Goal: Task Accomplishment & Management: Use online tool/utility

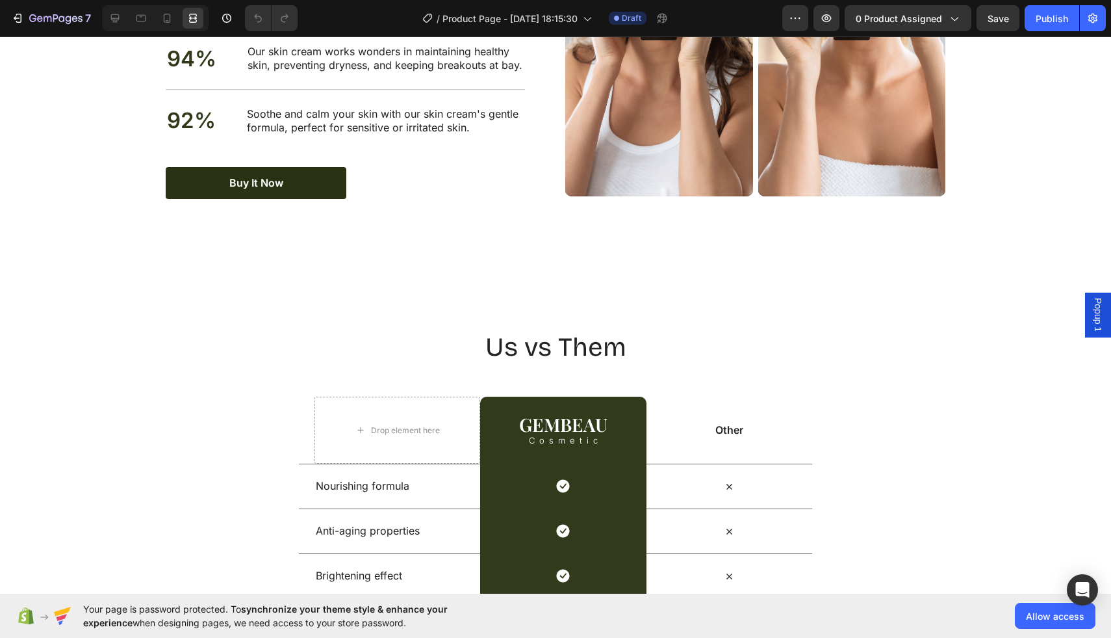
scroll to position [2369, 0]
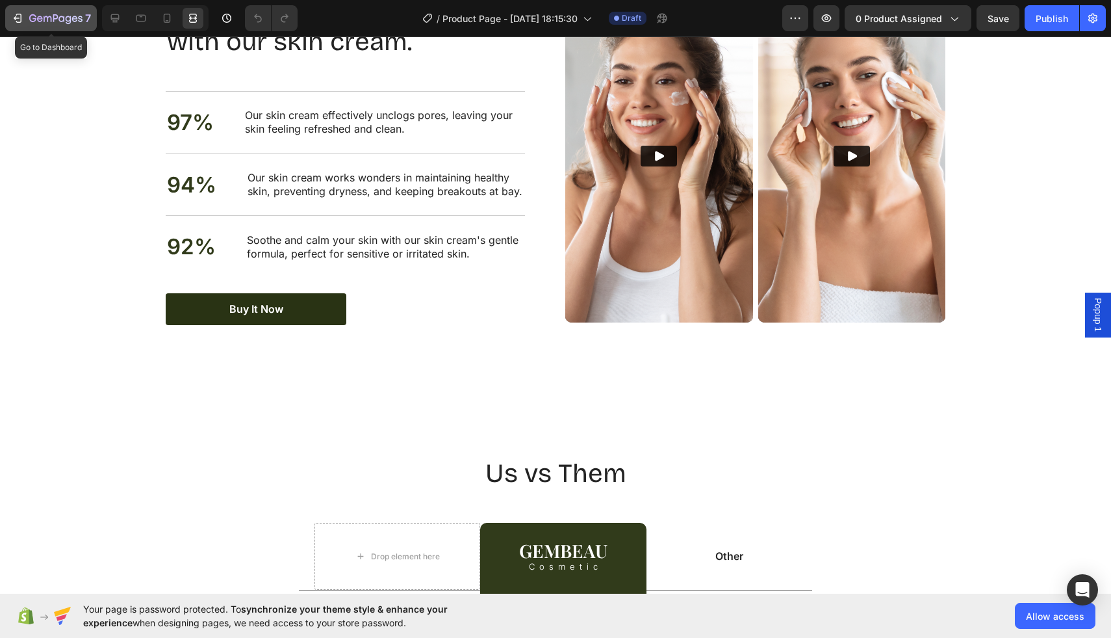
click at [21, 23] on icon "button" at bounding box center [17, 18] width 13 height 13
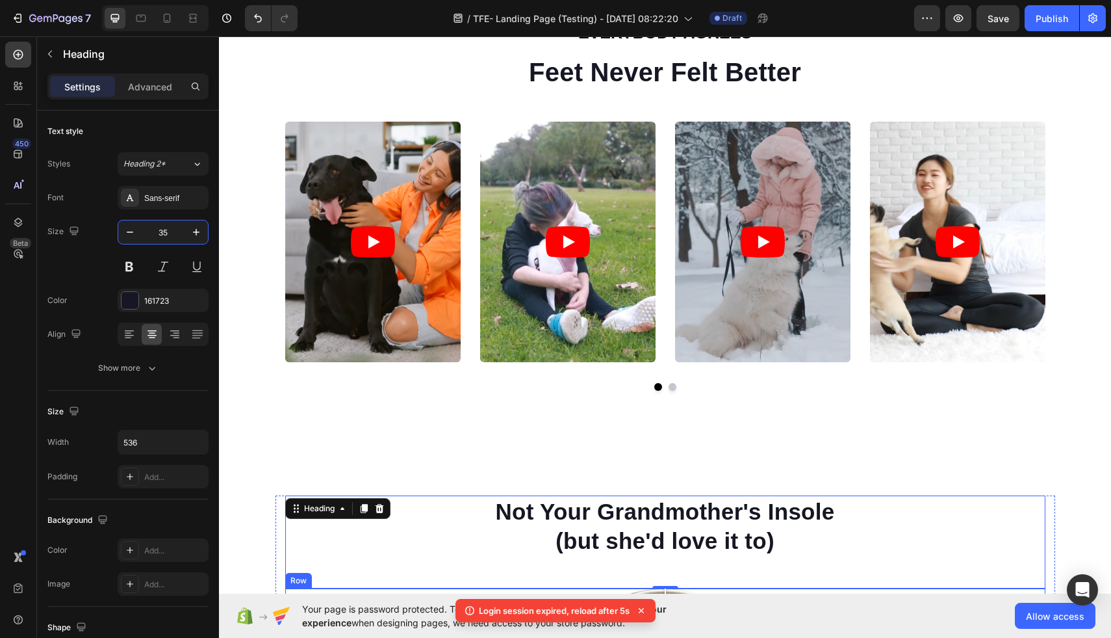
scroll to position [660, 0]
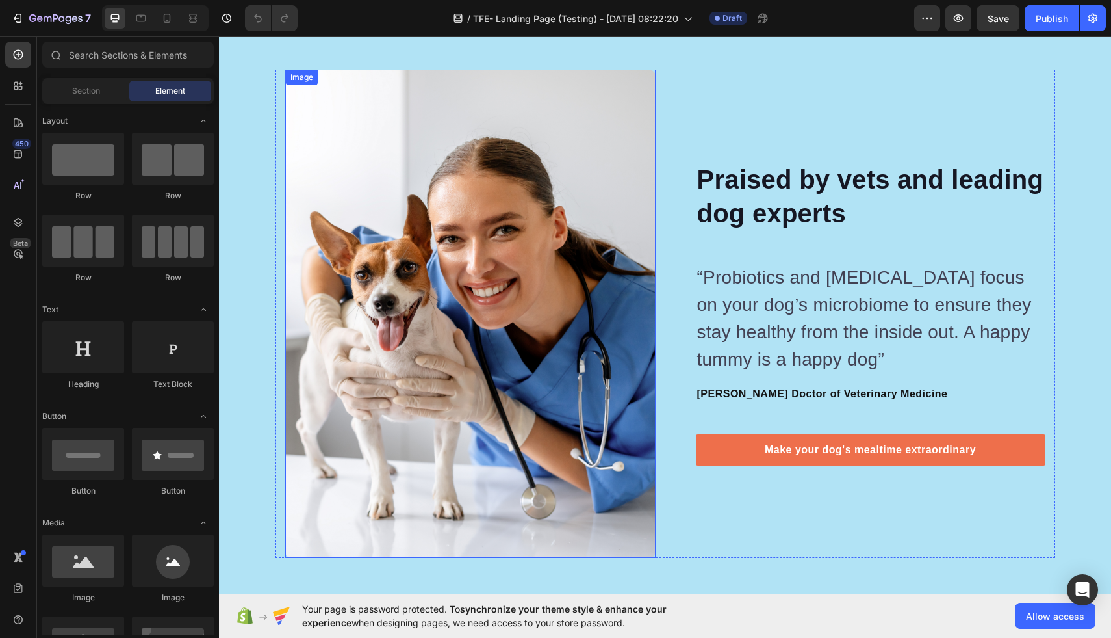
scroll to position [3658, 0]
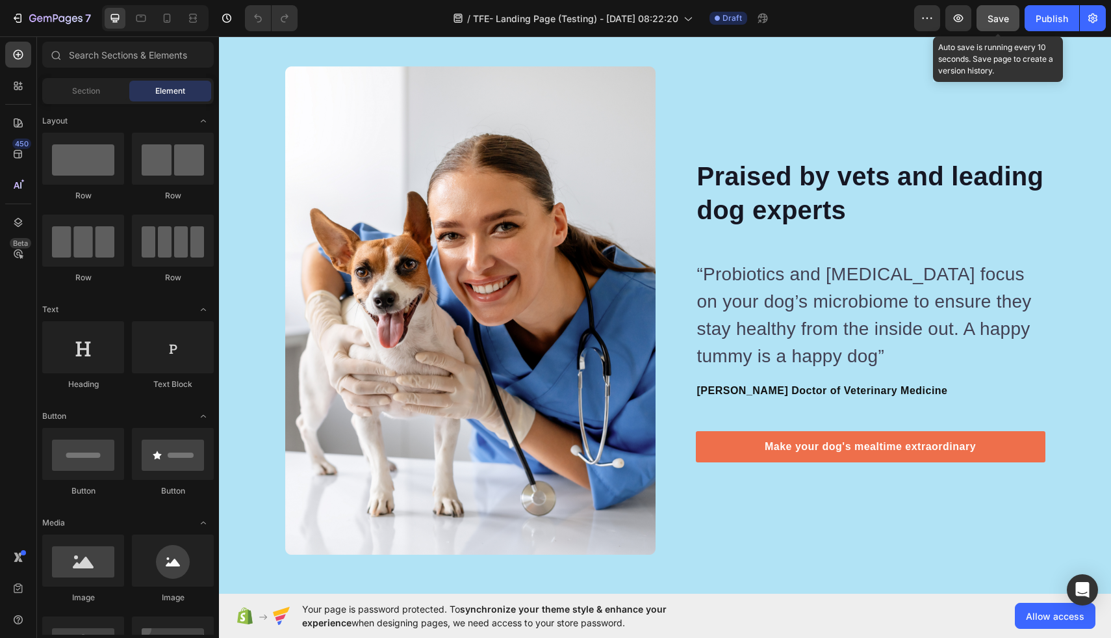
click at [985, 18] on button "Save" at bounding box center [998, 18] width 43 height 26
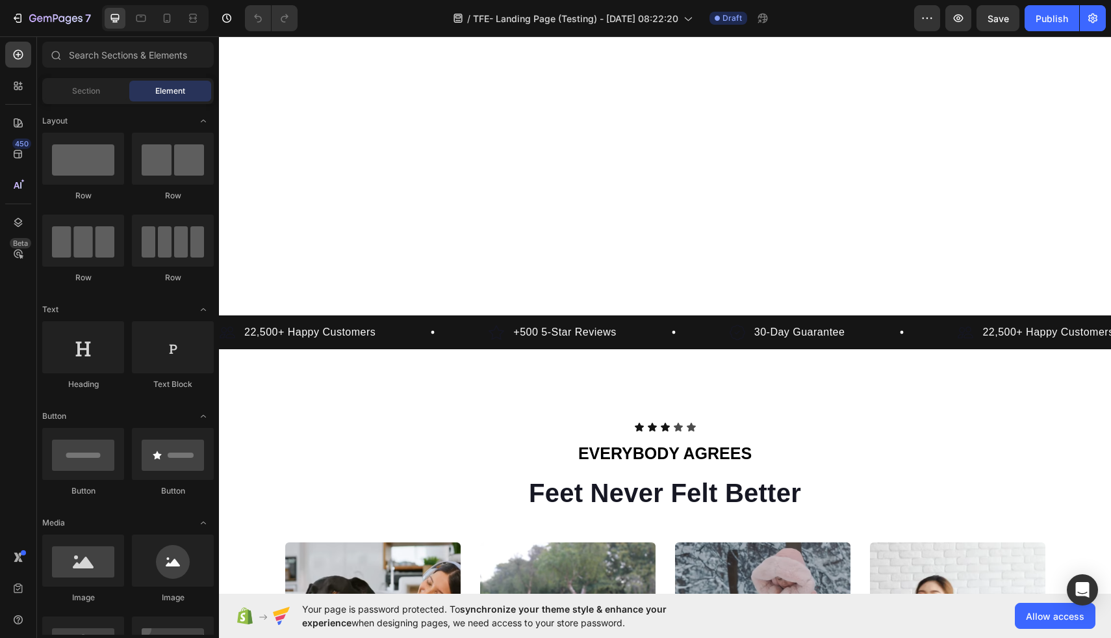
scroll to position [0, 0]
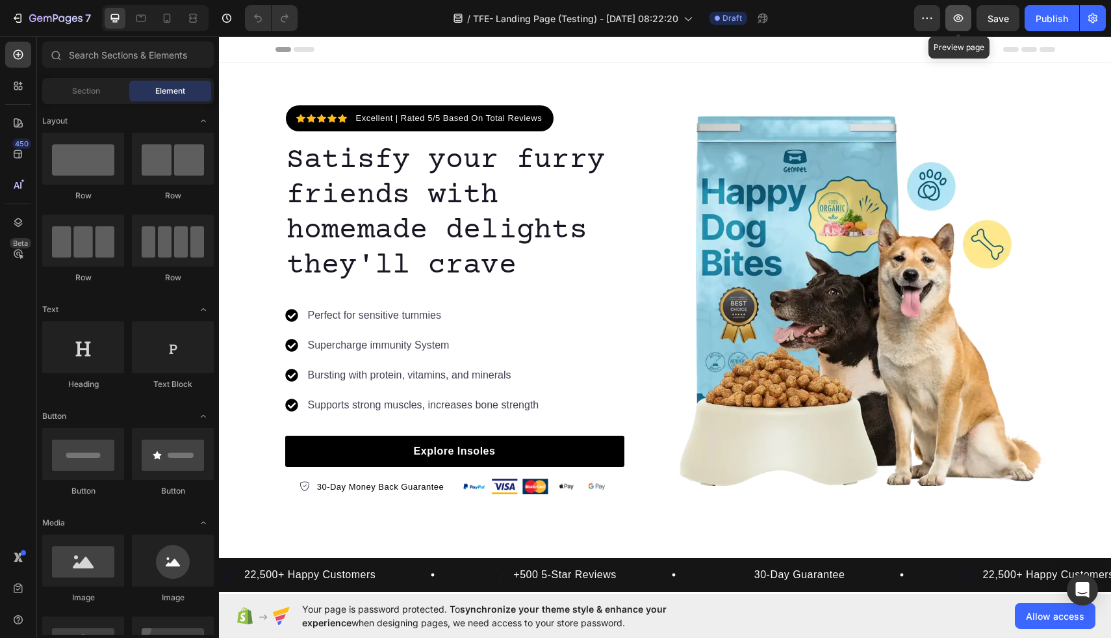
click at [952, 20] on icon "button" at bounding box center [958, 18] width 13 height 13
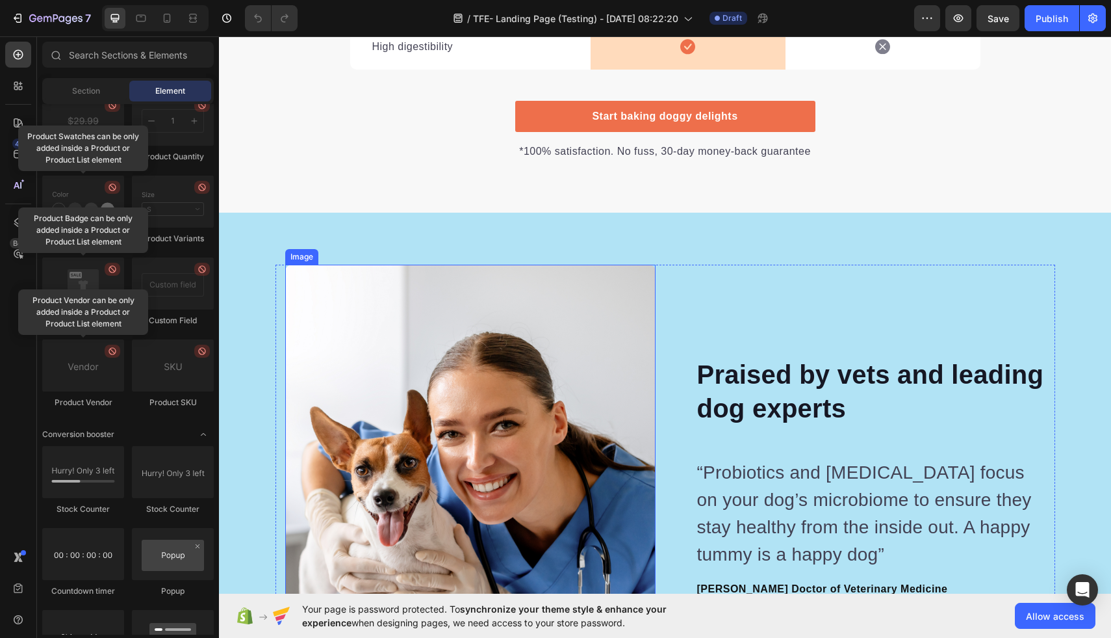
scroll to position [3478, 0]
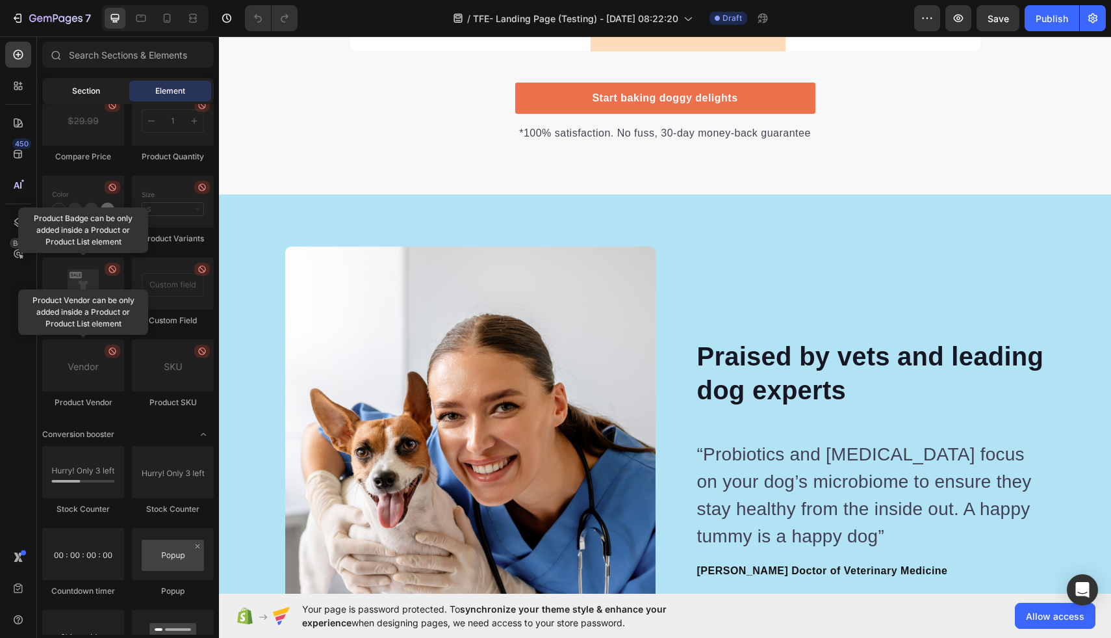
click at [83, 95] on span "Section" at bounding box center [86, 91] width 28 height 12
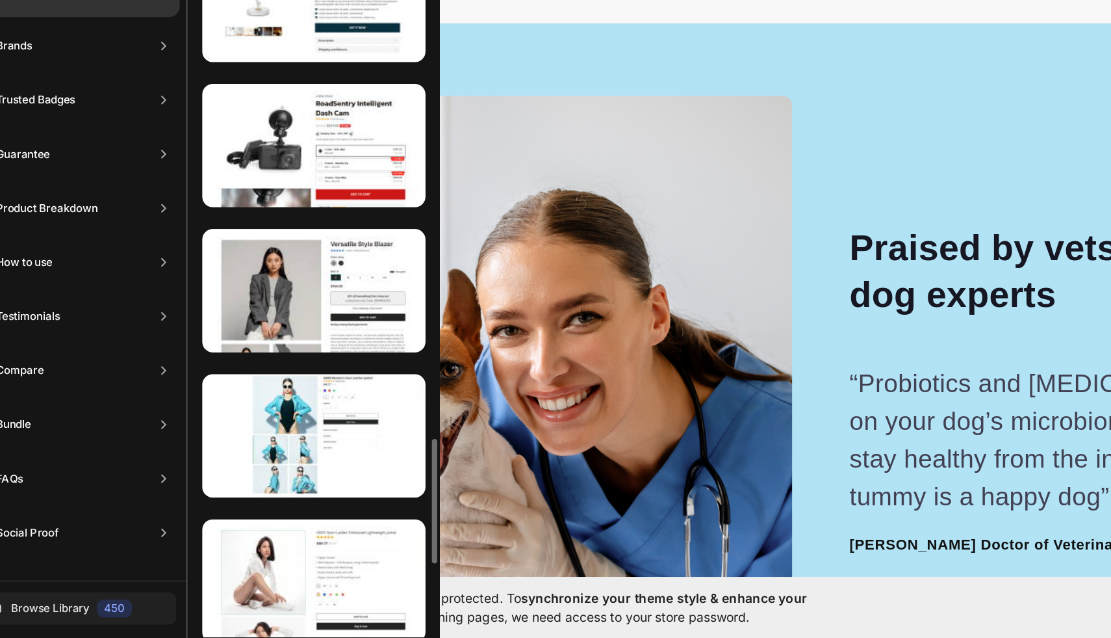
scroll to position [2663, 0]
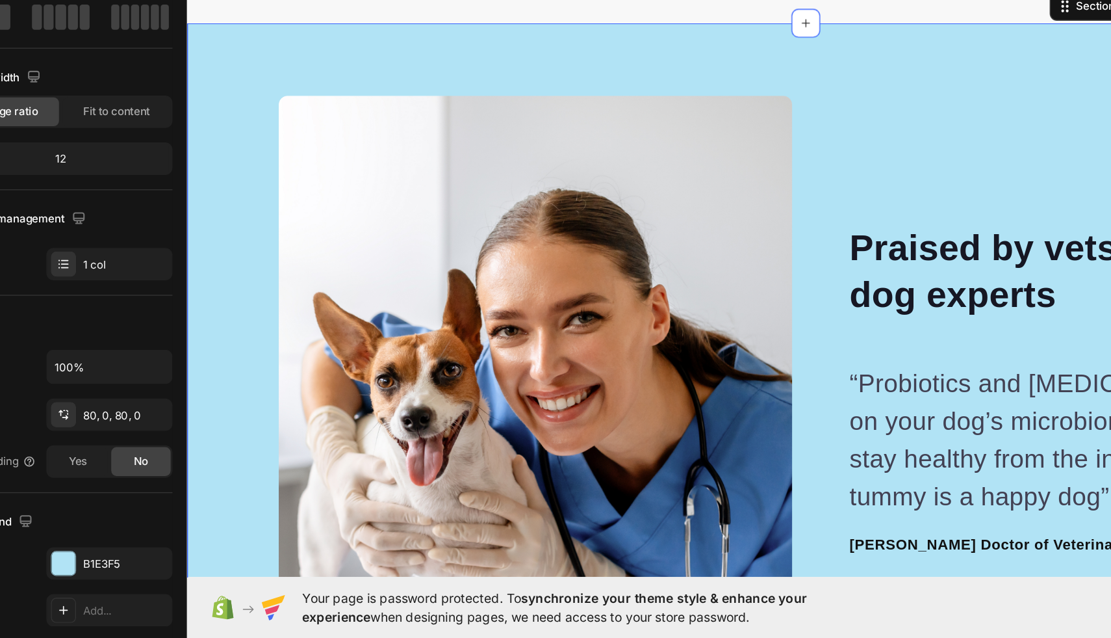
click at [528, 0] on div "Image Image Praised by vets and leading dog experts Heading “Probiotics and pre…" at bounding box center [633, 258] width 892 height 591
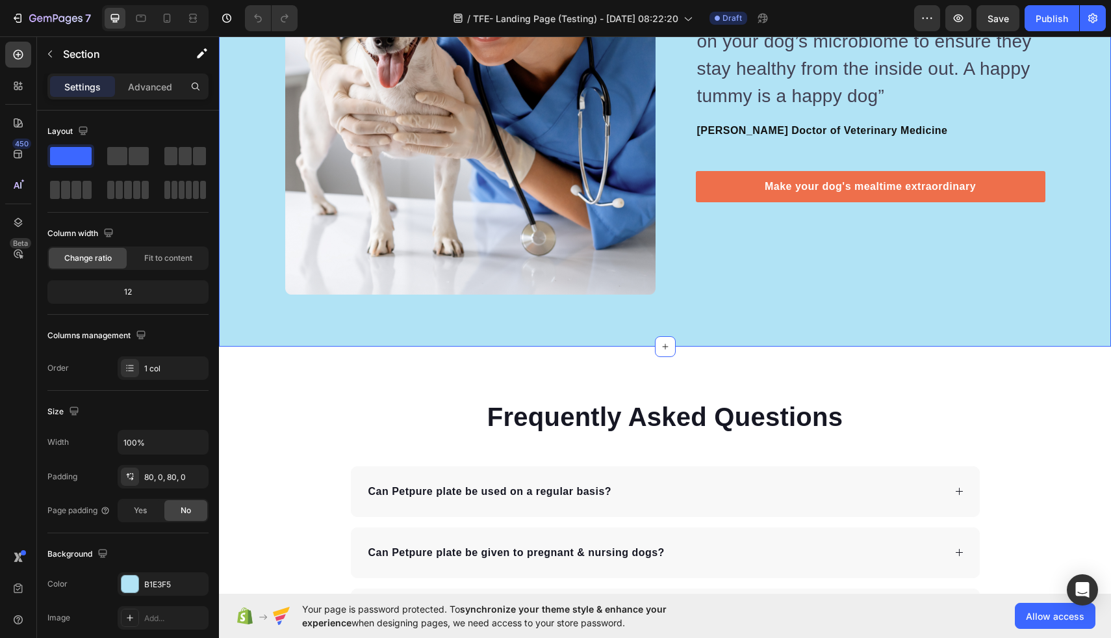
scroll to position [4385, 0]
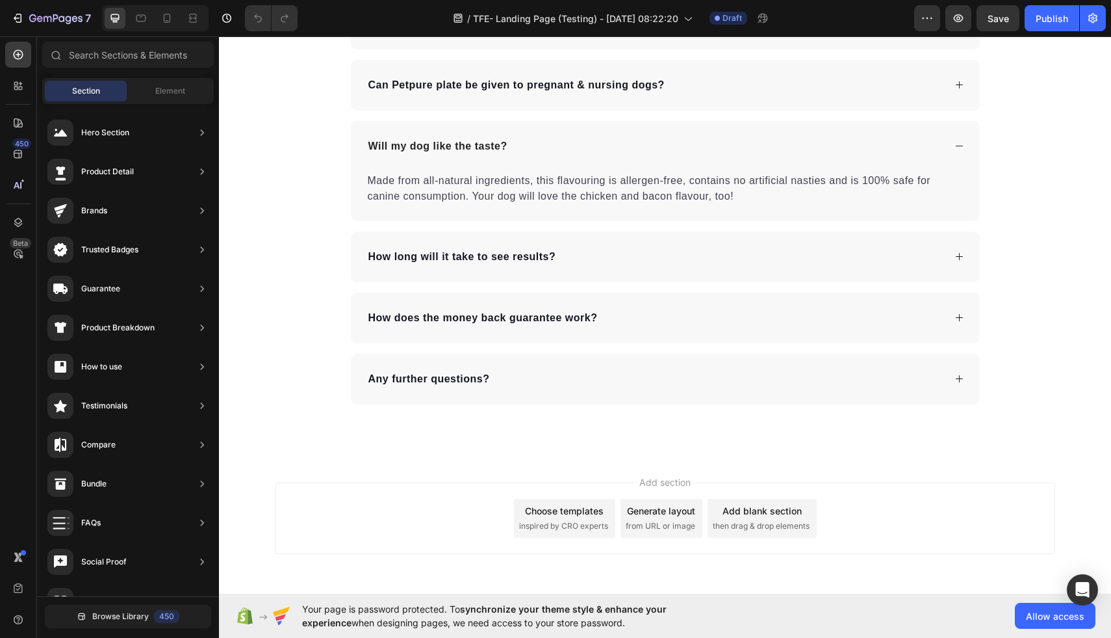
click at [585, 528] on span "inspired by CRO experts" at bounding box center [563, 526] width 89 height 12
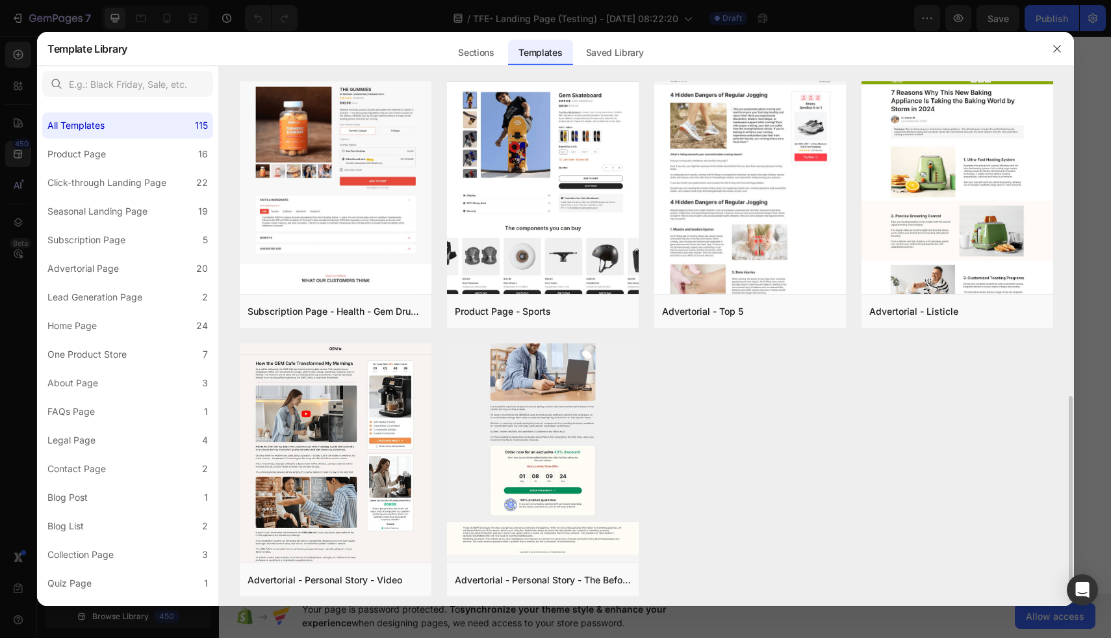
scroll to position [814, 0]
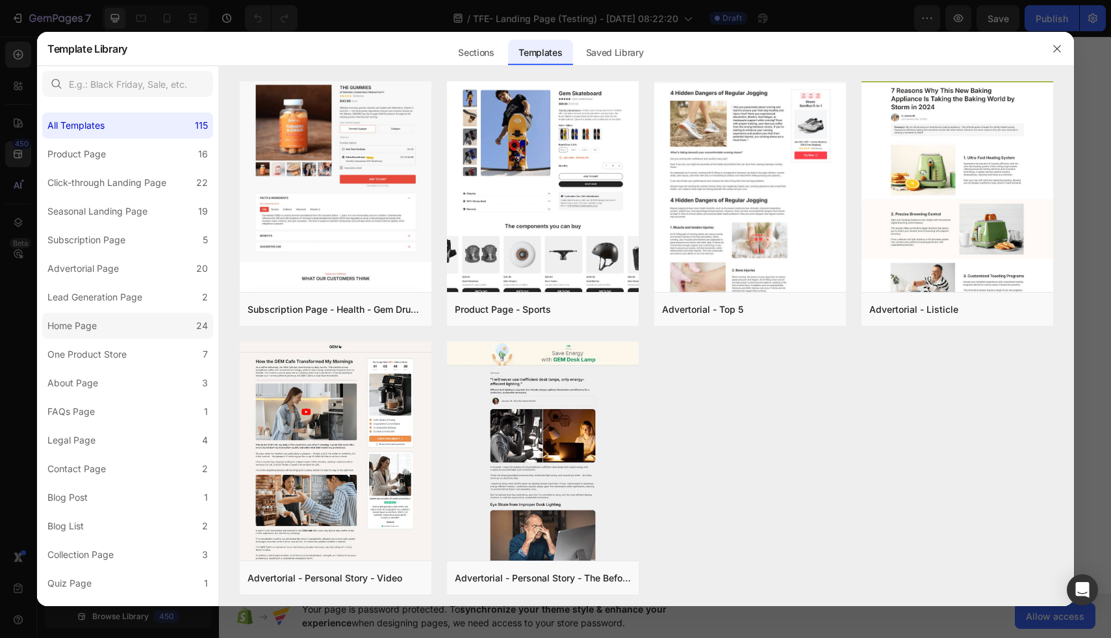
click at [131, 331] on label "Home Page 24" at bounding box center [127, 326] width 171 height 26
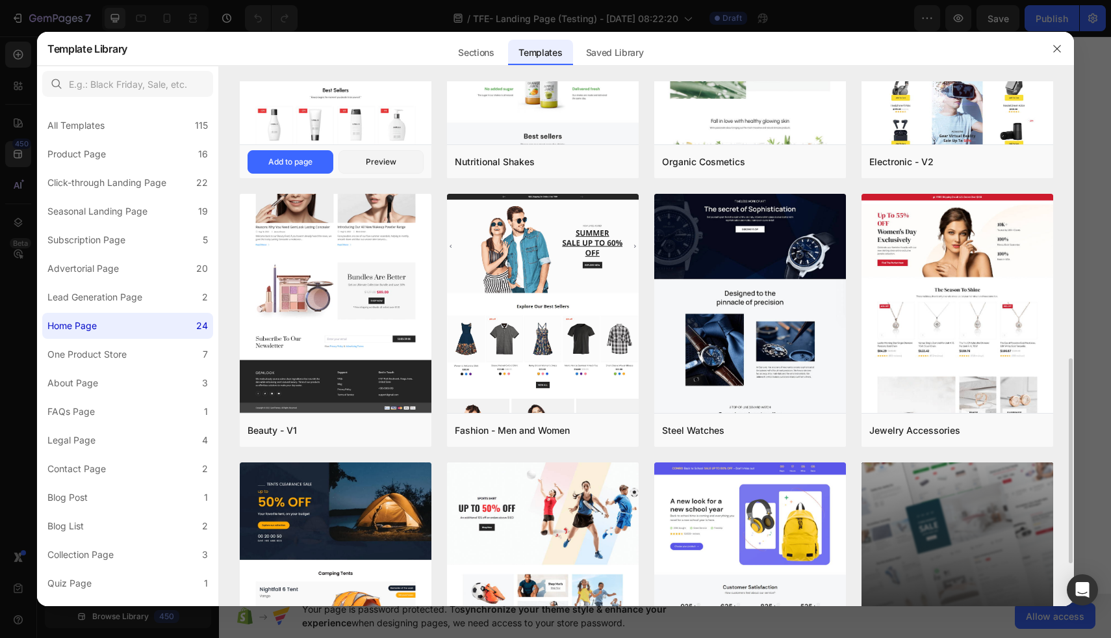
scroll to position [818, 0]
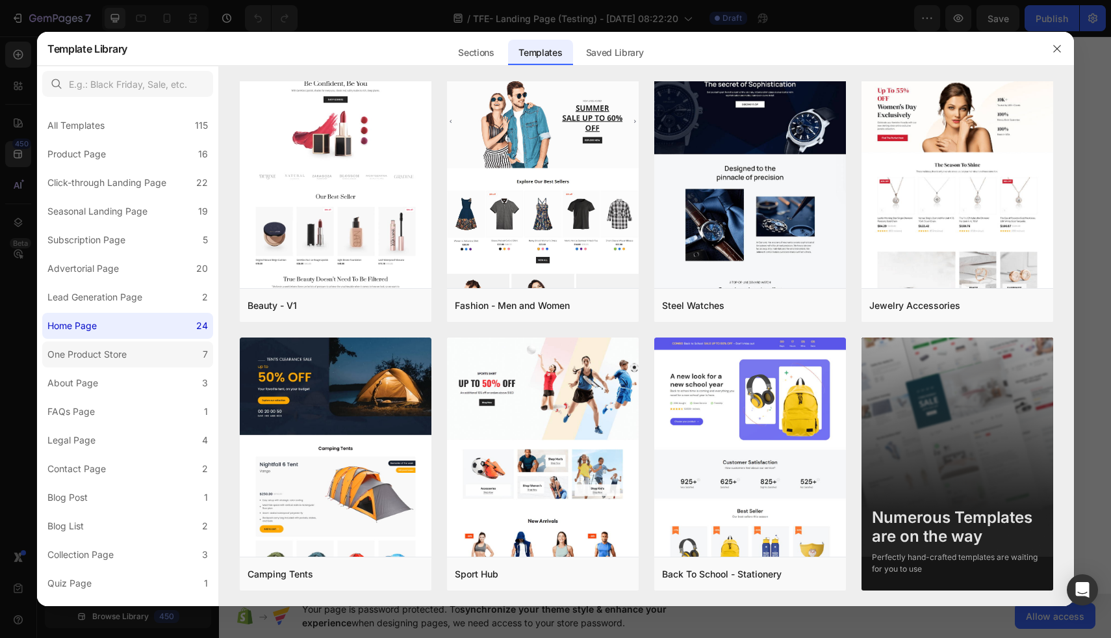
click at [188, 349] on label "One Product Store 7" at bounding box center [127, 354] width 171 height 26
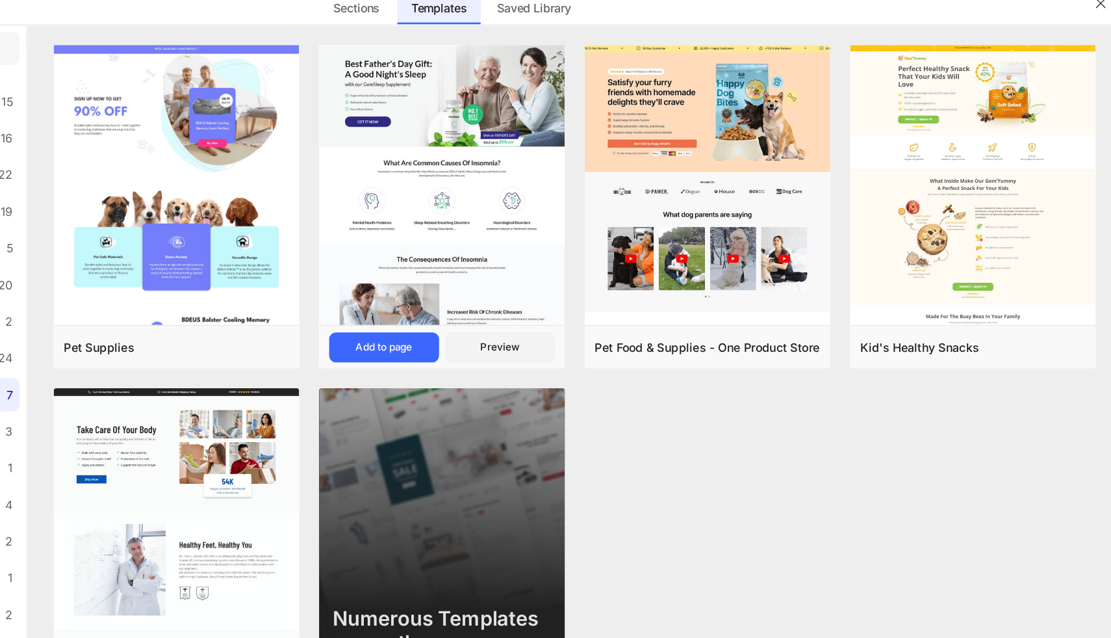
scroll to position [0, 0]
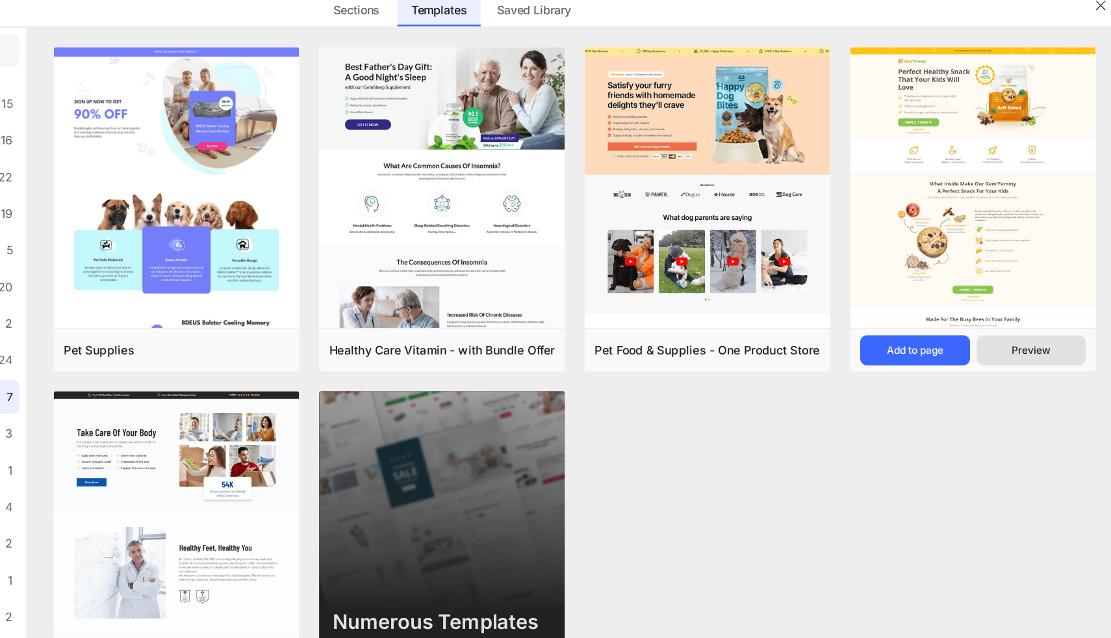
click at [992, 322] on div "Preview" at bounding box center [1003, 318] width 31 height 12
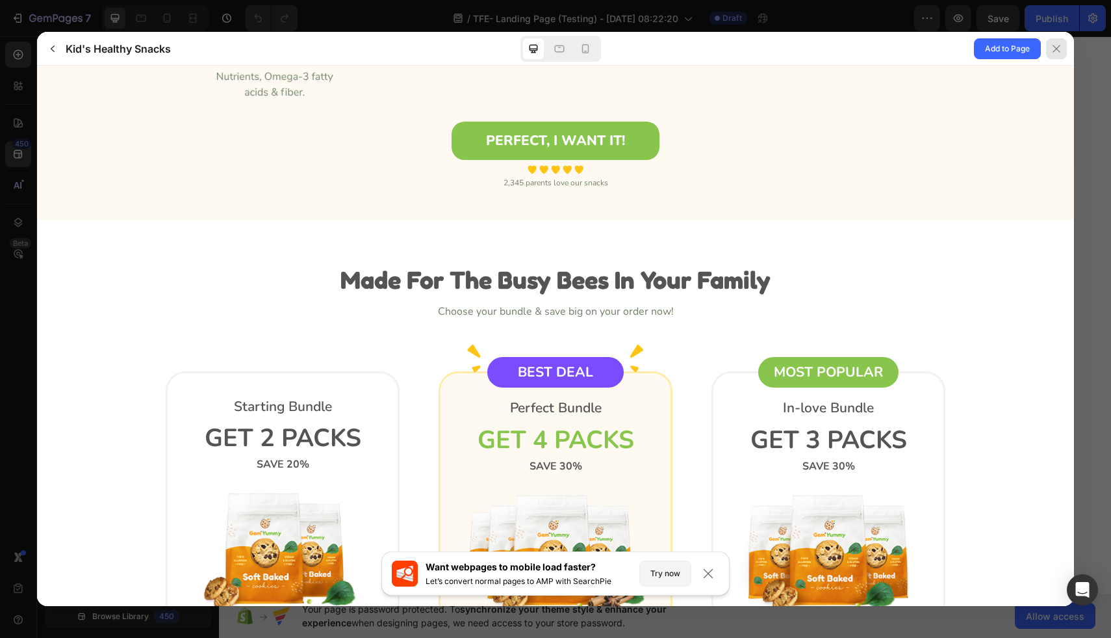
click at [1053, 47] on icon at bounding box center [1057, 49] width 10 height 10
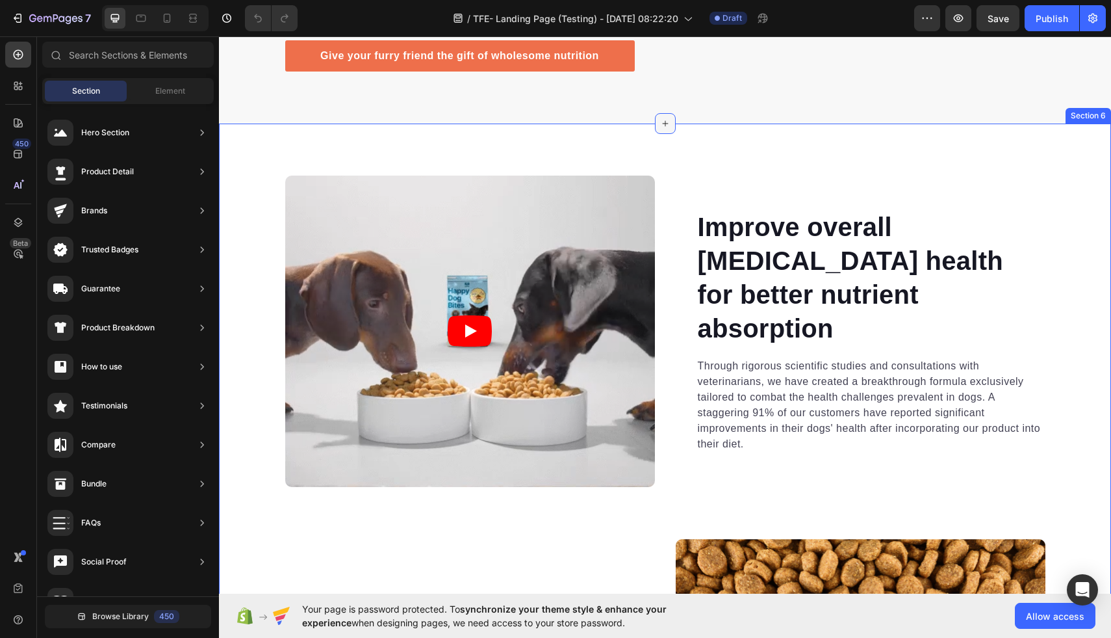
scroll to position [2000, 0]
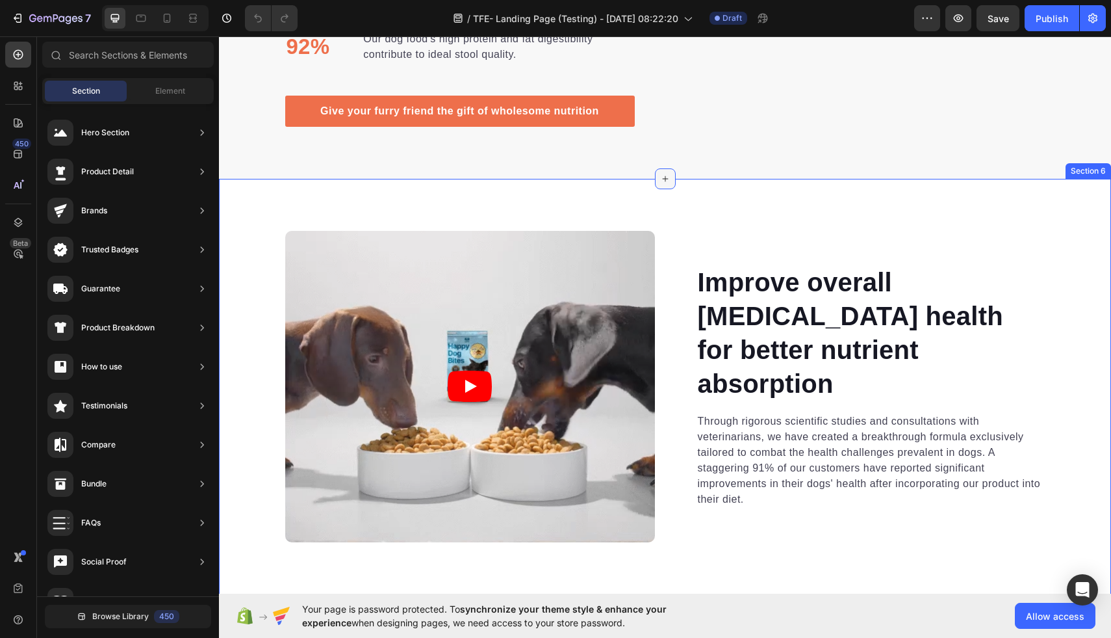
click at [666, 177] on icon at bounding box center [665, 179] width 10 height 10
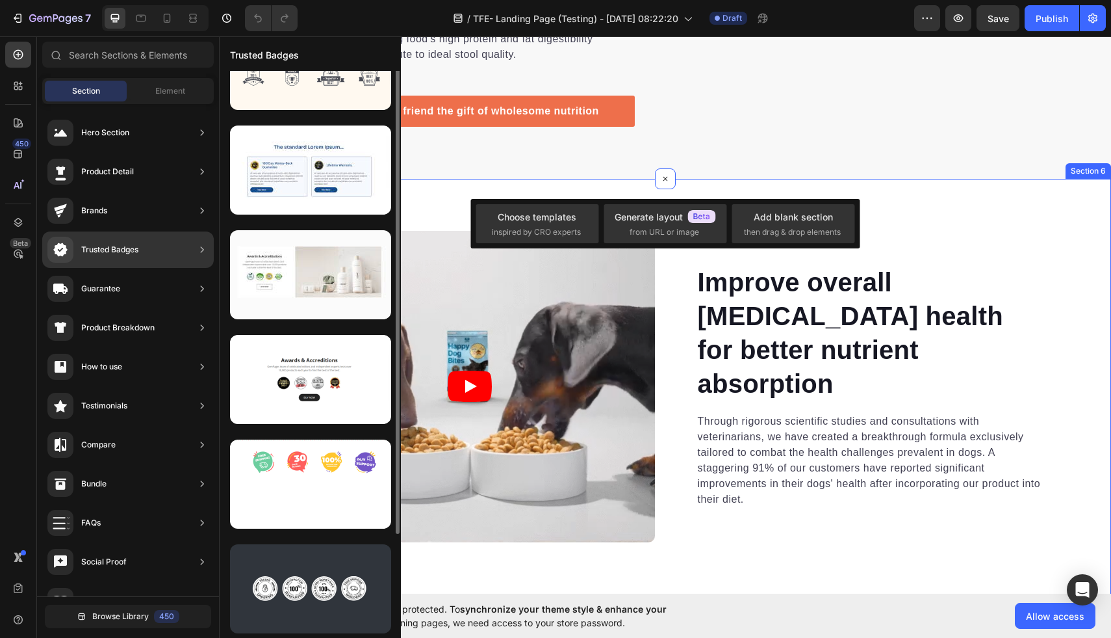
scroll to position [0, 0]
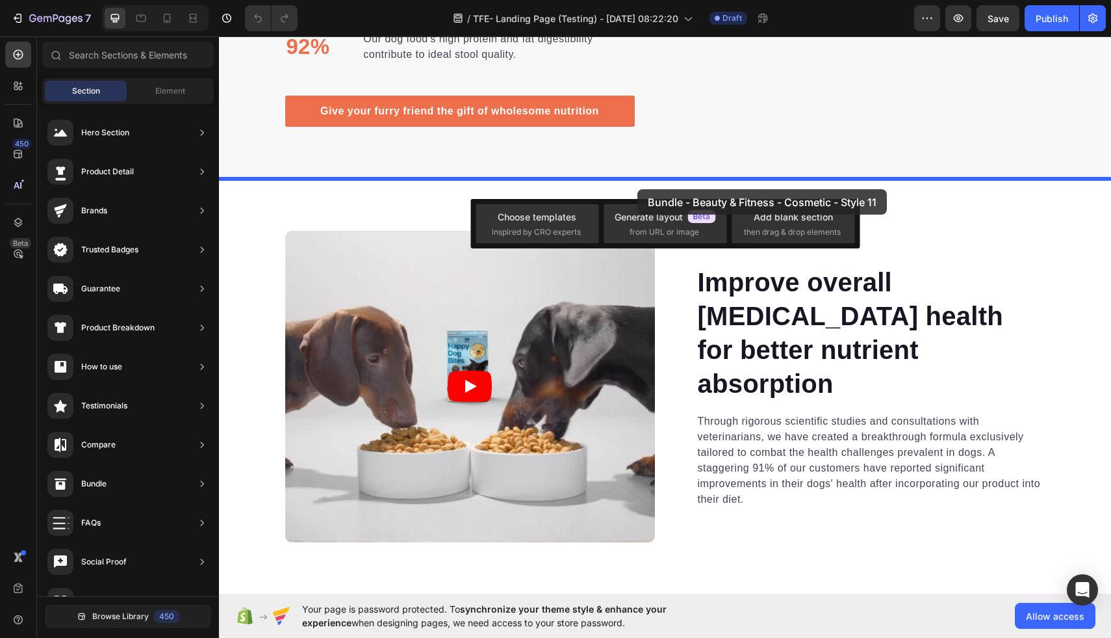
drag, startPoint x: 503, startPoint y: 396, endPoint x: 637, endPoint y: 189, distance: 246.2
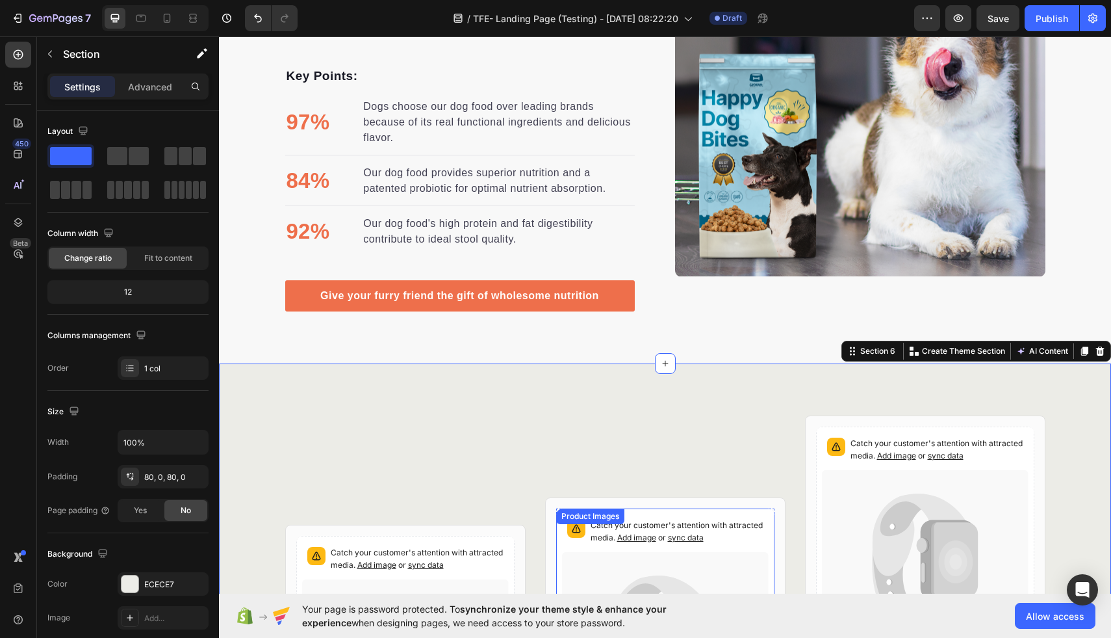
scroll to position [1861, 0]
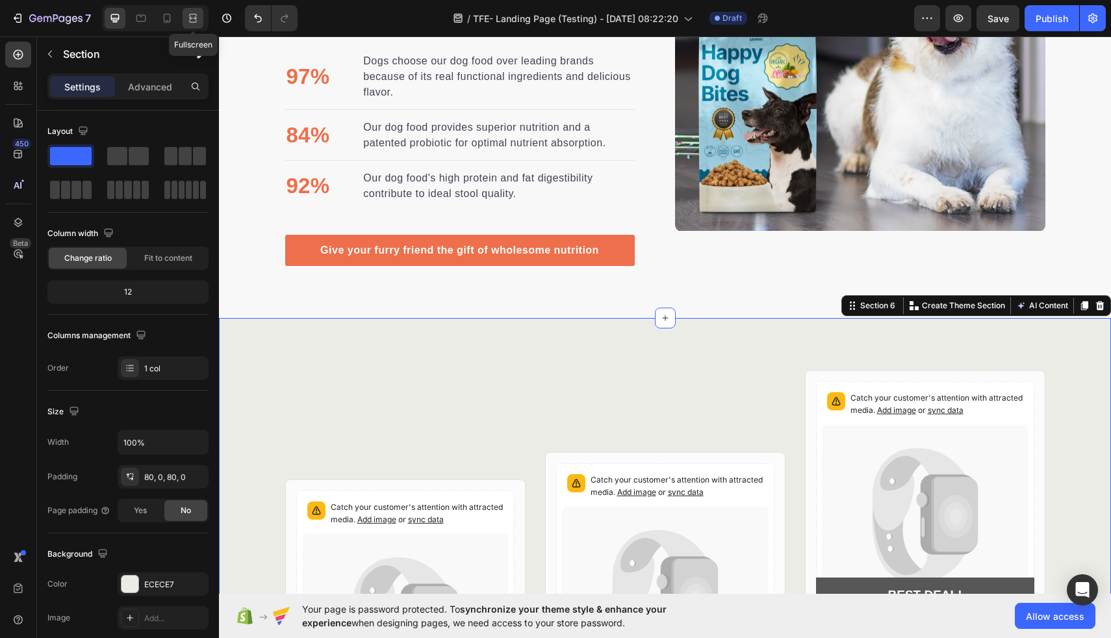
click at [194, 21] on icon at bounding box center [193, 18] width 13 height 13
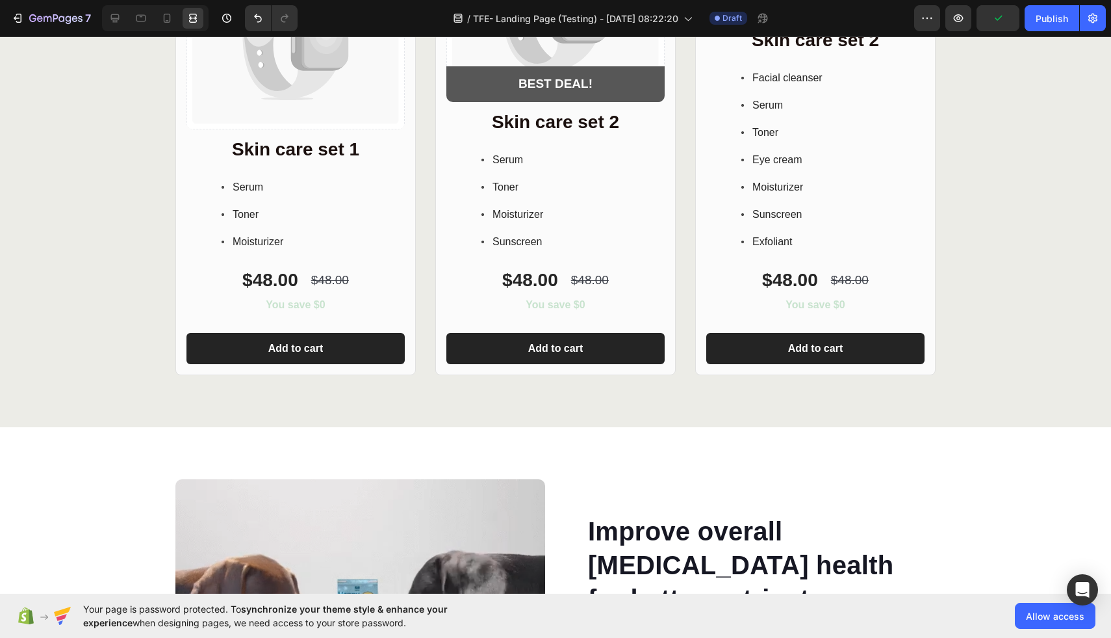
scroll to position [2456, 0]
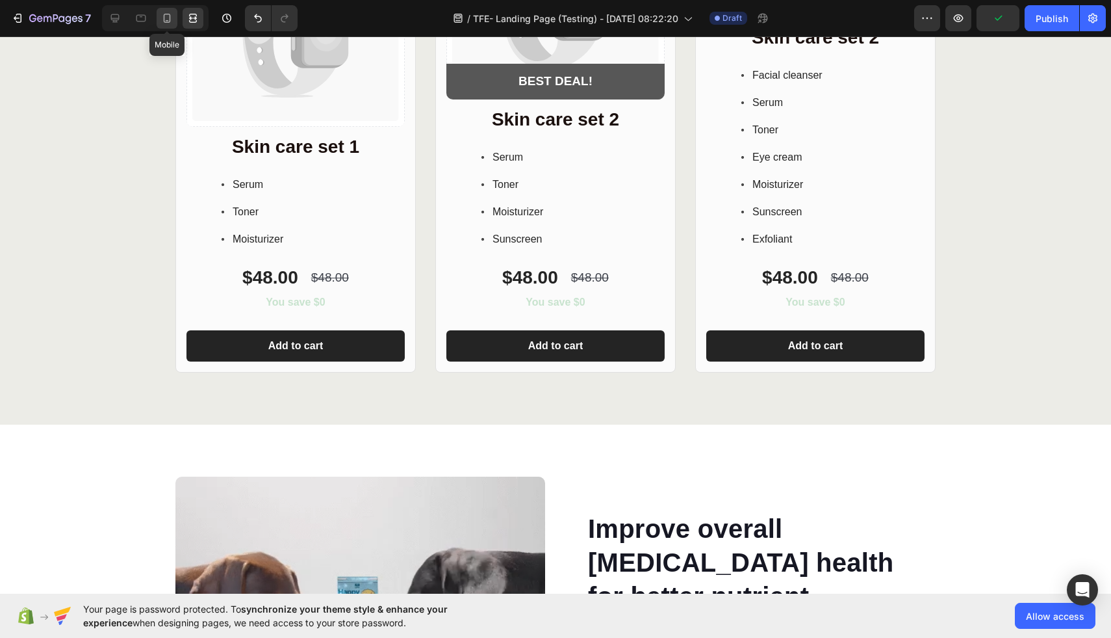
click at [169, 17] on icon at bounding box center [167, 18] width 13 height 13
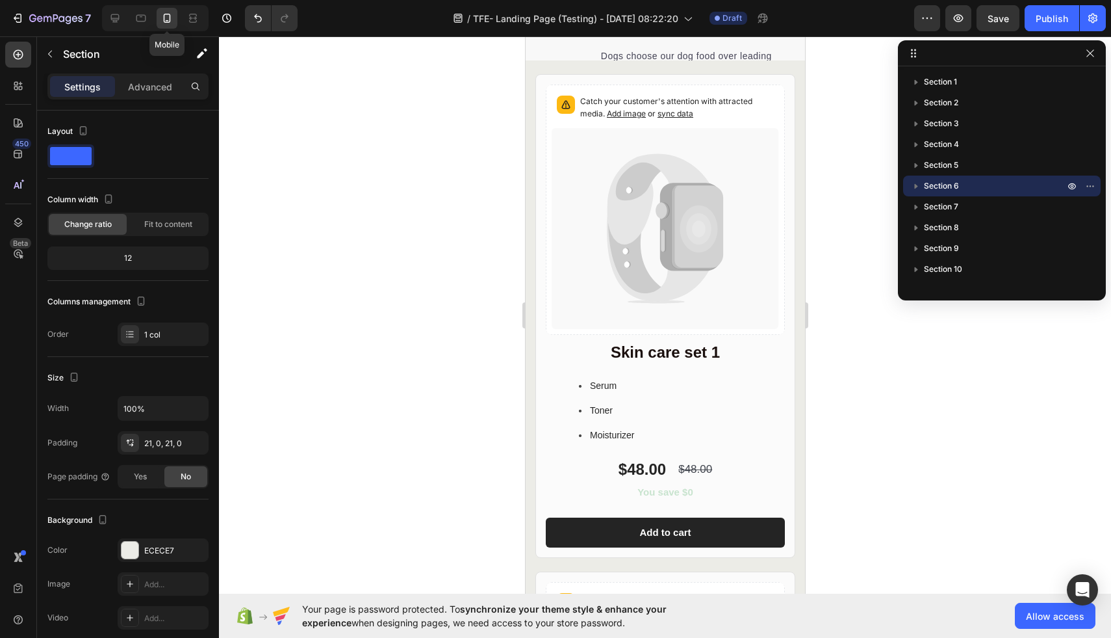
scroll to position [2097, 0]
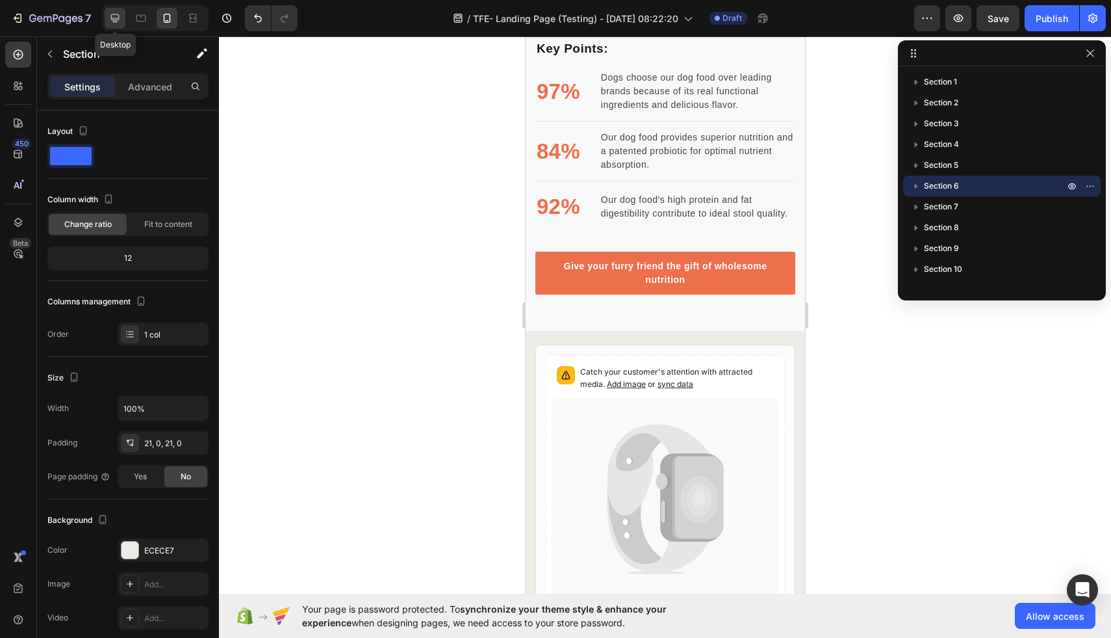
click at [121, 17] on icon at bounding box center [115, 18] width 13 height 13
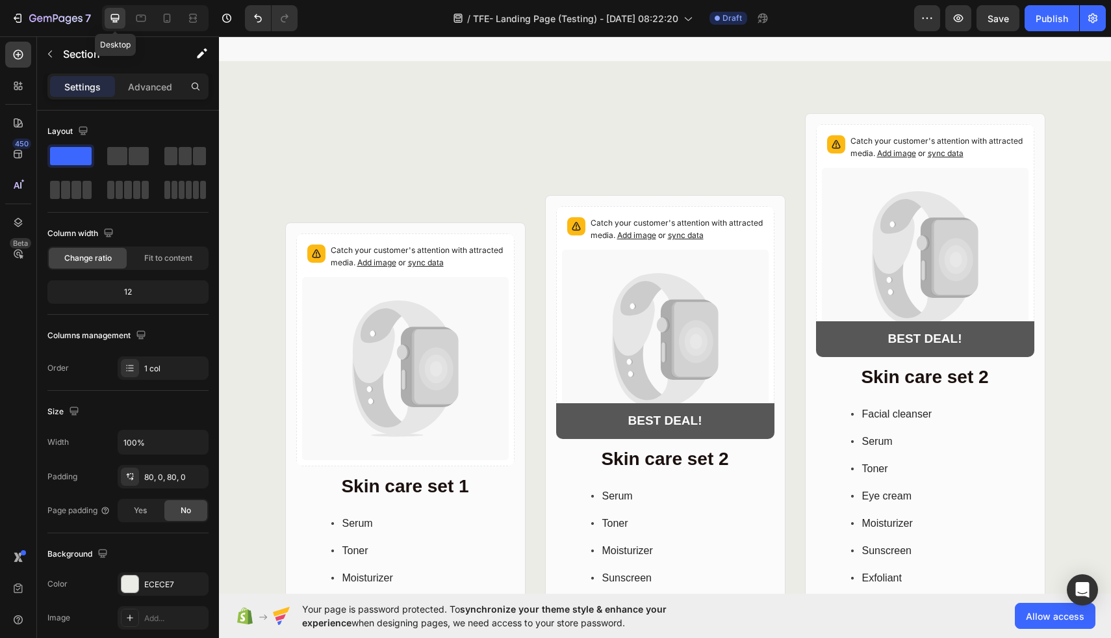
scroll to position [2017, 0]
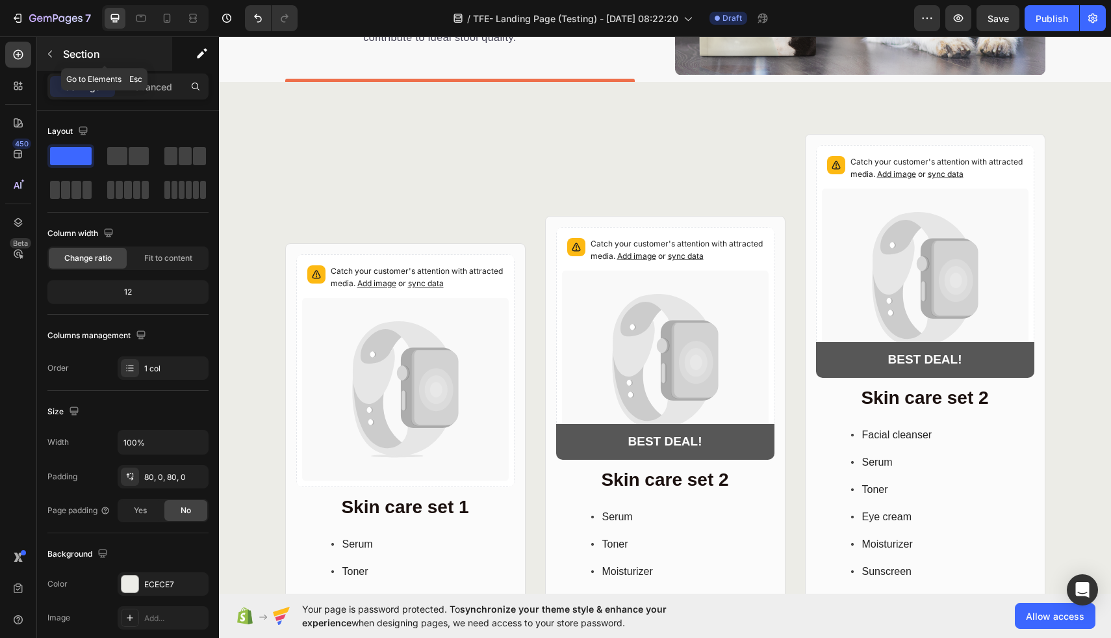
click at [52, 51] on icon "button" at bounding box center [50, 54] width 10 height 10
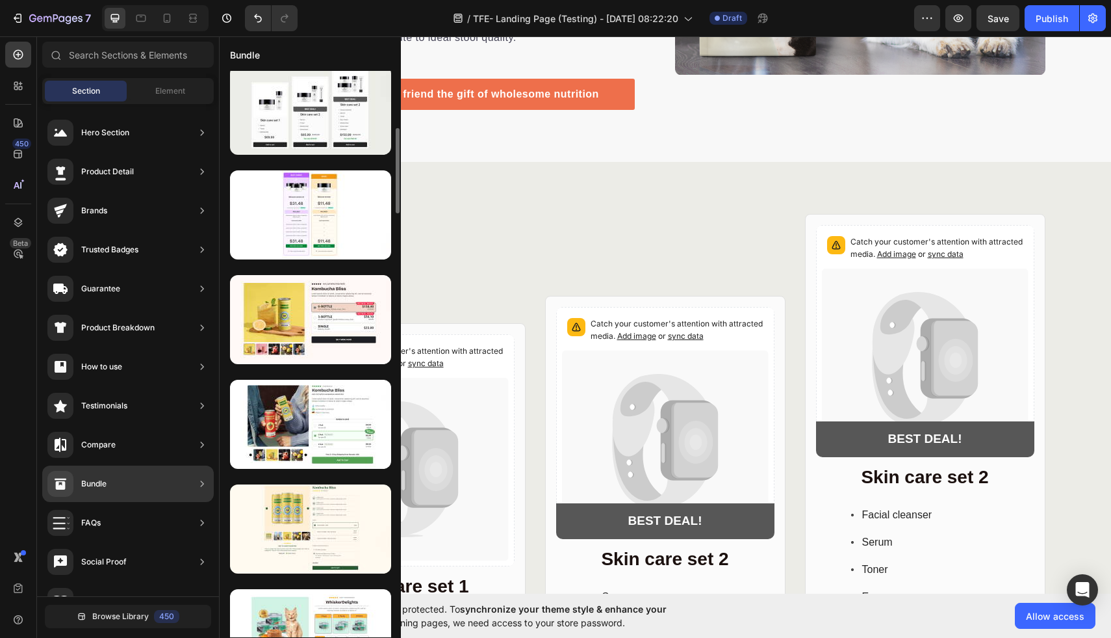
scroll to position [0, 0]
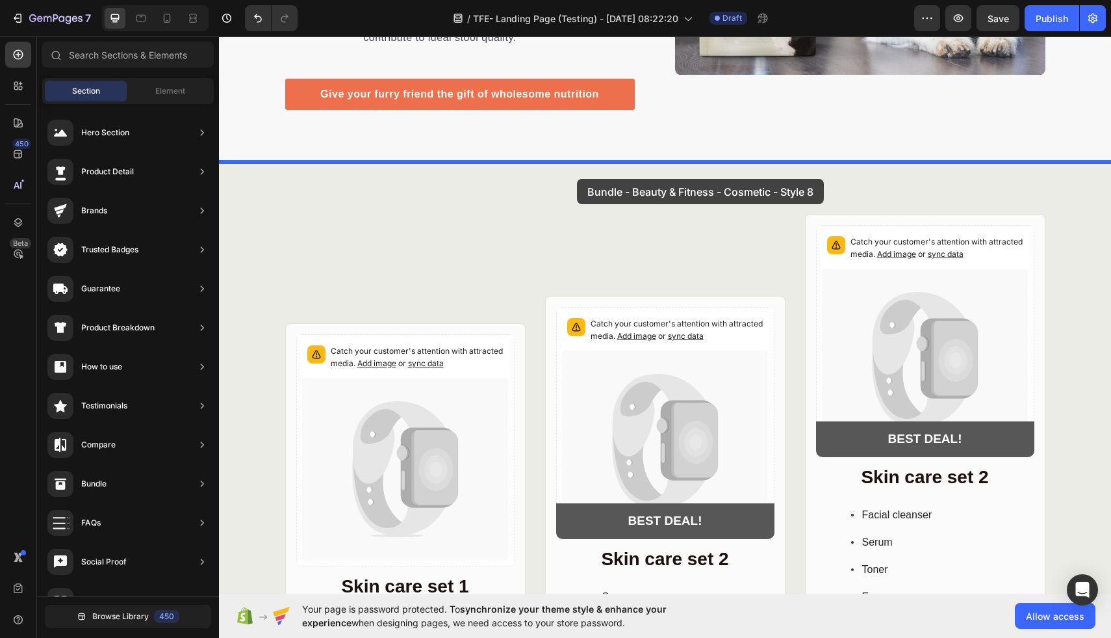
drag, startPoint x: 507, startPoint y: 159, endPoint x: 577, endPoint y: 179, distance: 72.8
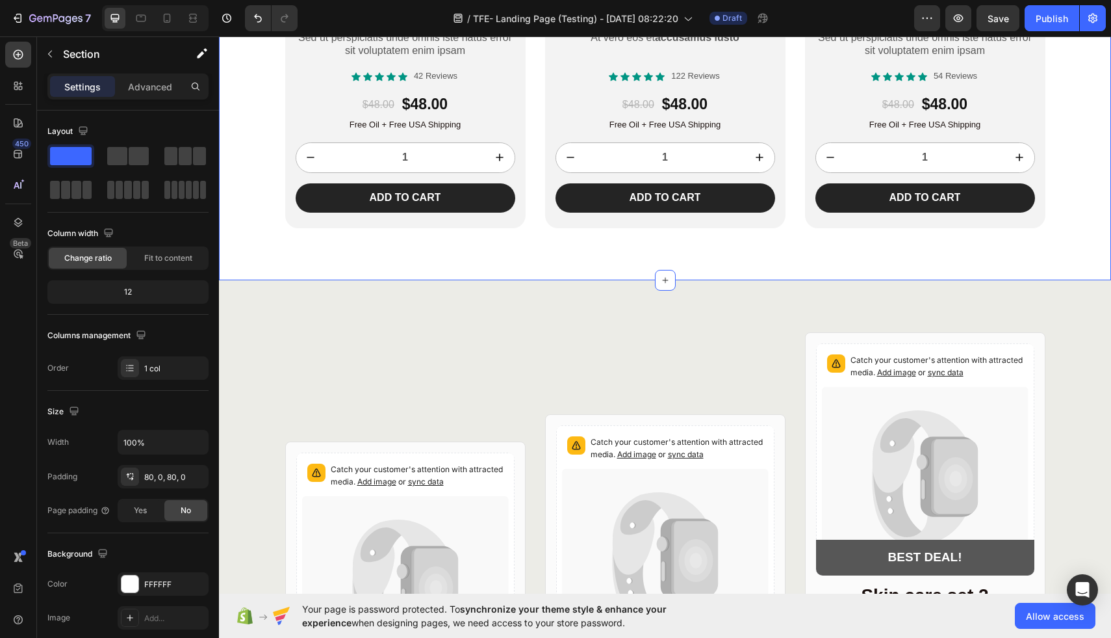
scroll to position [2538, 0]
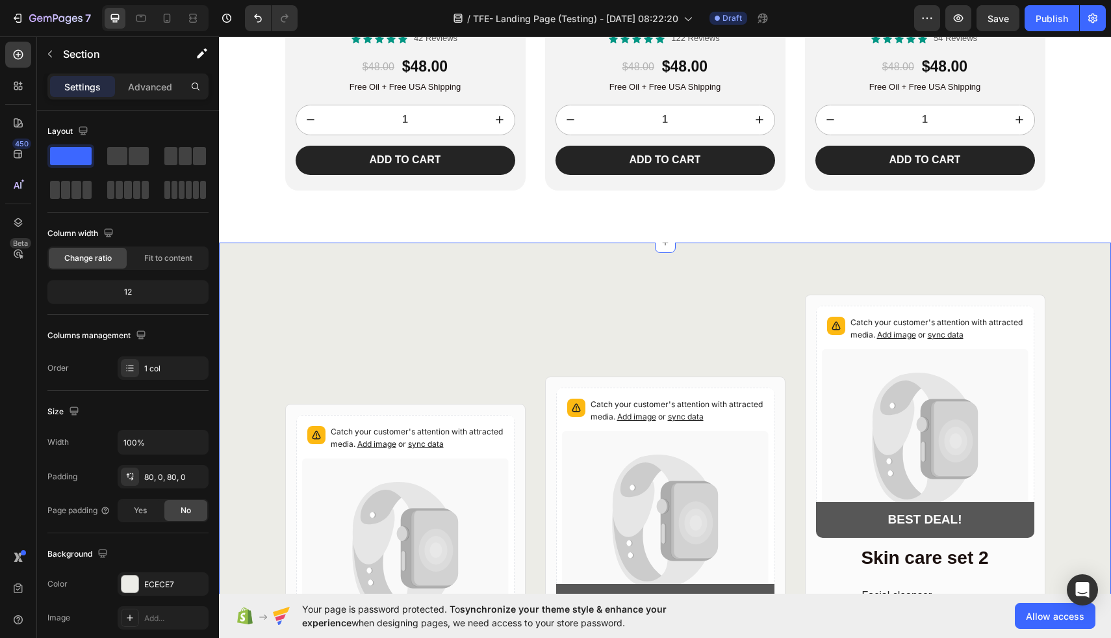
click at [688, 251] on div "Catch your customer's attention with attracted media. Add image or sync data Pr…" at bounding box center [665, 593] width 892 height 702
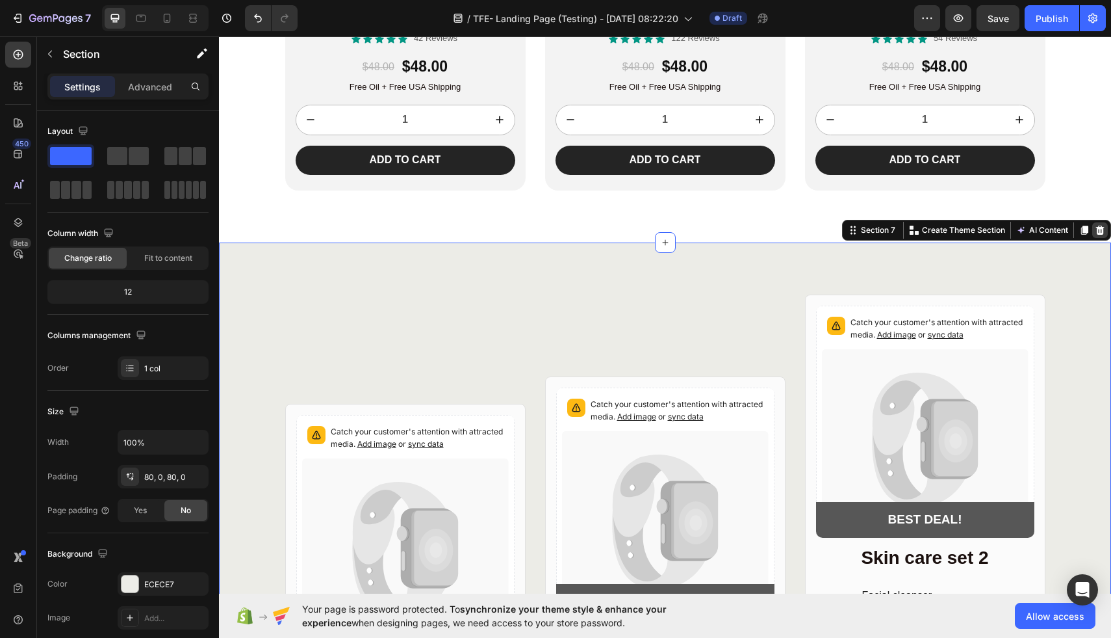
click at [1104, 229] on icon at bounding box center [1100, 230] width 10 height 10
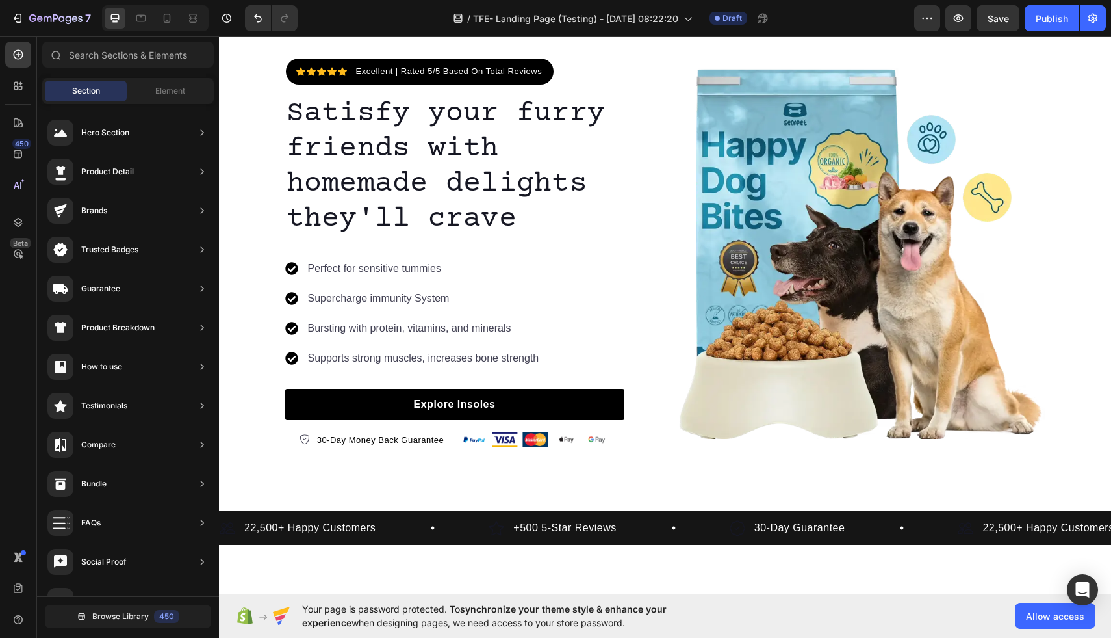
scroll to position [0, 0]
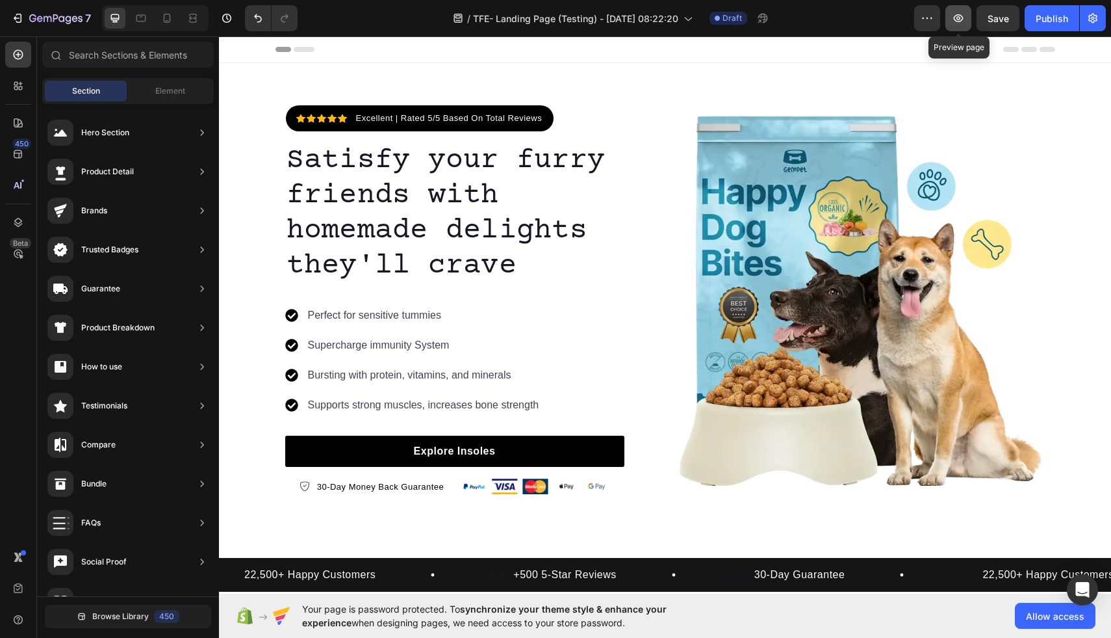
click at [957, 20] on icon "button" at bounding box center [958, 18] width 13 height 13
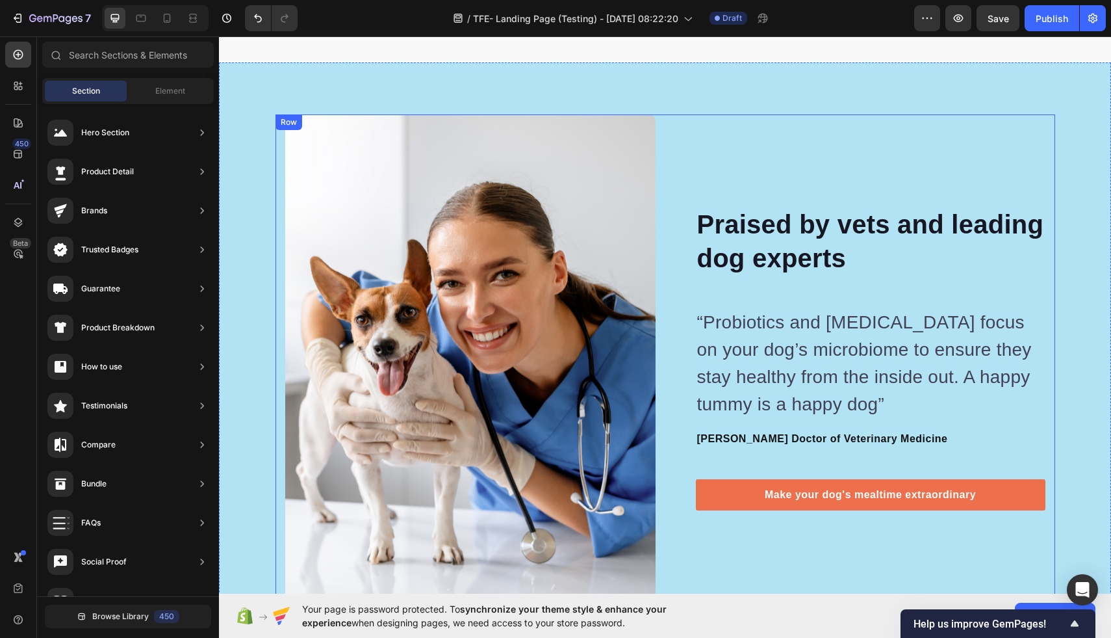
scroll to position [4189, 0]
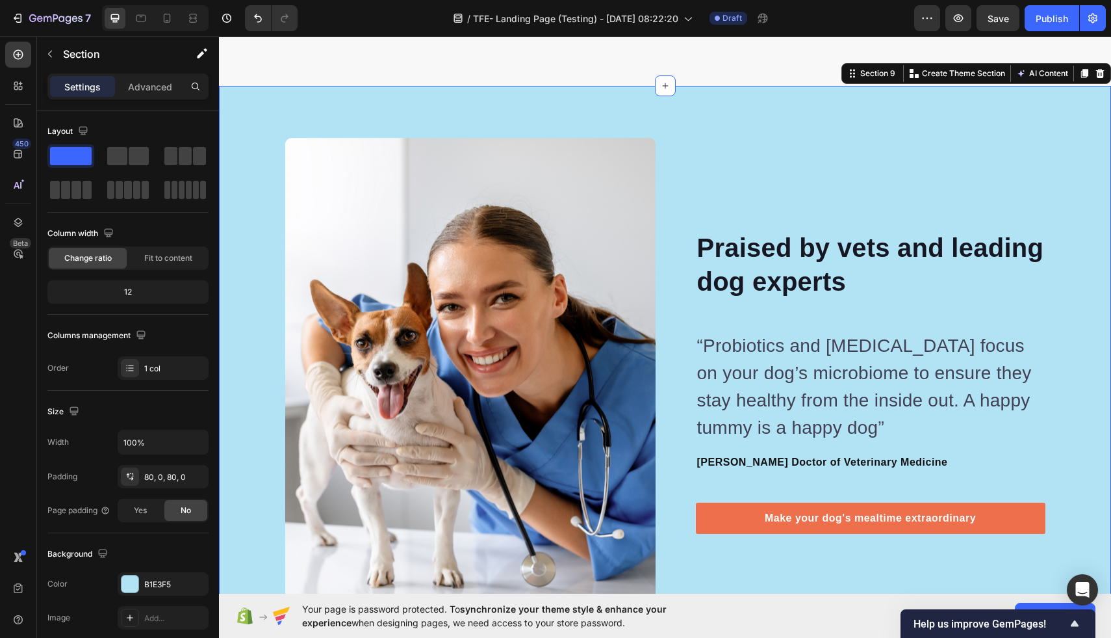
click at [769, 105] on div "Image Image Praised by vets and leading dog experts Heading “Probiotics and pre…" at bounding box center [665, 381] width 892 height 591
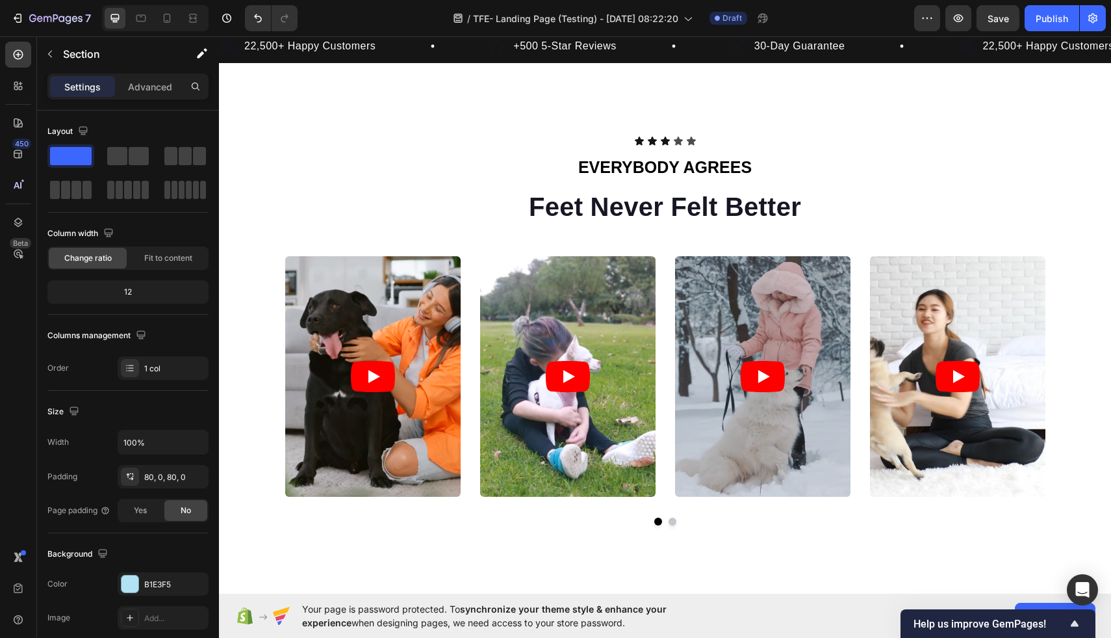
scroll to position [531, 0]
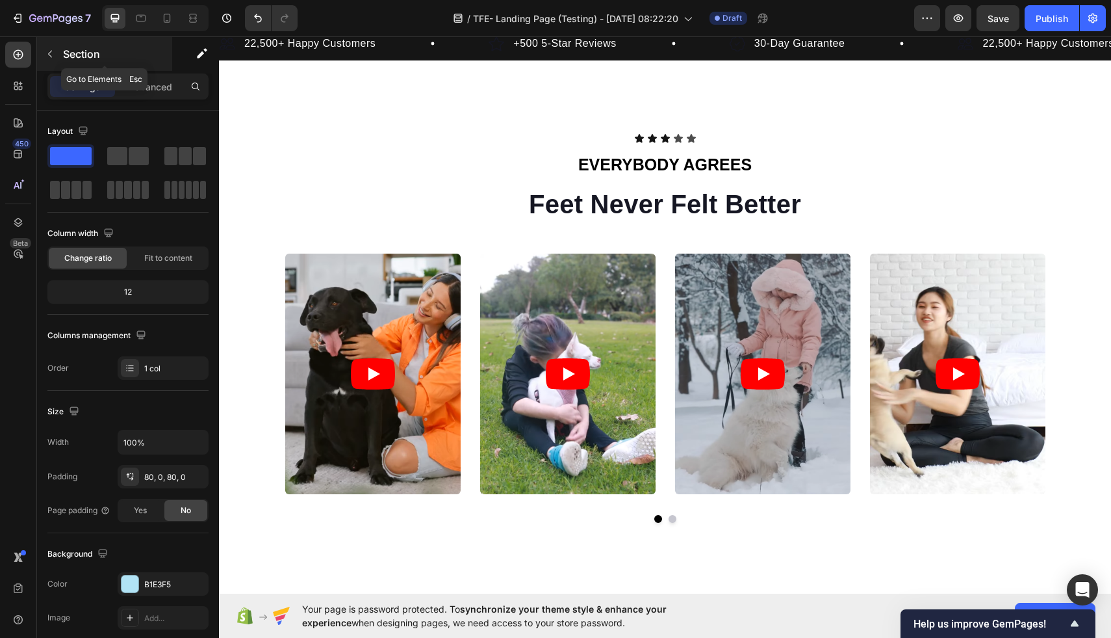
click at [55, 51] on icon "button" at bounding box center [50, 54] width 10 height 10
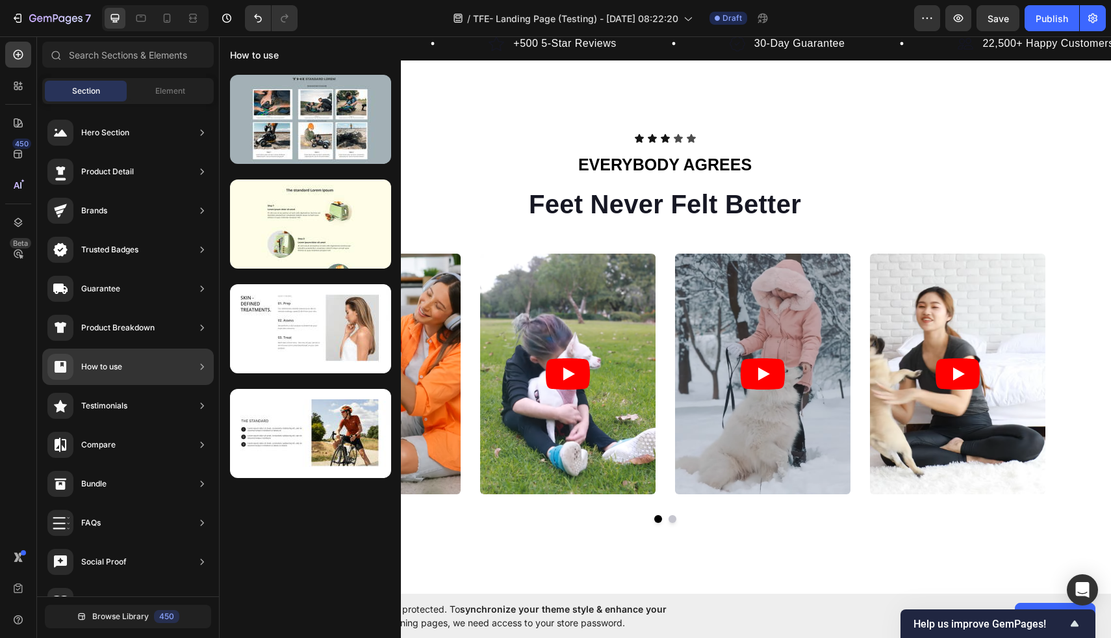
click at [187, 411] on div "Testimonials" at bounding box center [128, 405] width 172 height 36
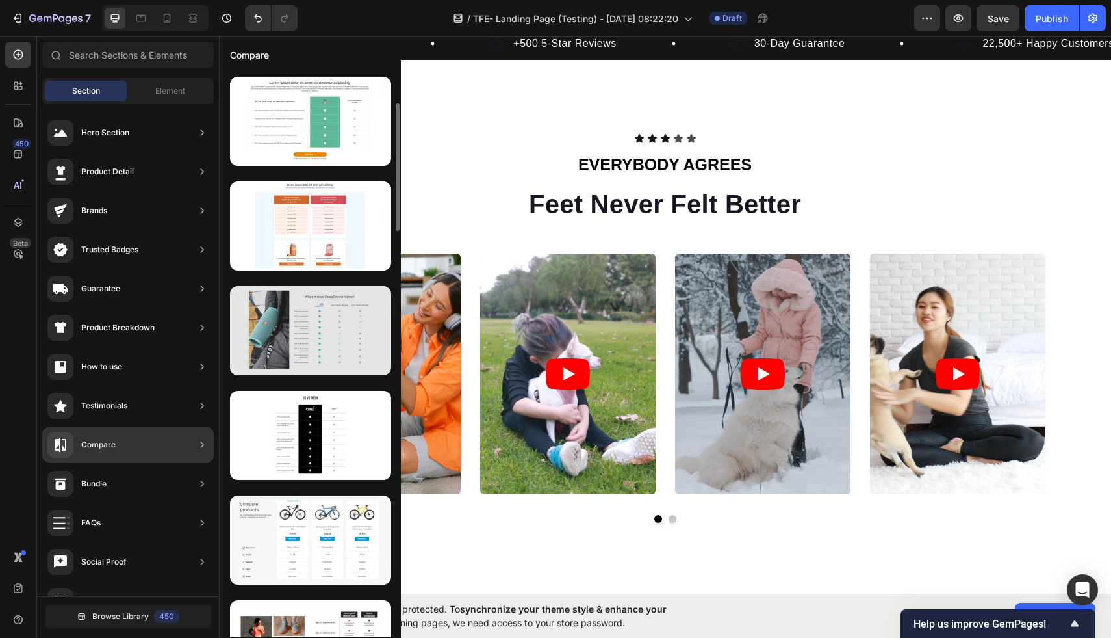
scroll to position [99, 0]
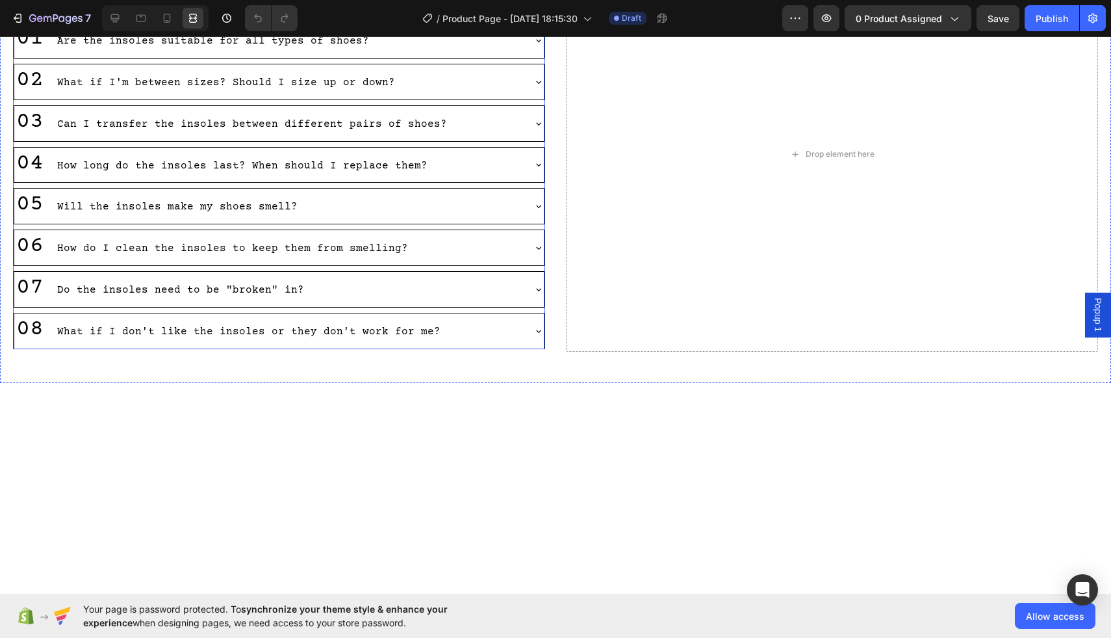
scroll to position [3110, 0]
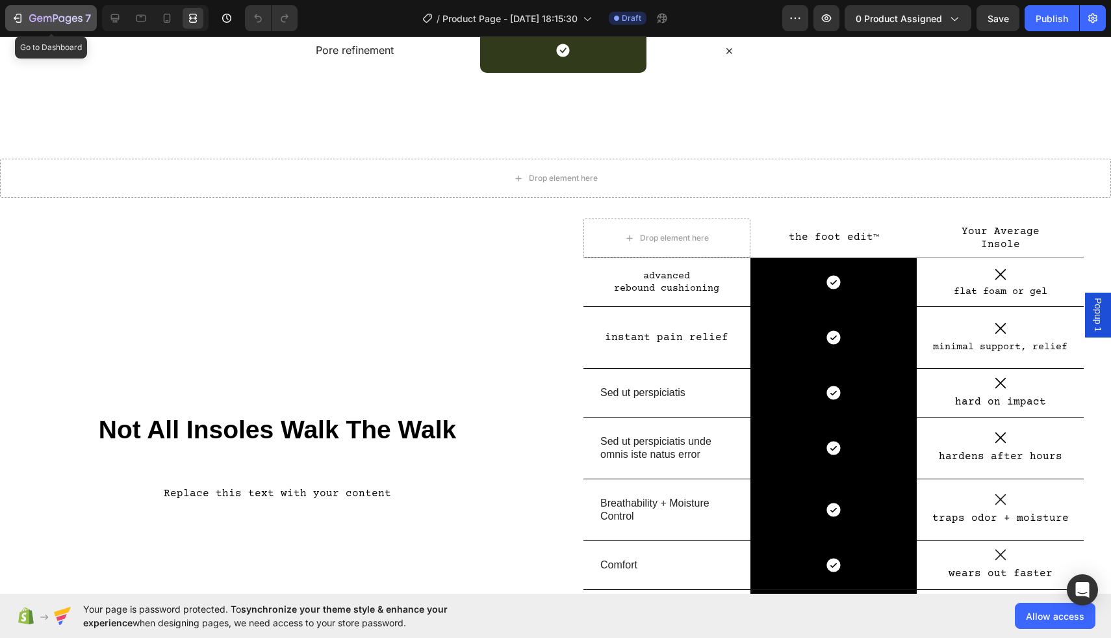
click at [21, 19] on icon "button" at bounding box center [19, 18] width 6 height 9
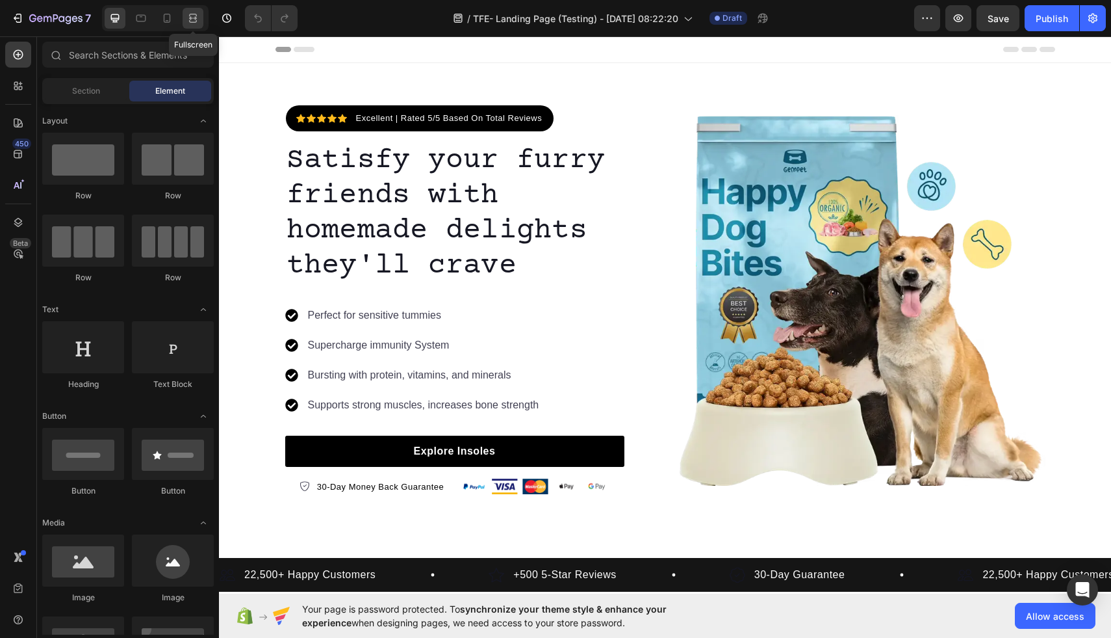
click at [196, 23] on icon at bounding box center [193, 18] width 13 height 13
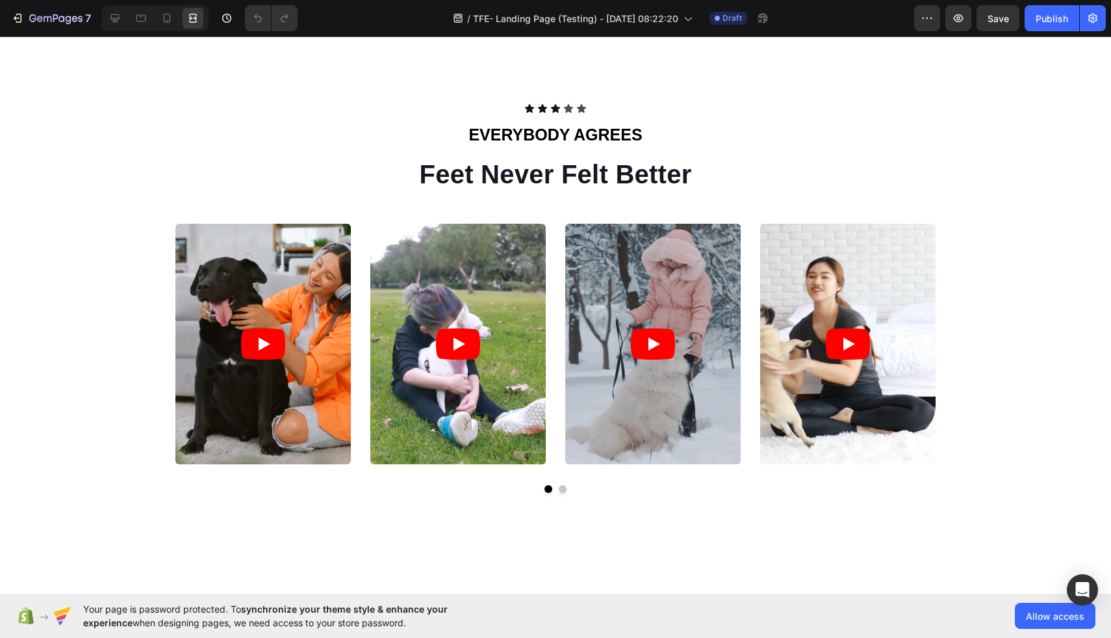
scroll to position [564, 0]
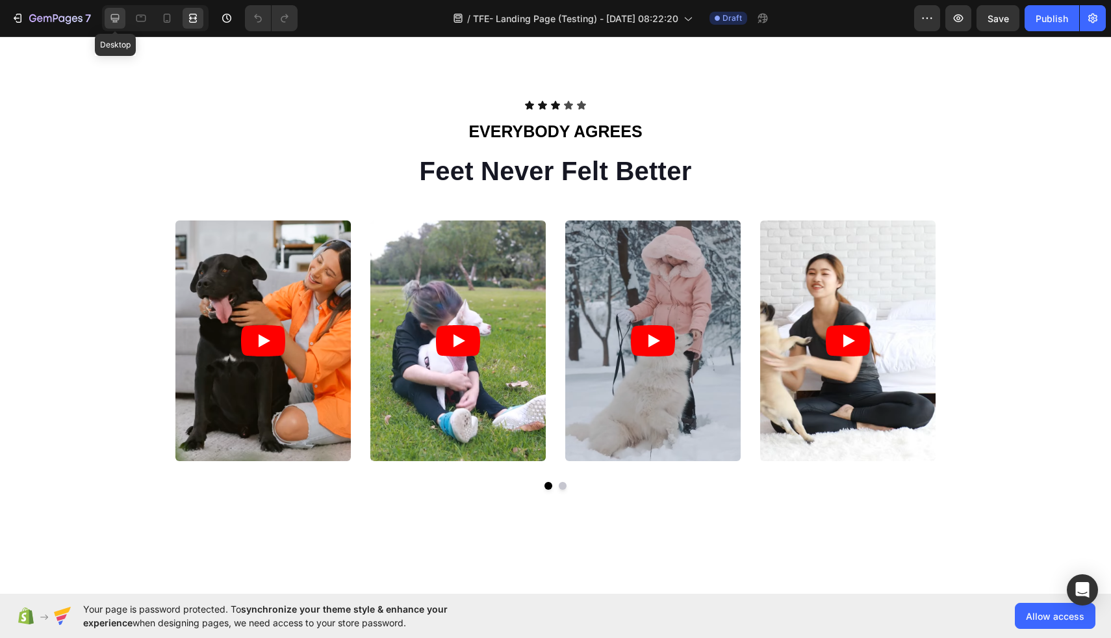
click at [118, 16] on icon at bounding box center [115, 18] width 13 height 13
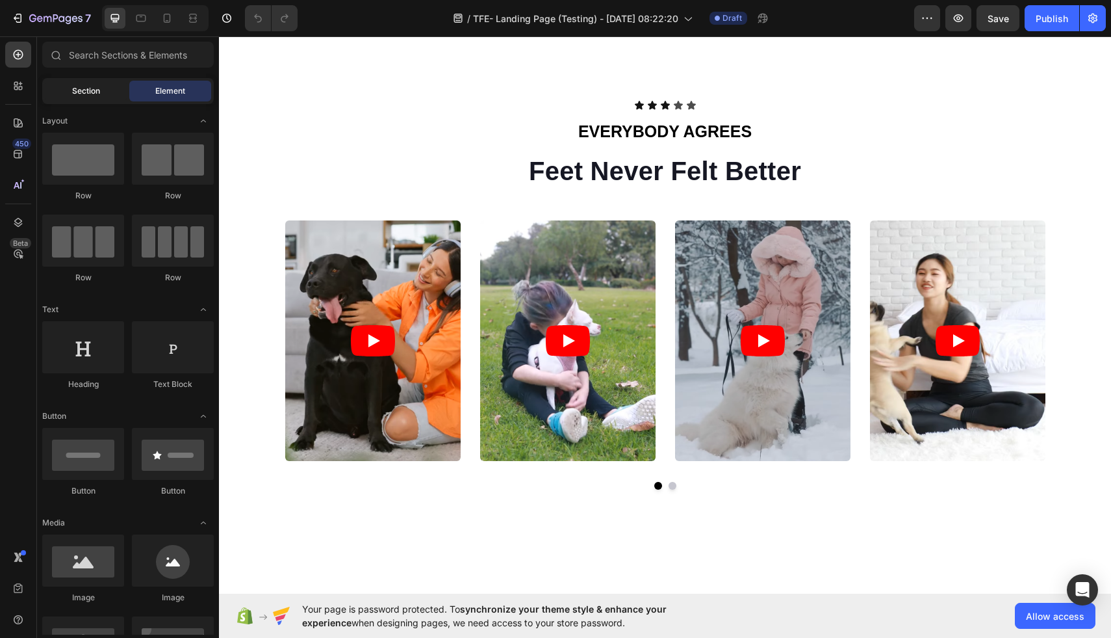
click at [93, 88] on span "Section" at bounding box center [86, 91] width 28 height 12
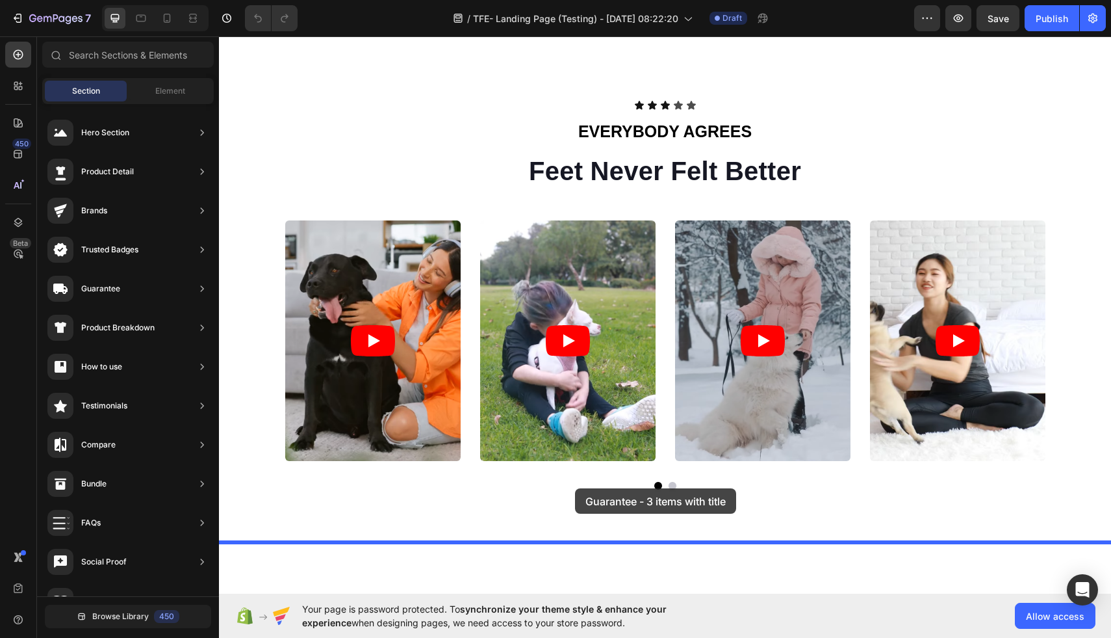
drag, startPoint x: 547, startPoint y: 164, endPoint x: 570, endPoint y: 513, distance: 349.1
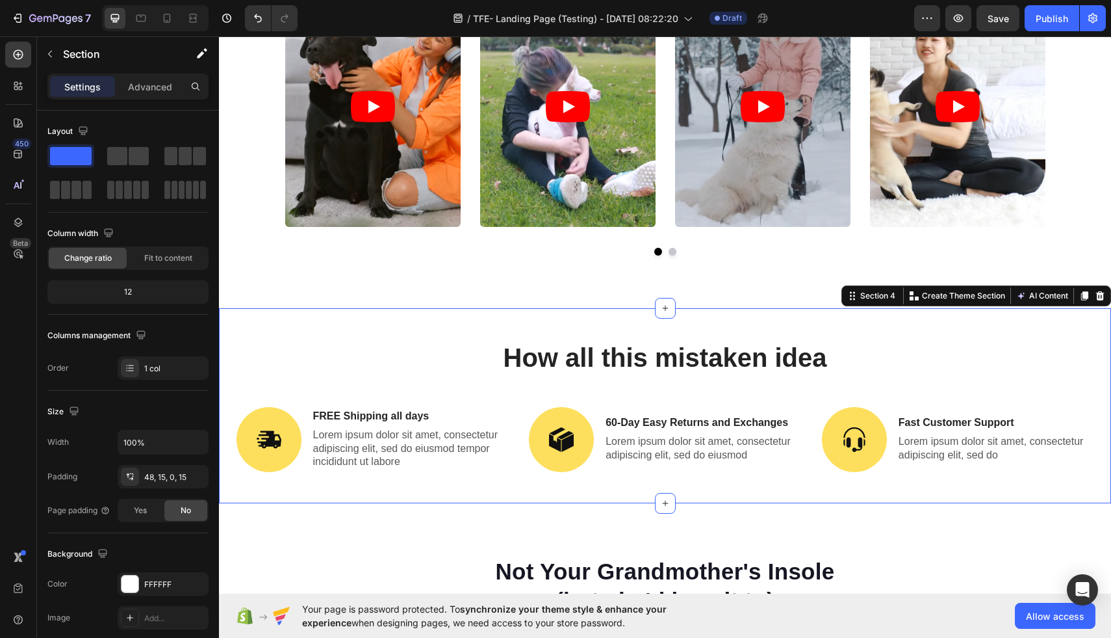
scroll to position [797, 0]
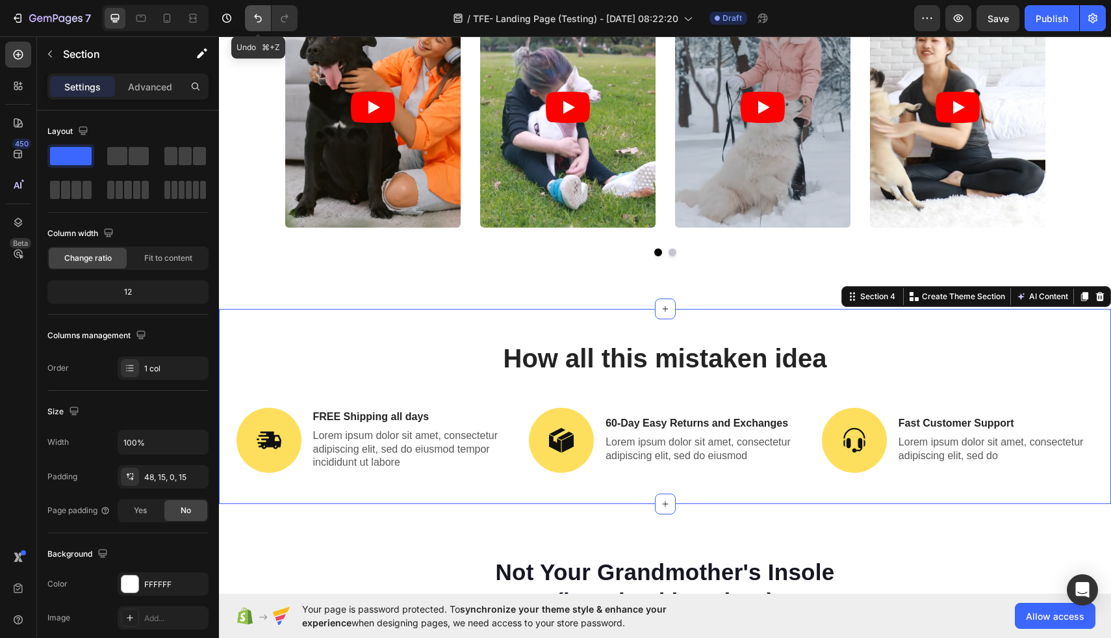
click at [254, 18] on icon "Undo/Redo" at bounding box center [258, 18] width 13 height 13
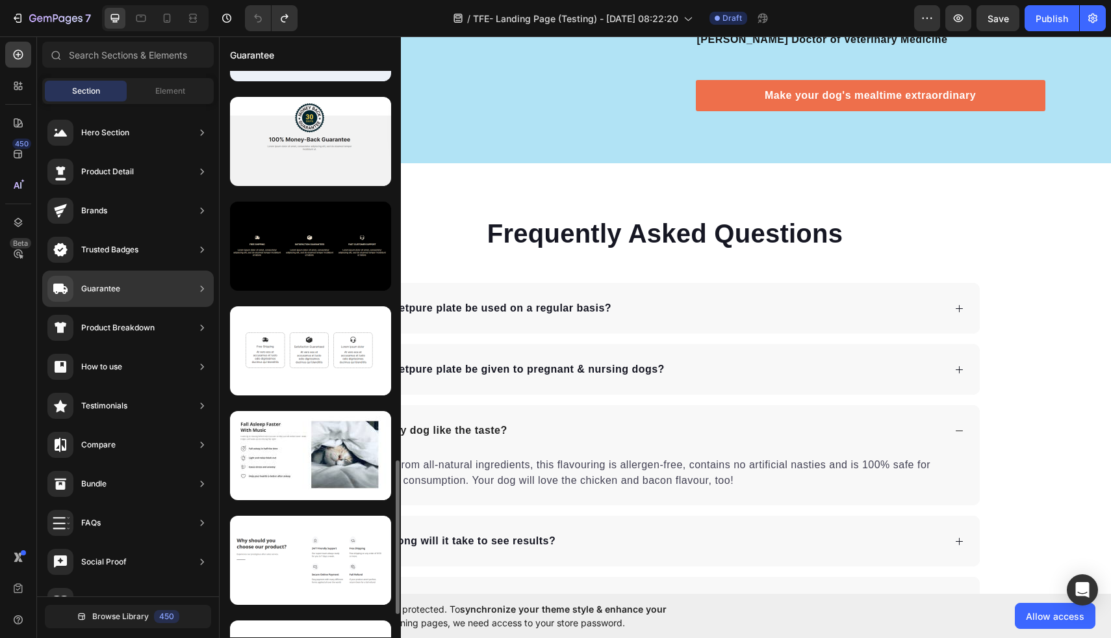
scroll to position [1446, 0]
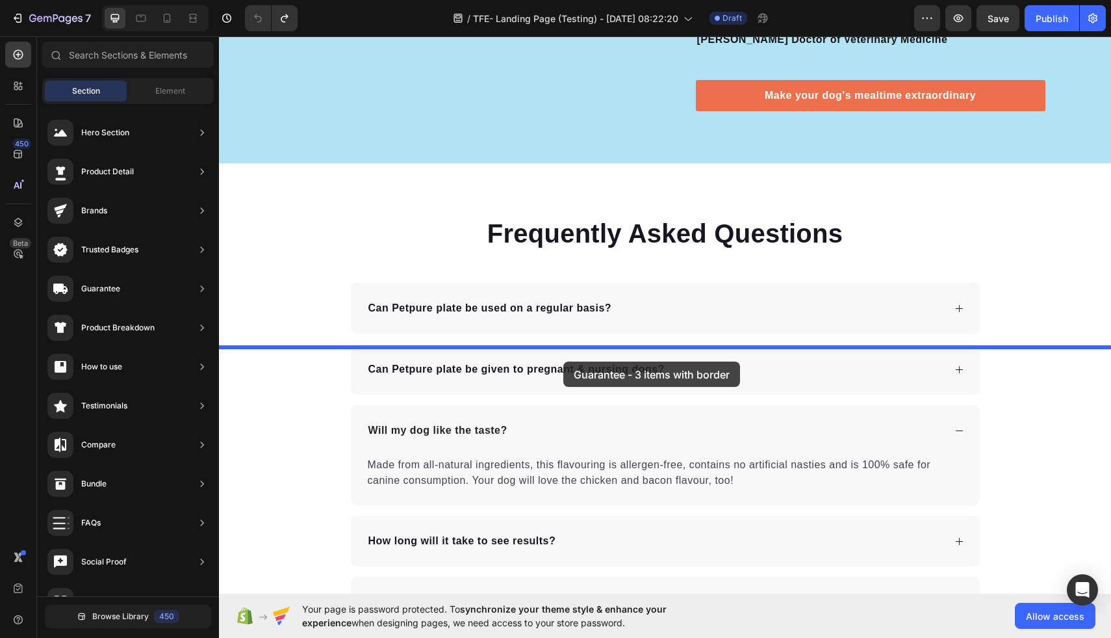
drag, startPoint x: 528, startPoint y: 391, endPoint x: 564, endPoint y: 359, distance: 48.8
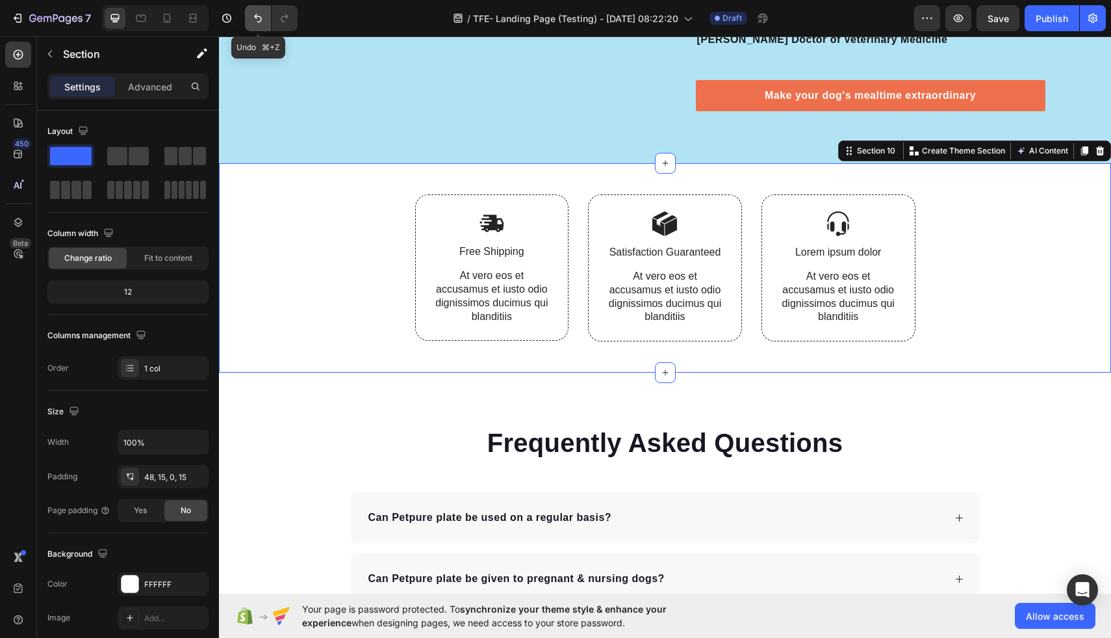
click at [255, 19] on icon "Undo/Redo" at bounding box center [258, 18] width 13 height 13
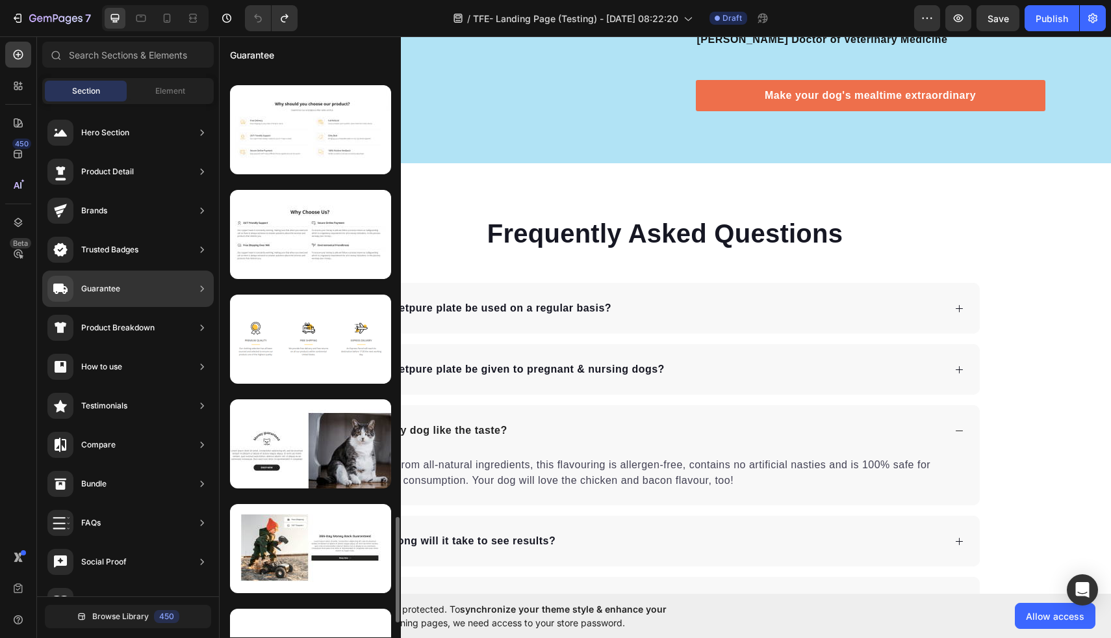
scroll to position [2385, 0]
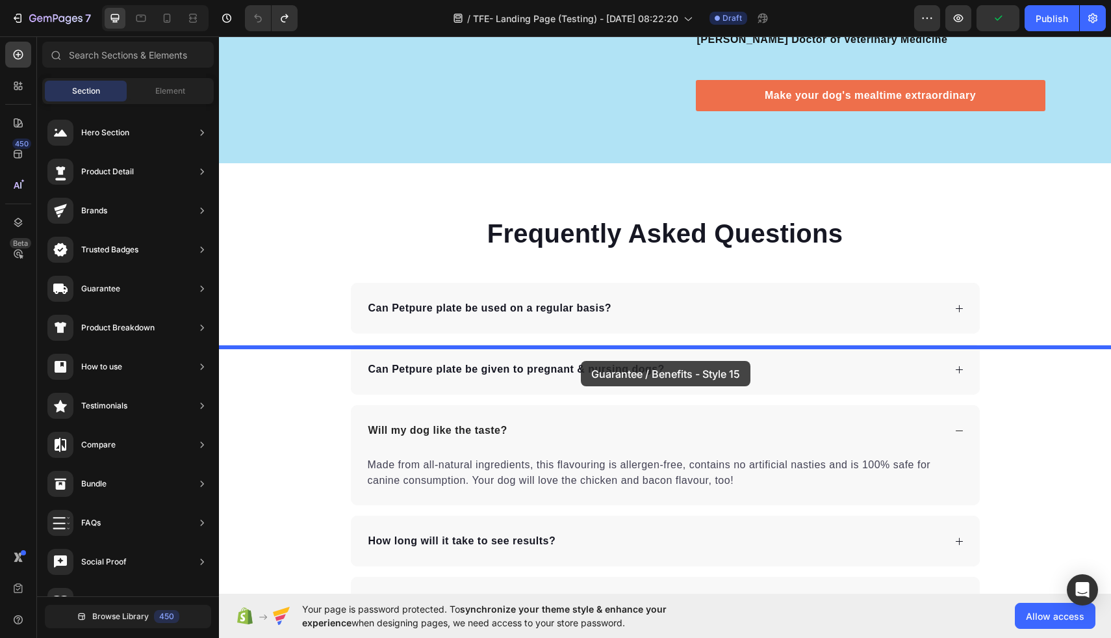
drag, startPoint x: 528, startPoint y: 426, endPoint x: 580, endPoint y: 361, distance: 83.7
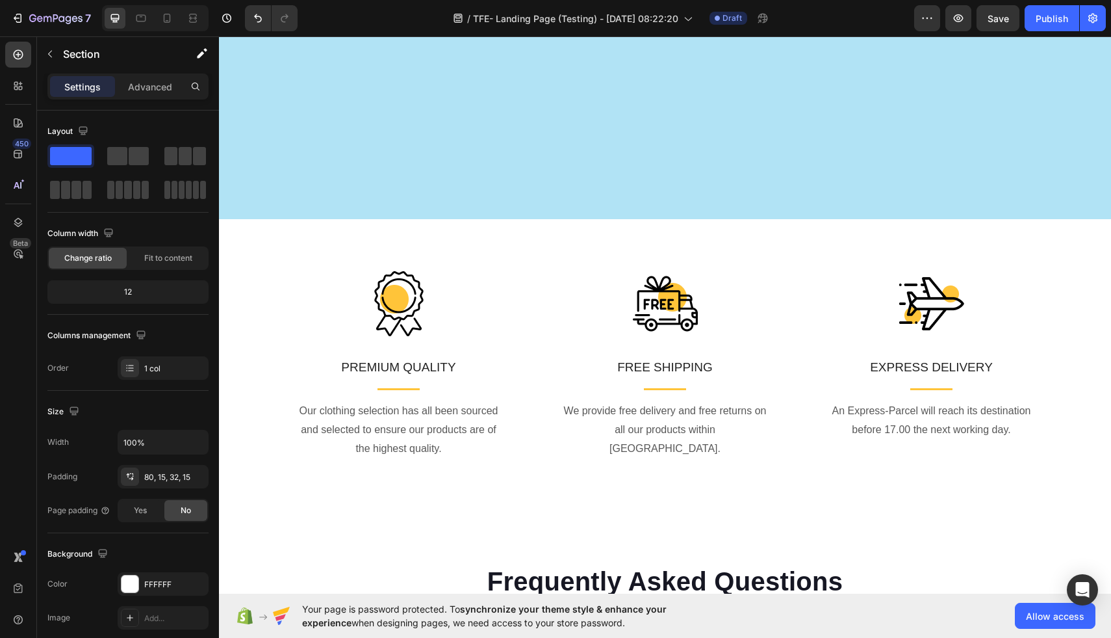
scroll to position [4166, 0]
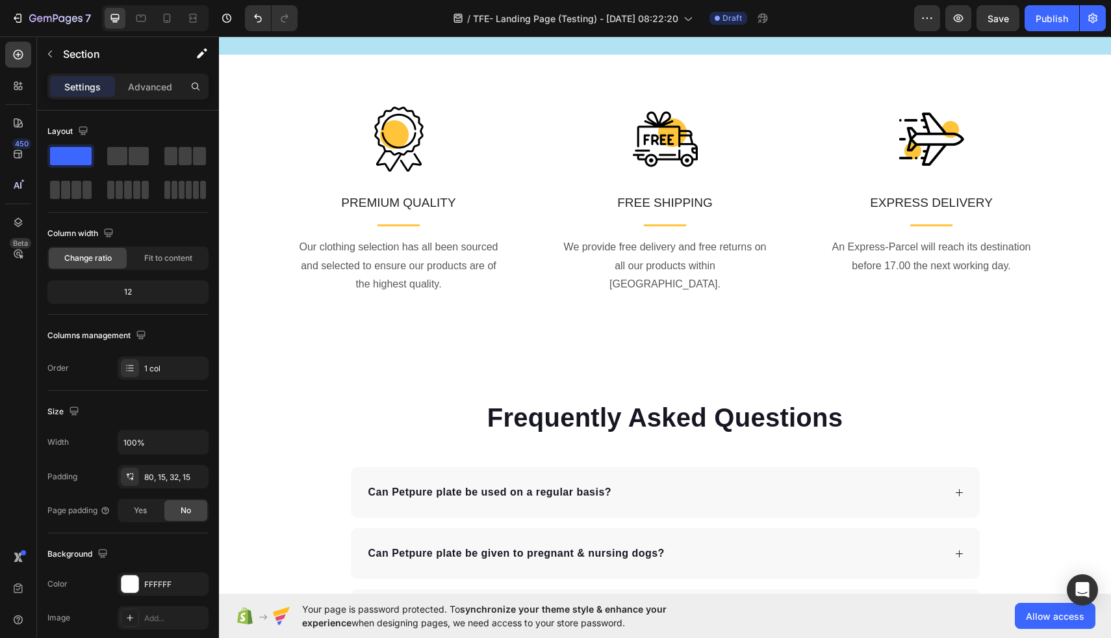
click at [544, 254] on div "Image PREMIUM QUALITY Text block Title Line Our clothing selection has all been…" at bounding box center [665, 201] width 892 height 292
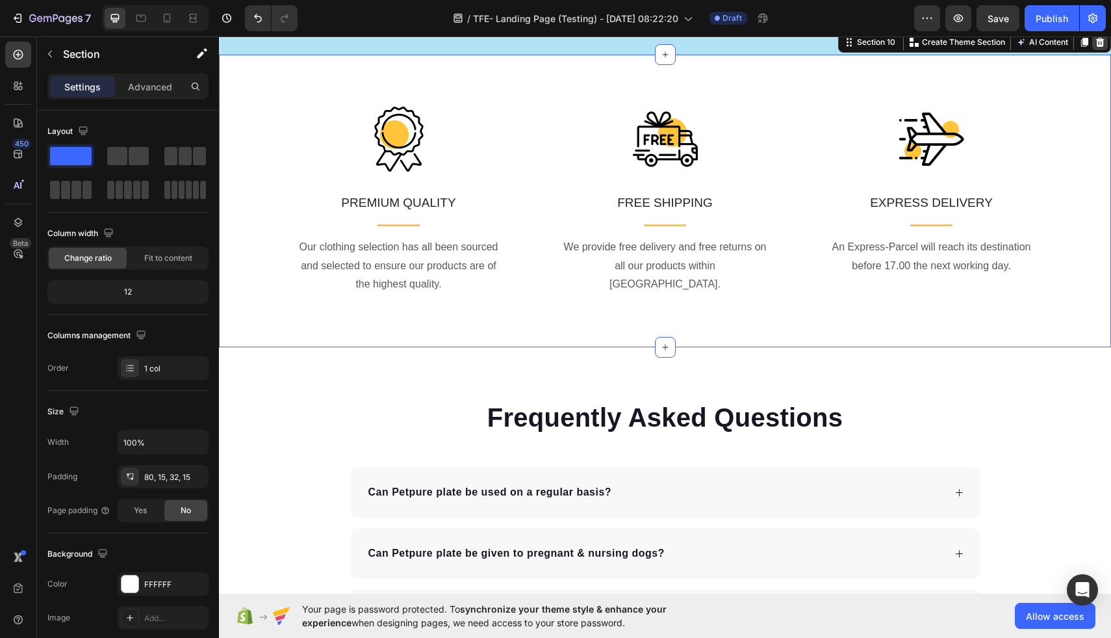
click at [1103, 50] on div at bounding box center [1100, 42] width 16 height 16
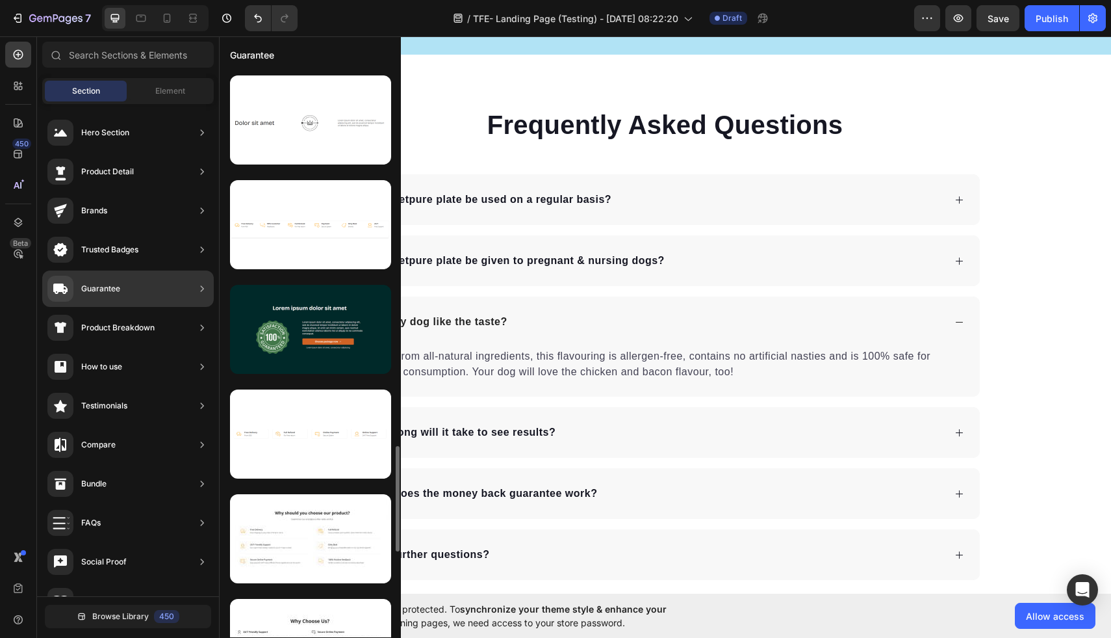
scroll to position [1978, 0]
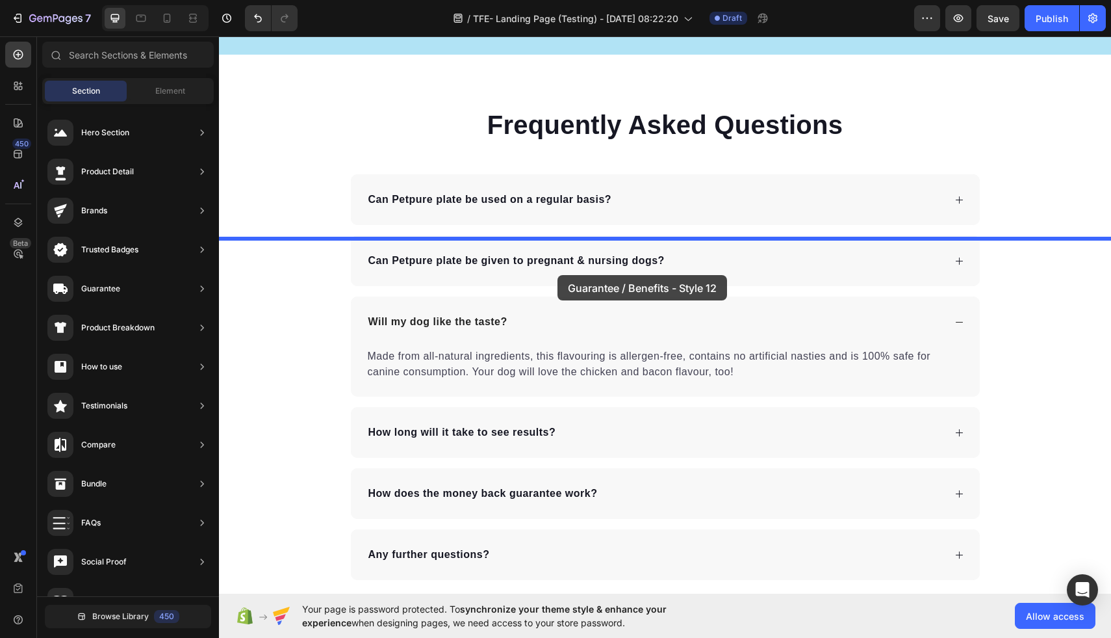
drag, startPoint x: 507, startPoint y: 476, endPoint x: 556, endPoint y: 274, distance: 208.1
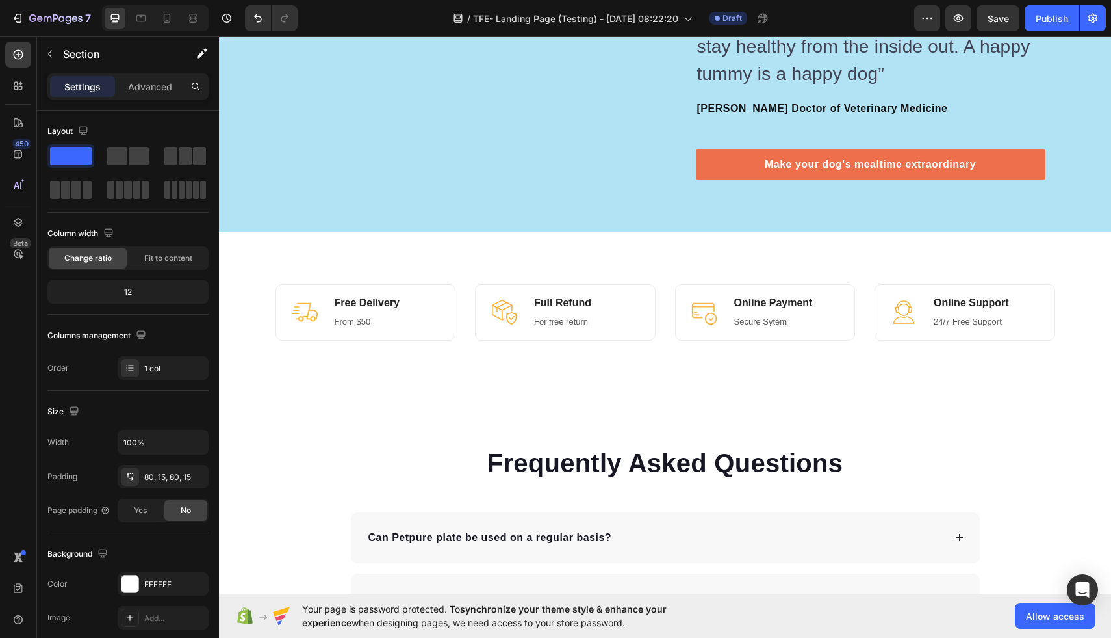
scroll to position [4197, 0]
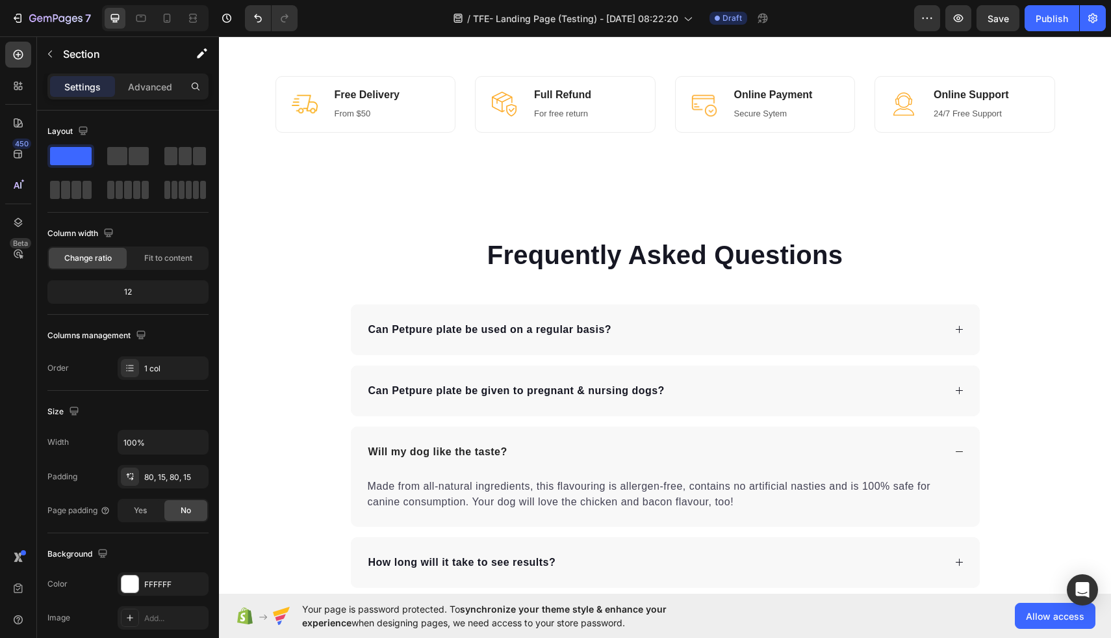
drag, startPoint x: 262, startPoint y: 238, endPoint x: 269, endPoint y: 238, distance: 7.1
click at [262, 184] on div "Image Free Delivery Heading From $50 Text block Row Image Full Refund Heading F…" at bounding box center [665, 104] width 892 height 160
click at [362, 184] on div "Image Free Delivery Heading From $50 Text block Row Image Full Refund Heading F…" at bounding box center [665, 104] width 892 height 160
click at [304, 184] on div "Image Free Delivery Heading From $50 Text block Row Image Full Refund Heading F…" at bounding box center [665, 104] width 892 height 160
click at [282, 184] on div "Image Free Delivery Heading From $50 Text block Row Image Full Refund Heading F…" at bounding box center [665, 104] width 892 height 160
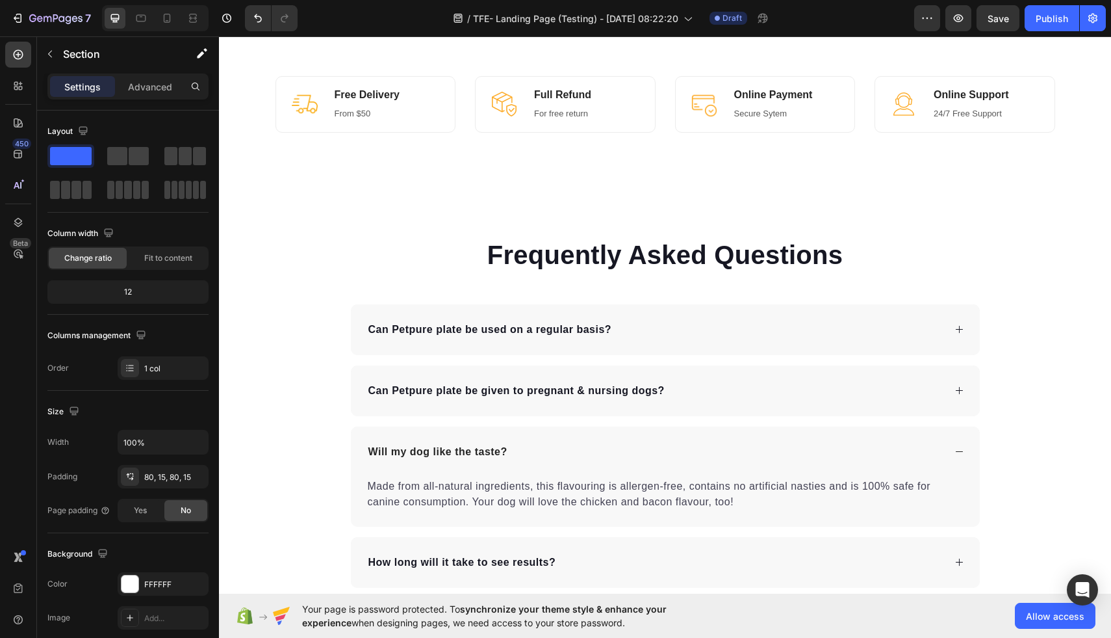
click at [286, 184] on div "Image Free Delivery Heading From $50 Text block Row Image Full Refund Heading F…" at bounding box center [665, 104] width 892 height 160
click at [270, 184] on div "Image Free Delivery Heading From $50 Text block Row Image Full Refund Heading F…" at bounding box center [665, 104] width 892 height 160
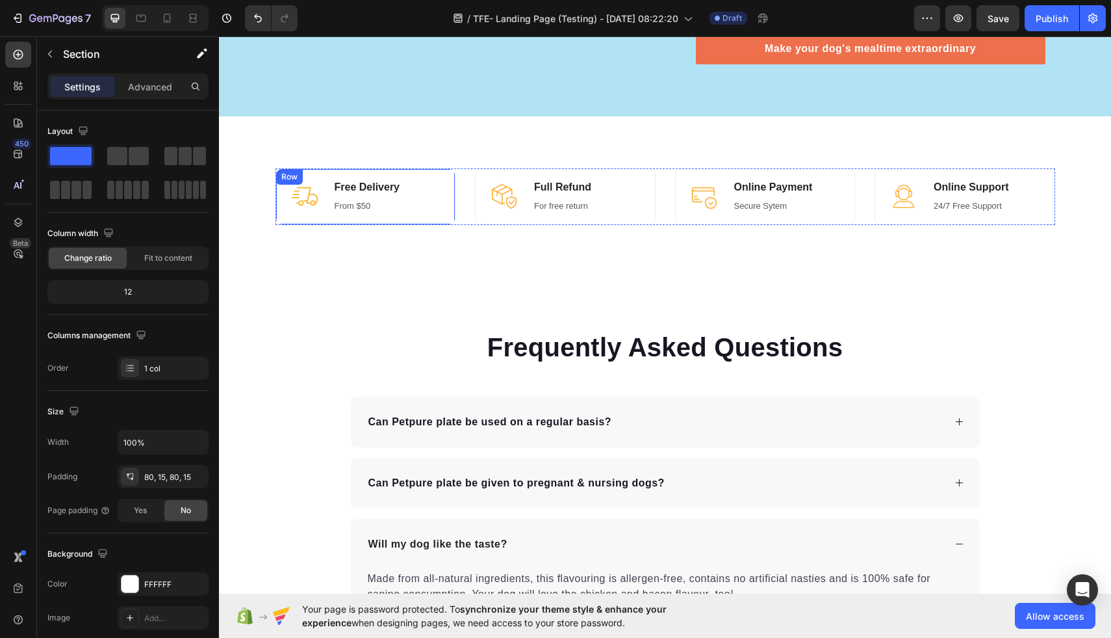
scroll to position [4073, 0]
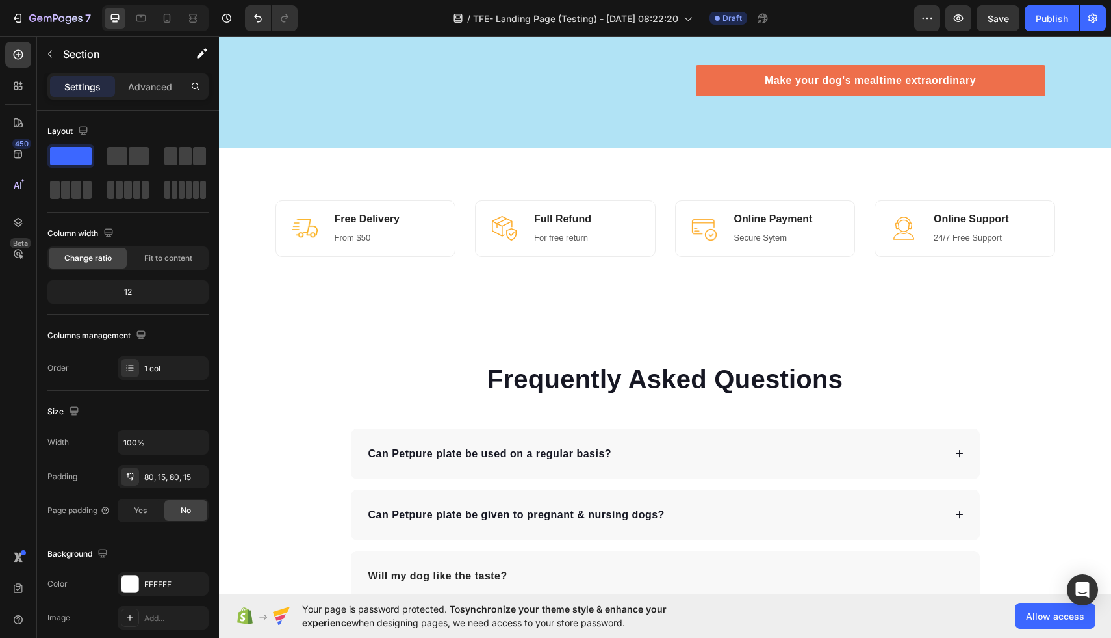
click at [463, 308] on div "Image Free Delivery Heading From $50 Text block Row Image Full Refund Heading F…" at bounding box center [665, 228] width 892 height 160
click at [44, 44] on button "button" at bounding box center [50, 54] width 21 height 21
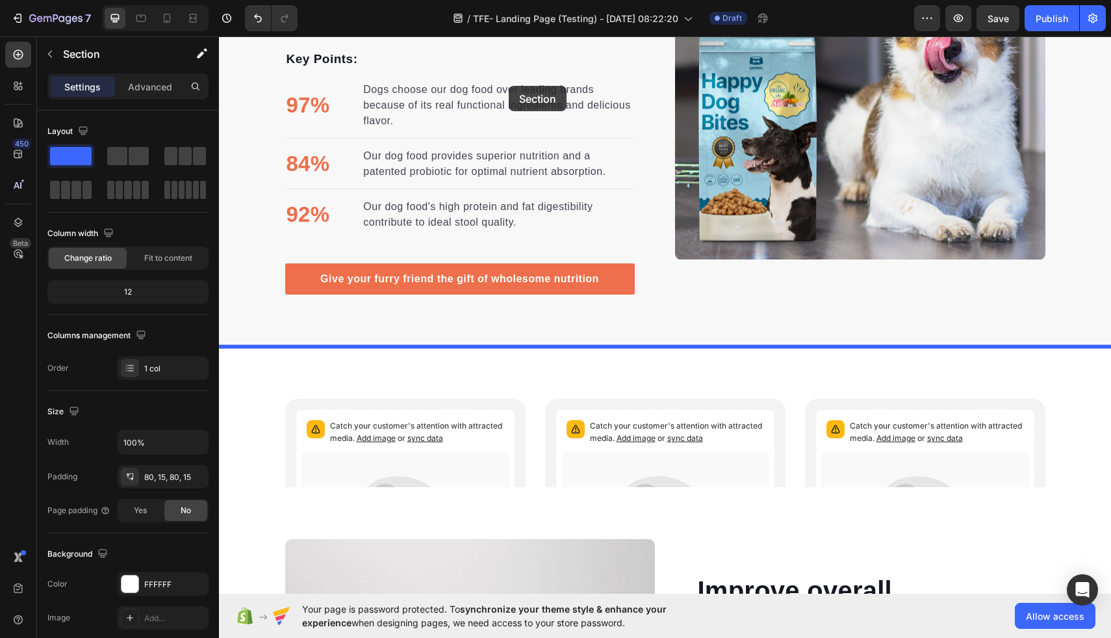
scroll to position [1811, 0]
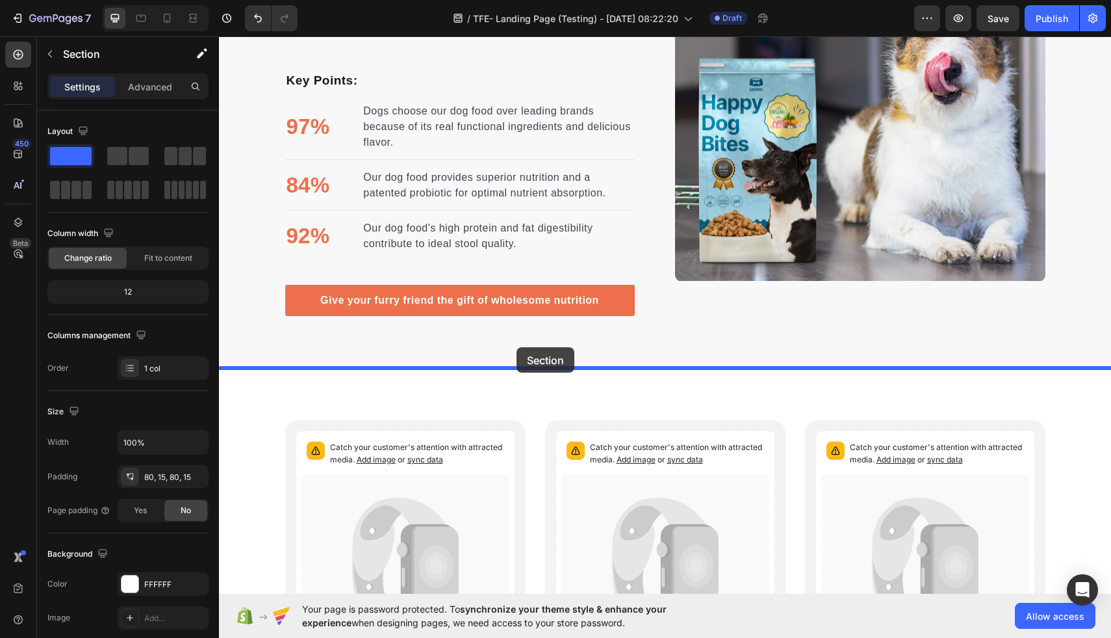
drag, startPoint x: 480, startPoint y: 359, endPoint x: 517, endPoint y: 347, distance: 38.4
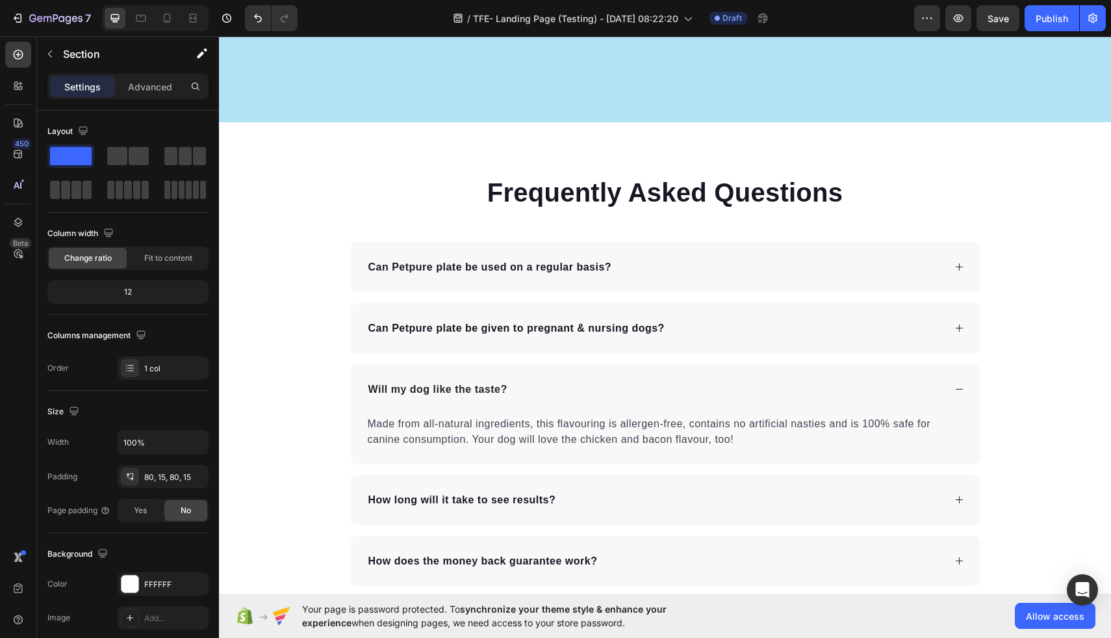
scroll to position [4913, 0]
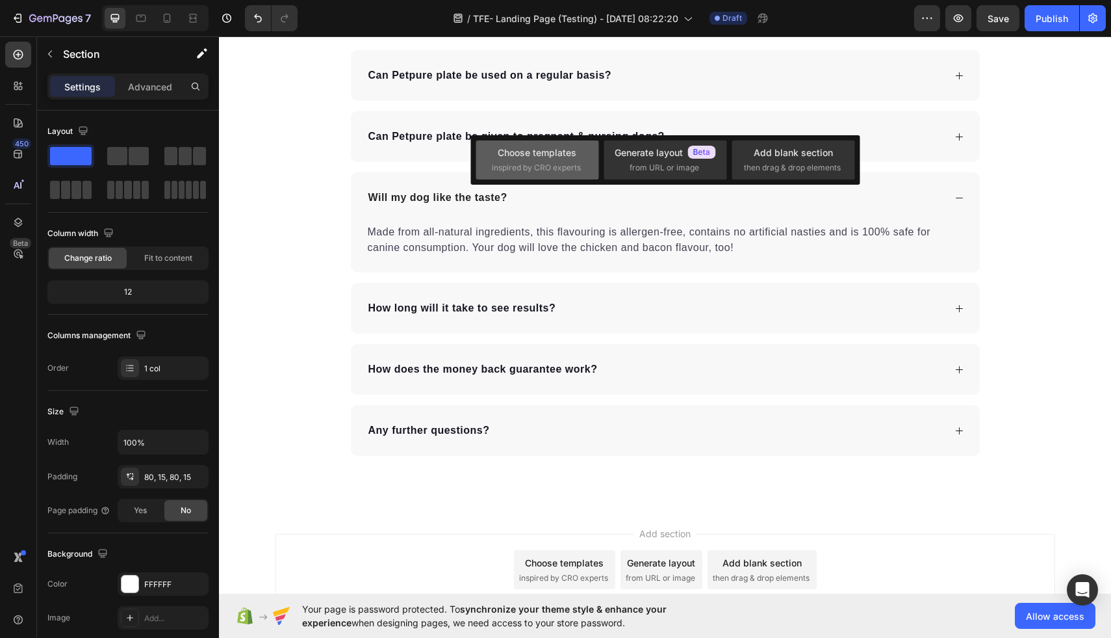
click at [575, 158] on div "Choose templates" at bounding box center [537, 153] width 79 height 14
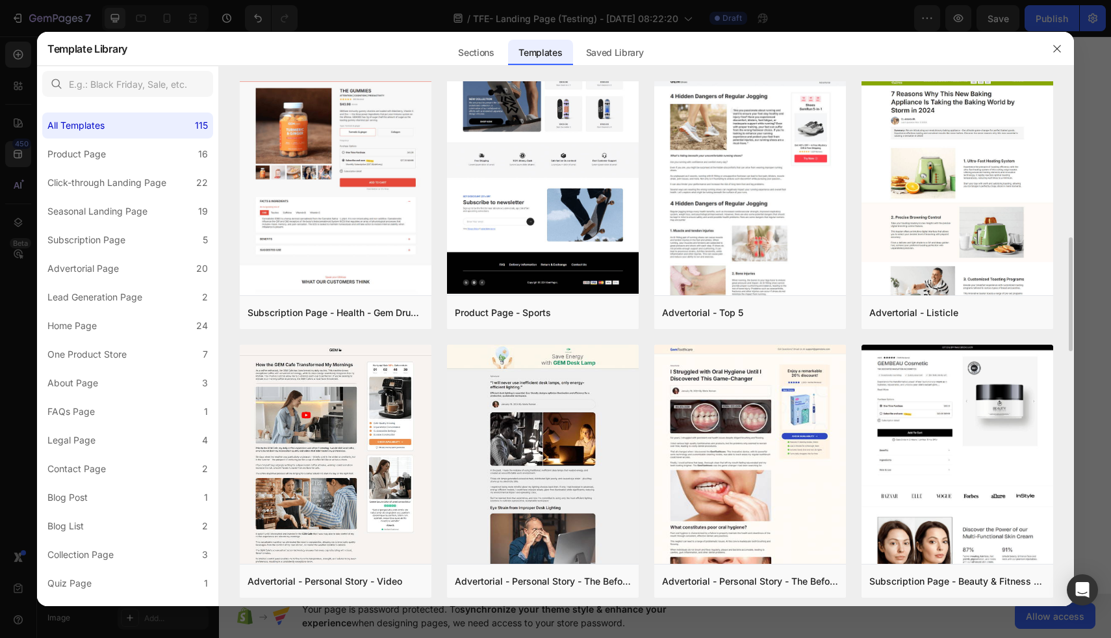
scroll to position [835, 0]
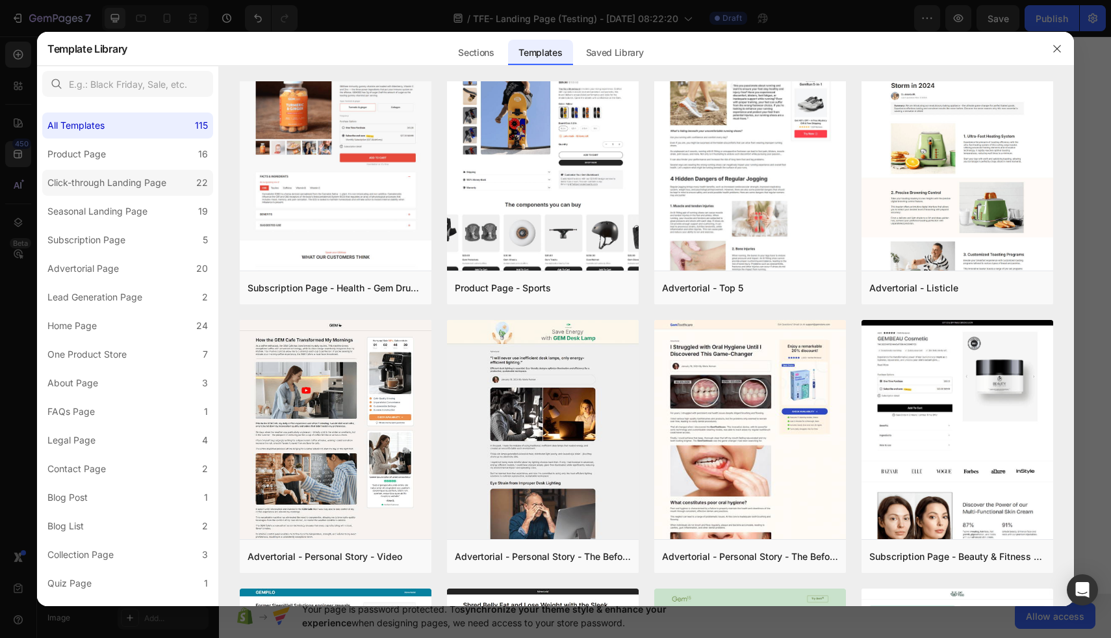
click at [152, 185] on div "Click-through Landing Page" at bounding box center [106, 183] width 119 height 16
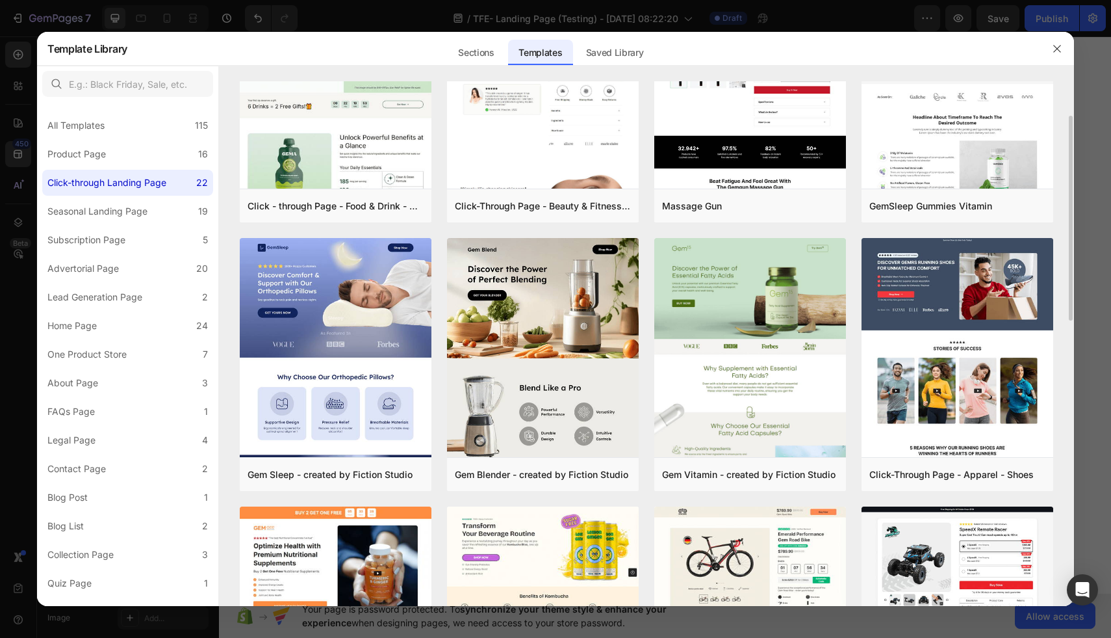
scroll to position [112, 0]
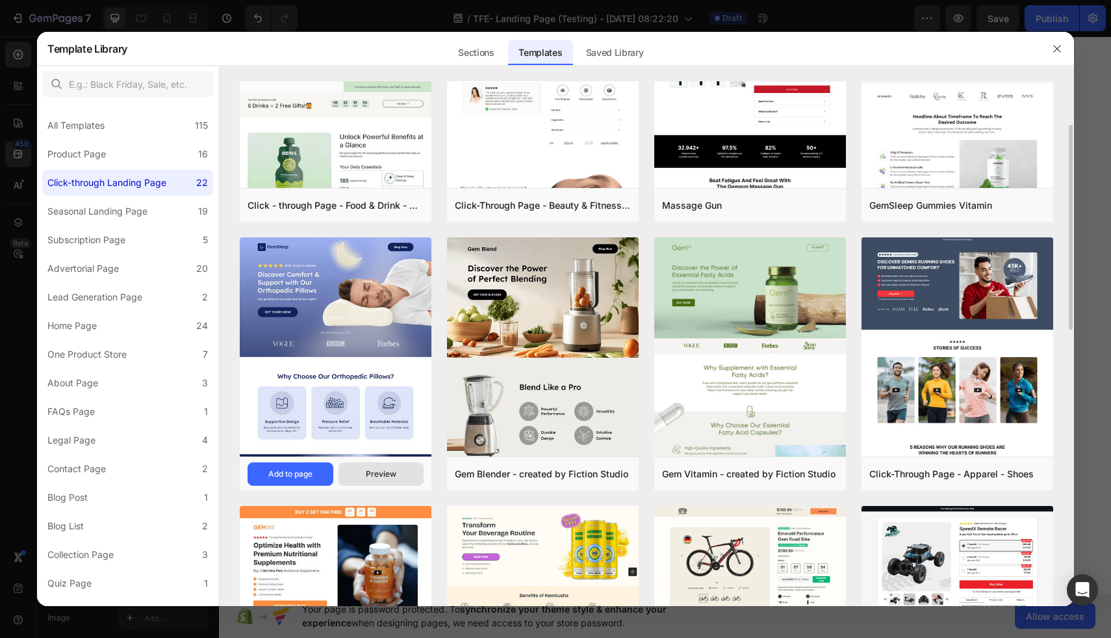
click at [380, 473] on div "Preview" at bounding box center [381, 474] width 31 height 12
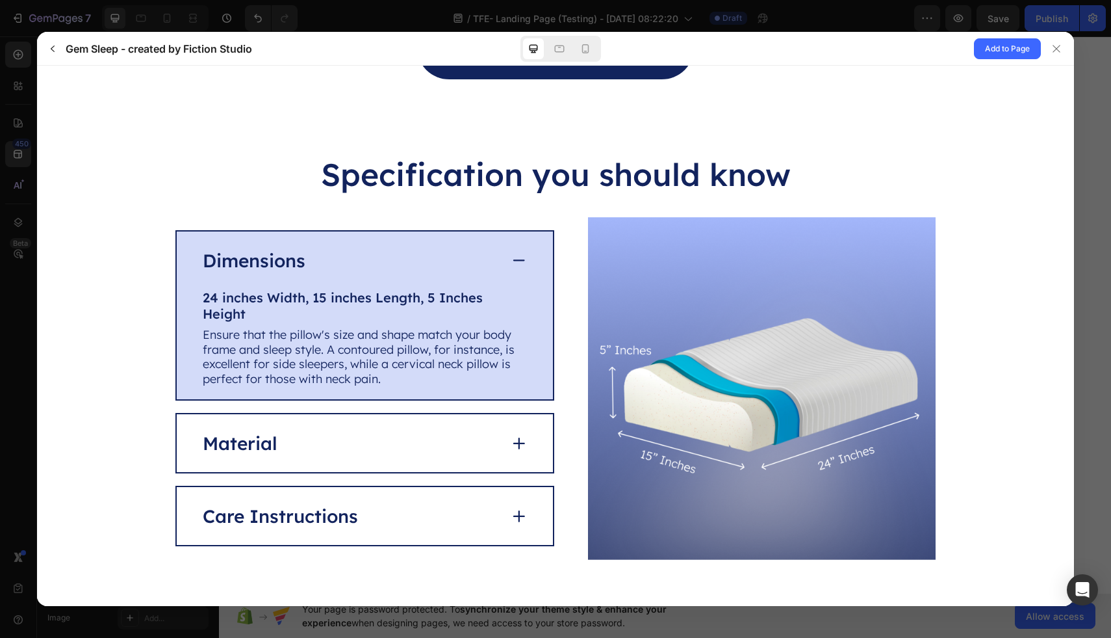
scroll to position [2837, 0]
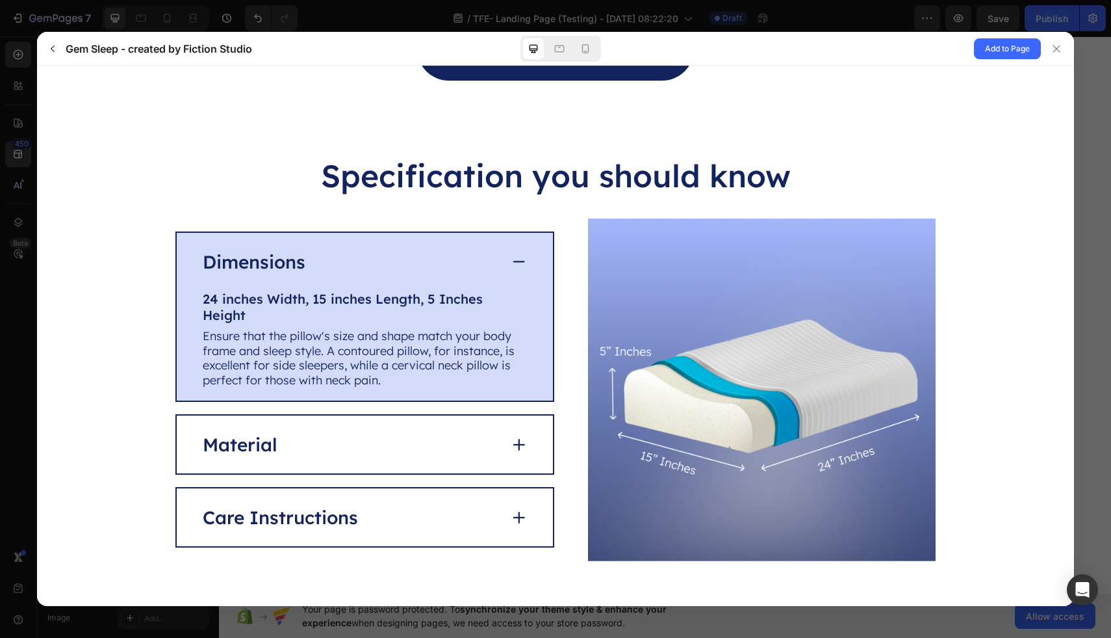
click at [1076, 268] on div at bounding box center [555, 319] width 1111 height 638
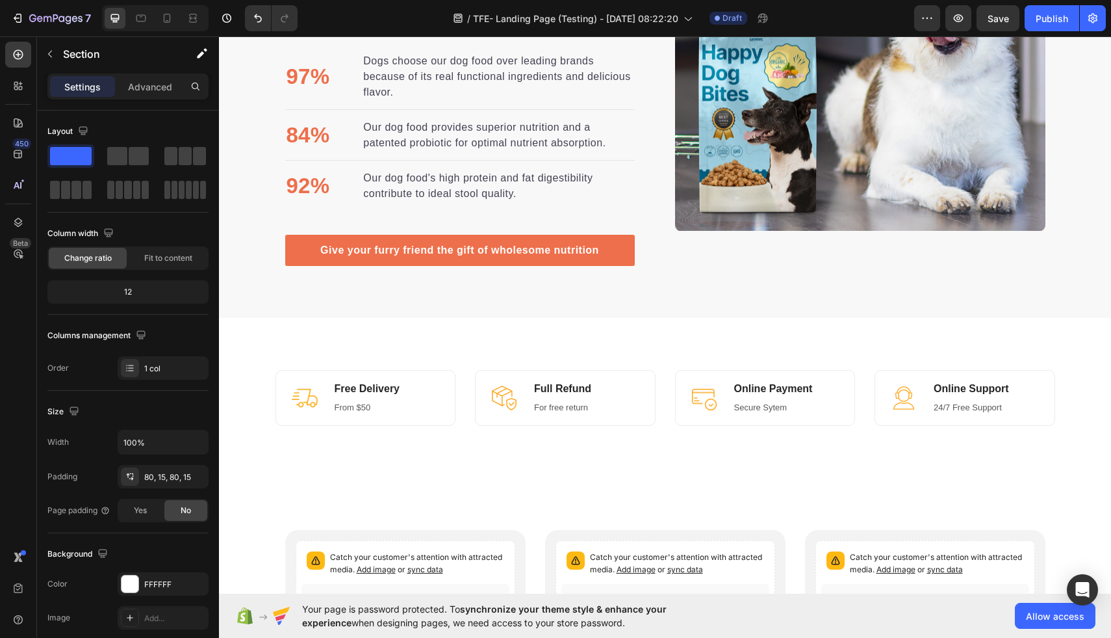
scroll to position [1859, 0]
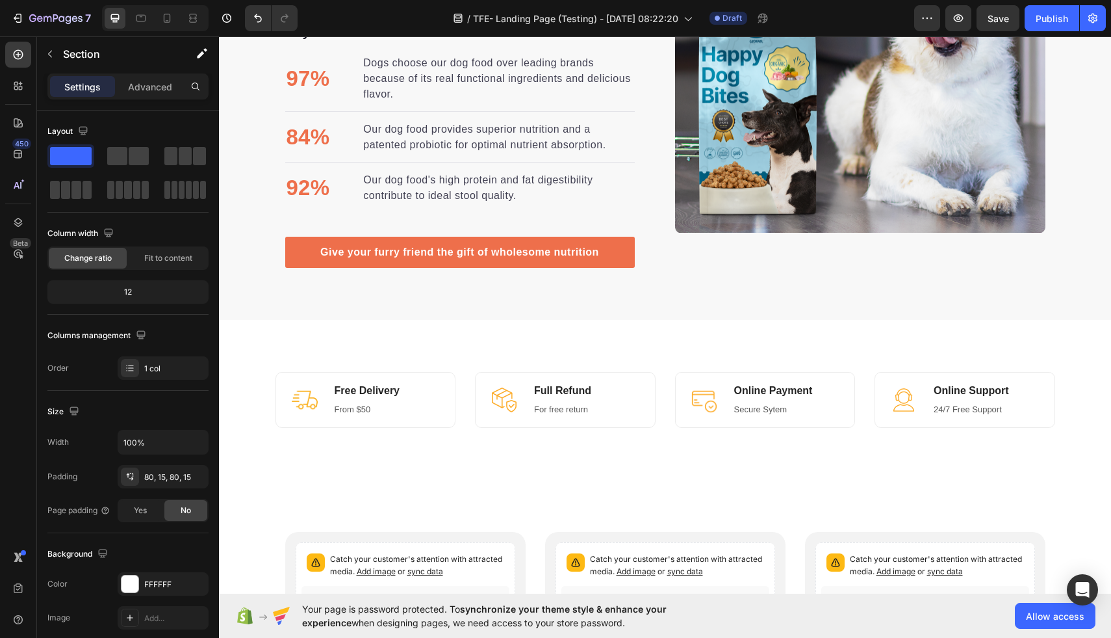
click at [469, 340] on div "Image Free Delivery Heading From $50 Text block Row Image Full Refund Heading F…" at bounding box center [665, 400] width 892 height 160
click at [477, 344] on div "Image Free Delivery Heading From $50 Text block Row Image Full Refund Heading F…" at bounding box center [665, 400] width 892 height 160
click at [521, 475] on div "Image Free Delivery Heading From $50 Text block Row Image Full Refund Heading F…" at bounding box center [665, 400] width 892 height 160
click at [503, 337] on div "Image Free Delivery Heading From $50 Text block Row Image Full Refund Heading F…" at bounding box center [665, 400] width 892 height 160
click at [499, 362] on div "Image Free Delivery Heading From $50 Text block Row Image Full Refund Heading F…" at bounding box center [665, 400] width 892 height 160
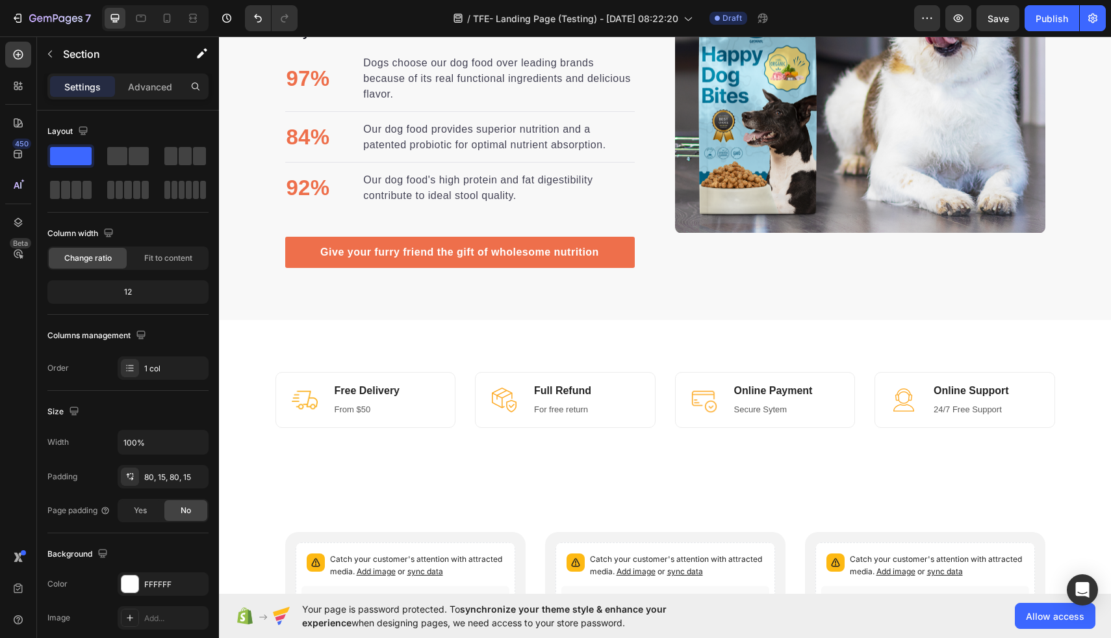
click at [499, 362] on div "Image Free Delivery Heading From $50 Text block Row Image Full Refund Heading F…" at bounding box center [665, 400] width 892 height 160
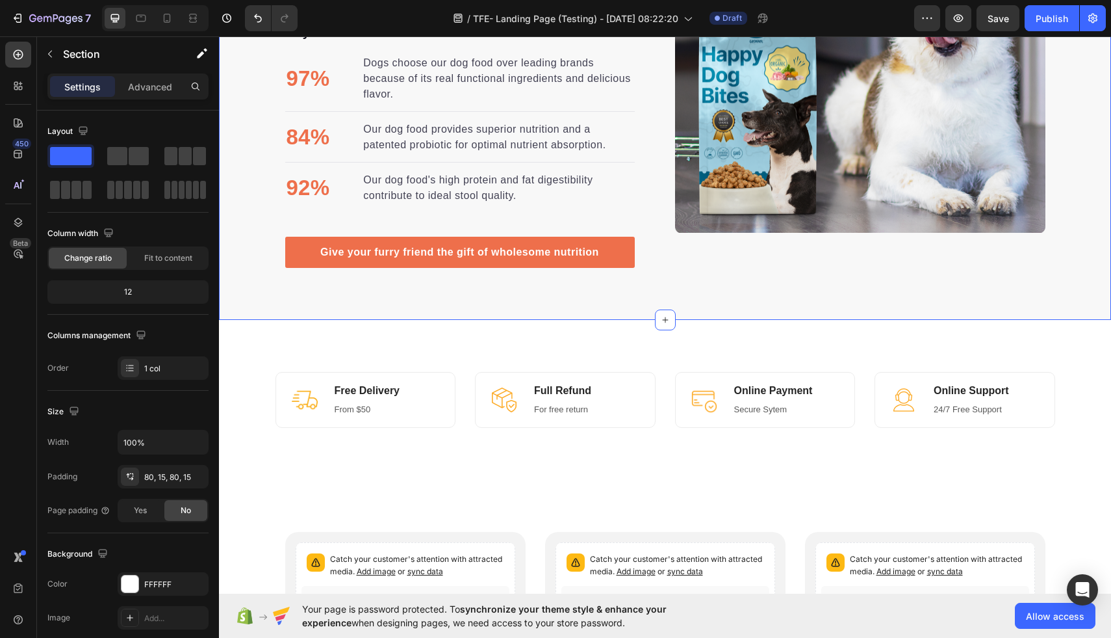
click at [636, 313] on div "Nutrition is the foundation for longer, healthier lives in dogs. Heading Invest…" at bounding box center [665, 47] width 892 height 545
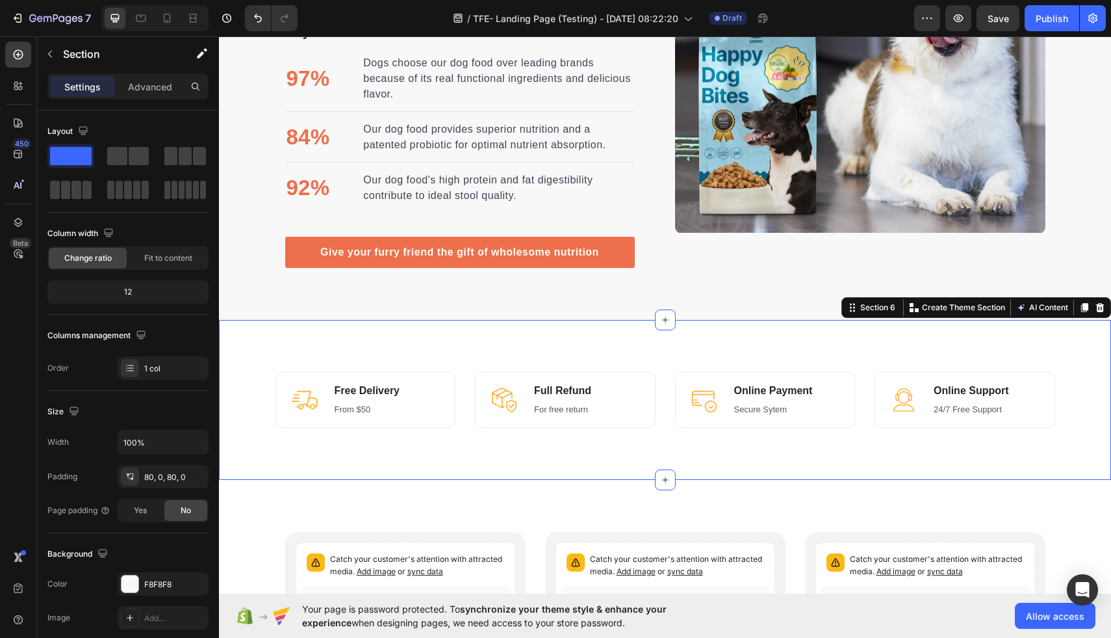
click at [625, 320] on div "Image Free Delivery Heading From $50 Text block Row Image Full Refund Heading F…" at bounding box center [665, 400] width 892 height 160
click at [636, 342] on div "Image Free Delivery Heading From $50 Text block Row Image Full Refund Heading F…" at bounding box center [665, 400] width 892 height 160
click at [1102, 307] on icon at bounding box center [1100, 307] width 8 height 9
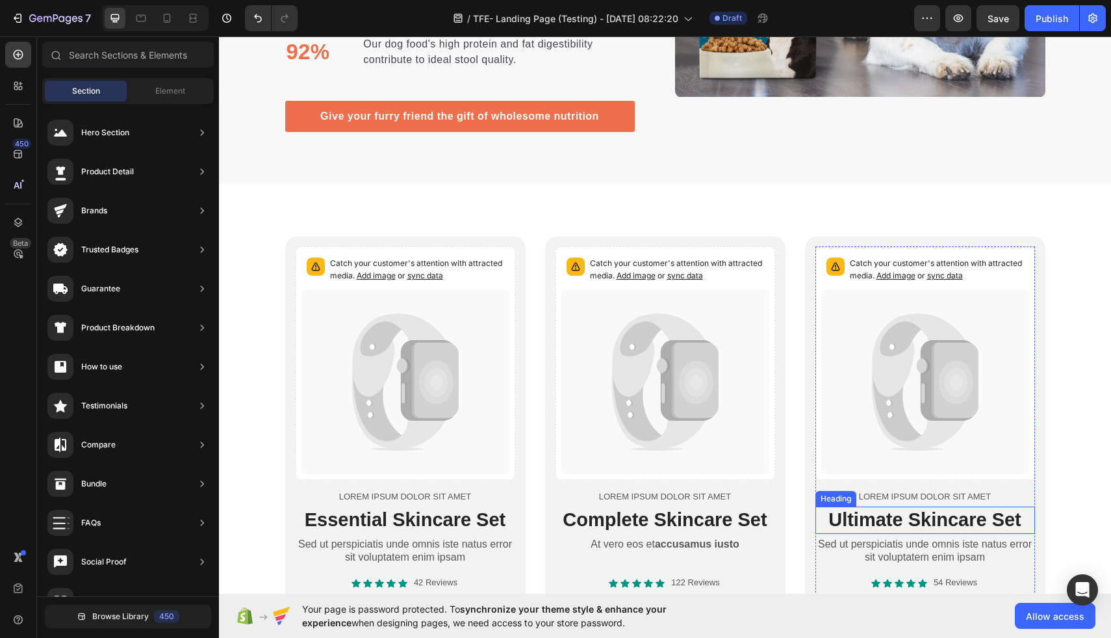
scroll to position [1992, 0]
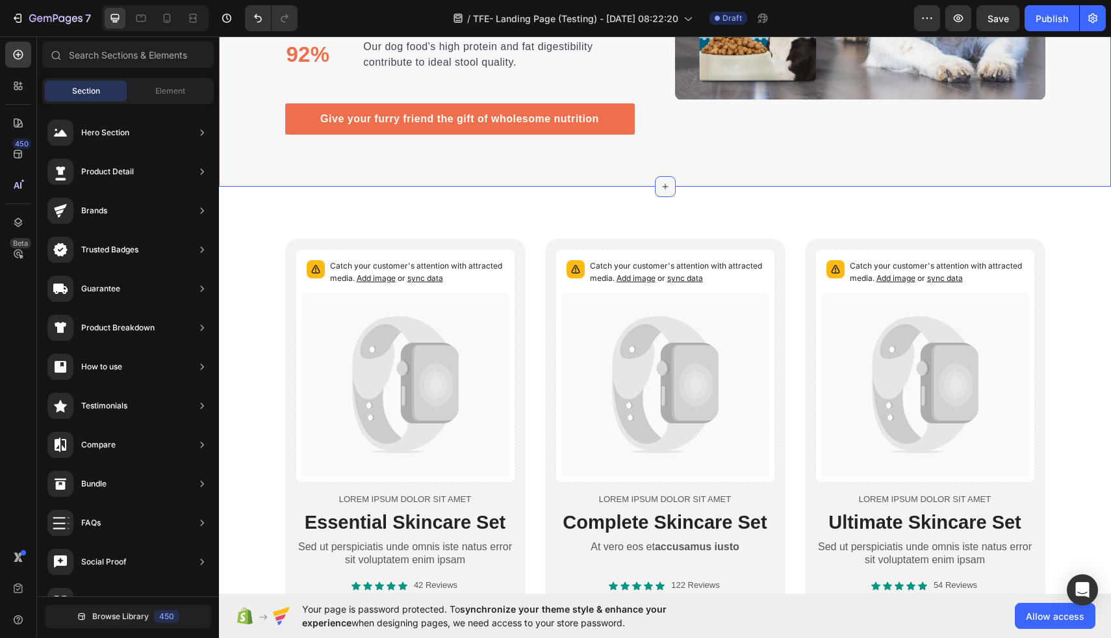
click at [665, 187] on icon at bounding box center [665, 186] width 10 height 10
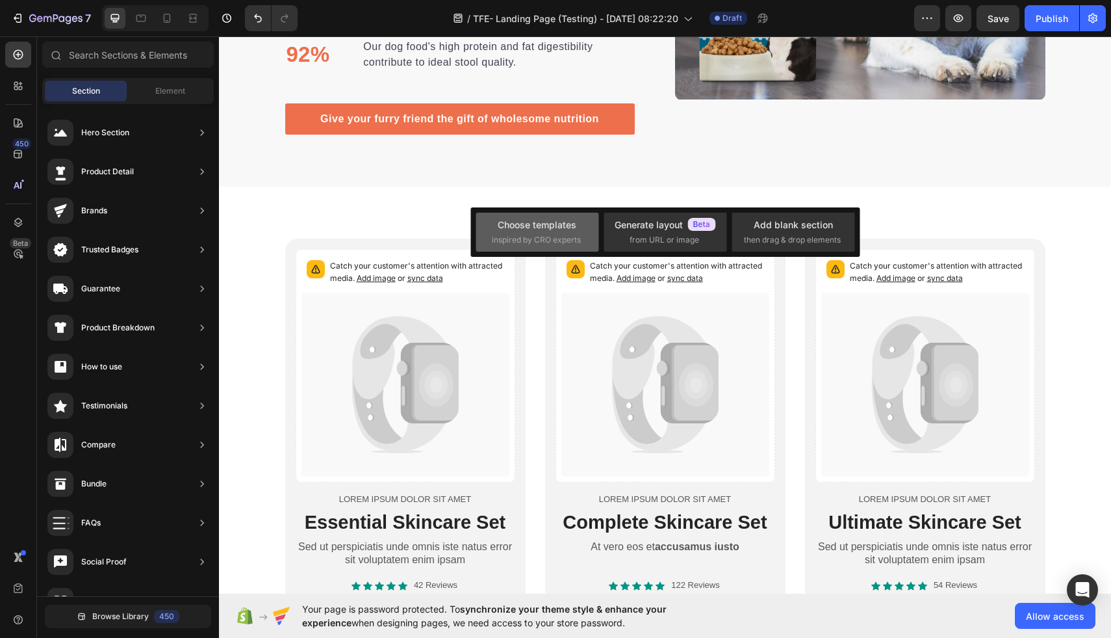
click at [560, 227] on div "Choose templates" at bounding box center [537, 225] width 79 height 14
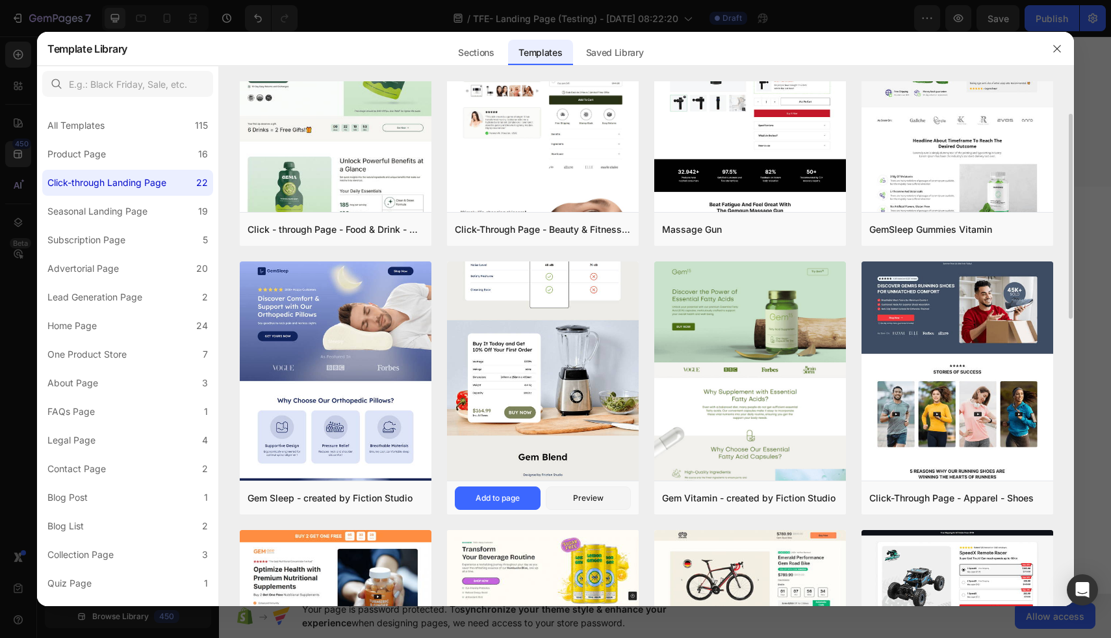
scroll to position [89, 0]
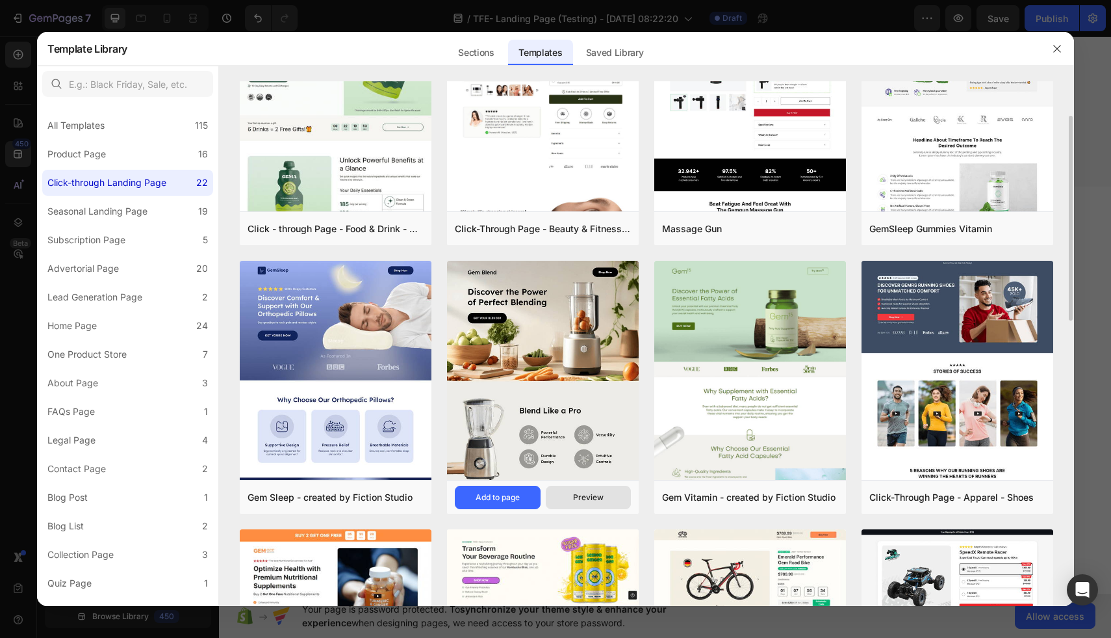
click at [582, 497] on div "Preview" at bounding box center [588, 497] width 31 height 12
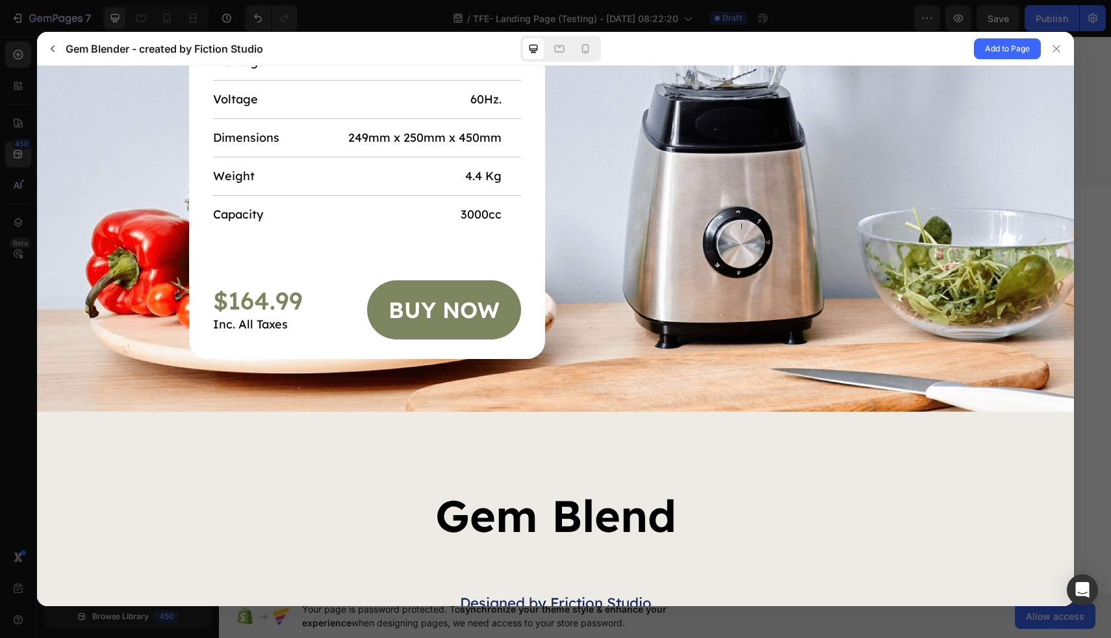
scroll to position [4445, 0]
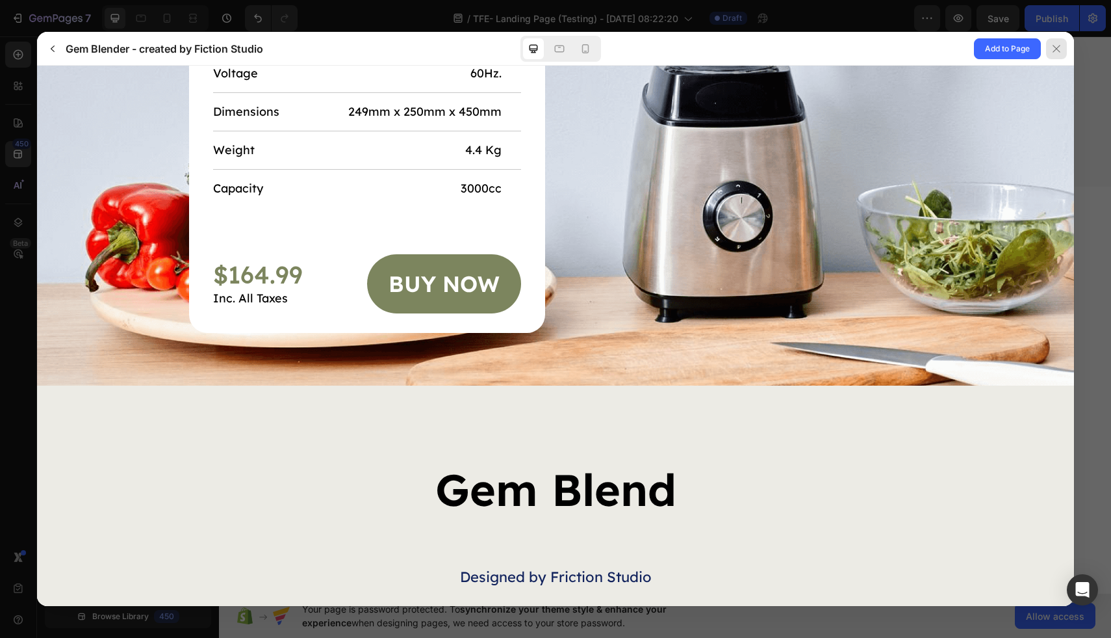
click at [1062, 45] on div at bounding box center [1056, 48] width 21 height 21
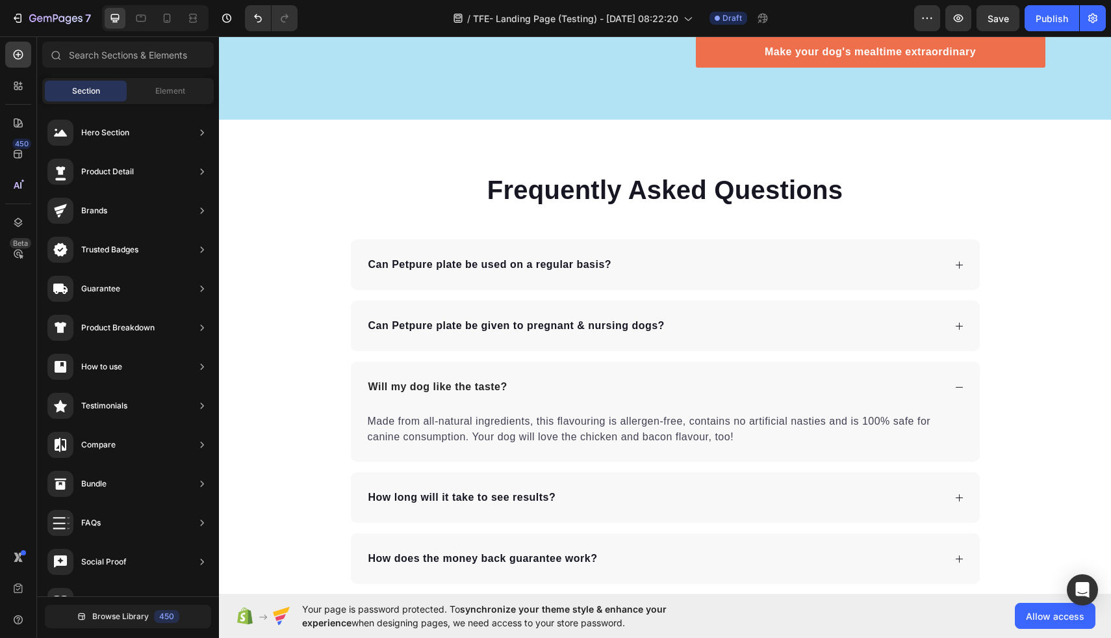
scroll to position [4573, 0]
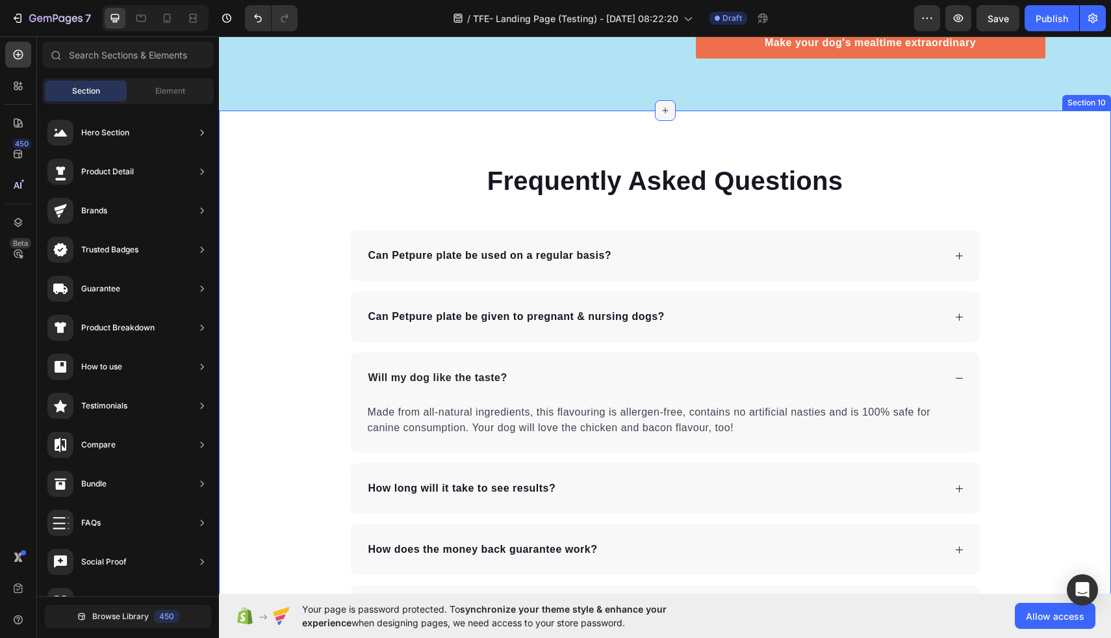
click at [669, 116] on icon at bounding box center [665, 110] width 10 height 10
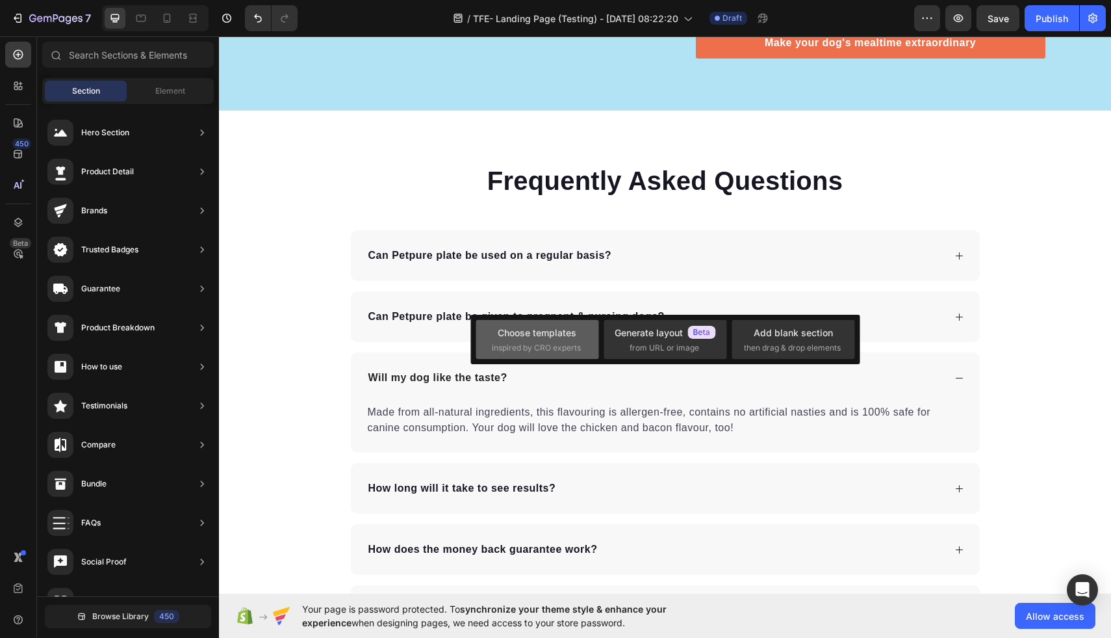
click at [580, 326] on div "Choose templates inspired by CRO experts" at bounding box center [537, 340] width 91 height 28
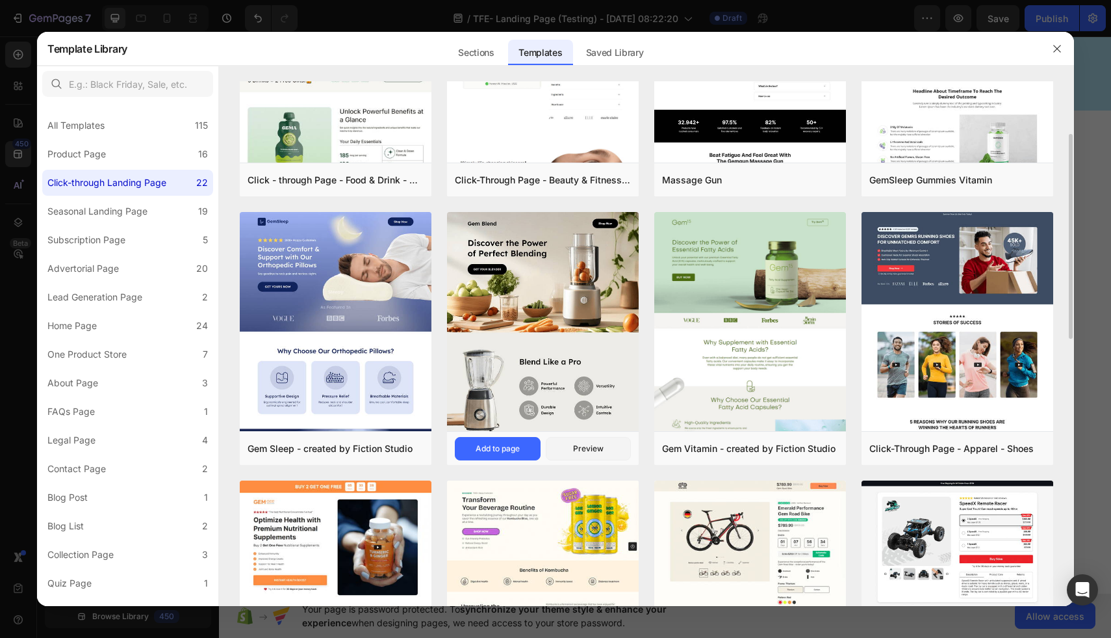
scroll to position [138, 0]
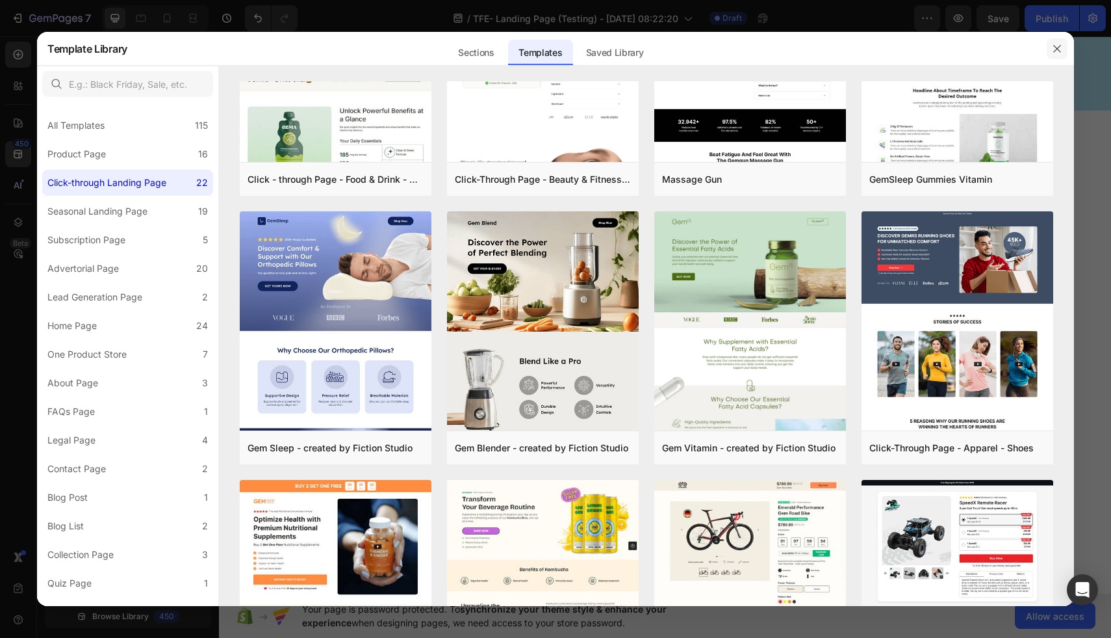
click at [1051, 47] on button "button" at bounding box center [1057, 48] width 21 height 21
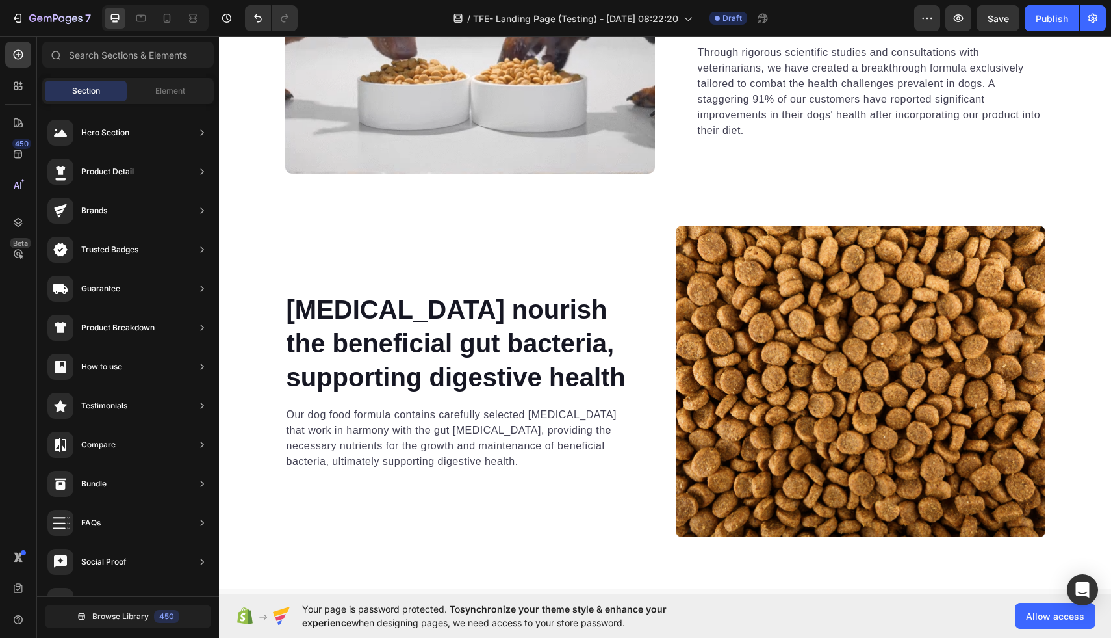
scroll to position [3081, 0]
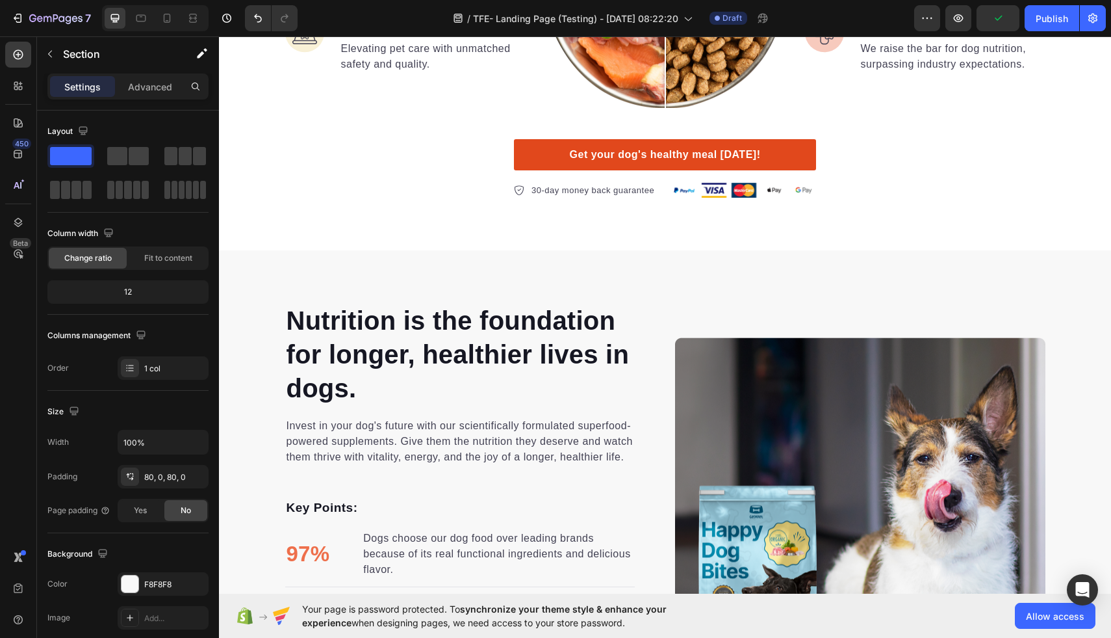
scroll to position [1368, 0]
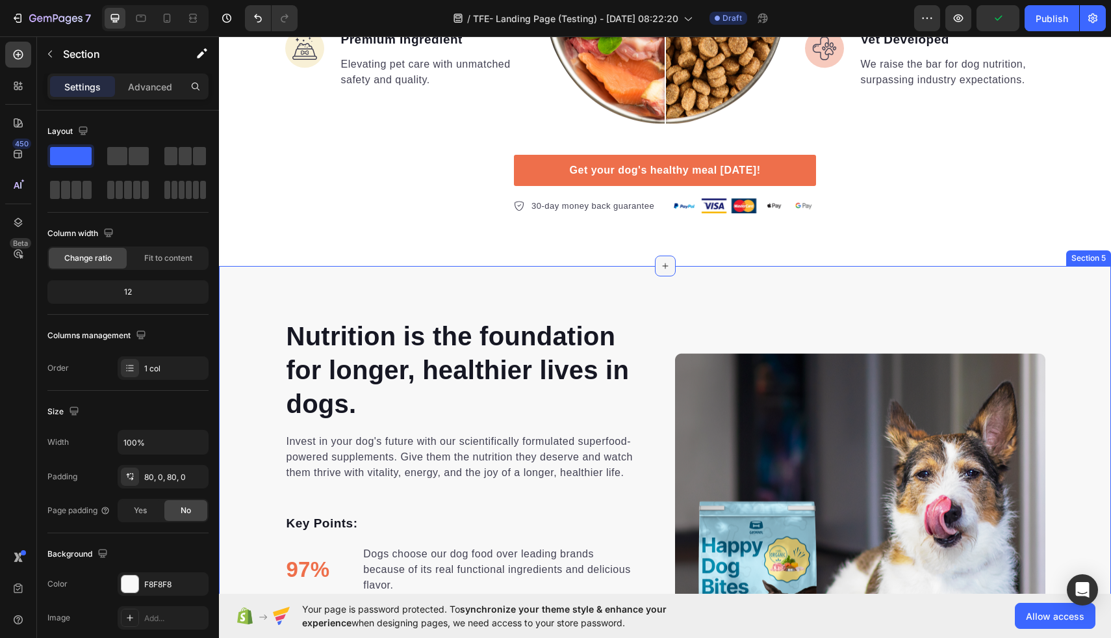
click at [664, 268] on icon at bounding box center [665, 266] width 10 height 10
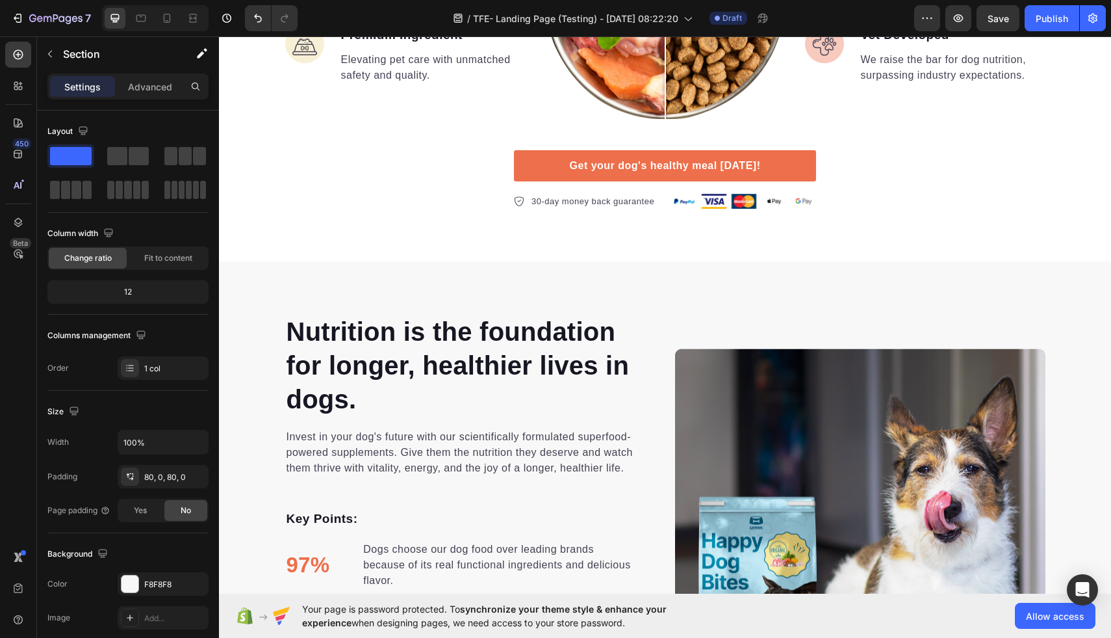
scroll to position [1375, 0]
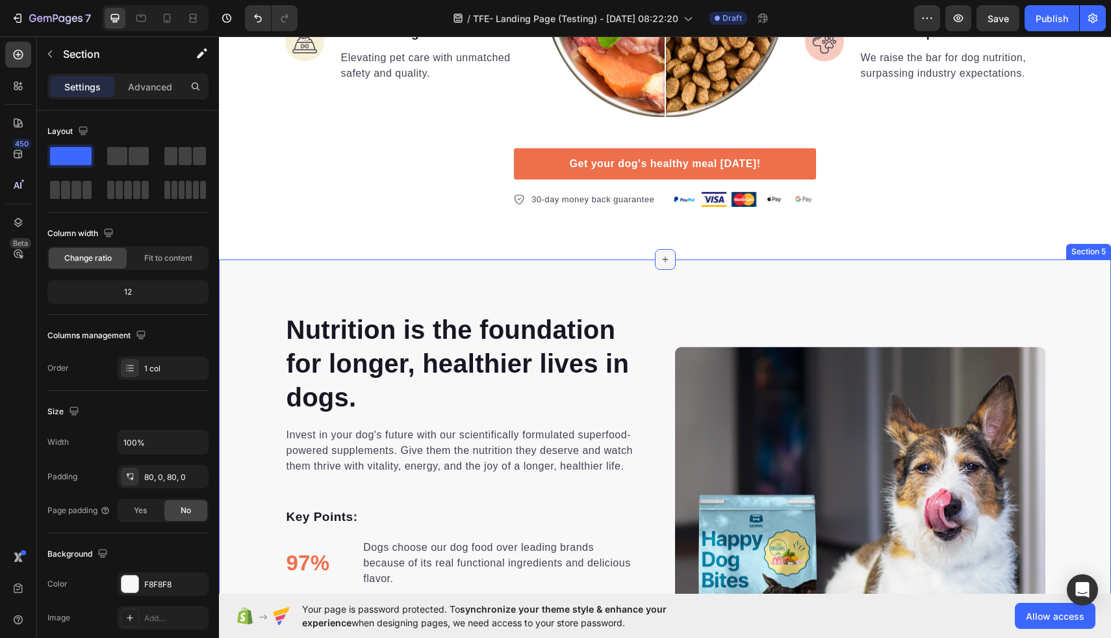
click at [662, 257] on icon at bounding box center [665, 259] width 10 height 10
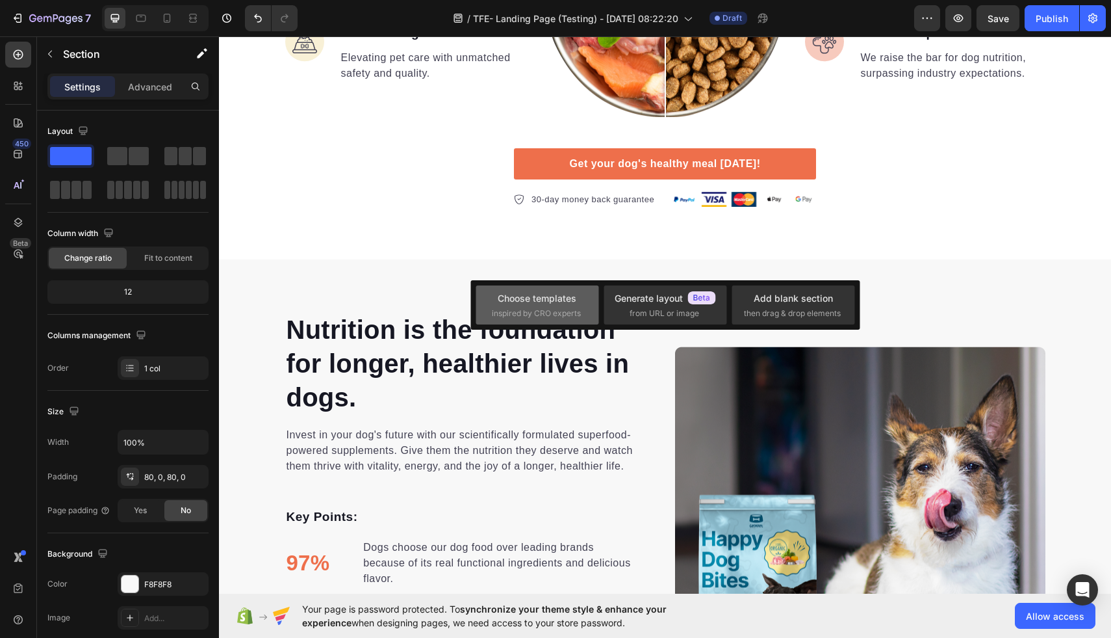
click at [530, 300] on div "Choose templates" at bounding box center [537, 298] width 79 height 14
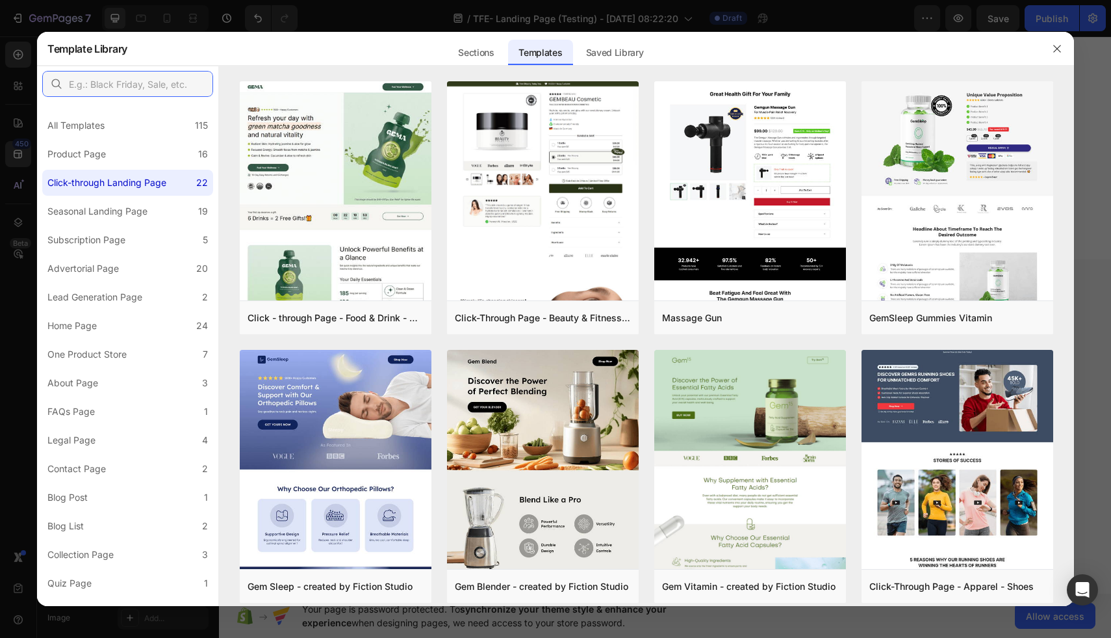
click at [153, 90] on input "text" at bounding box center [127, 84] width 171 height 26
click at [1060, 38] on button "button" at bounding box center [1057, 48] width 21 height 21
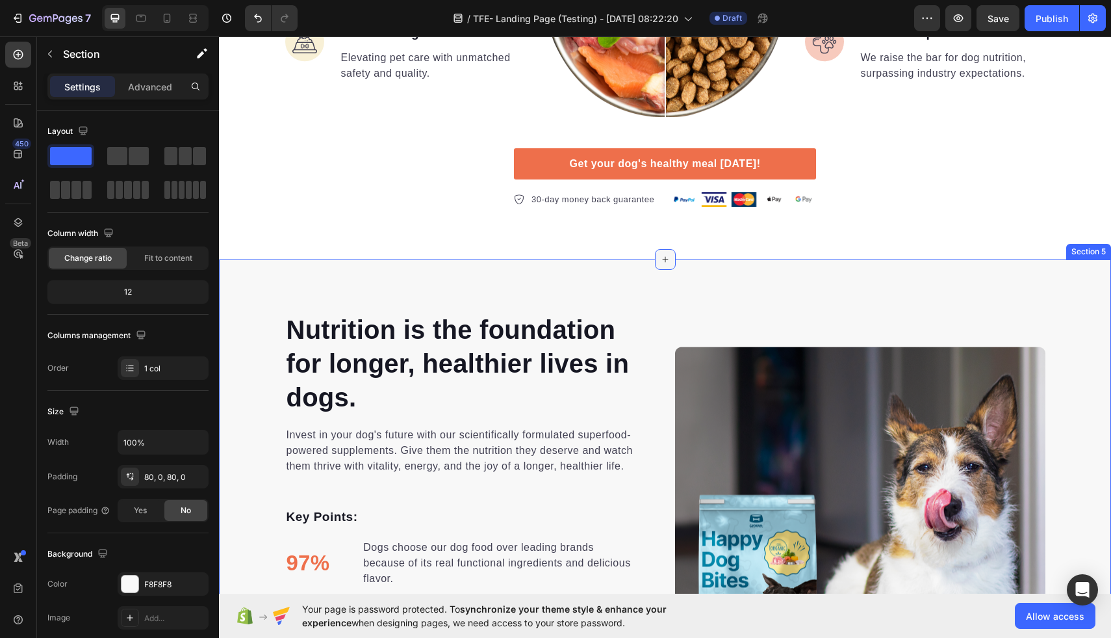
click at [669, 263] on icon at bounding box center [665, 259] width 10 height 10
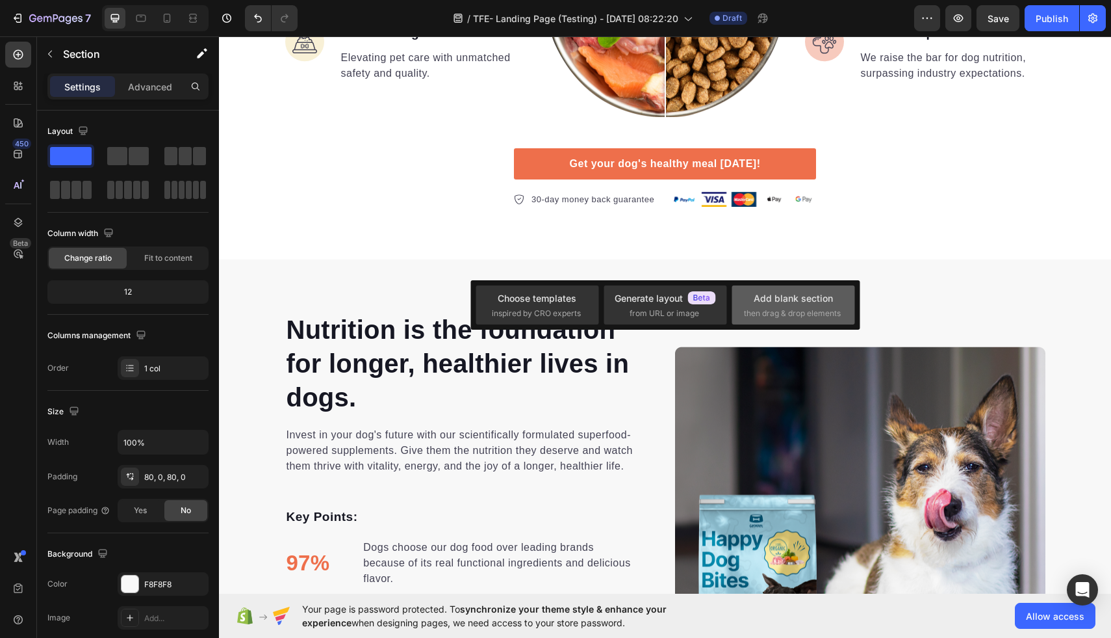
click at [788, 305] on div "Add blank section then drag & drop elements" at bounding box center [793, 305] width 99 height 28
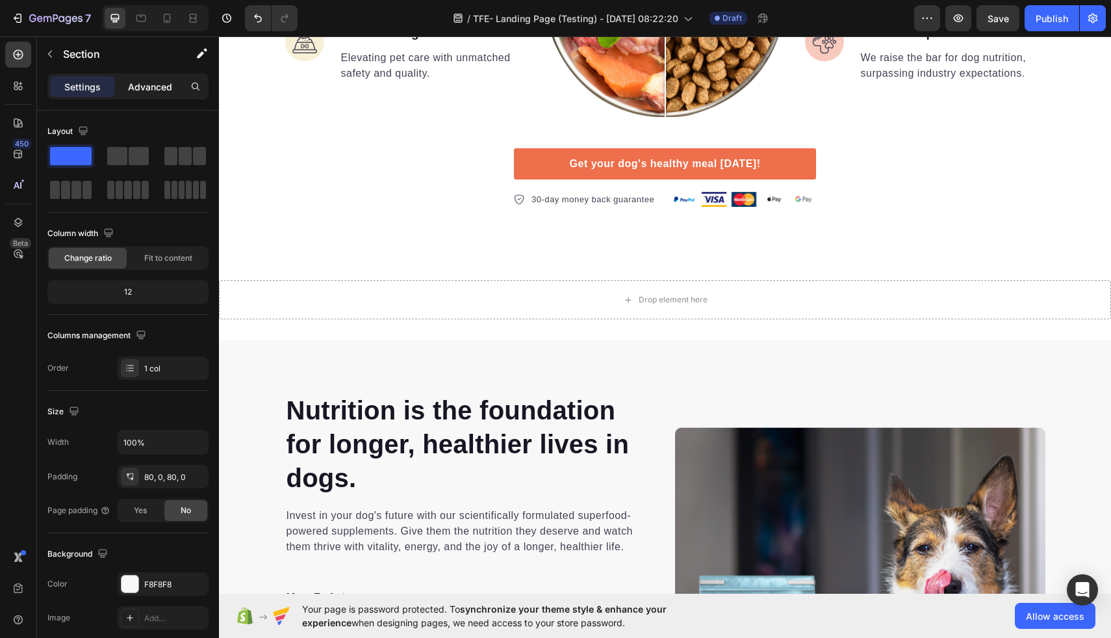
click at [156, 91] on p "Advanced" at bounding box center [150, 87] width 44 height 14
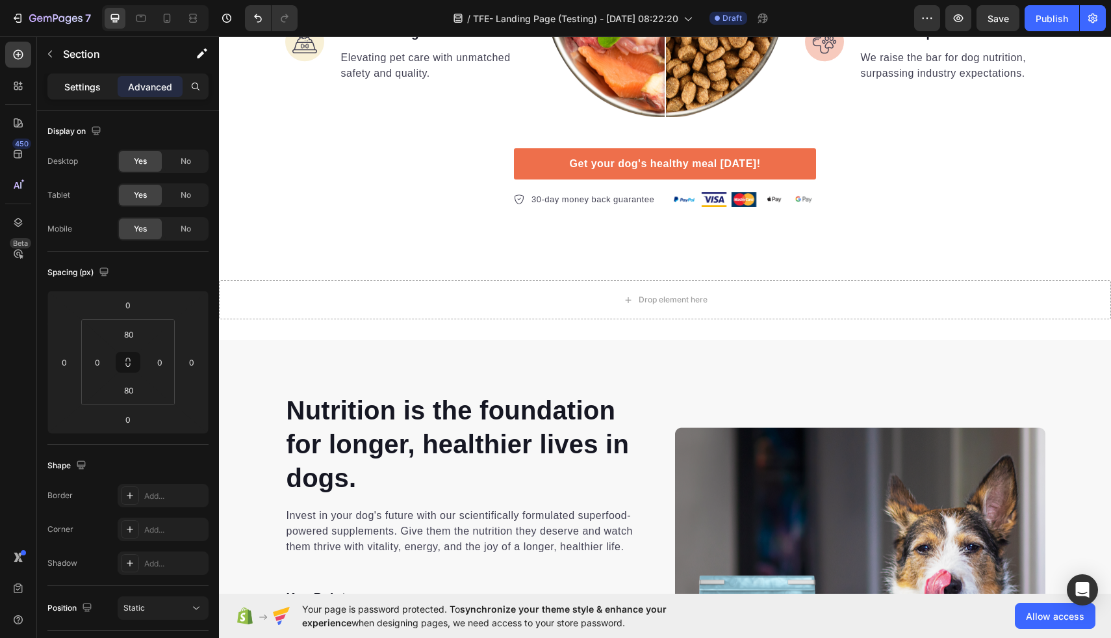
click at [94, 87] on p "Settings" at bounding box center [82, 87] width 36 height 14
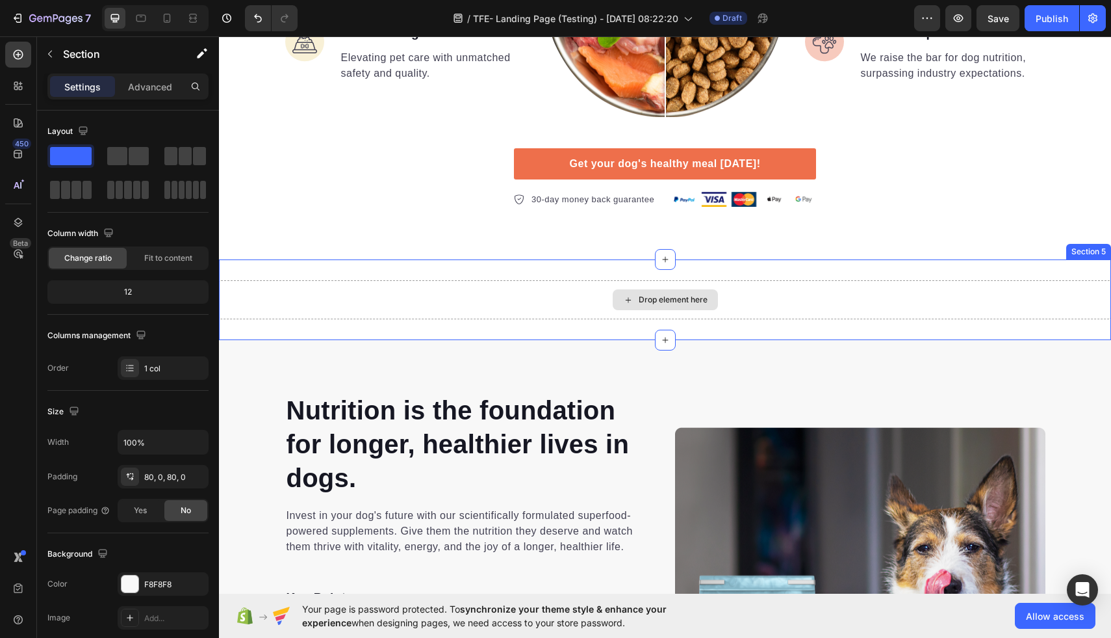
click at [643, 301] on div "Drop element here" at bounding box center [673, 299] width 69 height 10
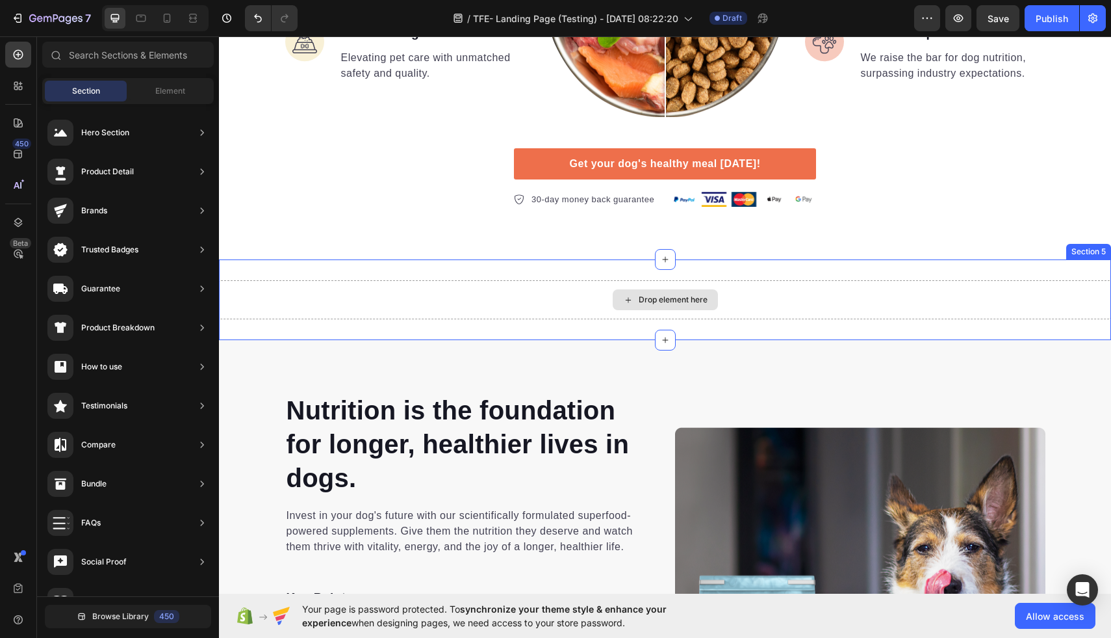
click at [641, 300] on div "Drop element here" at bounding box center [673, 299] width 69 height 10
click at [526, 305] on div "Drop element here" at bounding box center [665, 299] width 892 height 39
click at [639, 304] on div "Drop element here" at bounding box center [673, 299] width 69 height 10
click at [613, 304] on div "Drop element here" at bounding box center [665, 299] width 105 height 21
click at [656, 337] on div at bounding box center [665, 339] width 21 height 21
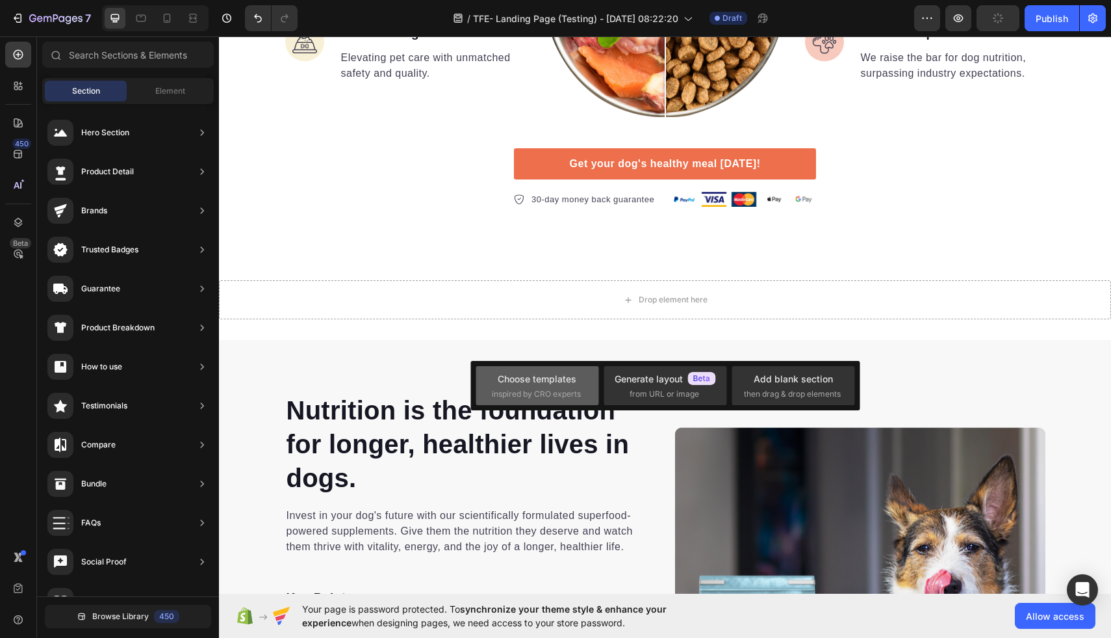
click at [558, 379] on div "Choose templates" at bounding box center [537, 379] width 79 height 14
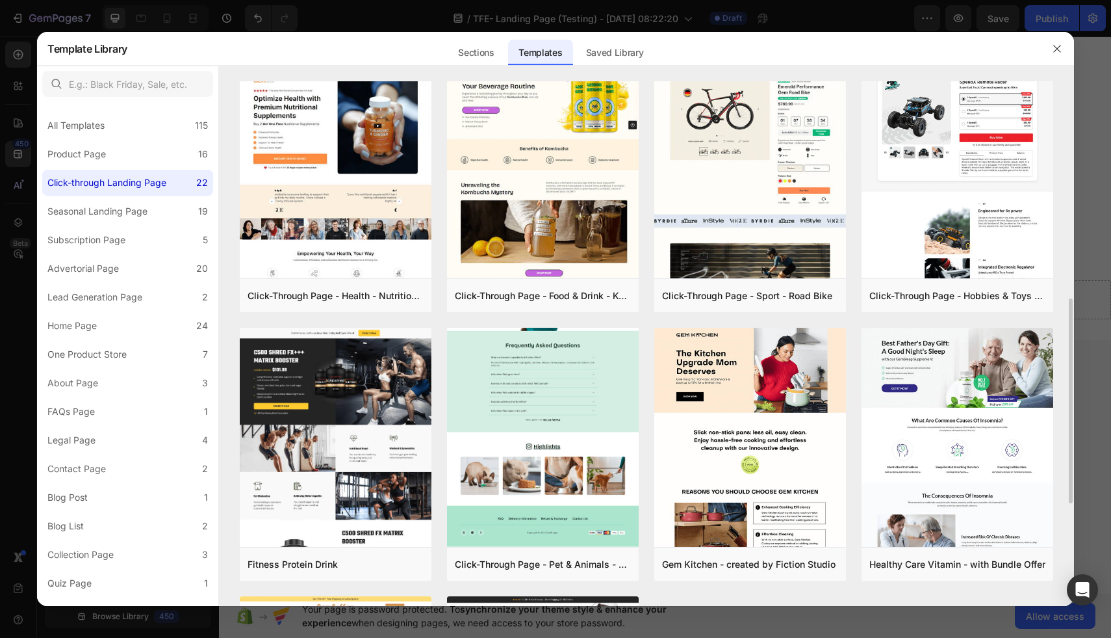
scroll to position [558, 0]
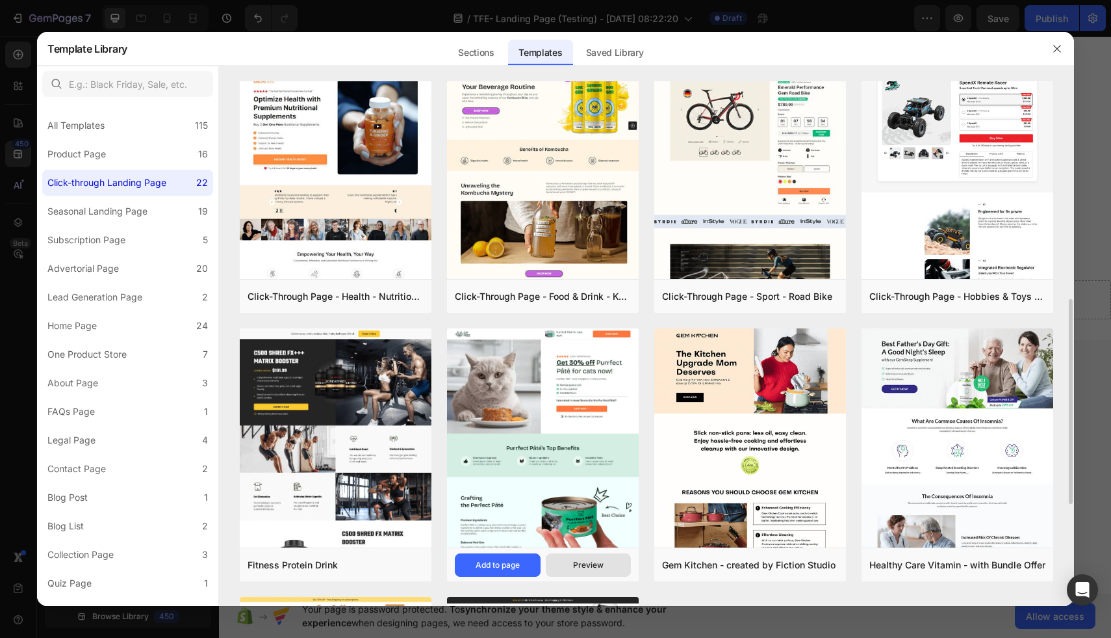
click at [596, 568] on div "Preview" at bounding box center [588, 565] width 31 height 12
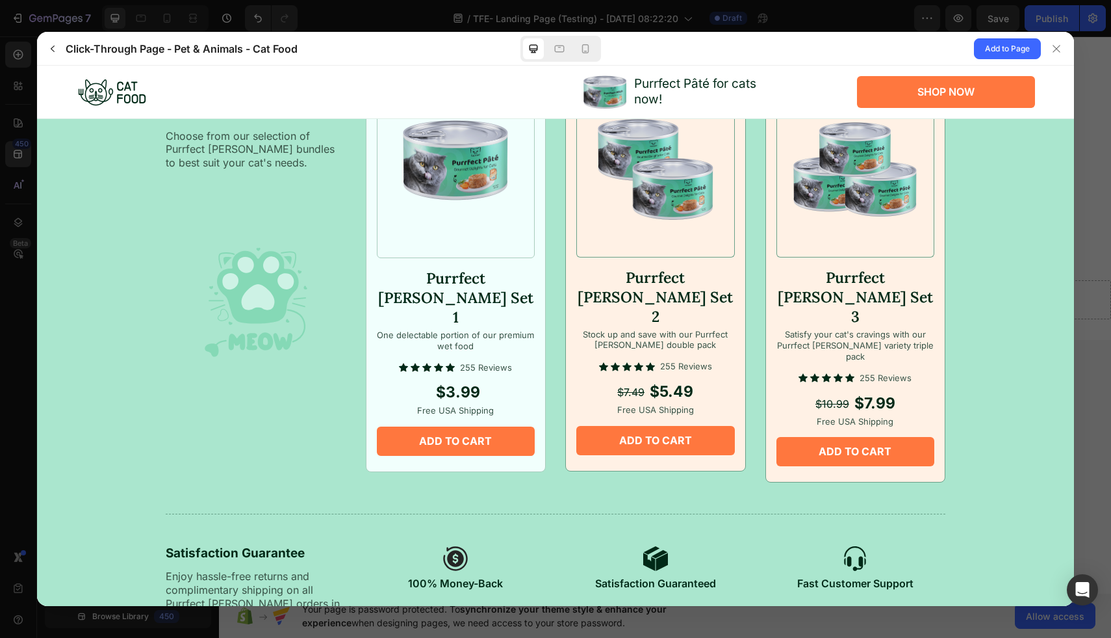
scroll to position [1481, 0]
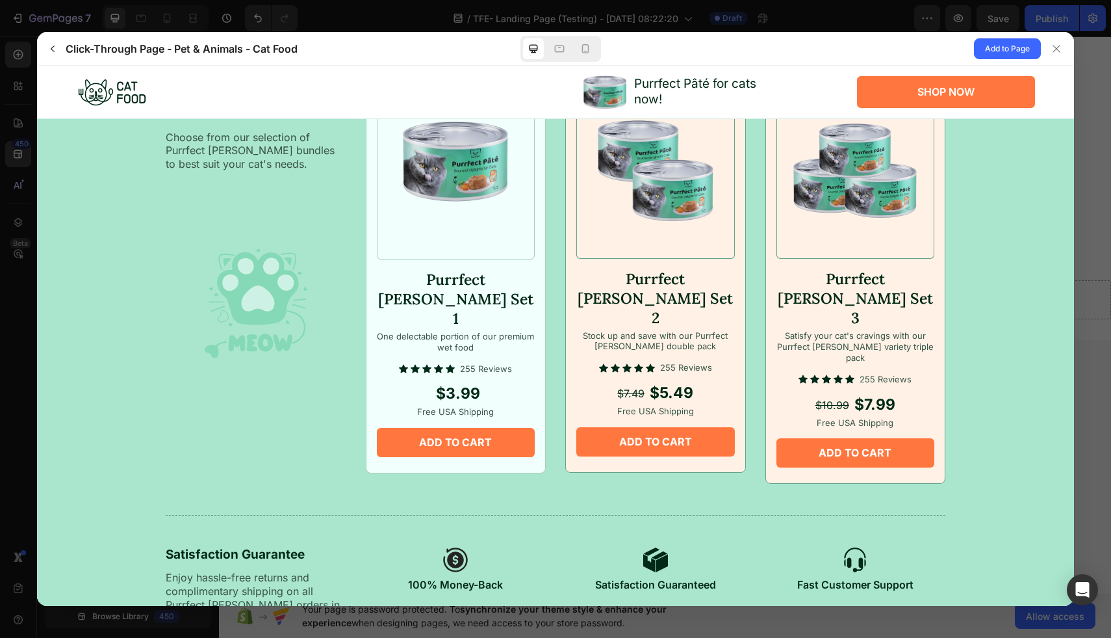
click at [476, 495] on div "Convenient Packs Choose from our selection of Purrfect Pâté bundles to best sui…" at bounding box center [555, 339] width 1011 height 573
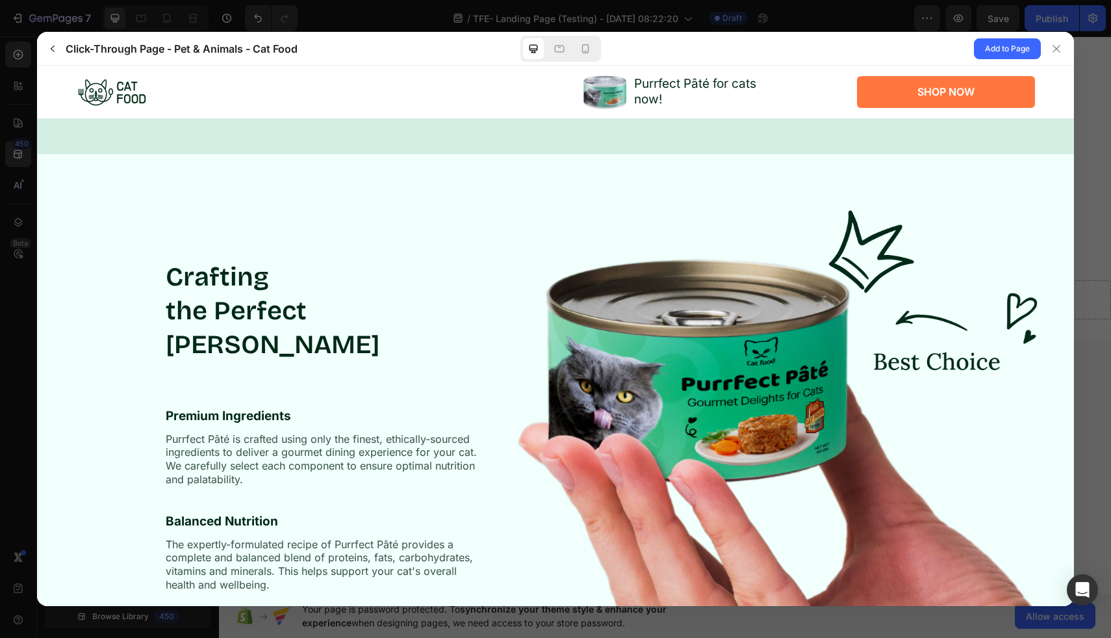
scroll to position [564, 0]
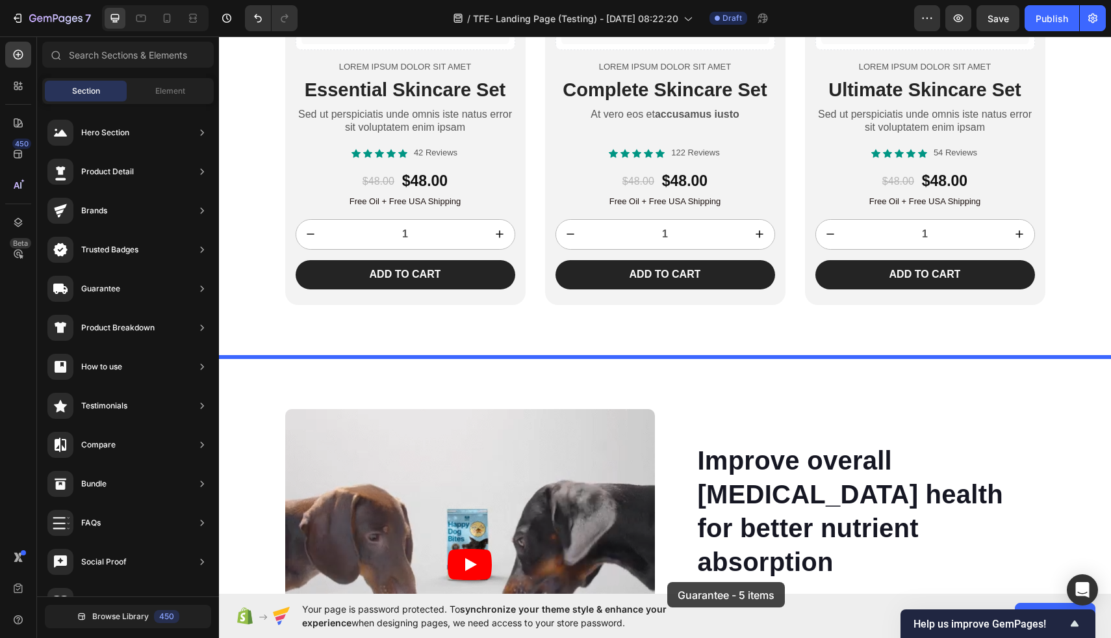
scroll to position [2507, 0]
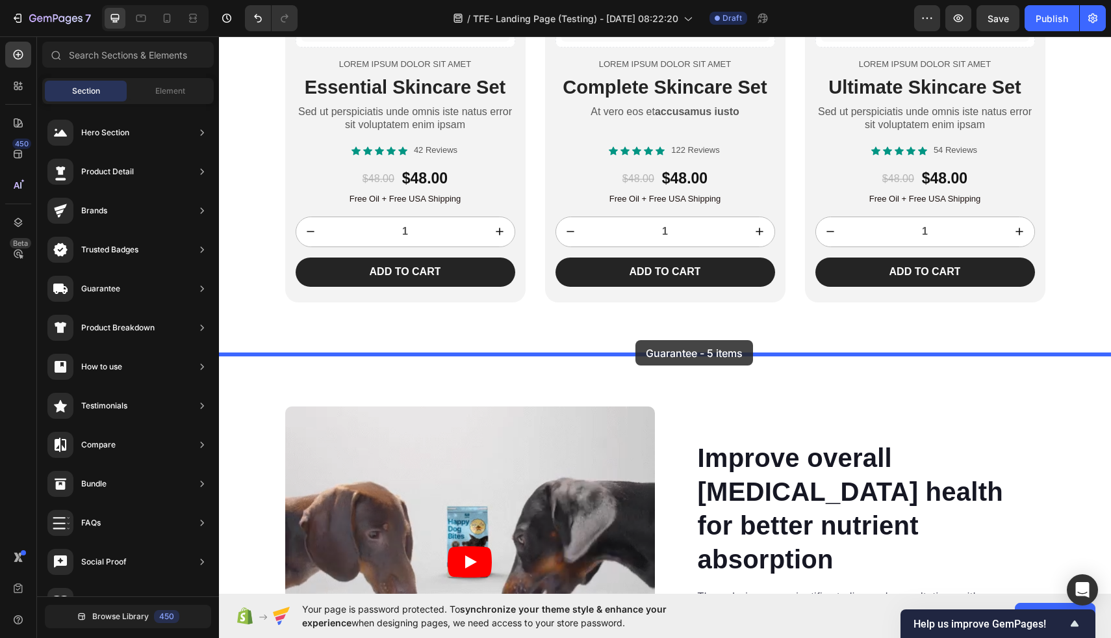
drag, startPoint x: 512, startPoint y: 437, endPoint x: 636, endPoint y: 341, distance: 156.5
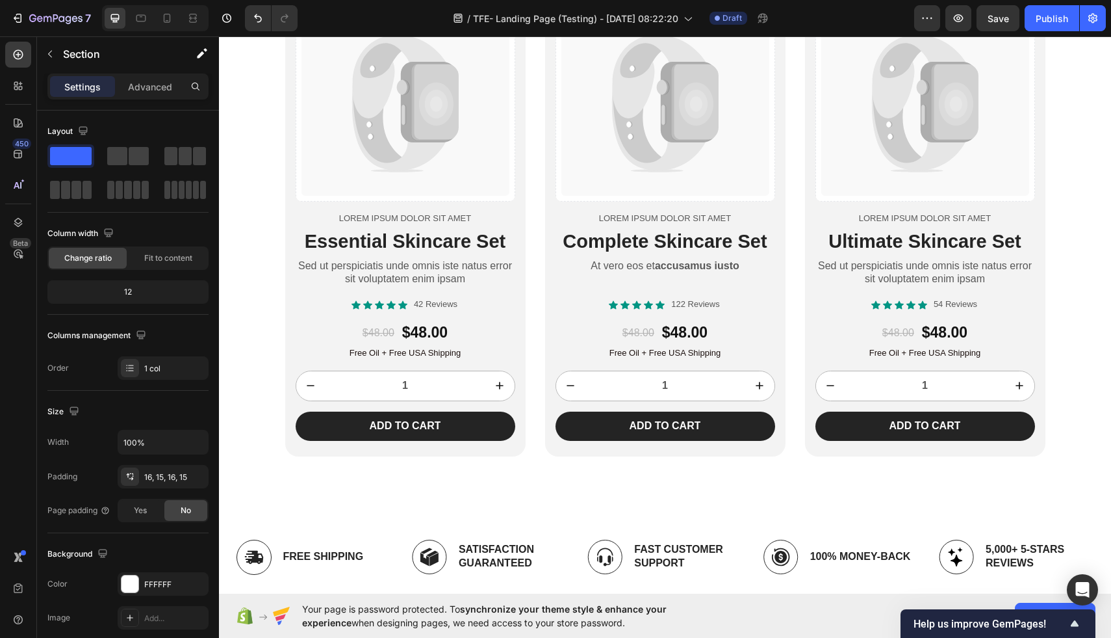
scroll to position [2504, 0]
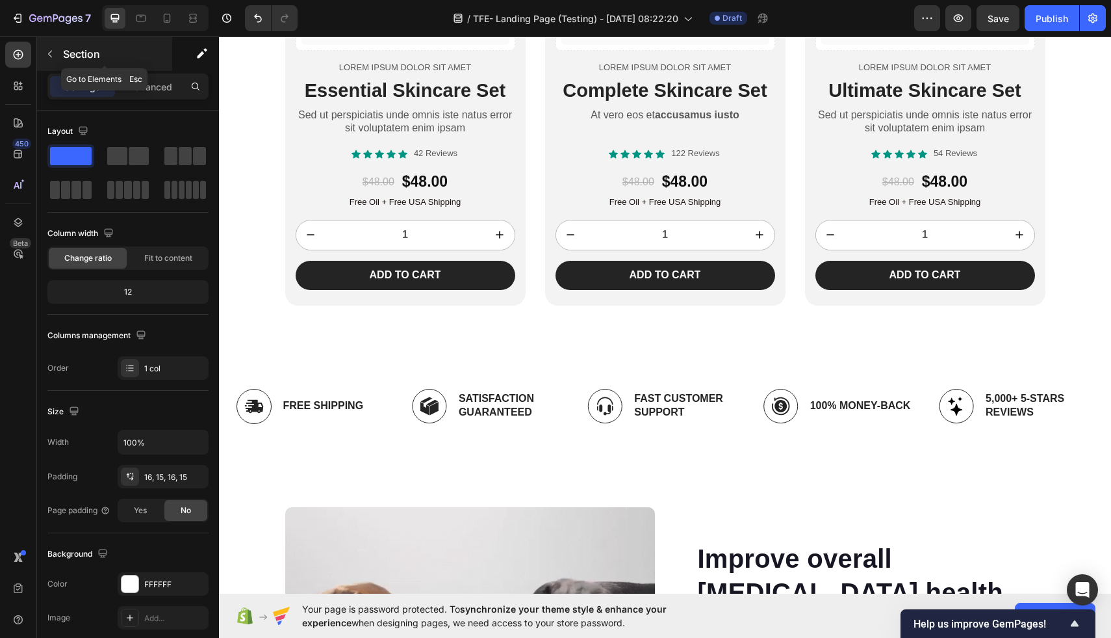
click at [50, 56] on icon "button" at bounding box center [50, 54] width 4 height 7
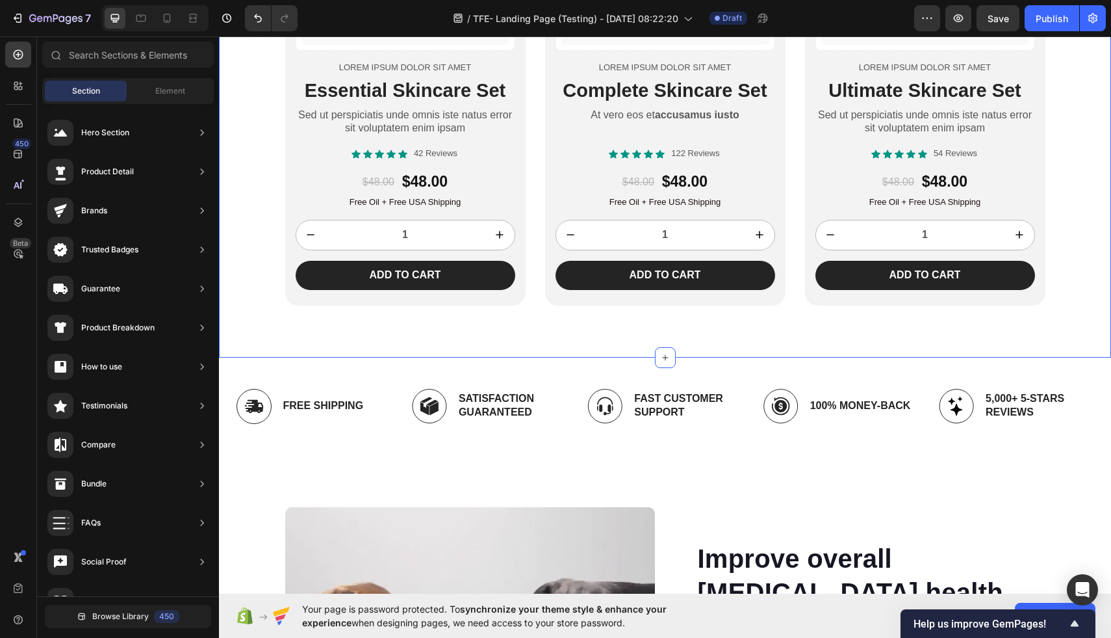
click at [250, 116] on div "Catch your customer's attention with attracted media. Add image or sync data Pr…" at bounding box center [665, 56] width 892 height 498
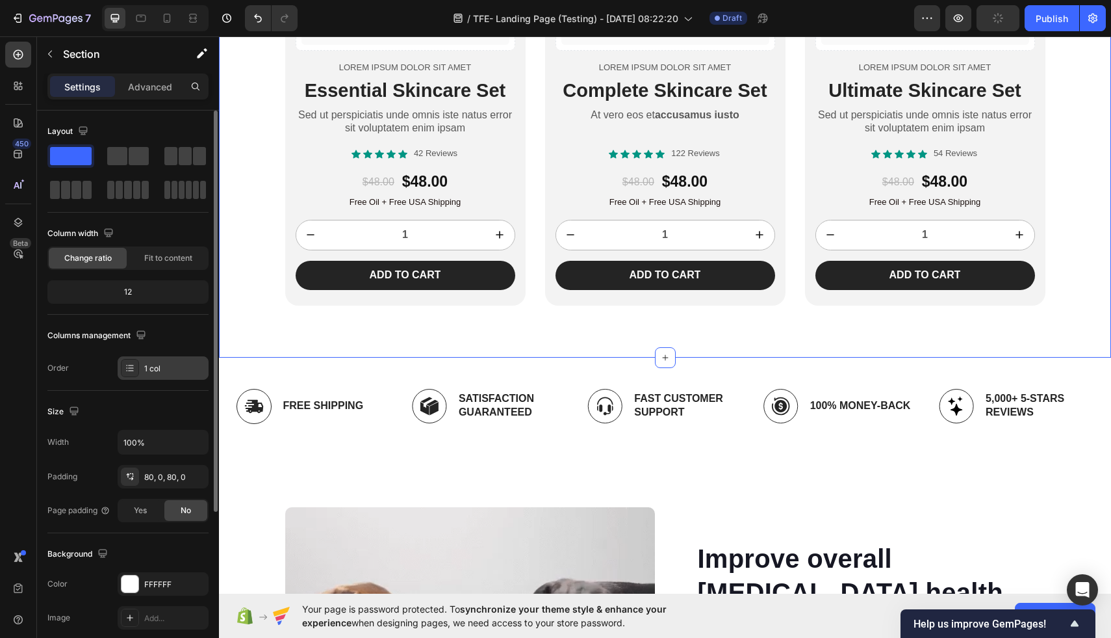
click at [138, 369] on div at bounding box center [130, 368] width 18 height 18
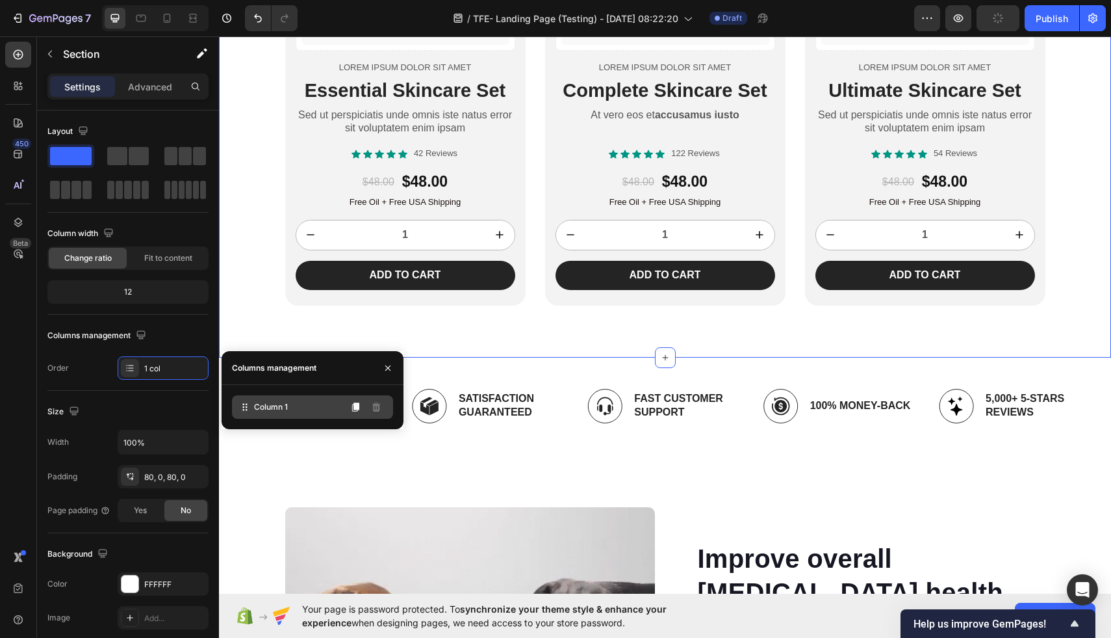
click at [290, 400] on div "Column 1" at bounding box center [312, 406] width 161 height 23
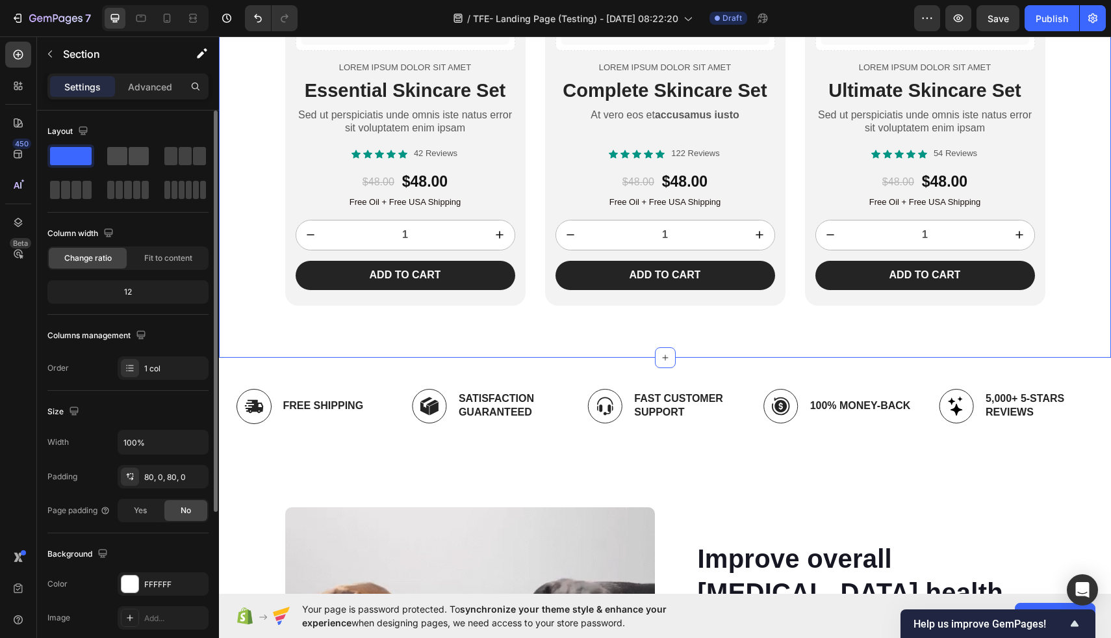
click at [122, 149] on span at bounding box center [117, 156] width 20 height 18
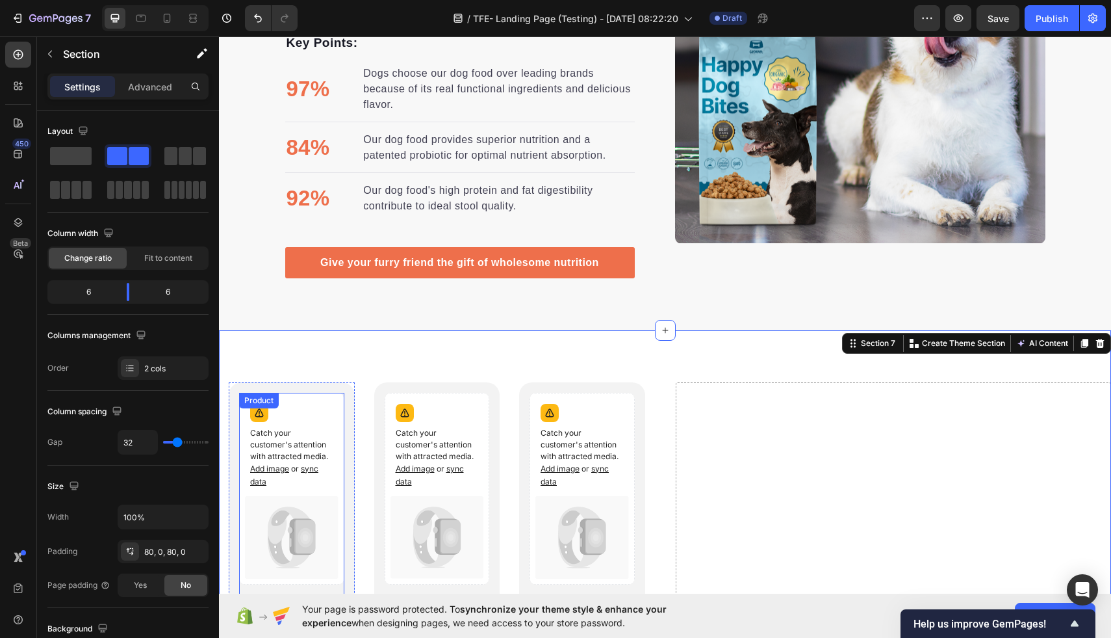
scroll to position [1989, 0]
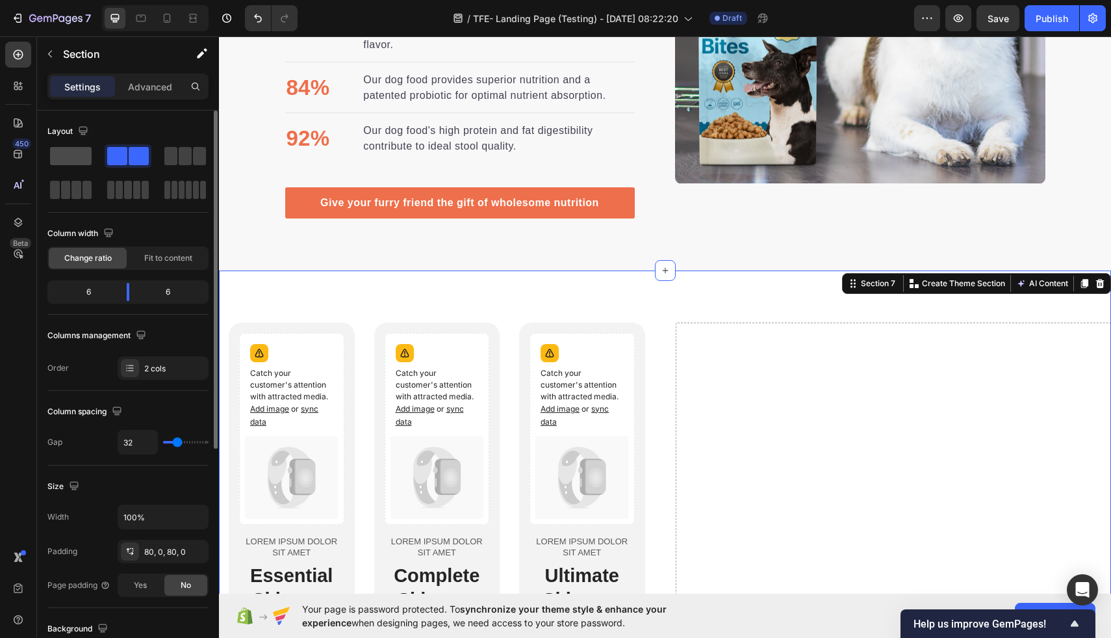
click at [83, 153] on span at bounding box center [71, 156] width 42 height 18
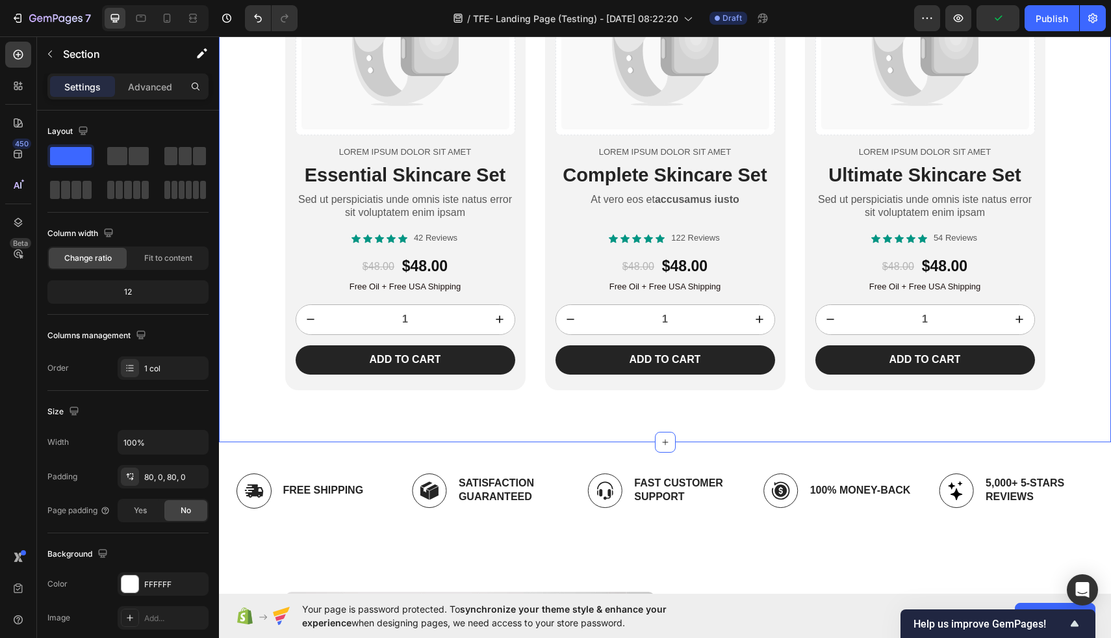
scroll to position [2431, 0]
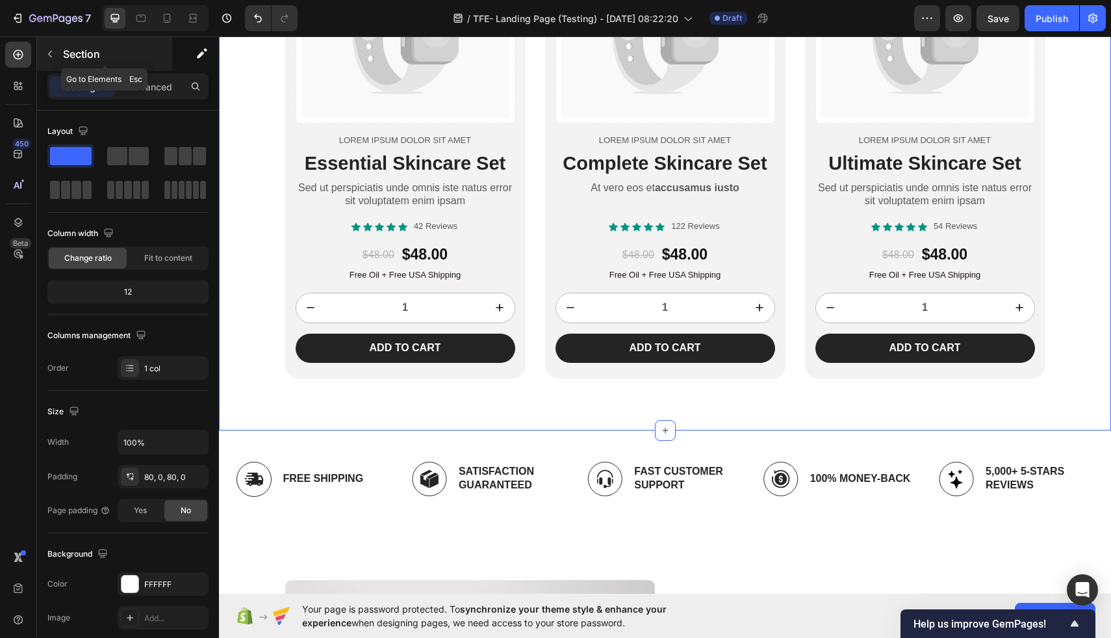
click at [51, 58] on icon "button" at bounding box center [50, 54] width 10 height 10
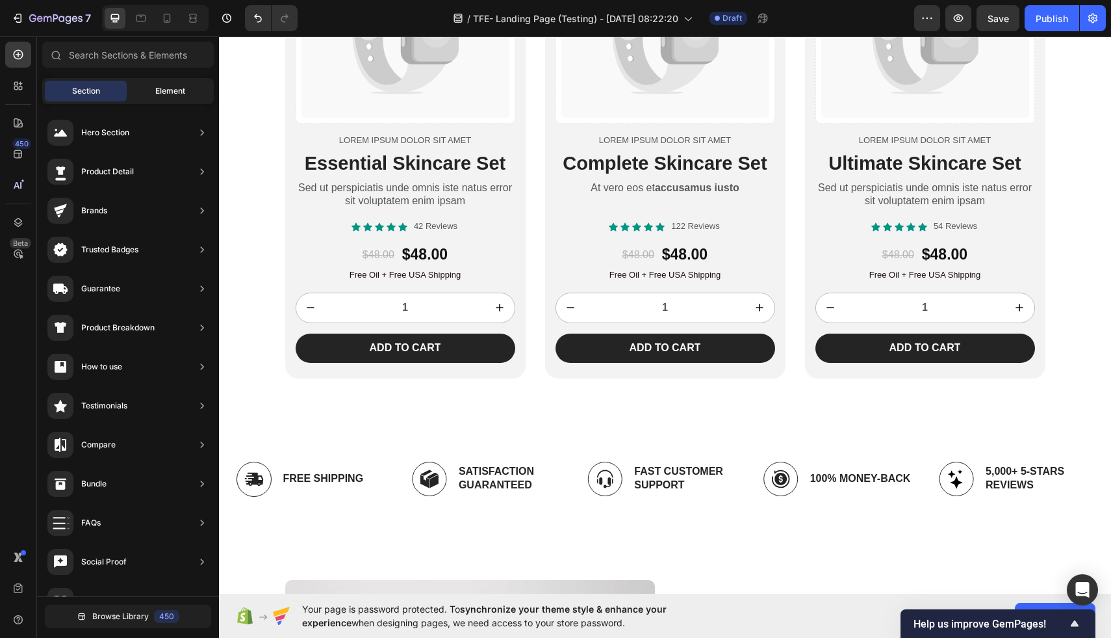
click at [152, 92] on div "Element" at bounding box center [170, 91] width 82 height 21
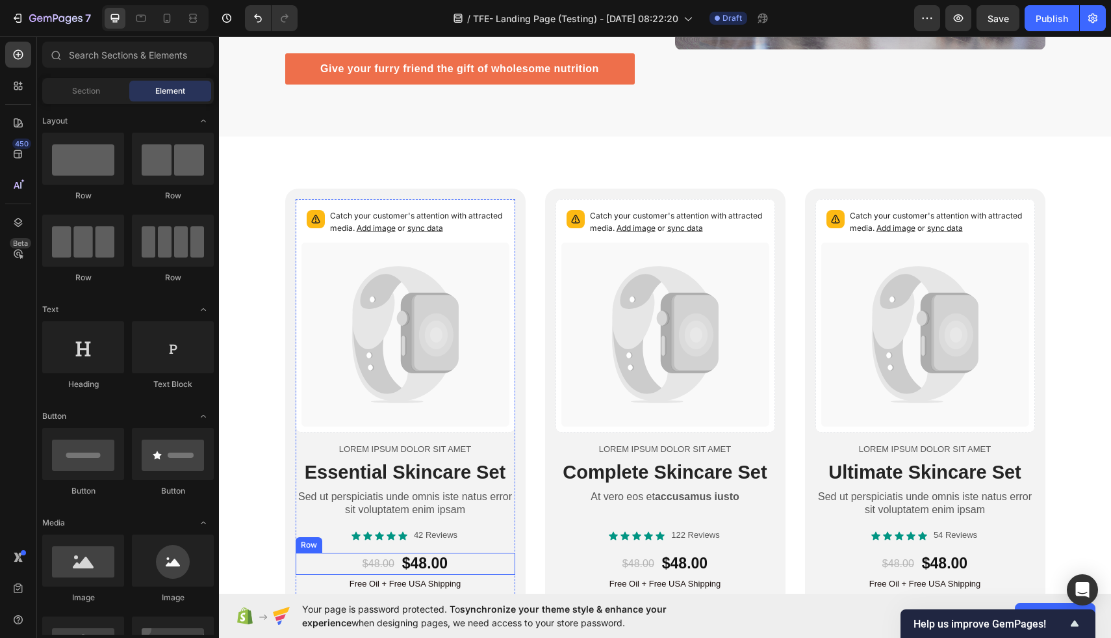
scroll to position [2101, 0]
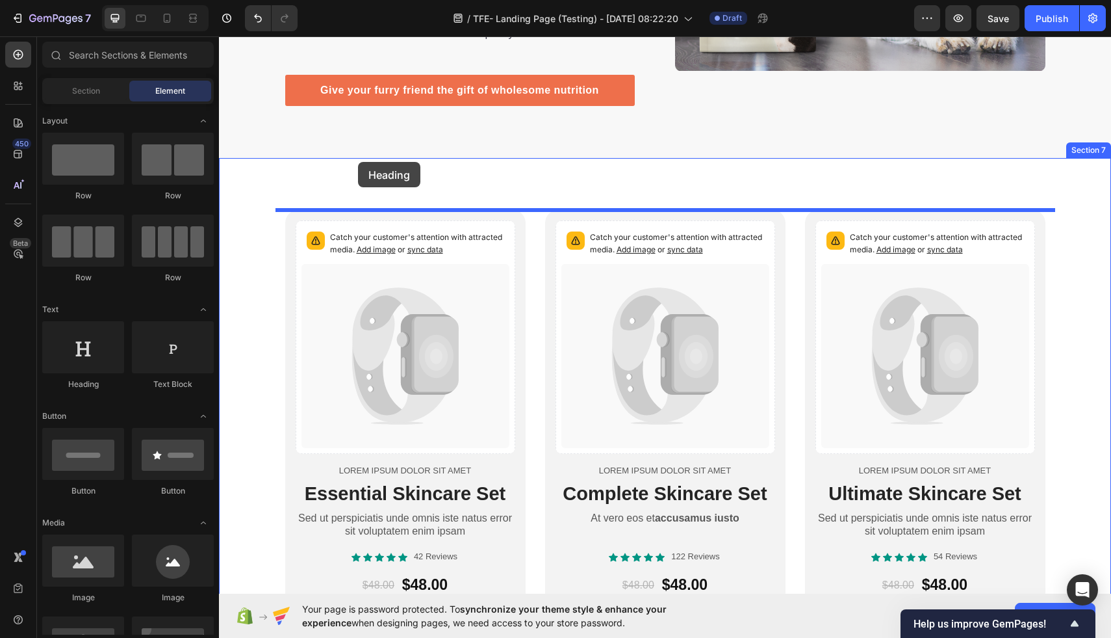
drag, startPoint x: 307, startPoint y: 398, endPoint x: 358, endPoint y: 162, distance: 241.9
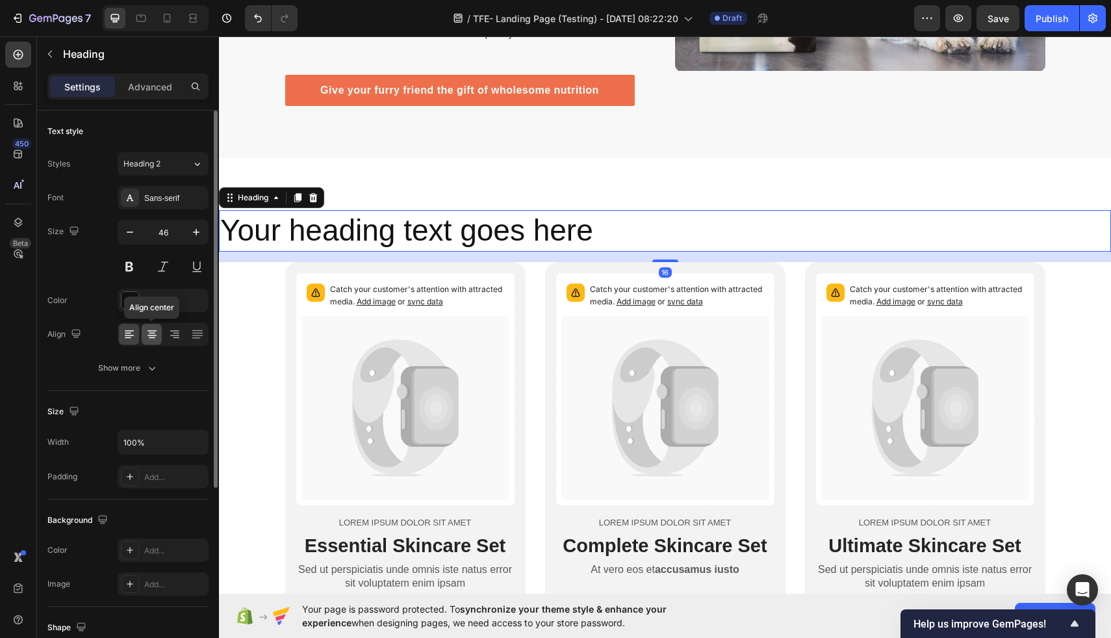
click at [148, 335] on icon at bounding box center [152, 334] width 13 height 13
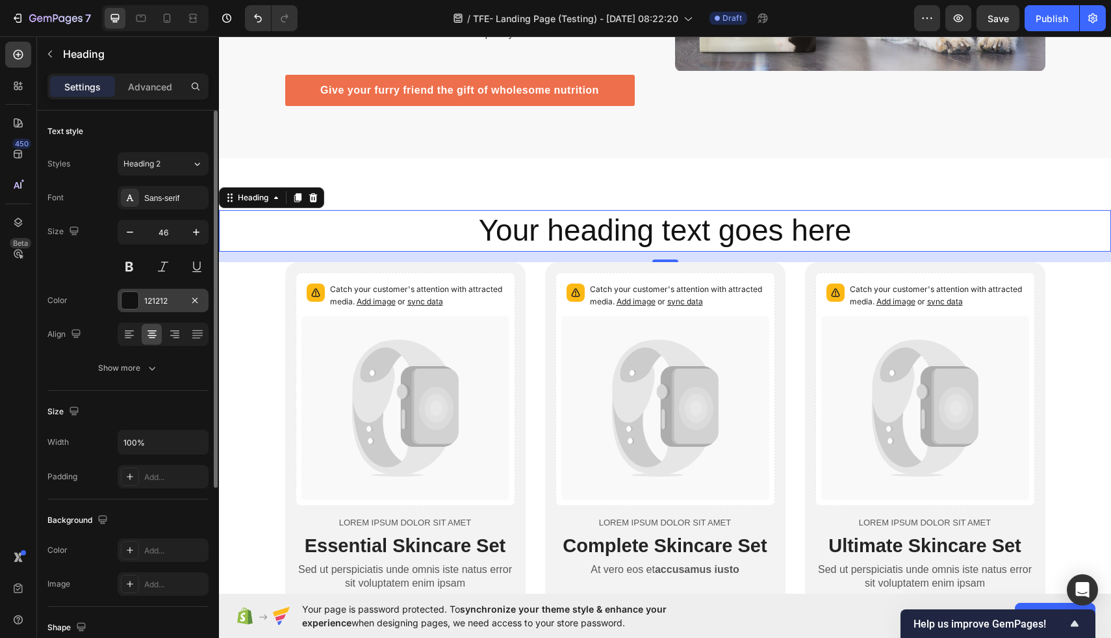
click at [131, 300] on div at bounding box center [130, 300] width 17 height 17
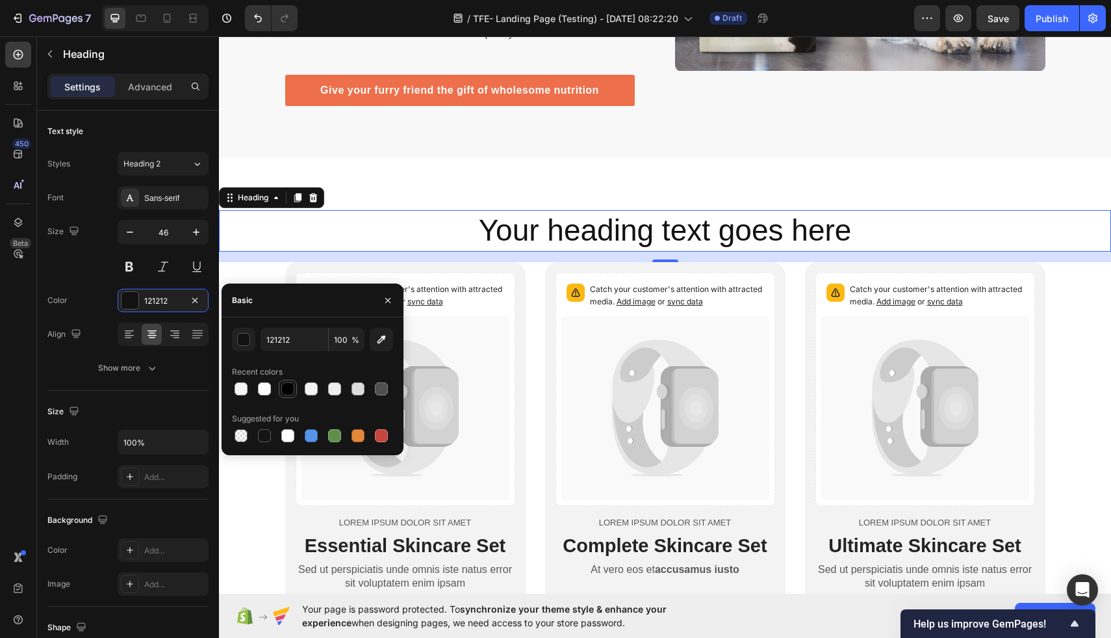
click at [291, 382] on div at bounding box center [287, 388] width 13 height 13
type input "000000"
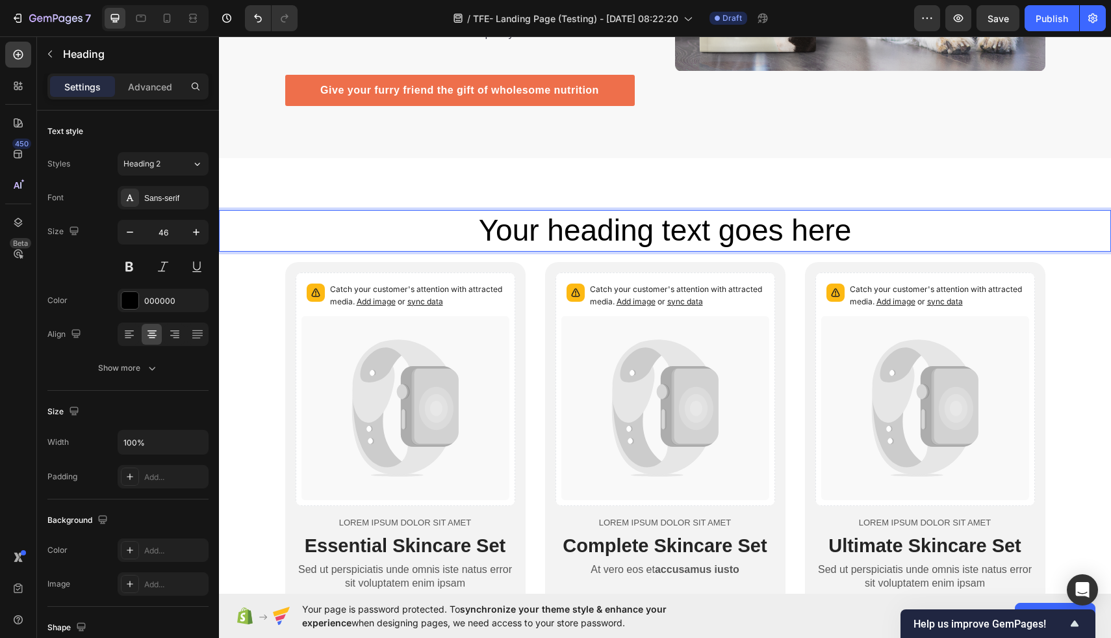
click at [498, 236] on h2 "Your heading text goes here" at bounding box center [665, 231] width 892 height 42
click at [169, 235] on input "46" at bounding box center [163, 231] width 43 height 23
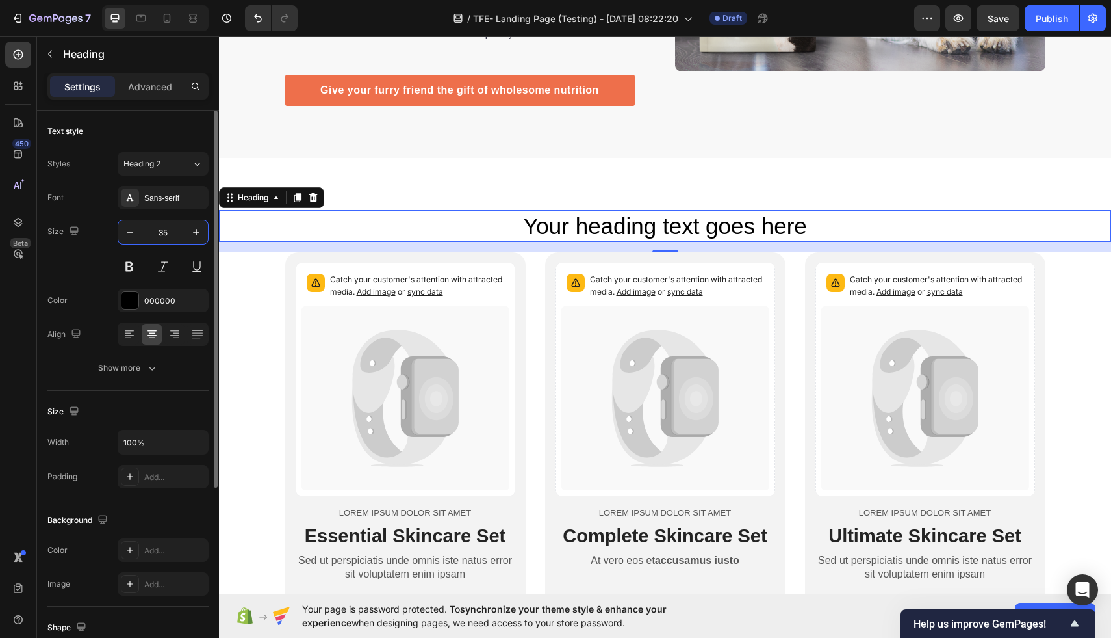
type input "35"
click at [127, 267] on button at bounding box center [129, 266] width 23 height 23
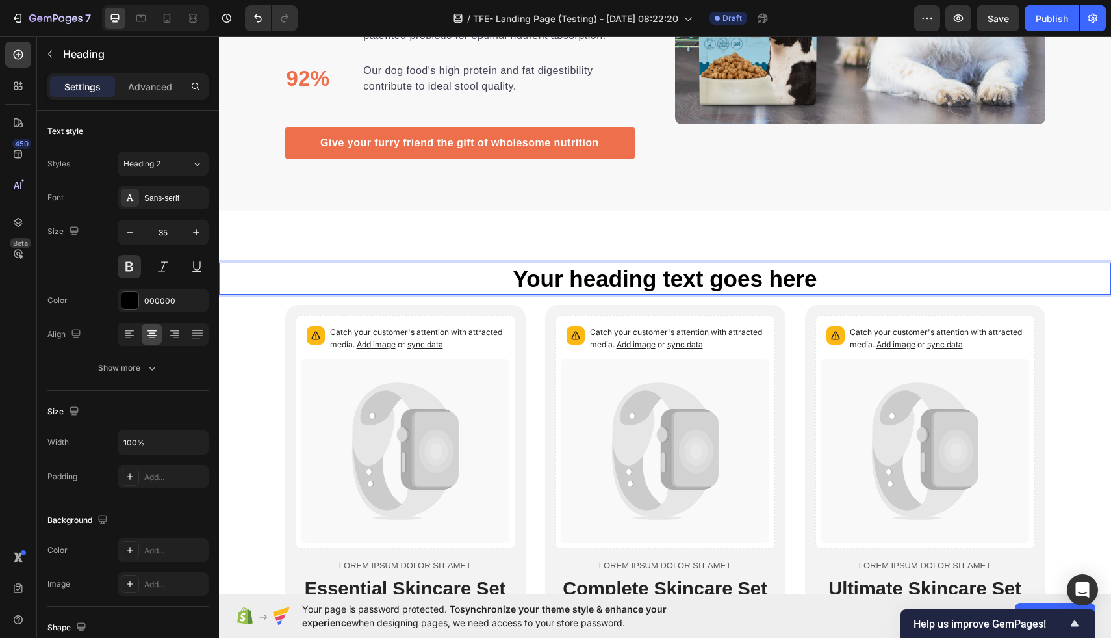
scroll to position [2048, 0]
click at [55, 56] on icon "button" at bounding box center [50, 54] width 10 height 10
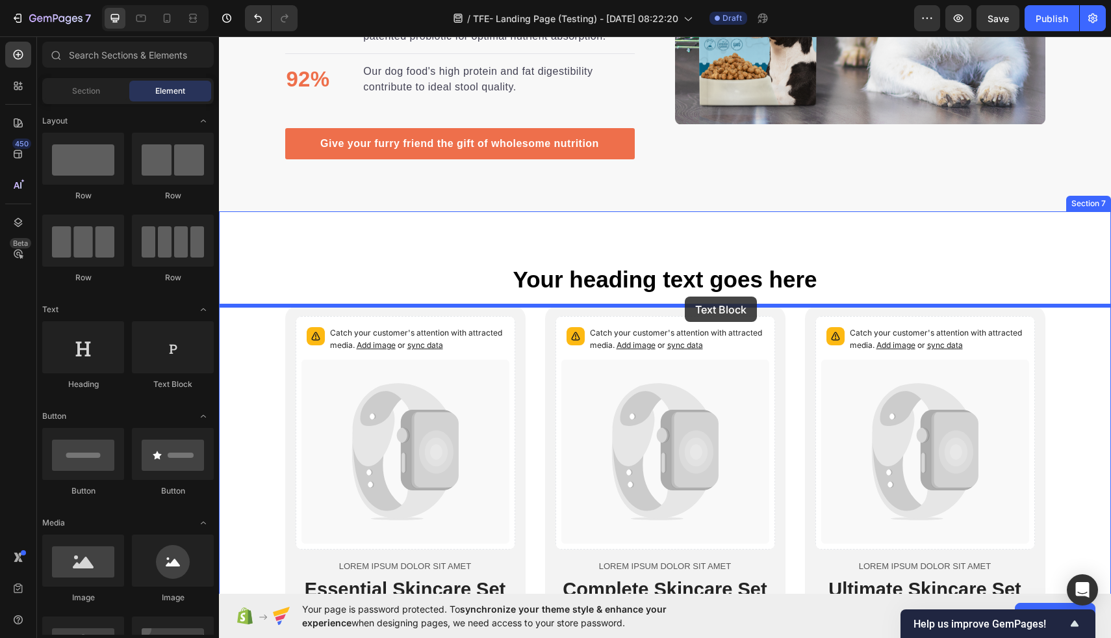
drag, startPoint x: 400, startPoint y: 383, endPoint x: 685, endPoint y: 296, distance: 297.5
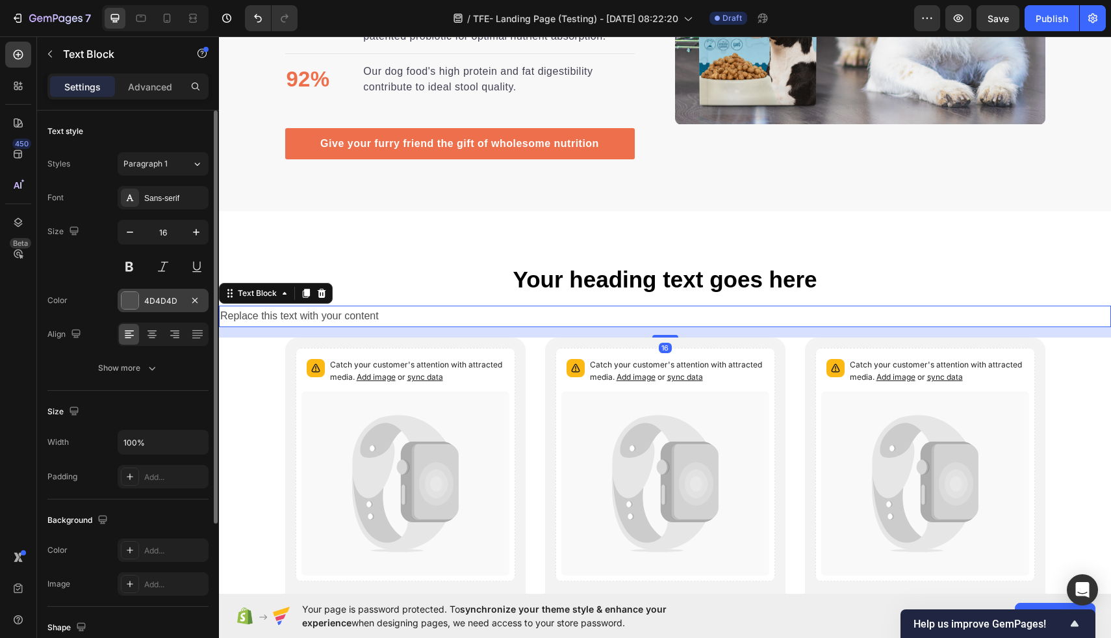
click at [136, 300] on div at bounding box center [130, 300] width 17 height 17
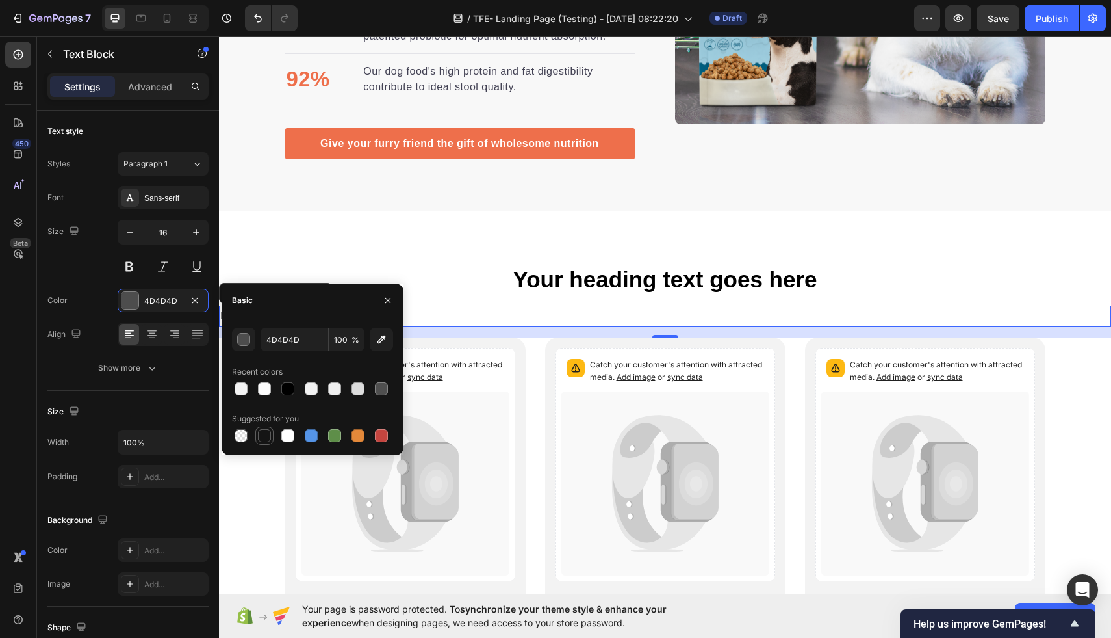
click at [265, 432] on div at bounding box center [264, 435] width 13 height 13
click at [285, 394] on div at bounding box center [287, 388] width 13 height 13
type input "000000"
click at [148, 339] on icon at bounding box center [152, 334] width 13 height 13
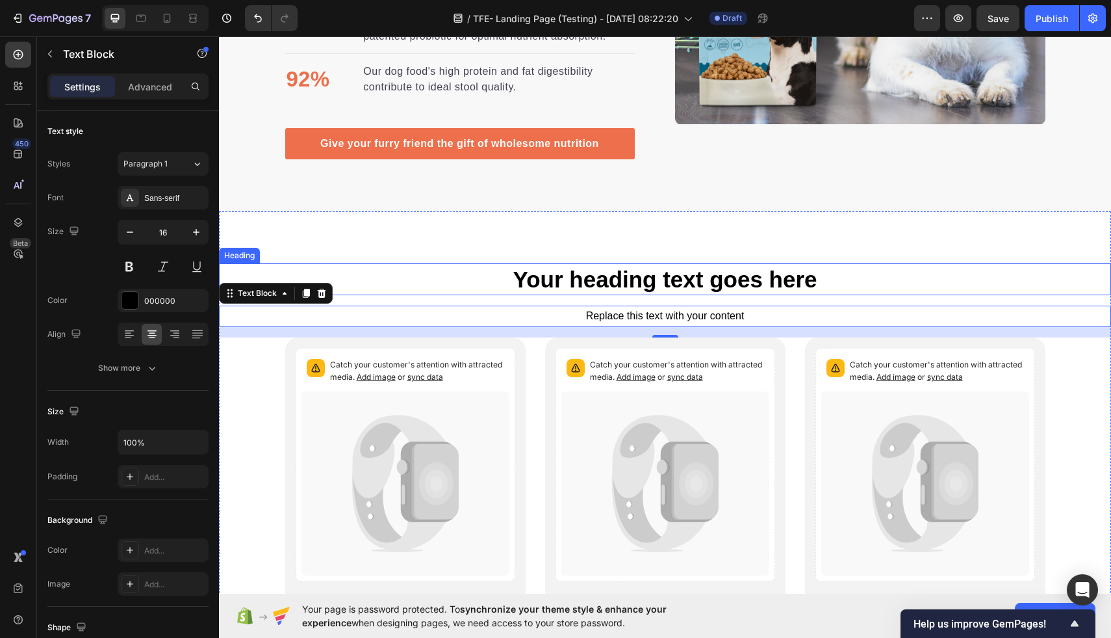
click at [393, 272] on p "Your heading text goes here" at bounding box center [665, 280] width 890 height 30
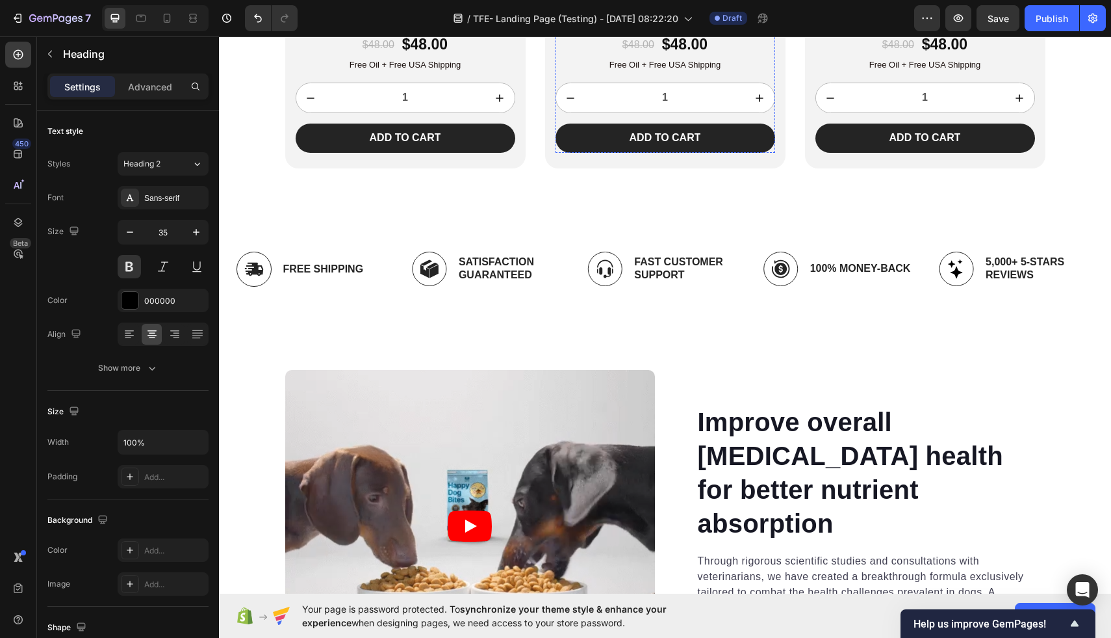
scroll to position [2698, 0]
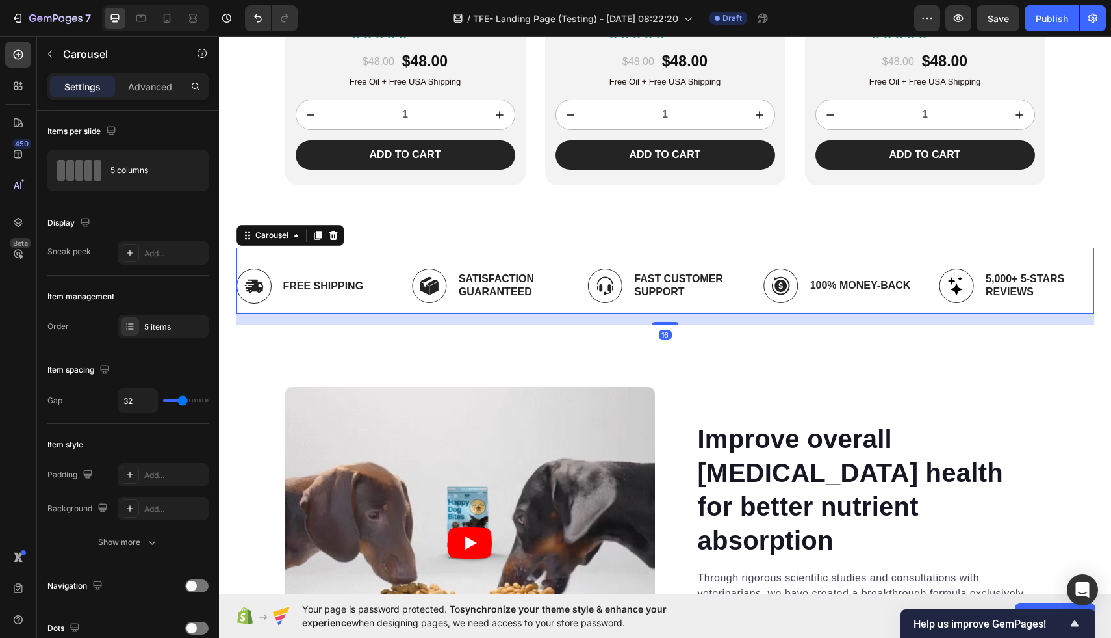
click at [528, 255] on div "Image Free Shipping Text Block Row Image Satisfaction Guaranteed Text Block Row…" at bounding box center [666, 281] width 858 height 66
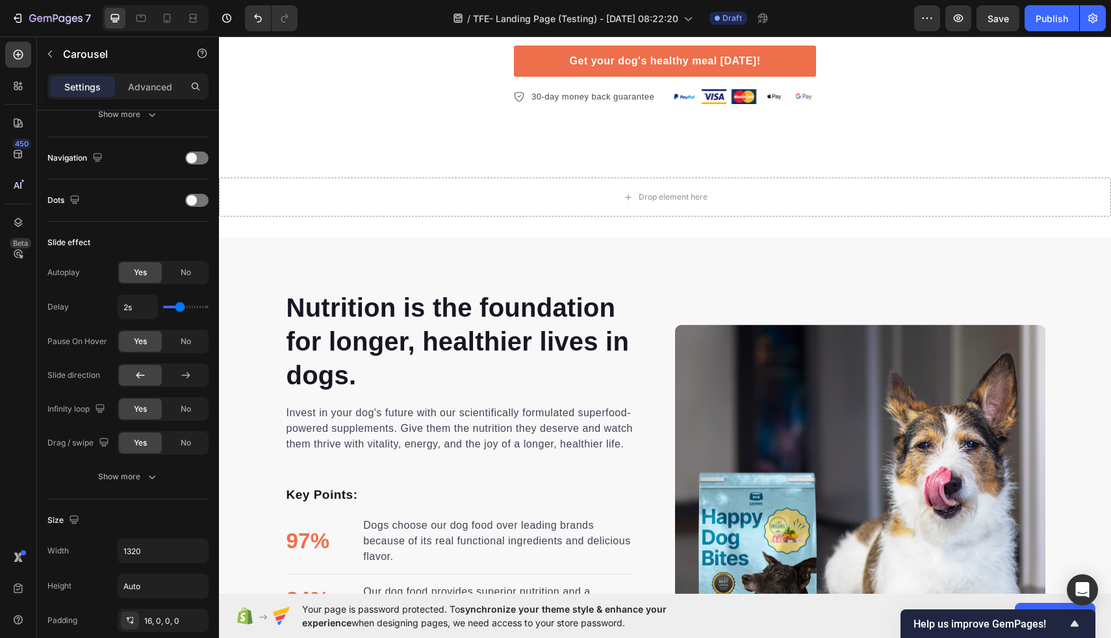
scroll to position [1475, 0]
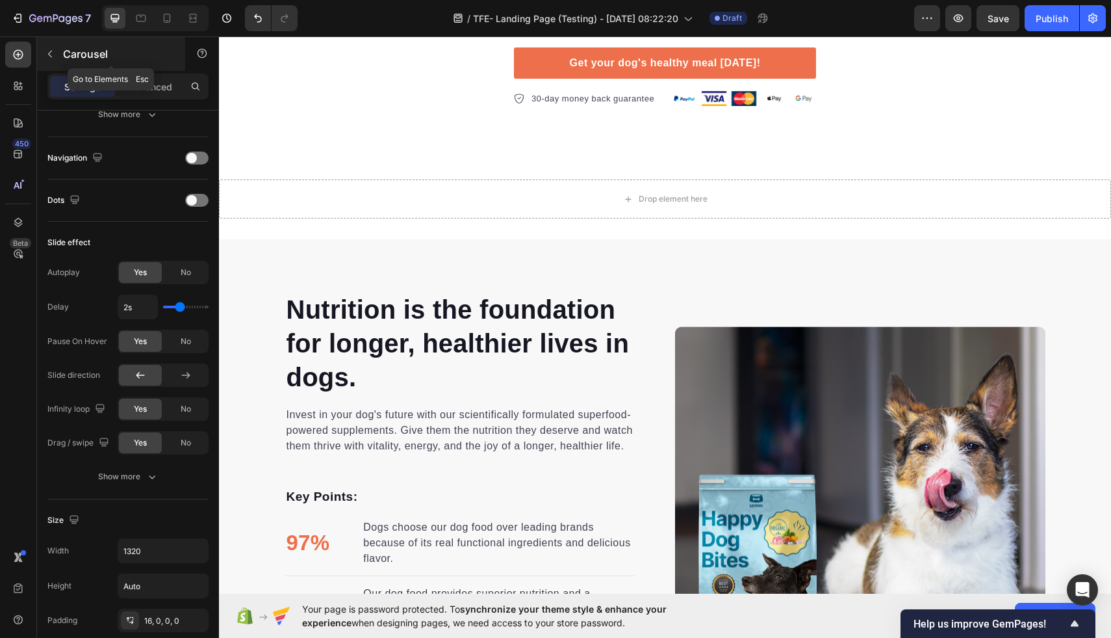
click at [51, 55] on icon "button" at bounding box center [50, 54] width 10 height 10
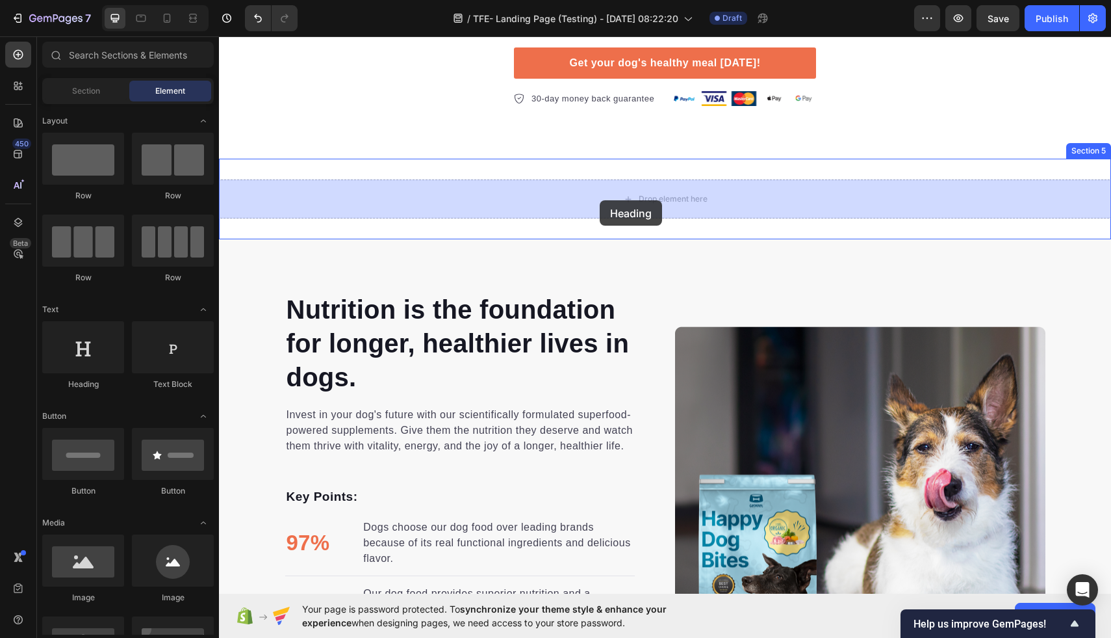
drag, startPoint x: 320, startPoint y: 380, endPoint x: 600, endPoint y: 200, distance: 333.0
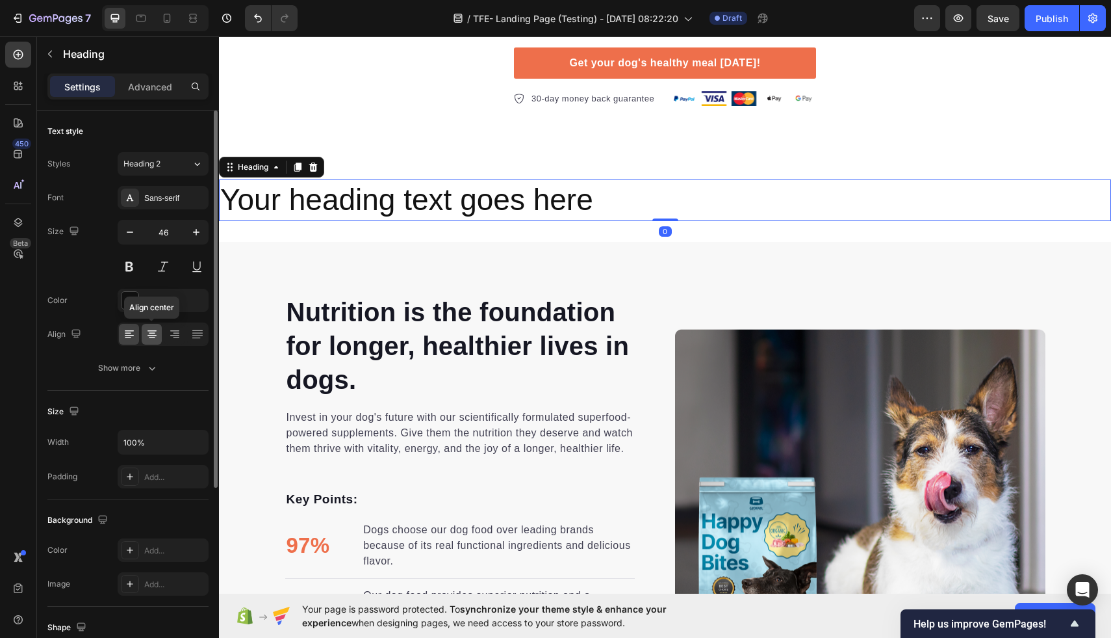
click at [151, 335] on icon at bounding box center [152, 334] width 13 height 13
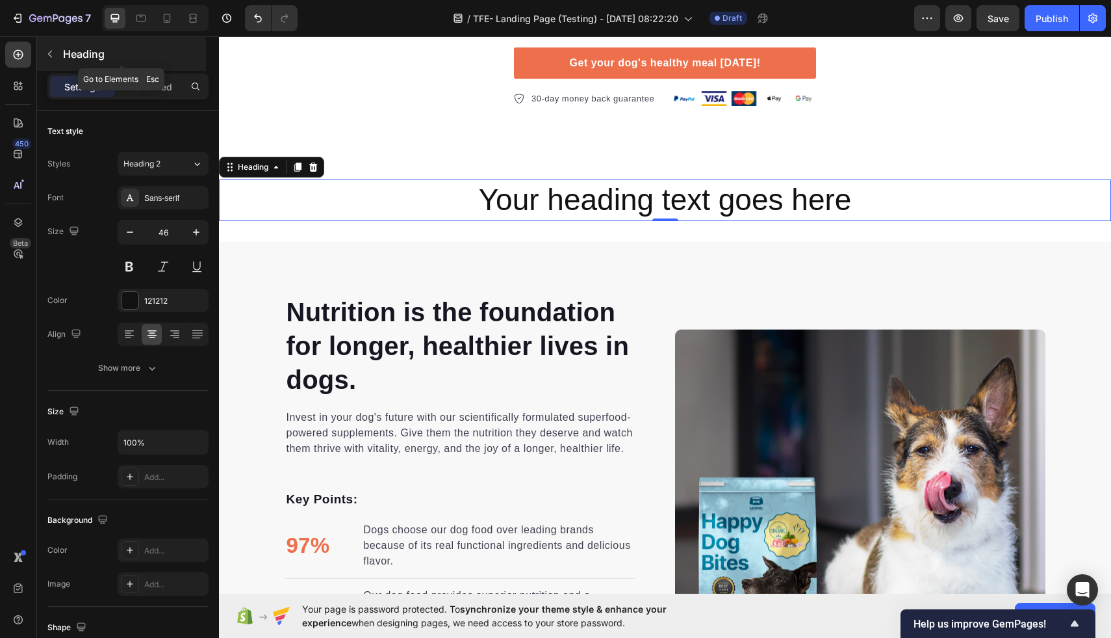
click at [55, 57] on icon "button" at bounding box center [50, 54] width 10 height 10
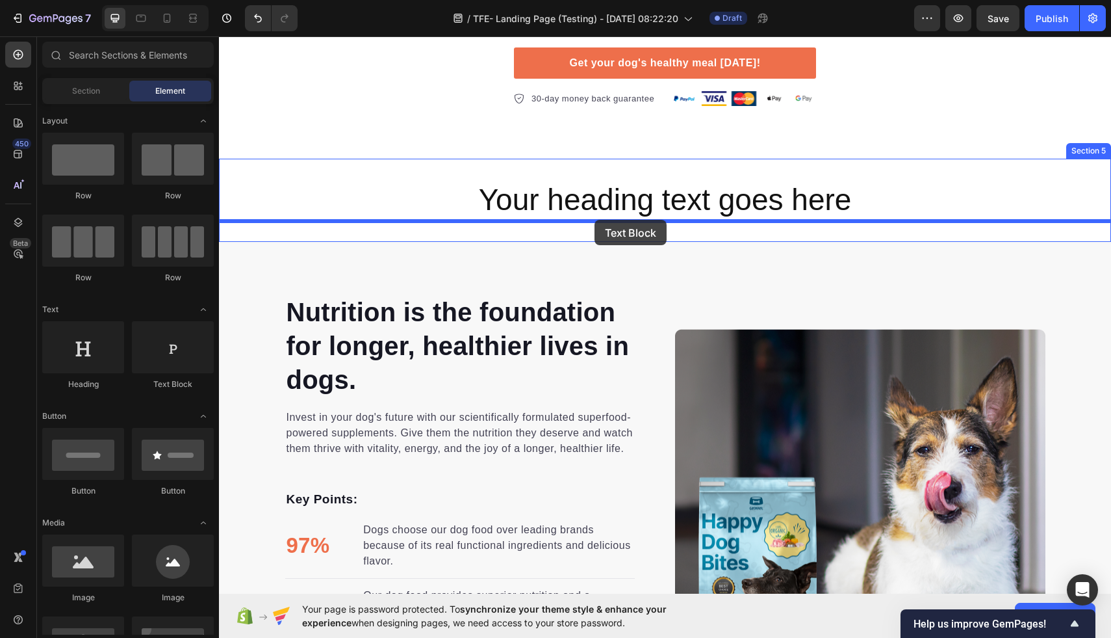
drag, startPoint x: 376, startPoint y: 400, endPoint x: 595, endPoint y: 220, distance: 283.9
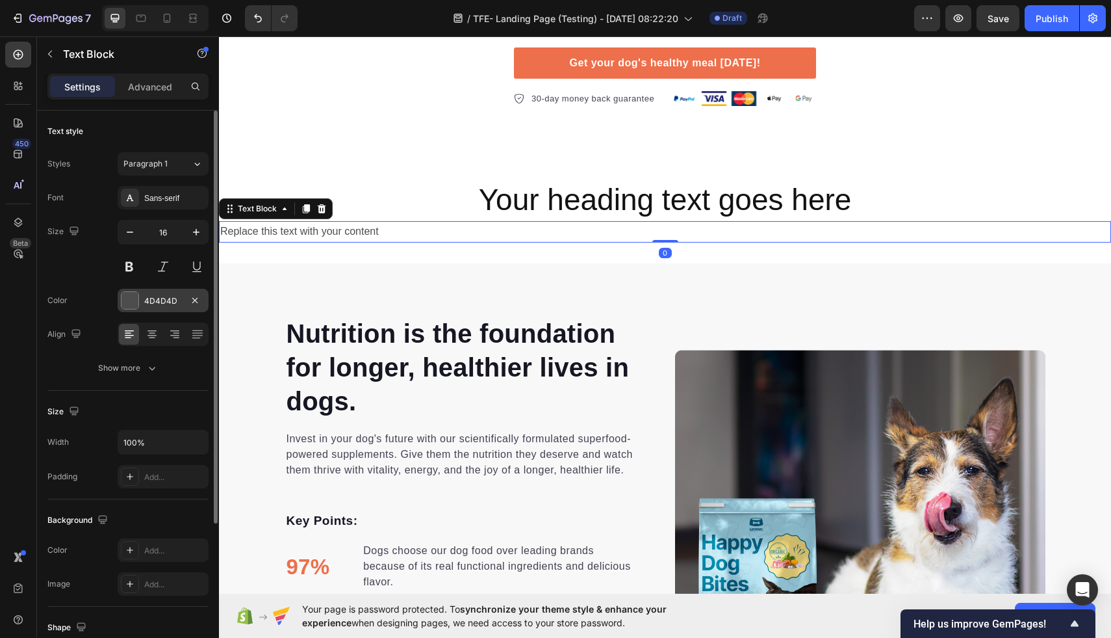
click at [128, 298] on div at bounding box center [130, 300] width 17 height 17
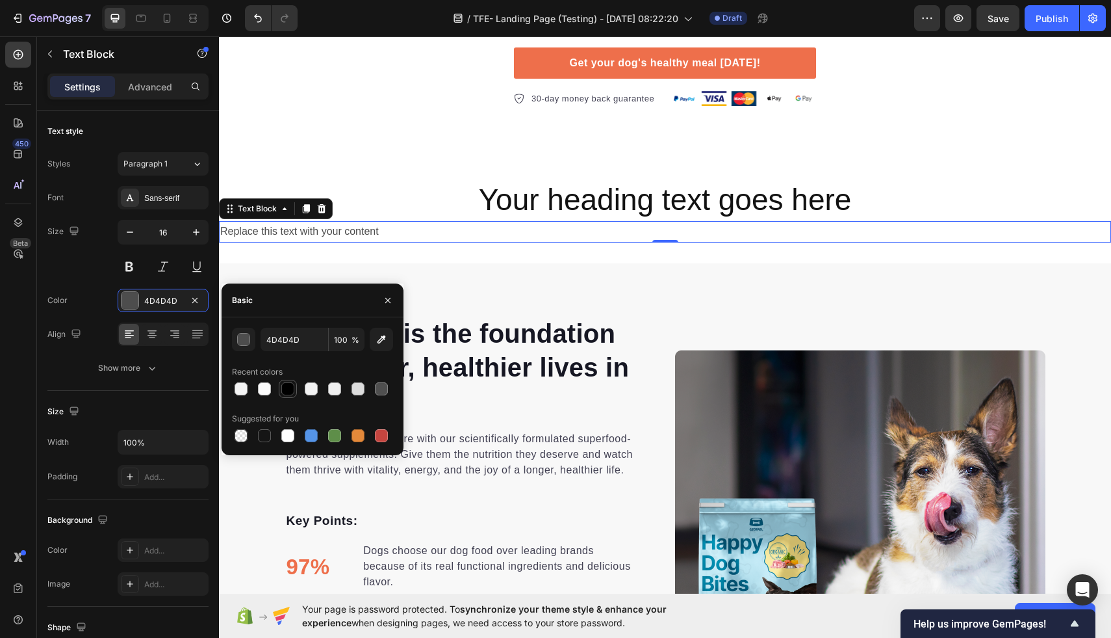
click at [289, 389] on div at bounding box center [287, 388] width 13 height 13
type input "000000"
click at [157, 341] on div at bounding box center [152, 334] width 20 height 21
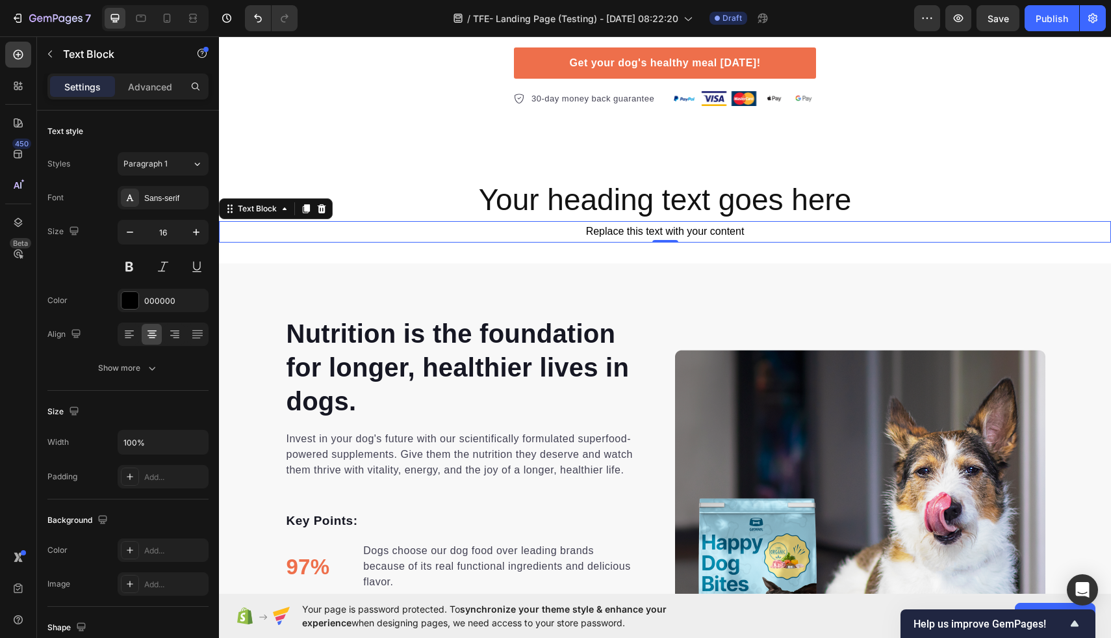
click at [639, 224] on div "Replace this text with your content" at bounding box center [665, 231] width 892 height 21
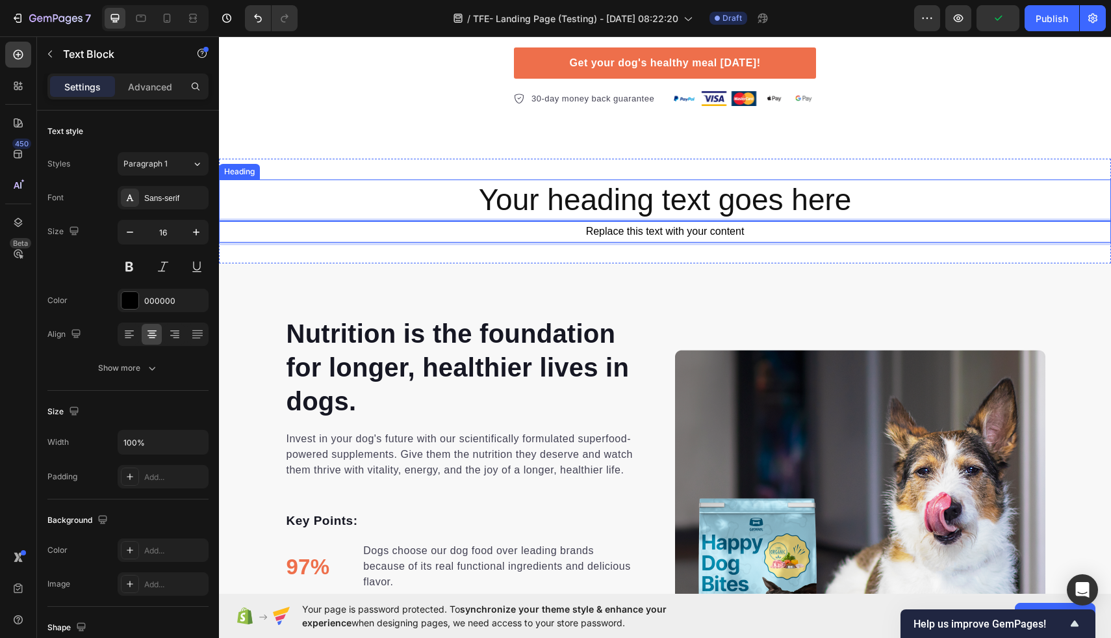
click at [699, 199] on h2 "Your heading text goes here" at bounding box center [665, 200] width 892 height 42
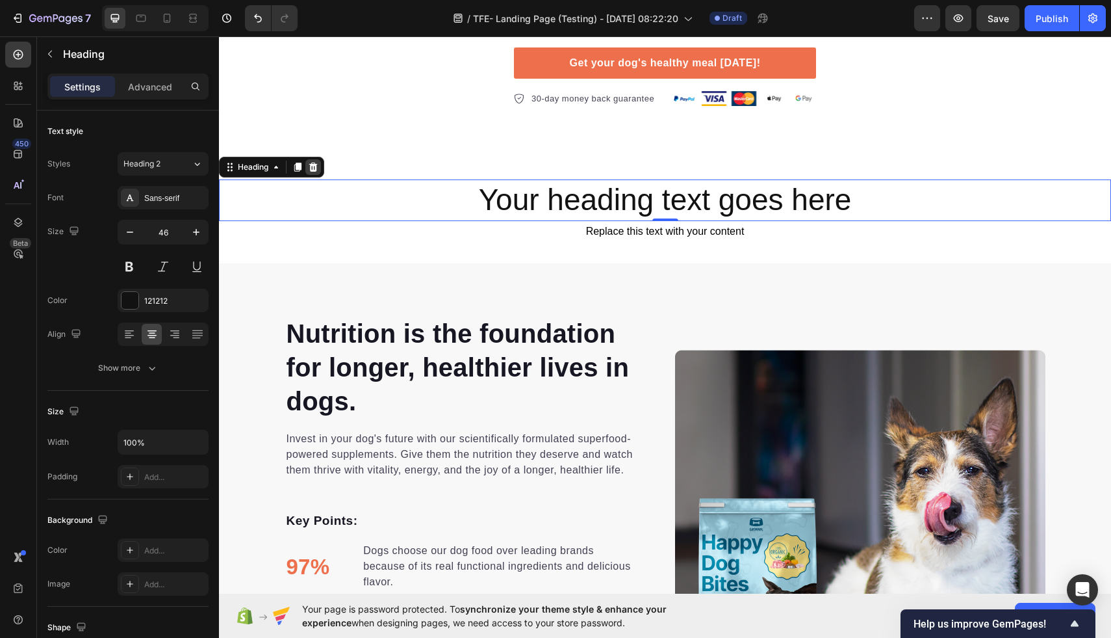
click at [311, 168] on icon at bounding box center [313, 166] width 8 height 9
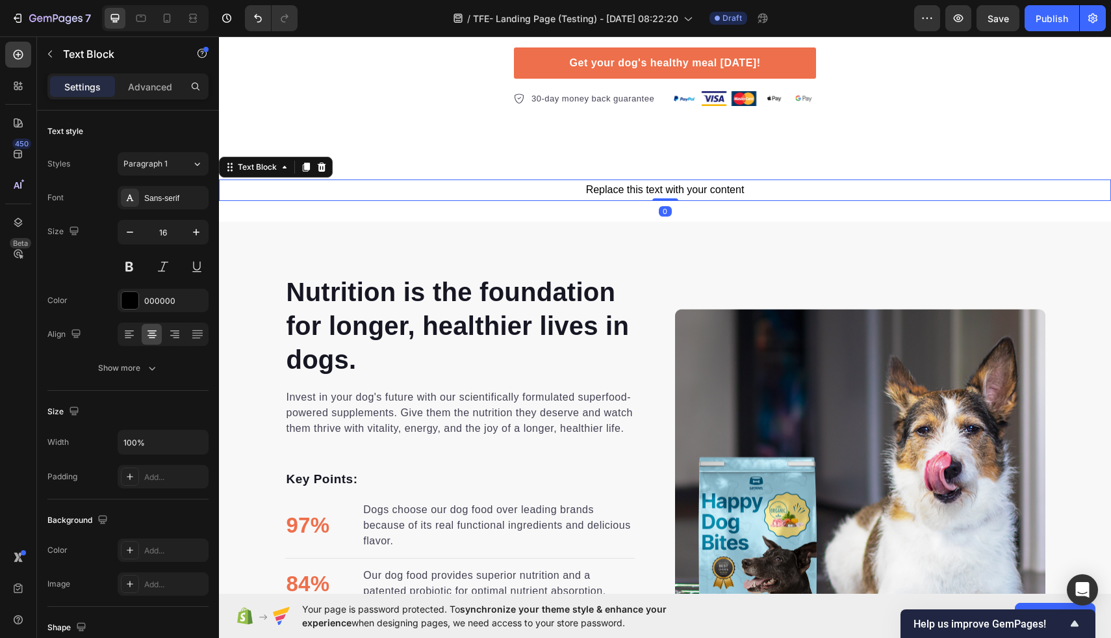
click at [682, 190] on p "Replace this text with your content" at bounding box center [665, 190] width 890 height 19
click at [322, 170] on icon at bounding box center [322, 166] width 8 height 9
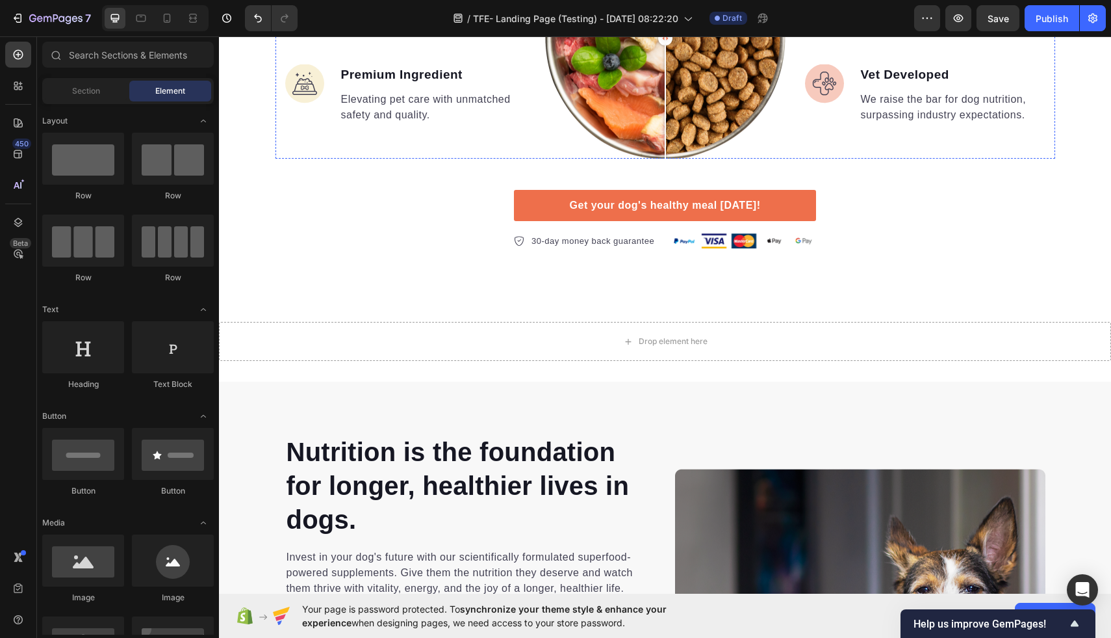
scroll to position [1339, 0]
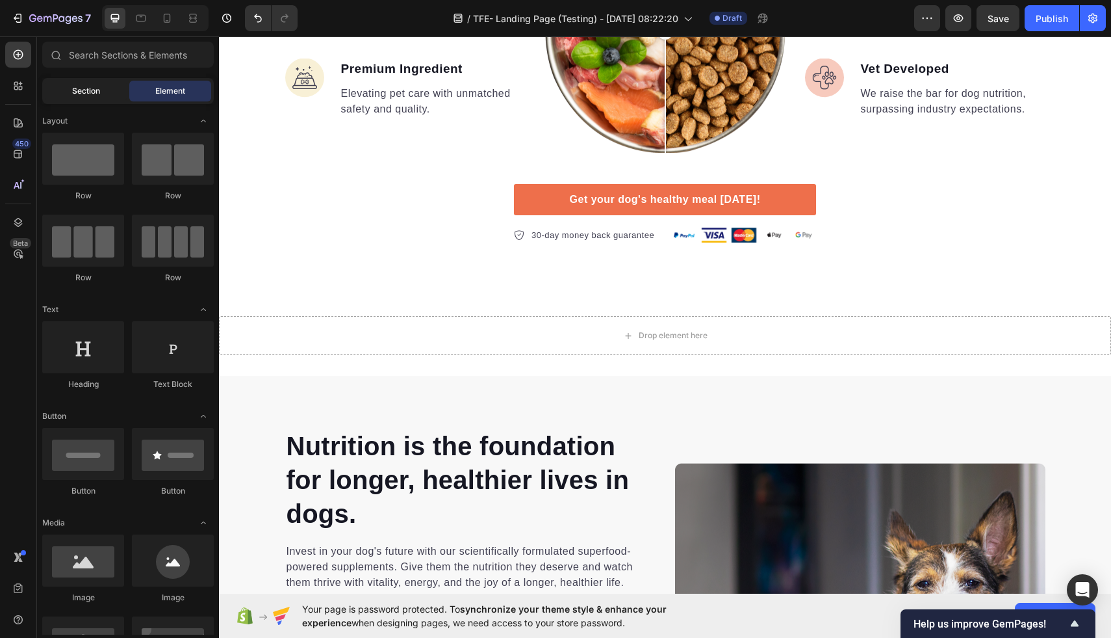
click at [98, 90] on span "Section" at bounding box center [86, 91] width 28 height 12
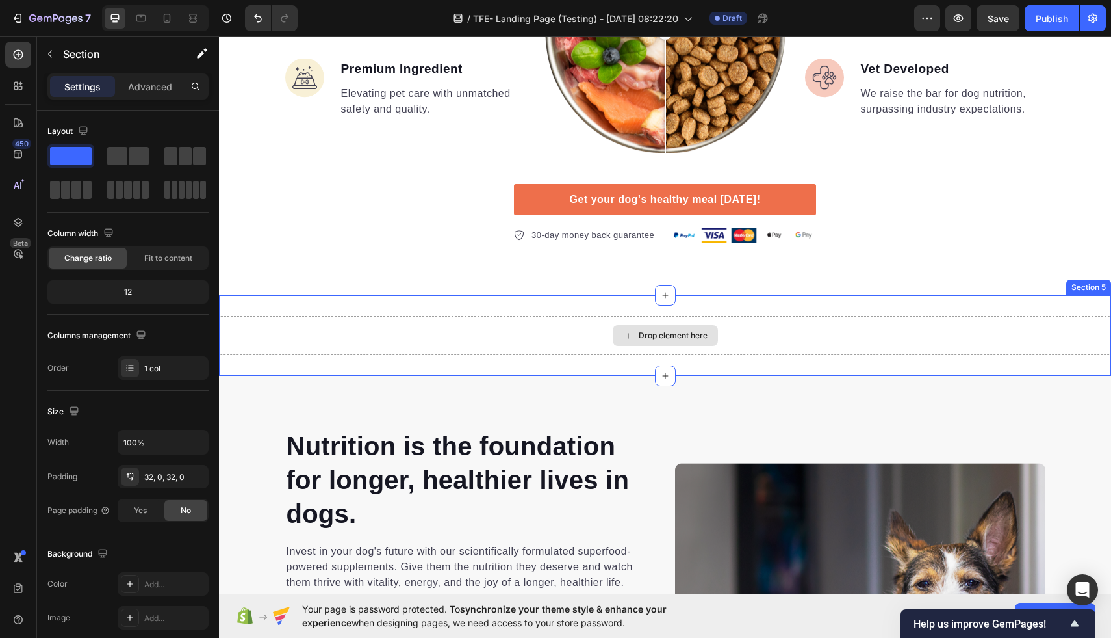
click at [593, 336] on div "Drop element here" at bounding box center [665, 335] width 892 height 39
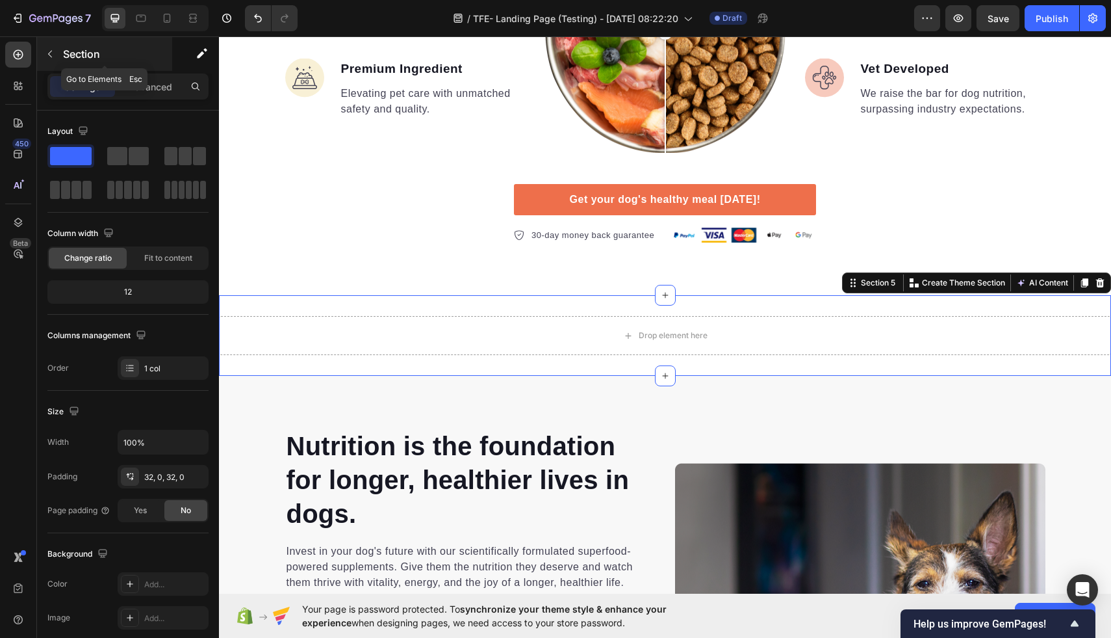
click at [51, 52] on icon "button" at bounding box center [50, 54] width 10 height 10
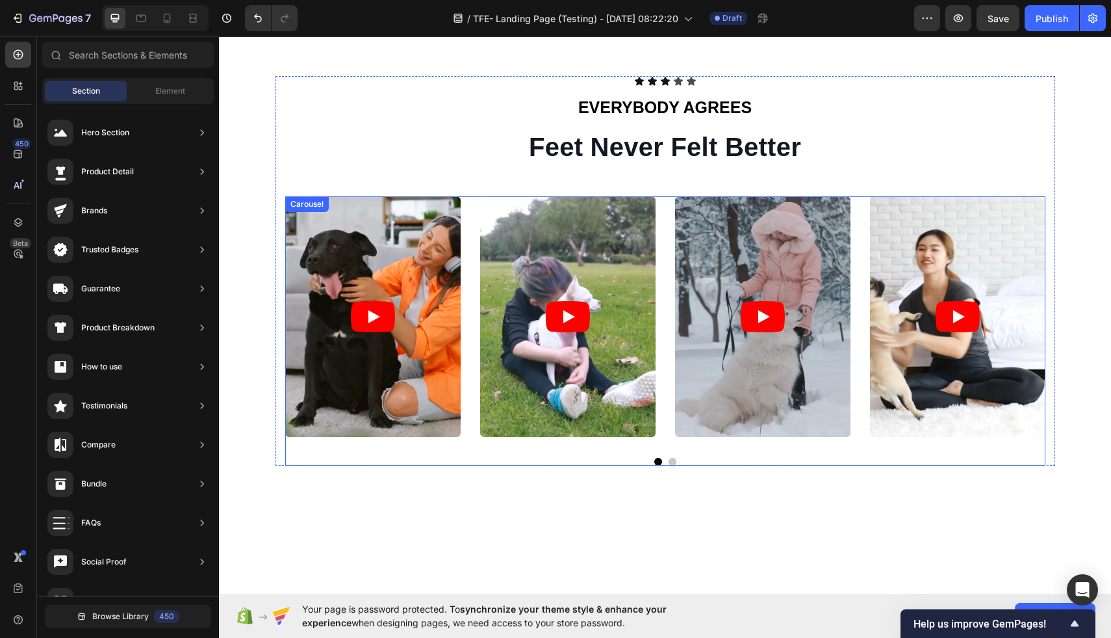
scroll to position [0, 0]
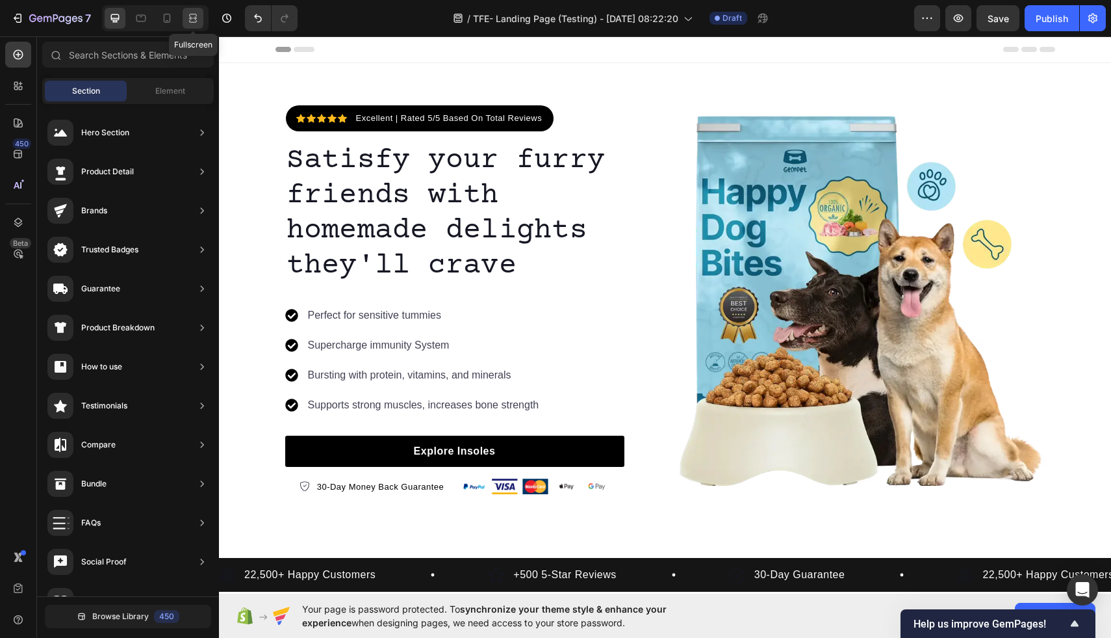
click at [196, 14] on icon at bounding box center [193, 18] width 13 height 13
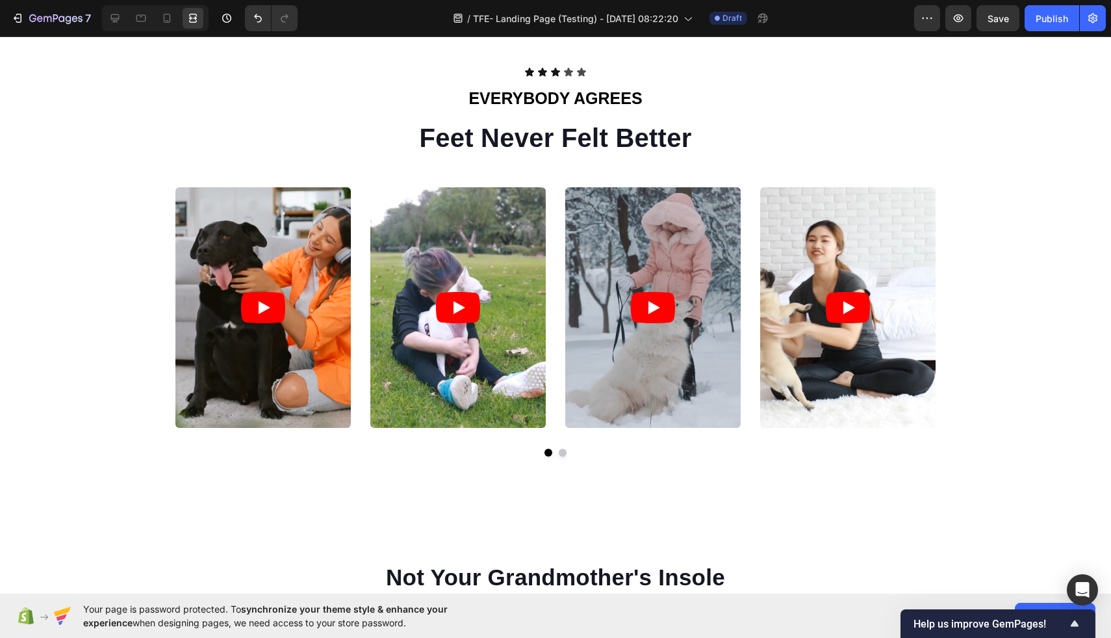
scroll to position [631, 0]
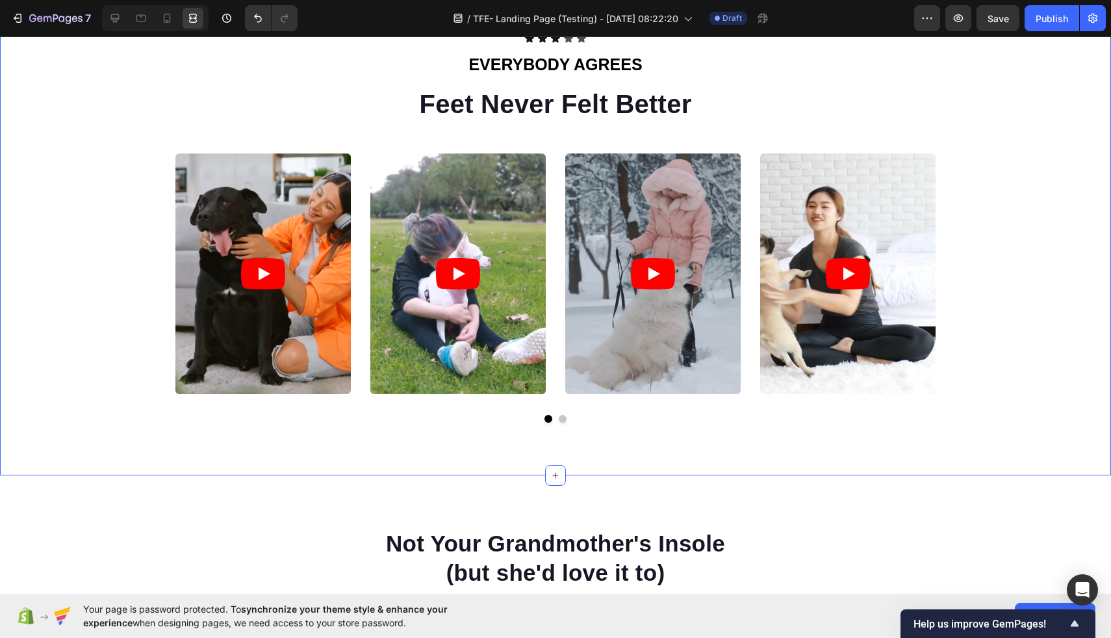
click at [92, 214] on div "Icon Icon Icon Icon Icon Icon List EVERYBODY AGREES Text Block Feet Never Felt …" at bounding box center [555, 233] width 1111 height 400
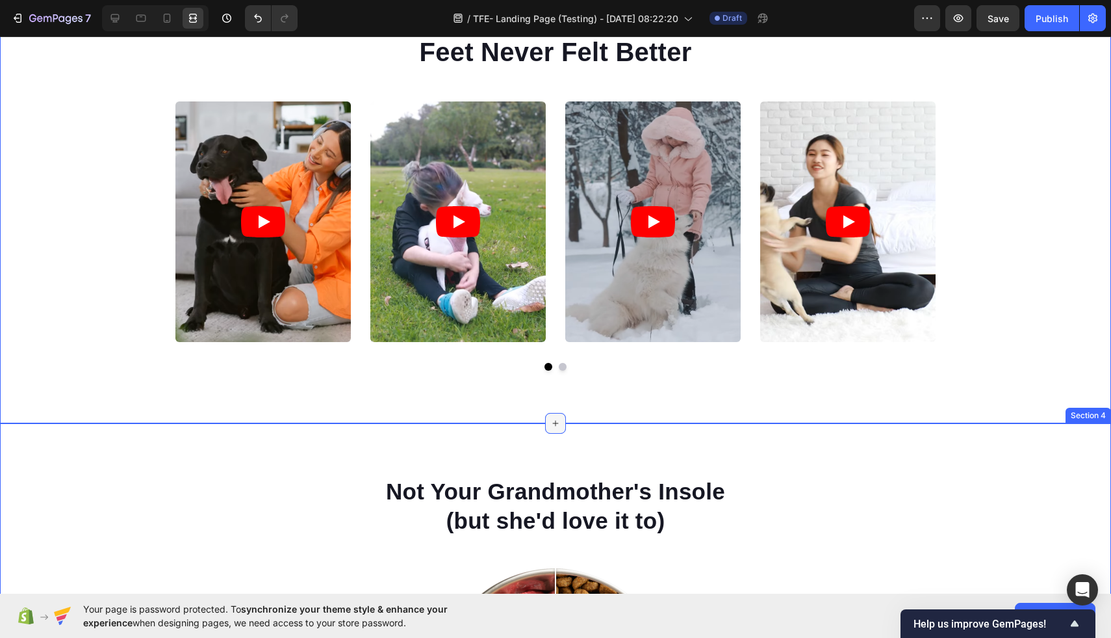
scroll to position [706, 0]
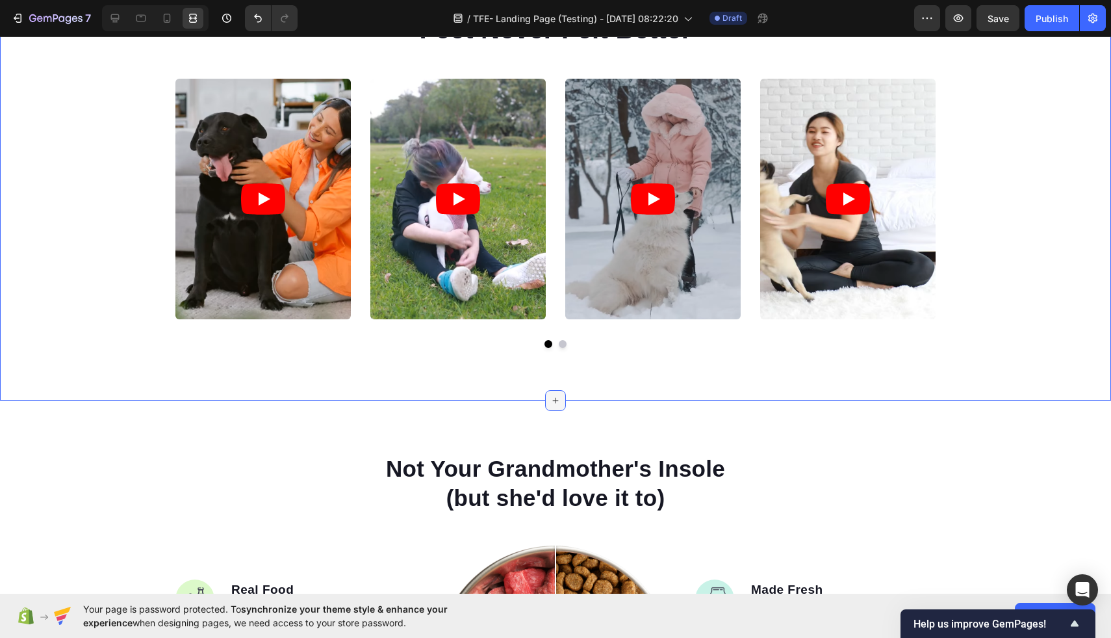
click at [555, 398] on icon at bounding box center [555, 400] width 10 height 10
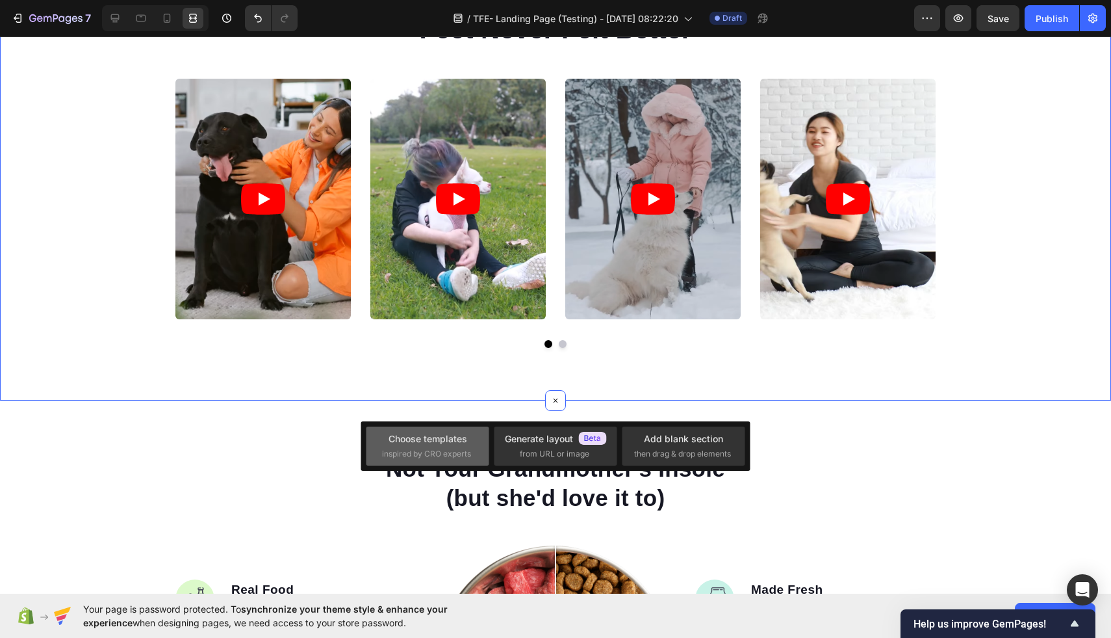
click at [442, 432] on div "Choose templates" at bounding box center [428, 439] width 79 height 14
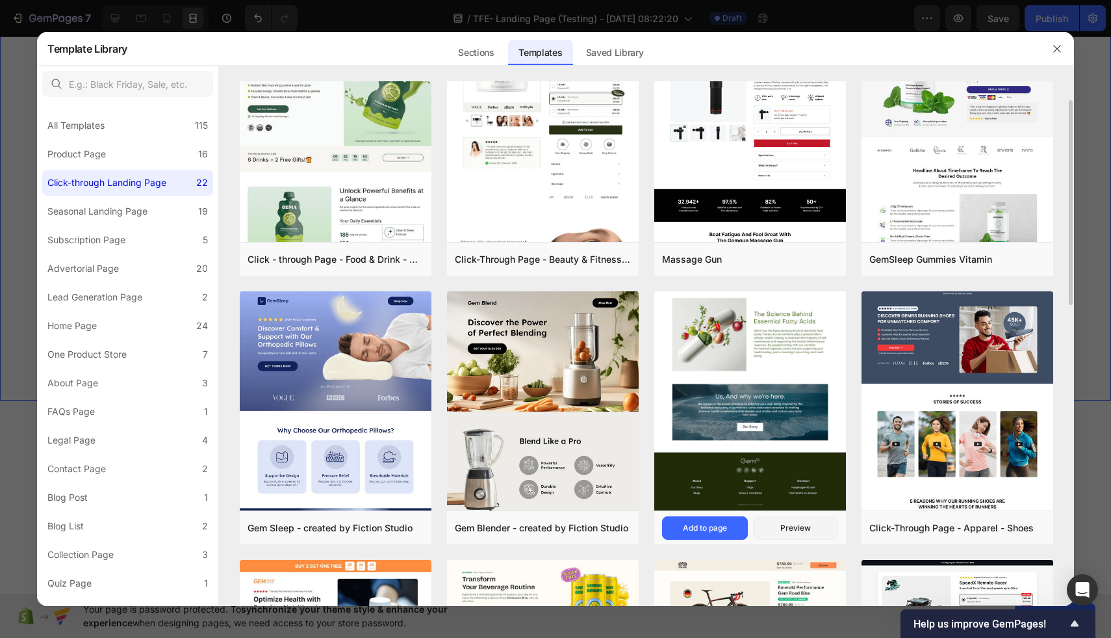
scroll to position [55, 0]
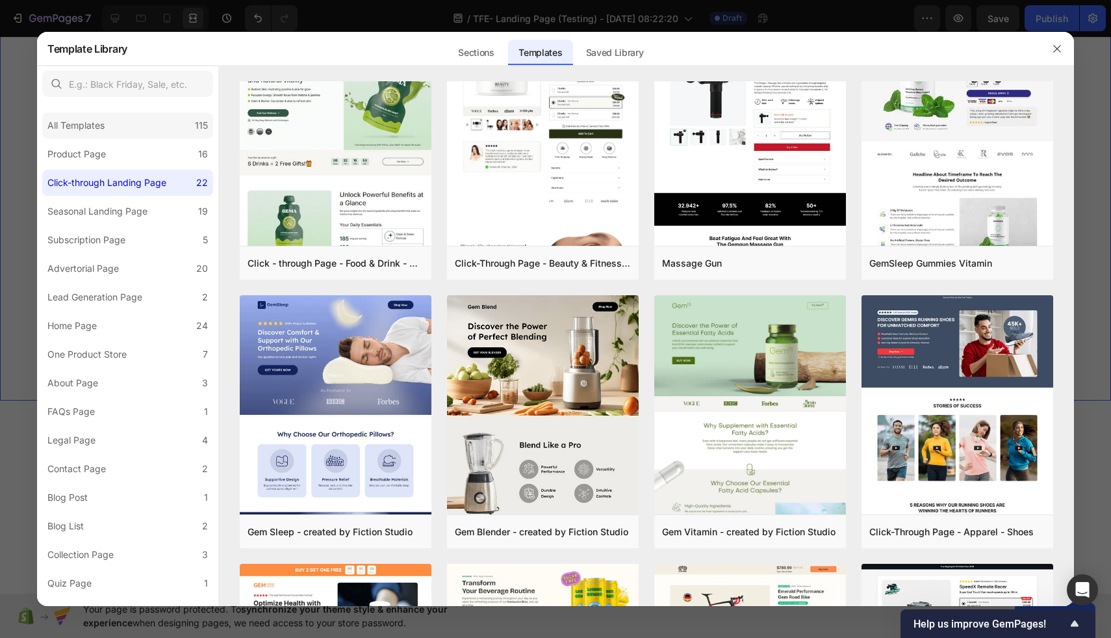
click at [172, 135] on div "All Templates 115" at bounding box center [127, 125] width 171 height 26
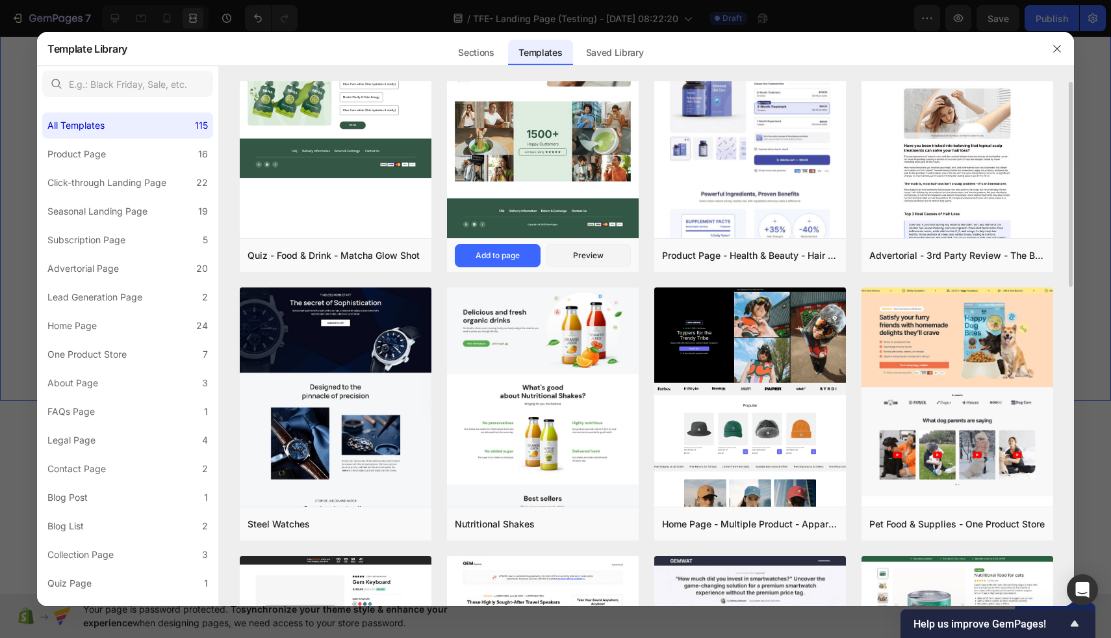
scroll to position [0, 0]
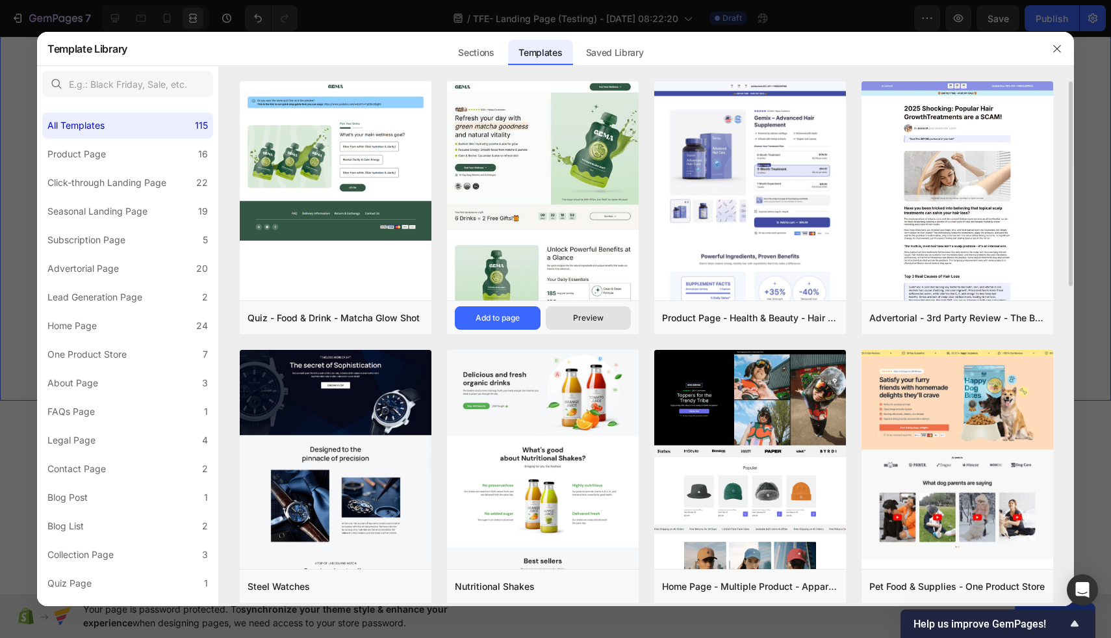
click at [599, 315] on div "Preview" at bounding box center [588, 318] width 31 height 12
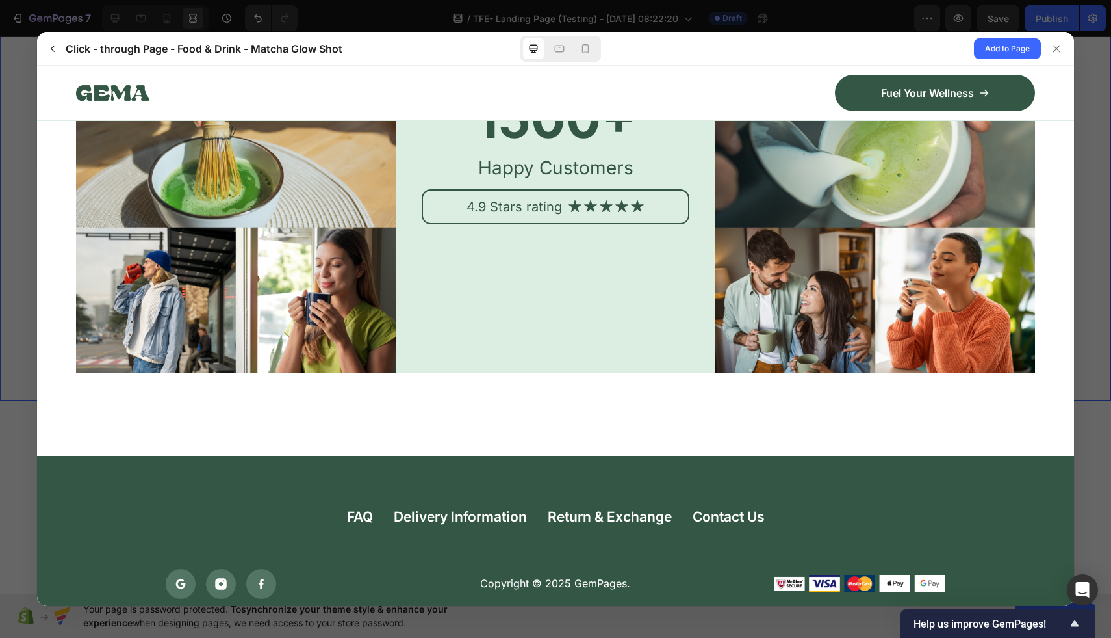
scroll to position [6060, 0]
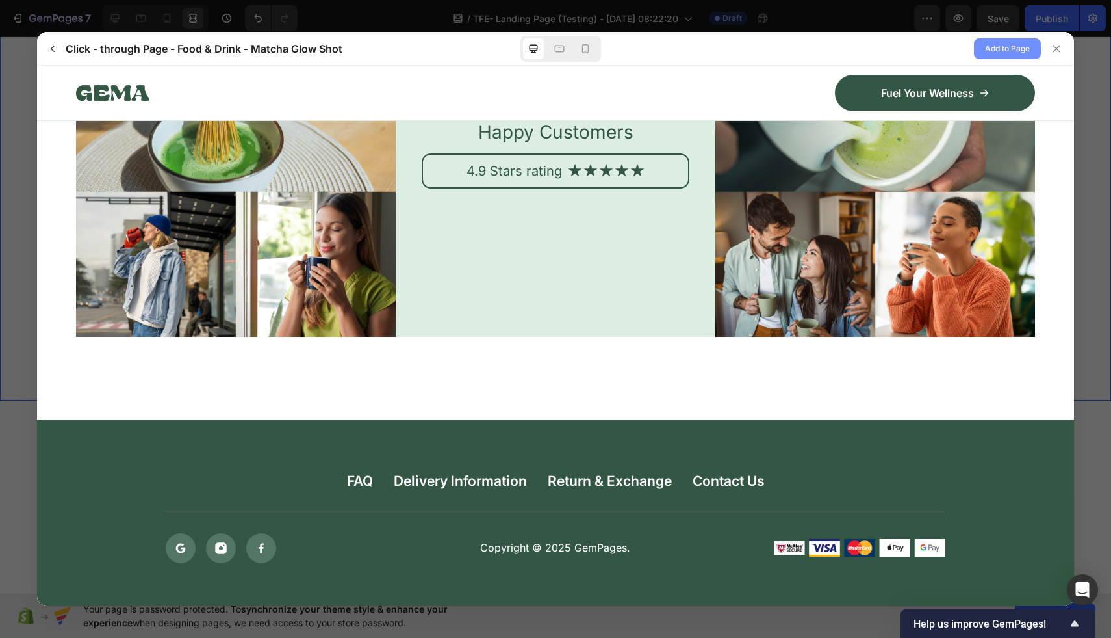
click at [1020, 49] on span "Add to Page" at bounding box center [1007, 49] width 45 height 16
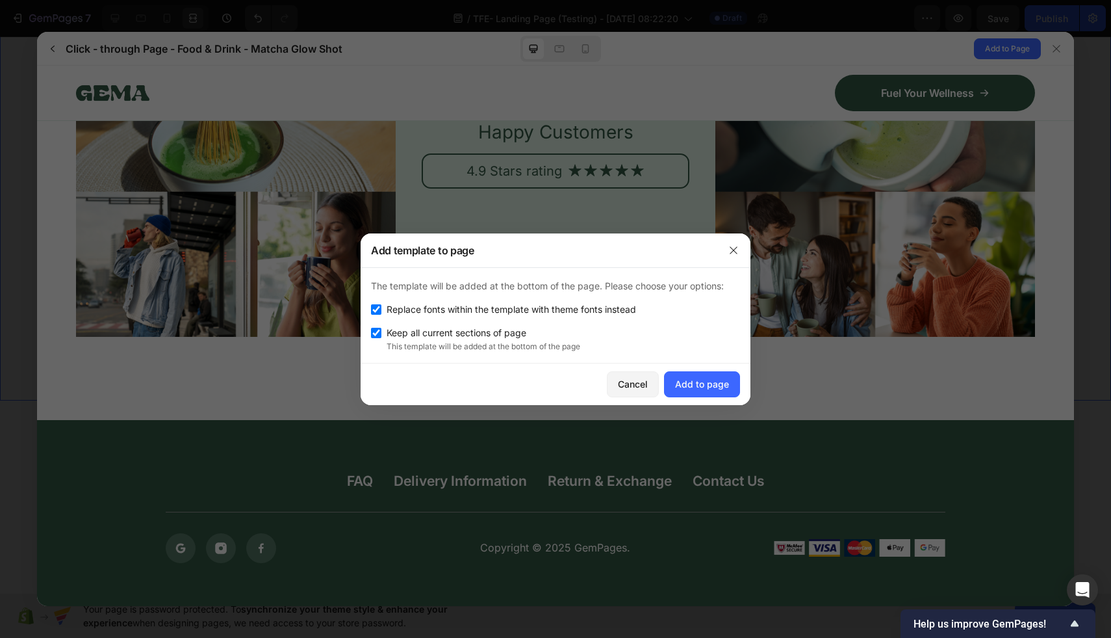
click at [387, 307] on span "Replace fonts within the template with theme fonts instead" at bounding box center [512, 310] width 250 height 16
checkbox input "false"
click at [712, 377] on div "Add to page" at bounding box center [702, 384] width 54 height 14
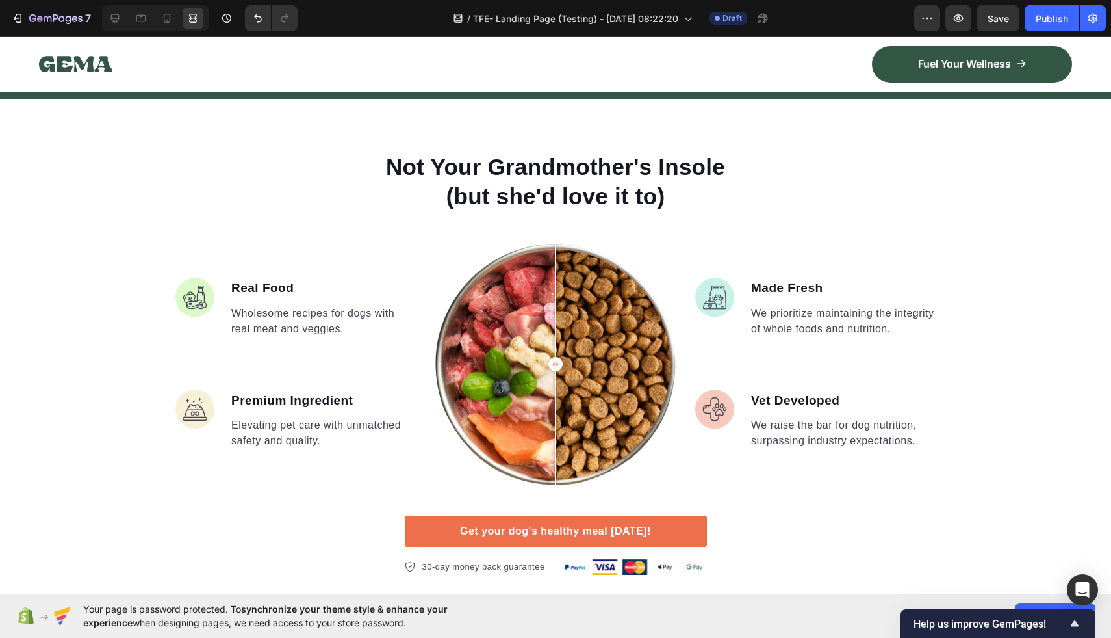
scroll to position [7703, 0]
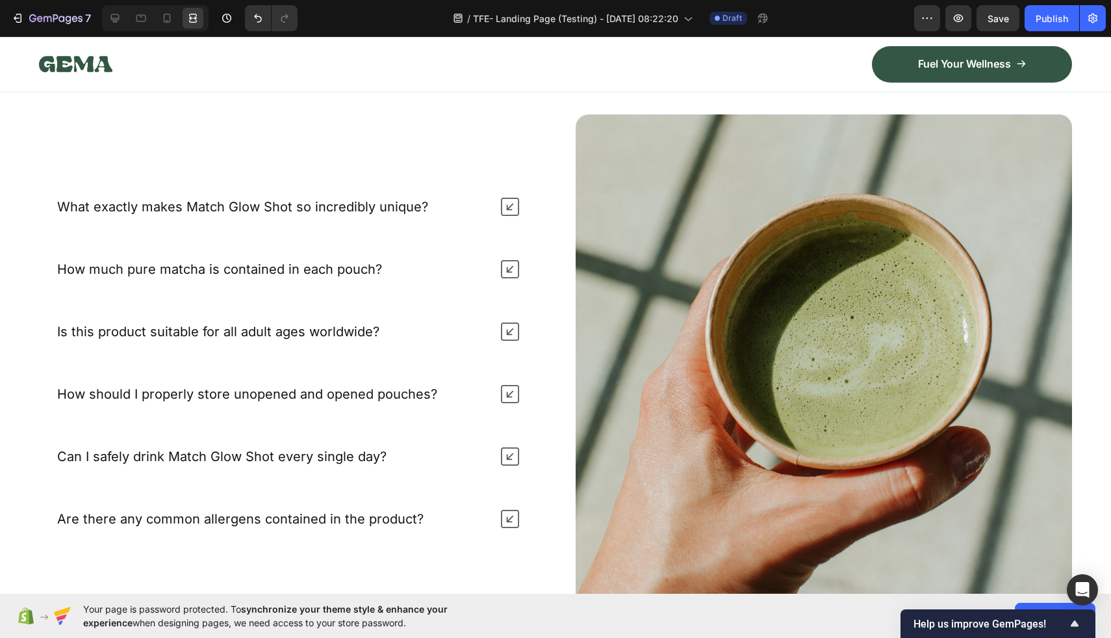
scroll to position [6554, 0]
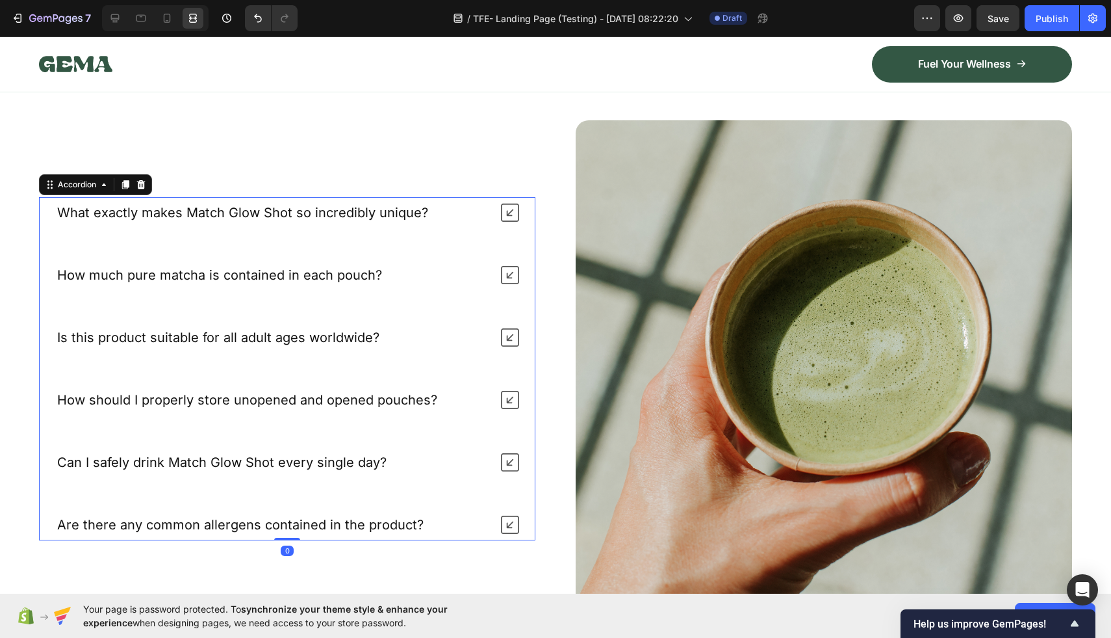
click at [499, 207] on div "What exactly makes Match Glow Shot so incredibly unique?" at bounding box center [287, 212] width 495 height 31
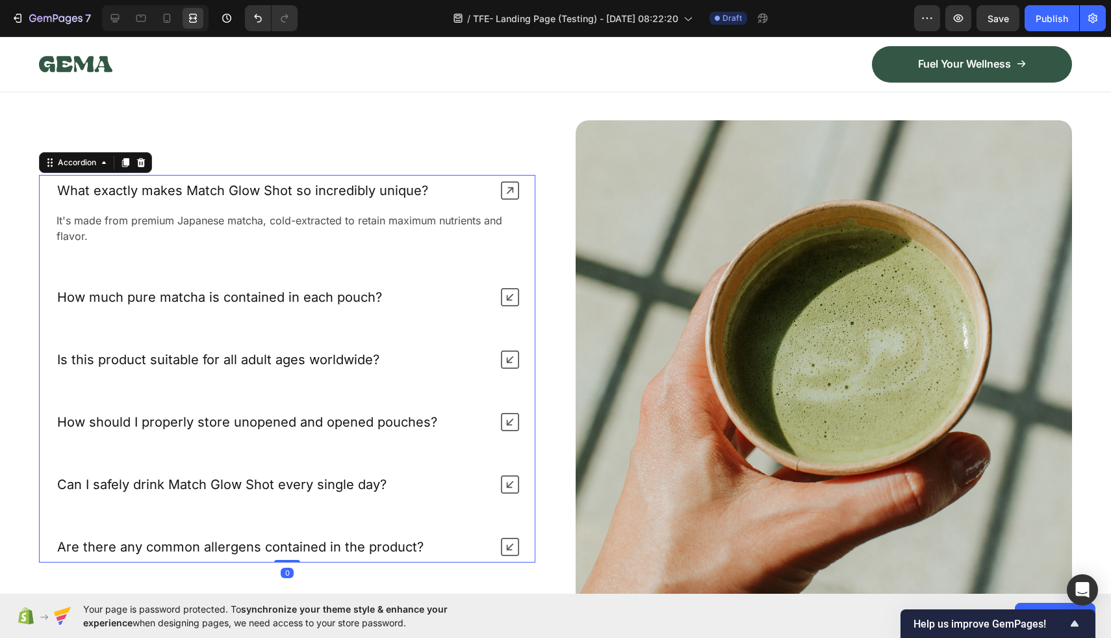
click at [484, 205] on div "What exactly makes Match Glow Shot so incredibly unique?" at bounding box center [287, 190] width 495 height 31
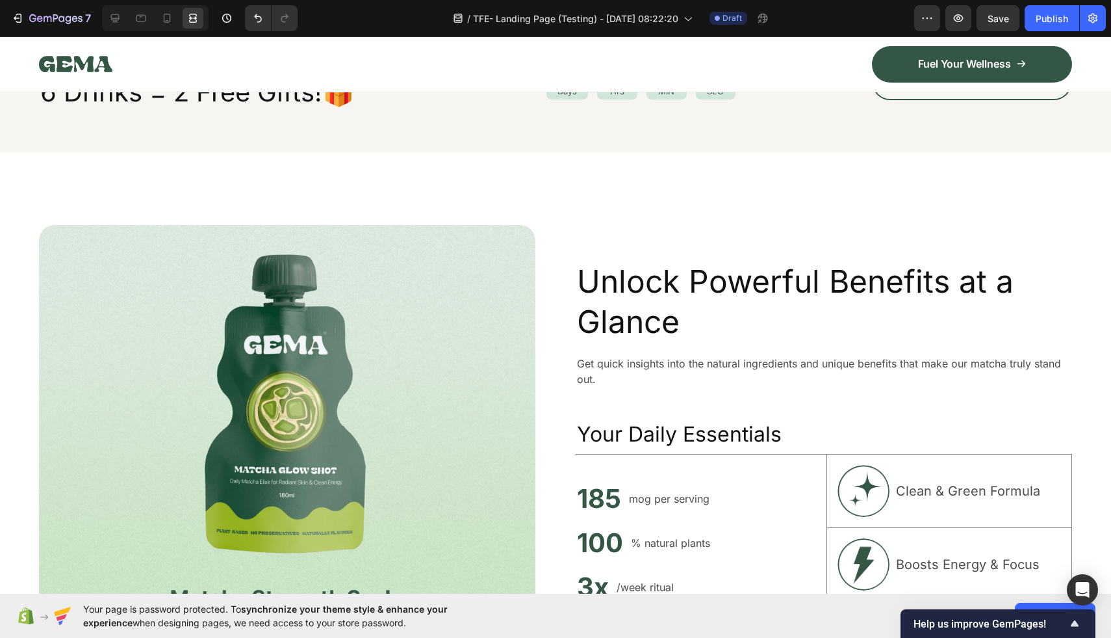
scroll to position [1662, 0]
click div "Your first sip deserves a gift. Text Block 6 Drinks = 2 Free Gifts!🎁 Heading 00…"
click icon
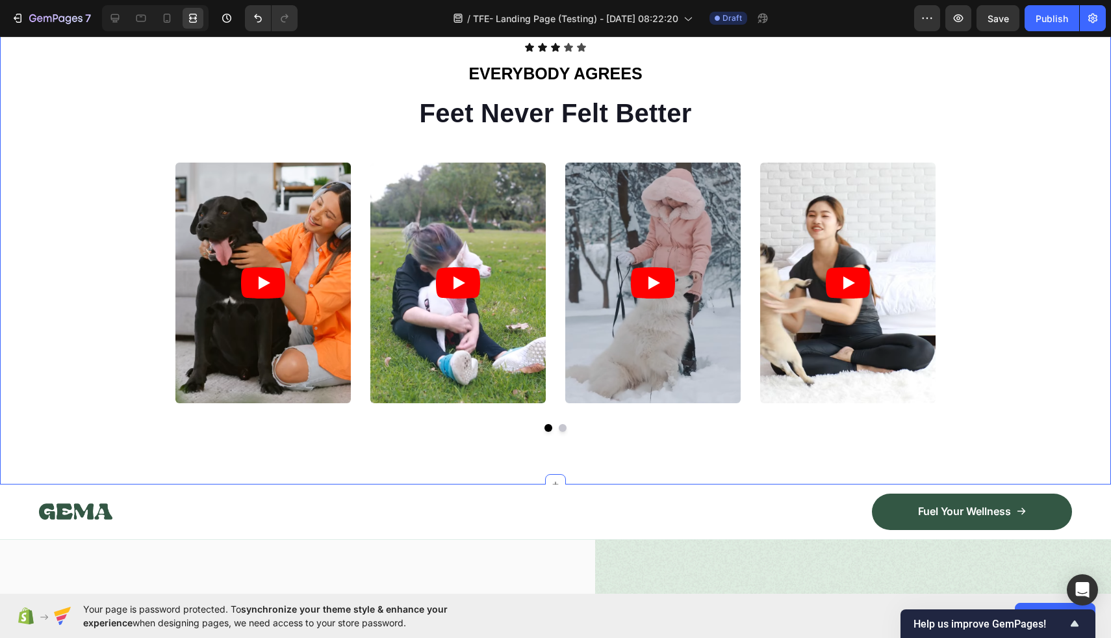
scroll to position [675, 0]
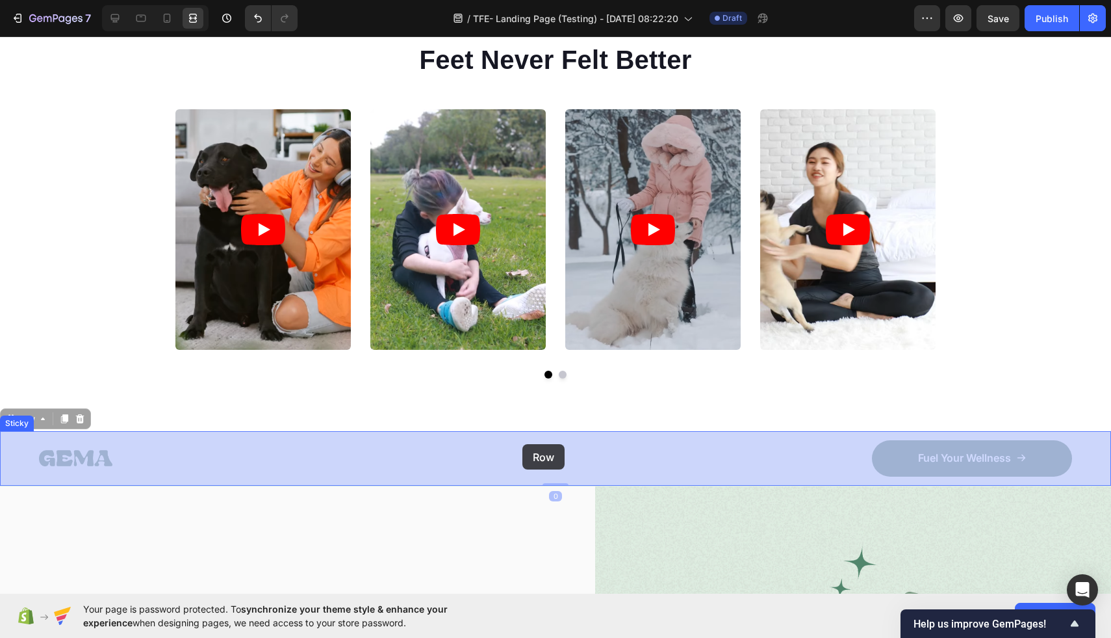
drag, startPoint x: 502, startPoint y: 400, endPoint x: 524, endPoint y: 403, distance: 22.2
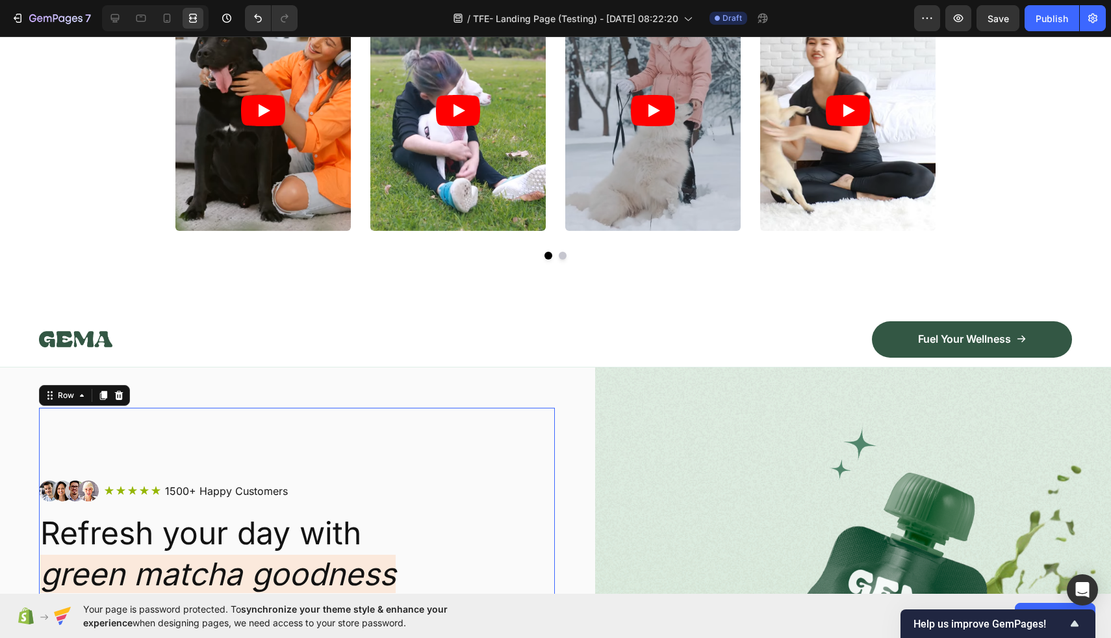
scroll to position [229, 0]
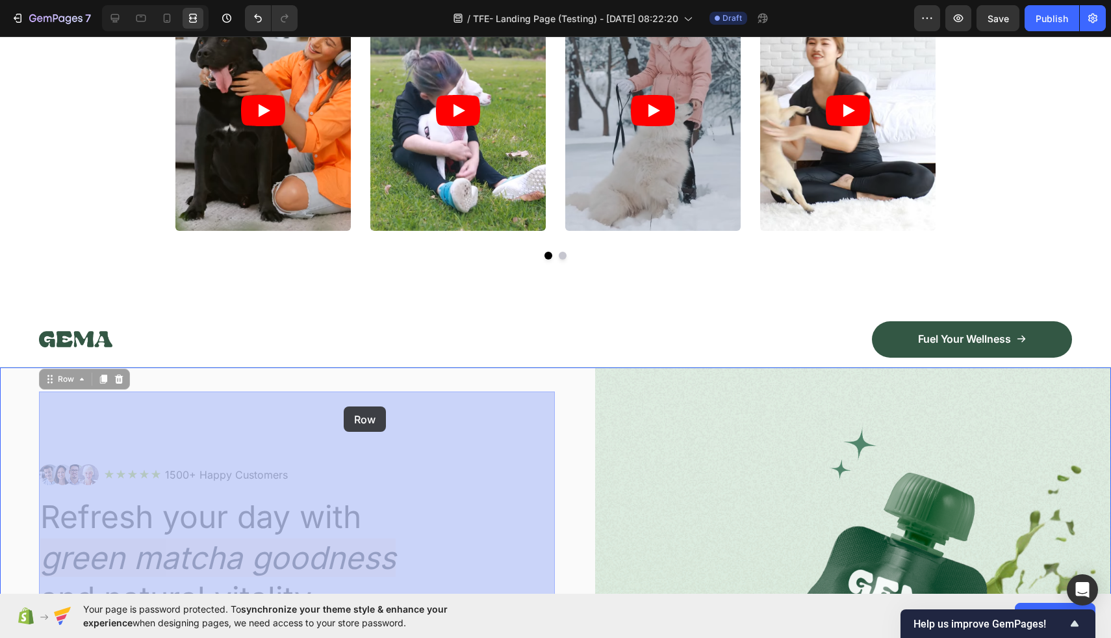
drag, startPoint x: 335, startPoint y: 361, endPoint x: 339, endPoint y: 368, distance: 8.4
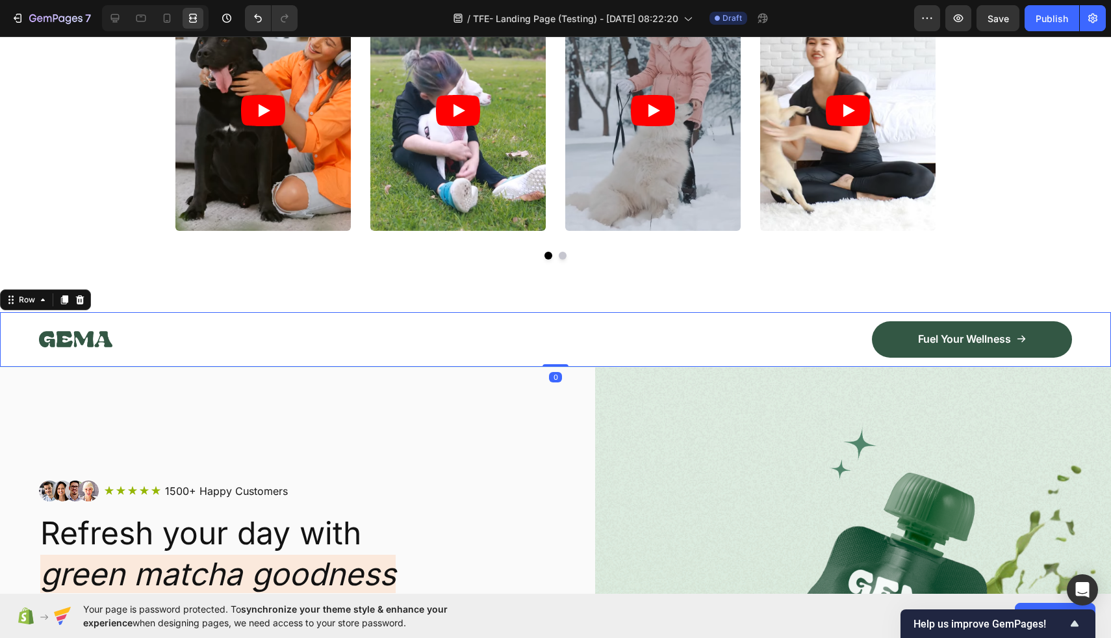
click div "Image Fuel Your Wellness Button Row Row 0"
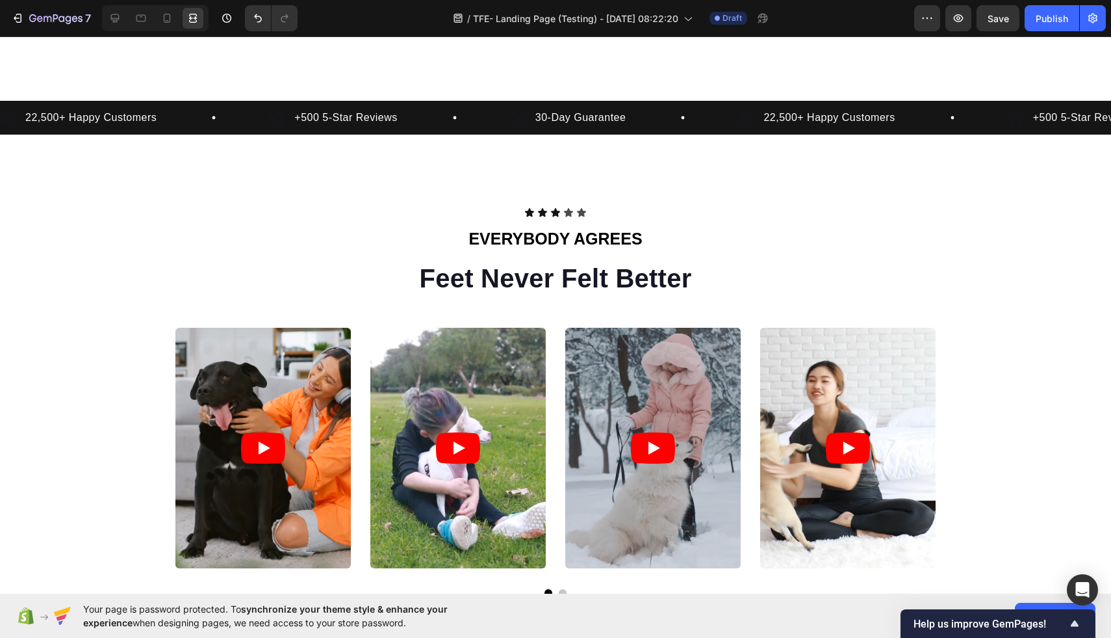
scroll to position [533, 0]
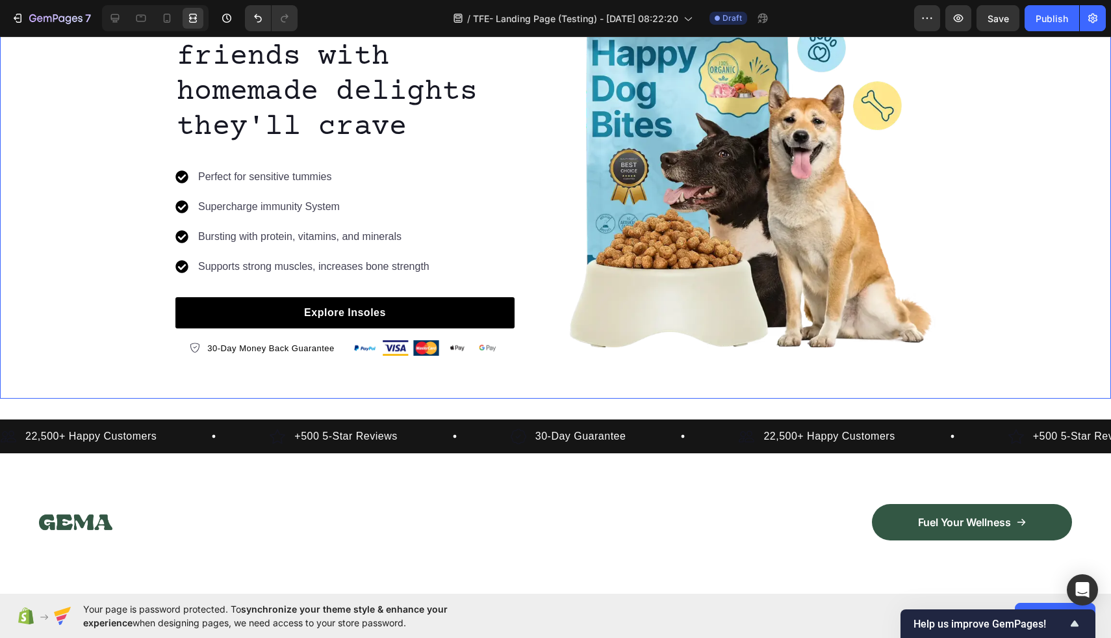
scroll to position [147, 0]
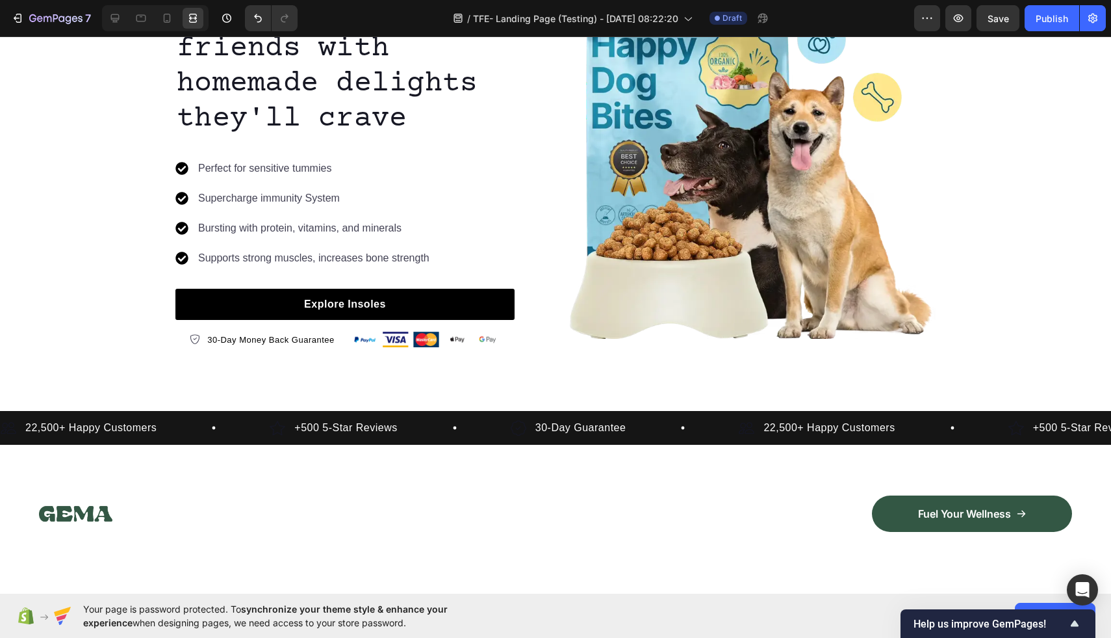
click at [29, 495] on div "Image Fuel Your Wellness Button Row Row" at bounding box center [555, 513] width 1111 height 55
click at [21, 486] on div "Image Fuel Your Wellness Button Row Row" at bounding box center [555, 513] width 1111 height 55
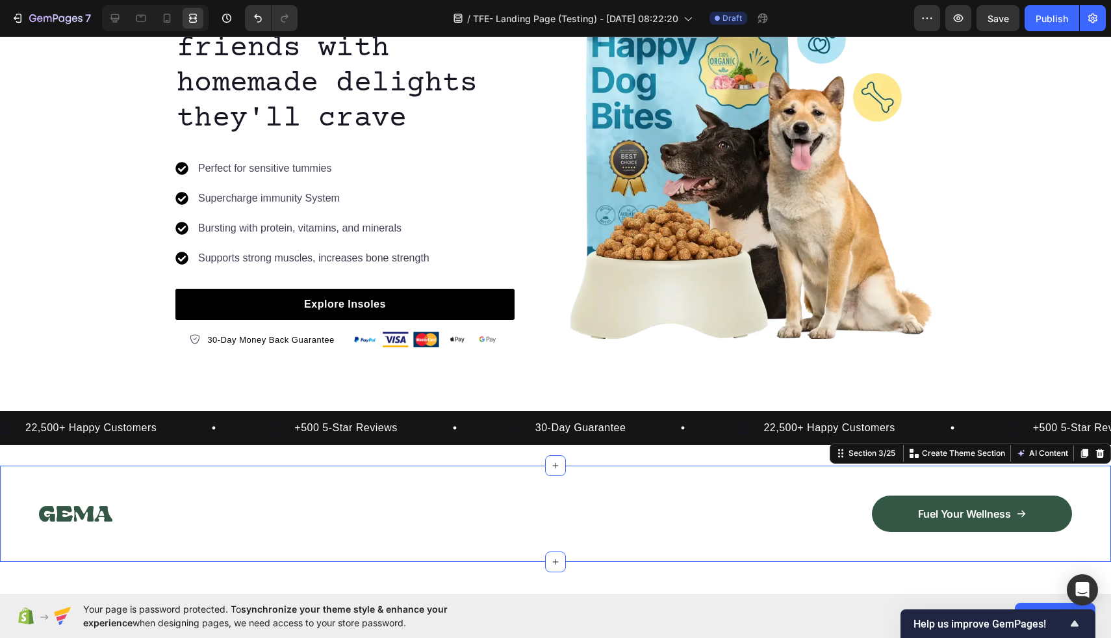
click at [44, 471] on div "Image Fuel Your Wellness Button Row Row Section 3/25 You can create reusable se…" at bounding box center [555, 513] width 1111 height 96
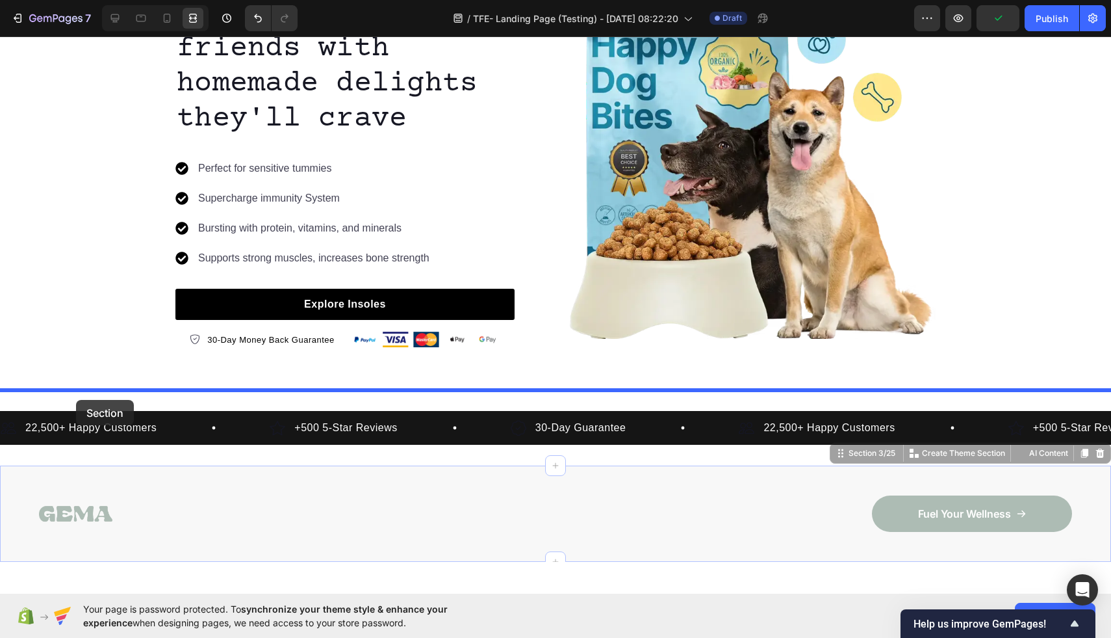
drag, startPoint x: 44, startPoint y: 471, endPoint x: 76, endPoint y: 400, distance: 77.7
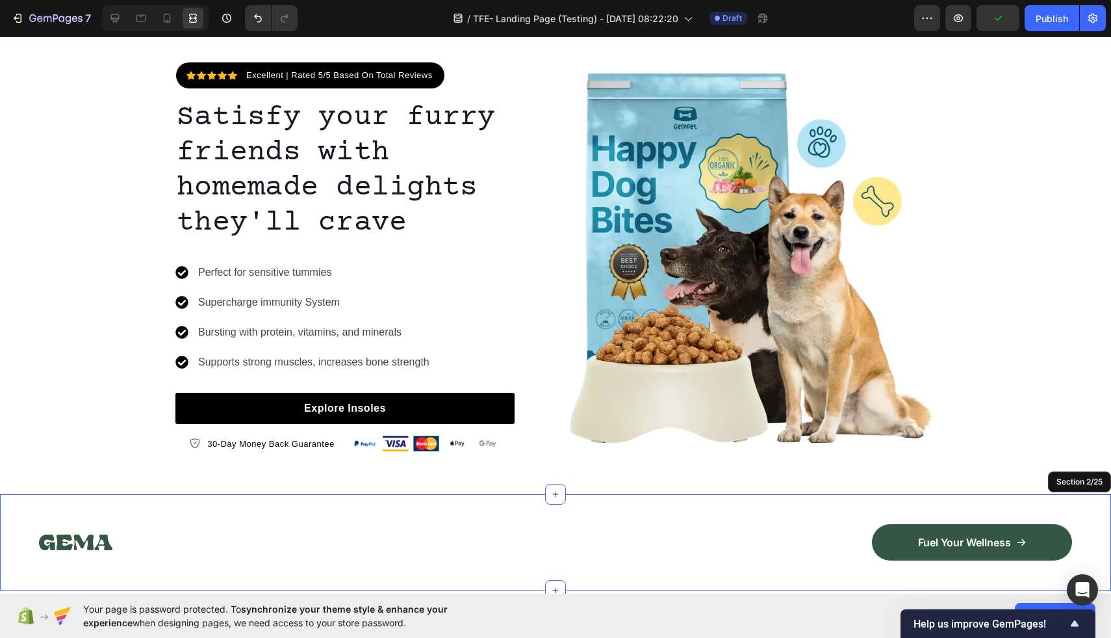
scroll to position [33, 0]
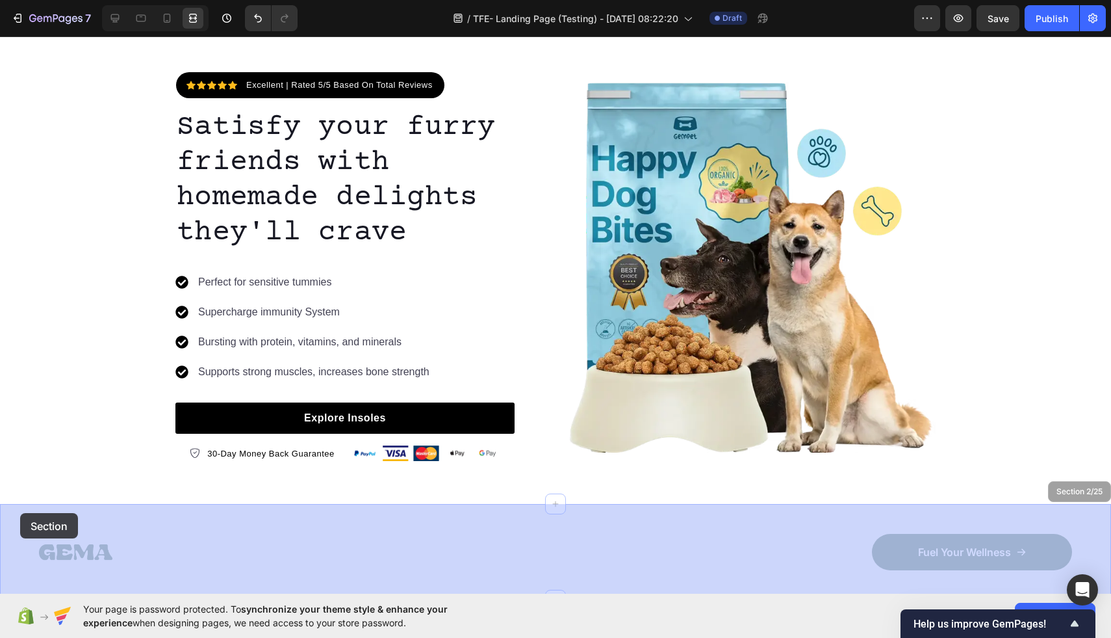
drag, startPoint x: 27, startPoint y: 513, endPoint x: 21, endPoint y: 520, distance: 8.7
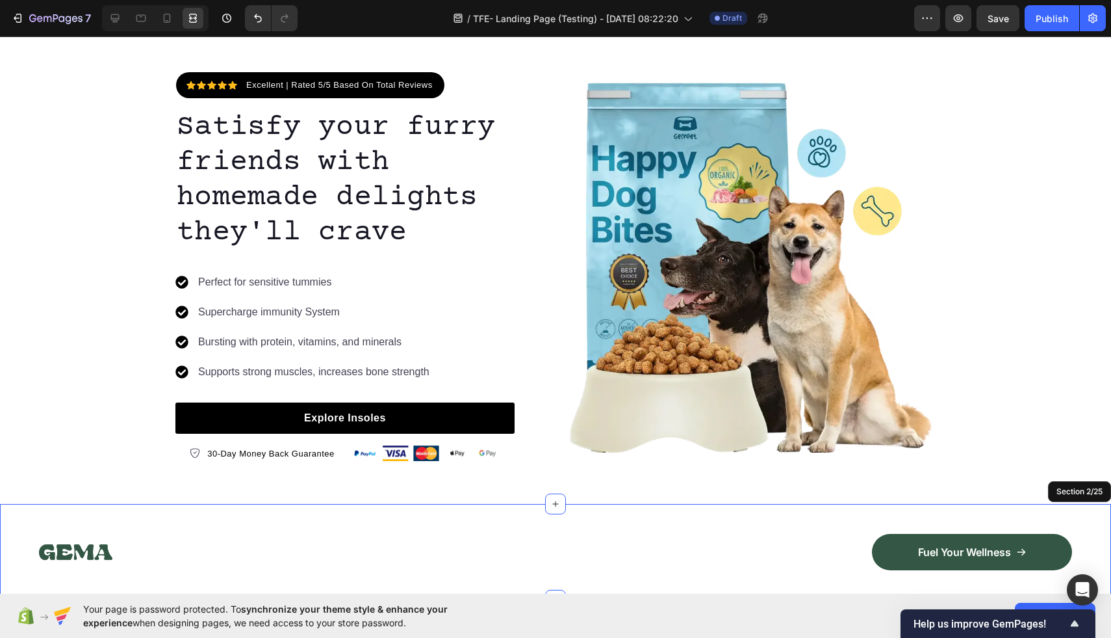
scroll to position [0, 0]
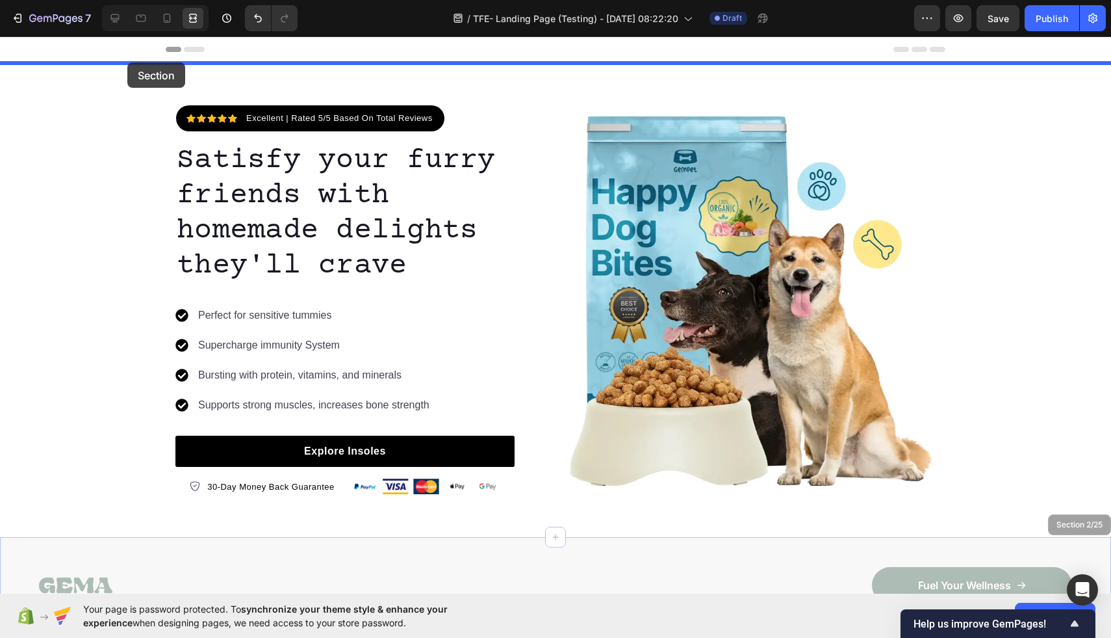
drag, startPoint x: 37, startPoint y: 541, endPoint x: 127, endPoint y: 62, distance: 487.4
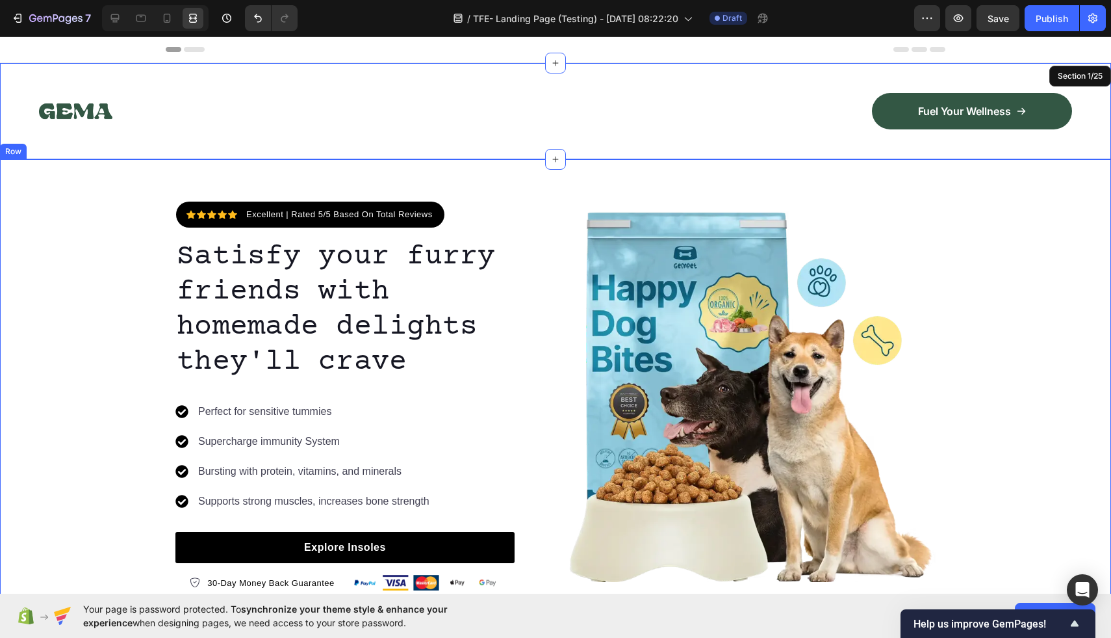
click at [127, 205] on div "Icon Icon Icon Icon Icon Icon List Hoz Excellent | Rated 5/5 Based On Total Rev…" at bounding box center [555, 395] width 1111 height 389
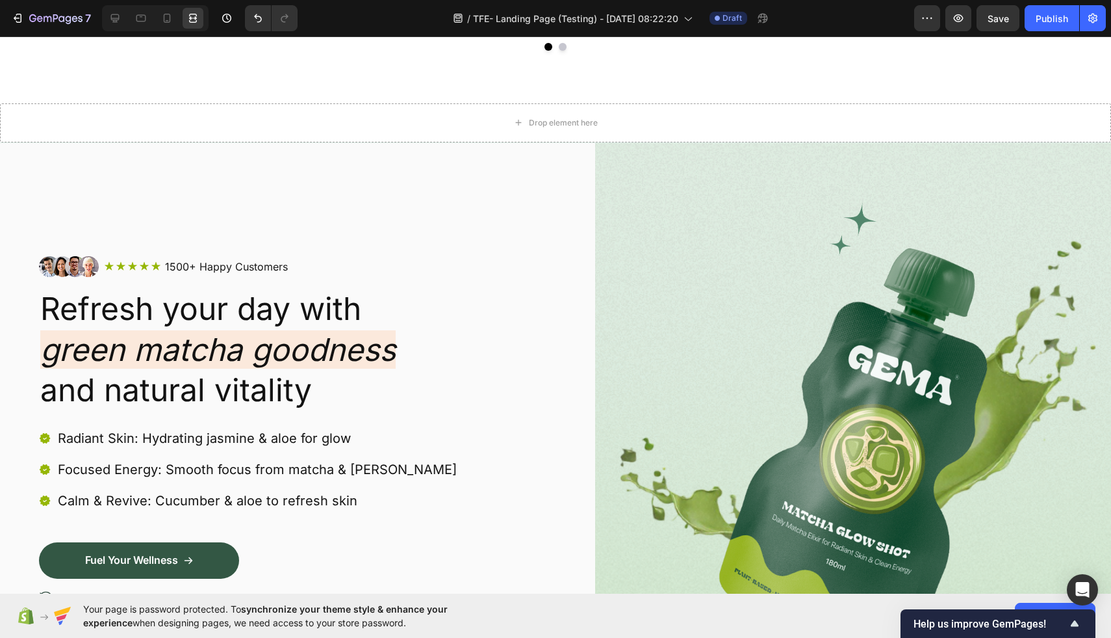
scroll to position [1096, 0]
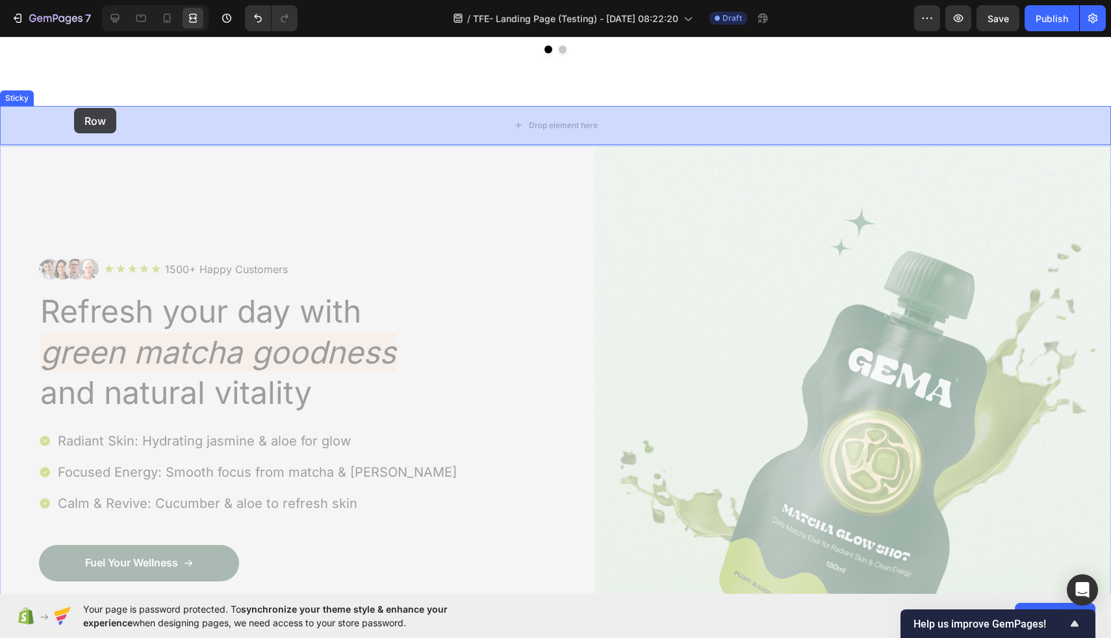
drag, startPoint x: 187, startPoint y: 162, endPoint x: 76, endPoint y: 110, distance: 122.7
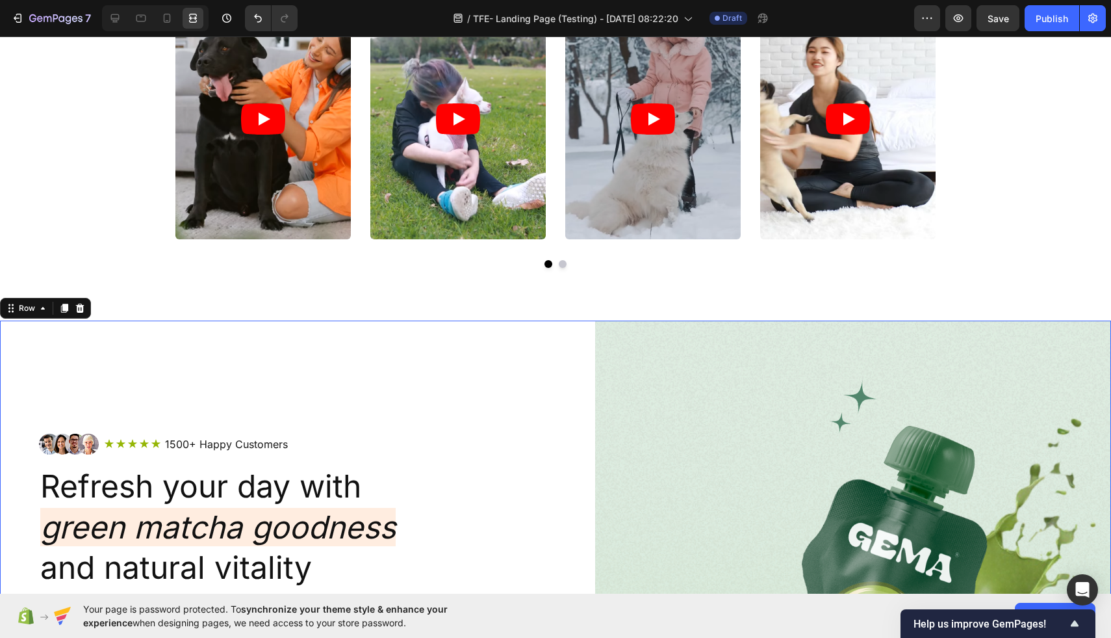
scroll to position [878, 0]
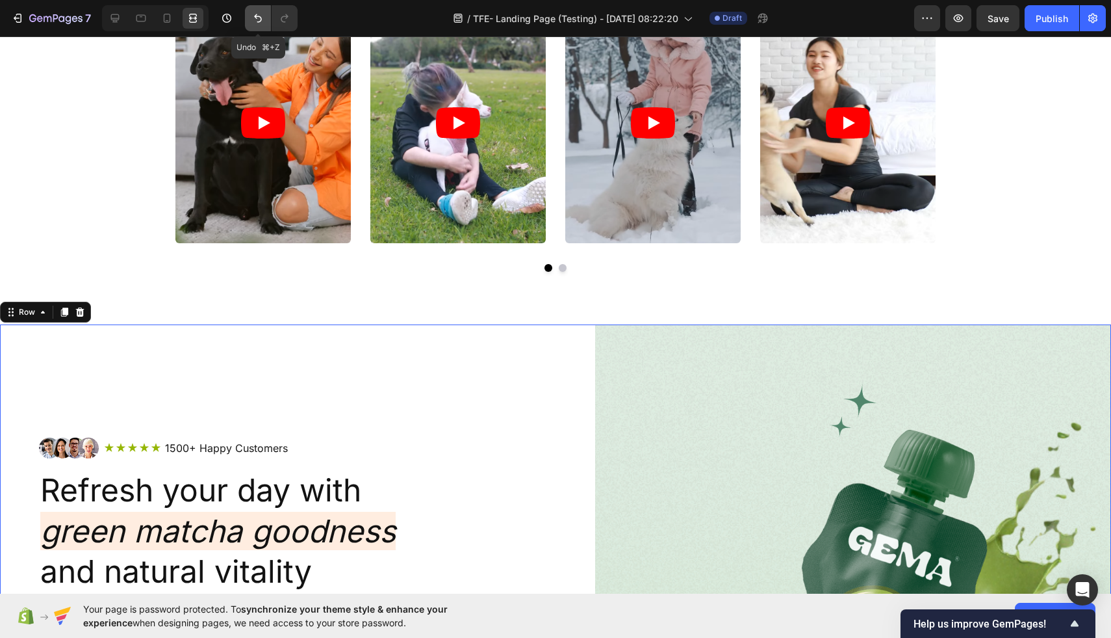
click at [252, 18] on icon "Undo/Redo" at bounding box center [258, 18] width 13 height 13
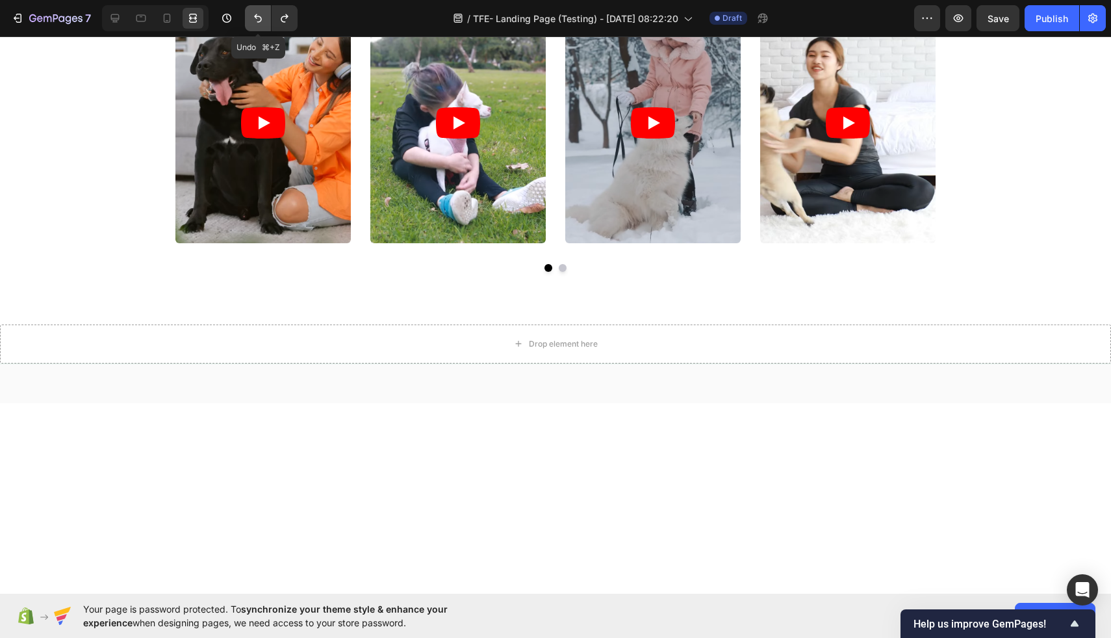
click at [252, 17] on icon "Undo/Redo" at bounding box center [258, 18] width 13 height 13
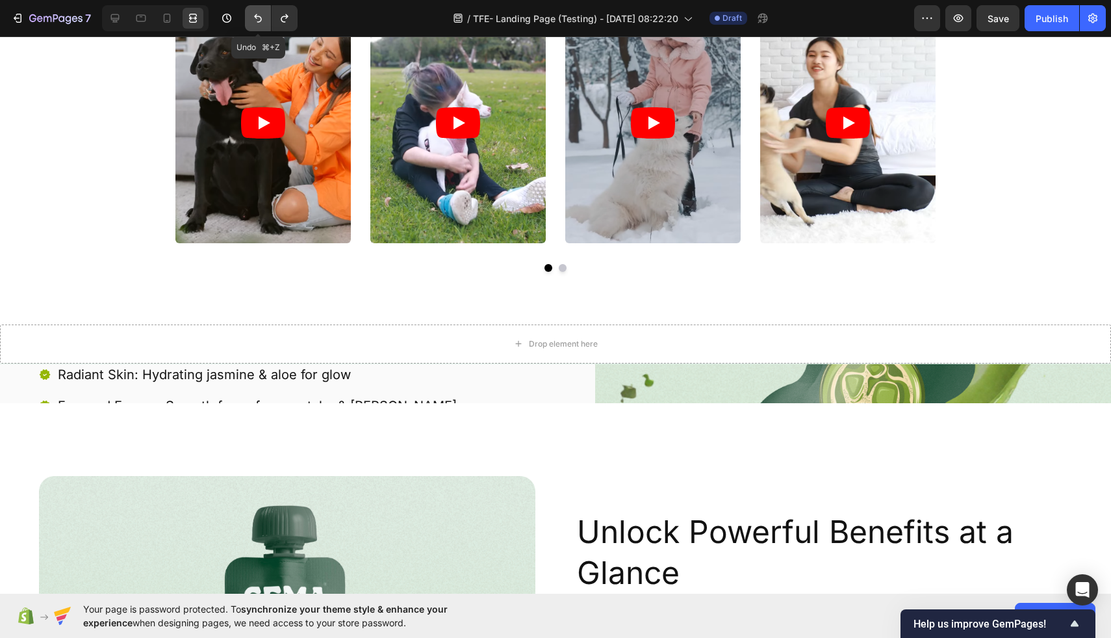
click at [252, 17] on icon "Undo/Redo" at bounding box center [258, 18] width 13 height 13
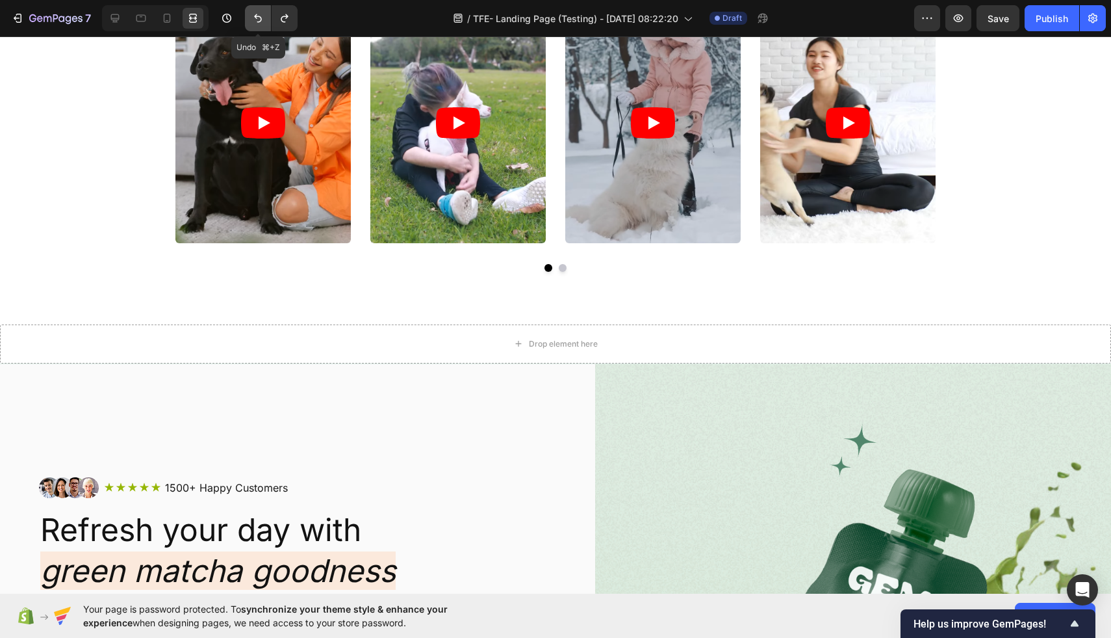
click at [260, 22] on icon "Undo/Redo" at bounding box center [258, 18] width 13 height 13
click at [260, 23] on icon "Undo/Redo" at bounding box center [258, 18] width 13 height 13
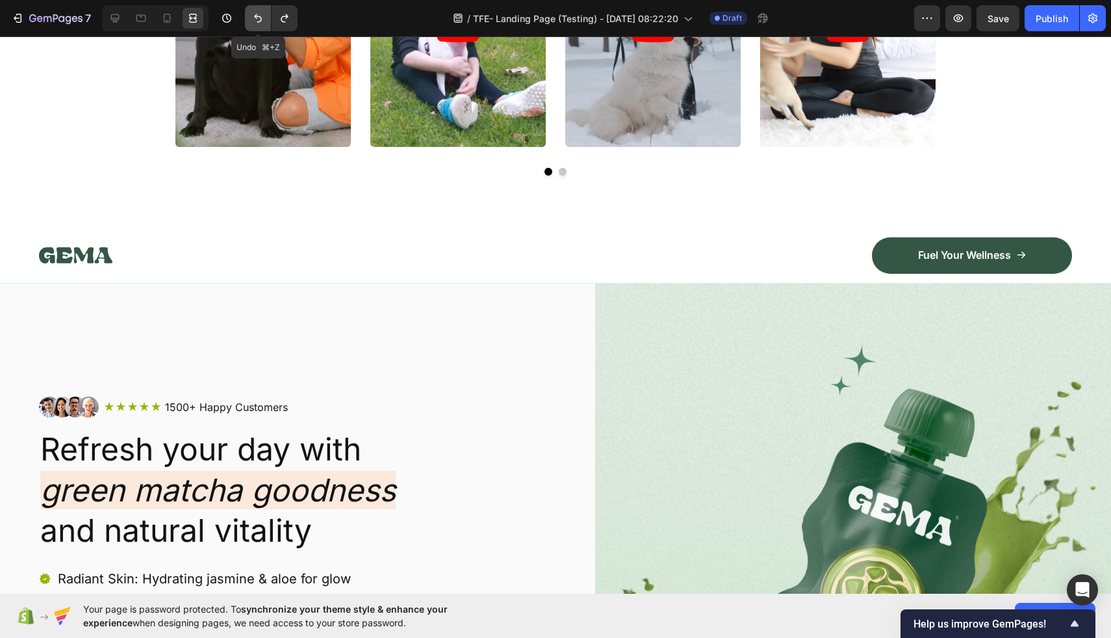
scroll to position [782, 0]
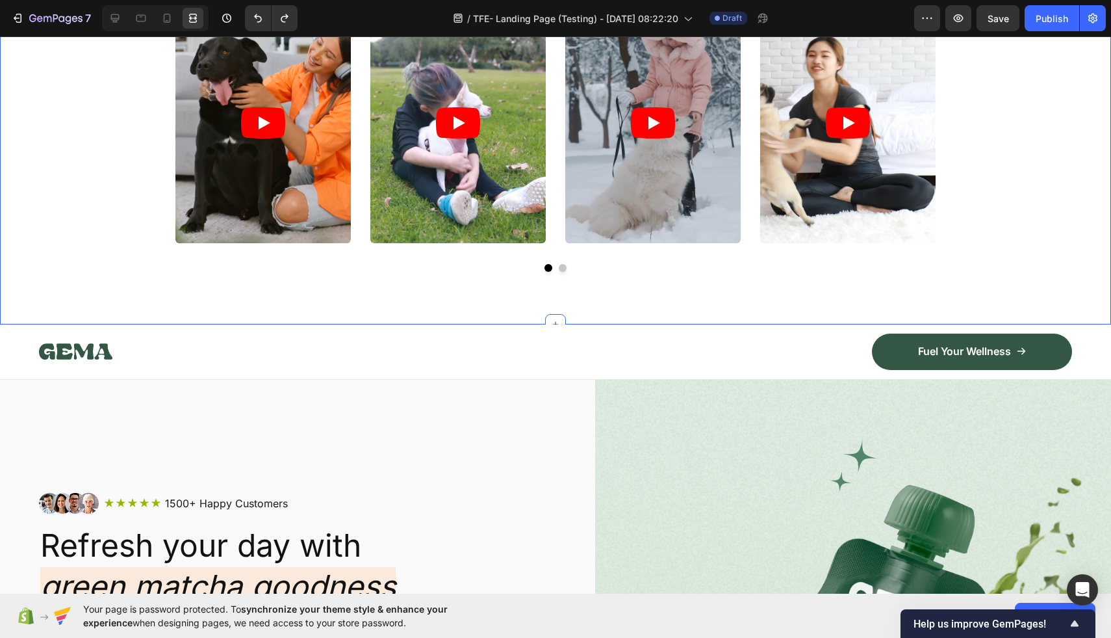
click at [41, 287] on div "Icon Icon Icon Icon Icon Icon List EVERYBODY AGREES Text Block Feet Never Felt …" at bounding box center [555, 77] width 1111 height 494
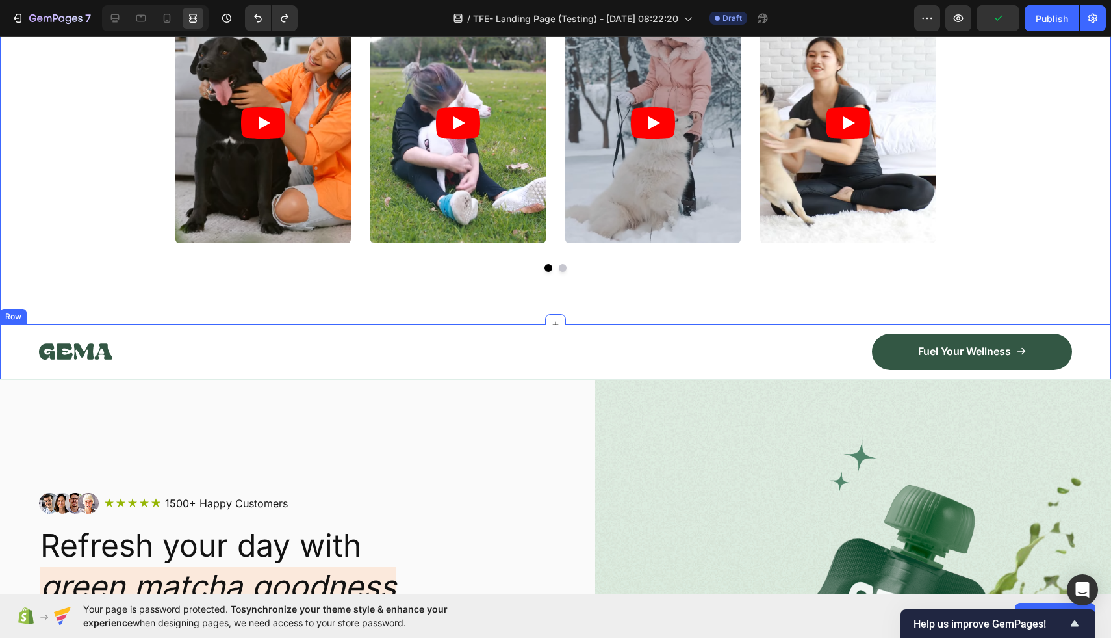
click at [19, 328] on div "Image Fuel Your Wellness Button Row Row" at bounding box center [555, 351] width 1111 height 55
click at [166, 313] on div "Icon Icon Icon Icon Icon Icon List EVERYBODY AGREES Text Block Feet Never Felt …" at bounding box center [555, 77] width 1111 height 494
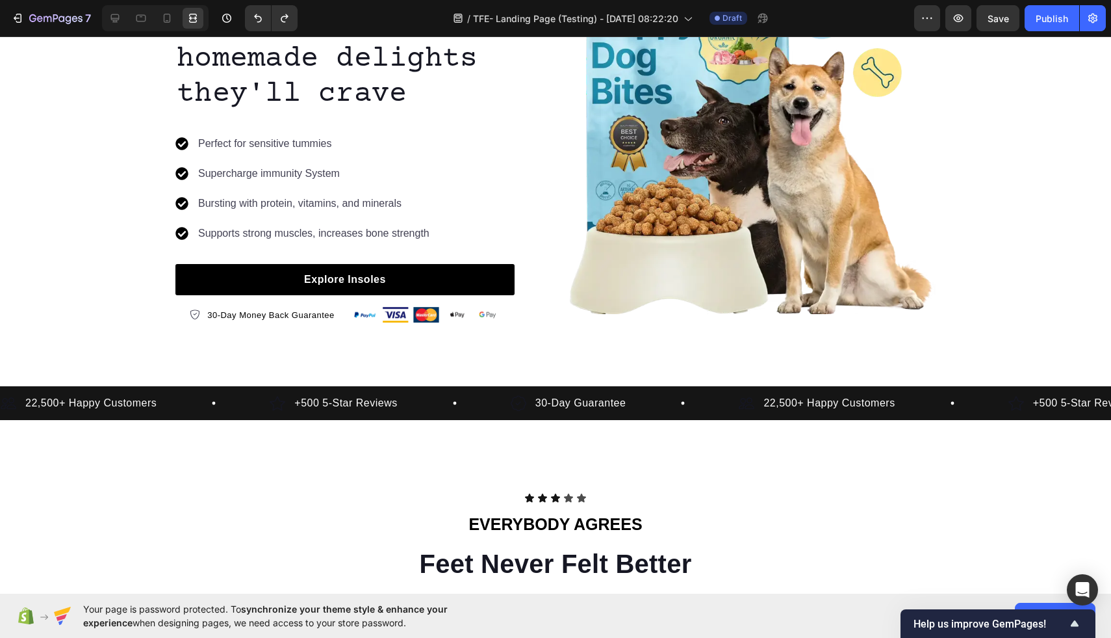
scroll to position [0, 0]
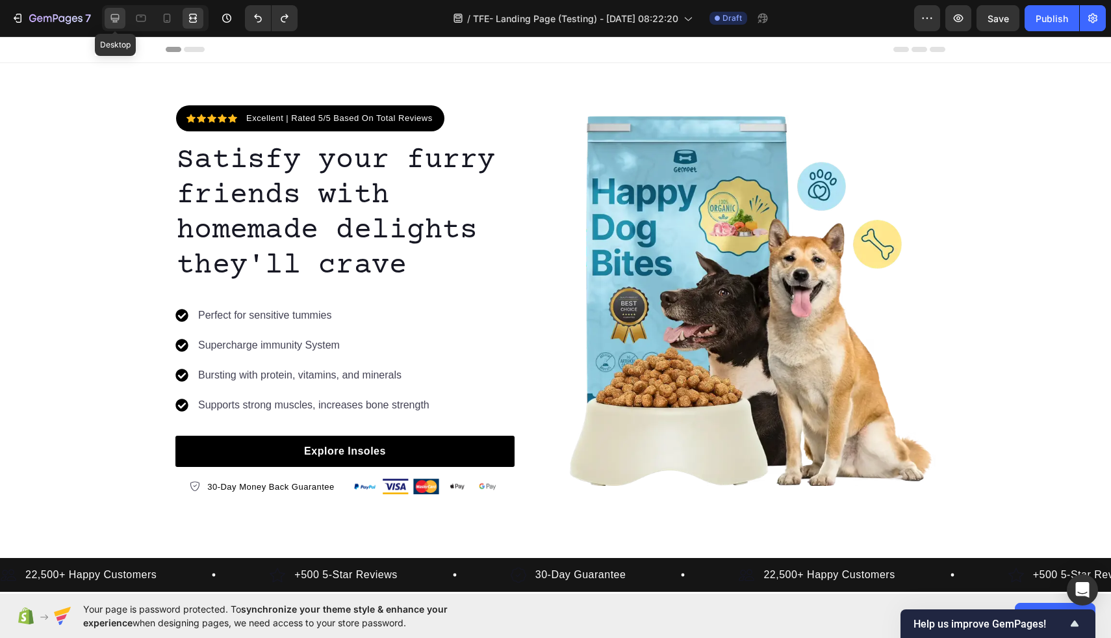
click at [115, 8] on div at bounding box center [115, 18] width 21 height 21
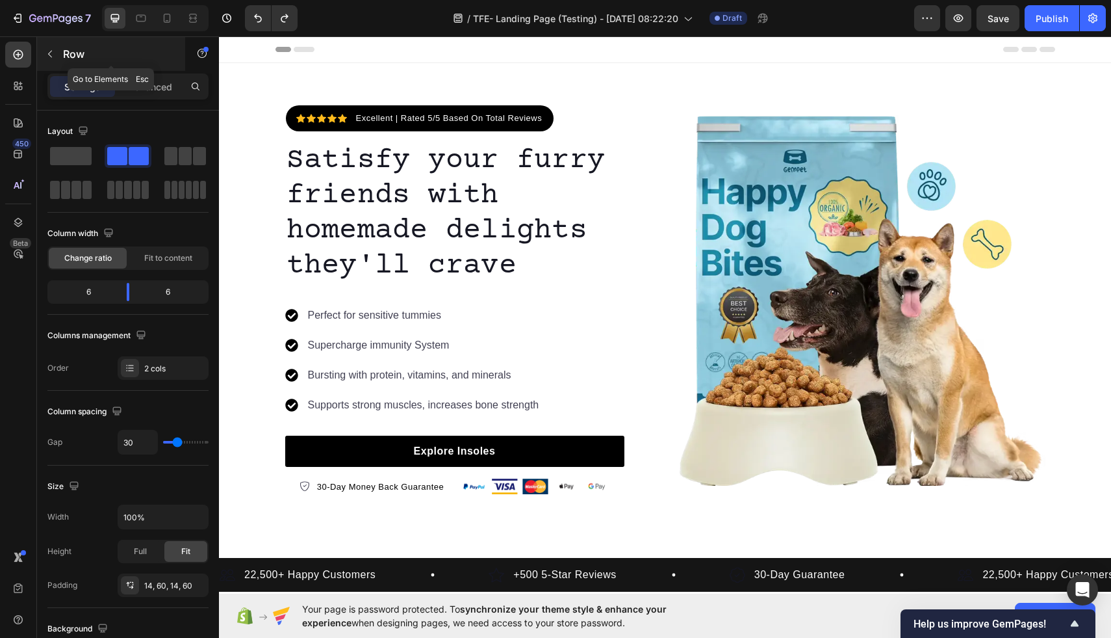
click at [49, 50] on icon "button" at bounding box center [50, 54] width 10 height 10
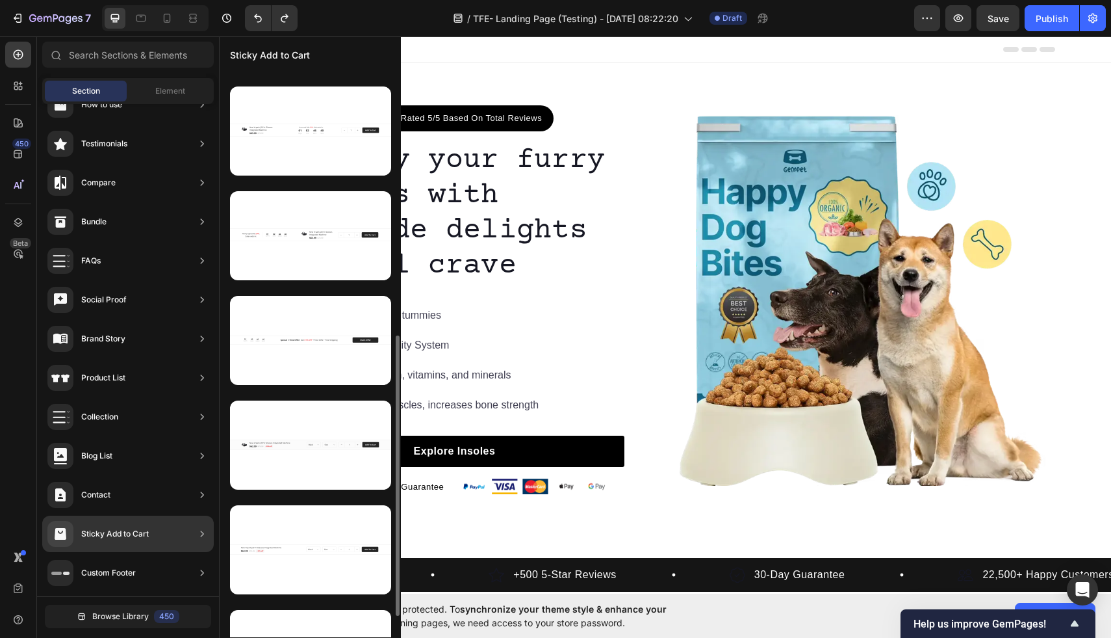
scroll to position [577, 0]
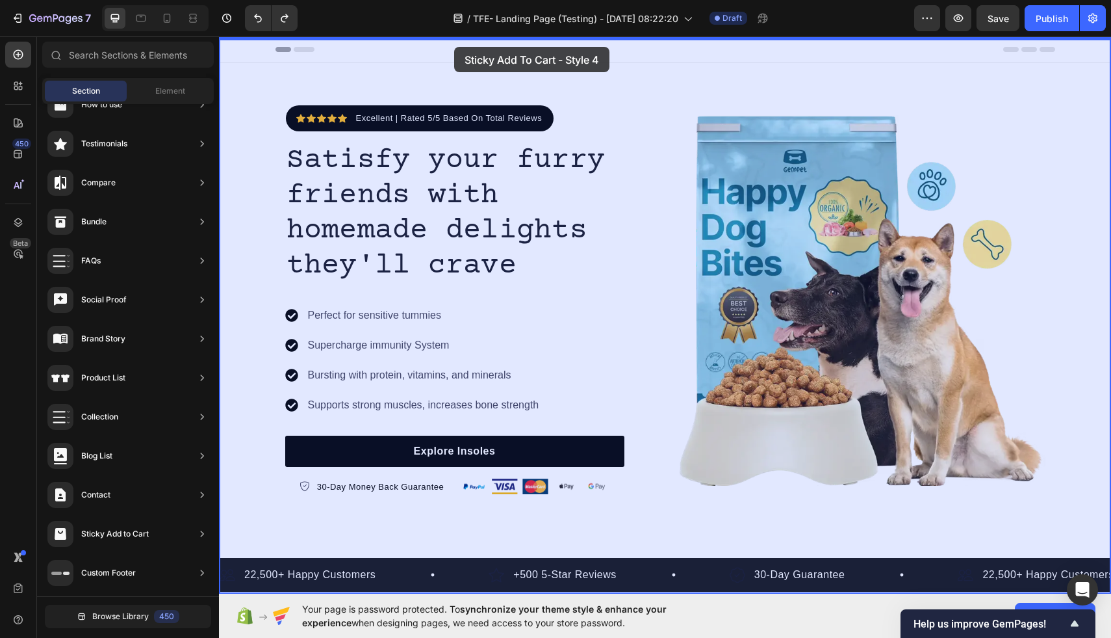
drag, startPoint x: 536, startPoint y: 637, endPoint x: 454, endPoint y: 47, distance: 595.7
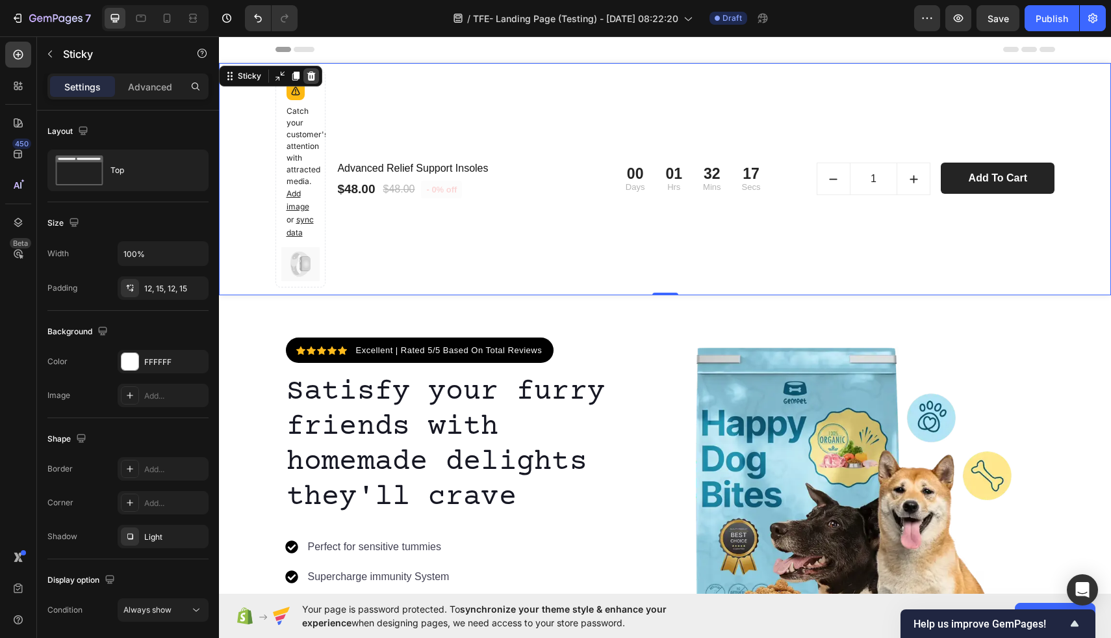
click at [308, 77] on icon at bounding box center [311, 75] width 8 height 9
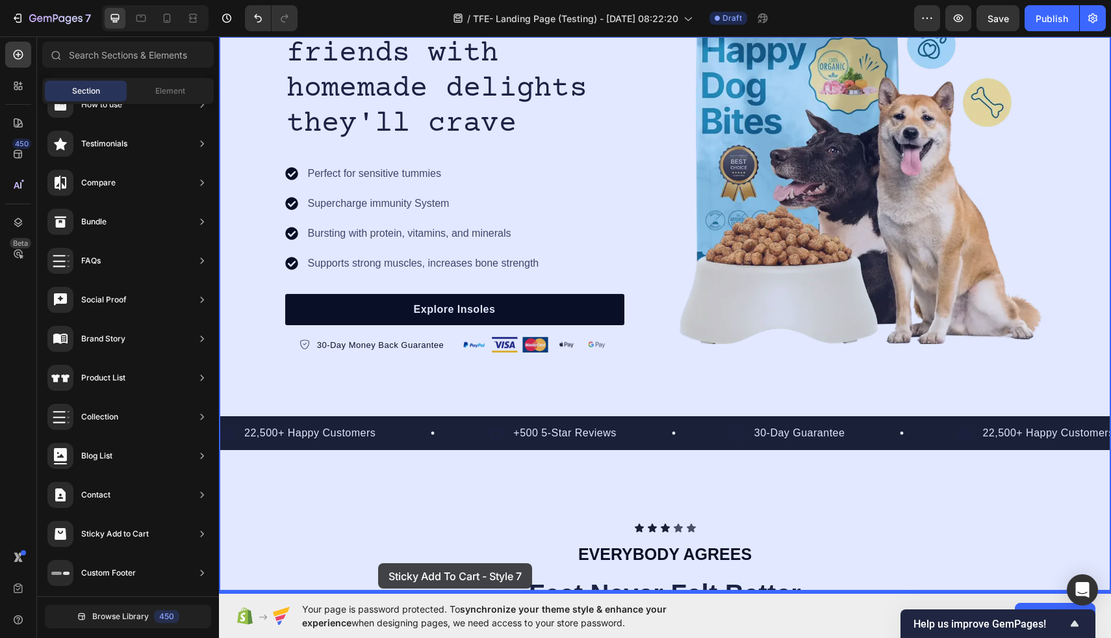
scroll to position [174, 0]
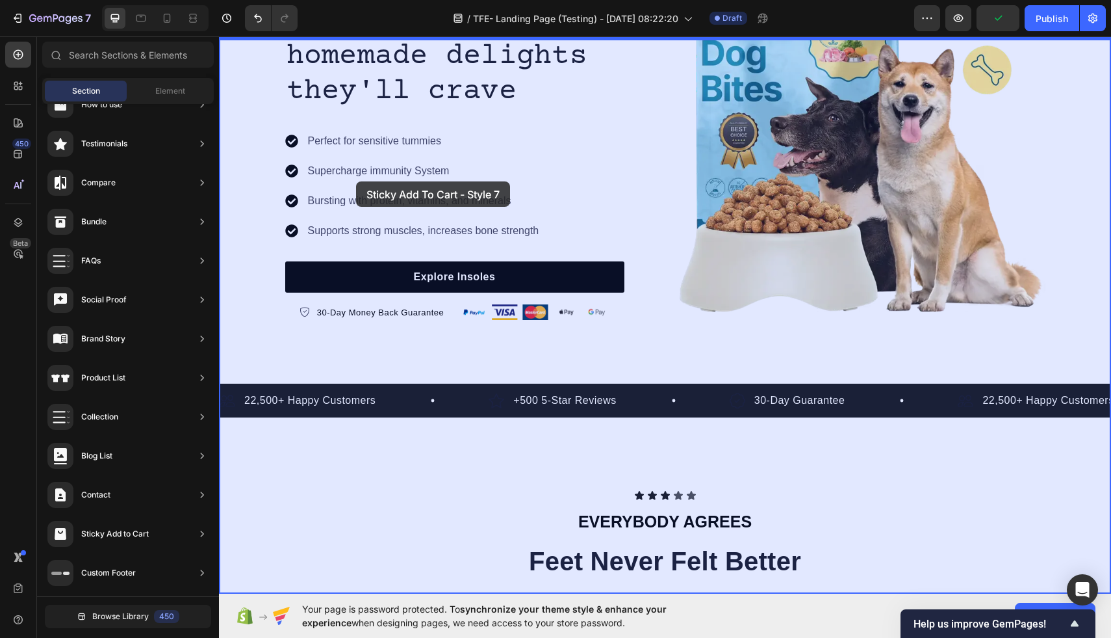
drag, startPoint x: 529, startPoint y: 413, endPoint x: 354, endPoint y: 179, distance: 292.1
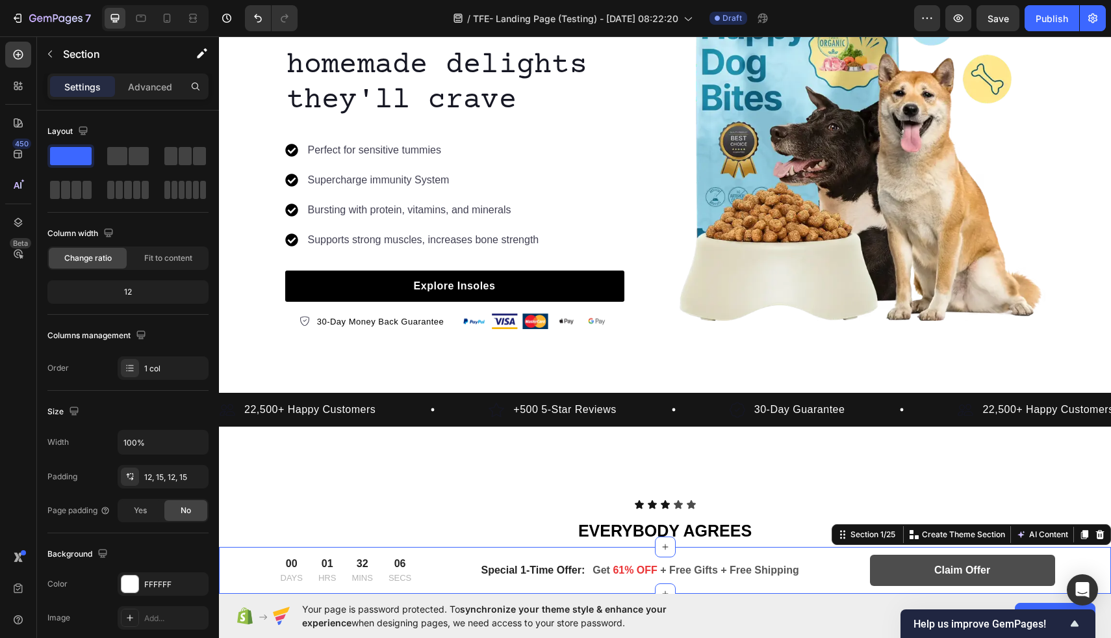
scroll to position [0, 0]
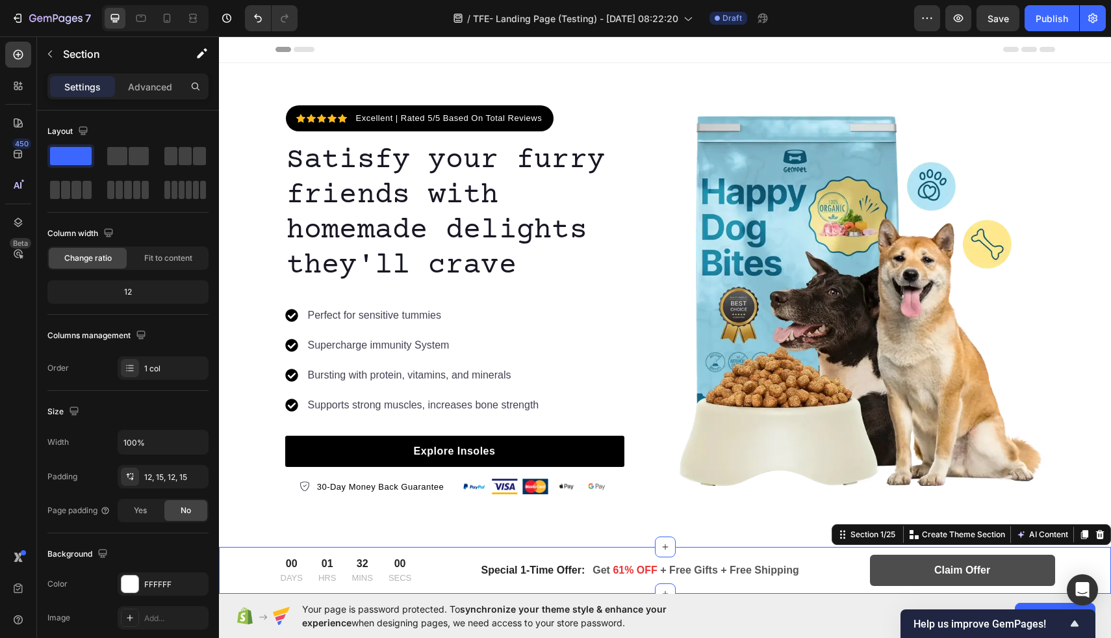
click at [266, 569] on div "00 DAYS 01 HRS 32 MINS 00 SECS CountDown Timer Special 1-Time Offer: Text block…" at bounding box center [665, 569] width 873 height 31
click at [265, 5] on button "Undo/Redo" at bounding box center [258, 18] width 26 height 26
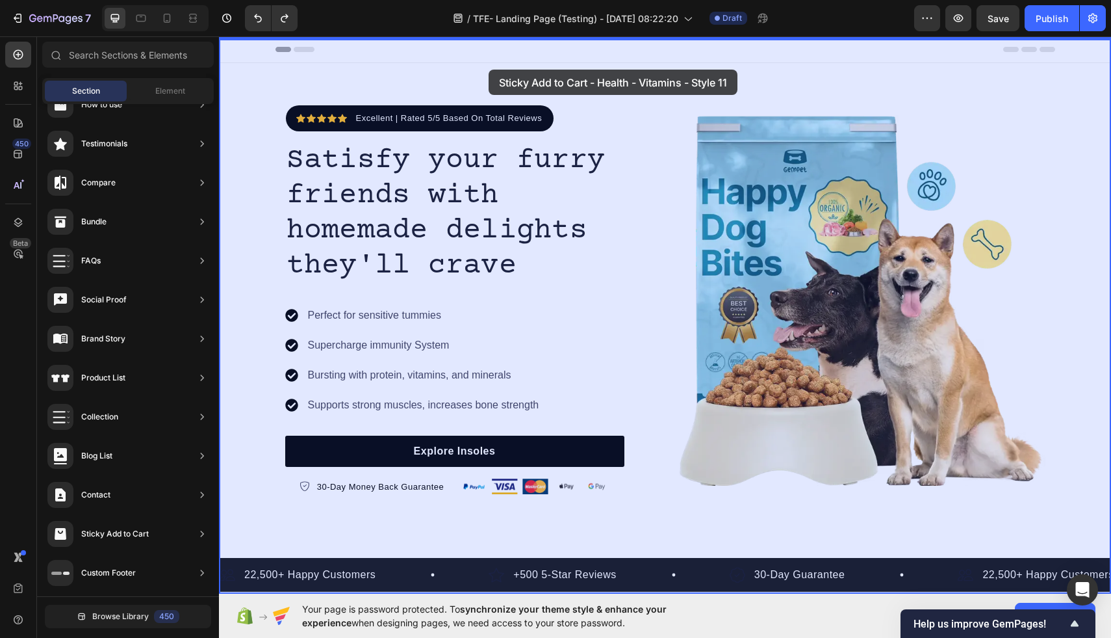
drag, startPoint x: 511, startPoint y: 281, endPoint x: 487, endPoint y: 68, distance: 213.9
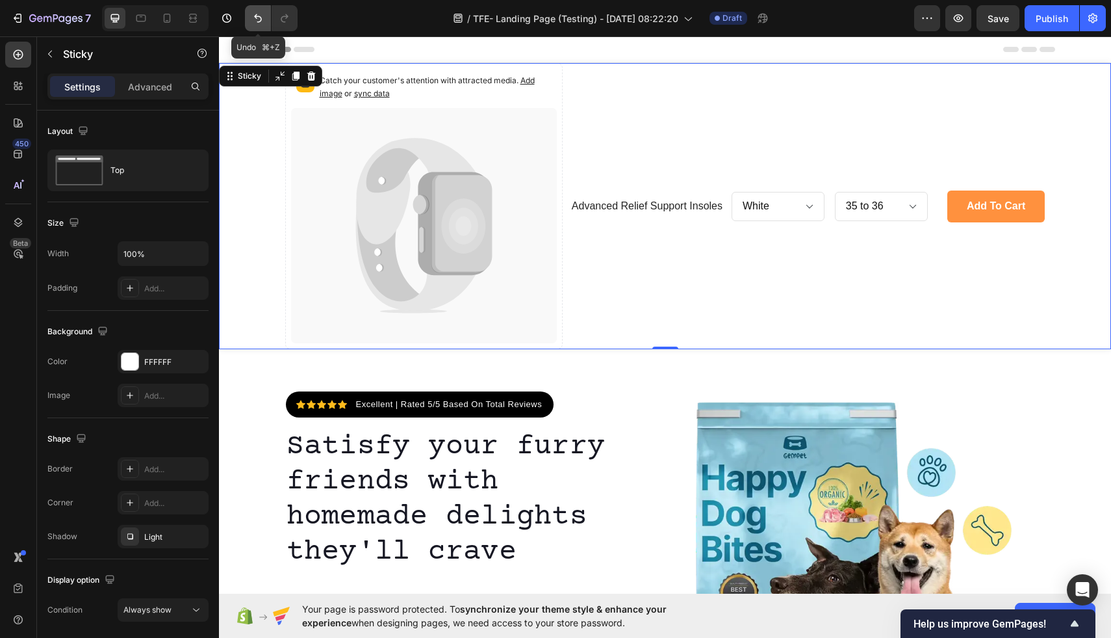
click at [259, 23] on icon "Undo/Redo" at bounding box center [258, 18] width 13 height 13
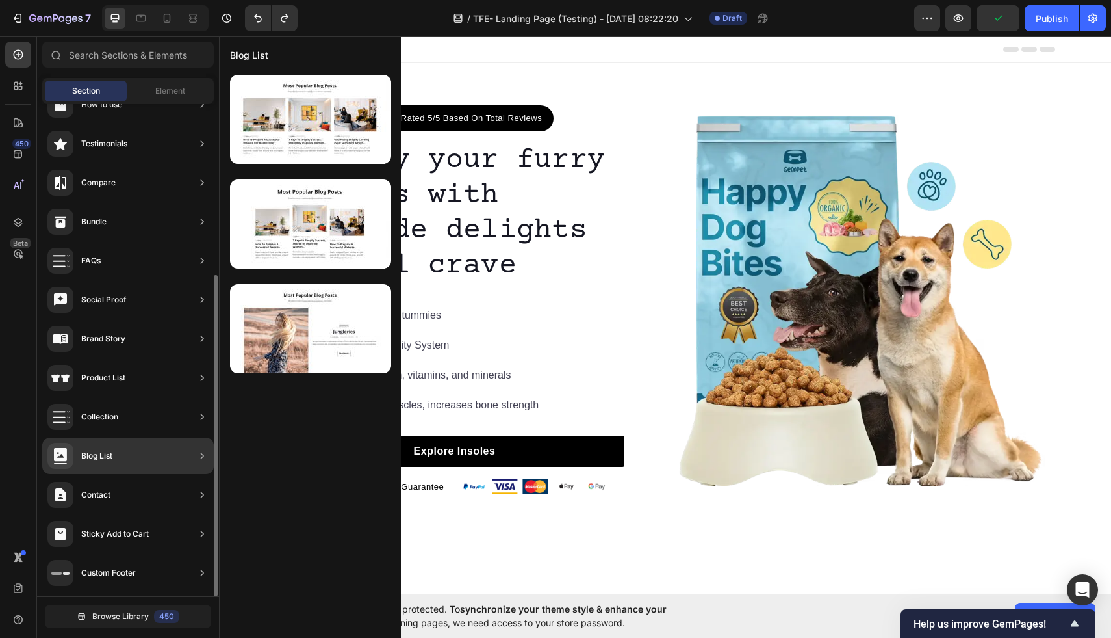
click at [205, 532] on icon at bounding box center [202, 533] width 13 height 13
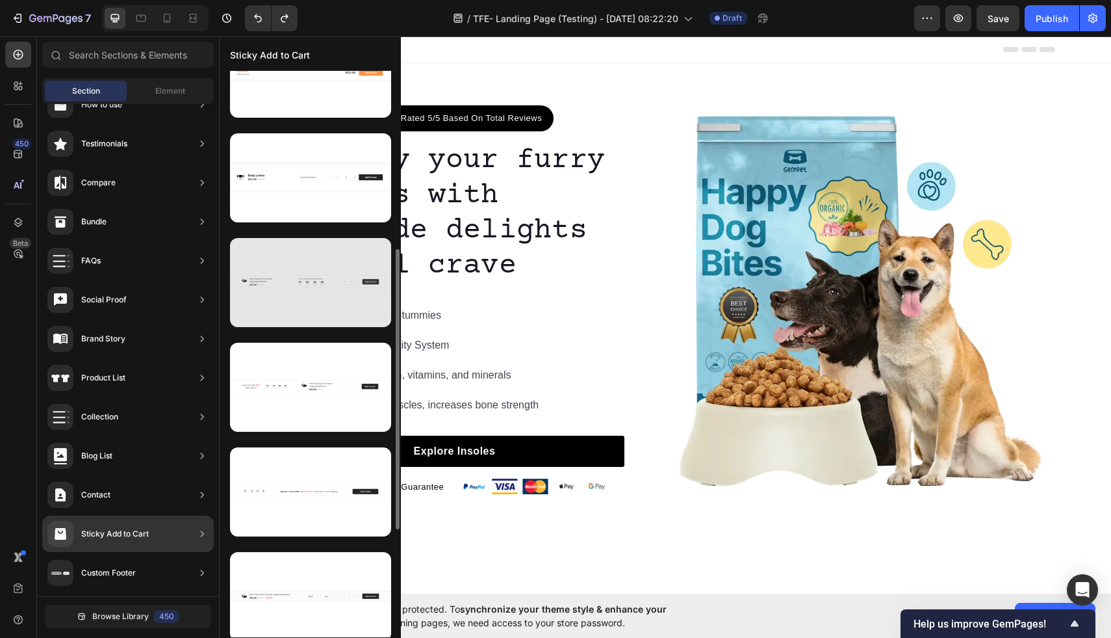
scroll to position [343, 0]
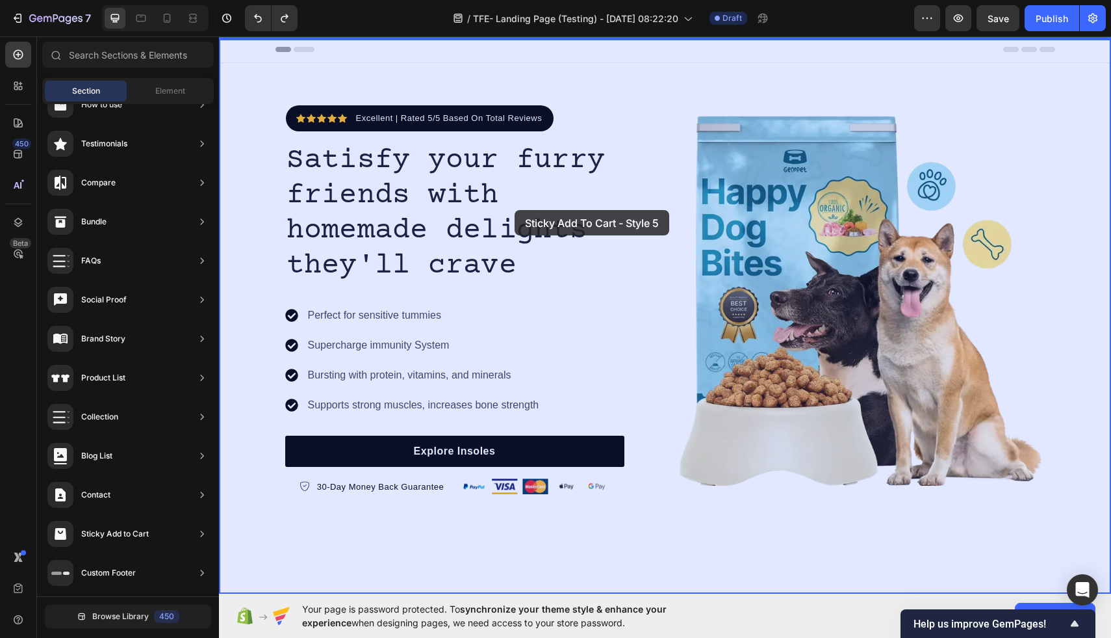
drag, startPoint x: 516, startPoint y: 326, endPoint x: 515, endPoint y: 210, distance: 115.7
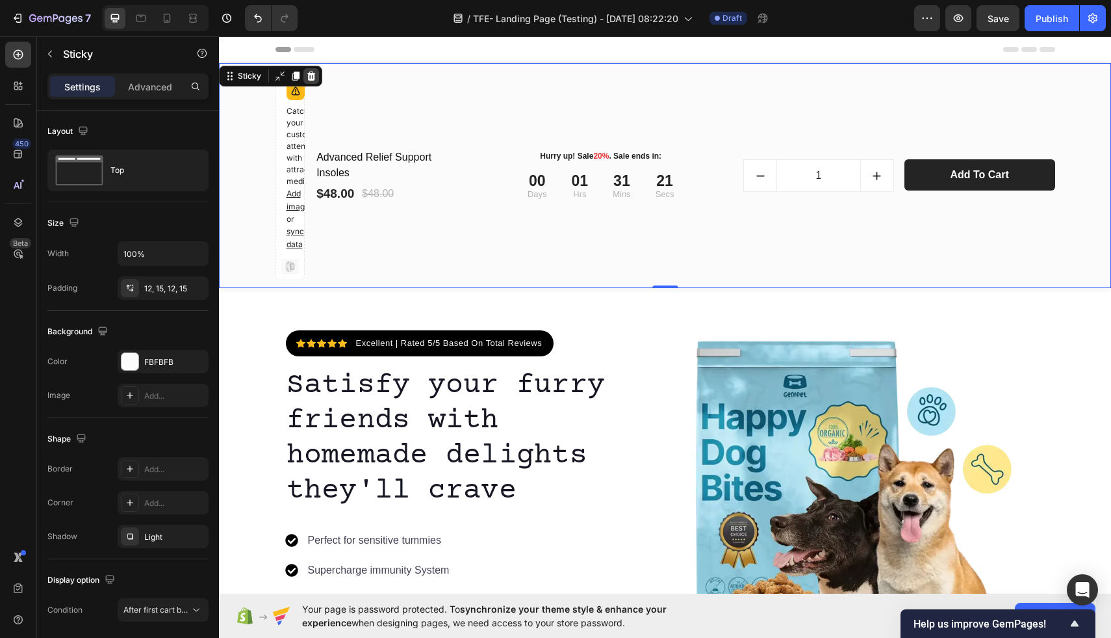
click at [311, 77] on icon at bounding box center [311, 75] width 8 height 9
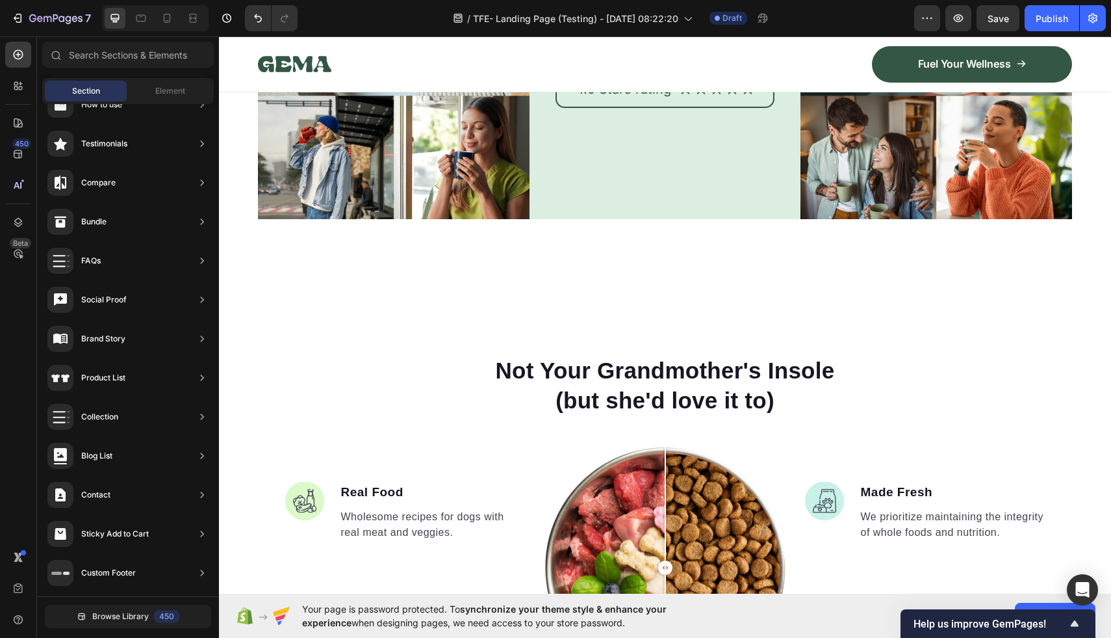
scroll to position [6981, 0]
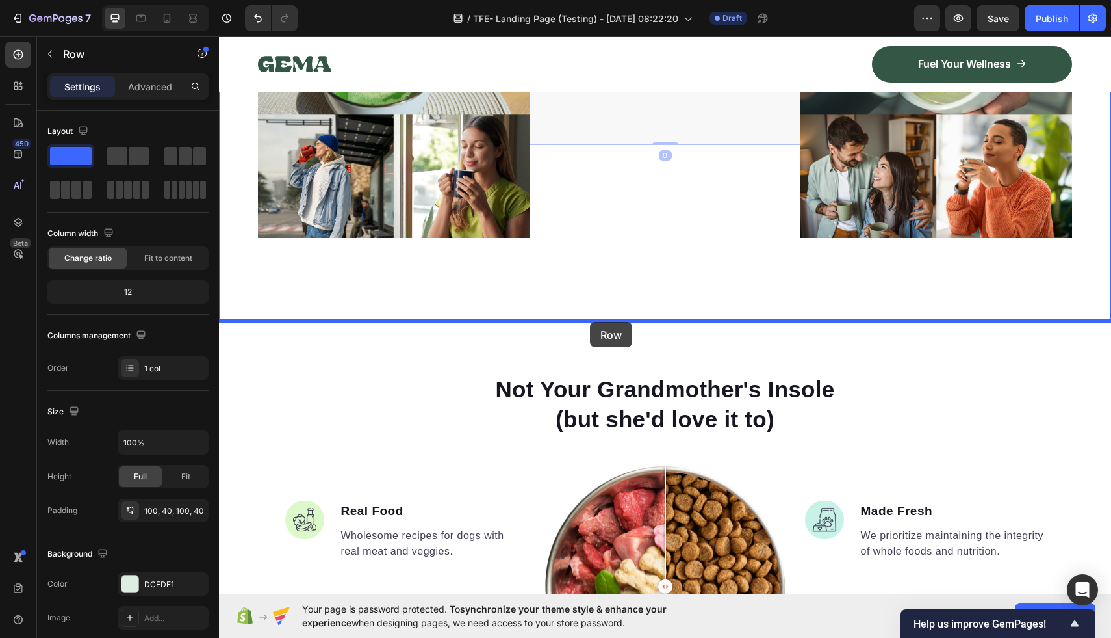
drag, startPoint x: 593, startPoint y: 175, endPoint x: 590, endPoint y: 322, distance: 146.3
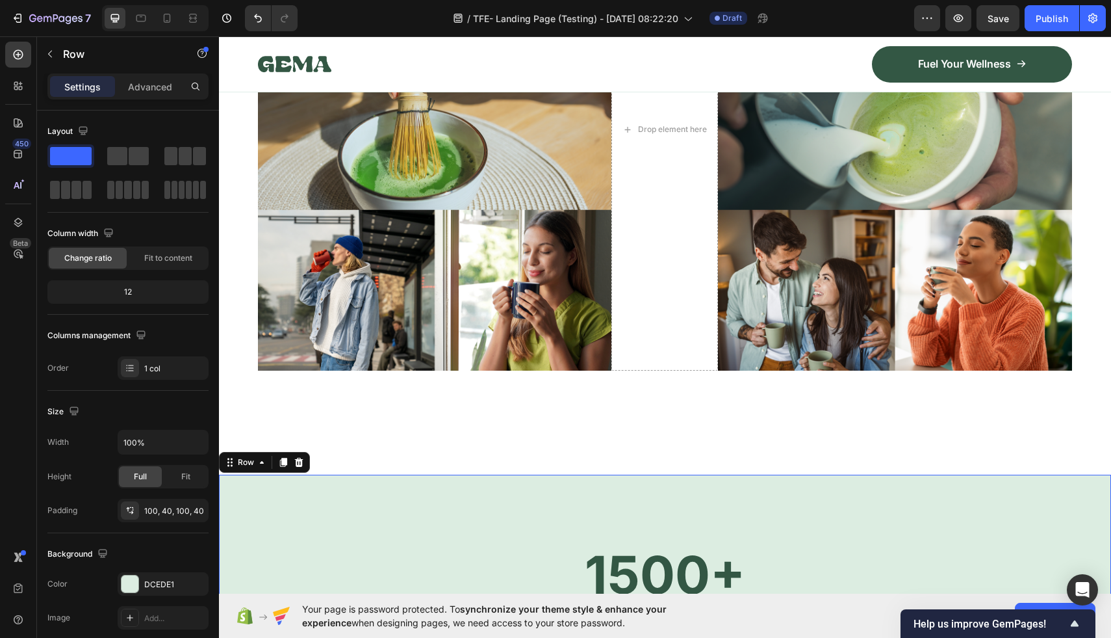
scroll to position [6871, 0]
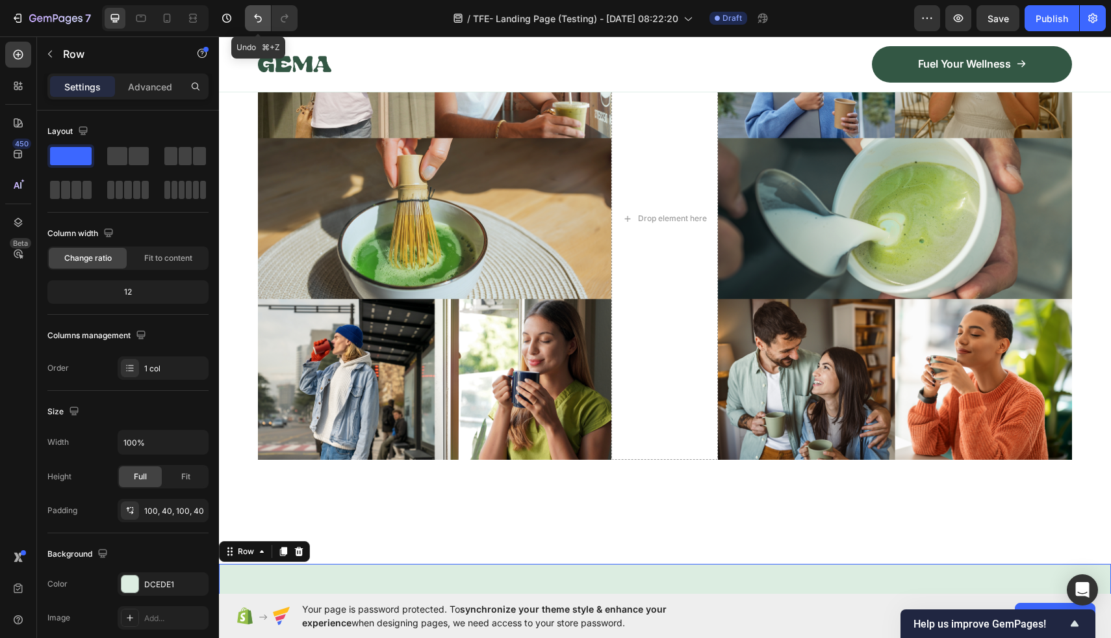
click at [259, 19] on icon "Undo/Redo" at bounding box center [258, 18] width 13 height 13
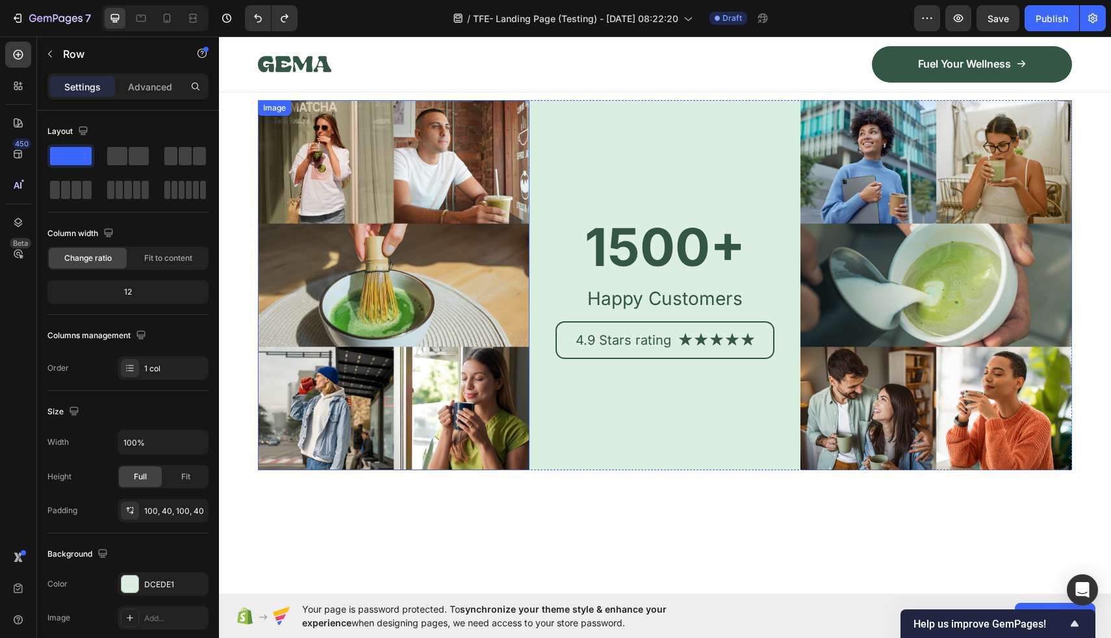
scroll to position [6724, 0]
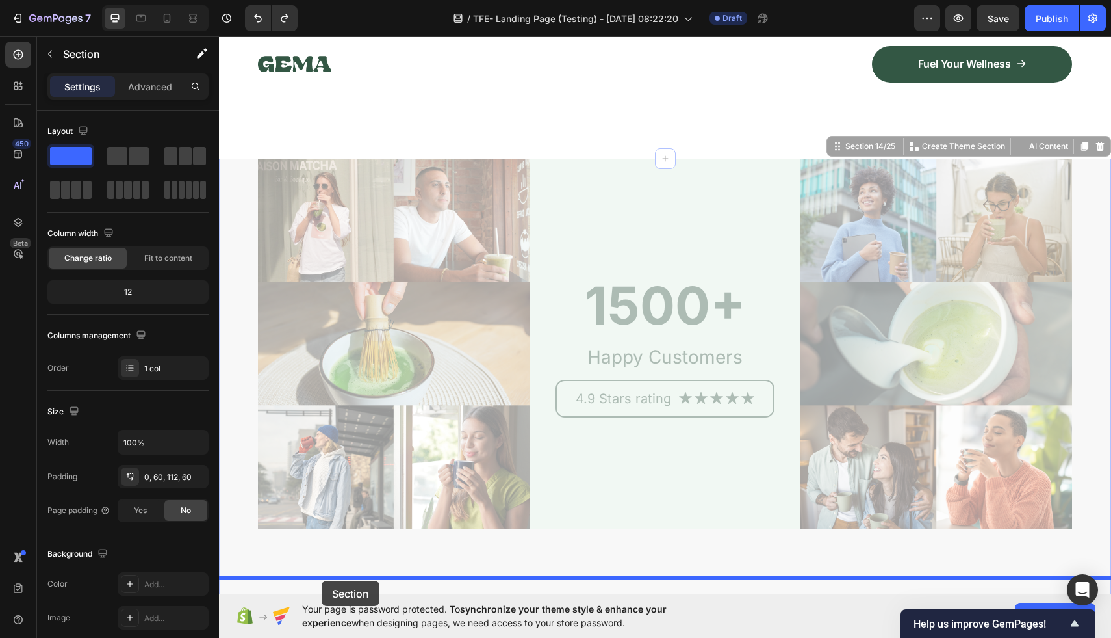
drag, startPoint x: 238, startPoint y: 140, endPoint x: 322, endPoint y: 580, distance: 447.9
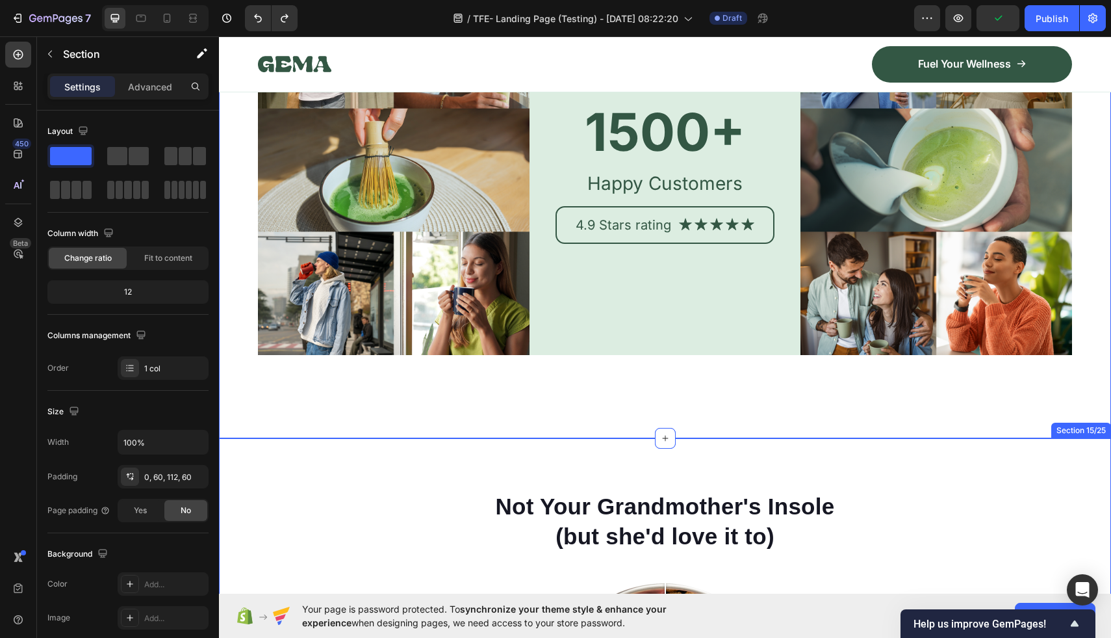
scroll to position [6862, 0]
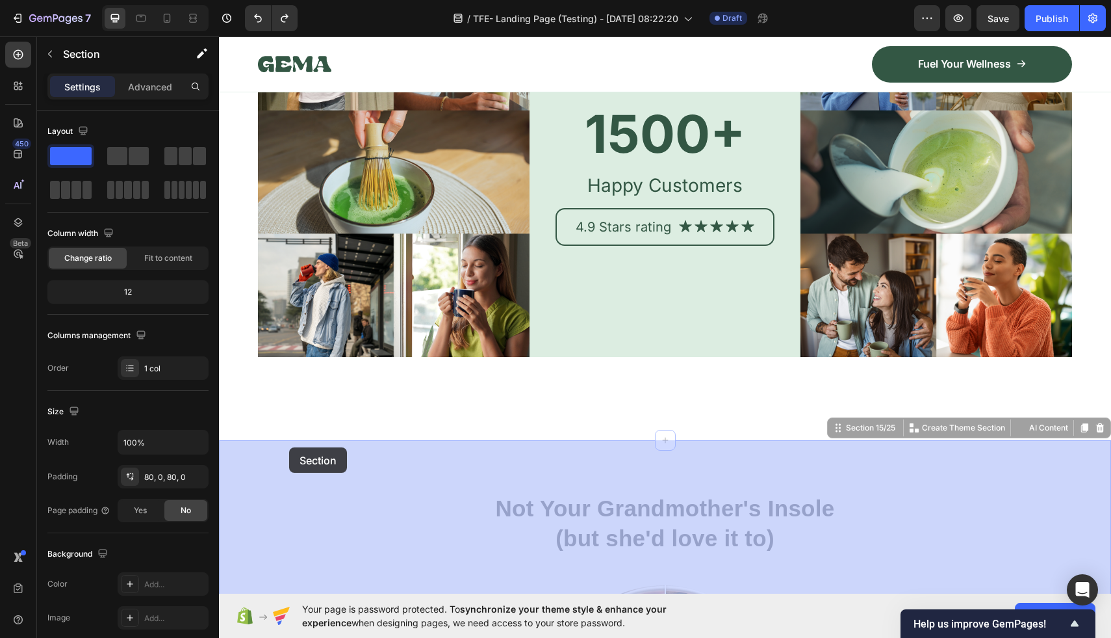
drag, startPoint x: 364, startPoint y: 465, endPoint x: 288, endPoint y: 444, distance: 78.8
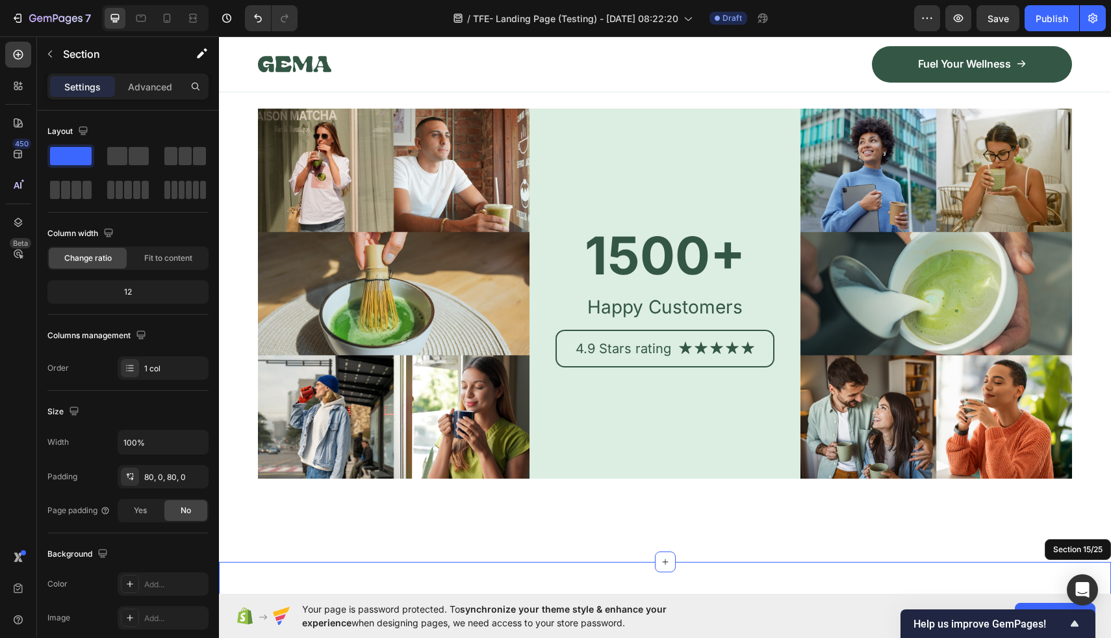
scroll to position [6739, 0]
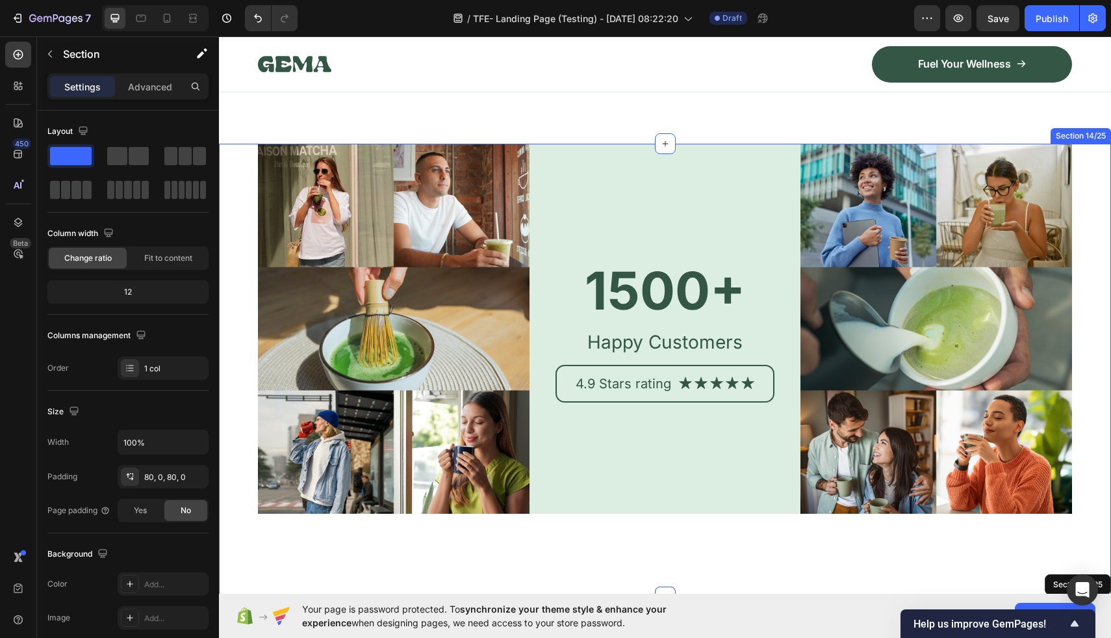
click at [234, 168] on div "Image 1500+ Heading Happy Customers Text Block 4.9 Stars rating Text Block Icon…" at bounding box center [665, 370] width 892 height 453
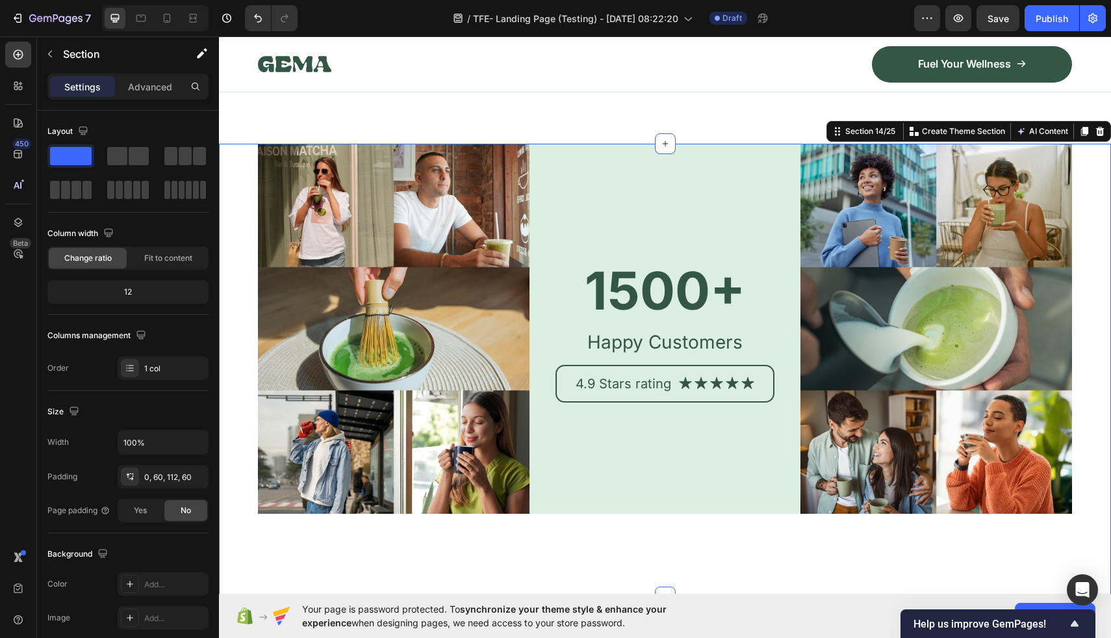
click at [239, 144] on div "Image 1500+ Heading Happy Customers Text Block 4.9 Stars rating Text Block Icon…" at bounding box center [665, 370] width 892 height 453
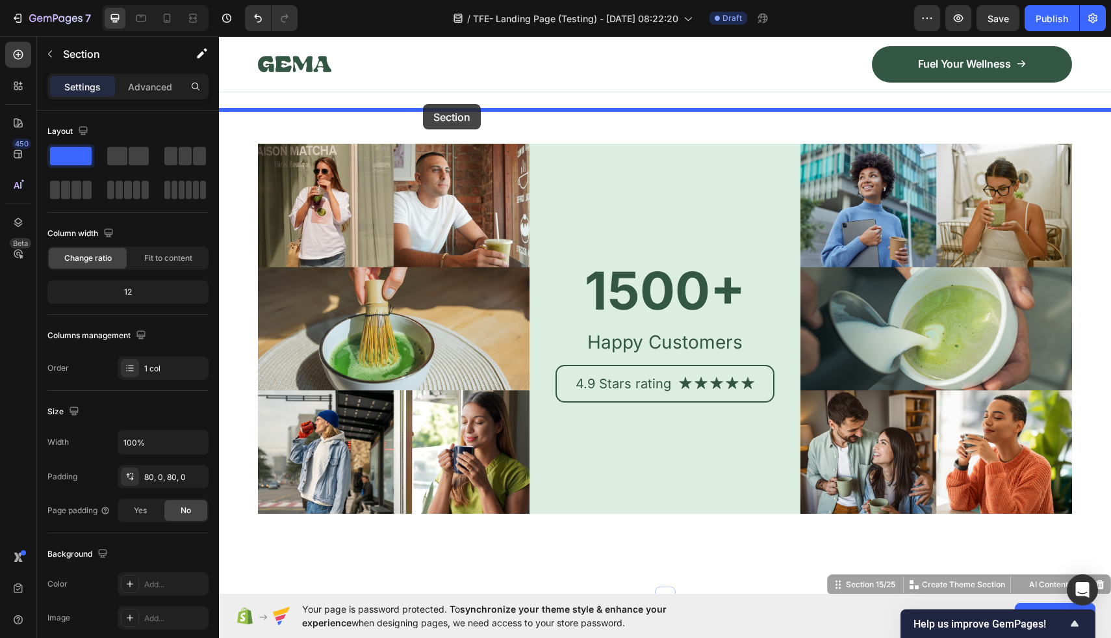
drag, startPoint x: 326, startPoint y: 571, endPoint x: 423, endPoint y: 104, distance: 476.7
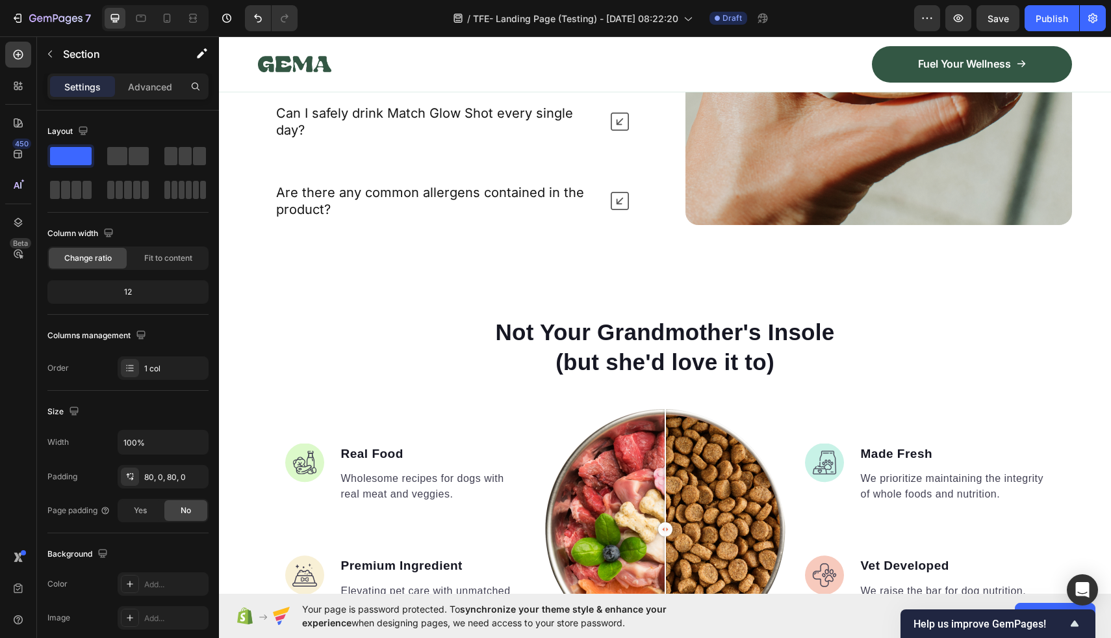
scroll to position [6583, 0]
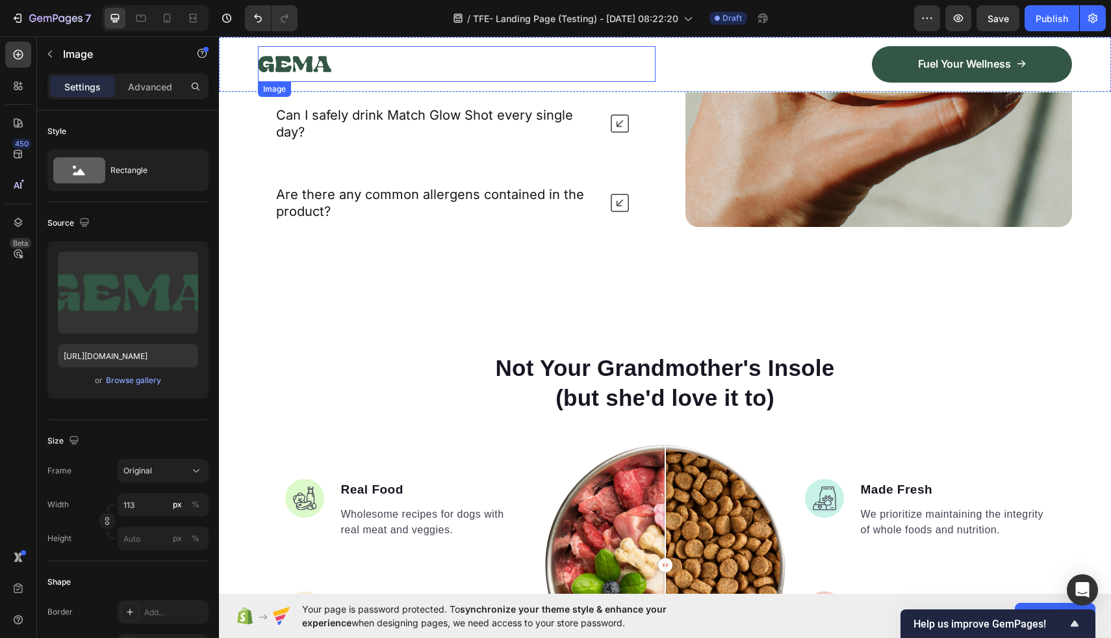
click at [448, 68] on div at bounding box center [457, 63] width 398 height 35
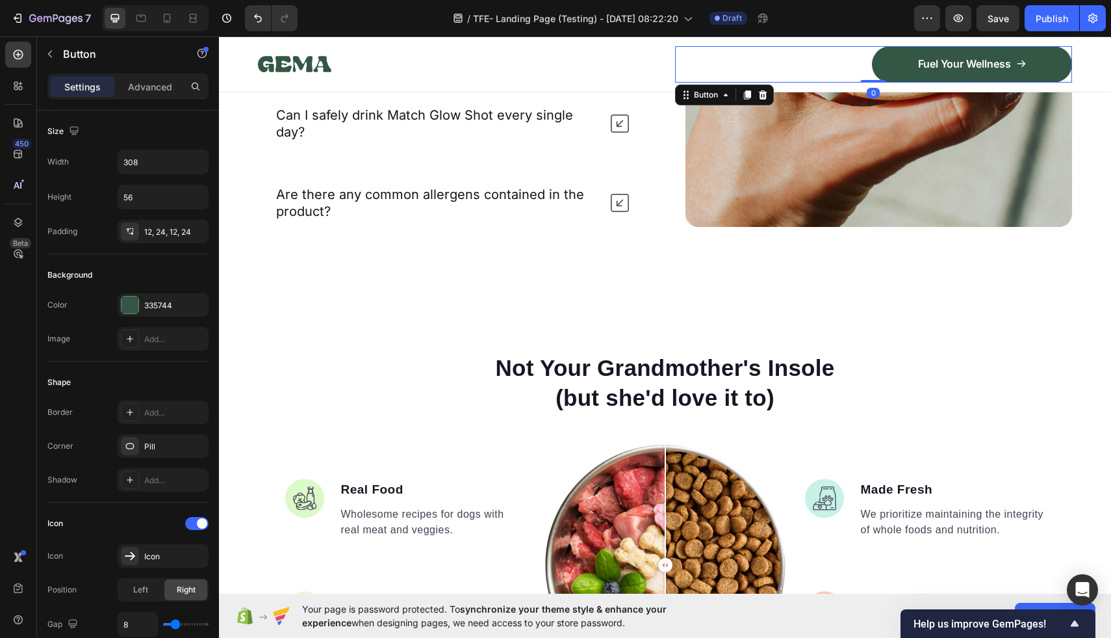
click at [842, 60] on div "Fuel Your Wellness Button 0" at bounding box center [874, 63] width 398 height 36
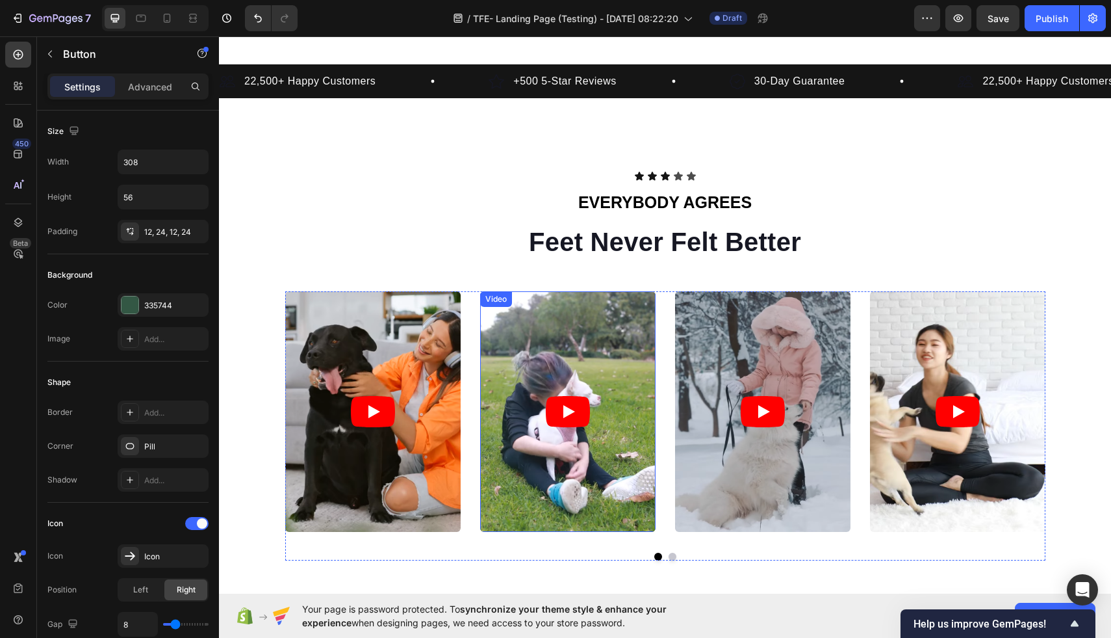
scroll to position [0, 0]
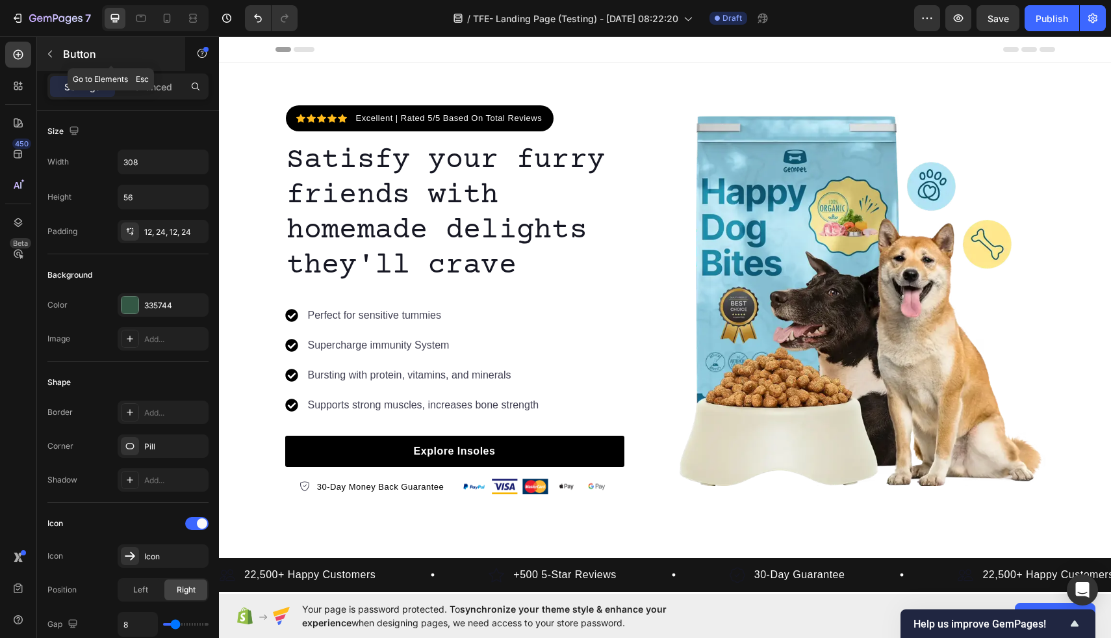
click at [51, 53] on icon "button" at bounding box center [50, 54] width 10 height 10
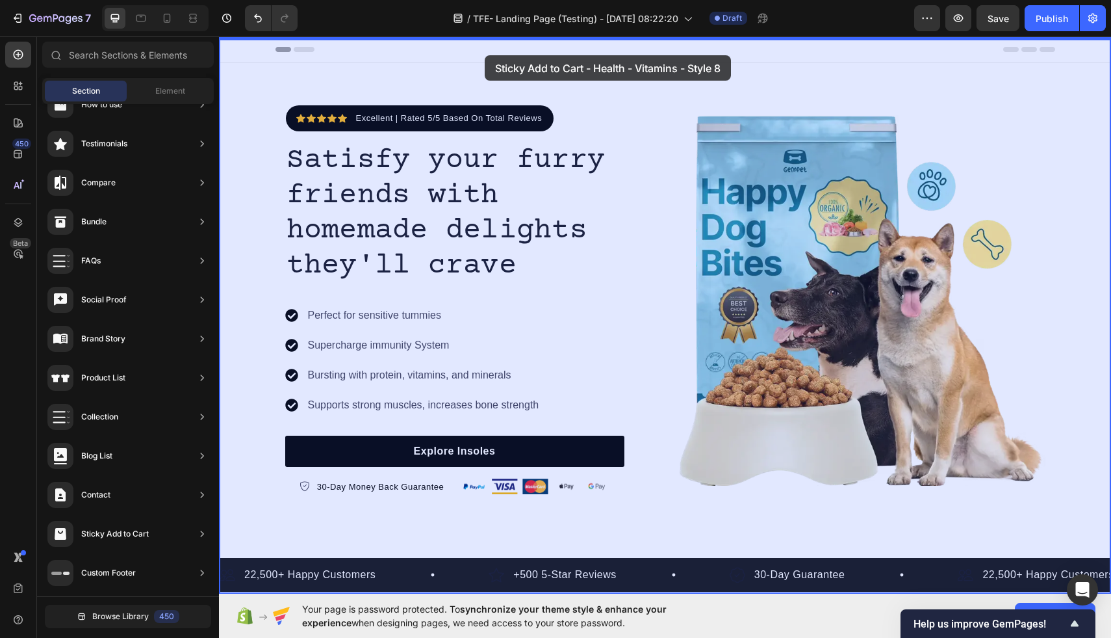
drag, startPoint x: 517, startPoint y: 183, endPoint x: 484, endPoint y: 53, distance: 134.1
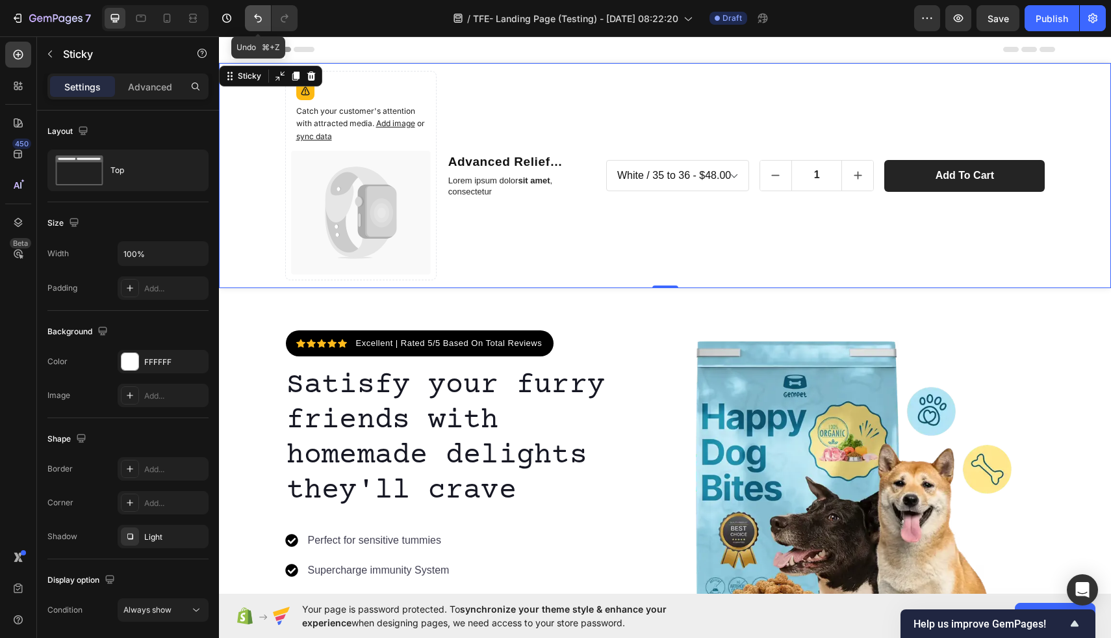
click at [253, 10] on button "Undo/Redo" at bounding box center [258, 18] width 26 height 26
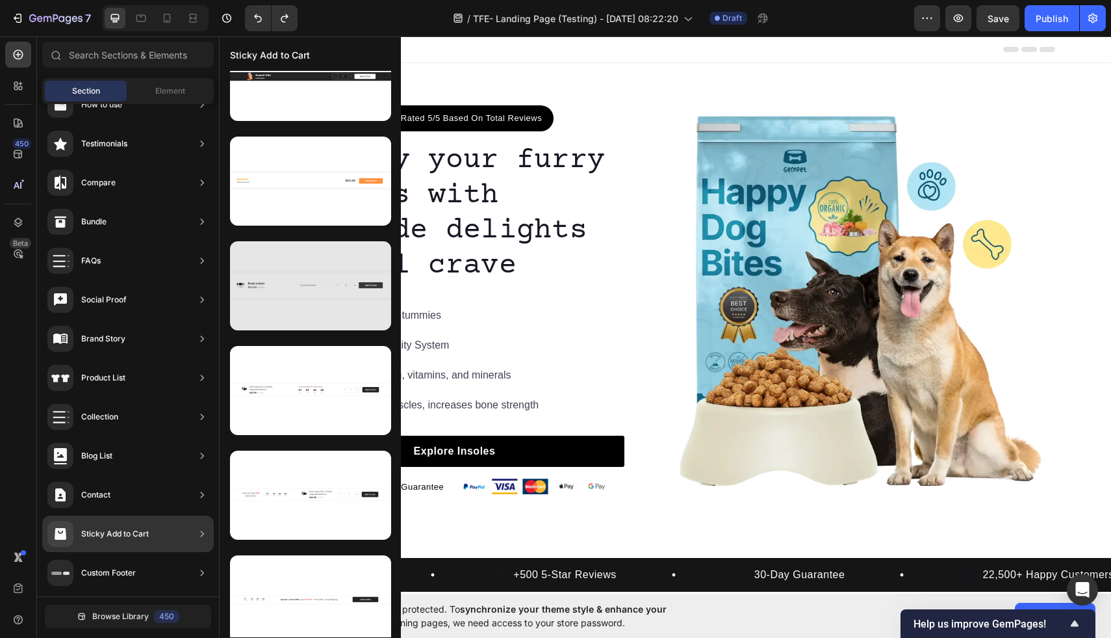
scroll to position [577, 0]
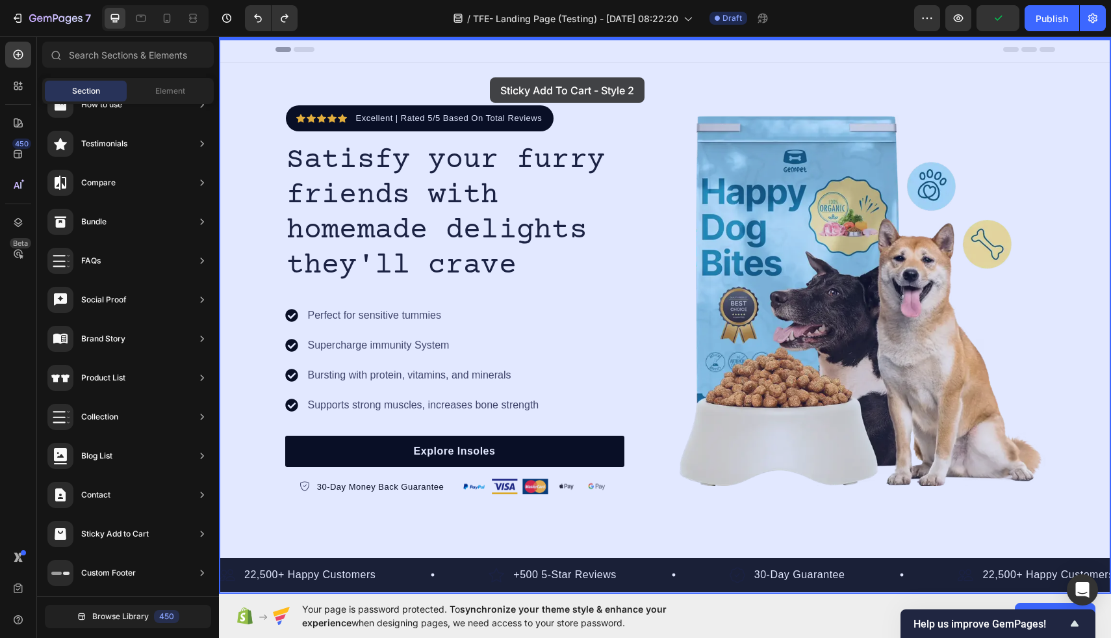
drag, startPoint x: 518, startPoint y: 561, endPoint x: 490, endPoint y: 77, distance: 484.3
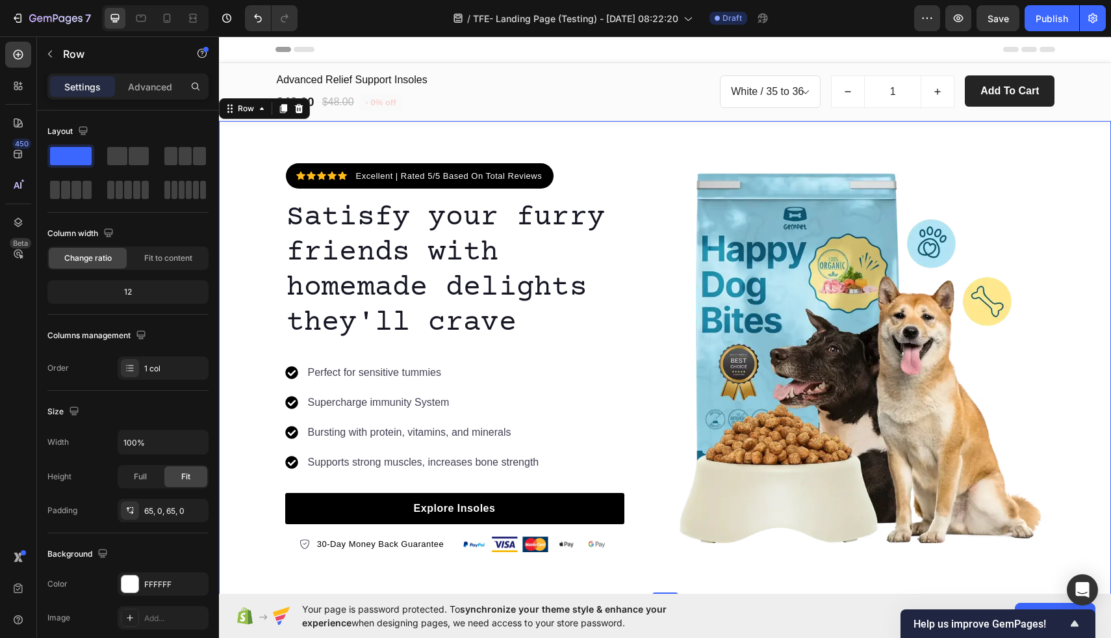
click at [596, 152] on div "Icon Icon Icon Icon Icon Icon List Hoz Excellent | Rated 5/5 Based On Total Rev…" at bounding box center [665, 358] width 892 height 474
click at [47, 56] on icon "button" at bounding box center [50, 54] width 10 height 10
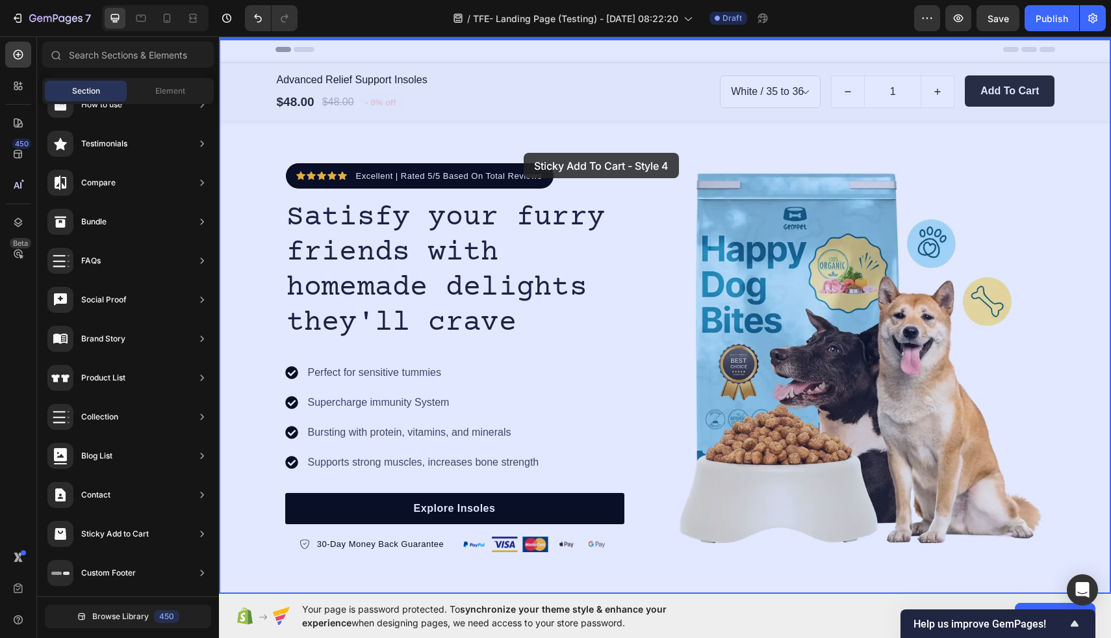
drag, startPoint x: 529, startPoint y: 618, endPoint x: 523, endPoint y: 149, distance: 468.6
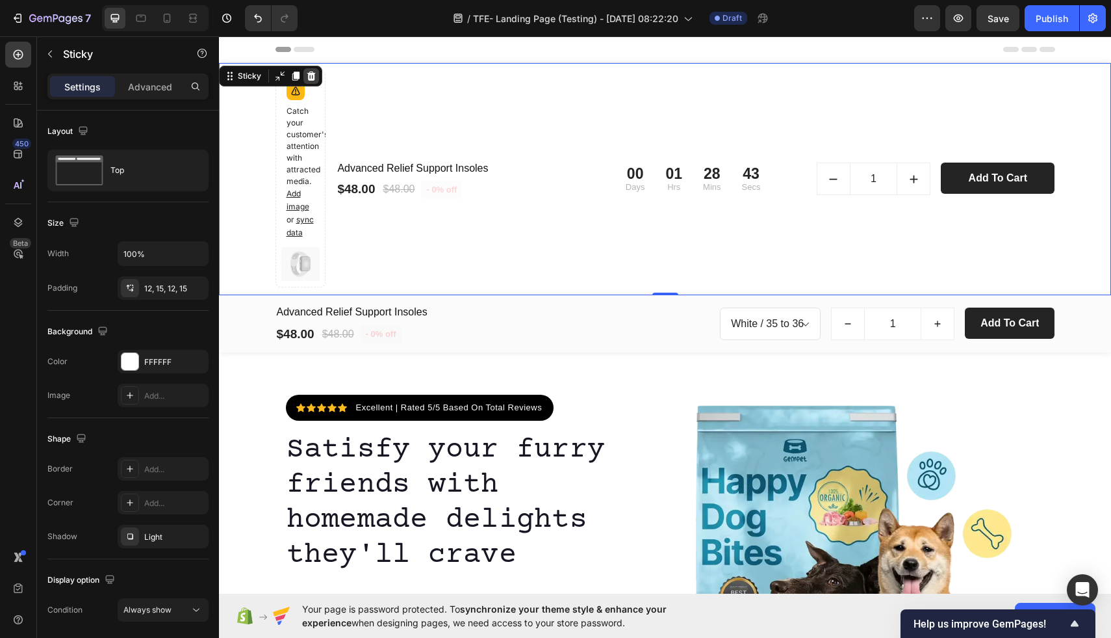
click at [313, 77] on icon at bounding box center [311, 75] width 8 height 9
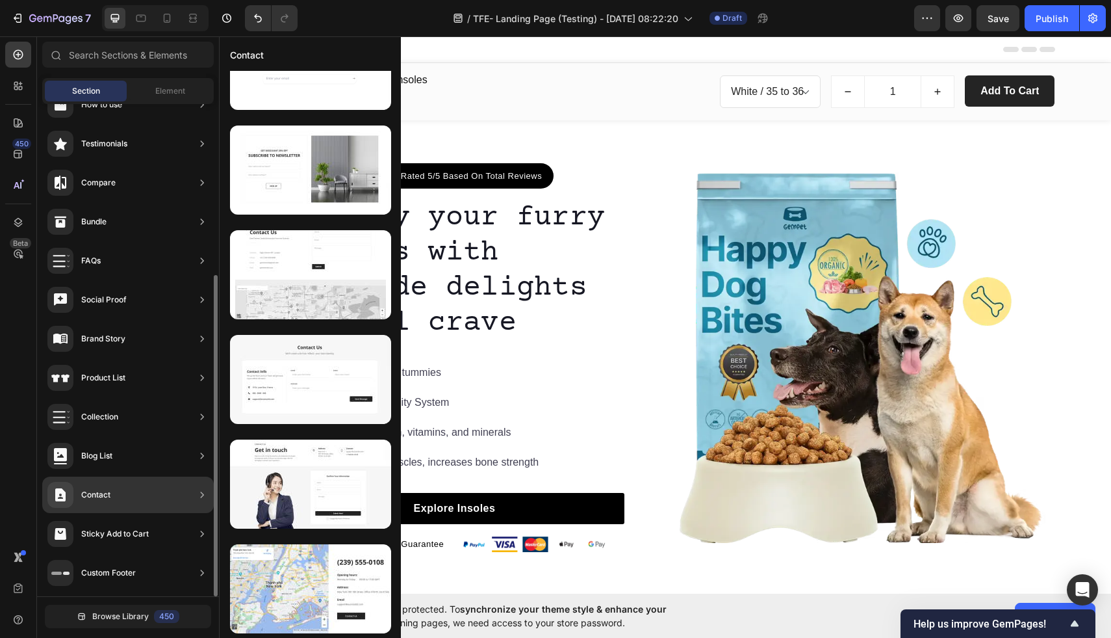
scroll to position [0, 0]
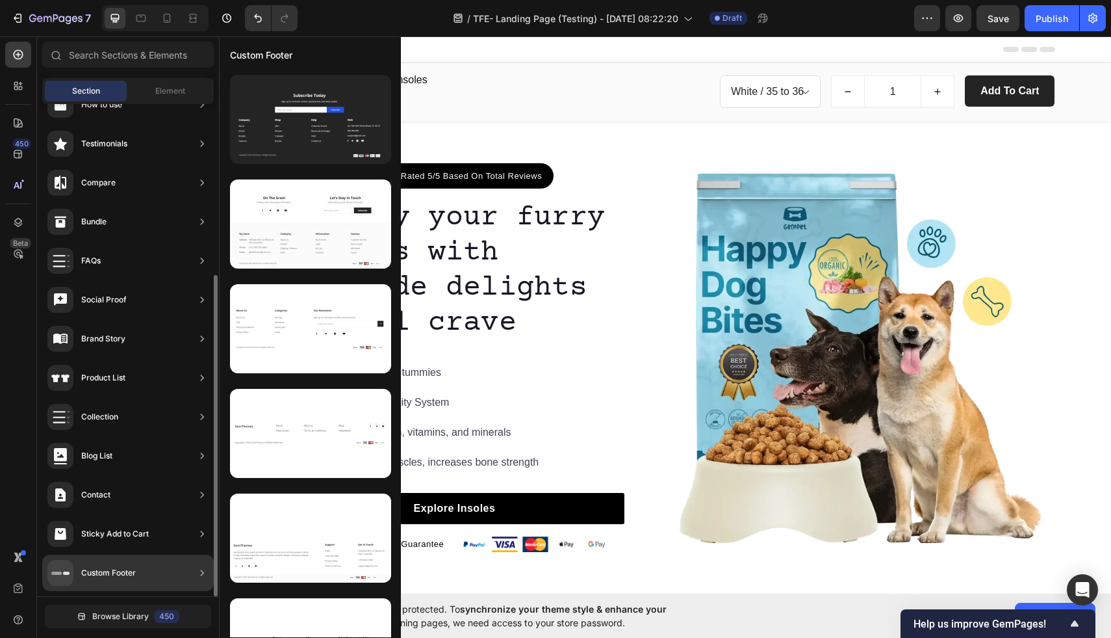
click at [178, 532] on div "Sticky Add to Cart" at bounding box center [128, 533] width 172 height 36
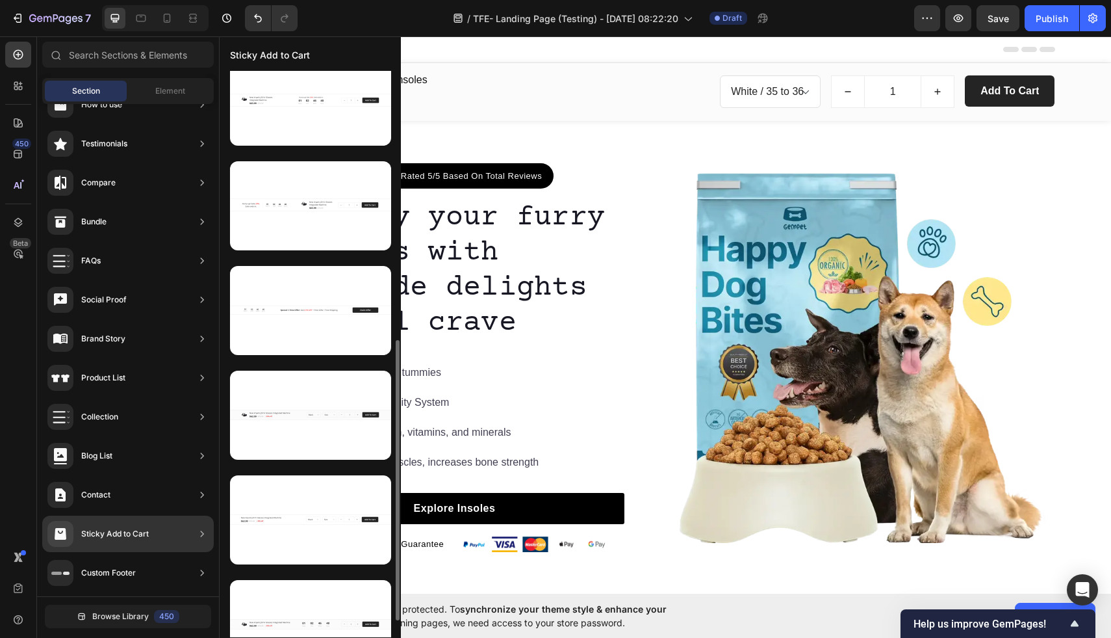
scroll to position [539, 0]
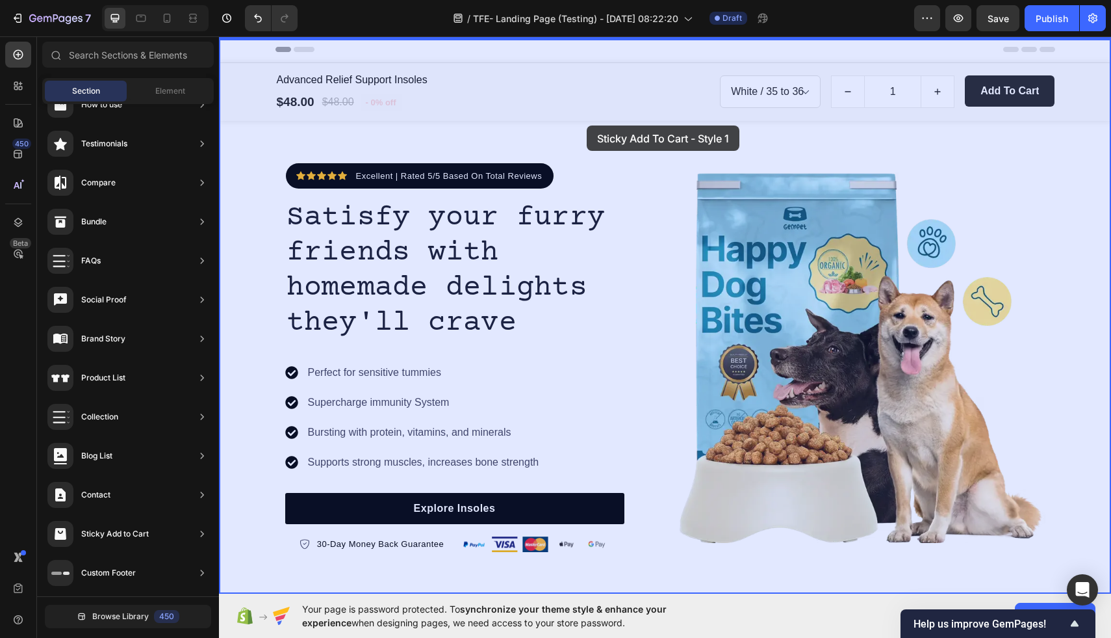
drag, startPoint x: 495, startPoint y: 467, endPoint x: 587, endPoint y: 126, distance: 352.7
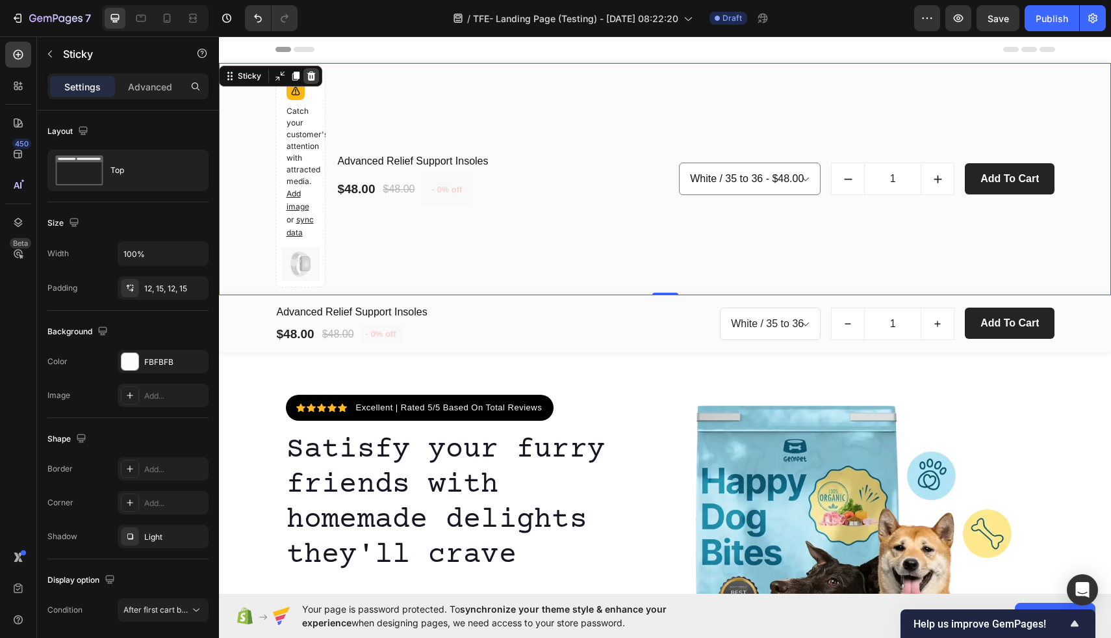
click at [310, 77] on icon at bounding box center [311, 75] width 8 height 9
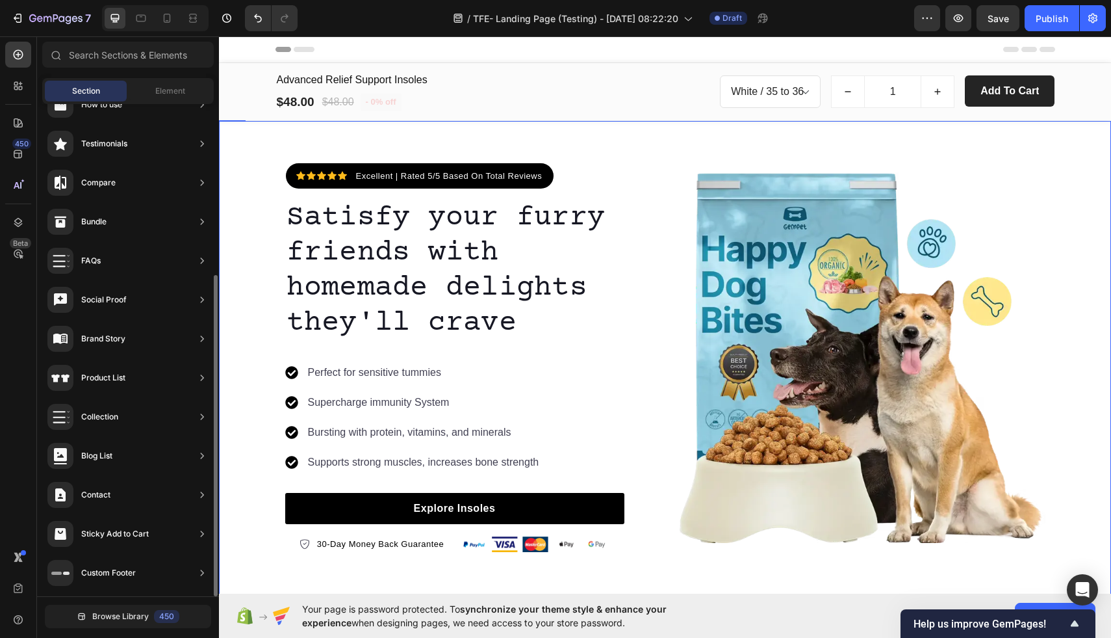
scroll to position [0, 0]
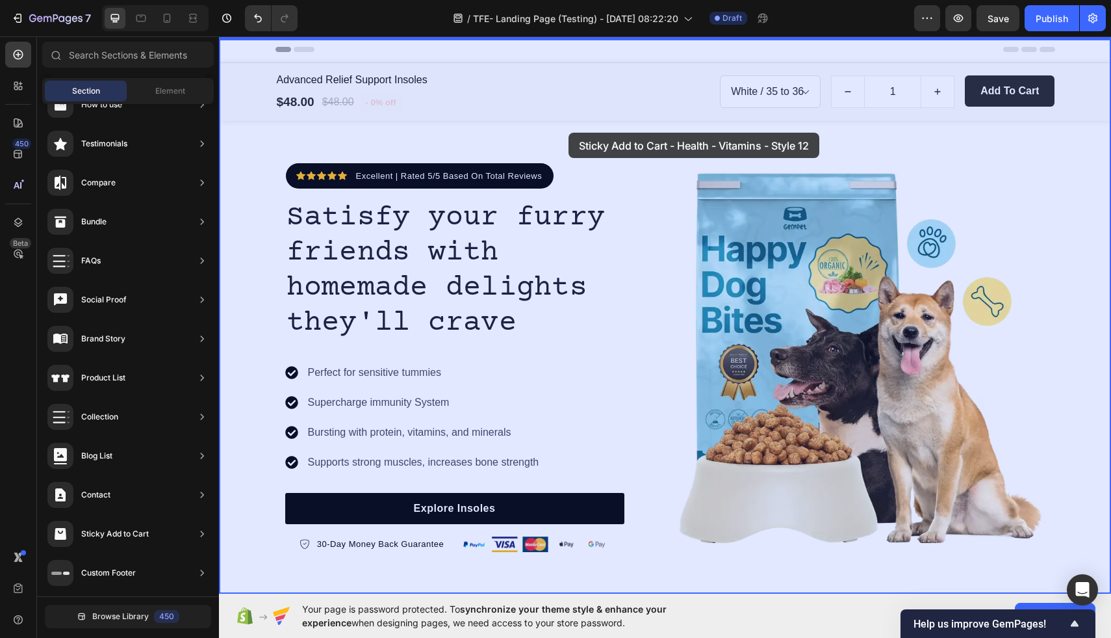
drag, startPoint x: 494, startPoint y: 495, endPoint x: 565, endPoint y: 131, distance: 370.1
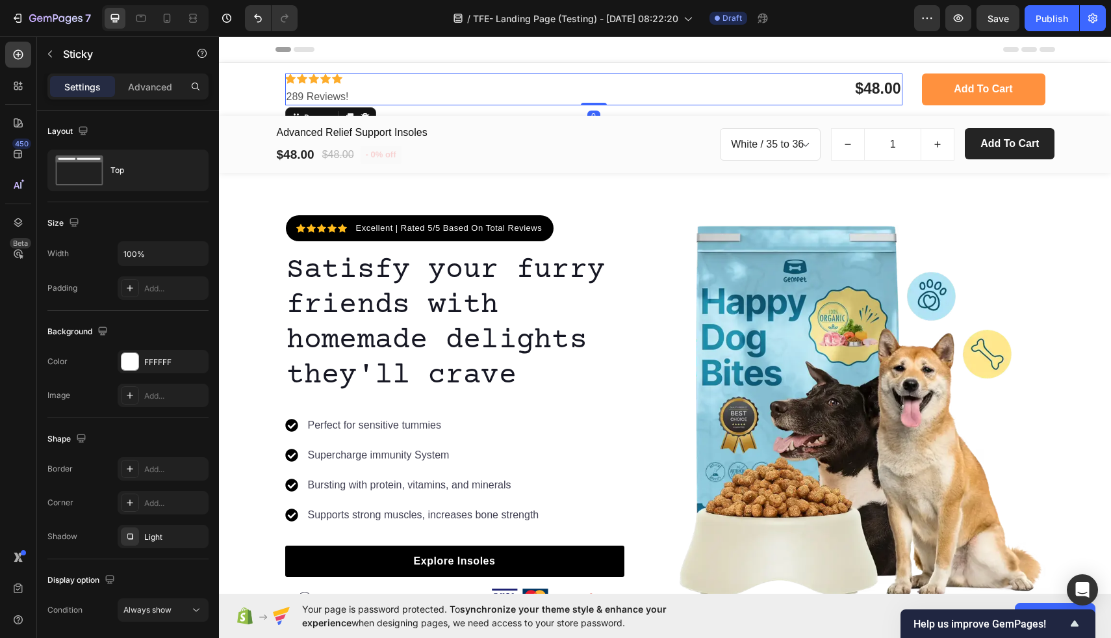
click at [394, 88] on div "Icon Icon Icon Icon Icon Icon List 289 Reviews! Text Block" at bounding box center [438, 89] width 306 height 32
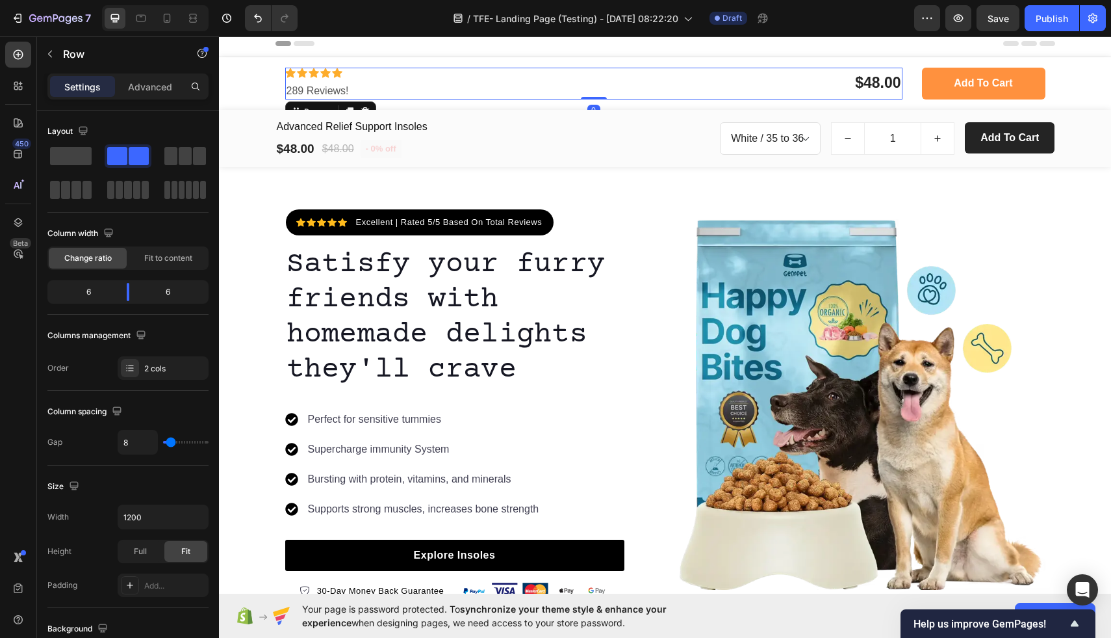
scroll to position [3, 0]
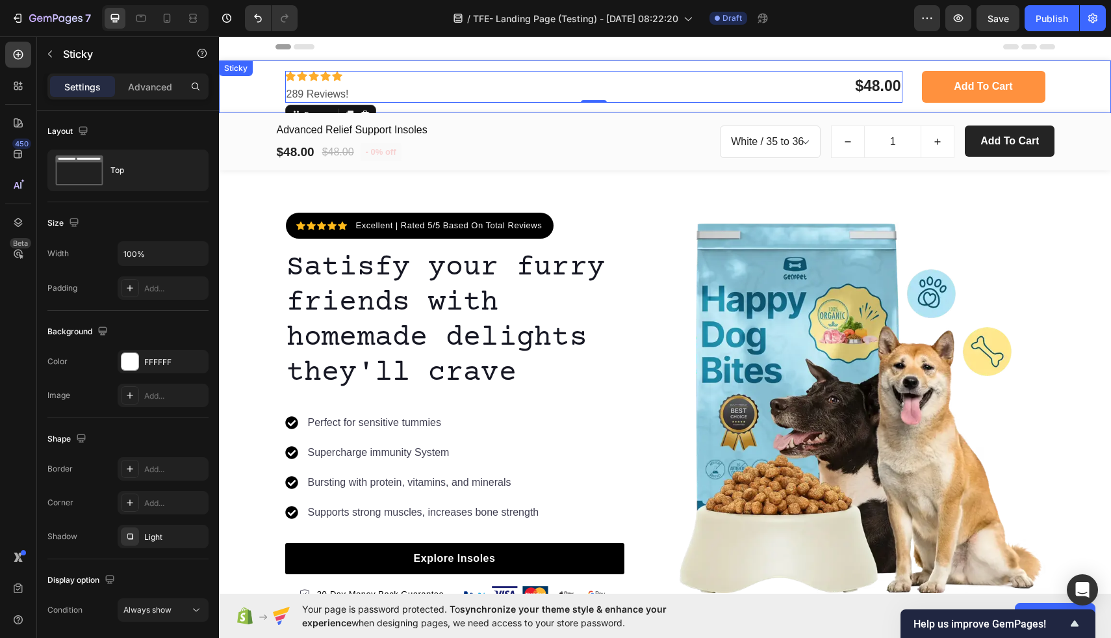
click at [250, 91] on div "Icon Icon Icon Icon Icon Icon List 289 Reviews! Text Block $48.00 Product Price…" at bounding box center [665, 86] width 892 height 53
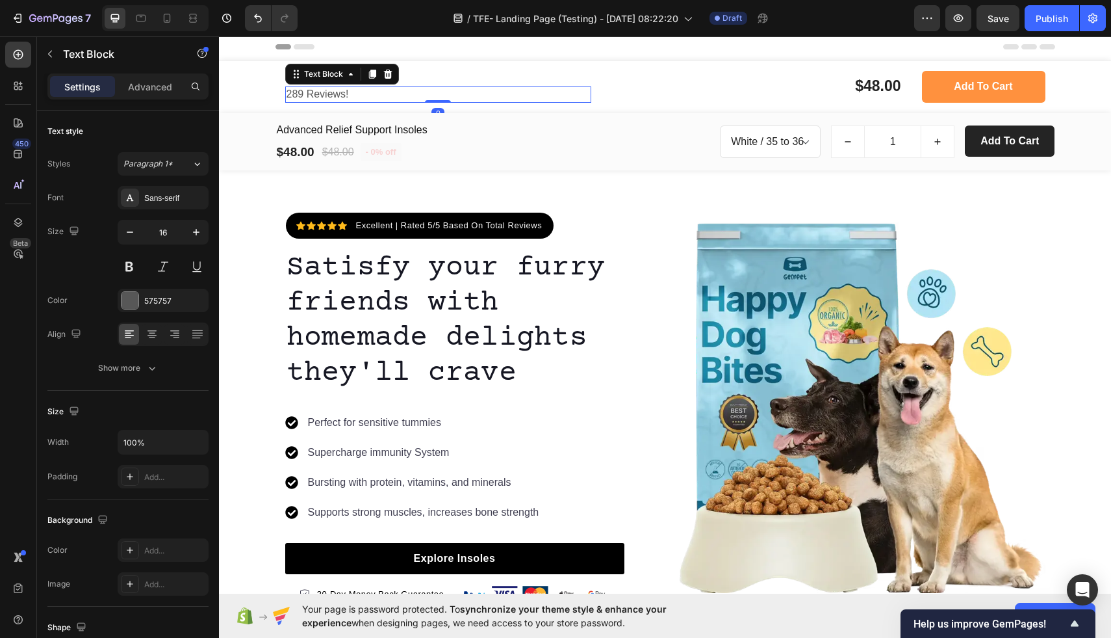
click at [429, 89] on p "289 Reviews!" at bounding box center [439, 95] width 304 height 14
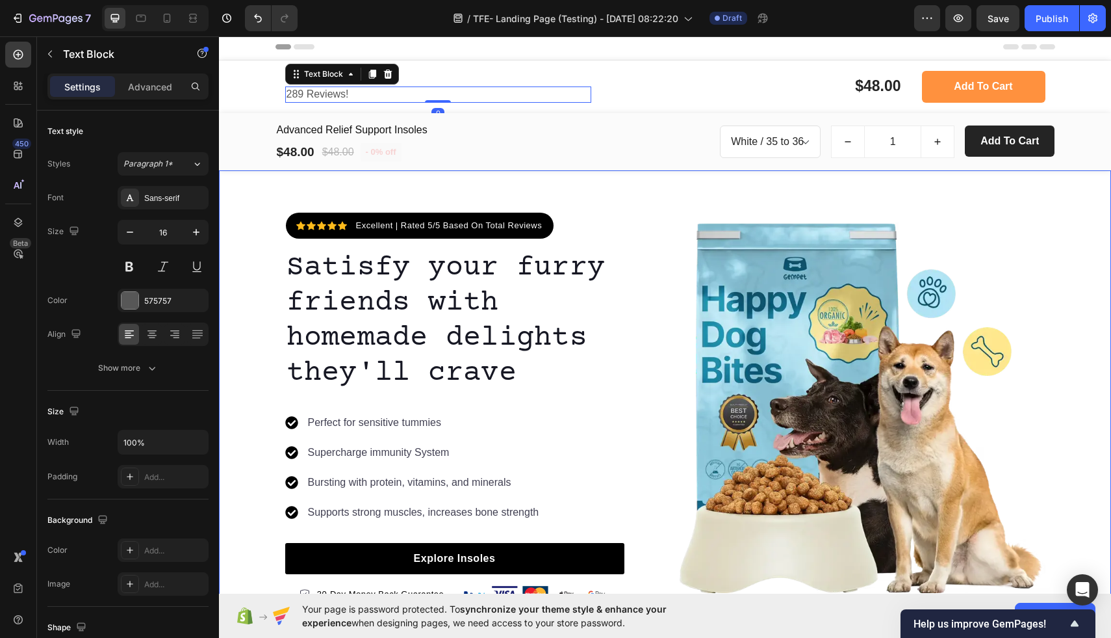
click at [253, 222] on div "Icon Icon Icon Icon Icon Icon List Hoz Excellent | Rated 5/5 Based On Total Rev…" at bounding box center [665, 407] width 892 height 389
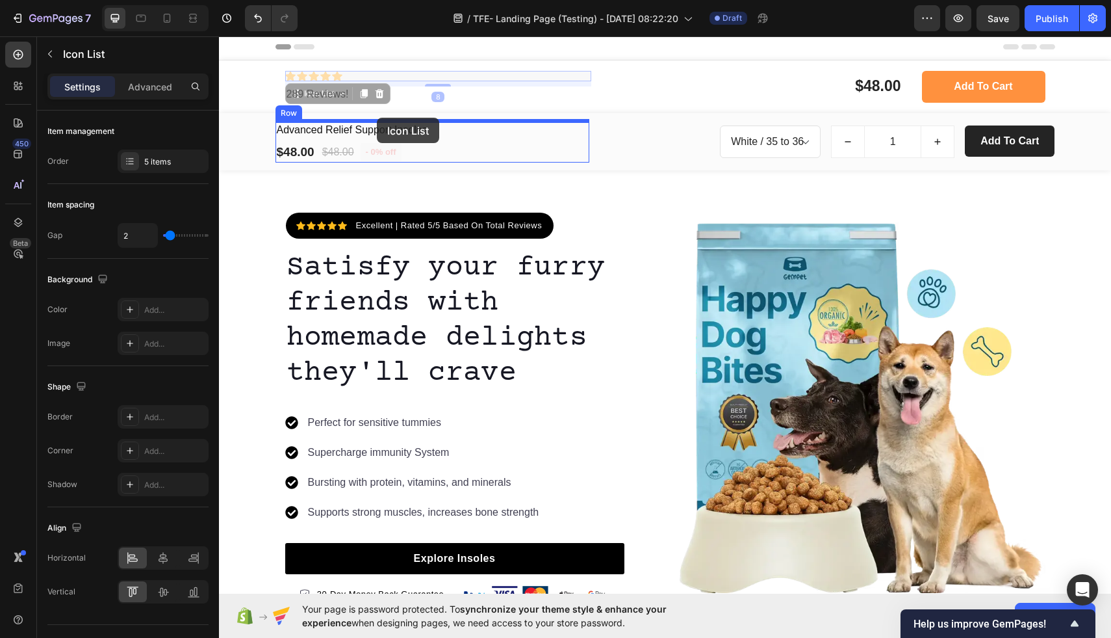
drag, startPoint x: 355, startPoint y: 73, endPoint x: 377, endPoint y: 118, distance: 49.7
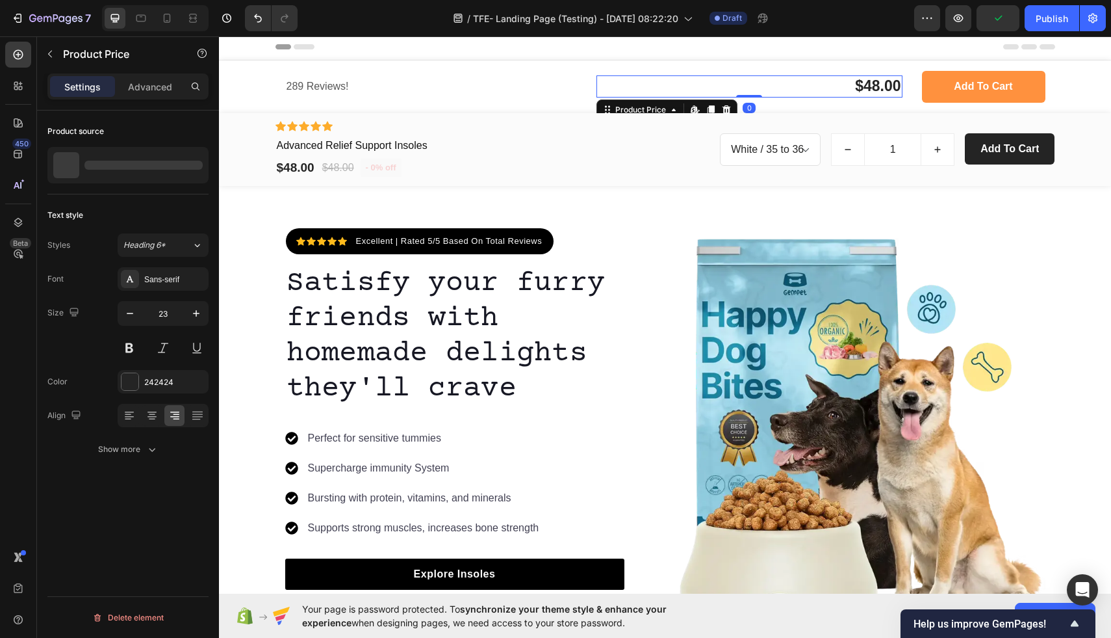
click at [689, 92] on div "$48.00" at bounding box center [750, 86] width 306 height 22
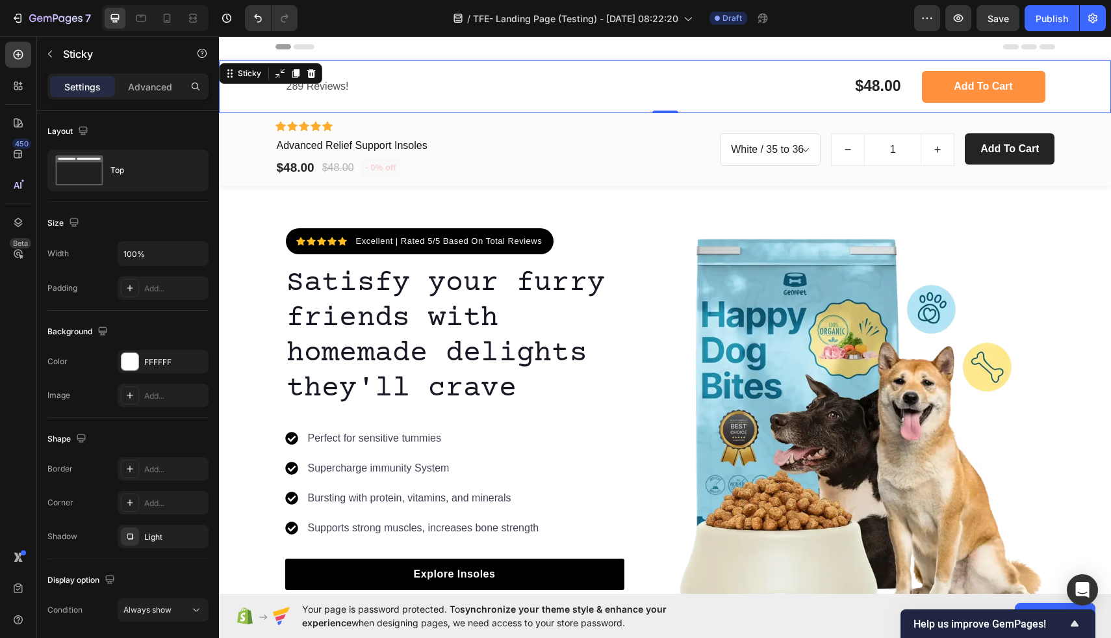
click at [253, 83] on div "289 Reviews! Text Block $48.00 Product Price Product Price Row Add to cart Prod…" at bounding box center [665, 86] width 892 height 53
click at [311, 73] on icon at bounding box center [311, 73] width 8 height 9
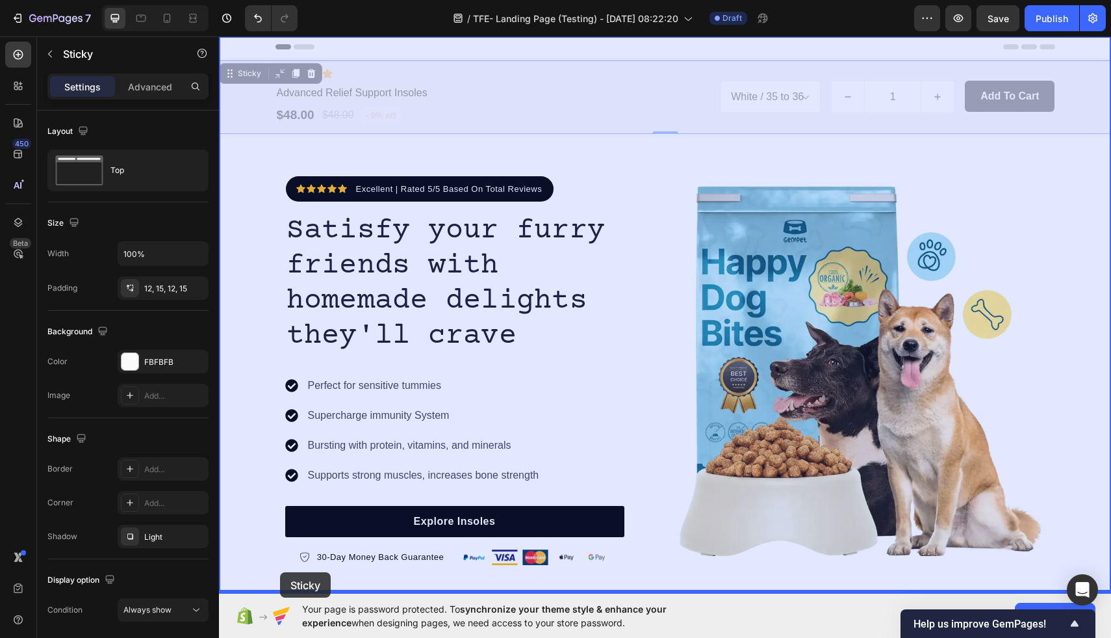
drag, startPoint x: 252, startPoint y: 96, endPoint x: 279, endPoint y: 572, distance: 476.5
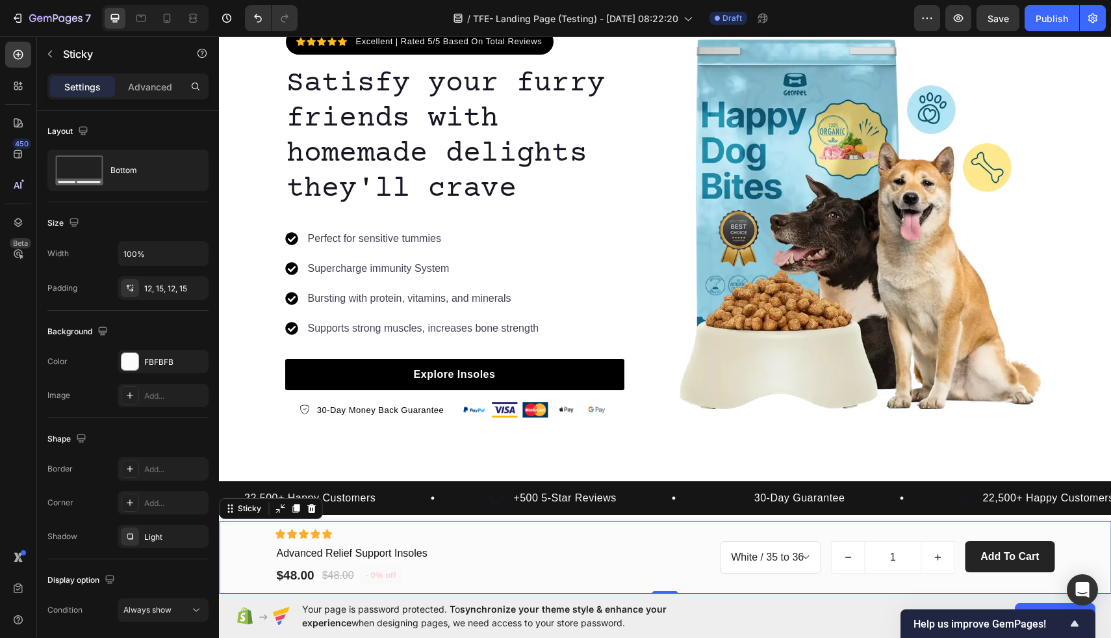
scroll to position [18, 0]
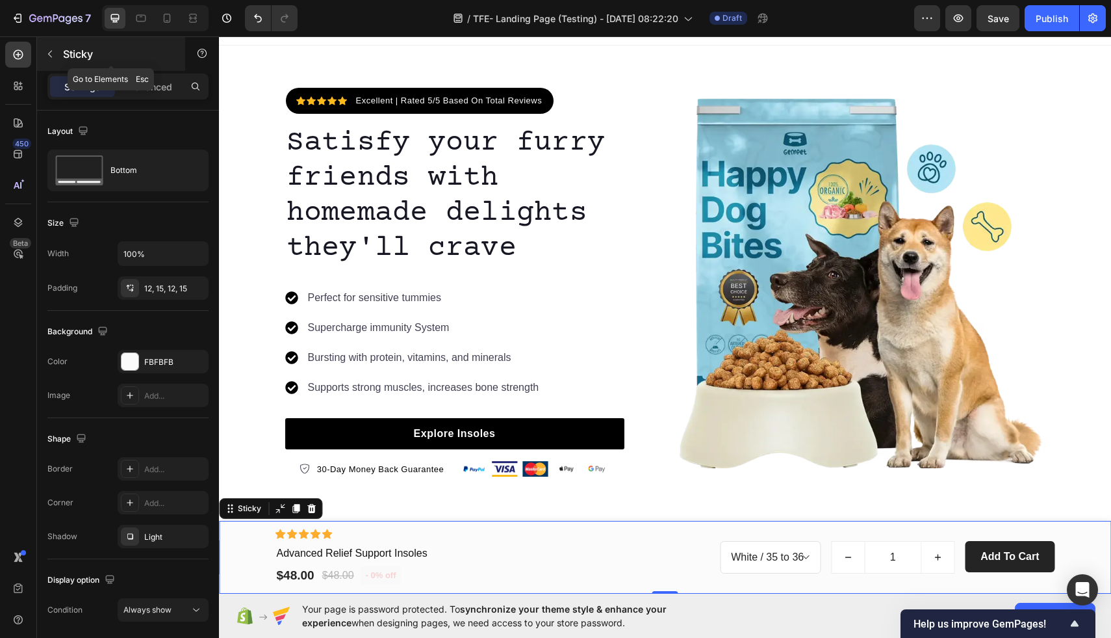
click at [42, 53] on button "button" at bounding box center [50, 54] width 21 height 21
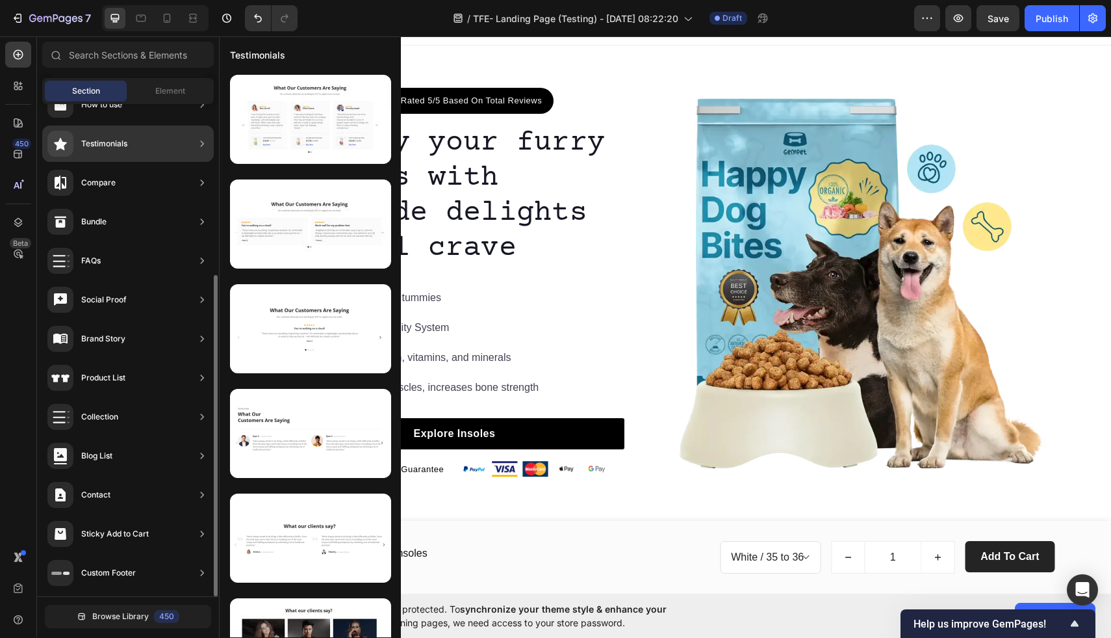
click at [188, 534] on div "Sticky Add to Cart" at bounding box center [128, 533] width 172 height 36
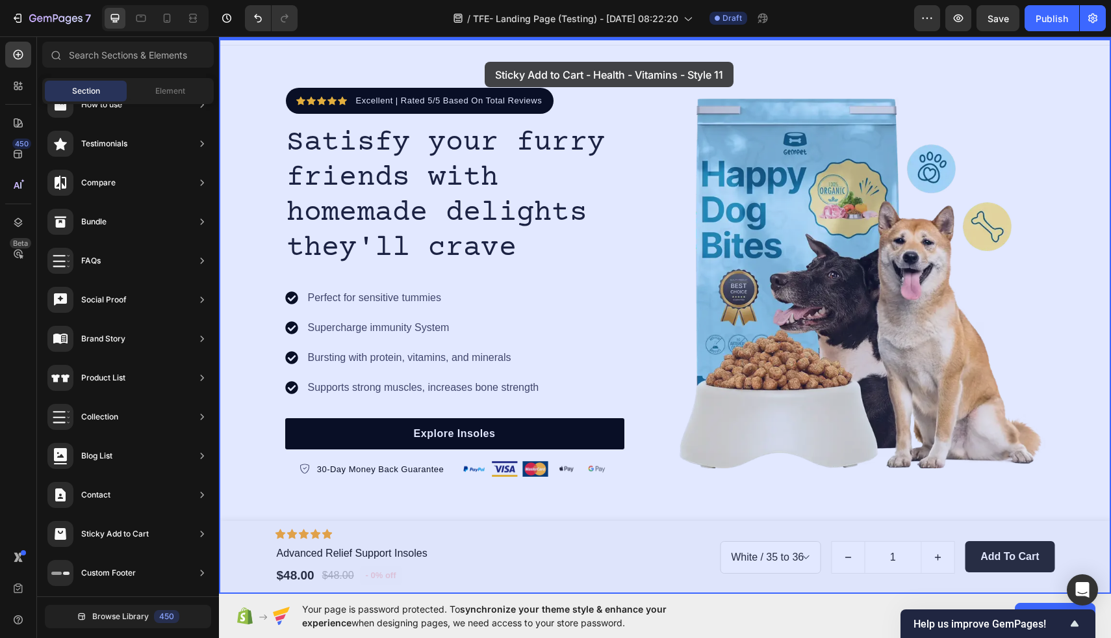
drag, startPoint x: 528, startPoint y: 253, endPoint x: 484, endPoint y: 60, distance: 197.2
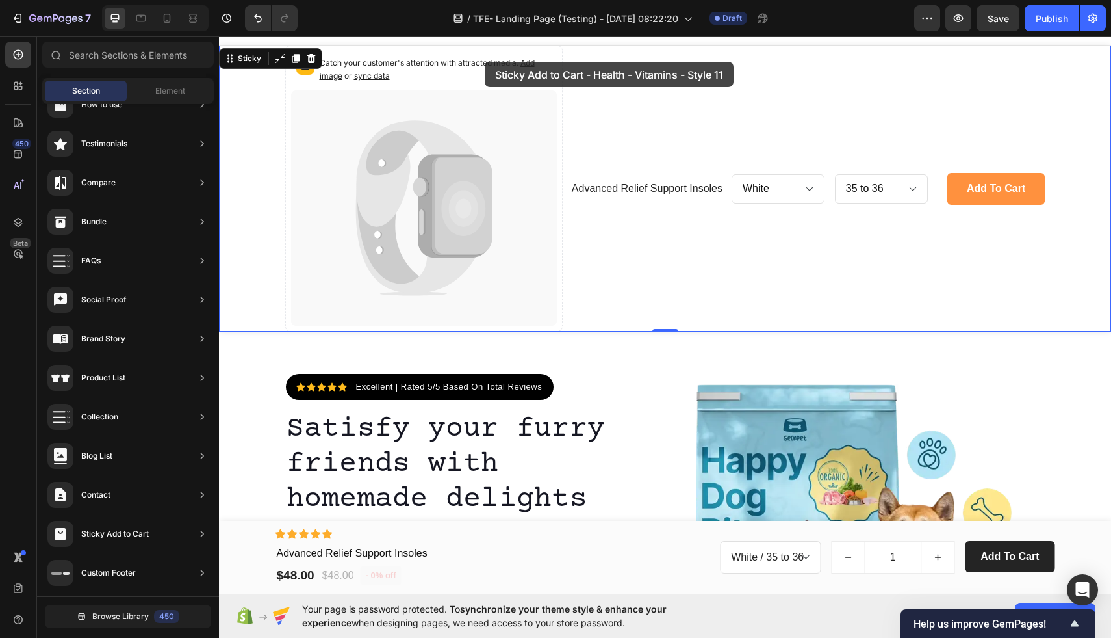
scroll to position [3, 0]
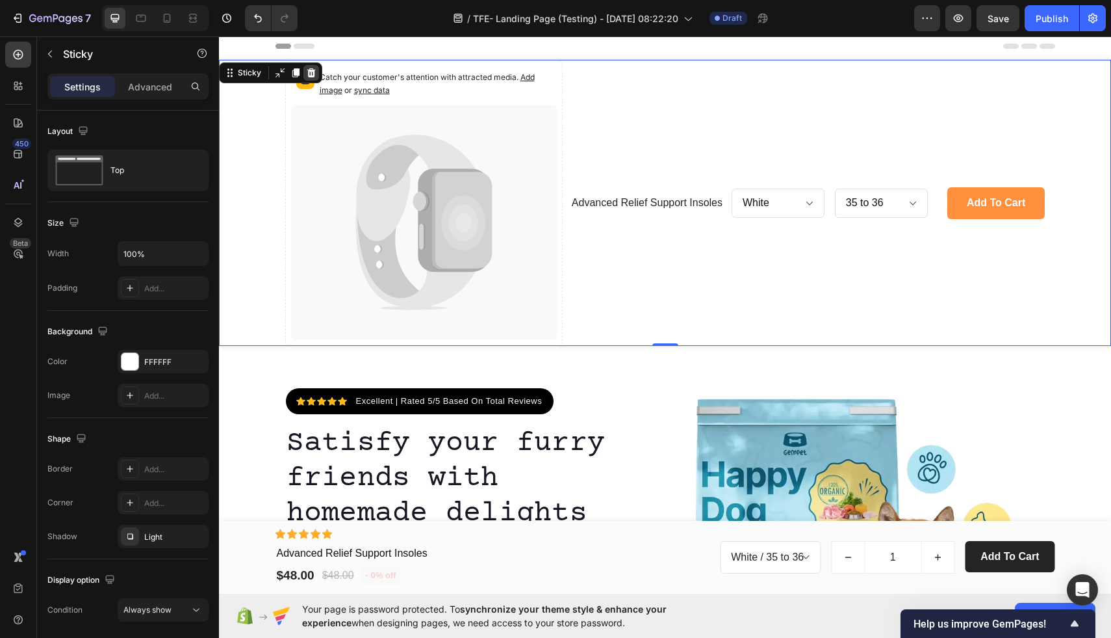
click at [307, 73] on icon at bounding box center [311, 73] width 10 height 10
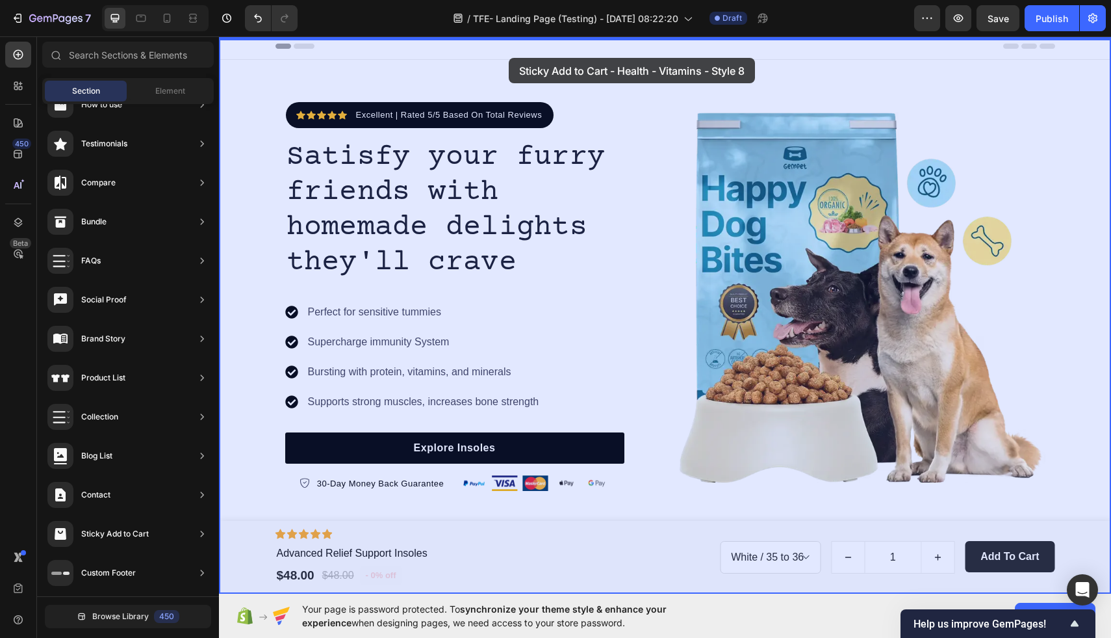
drag, startPoint x: 510, startPoint y: 193, endPoint x: 504, endPoint y: 58, distance: 134.7
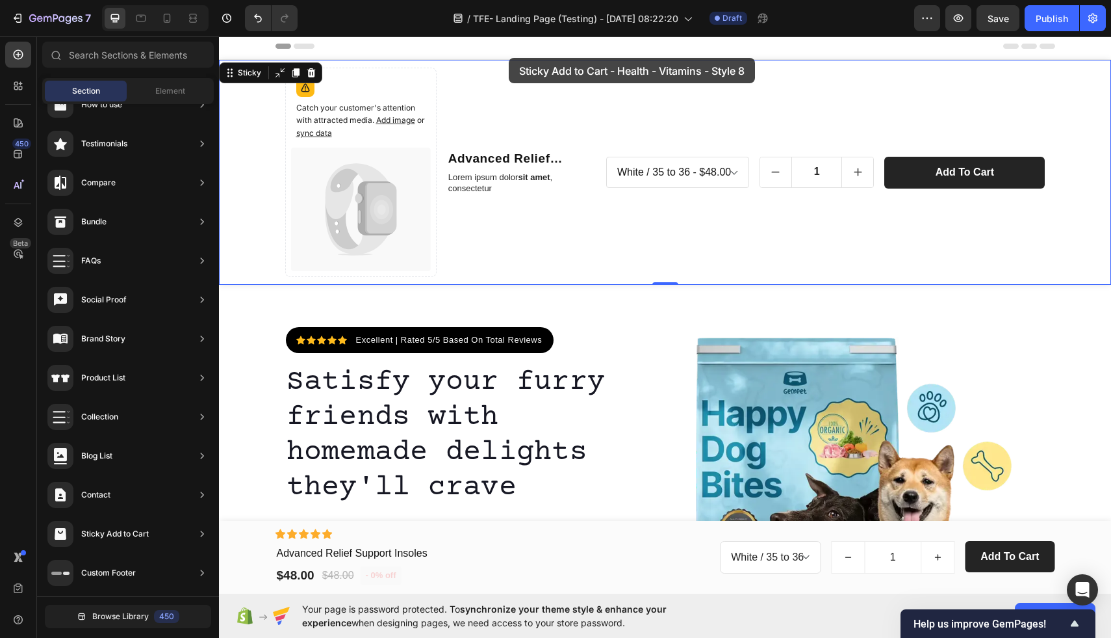
scroll to position [0, 0]
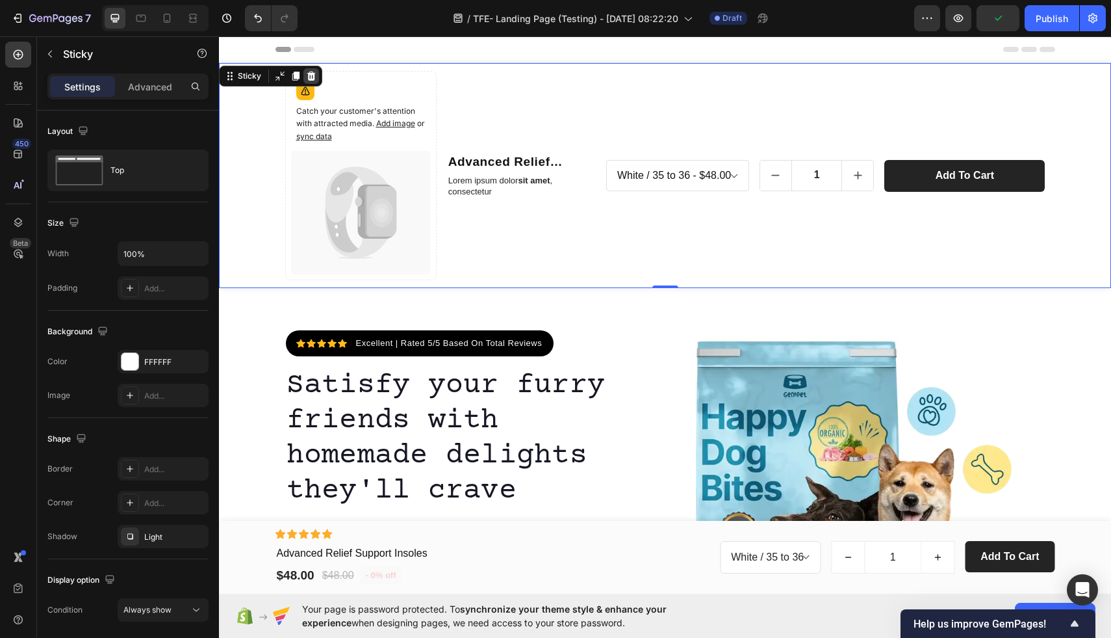
click at [307, 79] on icon at bounding box center [311, 76] width 10 height 10
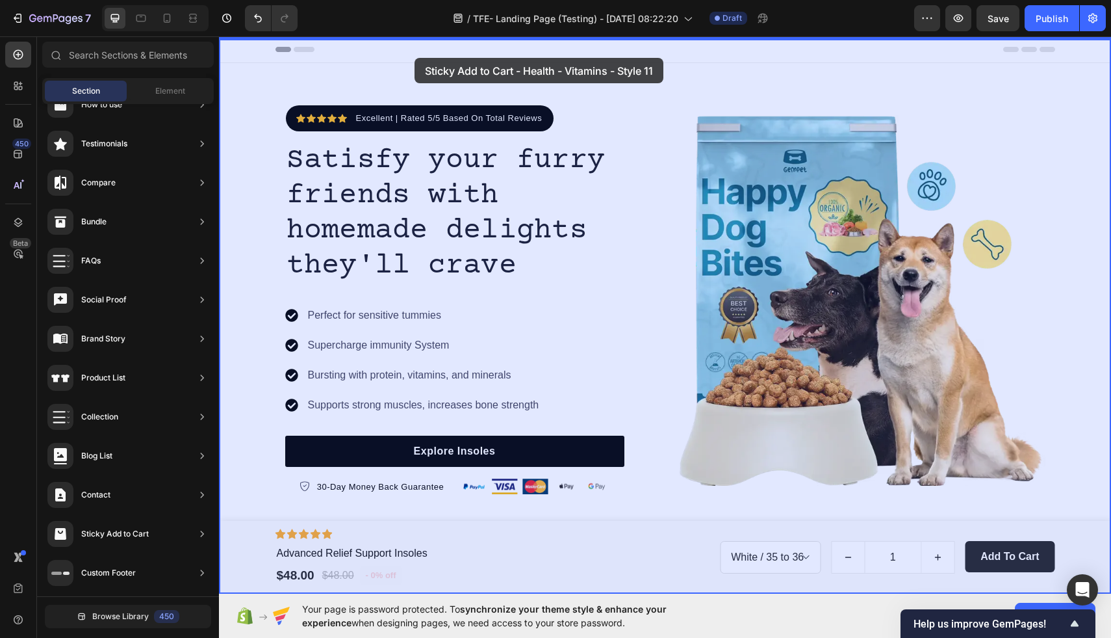
drag, startPoint x: 510, startPoint y: 289, endPoint x: 415, endPoint y: 58, distance: 250.3
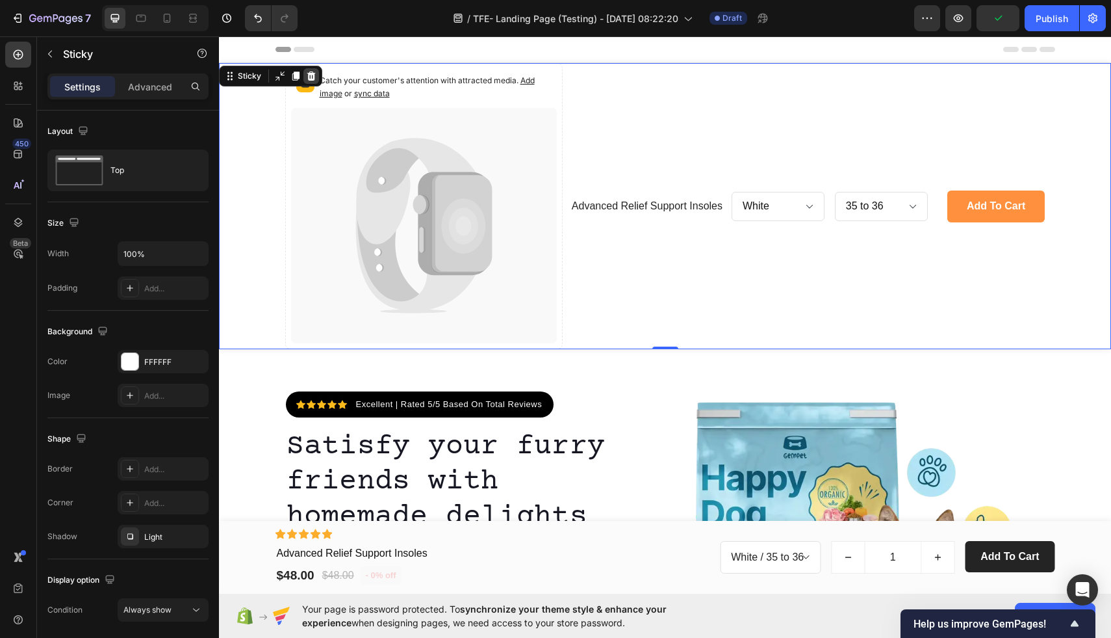
click at [313, 79] on icon at bounding box center [311, 75] width 8 height 9
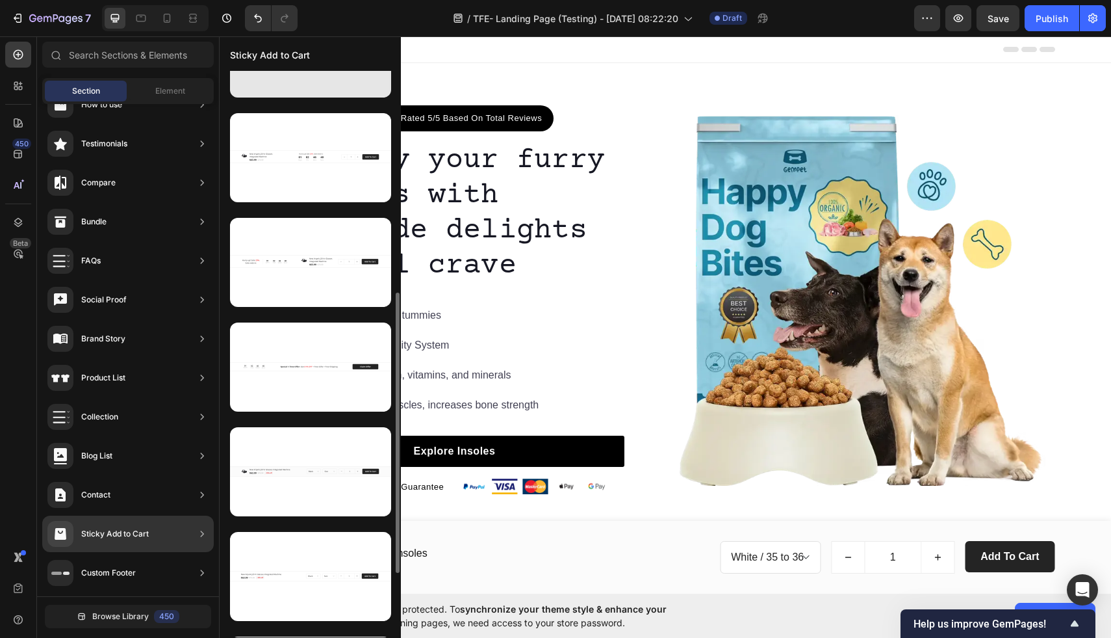
scroll to position [314, 0]
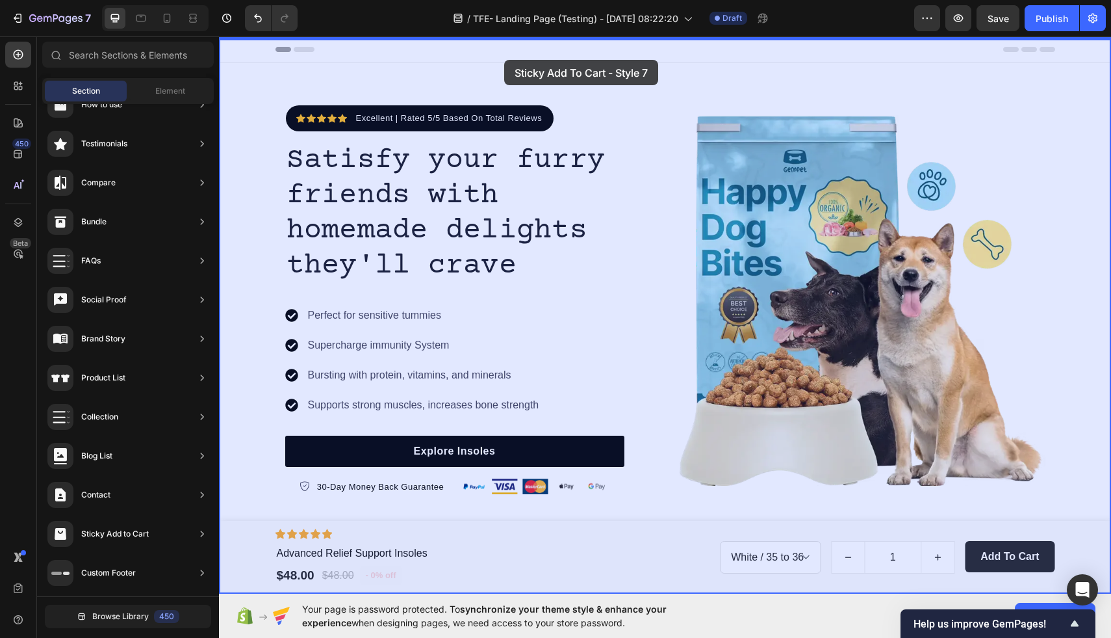
drag, startPoint x: 526, startPoint y: 575, endPoint x: 504, endPoint y: 60, distance: 515.2
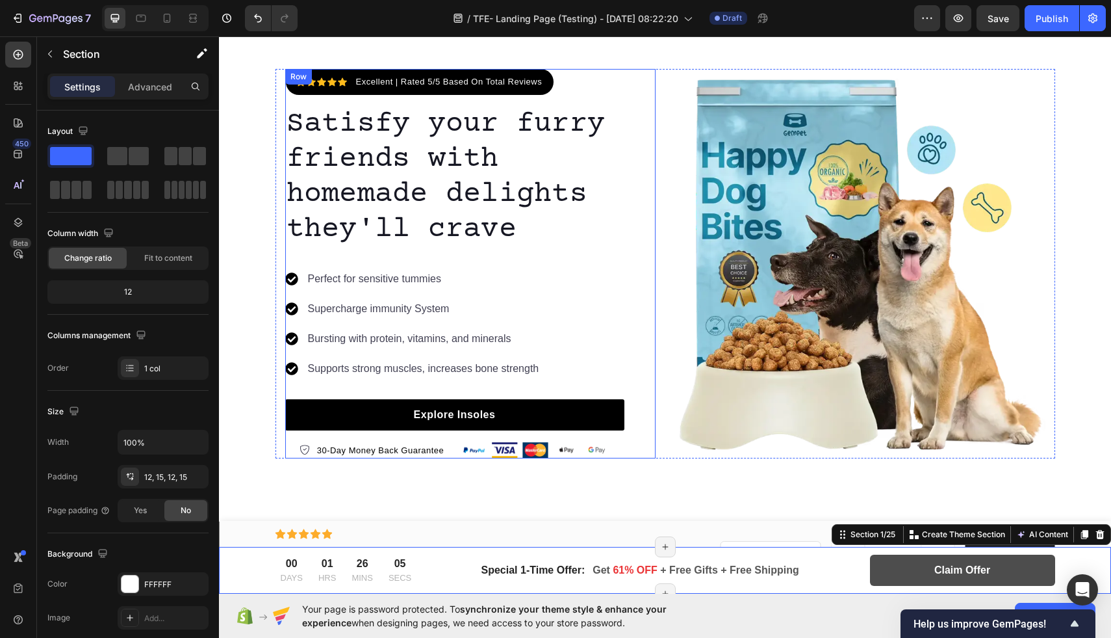
scroll to position [0, 0]
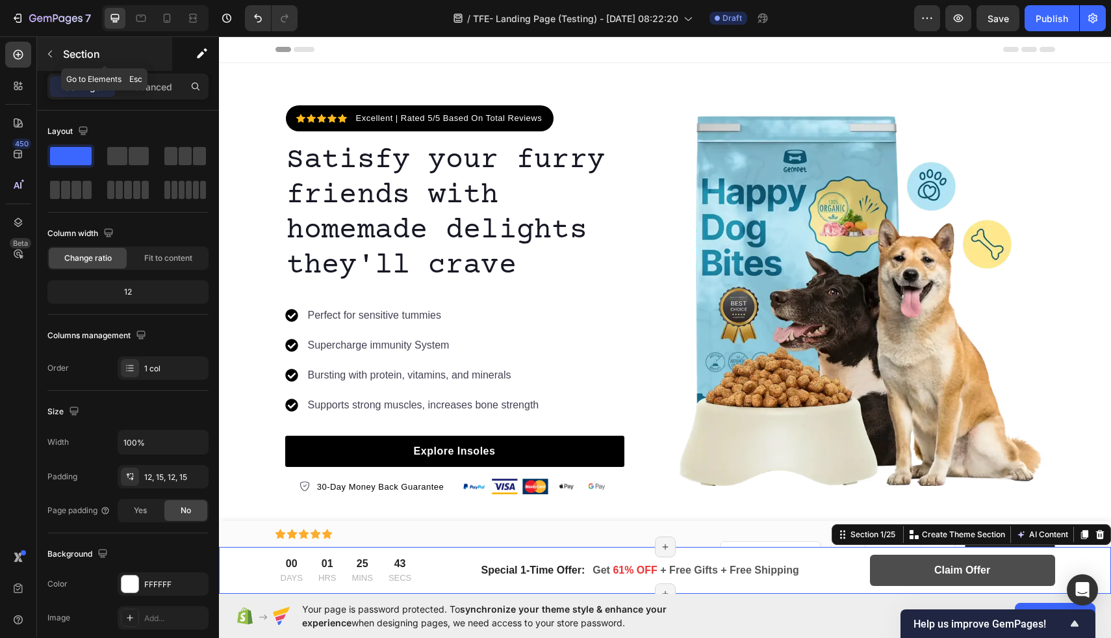
click at [51, 45] on button "button" at bounding box center [50, 54] width 21 height 21
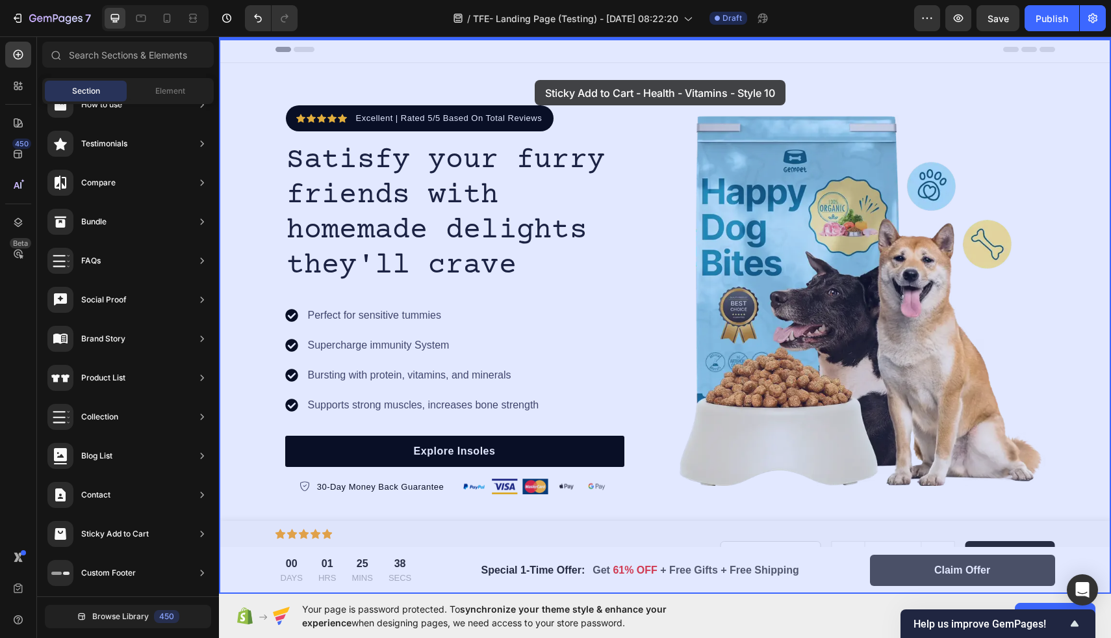
drag, startPoint x: 495, startPoint y: 402, endPoint x: 534, endPoint y: 79, distance: 325.3
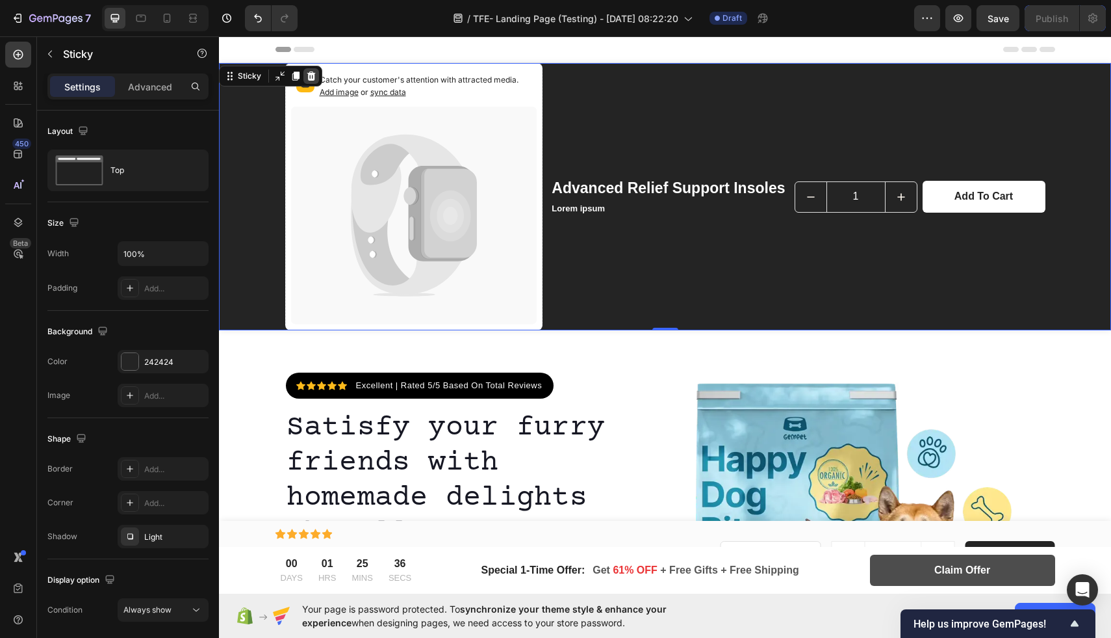
click at [314, 76] on icon at bounding box center [311, 75] width 8 height 9
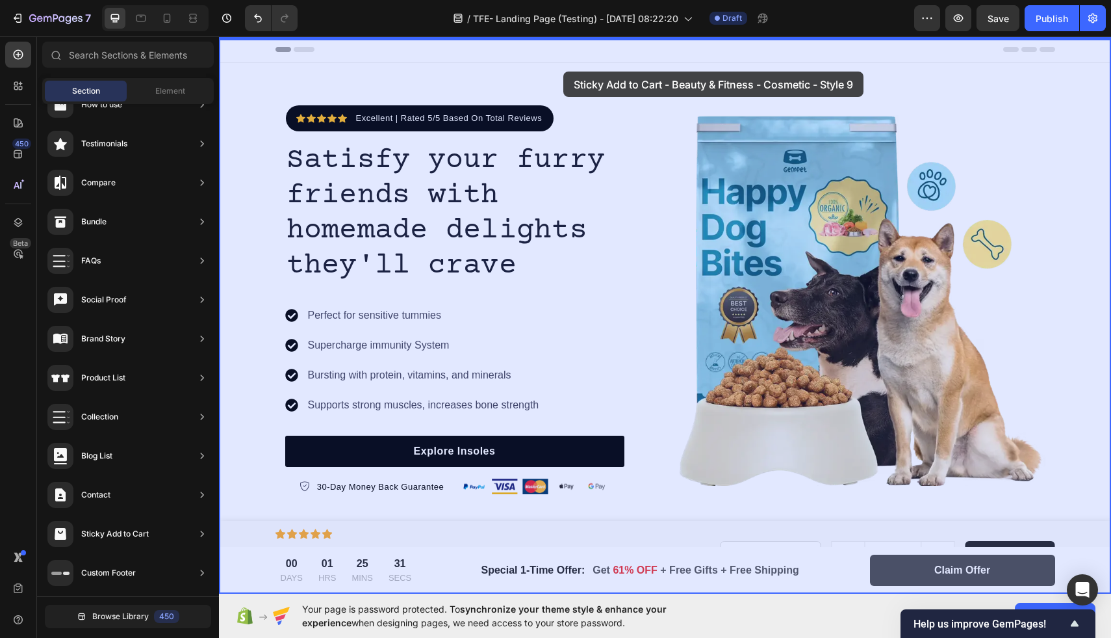
drag, startPoint x: 506, startPoint y: 571, endPoint x: 562, endPoint y: 71, distance: 503.5
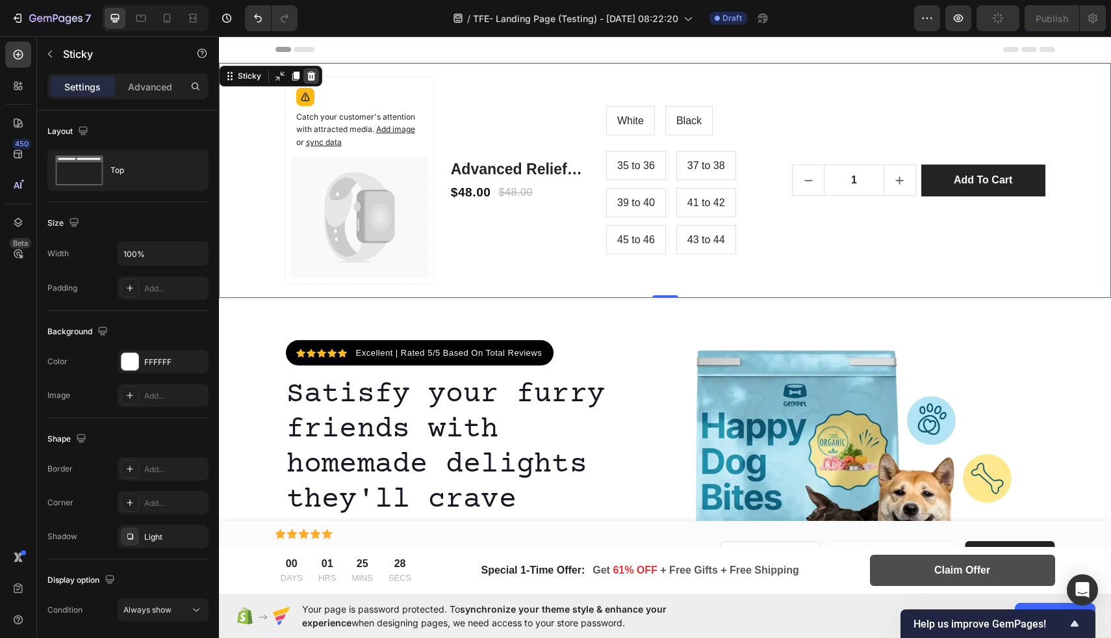
click at [313, 77] on icon at bounding box center [311, 75] width 8 height 9
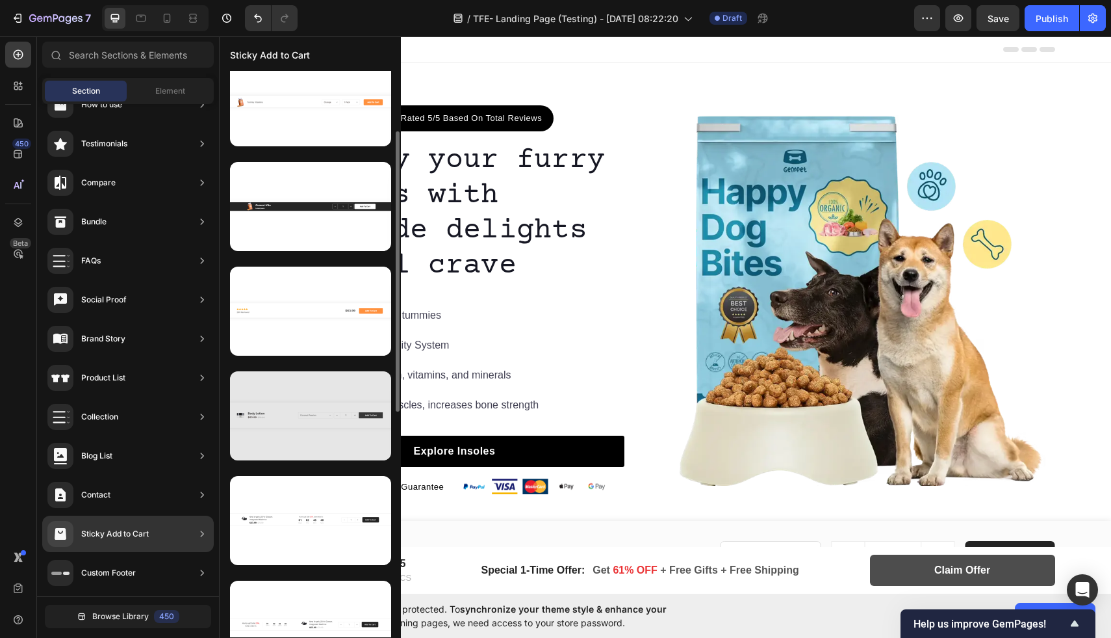
scroll to position [126, 0]
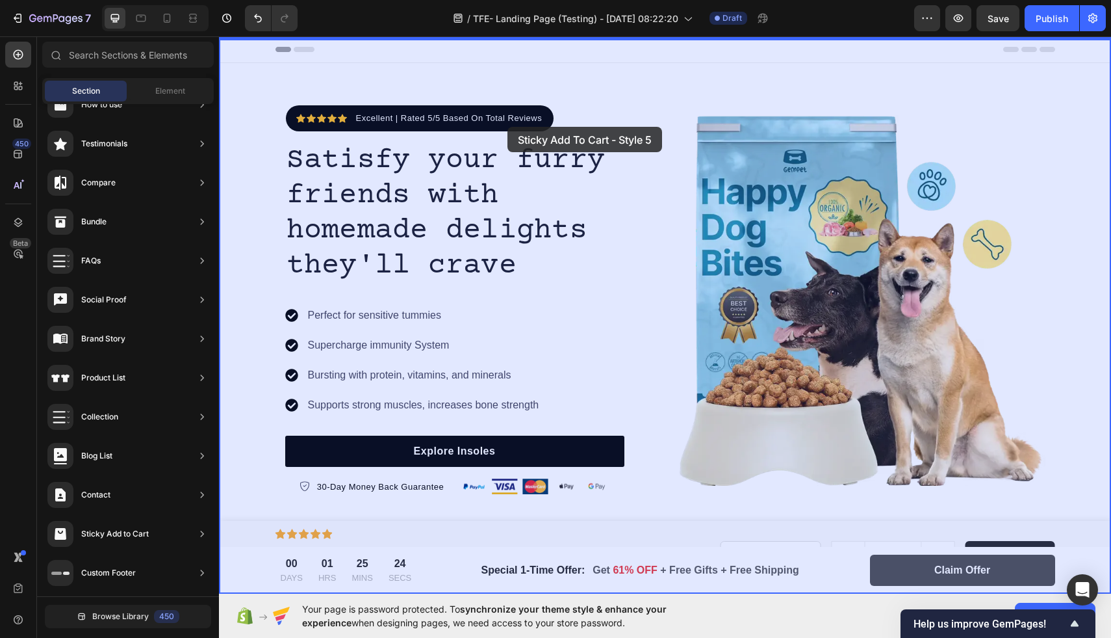
drag, startPoint x: 504, startPoint y: 545, endPoint x: 517, endPoint y: 78, distance: 467.5
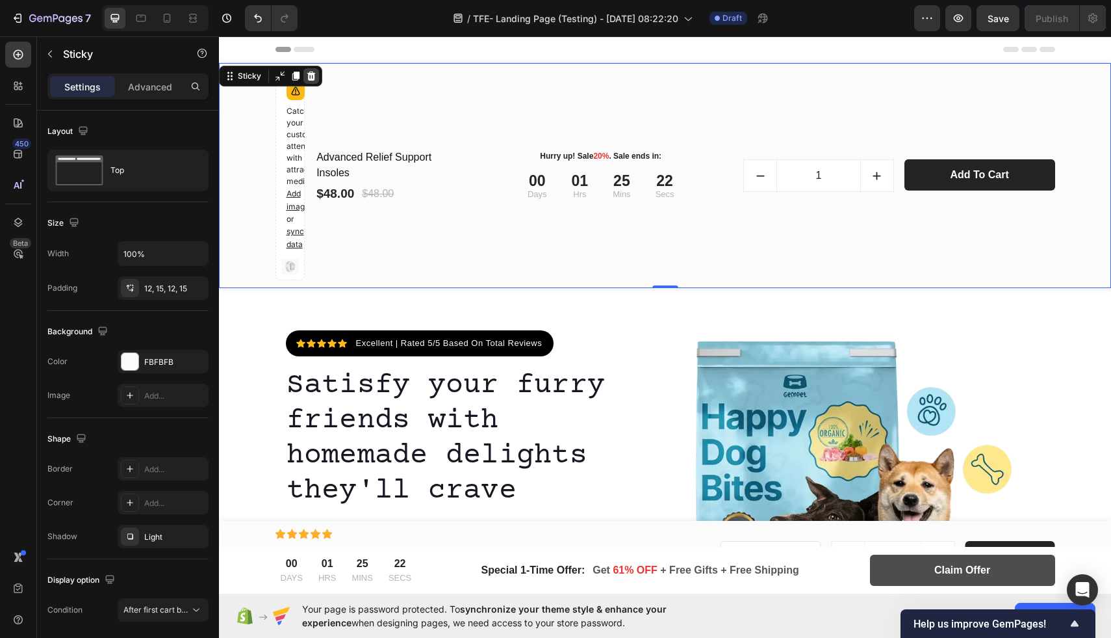
click at [313, 76] on icon at bounding box center [311, 75] width 8 height 9
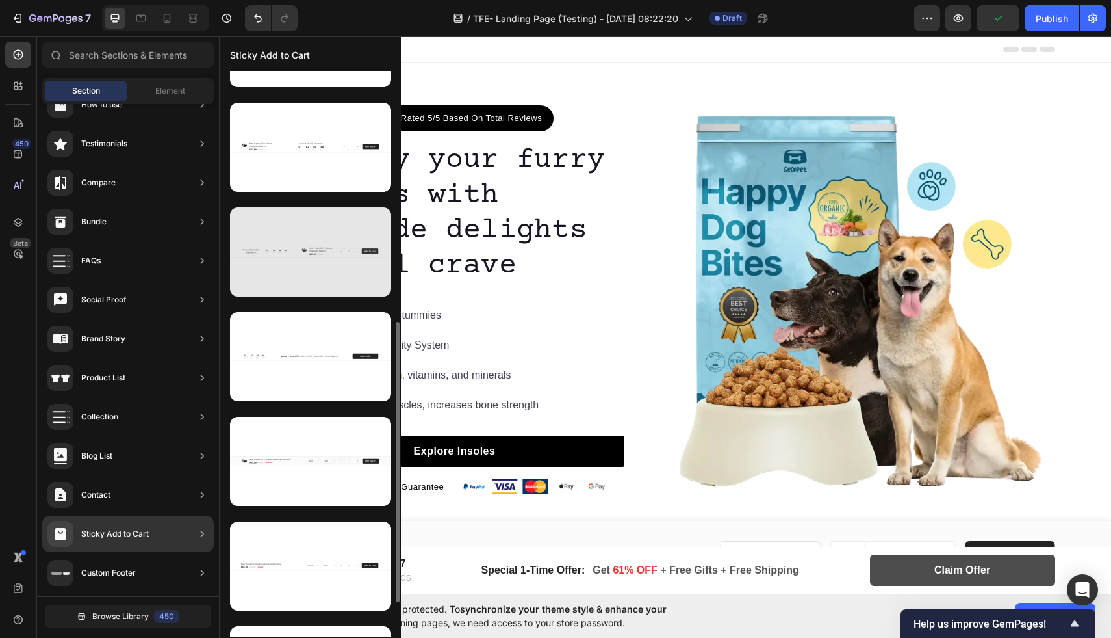
scroll to position [500, 0]
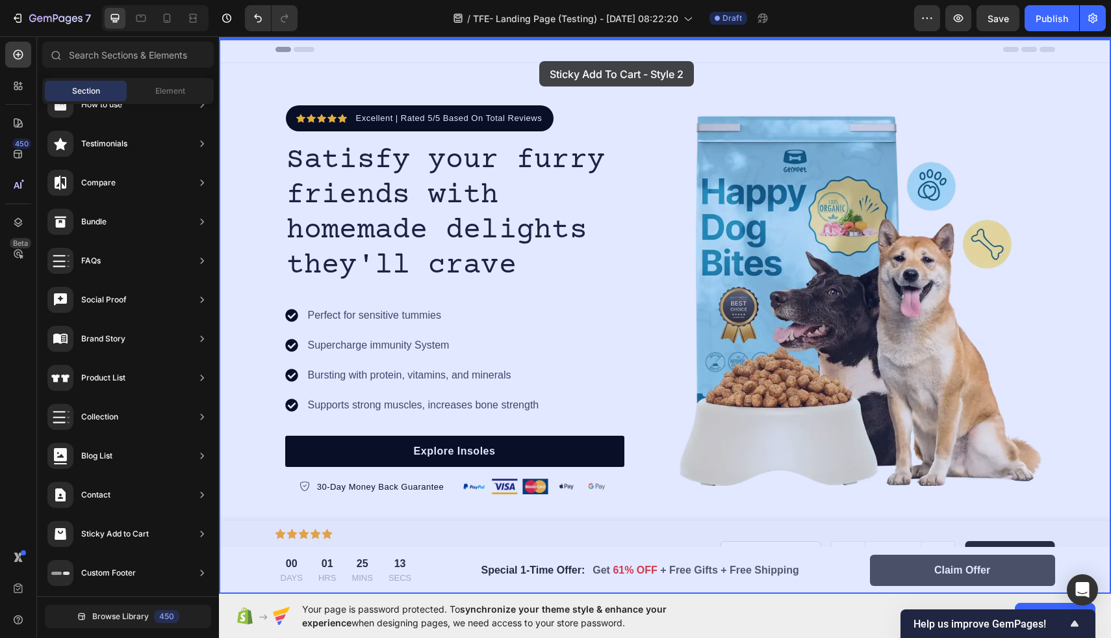
drag, startPoint x: 521, startPoint y: 624, endPoint x: 538, endPoint y: 62, distance: 562.4
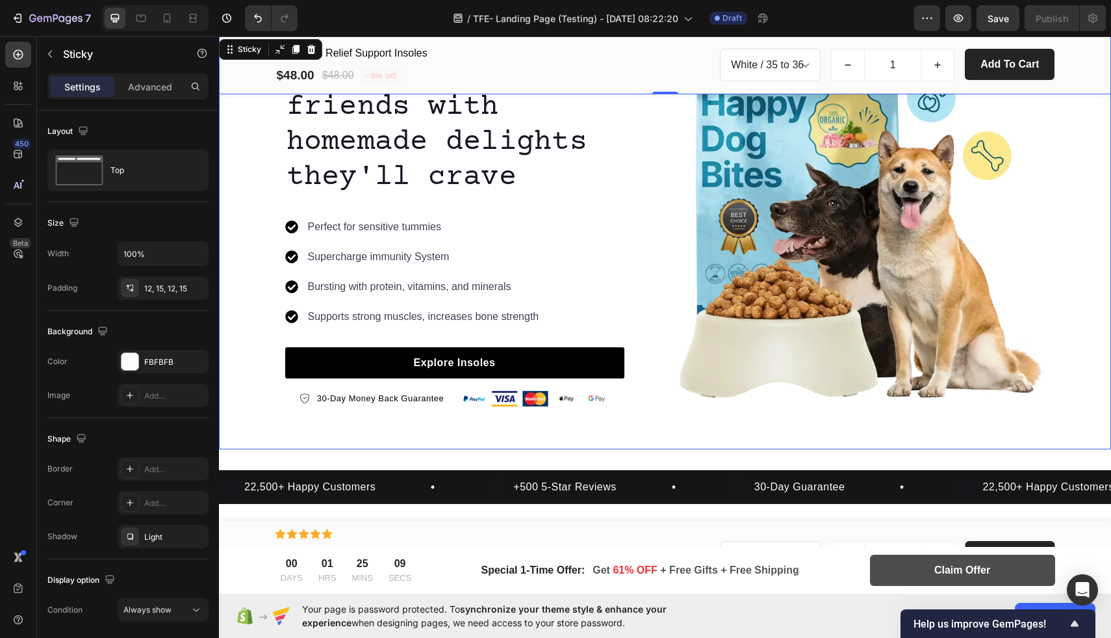
scroll to position [150, 0]
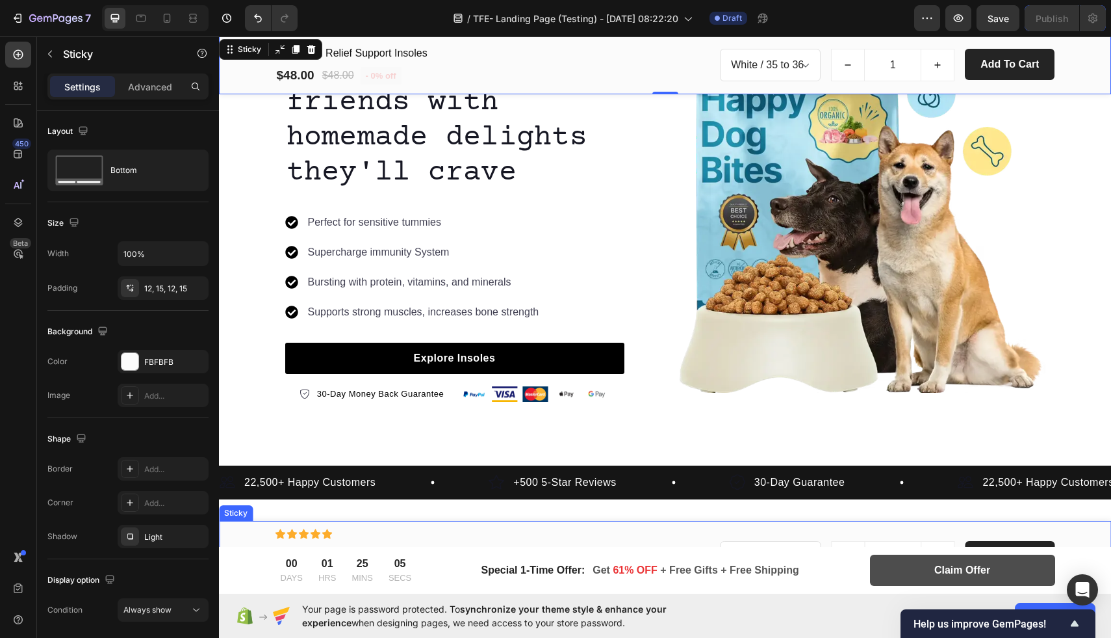
click at [669, 525] on div "Icon Icon Icon Icon Icon Icon List Advanced Relief Support Insoles (P) Title $4…" at bounding box center [665, 557] width 892 height 73
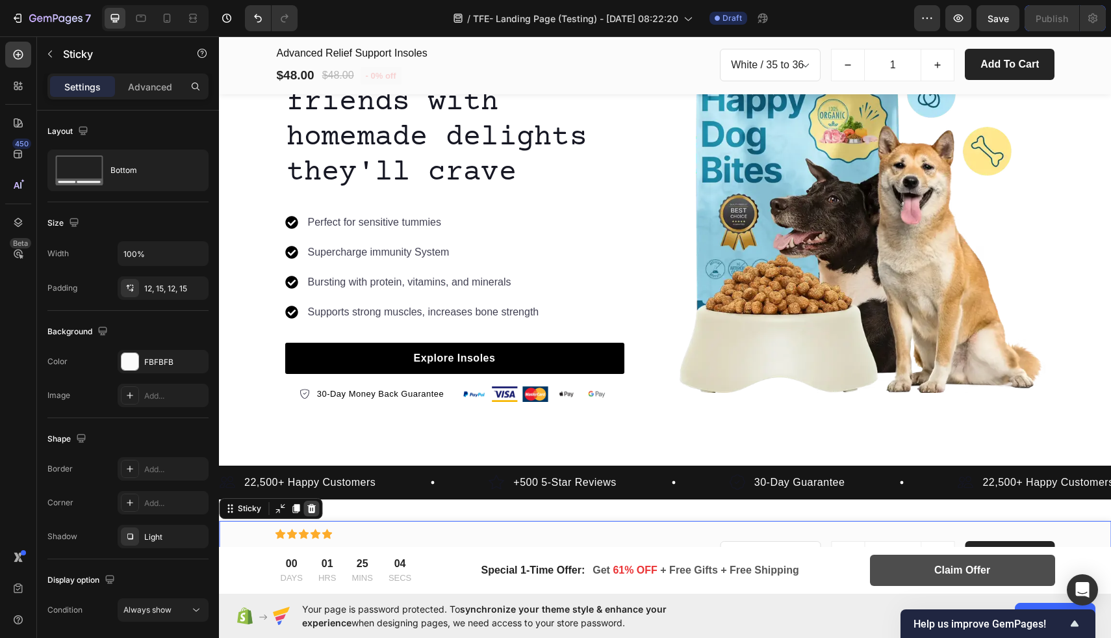
click at [308, 512] on icon at bounding box center [311, 508] width 10 height 10
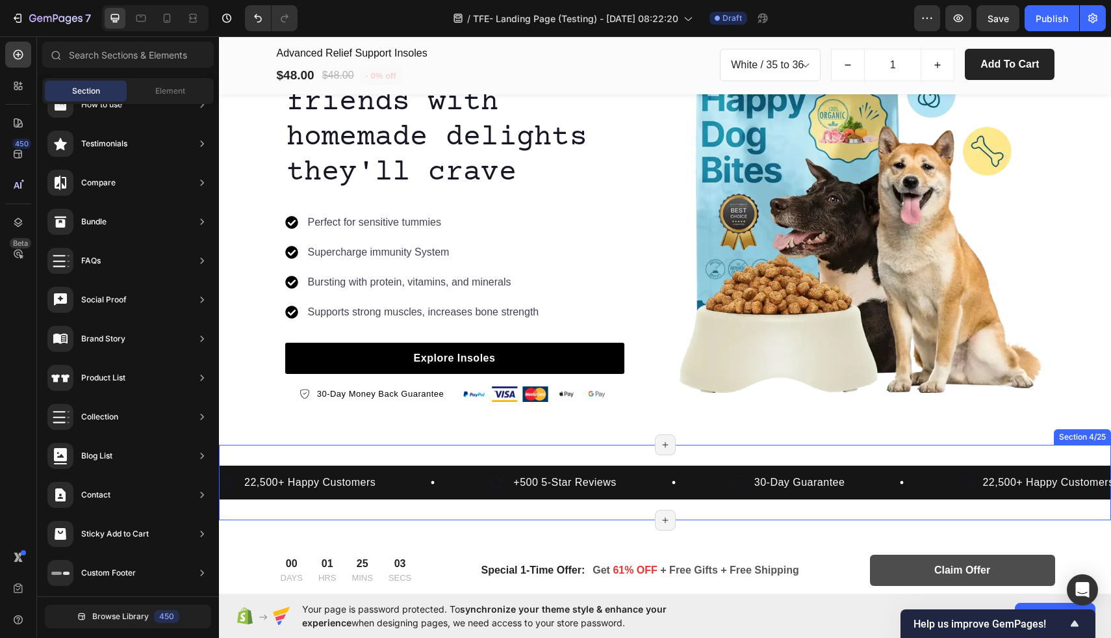
scroll to position [0, 0]
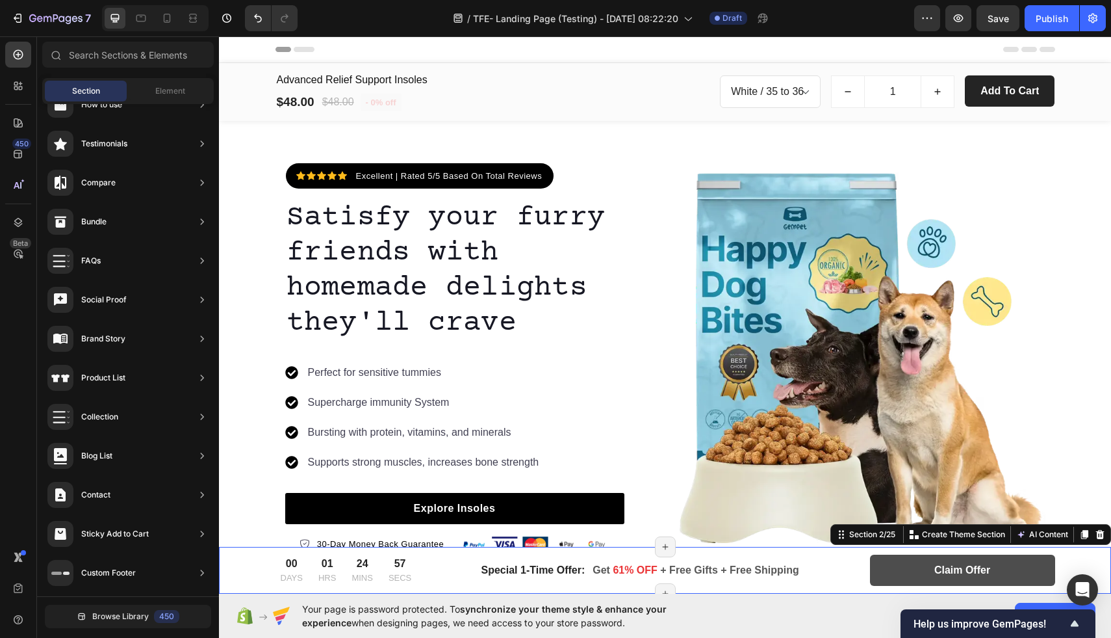
click at [257, 573] on div "00 DAYS 01 HRS 24 MINS 57 SECS CountDown Timer Special 1-Time Offer: Text block…" at bounding box center [665, 569] width 873 height 31
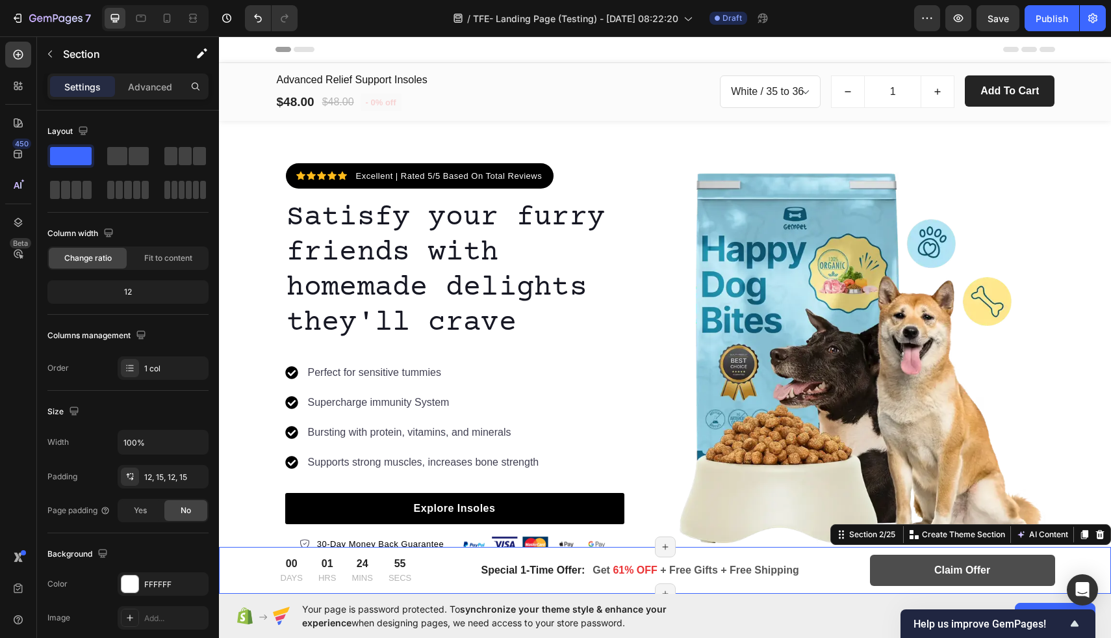
drag, startPoint x: 1098, startPoint y: 533, endPoint x: 946, endPoint y: 465, distance: 165.8
click at [1098, 533] on icon at bounding box center [1100, 534] width 8 height 9
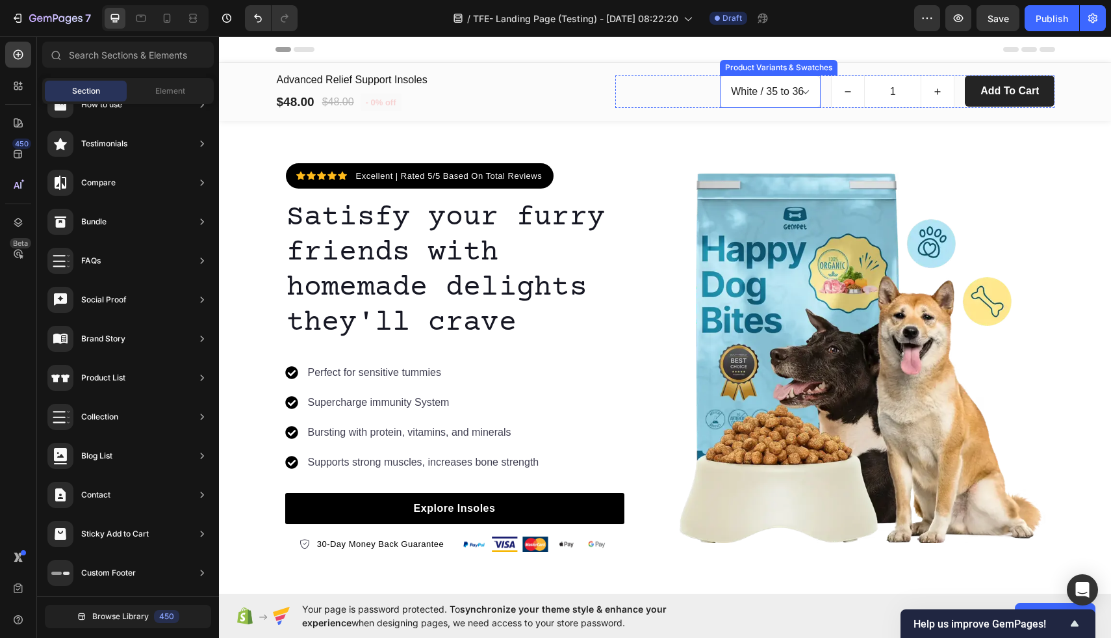
click at [781, 88] on select "White / 35 to 36 Black / 35 to 36 White / 37 to 38 Black / 39 to 40 White / 41 …" at bounding box center [770, 91] width 101 height 32
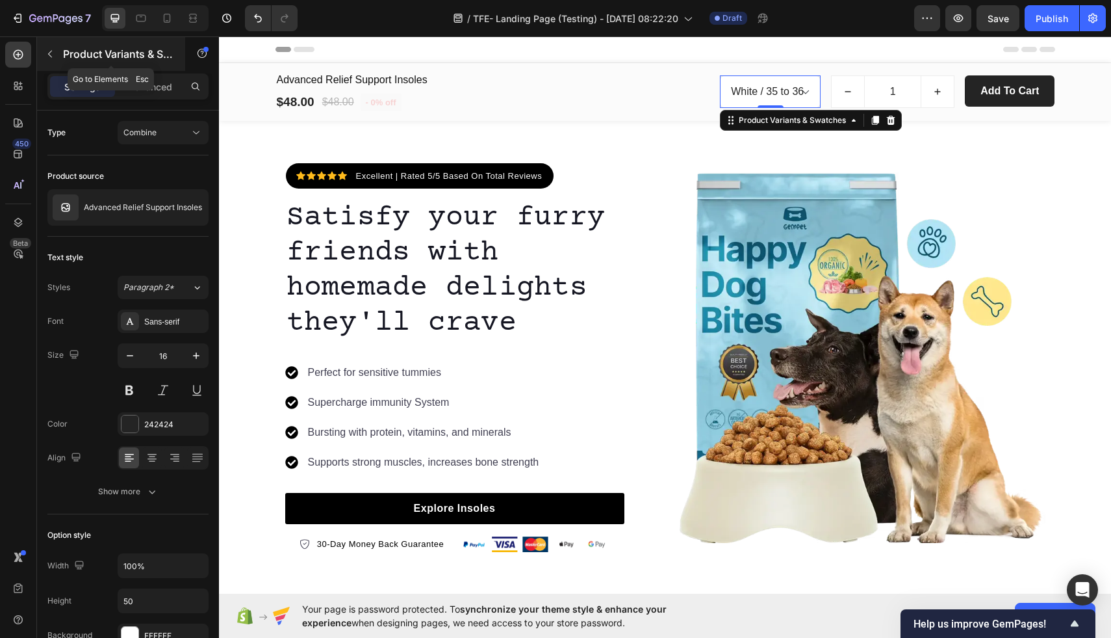
click at [44, 57] on button "button" at bounding box center [50, 54] width 21 height 21
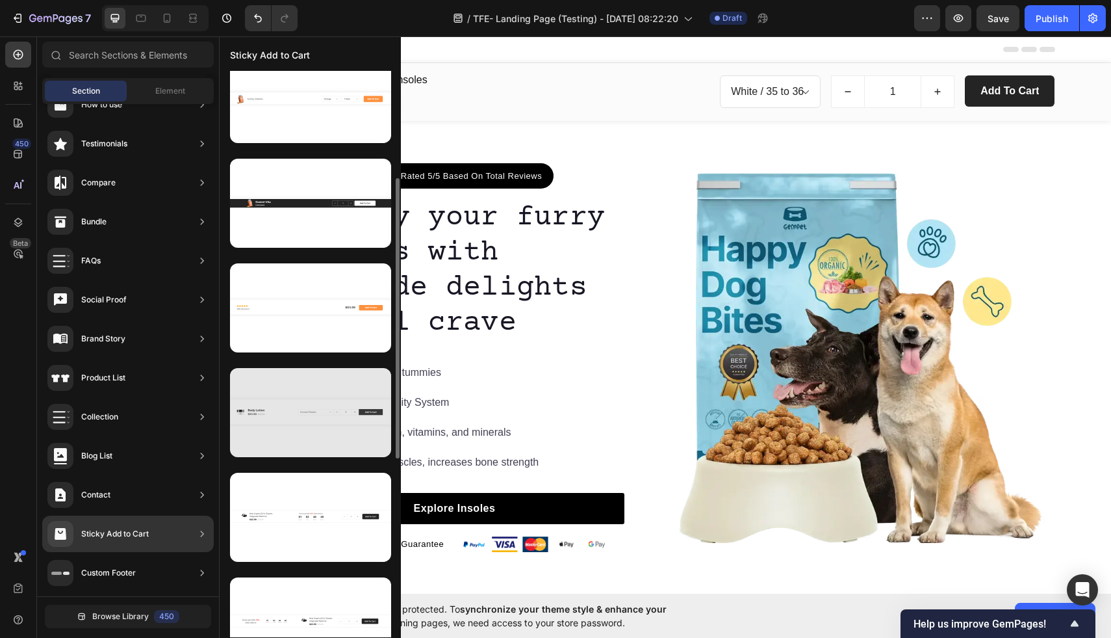
scroll to position [191, 0]
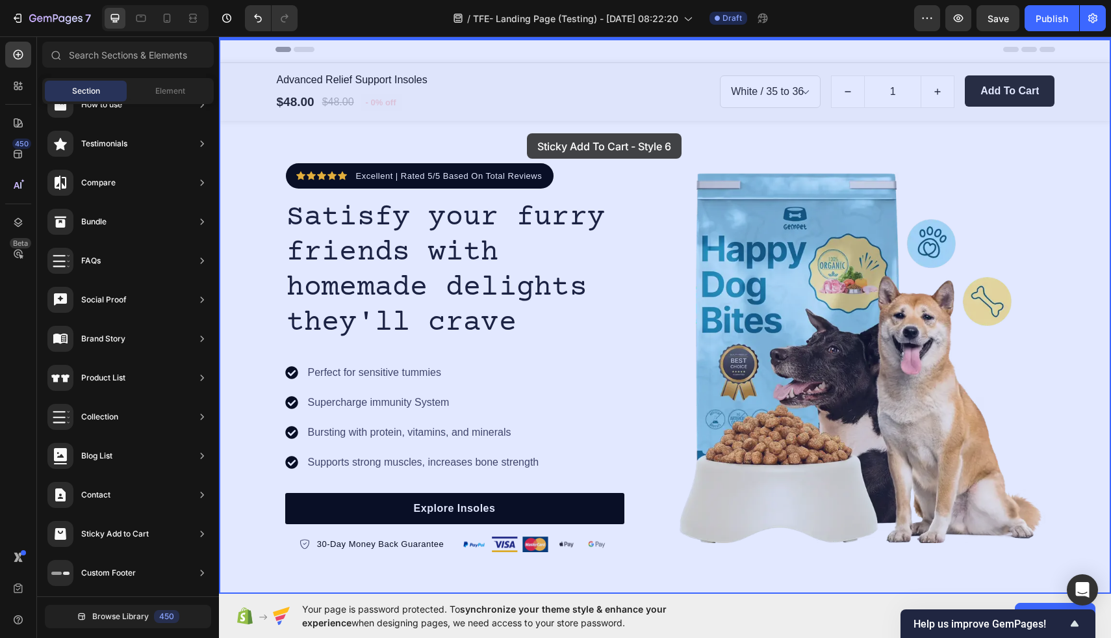
drag, startPoint x: 521, startPoint y: 581, endPoint x: 524, endPoint y: 122, distance: 458.8
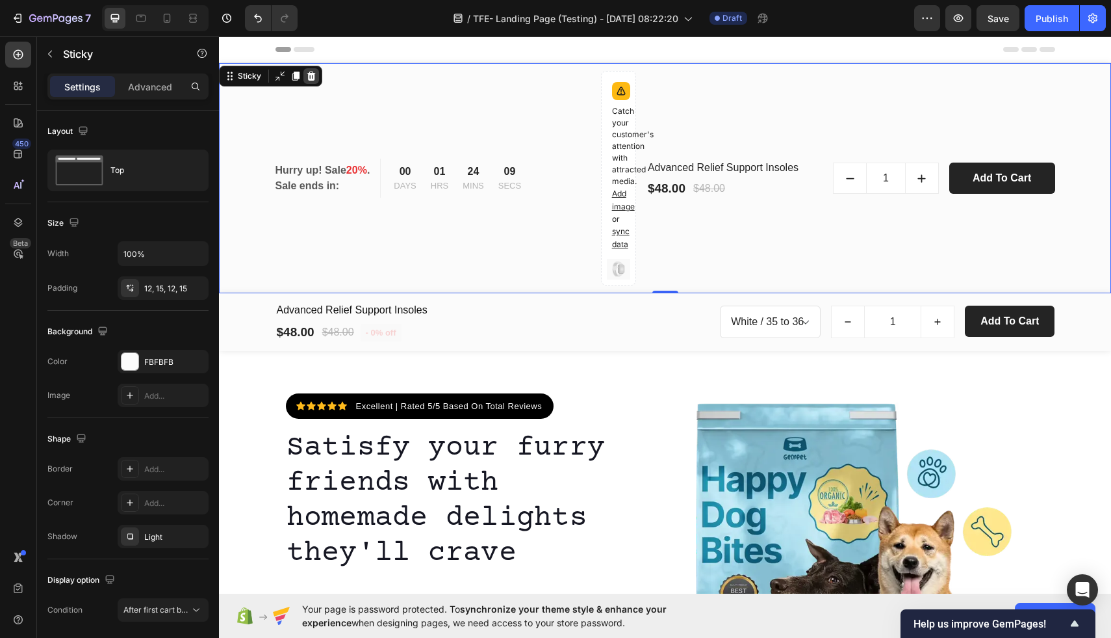
click at [310, 73] on icon at bounding box center [311, 75] width 8 height 9
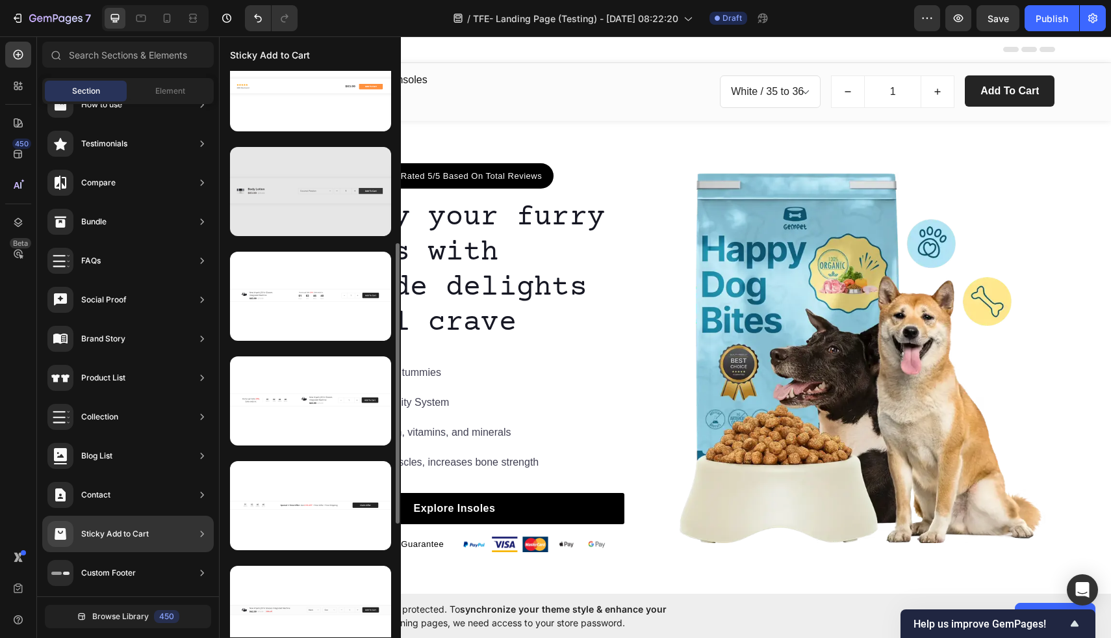
scroll to position [347, 0]
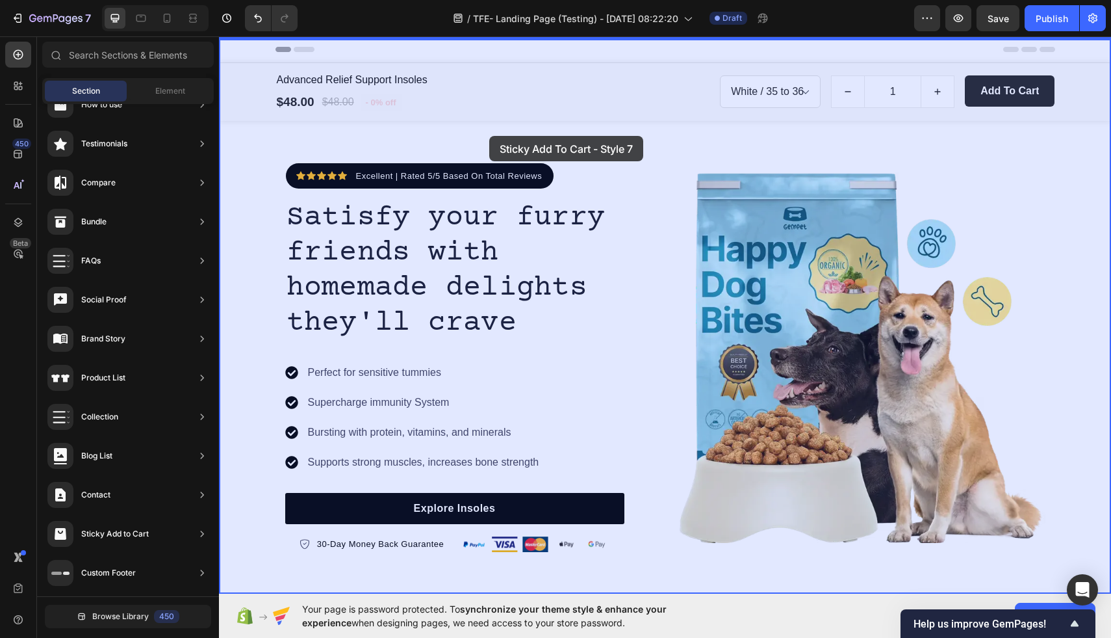
drag, startPoint x: 494, startPoint y: 566, endPoint x: 489, endPoint y: 112, distance: 454.3
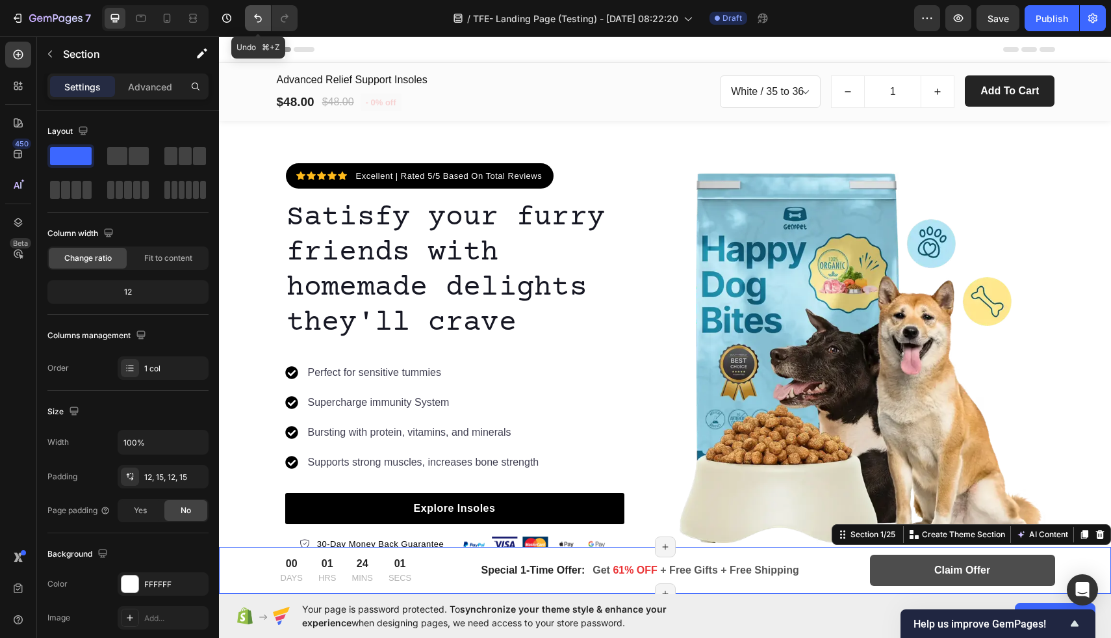
click at [253, 14] on icon "Undo/Redo" at bounding box center [258, 18] width 13 height 13
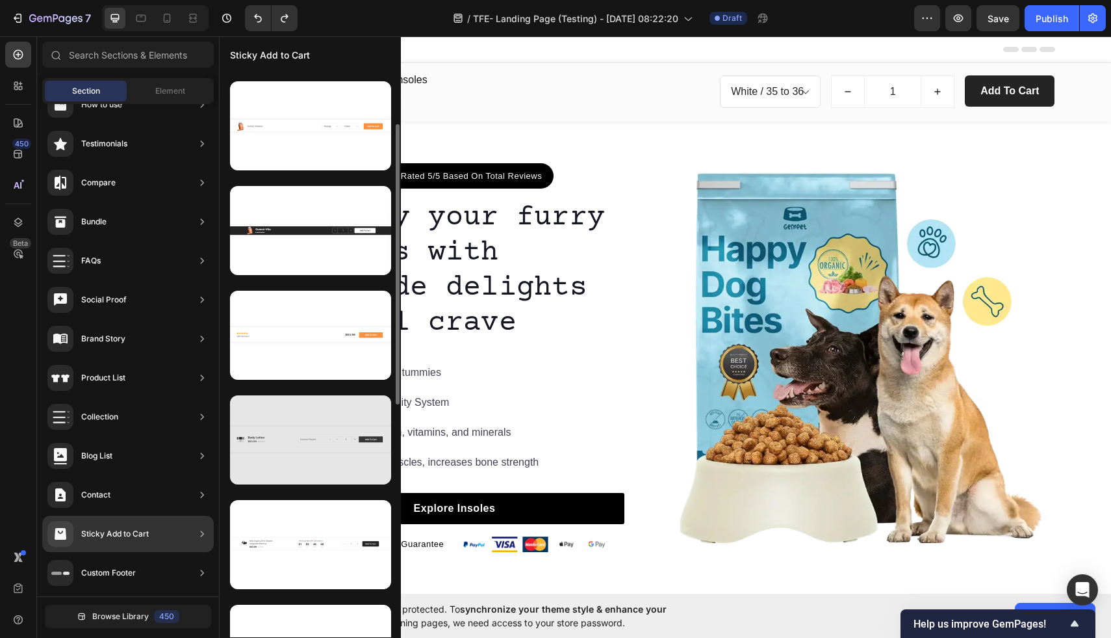
scroll to position [97, 0]
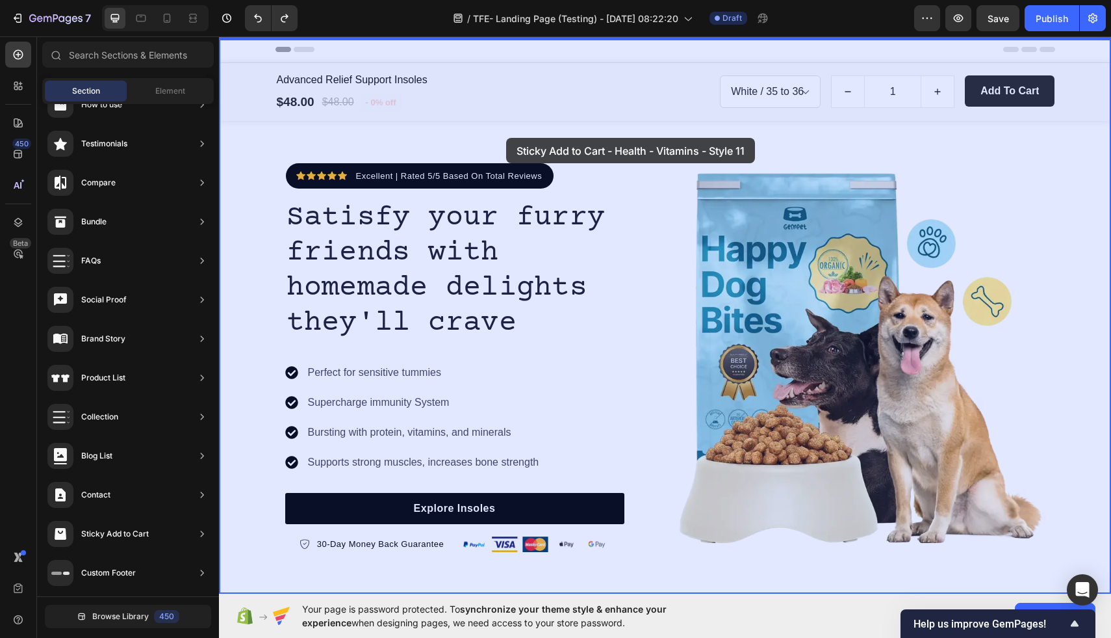
drag, startPoint x: 485, startPoint y: 176, endPoint x: 506, endPoint y: 138, distance: 43.6
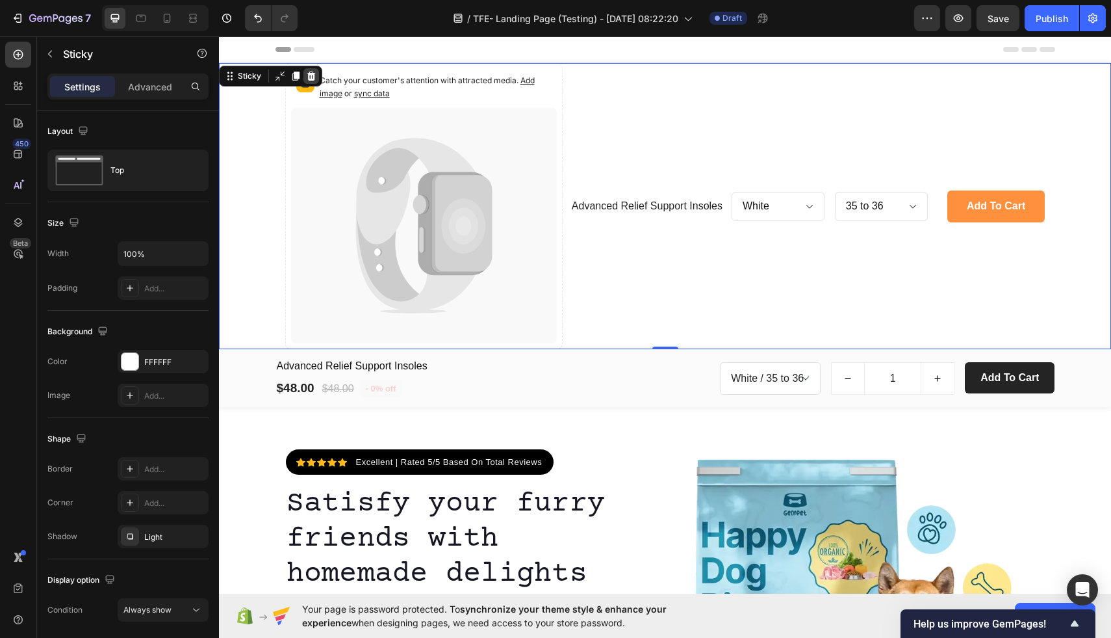
click at [311, 76] on icon at bounding box center [311, 75] width 8 height 9
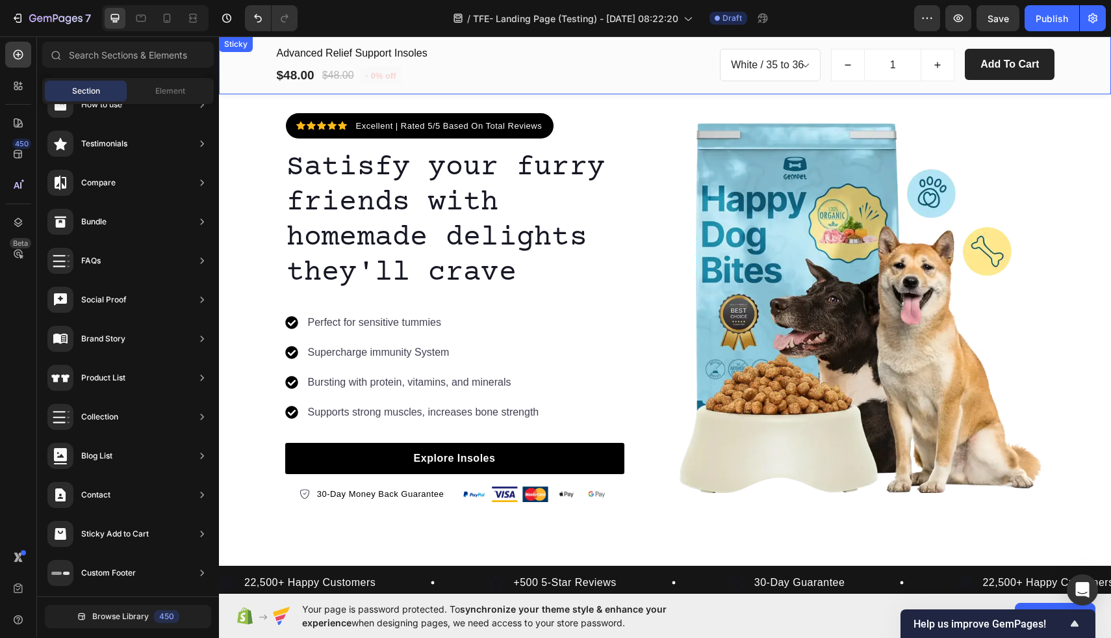
scroll to position [43, 0]
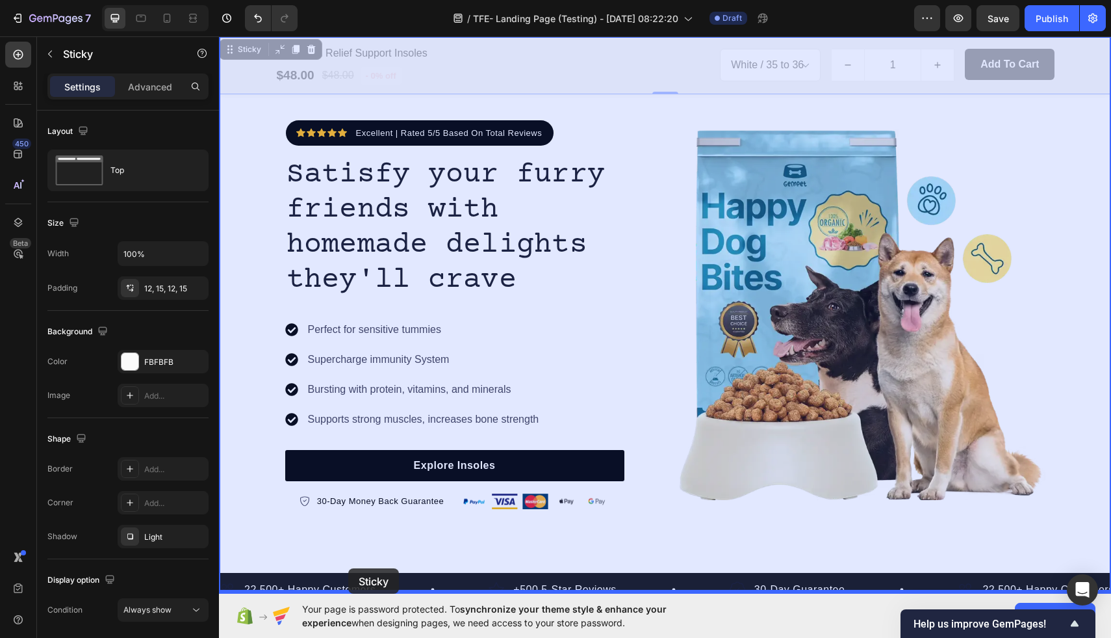
drag, startPoint x: 263, startPoint y: 66, endPoint x: 348, endPoint y: 568, distance: 509.6
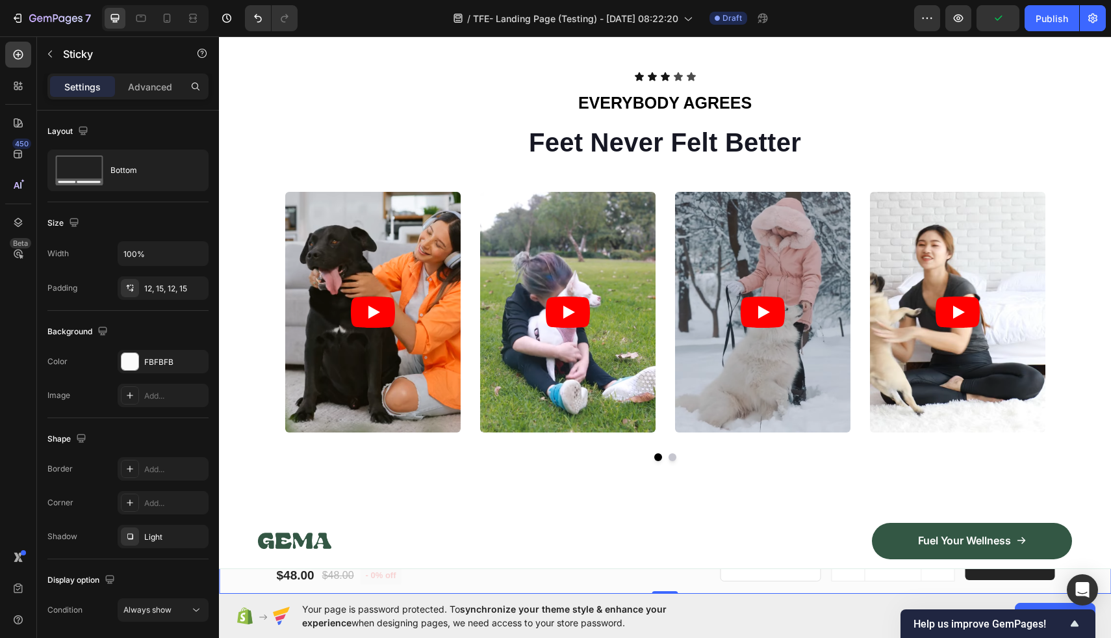
scroll to position [600, 0]
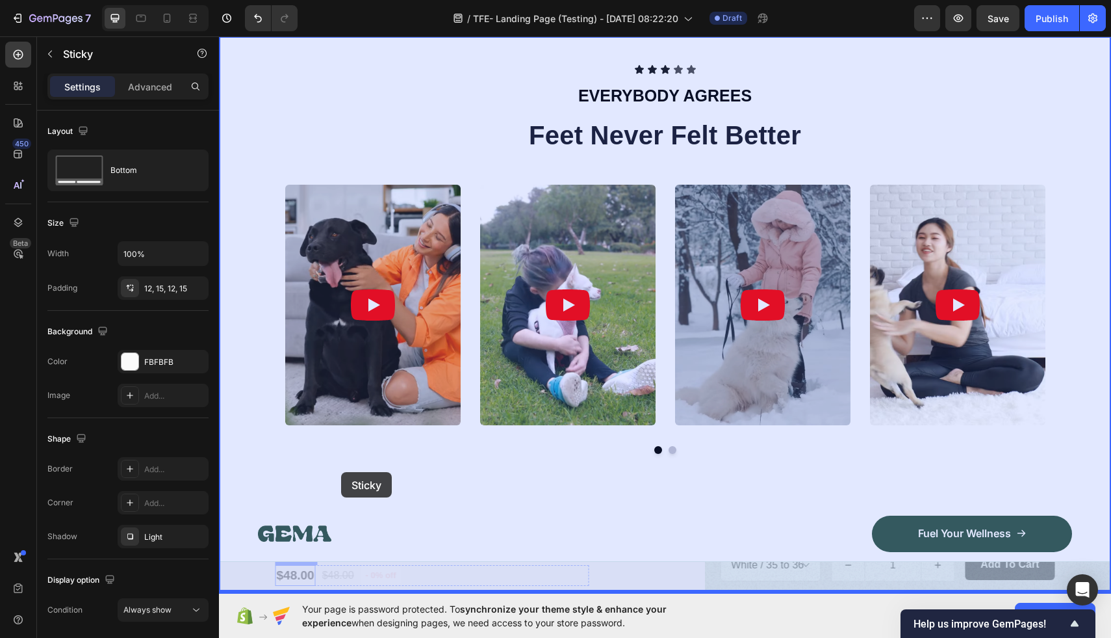
drag, startPoint x: 246, startPoint y: 573, endPoint x: 341, endPoint y: 472, distance: 138.9
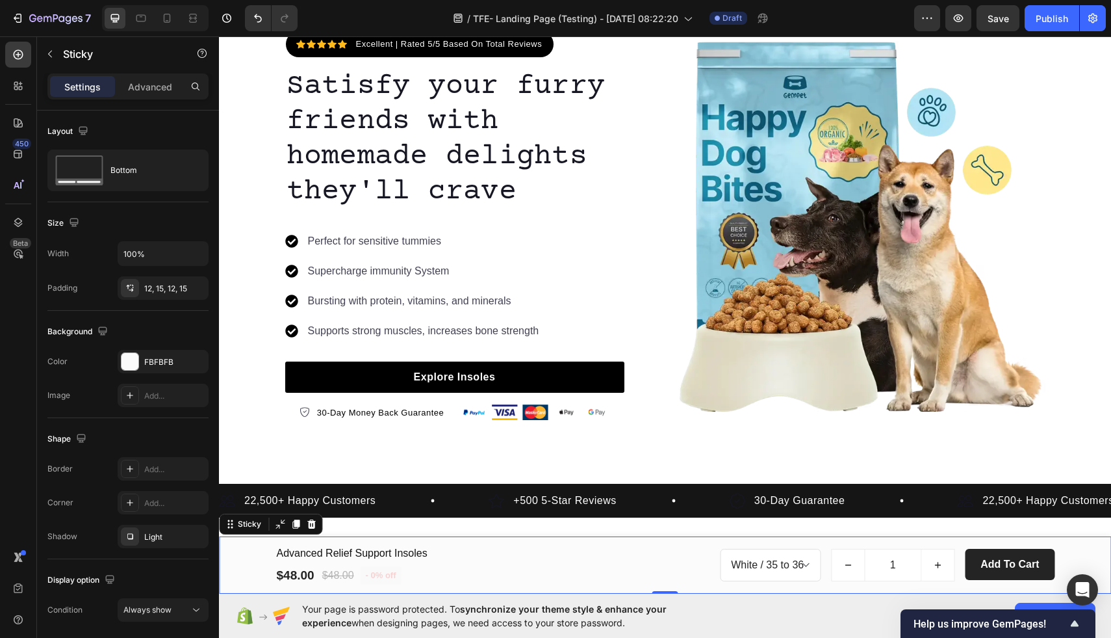
scroll to position [0, 0]
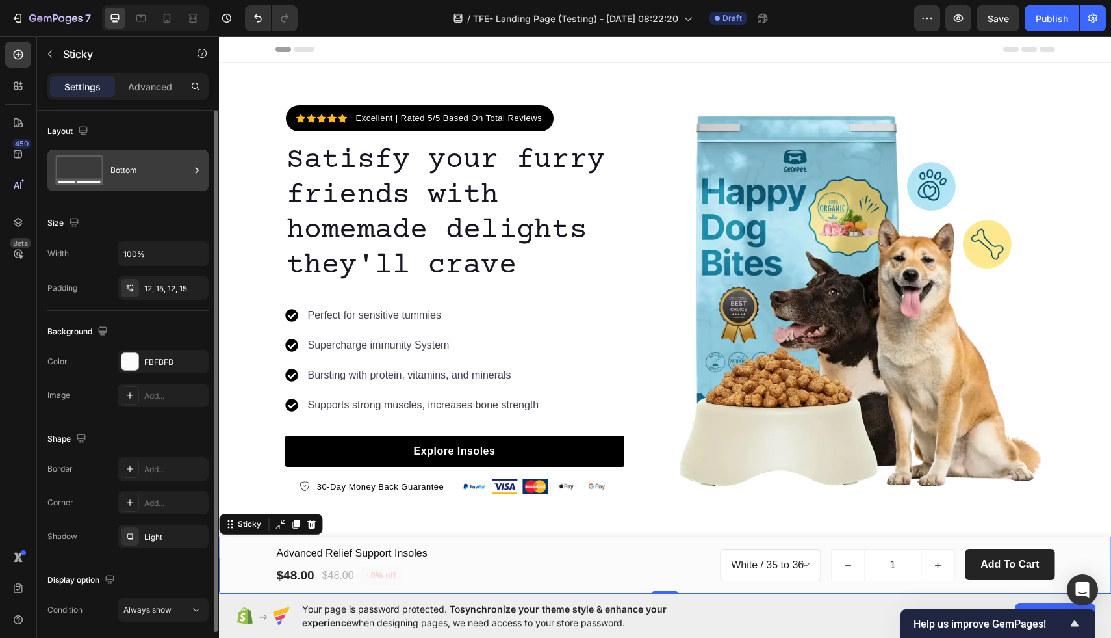
click at [186, 169] on div "Bottom" at bounding box center [149, 170] width 79 height 30
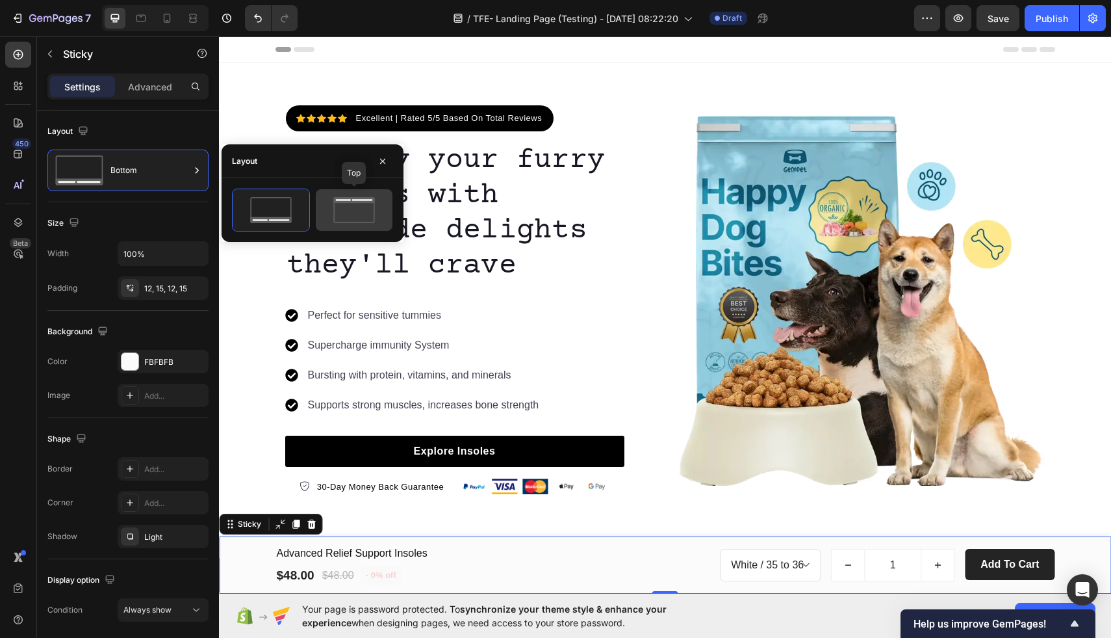
click at [331, 199] on icon at bounding box center [354, 210] width 61 height 26
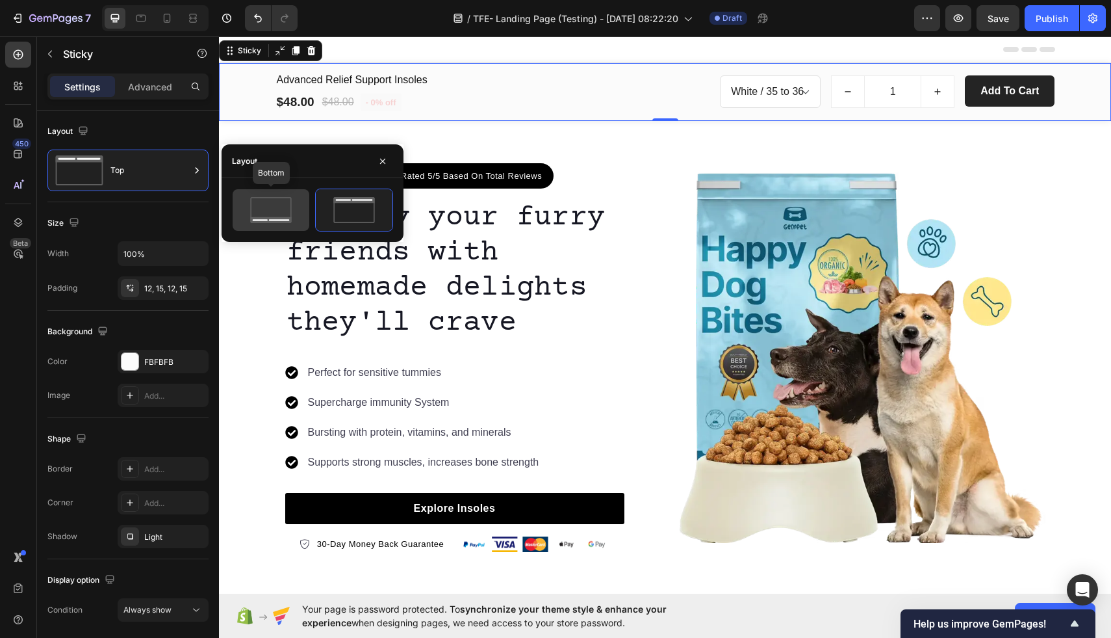
click at [262, 214] on icon at bounding box center [270, 210] width 61 height 26
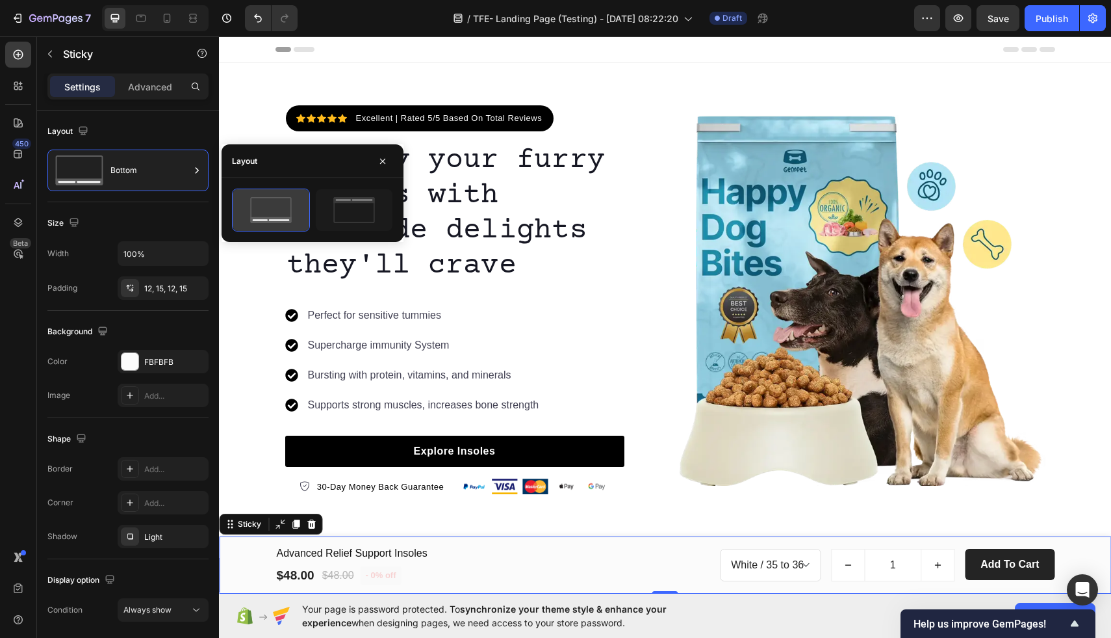
scroll to position [46, 0]
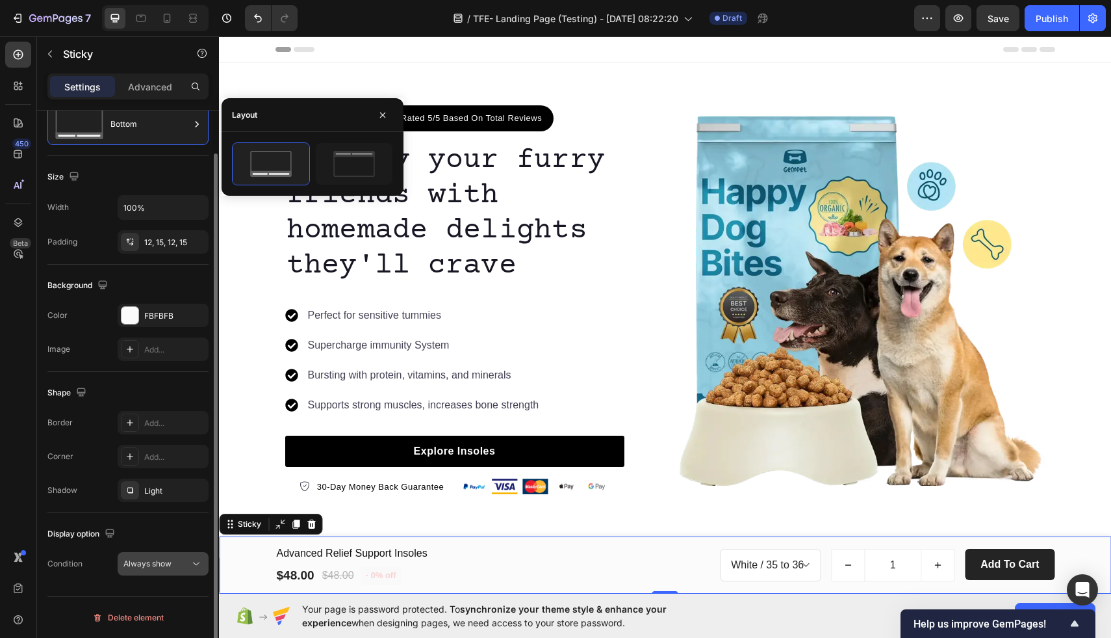
click at [185, 564] on div "Always show" at bounding box center [156, 564] width 66 height 12
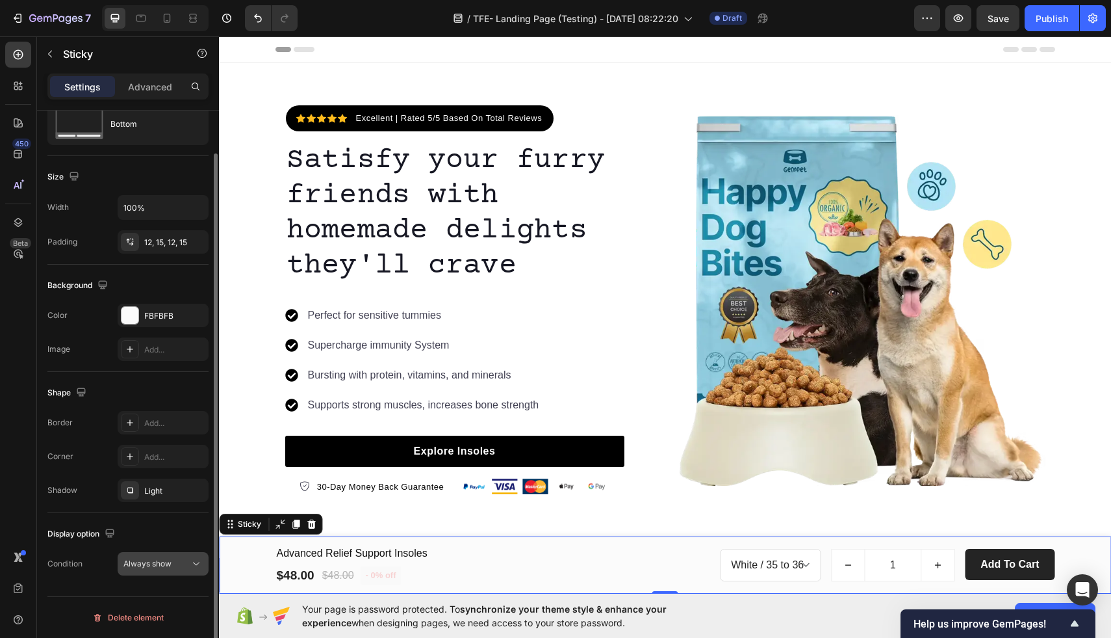
click at [185, 564] on div "Always show" at bounding box center [156, 564] width 66 height 12
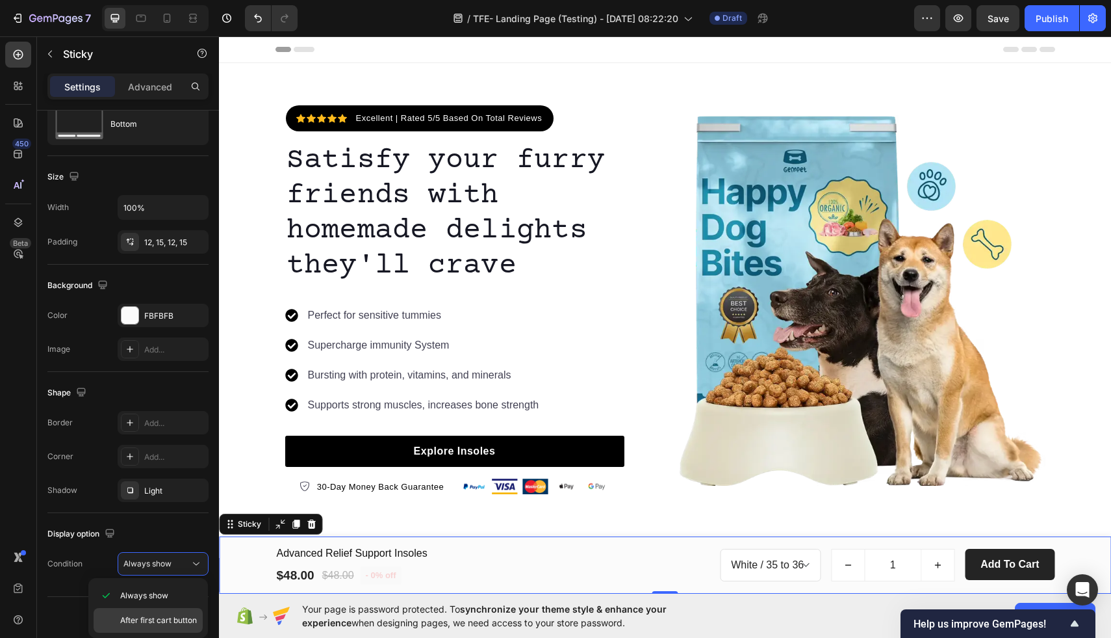
click at [188, 614] on span "After first cart button" at bounding box center [158, 620] width 77 height 12
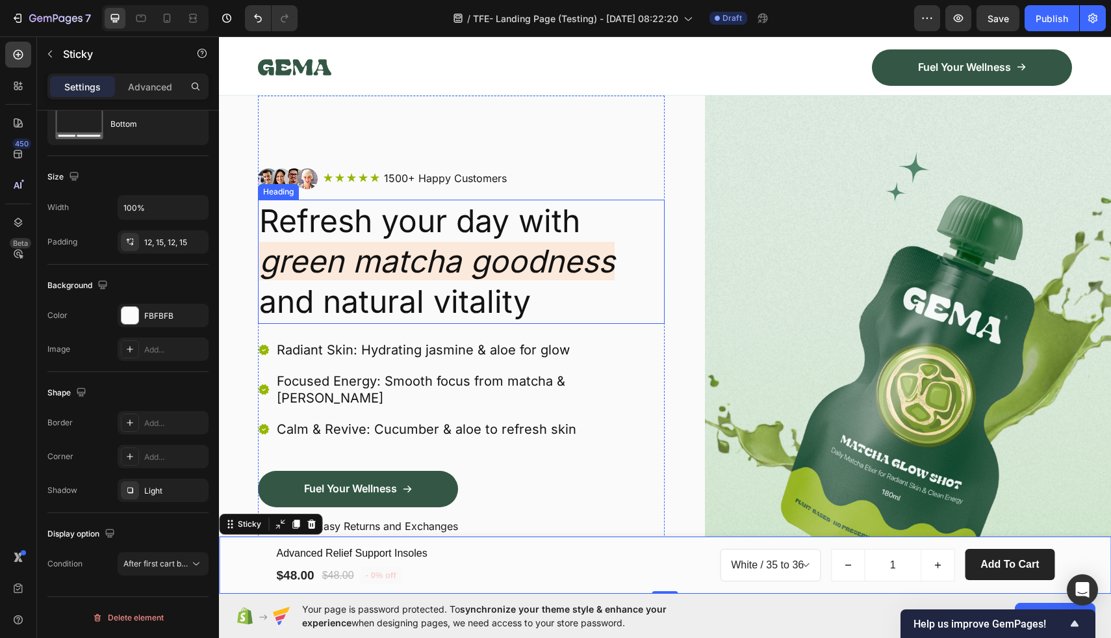
scroll to position [1063, 0]
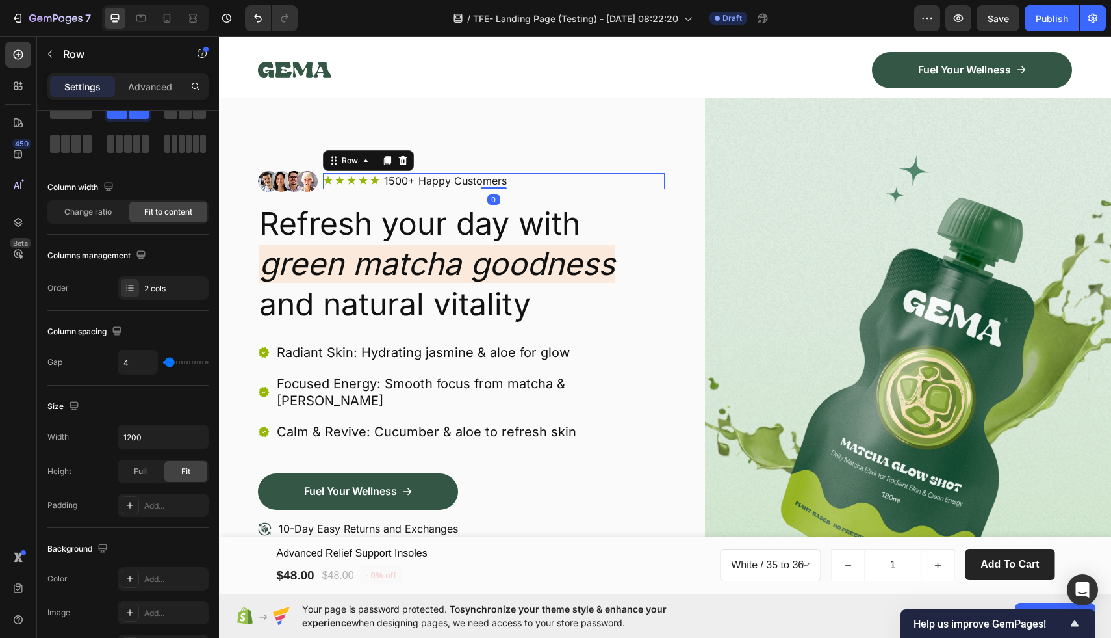
click at [556, 179] on div "Icon Icon Icon Icon Icon Icon List 1500+ Happy Customers Text Block Row 0" at bounding box center [494, 181] width 342 height 16
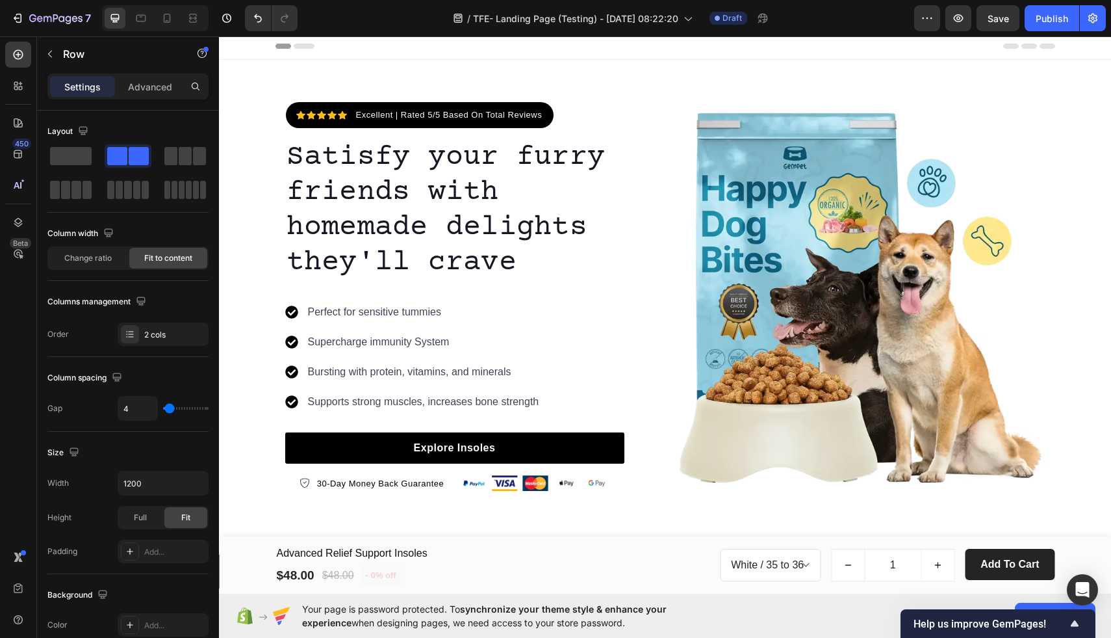
scroll to position [0, 0]
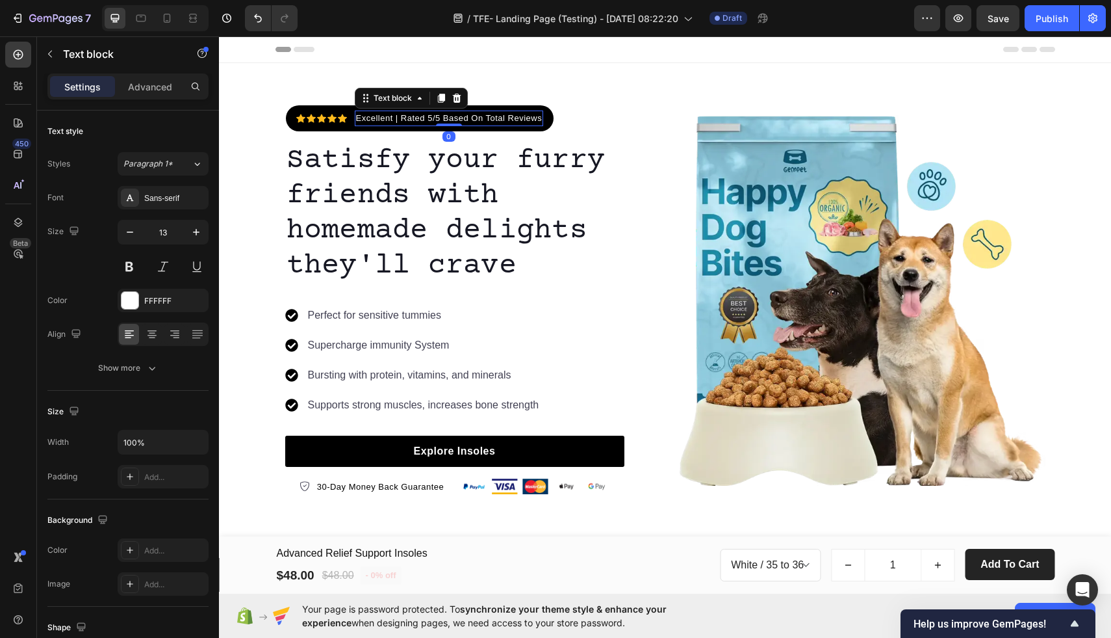
click at [502, 116] on p "Excellent | Rated 5/5 Based On Total Reviews" at bounding box center [449, 118] width 187 height 13
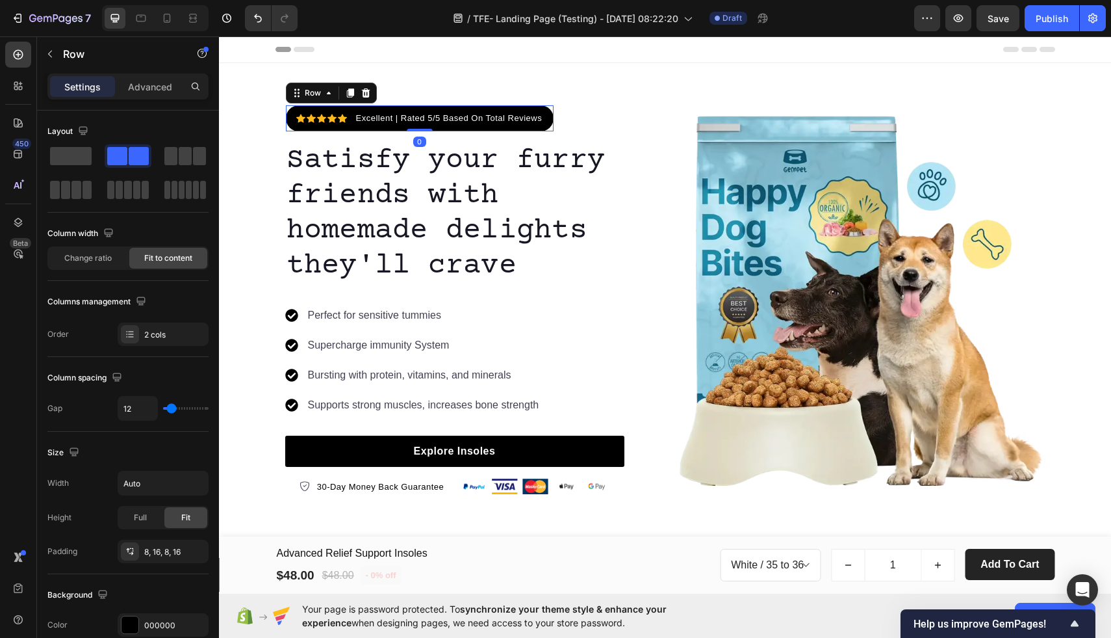
click at [286, 115] on div "Icon Icon Icon Icon Icon Icon List Hoz Excellent | Rated 5/5 Based On Total Rev…" at bounding box center [420, 118] width 268 height 26
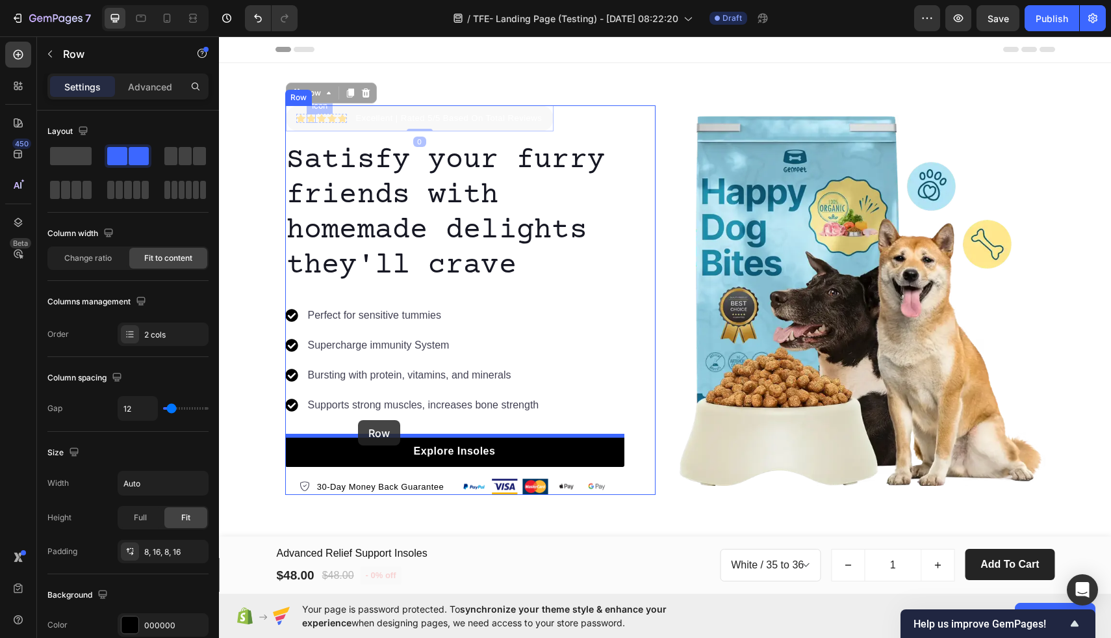
drag, startPoint x: 286, startPoint y: 115, endPoint x: 358, endPoint y: 420, distance: 313.2
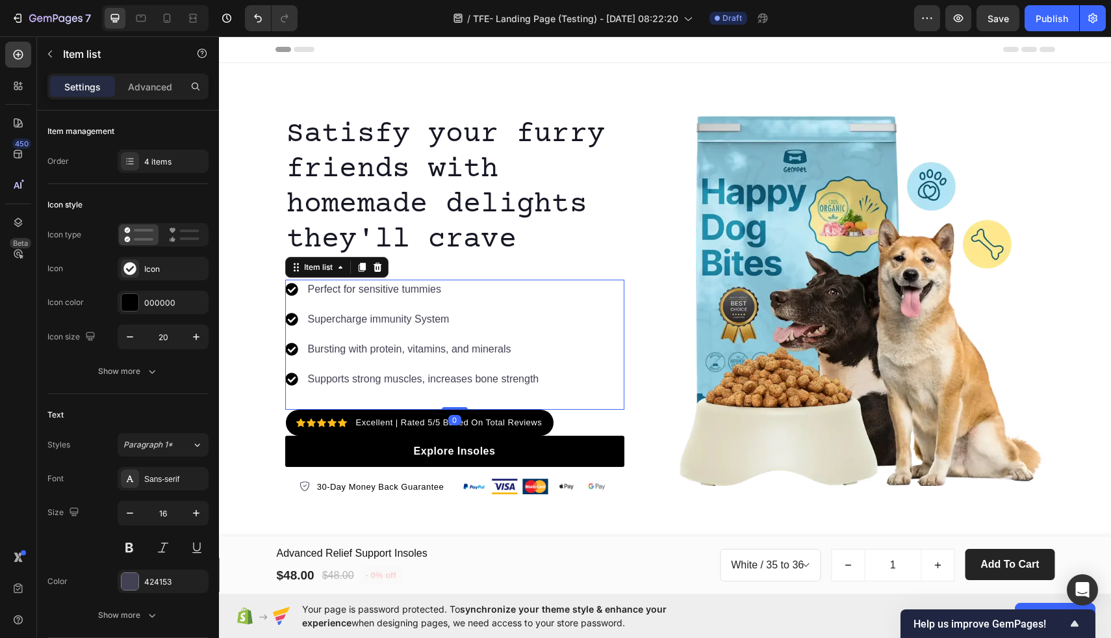
click at [538, 316] on p "Supercharge immunity System" at bounding box center [423, 319] width 231 height 16
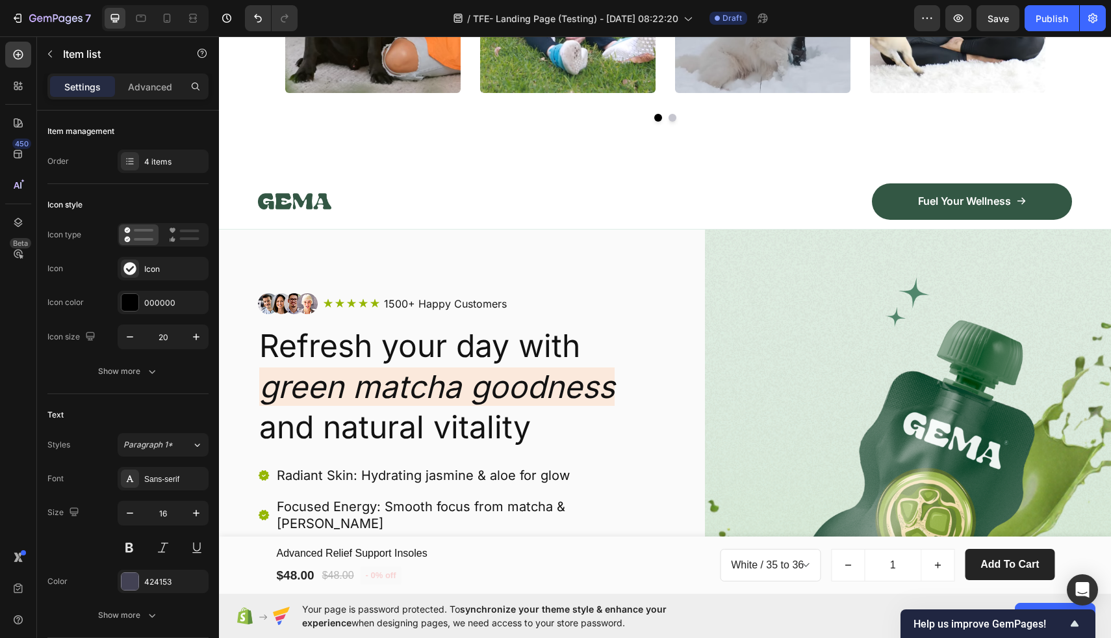
scroll to position [923, 0]
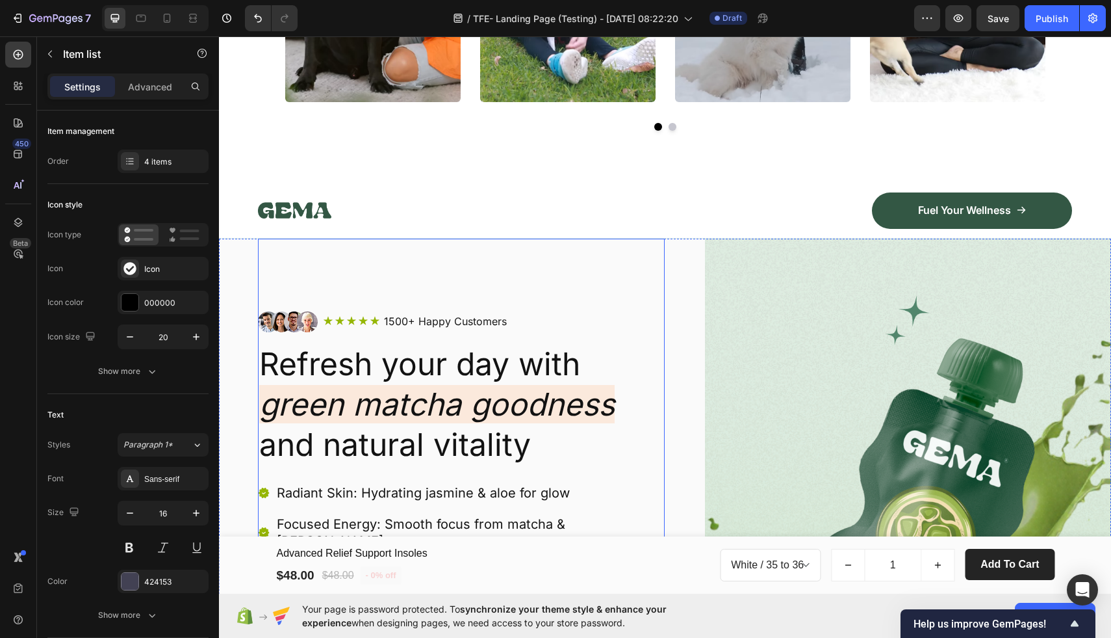
click at [324, 282] on div "Image Icon Icon Icon Icon Icon Icon List 1500+ Happy Customers Text Block Row R…" at bounding box center [461, 527] width 407 height 576
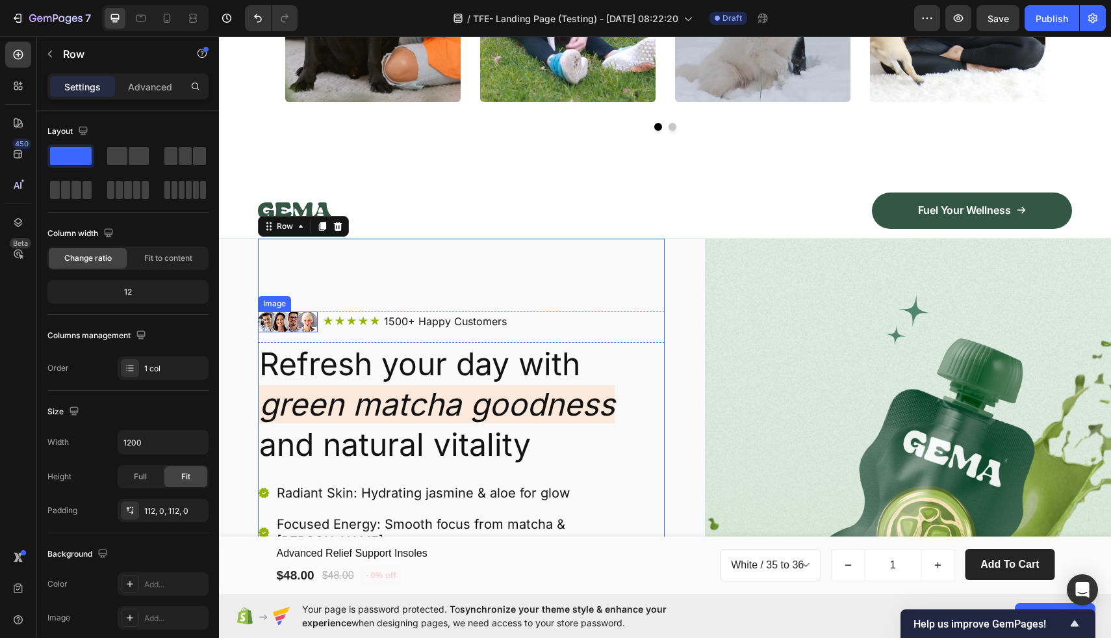
click at [267, 308] on div "Image" at bounding box center [274, 304] width 33 height 16
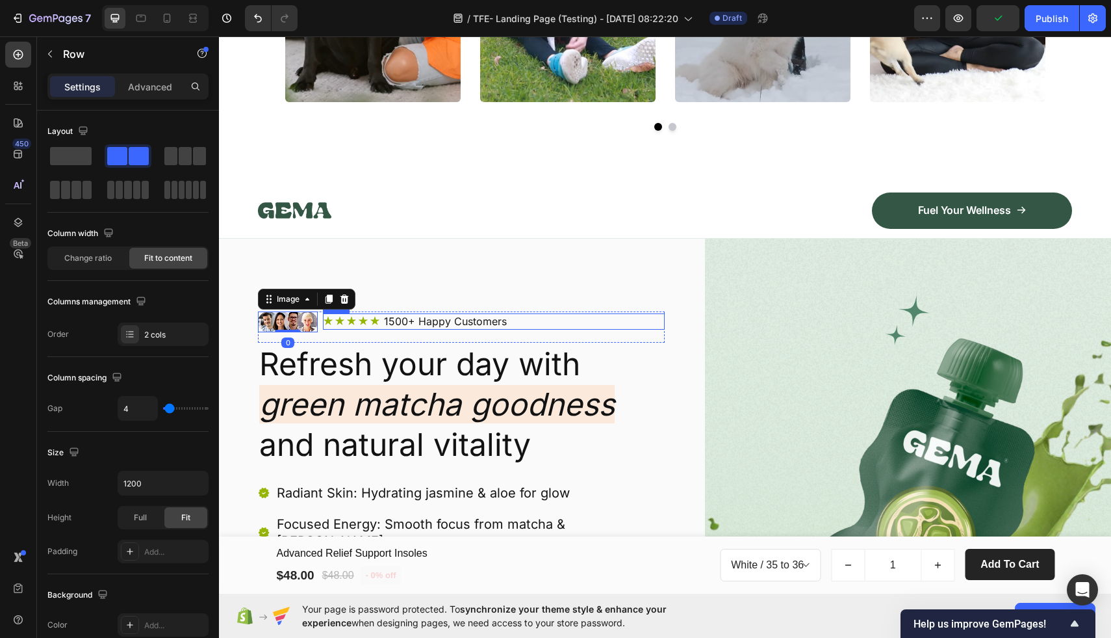
click at [531, 326] on div "Icon Icon Icon Icon Icon Icon List 1500+ Happy Customers Text Block Row" at bounding box center [494, 321] width 342 height 16
click at [568, 334] on div "Image Icon Icon Icon Icon Icon Icon List 1500+ Happy Customers Text Block Row R…" at bounding box center [461, 326] width 407 height 31
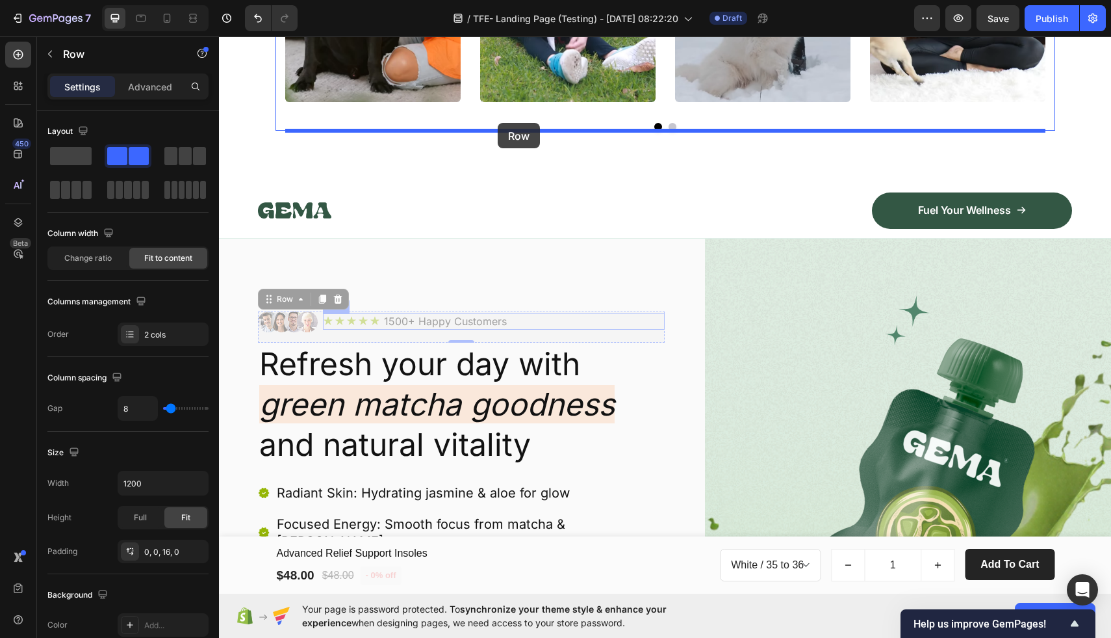
drag, startPoint x: 550, startPoint y: 335, endPoint x: 498, endPoint y: 123, distance: 218.2
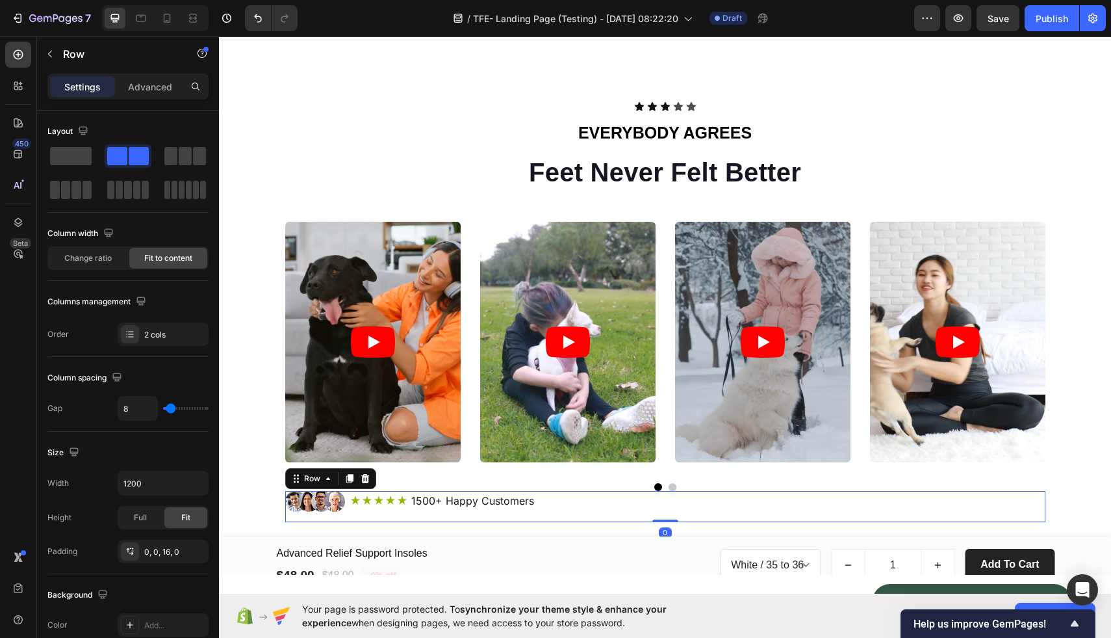
scroll to position [562, 0]
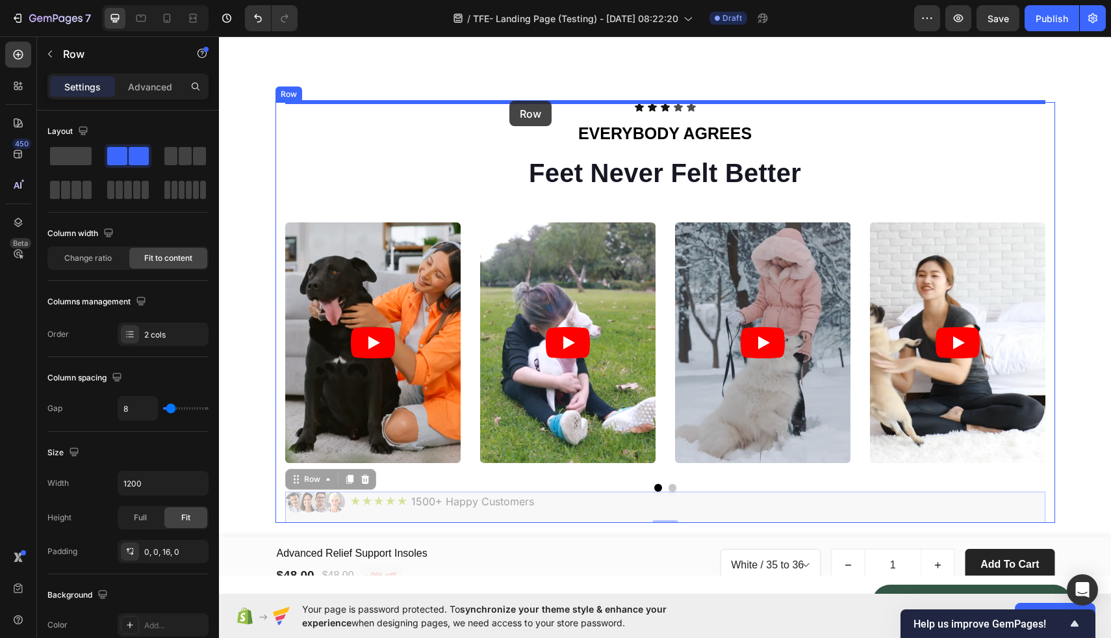
drag, startPoint x: 556, startPoint y: 492, endPoint x: 510, endPoint y: 101, distance: 393.9
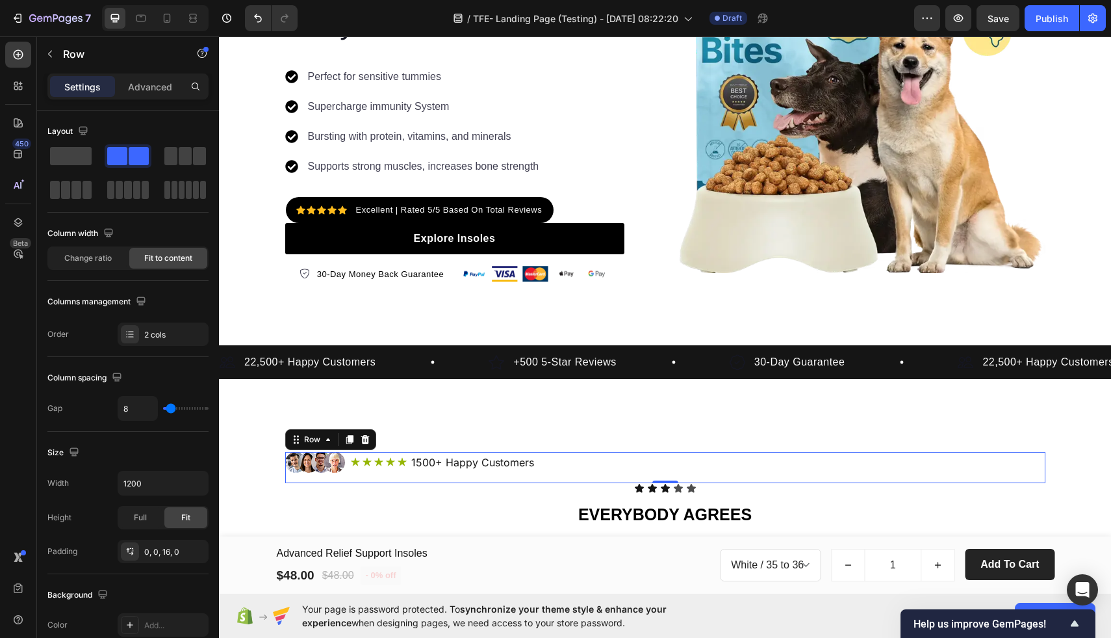
scroll to position [195, 0]
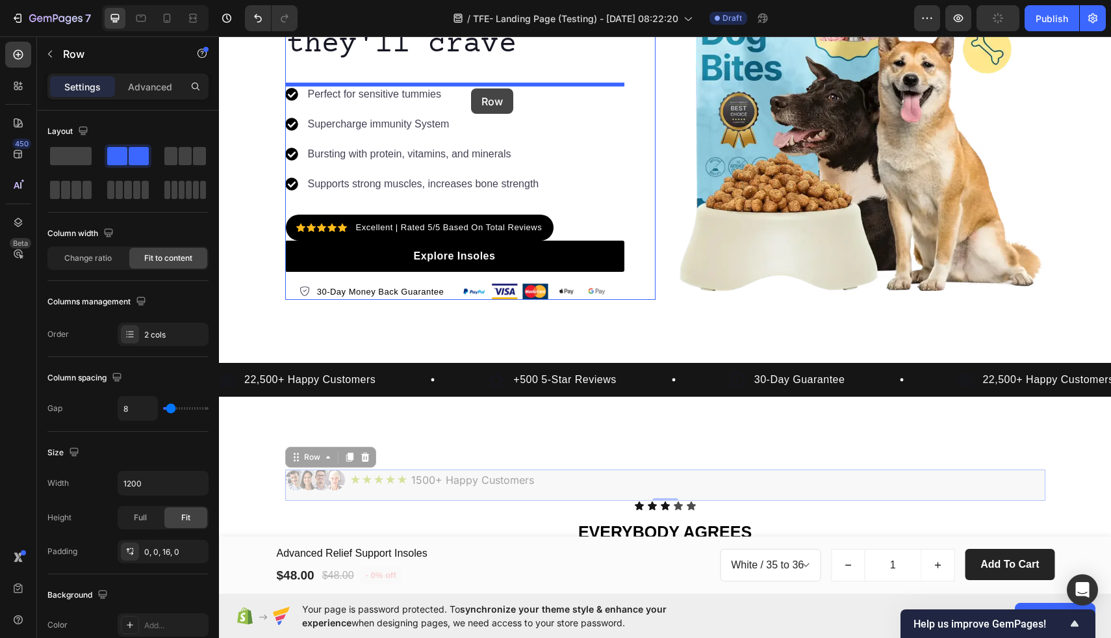
drag, startPoint x: 543, startPoint y: 469, endPoint x: 471, endPoint y: 90, distance: 385.1
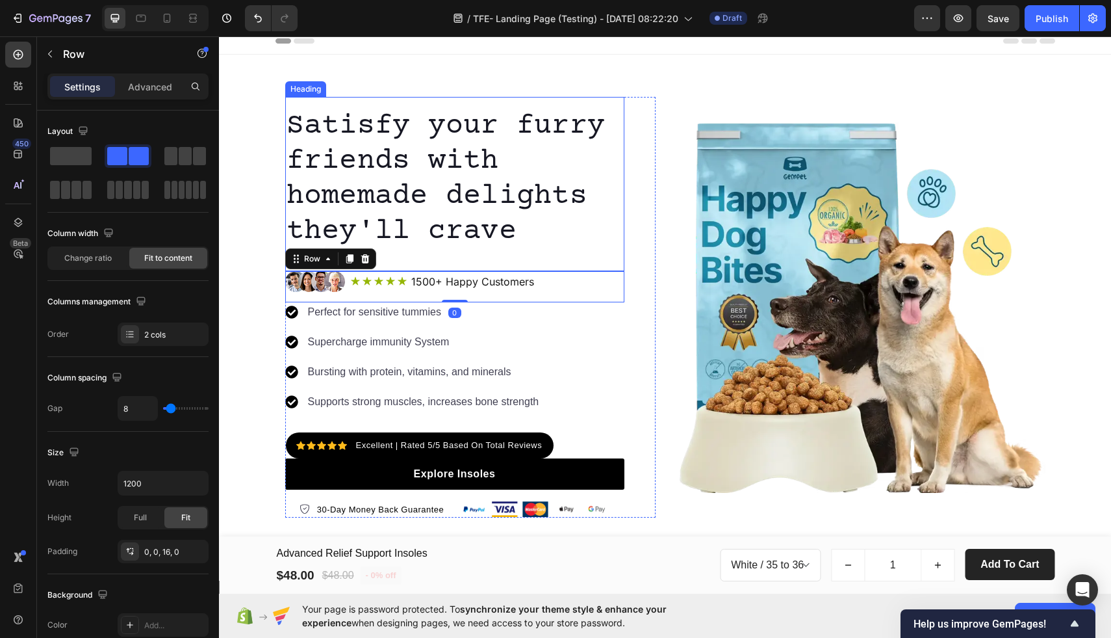
scroll to position [0, 0]
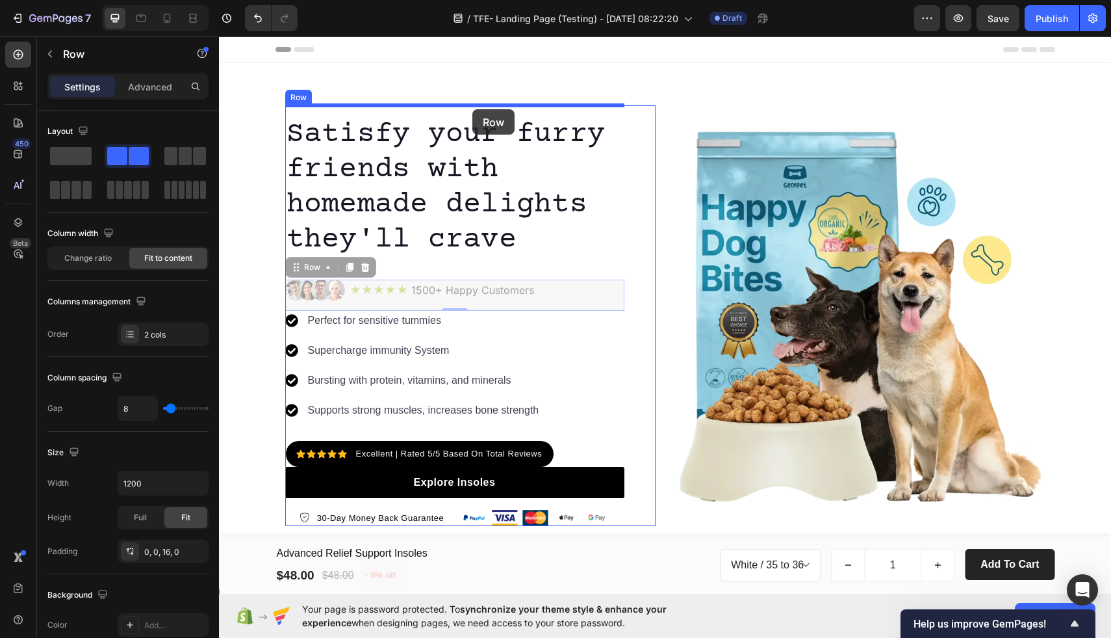
drag, startPoint x: 548, startPoint y: 305, endPoint x: 472, endPoint y: 109, distance: 210.2
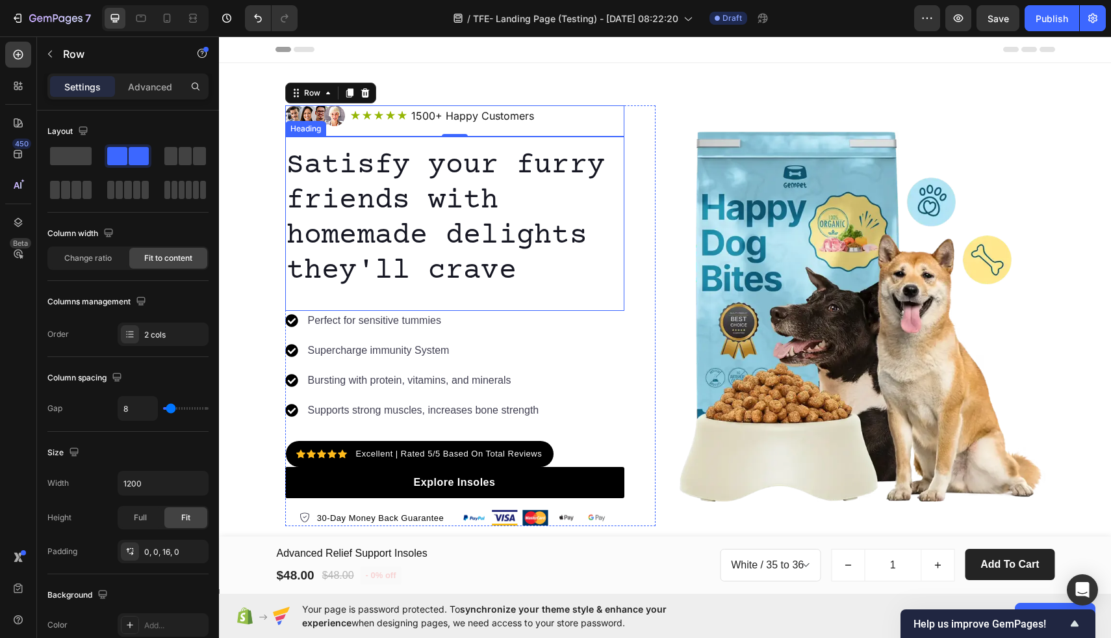
click at [565, 185] on p "Satisfy your furry friends with homemade delights they'll crave" at bounding box center [455, 218] width 337 height 140
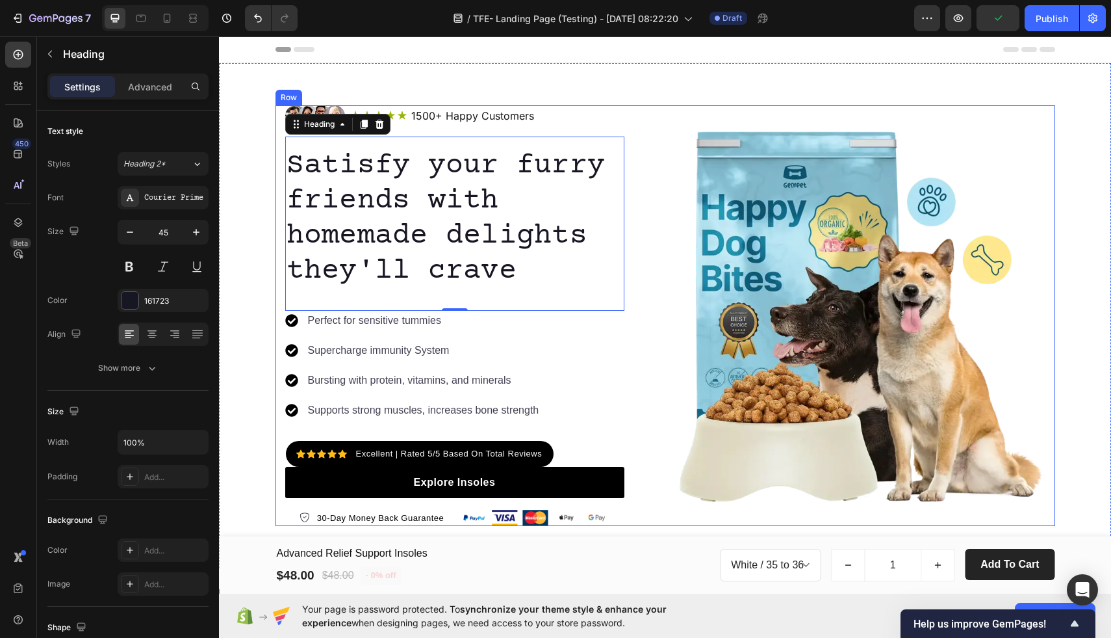
click at [660, 302] on div "Image Icon Icon Icon Icon Icon Icon List 1500+ Happy Customers Text Block Row R…" at bounding box center [666, 315] width 780 height 420
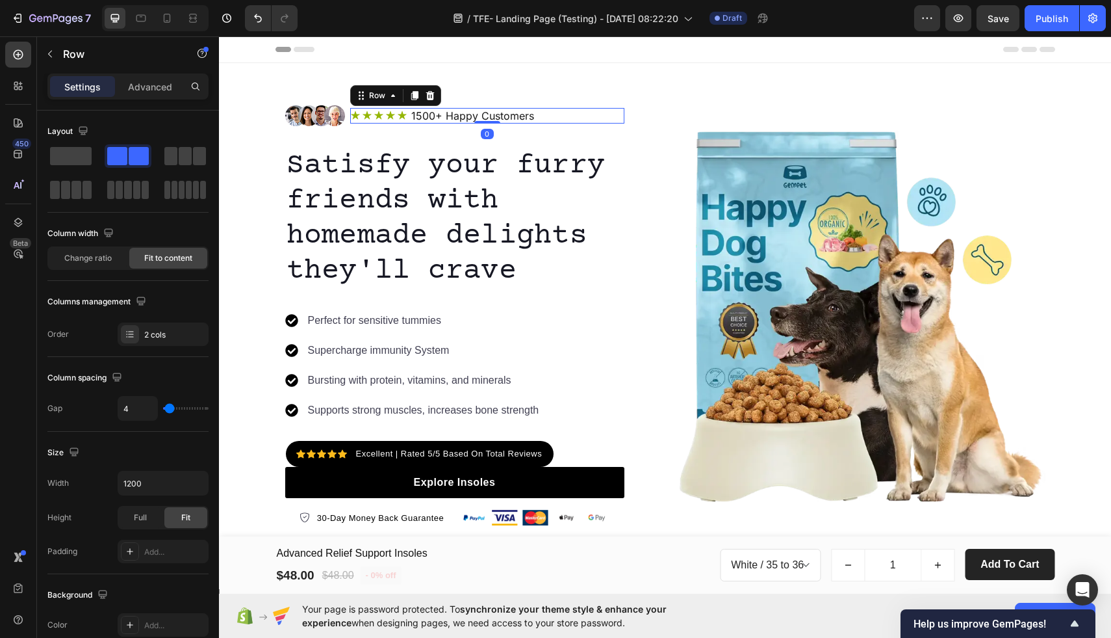
click at [589, 110] on div "Icon Icon Icon Icon Icon Icon List 1500+ Happy Customers Text Block Row 0" at bounding box center [487, 116] width 274 height 16
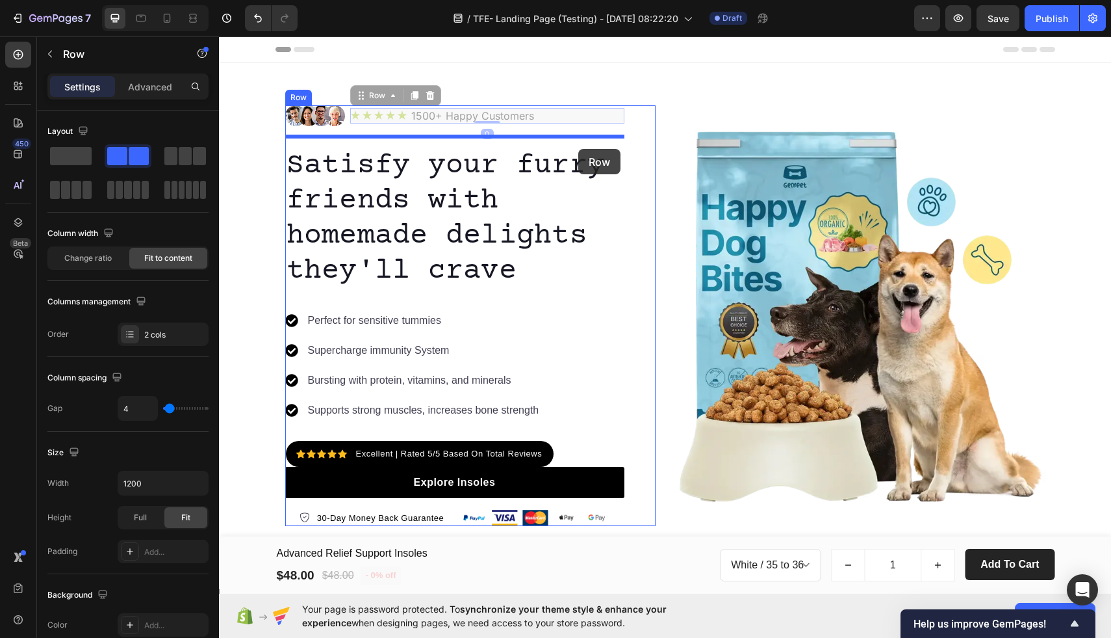
drag, startPoint x: 588, startPoint y: 110, endPoint x: 578, endPoint y: 149, distance: 40.2
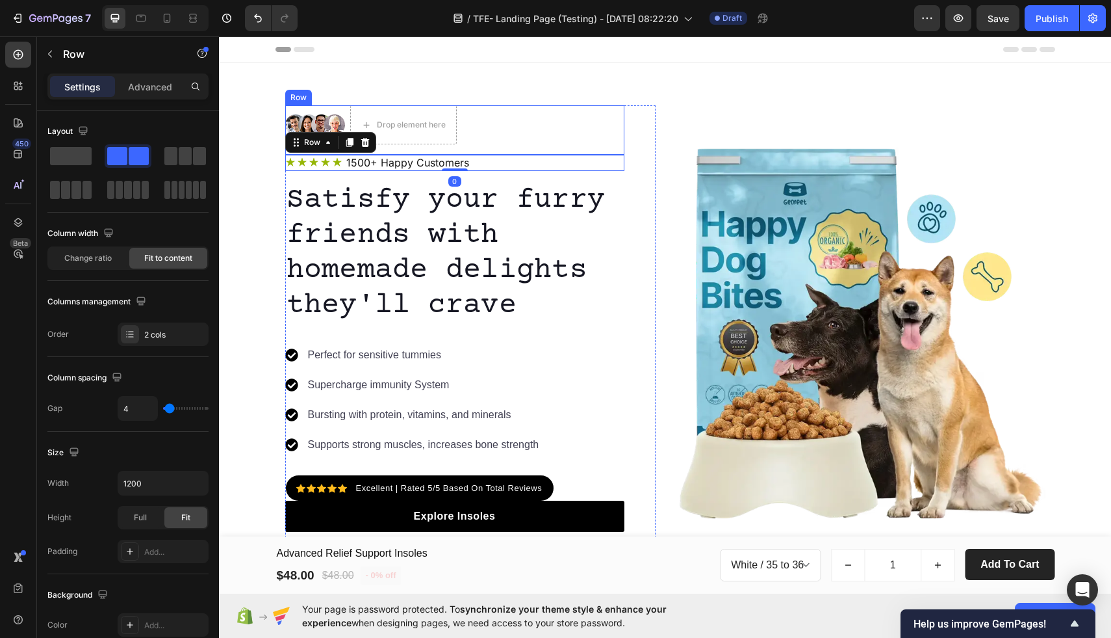
click at [606, 127] on div "Image Drop element here Row" at bounding box center [454, 129] width 339 height 49
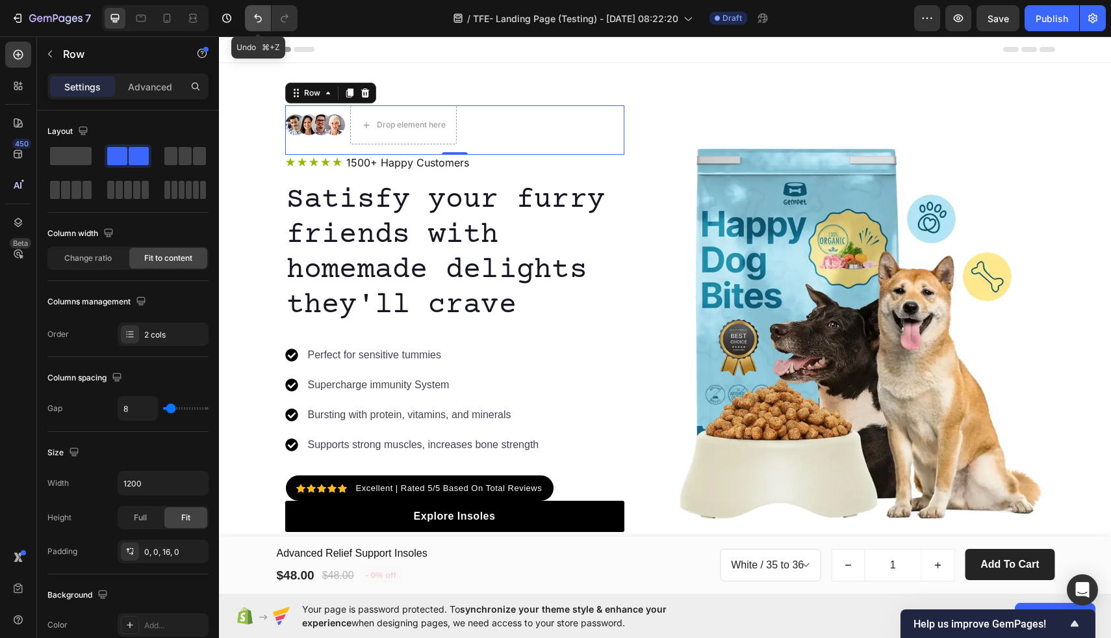
click at [252, 25] on button "Undo/Redo" at bounding box center [258, 18] width 26 height 26
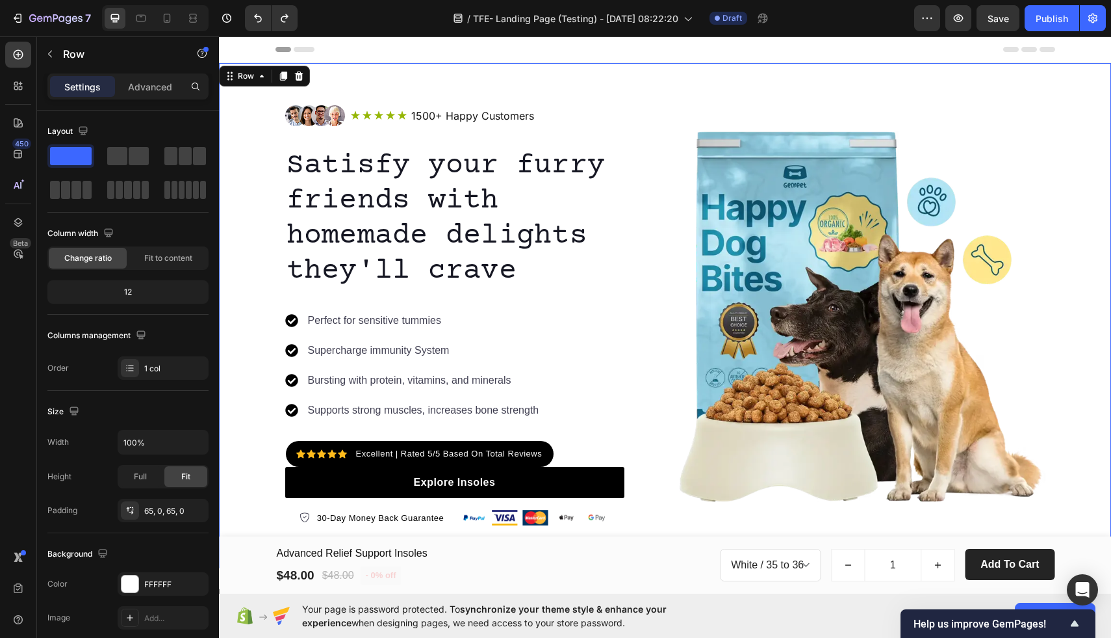
click at [682, 101] on div "Image Icon Icon Icon Icon Icon Icon List 1500+ Happy Customers Text Block Row R…" at bounding box center [665, 315] width 892 height 505
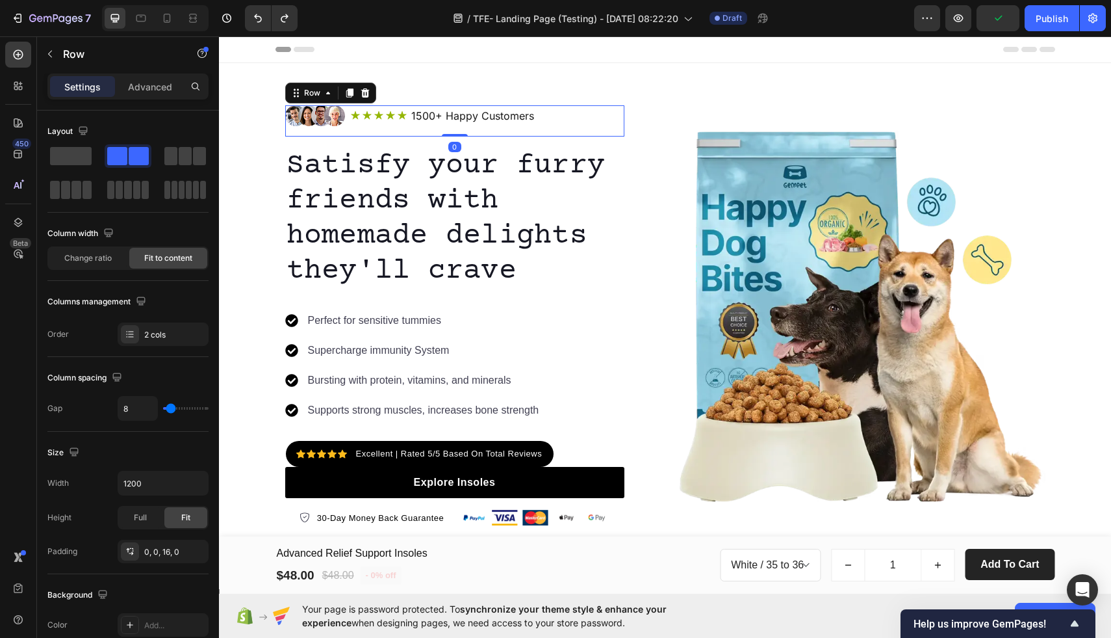
click at [569, 131] on div "Image Icon Icon Icon Icon Icon Icon List 1500+ Happy Customers Text Block Row R…" at bounding box center [454, 120] width 339 height 31
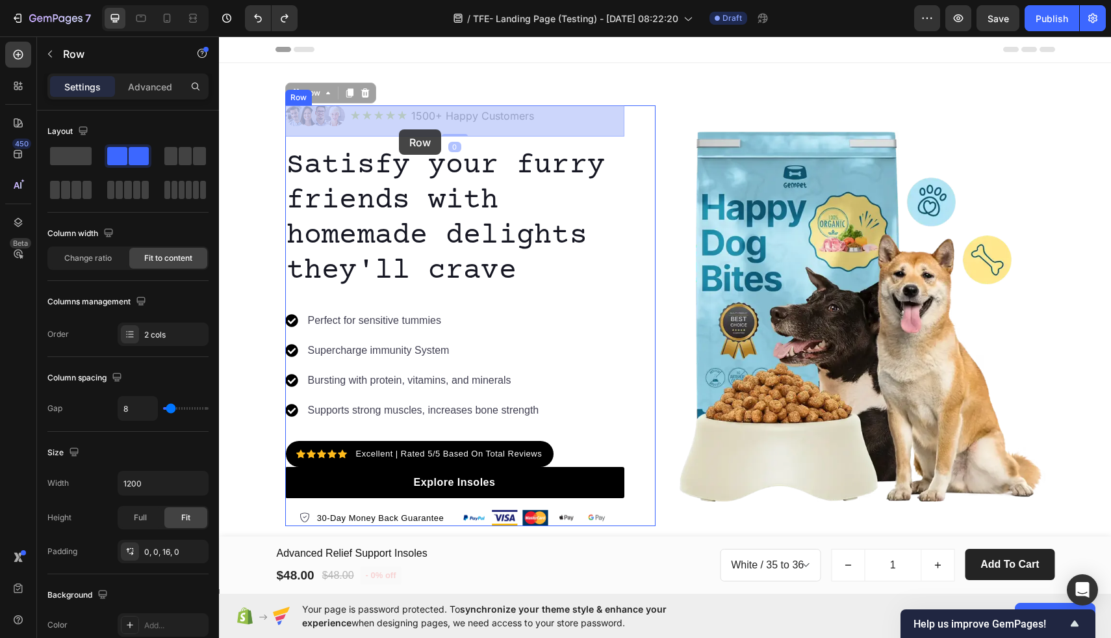
drag, startPoint x: 569, startPoint y: 131, endPoint x: 399, endPoint y: 129, distance: 170.3
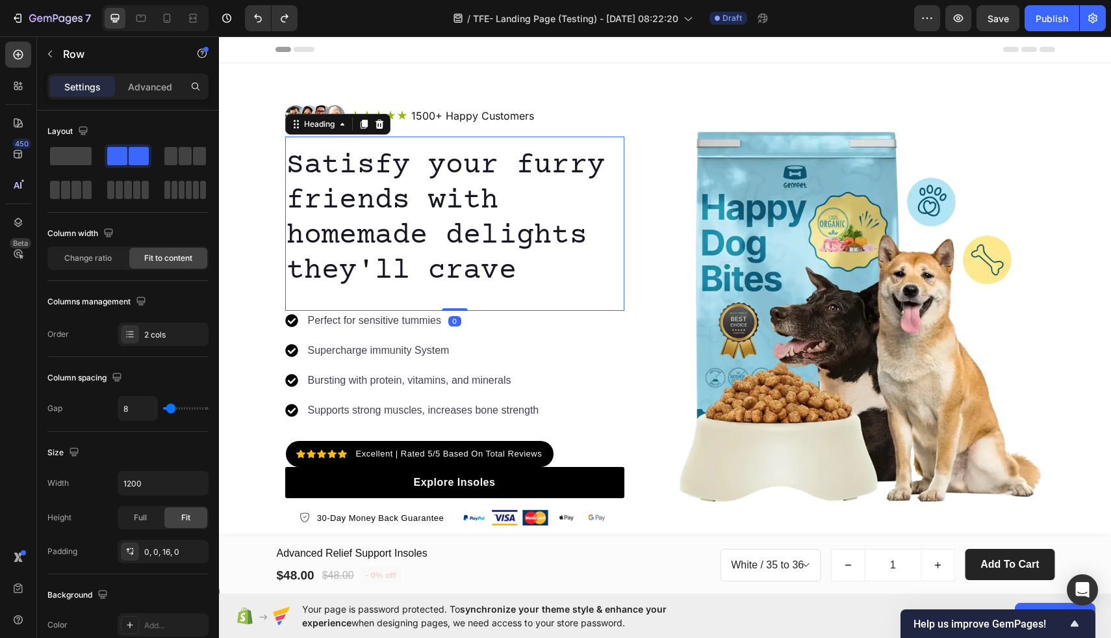
click at [369, 152] on p "Satisfy your furry friends with homemade delights they'll crave" at bounding box center [455, 218] width 337 height 140
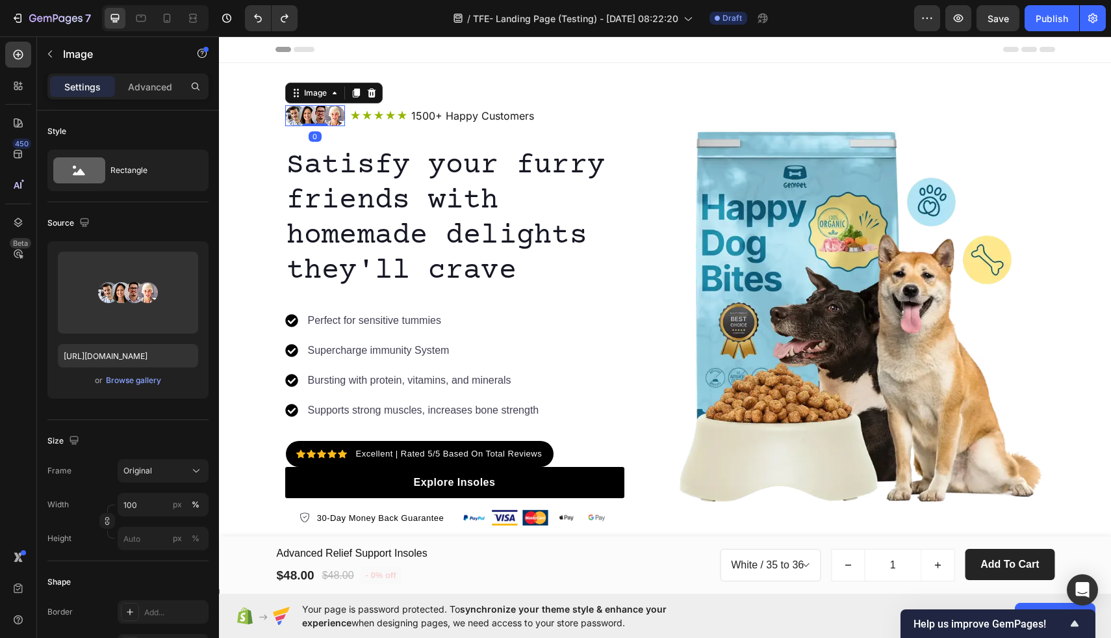
click at [287, 99] on div "Image" at bounding box center [333, 93] width 97 height 21
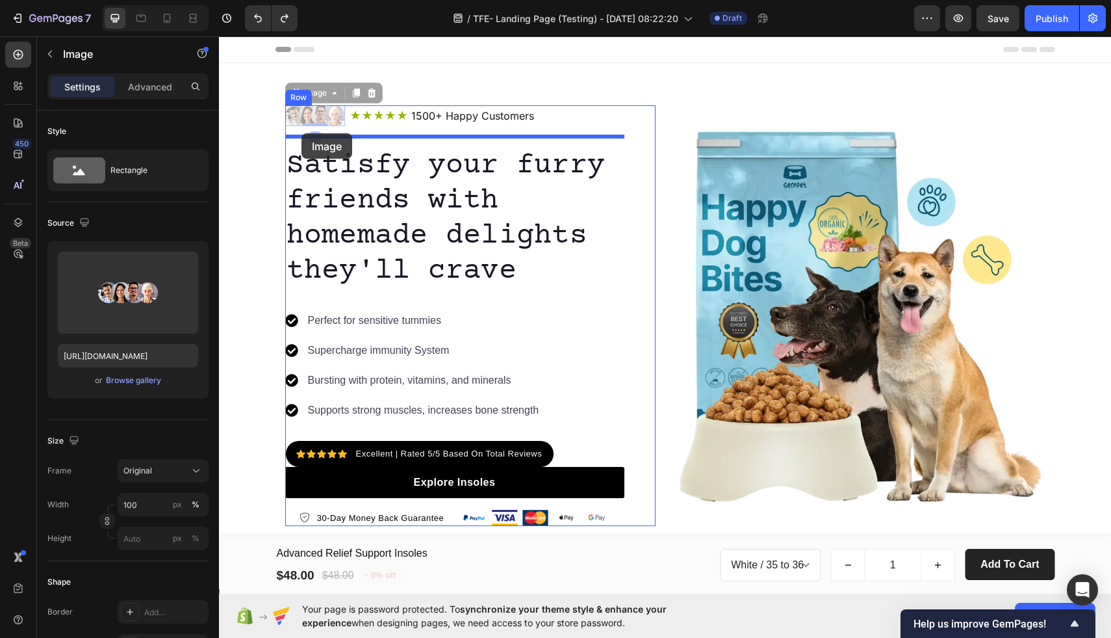
drag, startPoint x: 296, startPoint y: 94, endPoint x: 301, endPoint y: 133, distance: 39.3
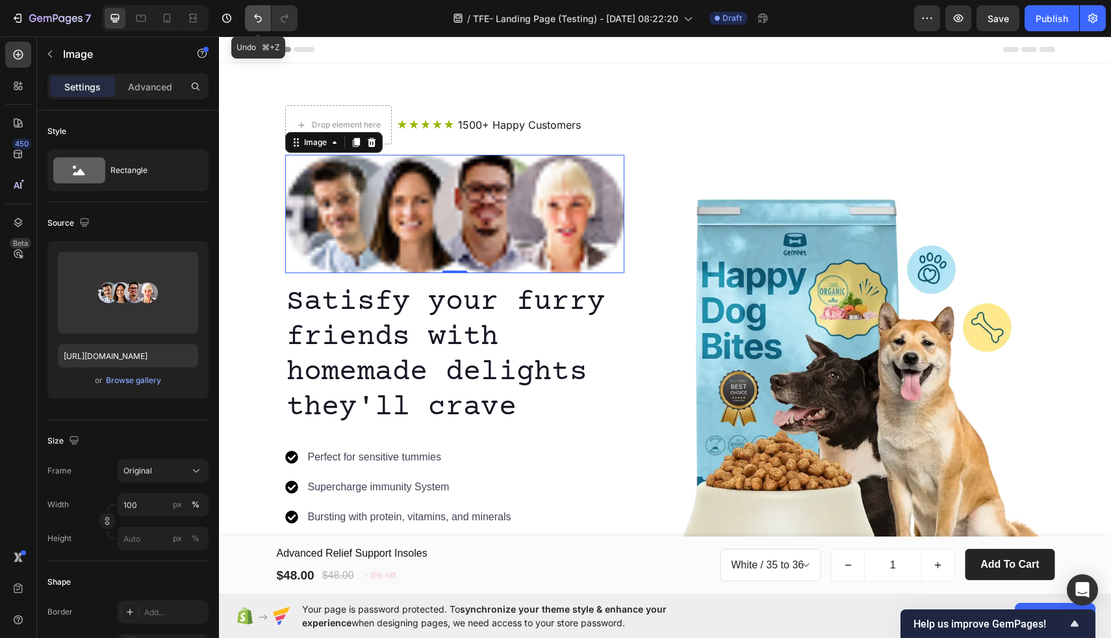
click at [247, 19] on button "Undo/Redo" at bounding box center [258, 18] width 26 height 26
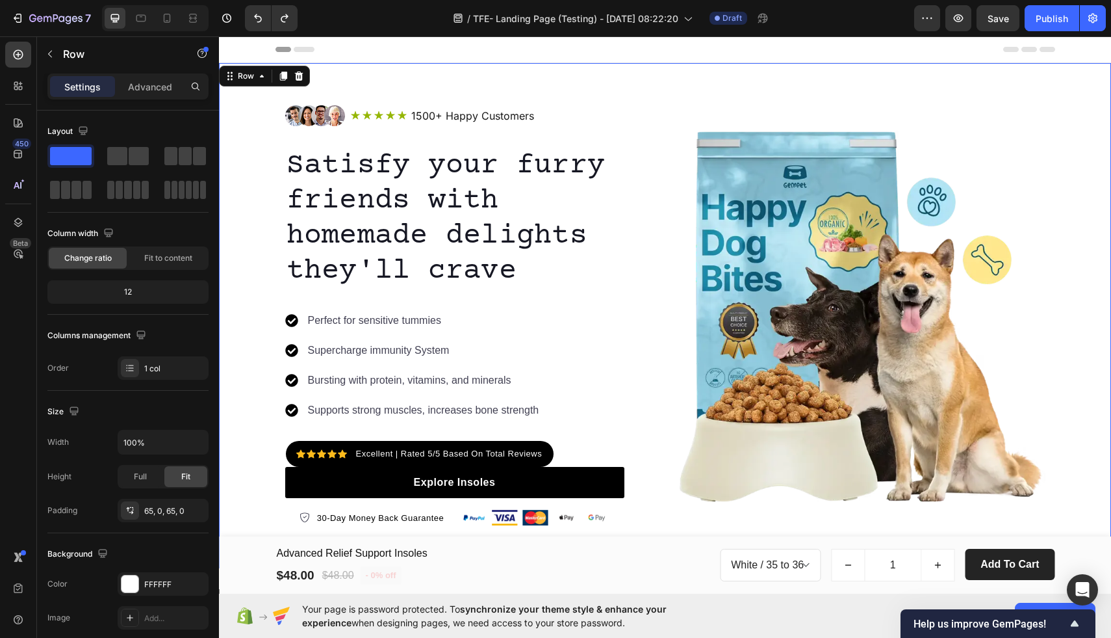
click at [363, 79] on div "Image Icon Icon Icon Icon Icon Icon List 1500+ Happy Customers Text Block Row R…" at bounding box center [665, 315] width 892 height 505
click at [401, 144] on div "Satisfy your furry friends with homemade delights they'll crave Heading" at bounding box center [454, 223] width 339 height 174
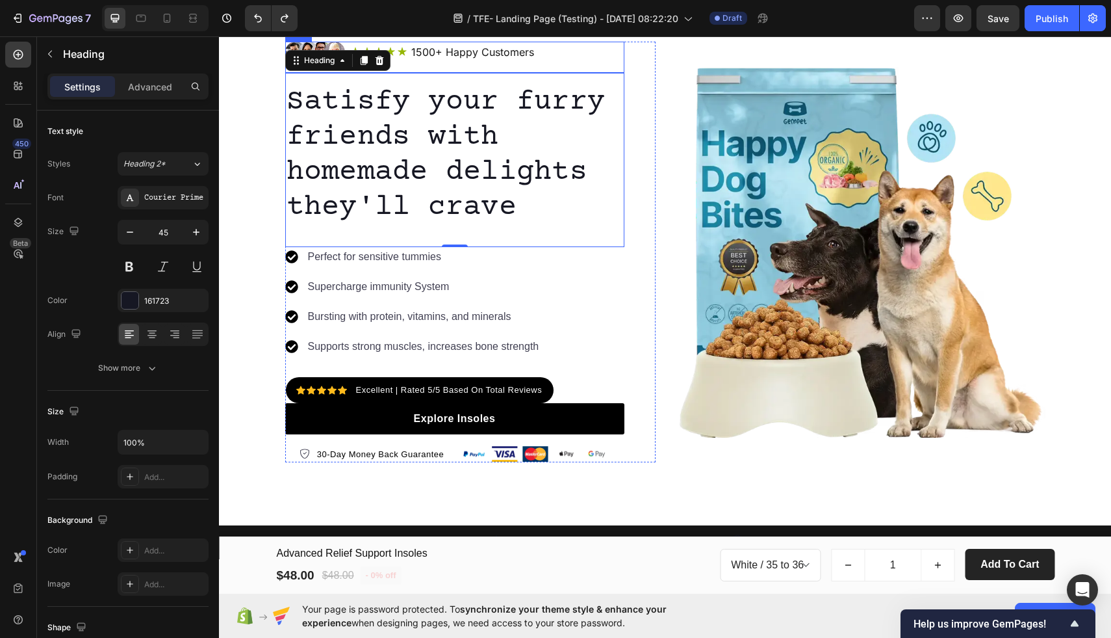
scroll to position [274, 0]
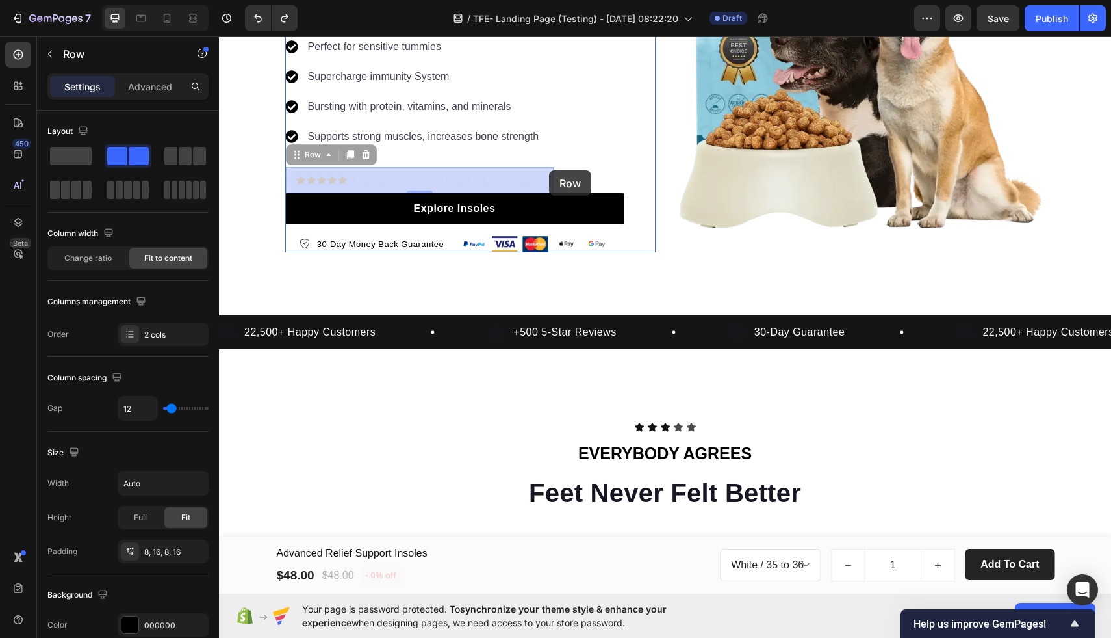
drag, startPoint x: 550, startPoint y: 177, endPoint x: 549, endPoint y: 170, distance: 7.2
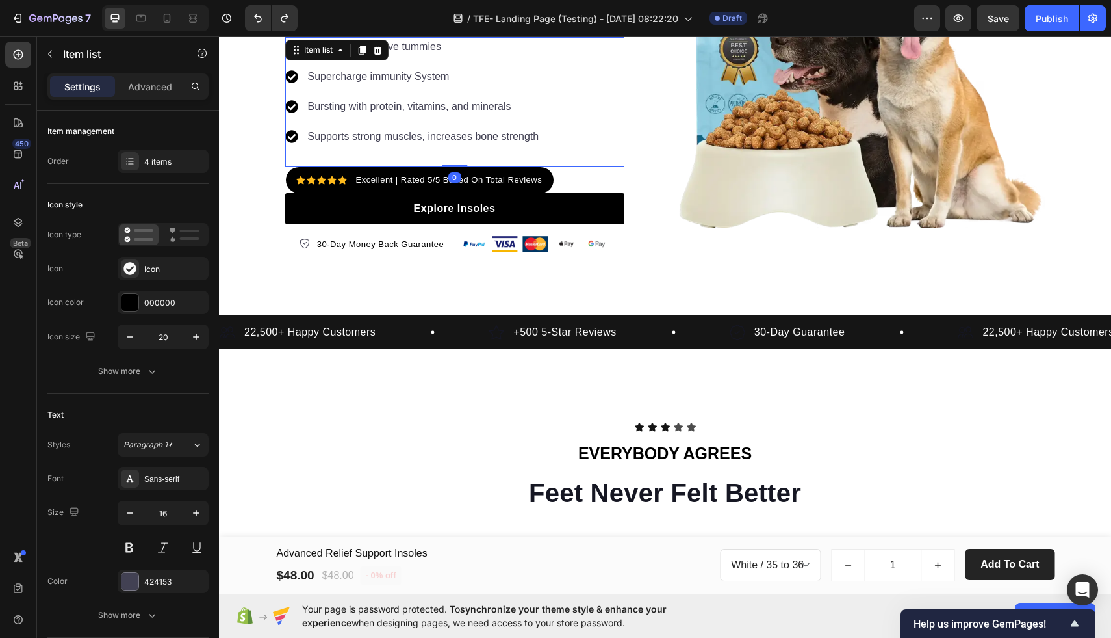
click at [593, 139] on div "Perfect for sensitive tummies Supercharge immunity System Bursting with protein…" at bounding box center [454, 102] width 339 height 130
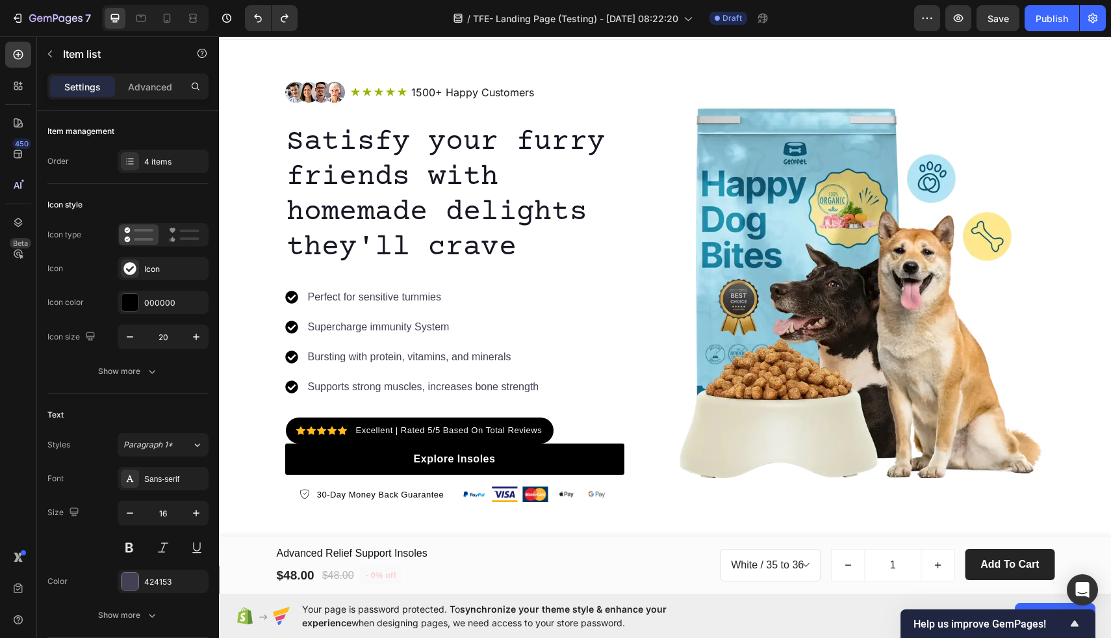
scroll to position [0, 0]
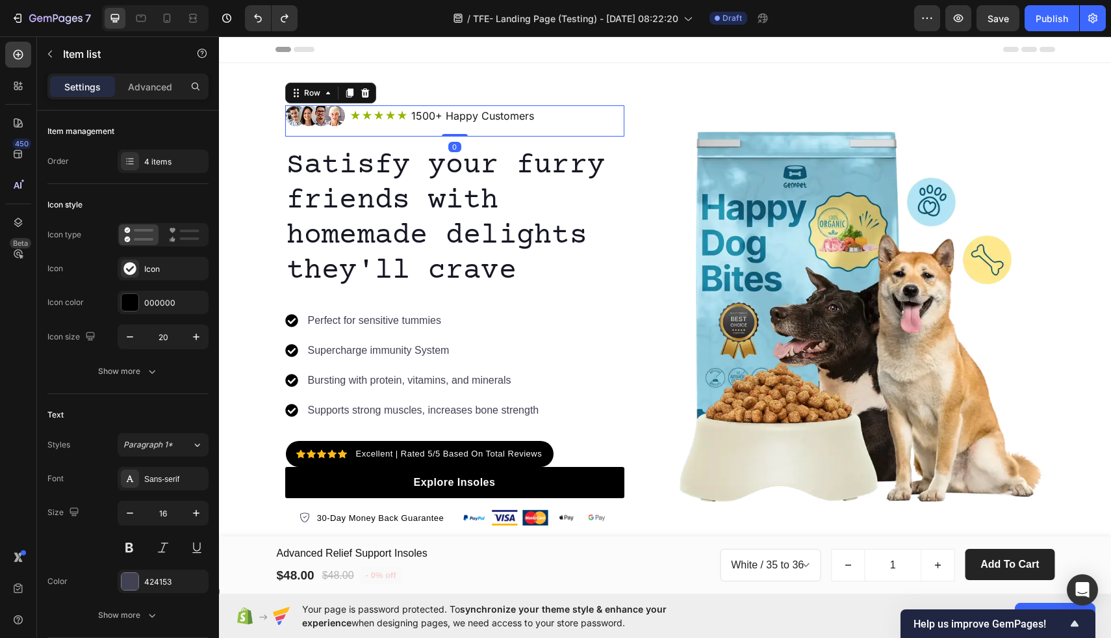
click at [371, 128] on div "Image Icon Icon Icon Icon Icon Icon List 1500+ Happy Customers Text Block Row R…" at bounding box center [454, 120] width 339 height 31
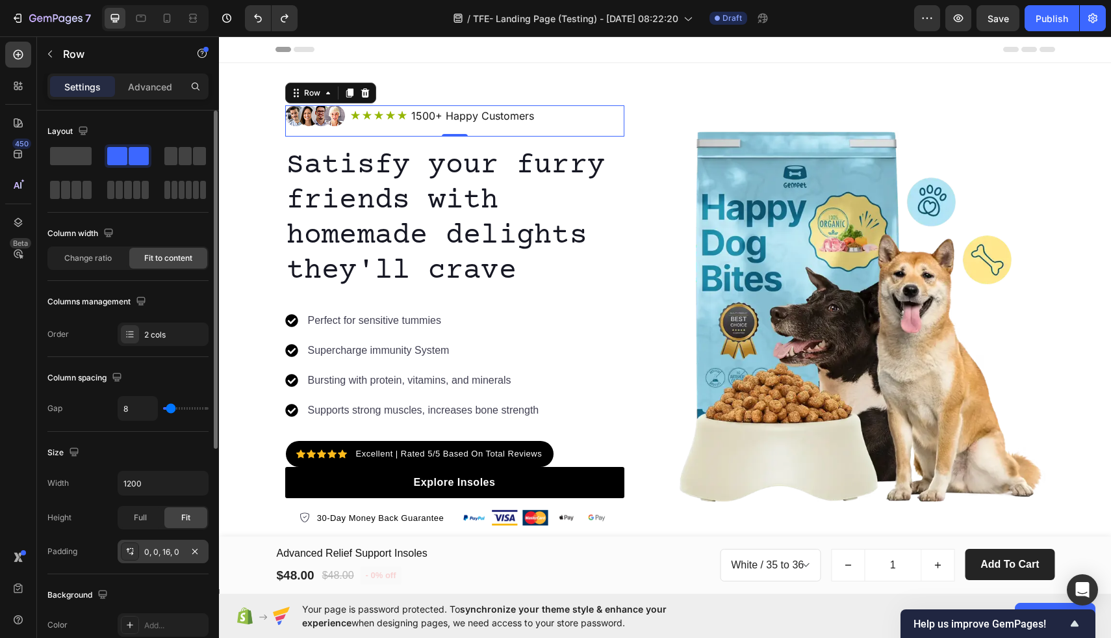
click at [172, 552] on div "0, 0, 16, 0" at bounding box center [163, 552] width 38 height 12
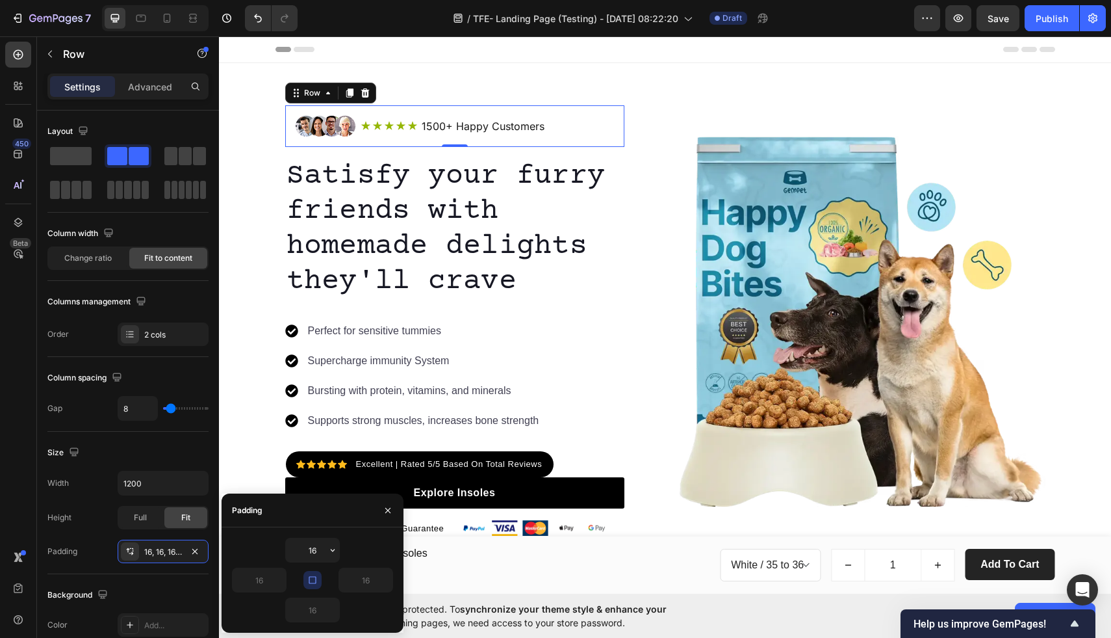
click at [310, 586] on button "button" at bounding box center [313, 580] width 18 height 18
click at [326, 617] on input "16" at bounding box center [312, 609] width 53 height 23
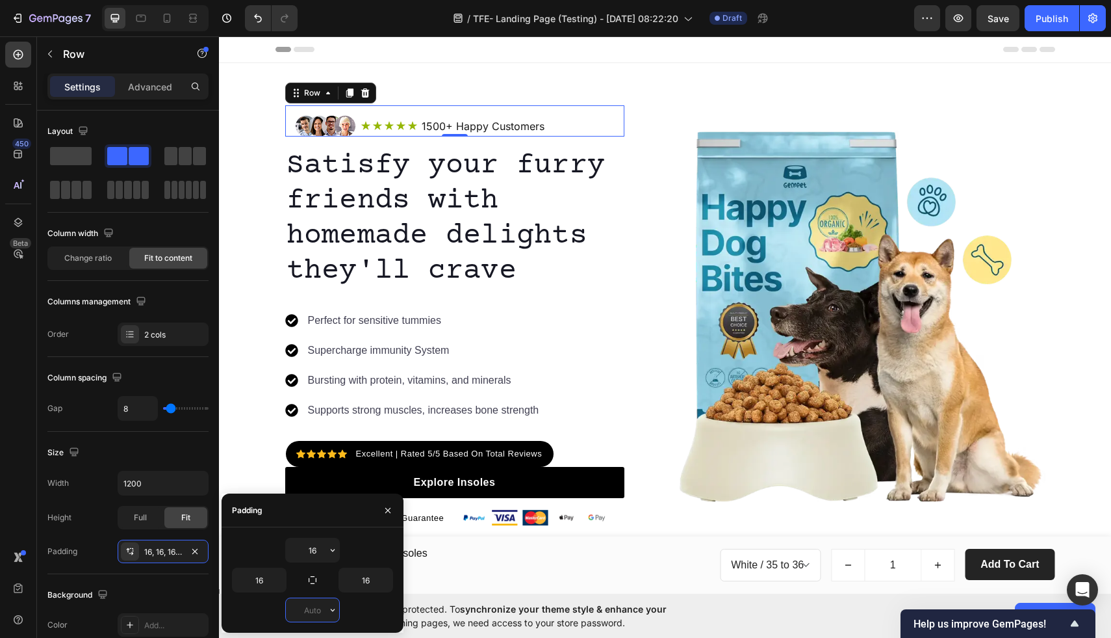
type input "0"
click at [460, 256] on p "Satisfy your furry friends with homemade delights they'll crave" at bounding box center [455, 218] width 337 height 140
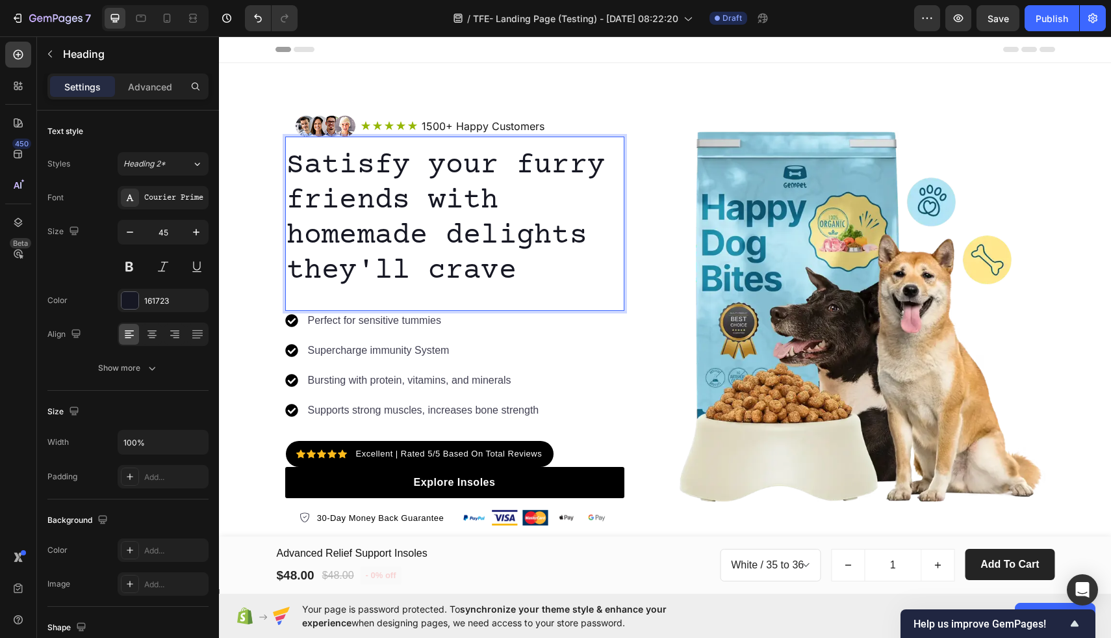
click at [424, 153] on p "Satisfy your furry friends with homemade delights they'll crave" at bounding box center [455, 218] width 337 height 140
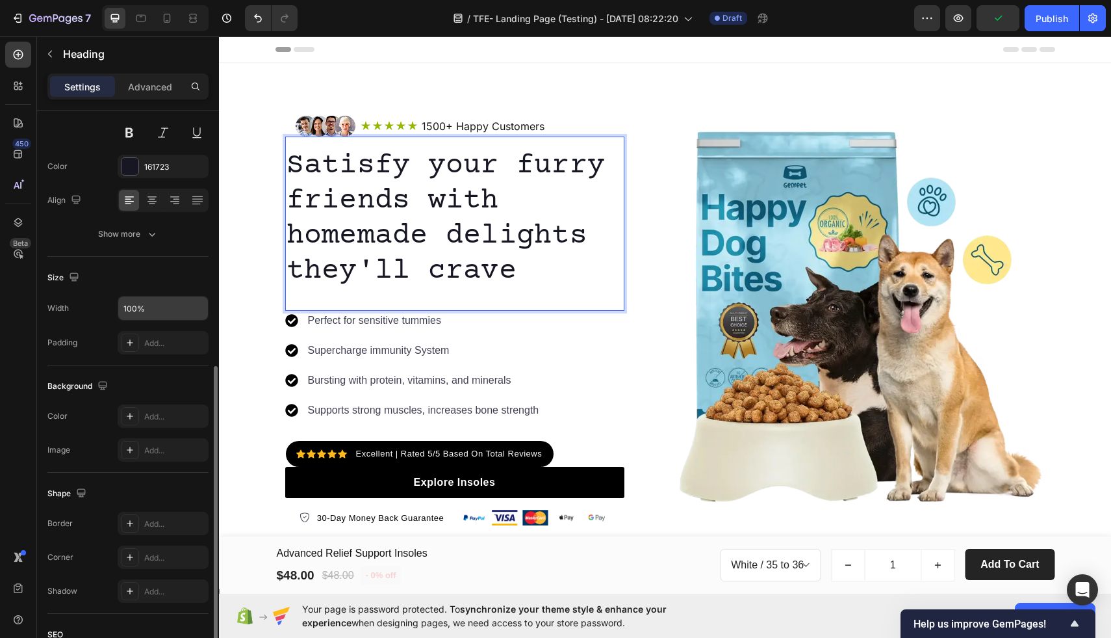
scroll to position [279, 0]
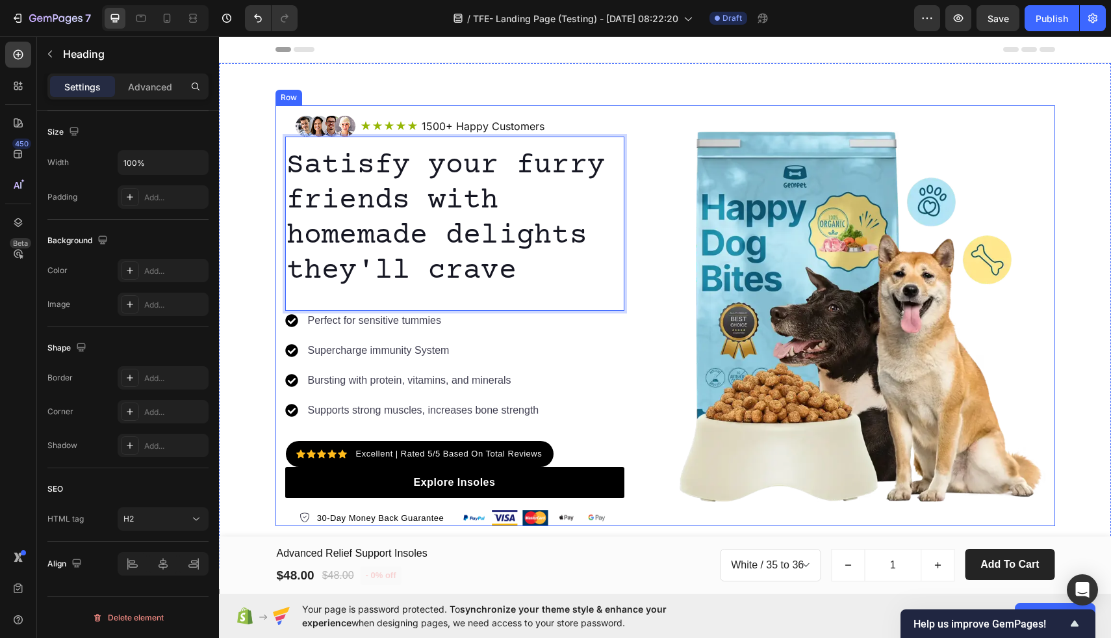
drag, startPoint x: 658, startPoint y: 157, endPoint x: 601, endPoint y: 248, distance: 108.0
click at [658, 157] on div "Image Icon Icon Icon Icon Icon Icon List 1500+ Happy Customers Text Block Row R…" at bounding box center [666, 315] width 780 height 420
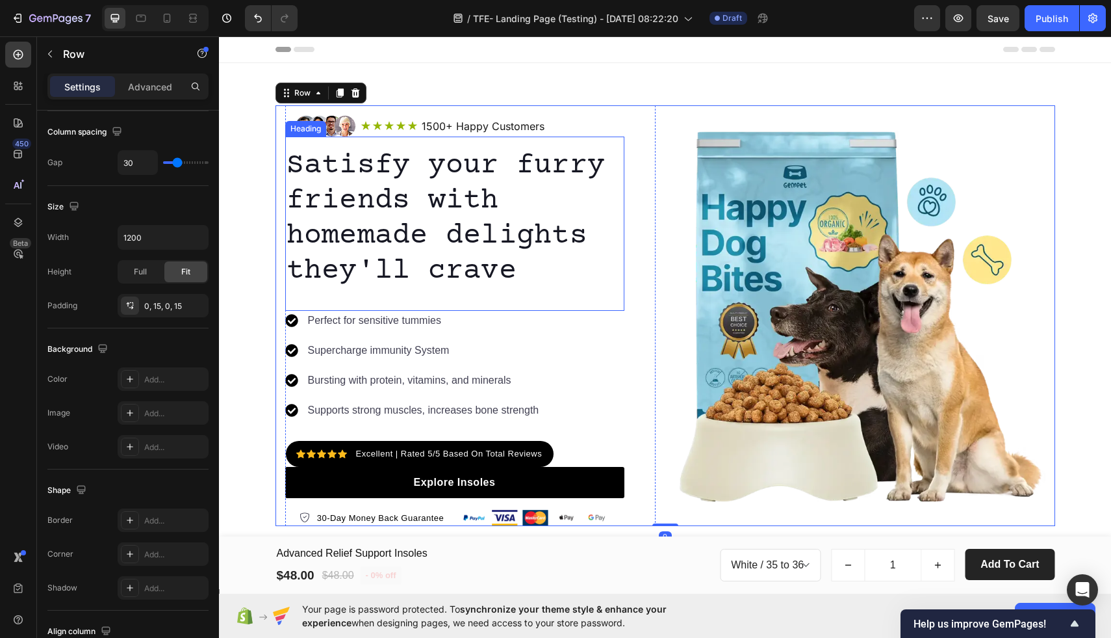
scroll to position [0, 0]
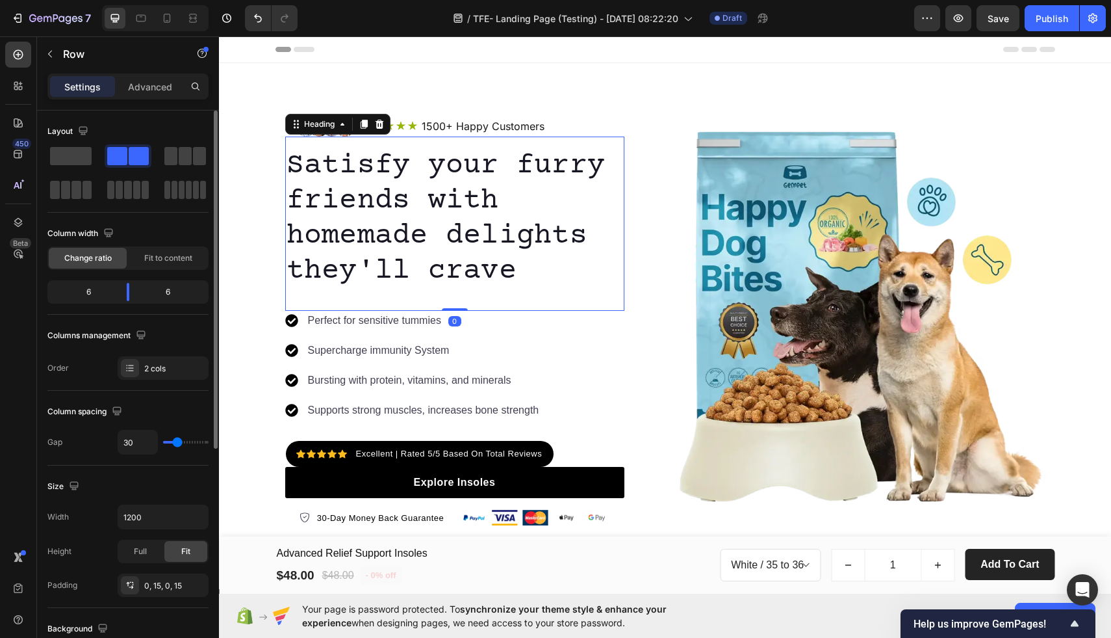
click at [591, 278] on p "Satisfy your furry friends with homemade delights they'll crave" at bounding box center [455, 218] width 337 height 140
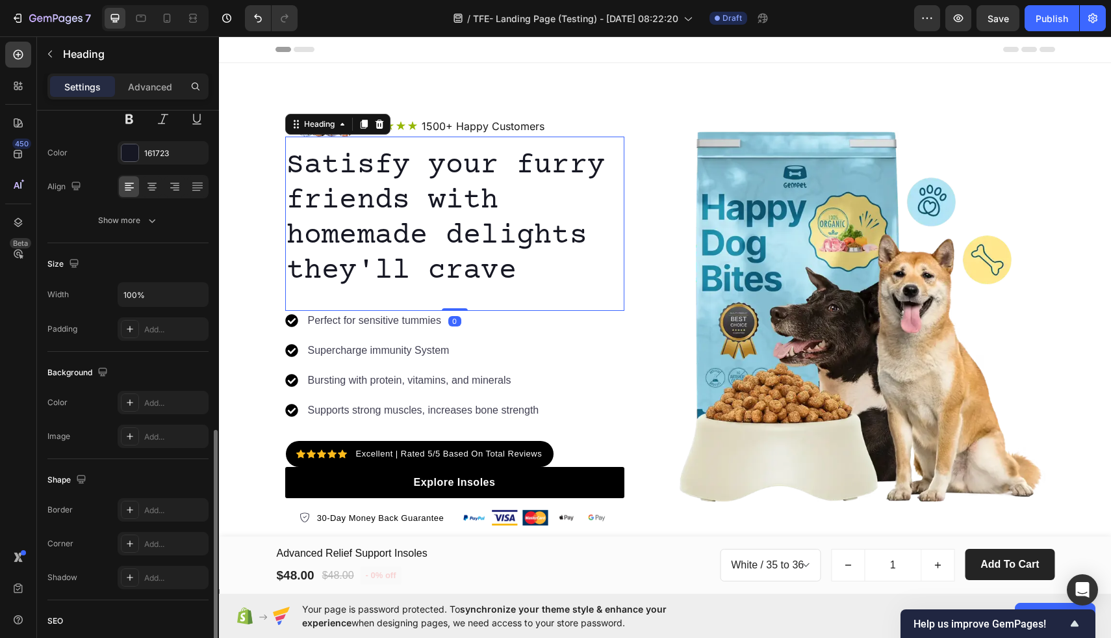
scroll to position [279, 0]
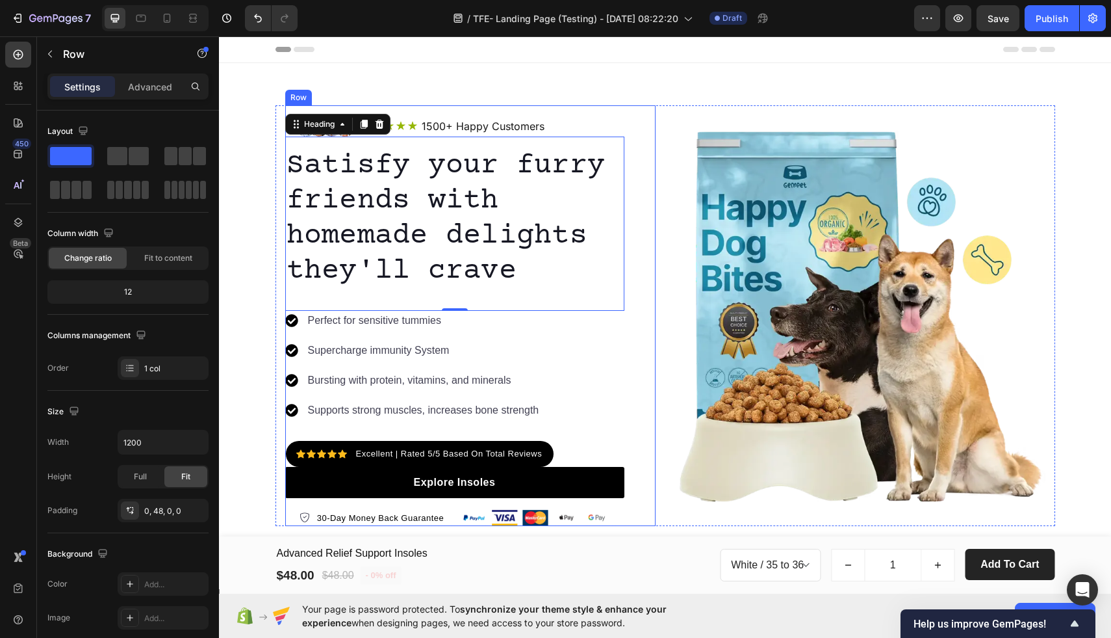
click at [640, 109] on div "Image Icon Icon Icon Icon Icon Icon List 1500+ Happy Customers Text Block Row R…" at bounding box center [470, 315] width 370 height 420
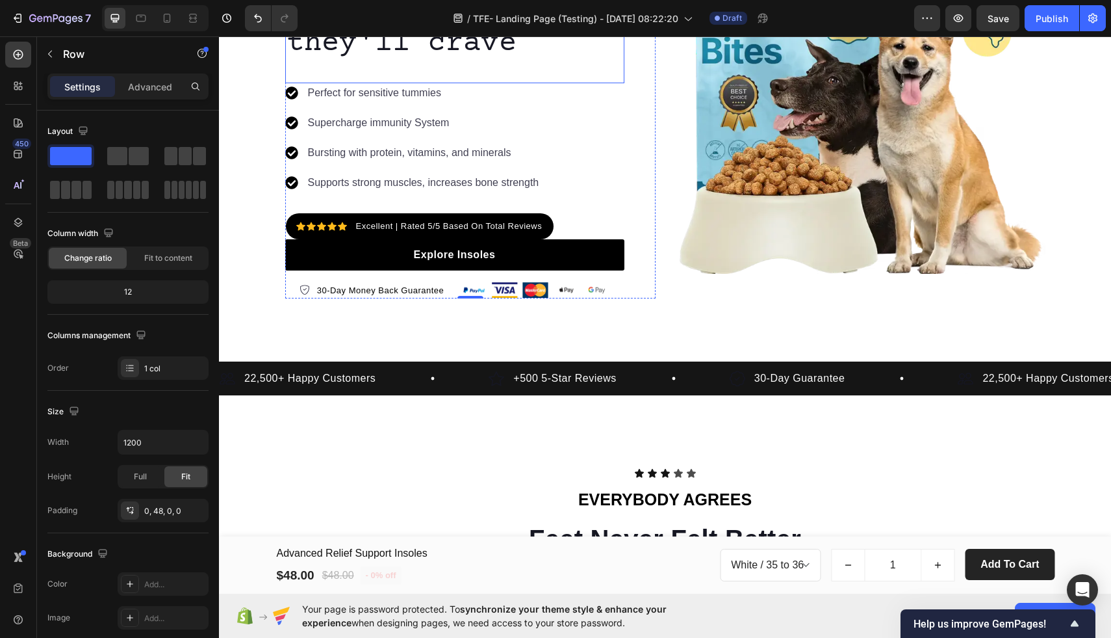
scroll to position [229, 0]
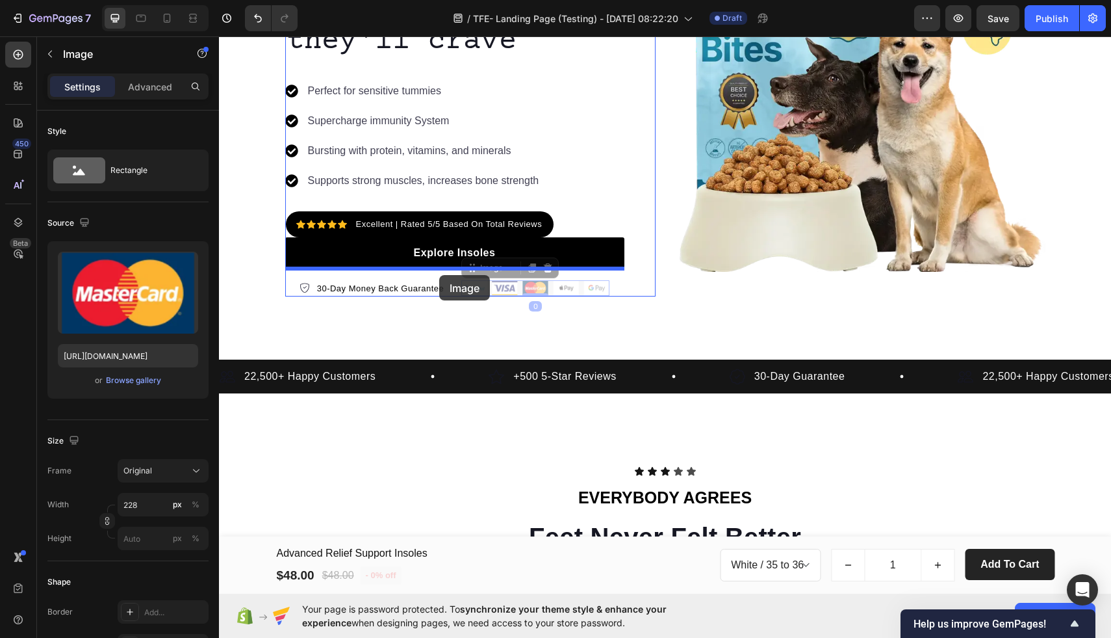
drag, startPoint x: 532, startPoint y: 283, endPoint x: 439, endPoint y: 274, distance: 92.7
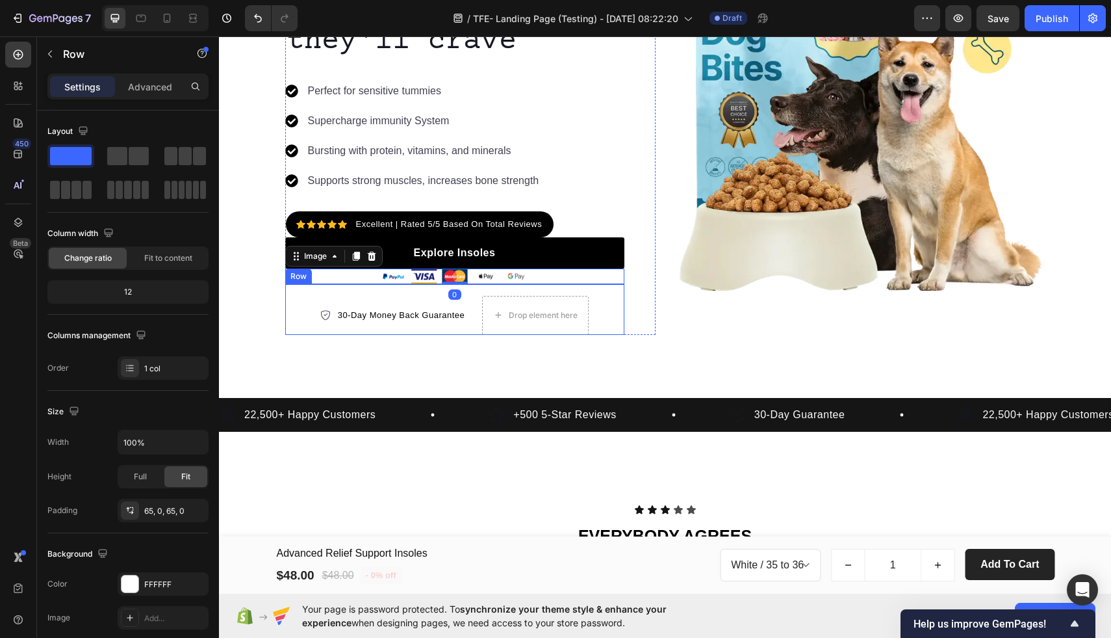
click at [432, 339] on div "Image Icon Icon Icon Icon Icon Icon List 1500+ Happy Customers Text Block Row R…" at bounding box center [665, 105] width 892 height 543
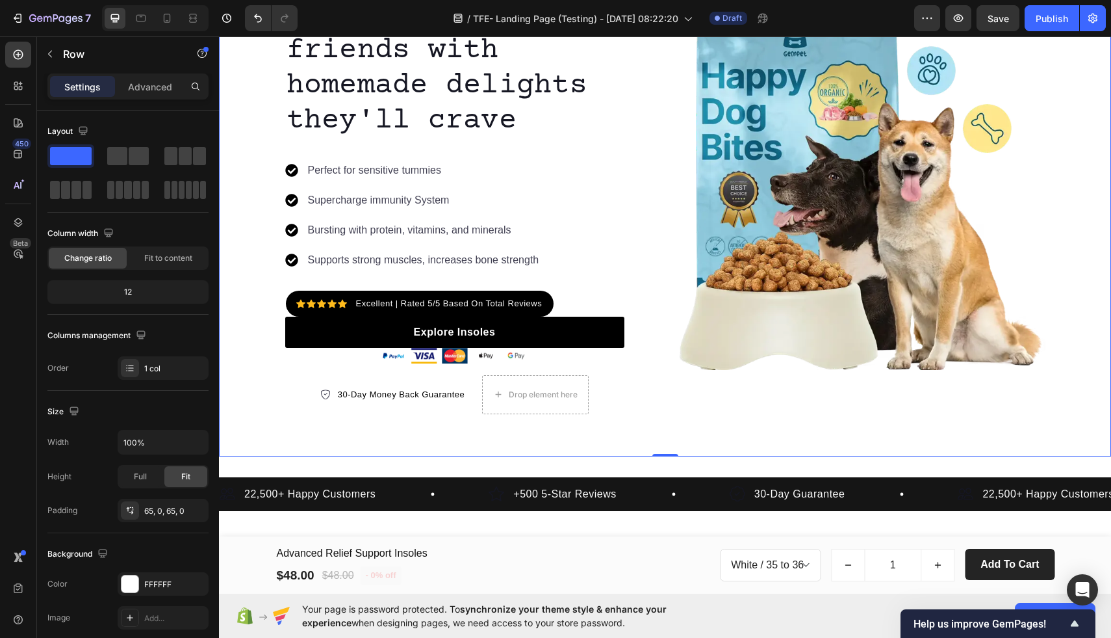
scroll to position [137, 0]
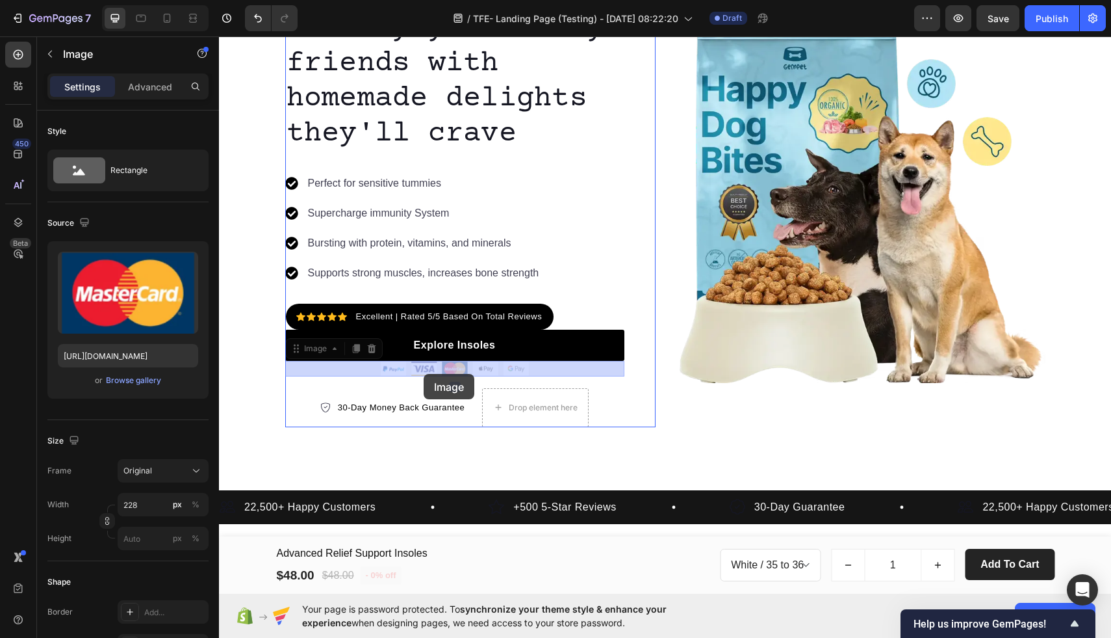
drag, startPoint x: 448, startPoint y: 367, endPoint x: 424, endPoint y: 374, distance: 25.7
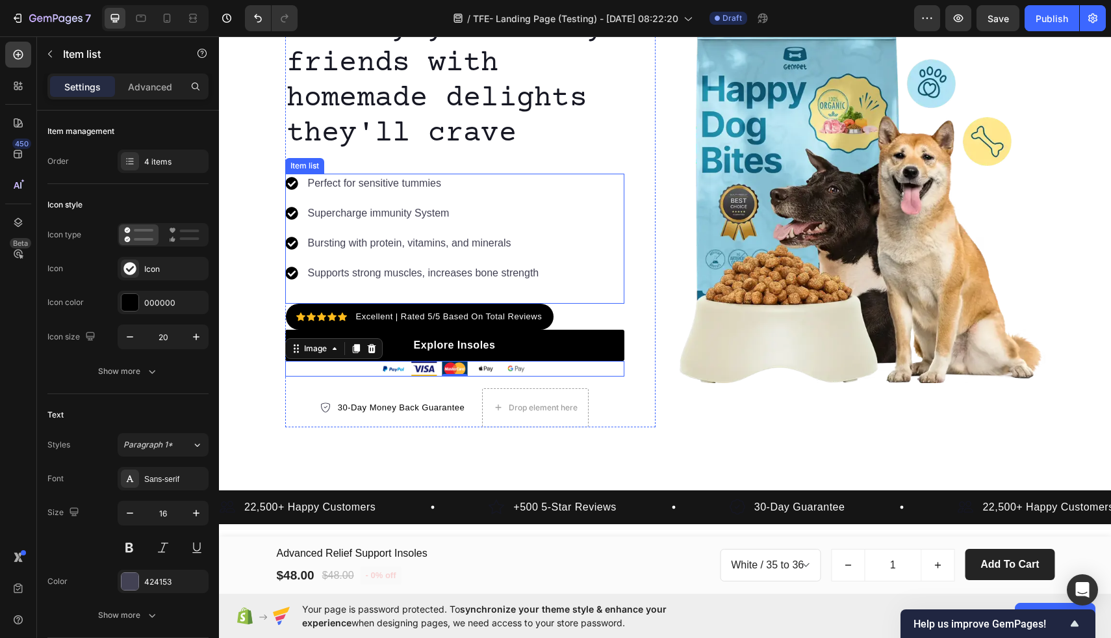
click at [616, 241] on div "Perfect for sensitive tummies Supercharge immunity System Bursting with protein…" at bounding box center [454, 239] width 339 height 130
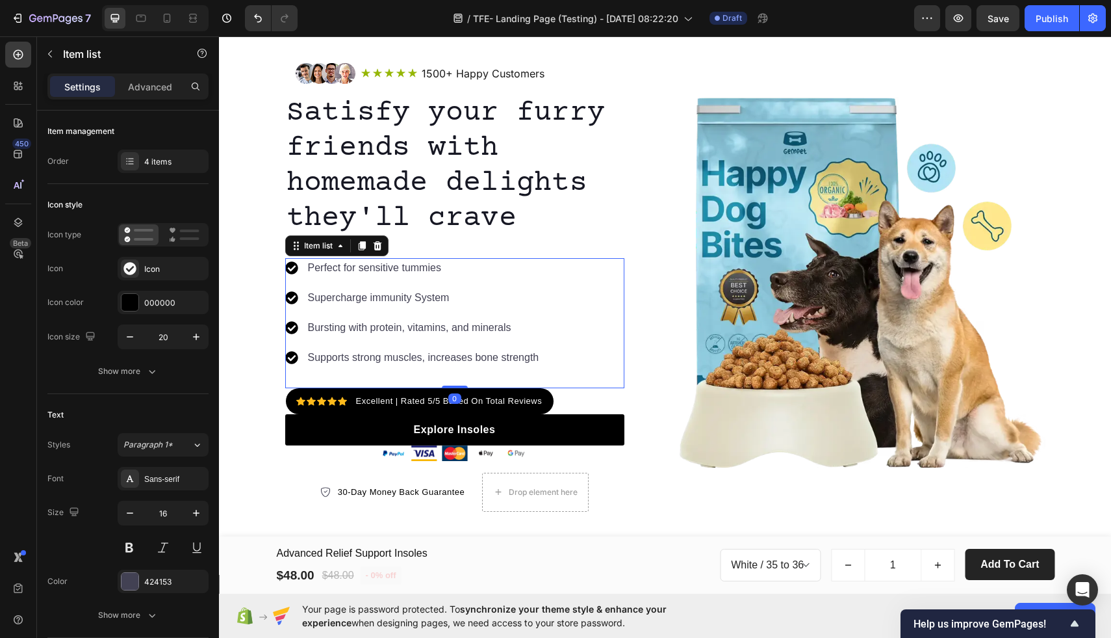
scroll to position [34, 0]
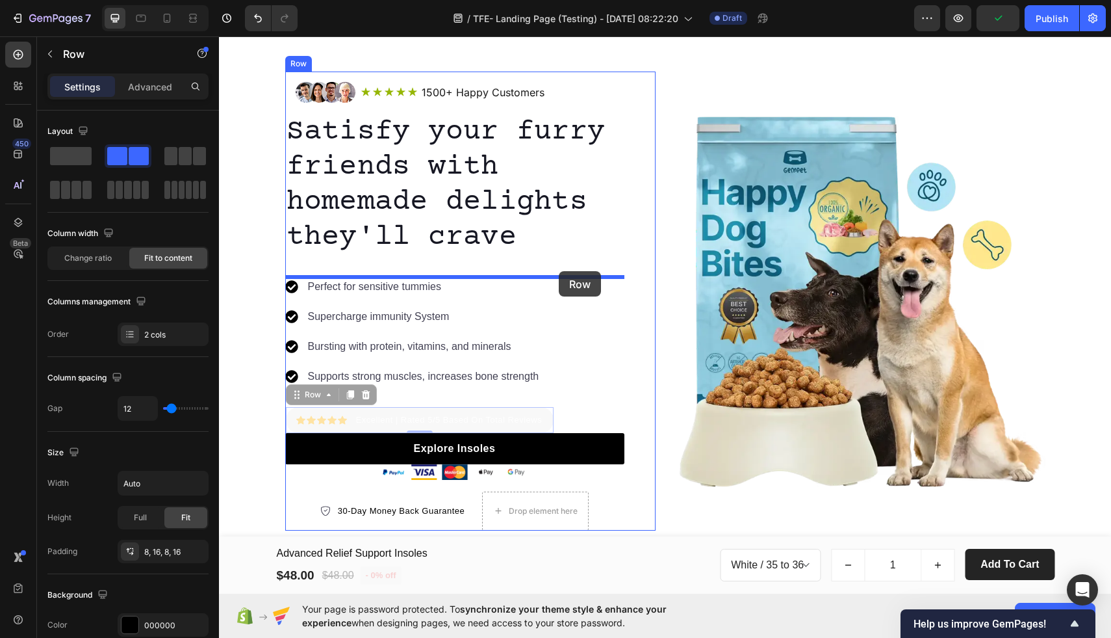
drag, startPoint x: 550, startPoint y: 419, endPoint x: 559, endPoint y: 272, distance: 146.5
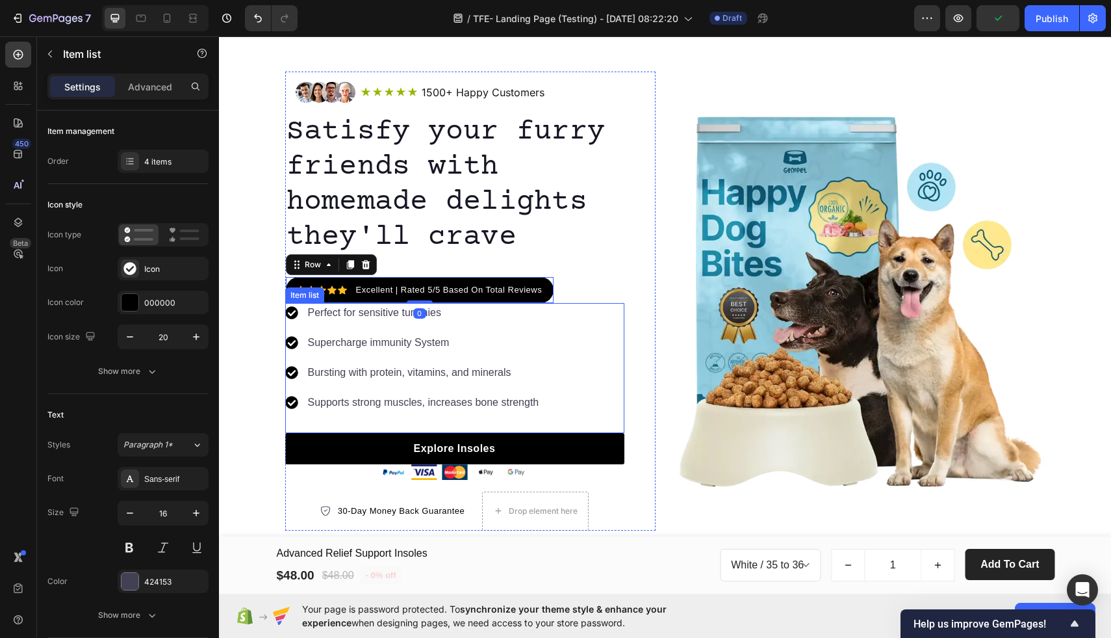
click at [607, 335] on div "Perfect for sensitive tummies Supercharge immunity System Bursting with protein…" at bounding box center [454, 368] width 339 height 130
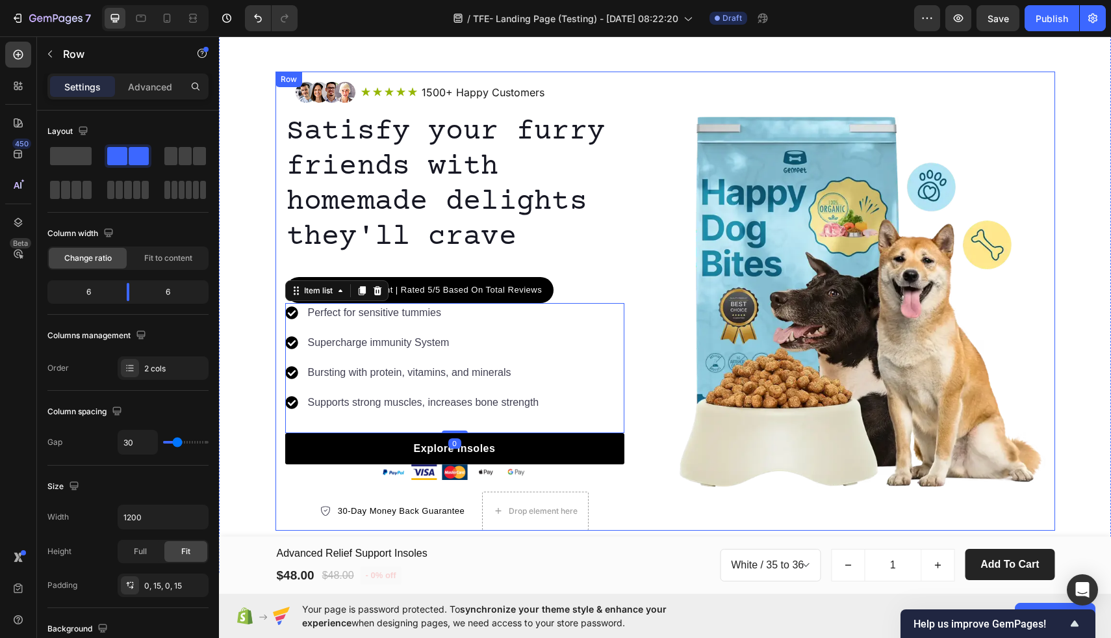
click at [669, 383] on div "Image Icon Icon Icon Icon Icon Icon List 1500+ Happy Customers Text Block Row R…" at bounding box center [666, 300] width 780 height 459
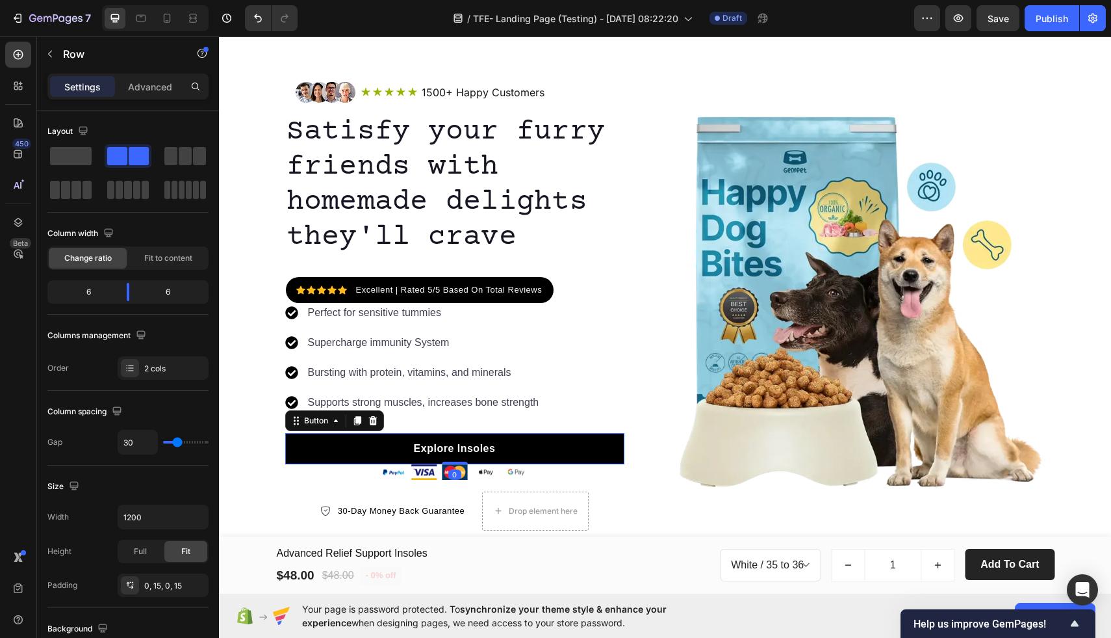
click at [511, 445] on link "Explore Insoles" at bounding box center [454, 448] width 339 height 31
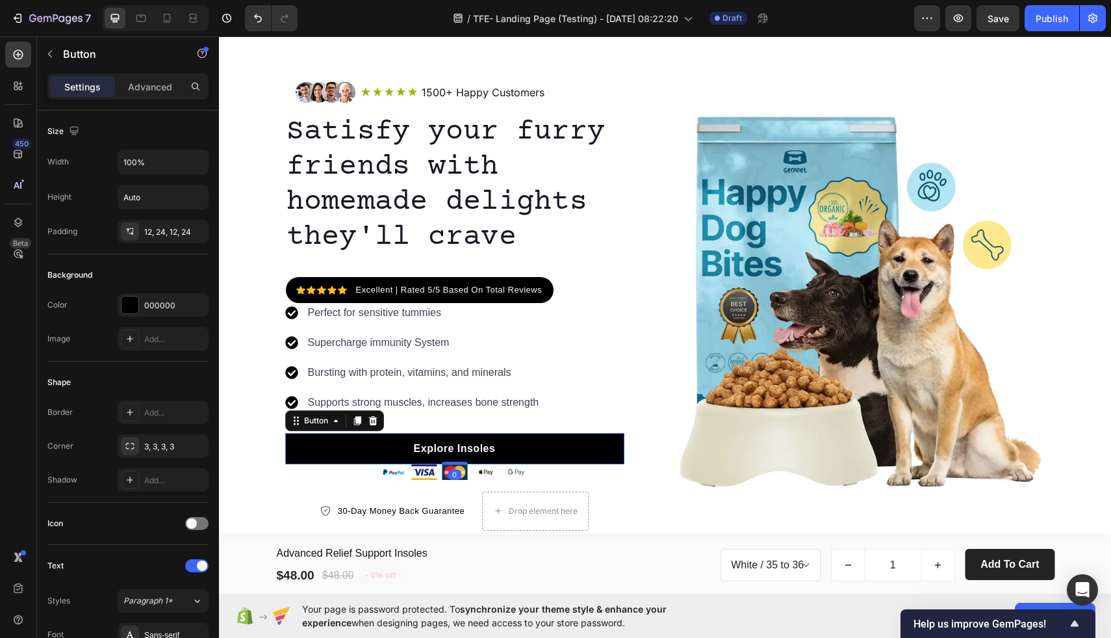
click at [511, 445] on link "Explore Insoles" at bounding box center [454, 448] width 339 height 31
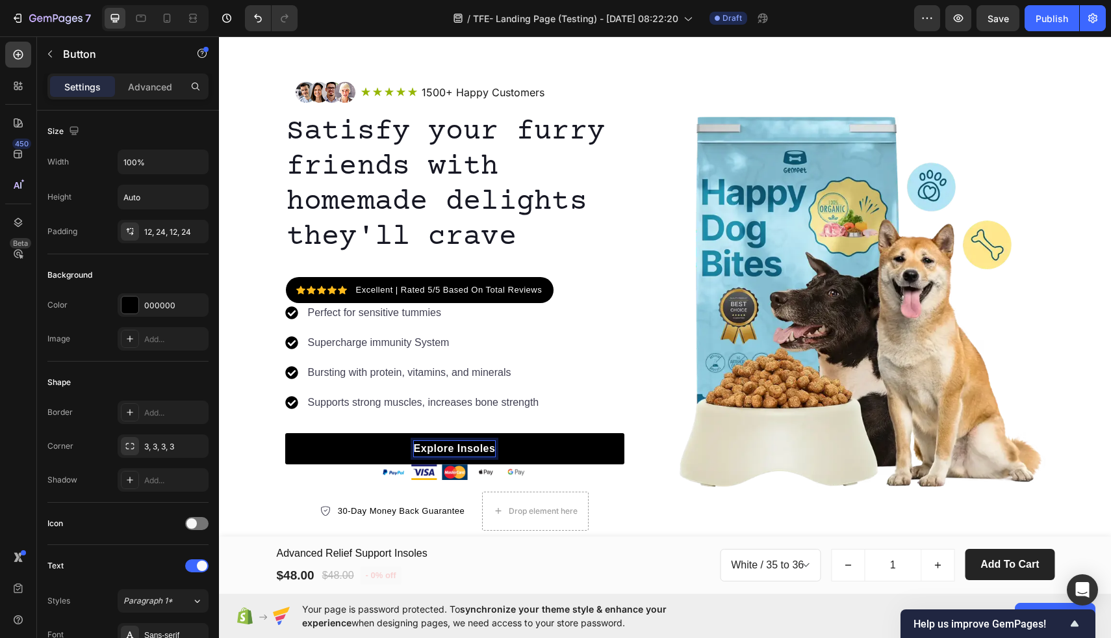
click at [484, 446] on p "Explore Insoles" at bounding box center [455, 449] width 82 height 16
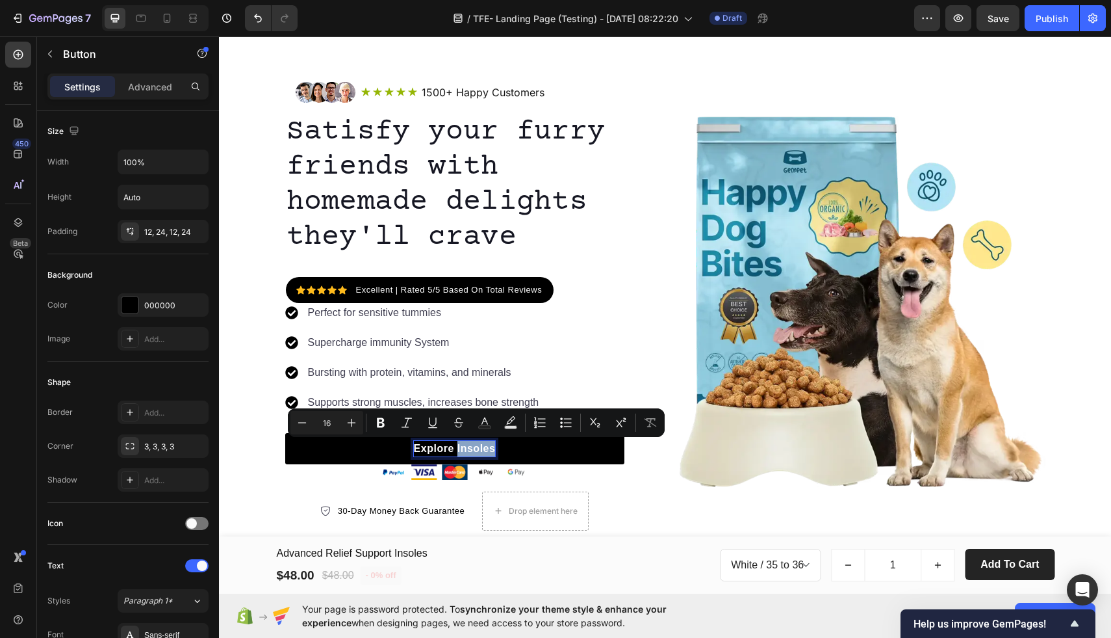
click at [456, 452] on p "Explore Insoles" at bounding box center [455, 449] width 82 height 16
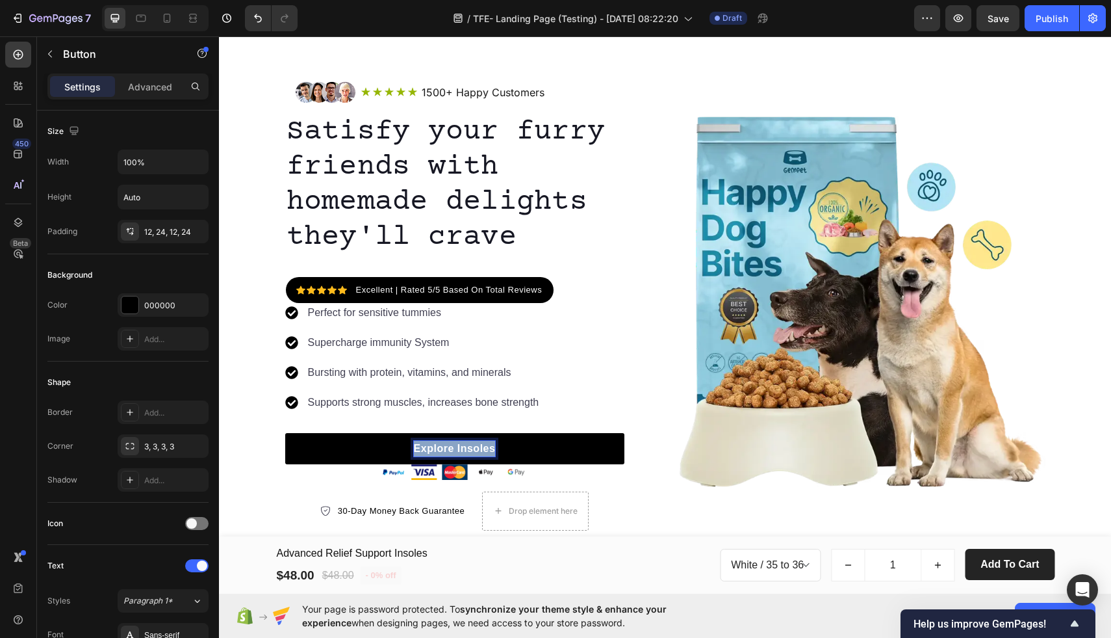
drag, startPoint x: 494, startPoint y: 449, endPoint x: 415, endPoint y: 450, distance: 78.6
click at [415, 450] on p "Explore Insoles" at bounding box center [455, 449] width 82 height 16
click at [571, 415] on div "Perfect for sensitive tummies Supercharge immunity System Bursting with protein…" at bounding box center [454, 368] width 339 height 130
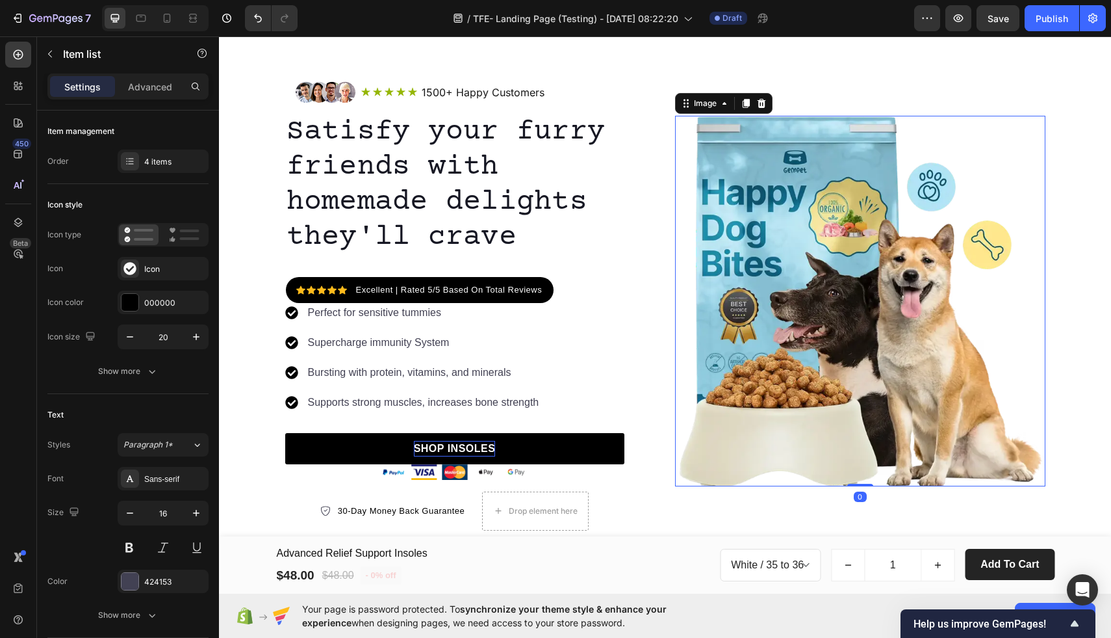
click at [691, 349] on img at bounding box center [860, 301] width 370 height 370
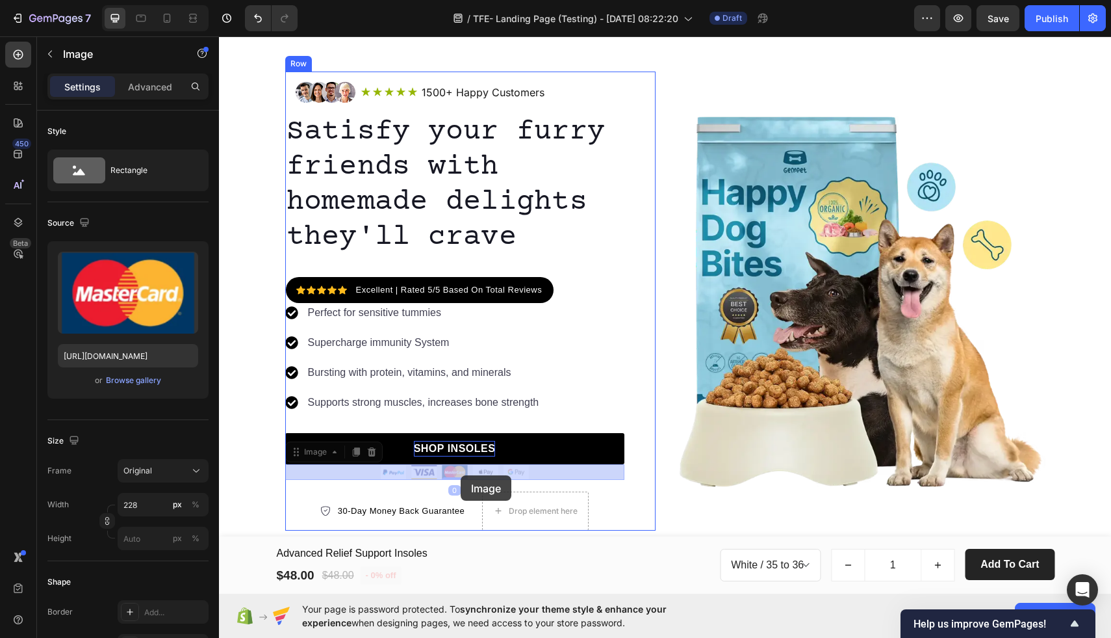
drag, startPoint x: 468, startPoint y: 468, endPoint x: 461, endPoint y: 474, distance: 9.7
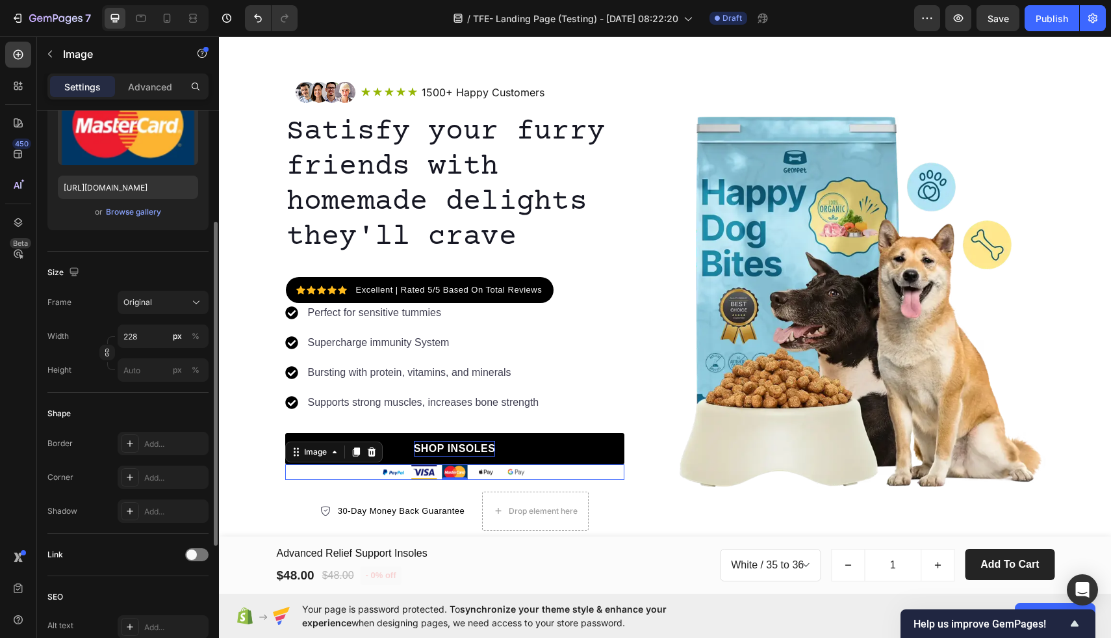
scroll to position [165, 0]
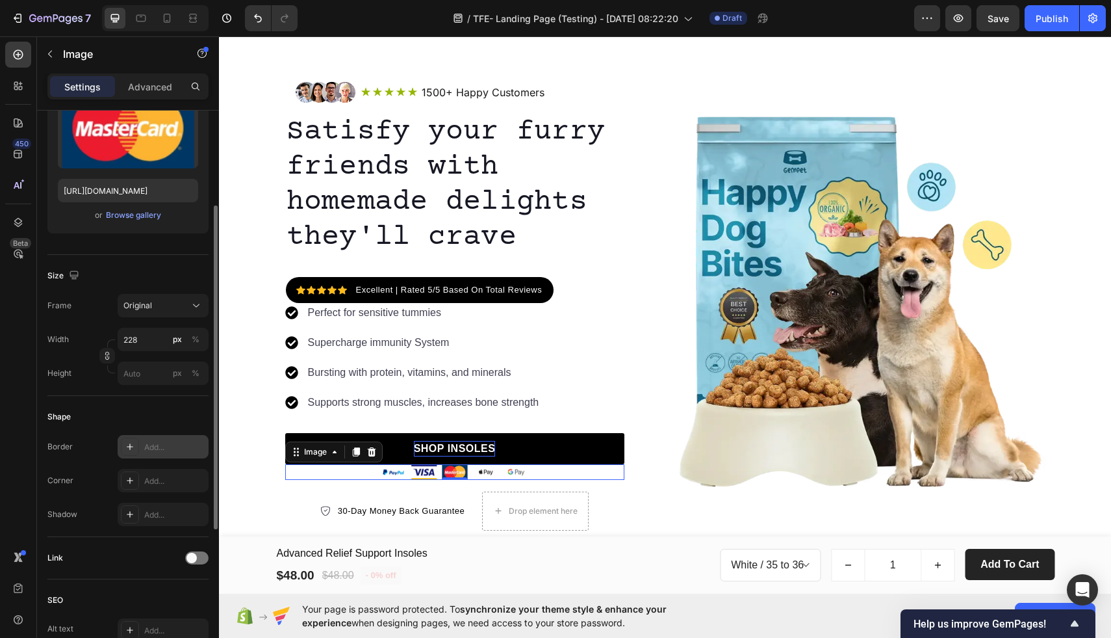
click at [166, 446] on div "Add..." at bounding box center [174, 447] width 61 height 12
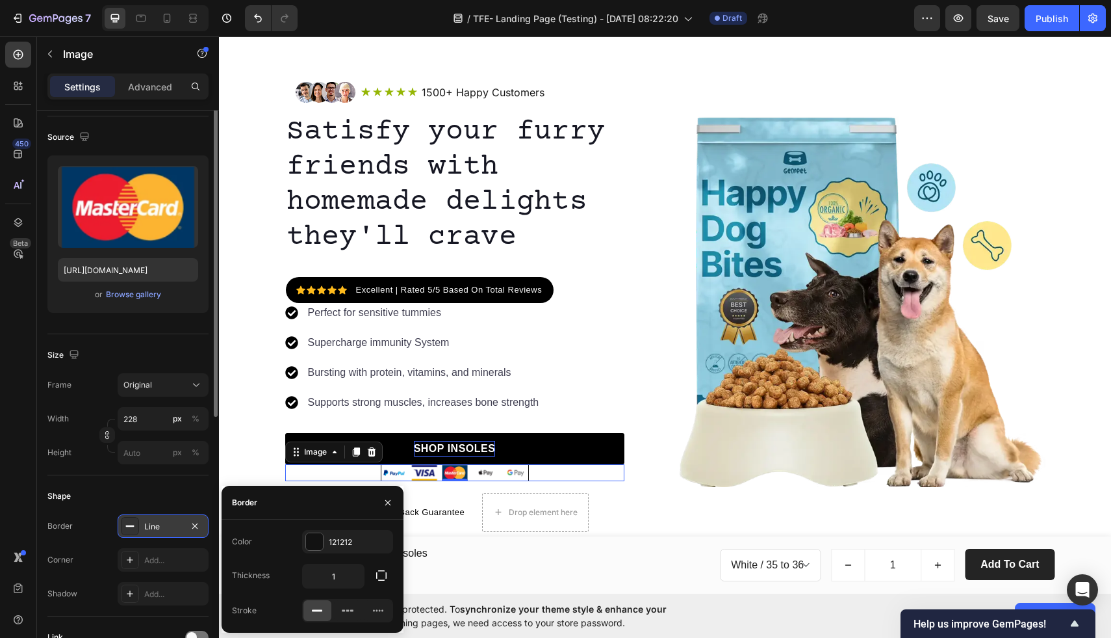
scroll to position [0, 0]
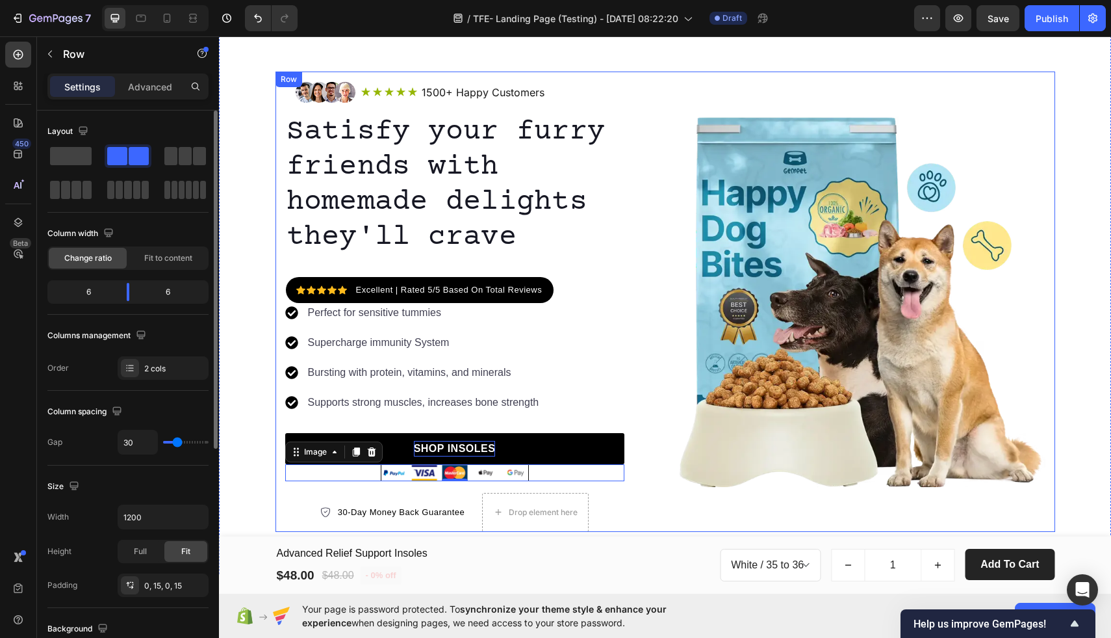
click at [668, 316] on div "Image Icon Icon Icon Icon Icon Icon List 1500+ Happy Customers Text Block Row R…" at bounding box center [666, 301] width 780 height 460
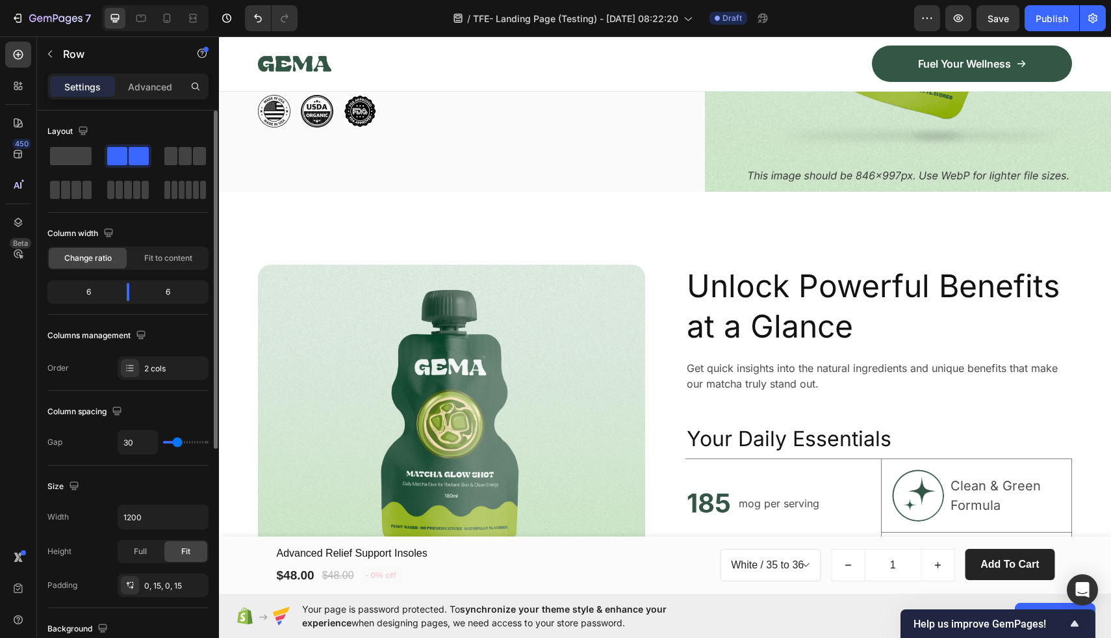
scroll to position [1385, 0]
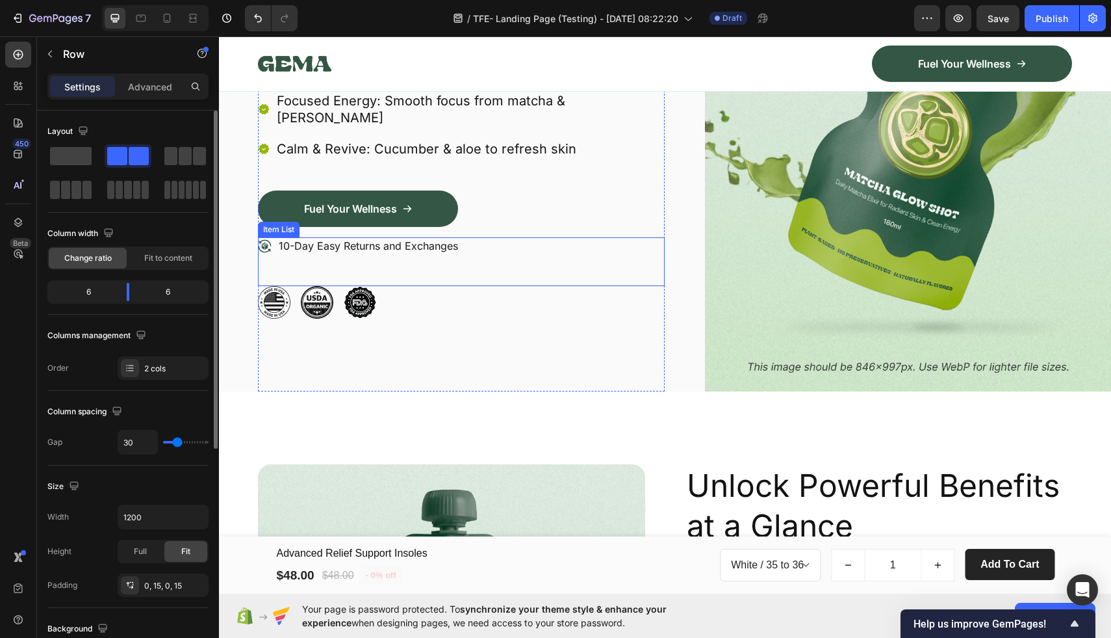
click at [267, 239] on icon at bounding box center [265, 246] width 14 height 14
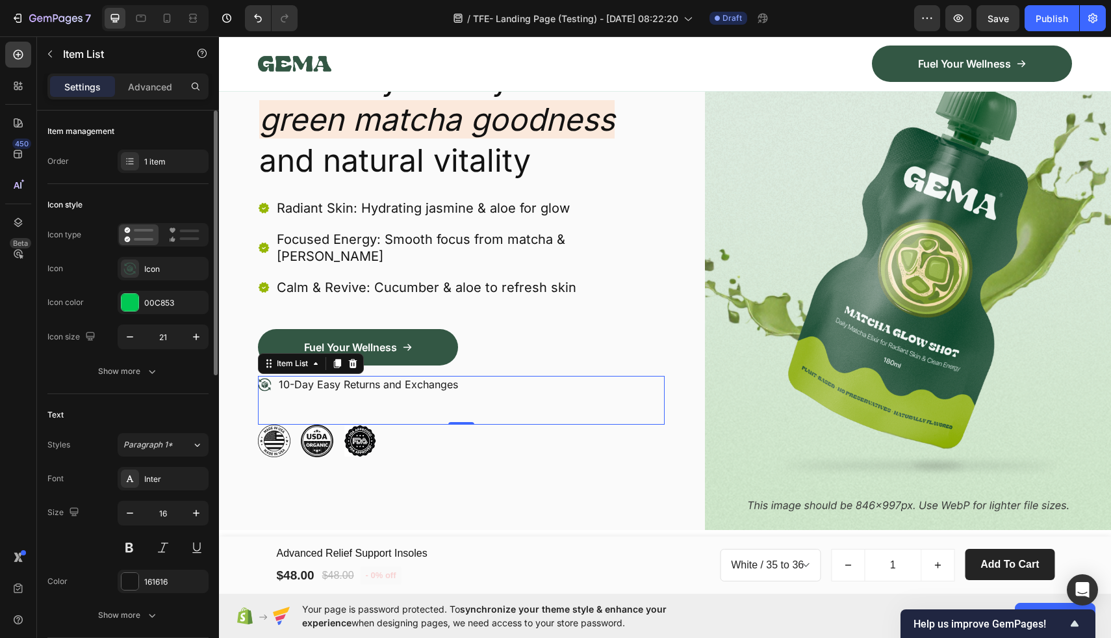
scroll to position [1156, 0]
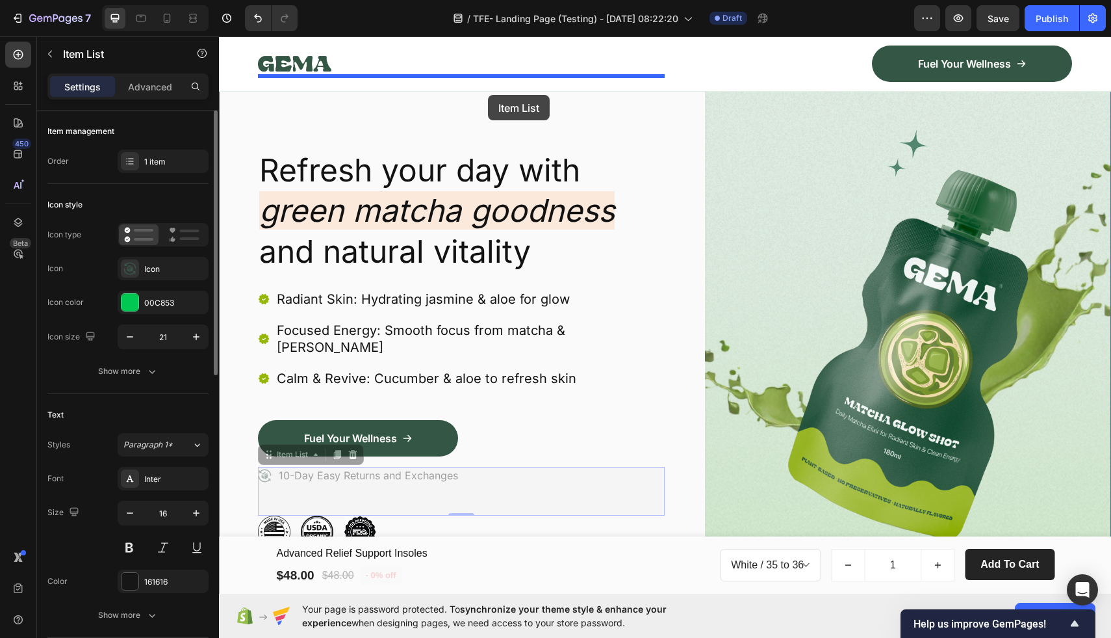
drag, startPoint x: 502, startPoint y: 463, endPoint x: 488, endPoint y: 95, distance: 368.1
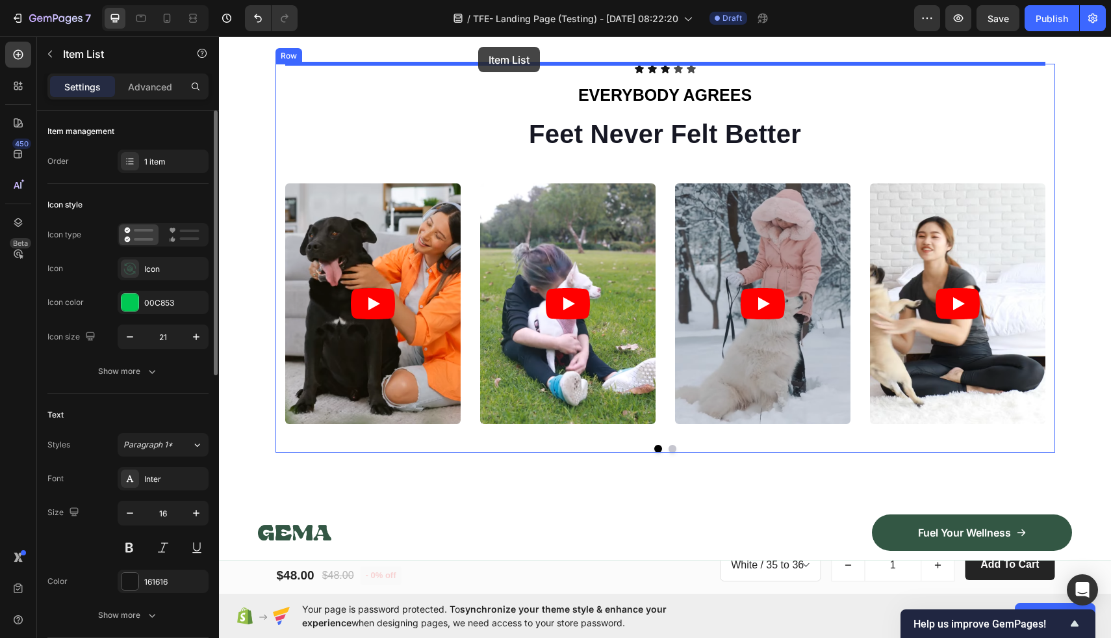
scroll to position [579, 0]
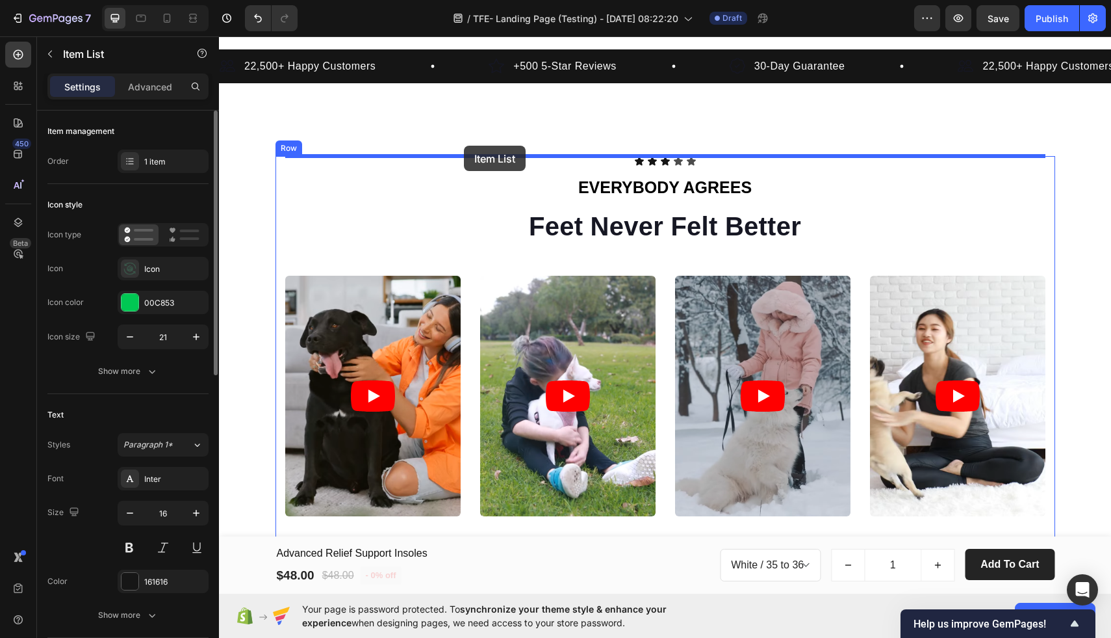
drag, startPoint x: 494, startPoint y: 437, endPoint x: 464, endPoint y: 146, distance: 293.3
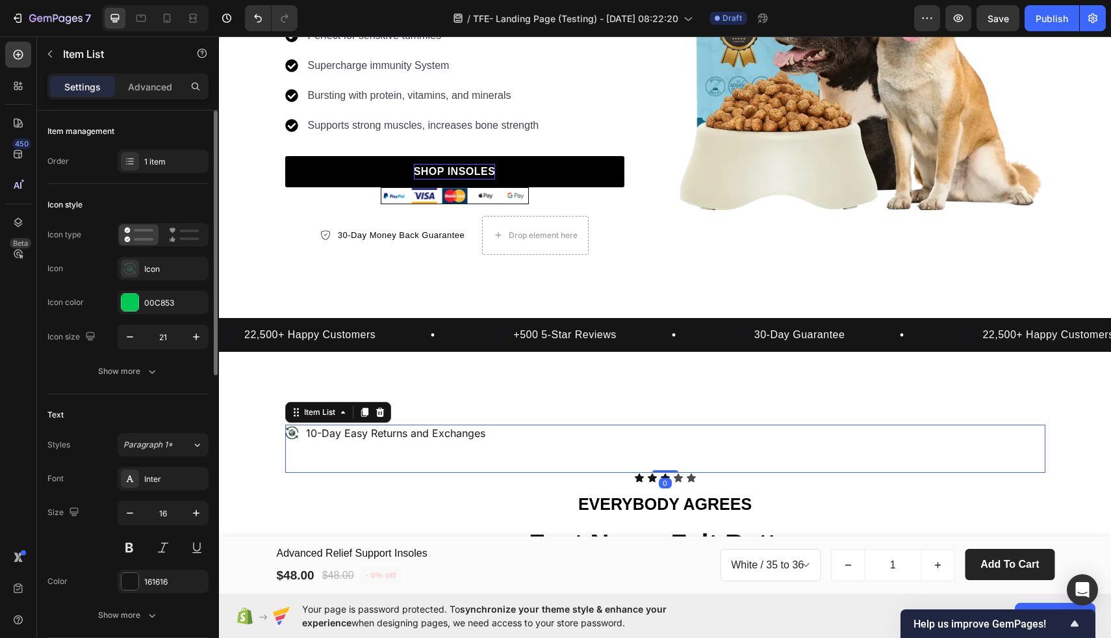
scroll to position [302, 0]
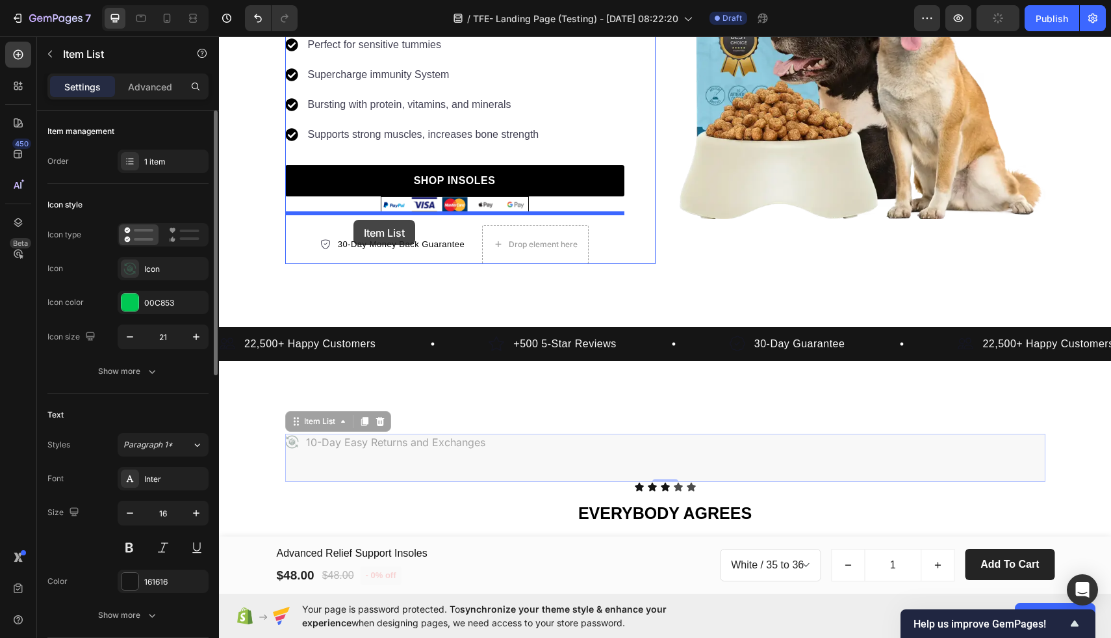
drag, startPoint x: 500, startPoint y: 437, endPoint x: 354, endPoint y: 220, distance: 261.2
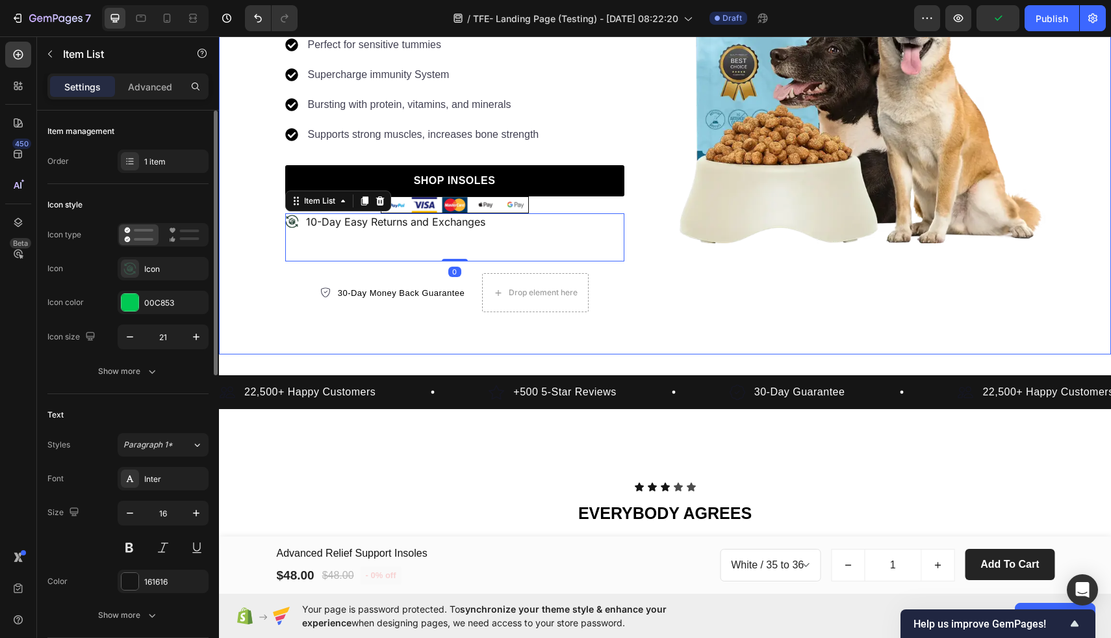
click at [368, 318] on div "Image Icon Icon Icon Icon Icon Icon List 1500+ Happy Customers Text Block Row R…" at bounding box center [665, 57] width 892 height 593
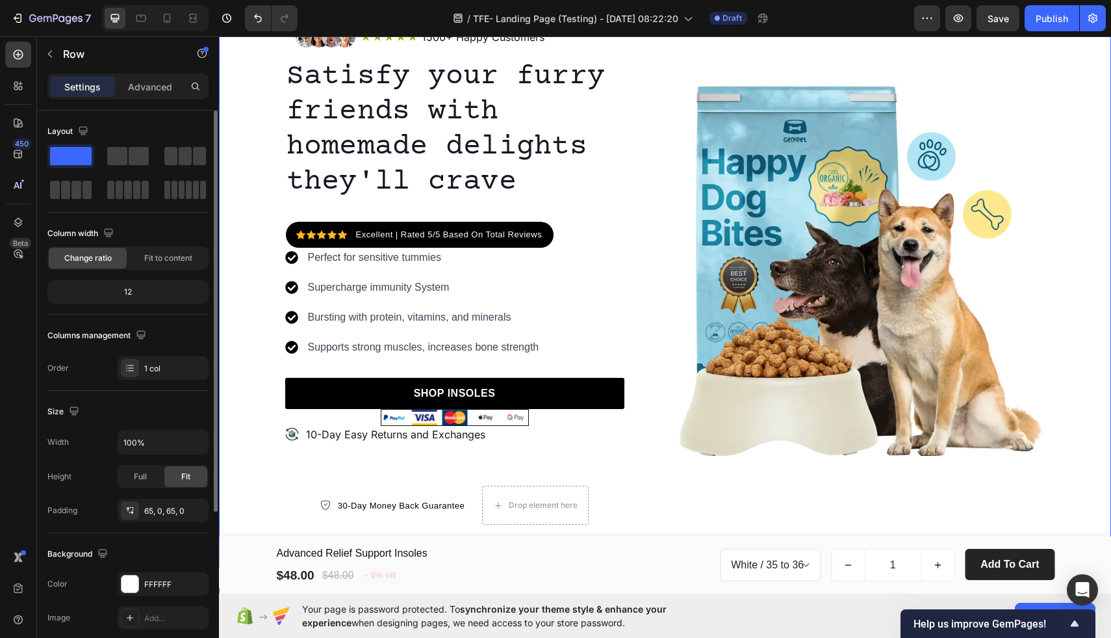
scroll to position [86, 0]
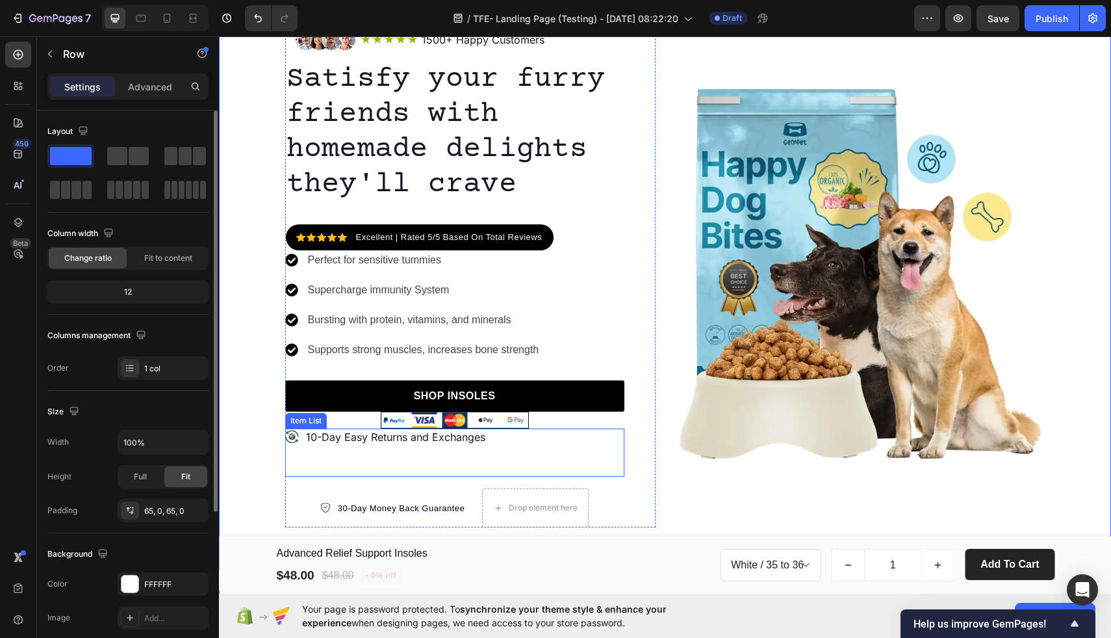
click at [536, 472] on div "10-Day Easy Returns and Exchanges" at bounding box center [454, 452] width 339 height 49
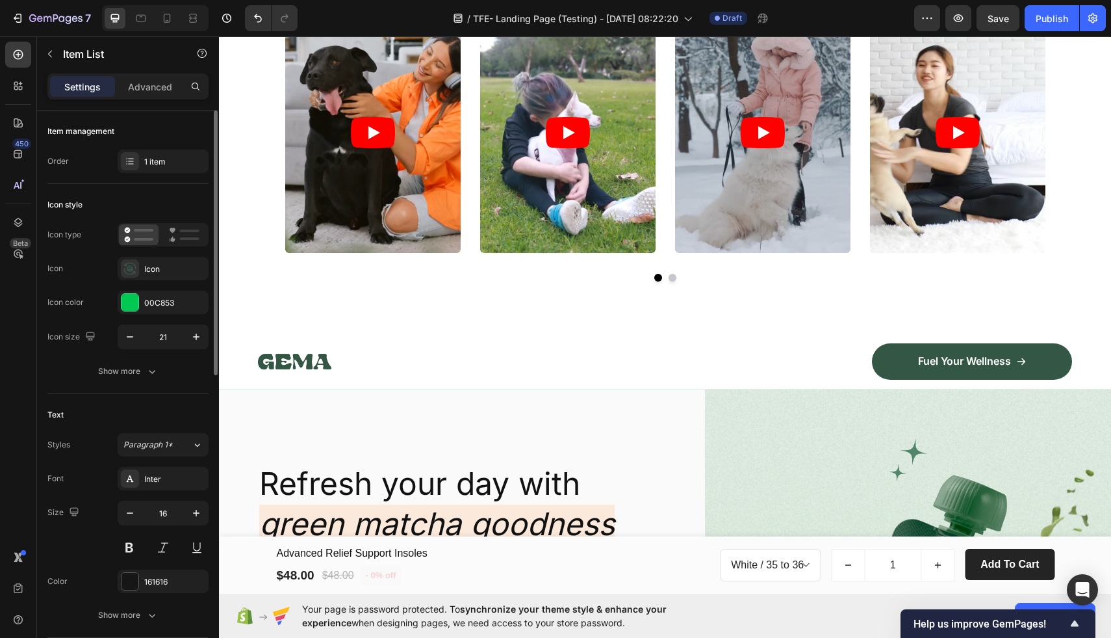
scroll to position [1037, 0]
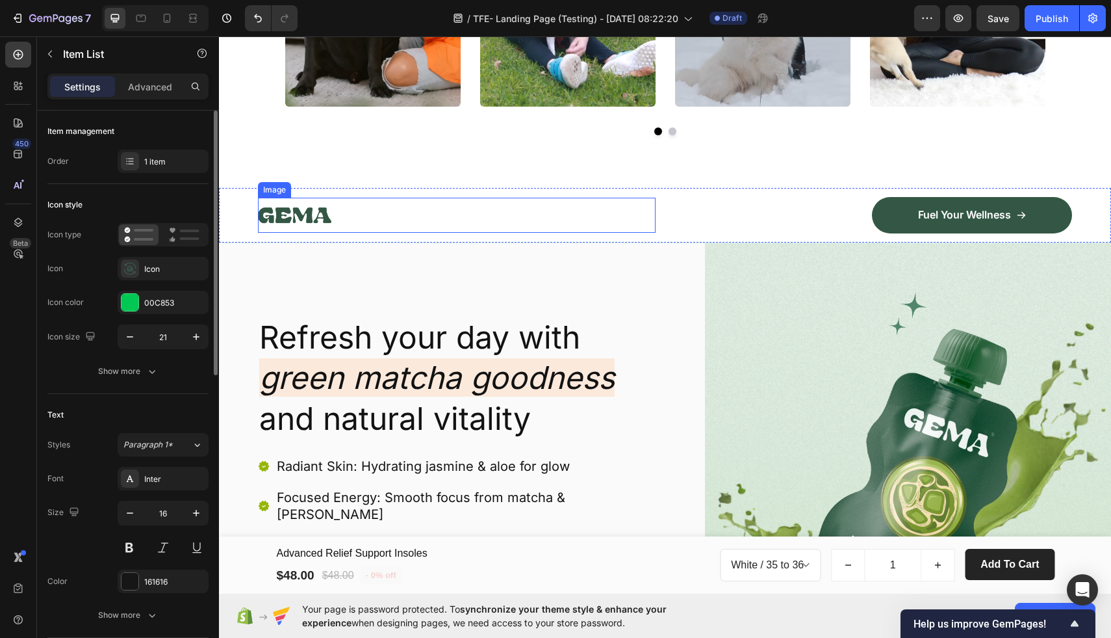
click at [628, 219] on div at bounding box center [457, 215] width 398 height 35
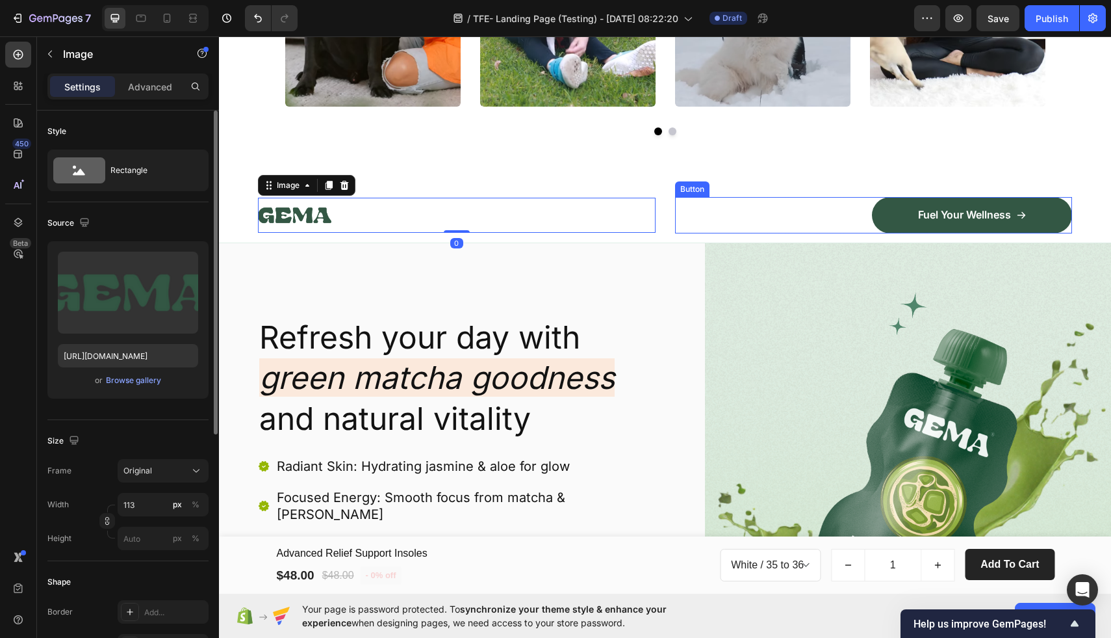
click at [736, 210] on div "Fuel Your Wellness Button" at bounding box center [874, 215] width 398 height 36
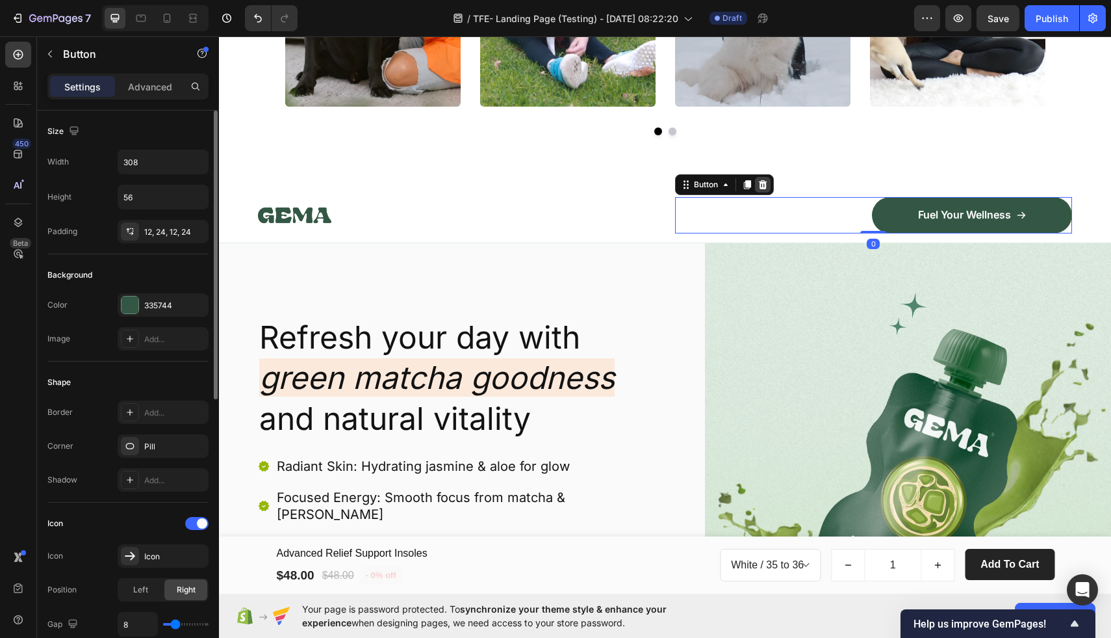
click at [760, 182] on icon at bounding box center [762, 184] width 8 height 9
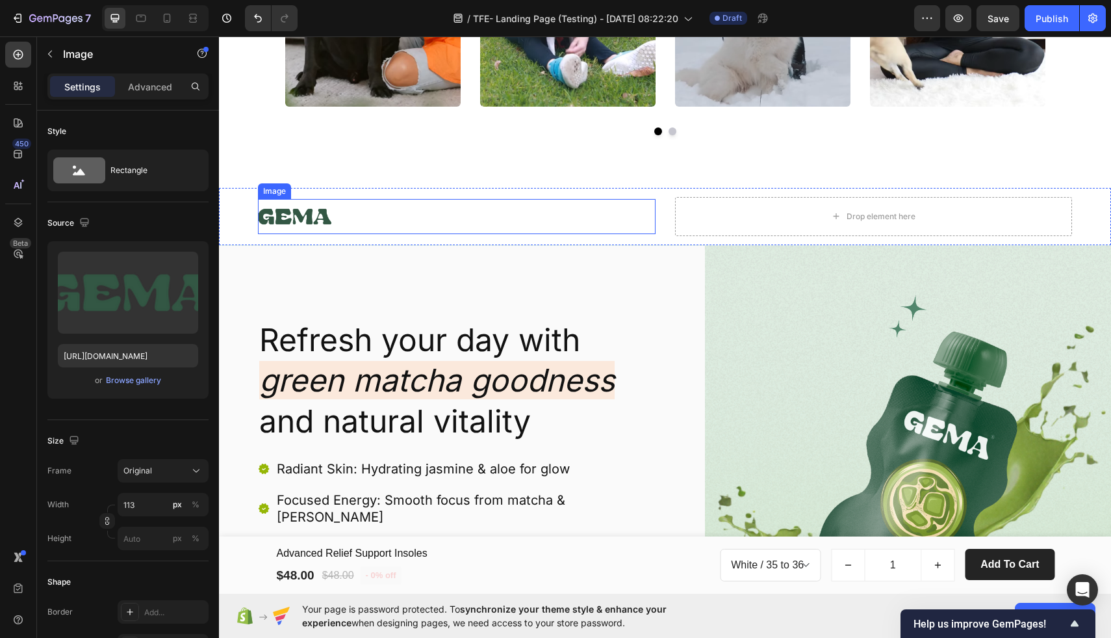
click at [558, 216] on div at bounding box center [457, 216] width 398 height 35
click at [339, 183] on icon at bounding box center [344, 186] width 10 height 10
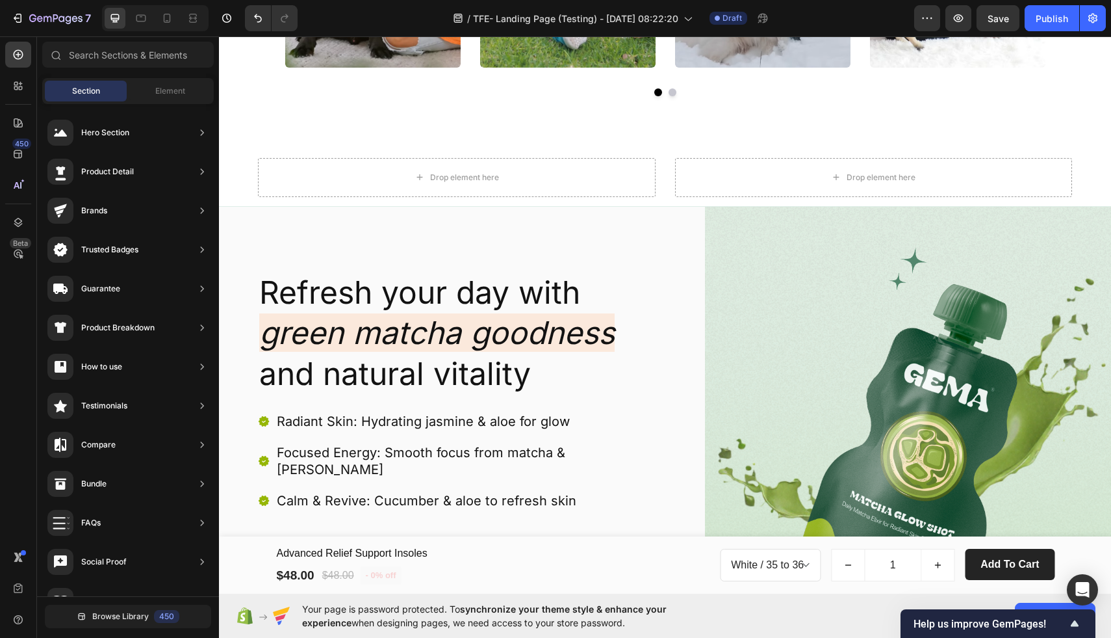
scroll to position [1078, 0]
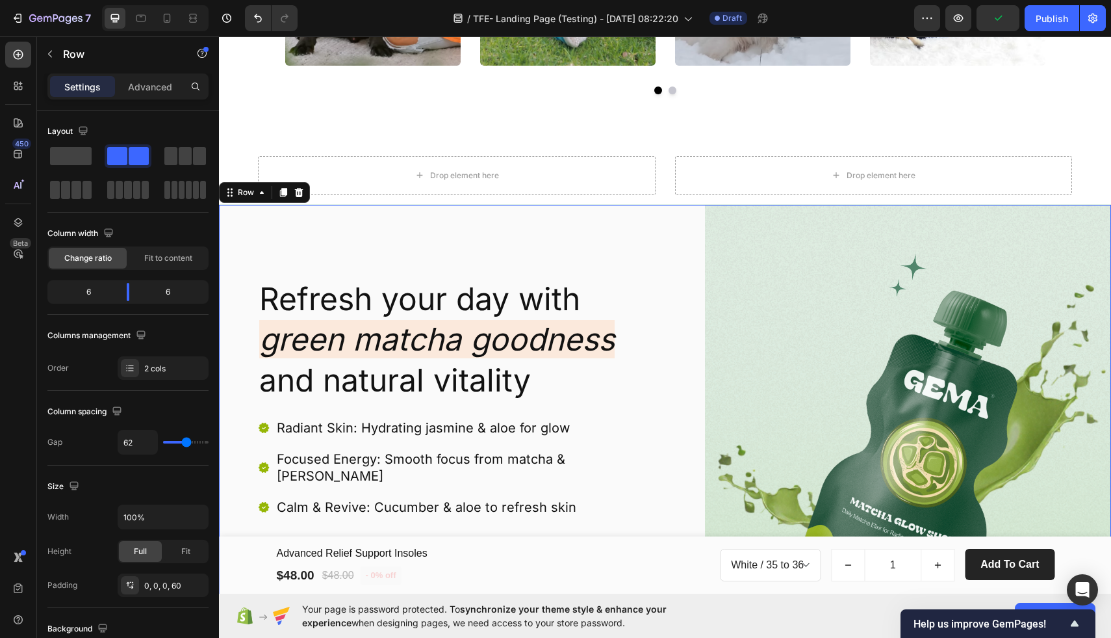
click at [696, 211] on div "Refresh your day with green matcha goodness and natural vitality Heading Radian…" at bounding box center [665, 453] width 892 height 496
click at [300, 192] on icon at bounding box center [299, 192] width 8 height 9
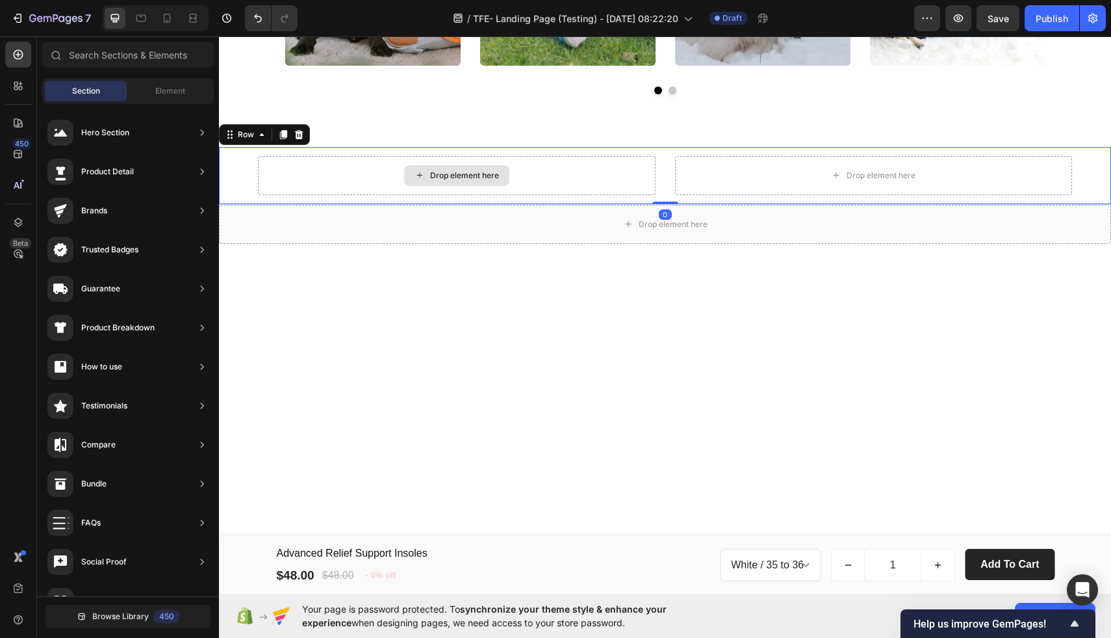
click at [577, 157] on div "Drop element here" at bounding box center [457, 175] width 398 height 39
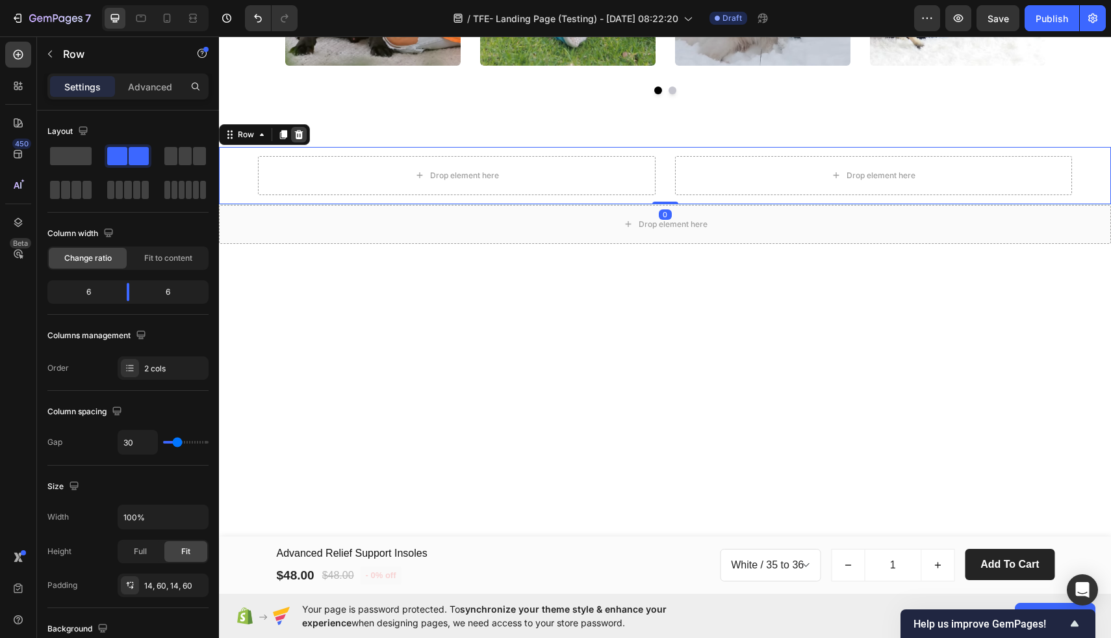
click at [300, 134] on icon at bounding box center [299, 134] width 10 height 10
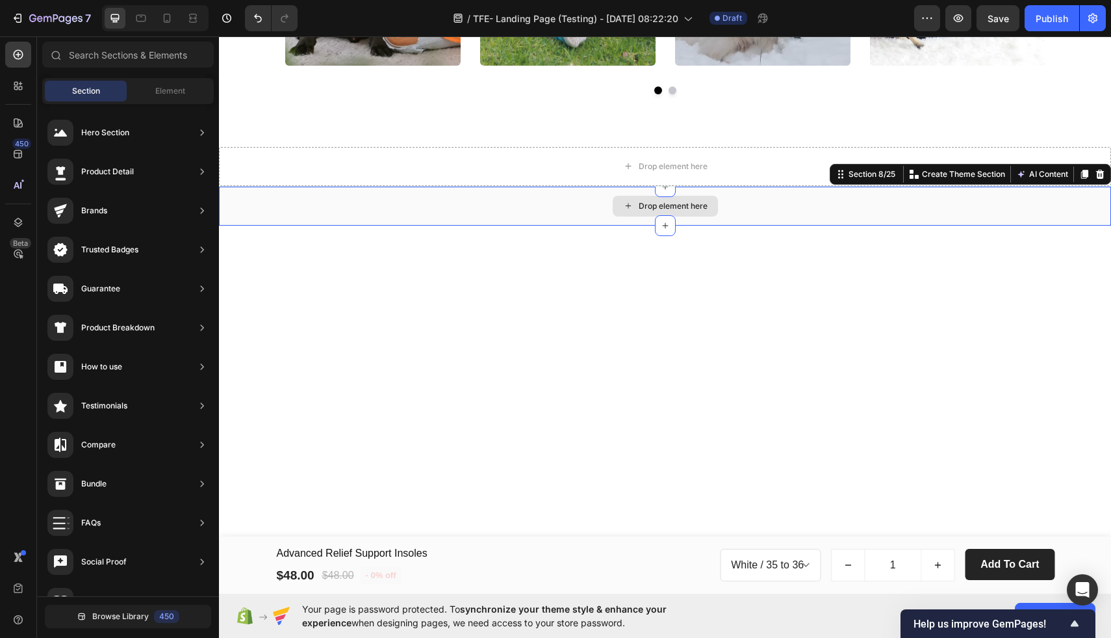
click at [375, 200] on div "Drop element here" at bounding box center [665, 206] width 892 height 39
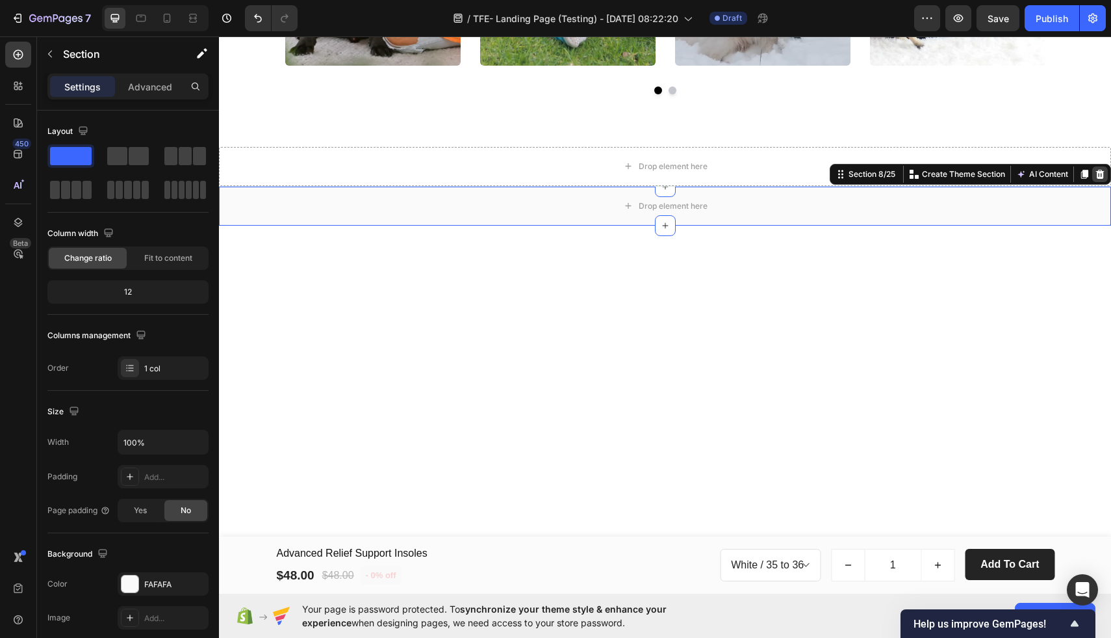
click at [1099, 176] on icon at bounding box center [1100, 174] width 10 height 10
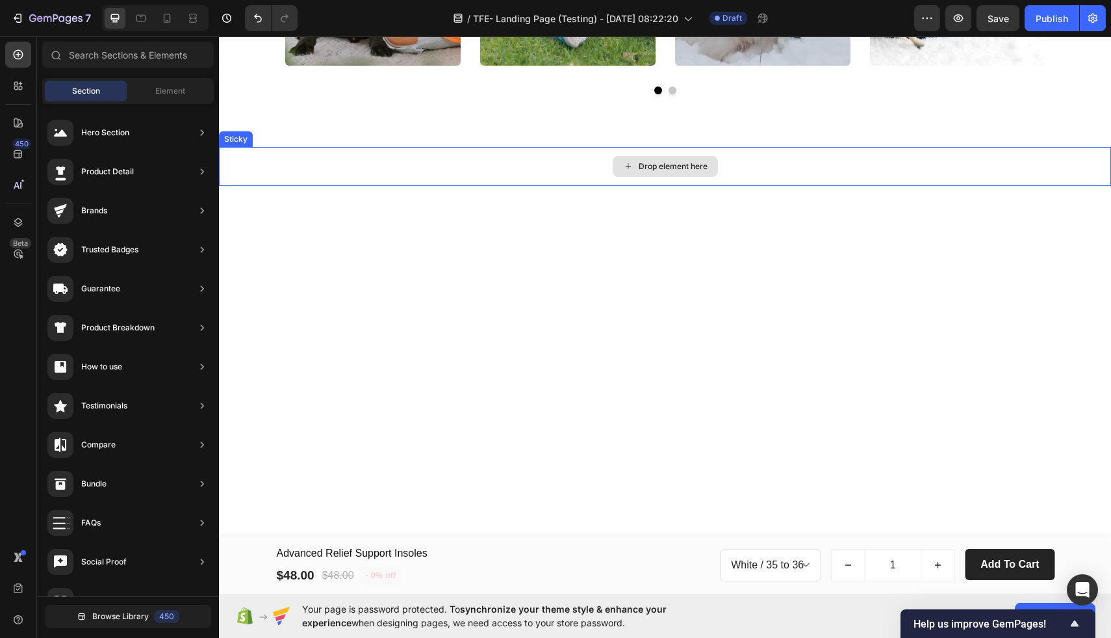
click at [768, 164] on div "Drop element here" at bounding box center [665, 166] width 892 height 39
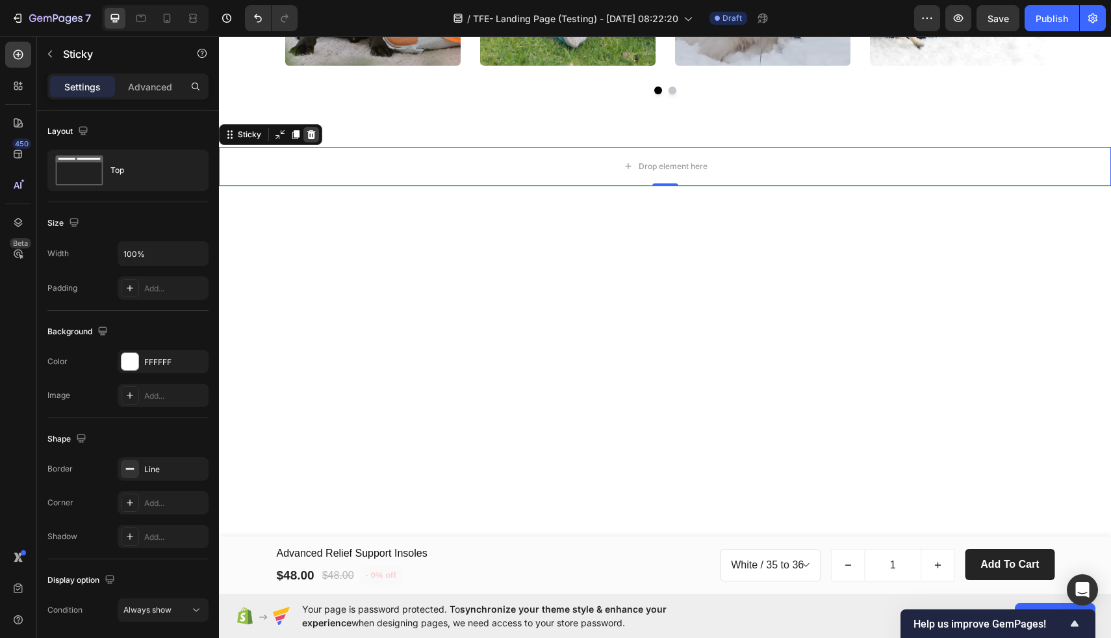
click at [312, 135] on icon at bounding box center [311, 134] width 10 height 10
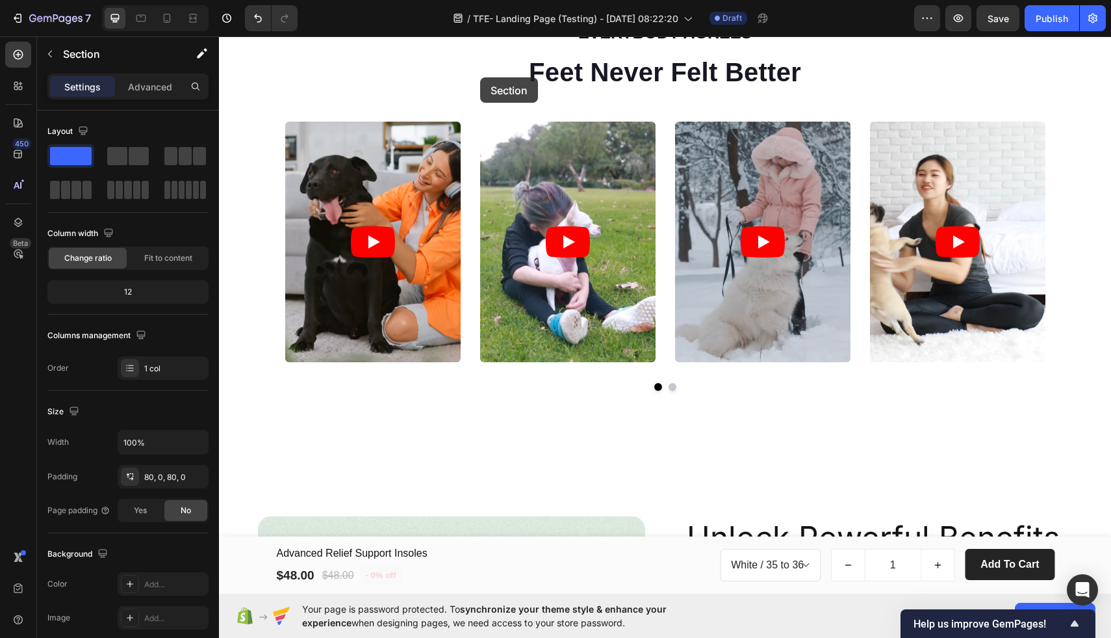
scroll to position [766, 0]
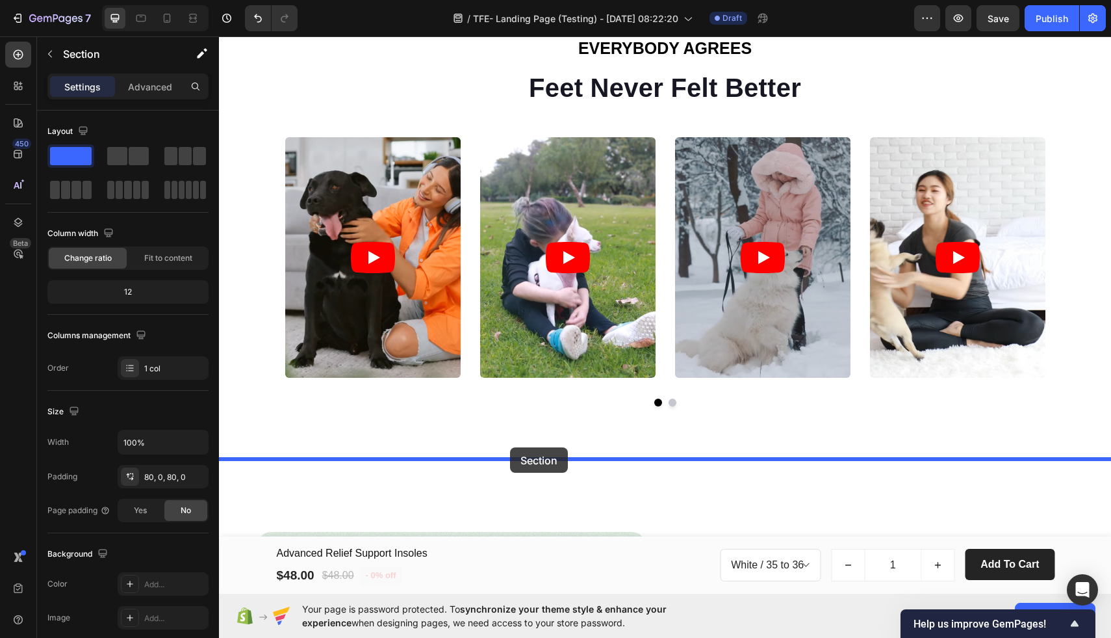
drag, startPoint x: 385, startPoint y: 85, endPoint x: 510, endPoint y: 447, distance: 382.9
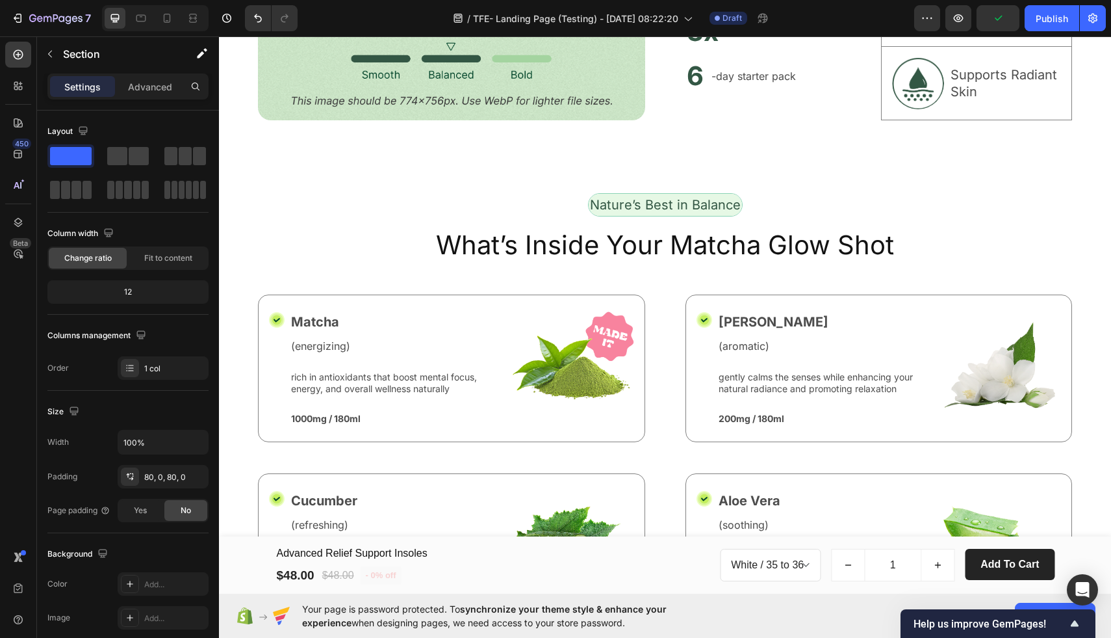
scroll to position [2093, 0]
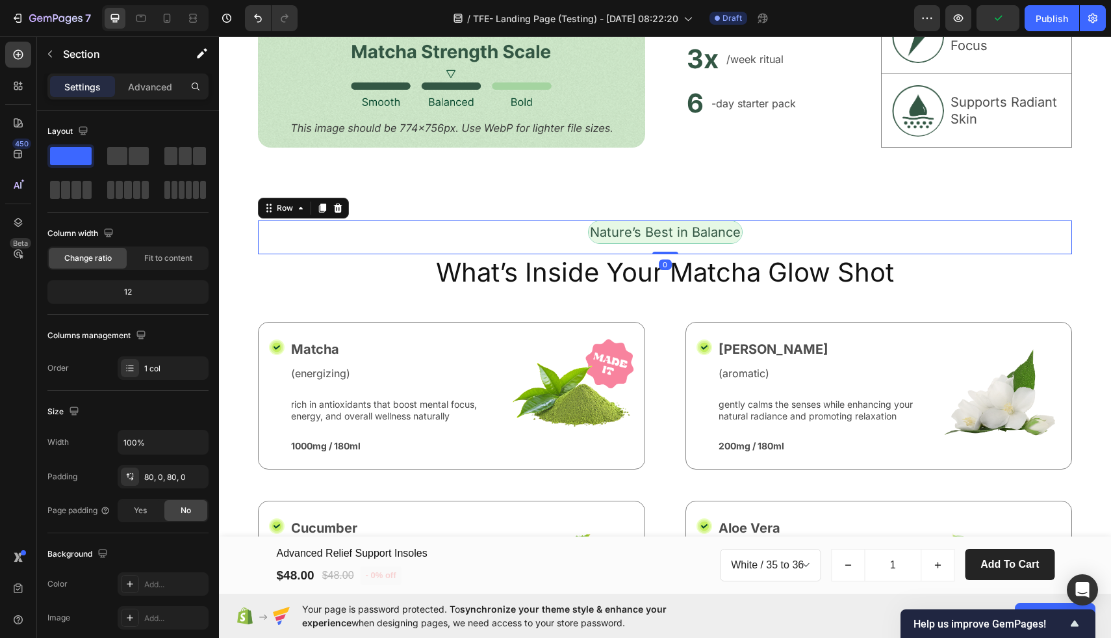
click at [532, 237] on div "Nature’s Best in Balance Text Block Row 0" at bounding box center [665, 237] width 814 height 34
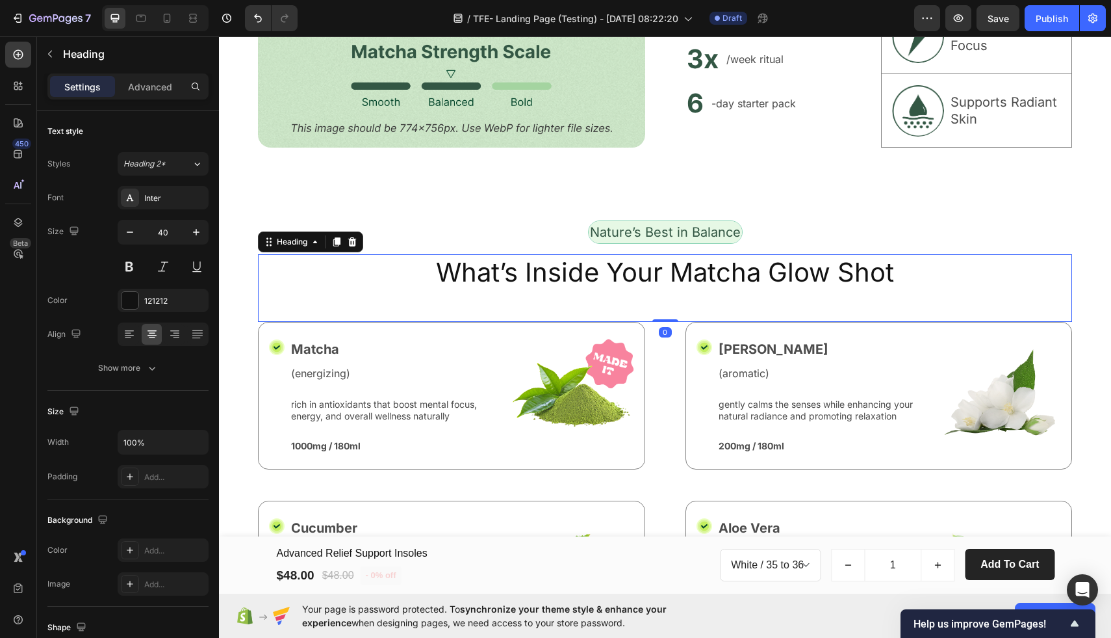
click at [1067, 282] on h2 "What’s Inside Your Matcha Glow Shot" at bounding box center [665, 272] width 814 height 36
click at [1049, 237] on div "Nature’s Best in Balance Text Block Row" at bounding box center [665, 237] width 814 height 34
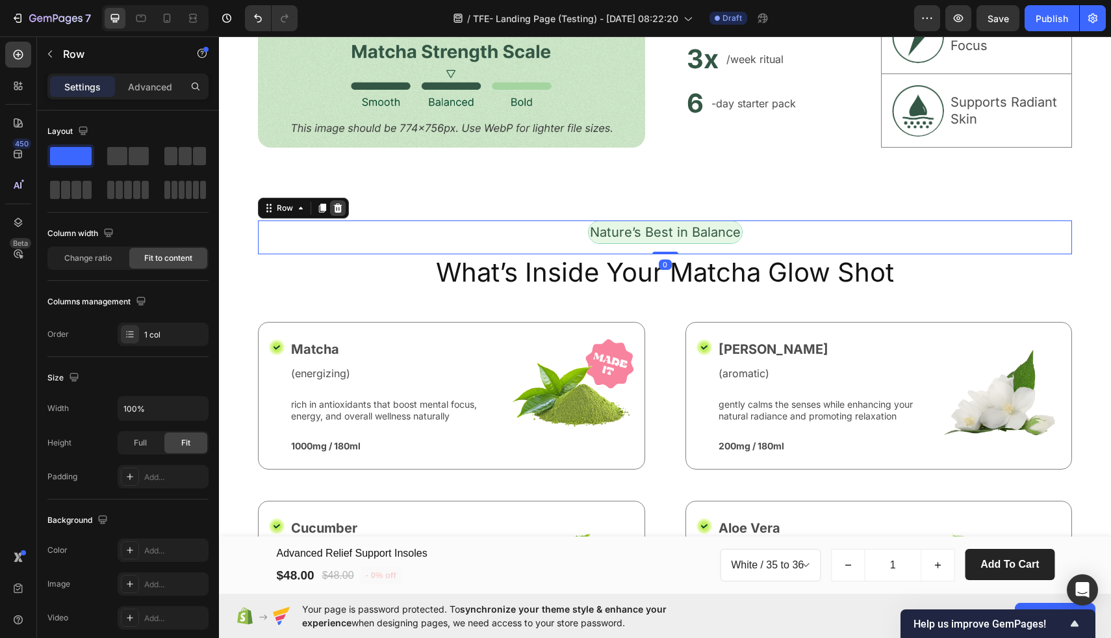
click at [337, 208] on icon at bounding box center [338, 207] width 8 height 9
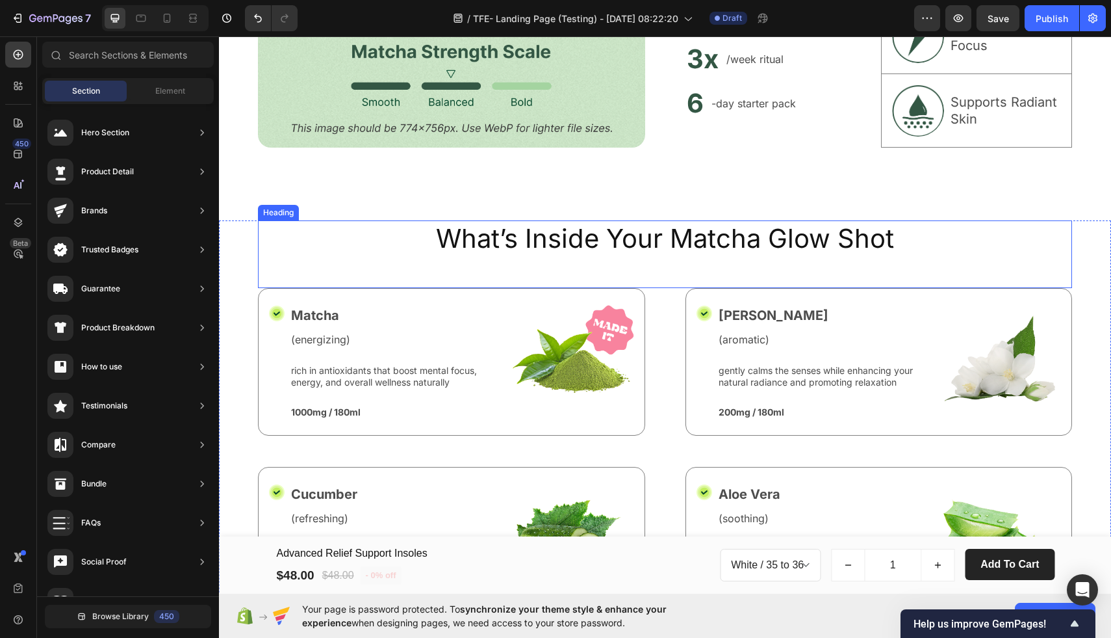
click at [418, 240] on h2 "What’s Inside Your Matcha Glow Shot" at bounding box center [665, 238] width 814 height 36
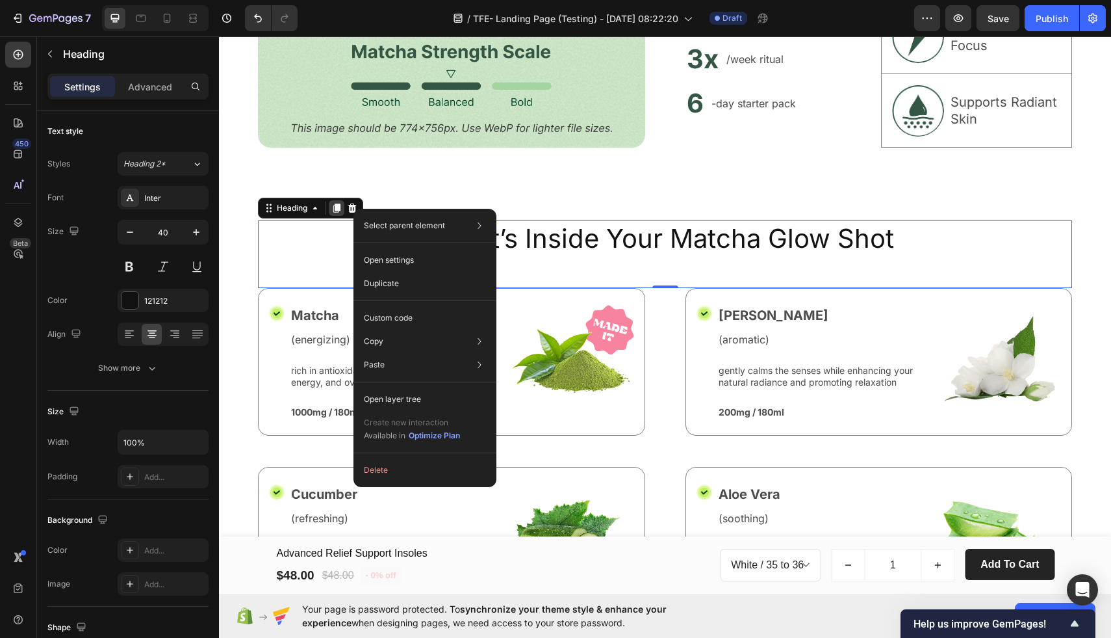
click at [344, 209] on div at bounding box center [337, 208] width 16 height 16
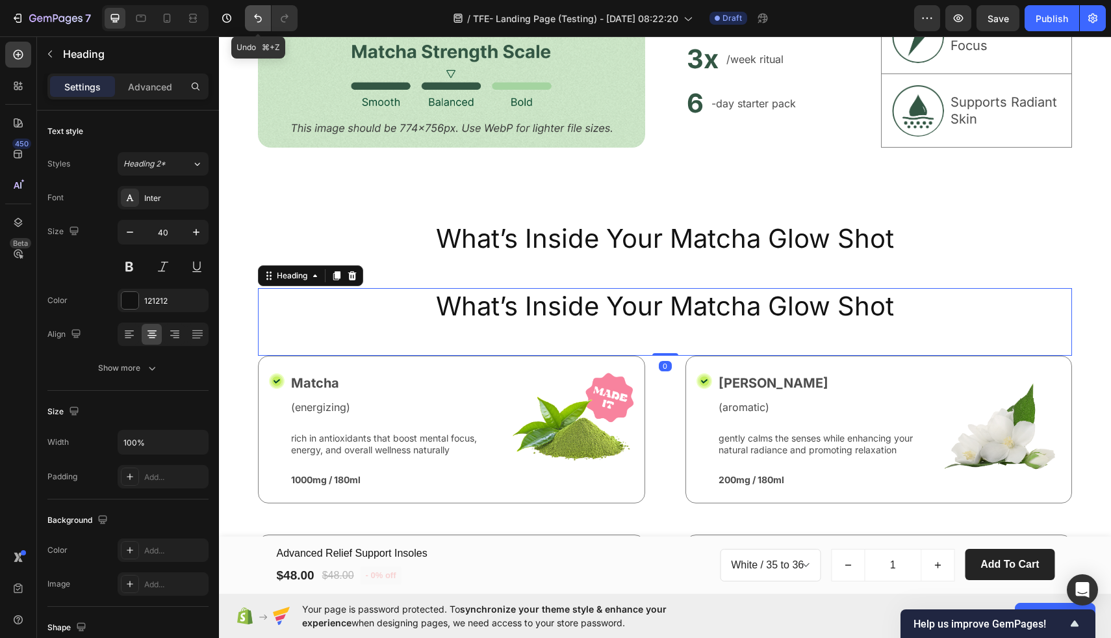
click at [255, 21] on icon "Undo/Redo" at bounding box center [258, 18] width 13 height 13
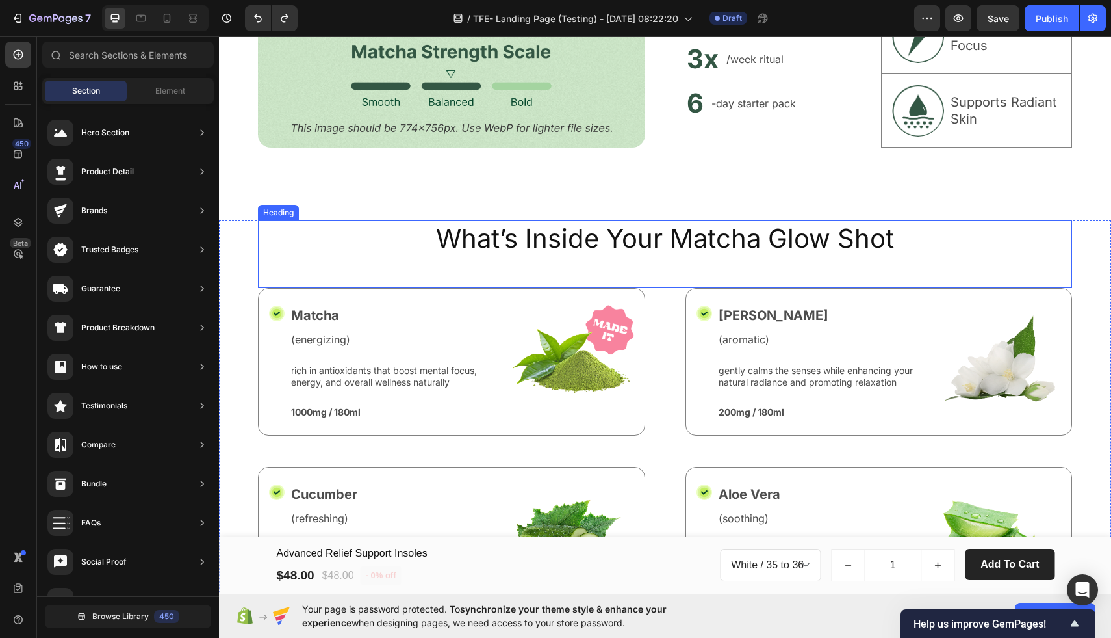
click at [395, 247] on h2 "What’s Inside Your Matcha Glow Shot" at bounding box center [665, 238] width 814 height 36
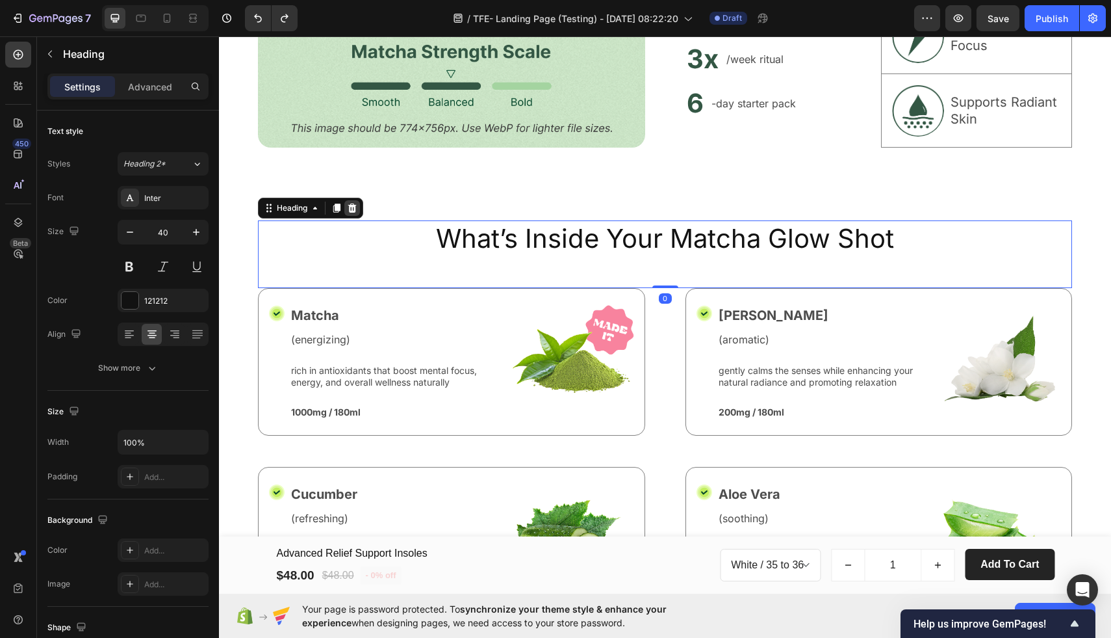
click at [355, 207] on icon at bounding box center [352, 207] width 8 height 9
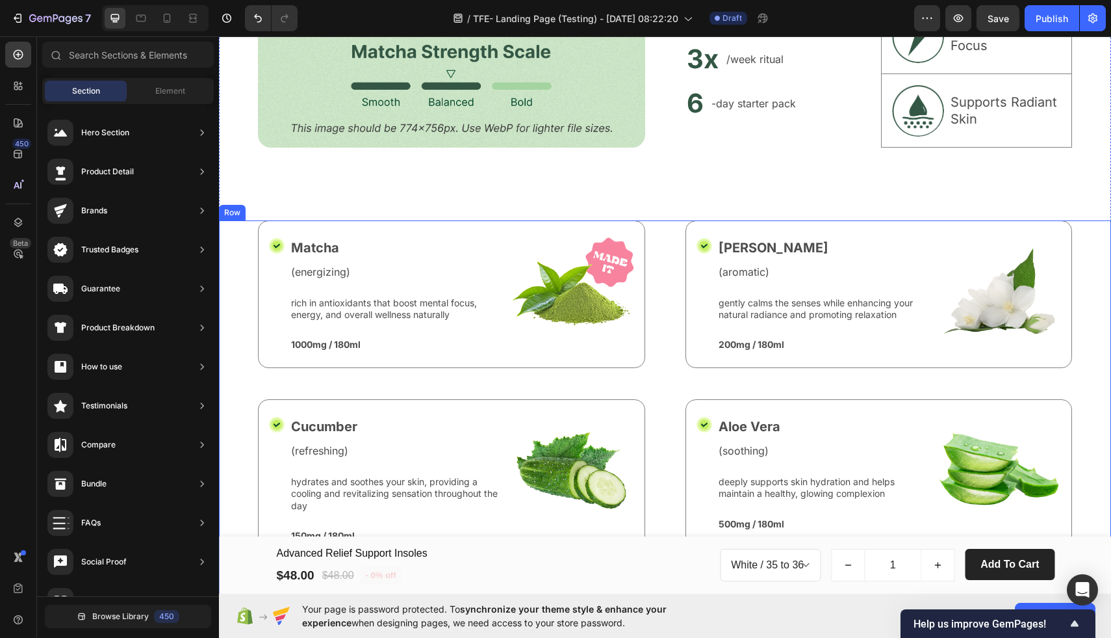
click at [238, 227] on div "Icon Matcha Text Block (energizing) Text Block rich in antioxidants that boost …" at bounding box center [665, 425] width 892 height 411
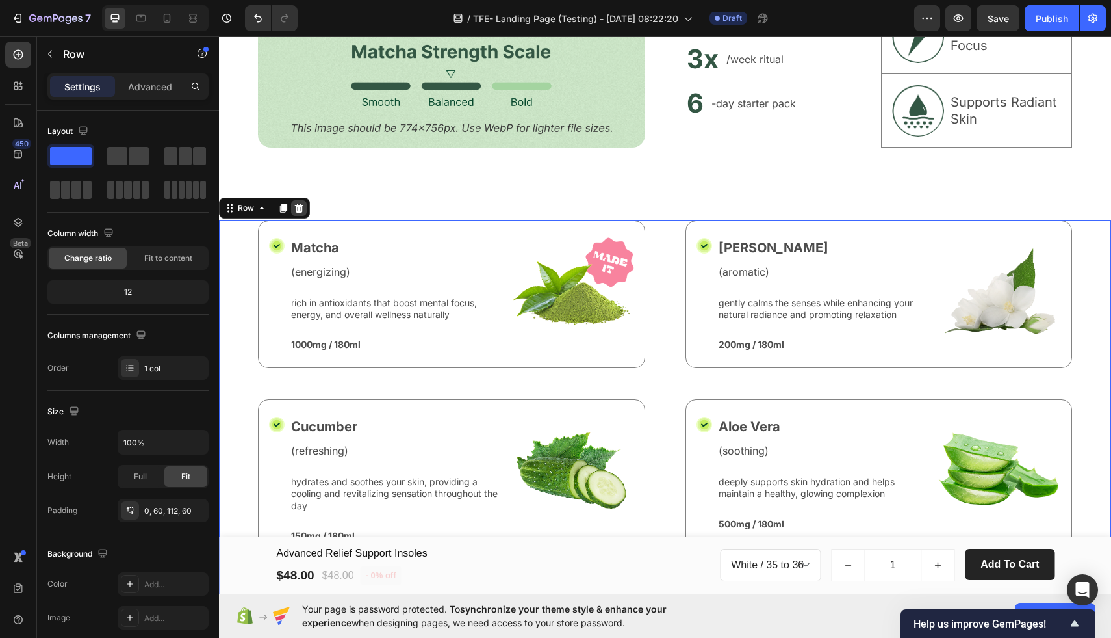
click at [300, 209] on icon at bounding box center [299, 208] width 10 height 10
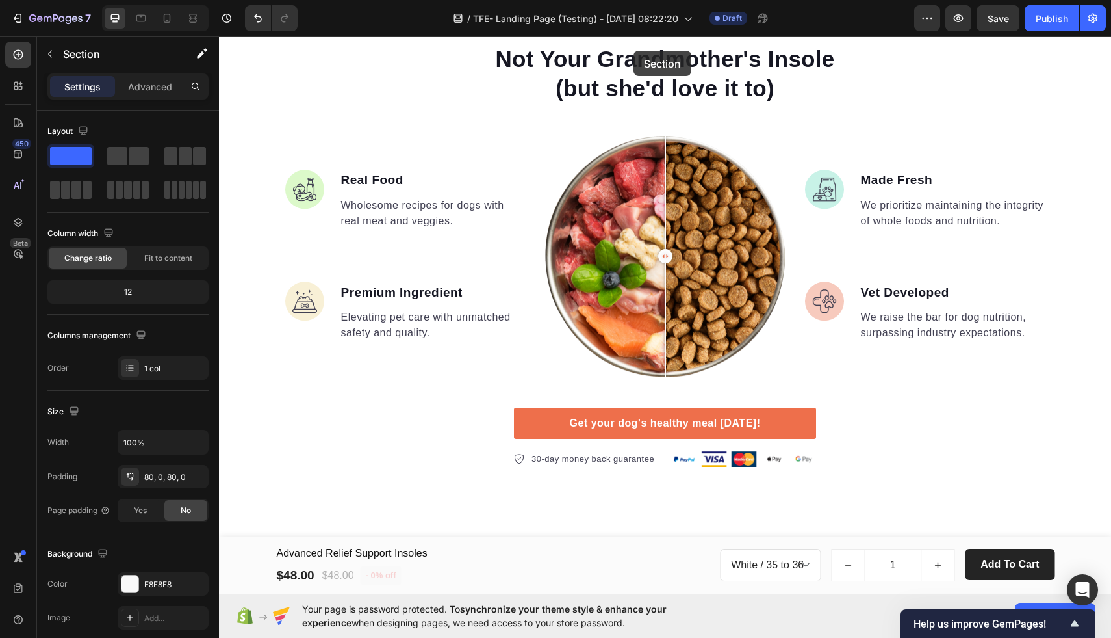
scroll to position [1227, 0]
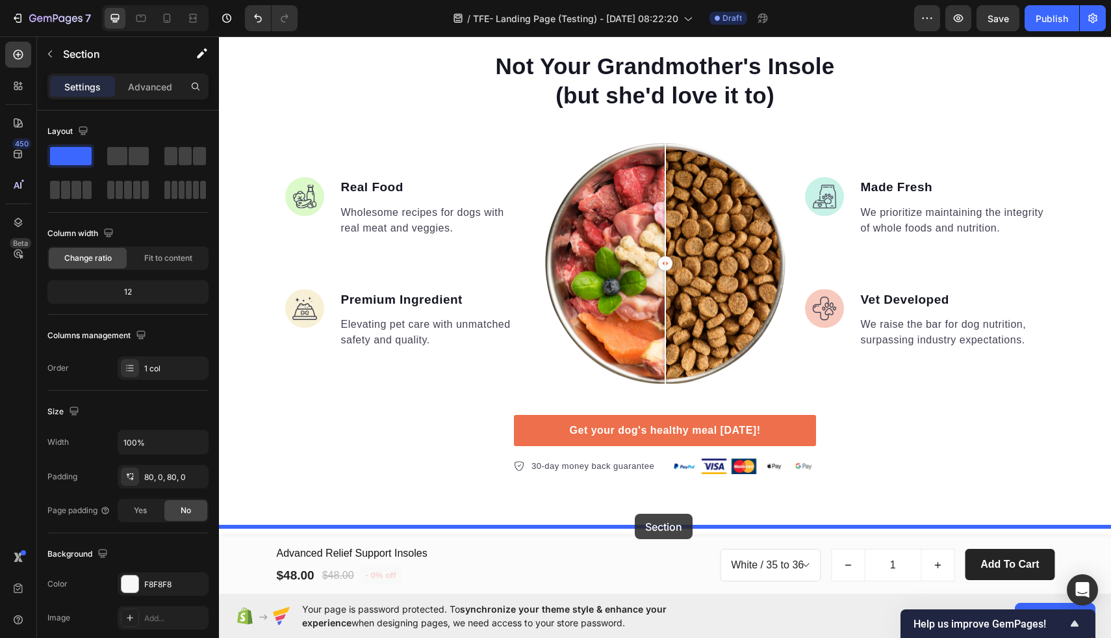
drag, startPoint x: 681, startPoint y: 122, endPoint x: 635, endPoint y: 513, distance: 394.6
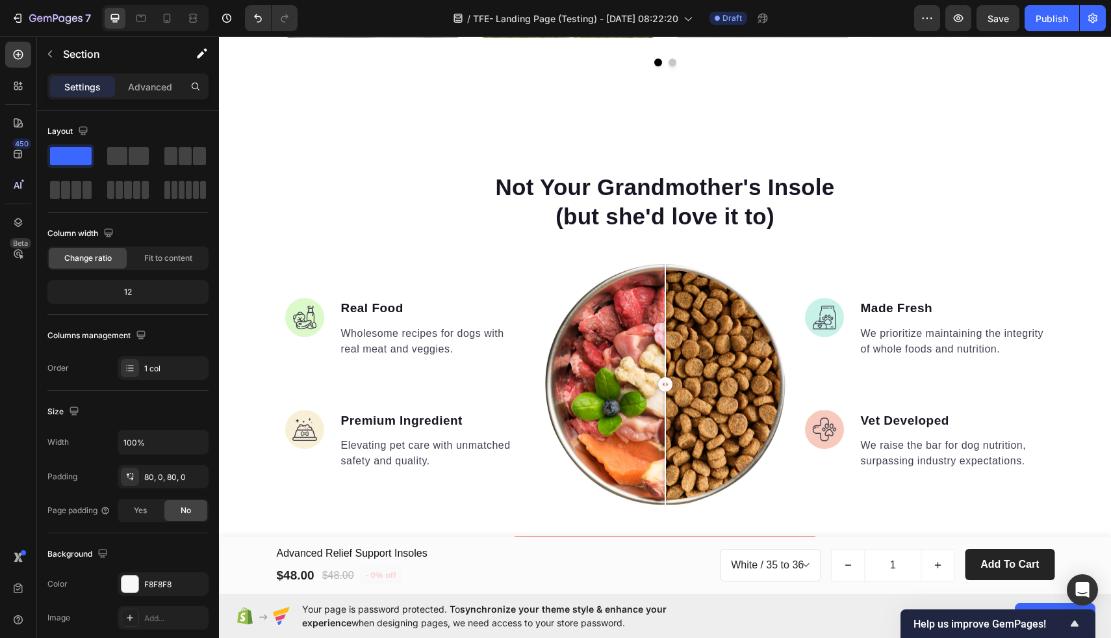
scroll to position [1108, 0]
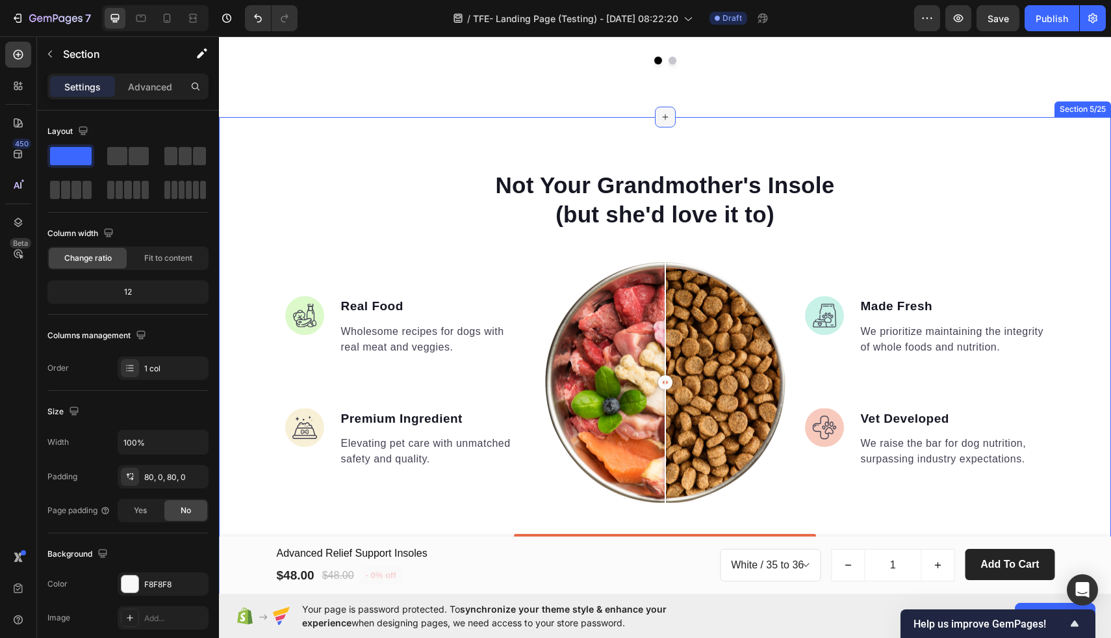
click at [664, 114] on icon at bounding box center [665, 117] width 10 height 10
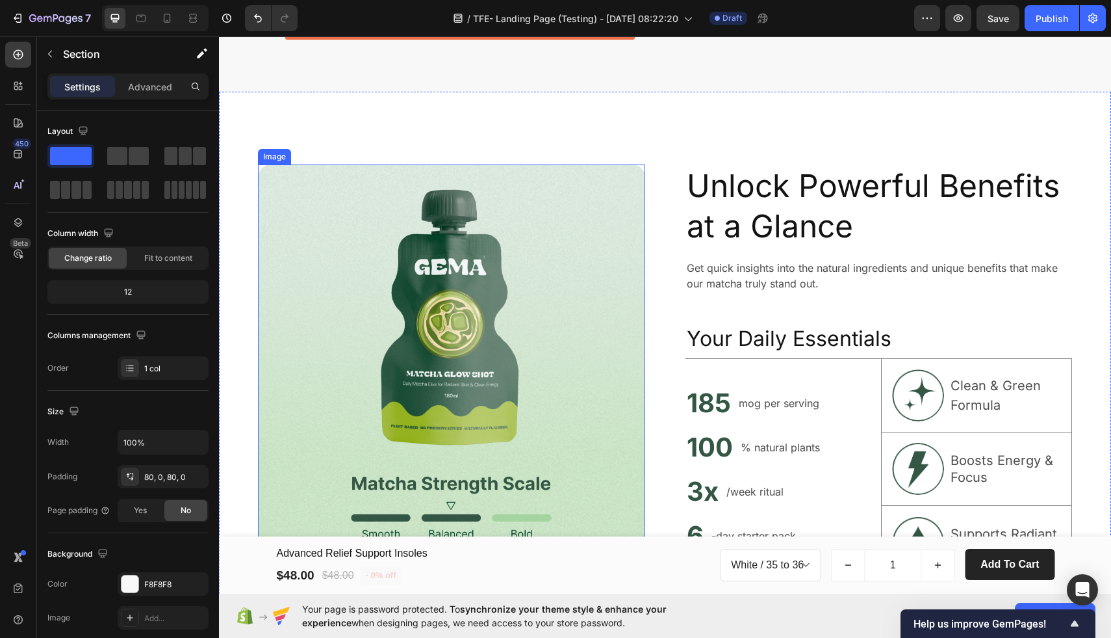
scroll to position [2132, 0]
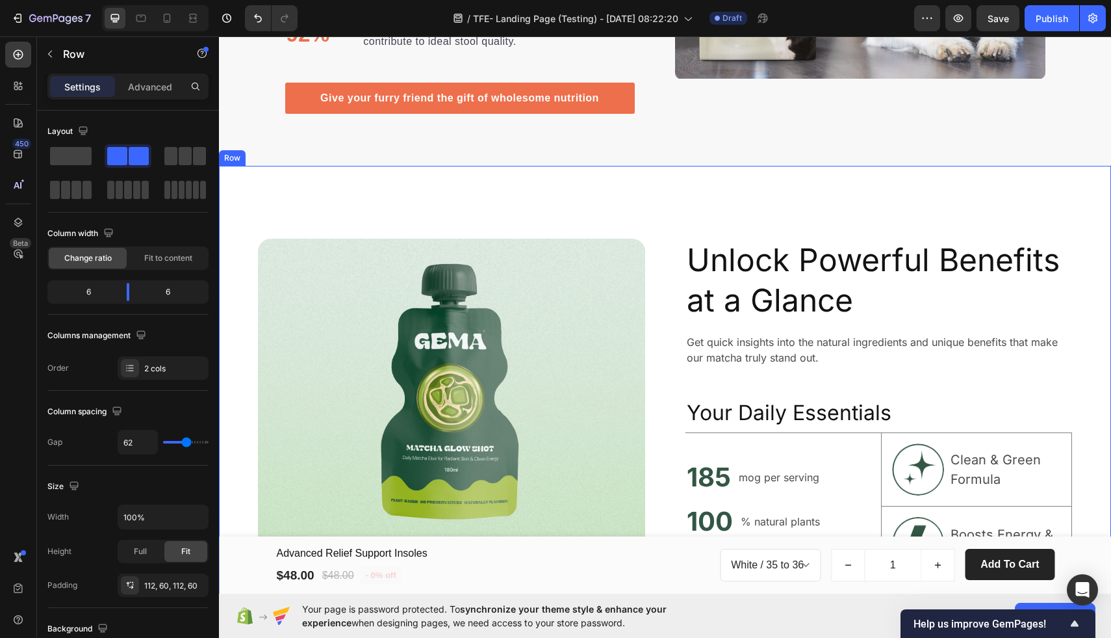
click at [667, 201] on div "Image Unlock Powerful Benefits at a Glance Heading Get quick insights into the …" at bounding box center [665, 446] width 892 height 560
click at [296, 151] on icon at bounding box center [299, 153] width 8 height 9
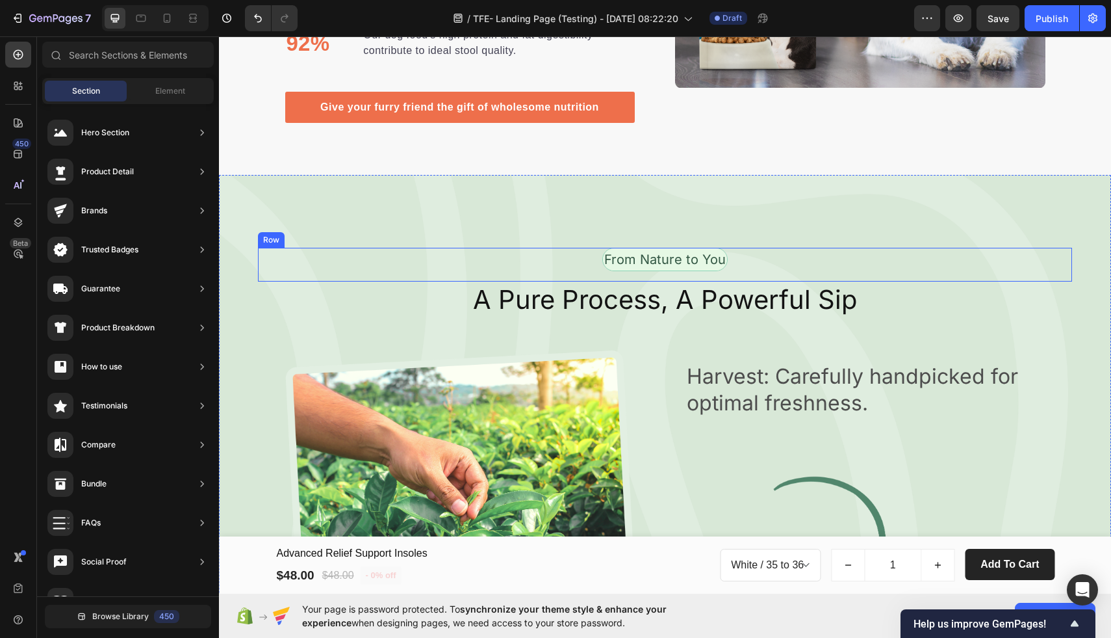
scroll to position [2102, 0]
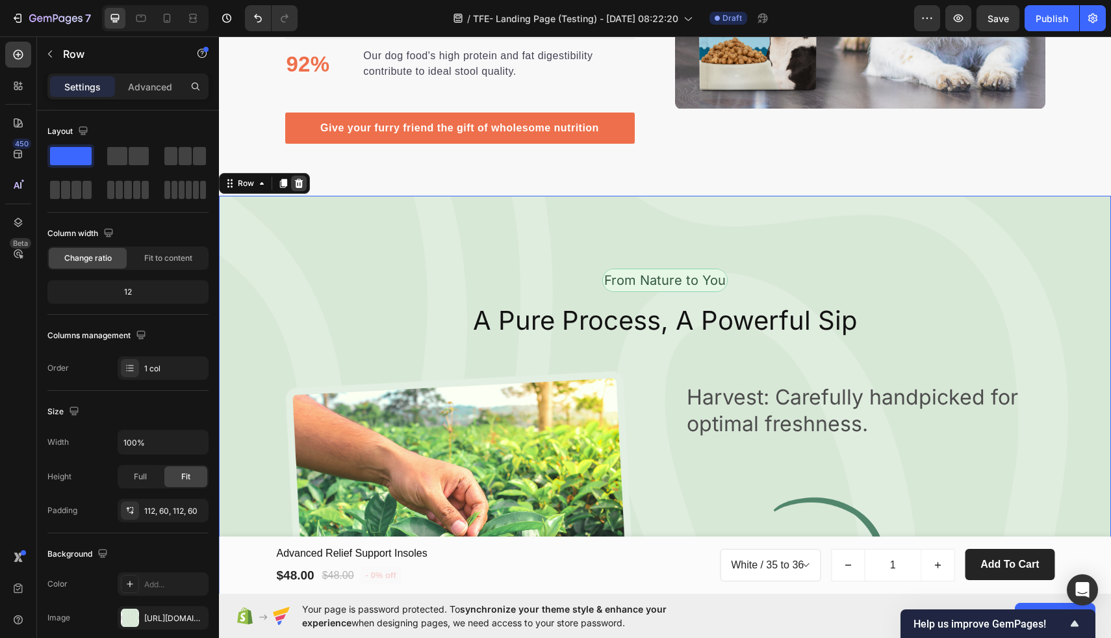
click at [300, 184] on icon at bounding box center [299, 183] width 10 height 10
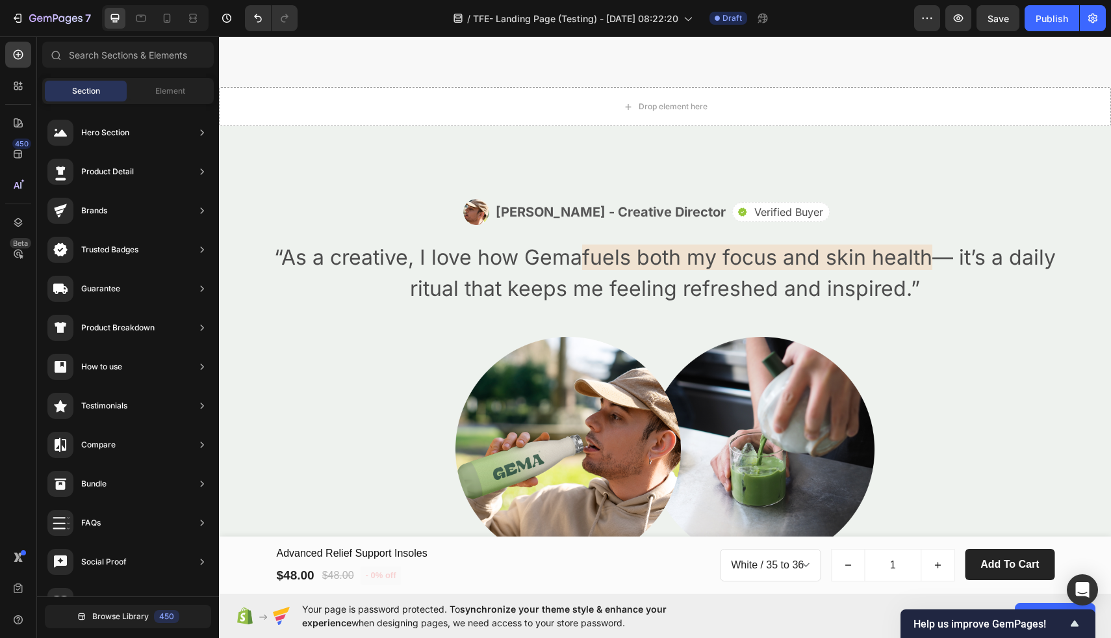
scroll to position [2249, 0]
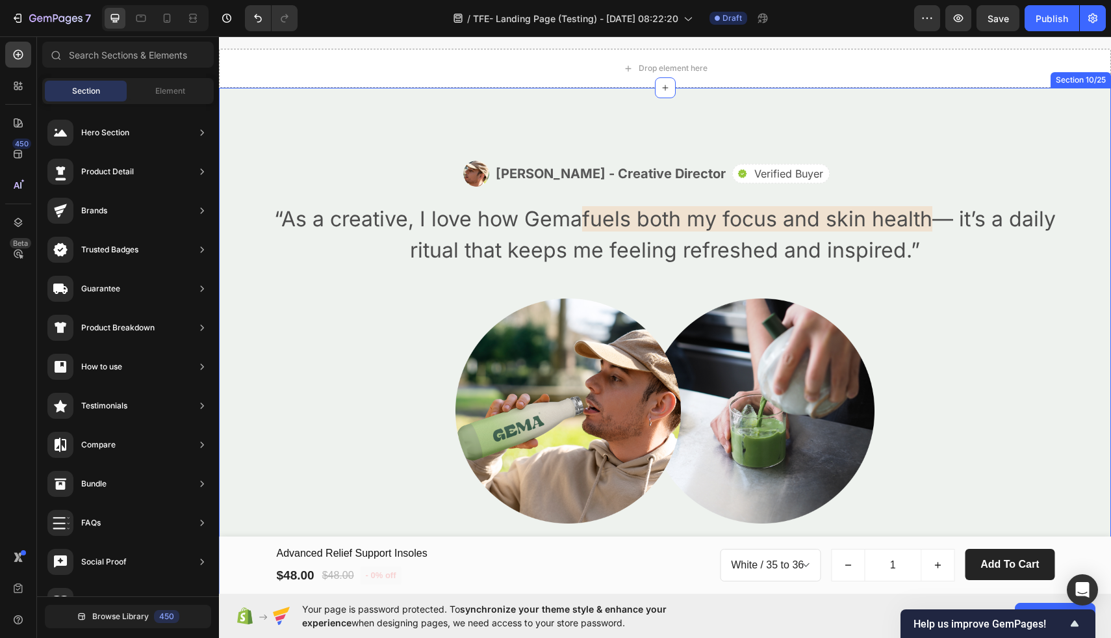
click at [451, 138] on div "Image Alex Carter - Creative Director Text Block Row Icon Verified Buyer Text B…" at bounding box center [665, 342] width 892 height 508
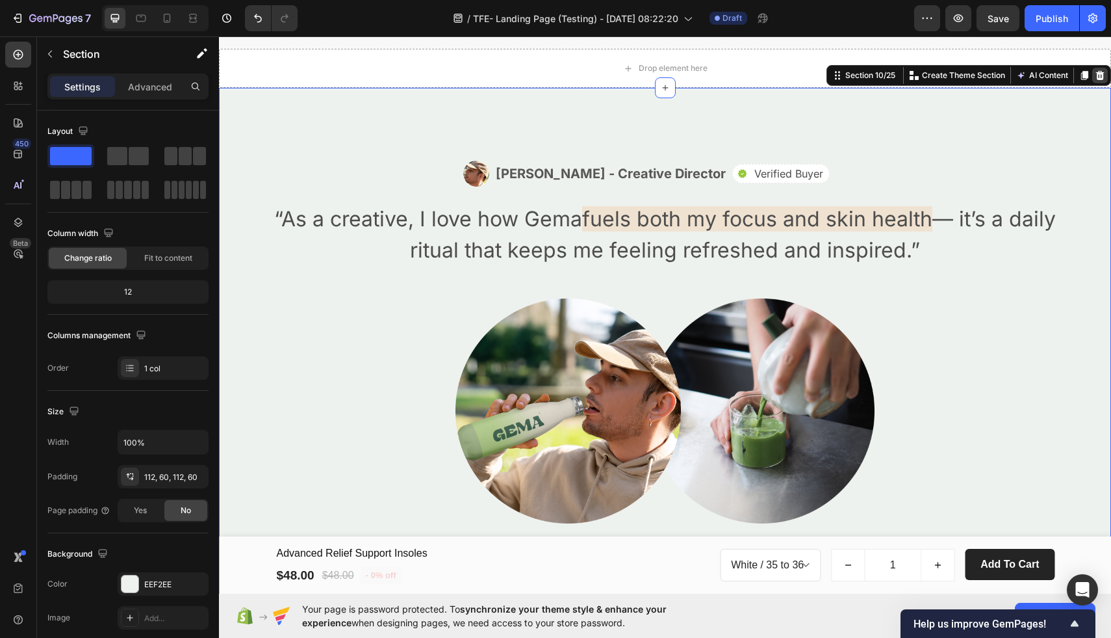
click at [1100, 77] on icon at bounding box center [1100, 75] width 8 height 9
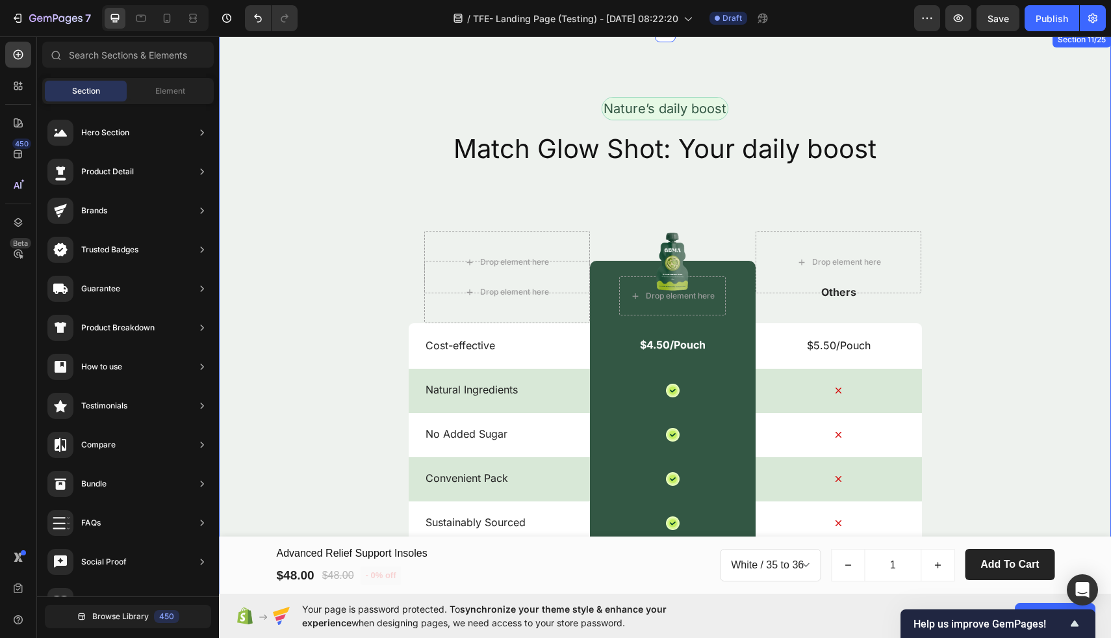
scroll to position [2828, 0]
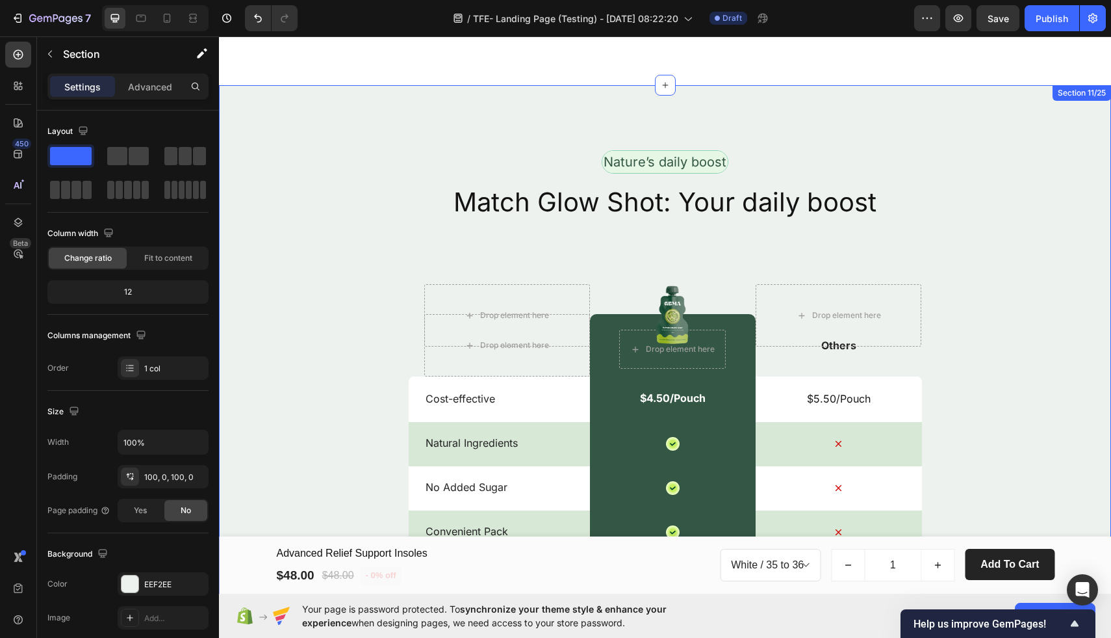
click at [989, 119] on div "Nature’s daily boost Text Block Row Match Glow Shot: Your daily boost Heading D…" at bounding box center [665, 485] width 892 height 801
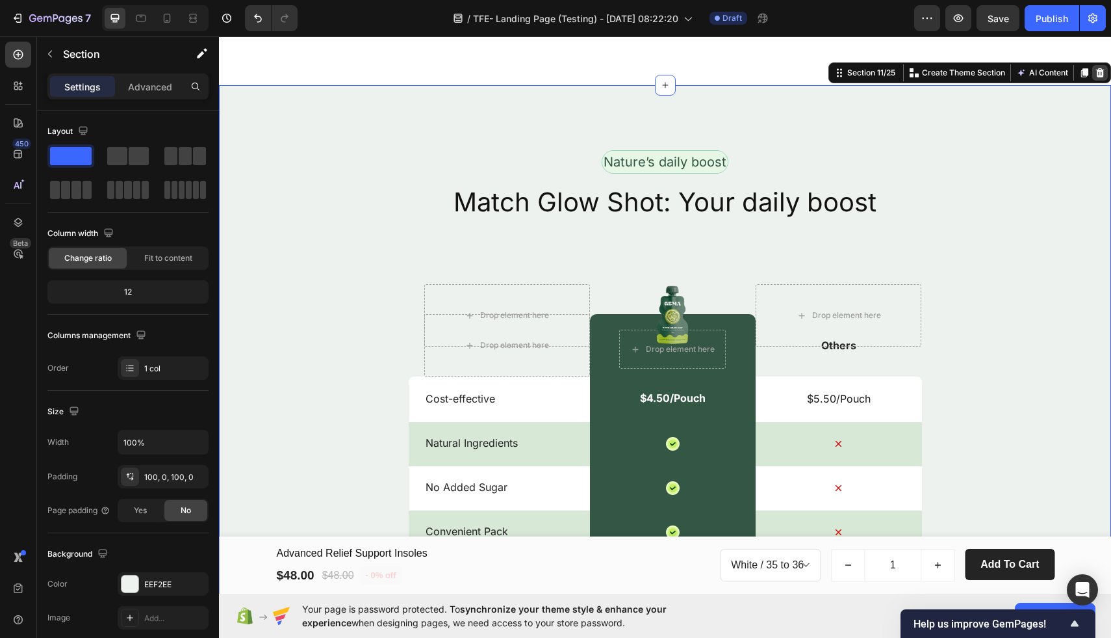
click at [1099, 74] on icon at bounding box center [1100, 73] width 10 height 10
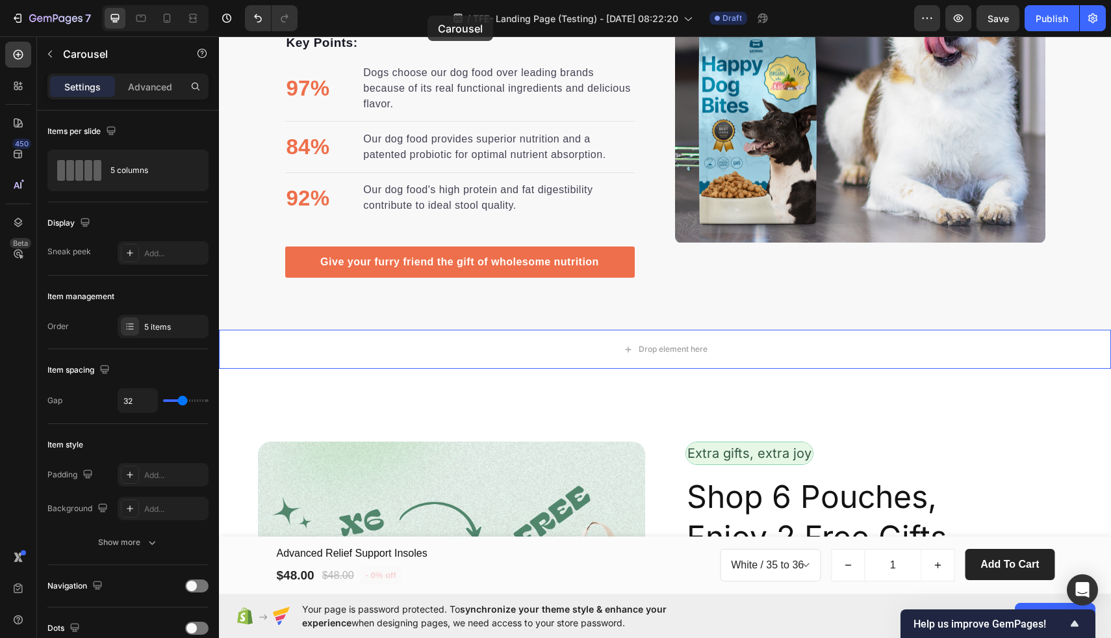
scroll to position [1889, 0]
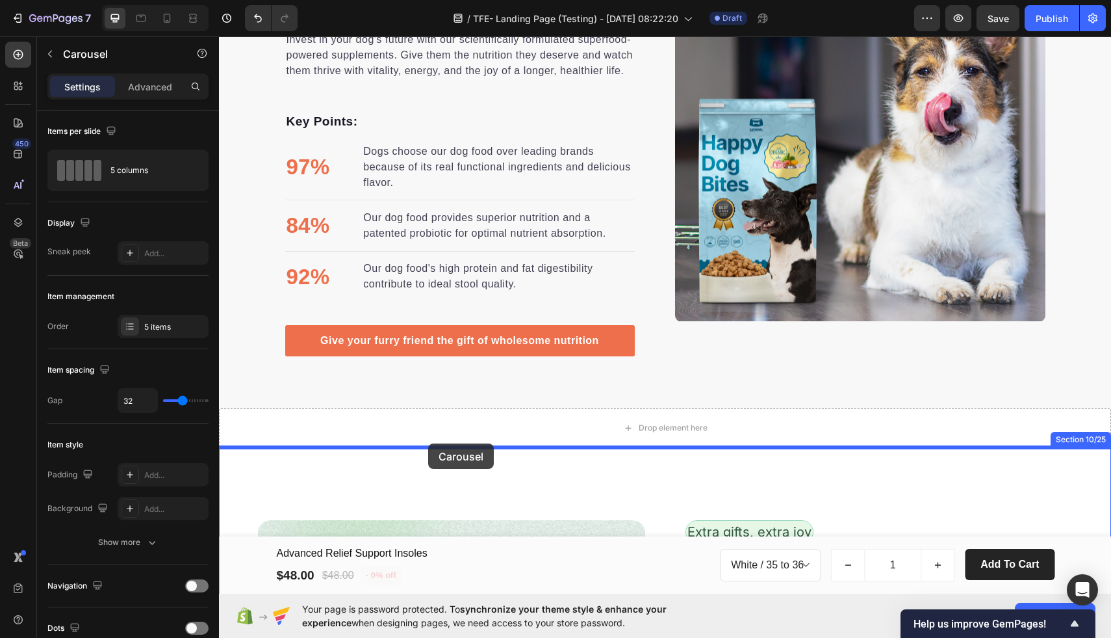
drag, startPoint x: 388, startPoint y: 207, endPoint x: 428, endPoint y: 444, distance: 240.0
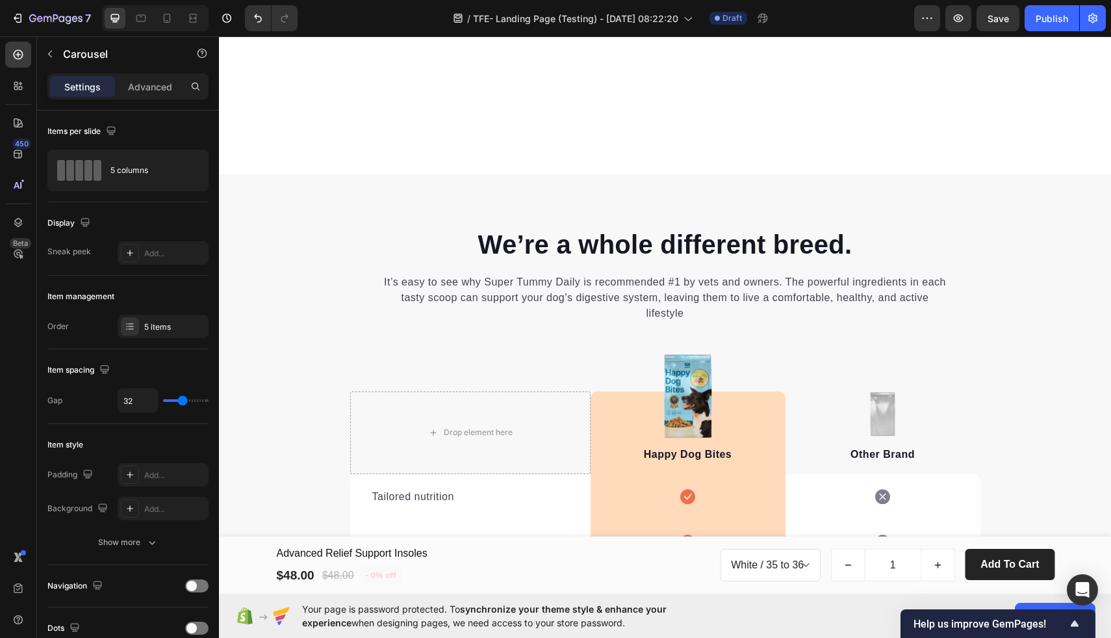
scroll to position [5870, 0]
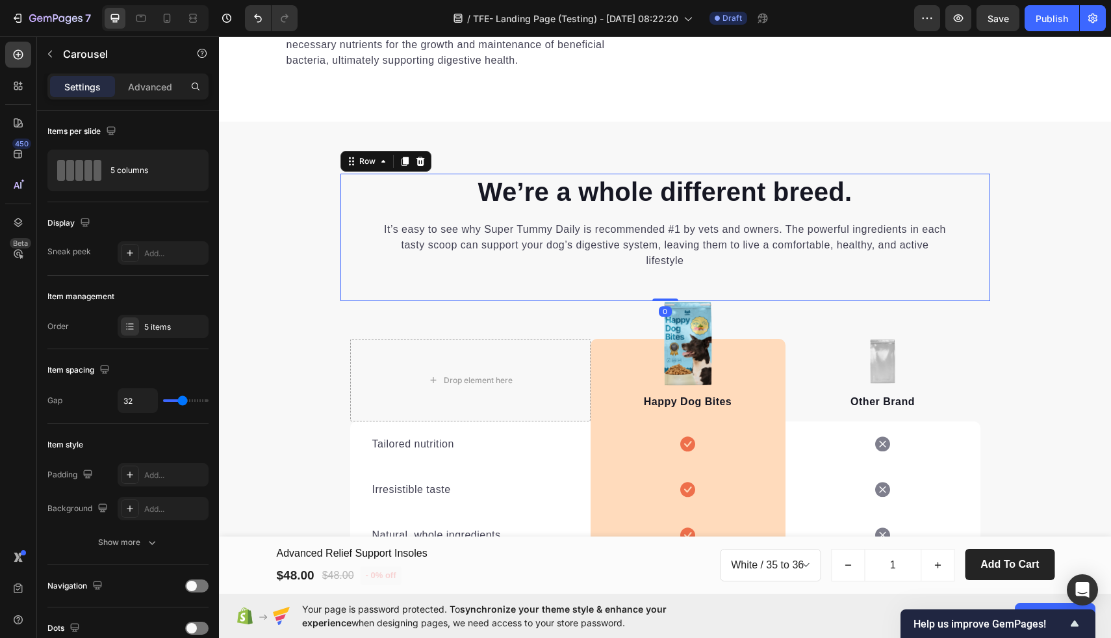
click at [346, 301] on div "We’re a whole different breed. Heading It’s easy to see why Super Tummy Daily i…" at bounding box center [666, 237] width 650 height 127
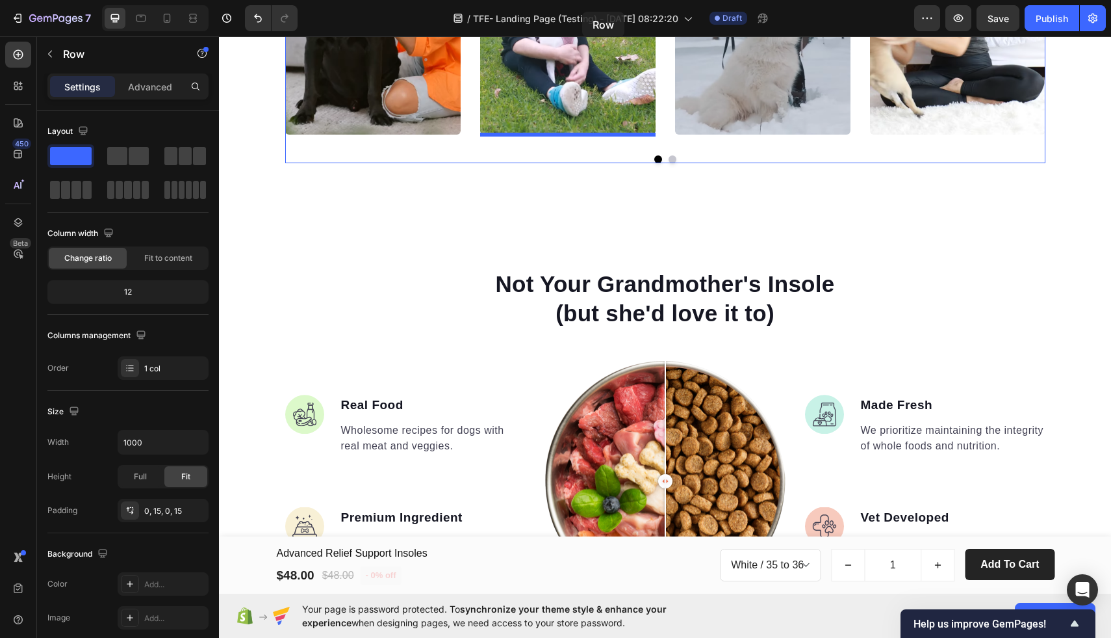
scroll to position [1004, 0]
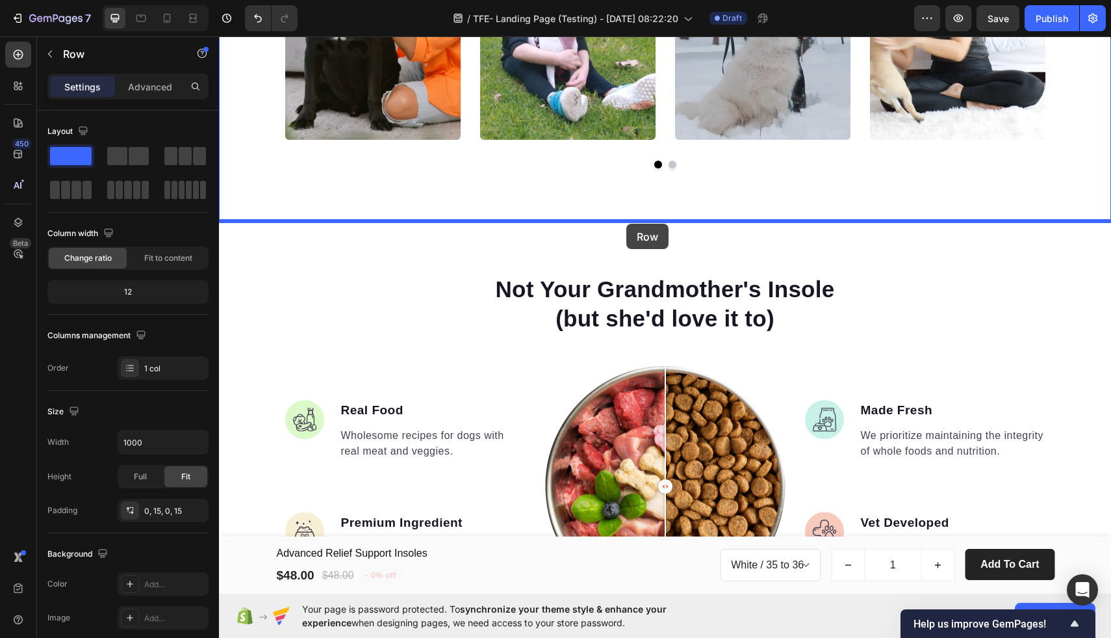
drag, startPoint x: 346, startPoint y: 322, endPoint x: 626, endPoint y: 224, distance: 297.4
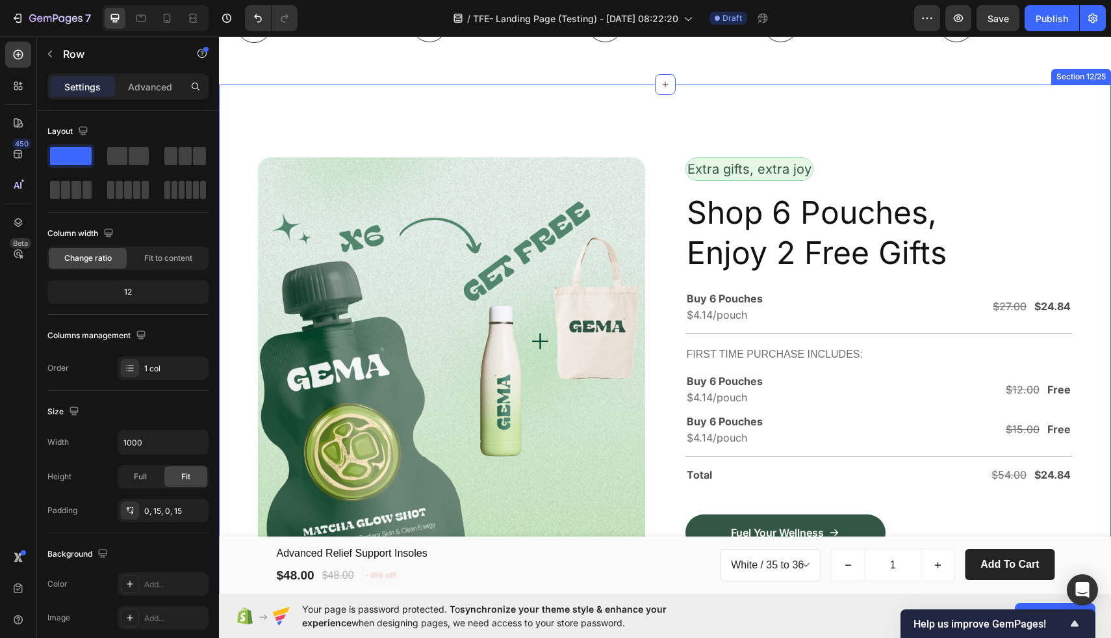
scroll to position [2540, 0]
click at [697, 130] on div "Image Row Extra gifts, extra joy Text Block Row Shop 6 Pouches, Enjoy 2 Free Gi…" at bounding box center [665, 372] width 892 height 577
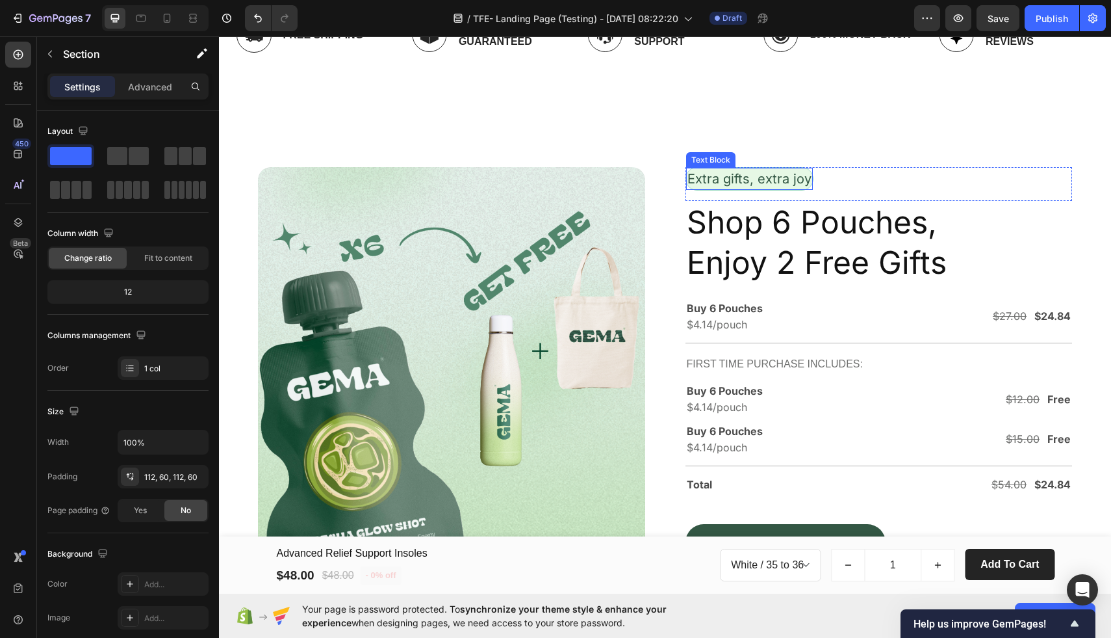
scroll to position [2534, 0]
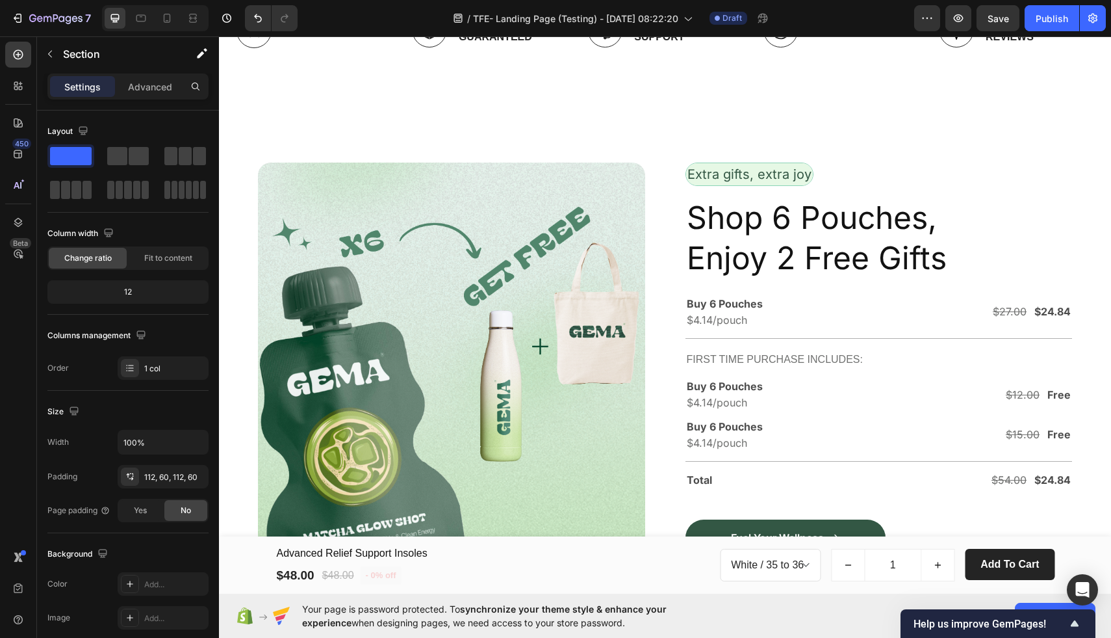
click at [667, 139] on div "Image Row Extra gifts, extra joy Text Block Row Shop 6 Pouches, Enjoy 2 Free Gi…" at bounding box center [665, 378] width 892 height 577
click at [646, 99] on div "Image Row Extra gifts, extra joy Text Block Row Shop 6 Pouches, Enjoy 2 Free Gi…" at bounding box center [665, 378] width 892 height 577
click at [734, 109] on div "Image Row Extra gifts, extra joy Text Block Row Shop 6 Pouches, Enjoy 2 Free Gi…" at bounding box center [665, 378] width 892 height 577
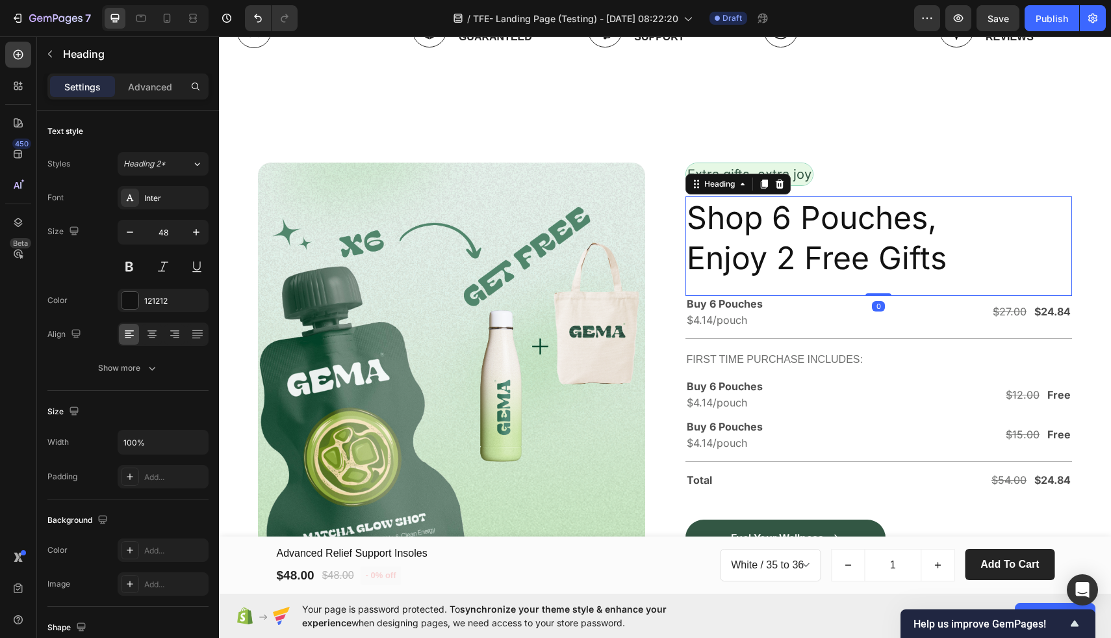
click at [1048, 213] on h2 "Shop 6 Pouches, Enjoy 2 Free Gifts" at bounding box center [879, 238] width 387 height 84
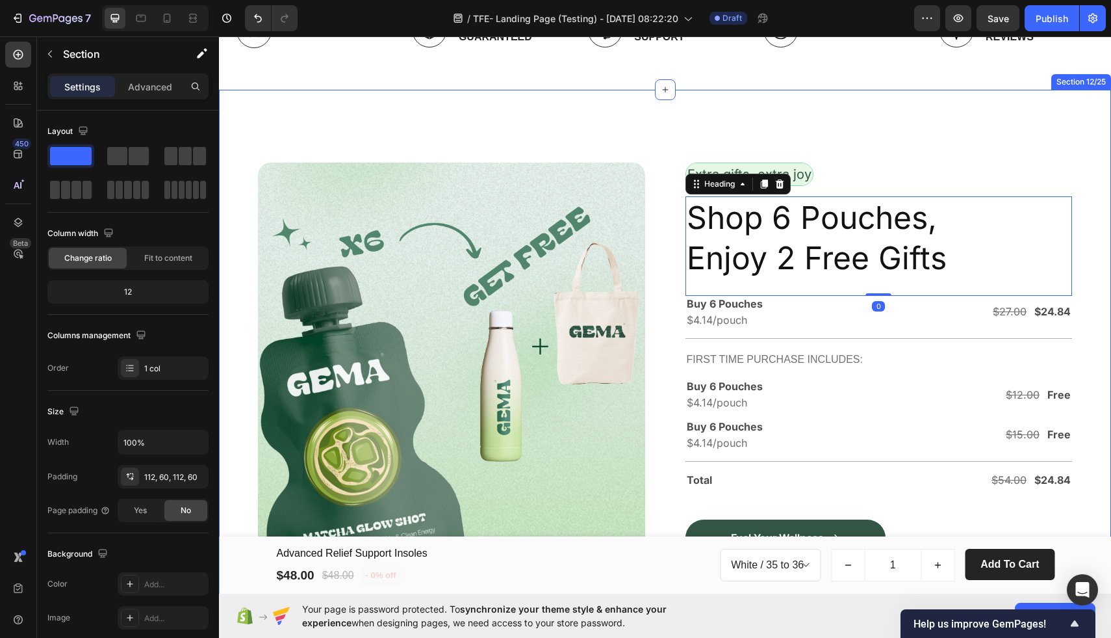
click at [831, 124] on div "Image Row Extra gifts, extra joy Text Block Row Shop 6 Pouches, Enjoy 2 Free Gi…" at bounding box center [665, 378] width 892 height 577
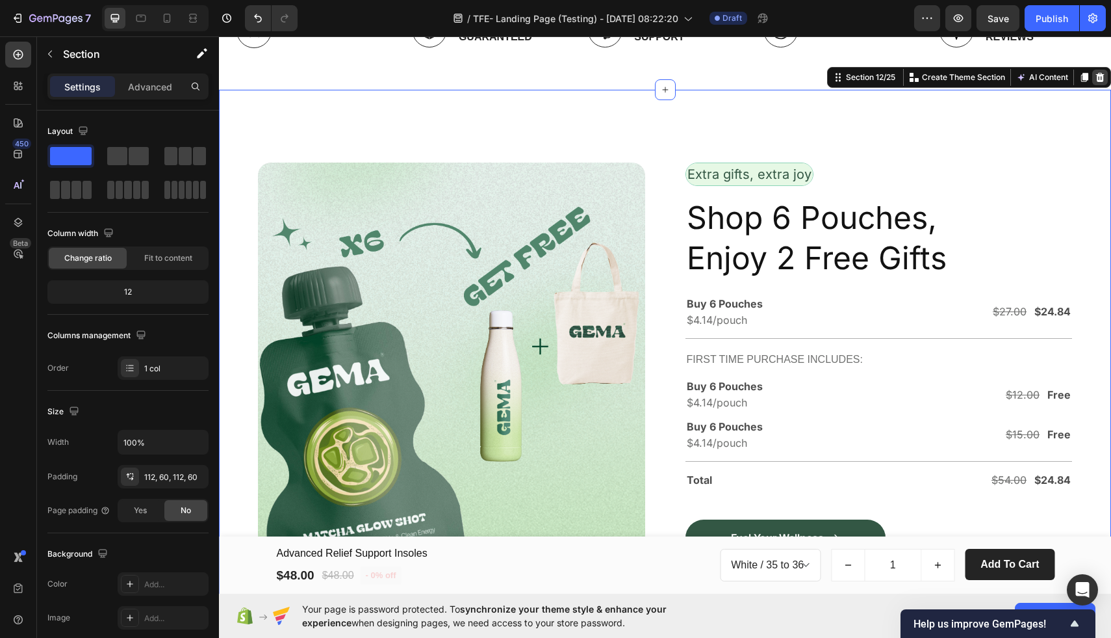
click at [1094, 82] on div at bounding box center [1100, 78] width 16 height 16
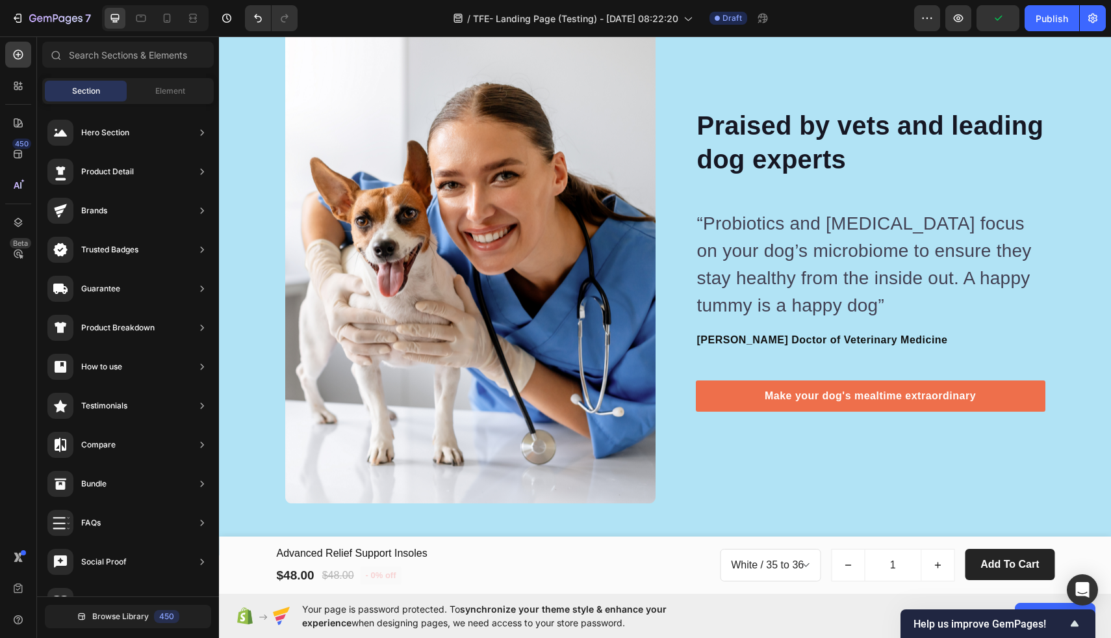
scroll to position [6067, 0]
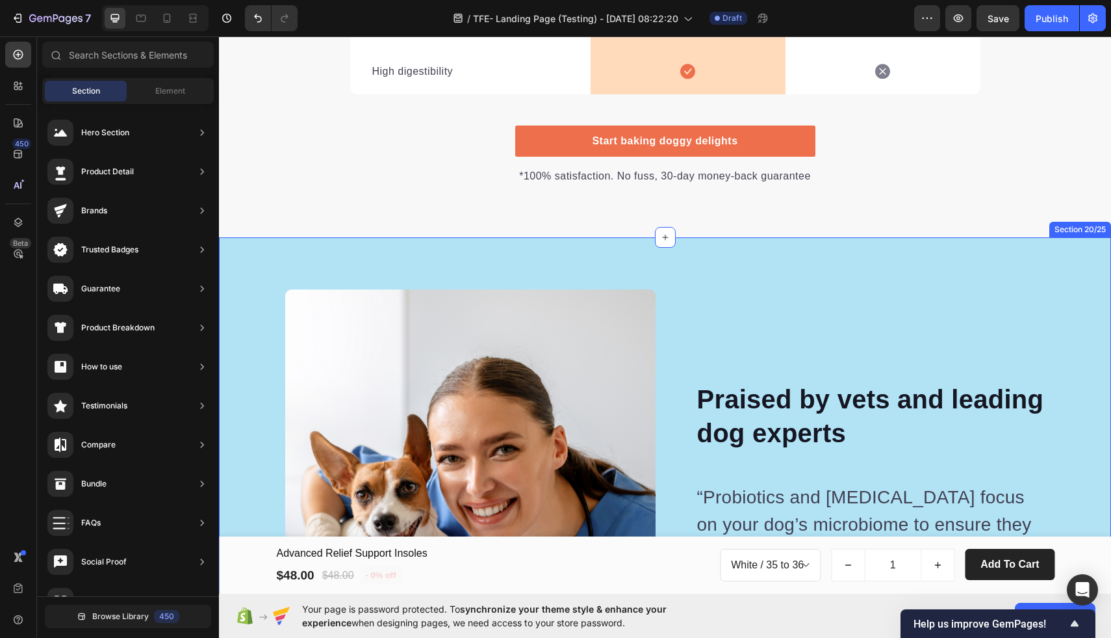
click at [917, 267] on div "Image Image Praised by vets and leading dog experts Heading “Probiotics and pre…" at bounding box center [665, 532] width 892 height 591
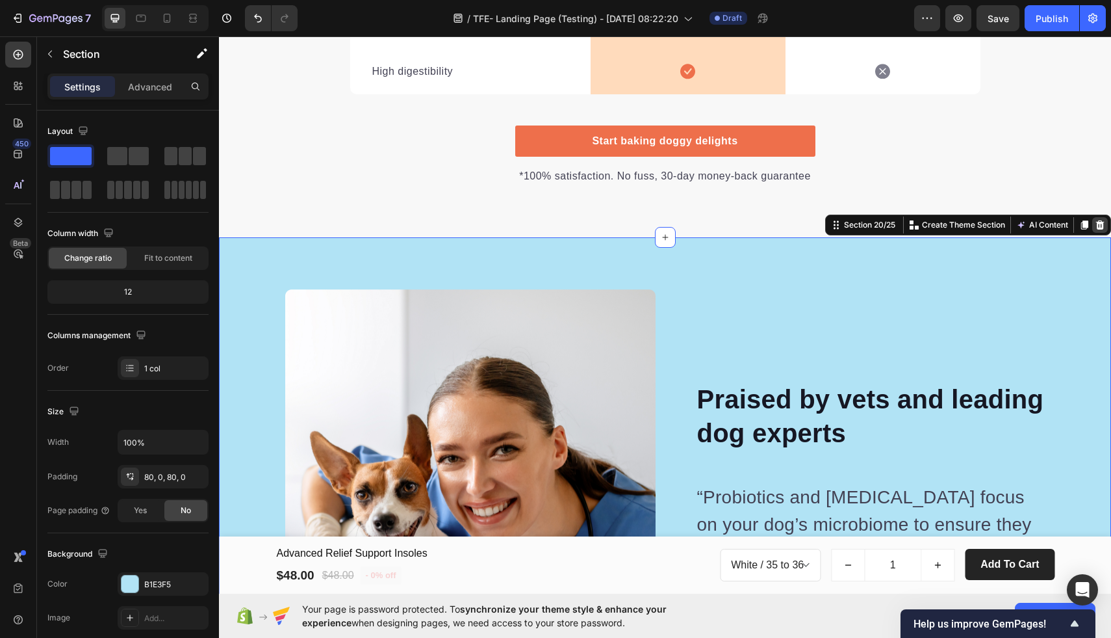
click at [1100, 225] on icon at bounding box center [1100, 224] width 8 height 9
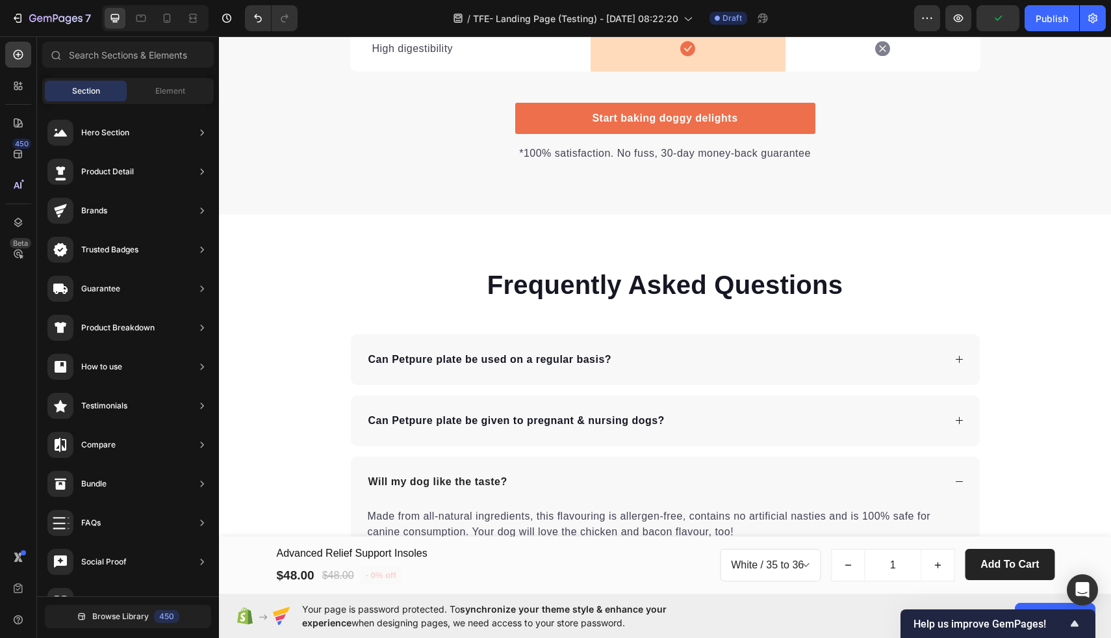
scroll to position [6088, 0]
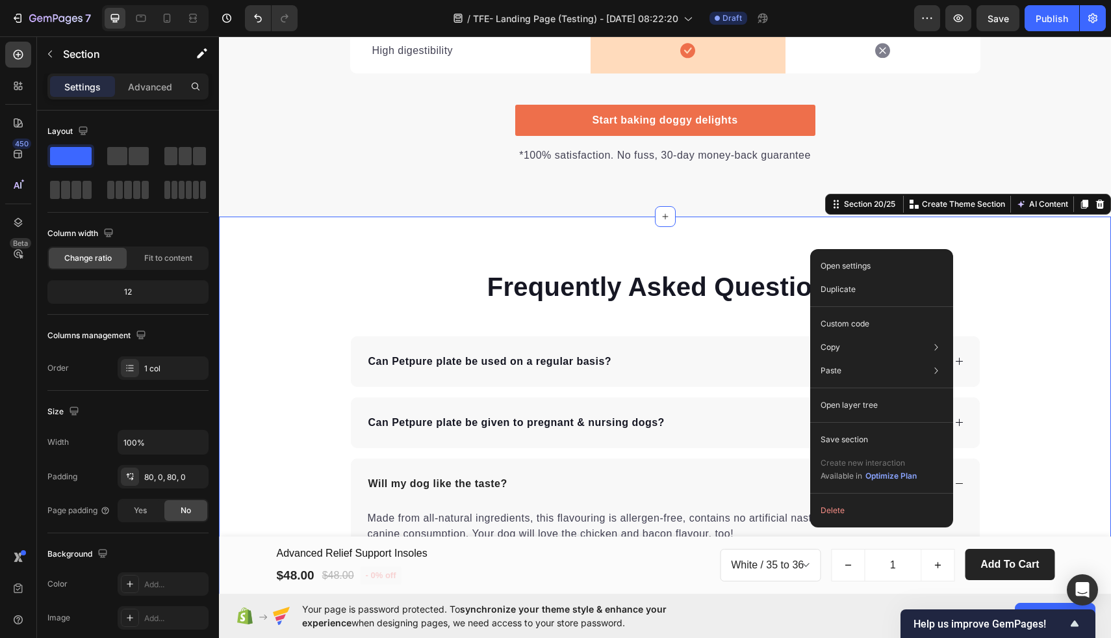
drag, startPoint x: 810, startPoint y: 249, endPoint x: 765, endPoint y: 237, distance: 47.0
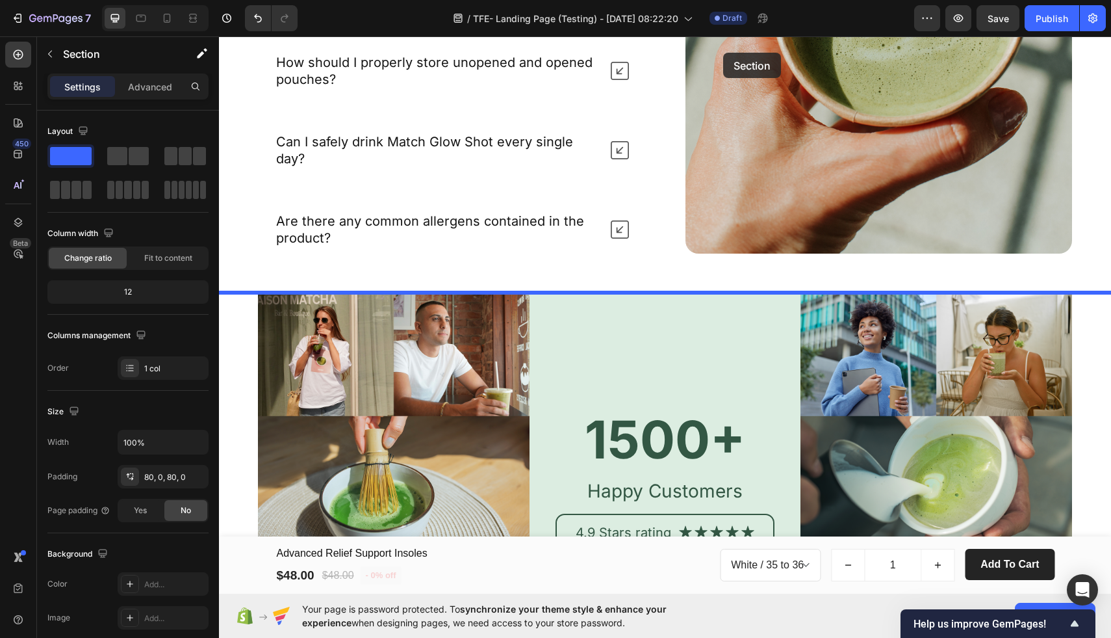
scroll to position [3333, 0]
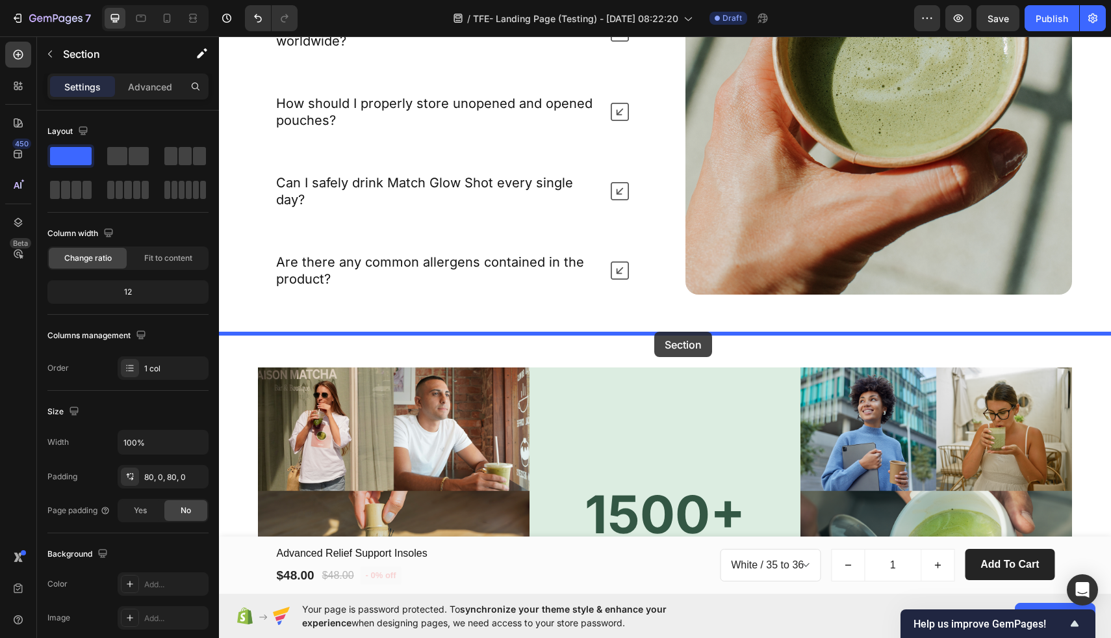
drag, startPoint x: 716, startPoint y: 231, endPoint x: 654, endPoint y: 331, distance: 118.1
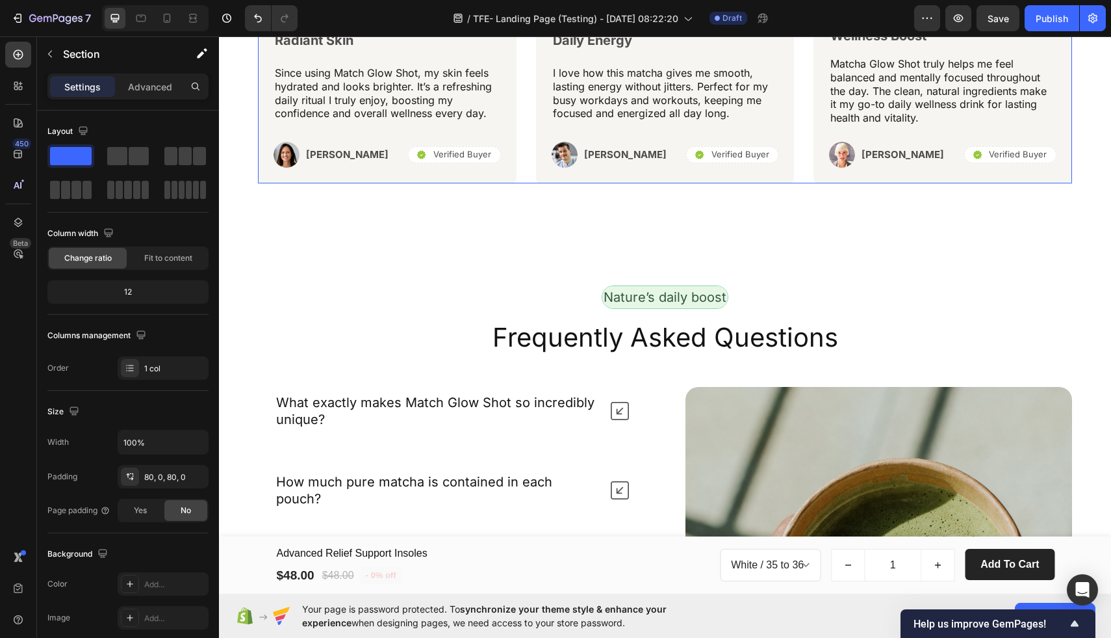
scroll to position [2925, 0]
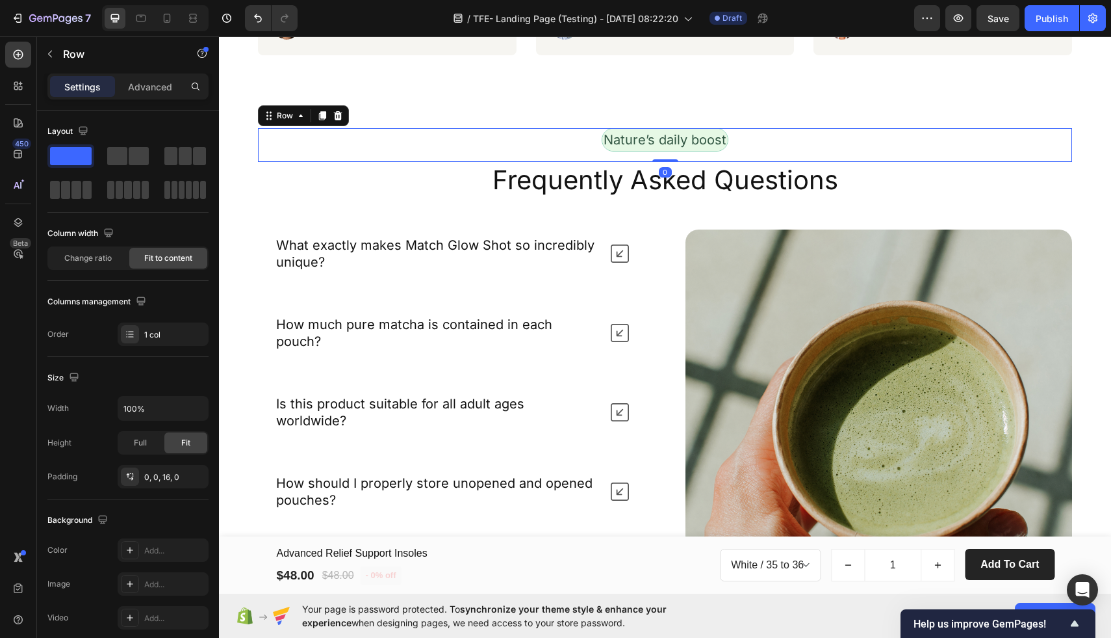
click at [482, 162] on div "Nature’s daily boost Text Block Row 0" at bounding box center [665, 145] width 814 height 34
click at [340, 120] on icon at bounding box center [338, 115] width 8 height 9
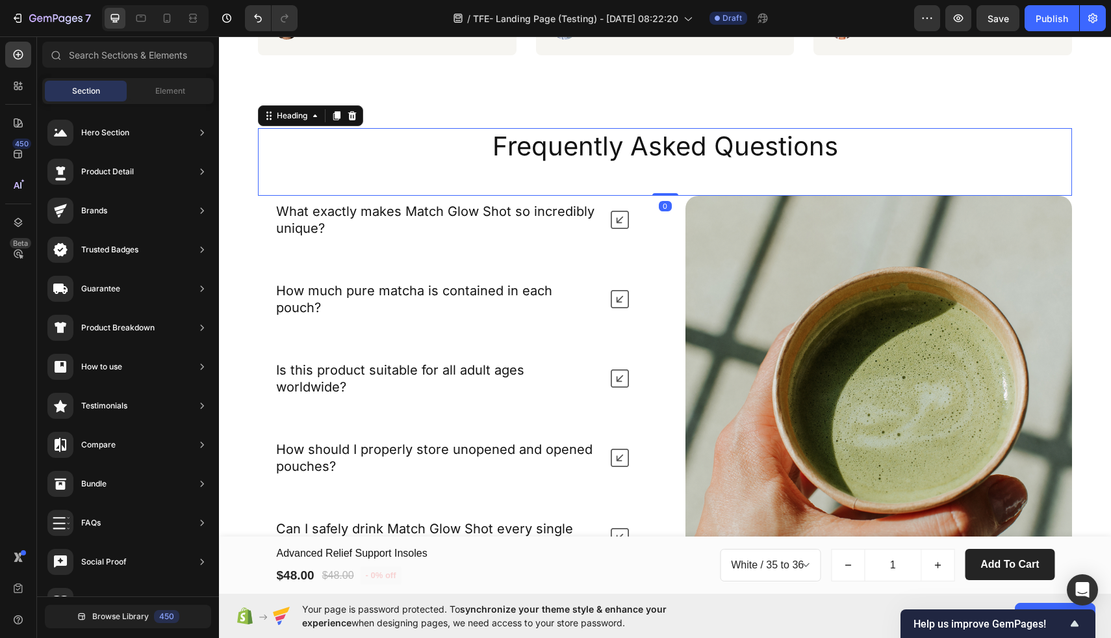
click at [371, 164] on h2 "Frequently Asked Questions" at bounding box center [665, 146] width 814 height 36
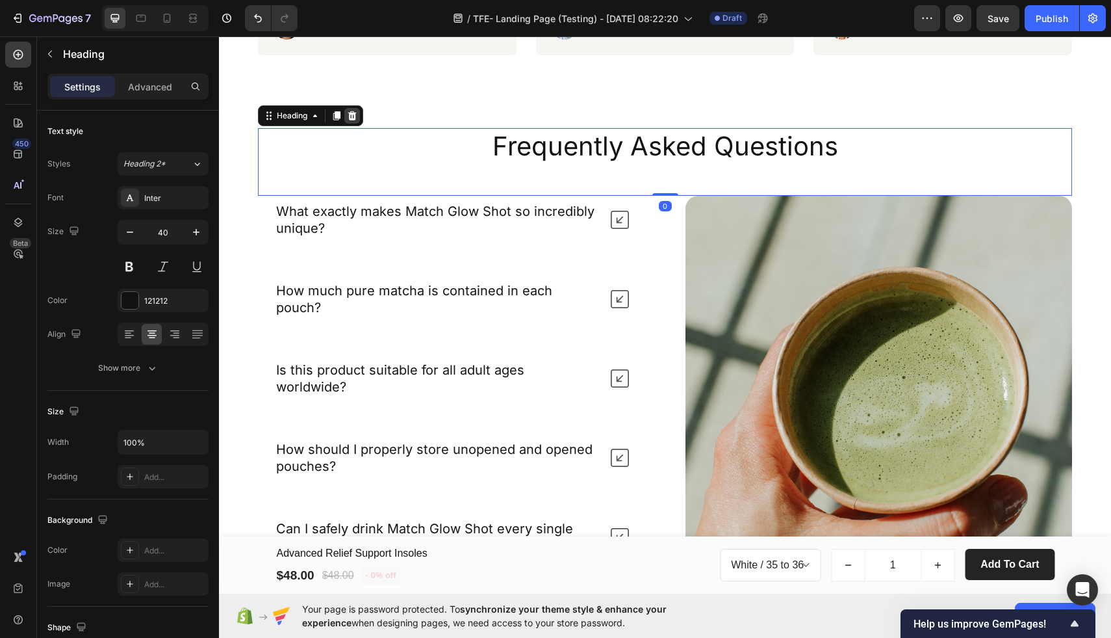
click at [356, 121] on icon at bounding box center [352, 115] width 10 height 10
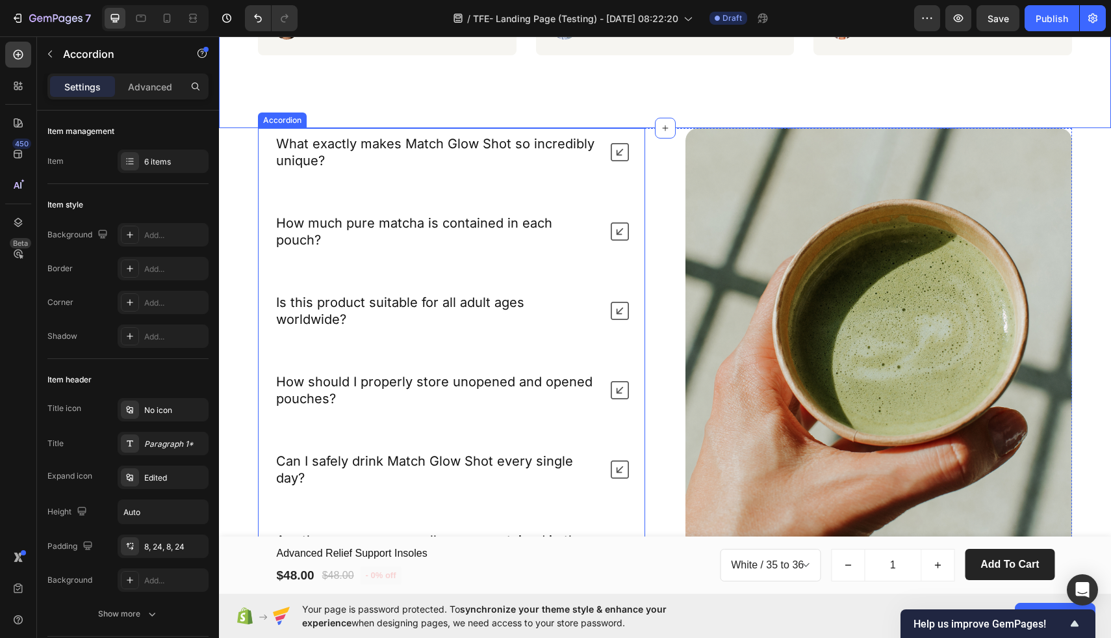
click at [402, 162] on div "What exactly makes Match Glow Shot so incredibly unique?" at bounding box center [437, 152] width 326 height 38
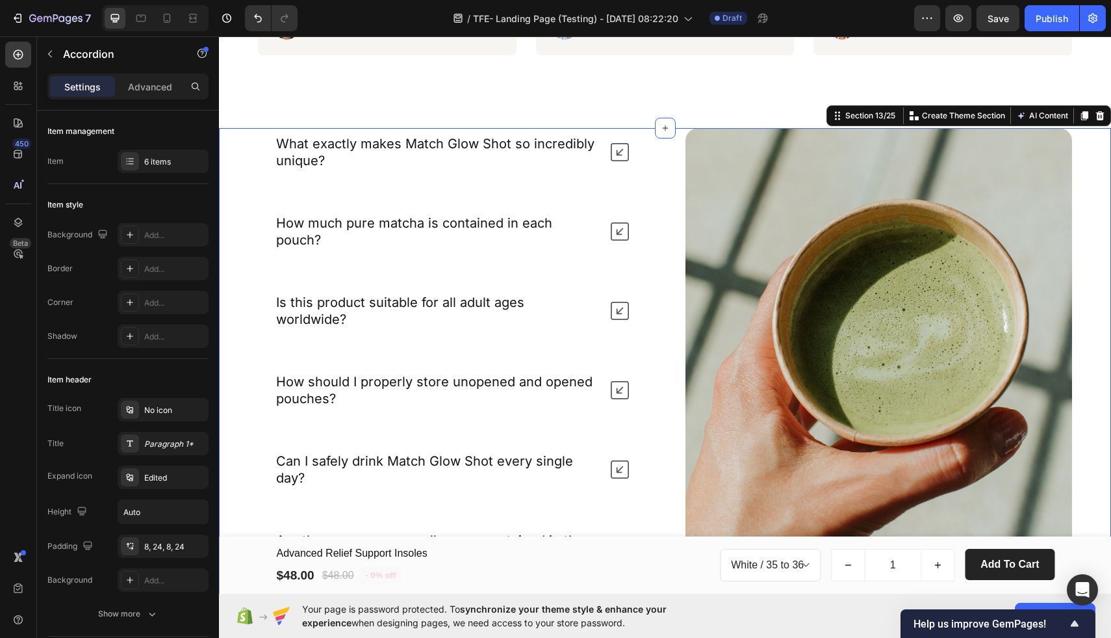
click at [243, 182] on div "What exactly makes Match Glow Shot so incredibly unique? How much pure matcha i…" at bounding box center [665, 386] width 892 height 517
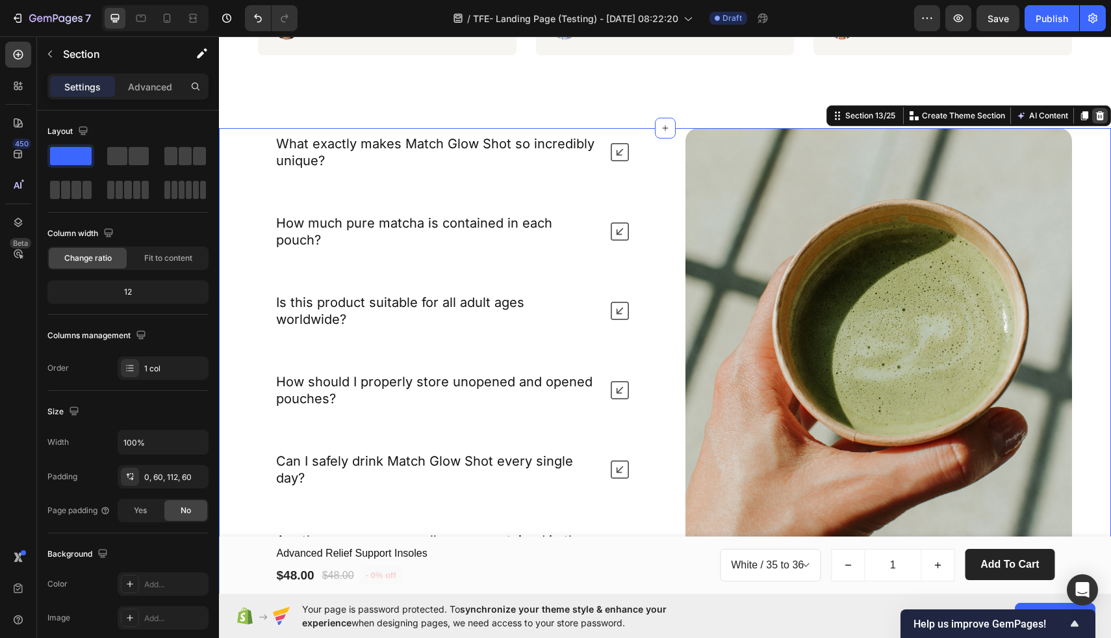
click at [1100, 120] on icon at bounding box center [1100, 115] width 8 height 9
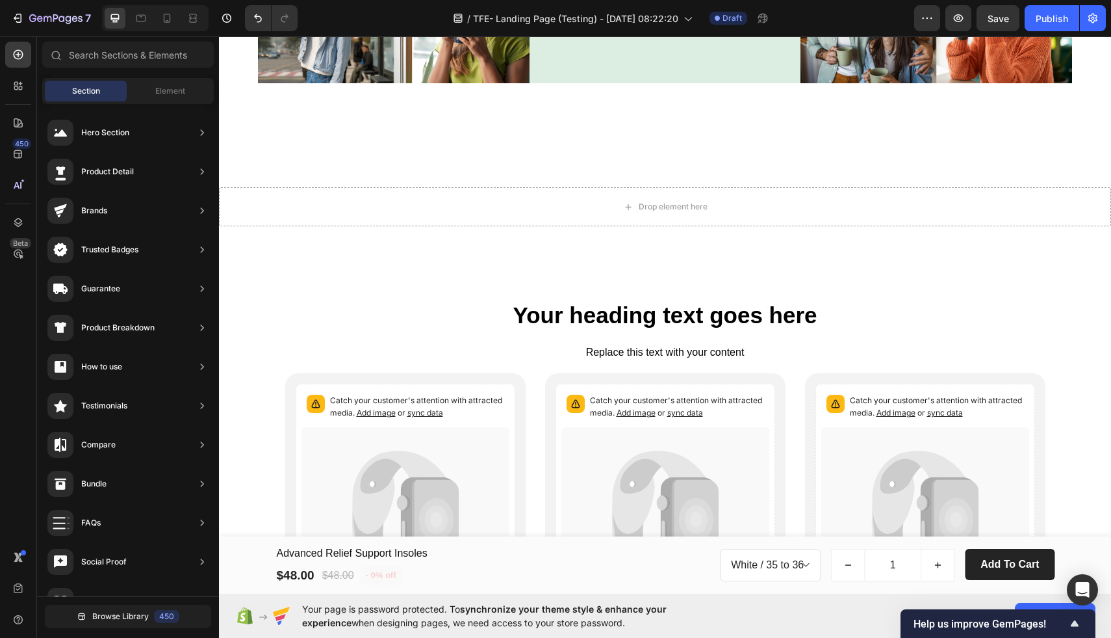
scroll to position [3860, 0]
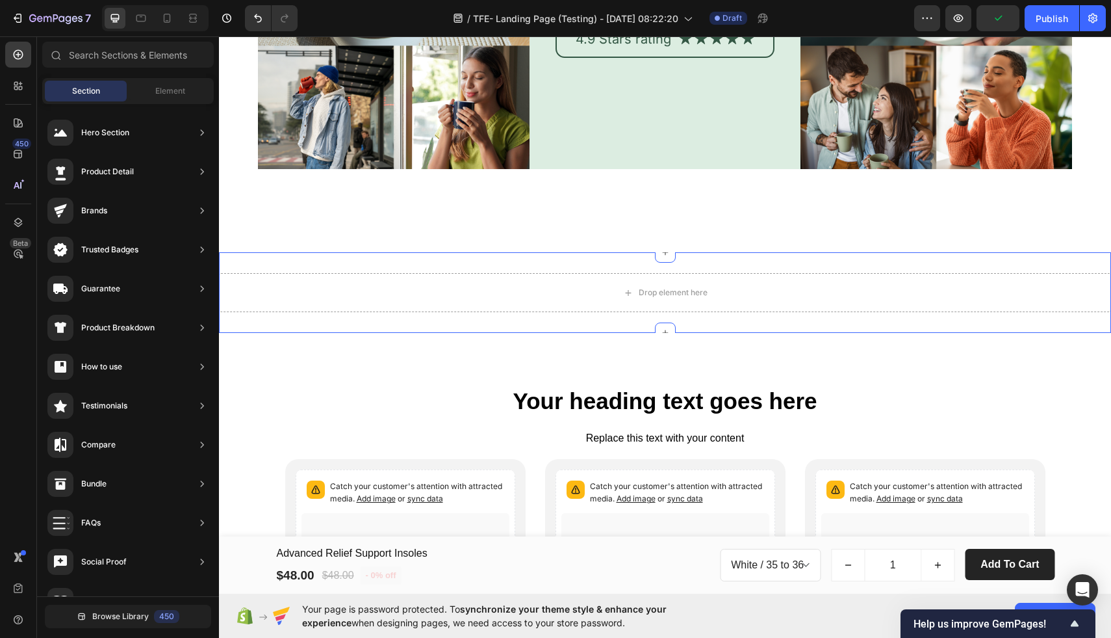
click at [747, 260] on div "Drop element here Section 15" at bounding box center [665, 292] width 892 height 81
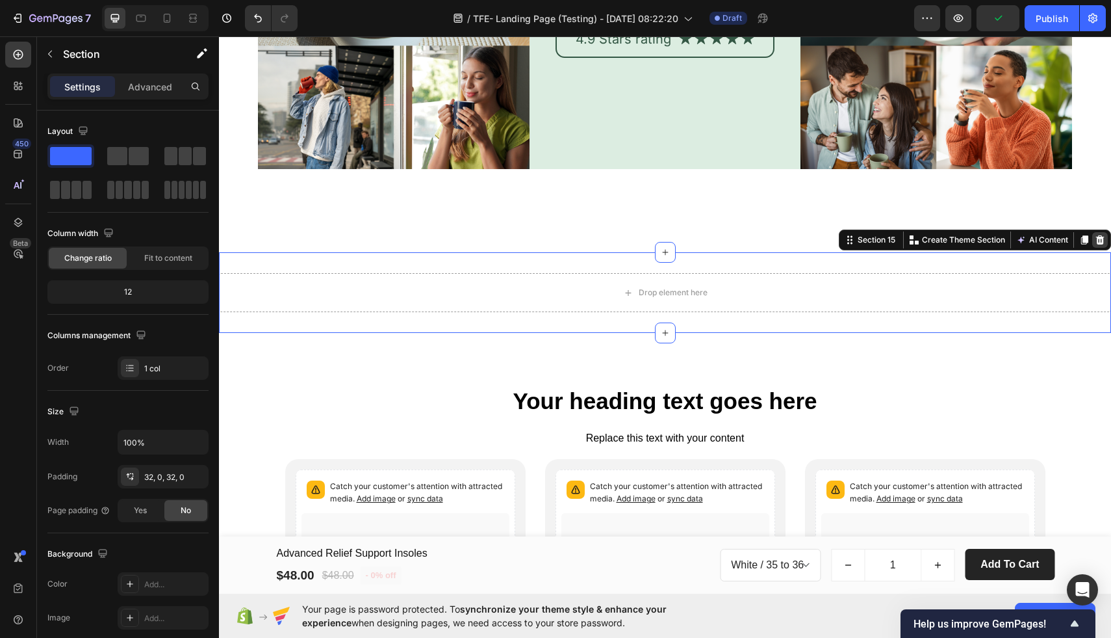
click at [1103, 240] on icon at bounding box center [1100, 239] width 8 height 9
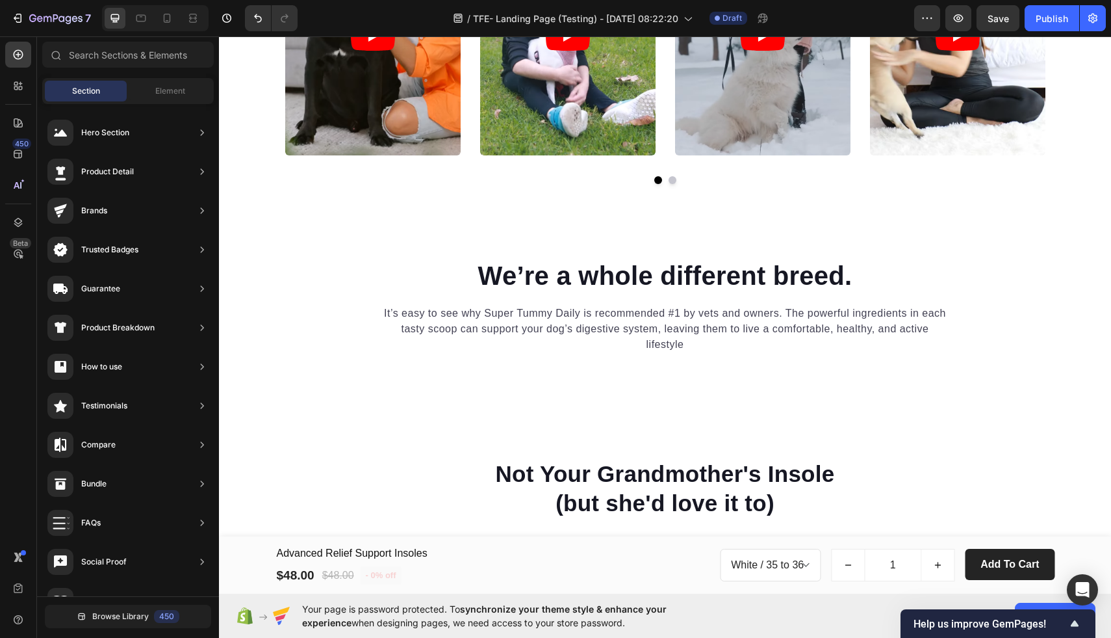
scroll to position [989, 0]
click at [664, 410] on div at bounding box center [665, 404] width 21 height 21
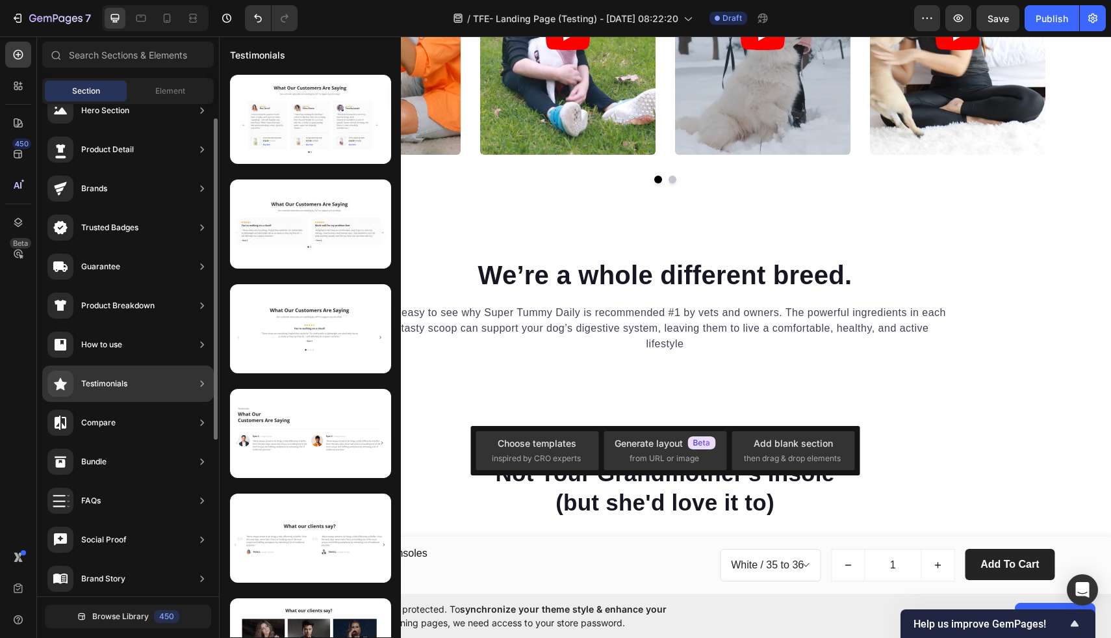
scroll to position [0, 0]
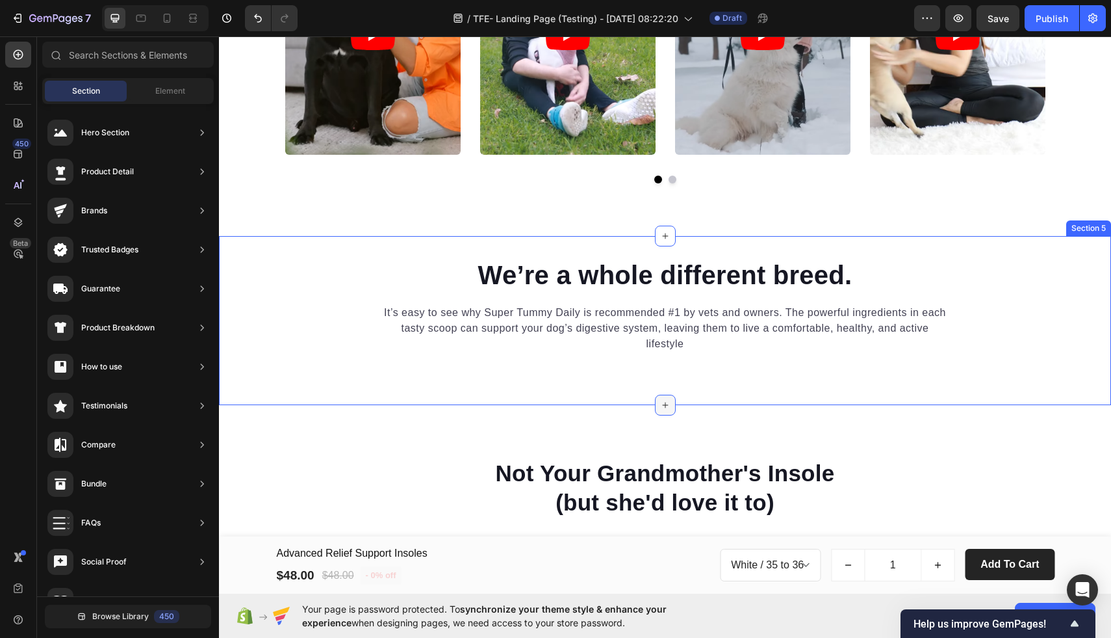
click at [662, 405] on icon at bounding box center [665, 405] width 10 height 10
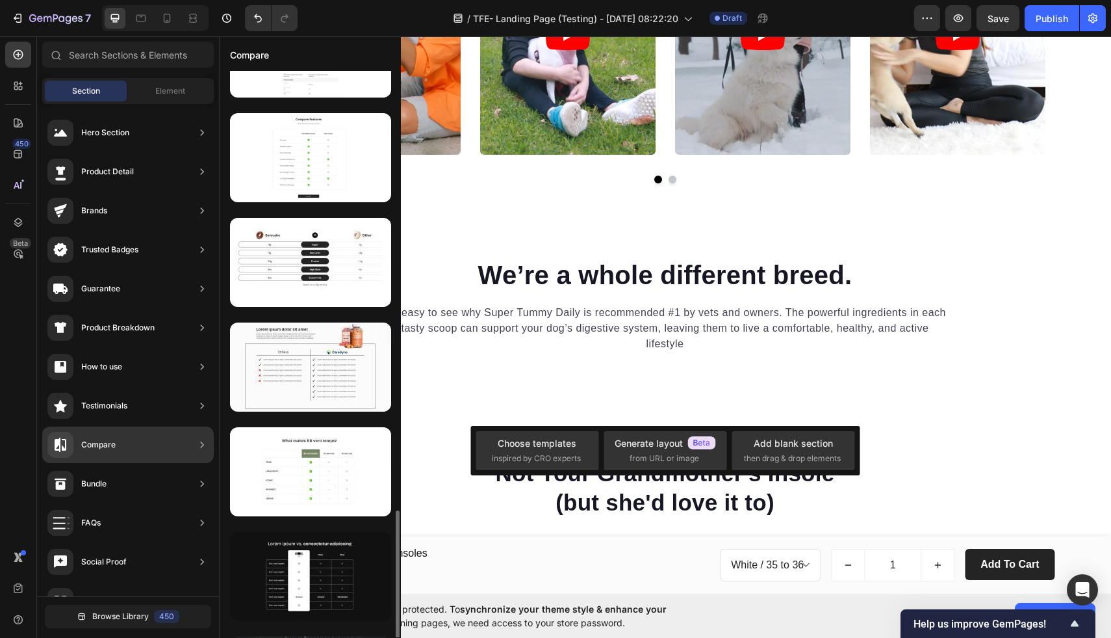
scroll to position [1937, 0]
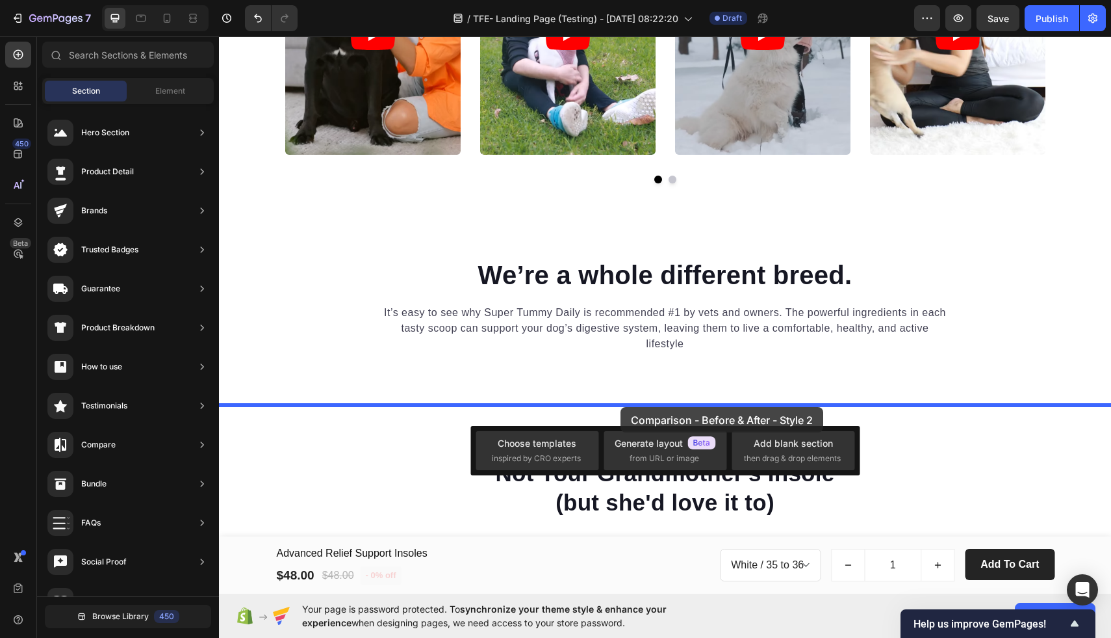
drag, startPoint x: 515, startPoint y: 508, endPoint x: 621, endPoint y: 406, distance: 147.1
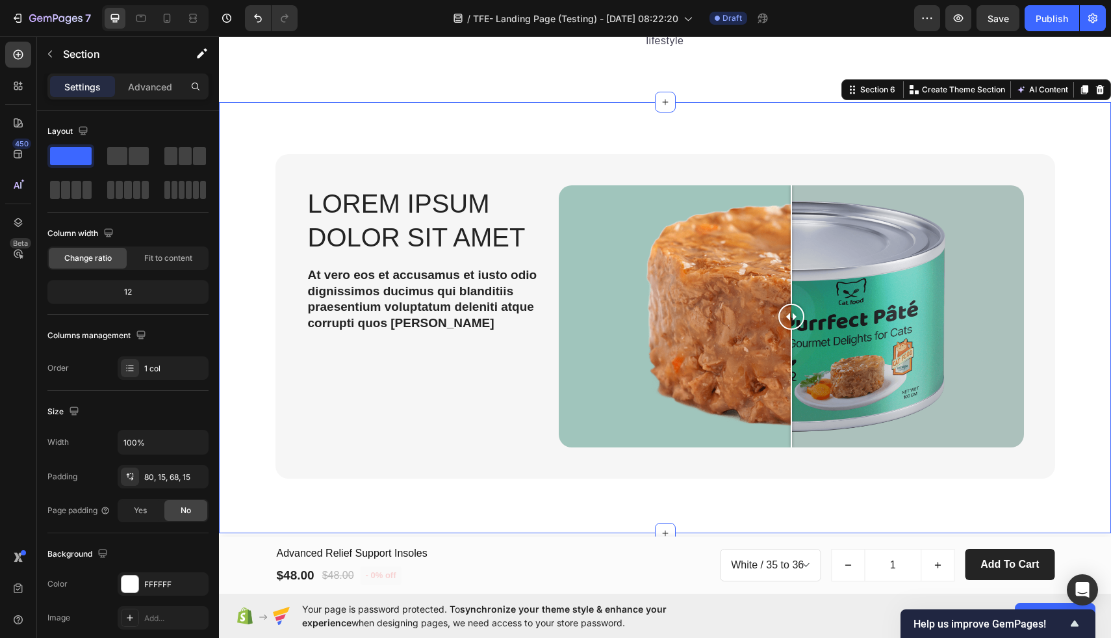
scroll to position [1312, 0]
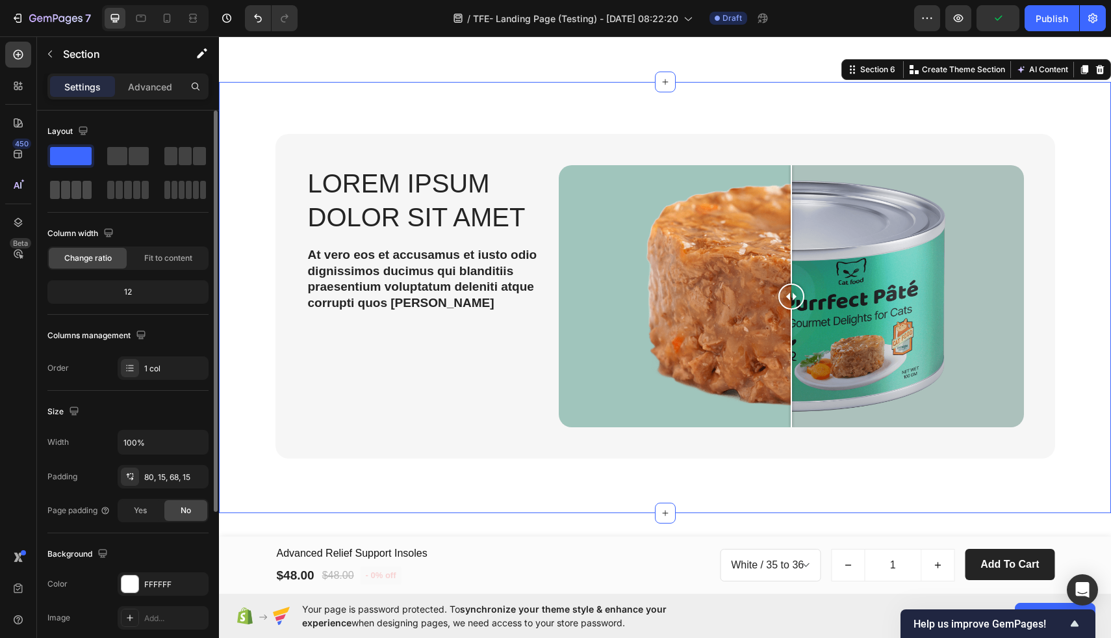
click at [71, 194] on span at bounding box center [76, 190] width 10 height 18
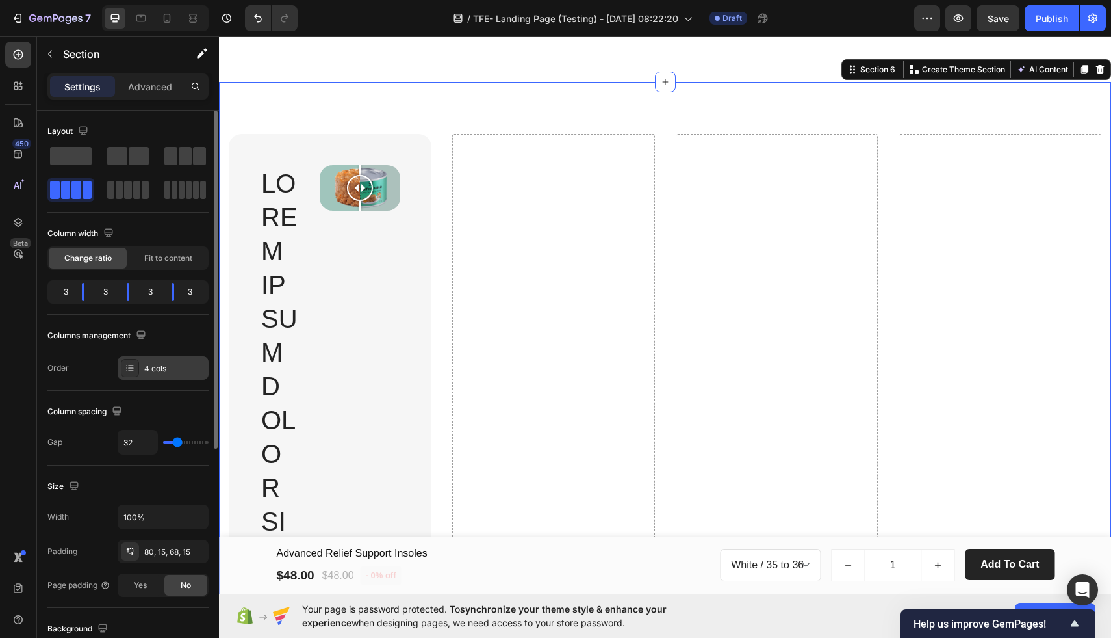
click at [127, 372] on icon at bounding box center [130, 368] width 10 height 10
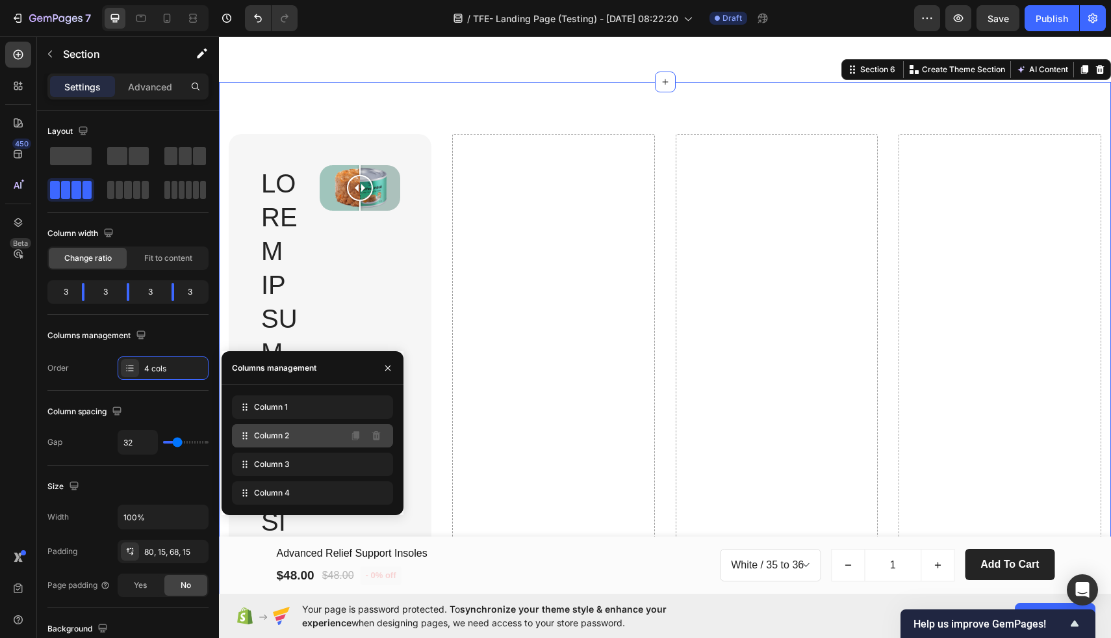
click at [292, 444] on div "Column 2" at bounding box center [312, 435] width 161 height 23
drag, startPoint x: 276, startPoint y: 412, endPoint x: 296, endPoint y: 441, distance: 35.5
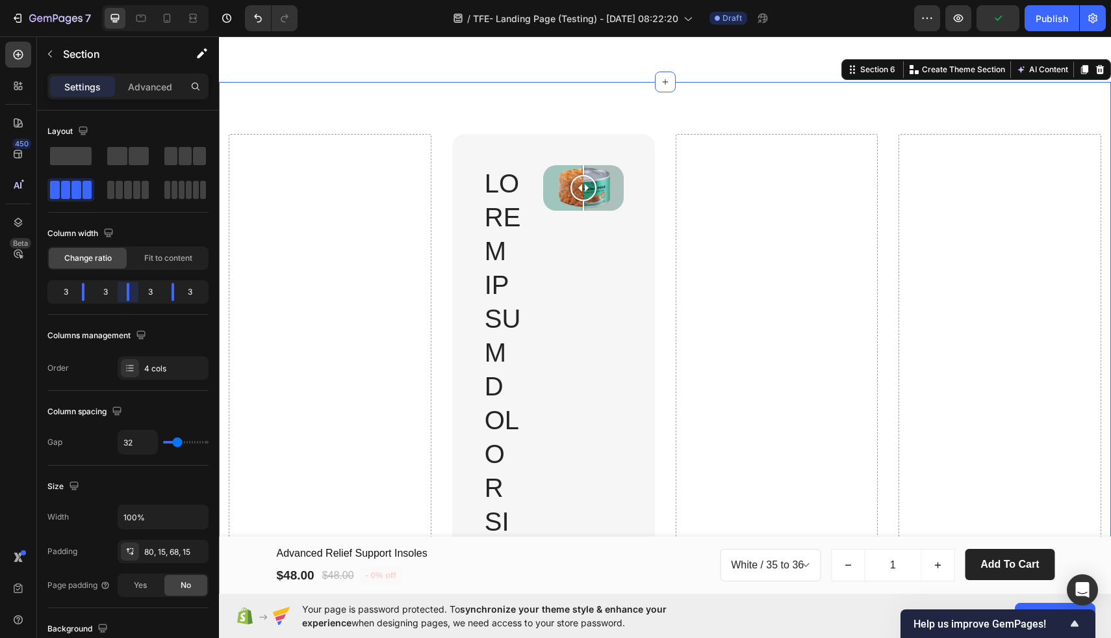
drag, startPoint x: 124, startPoint y: 295, endPoint x: 134, endPoint y: 295, distance: 9.7
click at [134, 0] on body "7 / TFE- Landing Page (Testing) - Sep 23, 08:22:20 Draft Preview Publish 450 Be…" at bounding box center [555, 0] width 1111 height 0
drag, startPoint x: 131, startPoint y: 291, endPoint x: 139, endPoint y: 291, distance: 7.8
click at [139, 0] on body "7 / TFE- Landing Page (Testing) - Sep 23, 08:22:20 Draft Preview Publish 450 Be…" at bounding box center [555, 0] width 1111 height 0
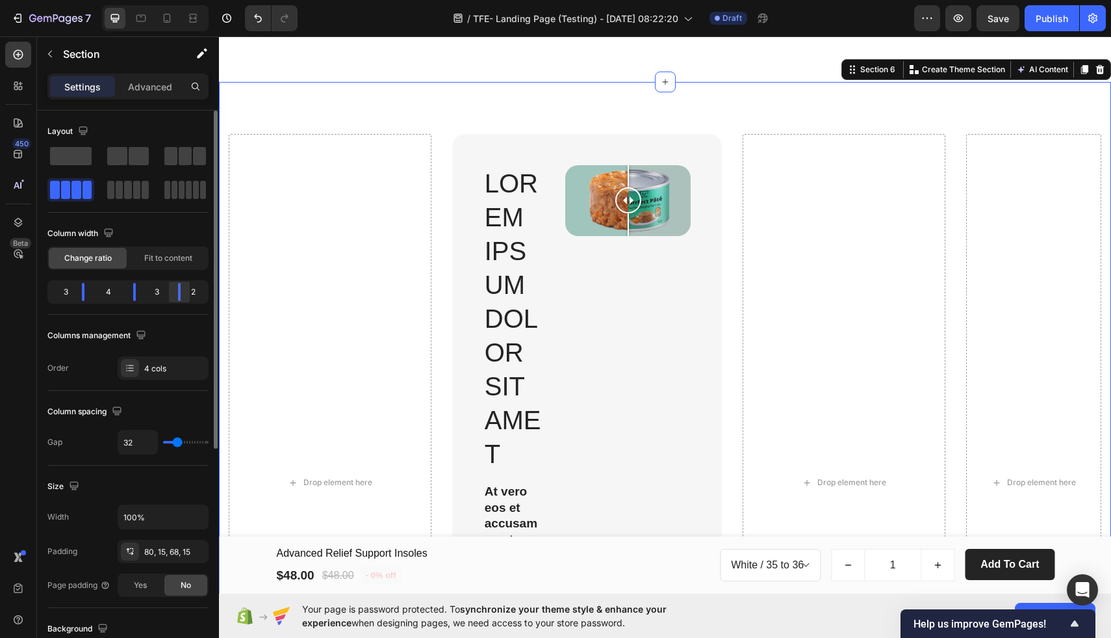
drag, startPoint x: 168, startPoint y: 290, endPoint x: 181, endPoint y: 284, distance: 13.7
click at [182, 0] on body "7 / TFE- Landing Page (Testing) - Sep 23, 08:22:20 Draft Preview Save Publish 4…" at bounding box center [555, 0] width 1111 height 0
click at [173, 257] on span "Fit to content" at bounding box center [168, 258] width 48 height 12
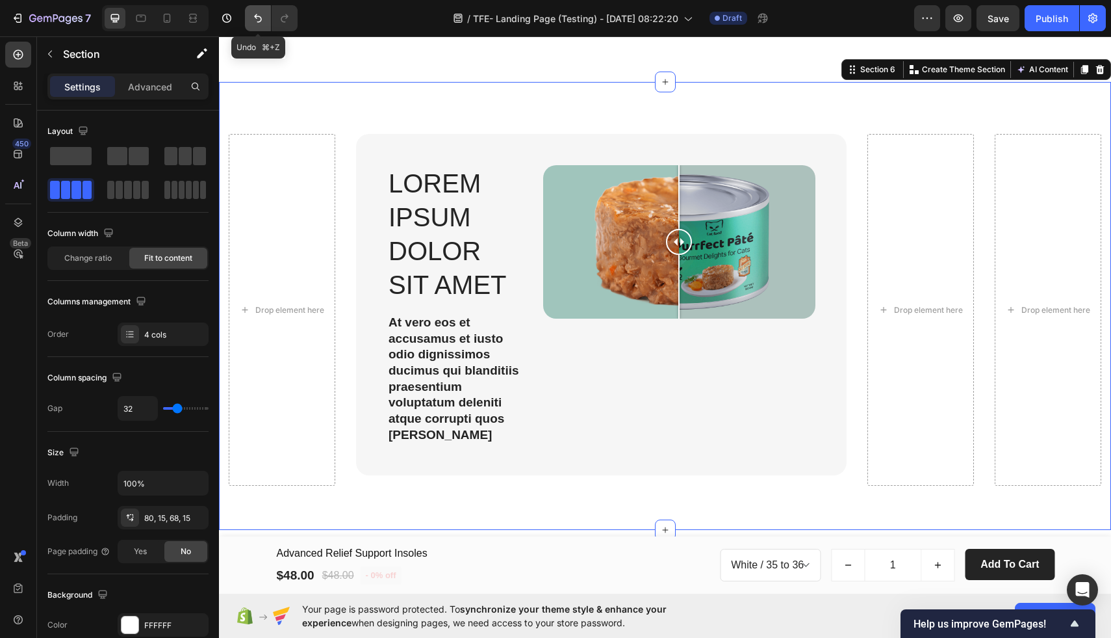
click at [250, 22] on button "Undo/Redo" at bounding box center [258, 18] width 26 height 26
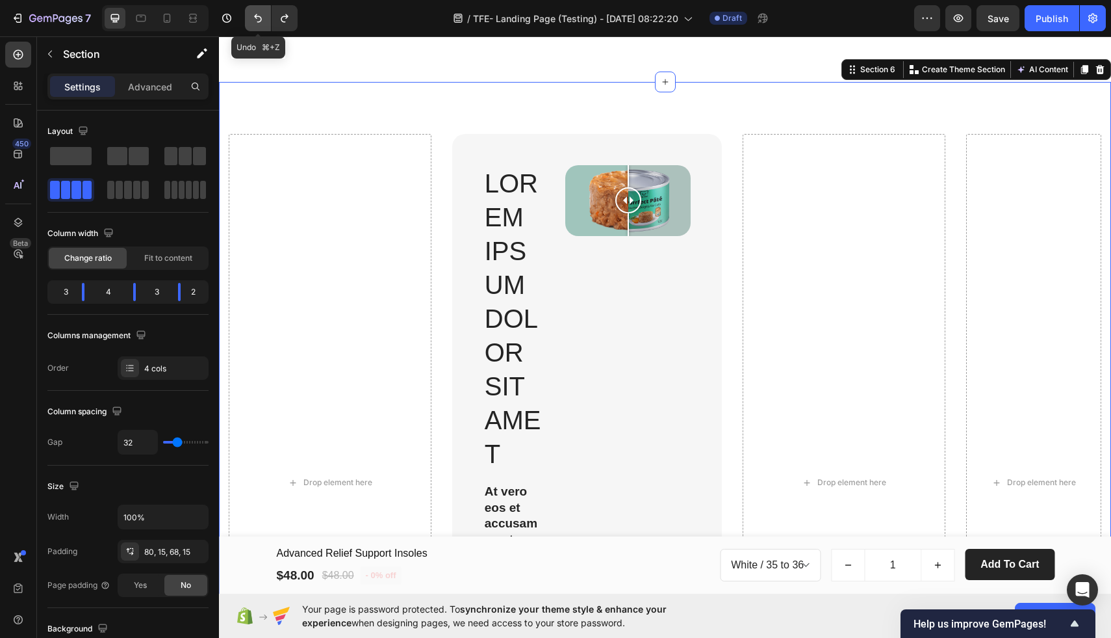
click at [250, 22] on button "Undo/Redo" at bounding box center [258, 18] width 26 height 26
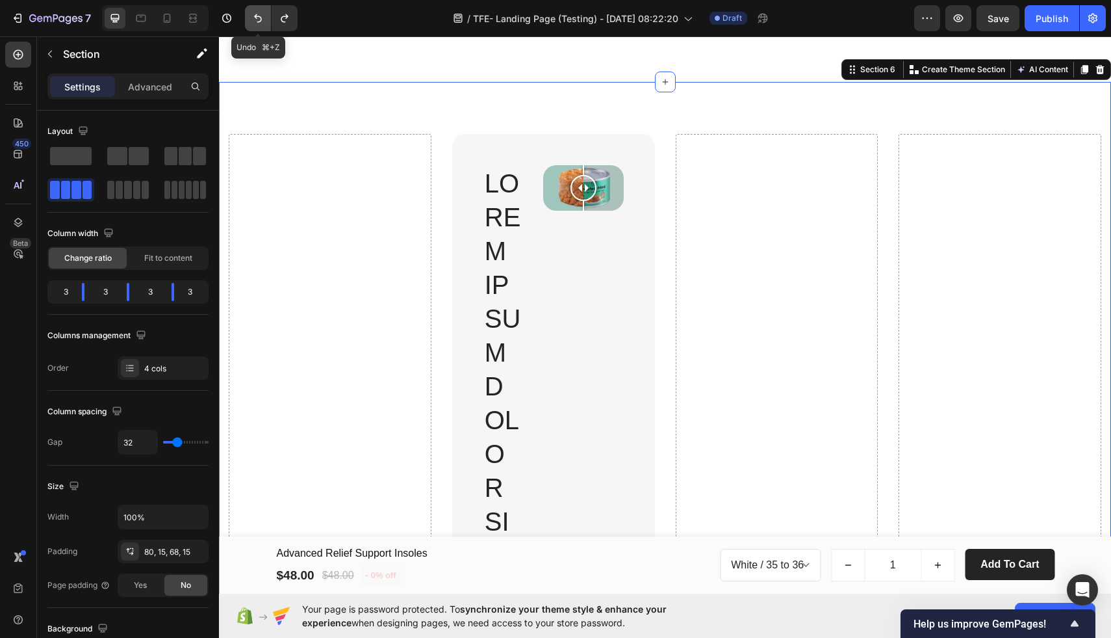
click at [250, 22] on button "Undo/Redo" at bounding box center [258, 18] width 26 height 26
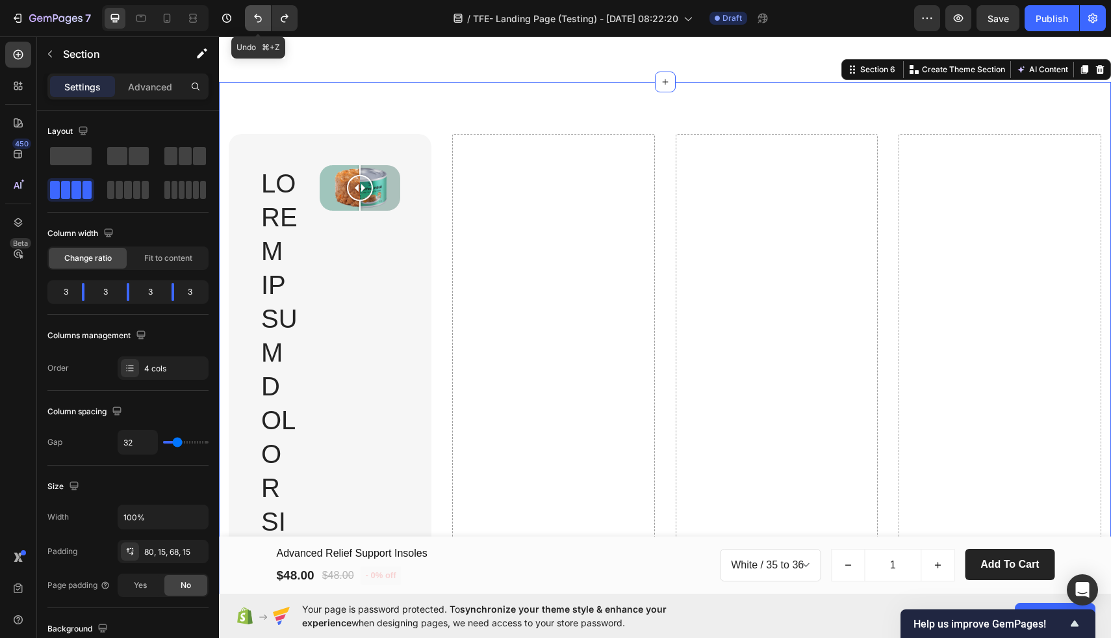
click at [250, 22] on button "Undo/Redo" at bounding box center [258, 18] width 26 height 26
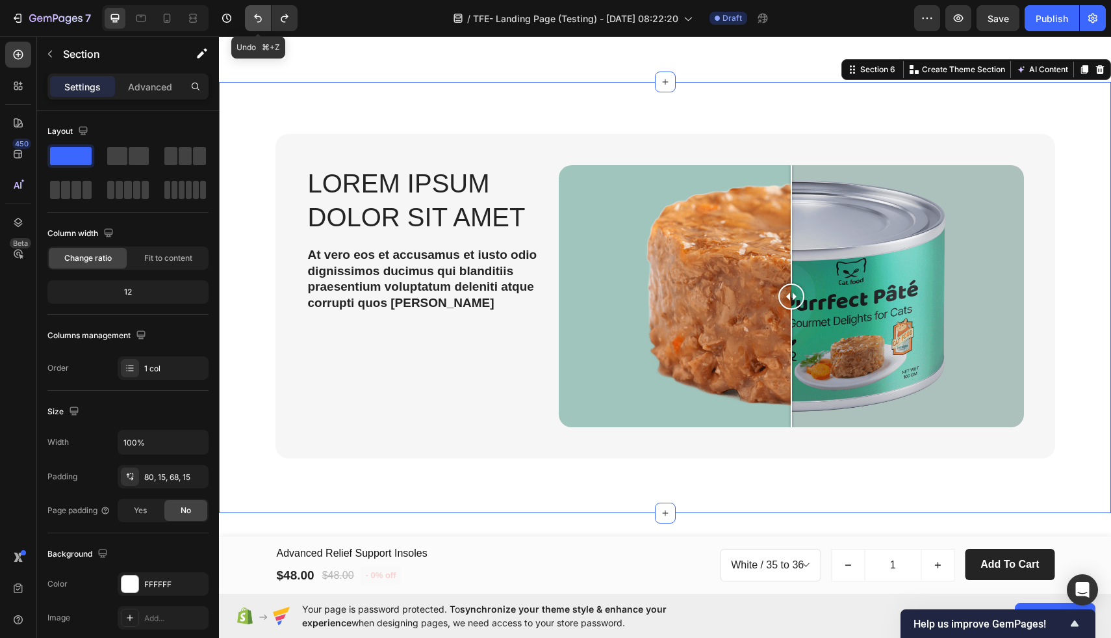
click at [253, 22] on icon "Undo/Redo" at bounding box center [258, 18] width 13 height 13
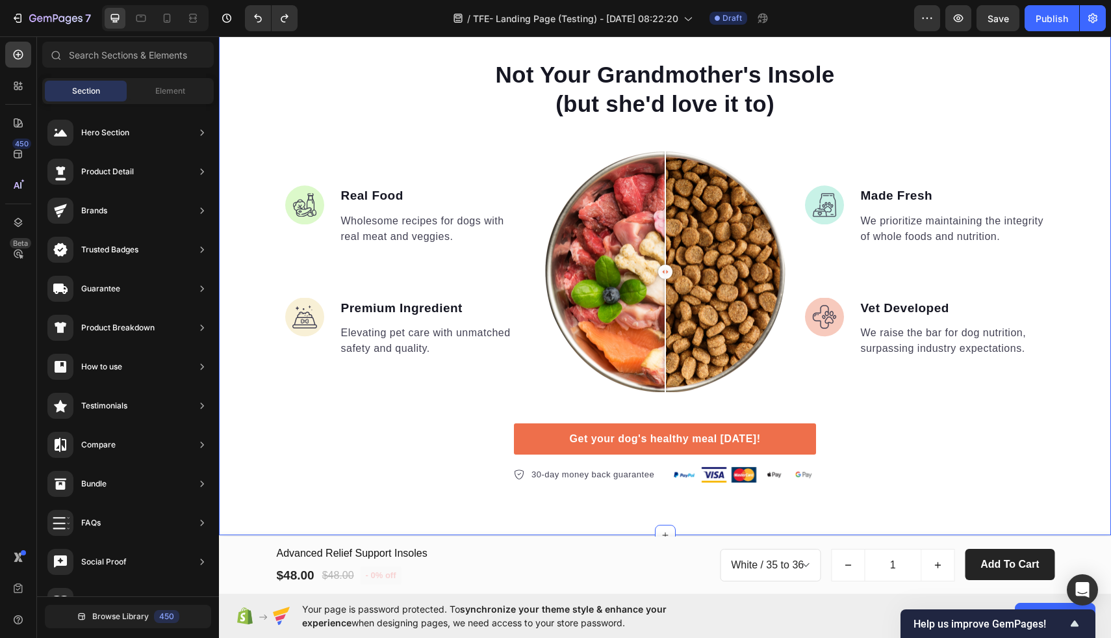
scroll to position [1389, 0]
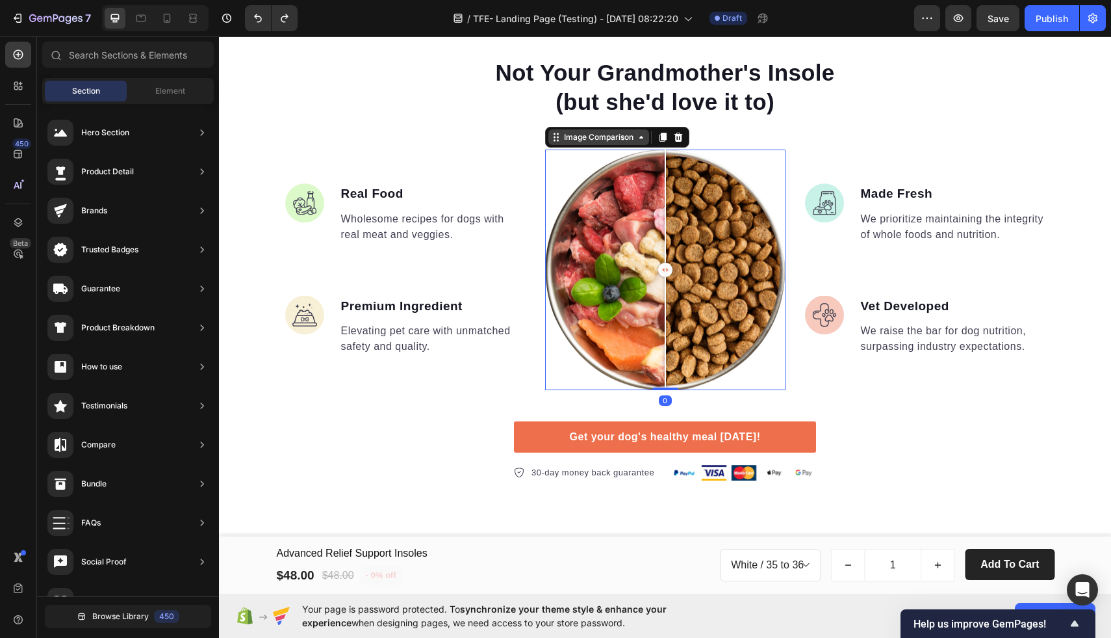
click at [607, 144] on div "Image Comparison" at bounding box center [599, 137] width 101 height 16
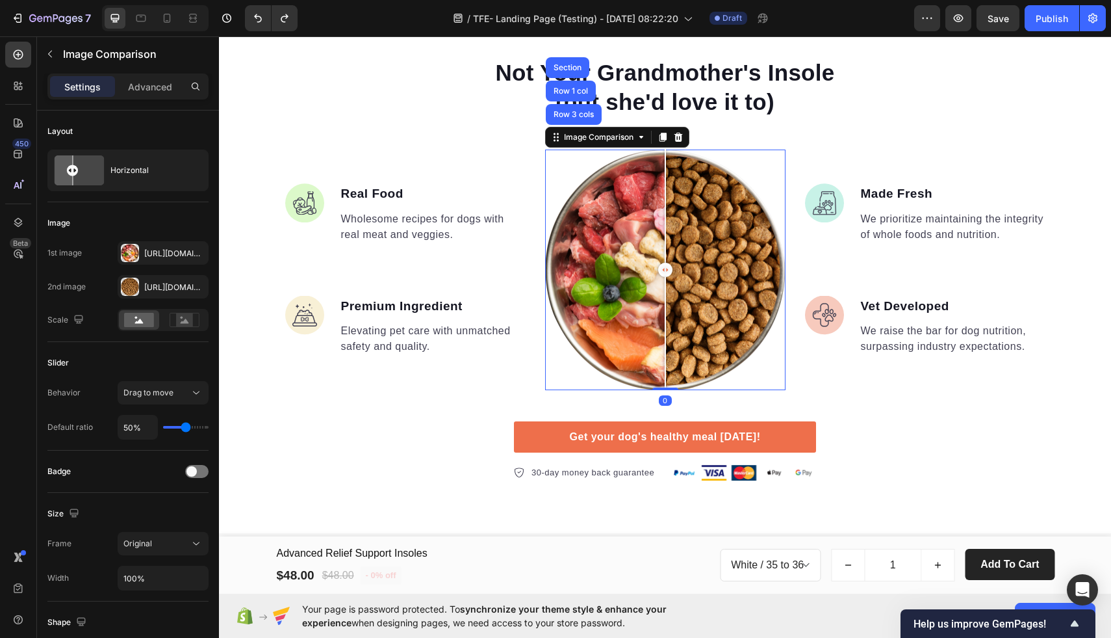
click at [569, 172] on div at bounding box center [665, 269] width 240 height 240
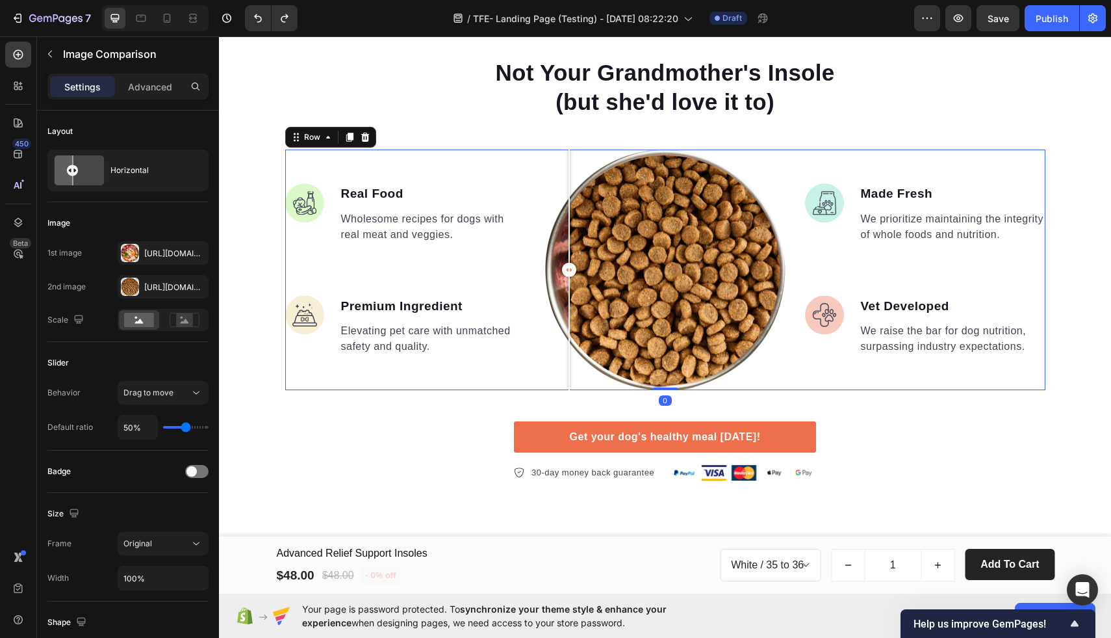
click at [352, 156] on div "Image Real Food Text block Wholesome recipes for dogs with real meat and veggie…" at bounding box center [405, 269] width 240 height 240
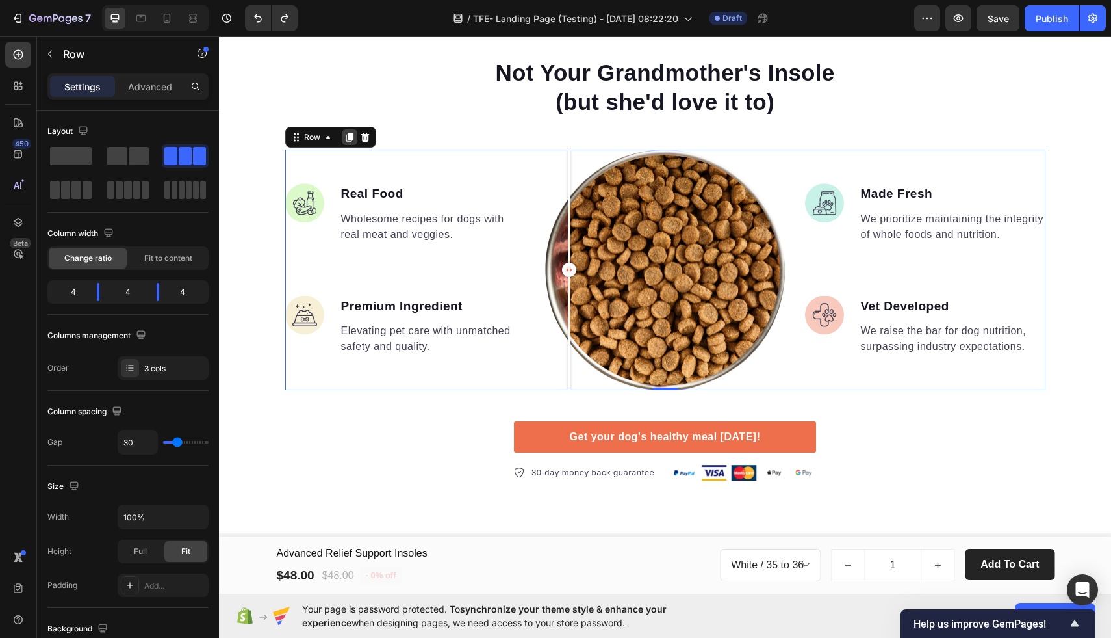
click at [348, 140] on icon at bounding box center [349, 137] width 10 height 10
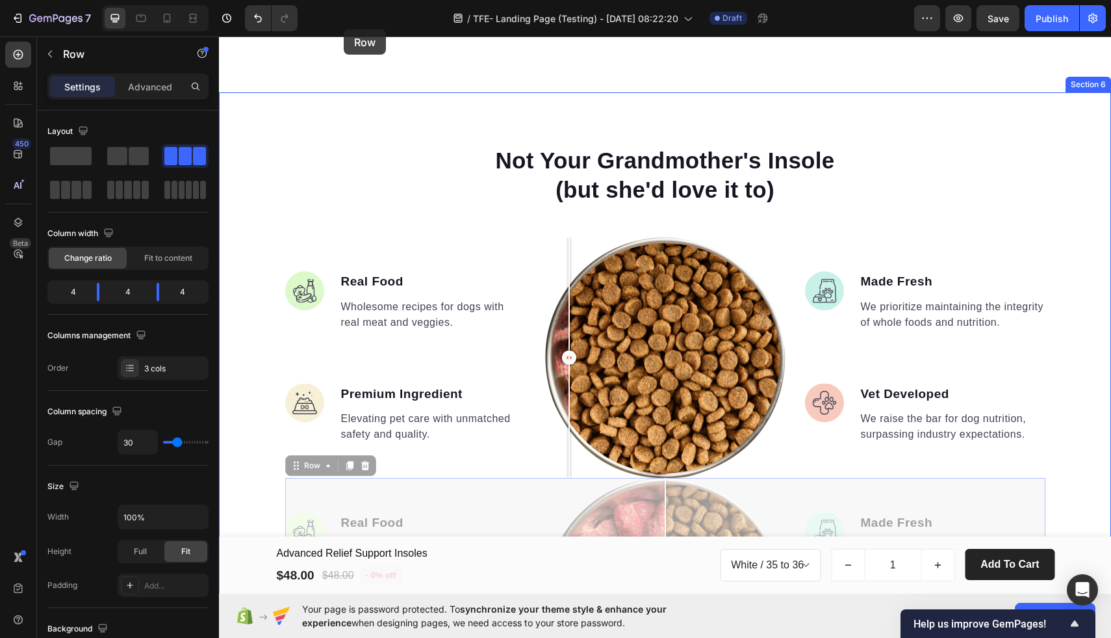
scroll to position [1202, 0]
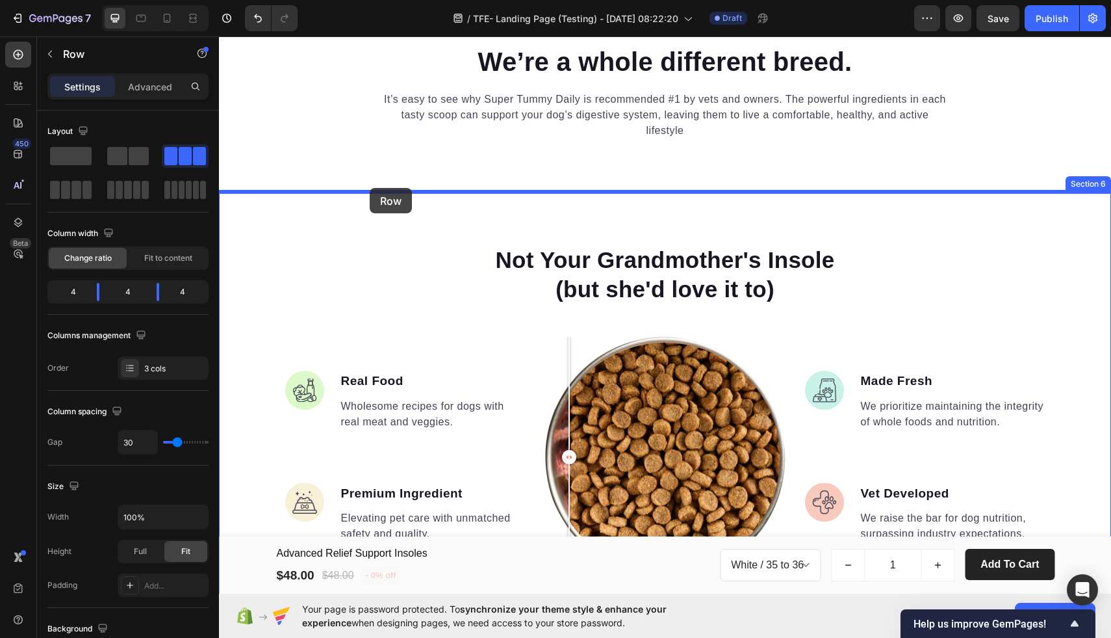
drag, startPoint x: 310, startPoint y: 291, endPoint x: 369, endPoint y: 188, distance: 119.1
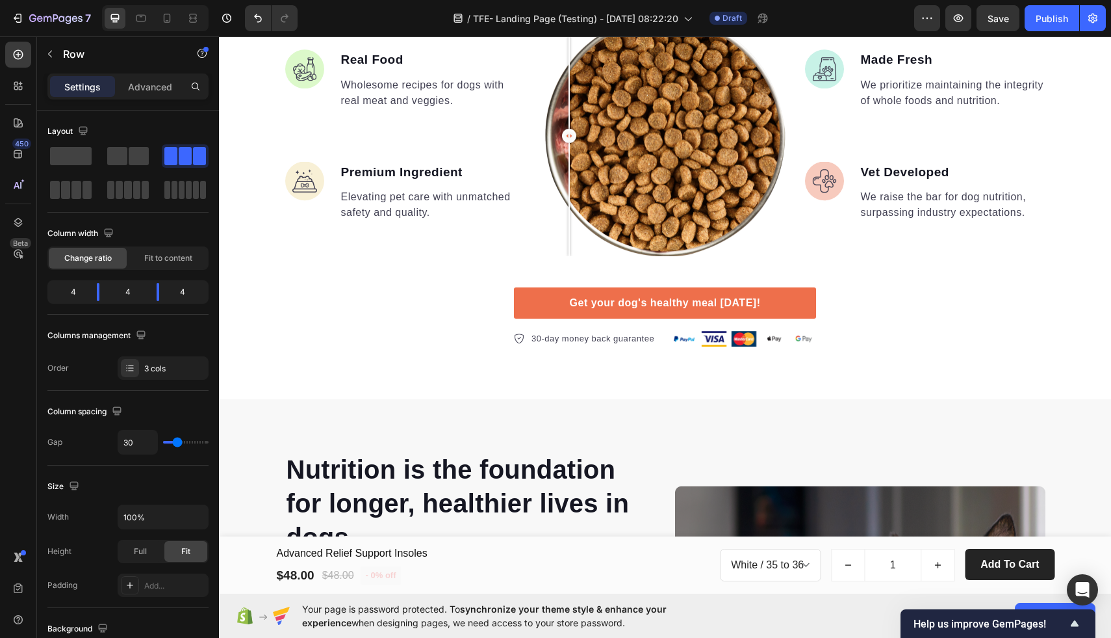
scroll to position [1853, 0]
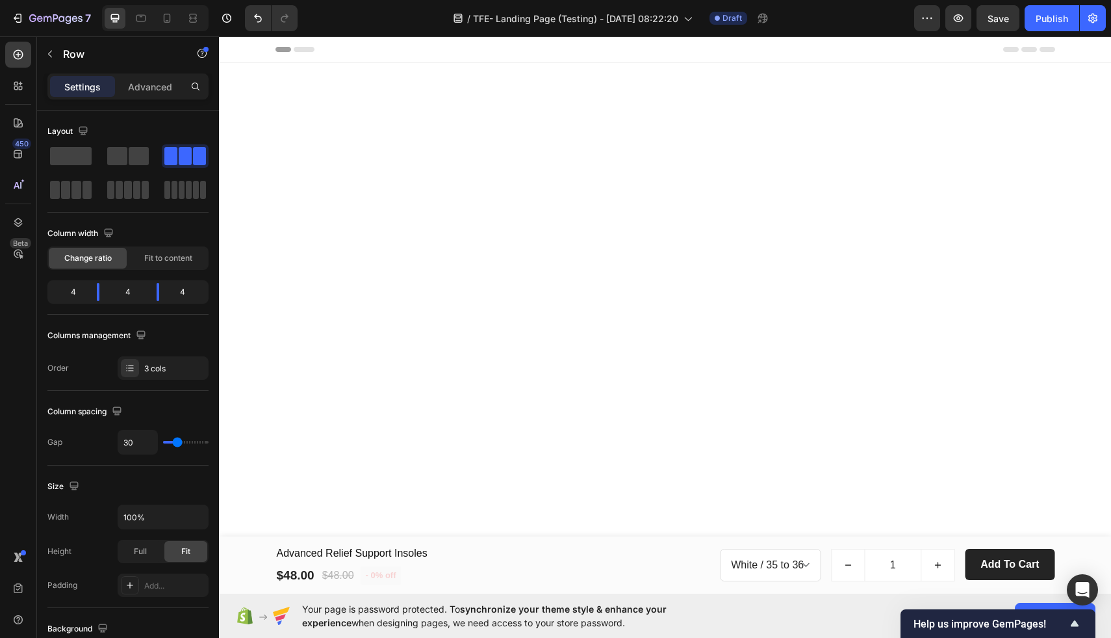
scroll to position [1853, 0]
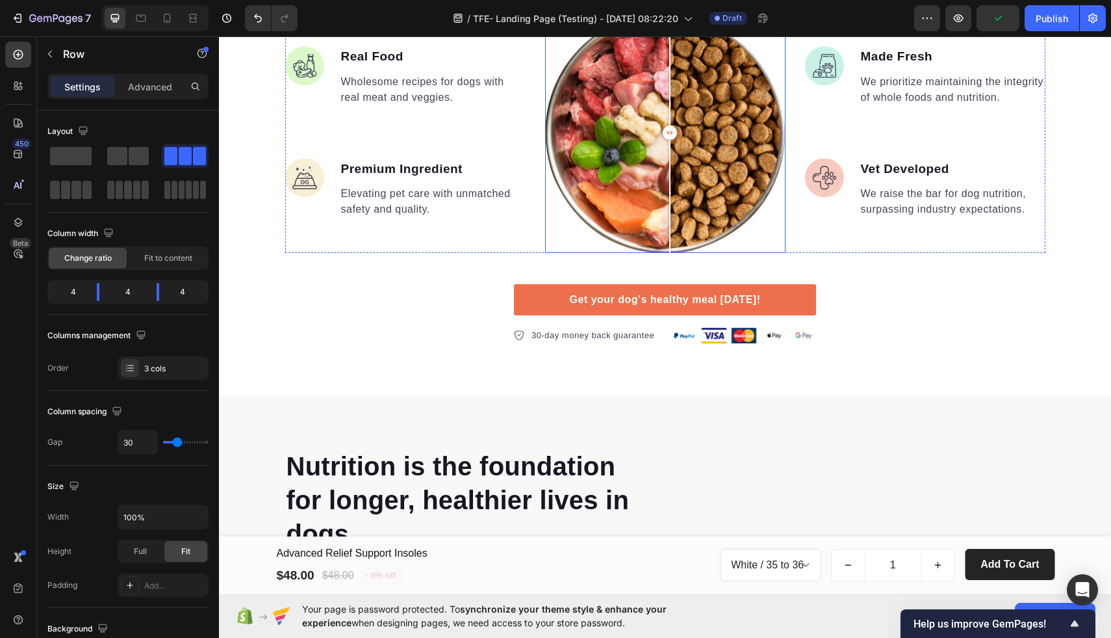
drag, startPoint x: 572, startPoint y: 126, endPoint x: 669, endPoint y: 132, distance: 97.0
click at [669, 132] on div at bounding box center [670, 132] width 14 height 14
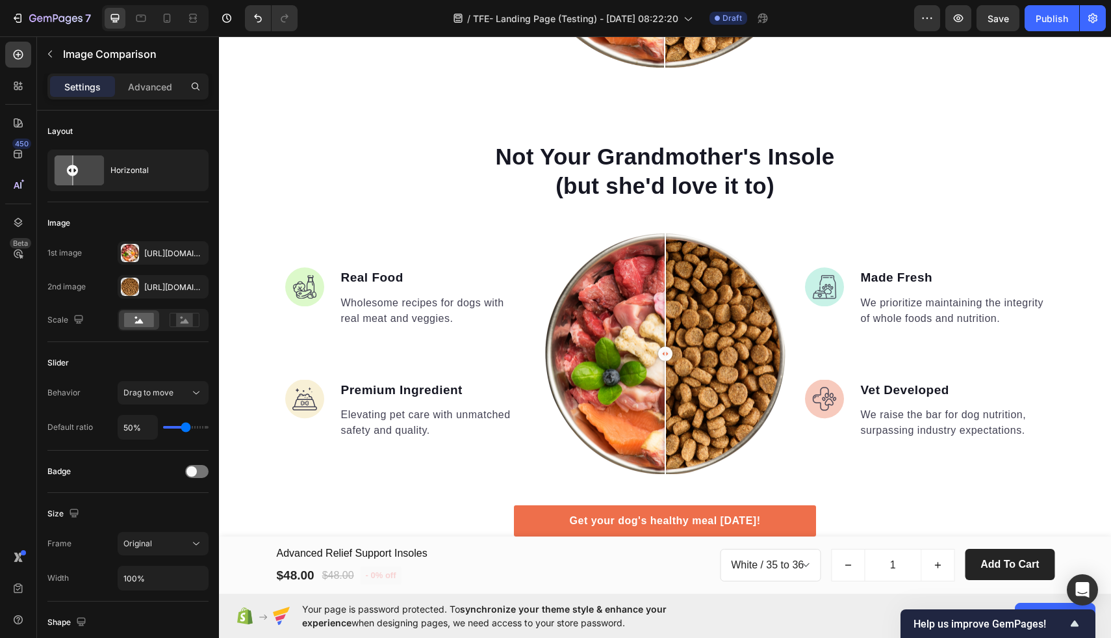
scroll to position [1636, 0]
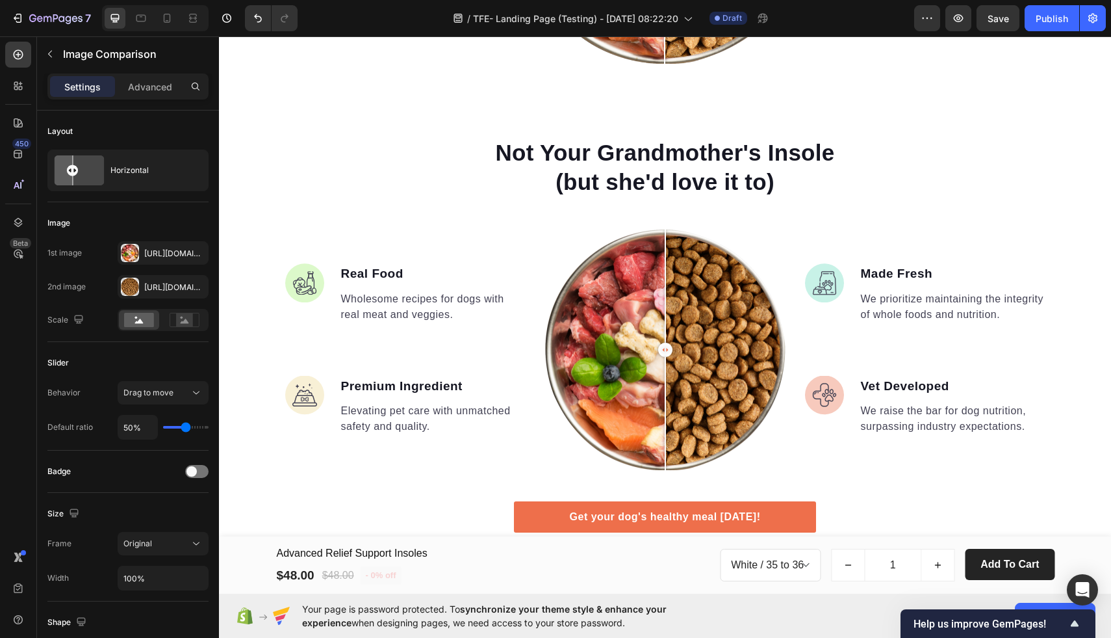
click at [587, 274] on div at bounding box center [665, 349] width 240 height 240
drag, startPoint x: 590, startPoint y: 339, endPoint x: 667, endPoint y: 337, distance: 76.7
click at [667, 342] on div at bounding box center [668, 349] width 14 height 14
click at [49, 55] on icon "button" at bounding box center [50, 54] width 4 height 7
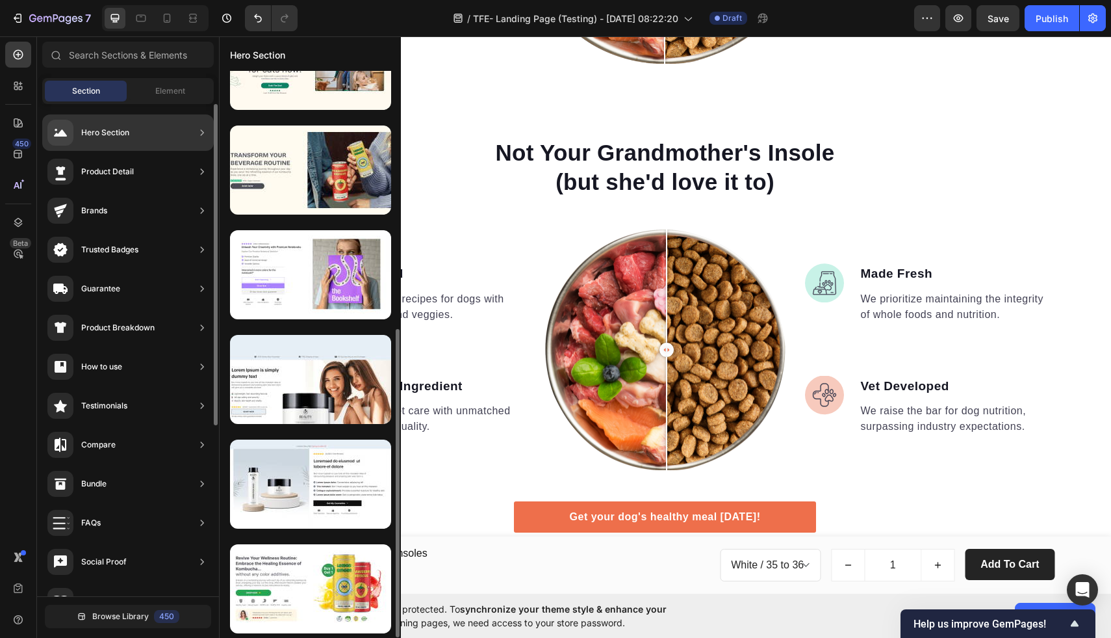
scroll to position [54, 0]
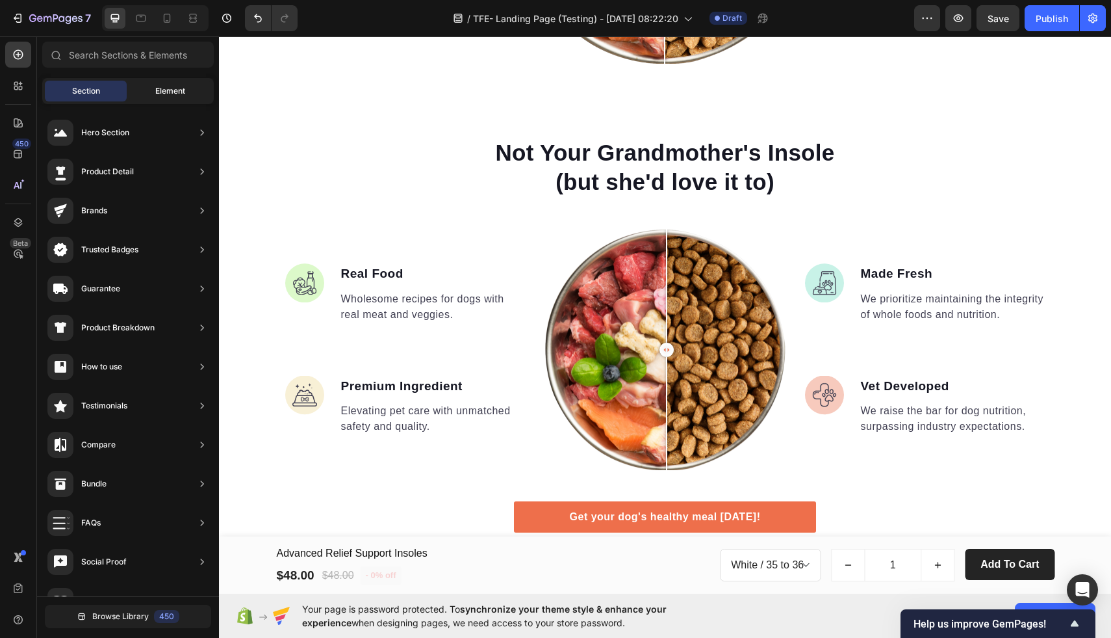
click at [154, 90] on div "Element" at bounding box center [170, 91] width 82 height 21
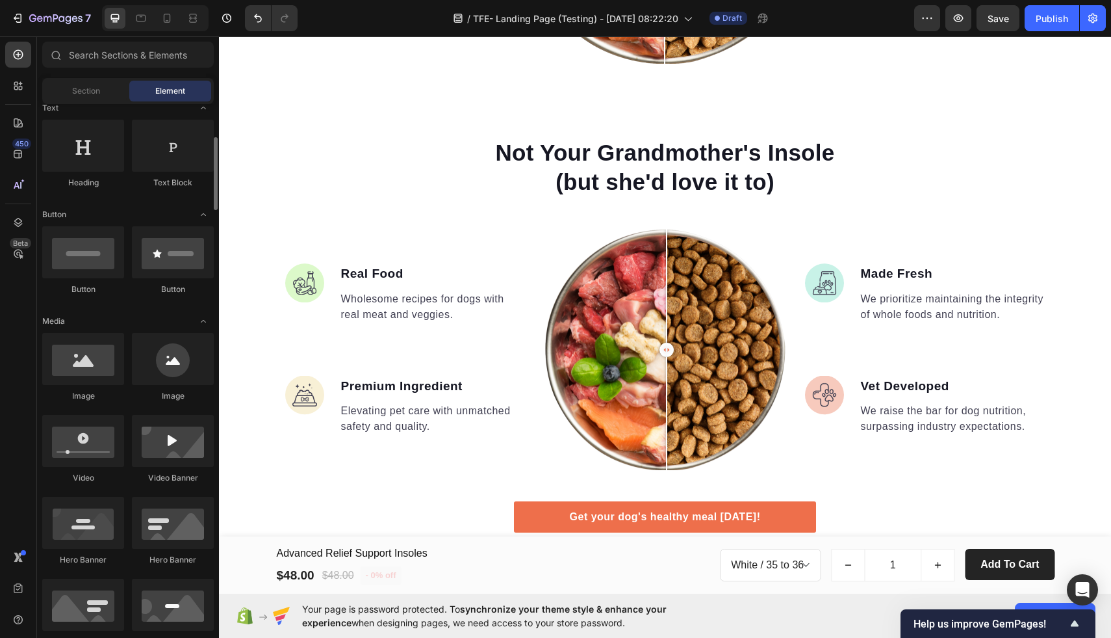
scroll to position [211, 0]
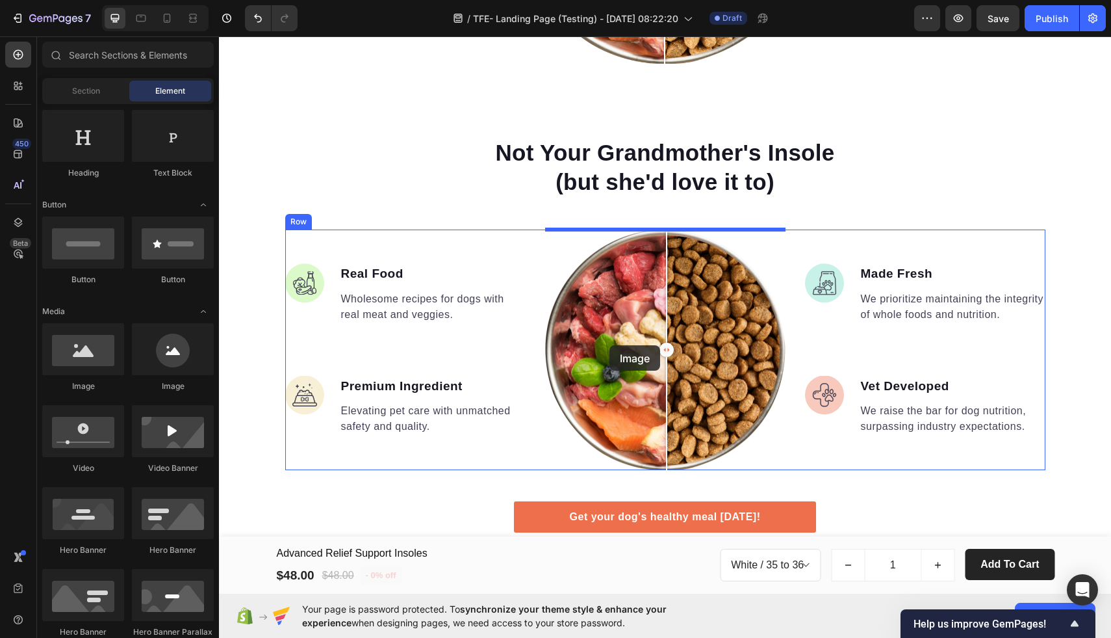
drag, startPoint x: 309, startPoint y: 383, endPoint x: 610, endPoint y: 345, distance: 302.6
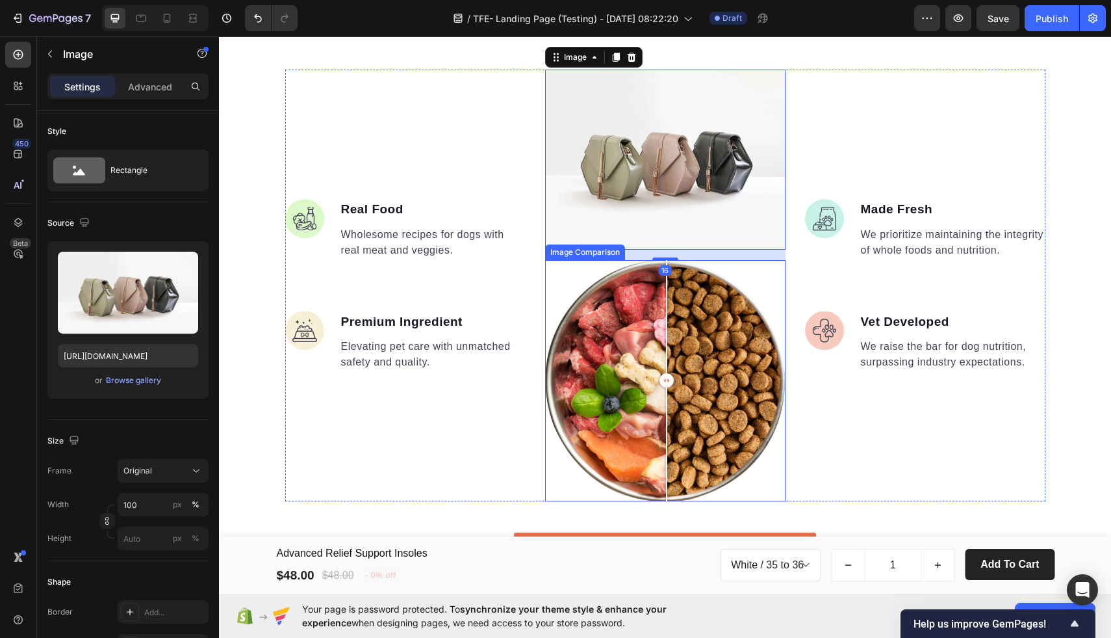
scroll to position [1851, 0]
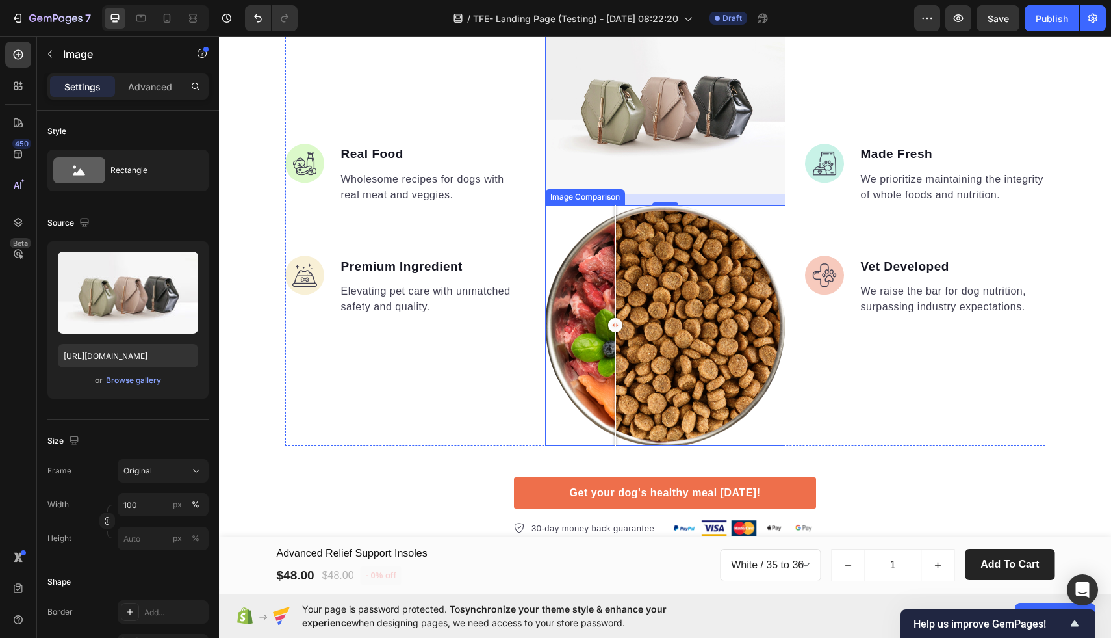
click at [615, 280] on div at bounding box center [665, 325] width 240 height 240
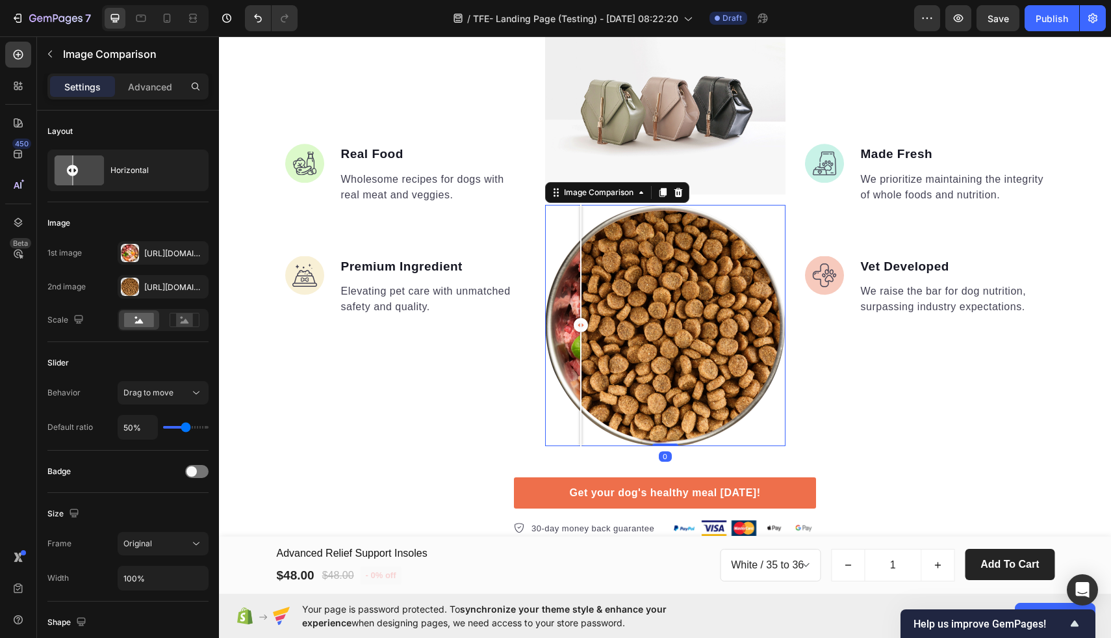
click at [581, 270] on div at bounding box center [665, 325] width 240 height 240
click at [586, 115] on img at bounding box center [665, 104] width 240 height 181
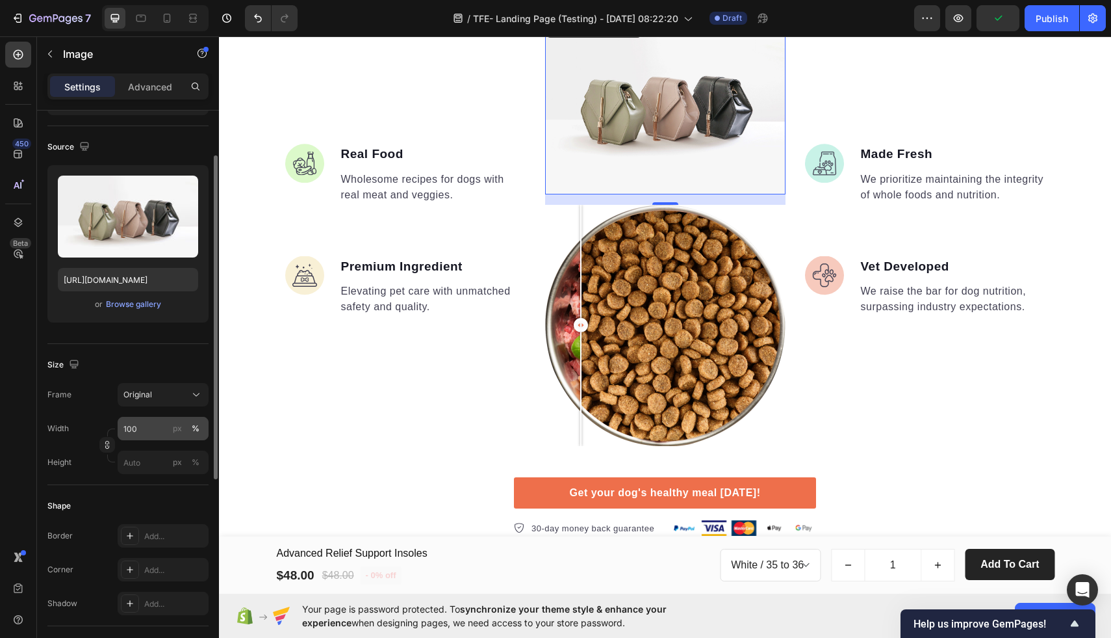
scroll to position [77, 0]
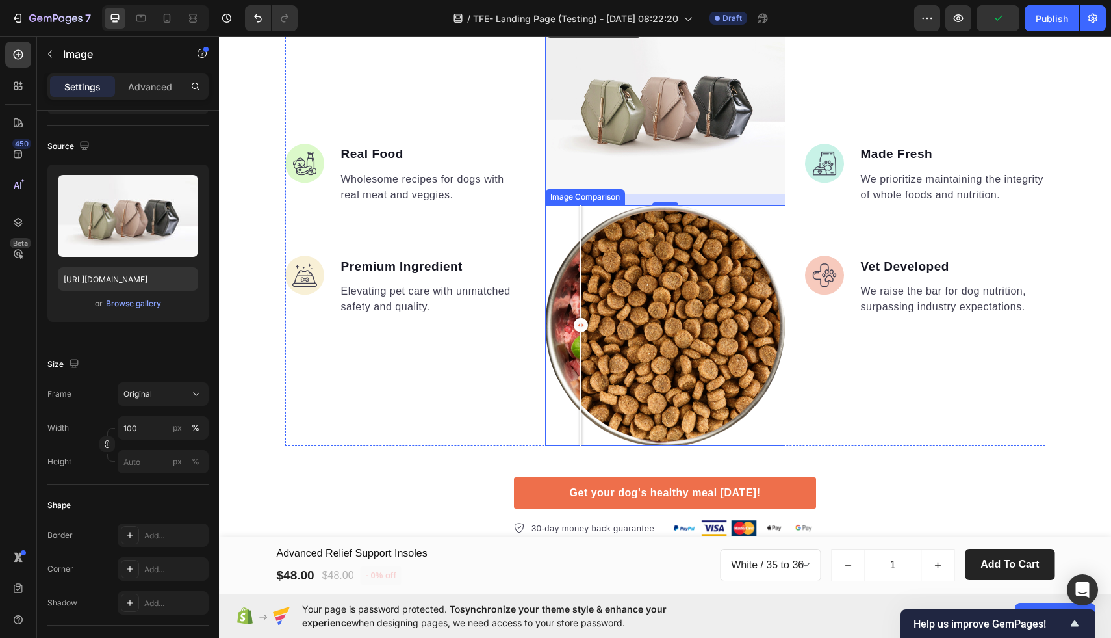
click at [601, 277] on div at bounding box center [665, 325] width 240 height 240
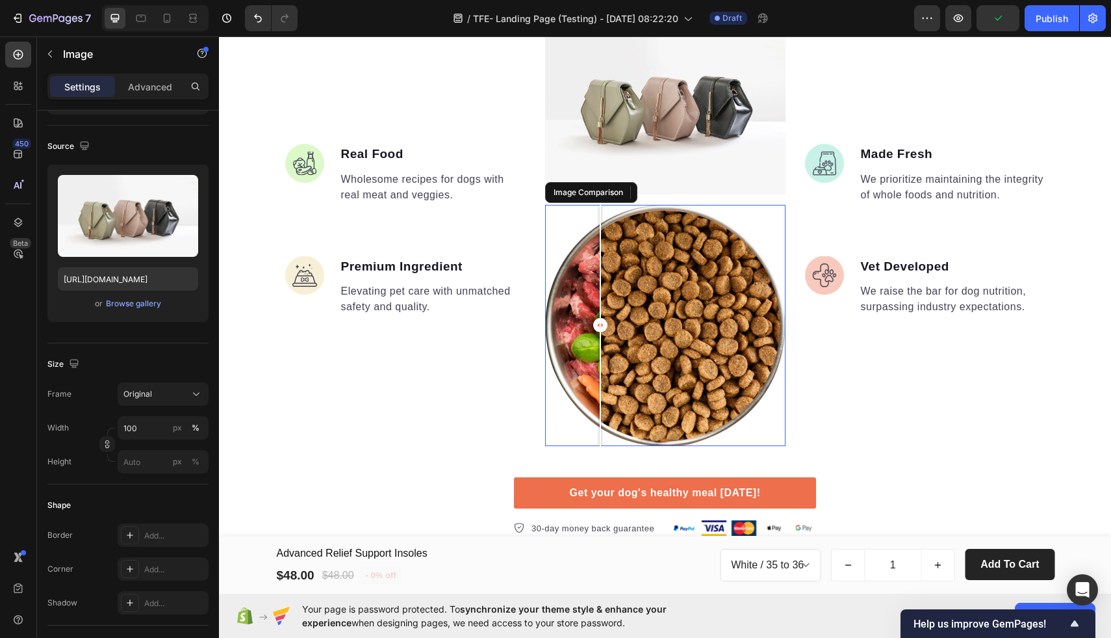
scroll to position [0, 0]
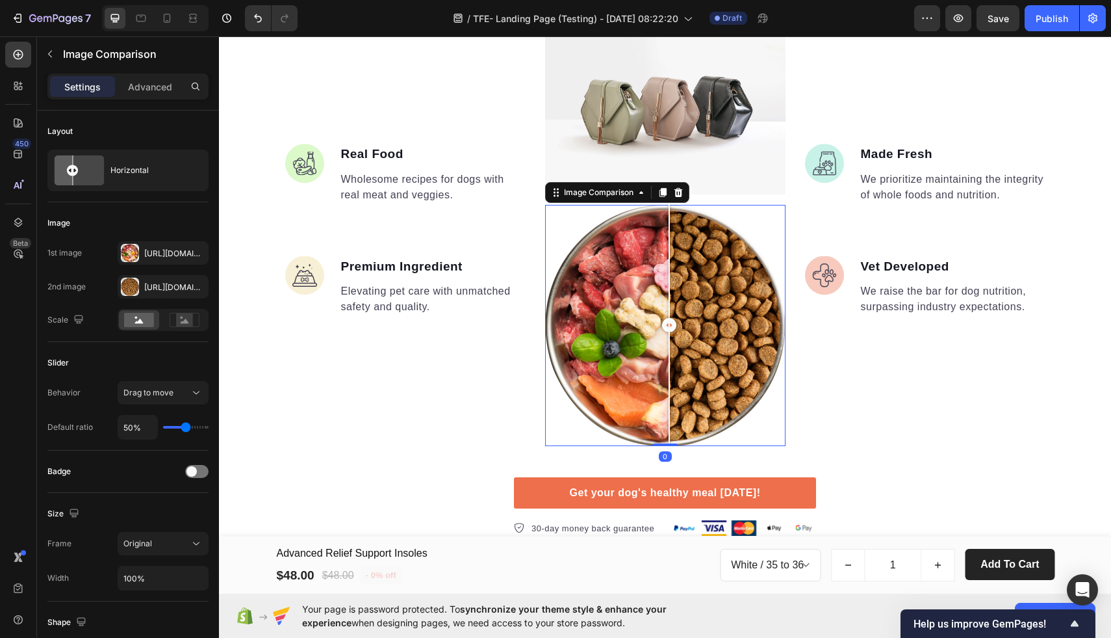
drag, startPoint x: 601, startPoint y: 277, endPoint x: 669, endPoint y: 274, distance: 69.0
click at [669, 274] on div at bounding box center [669, 261] width 1 height 113
click at [194, 286] on icon "button" at bounding box center [194, 285] width 5 height 5
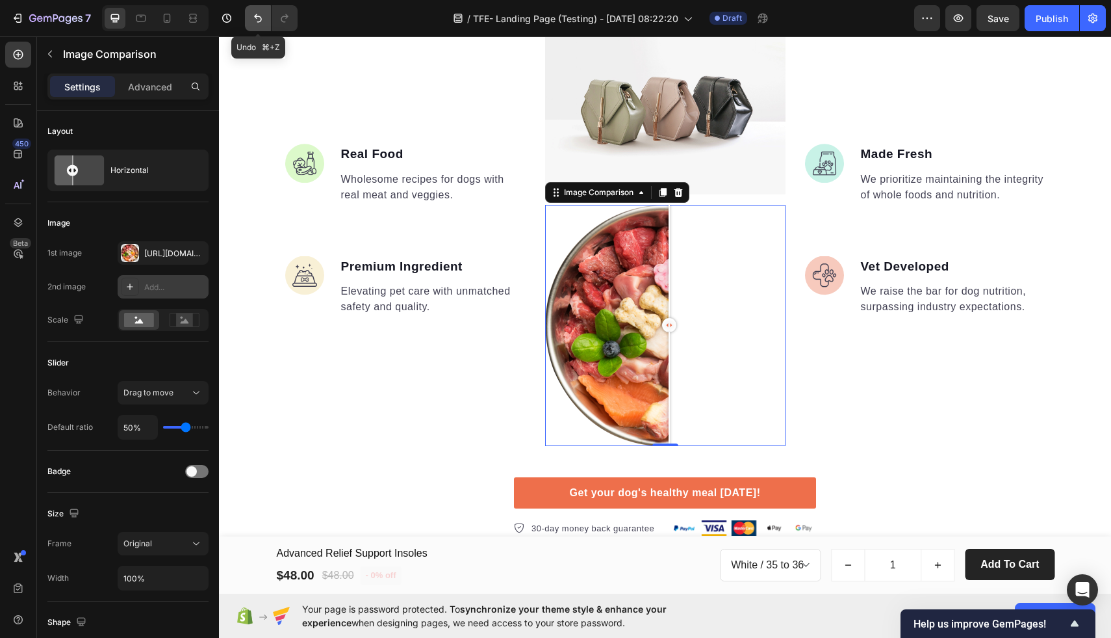
click at [246, 19] on button "Undo/Redo" at bounding box center [258, 18] width 26 height 26
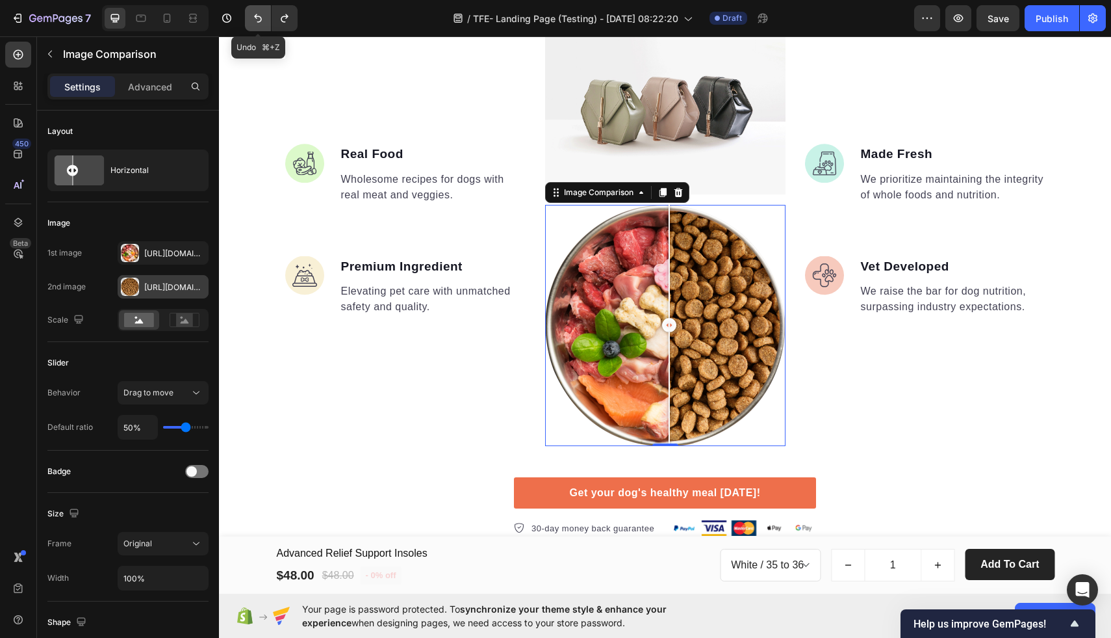
click at [252, 17] on icon "Undo/Redo" at bounding box center [258, 18] width 13 height 13
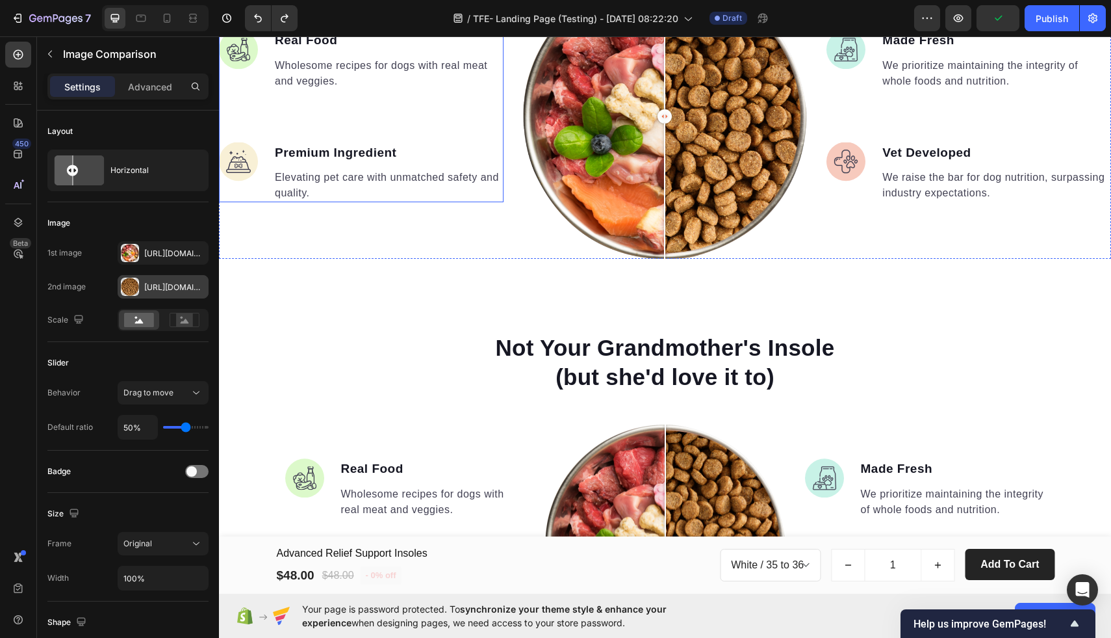
scroll to position [1506, 0]
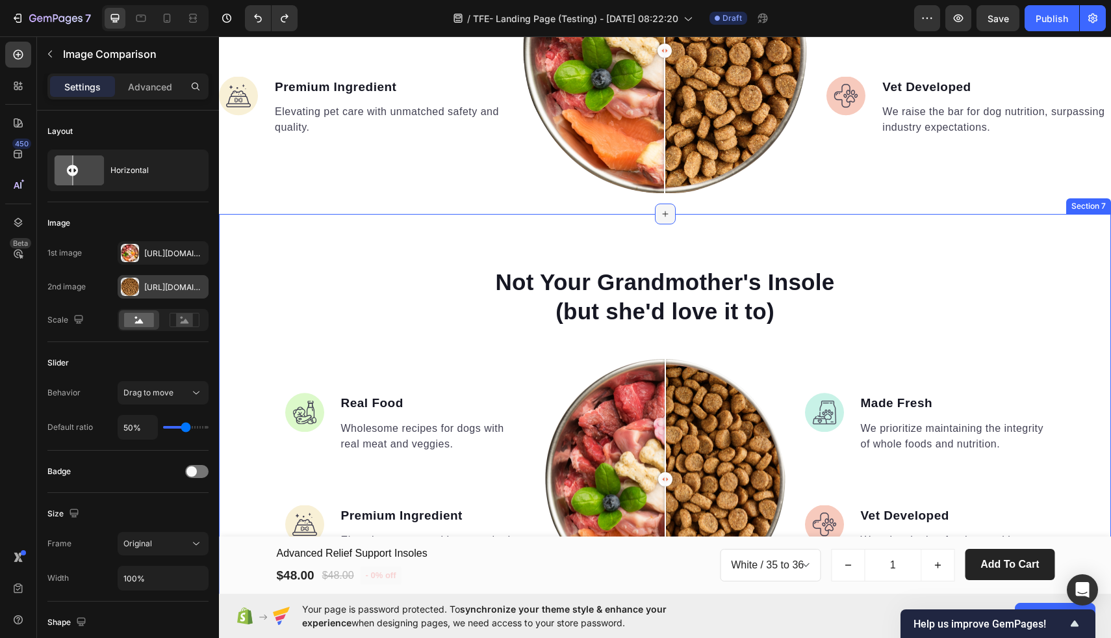
click at [666, 213] on icon at bounding box center [665, 214] width 10 height 10
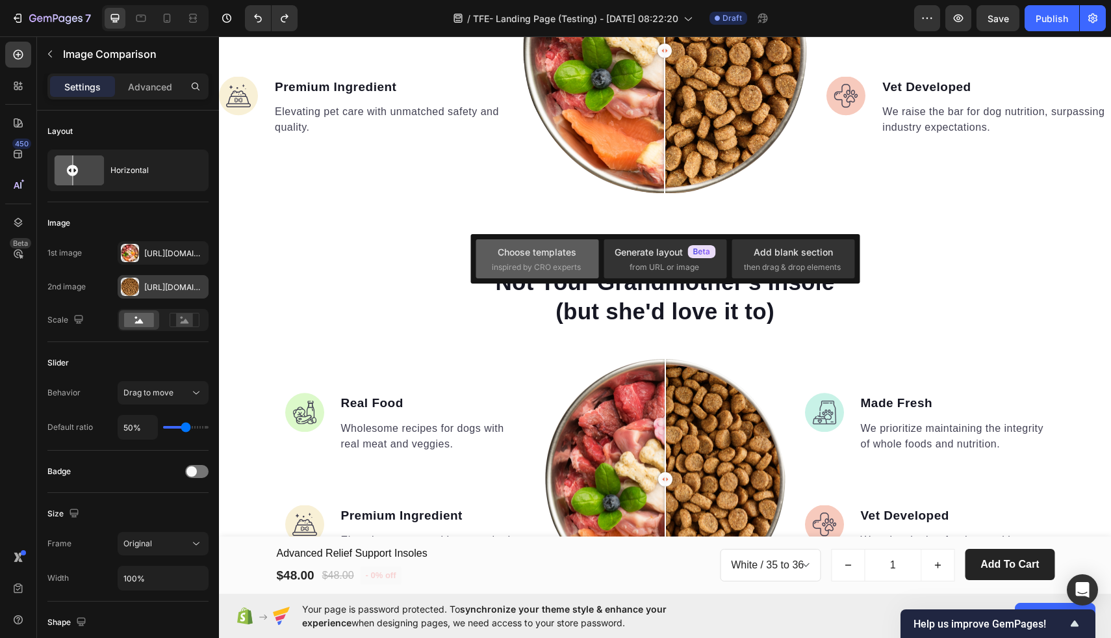
click at [522, 261] on span "inspired by CRO experts" at bounding box center [536, 267] width 89 height 12
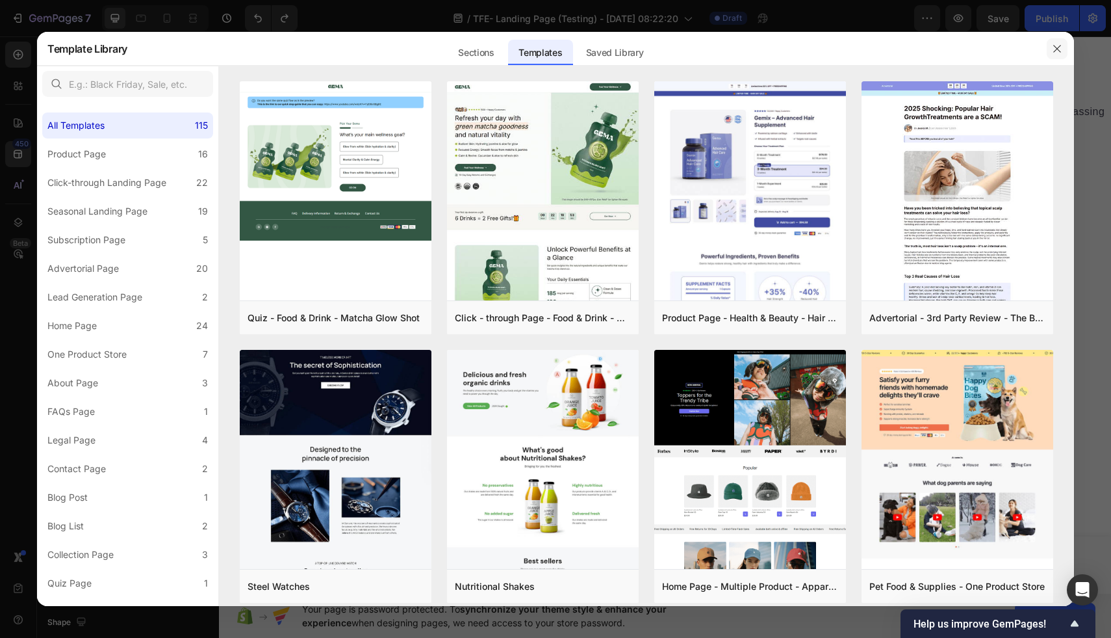
click at [1050, 51] on button "button" at bounding box center [1057, 48] width 21 height 21
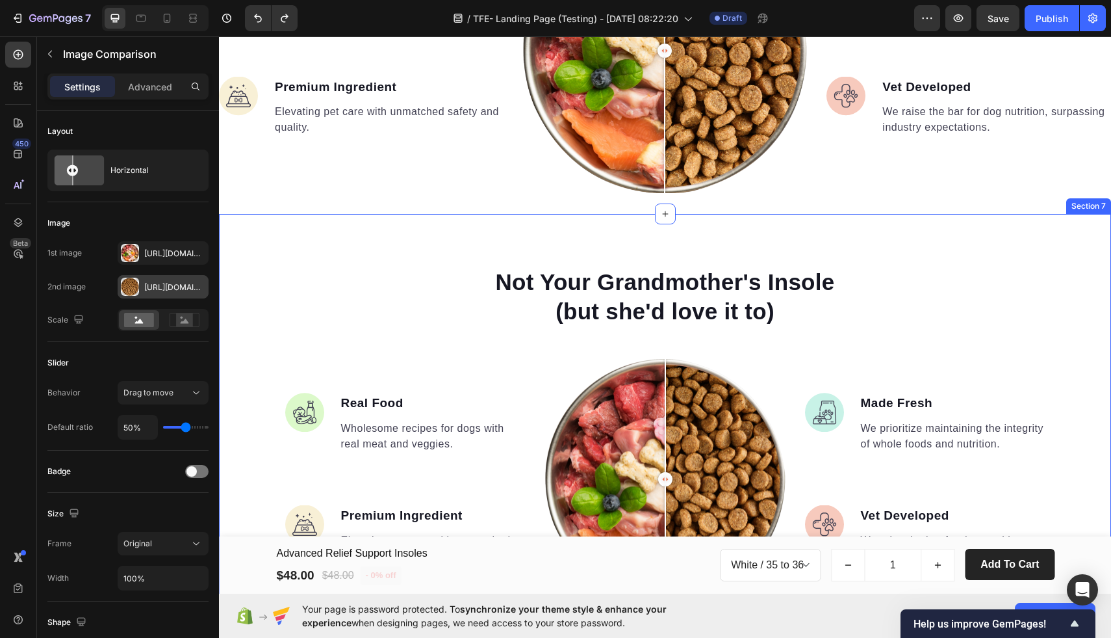
click at [655, 224] on div "Not Your Grandmother's Insole (but she'd love it to) Heading Image Real Food Te…" at bounding box center [665, 478] width 892 height 528
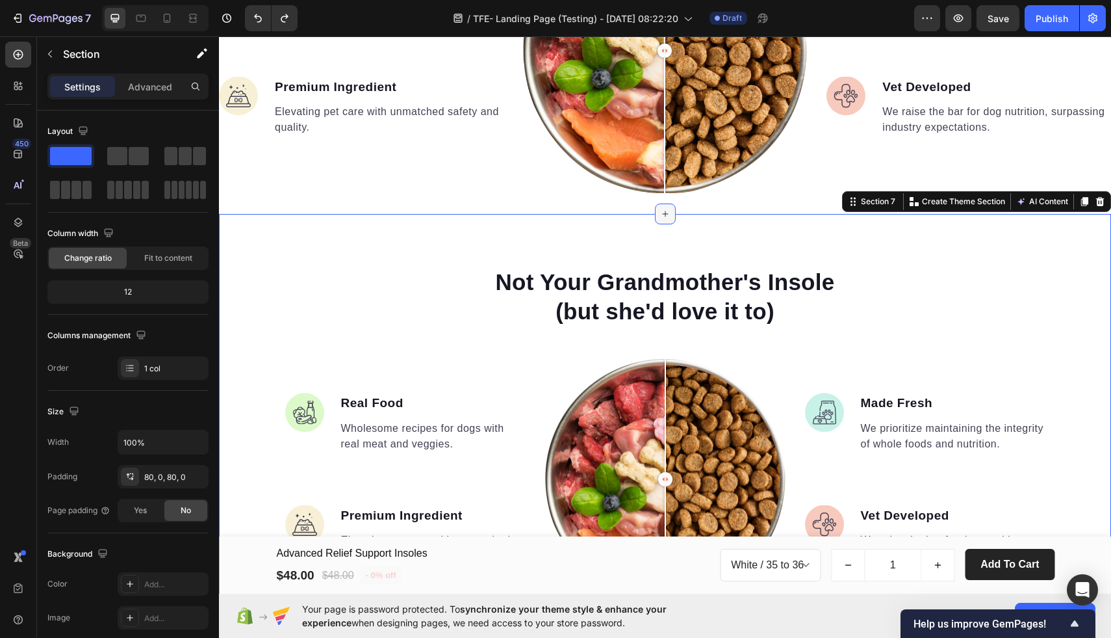
click at [658, 216] on div at bounding box center [665, 213] width 21 height 21
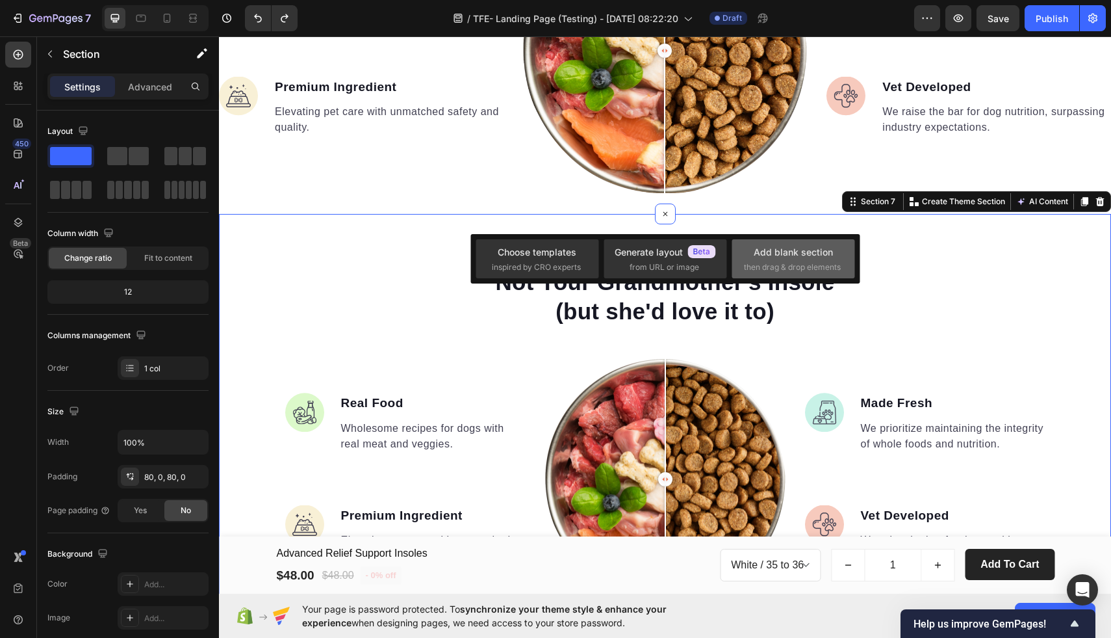
click at [797, 260] on div "Add blank section then drag & drop elements" at bounding box center [793, 259] width 99 height 28
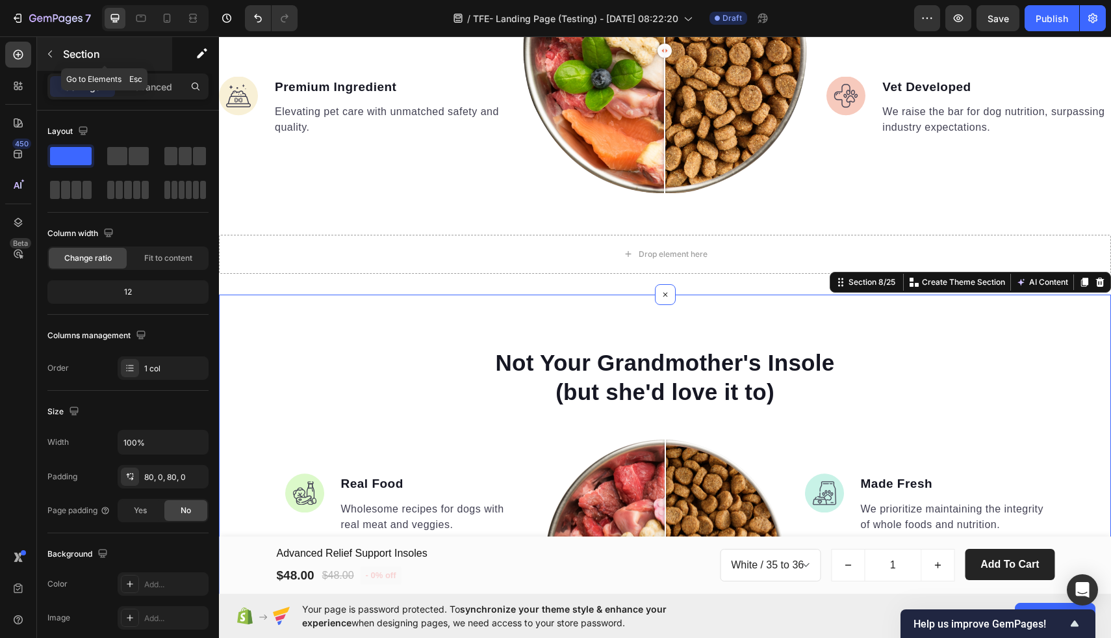
click at [46, 54] on icon "button" at bounding box center [50, 54] width 10 height 10
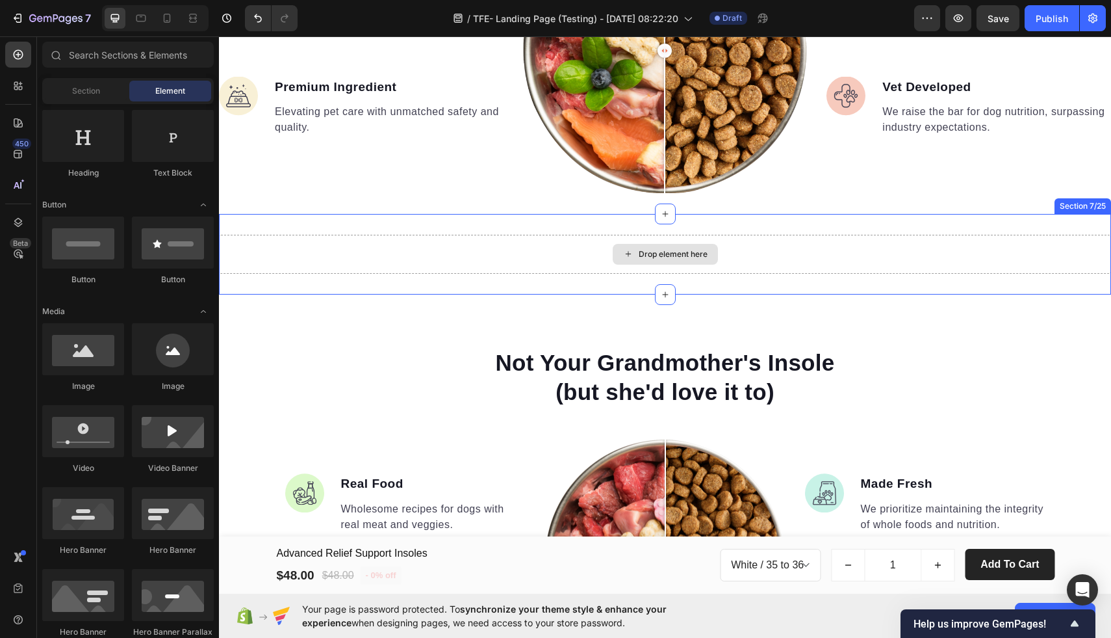
click at [645, 257] on div "Drop element here" at bounding box center [673, 254] width 69 height 10
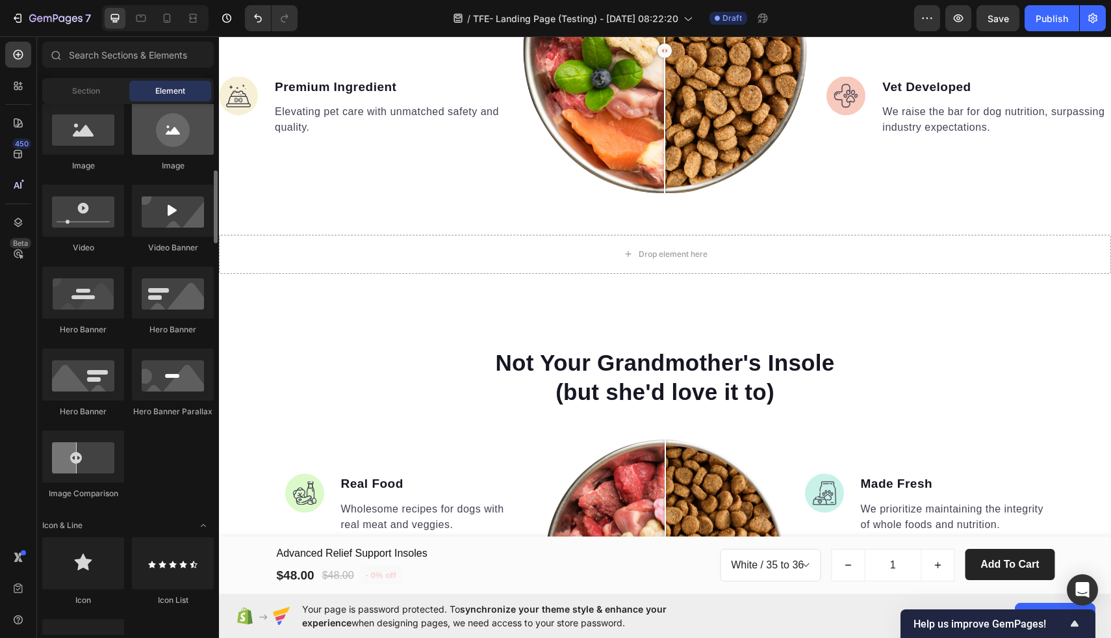
scroll to position [444, 0]
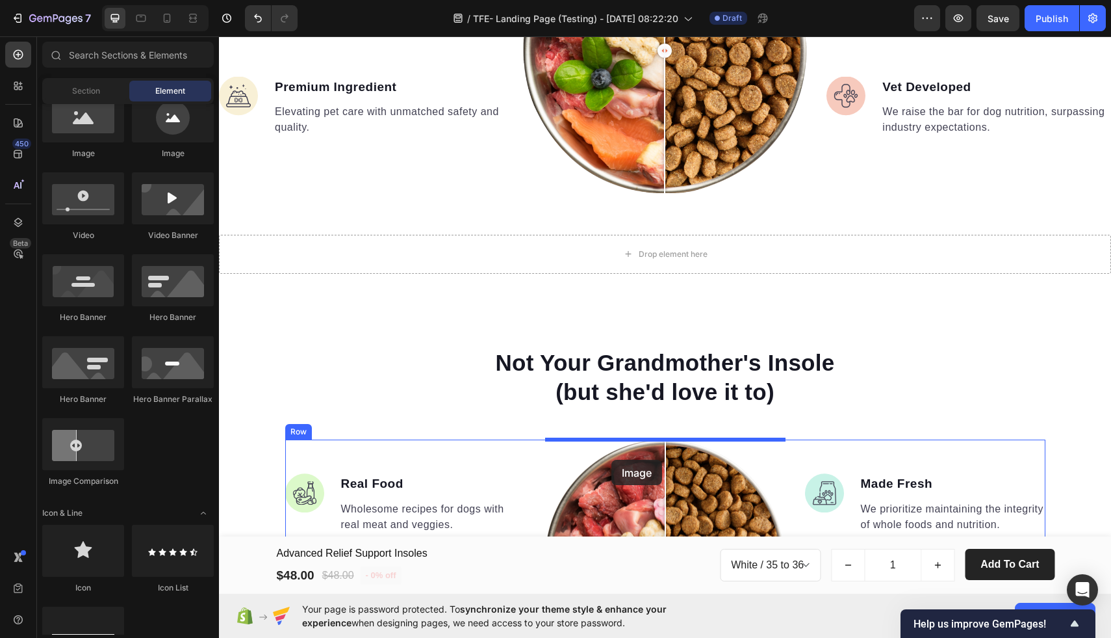
drag, startPoint x: 298, startPoint y: 167, endPoint x: 612, endPoint y: 459, distance: 429.5
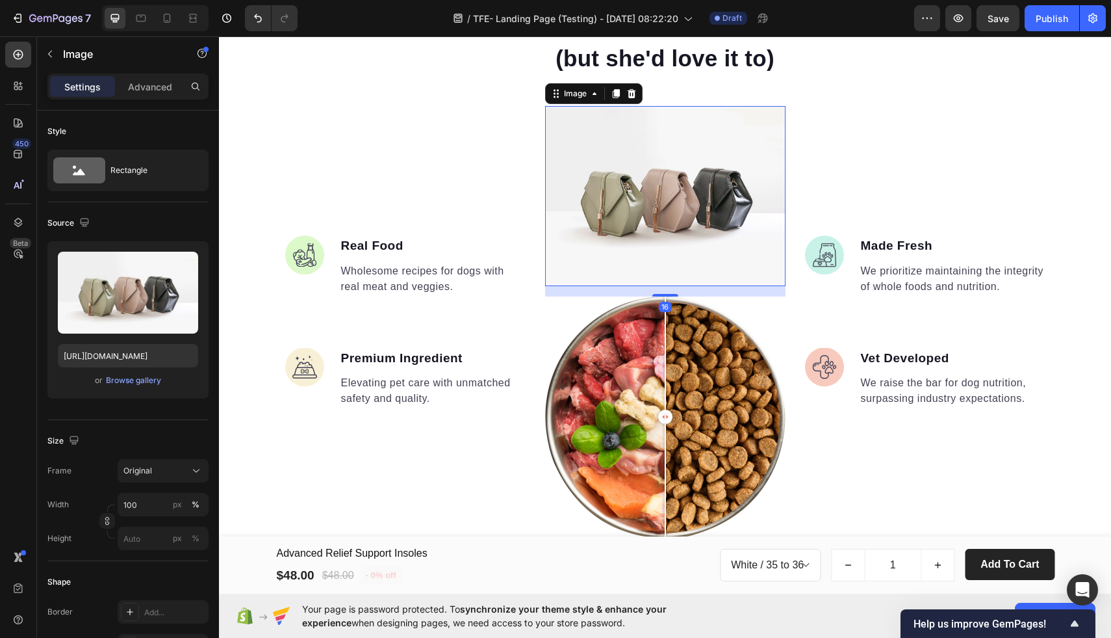
scroll to position [1846, 0]
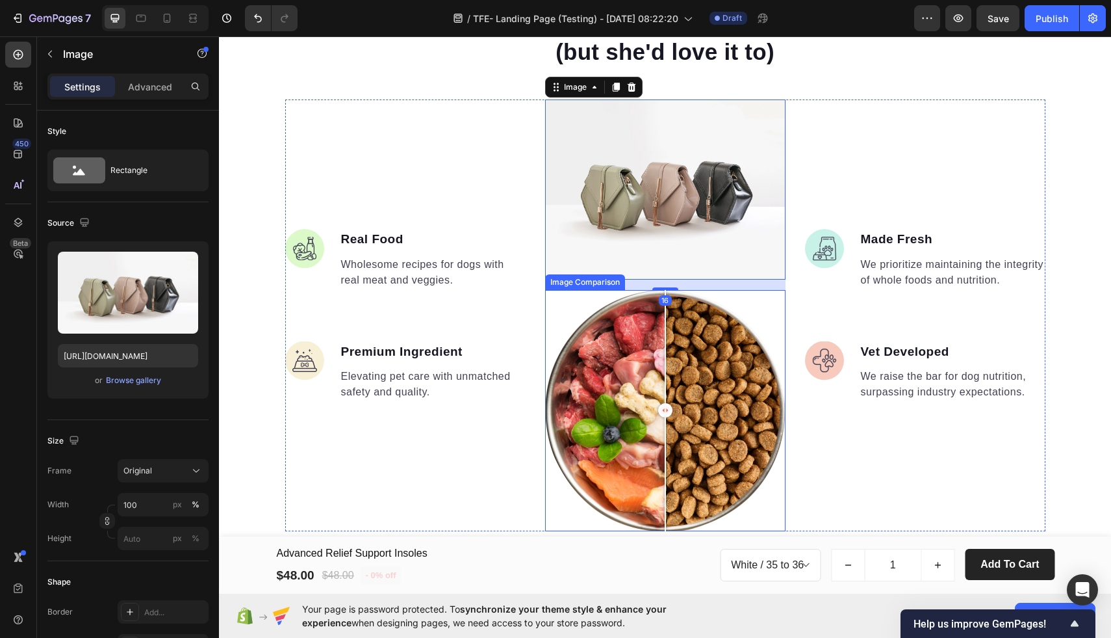
click at [594, 329] on div at bounding box center [665, 410] width 240 height 240
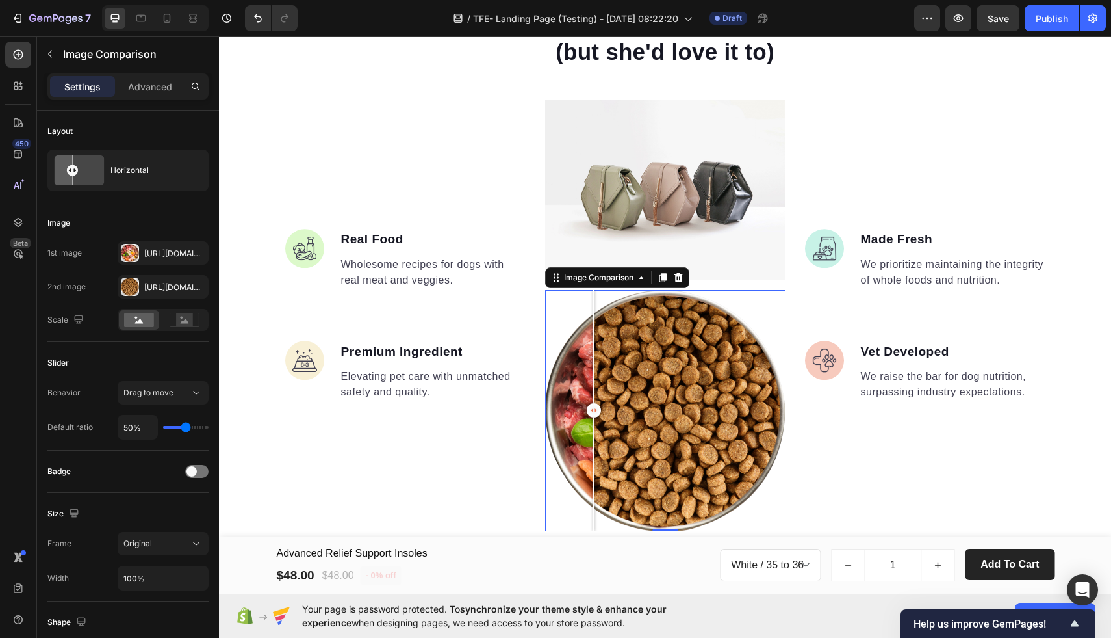
click at [572, 309] on div at bounding box center [665, 410] width 240 height 240
click at [678, 276] on icon at bounding box center [678, 277] width 8 height 9
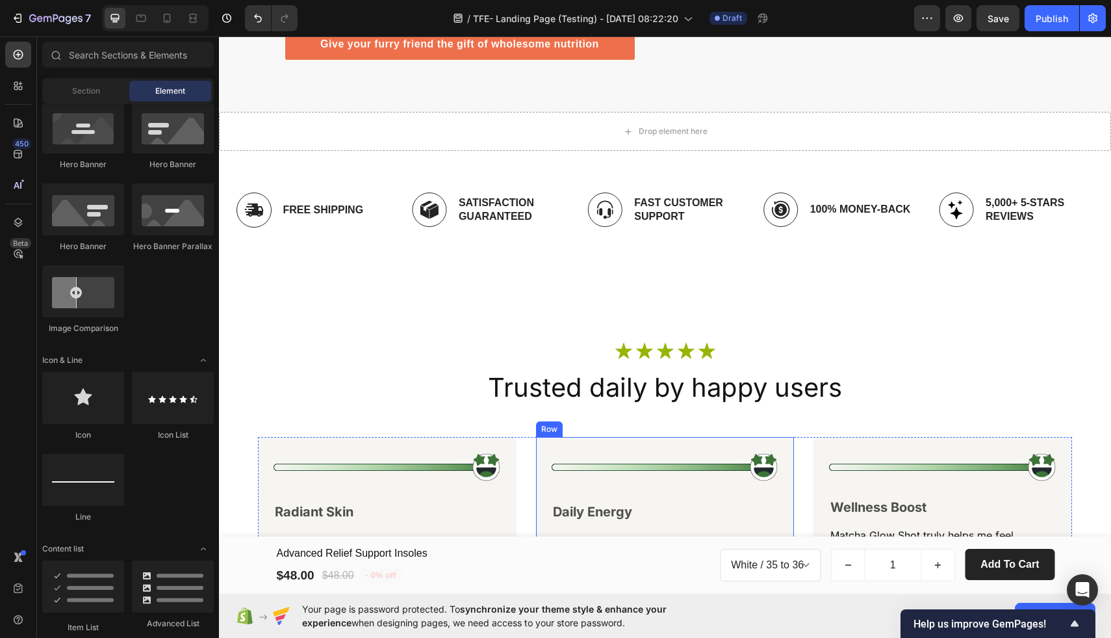
scroll to position [2699, 0]
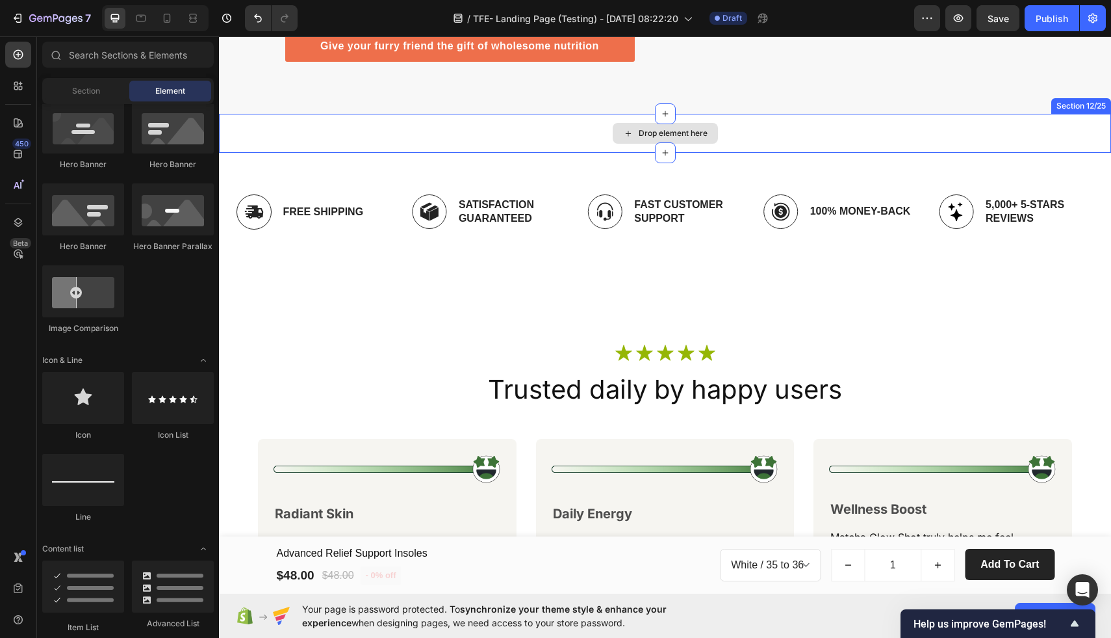
click at [666, 136] on div "Drop element here" at bounding box center [673, 133] width 69 height 10
click at [96, 92] on span "Section" at bounding box center [86, 91] width 28 height 12
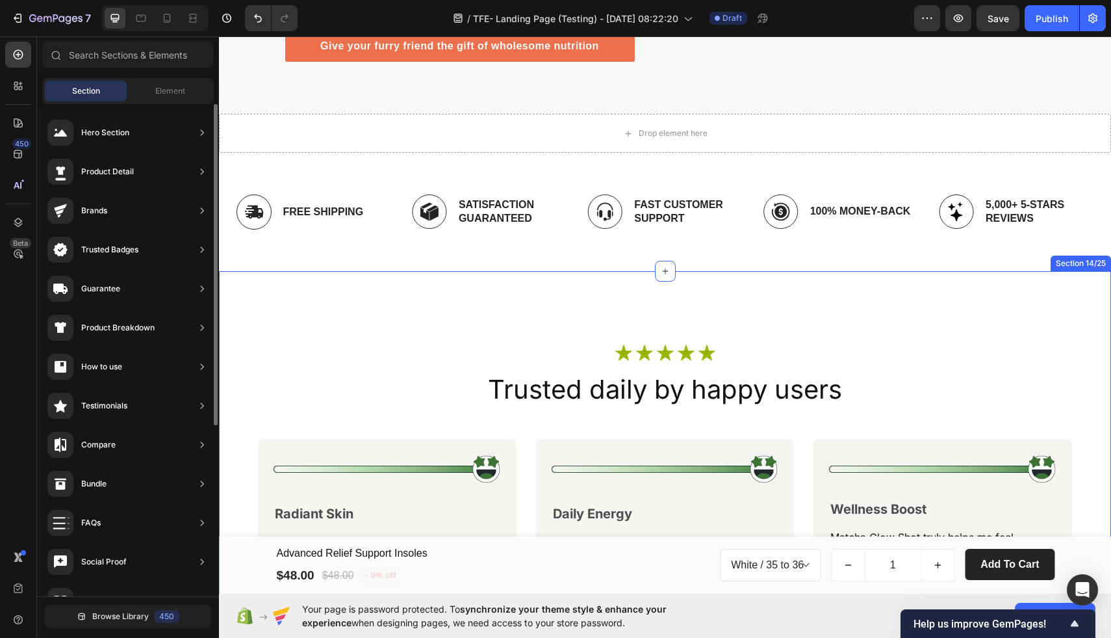
scroll to position [0, 0]
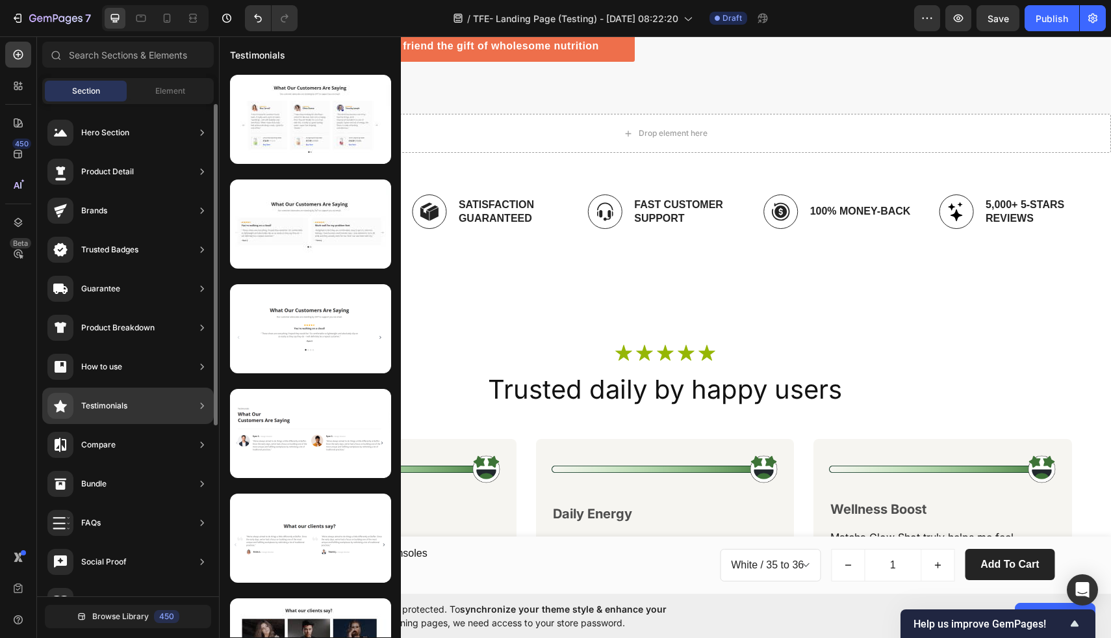
click at [200, 484] on icon at bounding box center [202, 483] width 13 height 13
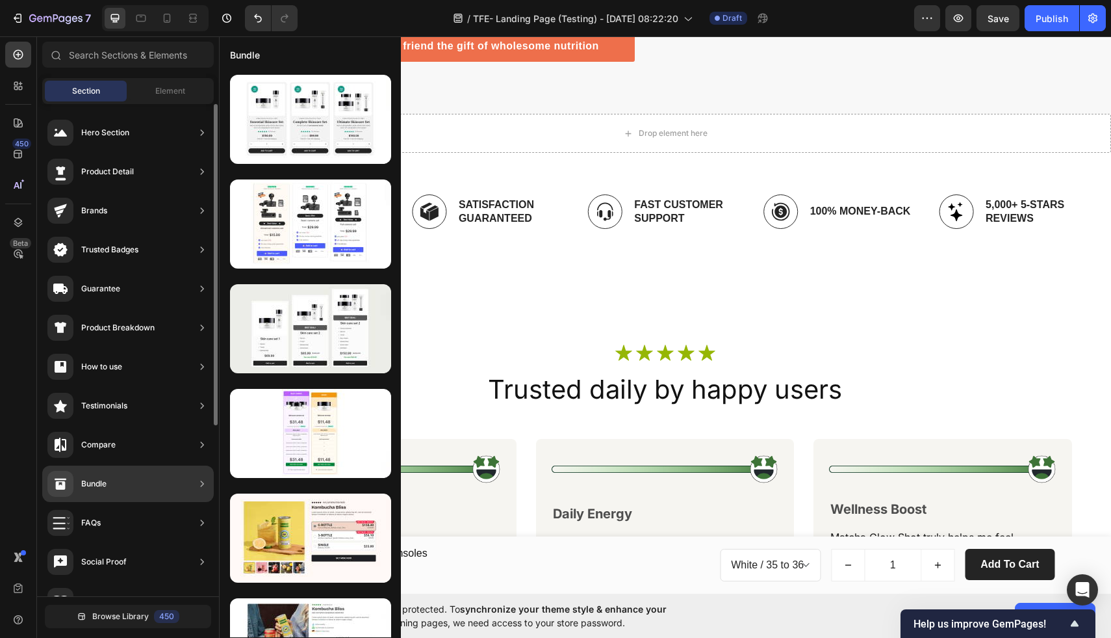
click at [130, 484] on div "Bundle" at bounding box center [128, 483] width 172 height 36
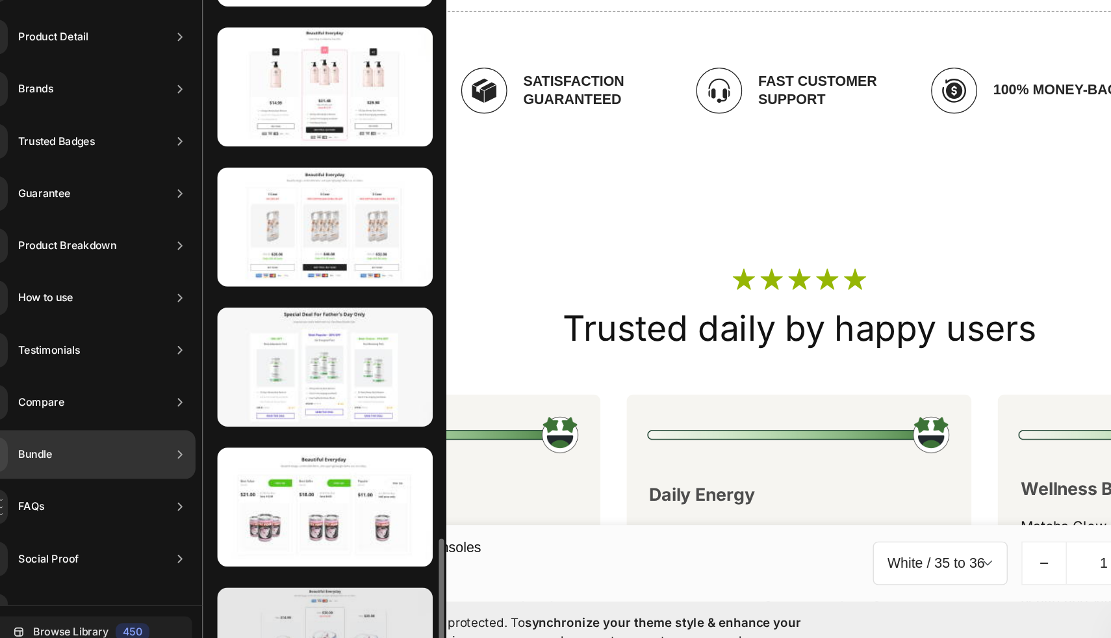
scroll to position [3153, 0]
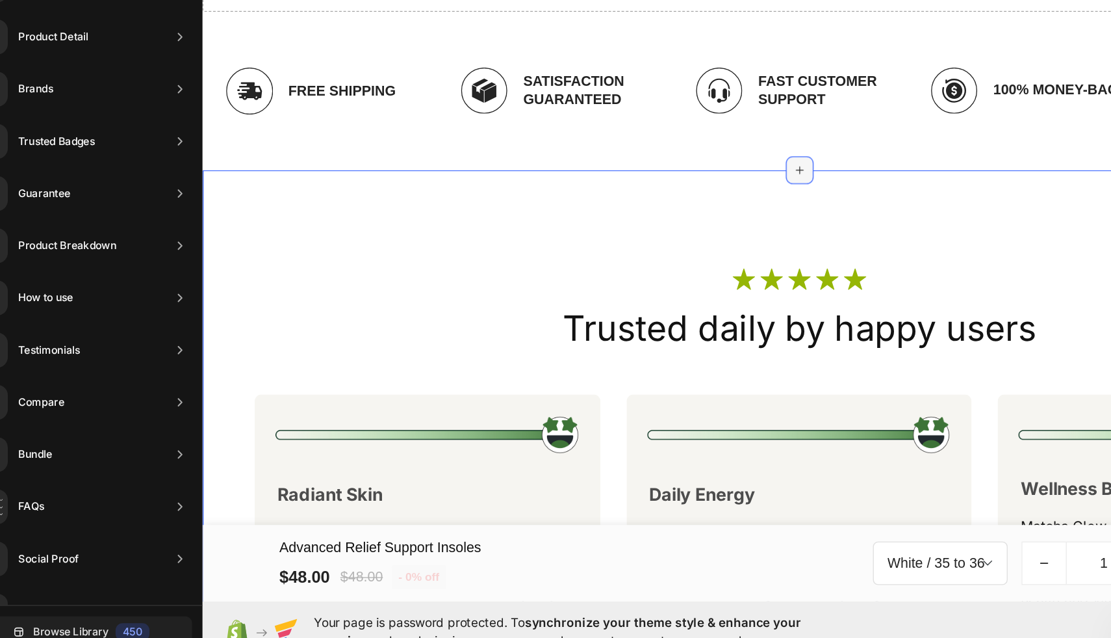
click at [638, 93] on div at bounding box center [648, 91] width 21 height 21
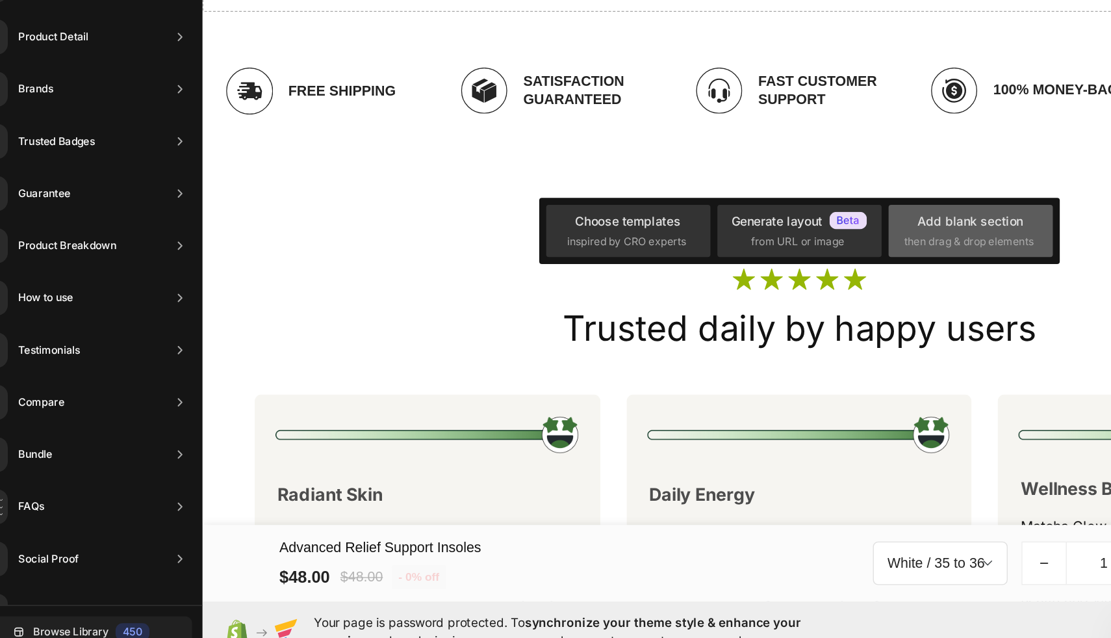
click at [740, 320] on div "Add blank section then drag & drop elements" at bounding box center [793, 316] width 123 height 39
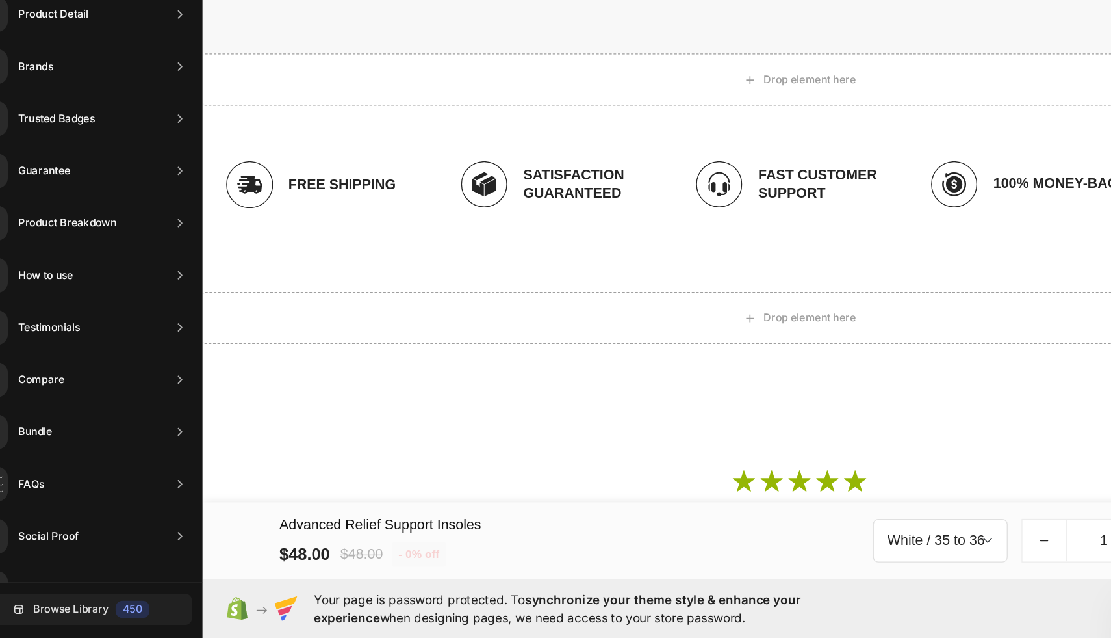
scroll to position [2632, 0]
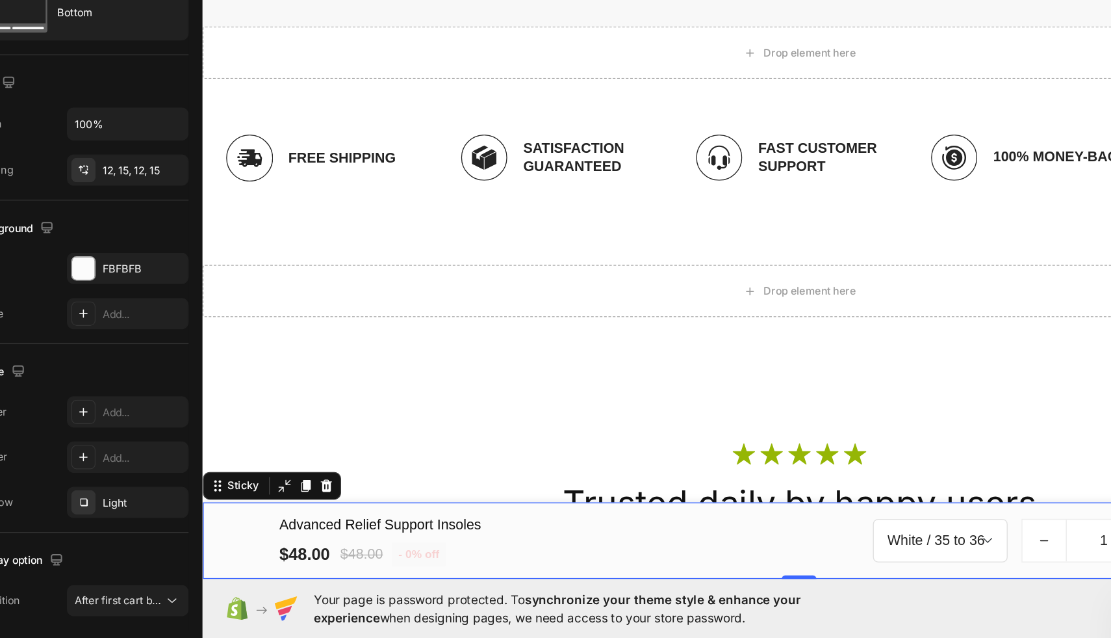
click at [238, 350] on div "Advanced Relief Support Insoles (P) Title $48.00 (P) Price (P) Price $48.00 (P)…" at bounding box center [648, 362] width 873 height 42
click at [294, 318] on icon at bounding box center [295, 320] width 8 height 9
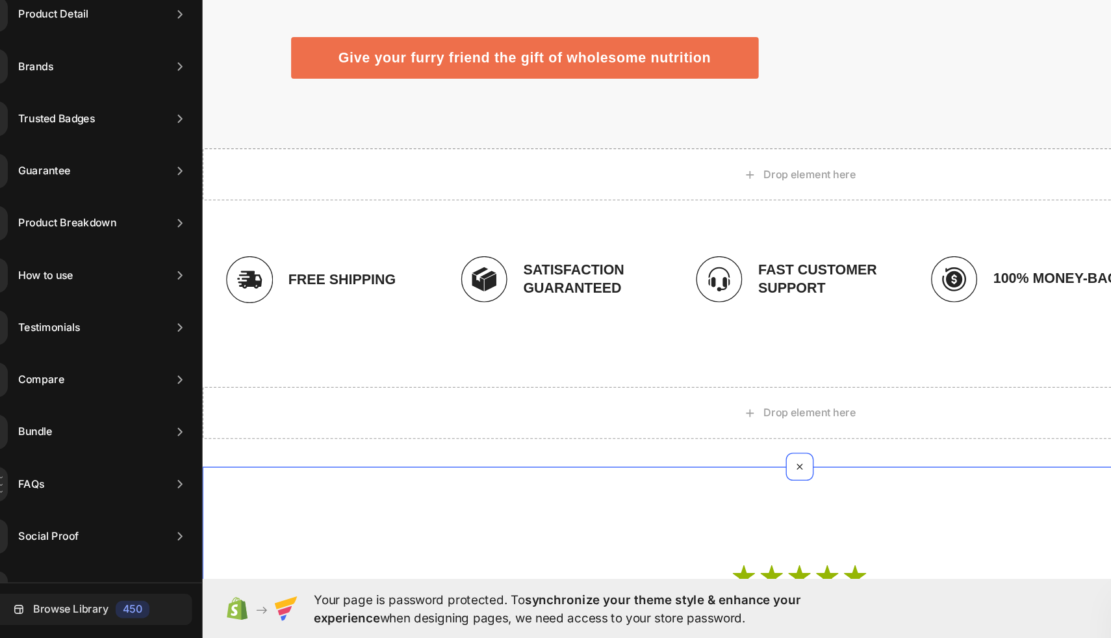
scroll to position [2496, 0]
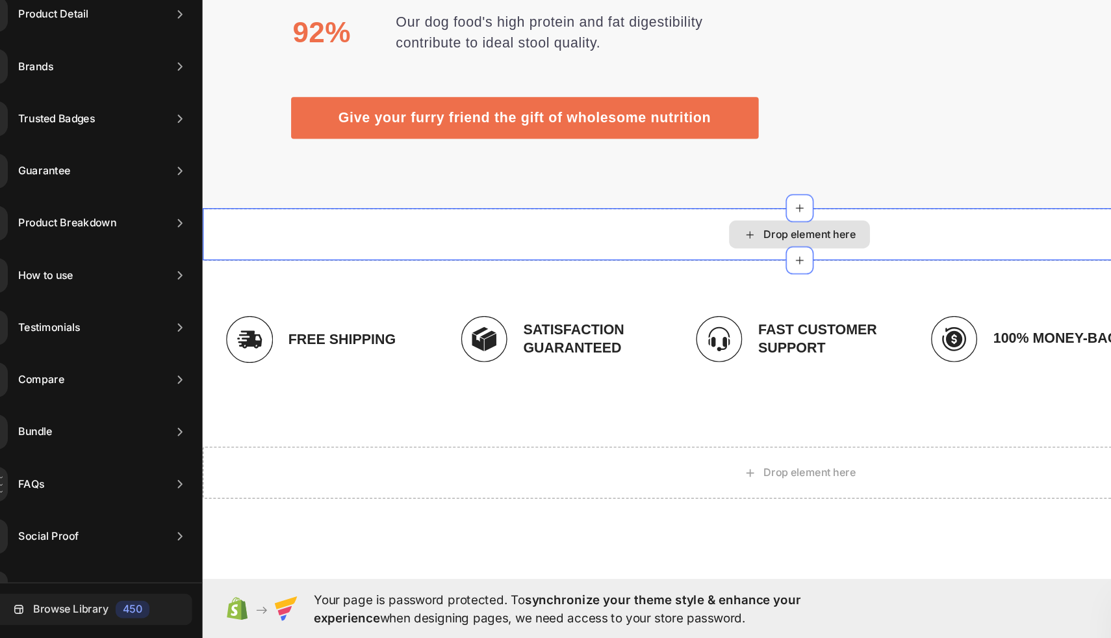
click at [605, 134] on div "Drop element here" at bounding box center [648, 133] width 105 height 21
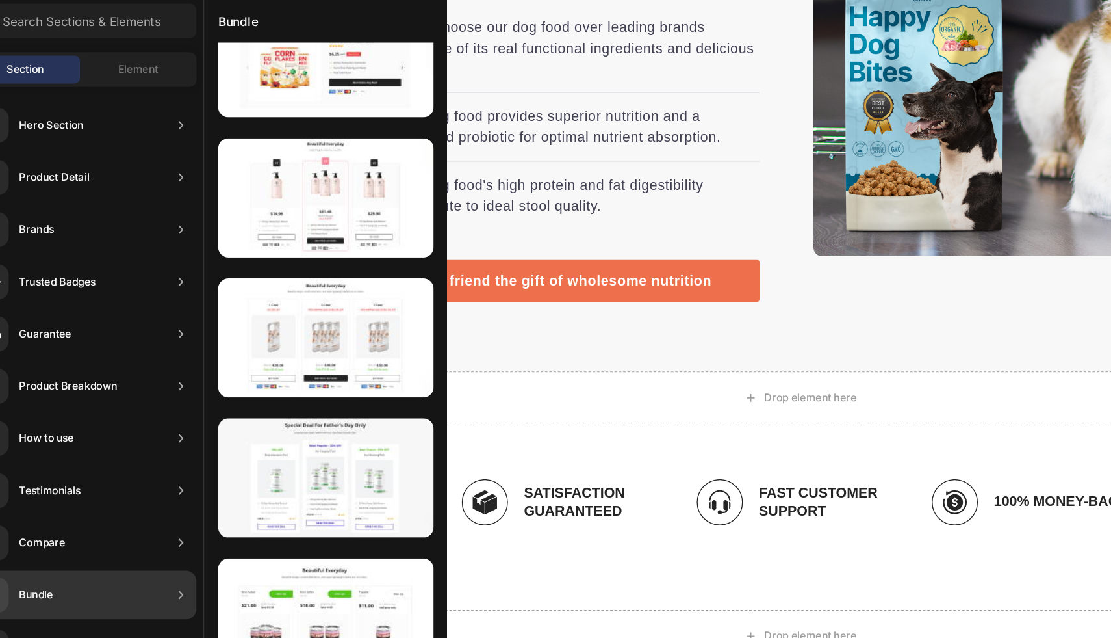
scroll to position [0, 0]
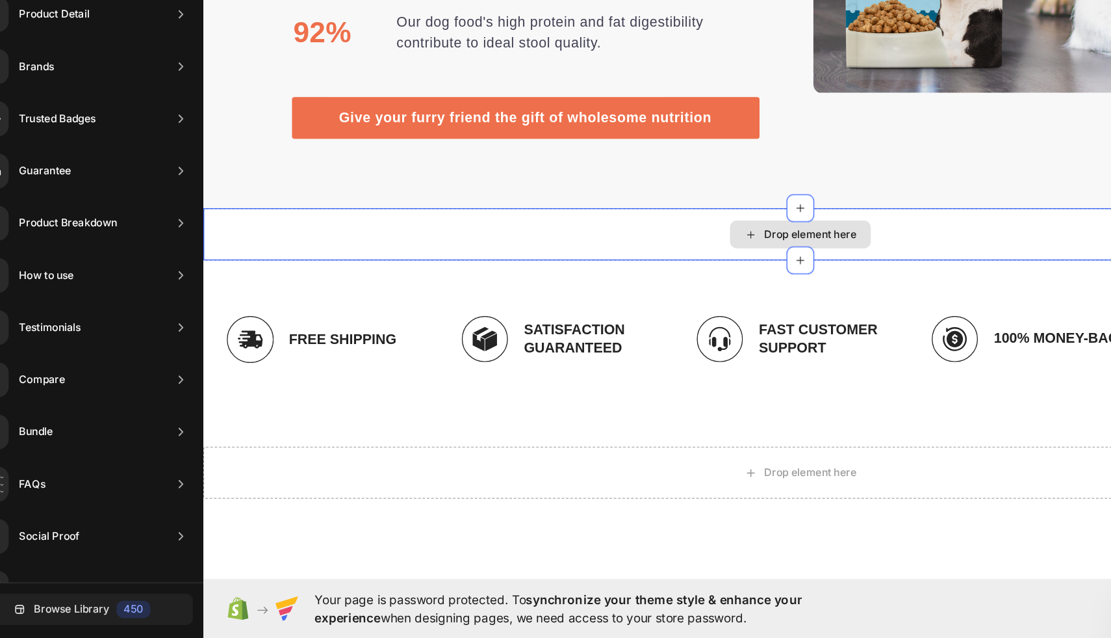
click at [638, 142] on div "Drop element here" at bounding box center [649, 133] width 105 height 21
click at [630, 138] on div "Drop element here" at bounding box center [657, 133] width 69 height 10
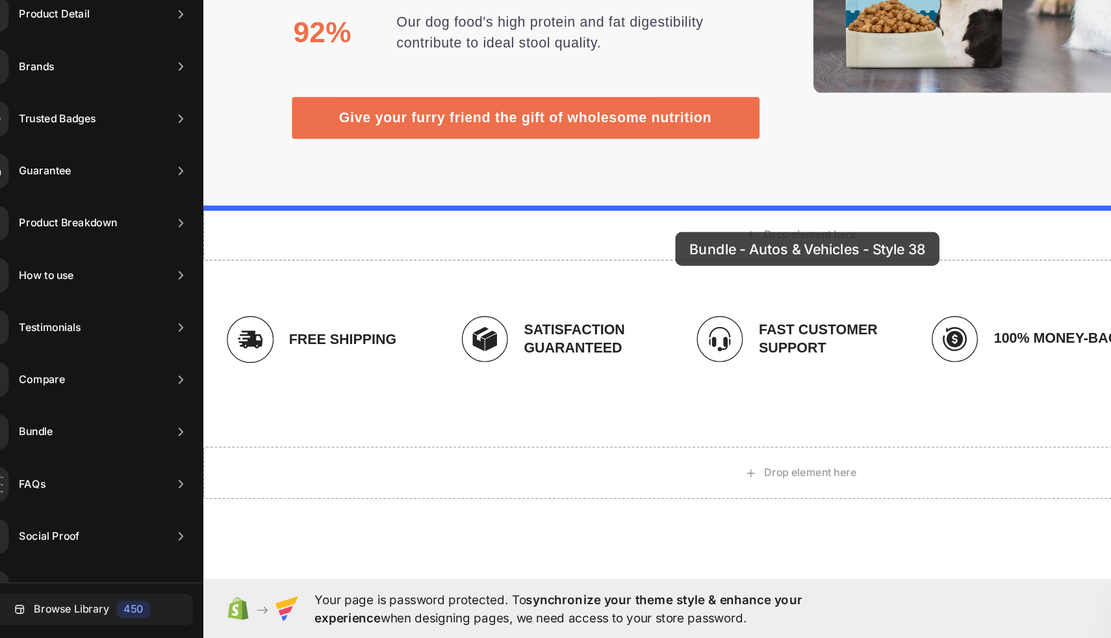
drag, startPoint x: 520, startPoint y: 45, endPoint x: 556, endPoint y: 129, distance: 91.1
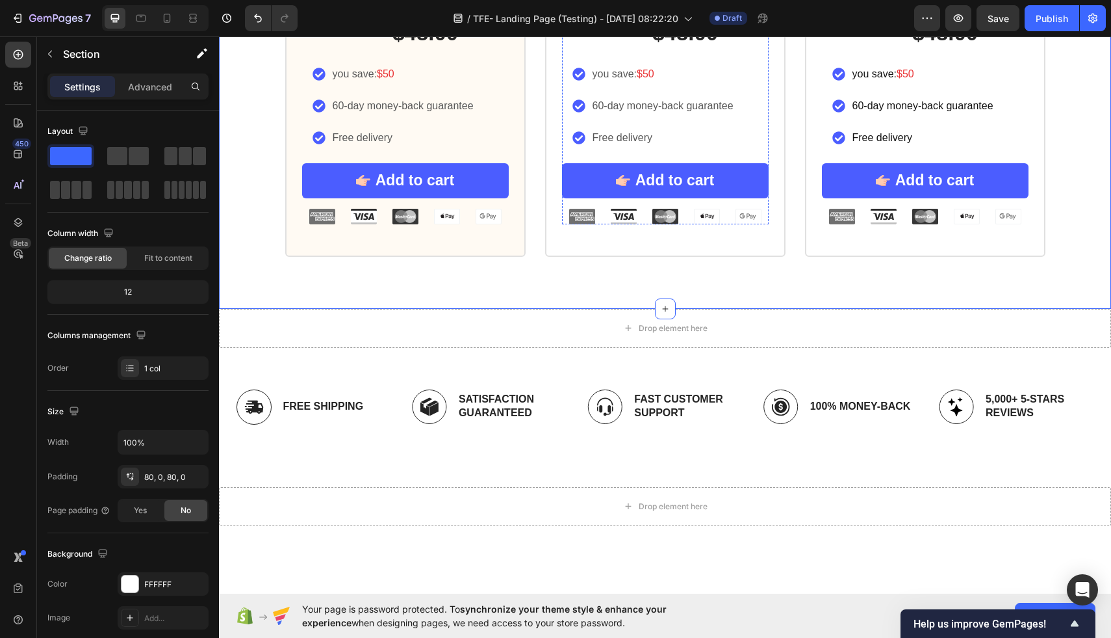
scroll to position [3287, 0]
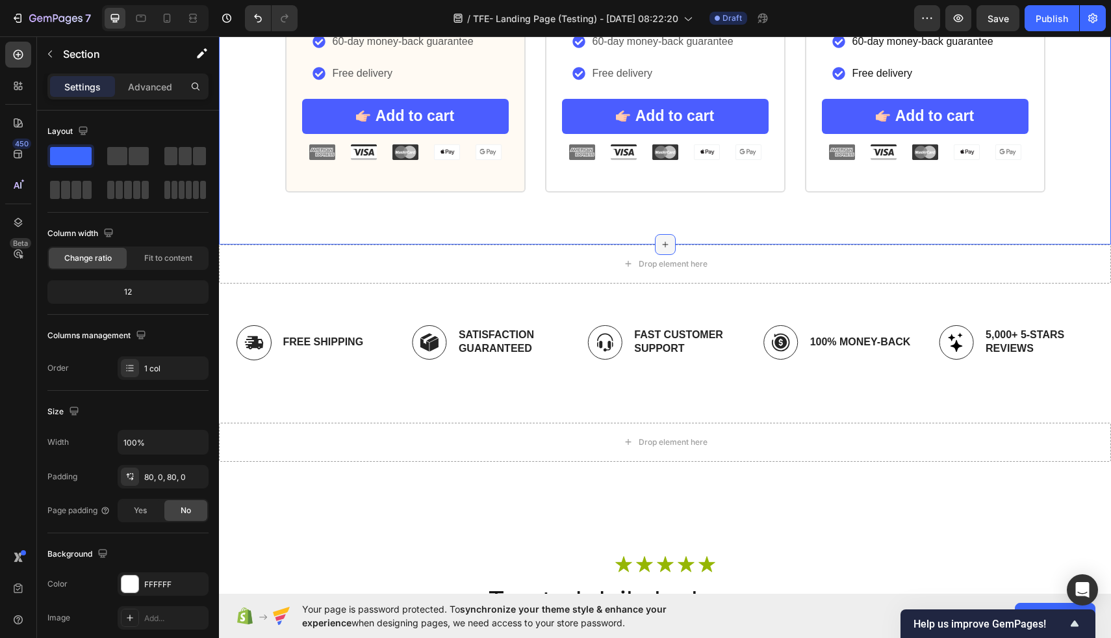
click at [662, 242] on icon at bounding box center [665, 244] width 10 height 10
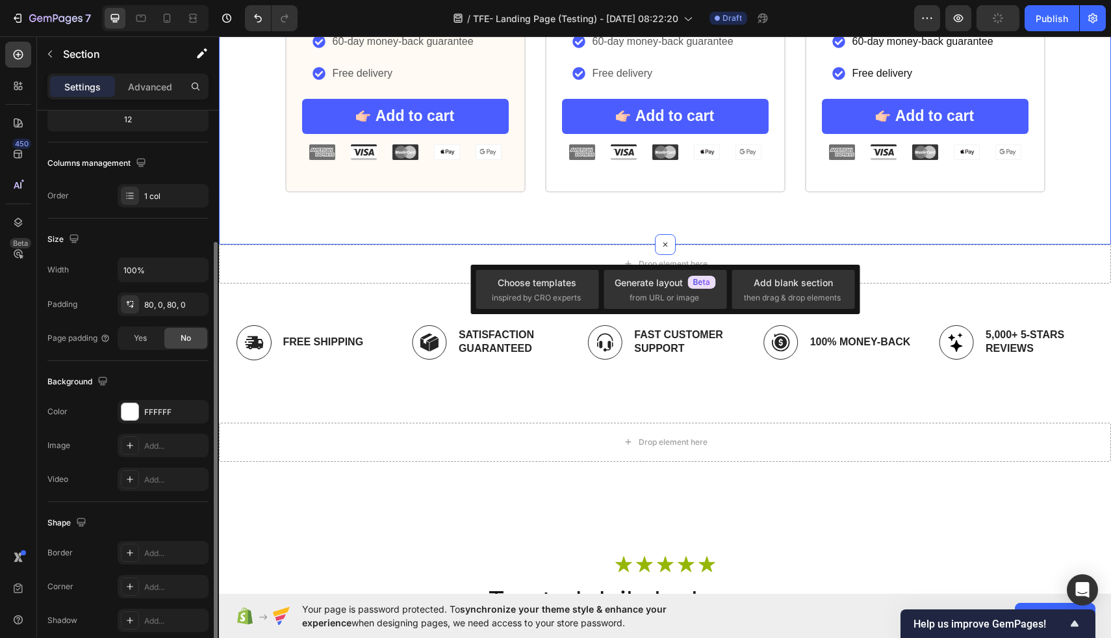
scroll to position [171, 0]
click at [547, 285] on div "Choose templates" at bounding box center [537, 283] width 79 height 14
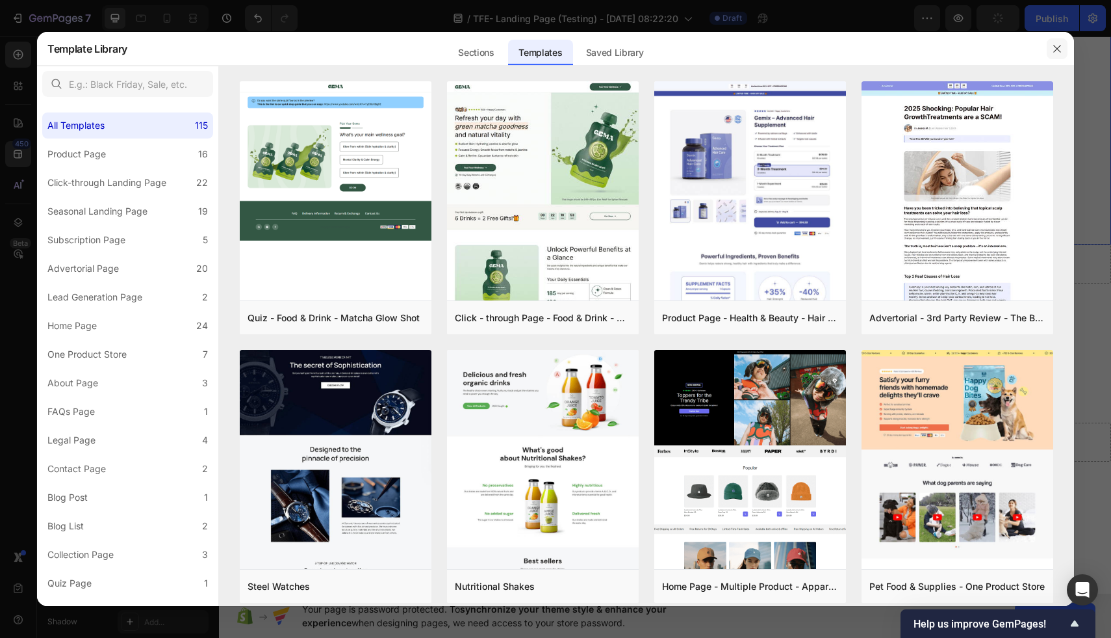
click at [1063, 45] on button "button" at bounding box center [1057, 48] width 21 height 21
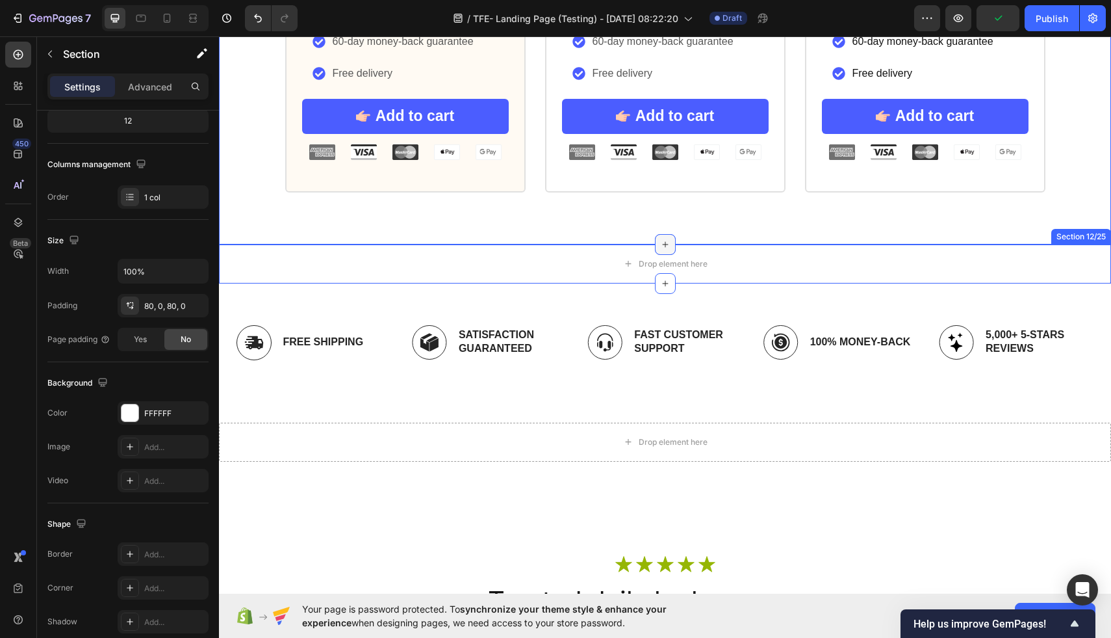
click at [665, 241] on icon at bounding box center [665, 244] width 10 height 10
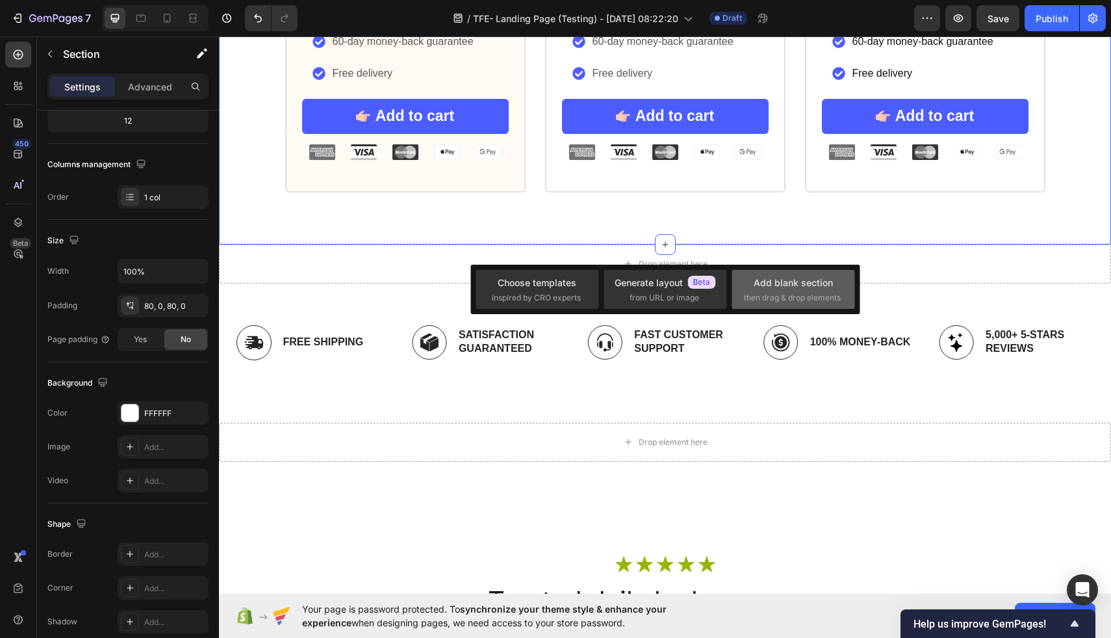
click at [789, 291] on div "Add blank section then drag & drop elements" at bounding box center [793, 290] width 99 height 28
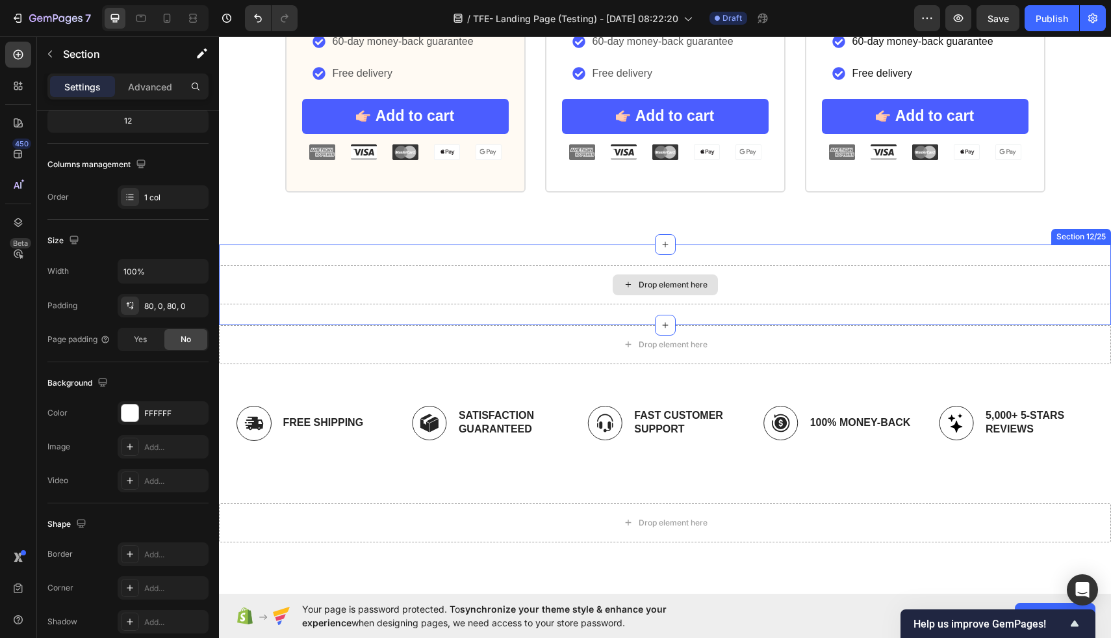
click at [630, 289] on div "Drop element here" at bounding box center [665, 284] width 105 height 21
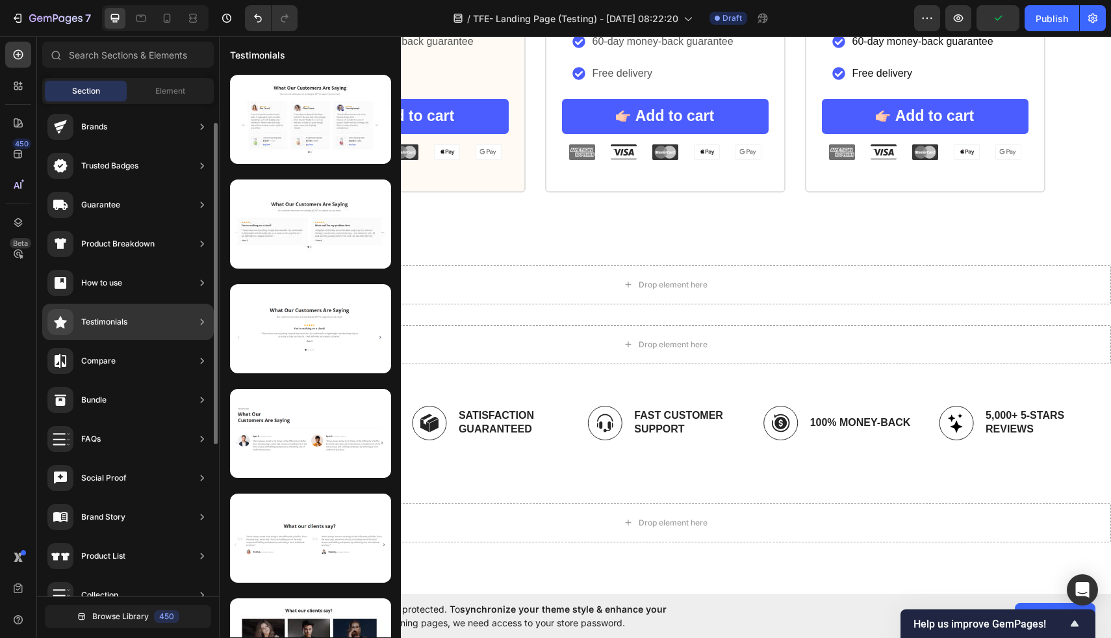
scroll to position [84, 0]
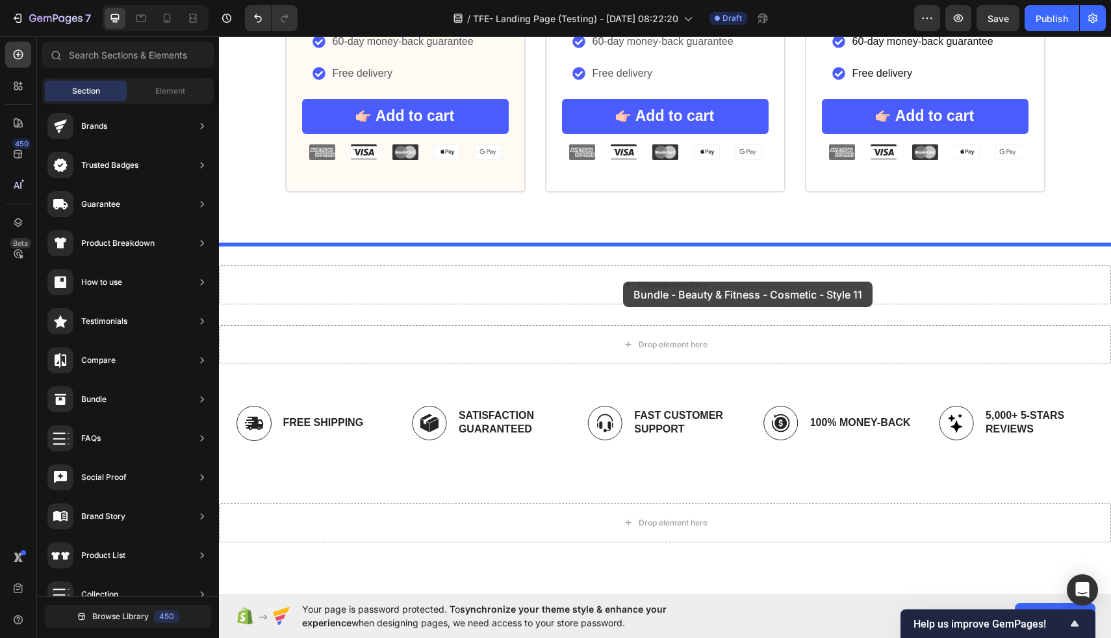
drag, startPoint x: 526, startPoint y: 379, endPoint x: 623, endPoint y: 281, distance: 137.4
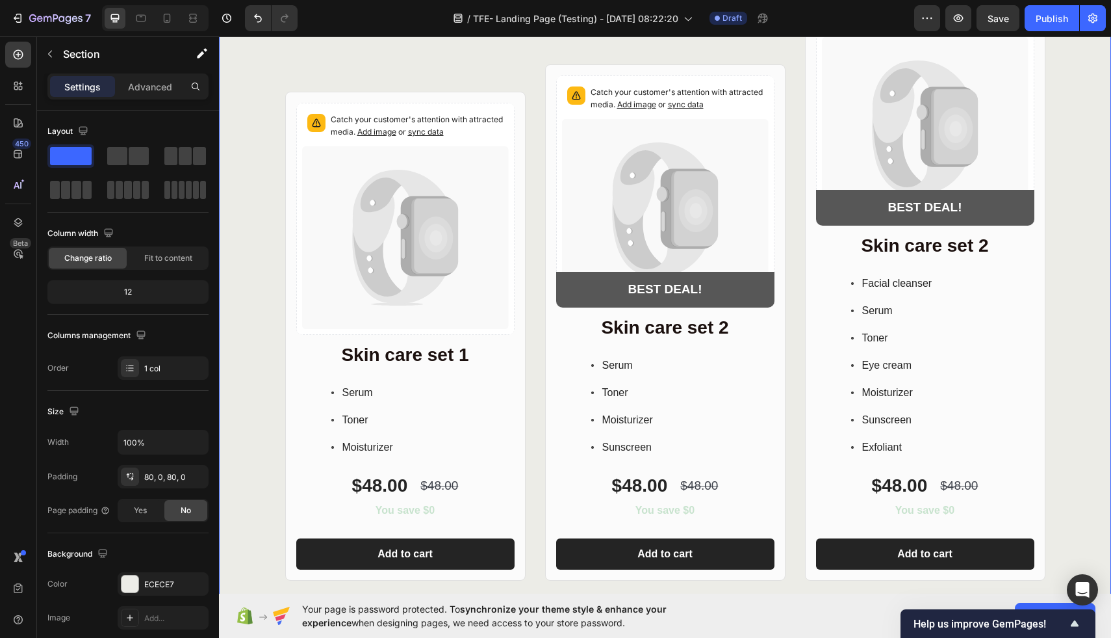
scroll to position [3603, 0]
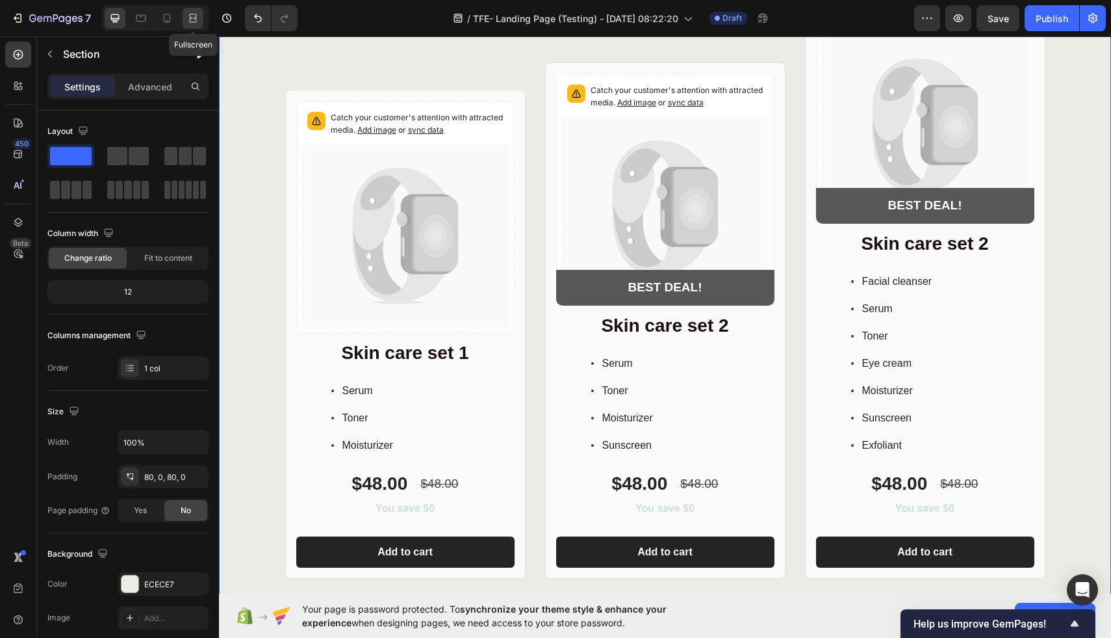
click at [194, 20] on icon at bounding box center [193, 18] width 13 height 13
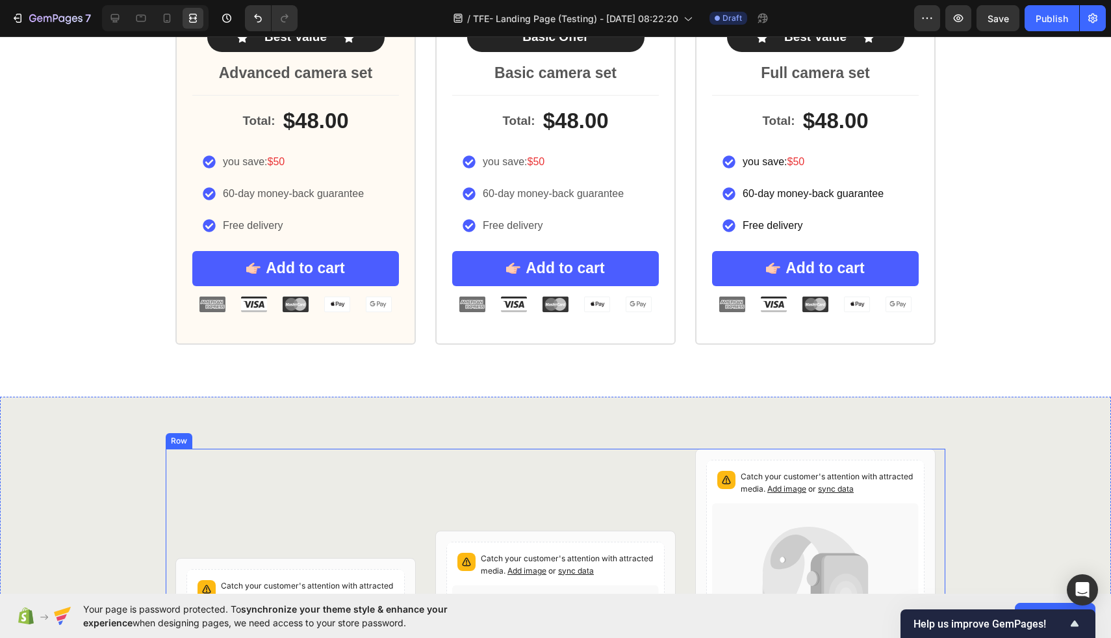
scroll to position [3194, 0]
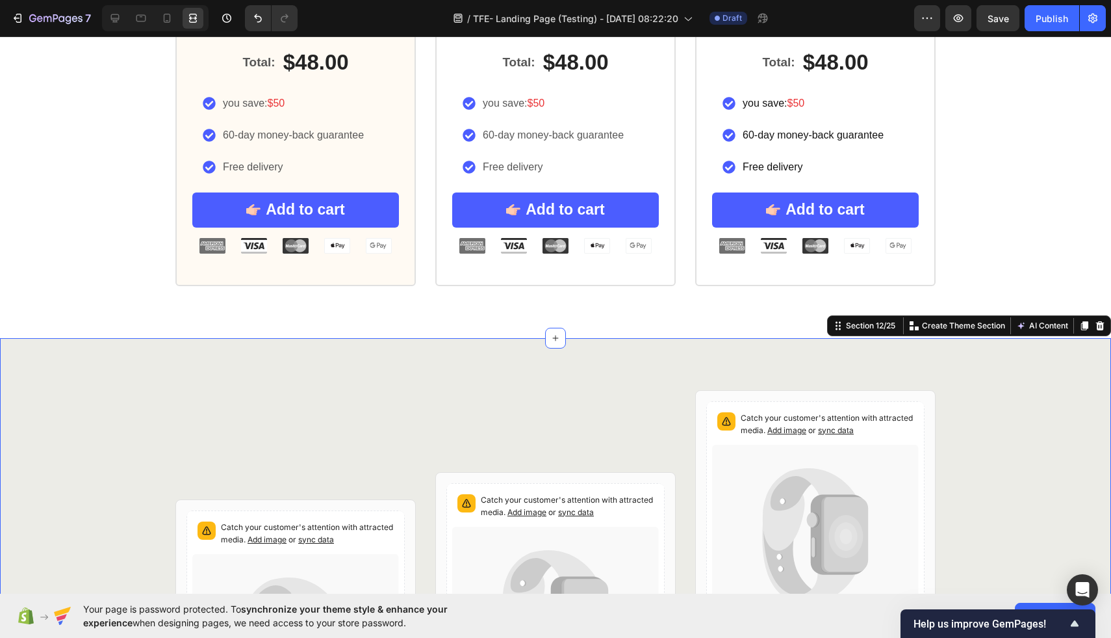
click at [1100, 329] on icon at bounding box center [1100, 325] width 8 height 9
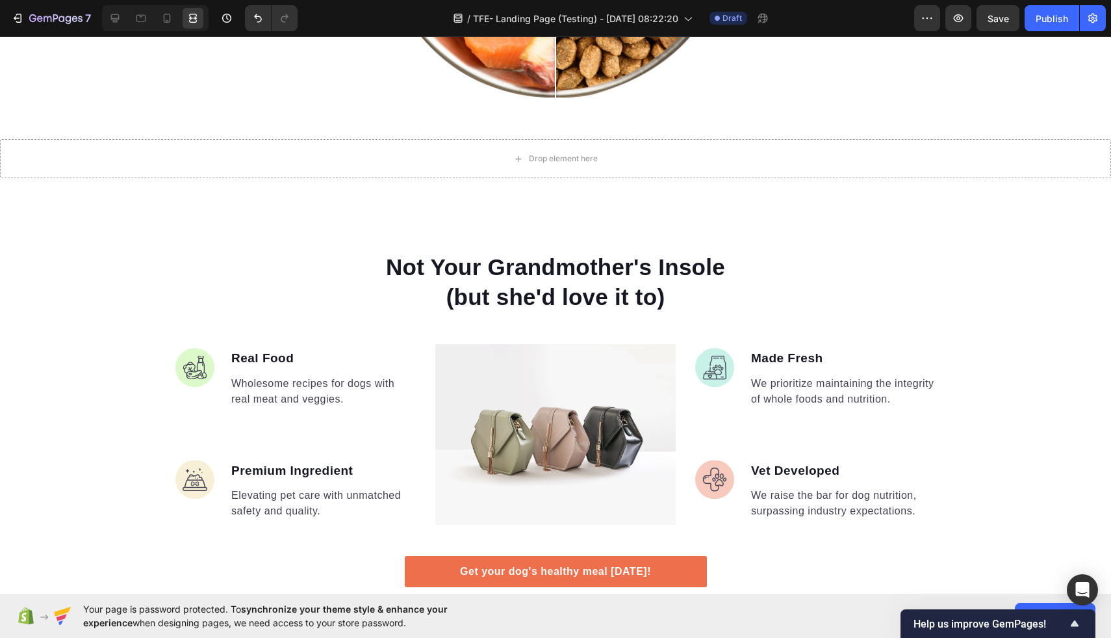
scroll to position [1668, 0]
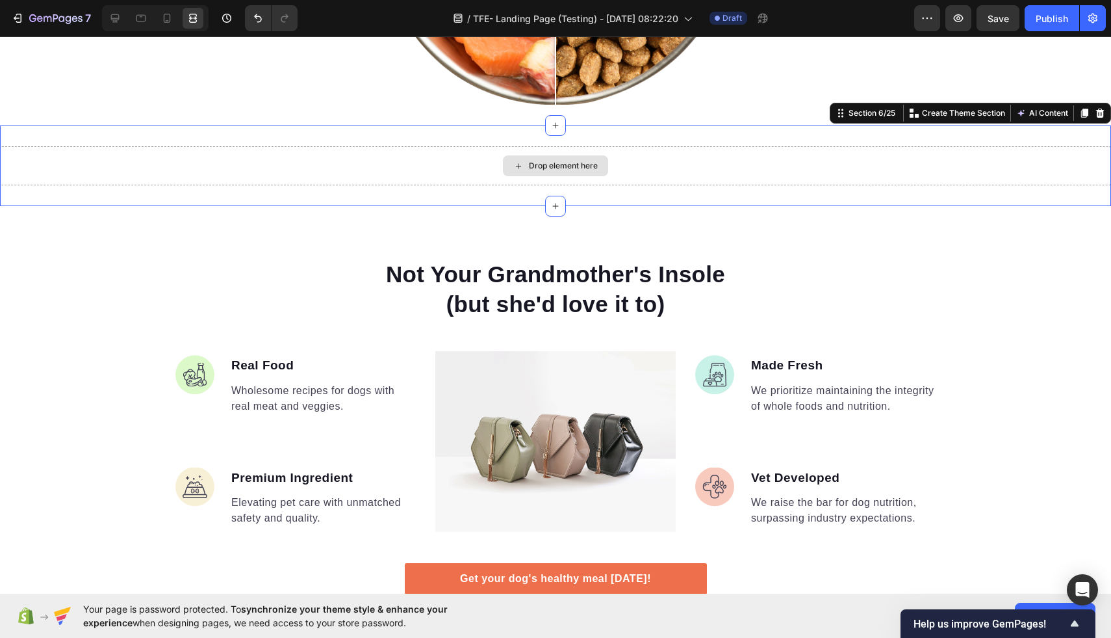
click at [642, 179] on div "Drop element here" at bounding box center [555, 165] width 1111 height 39
click at [1102, 110] on icon at bounding box center [1100, 113] width 8 height 9
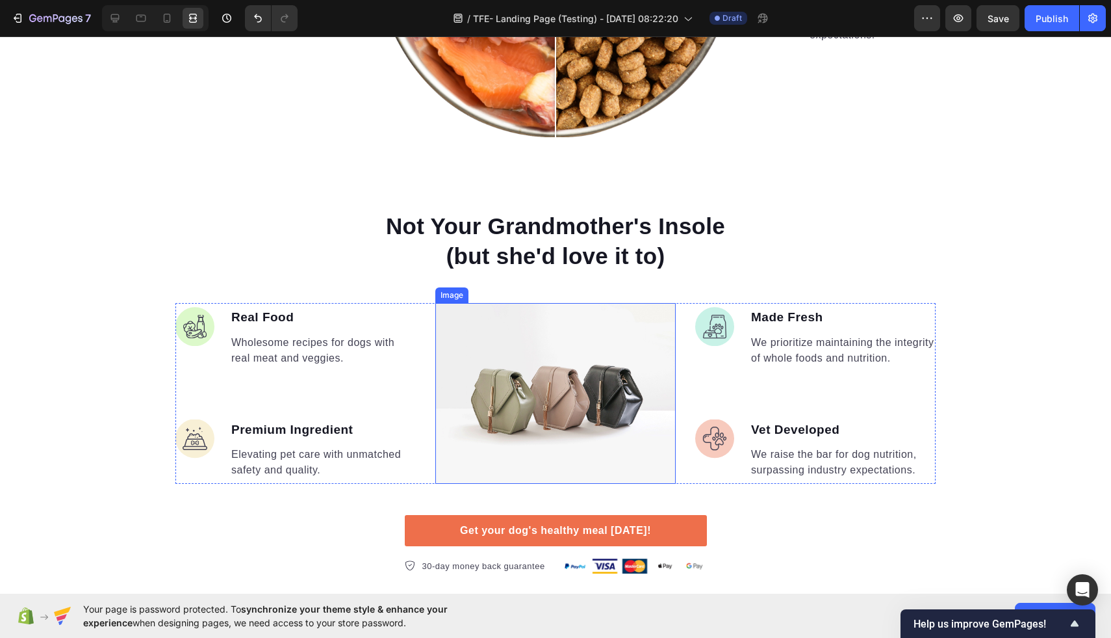
scroll to position [1633, 0]
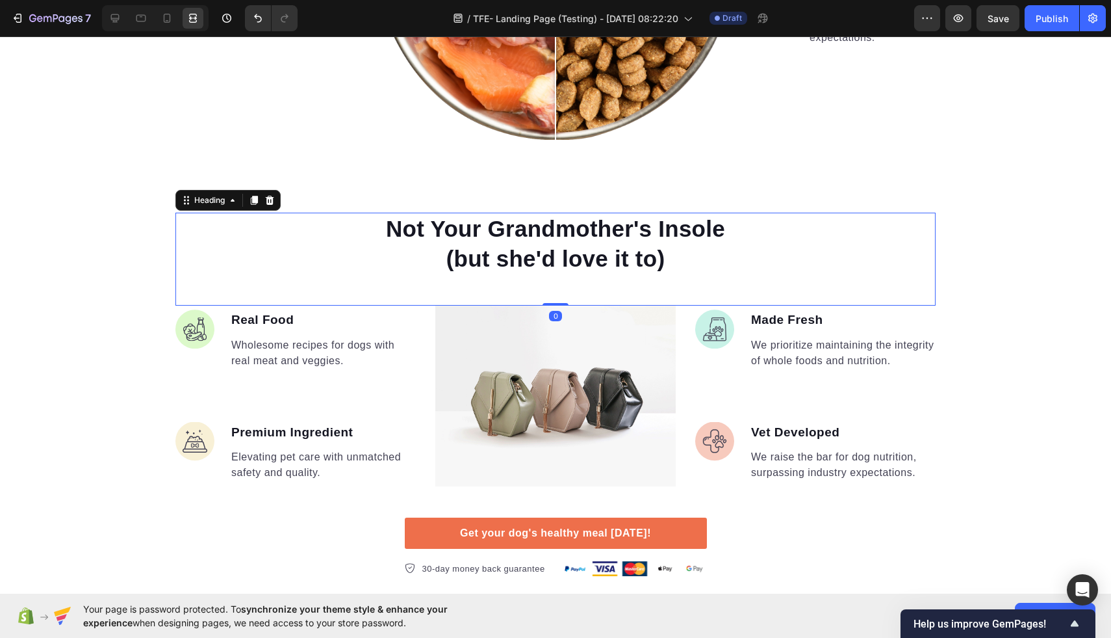
click at [653, 263] on h2 "Not Your Grandmother's Insole (but she'd love it to)" at bounding box center [555, 244] width 348 height 62
click at [654, 264] on h2 "Not Your Grandmother's Insole (but she'd love it to)" at bounding box center [555, 244] width 348 height 62
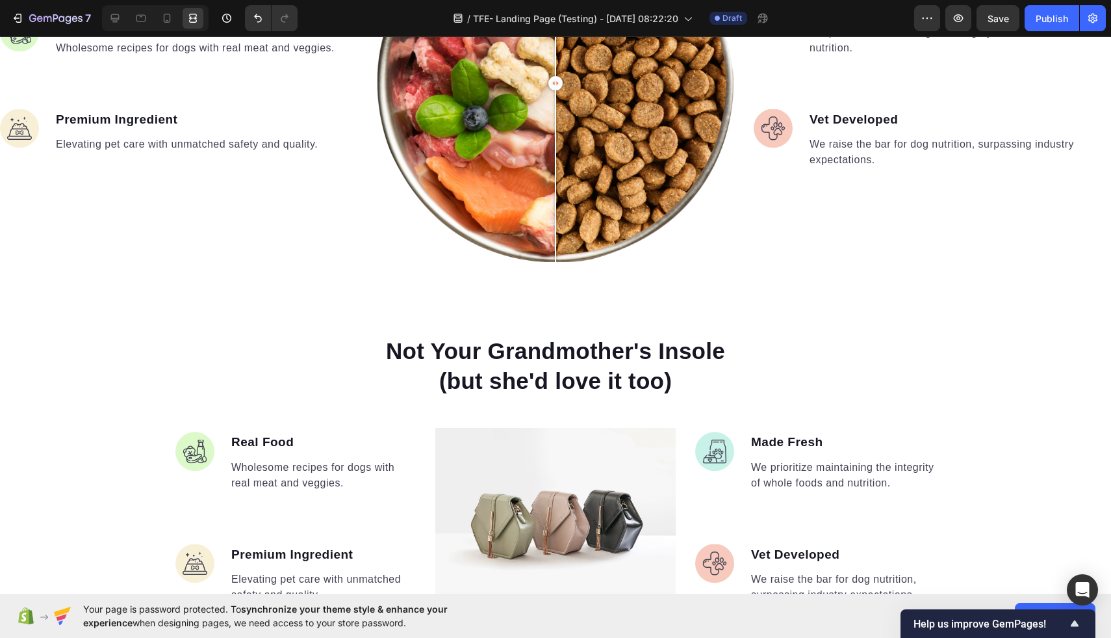
scroll to position [1511, 0]
click at [516, 386] on h2 "Not Your Grandmother's Insole (but she'd love it too)" at bounding box center [555, 365] width 348 height 62
click at [516, 386] on p "Not Your Grandmother's Insole (but she'd love it too)" at bounding box center [556, 364] width 346 height 59
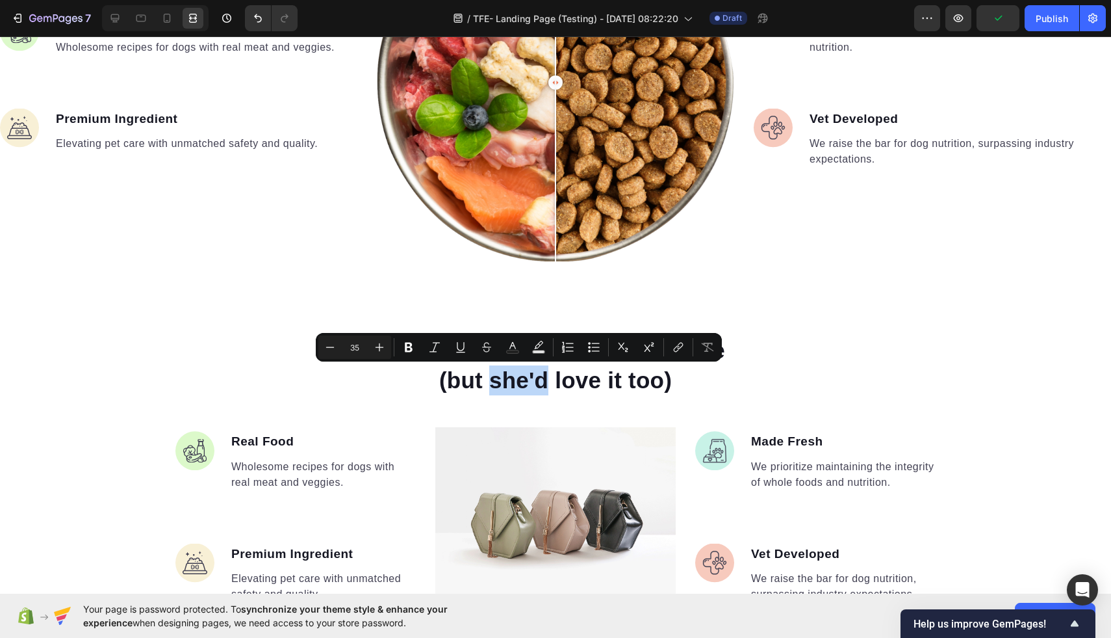
click at [523, 385] on p "Not Your Grandmother's Insole (but she'd love it too)" at bounding box center [556, 364] width 346 height 59
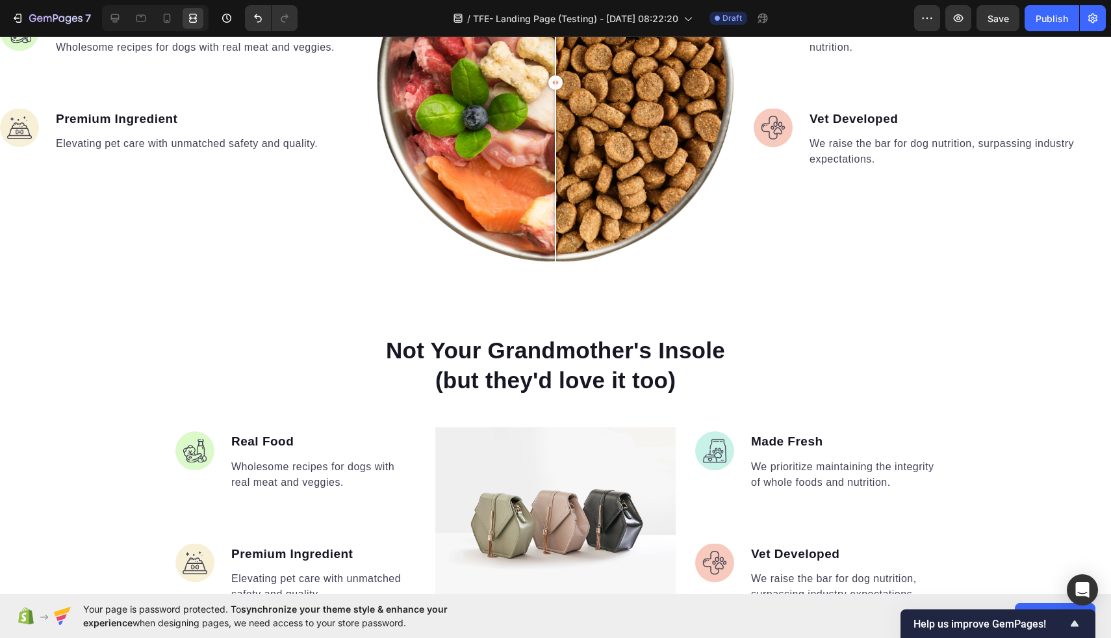
click at [406, 355] on p "Not Your Grandmother's Insole (but they'd love it too)" at bounding box center [556, 364] width 346 height 59
click at [439, 352] on p "Not Your Grandmother's Insole (but they'd love it too)" at bounding box center [556, 364] width 346 height 59
click at [422, 348] on p "Not Your Grandmother's Insole (but they'd love it too)" at bounding box center [556, 364] width 346 height 59
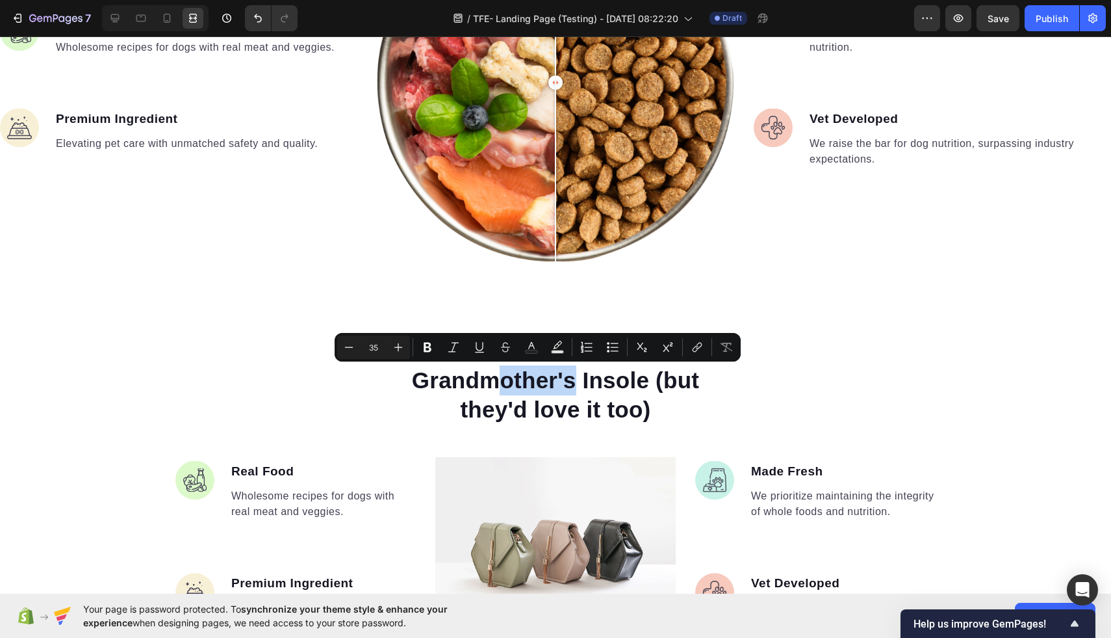
drag, startPoint x: 574, startPoint y: 385, endPoint x: 490, endPoint y: 385, distance: 83.8
click at [490, 385] on p "We Made An Edit To Your Grandmother's Insole (but they'd love it too)" at bounding box center [556, 379] width 346 height 89
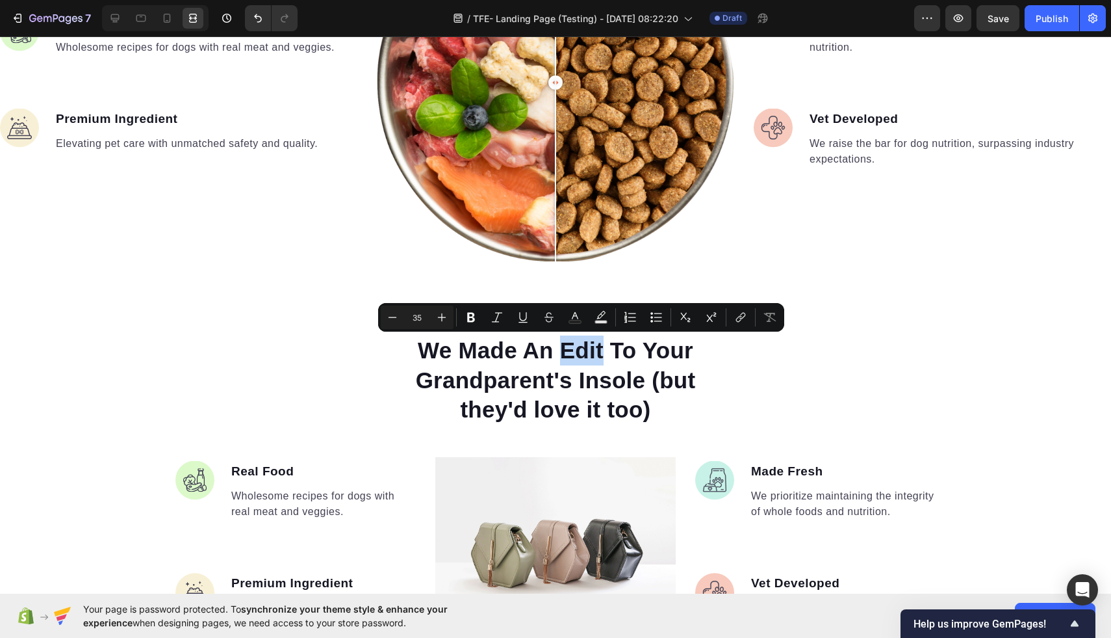
drag, startPoint x: 562, startPoint y: 354, endPoint x: 603, endPoint y: 355, distance: 40.9
click at [603, 355] on p "We Made An Edit To Your Grandparent's Insole (but they'd love it too)" at bounding box center [556, 379] width 346 height 89
click at [500, 318] on icon "Editor contextual toolbar" at bounding box center [497, 317] width 13 height 13
click at [847, 411] on div "We Made An Edit To Your Grandparent's Insole (but they'd love it too)" at bounding box center [555, 380] width 760 height 92
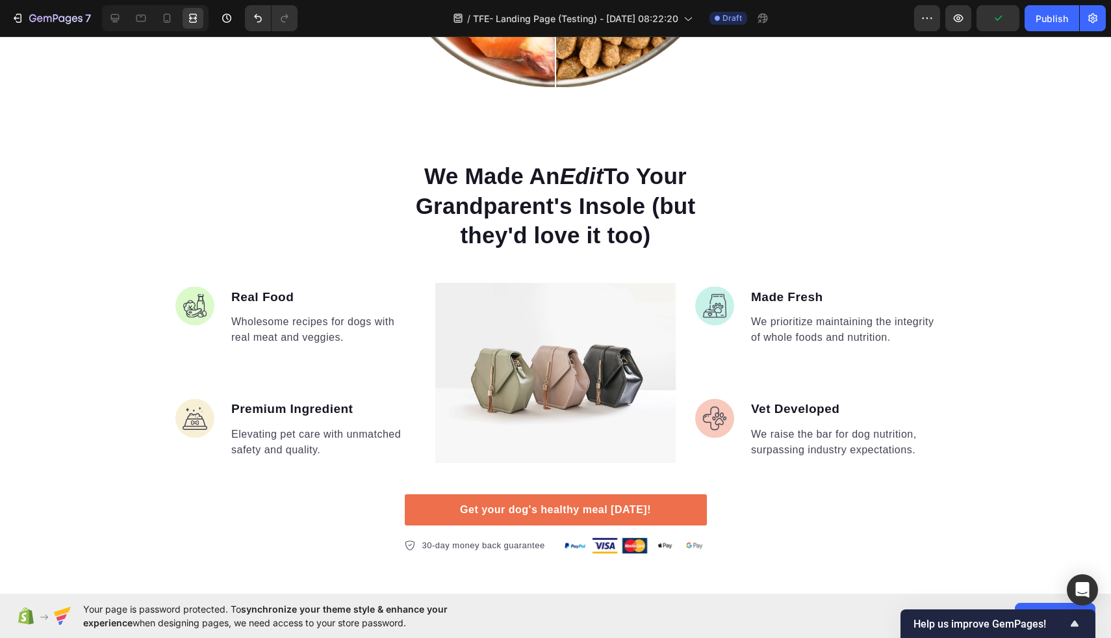
scroll to position [1718, 0]
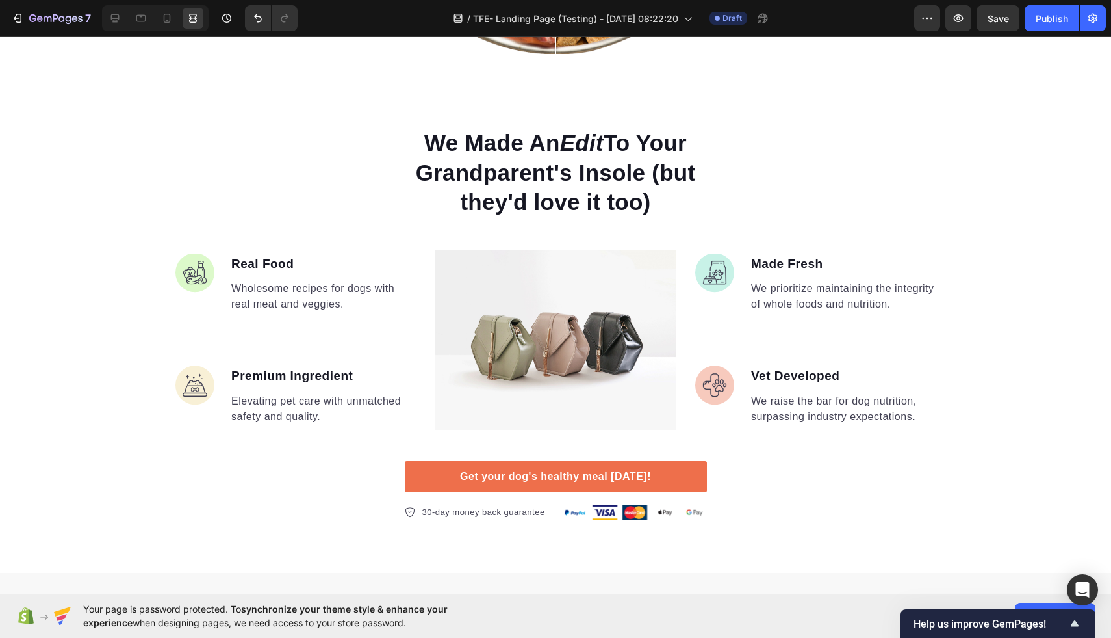
click at [812, 175] on div "We Made An Edit To Your Grandparent's Insole (but they'd love it too)" at bounding box center [555, 173] width 760 height 92
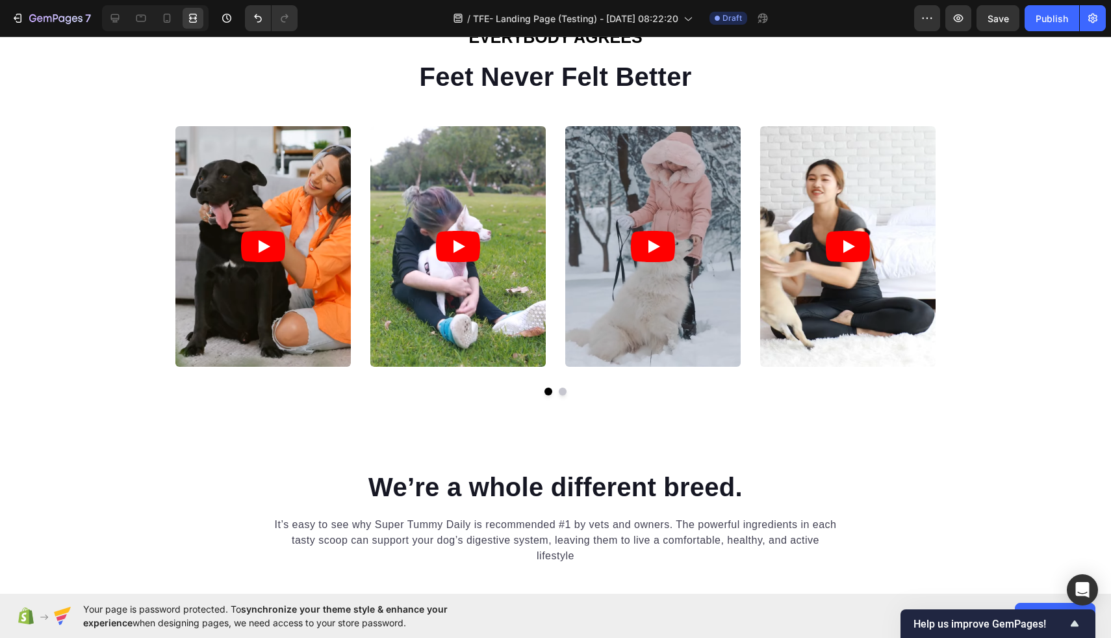
scroll to position [774, 0]
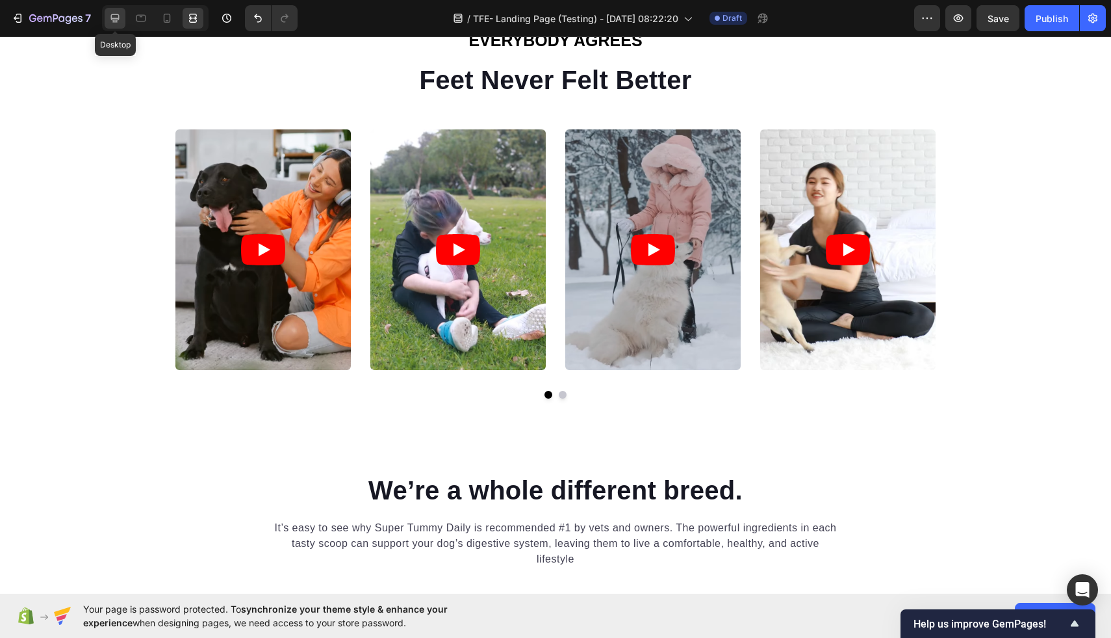
click at [115, 21] on icon at bounding box center [115, 18] width 13 height 13
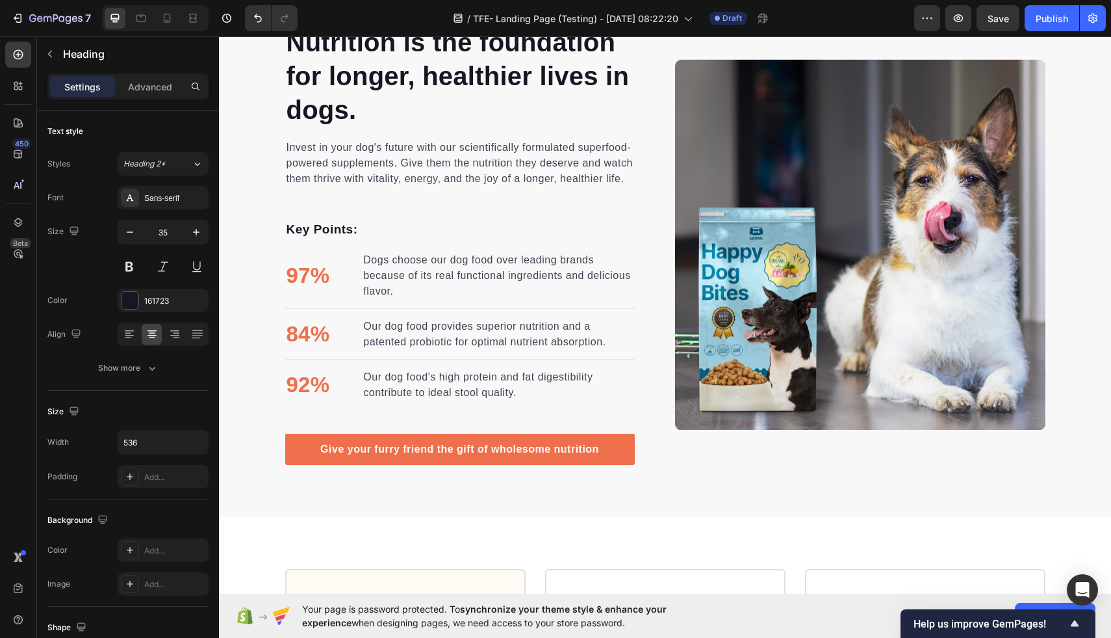
scroll to position [2247, 0]
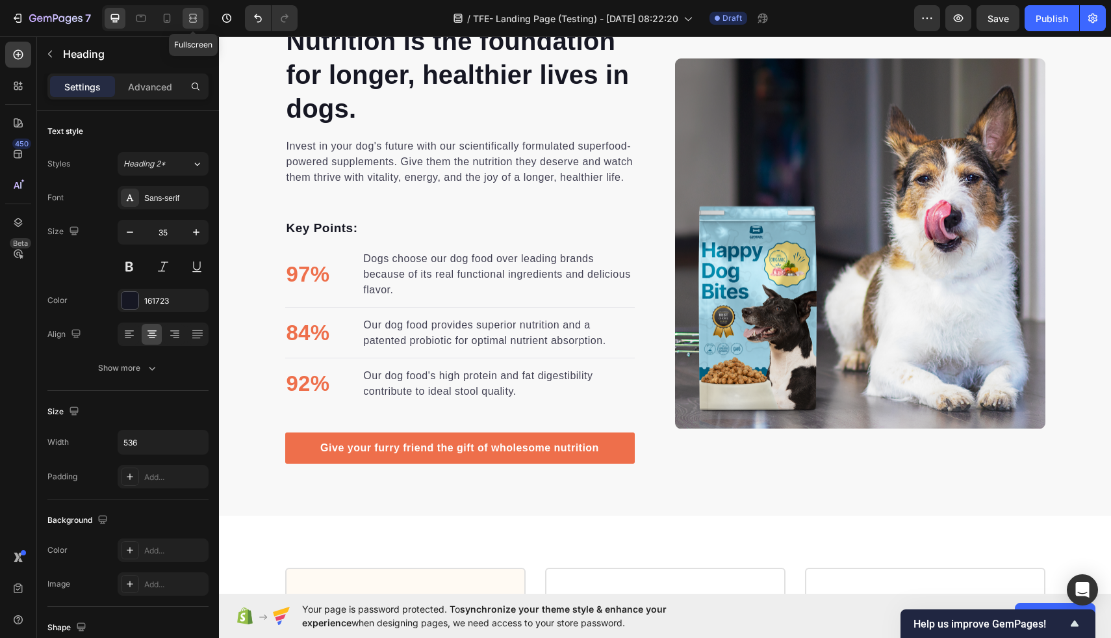
click at [190, 22] on icon at bounding box center [193, 18] width 13 height 13
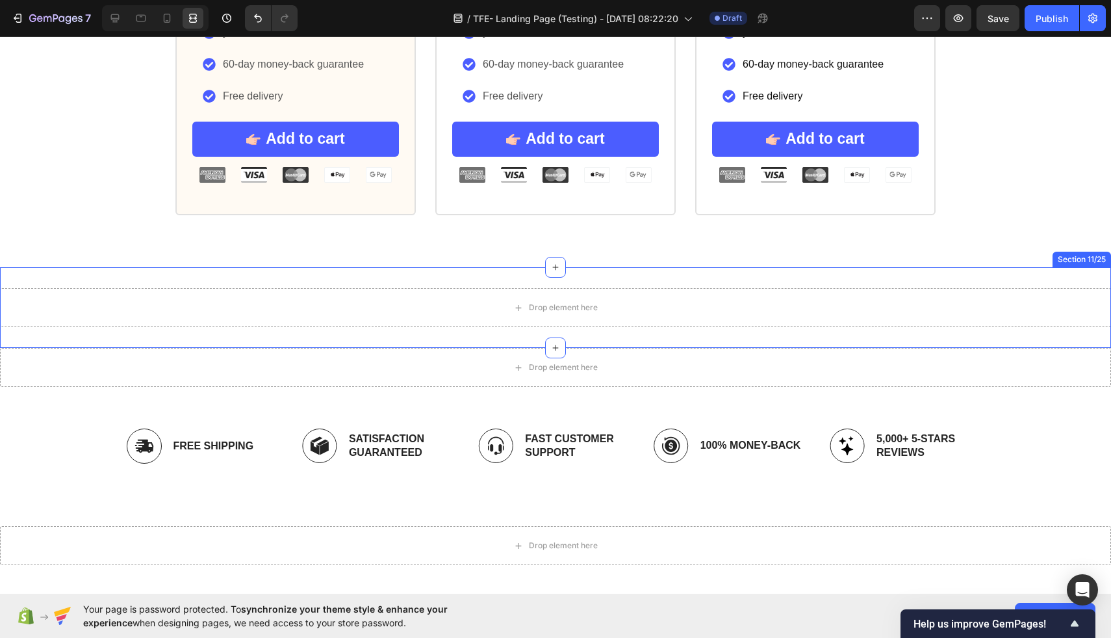
scroll to position [3147, 0]
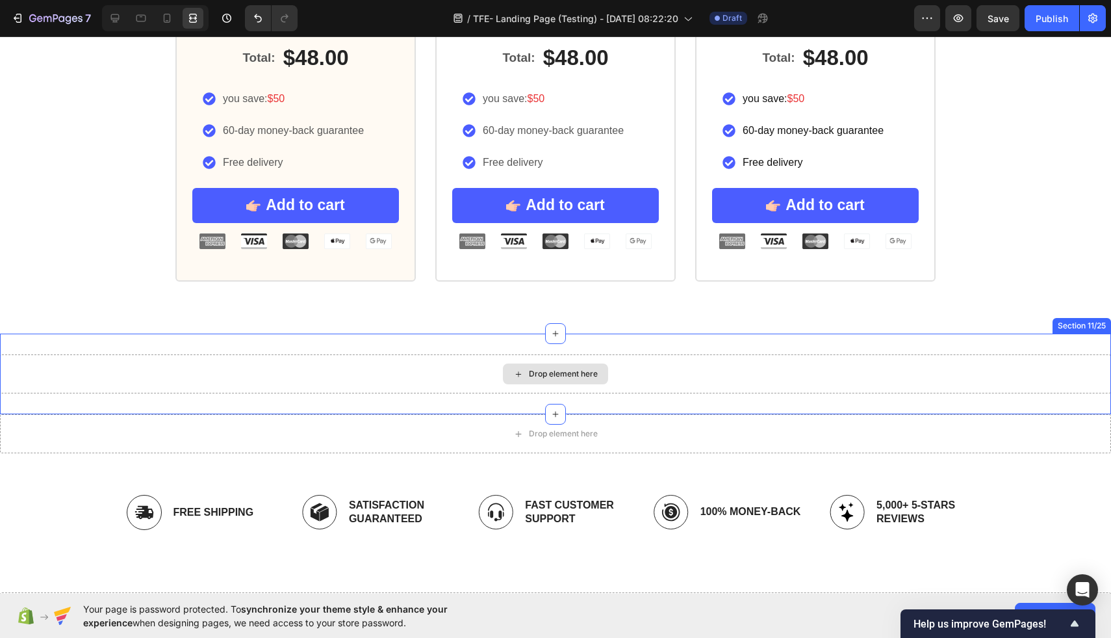
click at [838, 377] on div "Drop element here" at bounding box center [555, 373] width 1111 height 39
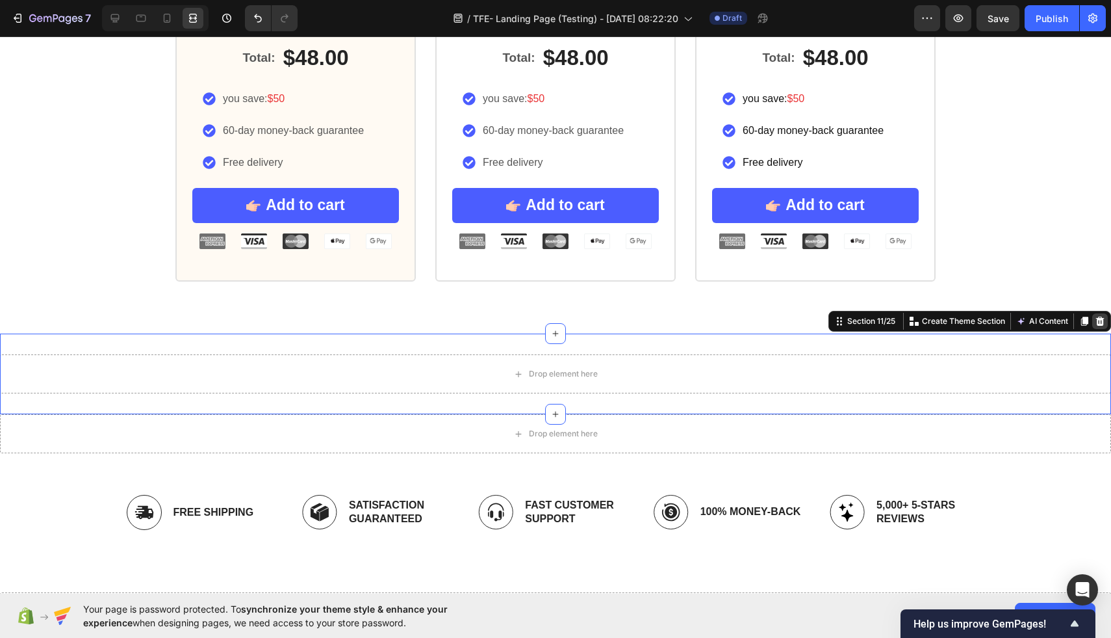
click at [1102, 321] on icon at bounding box center [1100, 320] width 8 height 9
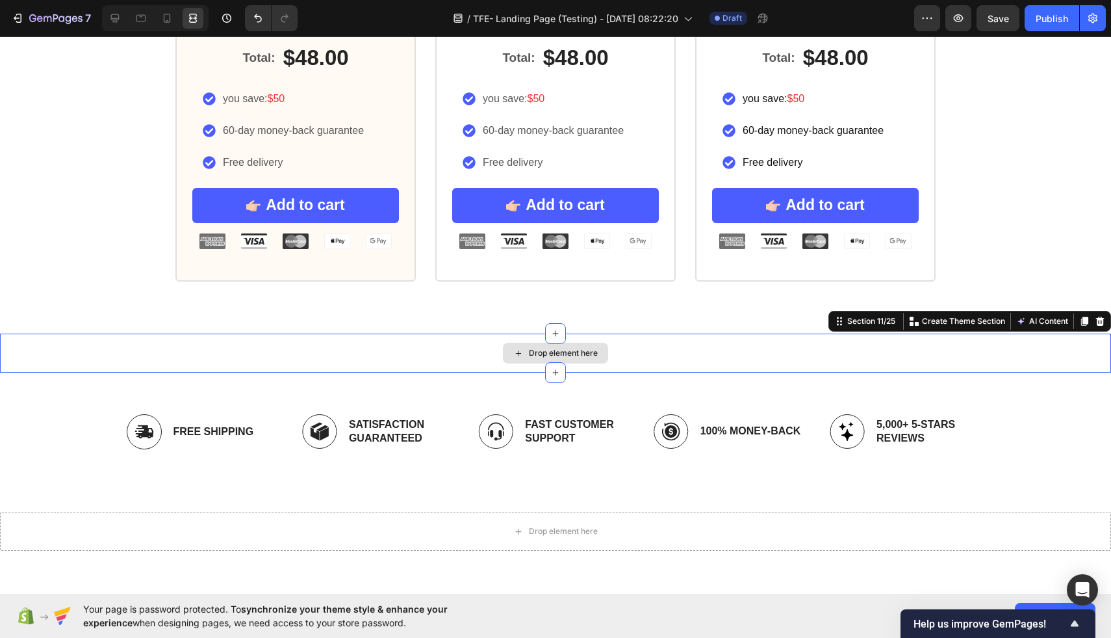
click at [1072, 348] on div "Drop element here" at bounding box center [555, 352] width 1111 height 39
click at [1093, 325] on div at bounding box center [1100, 321] width 16 height 16
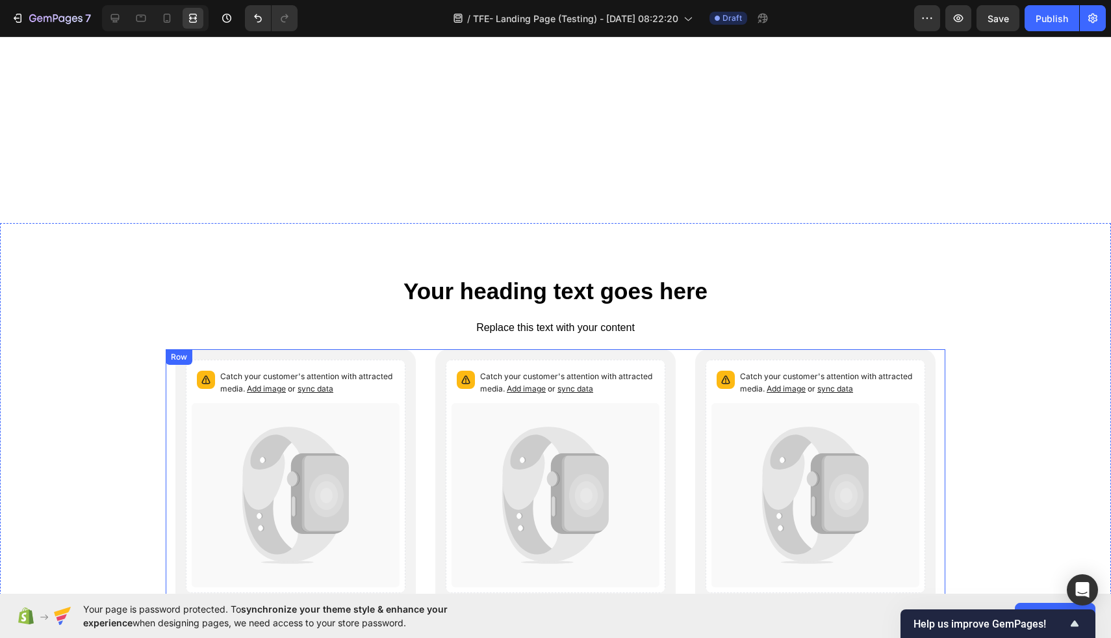
scroll to position [5028, 0]
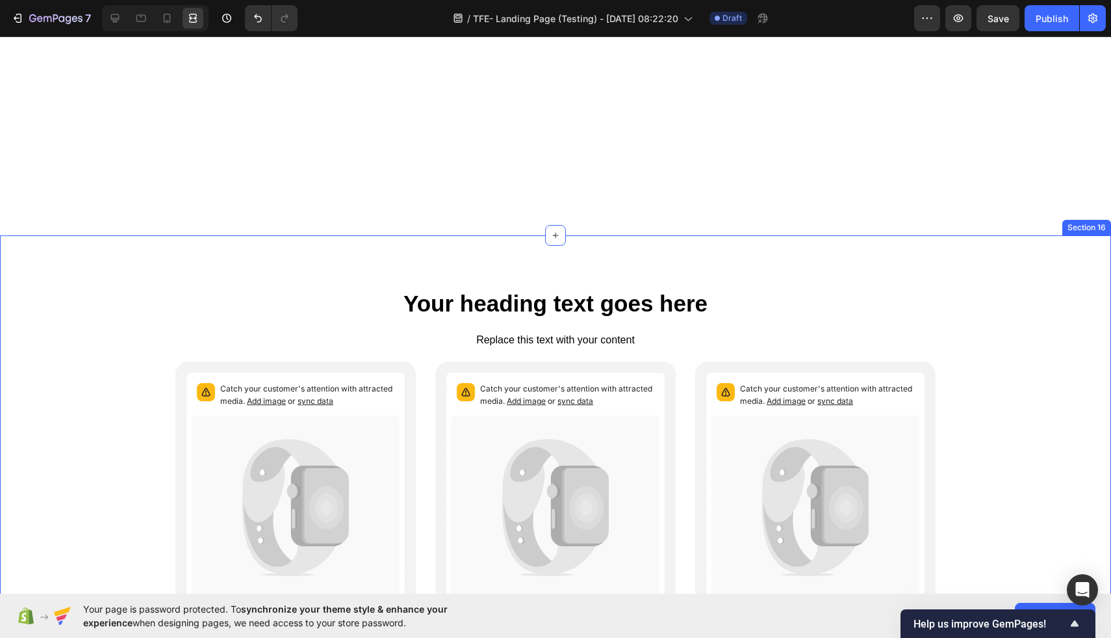
click at [970, 260] on div "Your heading text goes here Heading Replace this text with your content Text Bl…" at bounding box center [555, 573] width 1111 height 677
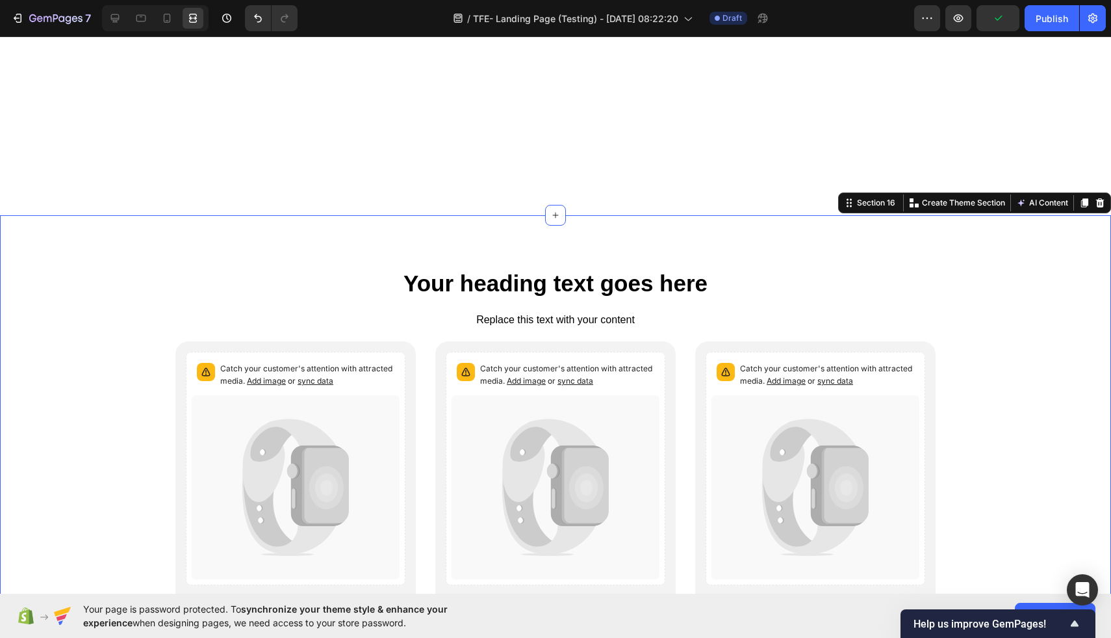
scroll to position [4990, 0]
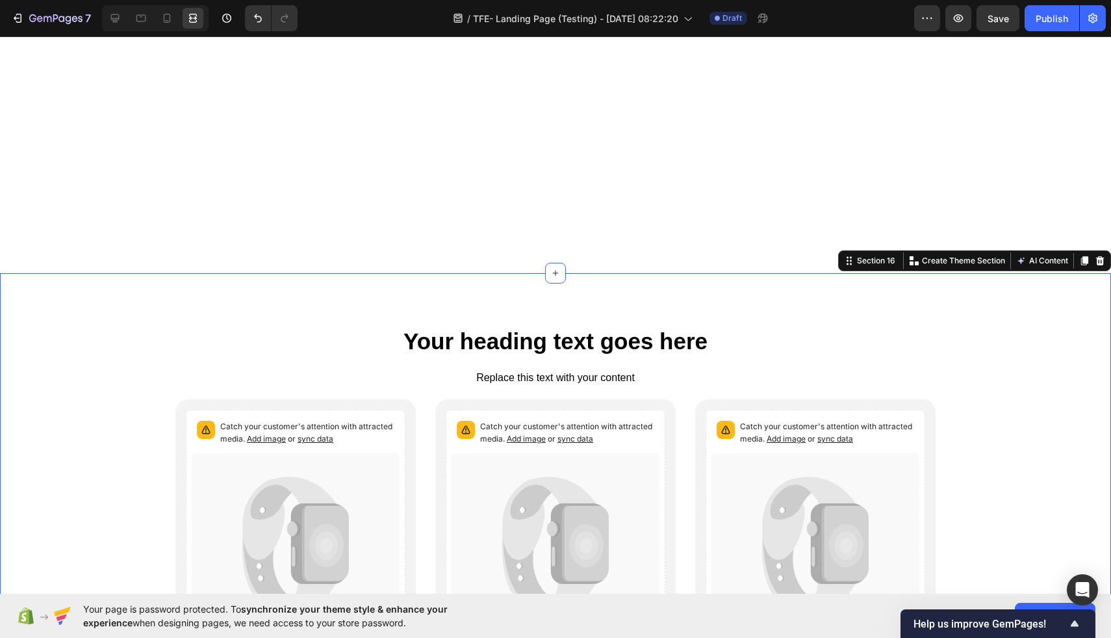
click at [1000, 300] on div "Your heading text goes here Heading Replace this text with your content Text Bl…" at bounding box center [555, 611] width 1111 height 677
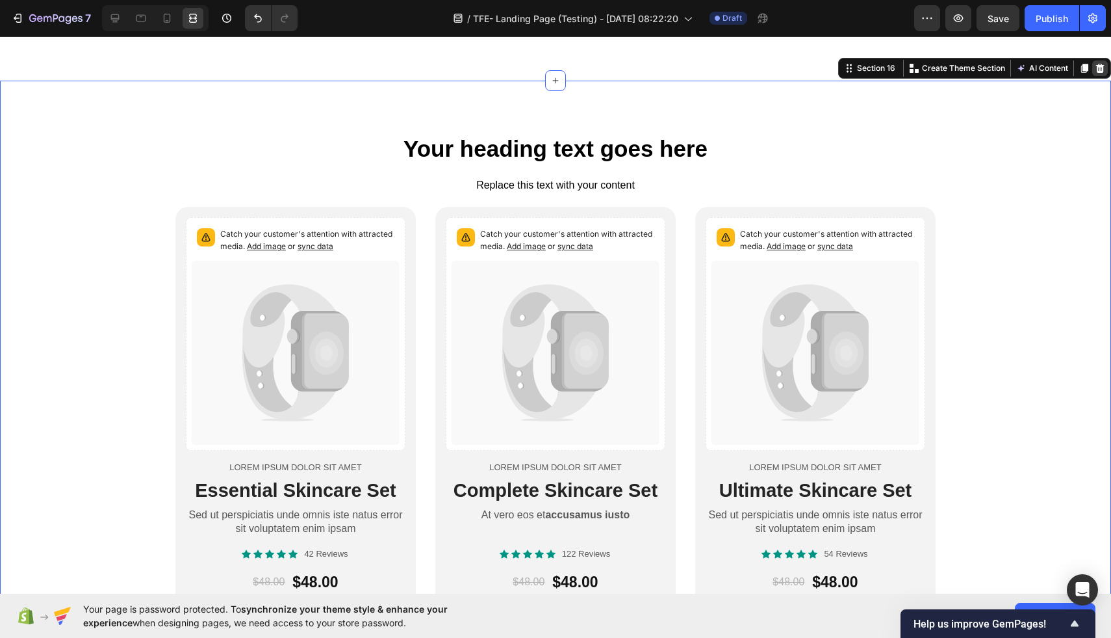
click at [1102, 73] on icon at bounding box center [1100, 68] width 8 height 9
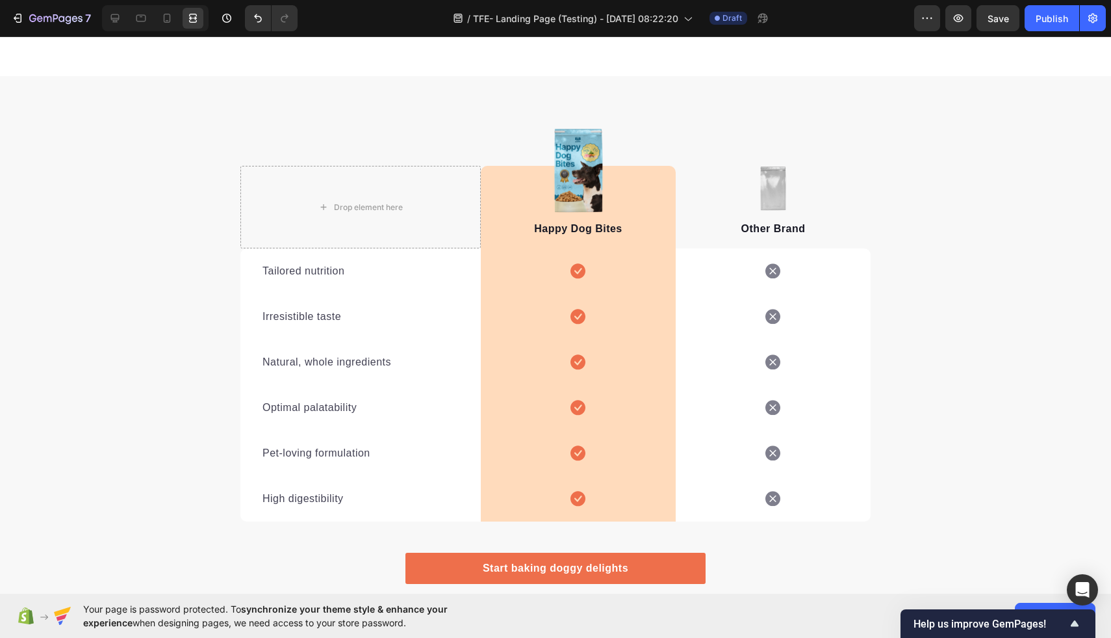
scroll to position [5896, 0]
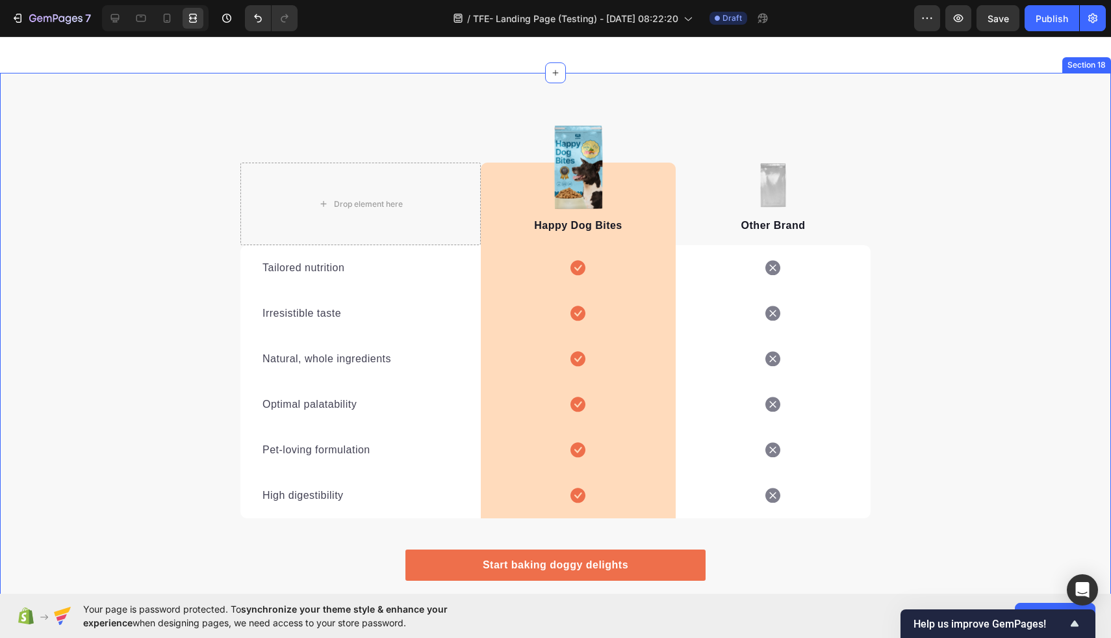
click at [1044, 218] on div "Drop element here Image Happy Dog Bites Text block Row Image Other Brand Text b…" at bounding box center [555, 367] width 1111 height 588
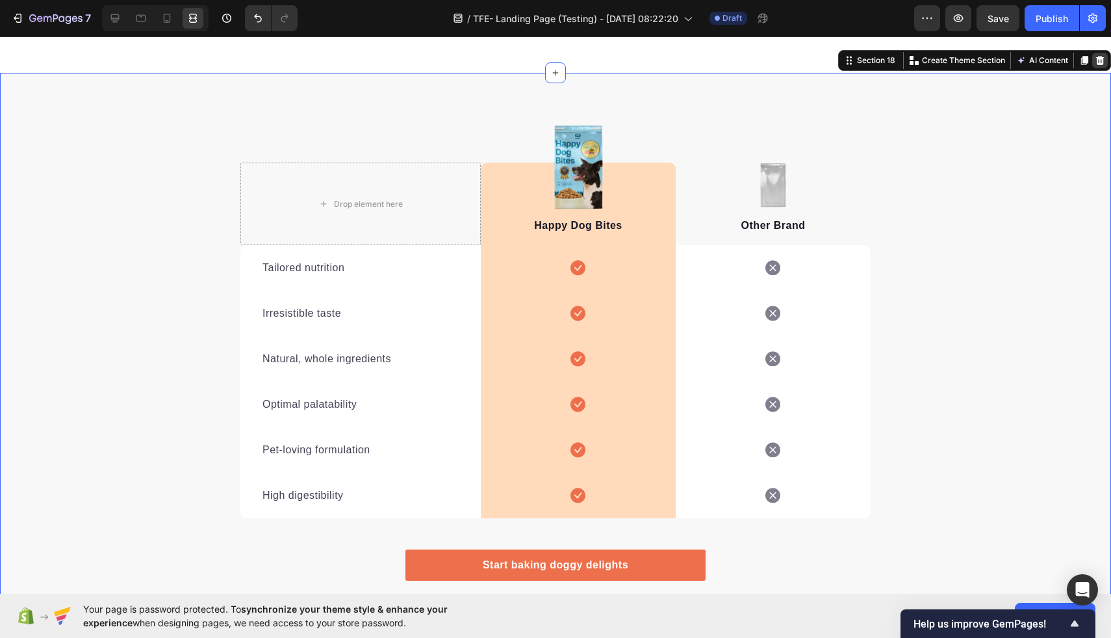
click at [1104, 66] on icon at bounding box center [1100, 60] width 10 height 10
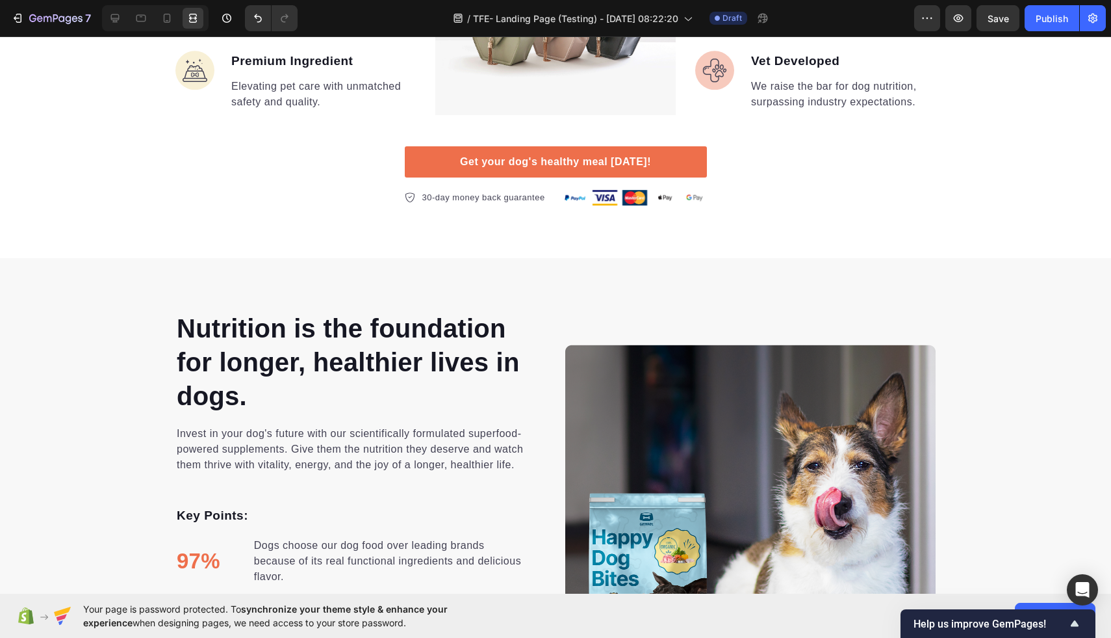
scroll to position [2061, 0]
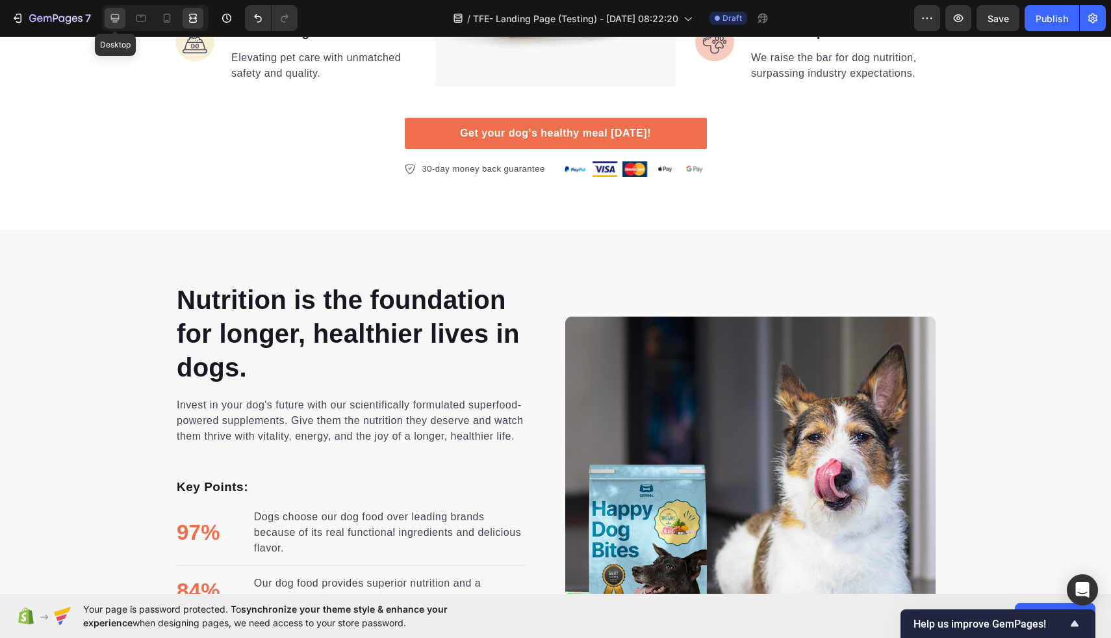
click at [117, 18] on icon at bounding box center [115, 18] width 8 height 8
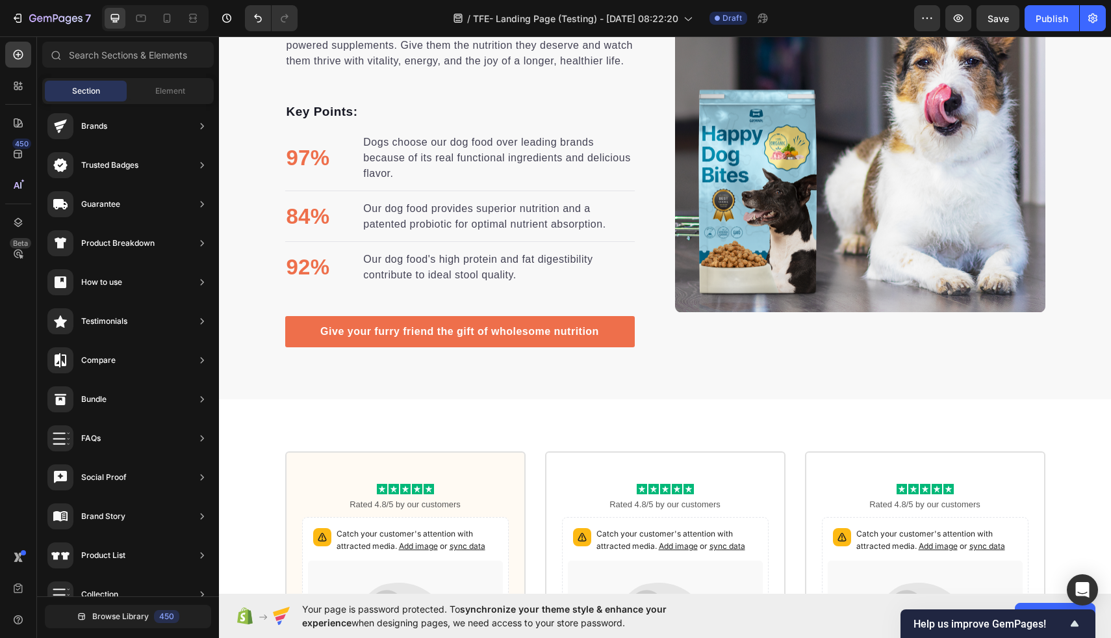
scroll to position [2348, 0]
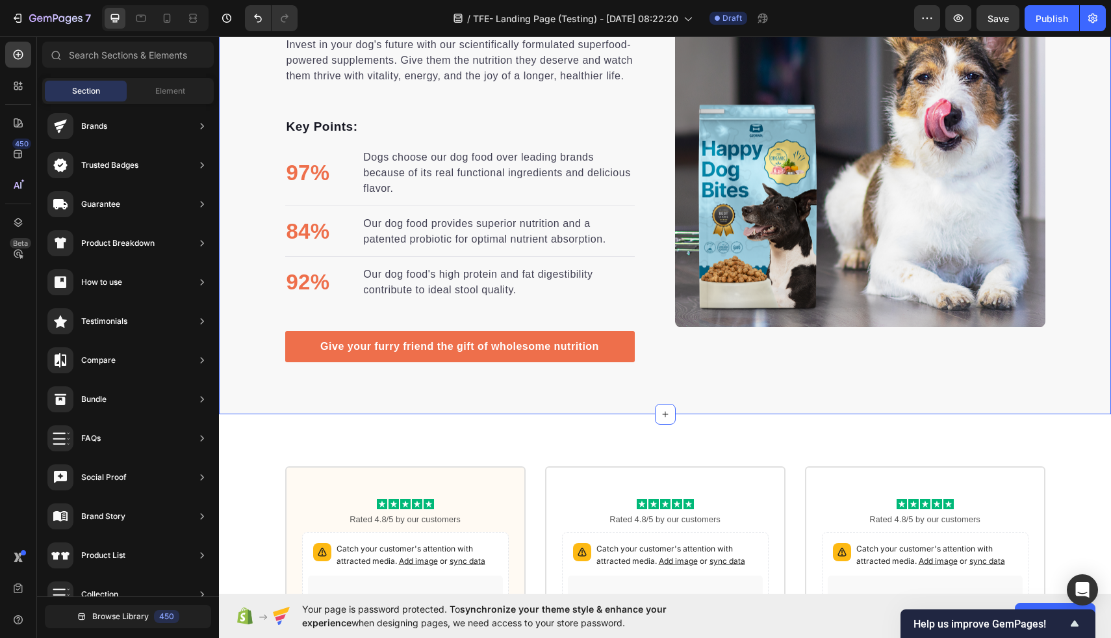
click at [259, 265] on div "Nutrition is the foundation for longer, healthier lives in dogs. Heading Invest…" at bounding box center [665, 141] width 892 height 441
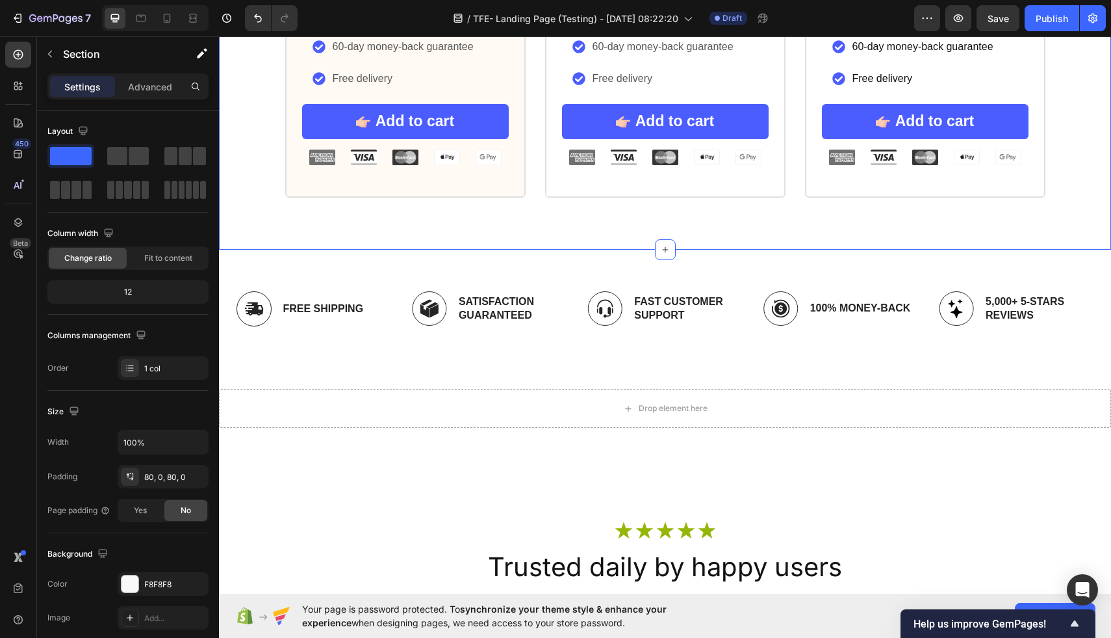
scroll to position [3230, 0]
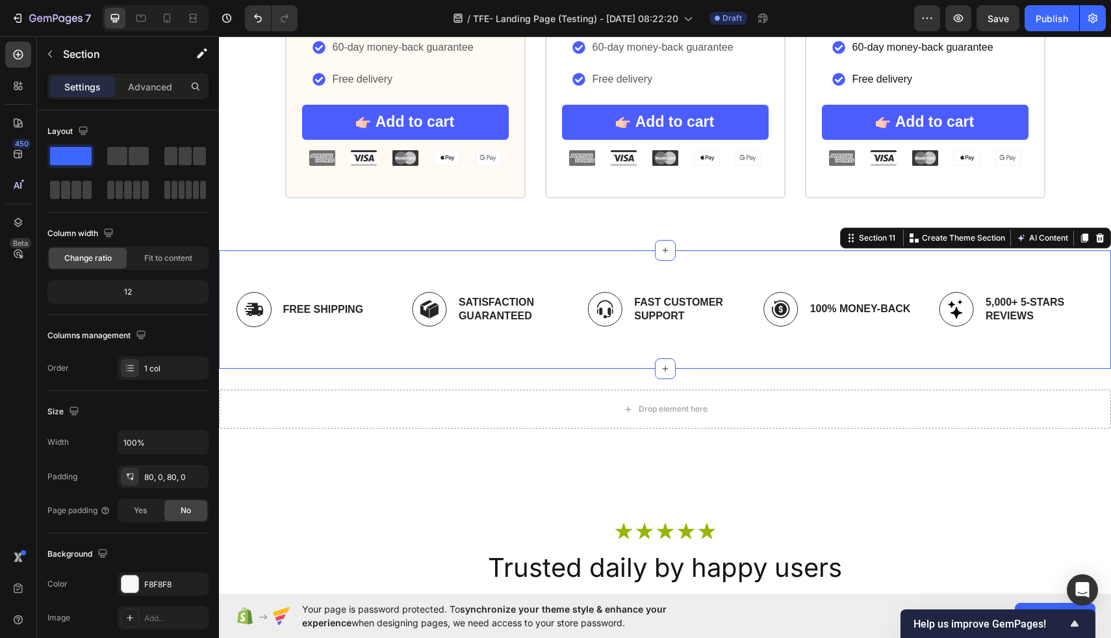
click at [693, 257] on div "Image Free Shipping Text Block Row Image Satisfaction Guaranteed Text Block Row…" at bounding box center [665, 309] width 892 height 118
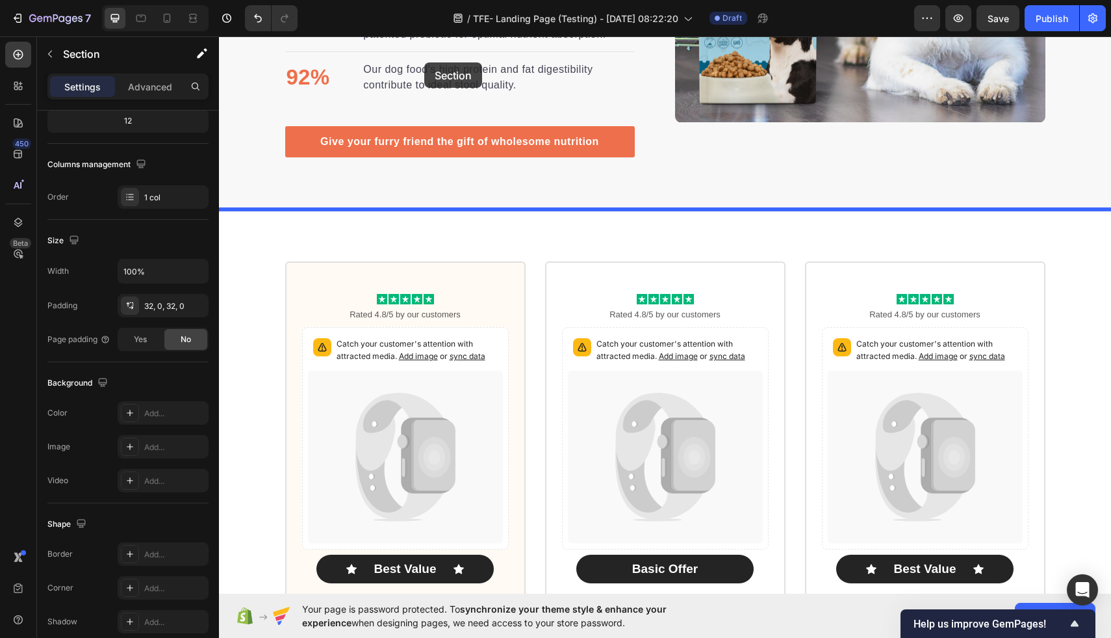
scroll to position [2546, 0]
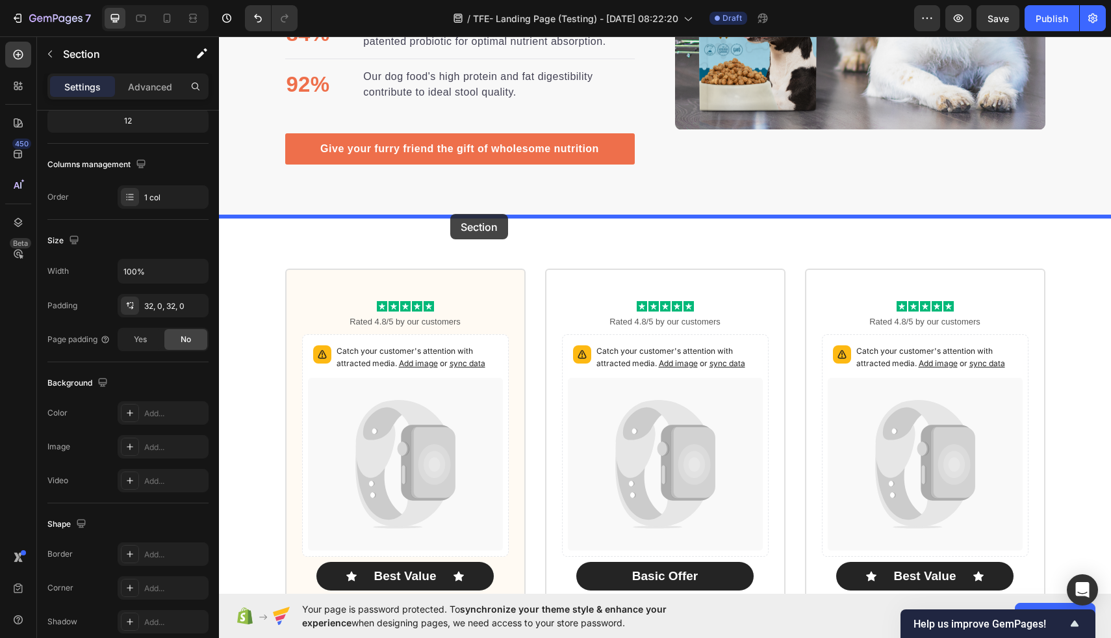
drag, startPoint x: 366, startPoint y: 428, endPoint x: 450, endPoint y: 214, distance: 230.5
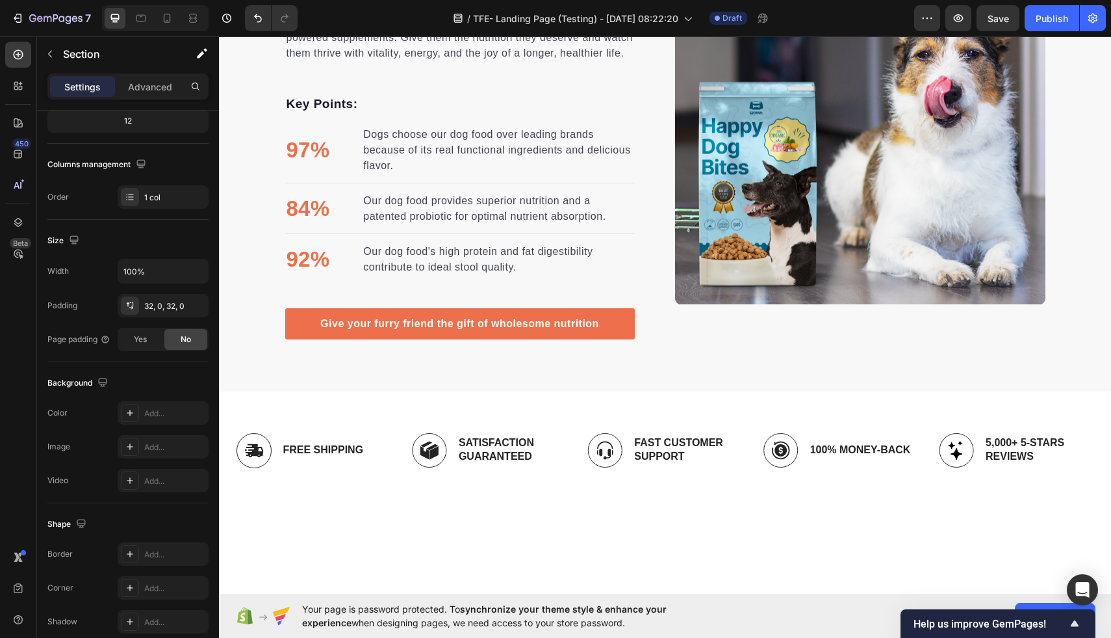
scroll to position [2499, 0]
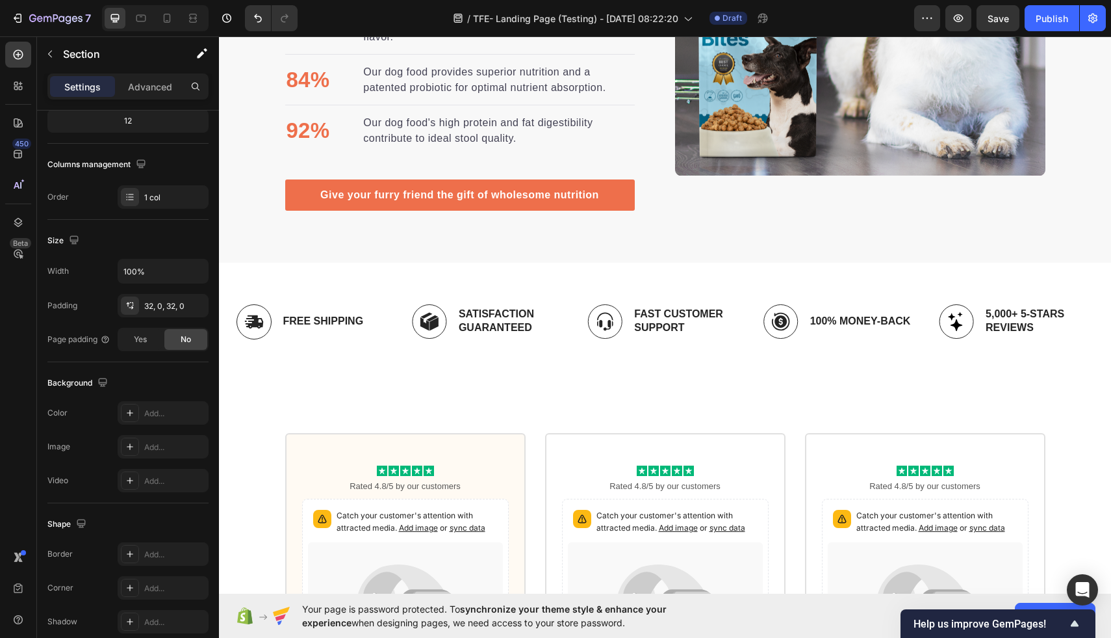
click at [471, 275] on div "Image Free Shipping Text Block Row Image Satisfaction Guaranteed Text Block Row…" at bounding box center [665, 322] width 892 height 118
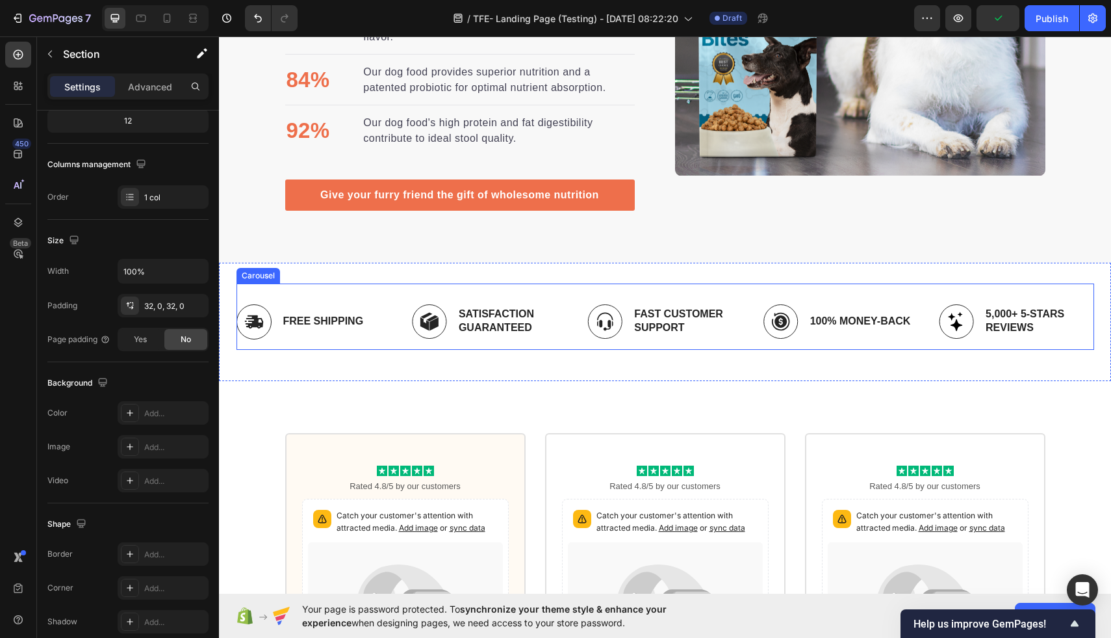
click at [542, 290] on div "Image Free Shipping Text Block Row Image Satisfaction Guaranteed Text Block Row…" at bounding box center [666, 316] width 858 height 66
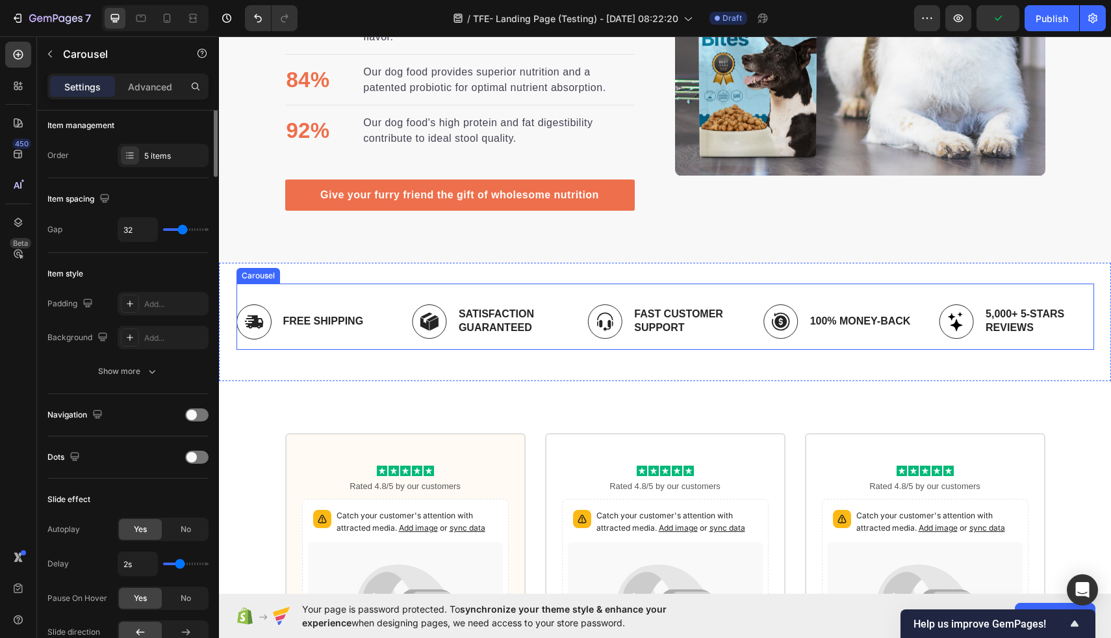
scroll to position [0, 0]
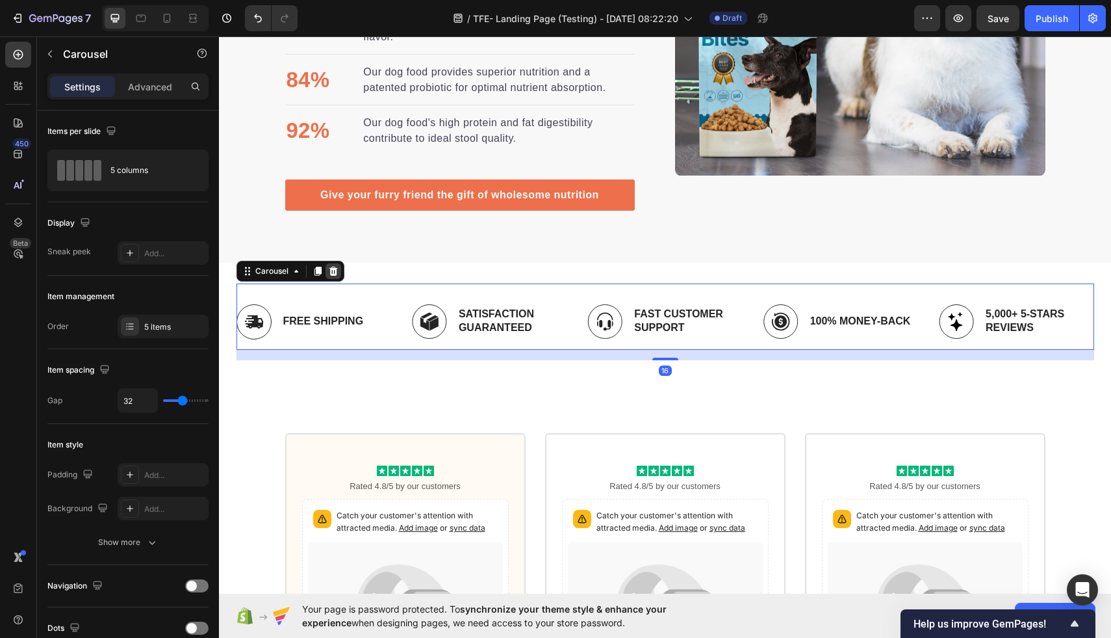
click at [335, 270] on icon at bounding box center [333, 270] width 8 height 9
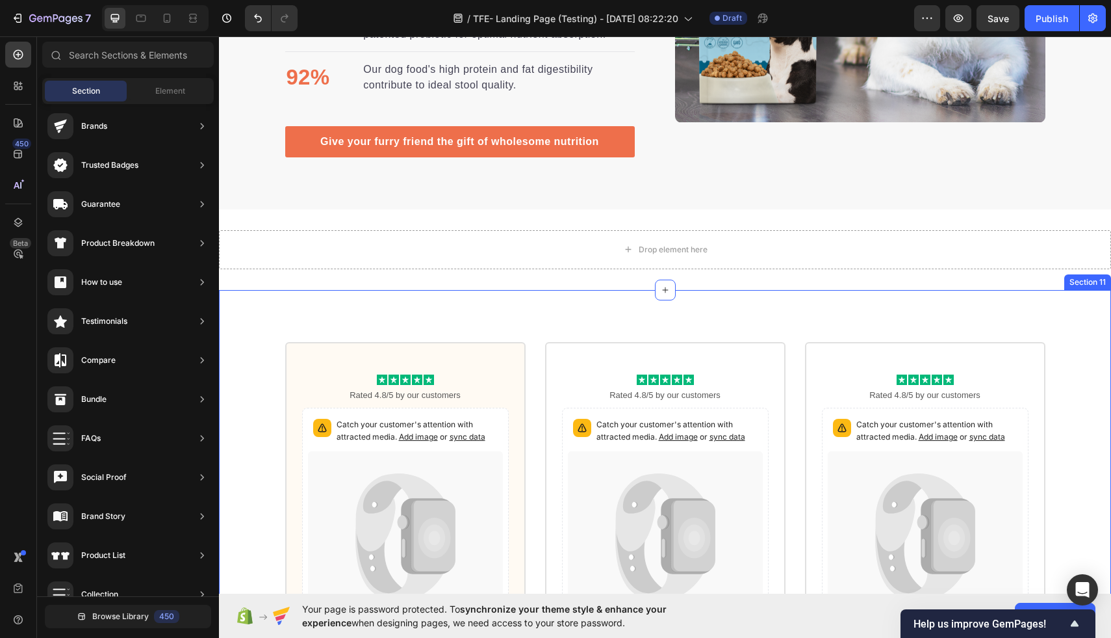
scroll to position [2552, 0]
click at [170, 90] on span "Element" at bounding box center [170, 91] width 30 height 12
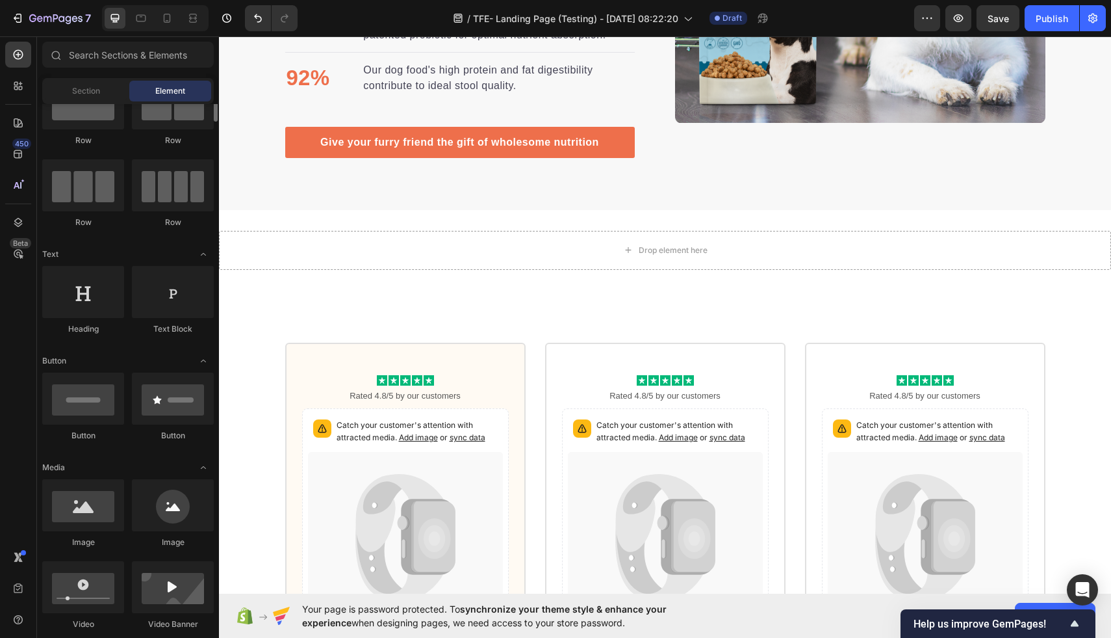
scroll to position [0, 0]
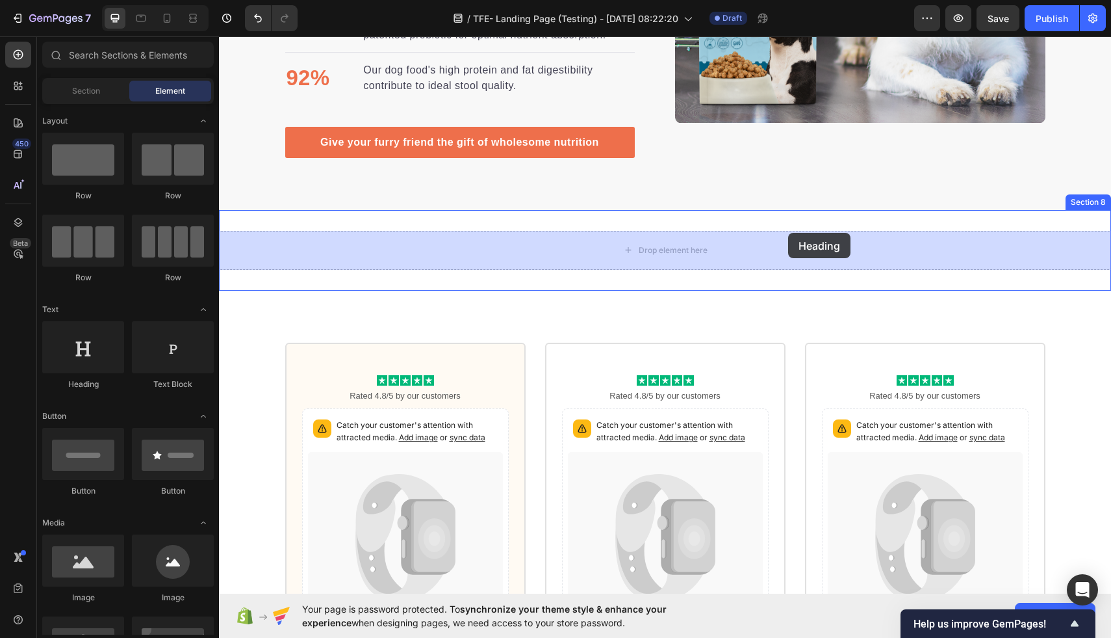
drag, startPoint x: 316, startPoint y: 378, endPoint x: 788, endPoint y: 233, distance: 493.6
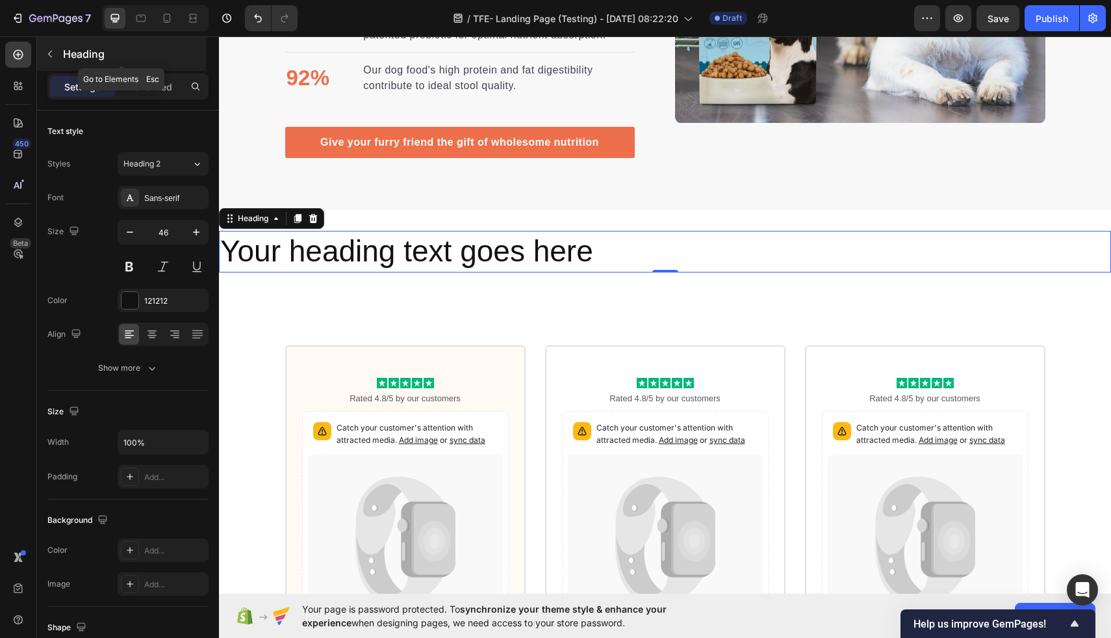
click at [47, 47] on button "button" at bounding box center [50, 54] width 21 height 21
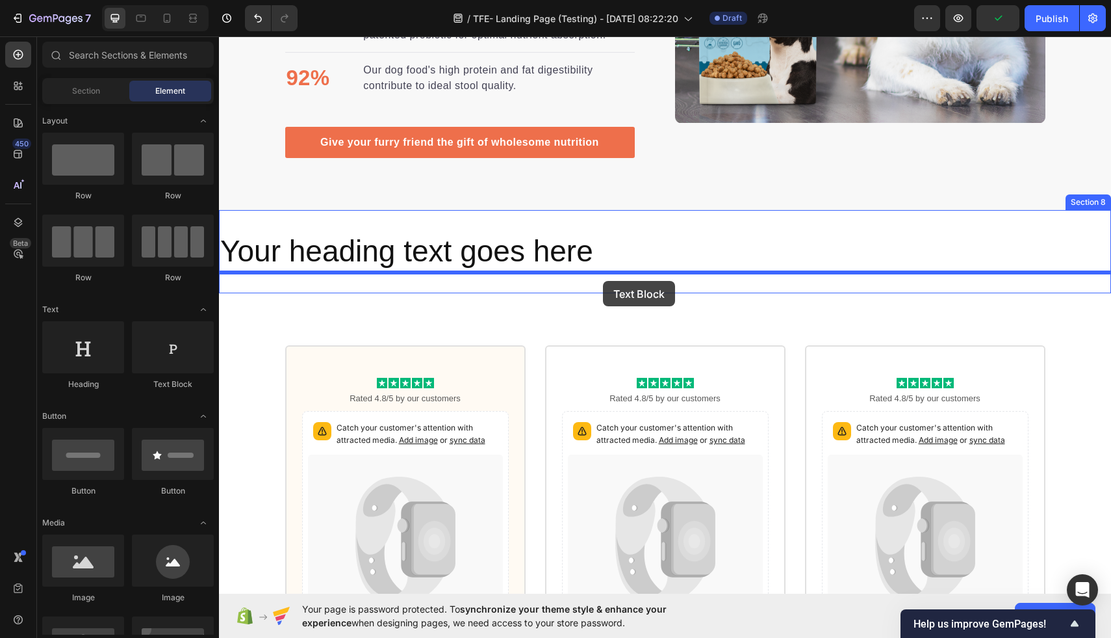
drag, startPoint x: 385, startPoint y: 397, endPoint x: 604, endPoint y: 283, distance: 247.7
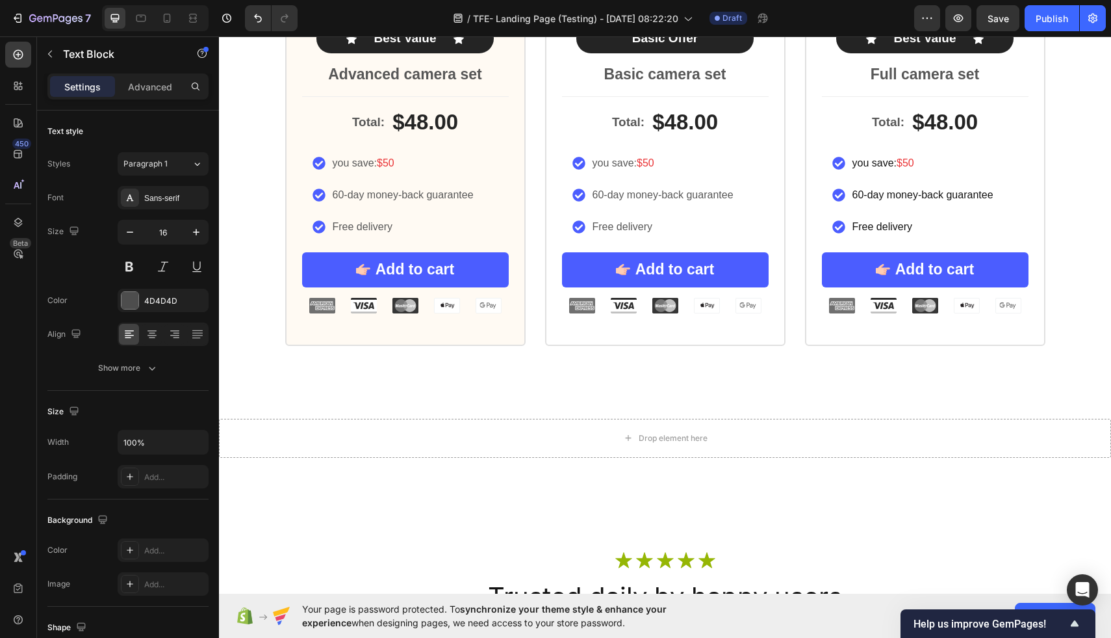
scroll to position [3157, 0]
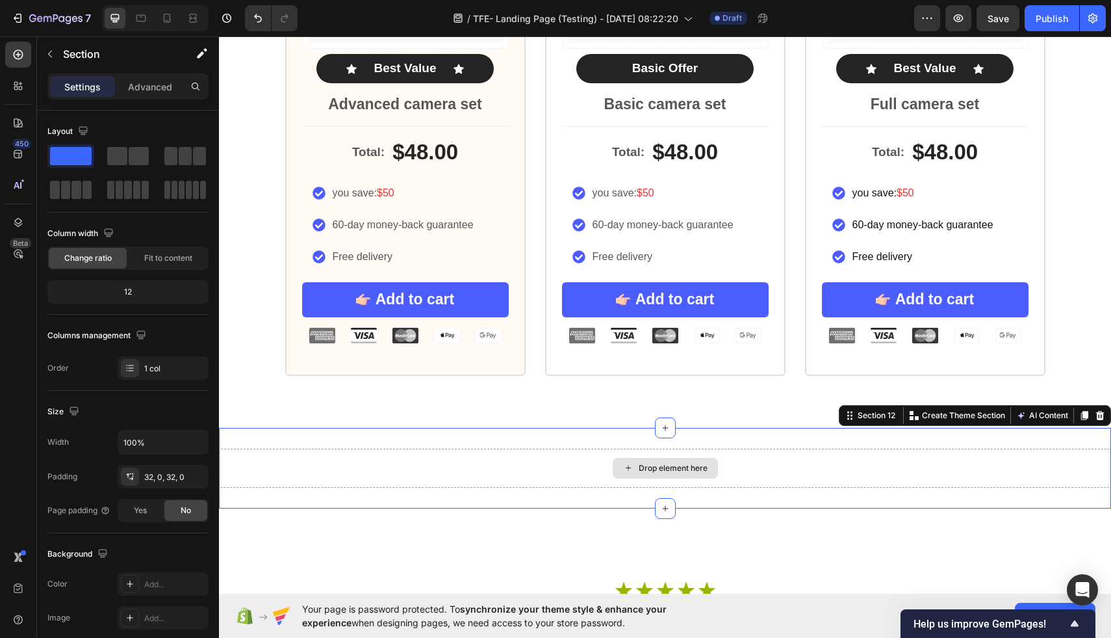
click at [764, 461] on div "Drop element here" at bounding box center [665, 467] width 892 height 39
click at [1105, 415] on icon at bounding box center [1100, 415] width 10 height 10
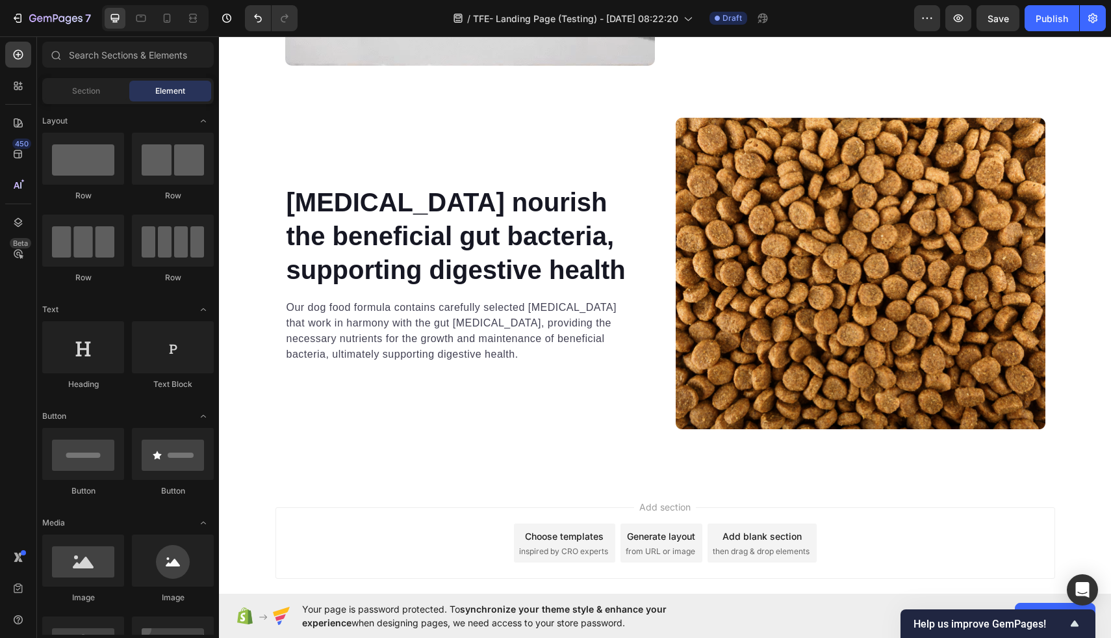
scroll to position [5516, 0]
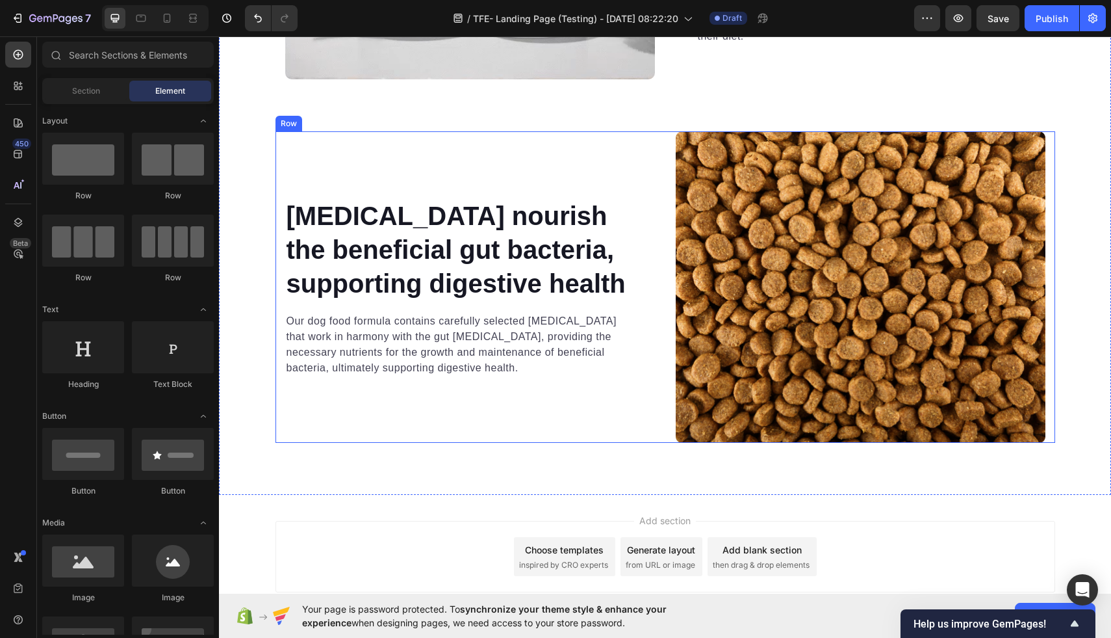
click at [615, 166] on div "Prebiotics nourish the beneficial gut bacteria, supporting digestive health Hea…" at bounding box center [470, 286] width 370 height 311
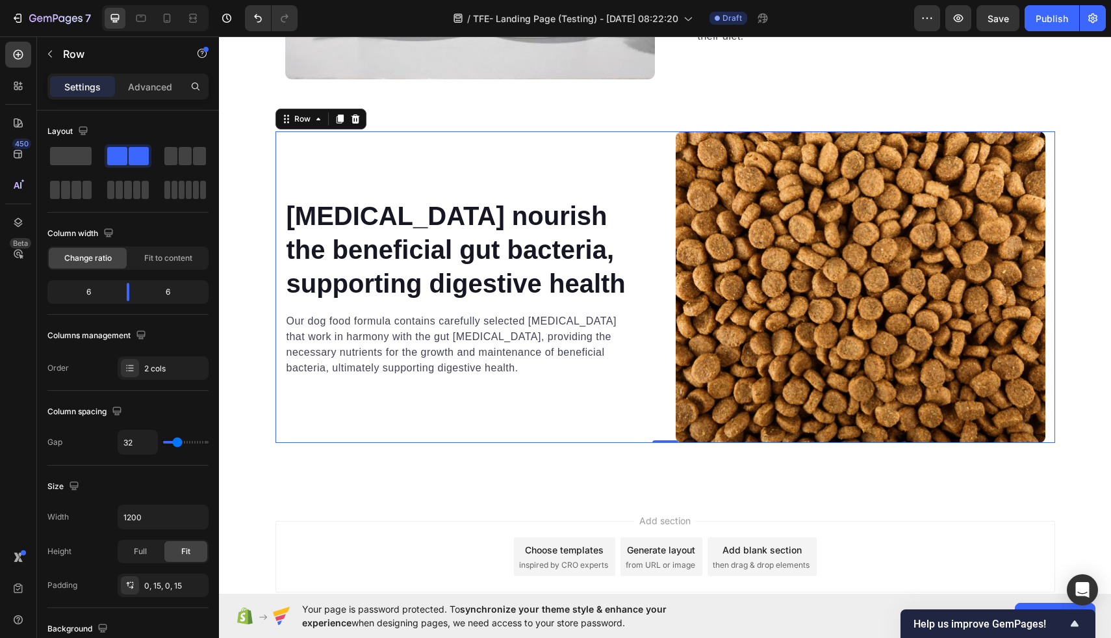
click at [615, 166] on div "Prebiotics nourish the beneficial gut bacteria, supporting digestive health Hea…" at bounding box center [470, 286] width 370 height 311
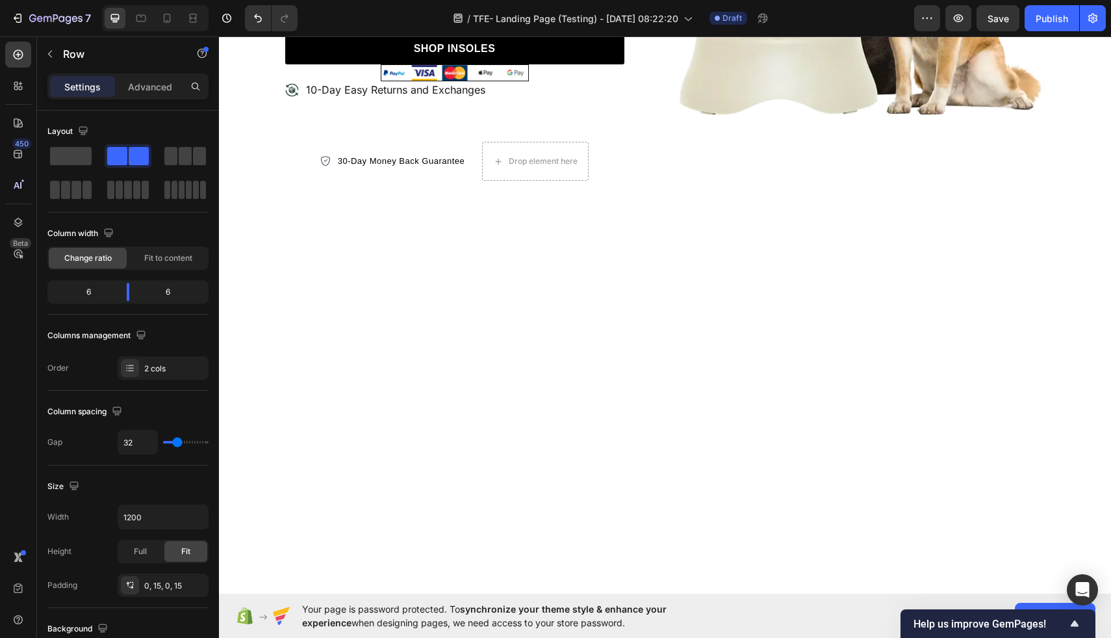
scroll to position [0, 0]
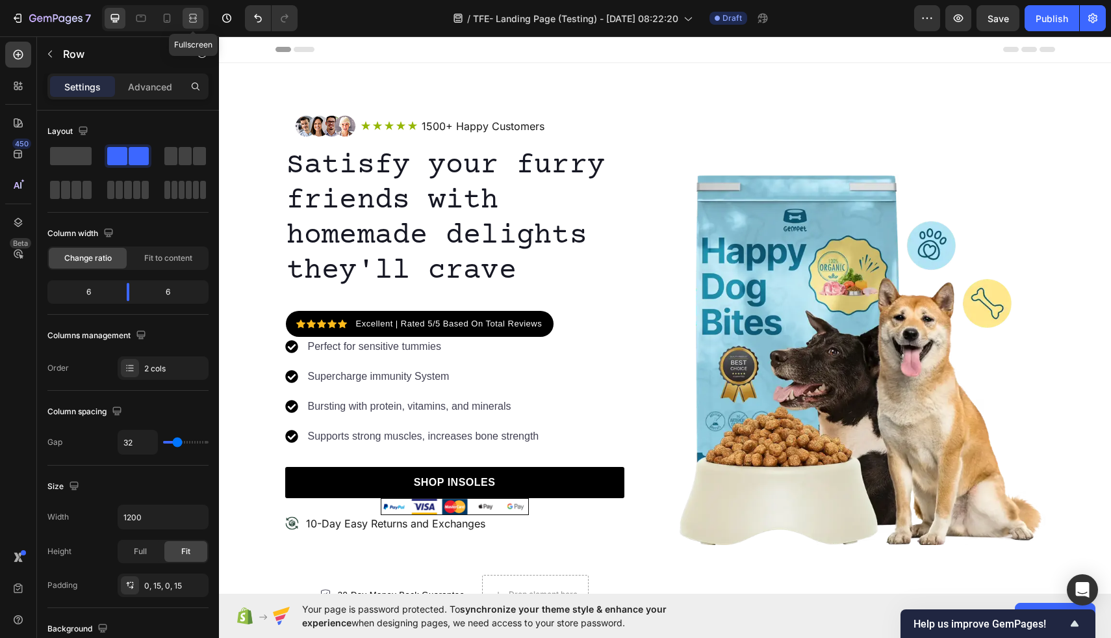
click at [197, 18] on icon at bounding box center [193, 18] width 13 height 13
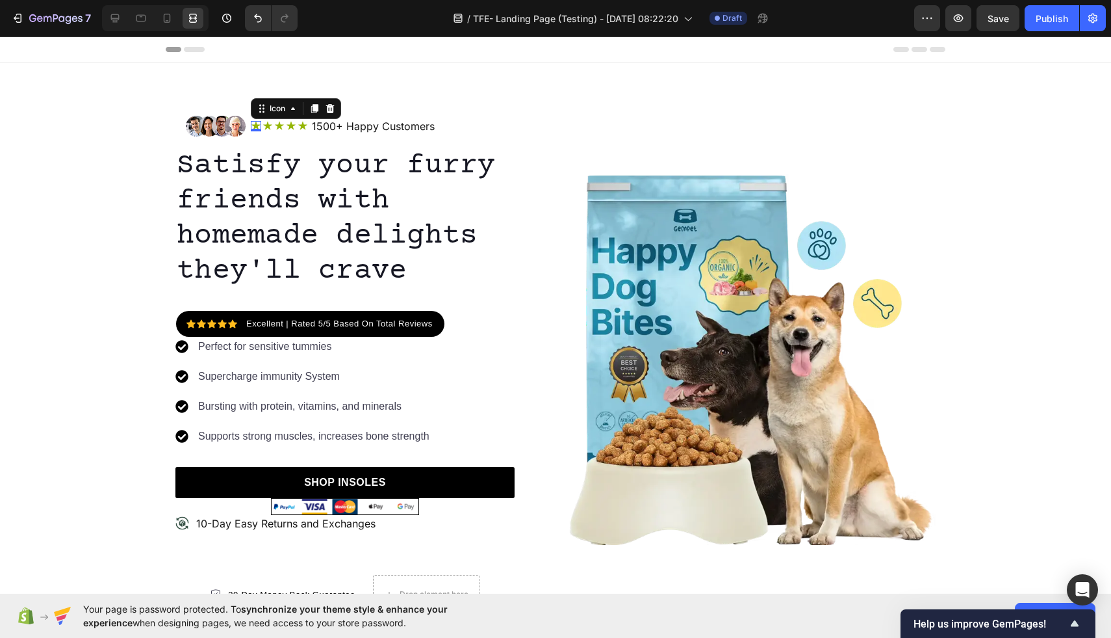
click at [254, 127] on div "Icon 0" at bounding box center [256, 126] width 10 height 10
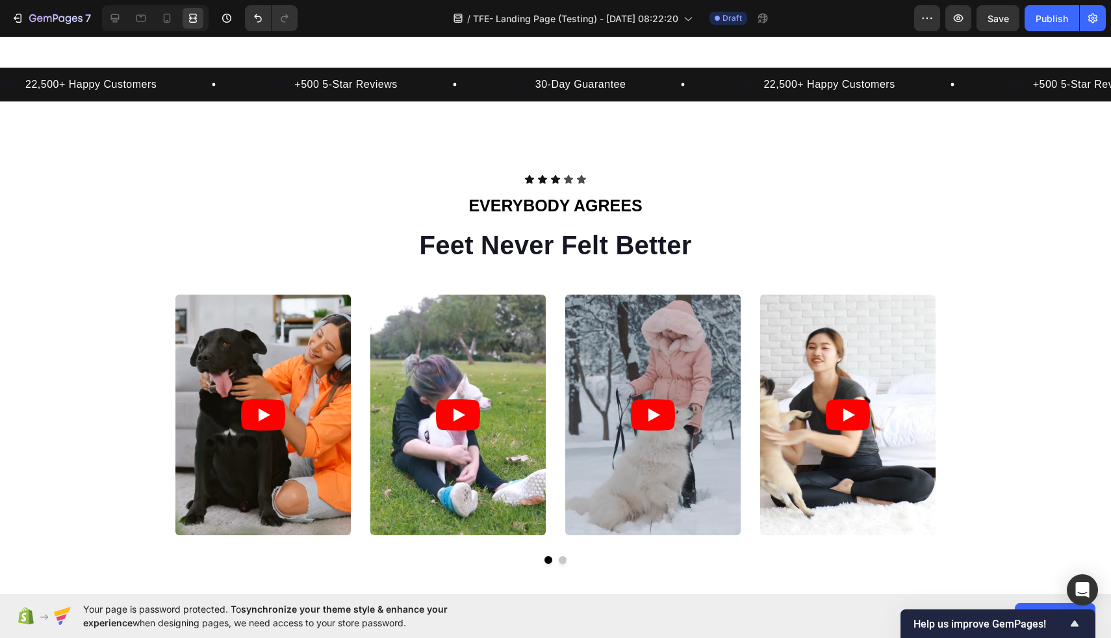
scroll to position [614, 0]
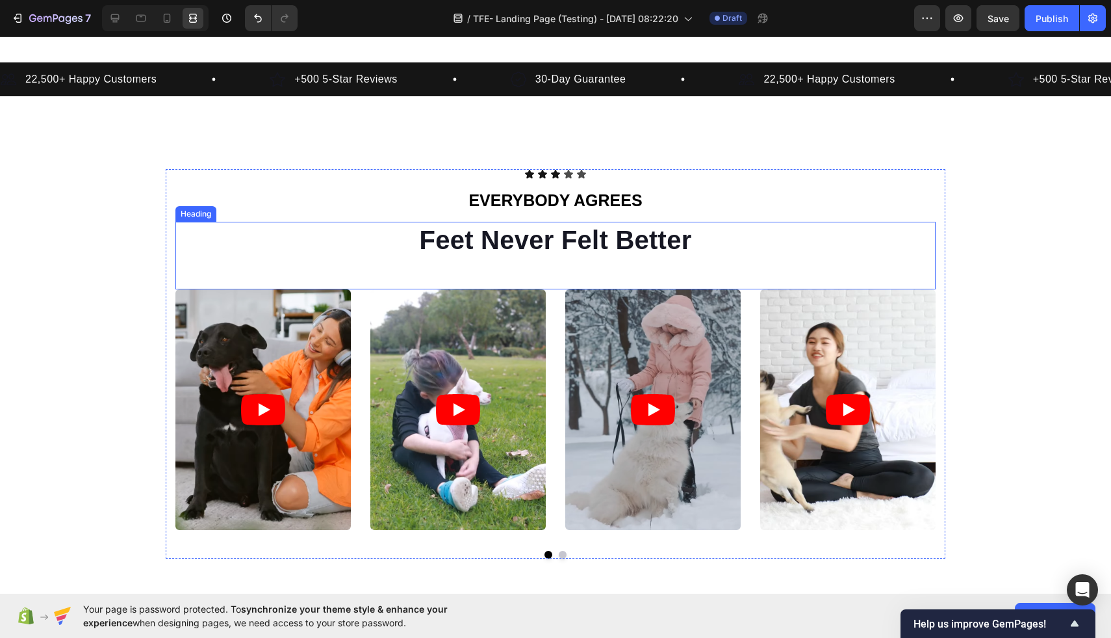
click at [605, 248] on h2 "Feet Never Felt Better" at bounding box center [555, 240] width 760 height 36
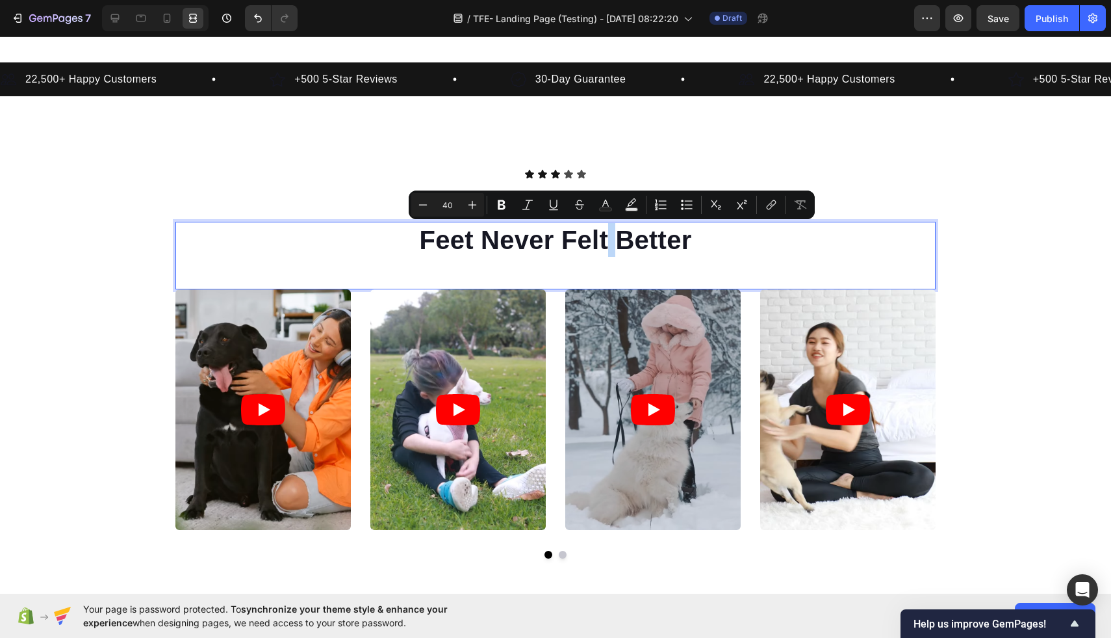
click at [680, 261] on div "Feet Never Felt Better Heading 0" at bounding box center [555, 256] width 760 height 68
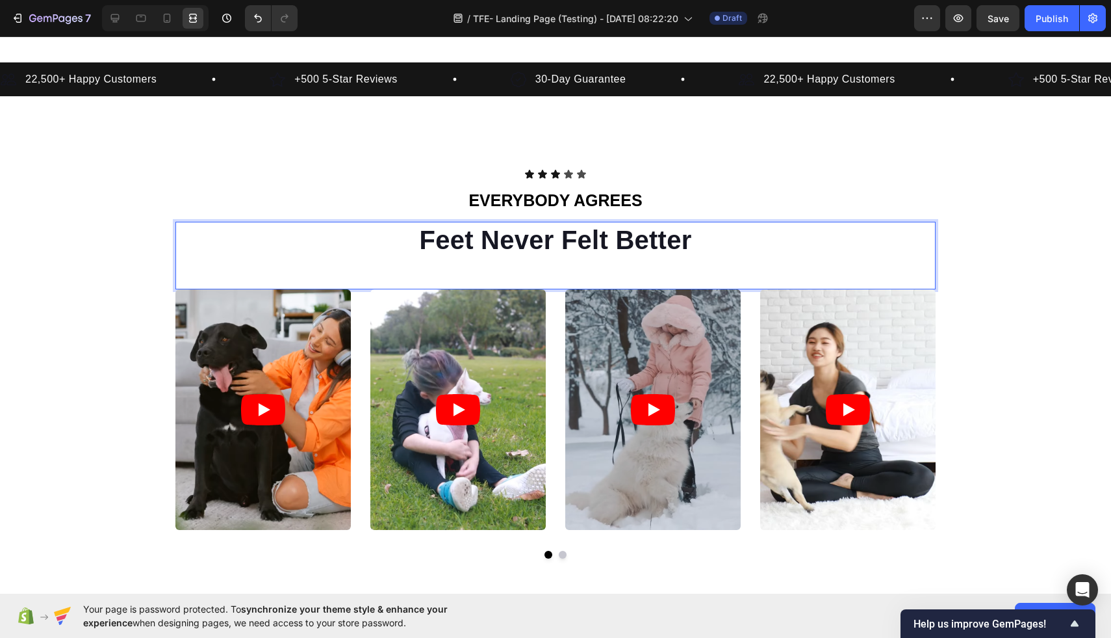
click at [688, 241] on p "Feet Never Felt Better" at bounding box center [556, 240] width 758 height 34
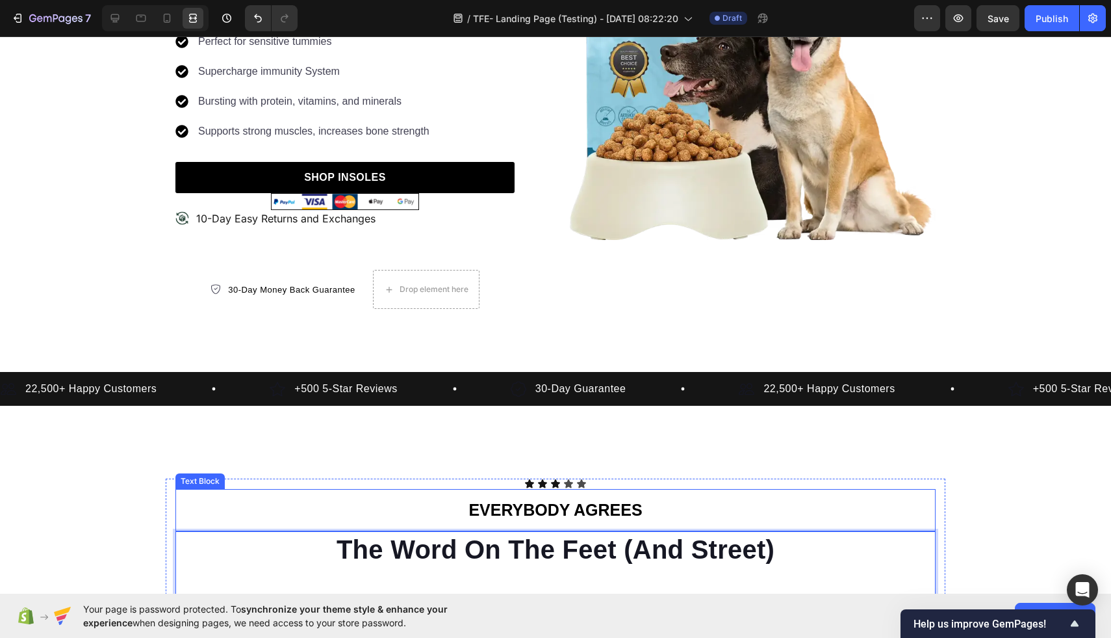
scroll to position [289, 0]
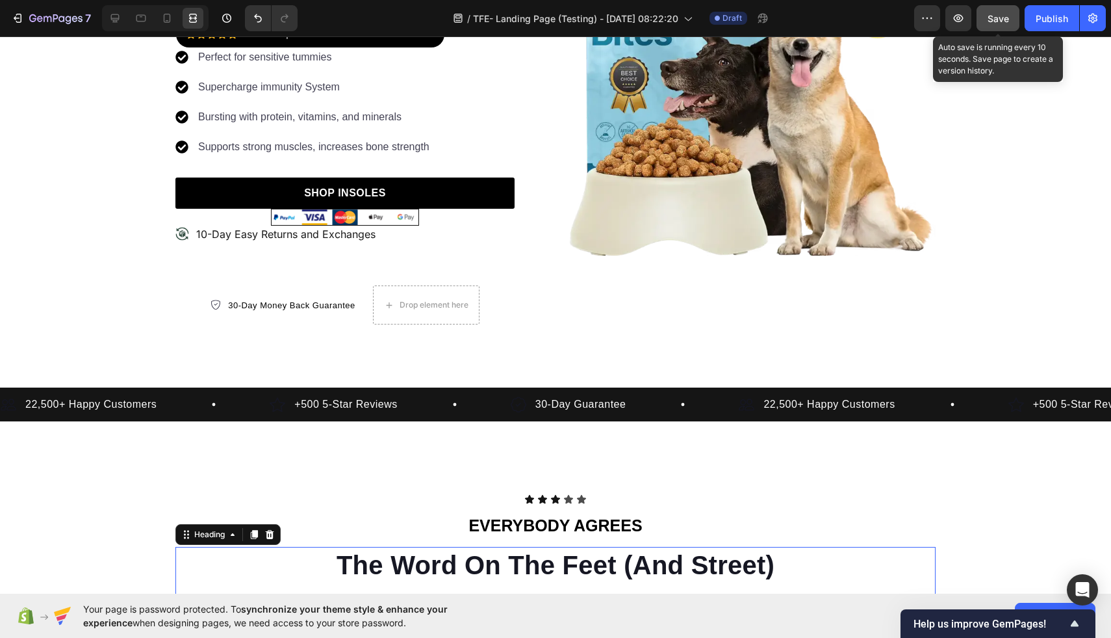
click at [991, 28] on button "Save" at bounding box center [998, 18] width 43 height 26
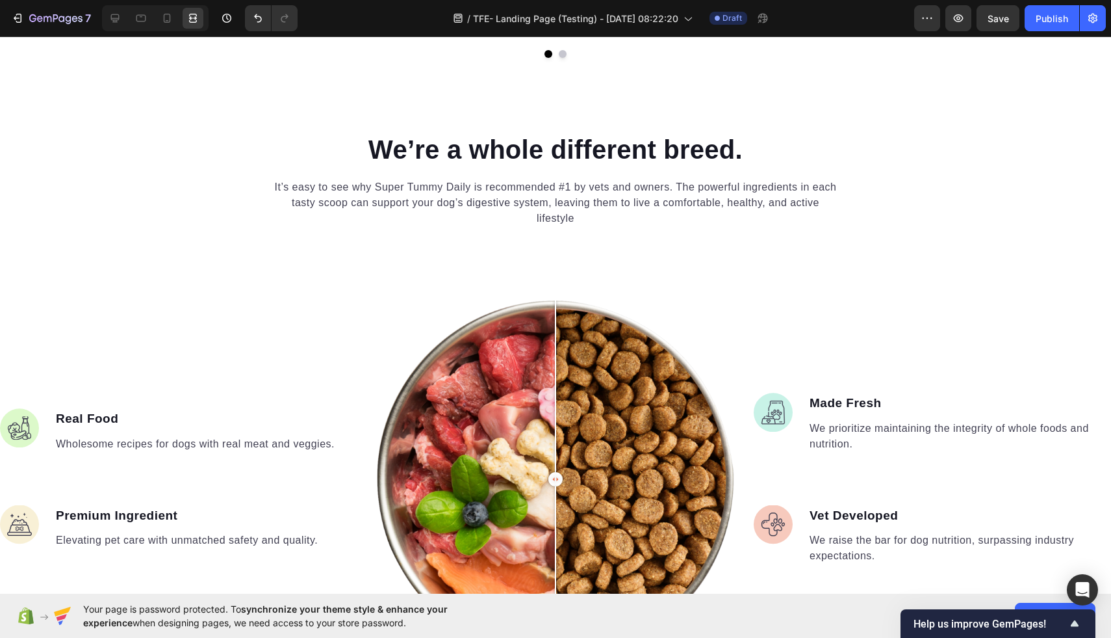
scroll to position [1098, 0]
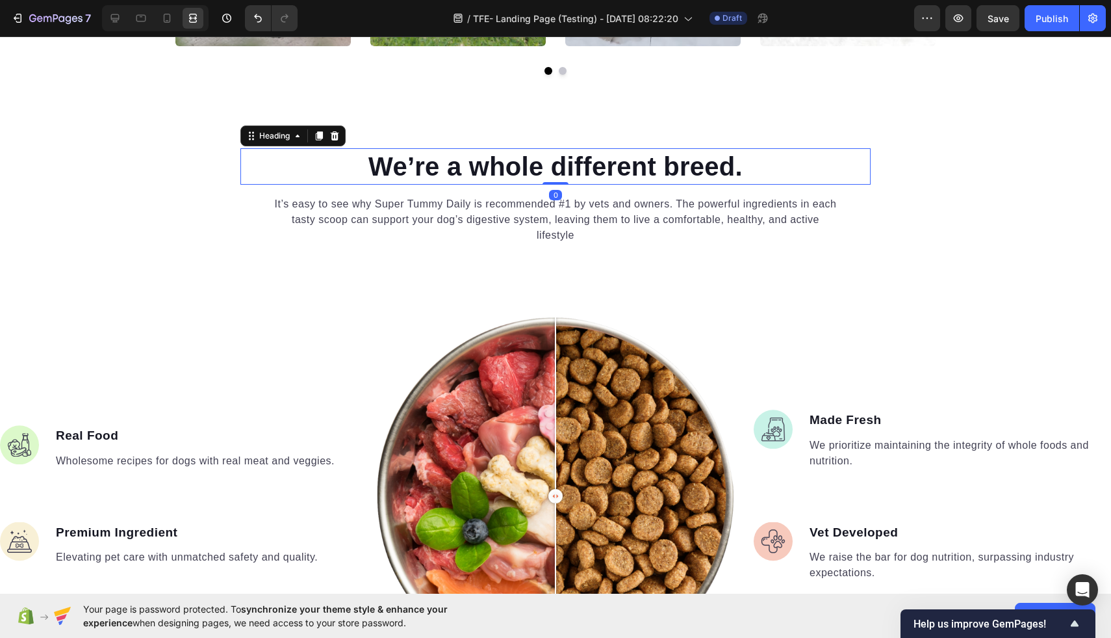
click at [632, 171] on p "We’re a whole different breed." at bounding box center [556, 166] width 628 height 34
click at [317, 134] on icon at bounding box center [319, 136] width 10 height 10
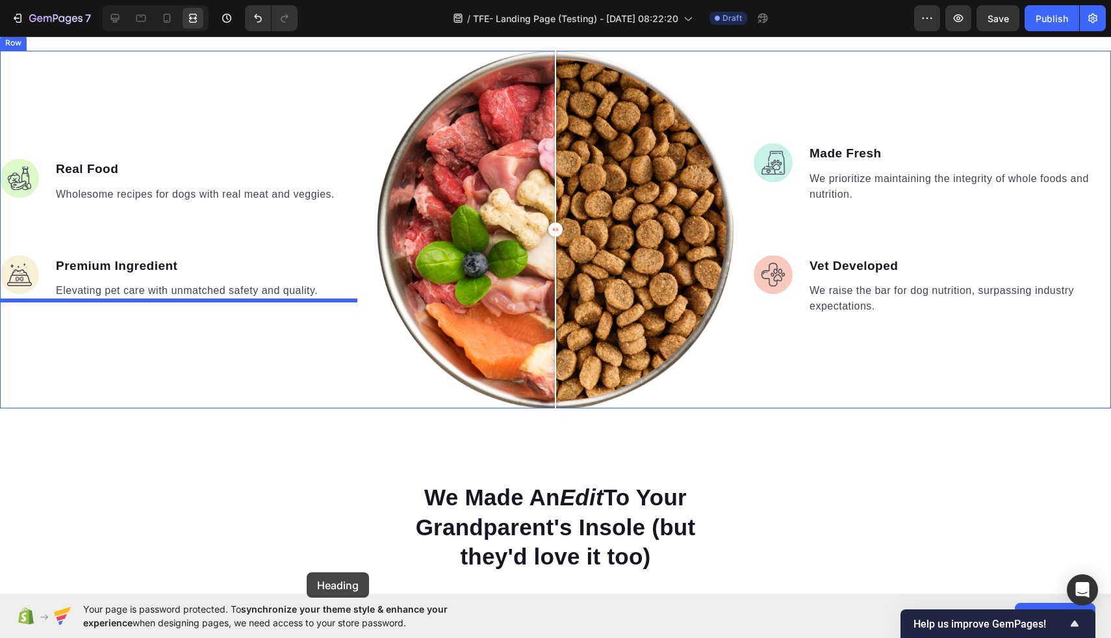
scroll to position [1446, 0]
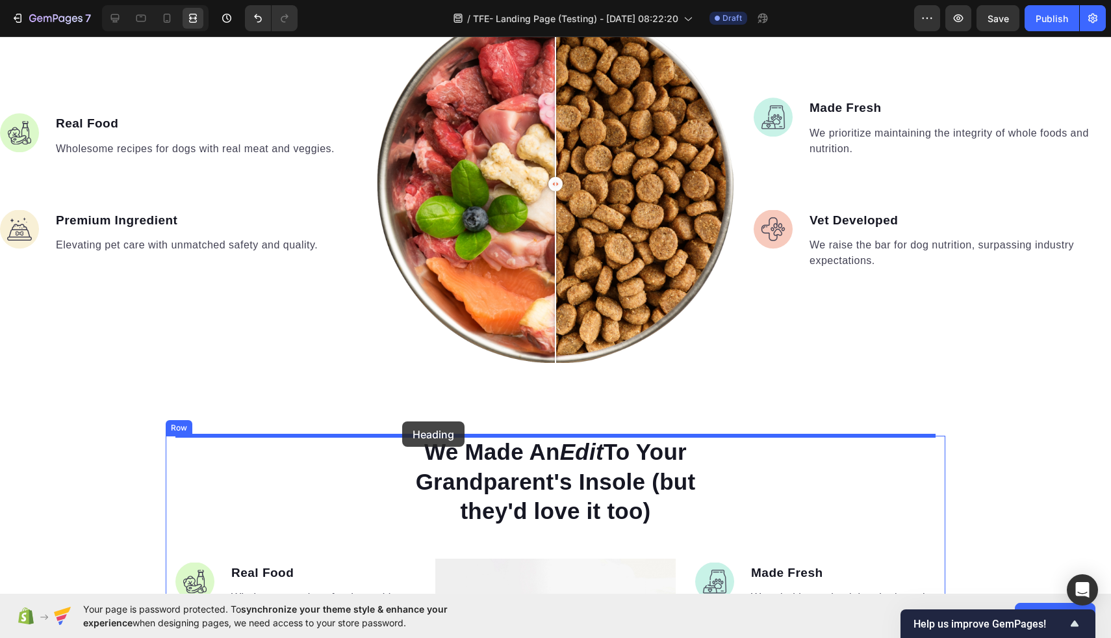
drag, startPoint x: 339, startPoint y: 198, endPoint x: 402, endPoint y: 421, distance: 231.7
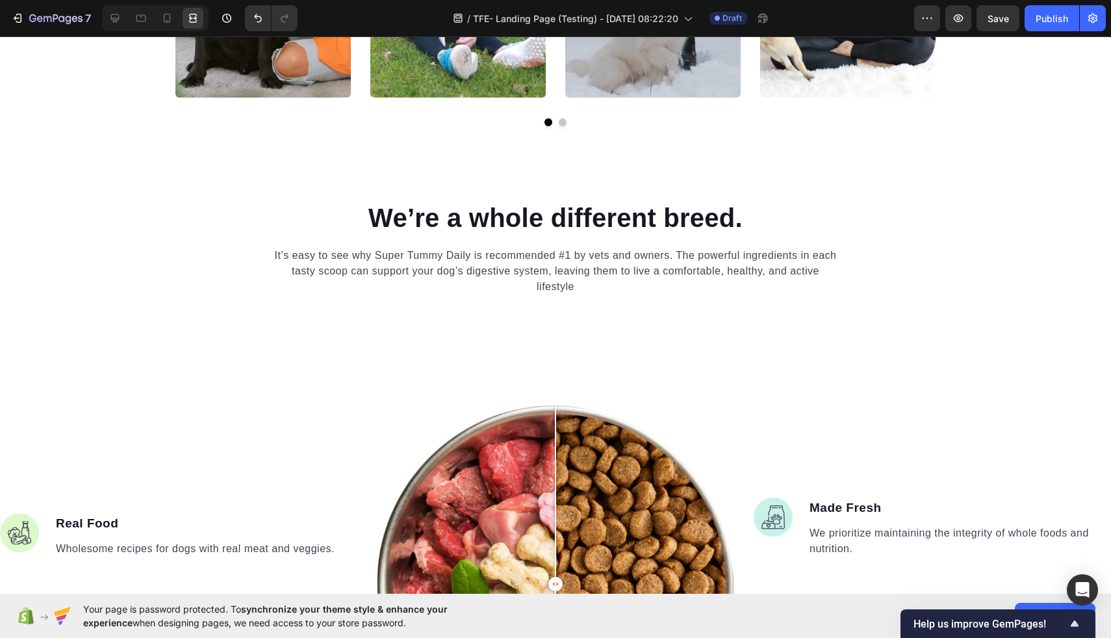
scroll to position [1007, 0]
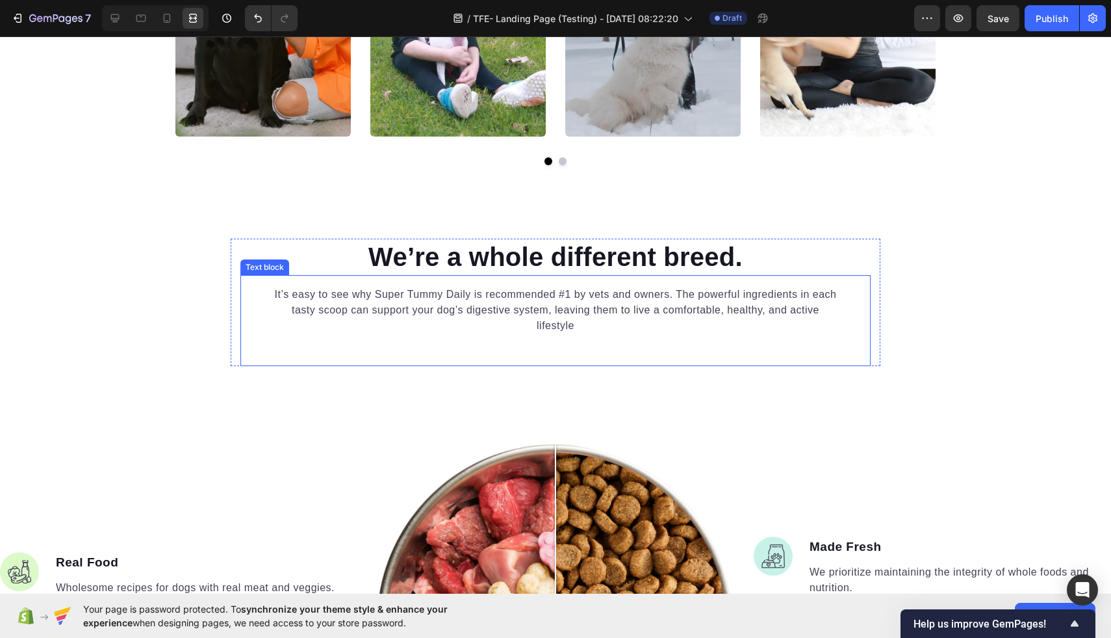
click at [487, 309] on p "It’s easy to see why Super Tummy Daily is recommended #1 by vets and owners. Th…" at bounding box center [555, 310] width 567 height 47
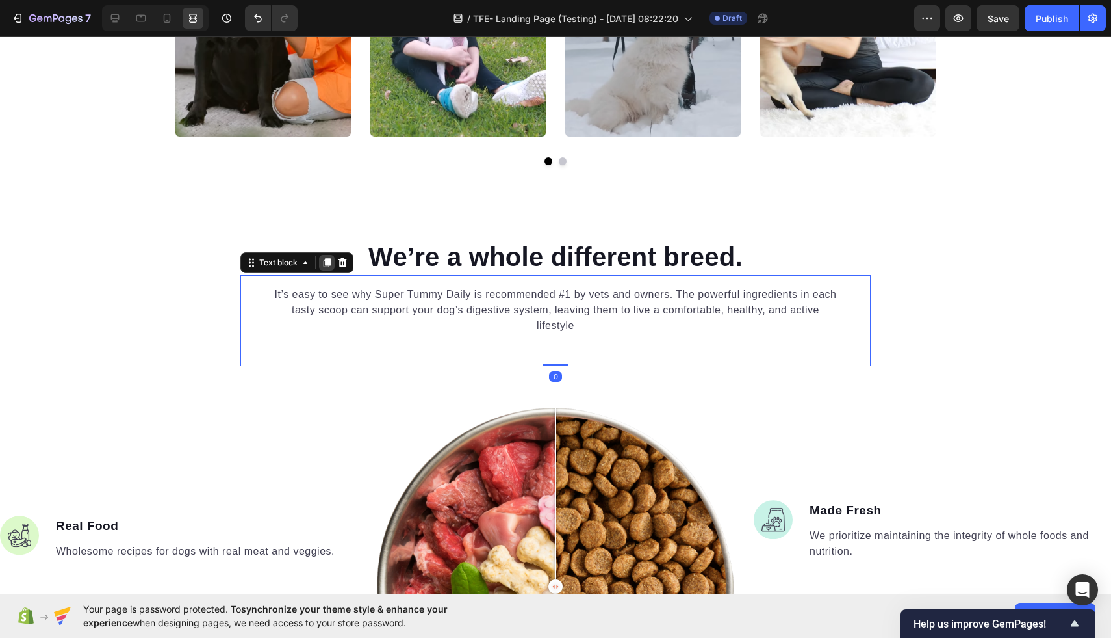
click at [320, 263] on div at bounding box center [327, 263] width 16 height 16
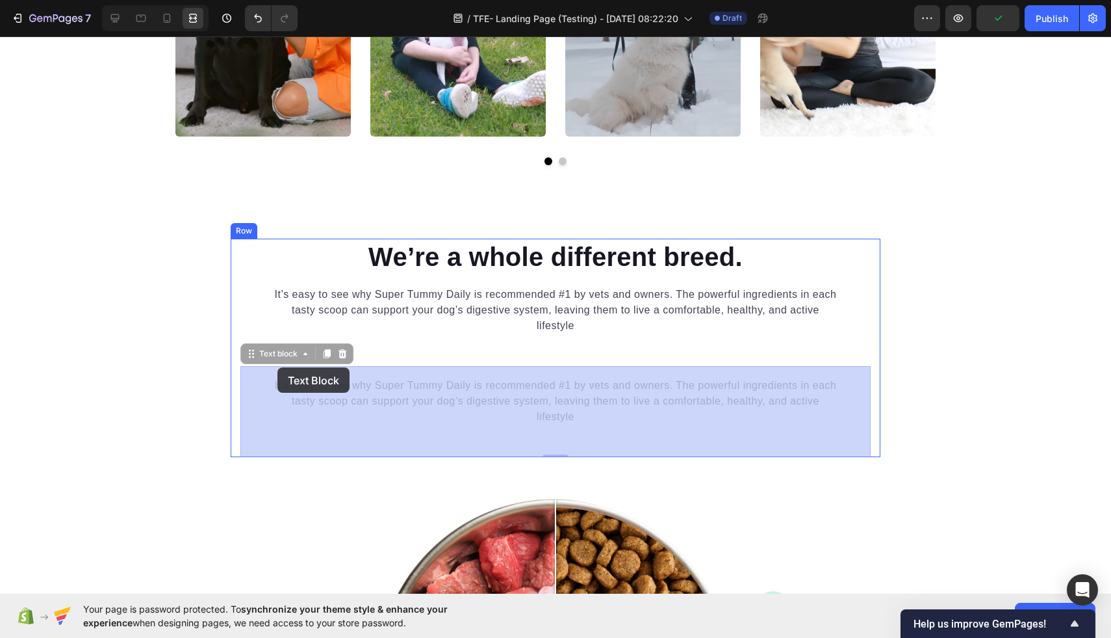
drag, startPoint x: 286, startPoint y: 358, endPoint x: 278, endPoint y: 364, distance: 10.3
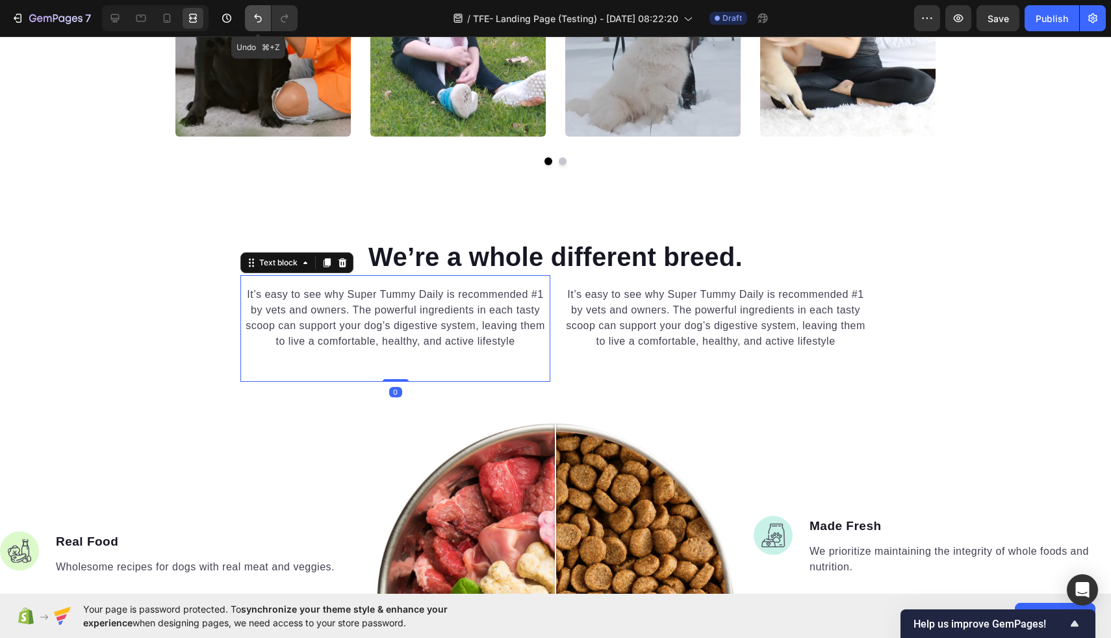
click at [255, 22] on icon "Undo/Redo" at bounding box center [258, 18] width 13 height 13
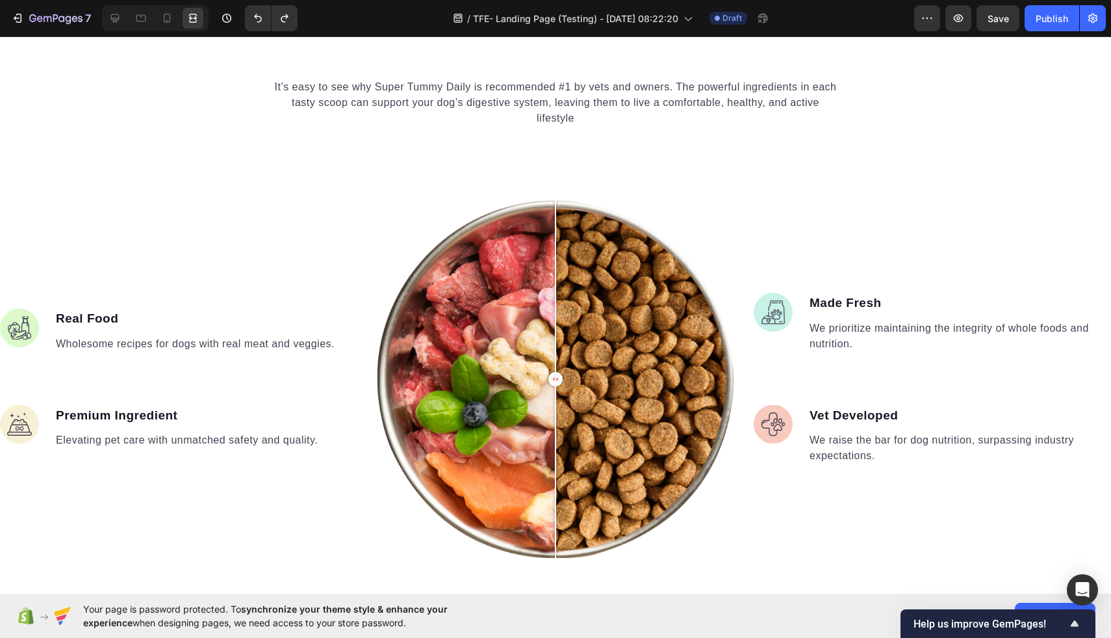
scroll to position [1331, 0]
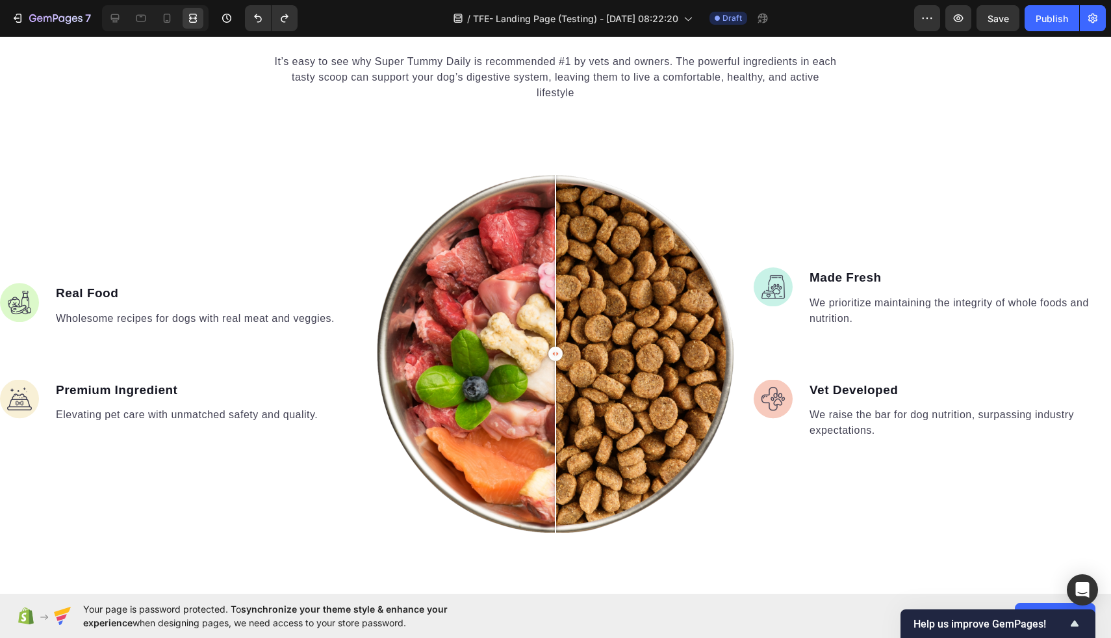
click at [419, 65] on p "It’s easy to see why Super Tummy Daily is recommended #1 by vets and owners. Th…" at bounding box center [555, 77] width 567 height 47
click at [353, 66] on p "It’s easy to see why Super Tummy Daily is recommended #1 by vets and owners. Th…" at bounding box center [555, 77] width 567 height 47
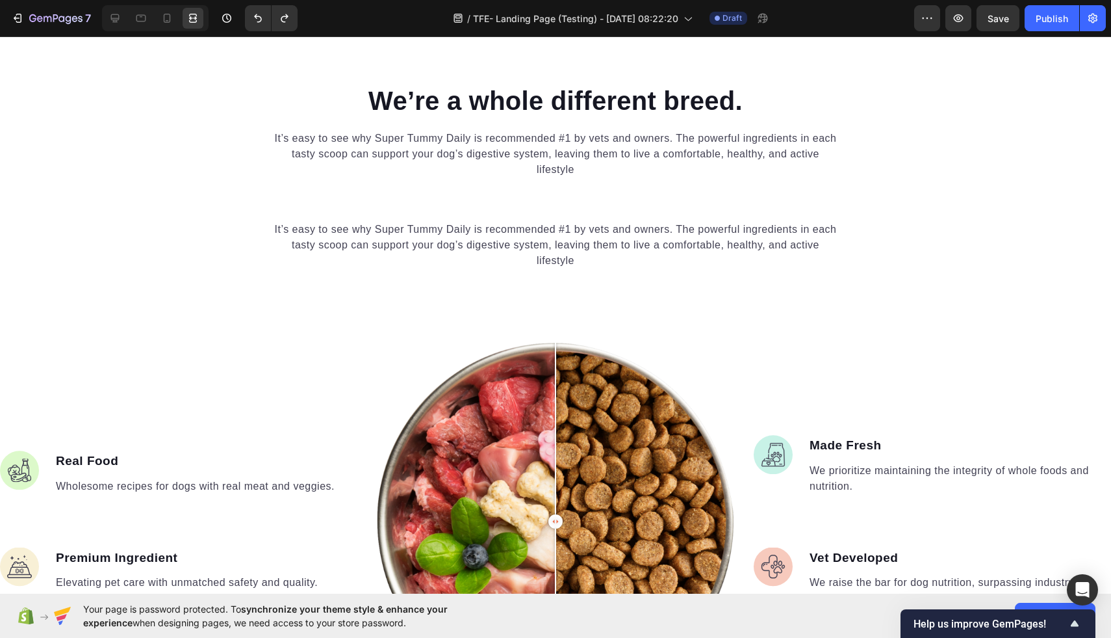
scroll to position [1112, 0]
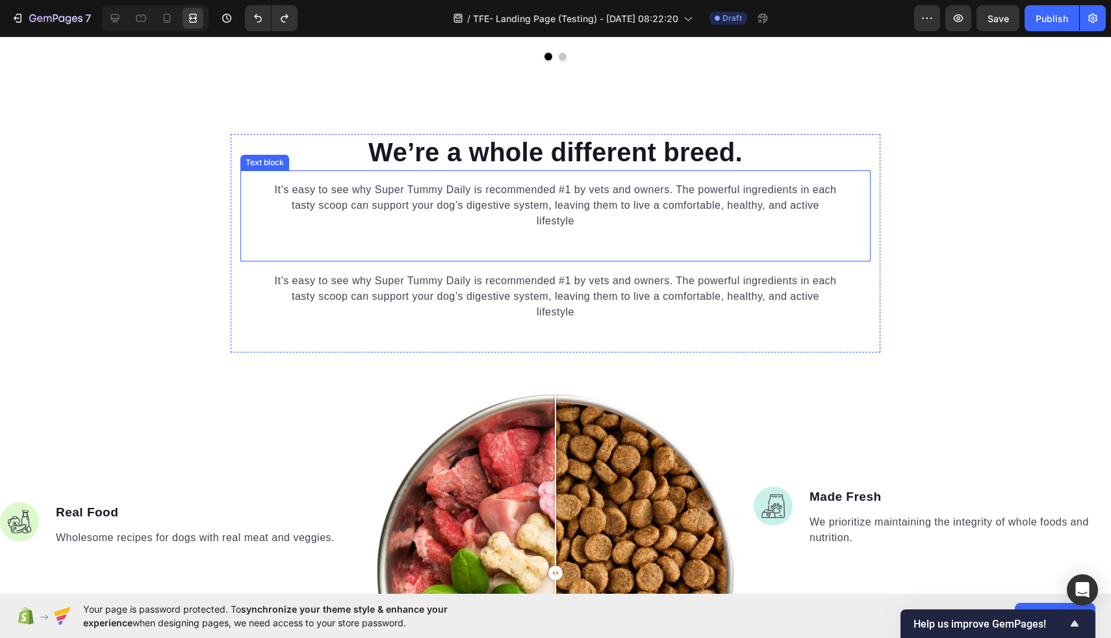
click at [381, 177] on div "It’s easy to see why Super Tummy Daily is recommended #1 by vets and owners. Th…" at bounding box center [555, 215] width 630 height 91
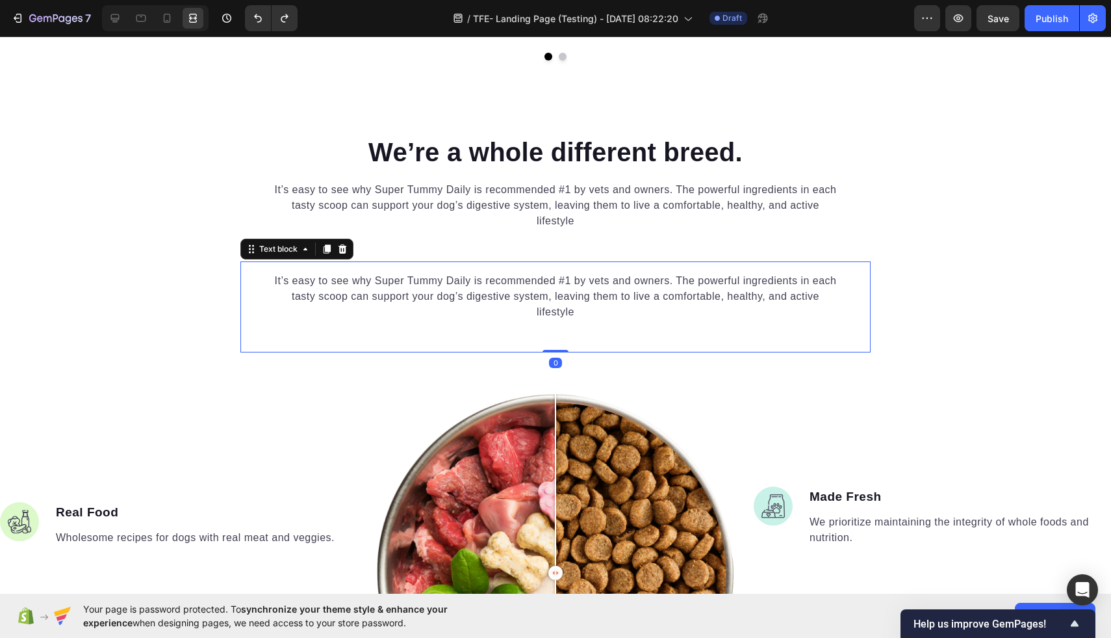
click at [344, 287] on p "It’s easy to see why Super Tummy Daily is recommended #1 by vets and owners. Th…" at bounding box center [555, 296] width 567 height 47
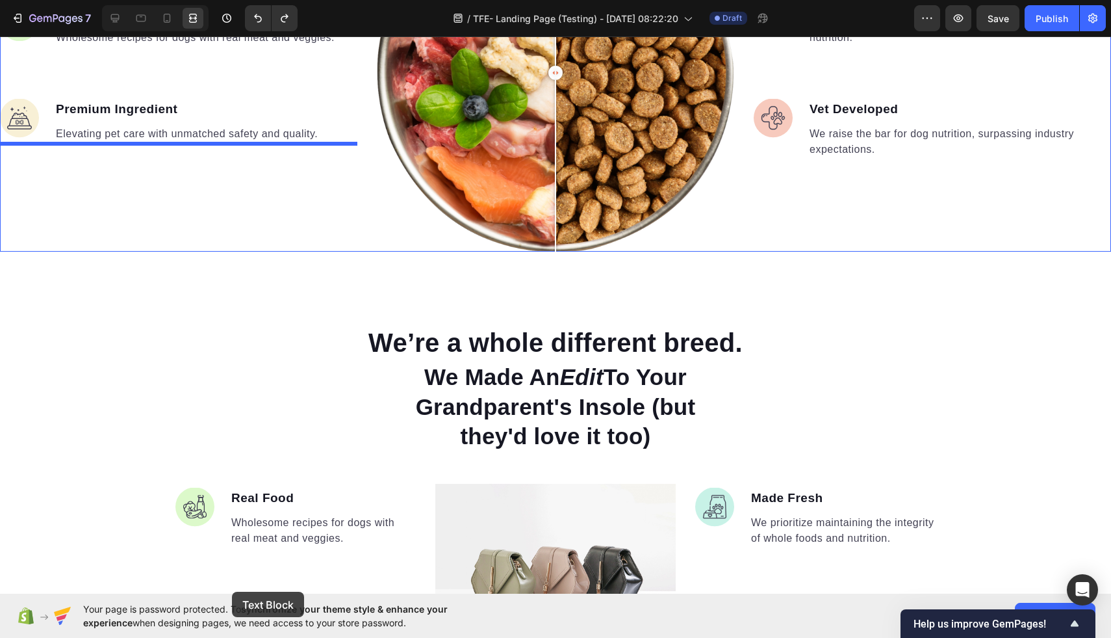
scroll to position [1623, 0]
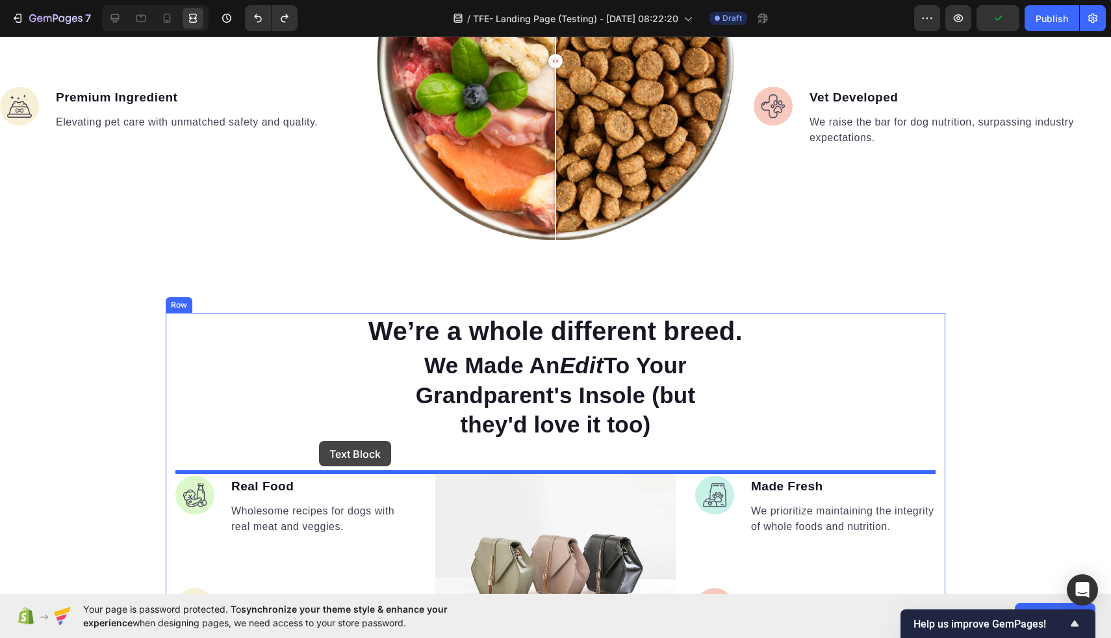
drag, startPoint x: 265, startPoint y: 273, endPoint x: 319, endPoint y: 441, distance: 176.1
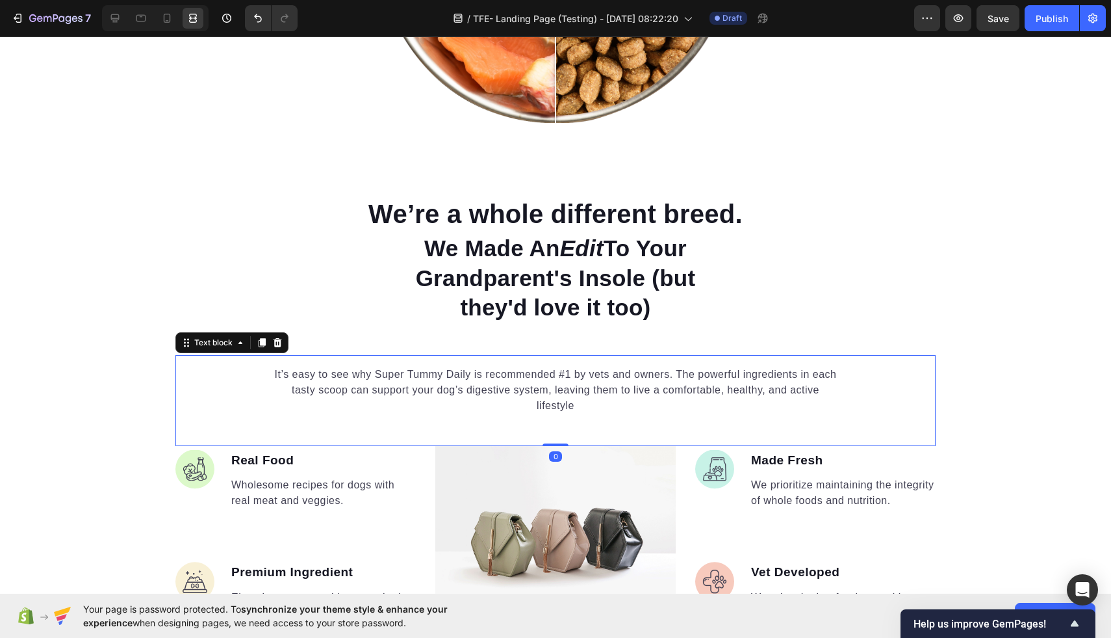
scroll to position [1737, 0]
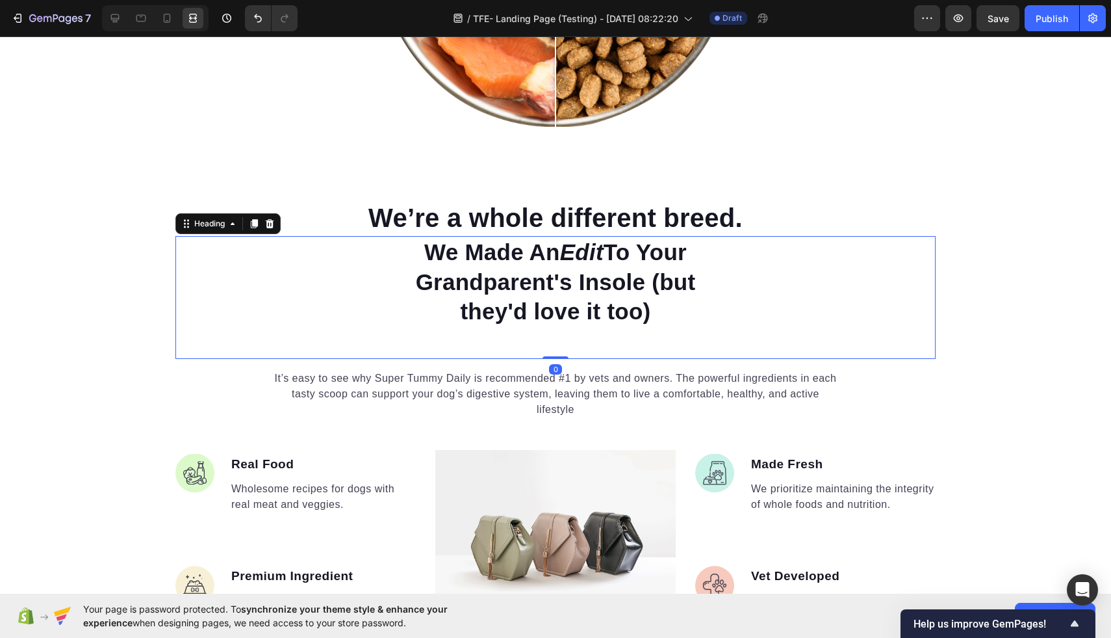
click at [548, 282] on h2 "We Made An Edit To Your Grandparent's Insole (but they'd love it too)" at bounding box center [555, 282] width 348 height 92
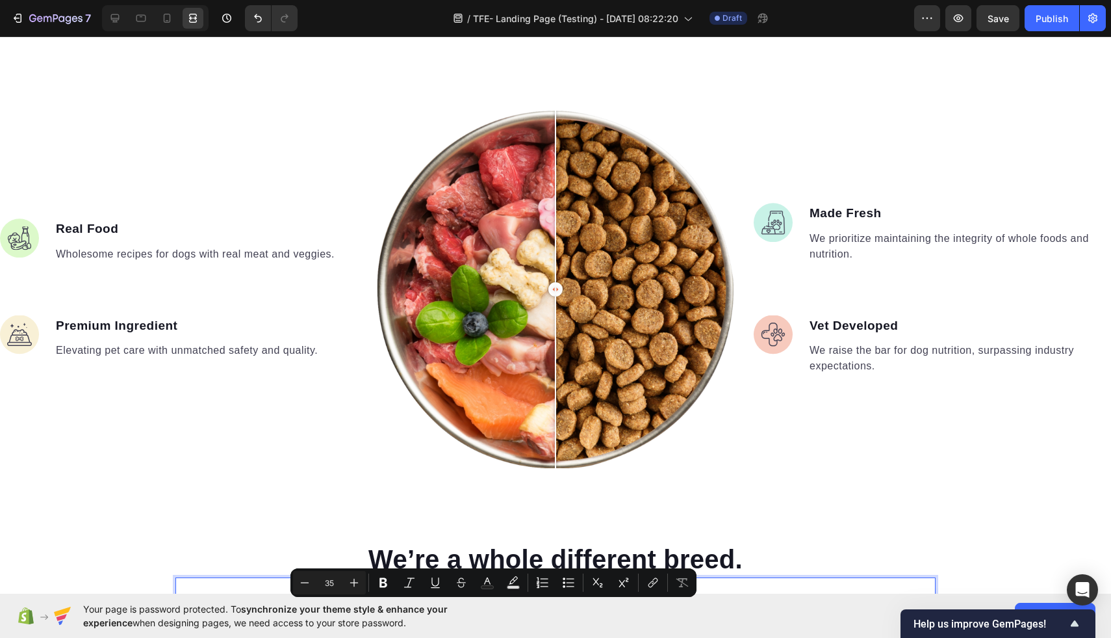
type input "16"
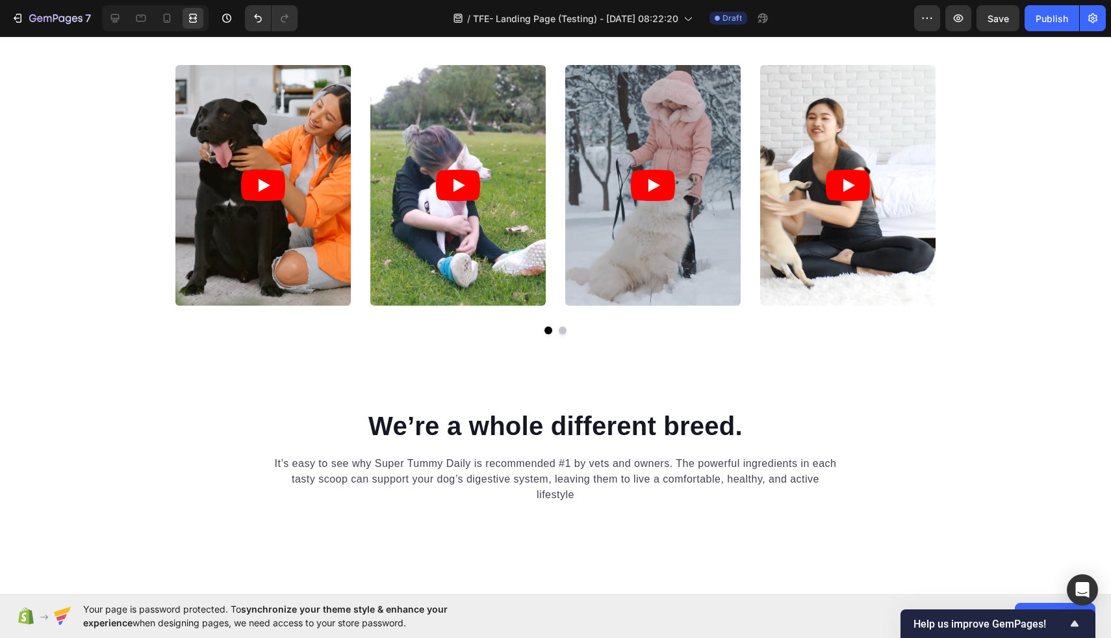
scroll to position [905, 0]
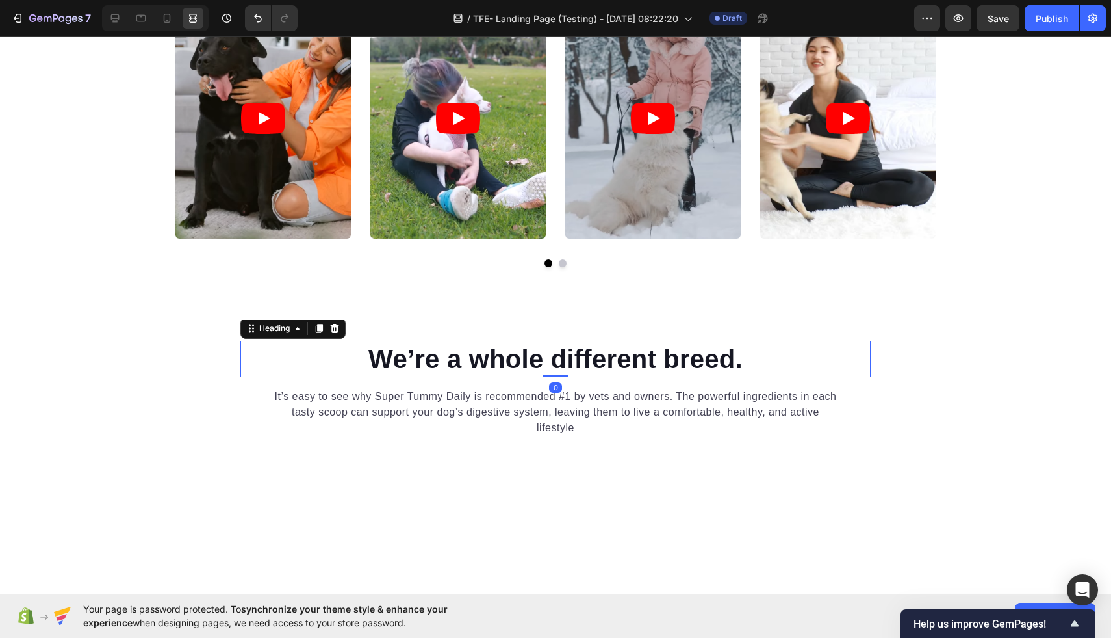
click at [673, 370] on p "We’re a whole different breed." at bounding box center [556, 359] width 628 height 34
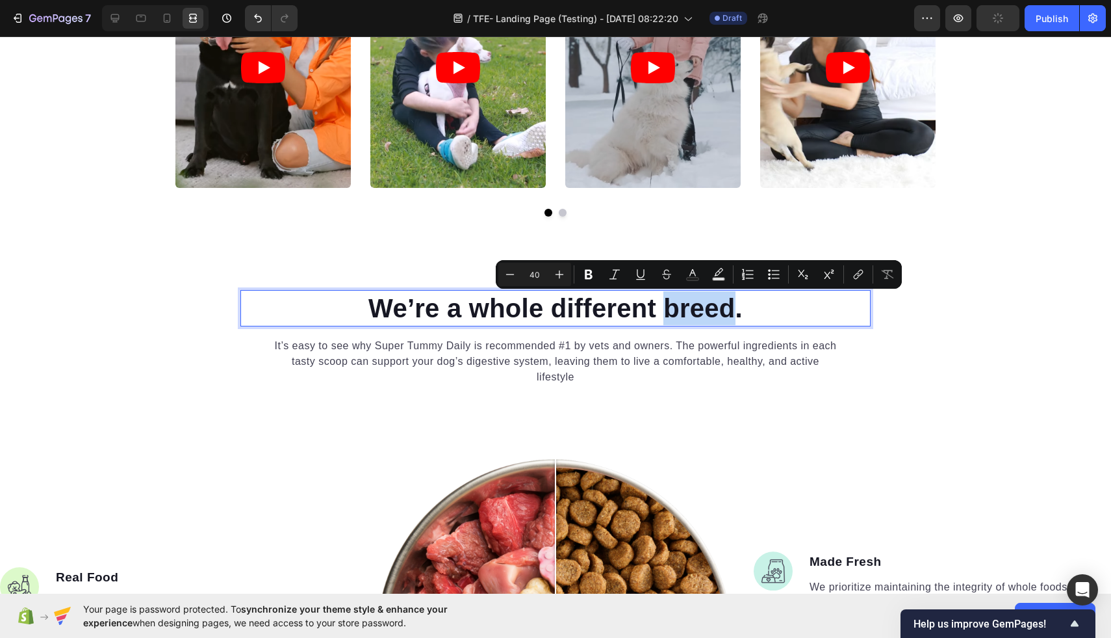
scroll to position [933, 0]
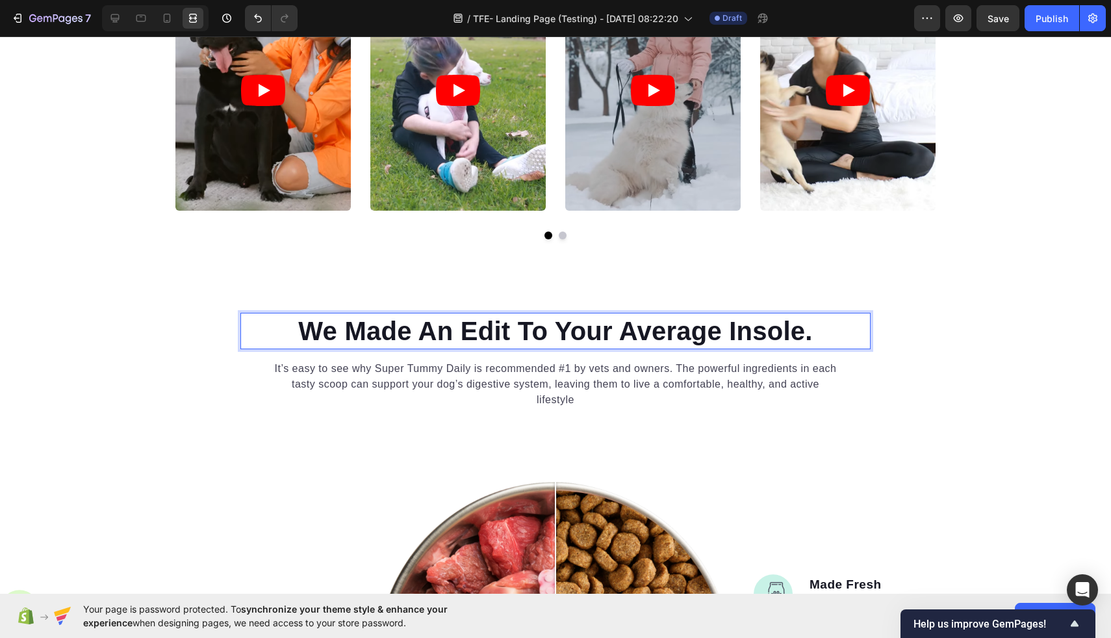
click at [459, 334] on p "We Made An Edit To Your Average Insole." at bounding box center [556, 331] width 628 height 34
drag, startPoint x: 460, startPoint y: 333, endPoint x: 508, endPoint y: 333, distance: 48.1
click at [508, 333] on p "We Made An Edit To Your Average Insole." at bounding box center [556, 331] width 628 height 34
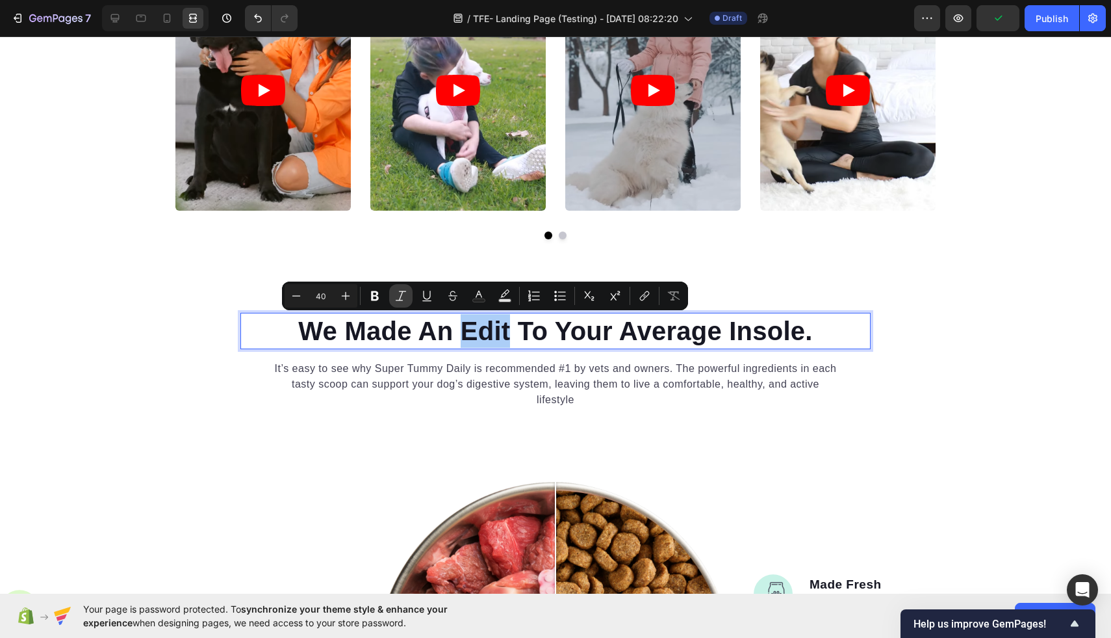
click at [402, 294] on icon "Editor contextual toolbar" at bounding box center [401, 296] width 10 height 10
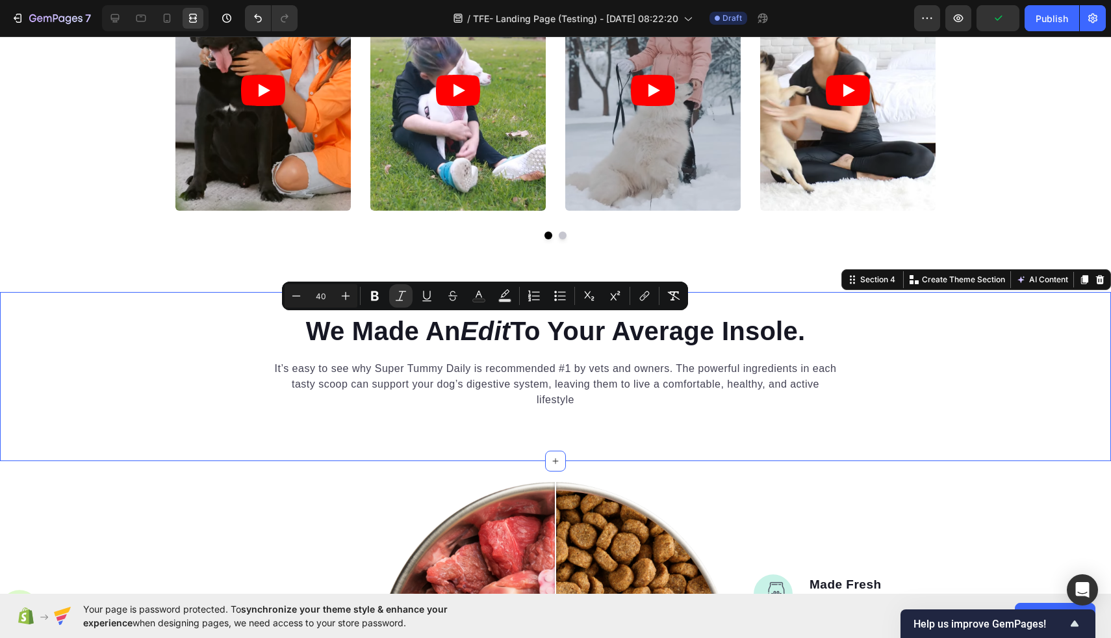
click at [528, 452] on div "We Made An Edit To Your Average Insole. Heading It’s easy to see why Super Tumm…" at bounding box center [555, 376] width 1111 height 169
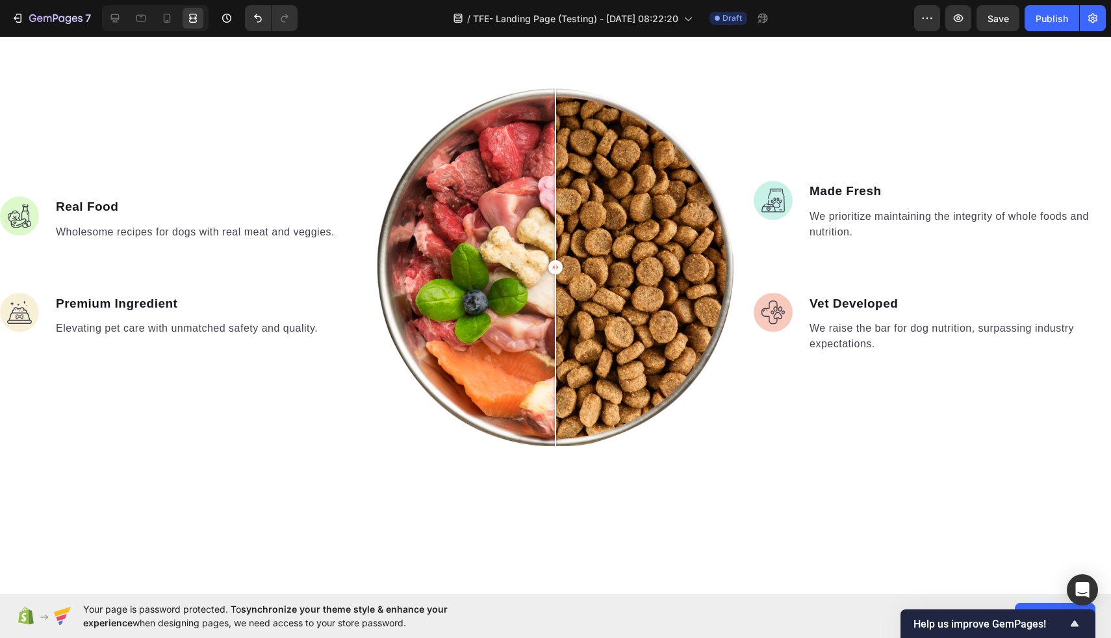
scroll to position [943, 0]
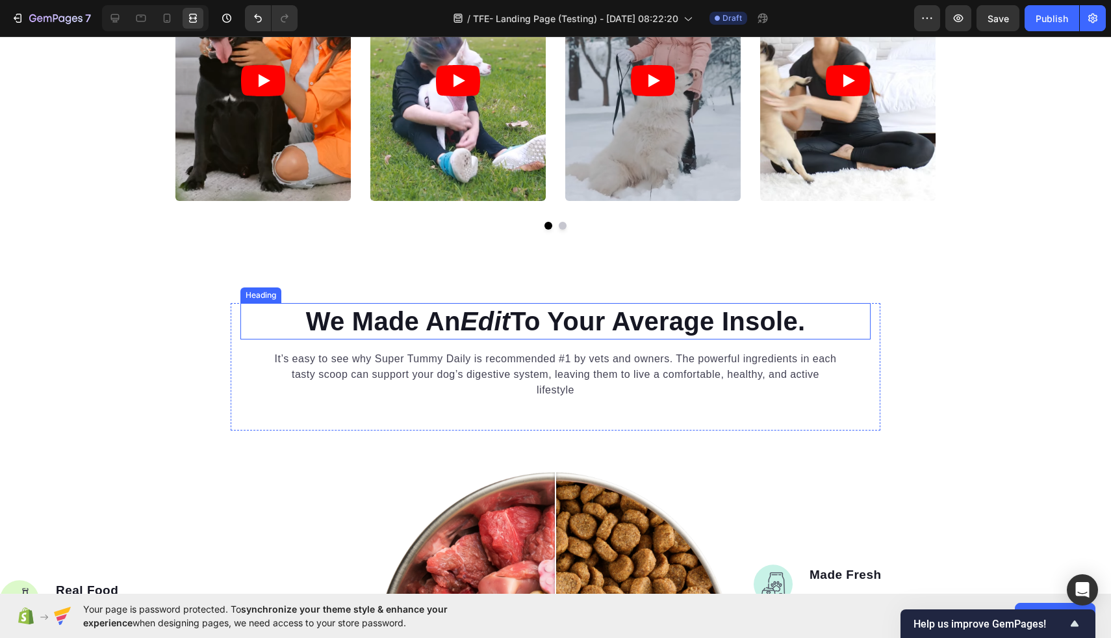
click at [631, 328] on h2 "We Made An Edit To Your Average Insole." at bounding box center [555, 321] width 630 height 36
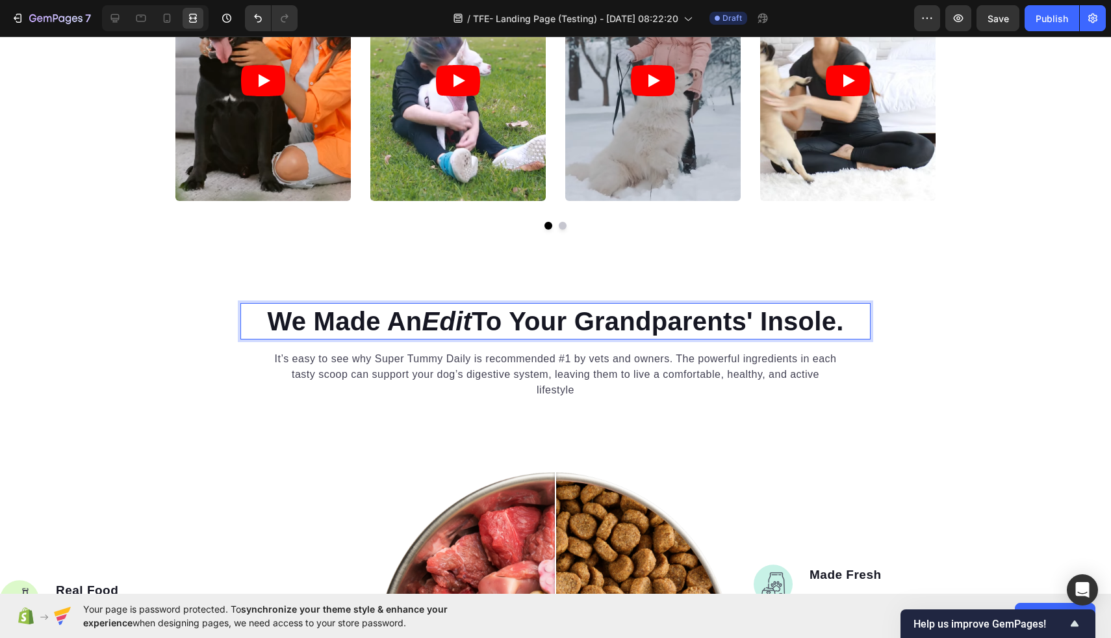
click at [862, 322] on p "We Made An Edit To Your Grandparents' Insole." at bounding box center [556, 321] width 628 height 34
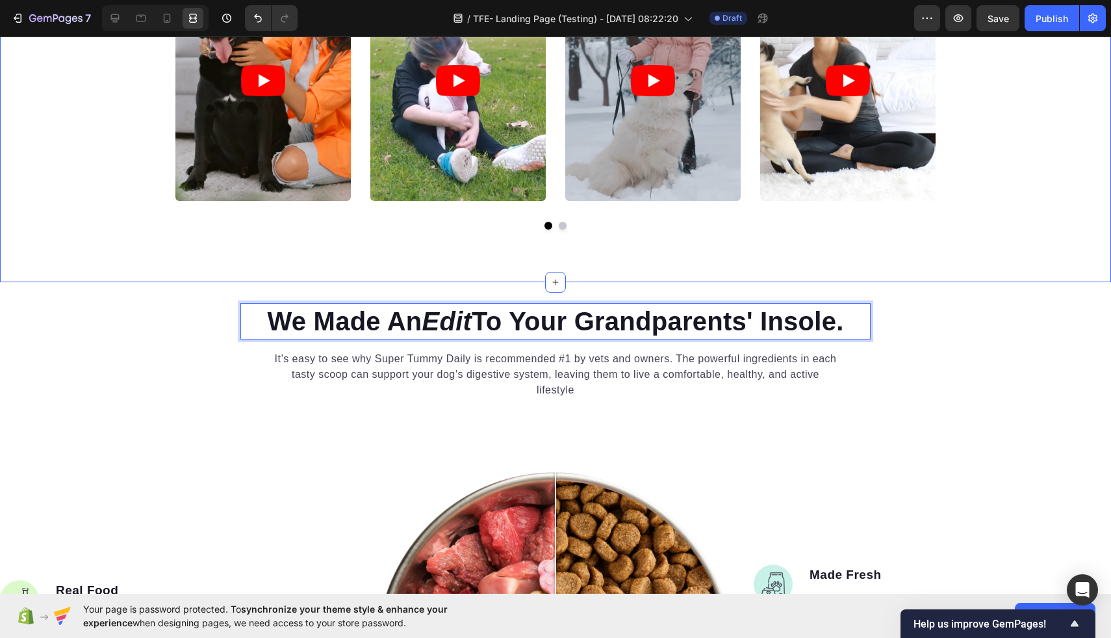
click at [337, 270] on div "Icon Icon Icon Icon Icon Icon List EVERYBODY AGREES Text Block The Word On The …" at bounding box center [555, 35] width 1111 height 494
click at [337, 318] on p "We Made An Edit To Your Grandparents' Insole." at bounding box center [556, 321] width 628 height 34
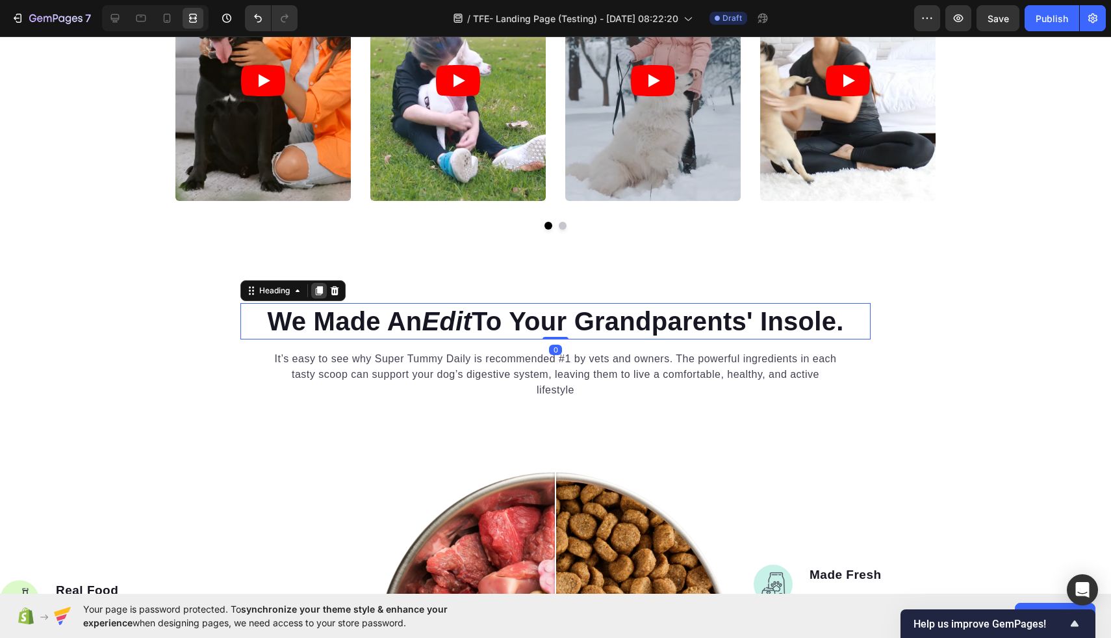
click at [325, 291] on div at bounding box center [319, 291] width 16 height 16
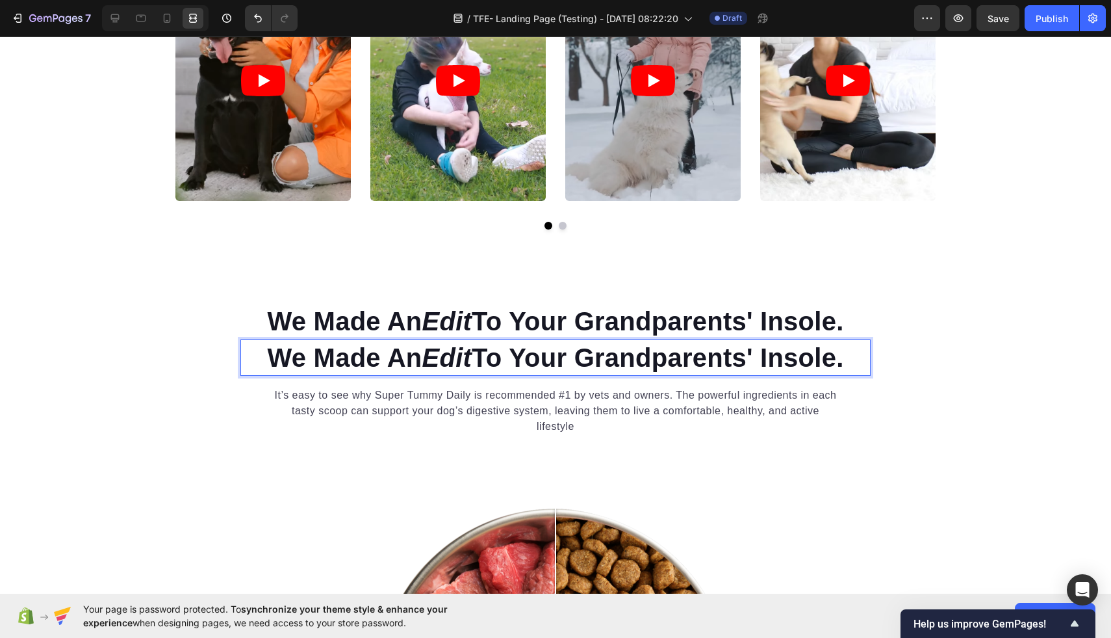
click at [833, 357] on h2 "We Made An Edit To Your Grandparents' Insole." at bounding box center [555, 357] width 630 height 36
click at [833, 357] on p "We Made An Edit To Your Grandparents' Insole." at bounding box center [556, 358] width 628 height 34
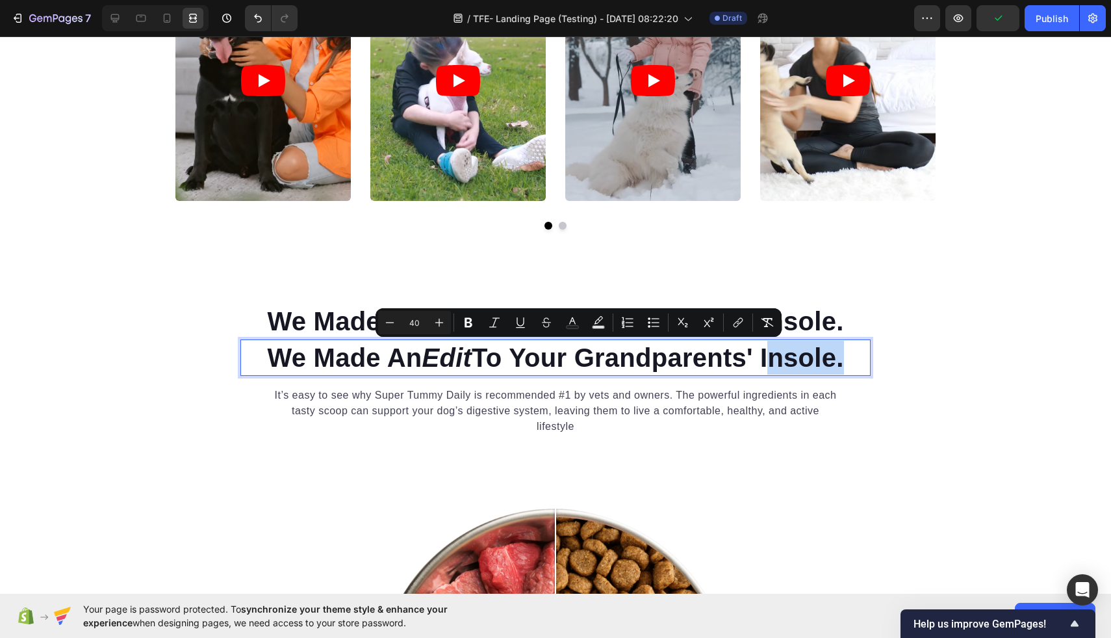
drag, startPoint x: 853, startPoint y: 358, endPoint x: 308, endPoint y: 357, distance: 545.3
click at [308, 357] on p "We Made An Edit To Your Grandparents' Insole." at bounding box center [556, 358] width 628 height 34
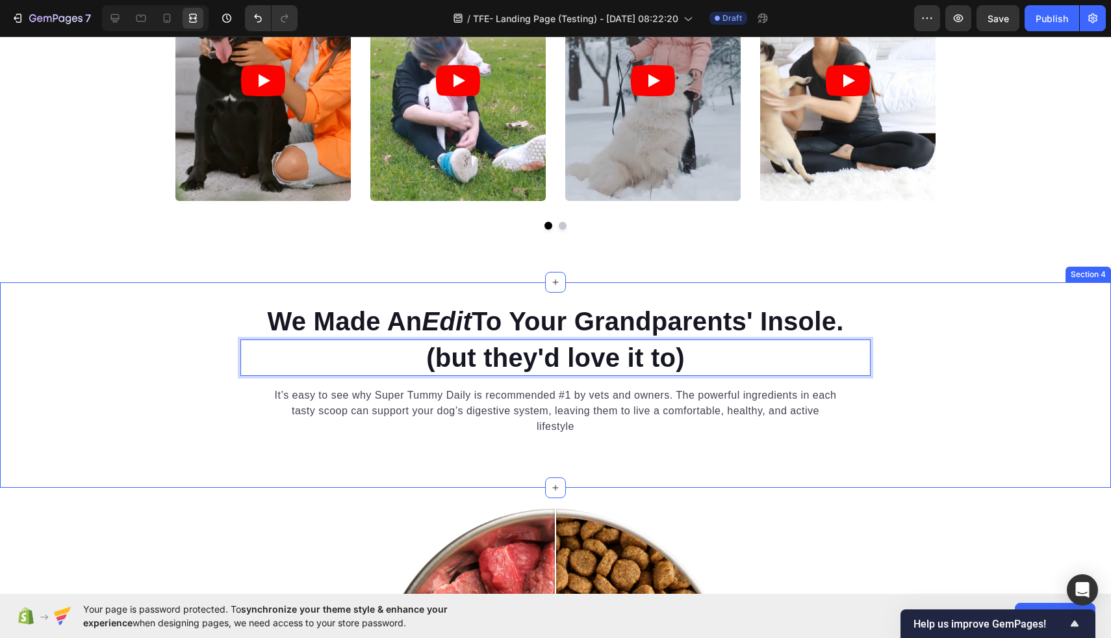
click at [97, 450] on div "We Made An Edit To Your Grandparents' Insole. Heading (but they'd love it to) H…" at bounding box center [555, 385] width 1111 height 164
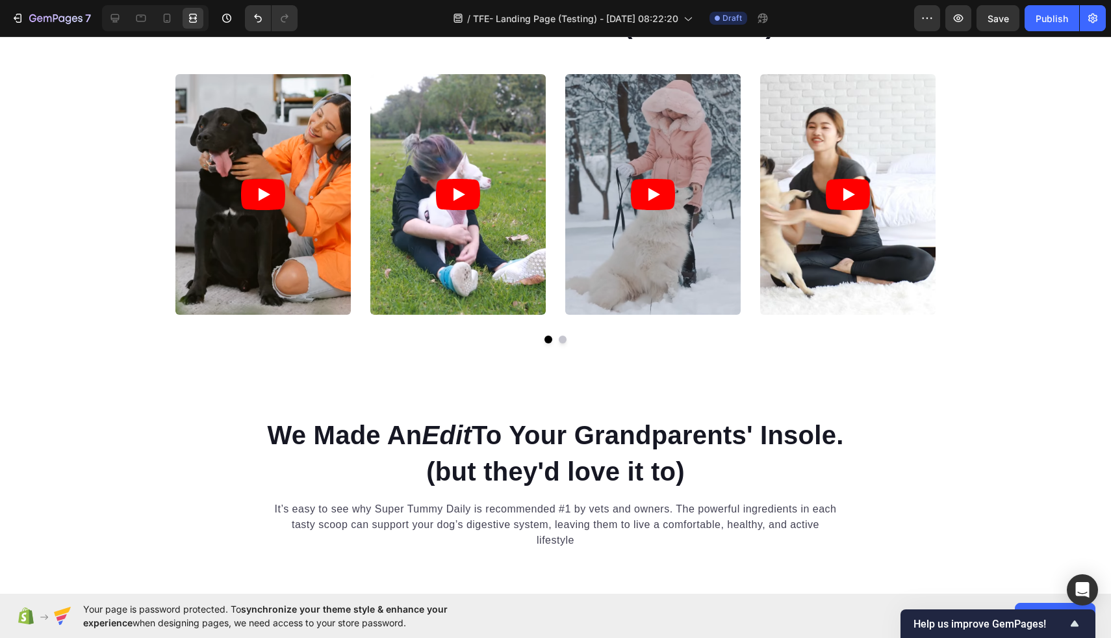
scroll to position [935, 0]
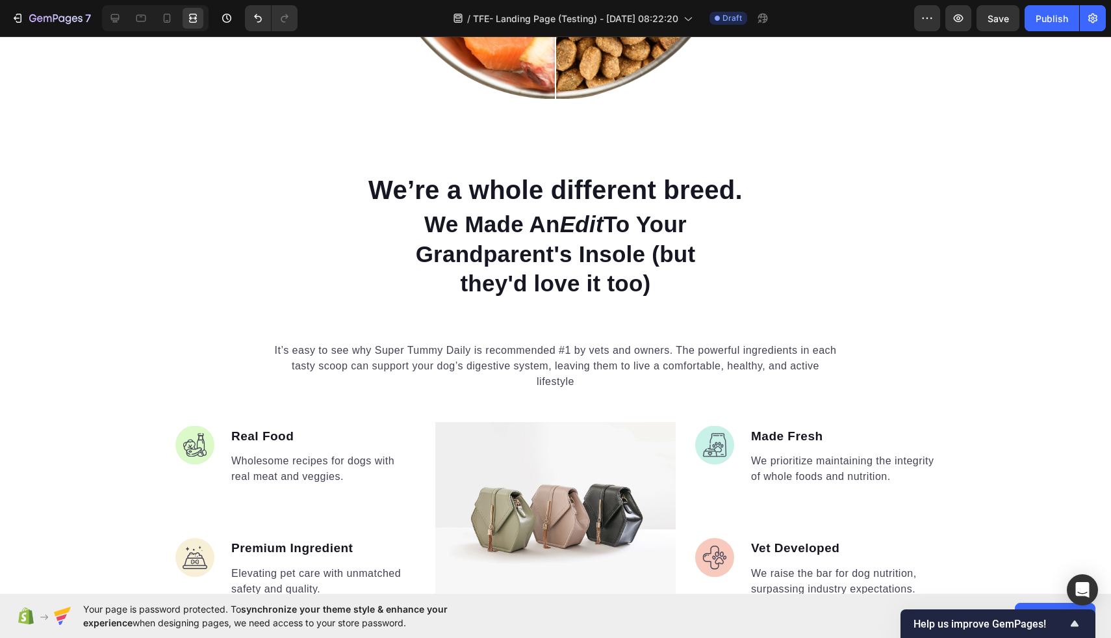
scroll to position [1709, 0]
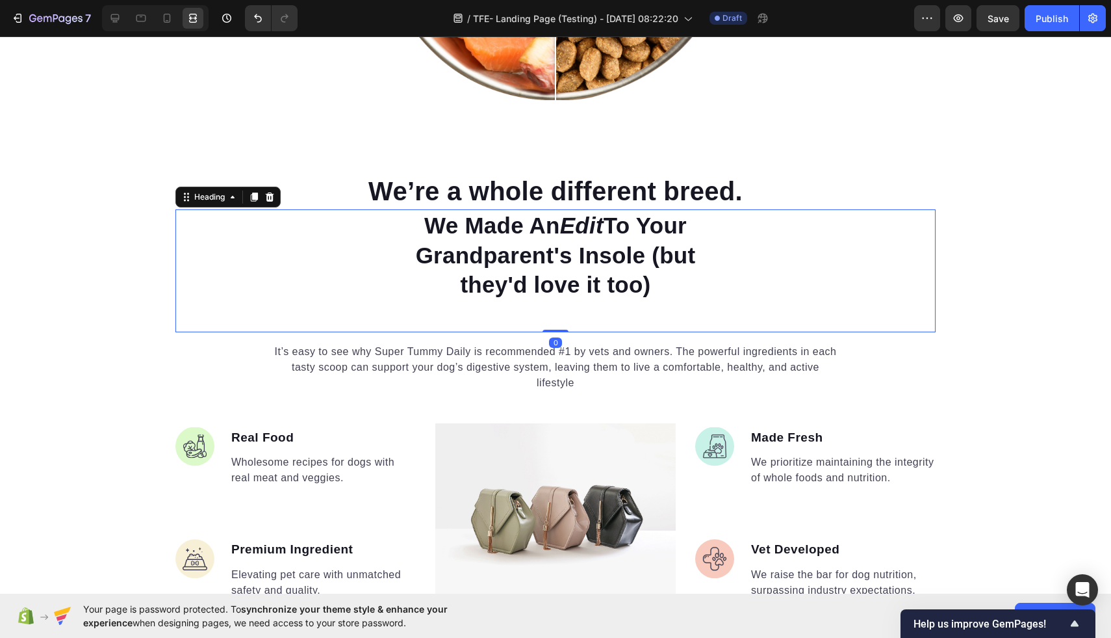
click at [565, 248] on h2 "We Made An Edit To Your Grandparent's Insole (but they'd love it too)" at bounding box center [555, 255] width 348 height 92
click at [274, 195] on icon at bounding box center [270, 197] width 10 height 10
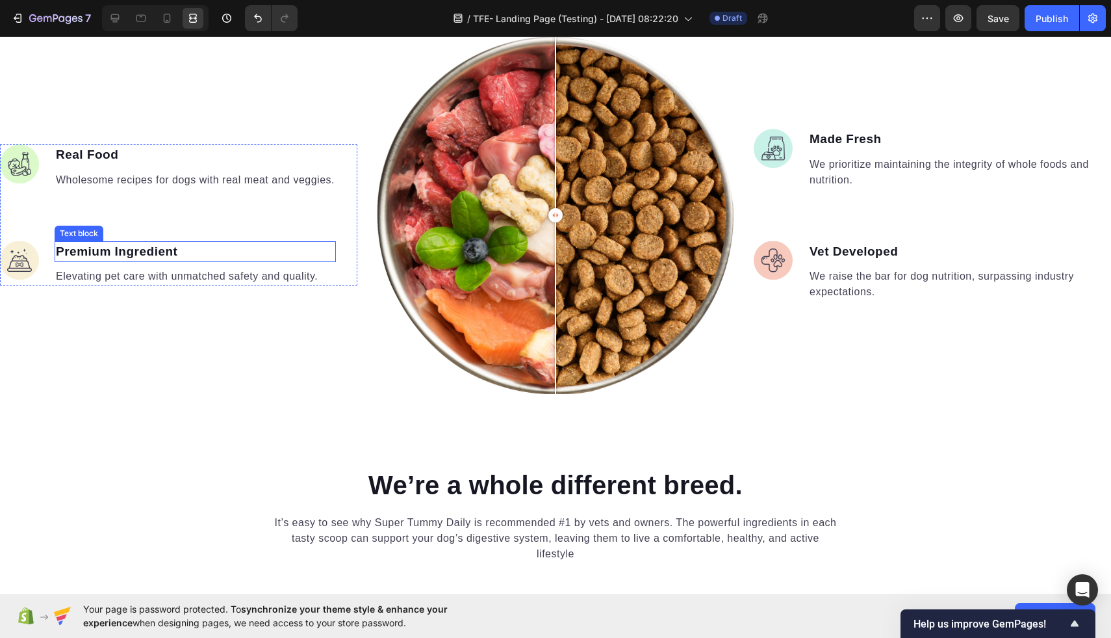
scroll to position [1368, 0]
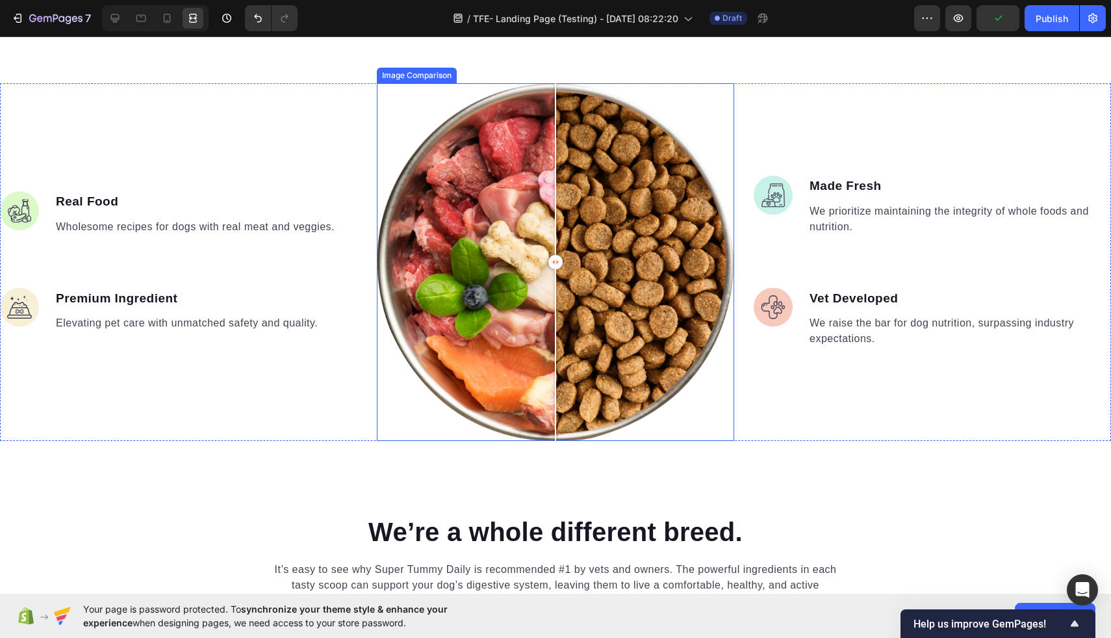
click at [413, 109] on div at bounding box center [555, 261] width 357 height 357
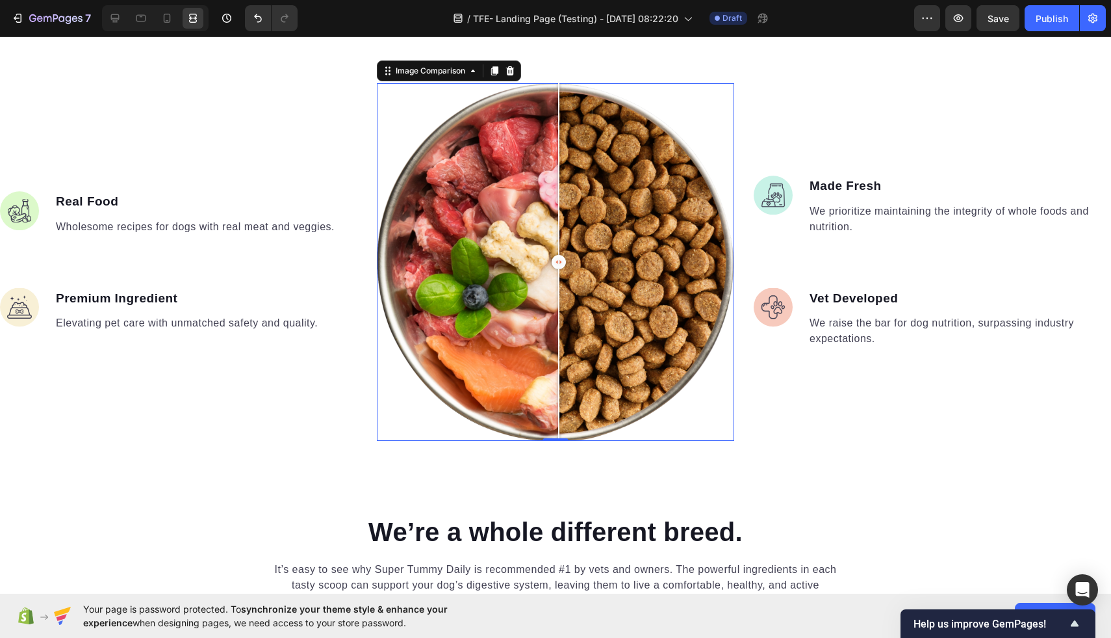
drag, startPoint x: 413, startPoint y: 109, endPoint x: 559, endPoint y: 103, distance: 145.7
click at [559, 103] on div at bounding box center [558, 169] width 1 height 172
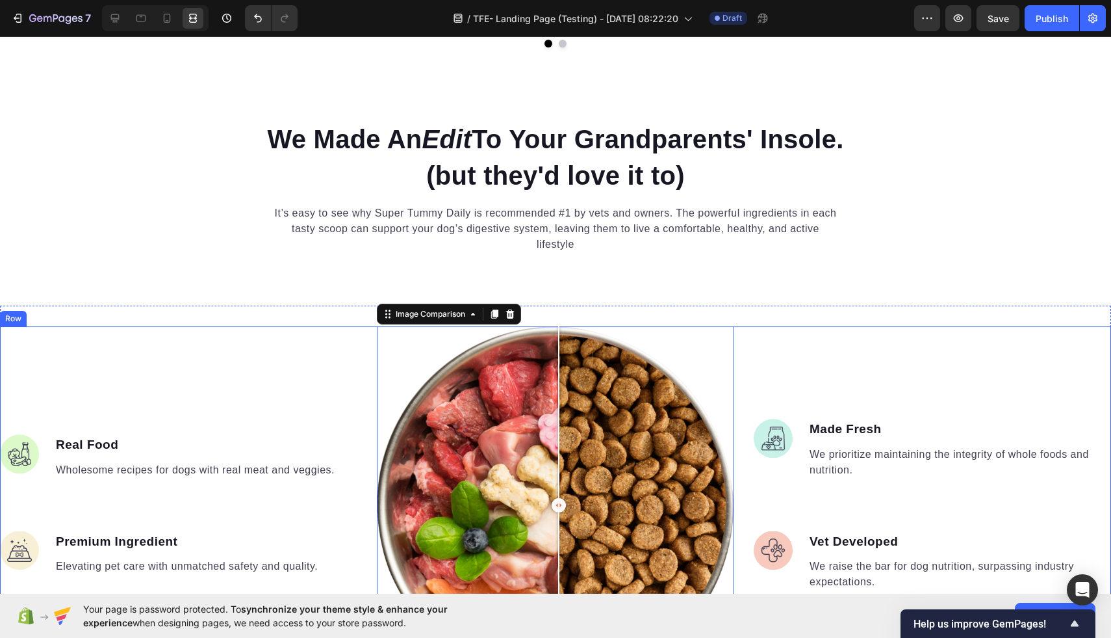
scroll to position [1118, 0]
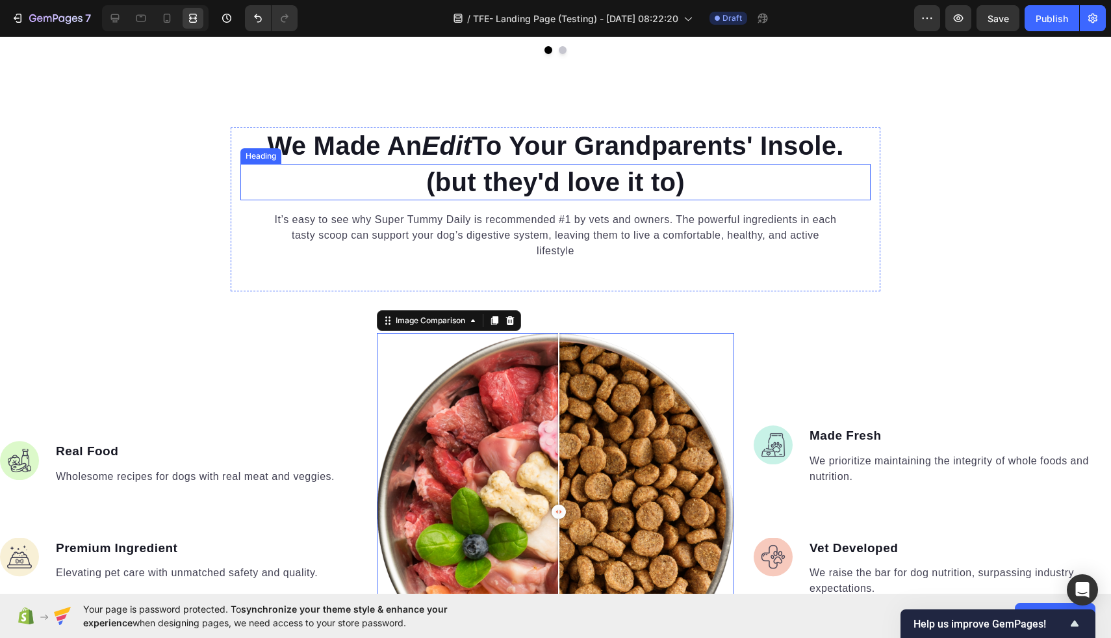
click at [694, 185] on h2 "(but they'd love it to)" at bounding box center [555, 182] width 630 height 36
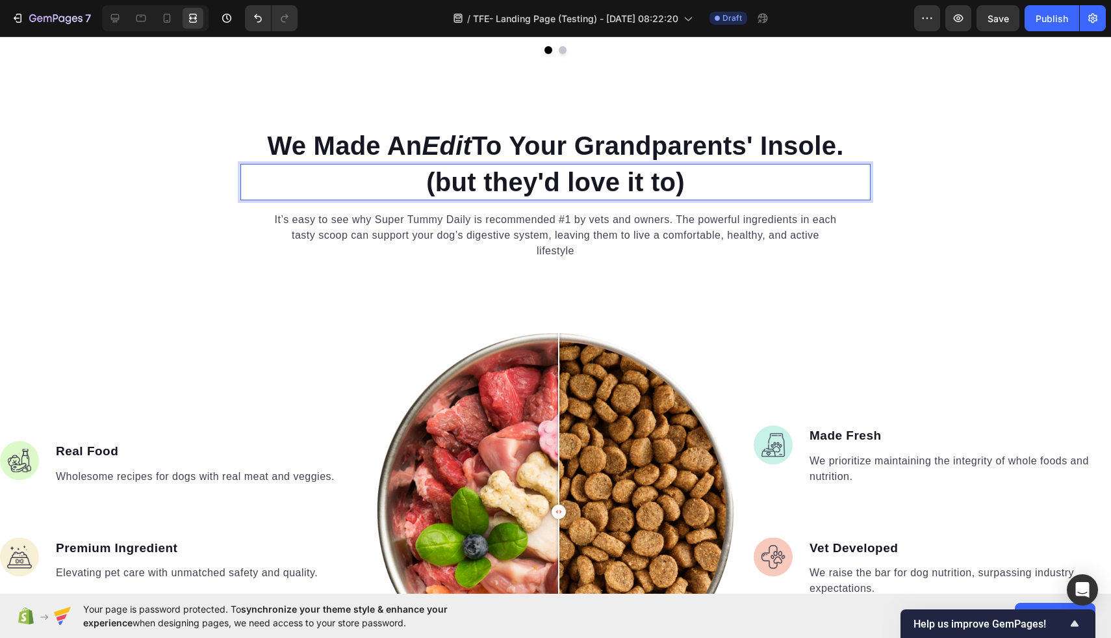
click at [694, 185] on h2 "(but they'd love it to)" at bounding box center [555, 182] width 630 height 36
click at [695, 186] on p "(but they'd love it to)" at bounding box center [556, 182] width 628 height 34
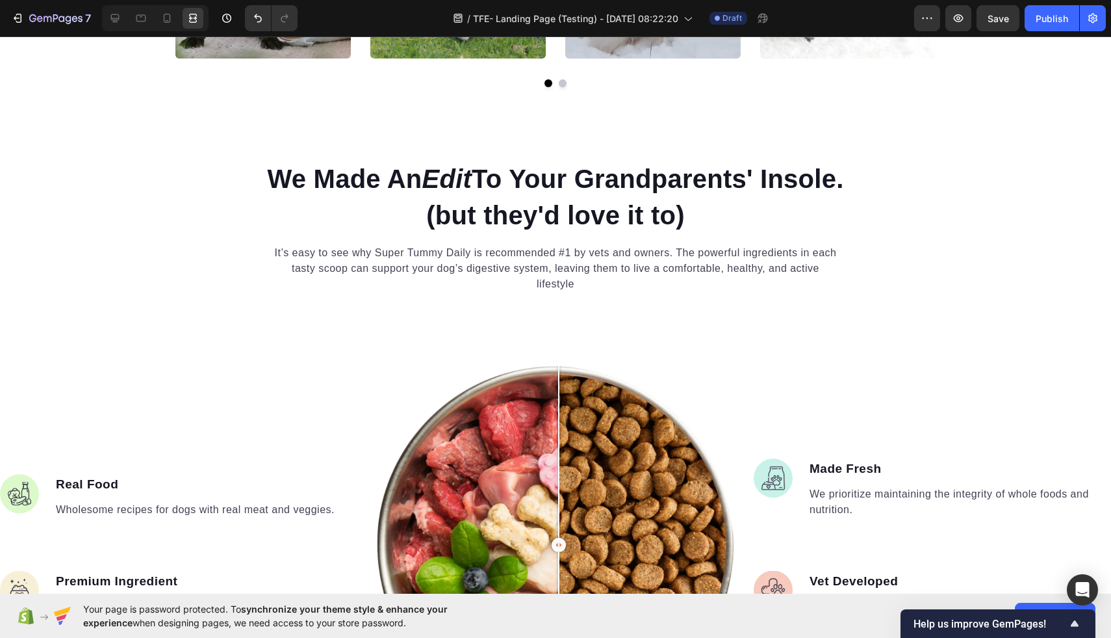
scroll to position [953, 0]
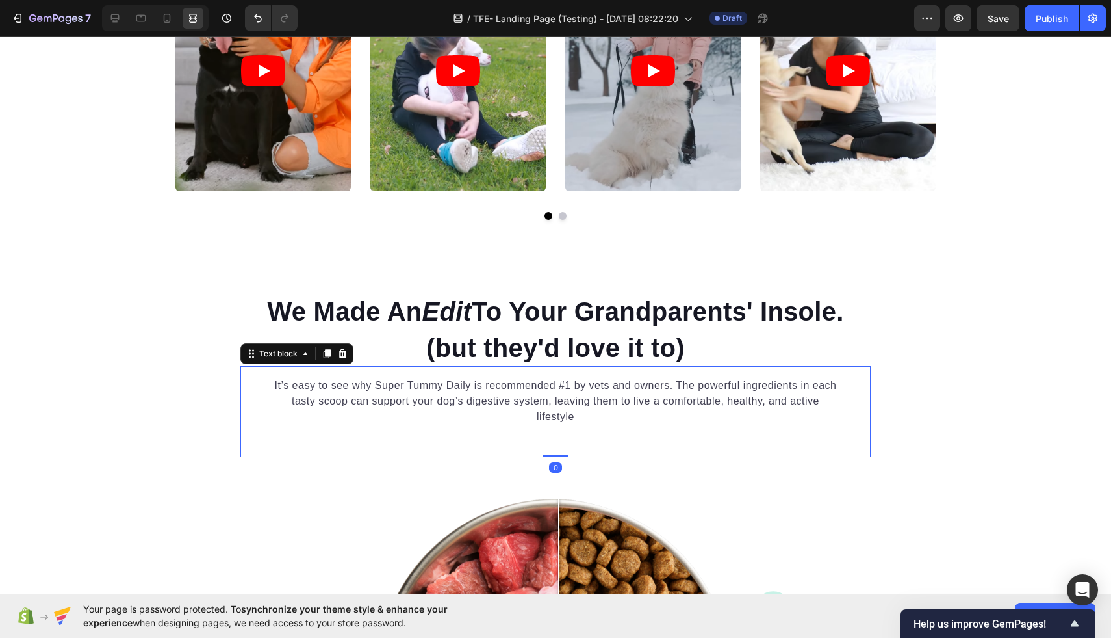
click at [656, 381] on p "It’s easy to see why Super Tummy Daily is recommended #1 by vets and owners. Th…" at bounding box center [555, 401] width 567 height 47
click at [344, 354] on icon at bounding box center [343, 353] width 8 height 9
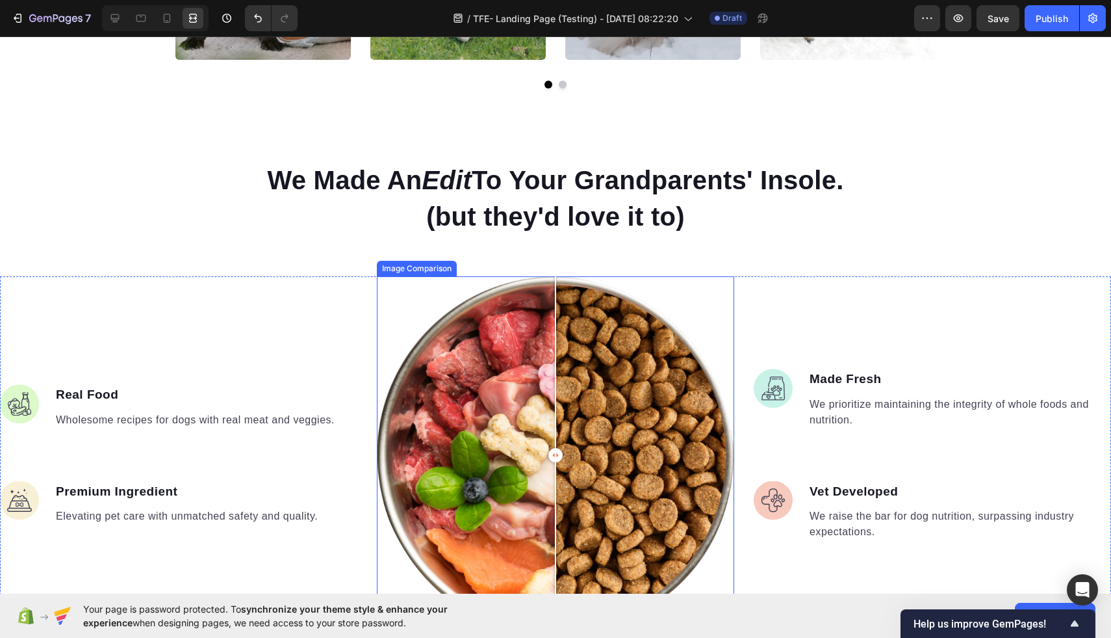
scroll to position [1046, 0]
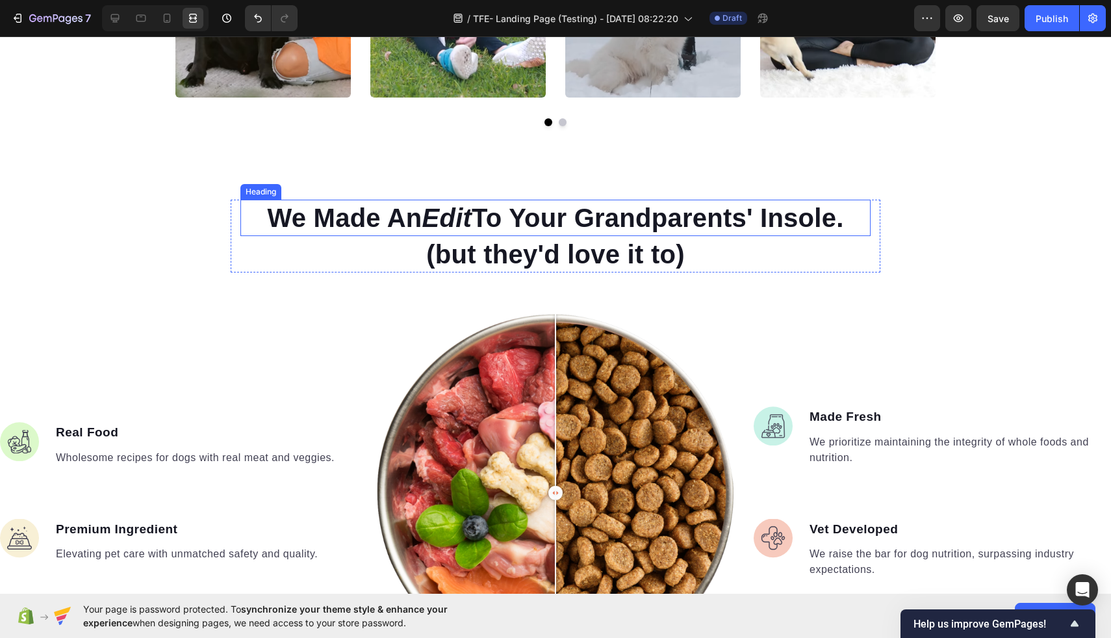
click at [716, 216] on h2 "We Made An Edit To Your Grandparents' Insole." at bounding box center [555, 218] width 630 height 36
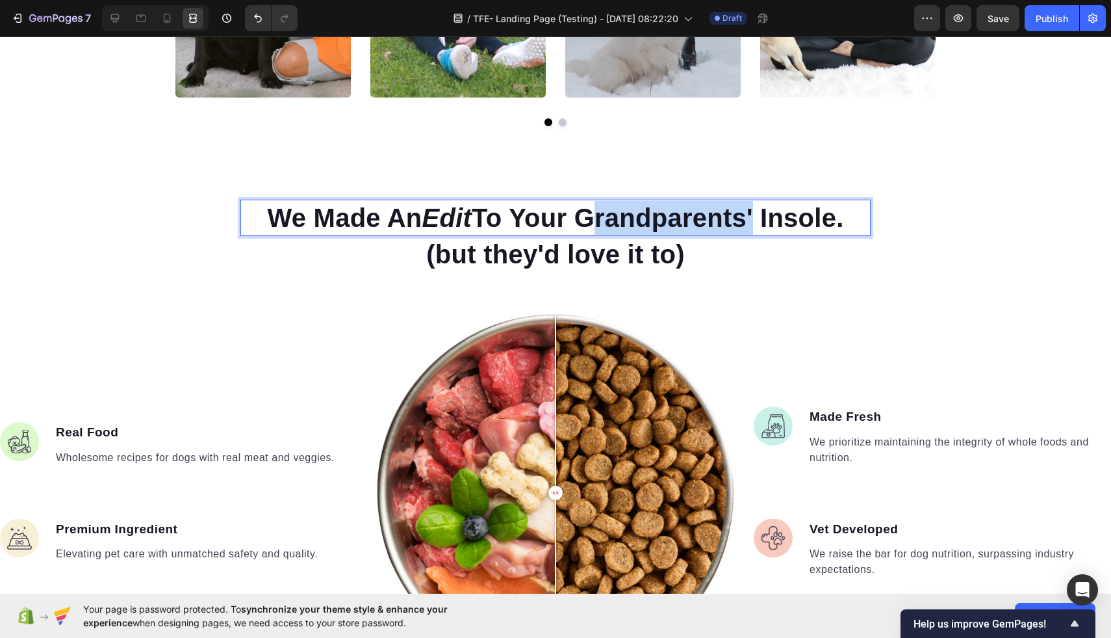
click at [716, 216] on h2 "We Made An Edit To Your Grandparents' Insole." at bounding box center [555, 218] width 630 height 36
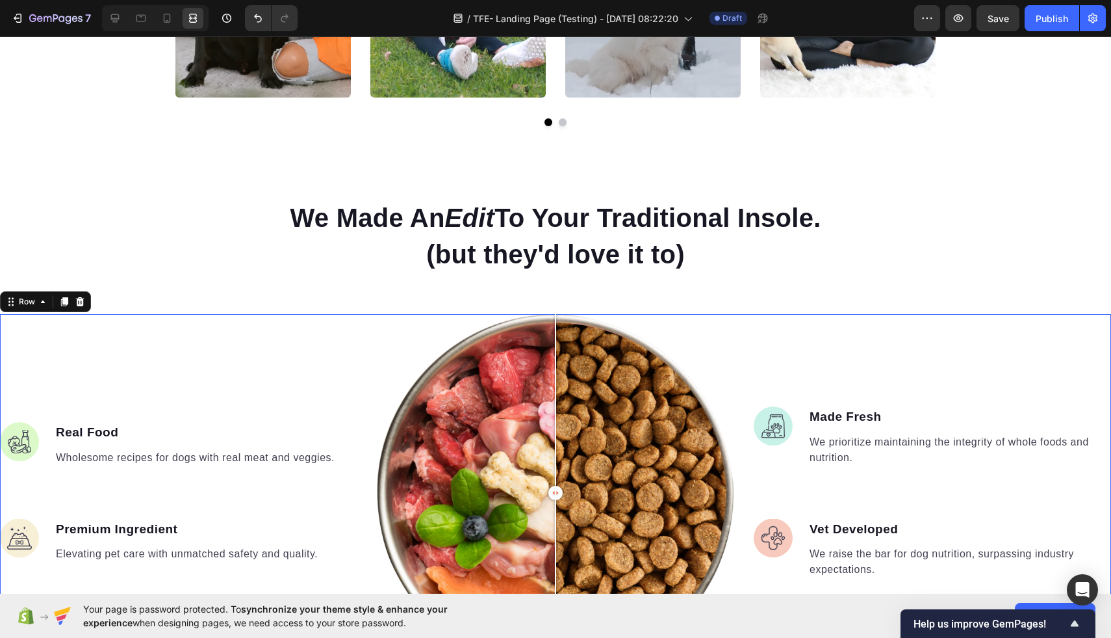
click at [924, 337] on div "Image Made Fresh Text block We prioritize maintaining the integrity of whole fo…" at bounding box center [932, 492] width 357 height 357
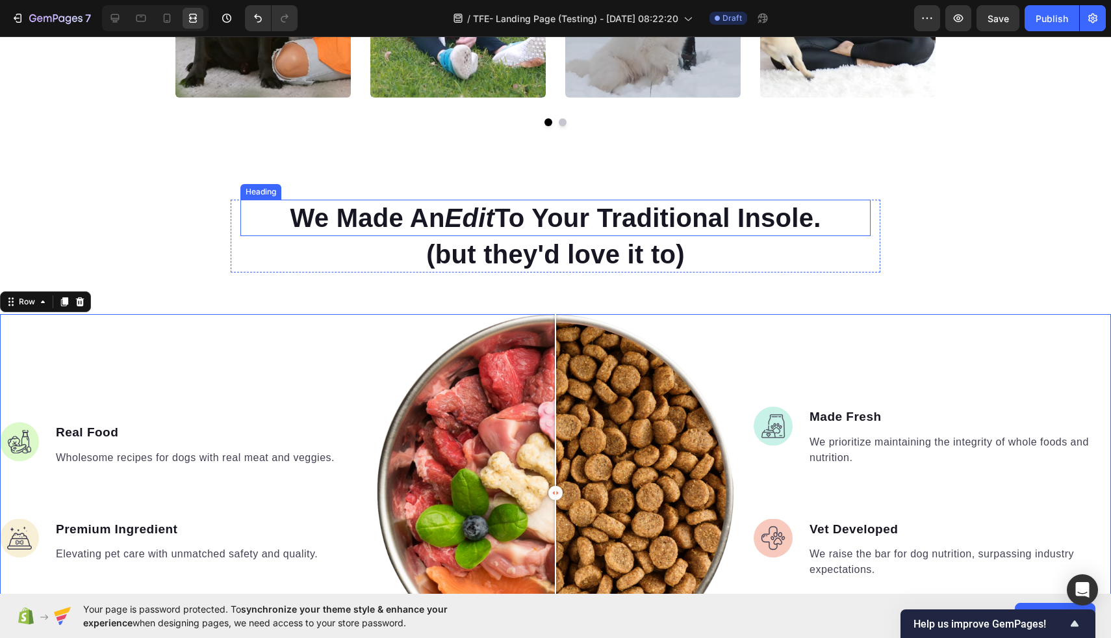
click at [706, 215] on p "We Made An Edit To Your Traditional Insole." at bounding box center [556, 218] width 628 height 34
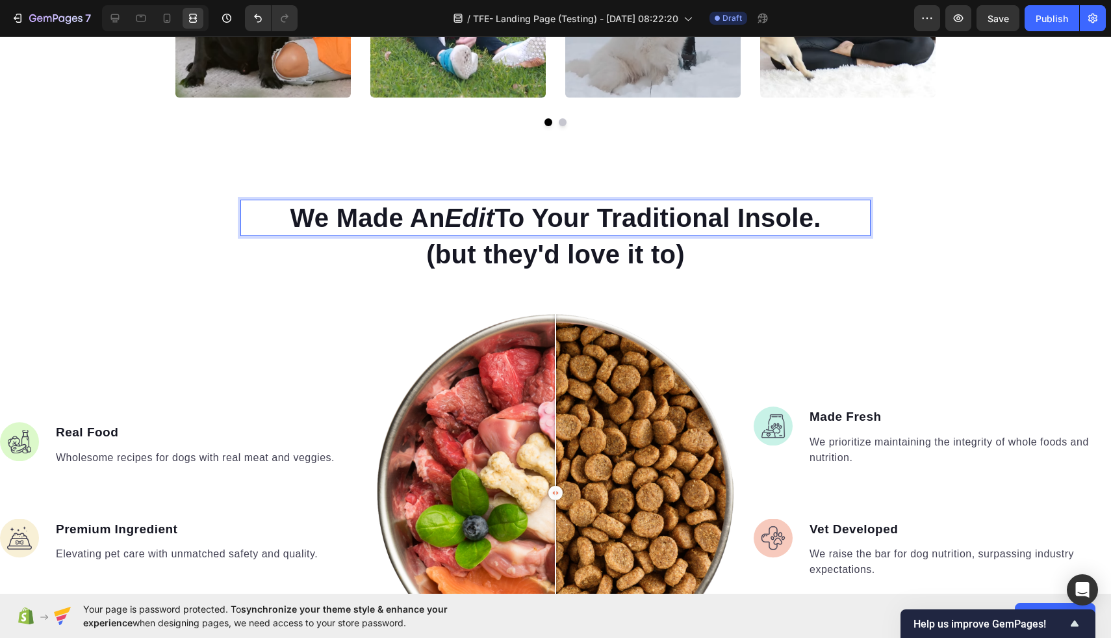
click at [712, 215] on p "We Made An Edit To Your Traditional Insole." at bounding box center [556, 218] width 628 height 34
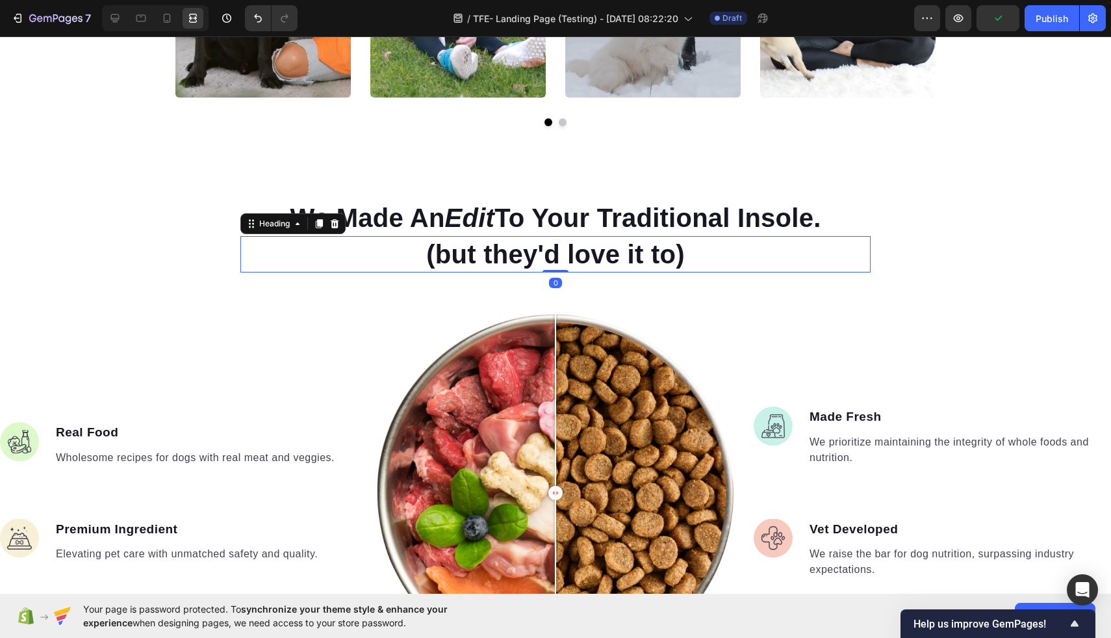
click at [717, 259] on h2 "(but they'd love it to)" at bounding box center [555, 254] width 630 height 36
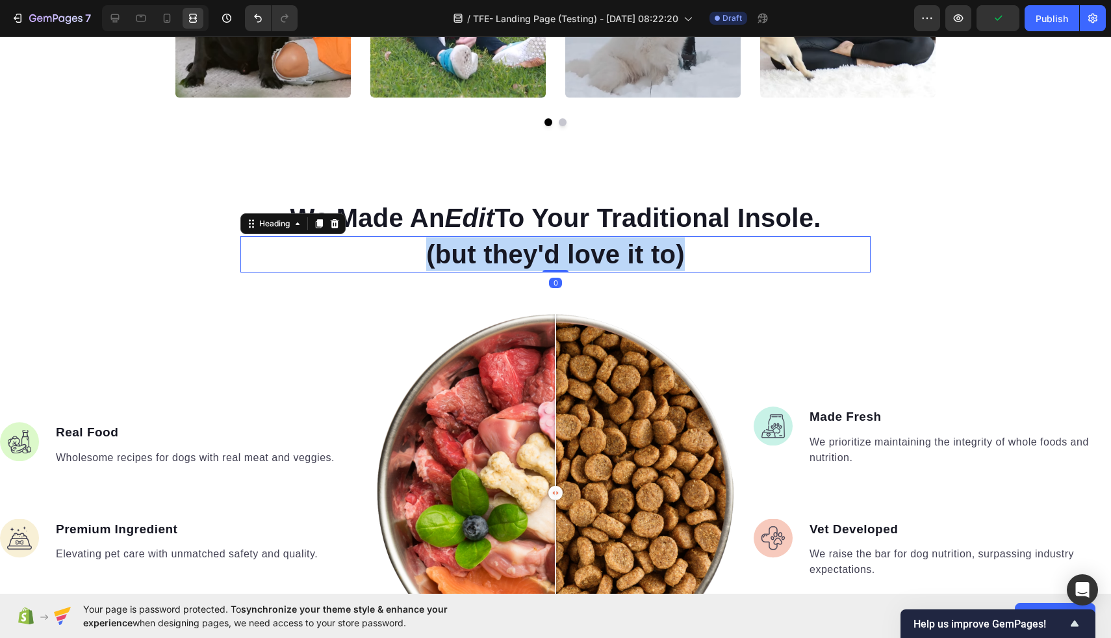
click at [717, 259] on p "(but they'd love it to)" at bounding box center [556, 254] width 628 height 34
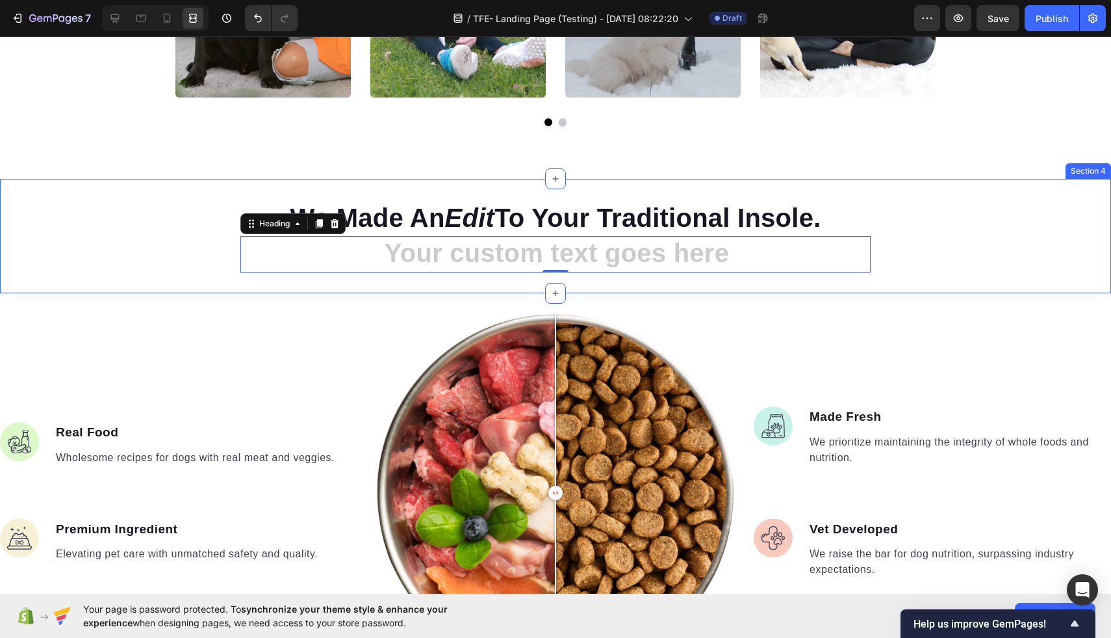
click at [977, 284] on div "We Made An Edit To Your Traditional Insole. Heading Heading 0 Row Section 4" at bounding box center [555, 236] width 1111 height 114
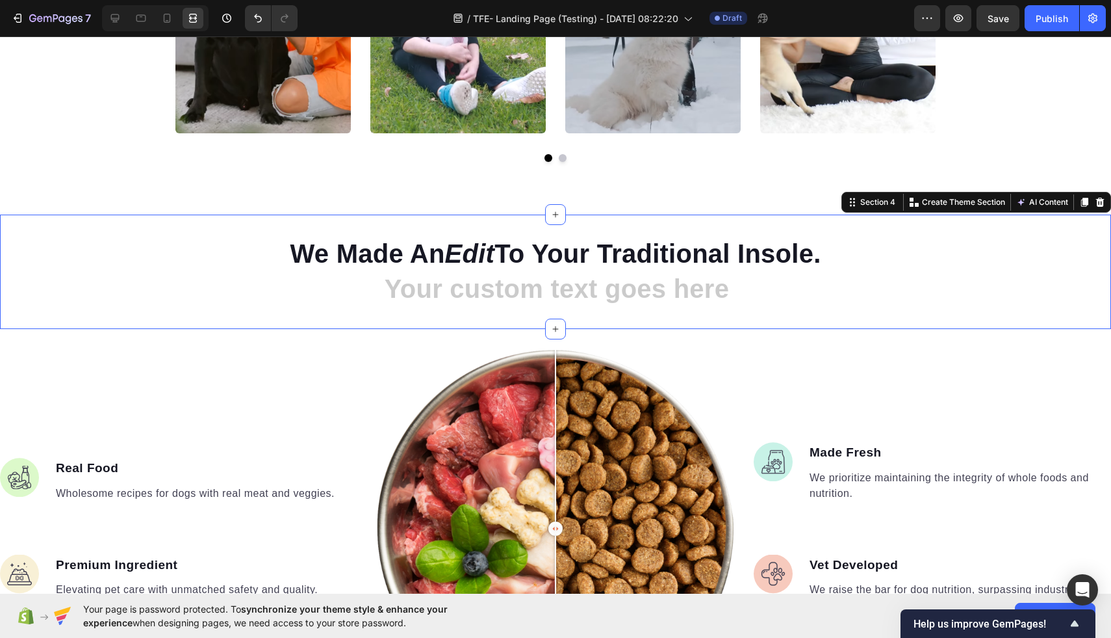
scroll to position [1008, 0]
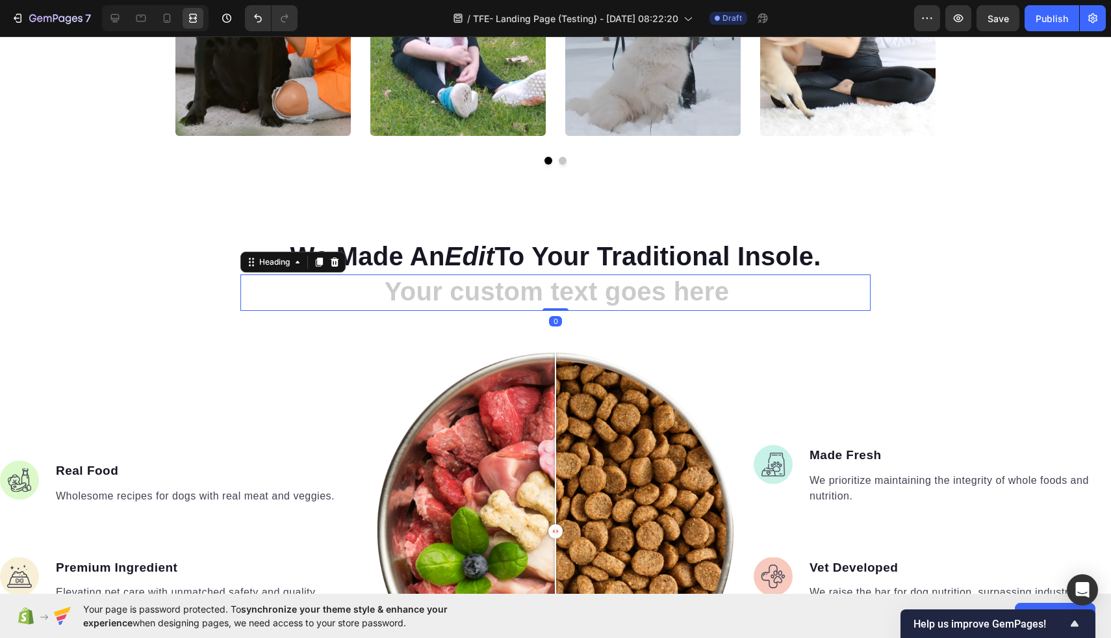
click at [747, 290] on h2 "Rich Text Editor. Editing area: main" at bounding box center [555, 292] width 630 height 36
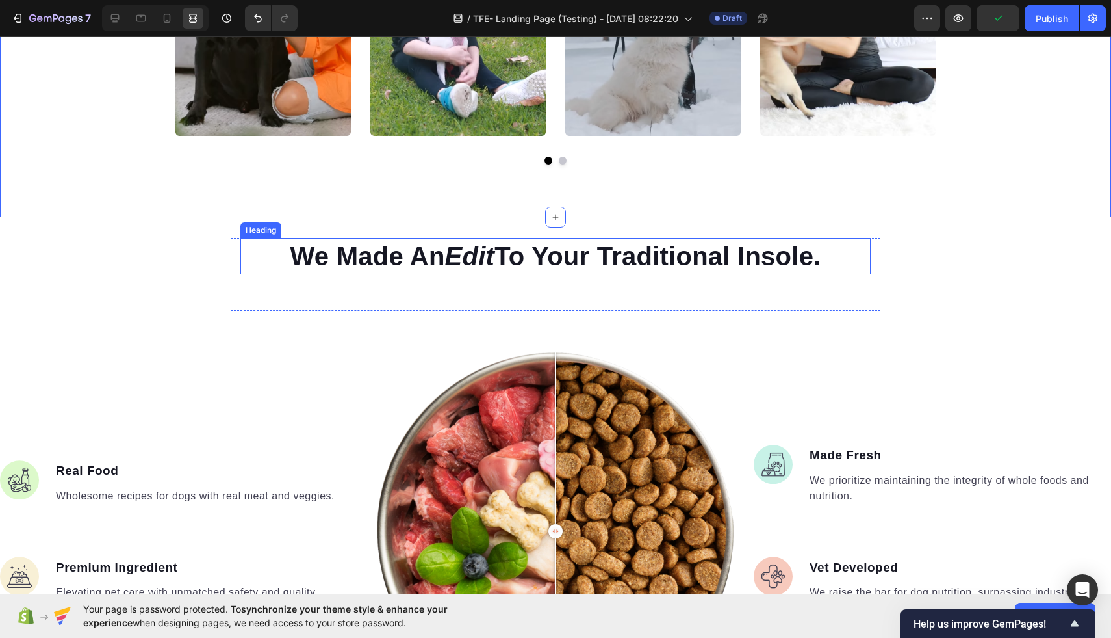
click at [717, 247] on p "We Made An Edit To Your Traditional Insole." at bounding box center [556, 256] width 628 height 34
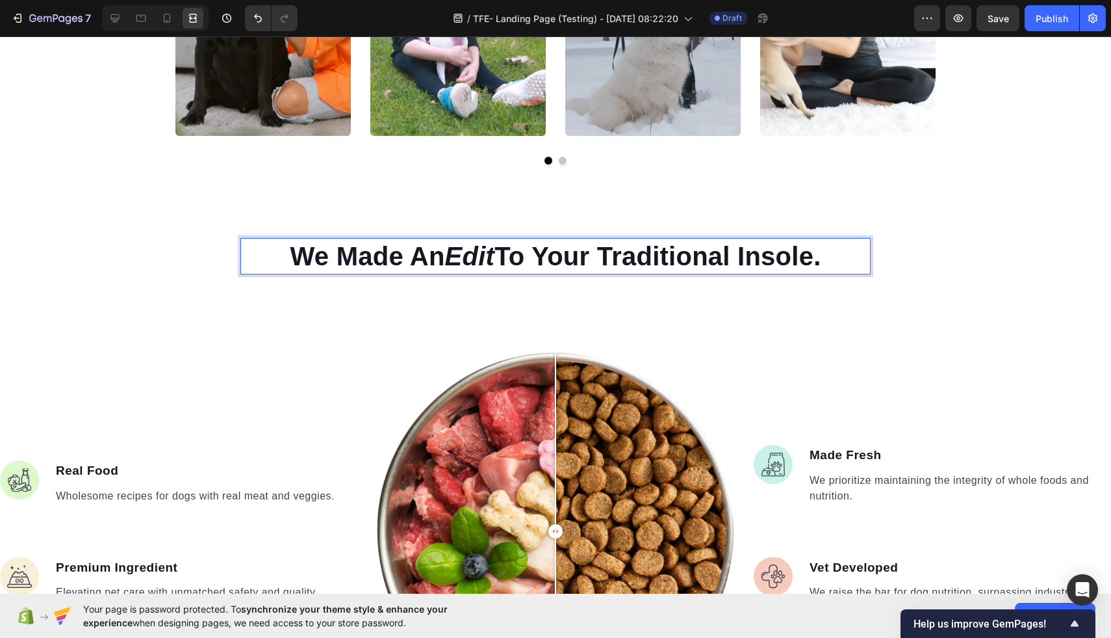
click at [733, 258] on p "We Made An Edit To Your Traditional Insole." at bounding box center [556, 256] width 628 height 34
click at [733, 259] on p "We Made An Edit To Your Traditional Insole." at bounding box center [556, 256] width 628 height 34
drag, startPoint x: 736, startPoint y: 260, endPoint x: 671, endPoint y: 260, distance: 65.0
click at [671, 260] on p "We Made An Edit To Your Traditional Insole." at bounding box center [556, 256] width 628 height 34
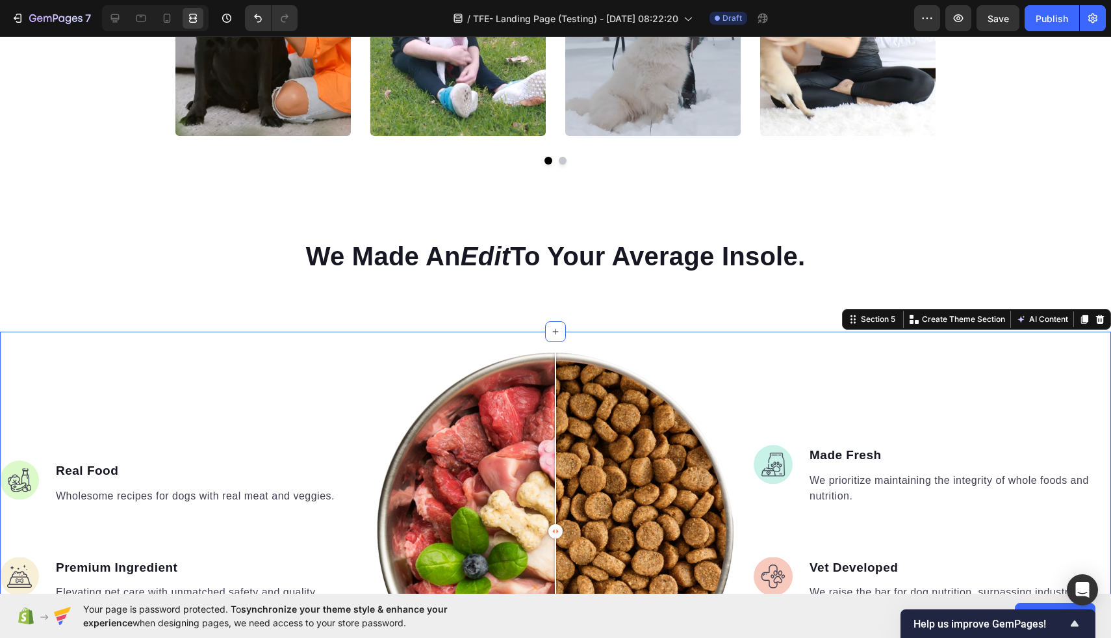
click at [376, 343] on div "Image Real Food Text block Wholesome recipes for dogs with real meat and veggie…" at bounding box center [555, 530] width 1111 height 399
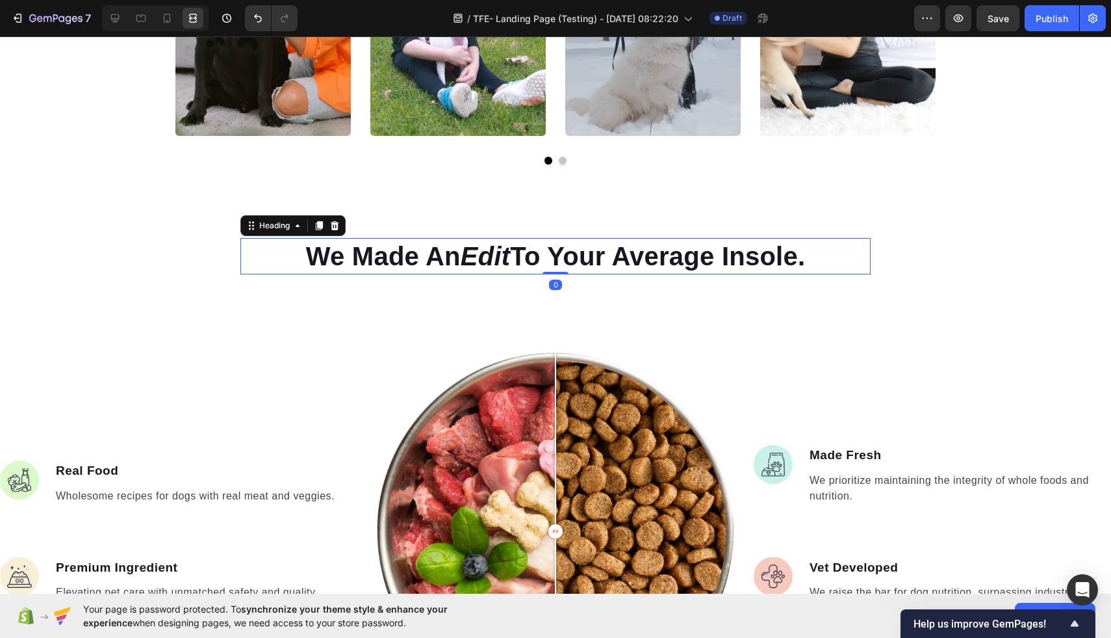
click at [458, 261] on p "We Made An Edit To Your Average Insole." at bounding box center [556, 256] width 628 height 34
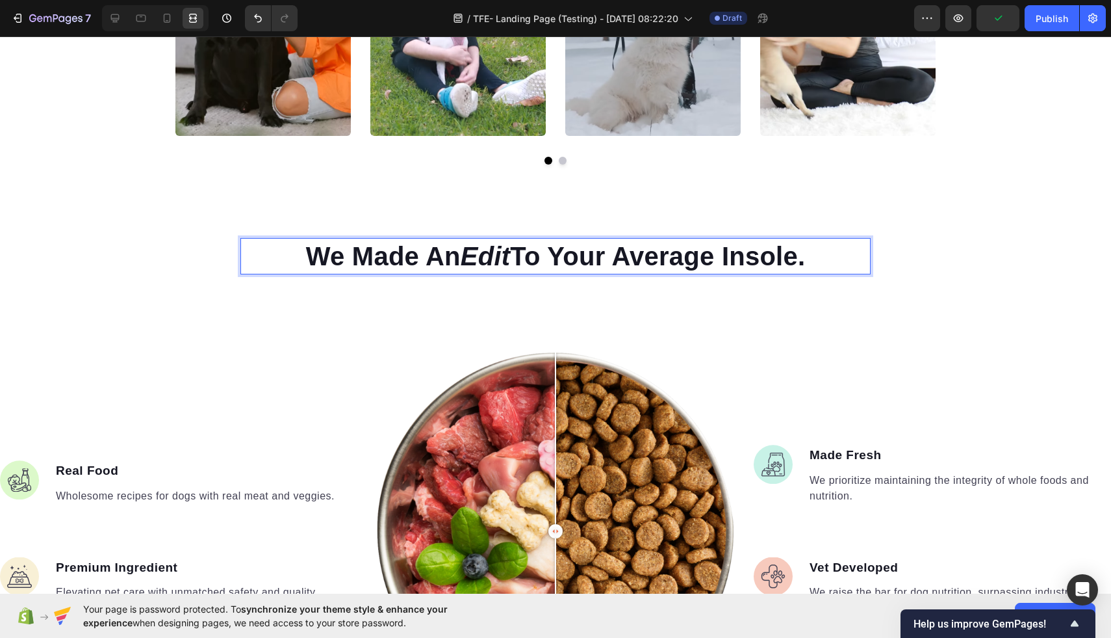
click at [461, 260] on icon "Edit" at bounding box center [486, 256] width 50 height 29
click at [518, 257] on p "We Made An " Edit To Your Average Insole." at bounding box center [556, 256] width 628 height 34
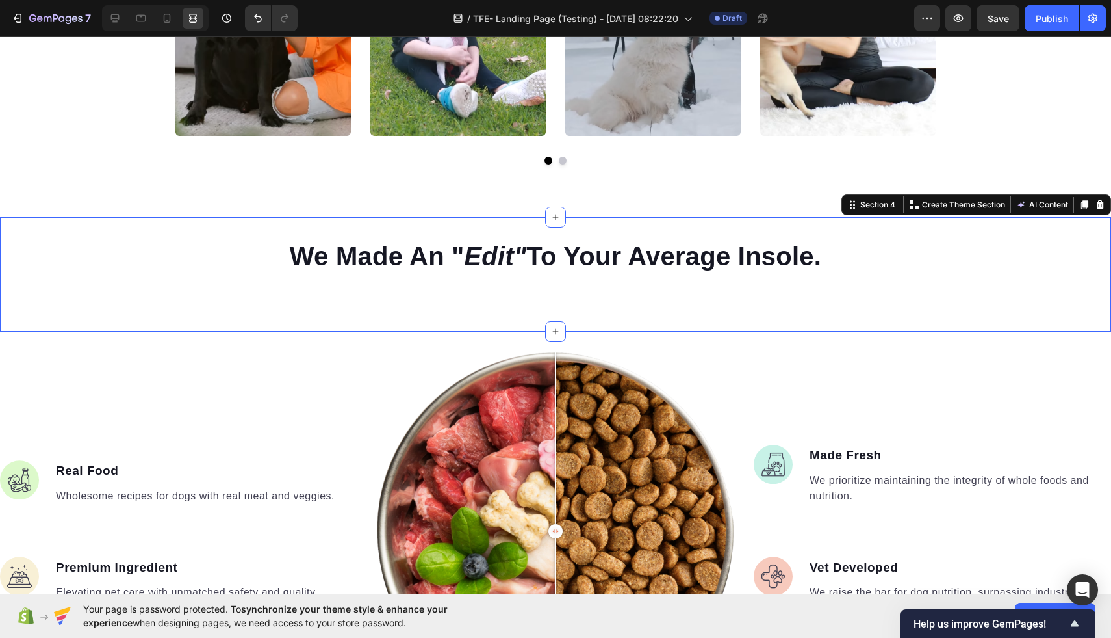
click at [514, 317] on div "We Made An " Edit" To Your Average Insole. Heading Heading Row Section 4 You ca…" at bounding box center [555, 274] width 1111 height 114
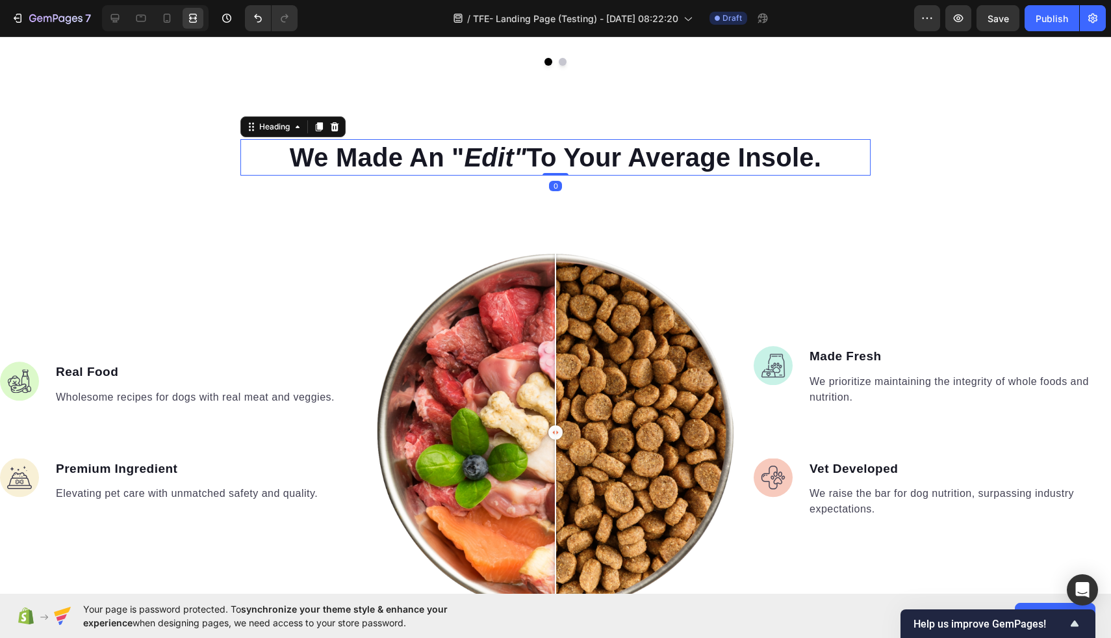
click at [464, 170] on icon "Edit"" at bounding box center [495, 157] width 62 height 29
click at [458, 159] on p "We Made An " Edit" To Your Average Insole." at bounding box center [556, 157] width 628 height 34
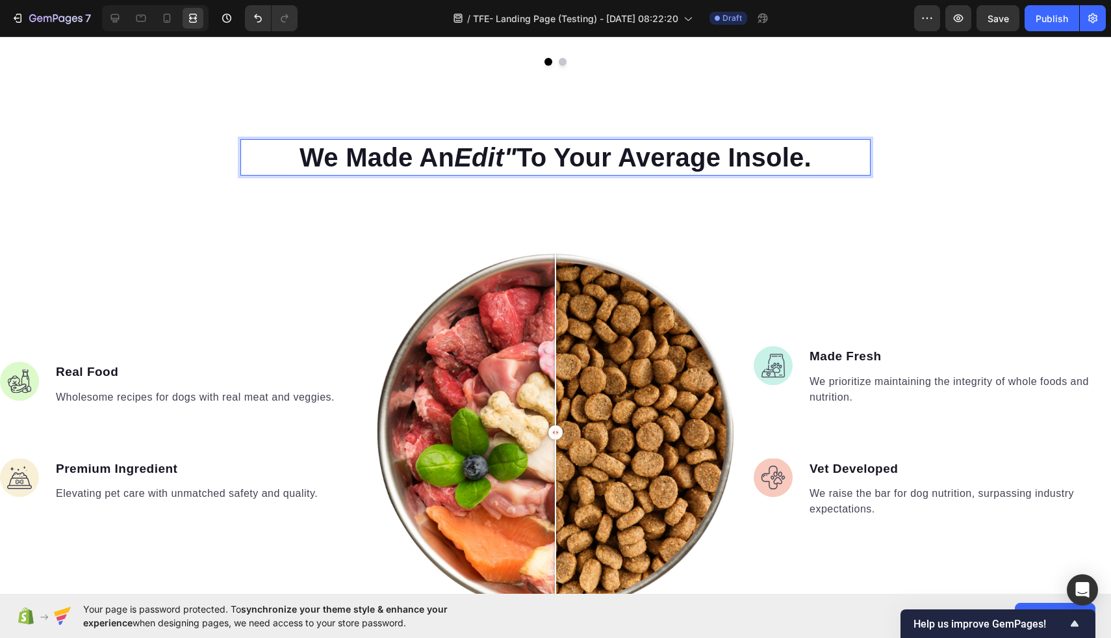
click at [515, 164] on icon "Edit"" at bounding box center [485, 157] width 62 height 29
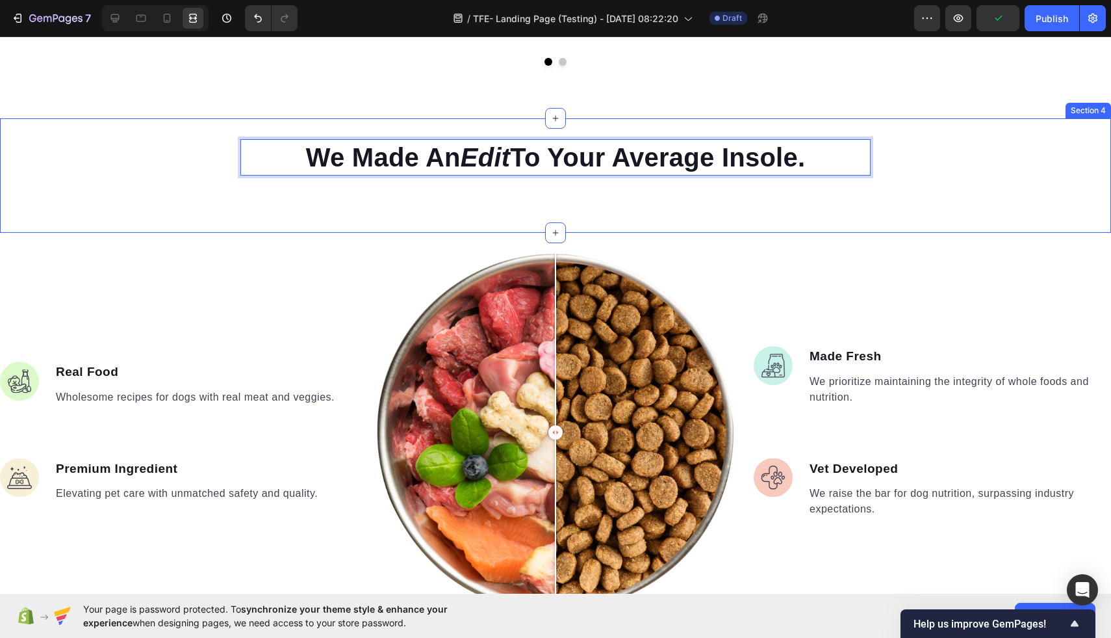
click at [477, 214] on div "We Made An Edit To Your Average Insole. Heading 0 Heading Row Section 4" at bounding box center [555, 175] width 1111 height 114
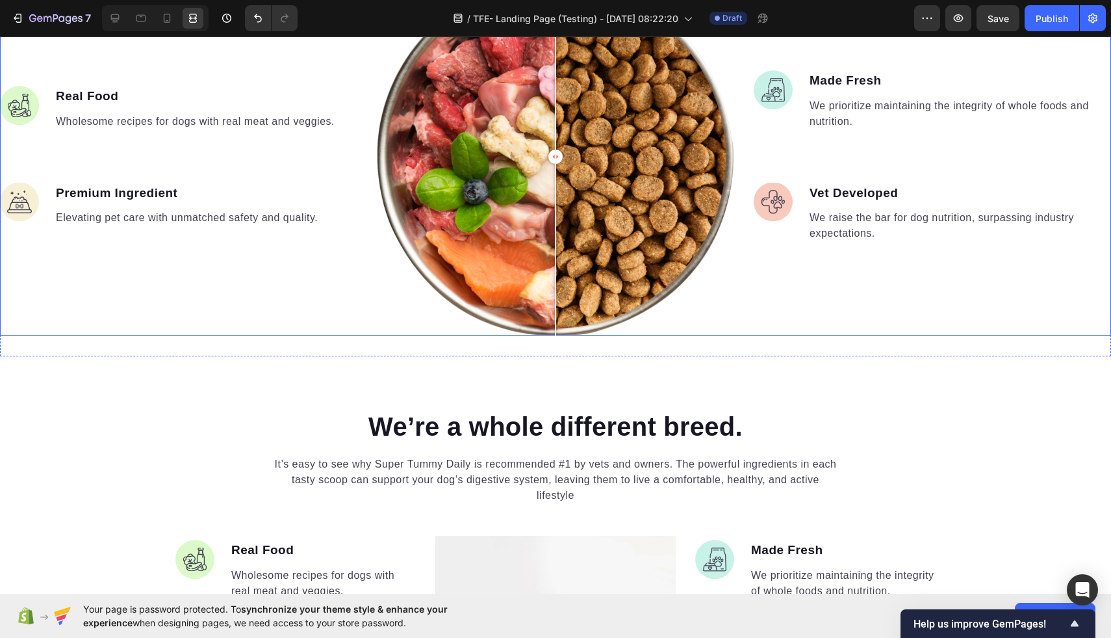
scroll to position [1349, 0]
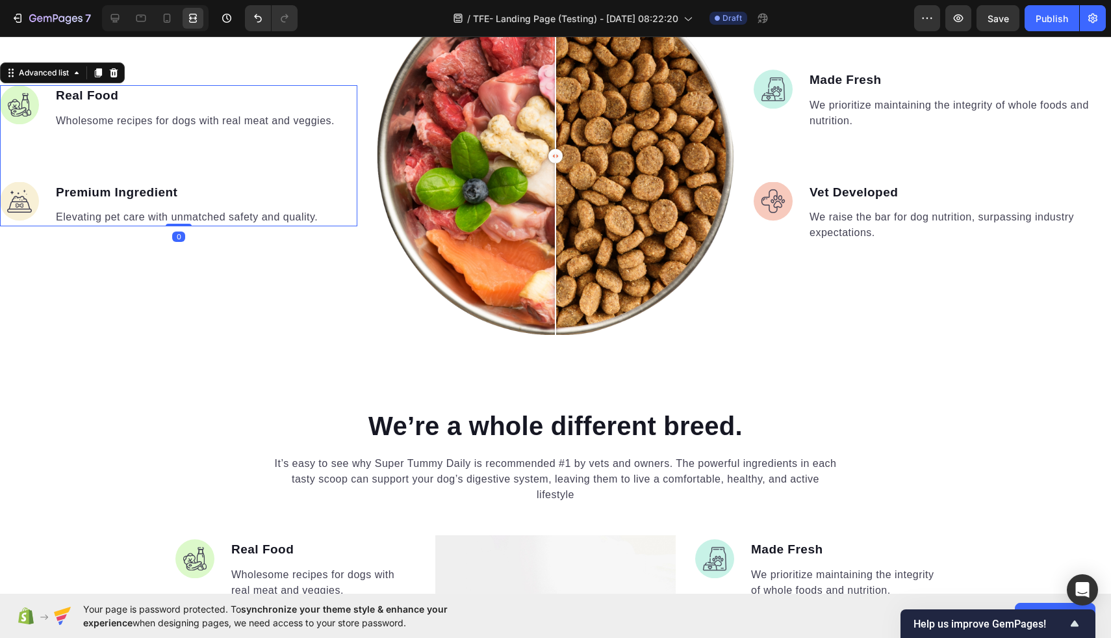
click at [48, 99] on li "Image Real Food Text block Wholesome recipes for dogs with real meat and veggie…" at bounding box center [168, 107] width 336 height 45
click at [99, 76] on icon at bounding box center [98, 73] width 10 height 10
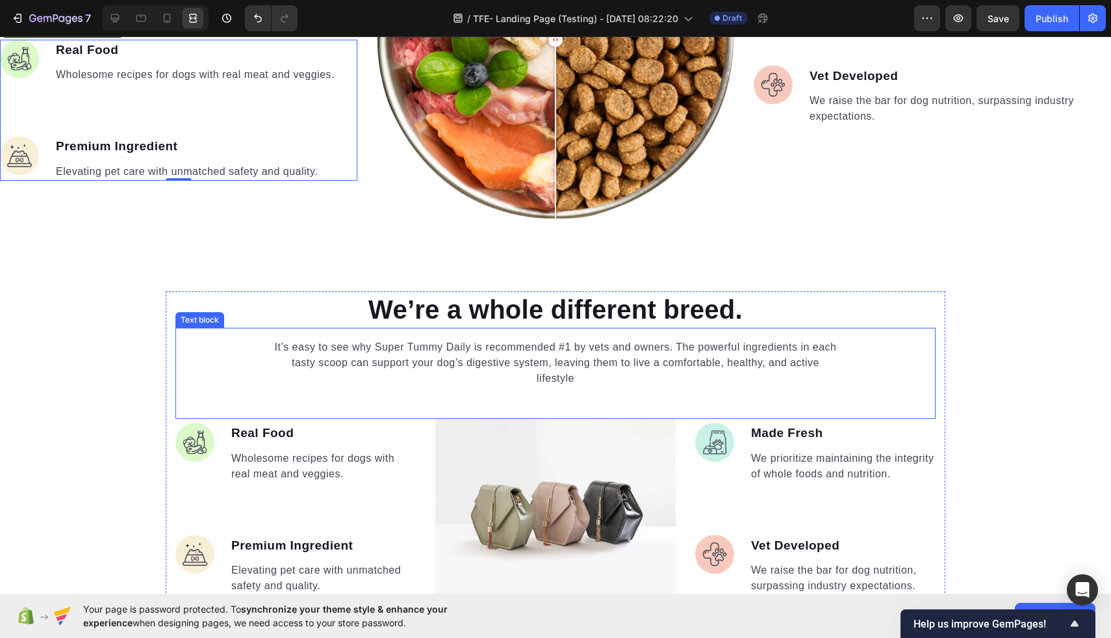
scroll to position [1440, 0]
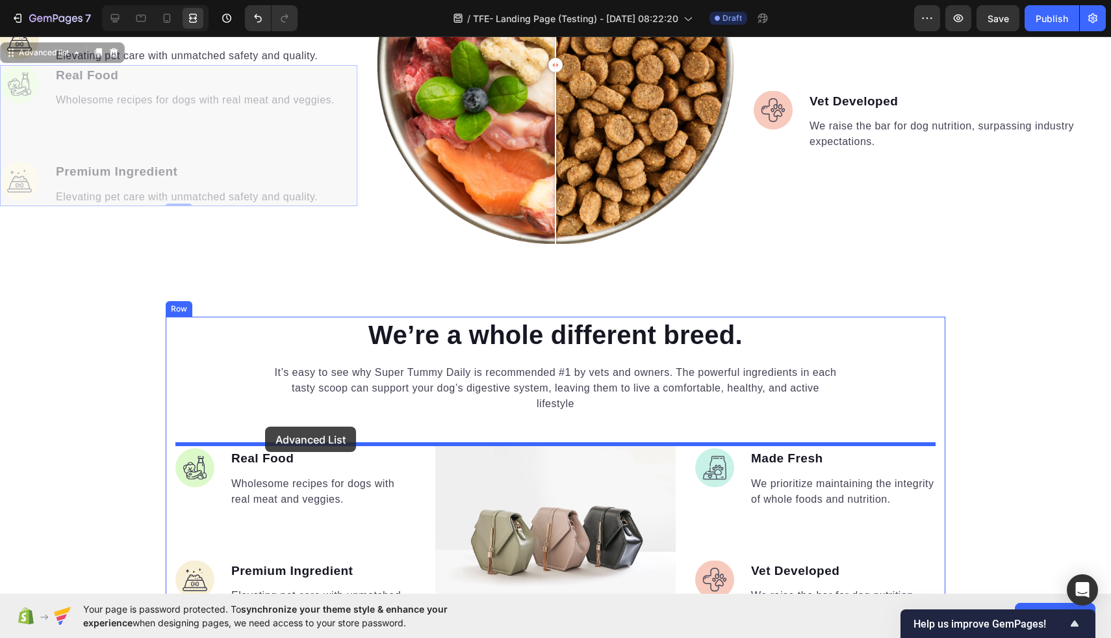
drag, startPoint x: 346, startPoint y: 67, endPoint x: 265, endPoint y: 426, distance: 368.3
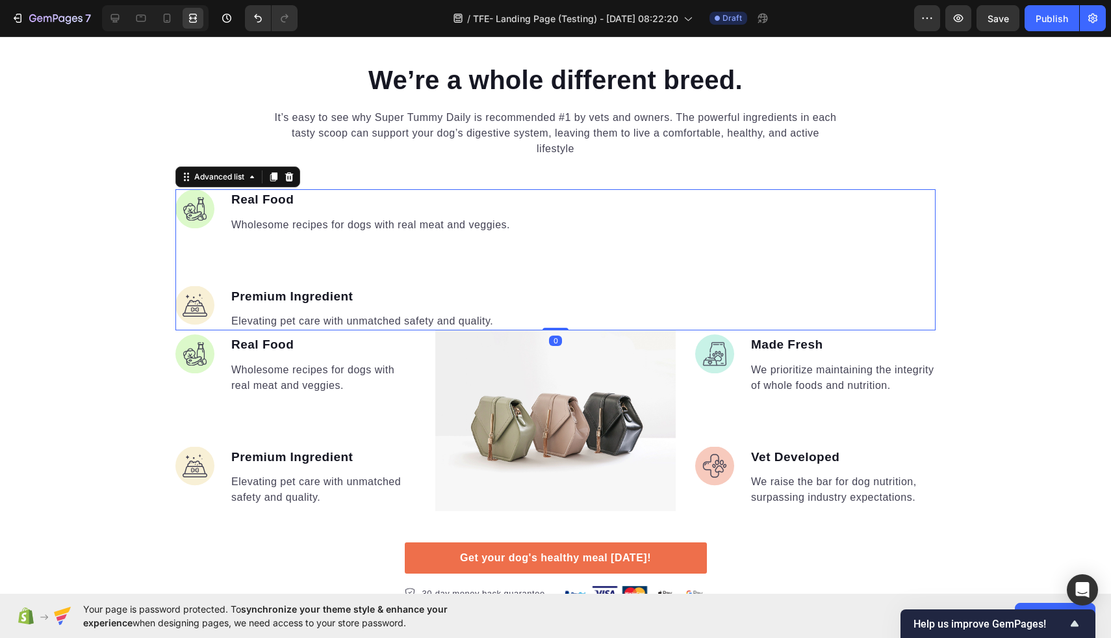
scroll to position [1712, 0]
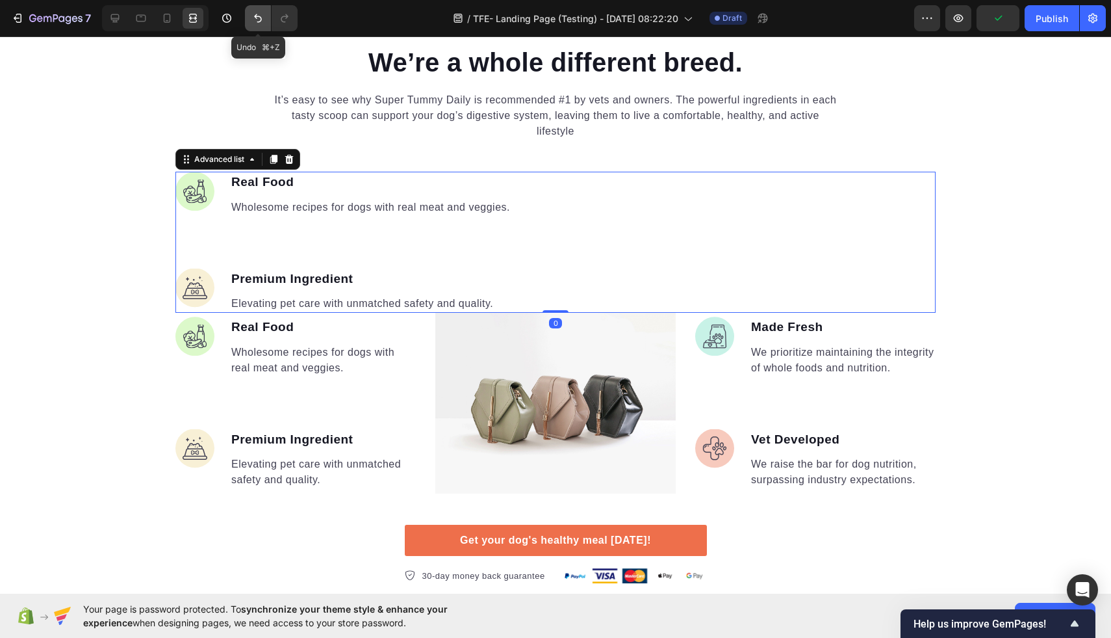
click at [259, 19] on icon "Undo/Redo" at bounding box center [258, 18] width 13 height 13
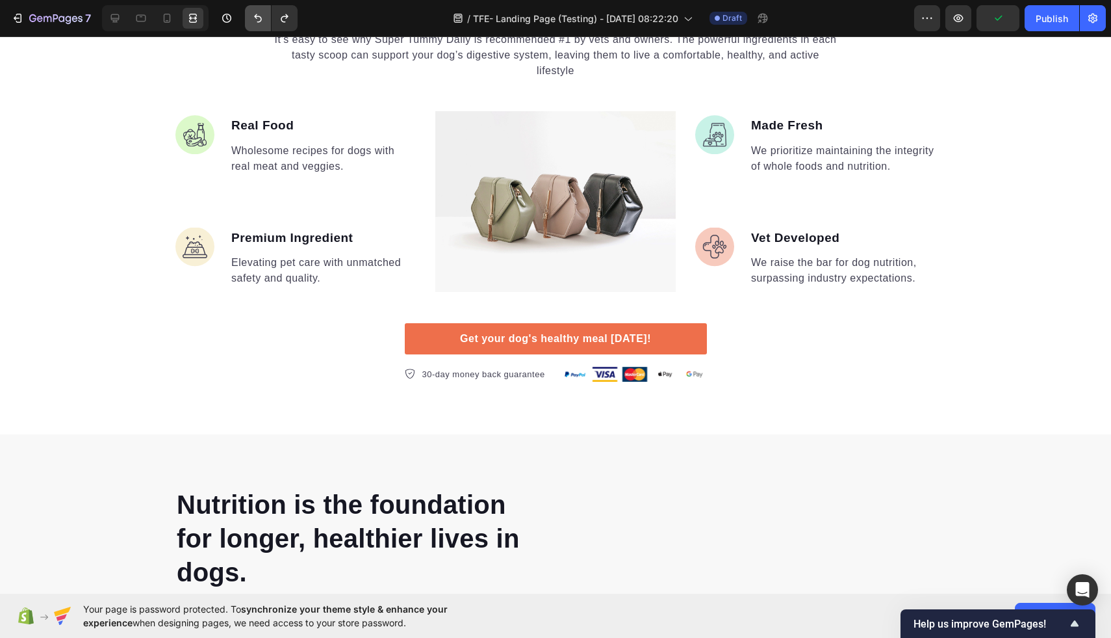
scroll to position [1799, 0]
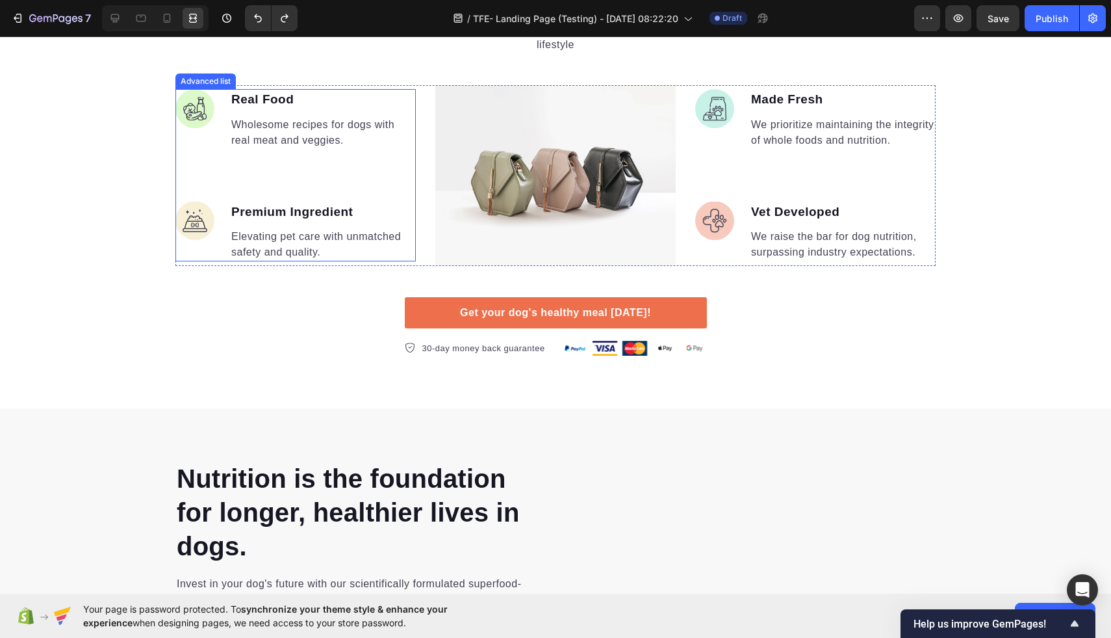
click at [225, 155] on ul "Image Real Food Text block Wholesome recipes for dogs with real meat and veggie…" at bounding box center [295, 175] width 240 height 172
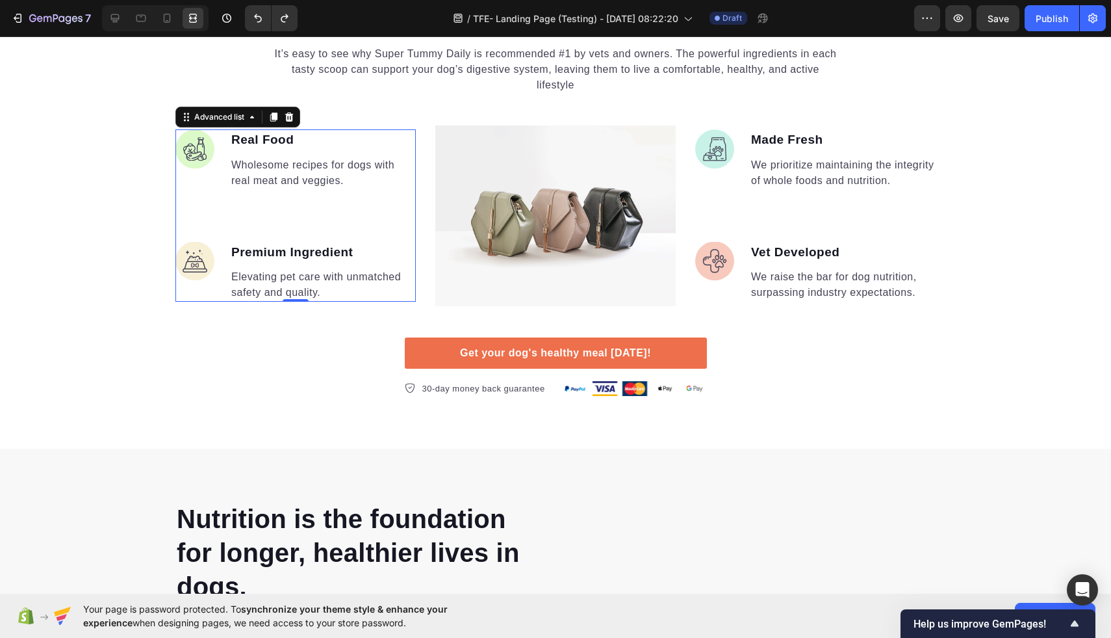
scroll to position [1774, 0]
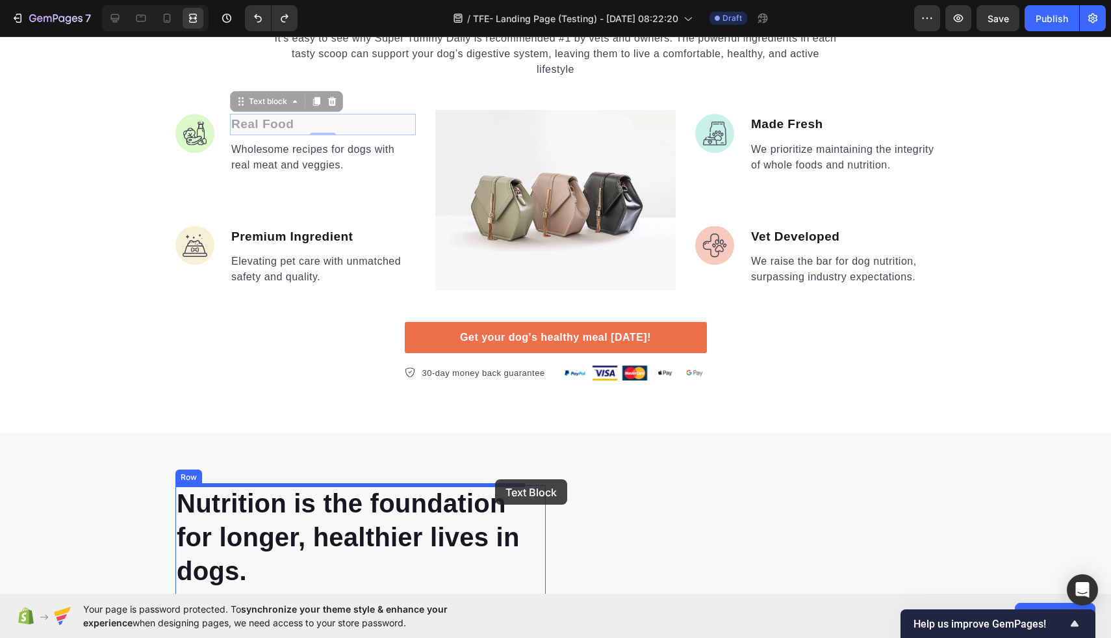
drag, startPoint x: 315, startPoint y: 120, endPoint x: 495, endPoint y: 479, distance: 401.4
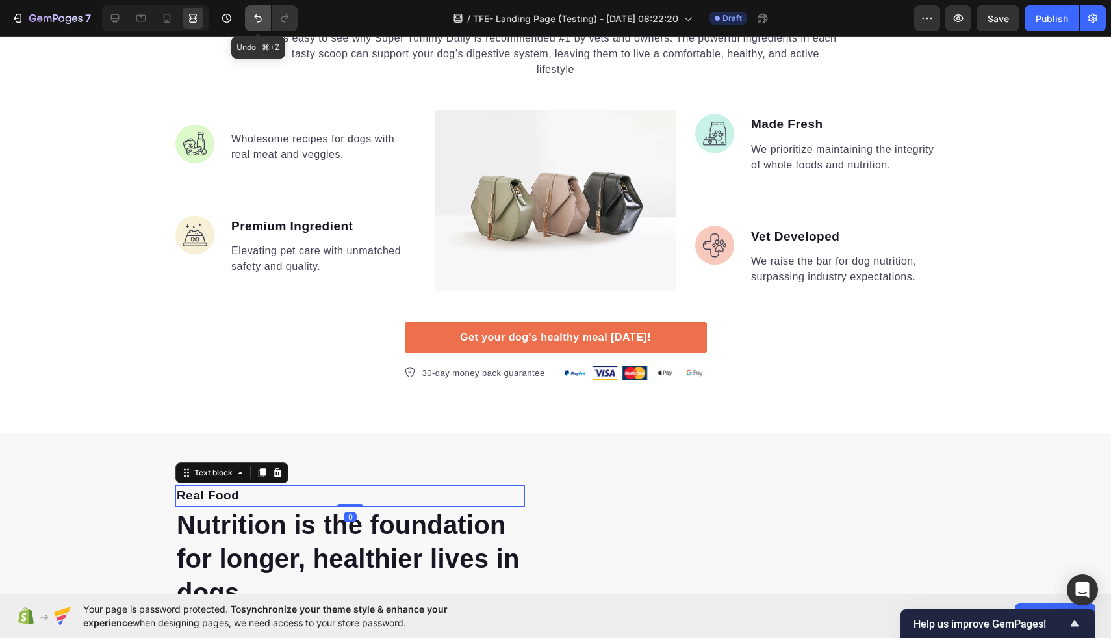
click at [261, 16] on icon "Undo/Redo" at bounding box center [258, 18] width 13 height 13
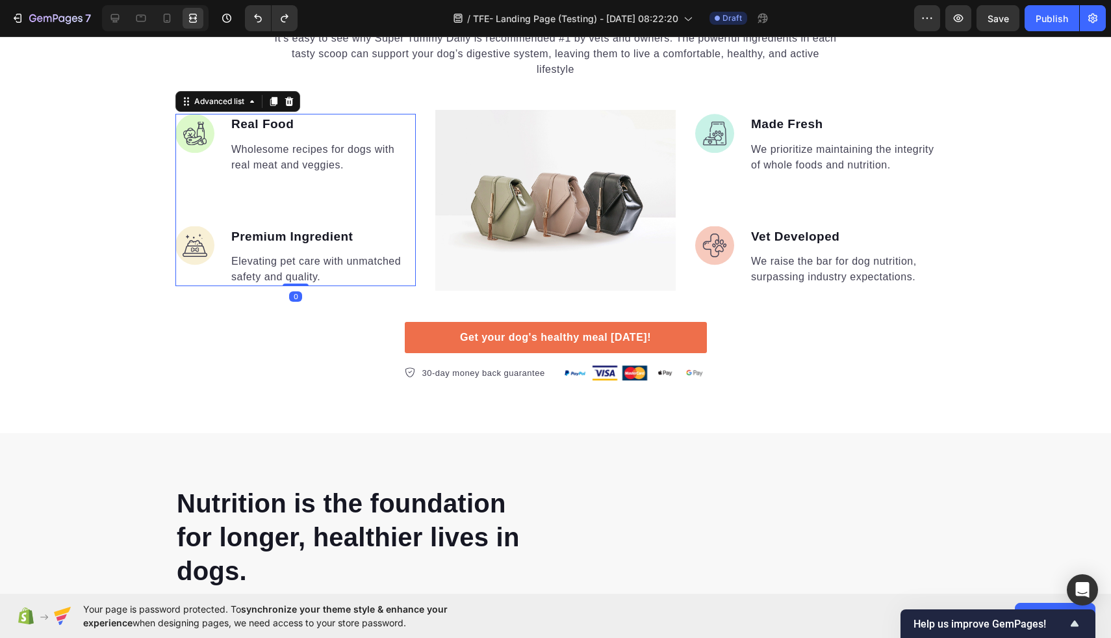
click at [198, 176] on ul "Image Real Food Text block Wholesome recipes for dogs with real meat and veggie…" at bounding box center [295, 200] width 240 height 172
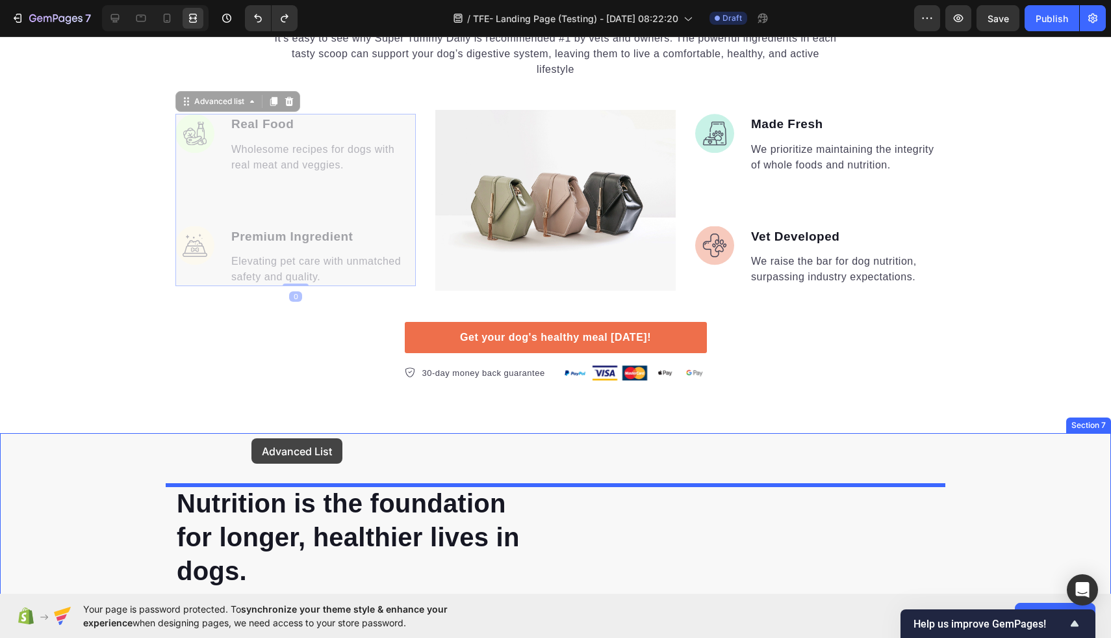
drag, startPoint x: 214, startPoint y: 109, endPoint x: 252, endPoint y: 438, distance: 331.6
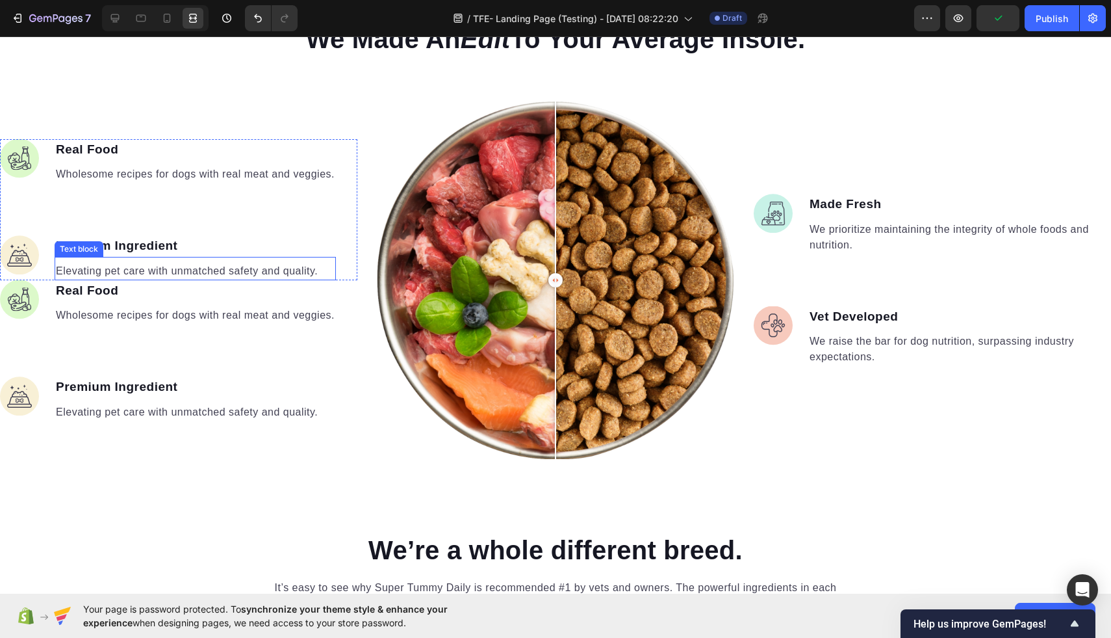
scroll to position [1202, 0]
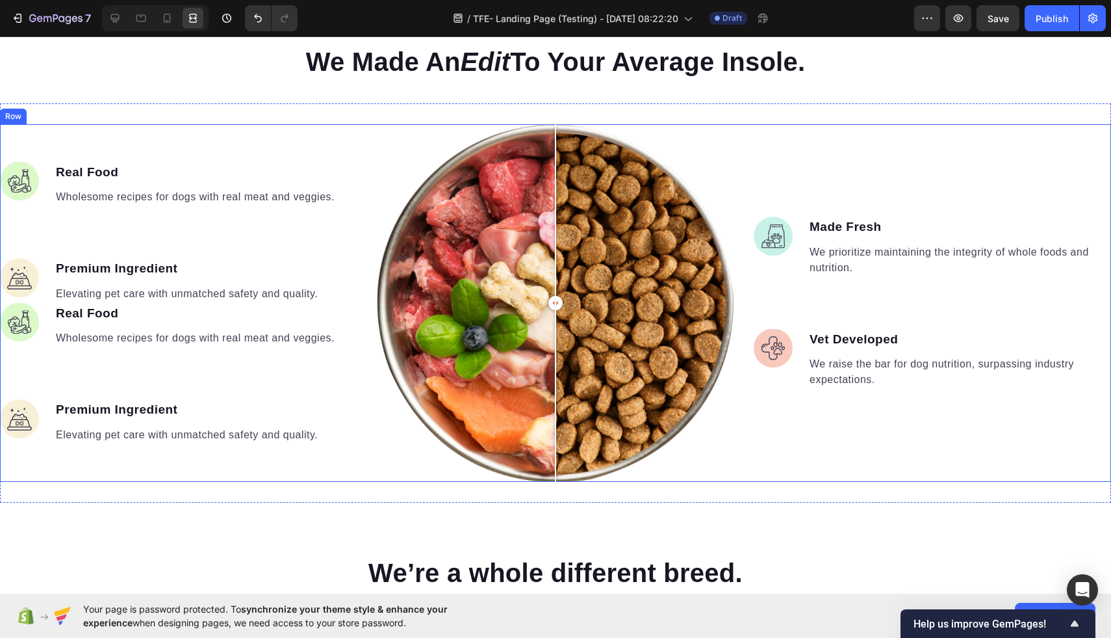
click at [110, 147] on div "Image Real Food Text block Wholesome recipes for dogs with real meat and veggie…" at bounding box center [178, 302] width 357 height 357
click at [216, 171] on p "Real Food" at bounding box center [195, 172] width 279 height 19
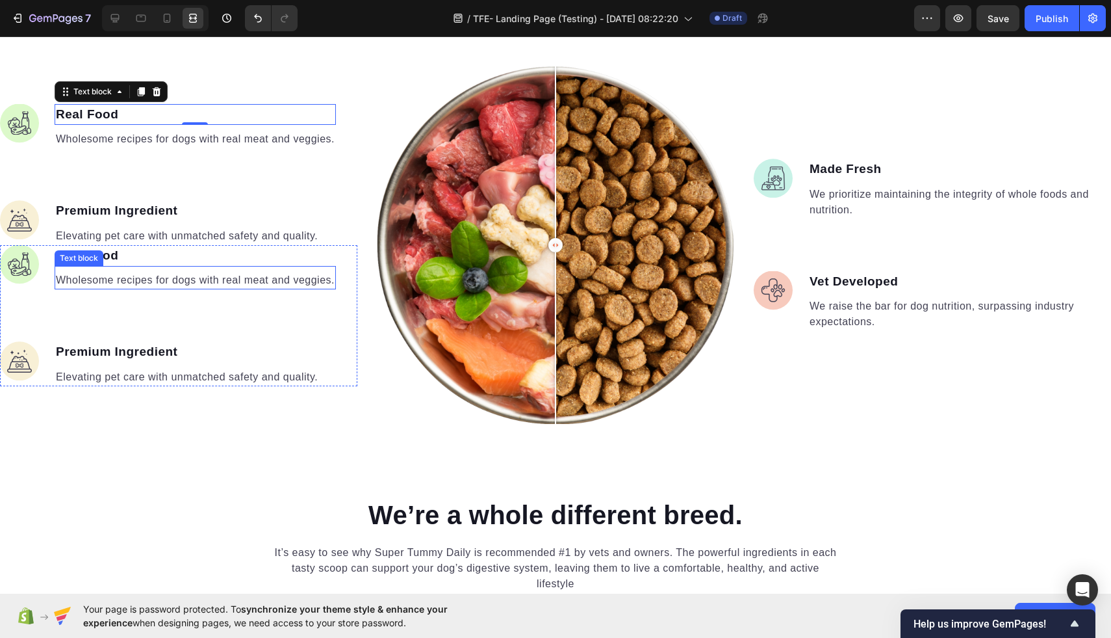
scroll to position [1261, 0]
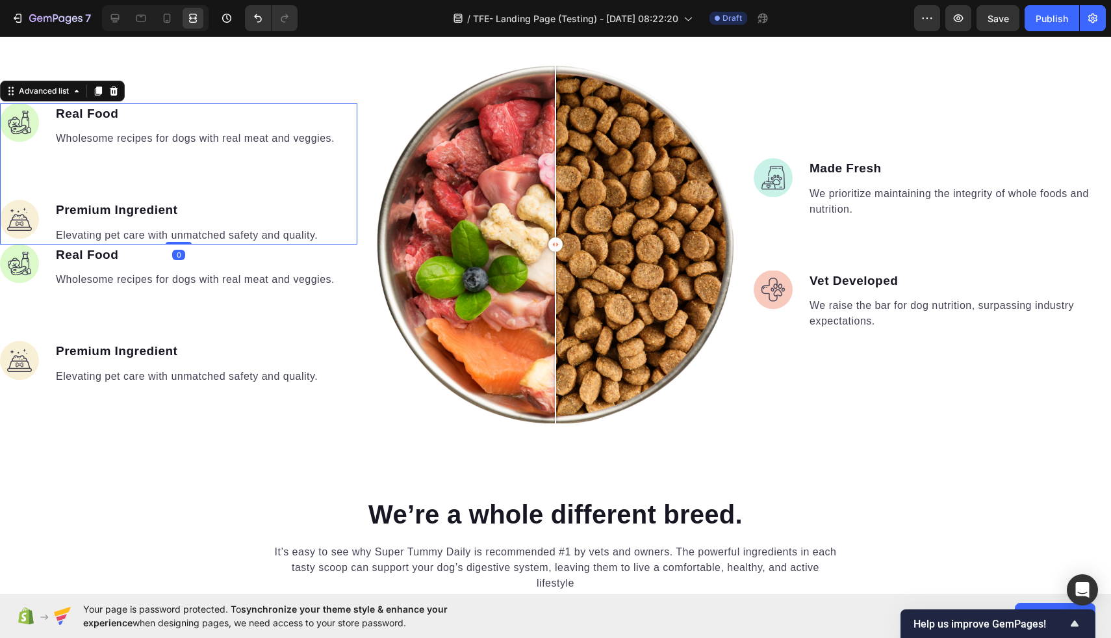
click at [155, 192] on ul "Image Real Food Text block Wholesome recipes for dogs with real meat and veggie…" at bounding box center [168, 173] width 336 height 141
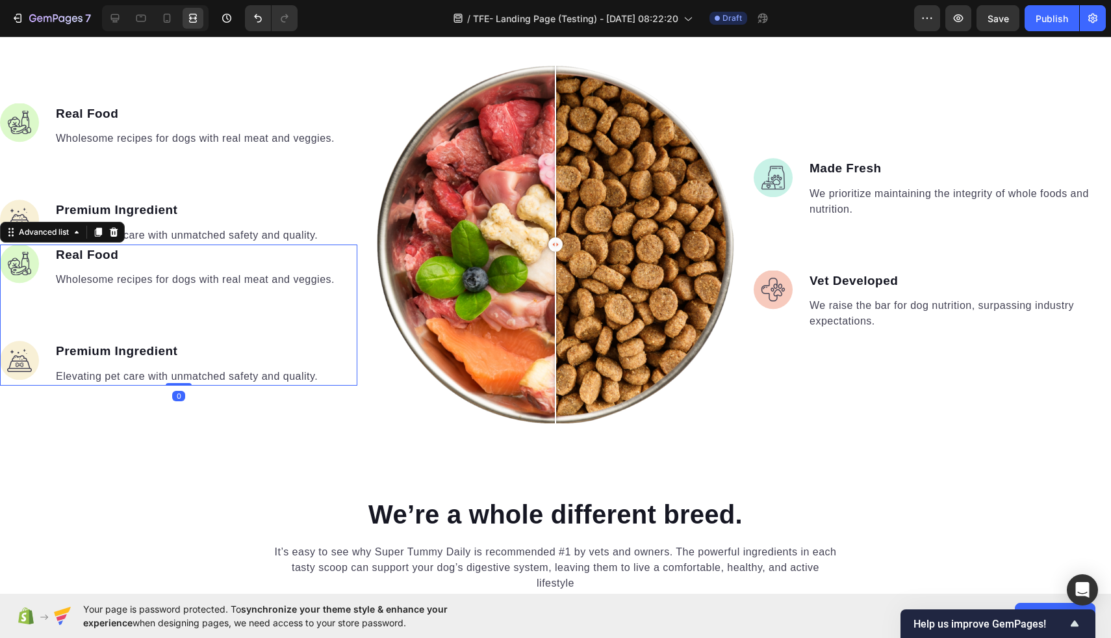
click at [160, 304] on ul "Image Real Food Text block Wholesome recipes for dogs with real meat and veggie…" at bounding box center [168, 314] width 336 height 141
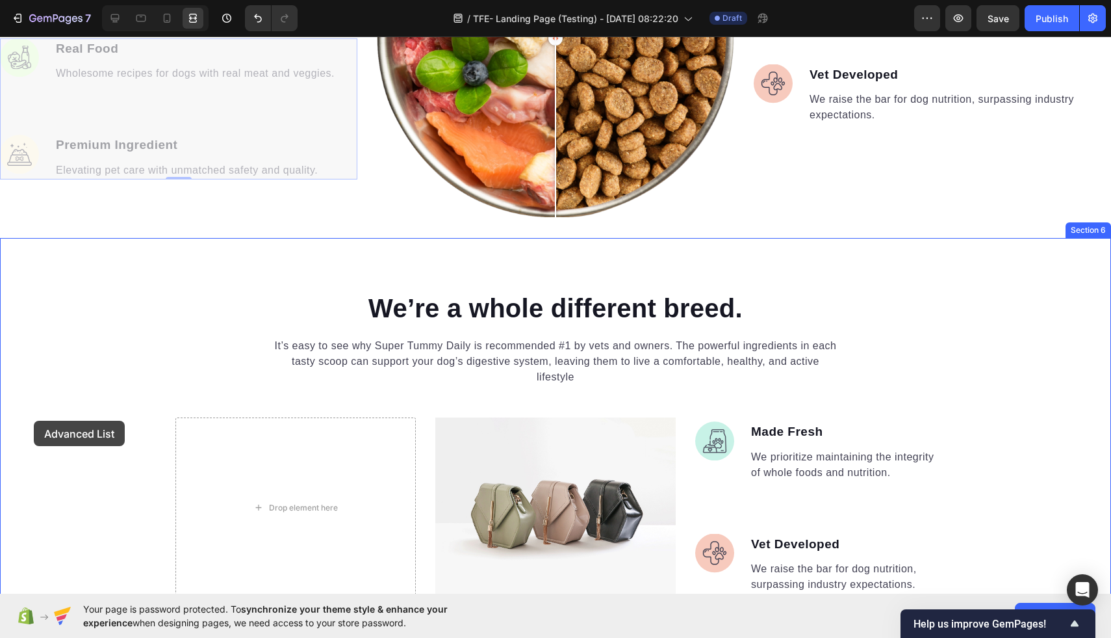
scroll to position [1469, 0]
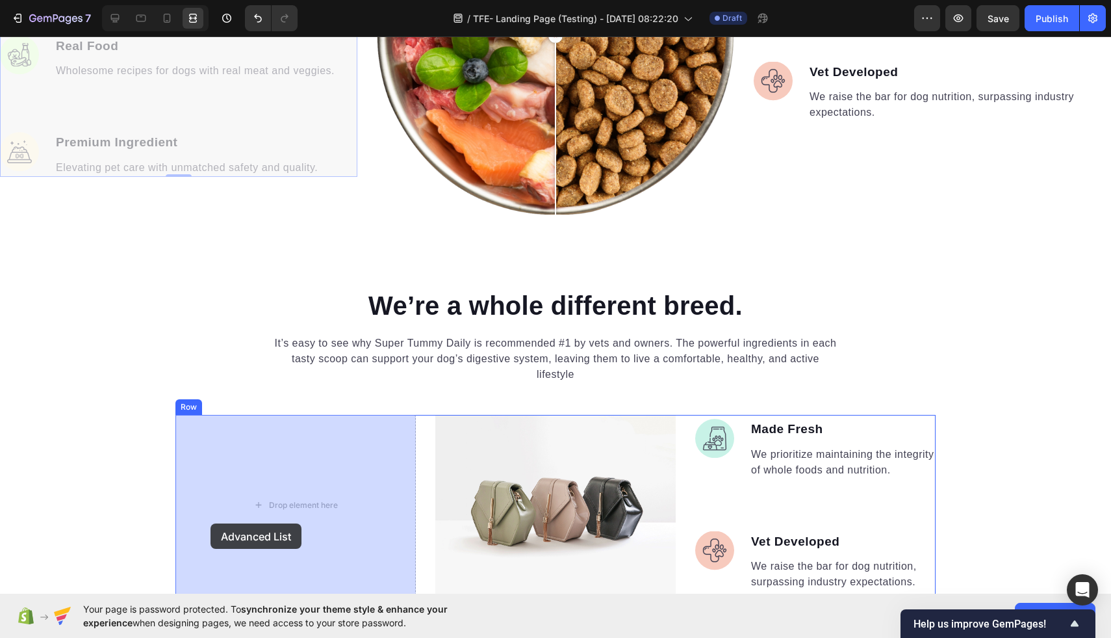
drag, startPoint x: 12, startPoint y: 237, endPoint x: 209, endPoint y: 524, distance: 347.7
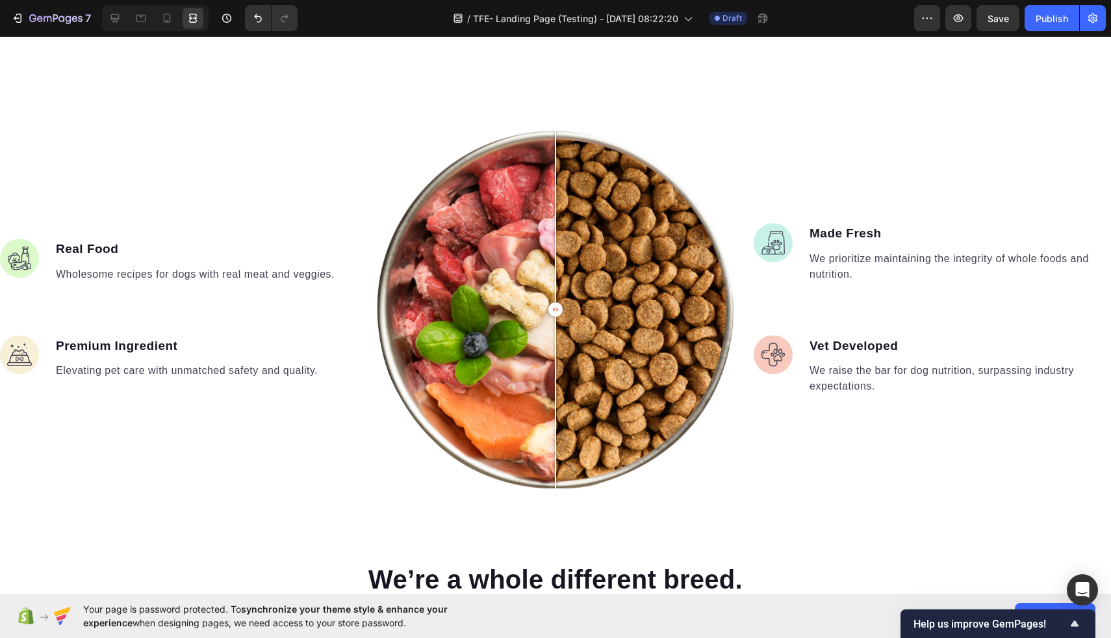
scroll to position [1137, 0]
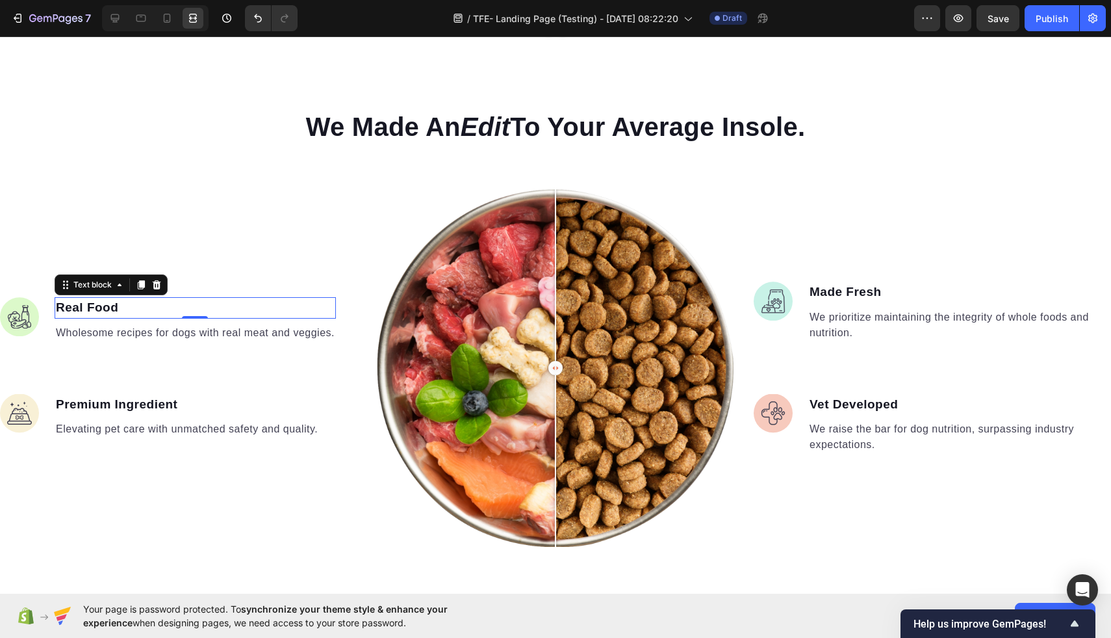
click at [219, 312] on p "Real Food" at bounding box center [195, 307] width 279 height 19
click at [116, 19] on icon at bounding box center [115, 18] width 8 height 8
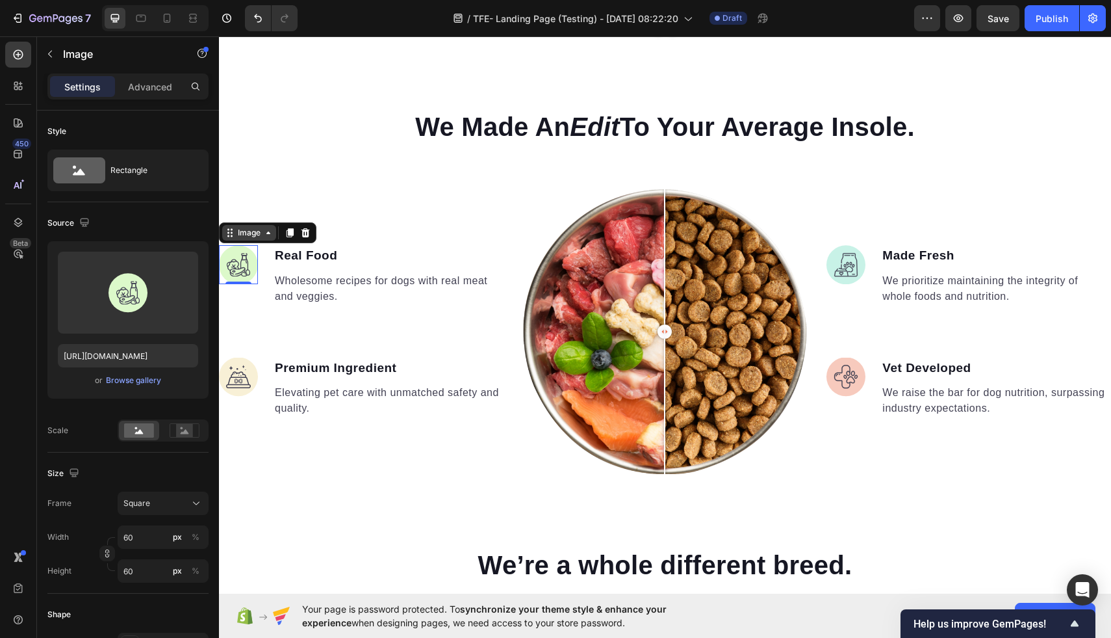
click at [238, 238] on div "Image" at bounding box center [249, 233] width 28 height 12
click at [266, 328] on ul "Image Real Food Text block Wholesome recipes for dogs with real meat and veggie…" at bounding box center [361, 331] width 285 height 172
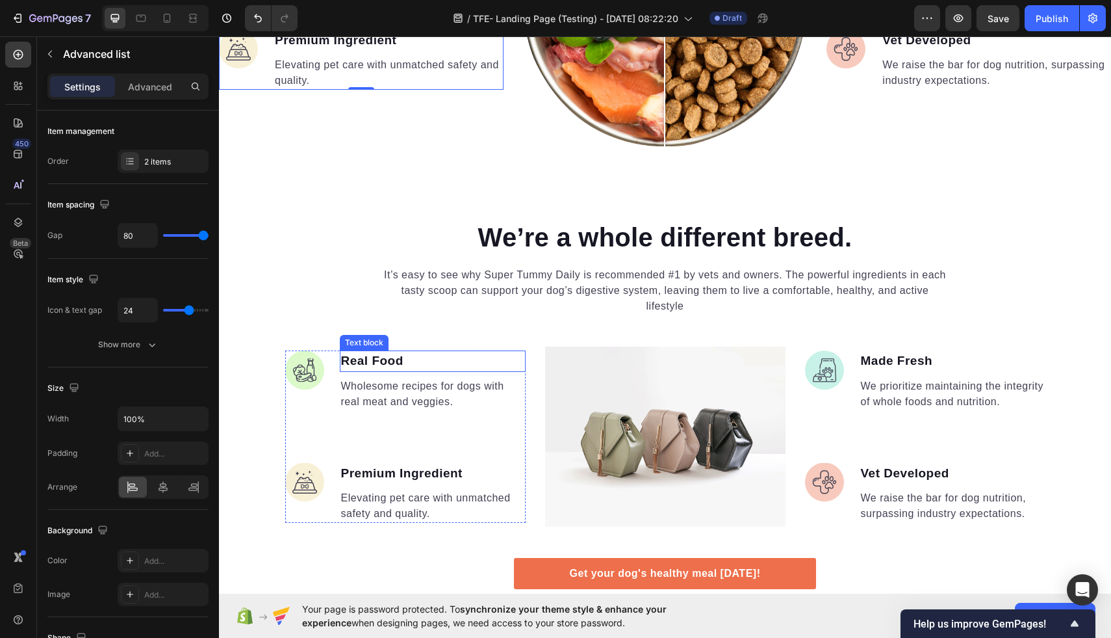
scroll to position [1473, 0]
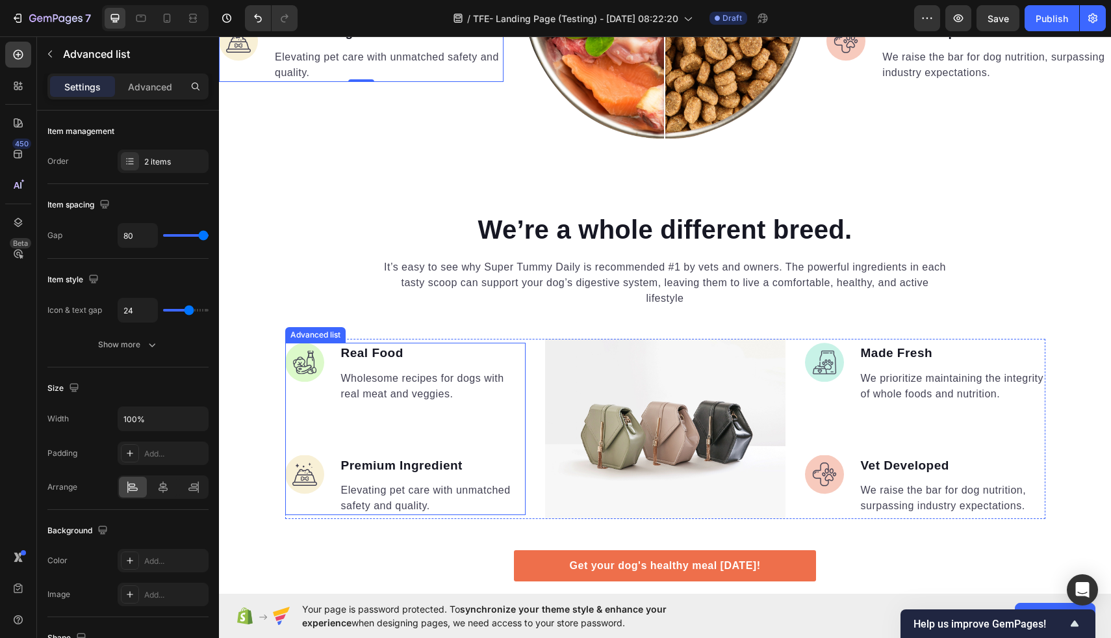
click at [310, 409] on ul "Image Real Food Text block Wholesome recipes for dogs with real meat and veggie…" at bounding box center [405, 428] width 240 height 172
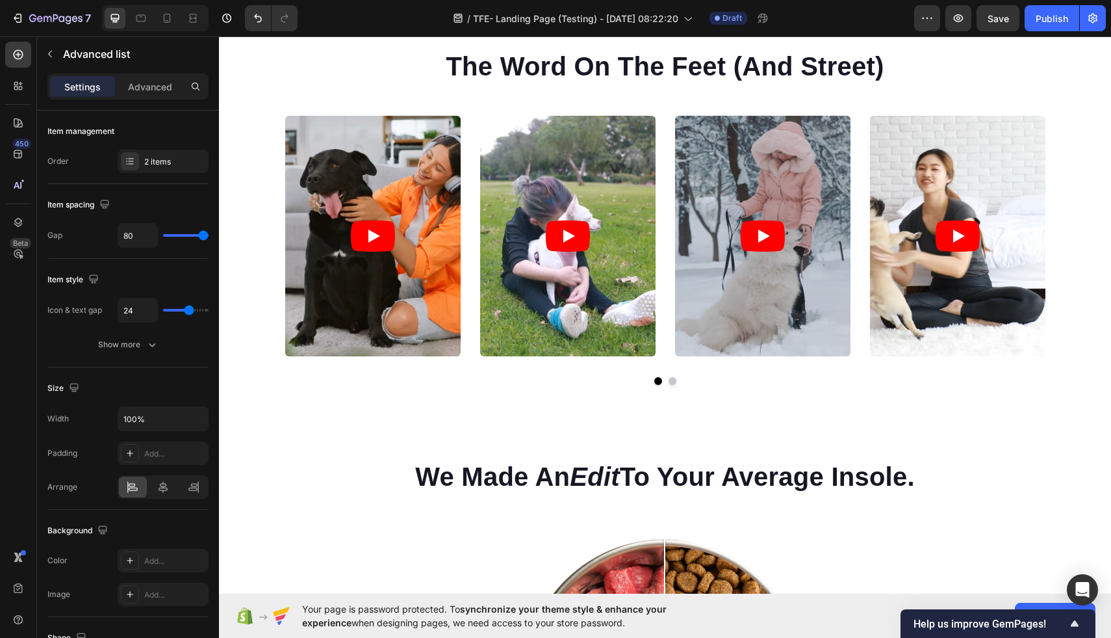
scroll to position [820, 0]
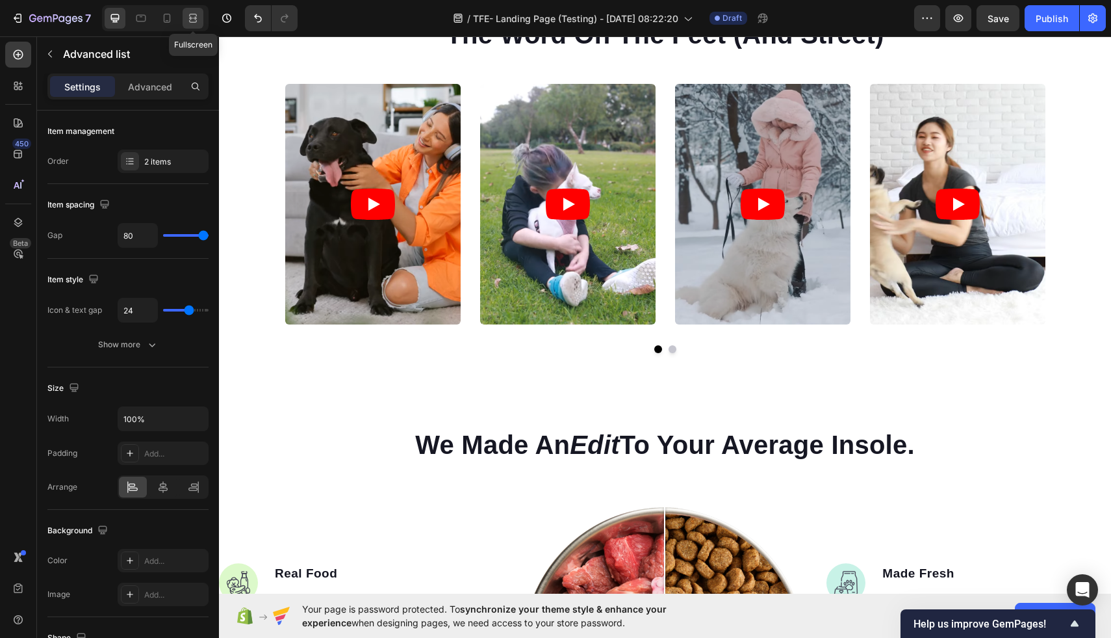
click at [192, 19] on icon at bounding box center [193, 18] width 13 height 13
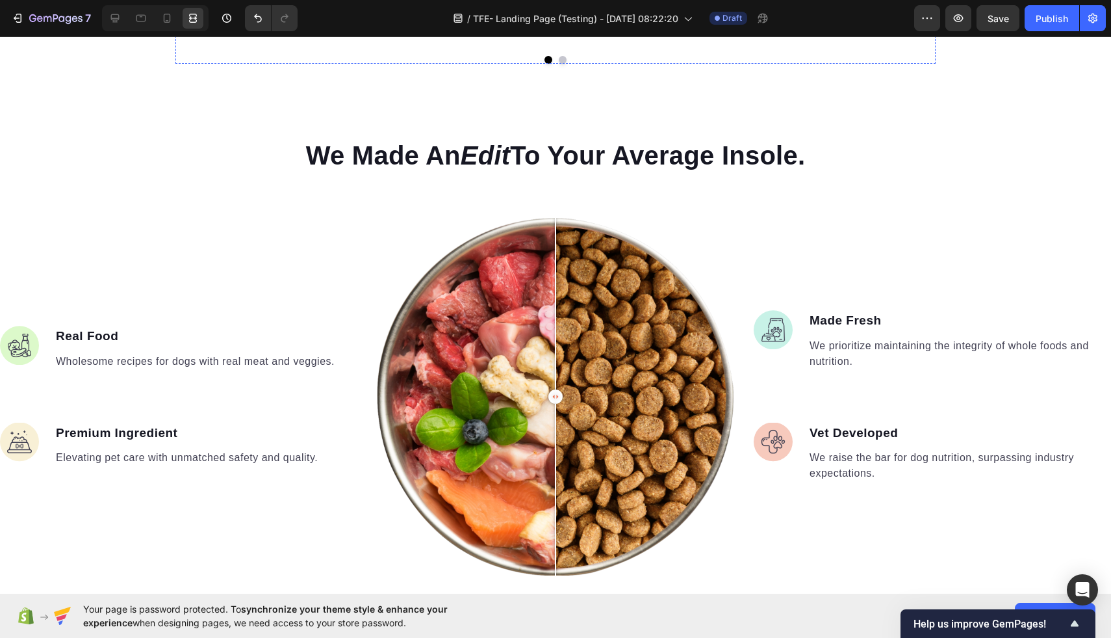
scroll to position [1173, 0]
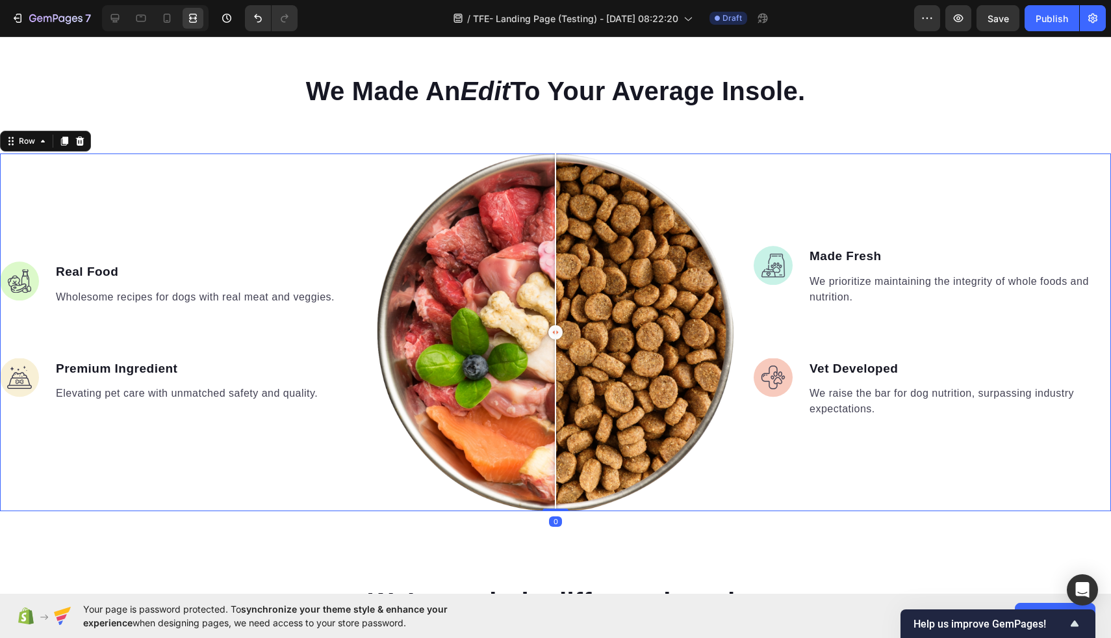
click at [222, 157] on div "Image Real Food Text block Wholesome recipes for dogs with real meat and veggie…" at bounding box center [178, 331] width 357 height 357
click at [62, 141] on icon at bounding box center [64, 140] width 7 height 9
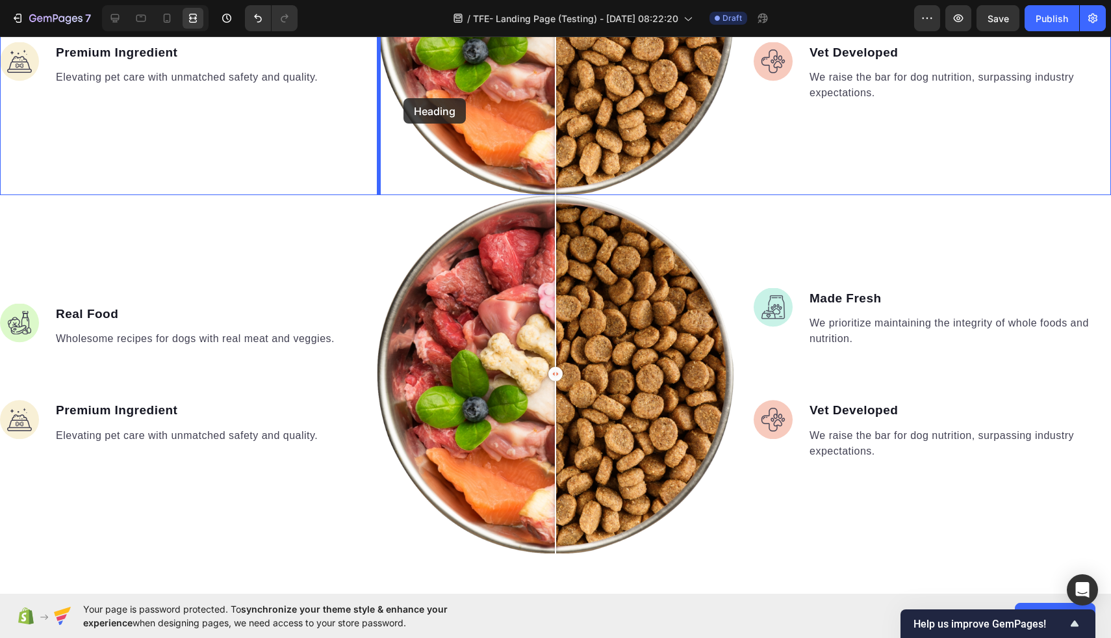
scroll to position [1464, 0]
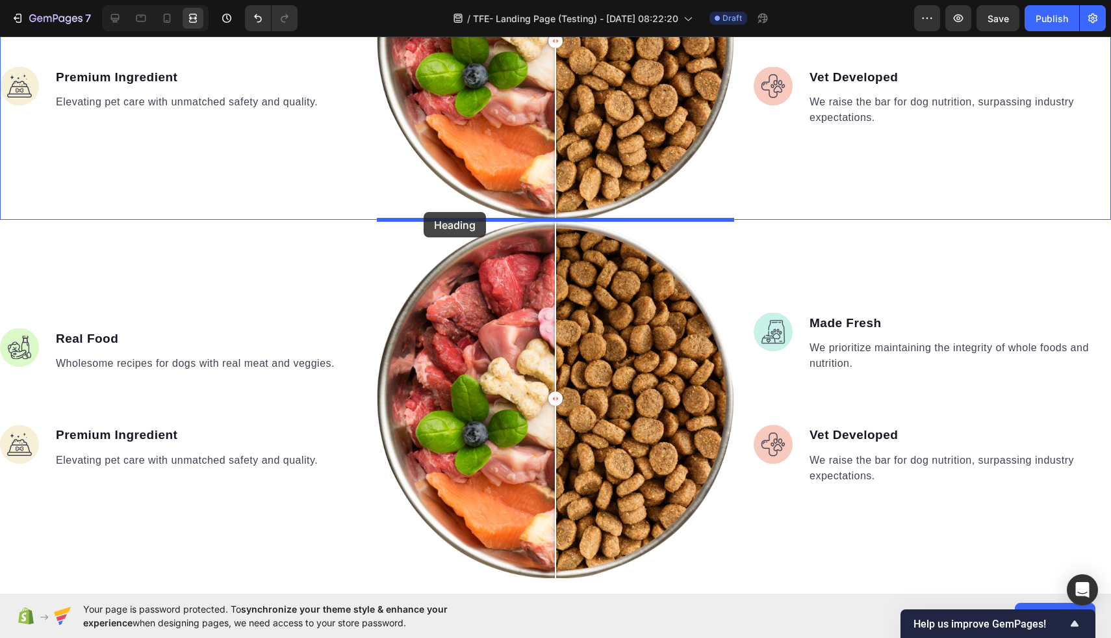
drag, startPoint x: 352, startPoint y: 393, endPoint x: 424, endPoint y: 212, distance: 194.3
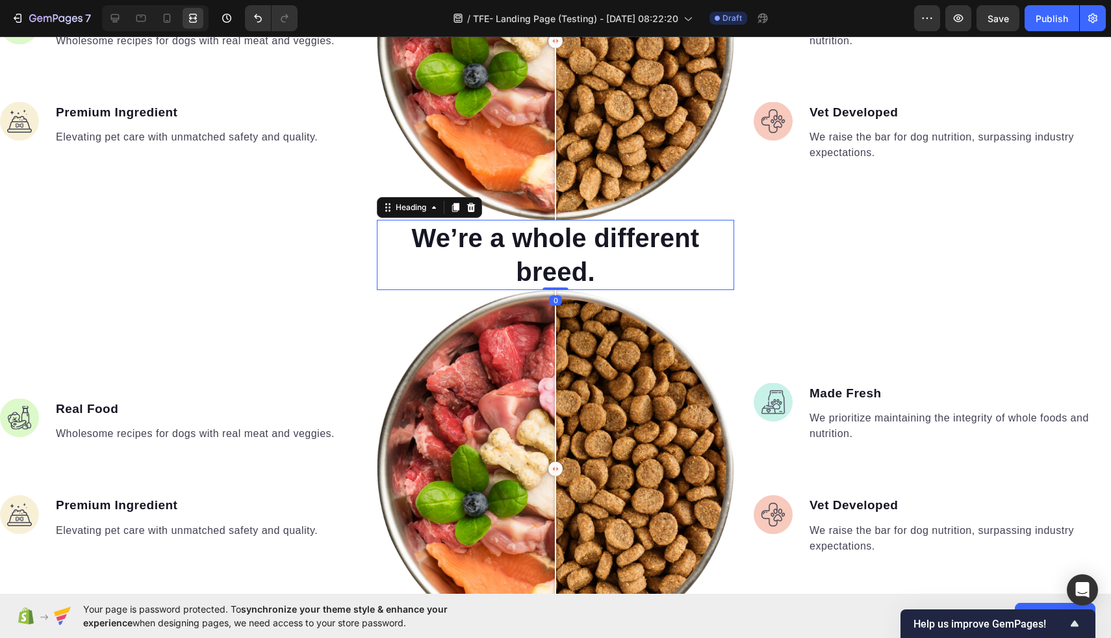
scroll to position [1499, 0]
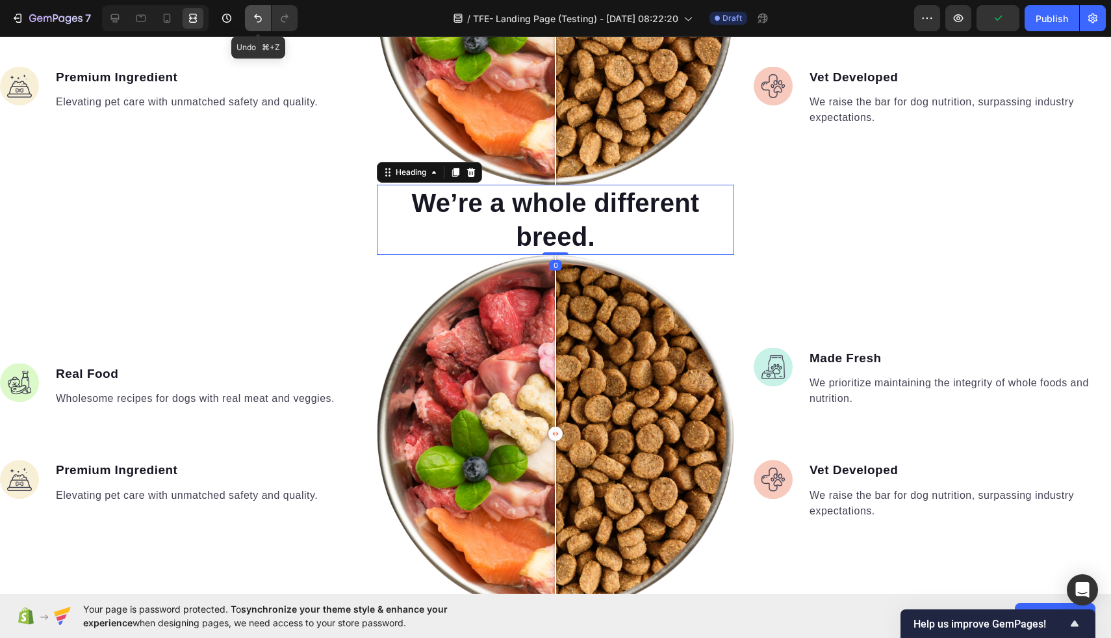
click at [256, 21] on icon "Undo/Redo" at bounding box center [258, 18] width 13 height 13
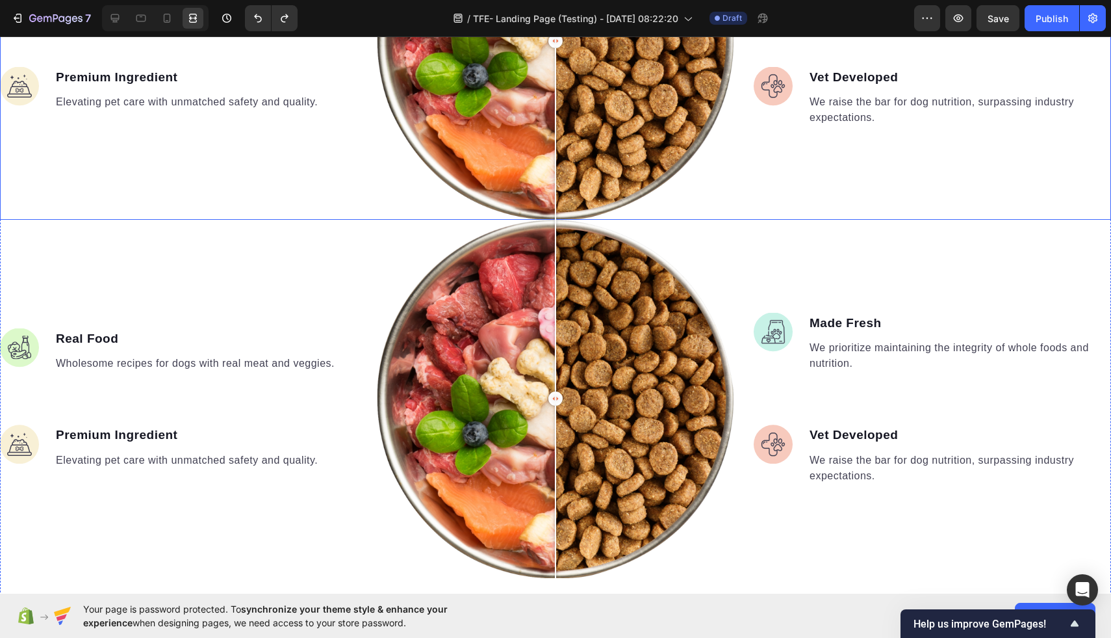
click at [175, 214] on div "Image Real Food Text block Wholesome recipes for dogs with real meat and veggie…" at bounding box center [178, 40] width 357 height 357
click at [172, 263] on div "Image Real Food Text block Wholesome recipes for dogs with real meat and veggie…" at bounding box center [178, 398] width 357 height 357
click at [181, 210] on div "Image Real Food Text block Wholesome recipes for dogs with real meat and veggie…" at bounding box center [178, 40] width 357 height 357
click at [844, 237] on div "Image Made Fresh Text block We prioritize maintaining the integrity of whole fo…" at bounding box center [932, 398] width 357 height 357
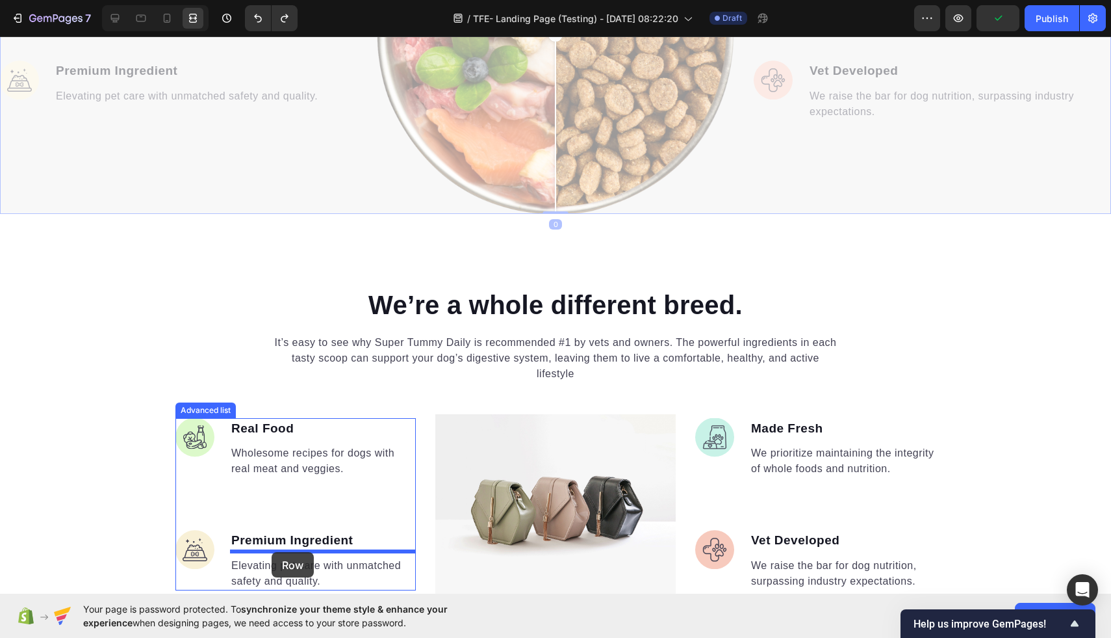
scroll to position [1847, 0]
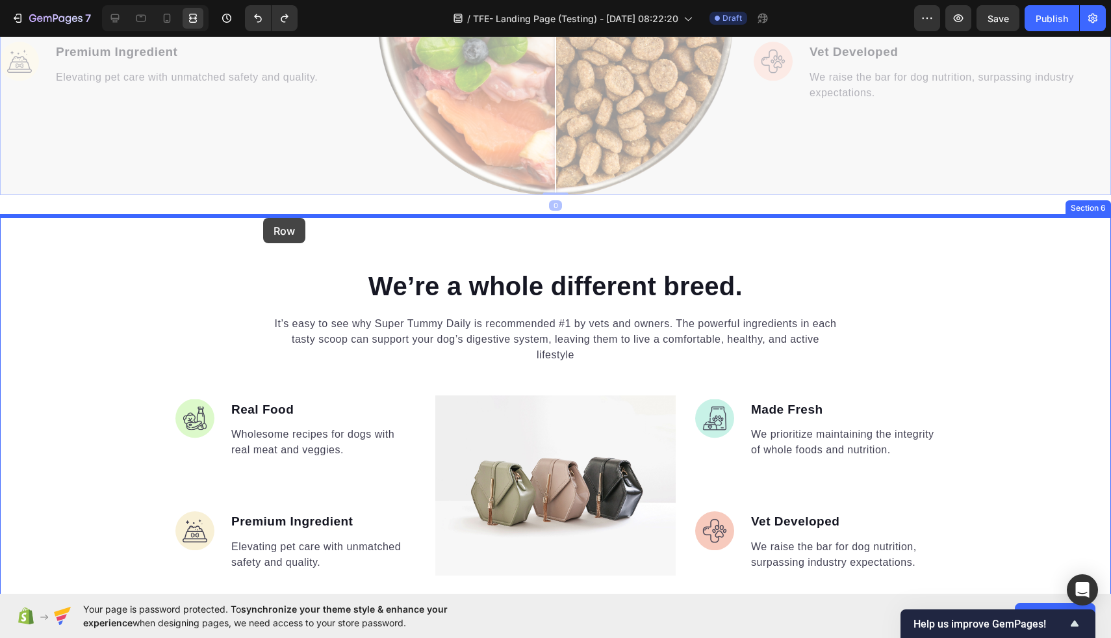
drag, startPoint x: 300, startPoint y: 168, endPoint x: 263, endPoint y: 218, distance: 61.9
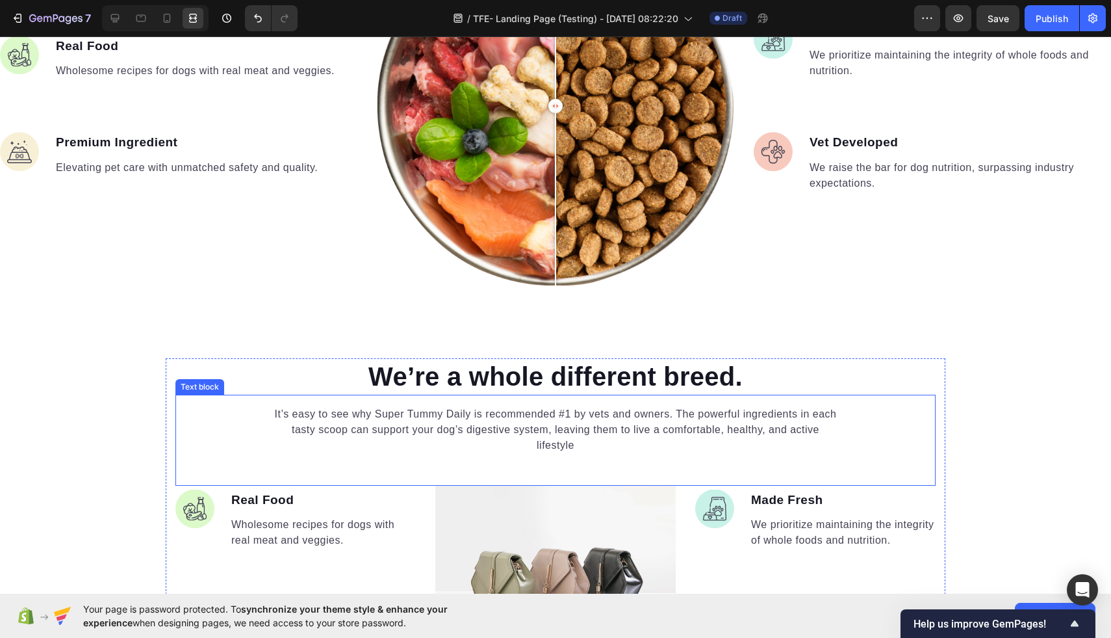
scroll to position [1799, 0]
click at [210, 432] on div "It’s easy to see why Super Tummy Daily is recommended #1 by vets and owners. Th…" at bounding box center [555, 428] width 760 height 49
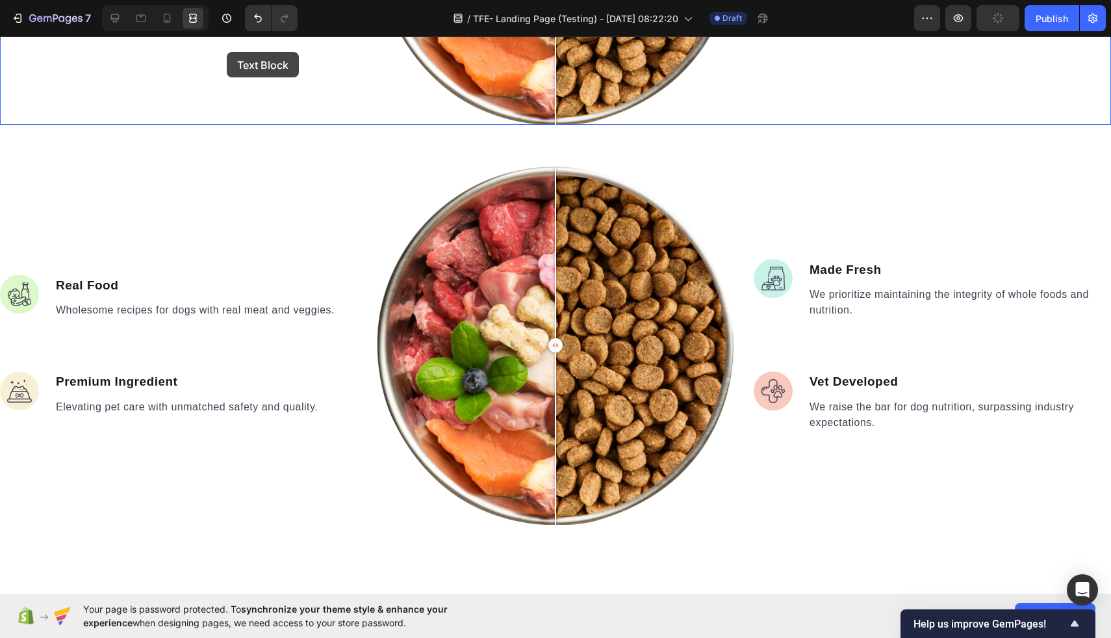
scroll to position [1521, 0]
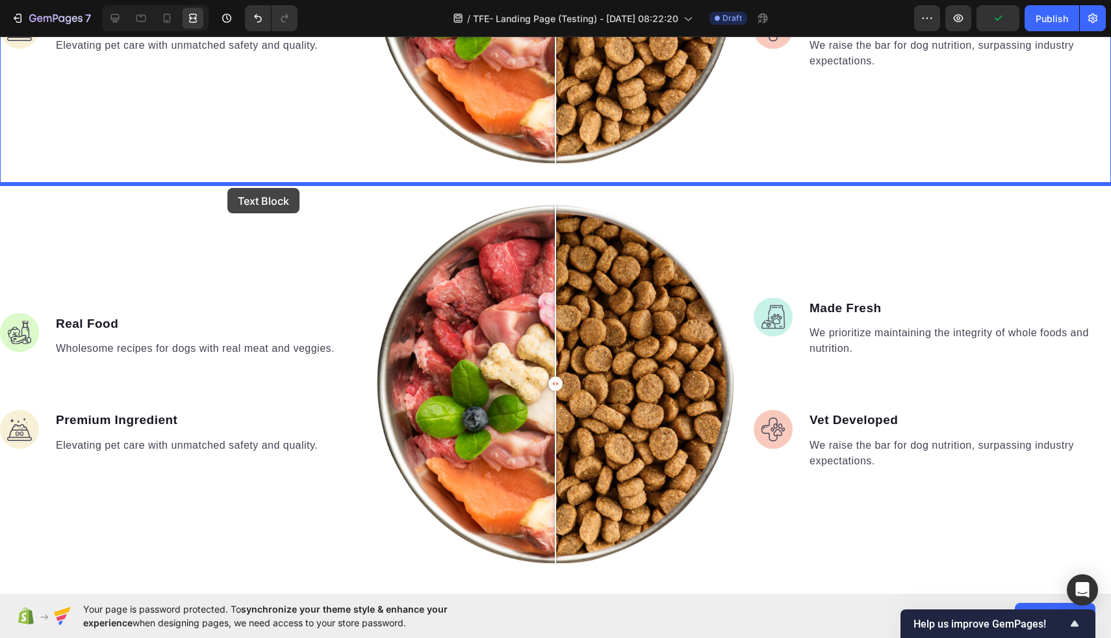
drag, startPoint x: 185, startPoint y: 385, endPoint x: 227, endPoint y: 188, distance: 202.0
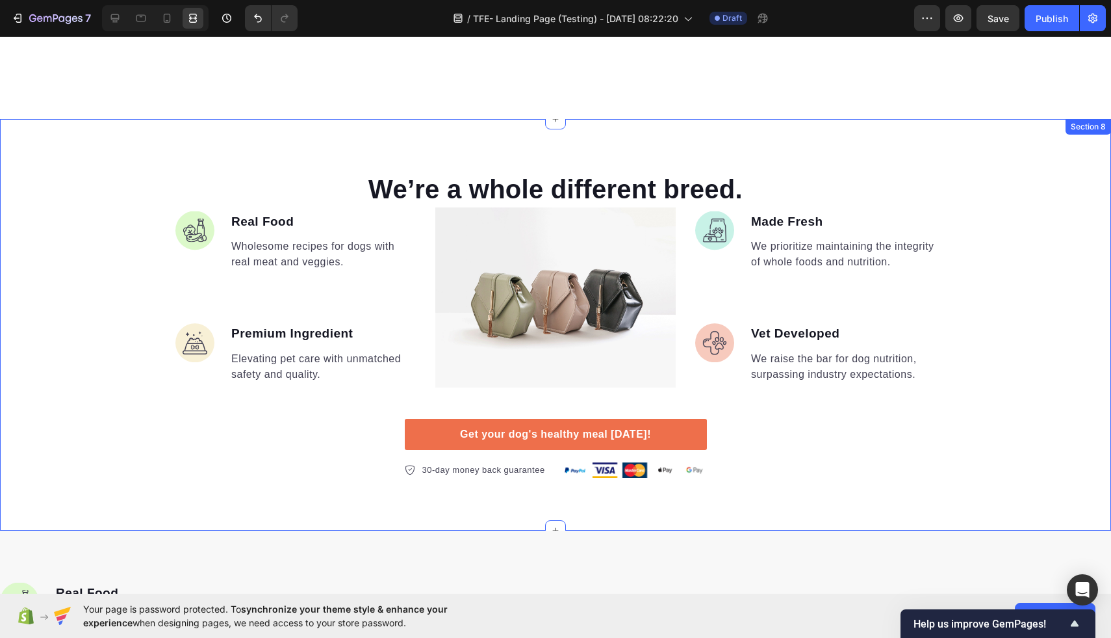
scroll to position [2034, 0]
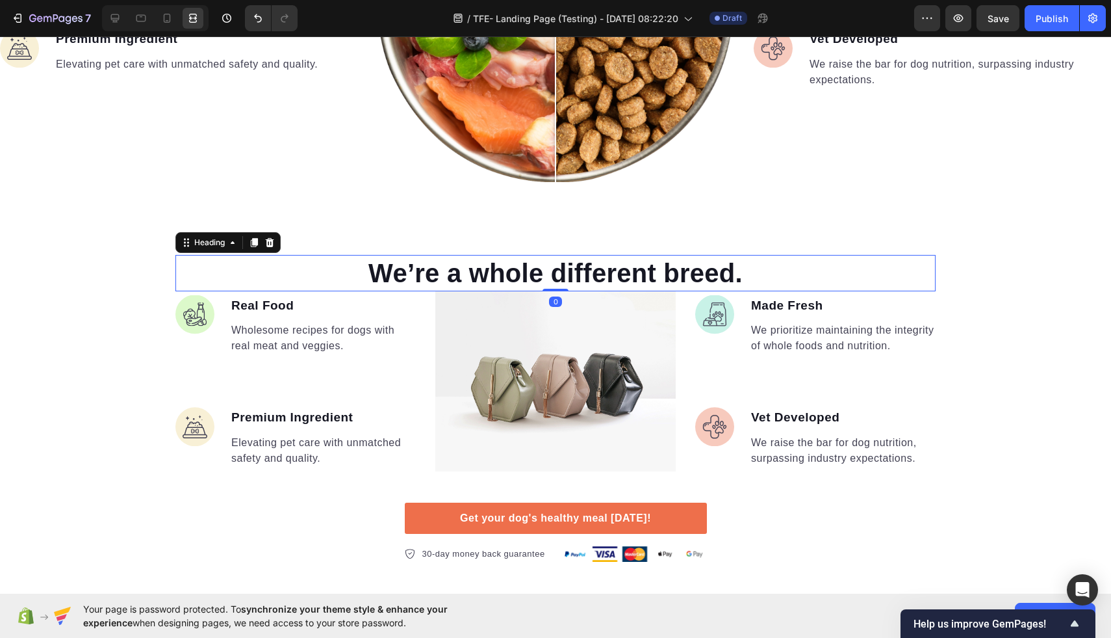
click at [270, 270] on p "We’re a whole different breed." at bounding box center [556, 273] width 758 height 34
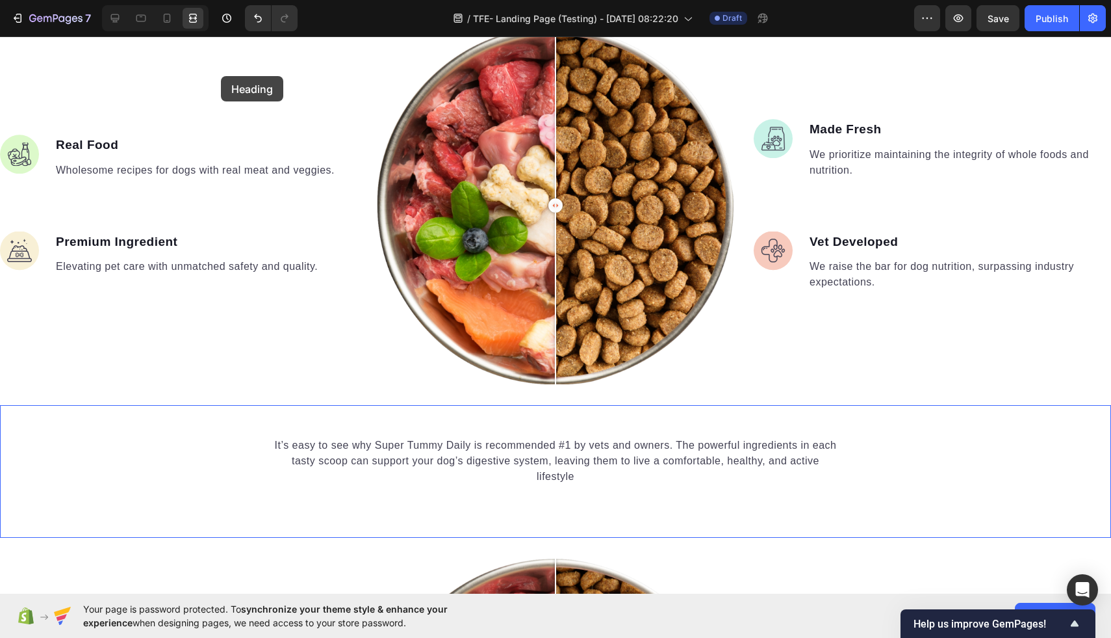
scroll to position [1289, 0]
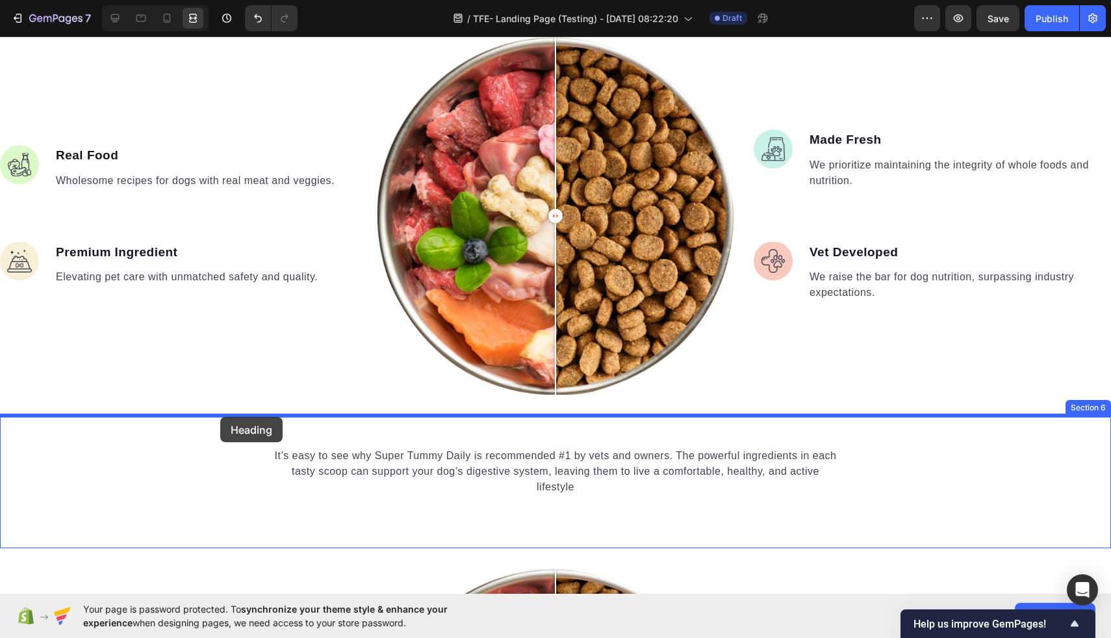
drag, startPoint x: 187, startPoint y: 242, endPoint x: 220, endPoint y: 415, distance: 176.7
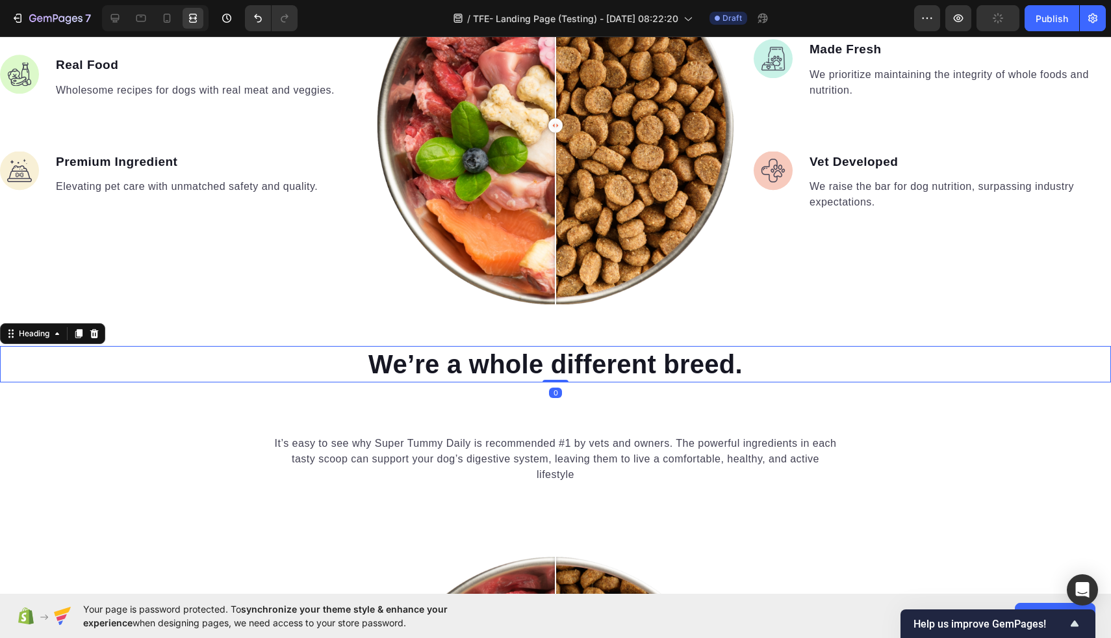
scroll to position [1402, 0]
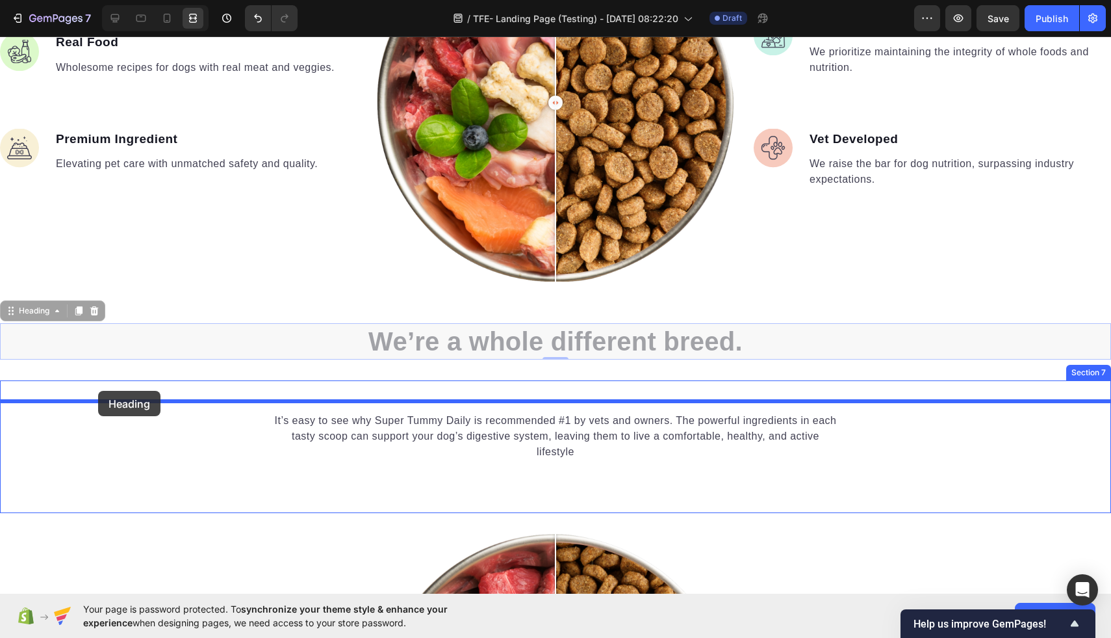
drag, startPoint x: 15, startPoint y: 315, endPoint x: 98, endPoint y: 392, distance: 113.6
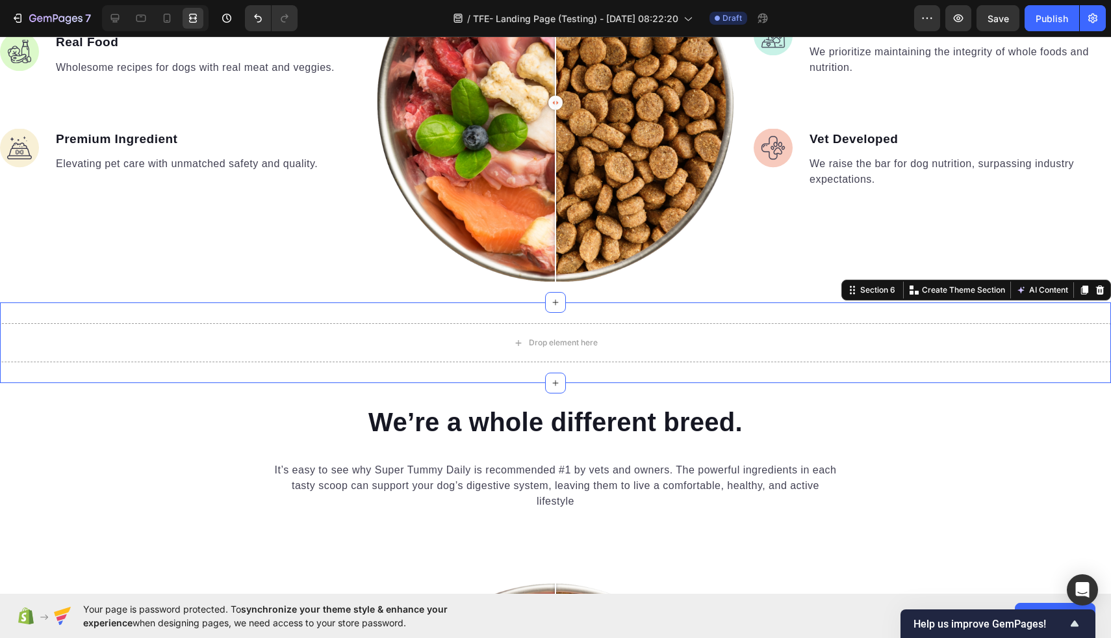
click at [431, 378] on div "Drop element here Section 6 You can create reusable sections Create Theme Secti…" at bounding box center [555, 342] width 1111 height 81
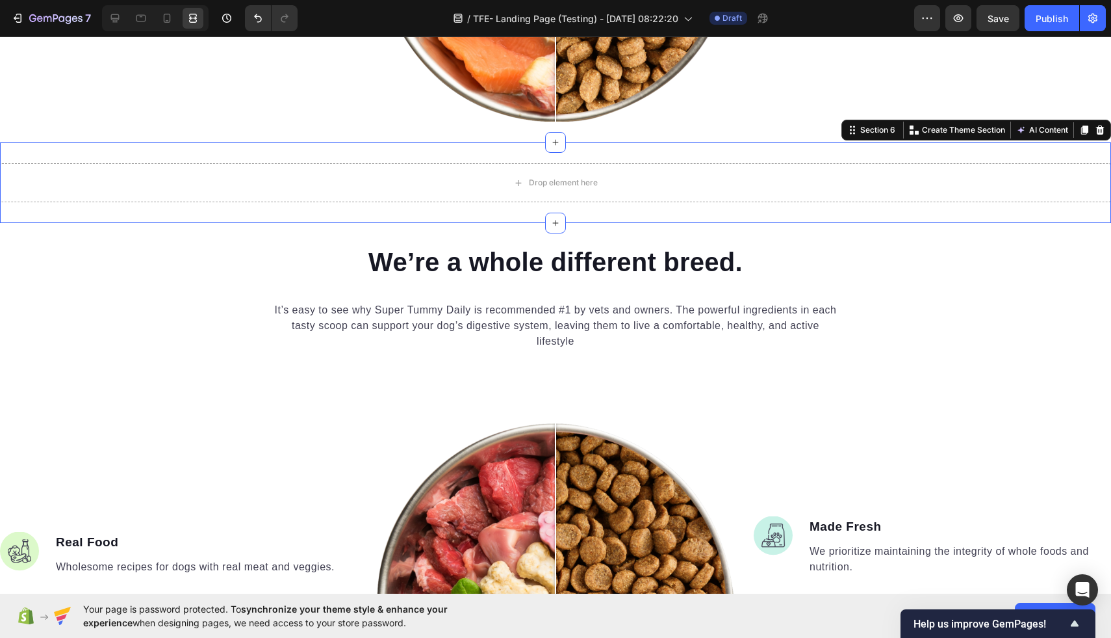
scroll to position [1569, 0]
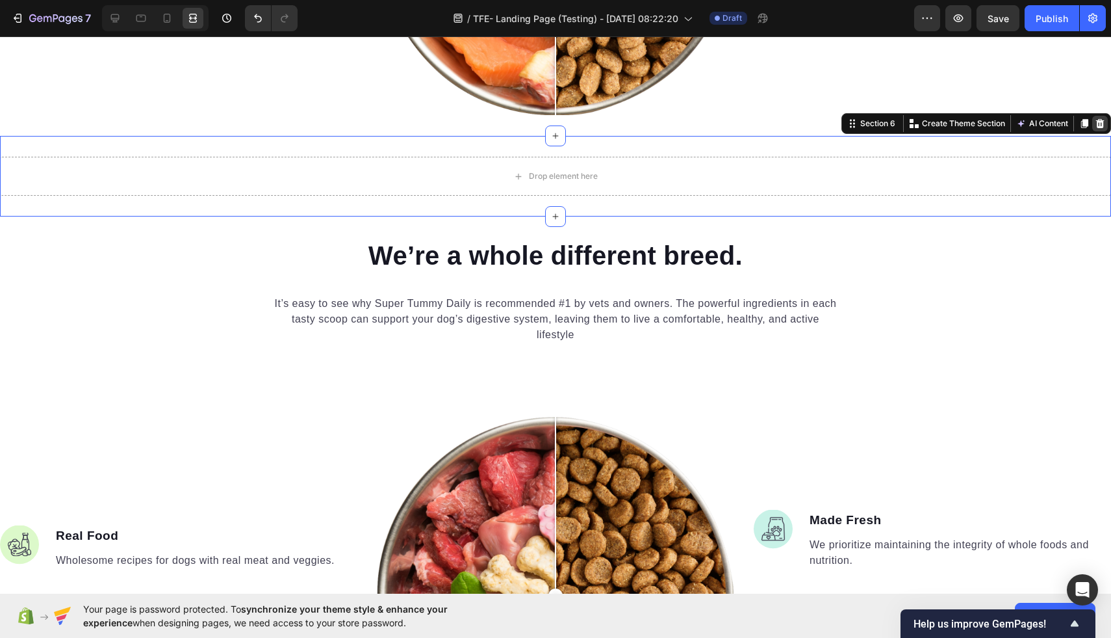
click at [1102, 123] on icon at bounding box center [1100, 123] width 8 height 9
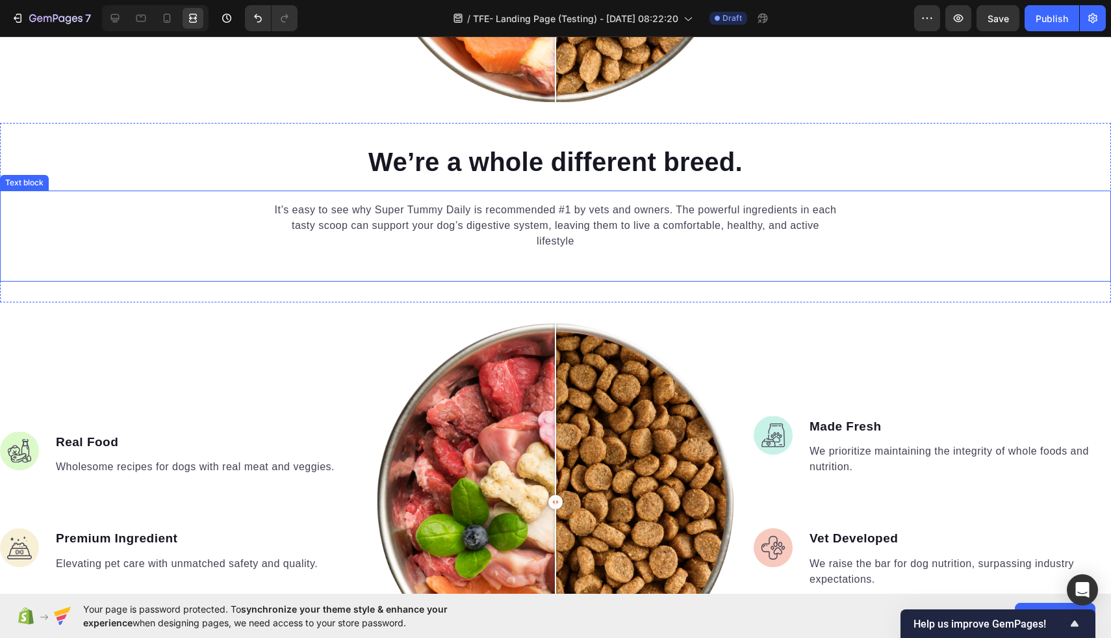
scroll to position [1607, 0]
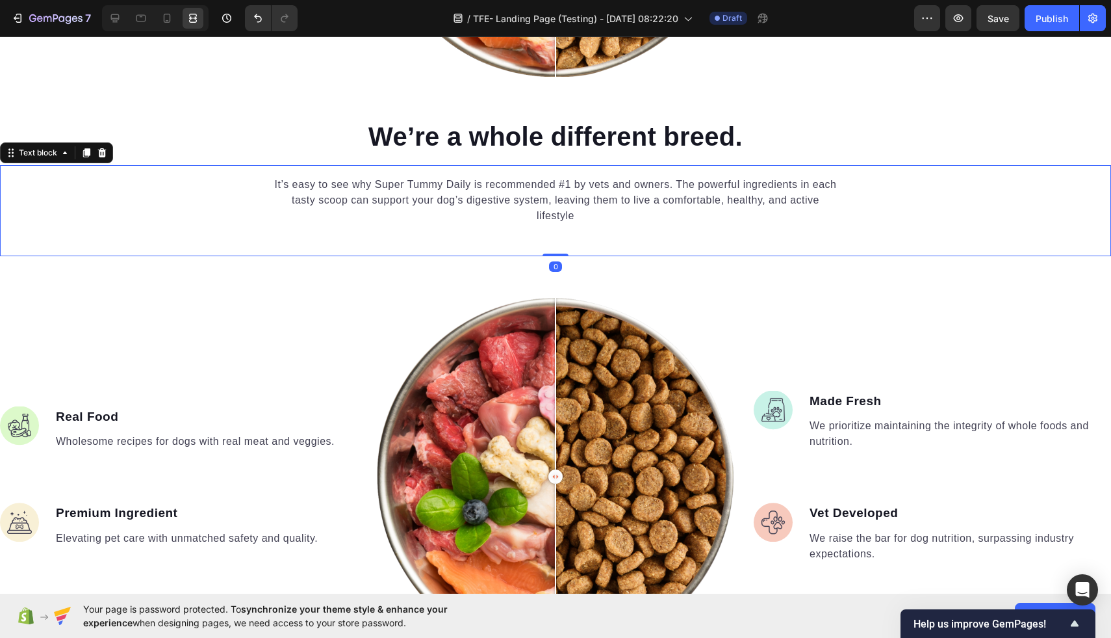
click at [369, 175] on div "It’s easy to see why Super Tummy Daily is recommended #1 by vets and owners. Th…" at bounding box center [556, 199] width 570 height 49
click at [104, 151] on icon at bounding box center [102, 152] width 8 height 9
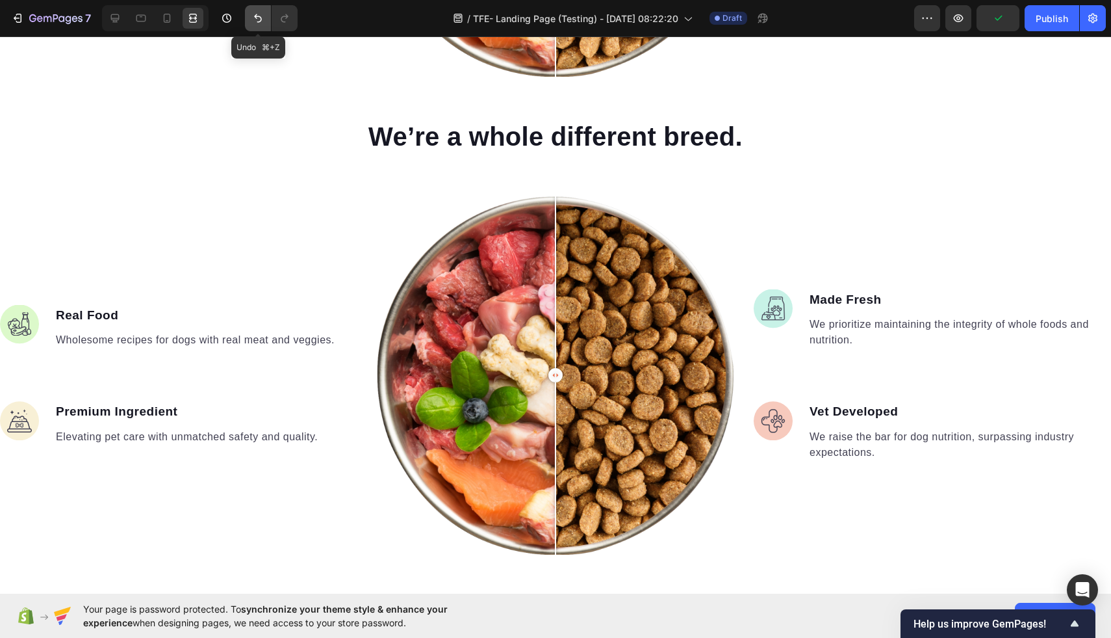
click at [253, 21] on icon "Undo/Redo" at bounding box center [258, 18] width 13 height 13
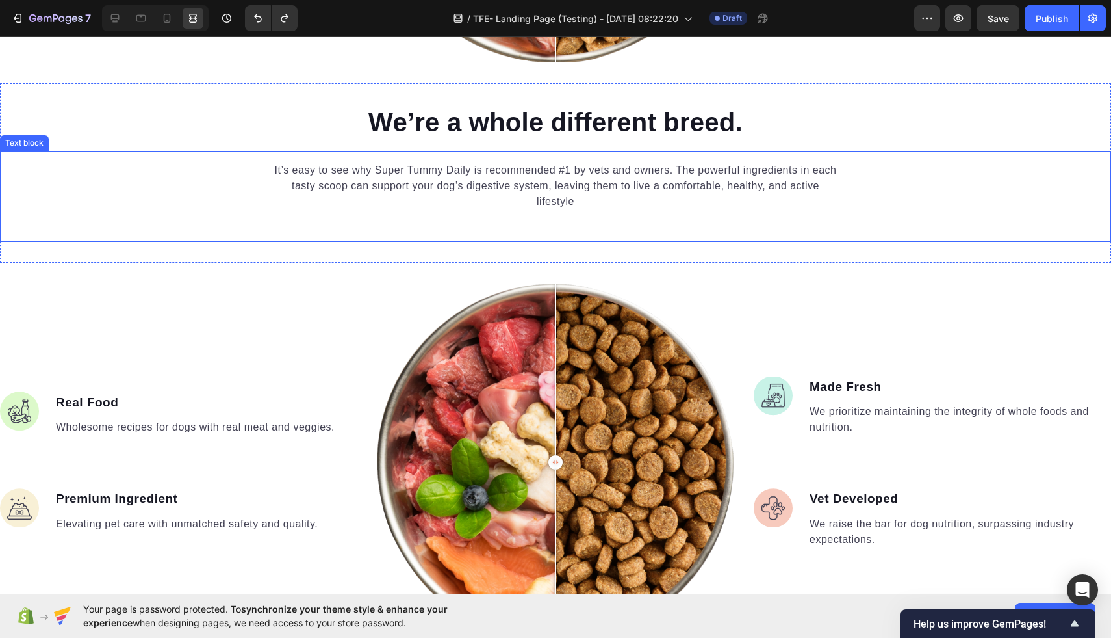
scroll to position [1624, 0]
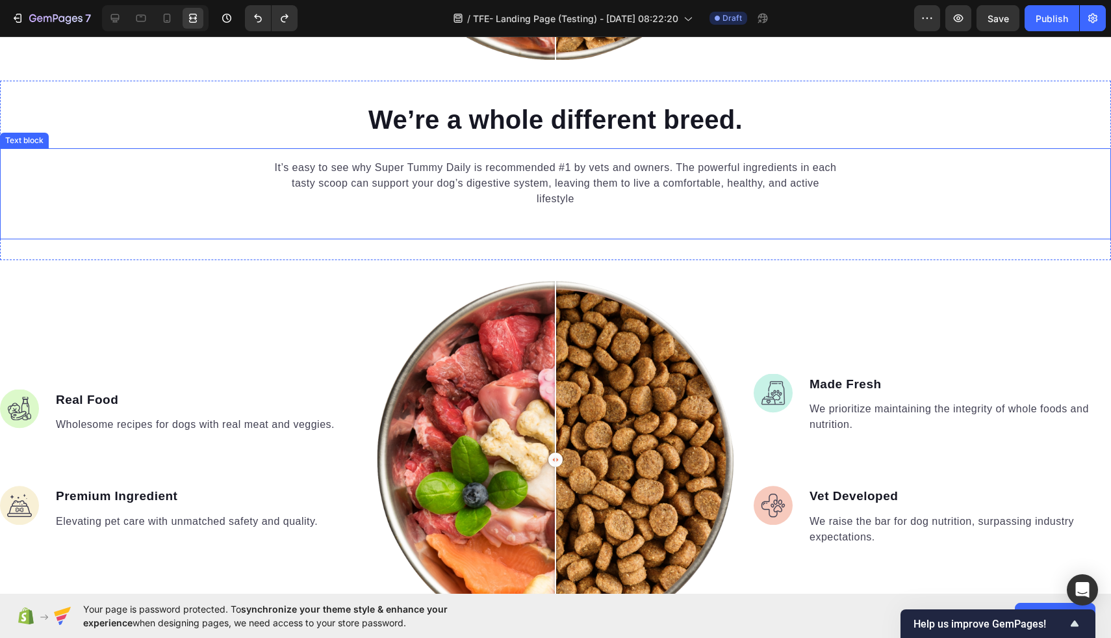
click at [309, 175] on p "It’s easy to see why Super Tummy Daily is recommended #1 by vets and owners. Th…" at bounding box center [555, 183] width 567 height 47
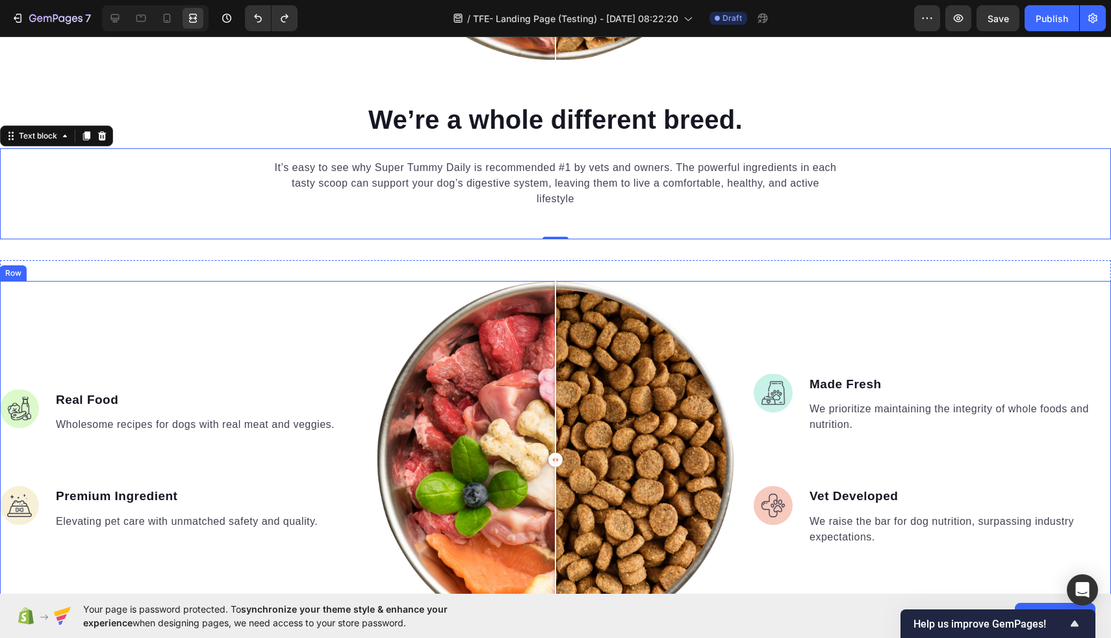
drag, startPoint x: 97, startPoint y: 138, endPoint x: 211, endPoint y: 291, distance: 190.9
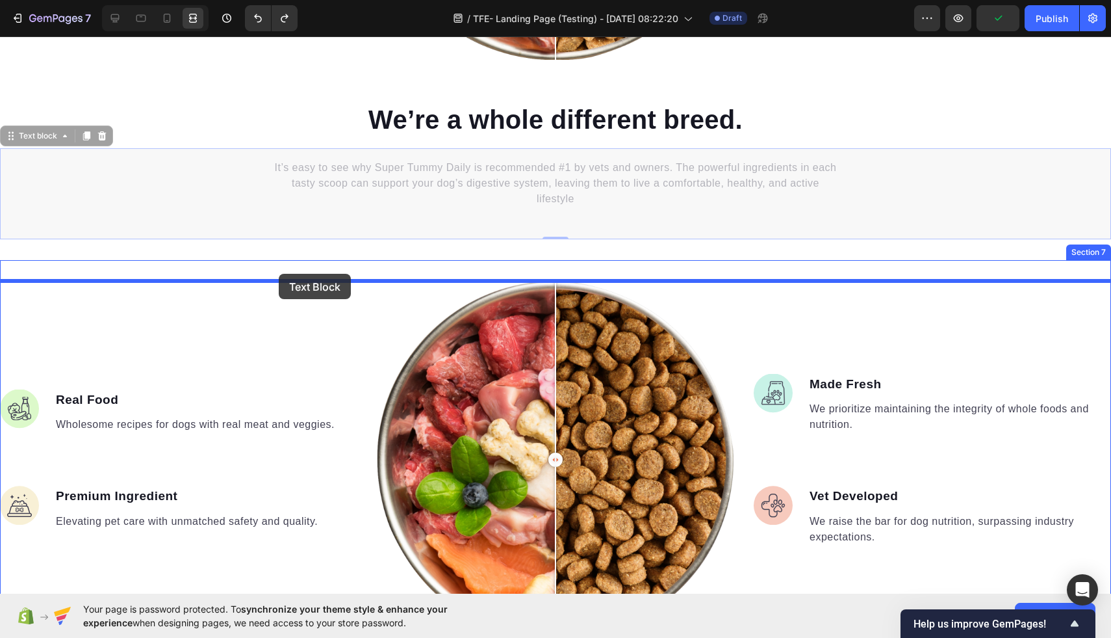
drag, startPoint x: 246, startPoint y: 170, endPoint x: 279, endPoint y: 274, distance: 109.1
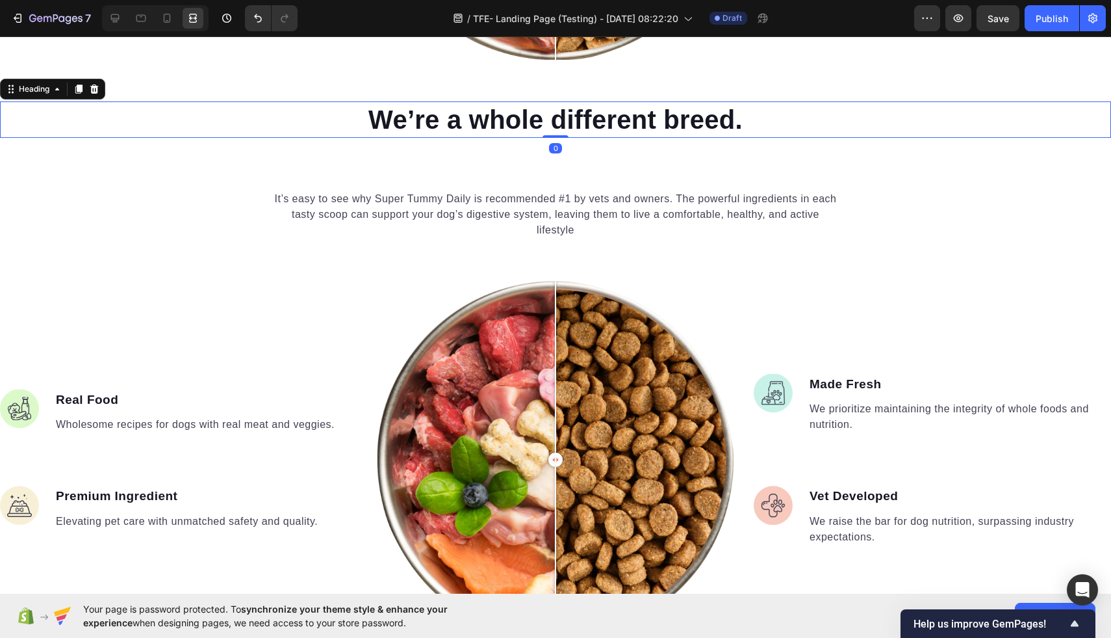
click at [400, 114] on p "We’re a whole different breed." at bounding box center [555, 120] width 1109 height 34
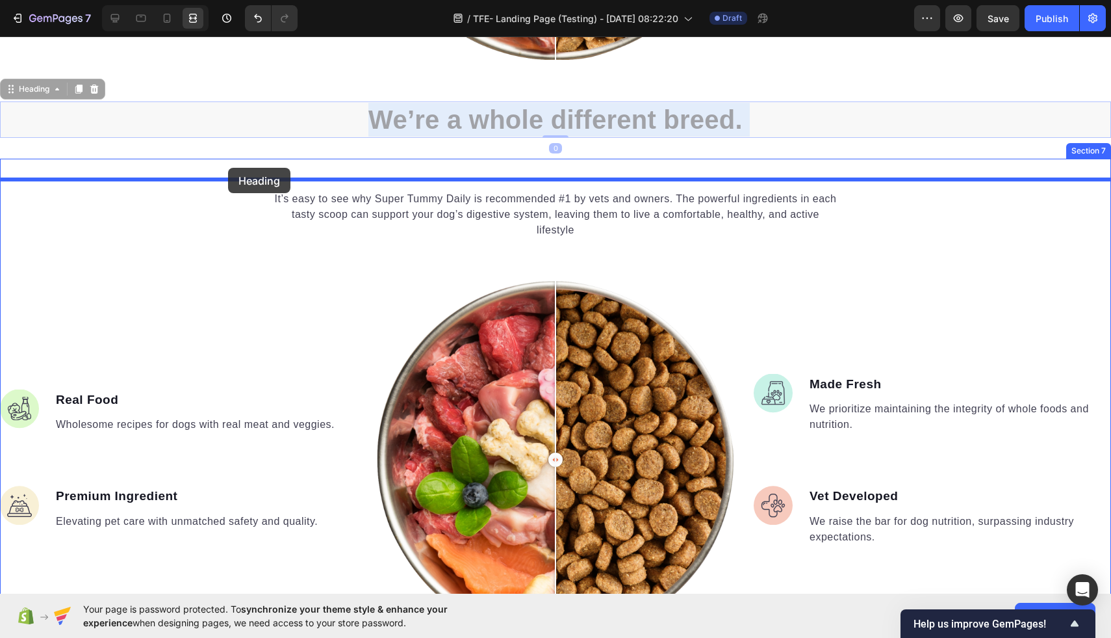
drag, startPoint x: 176, startPoint y: 107, endPoint x: 228, endPoint y: 168, distance: 80.7
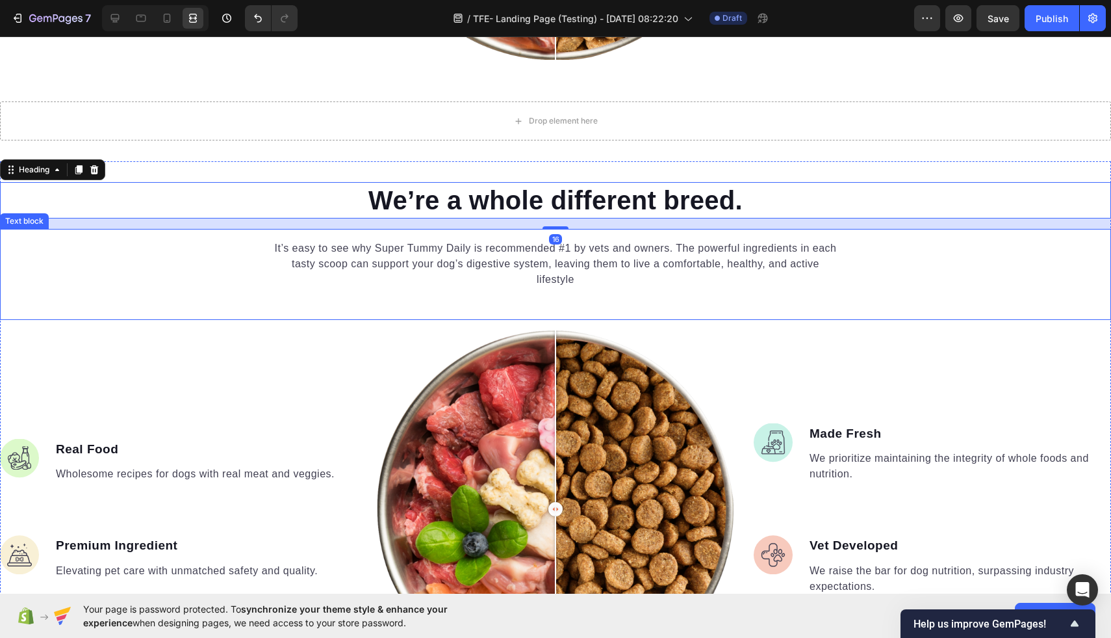
scroll to position [1625, 0]
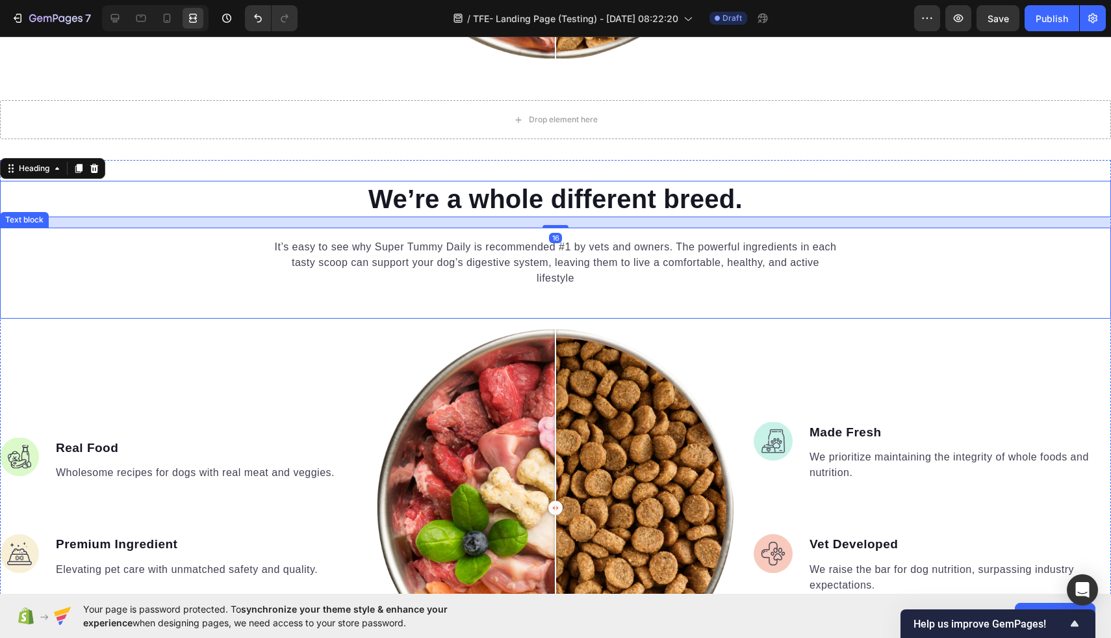
click at [365, 308] on div "It’s easy to see why Super Tummy Daily is recommended #1 by vets and owners. Th…" at bounding box center [555, 272] width 1111 height 91
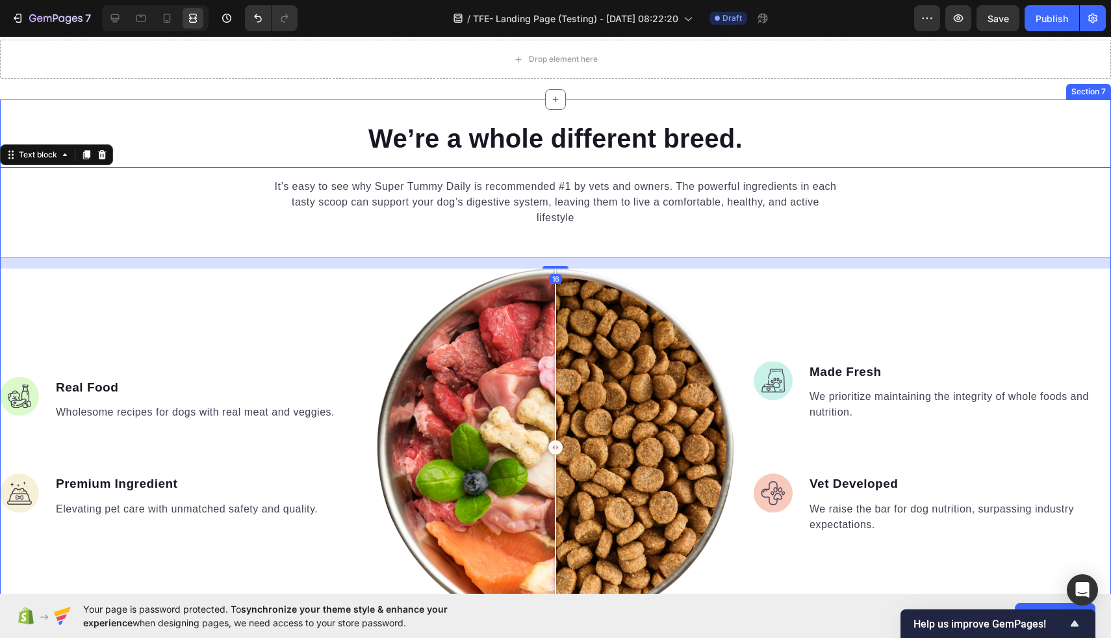
scroll to position [1756, 0]
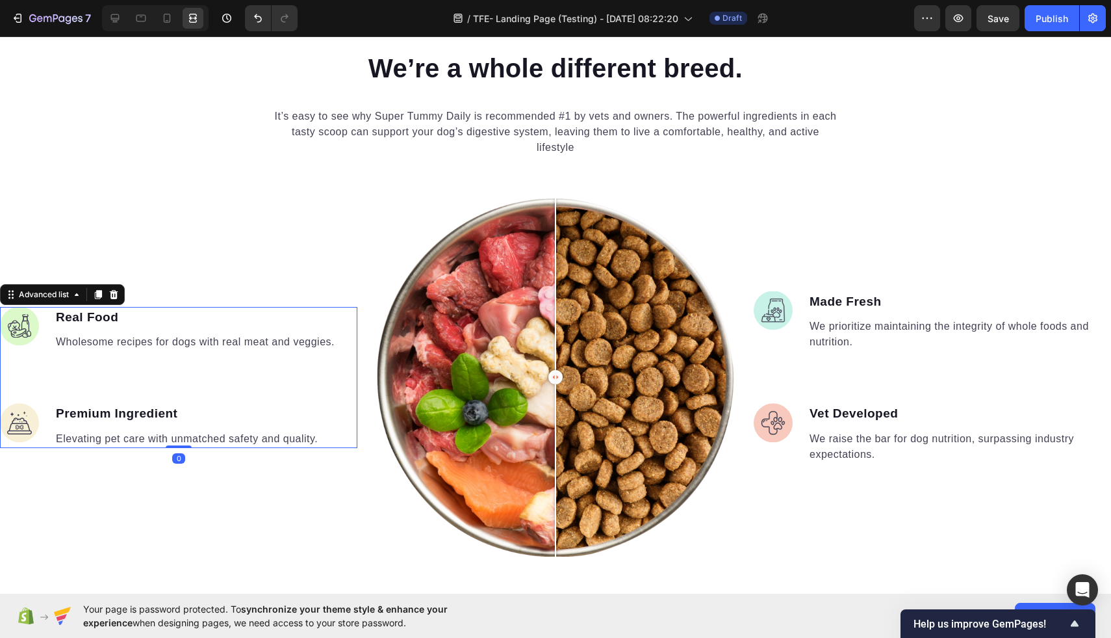
click at [327, 355] on ul "Image Real Food Text block Wholesome recipes for dogs with real meat and veggie…" at bounding box center [168, 377] width 336 height 141
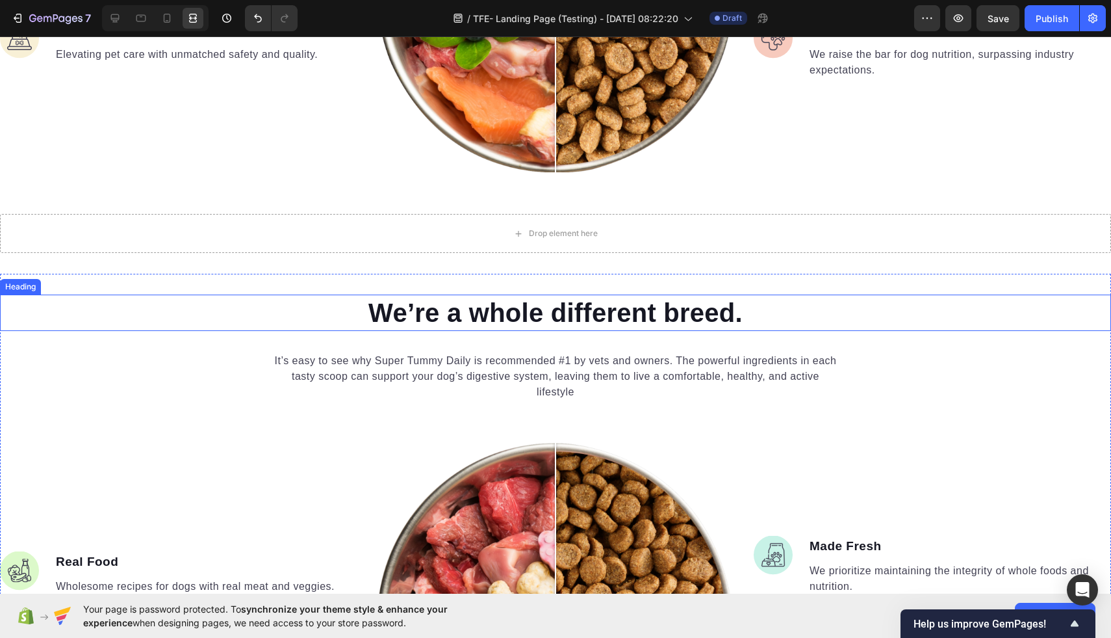
scroll to position [1573, 0]
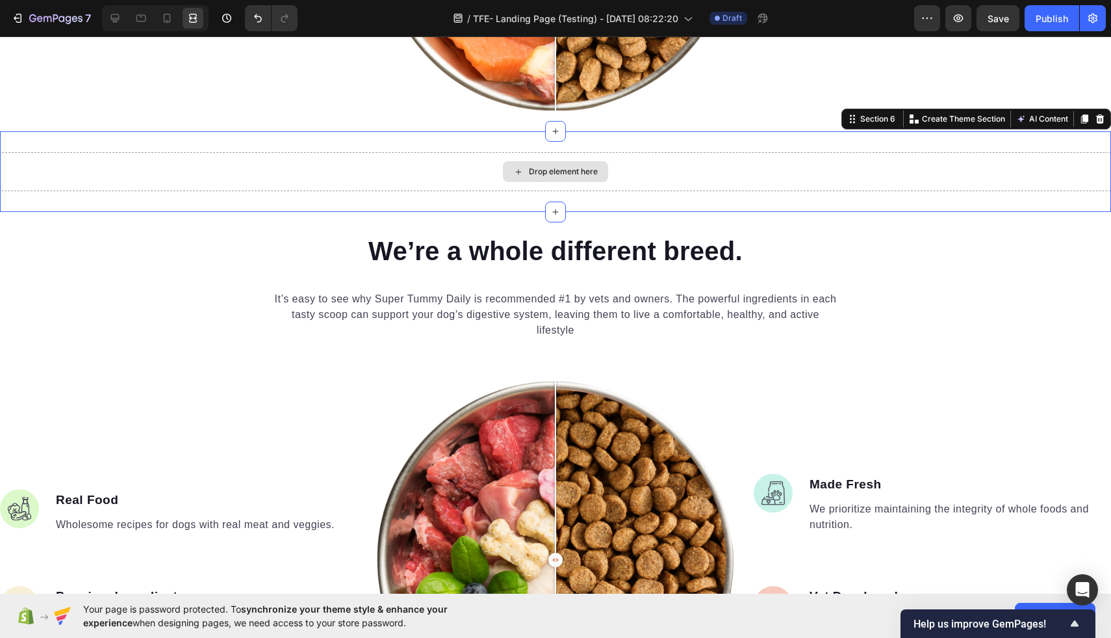
click at [488, 179] on div "Drop element here" at bounding box center [555, 171] width 1111 height 39
click at [1102, 120] on icon at bounding box center [1100, 119] width 10 height 10
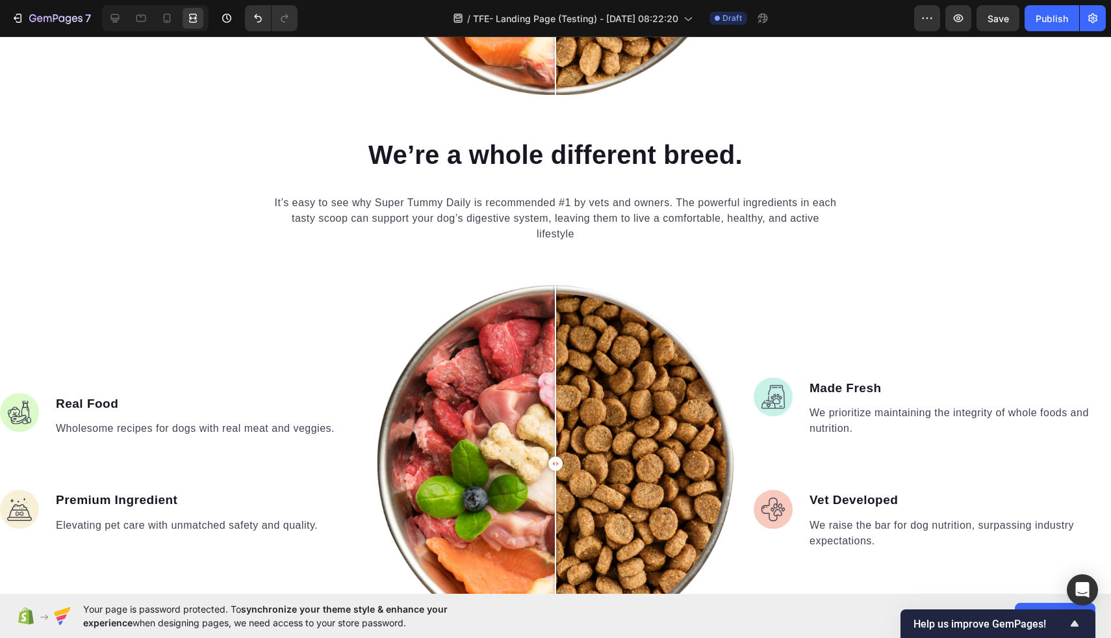
scroll to position [1591, 0]
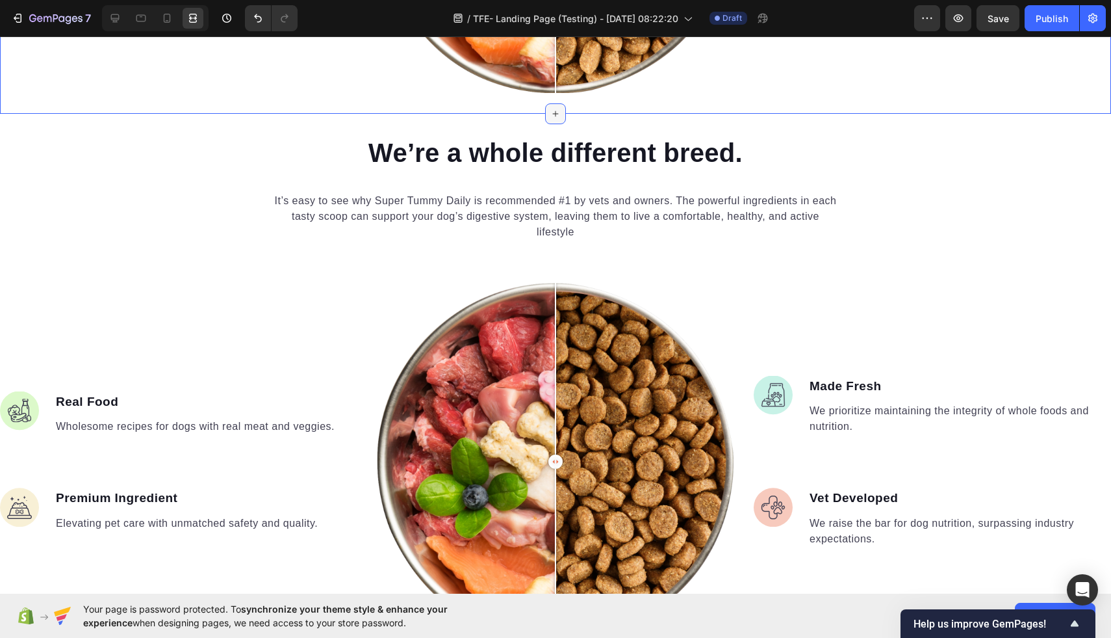
click at [563, 113] on div at bounding box center [555, 113] width 21 height 21
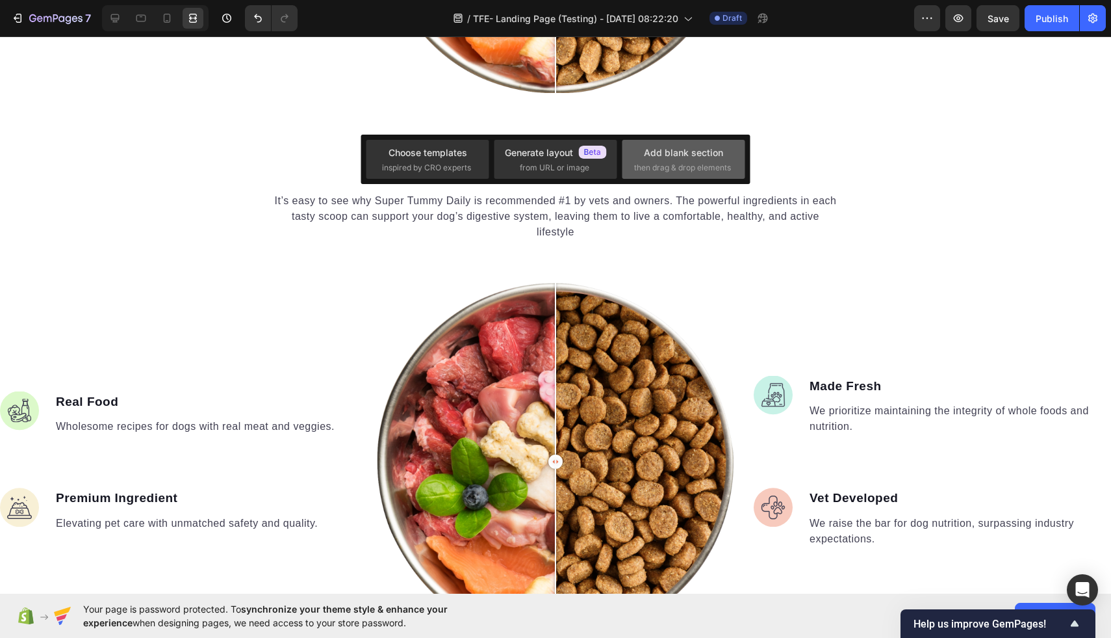
click at [716, 162] on span "then drag & drop elements" at bounding box center [682, 168] width 97 height 12
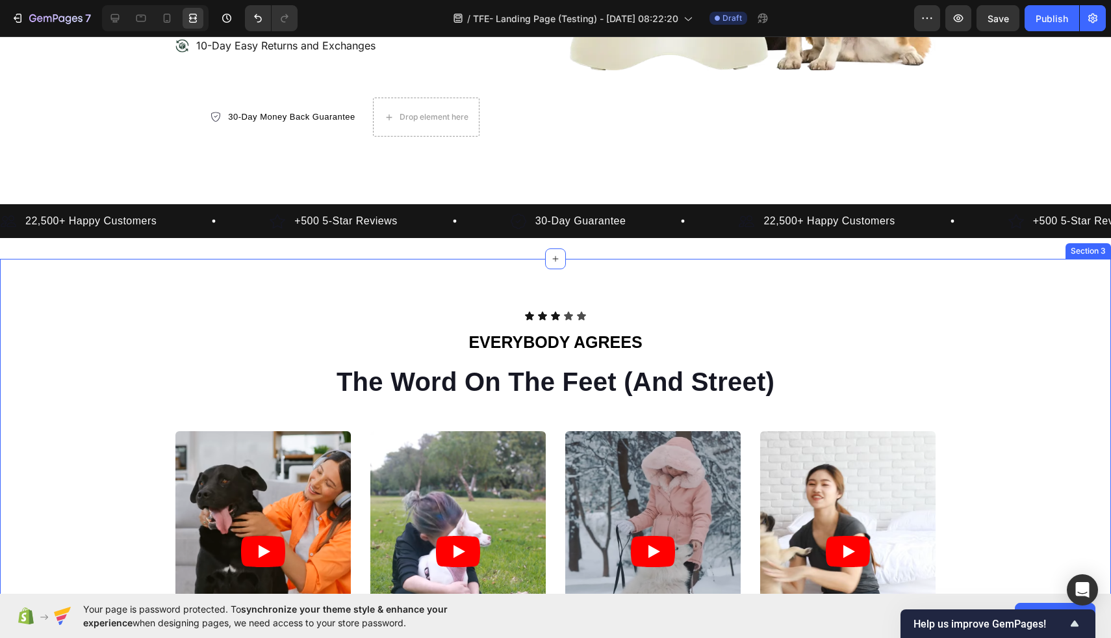
scroll to position [504, 0]
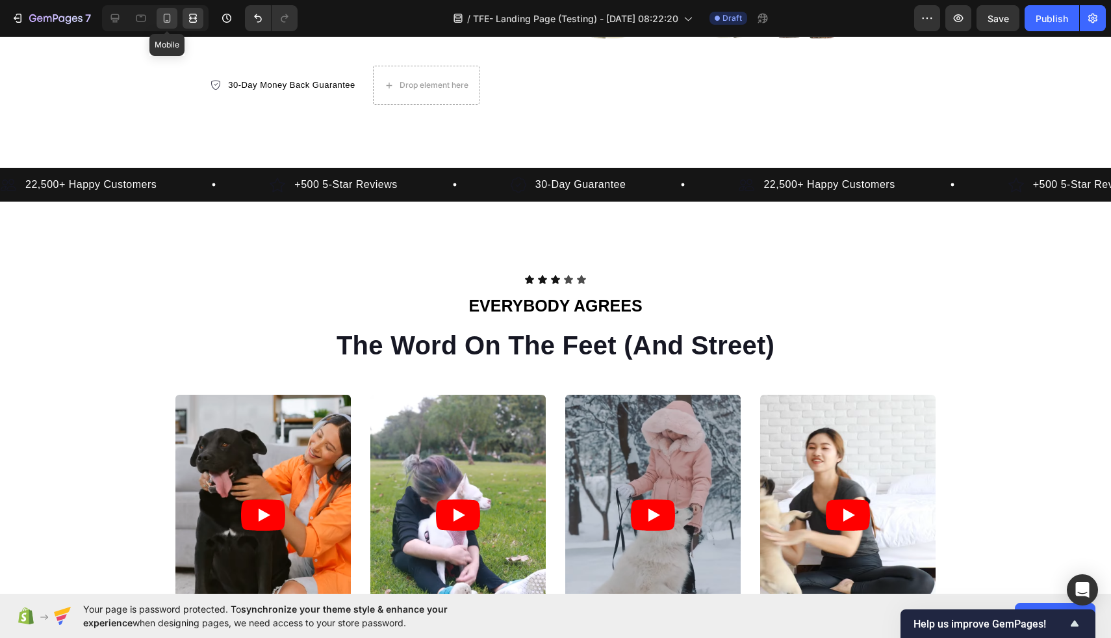
click at [170, 21] on icon at bounding box center [167, 18] width 7 height 9
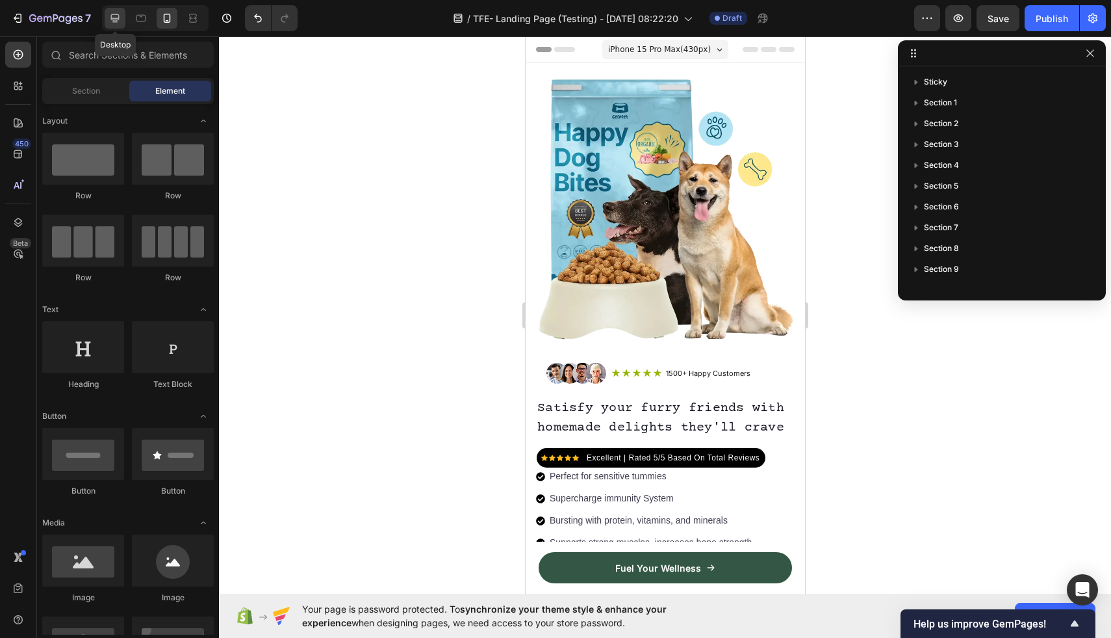
click at [112, 14] on icon at bounding box center [115, 18] width 8 height 8
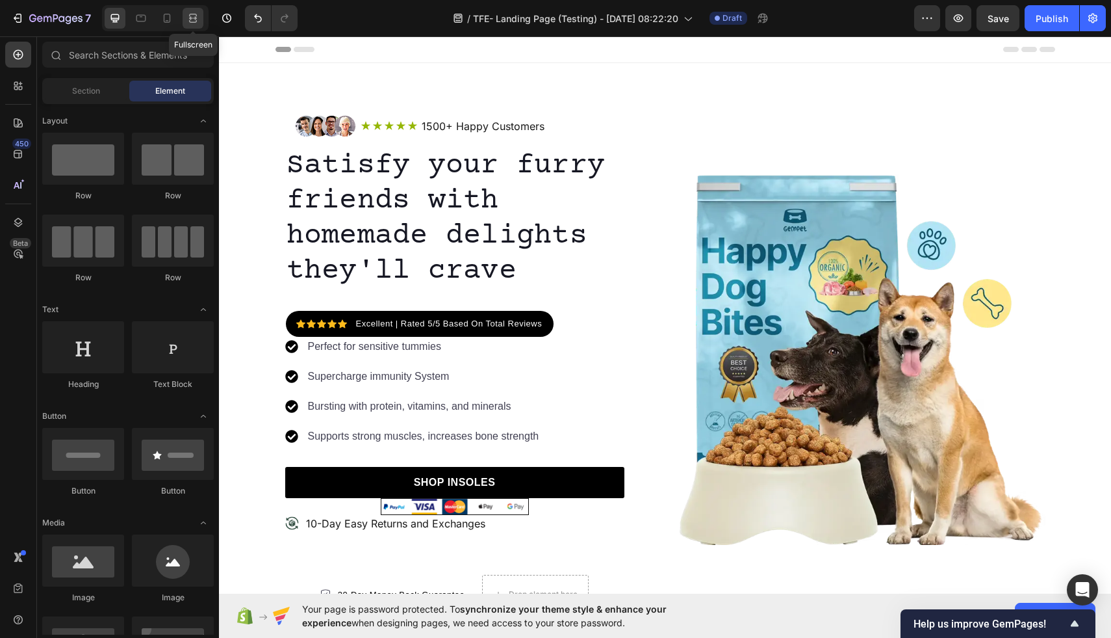
click at [193, 18] on icon at bounding box center [193, 18] width 13 height 13
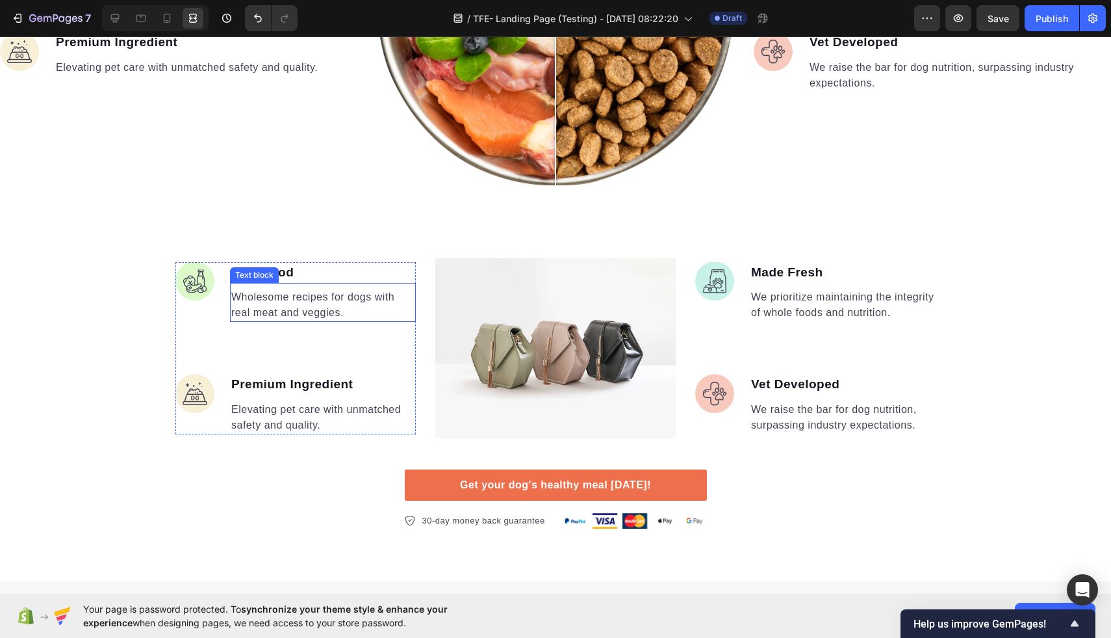
scroll to position [2113, 0]
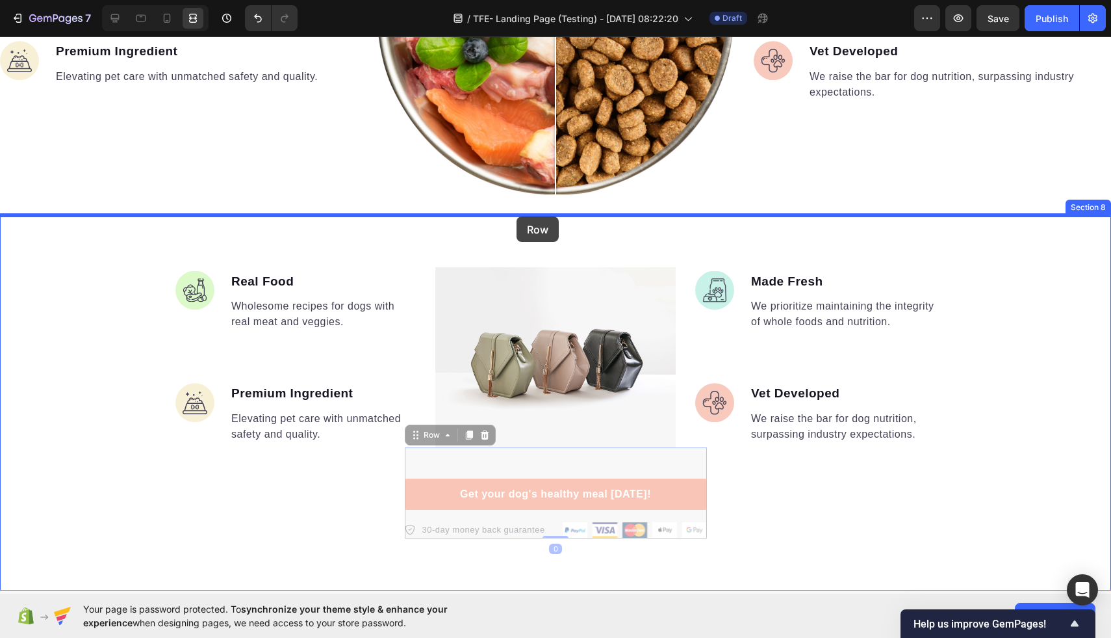
drag, startPoint x: 462, startPoint y: 463, endPoint x: 517, endPoint y: 217, distance: 252.3
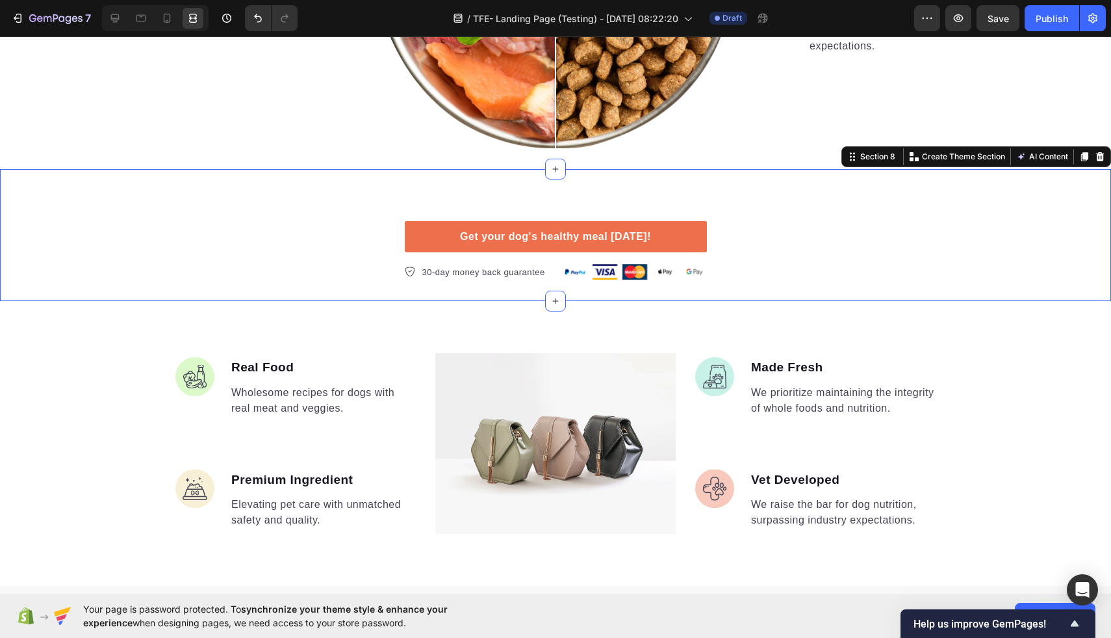
click at [797, 232] on div "Get your dog's healthy meal today! Button 30-day money back guarantee Item list…" at bounding box center [555, 235] width 1111 height 91
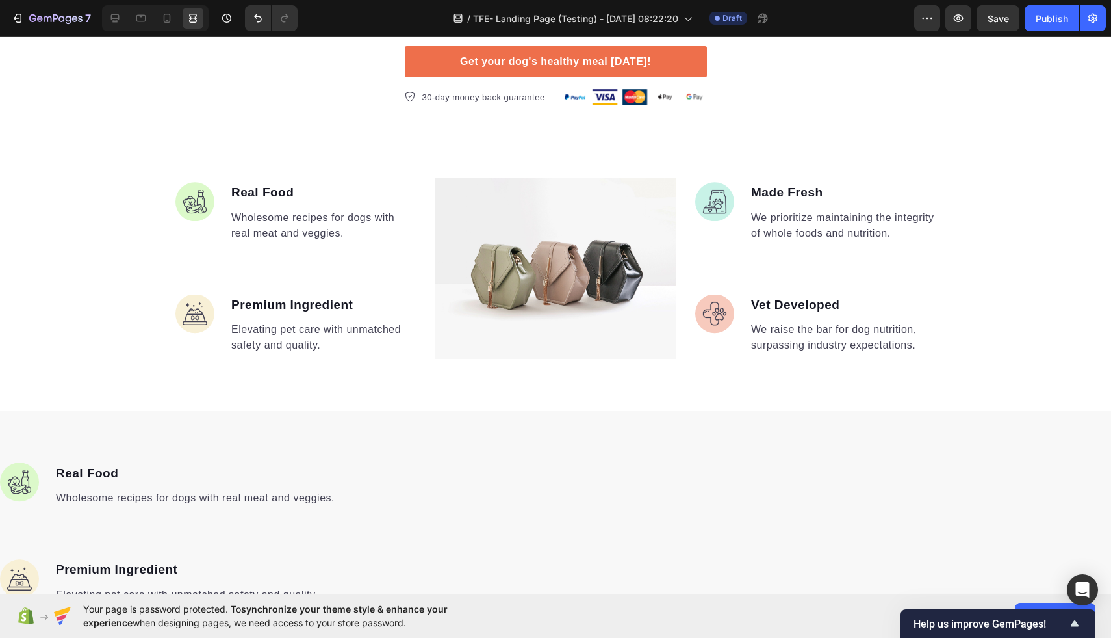
scroll to position [2331, 0]
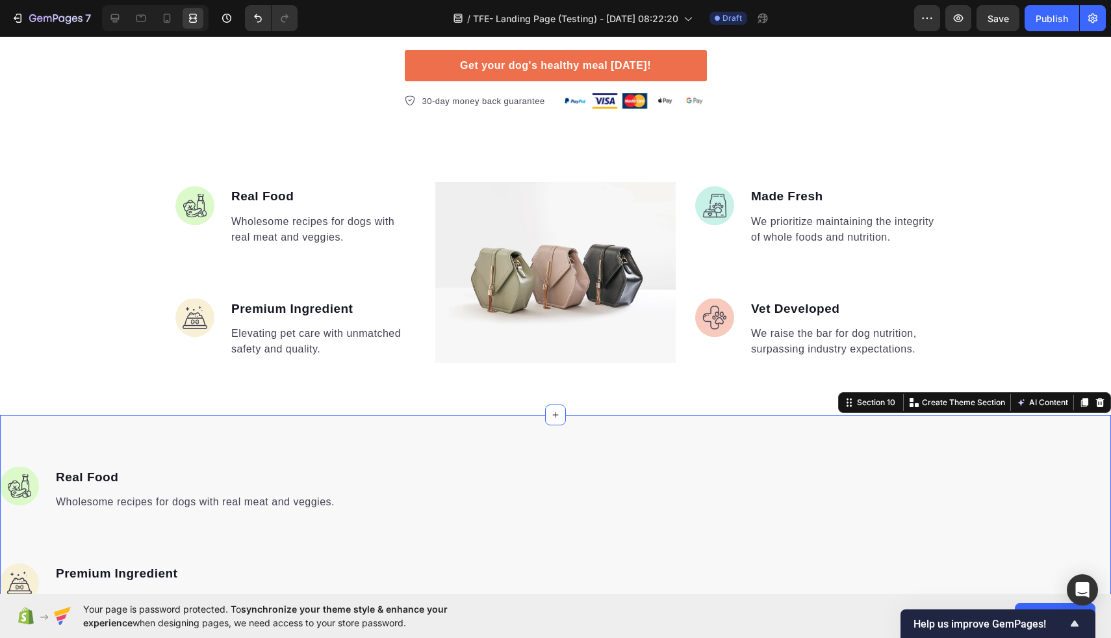
click at [1100, 400] on icon at bounding box center [1100, 401] width 8 height 9
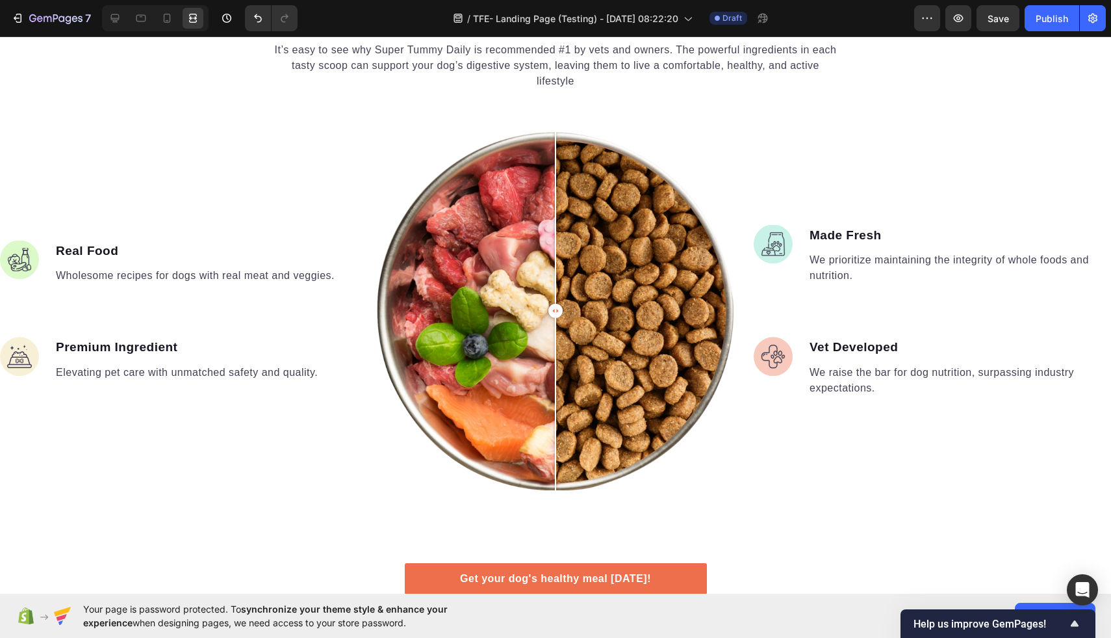
scroll to position [1820, 0]
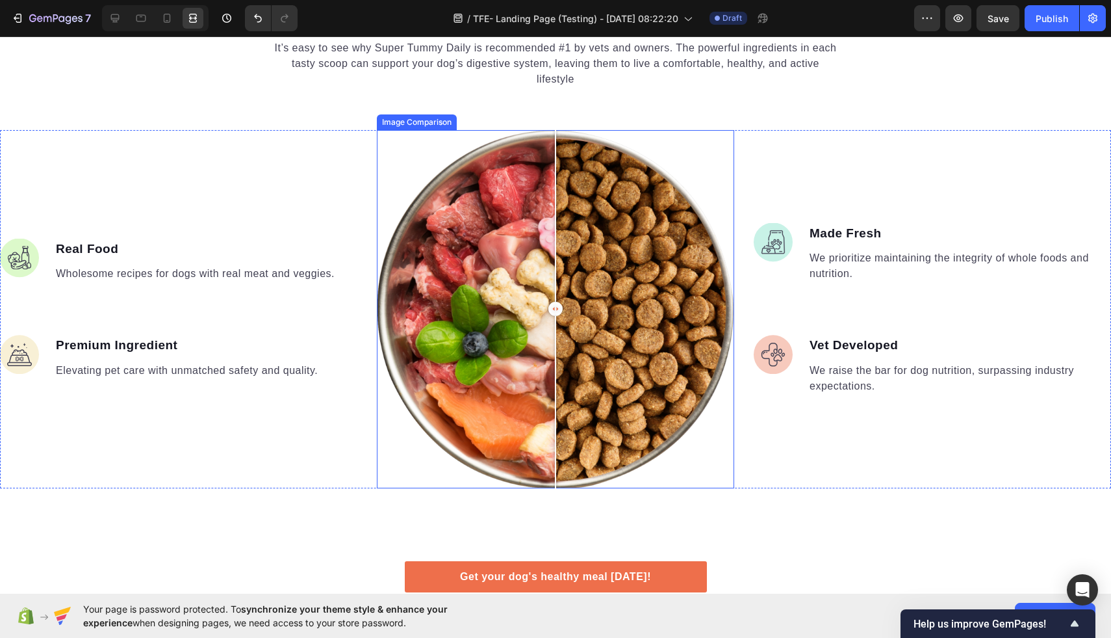
click at [400, 155] on div at bounding box center [555, 308] width 357 height 357
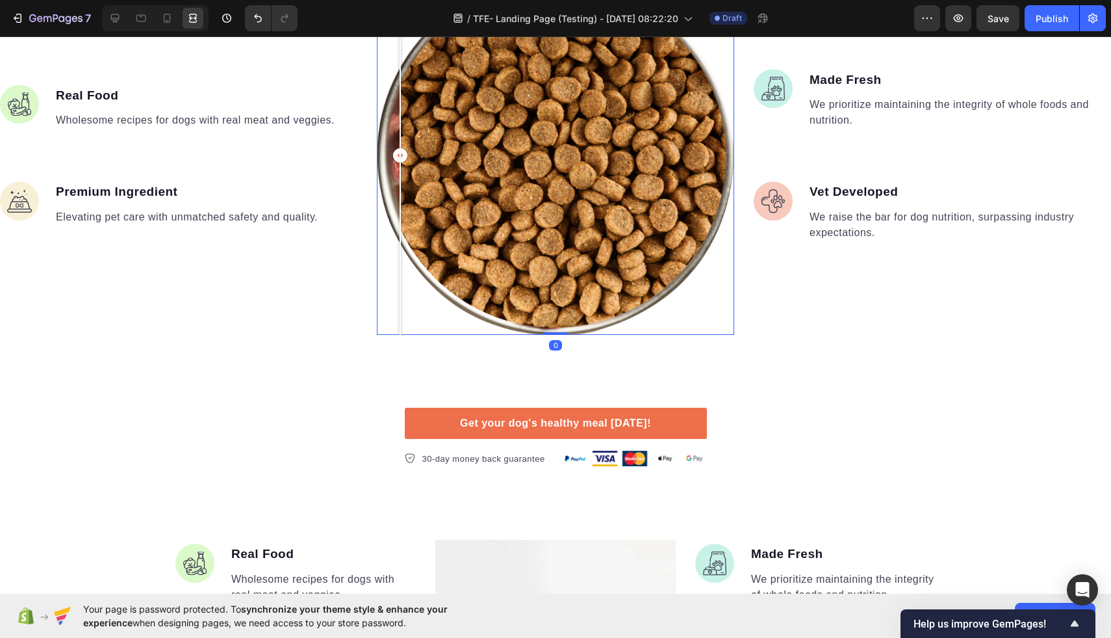
scroll to position [1974, 0]
click at [118, 12] on icon at bounding box center [115, 18] width 13 height 13
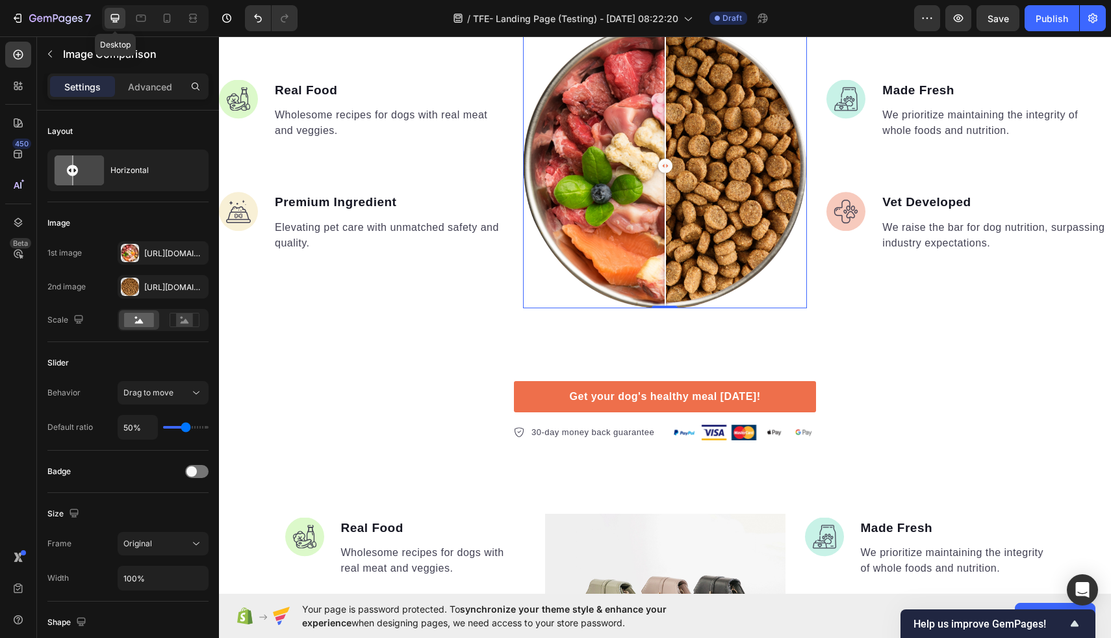
scroll to position [1921, 0]
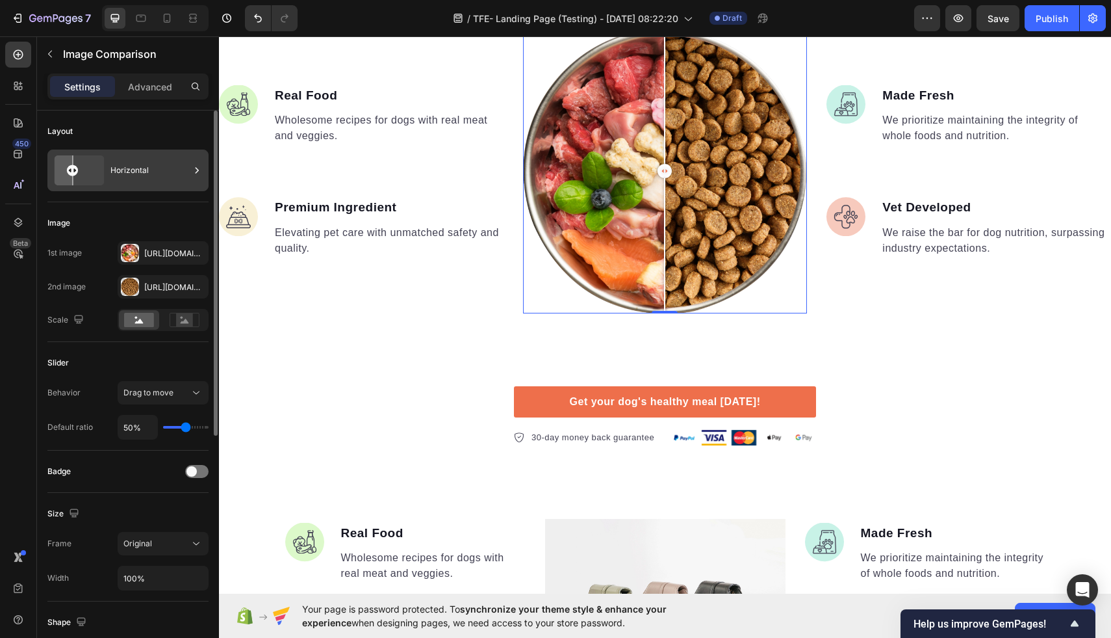
click at [131, 173] on div "Horizontal" at bounding box center [149, 170] width 79 height 30
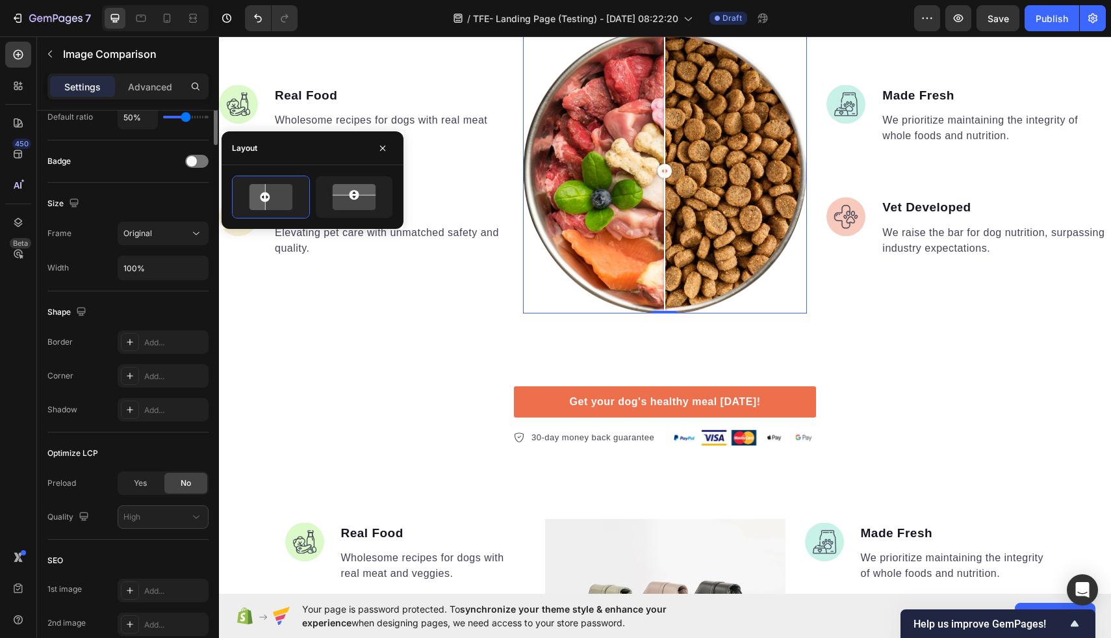
scroll to position [0, 0]
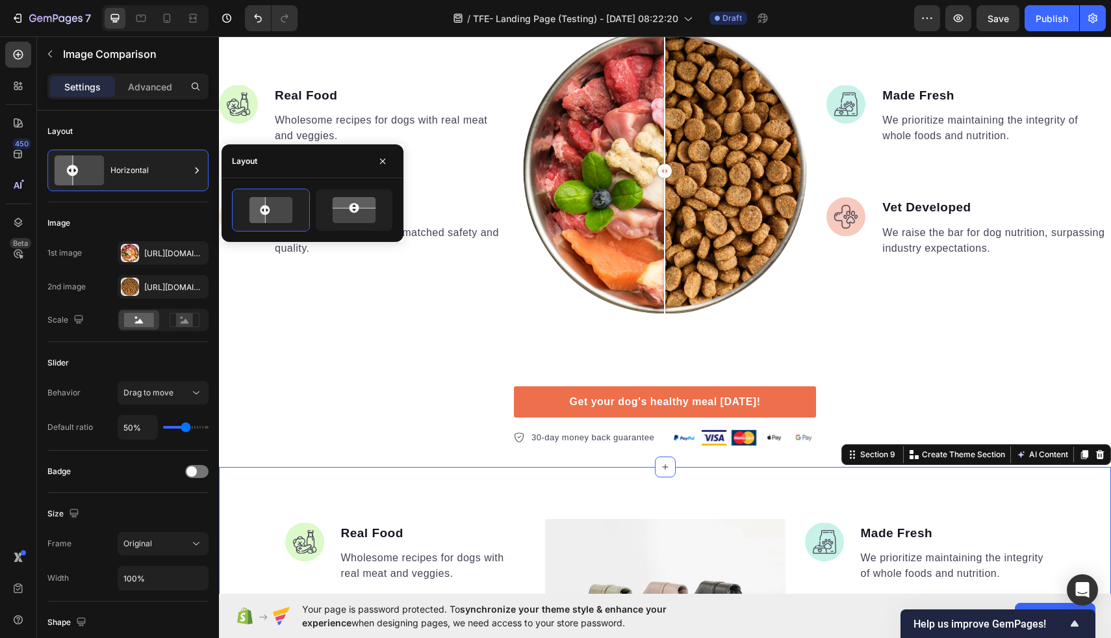
click at [384, 491] on div "Image Real Food Text block Wholesome recipes for dogs with real meat and veggie…" at bounding box center [665, 609] width 892 height 285
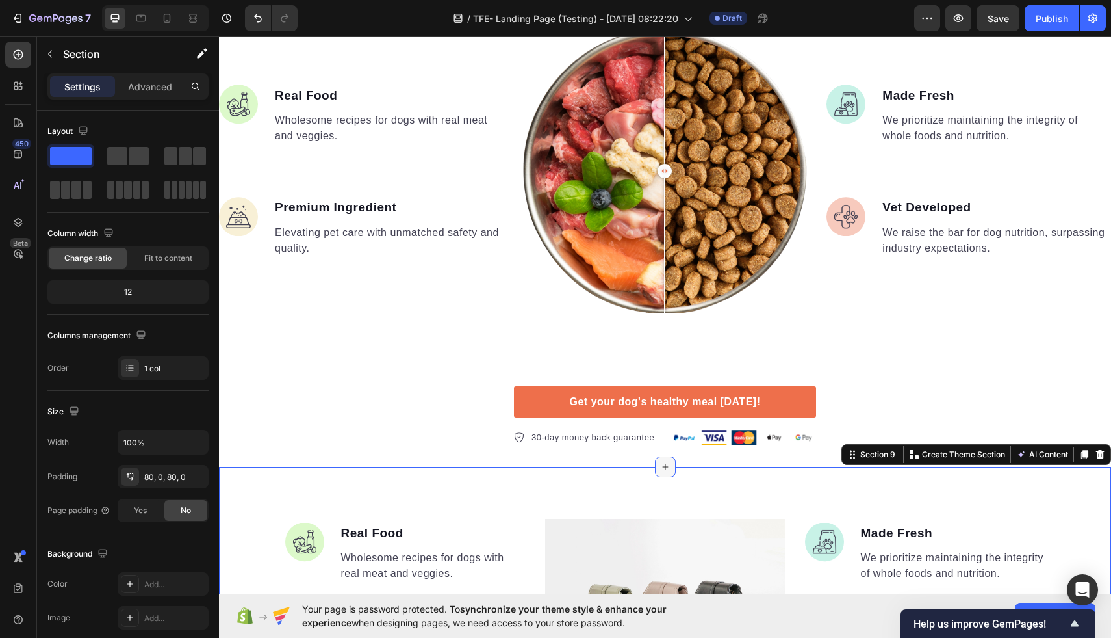
click at [665, 467] on icon at bounding box center [665, 466] width 6 height 6
click at [45, 57] on icon "button" at bounding box center [50, 54] width 10 height 10
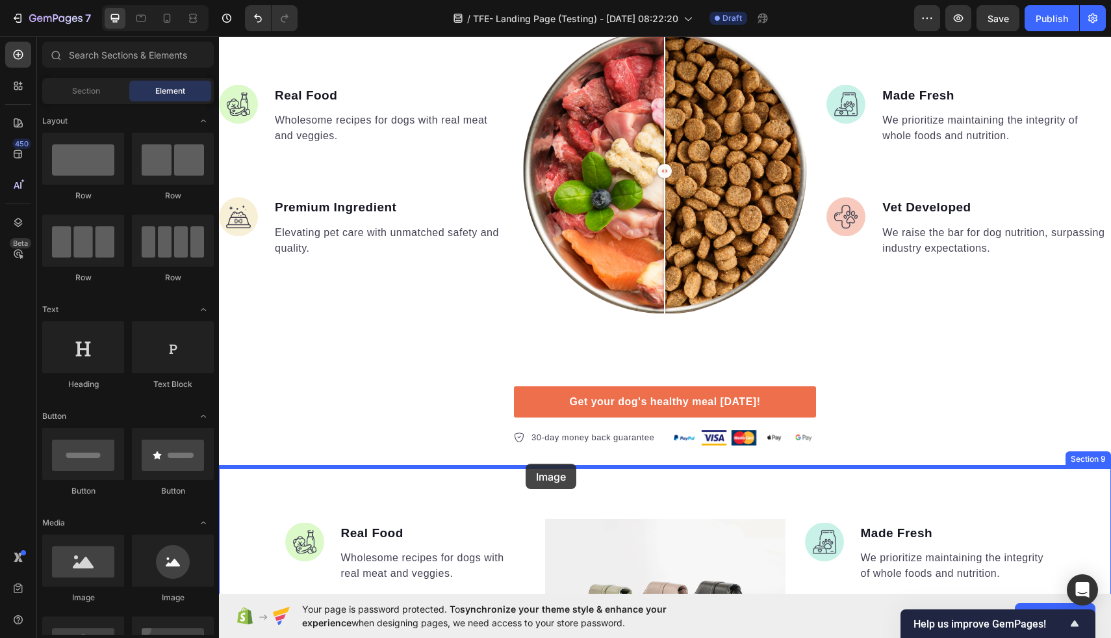
drag, startPoint x: 311, startPoint y: 594, endPoint x: 526, endPoint y: 463, distance: 251.1
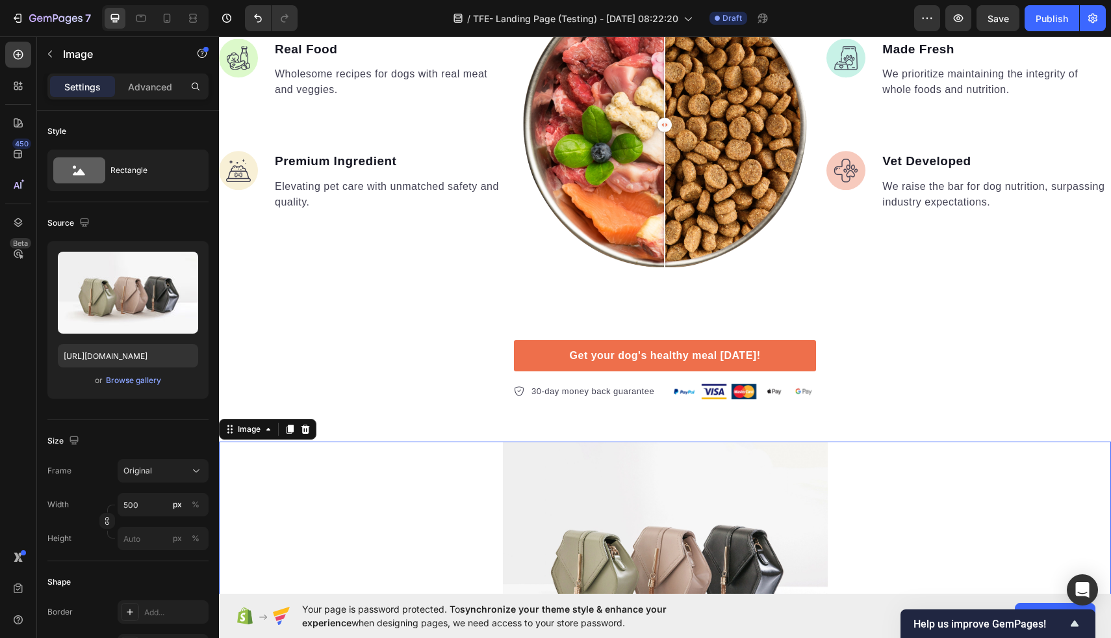
scroll to position [1920, 0]
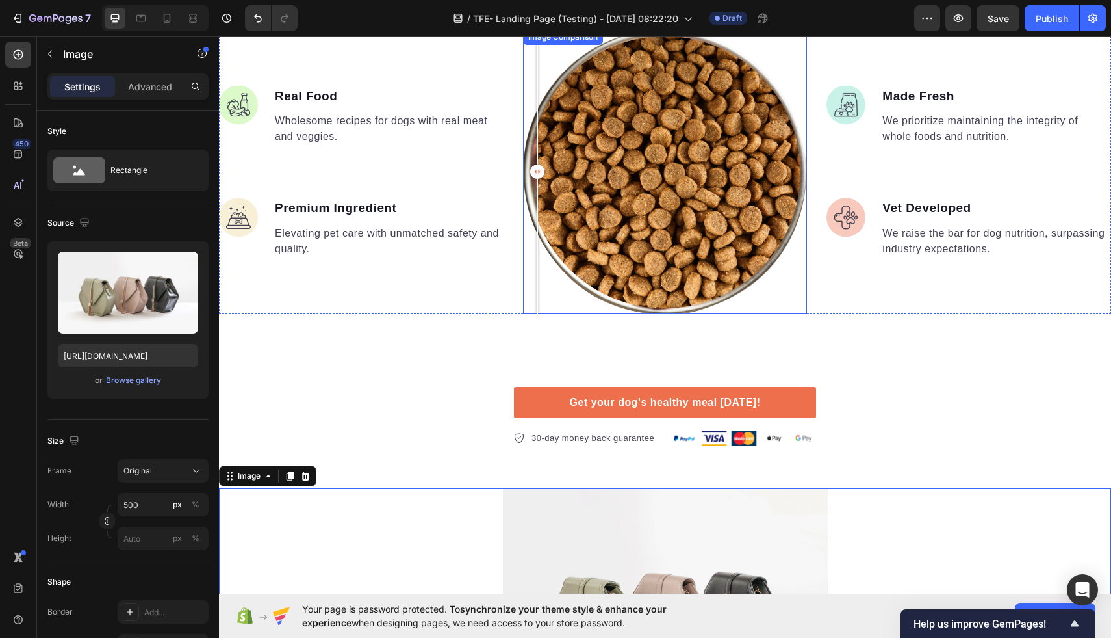
click at [537, 294] on div at bounding box center [665, 171] width 285 height 285
click at [567, 525] on img at bounding box center [665, 610] width 325 height 244
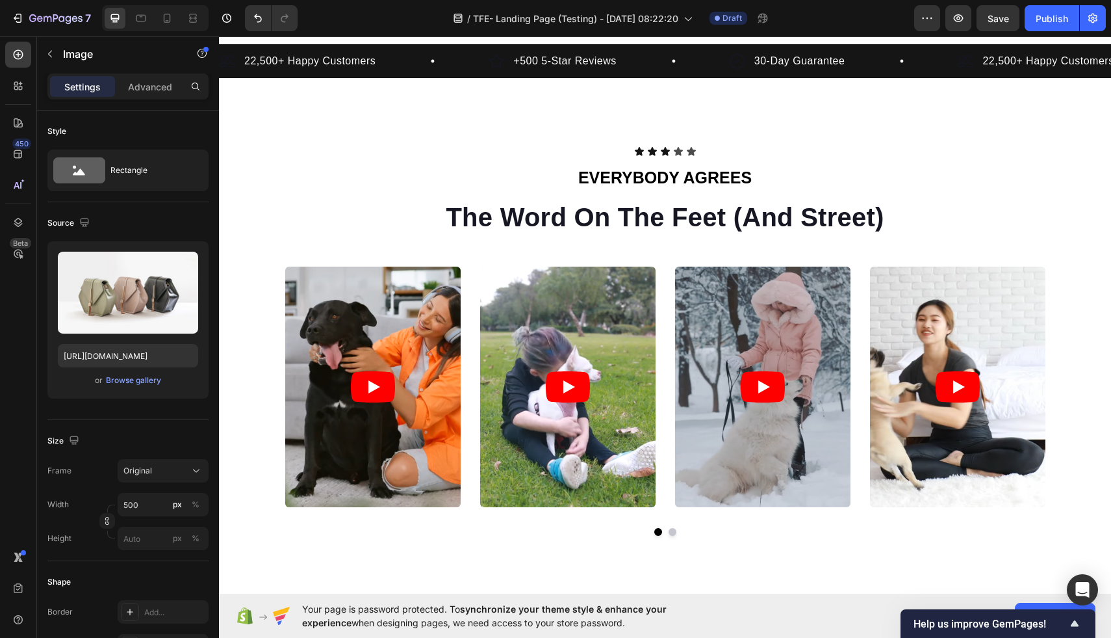
scroll to position [643, 0]
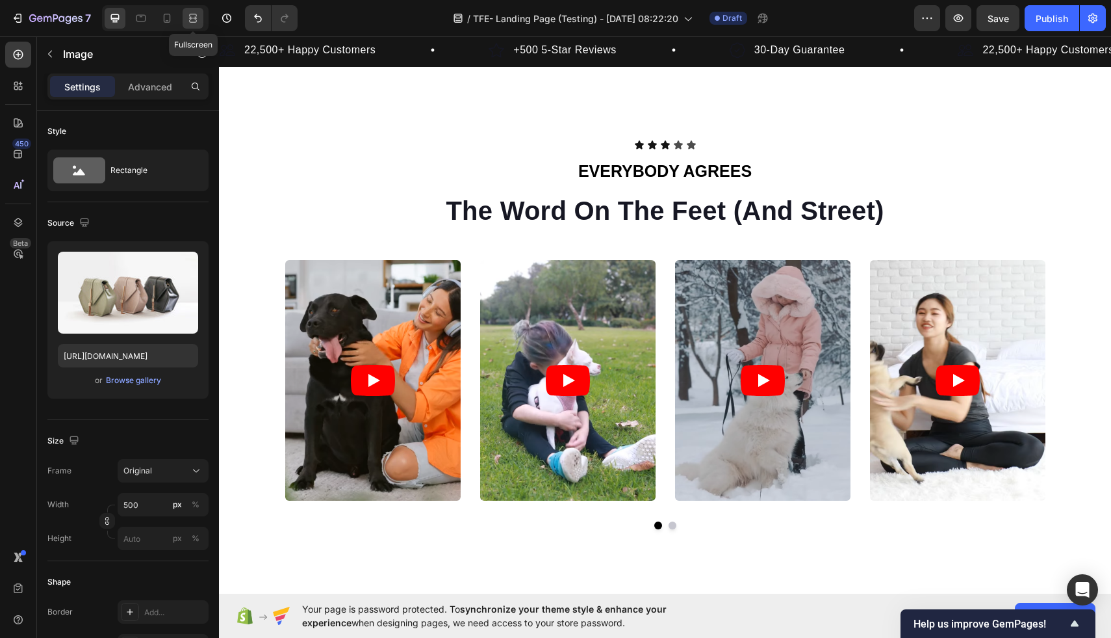
click at [194, 15] on icon at bounding box center [193, 18] width 13 height 13
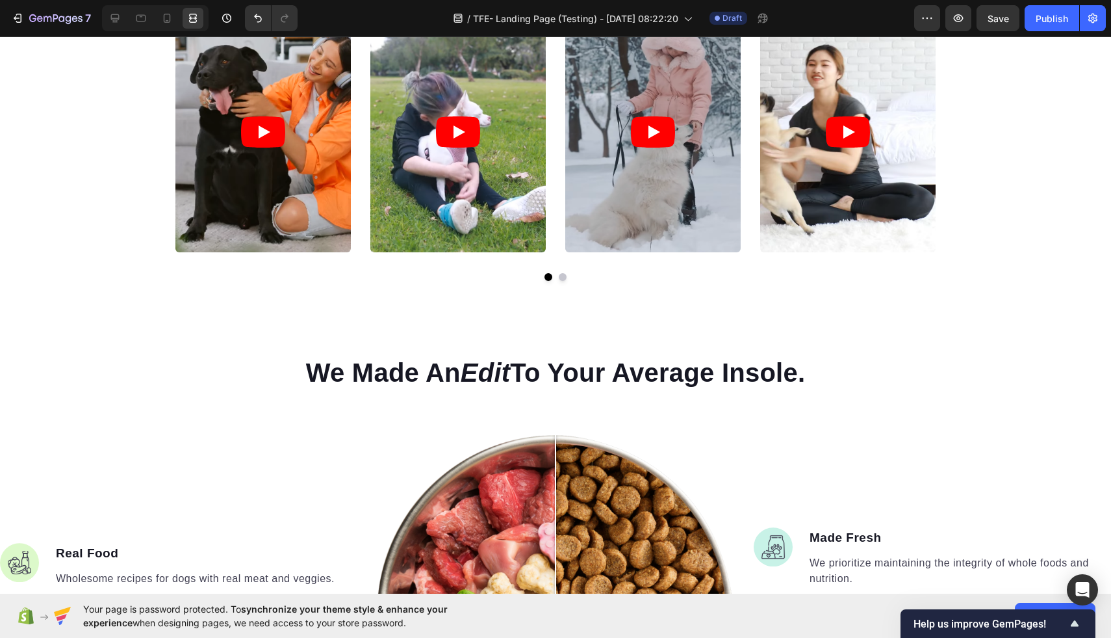
scroll to position [894, 0]
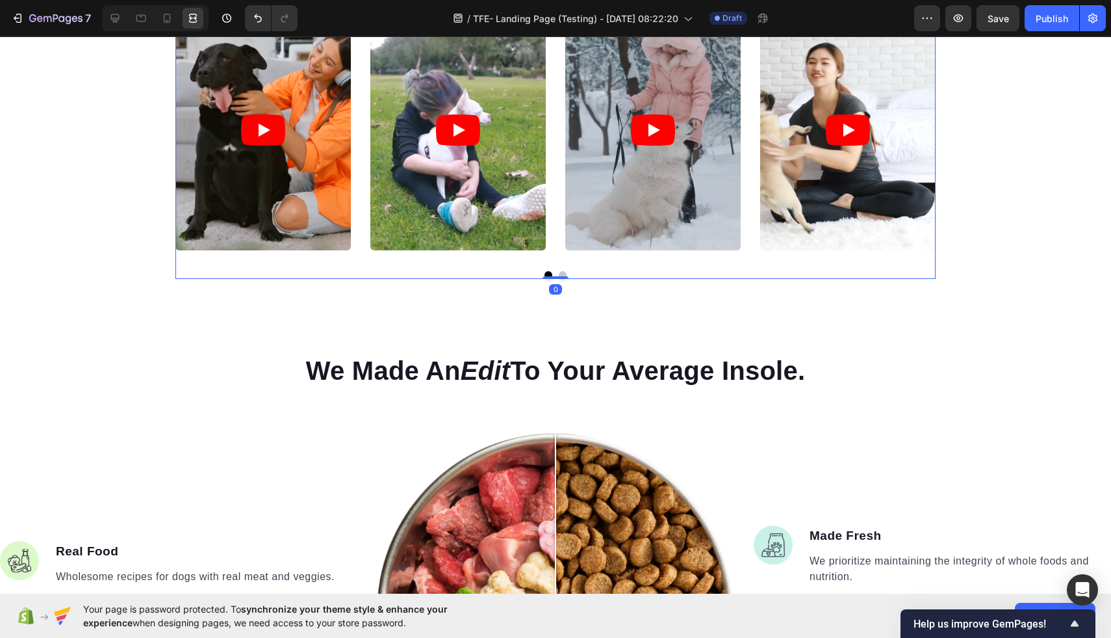
click at [562, 278] on div "Video Video Video Video Video Carousel 0" at bounding box center [555, 144] width 760 height 269
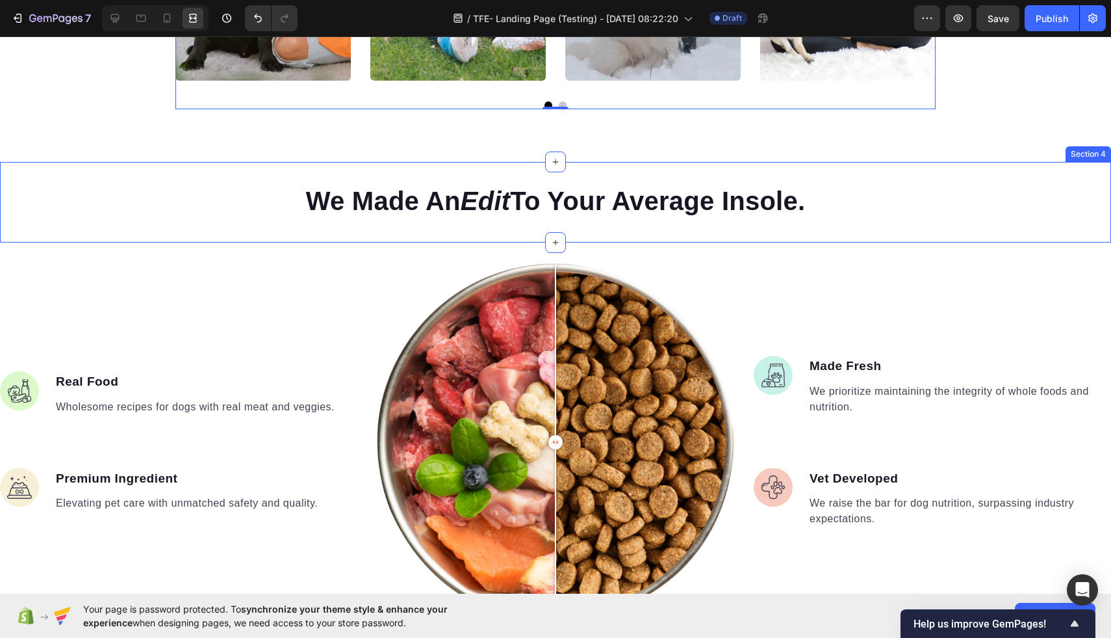
scroll to position [1082, 0]
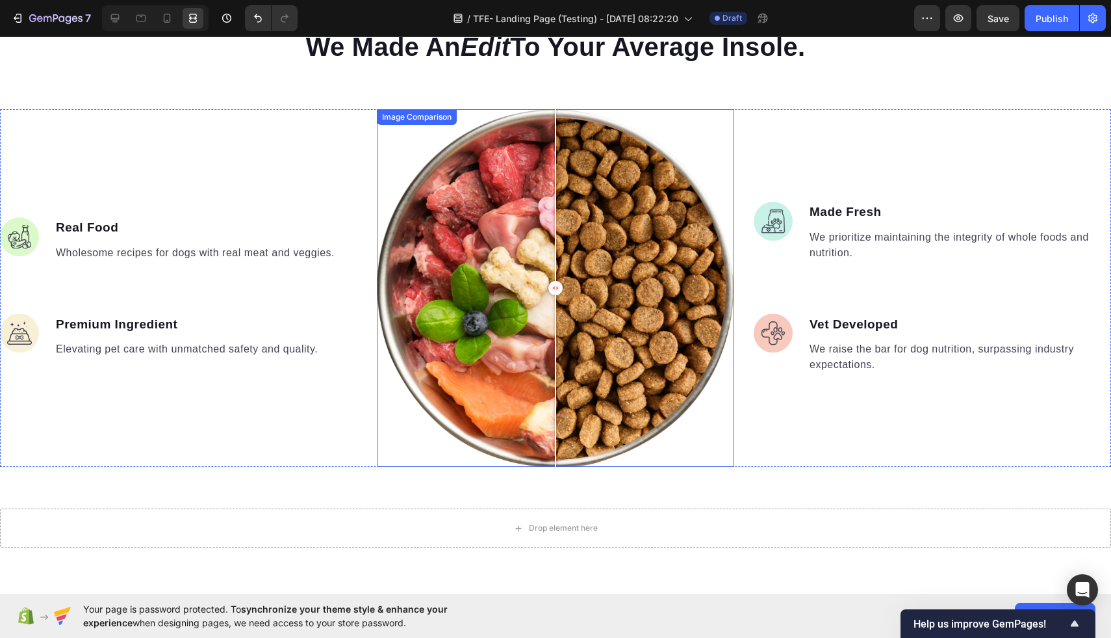
scroll to position [1215, 0]
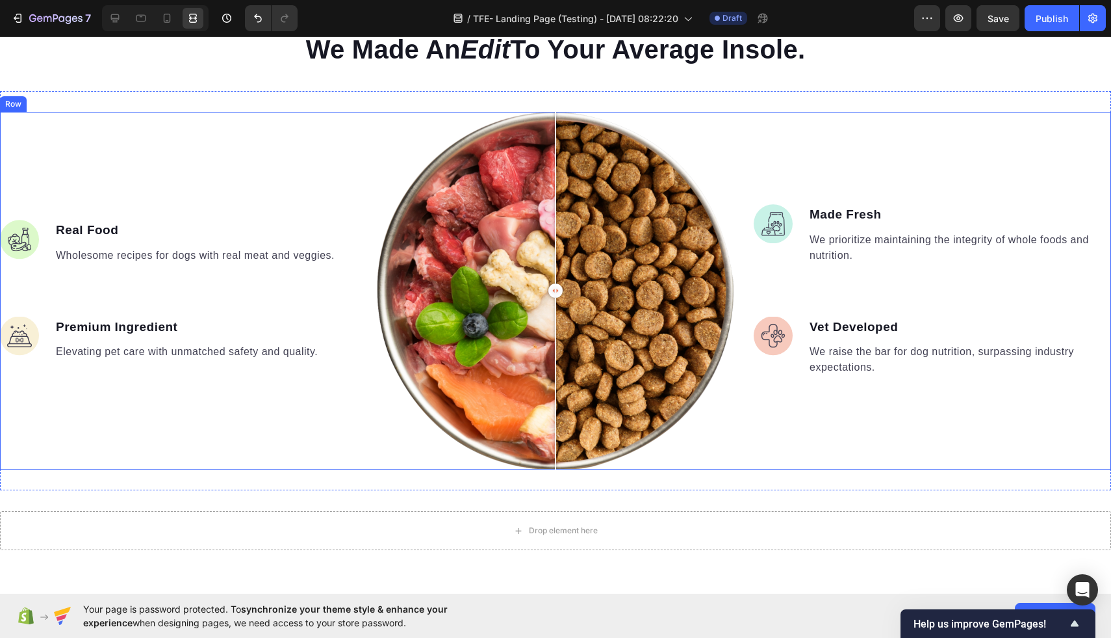
click at [248, 159] on div "Image Real Food Text block Wholesome recipes for dogs with real meat and veggie…" at bounding box center [178, 290] width 357 height 357
click at [64, 102] on icon at bounding box center [64, 99] width 10 height 10
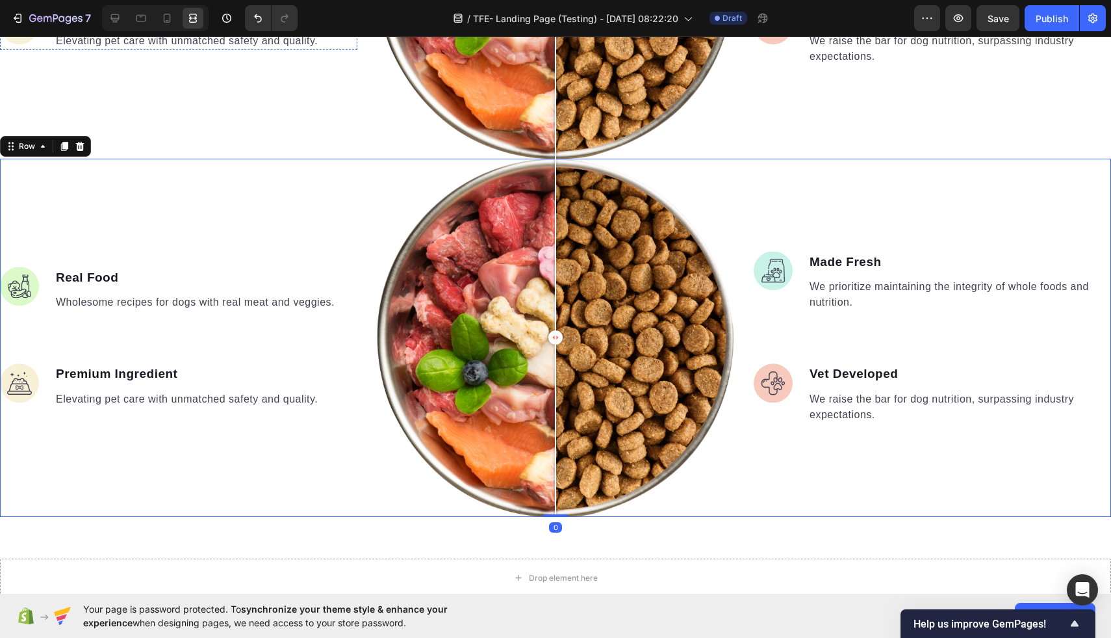
scroll to position [1531, 0]
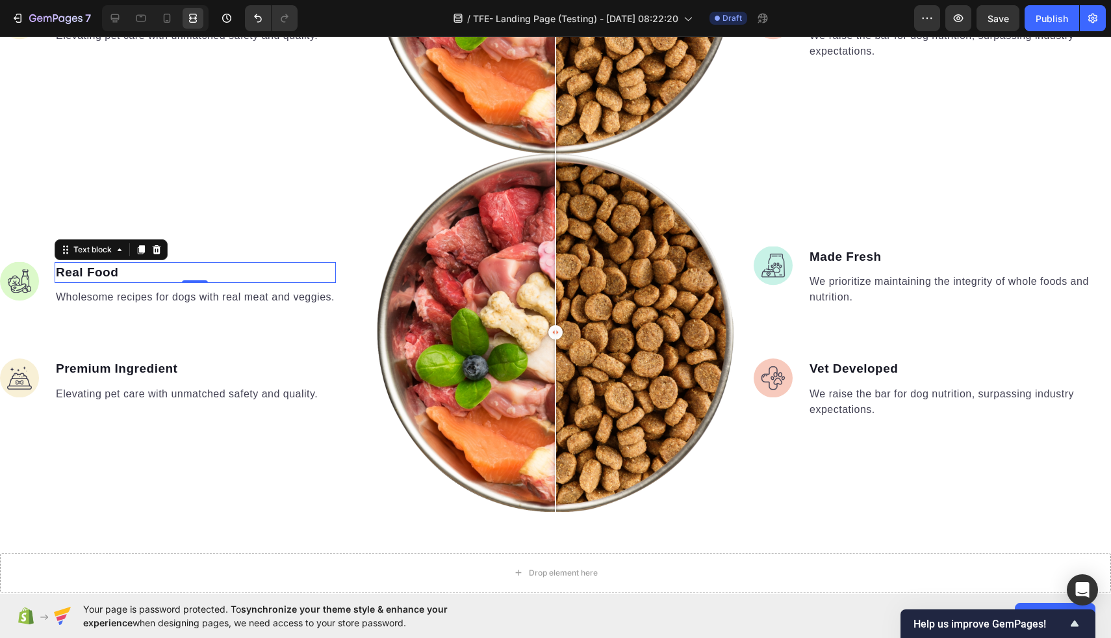
click at [236, 270] on p "Real Food" at bounding box center [195, 272] width 279 height 19
click at [114, 16] on icon at bounding box center [115, 18] width 13 height 13
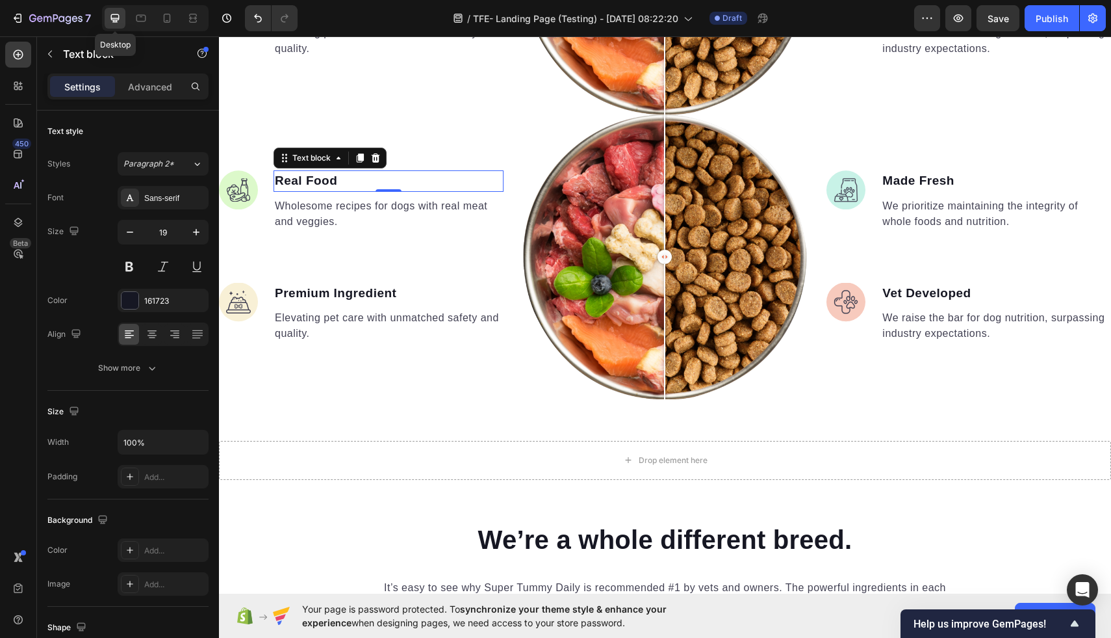
scroll to position [1494, 0]
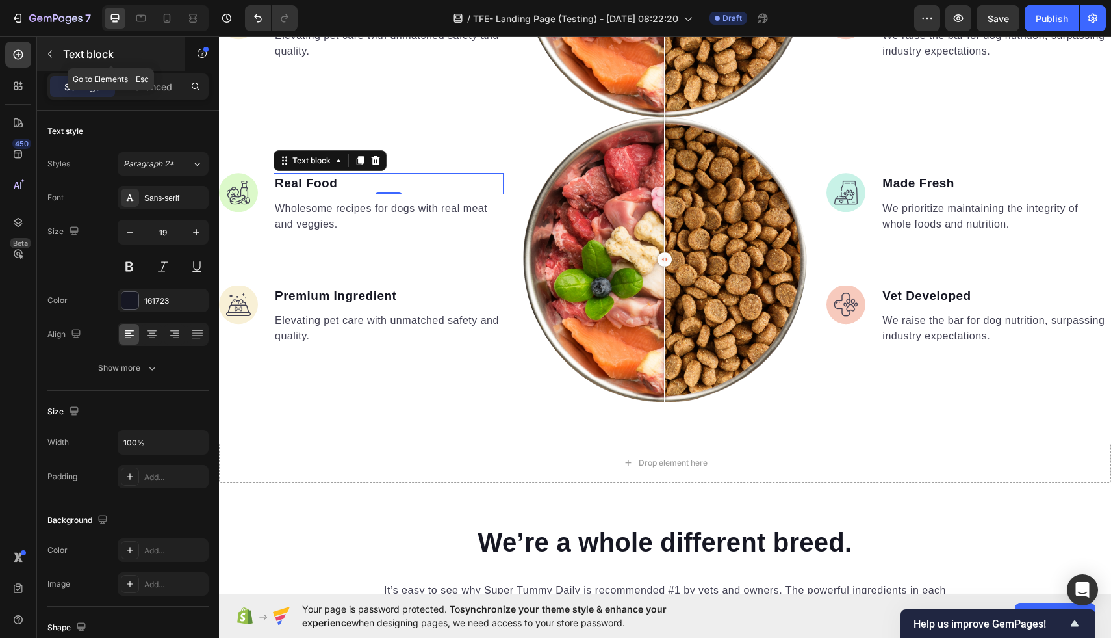
click at [54, 47] on button "button" at bounding box center [50, 54] width 21 height 21
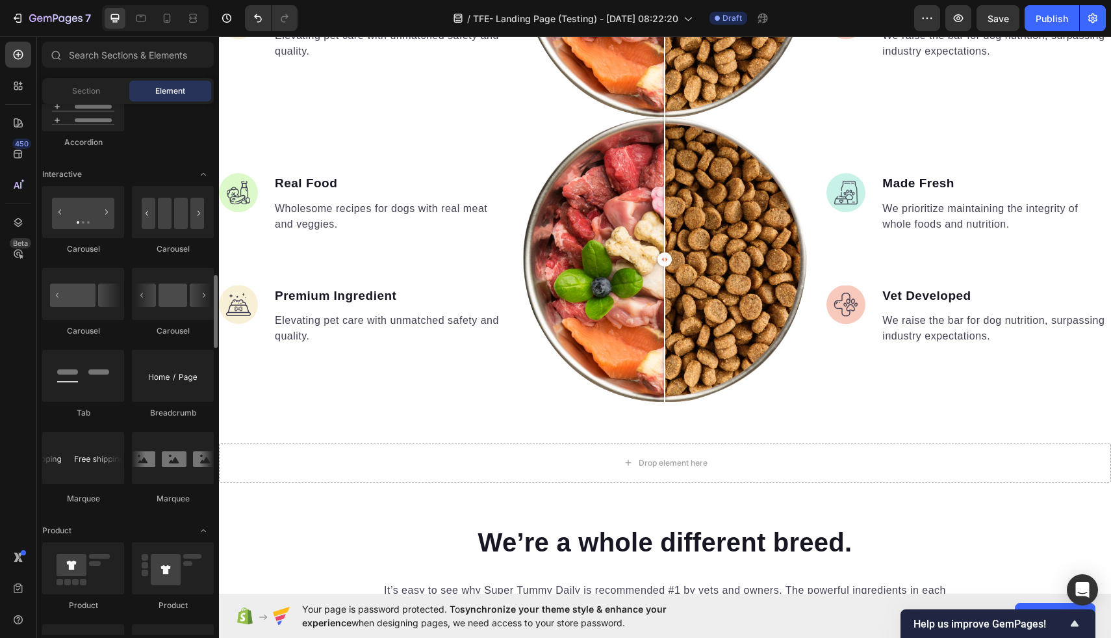
scroll to position [1174, 0]
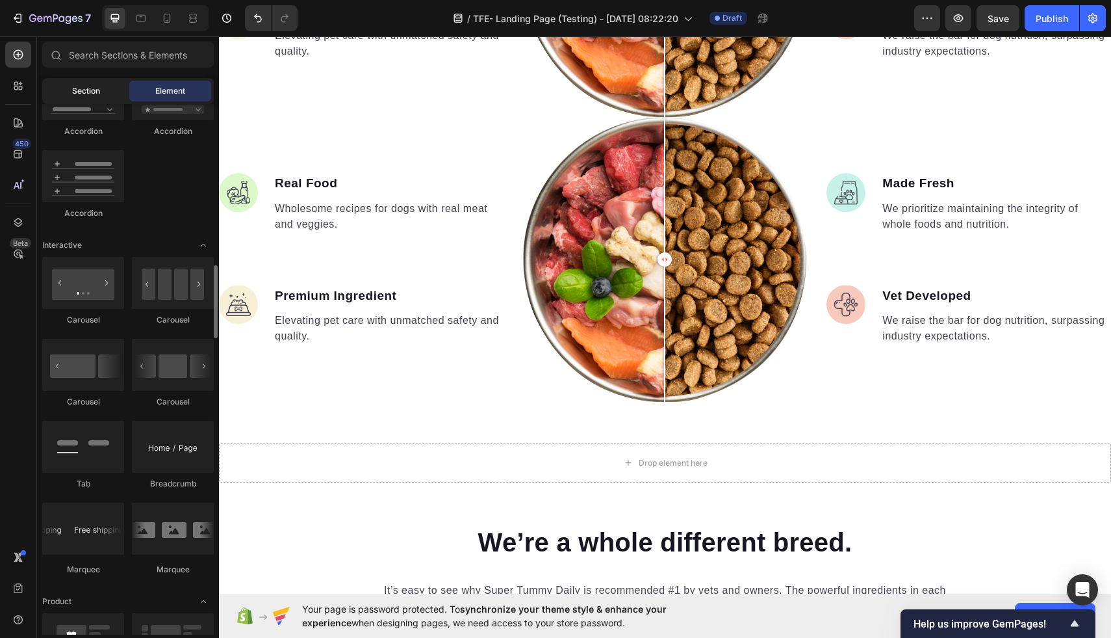
click at [97, 97] on div "Section" at bounding box center [86, 91] width 82 height 21
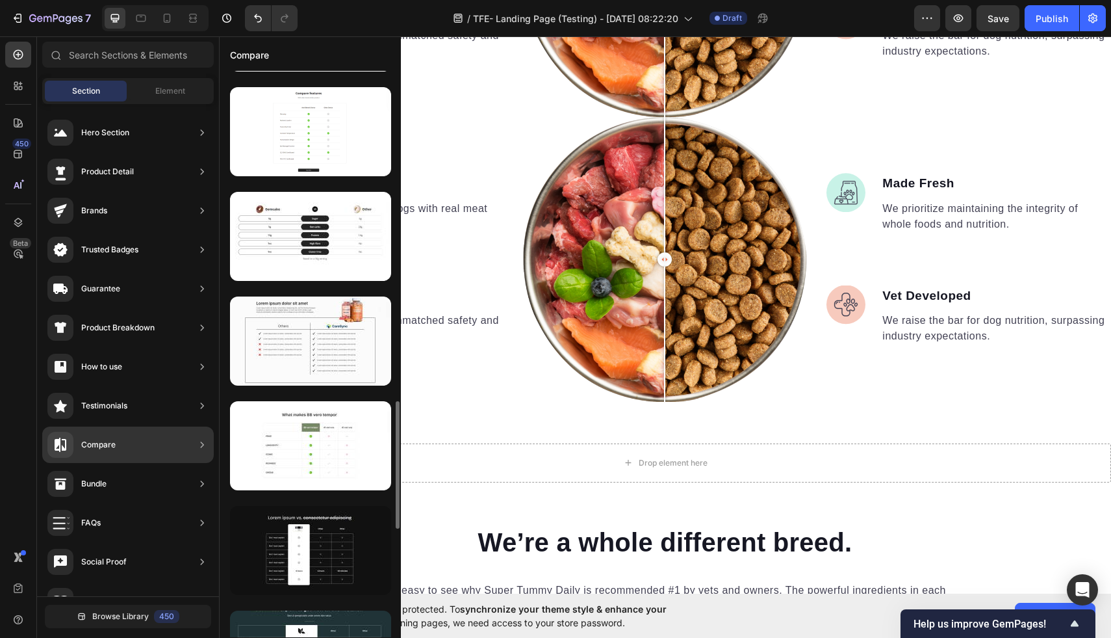
scroll to position [1455, 0]
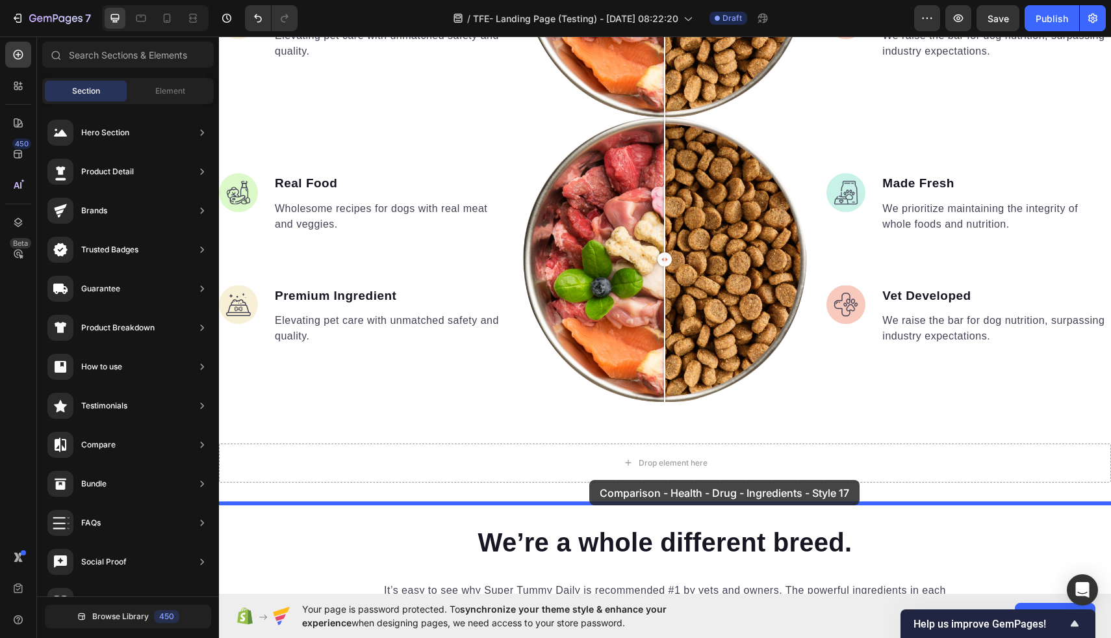
drag, startPoint x: 550, startPoint y: 366, endPoint x: 589, endPoint y: 479, distance: 119.6
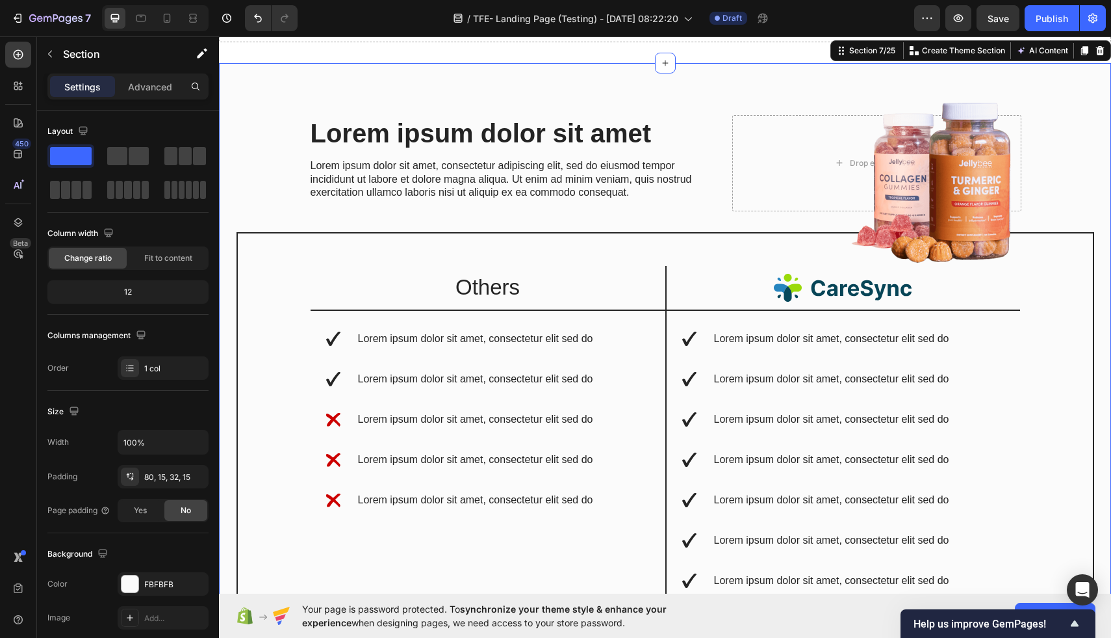
scroll to position [1892, 0]
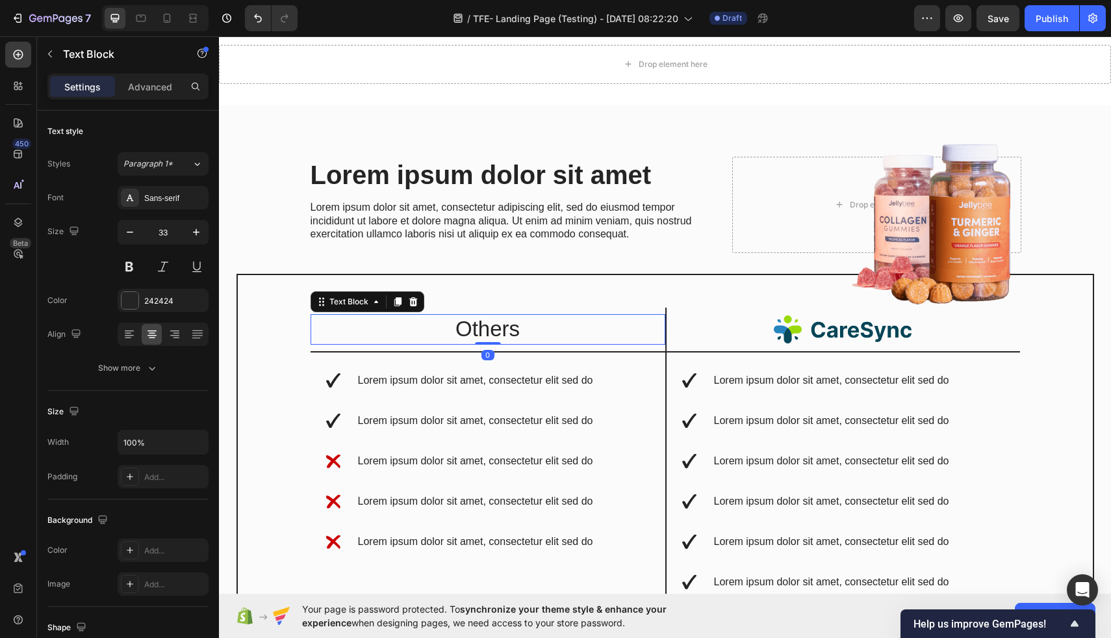
click at [555, 324] on p "Others" at bounding box center [488, 329] width 352 height 28
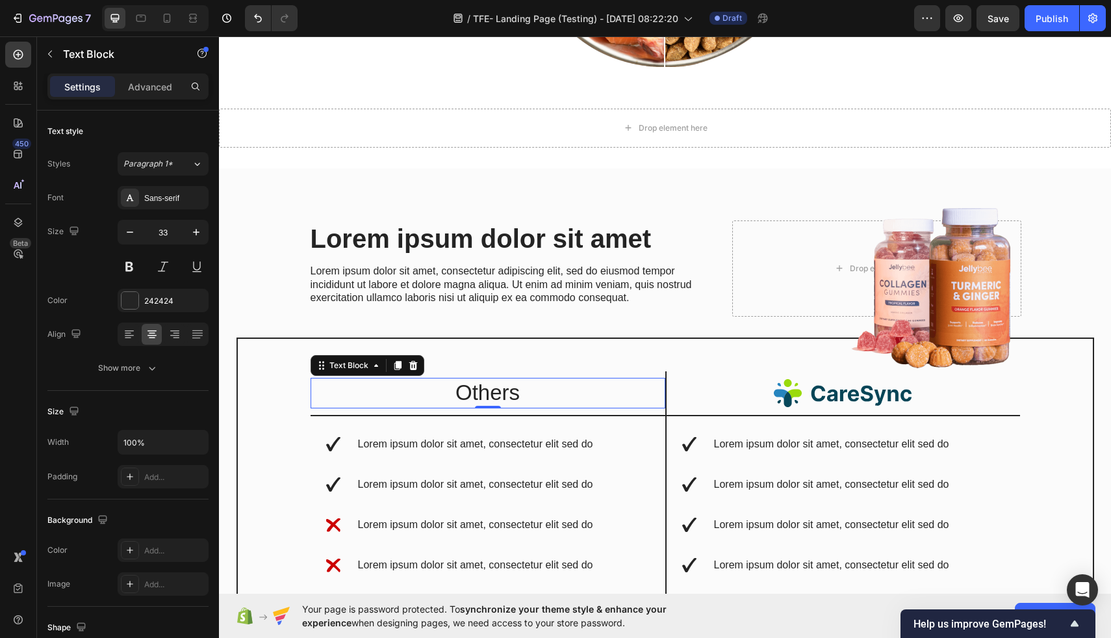
scroll to position [1827, 0]
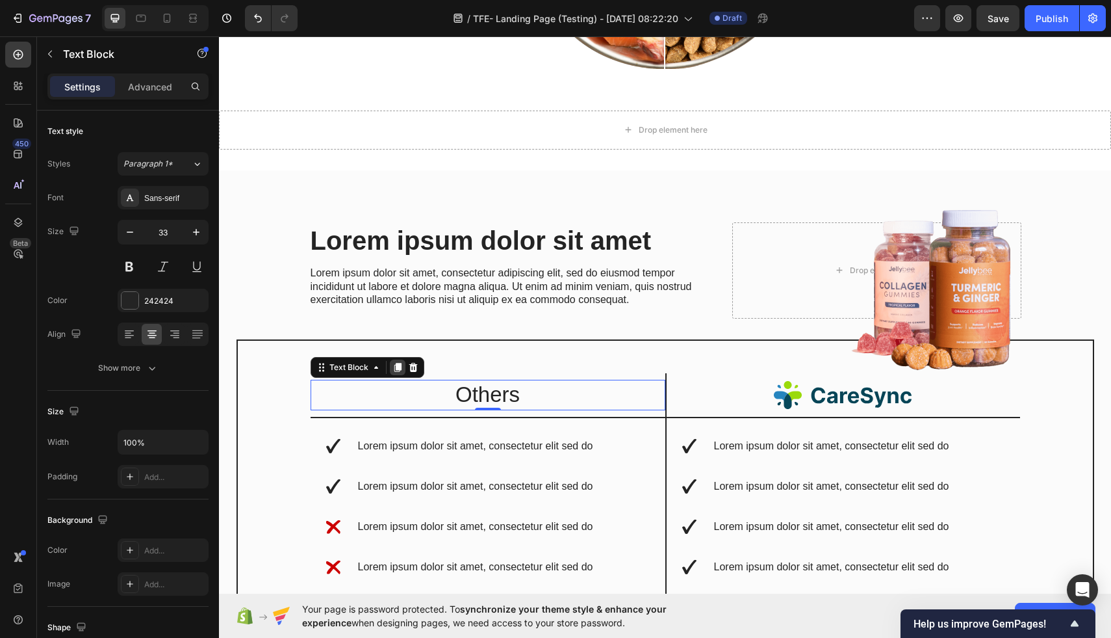
click at [396, 365] on icon at bounding box center [397, 367] width 7 height 9
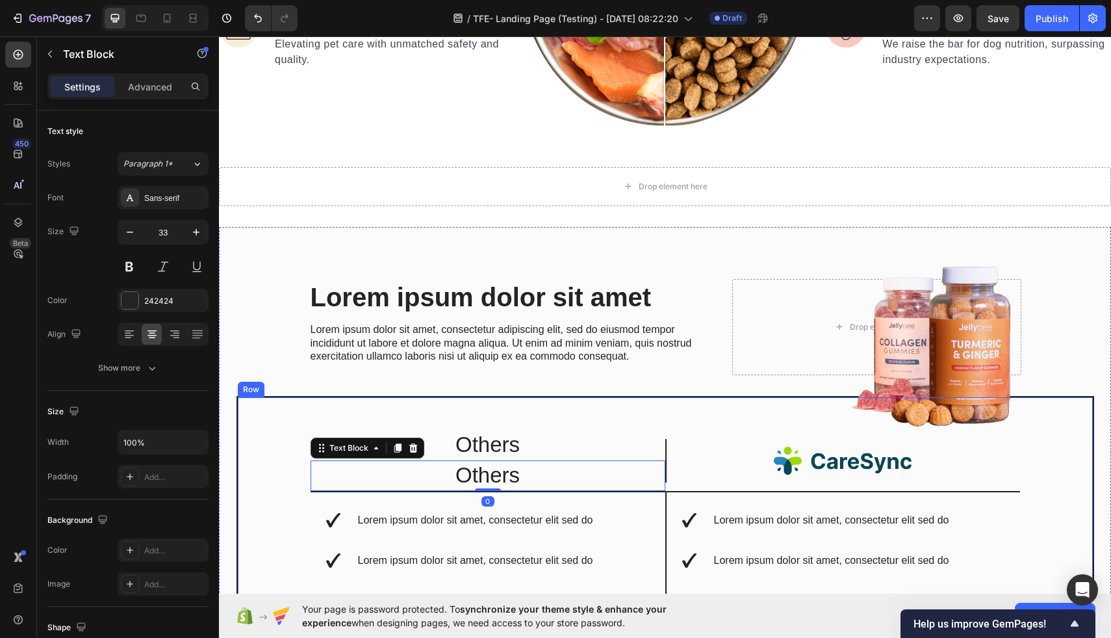
scroll to position [1753, 0]
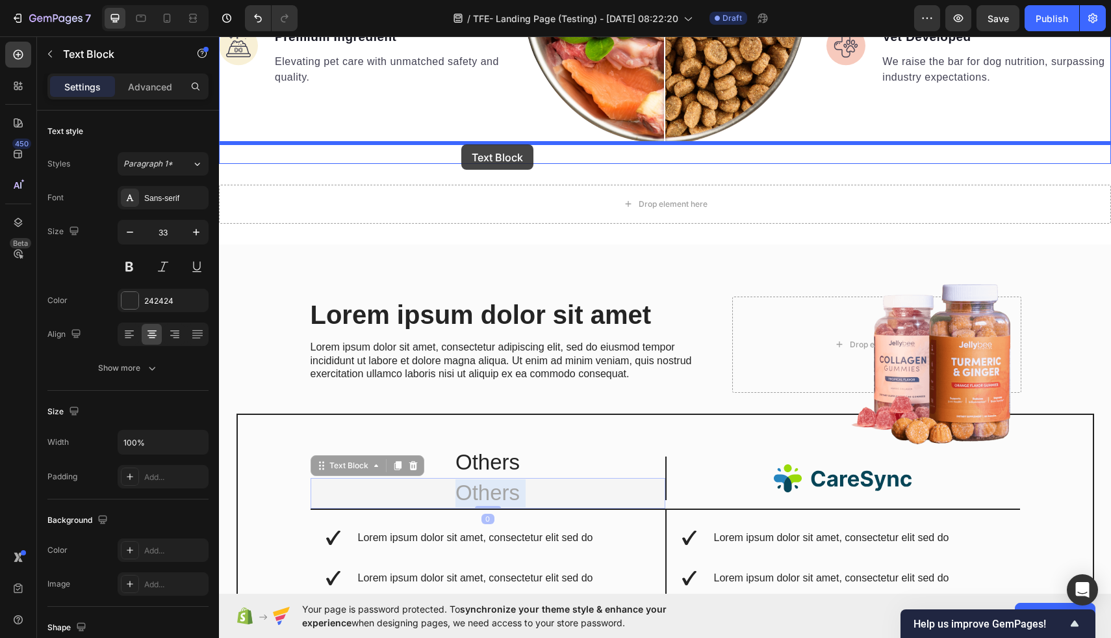
drag, startPoint x: 441, startPoint y: 484, endPoint x: 461, endPoint y: 144, distance: 339.9
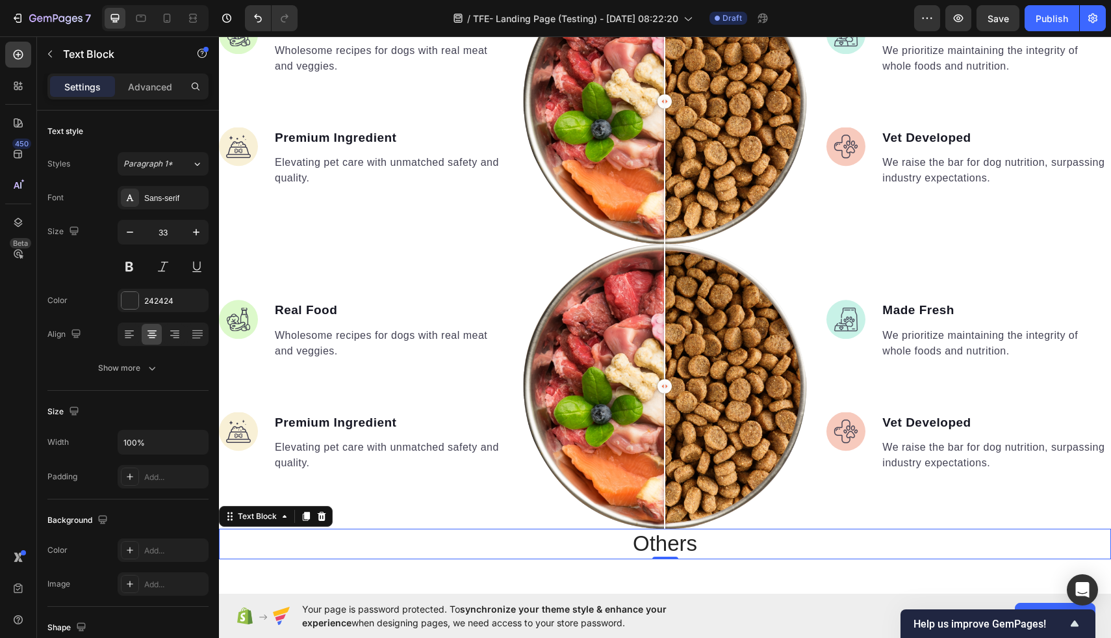
scroll to position [1444, 0]
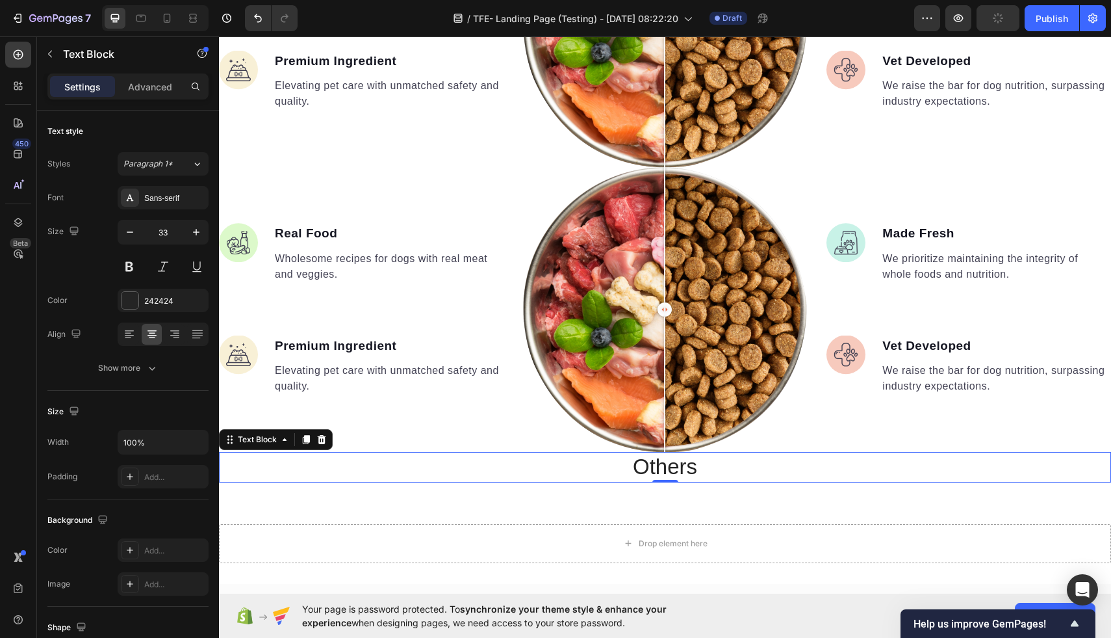
click at [576, 471] on p "Others" at bounding box center [665, 467] width 890 height 28
click at [352, 466] on p "Others" at bounding box center [665, 467] width 890 height 28
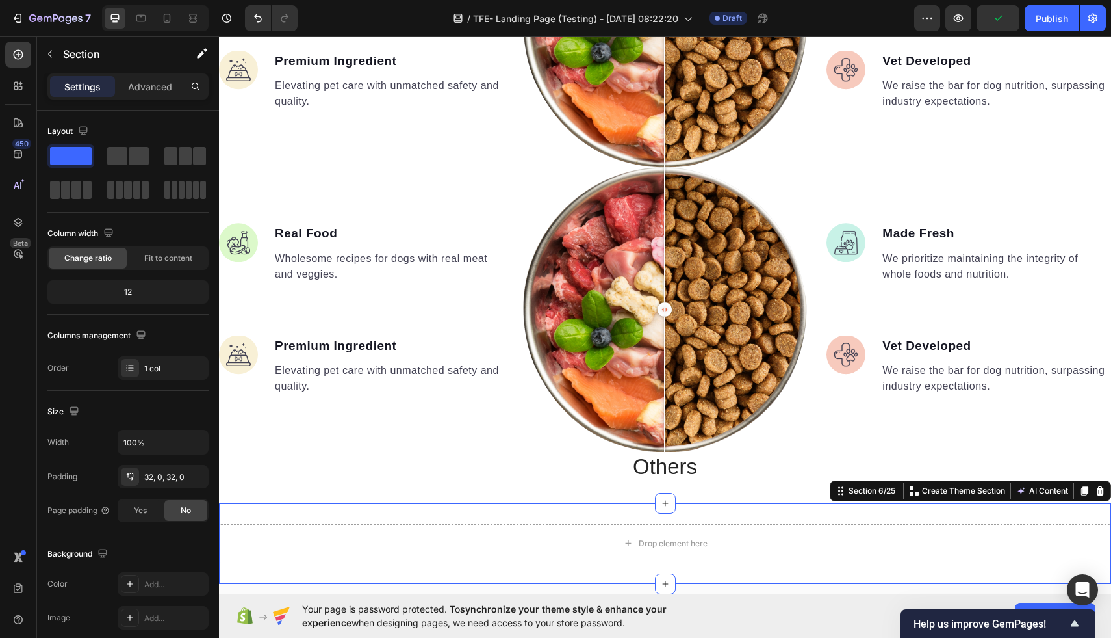
click at [357, 513] on div "Drop element here Section 6/25 You can create reusable sections Create Theme Se…" at bounding box center [665, 543] width 892 height 81
click at [338, 471] on p "Others" at bounding box center [665, 467] width 890 height 28
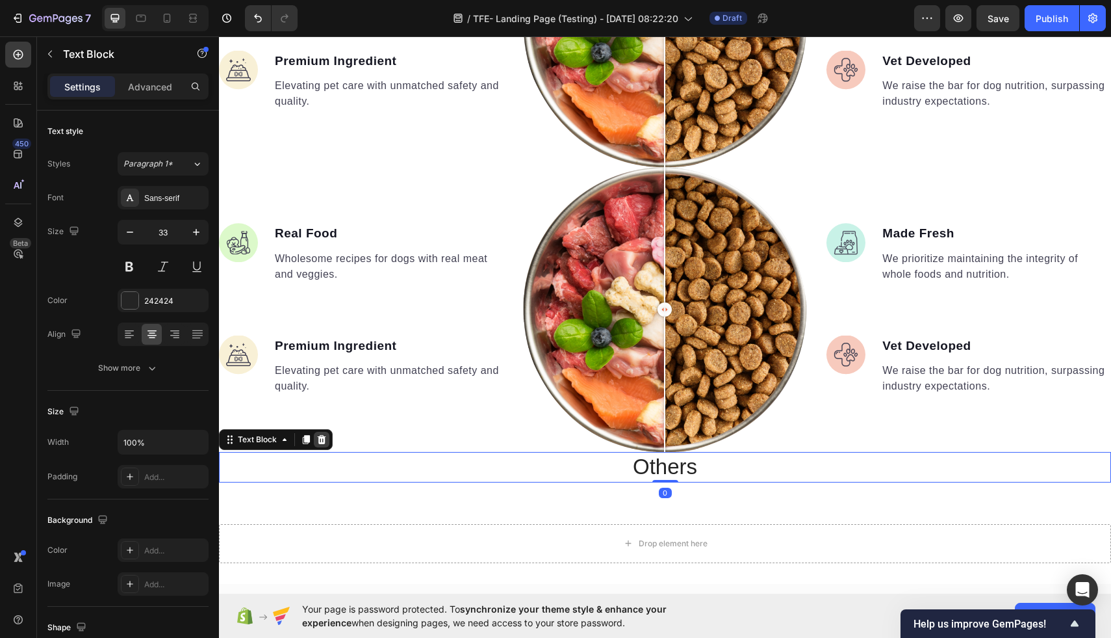
click at [320, 437] on icon at bounding box center [322, 439] width 8 height 9
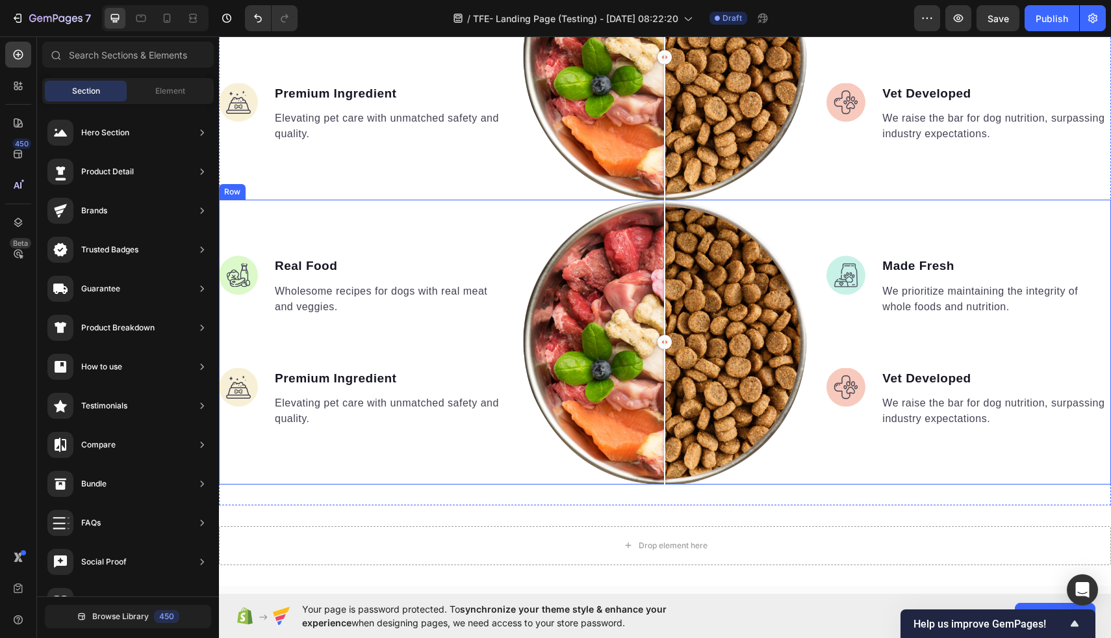
scroll to position [1367, 0]
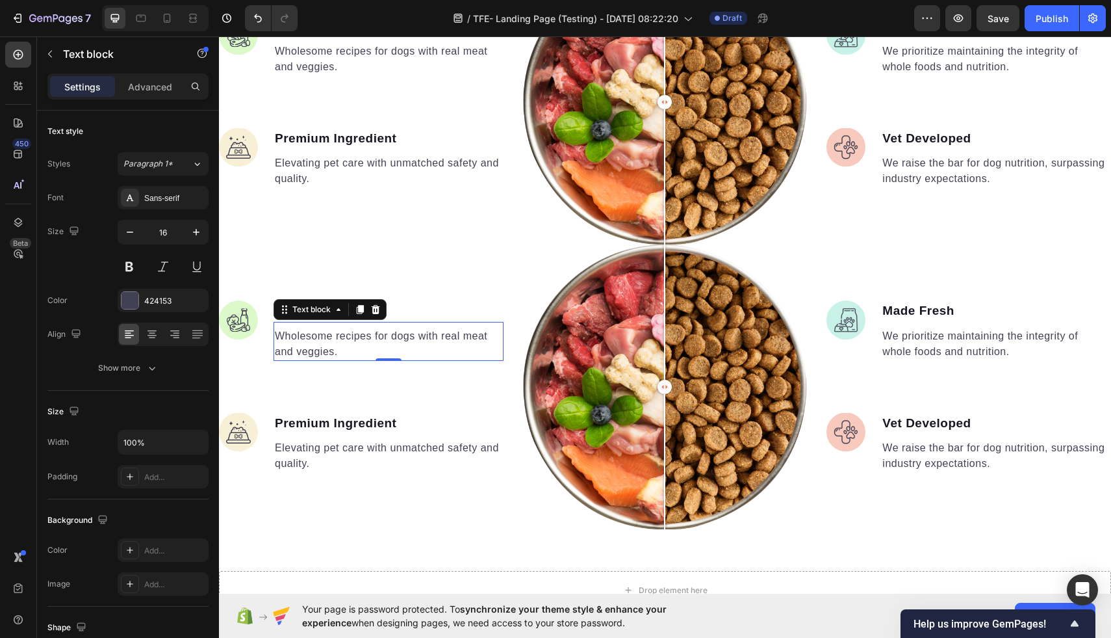
click at [342, 345] on p "Wholesome recipes for dogs with real meat and veggies." at bounding box center [388, 343] width 227 height 31
click at [374, 304] on icon at bounding box center [375, 309] width 10 height 10
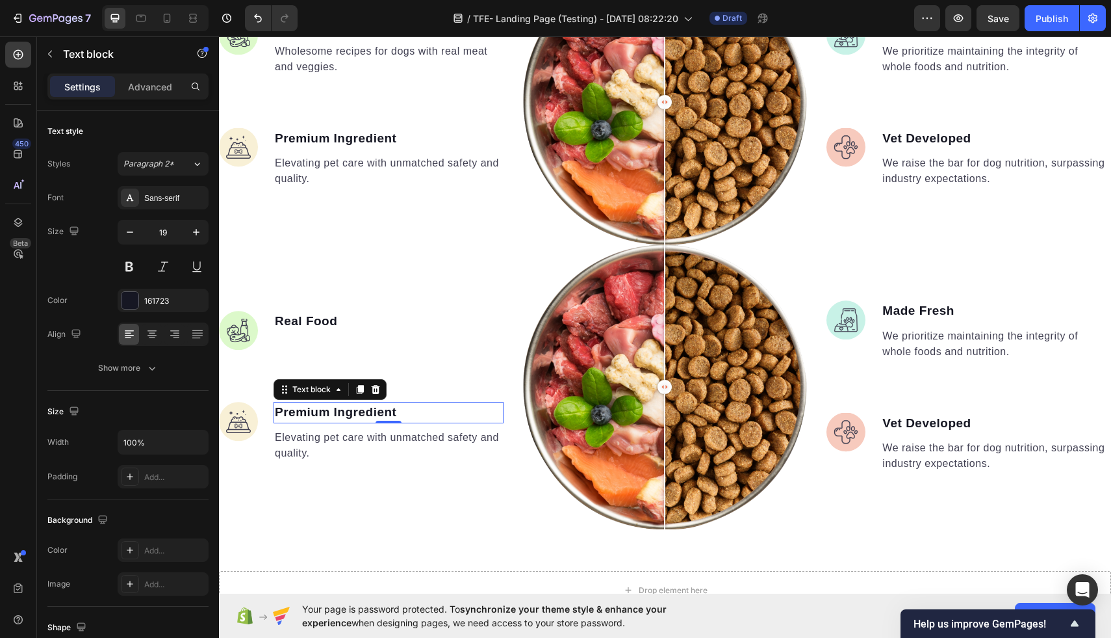
click at [370, 410] on p "Premium Ingredient" at bounding box center [388, 412] width 227 height 19
click at [384, 331] on li "Image Real Food Text block" at bounding box center [361, 330] width 285 height 39
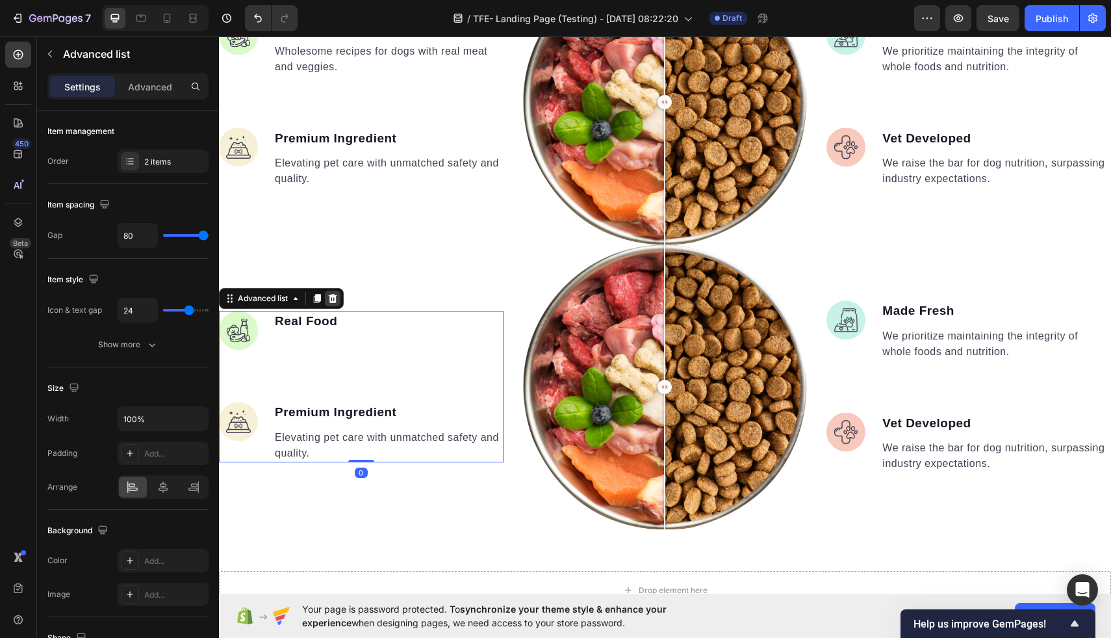
click at [334, 298] on icon at bounding box center [333, 298] width 10 height 10
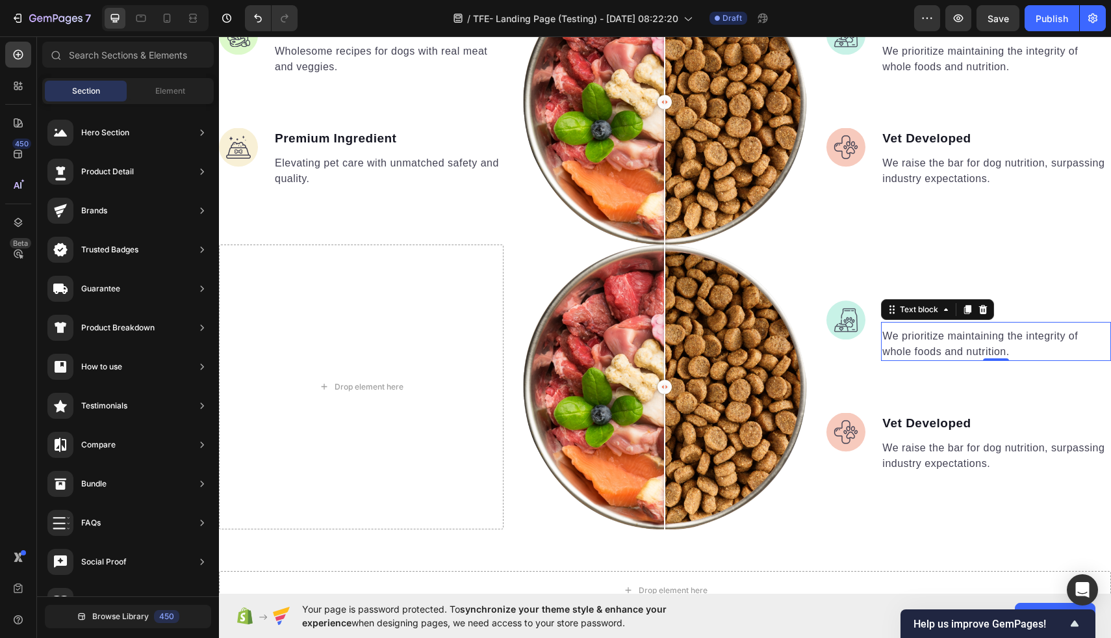
click at [977, 328] on p "We prioritize maintaining the integrity of whole foods and nutrition." at bounding box center [996, 343] width 227 height 31
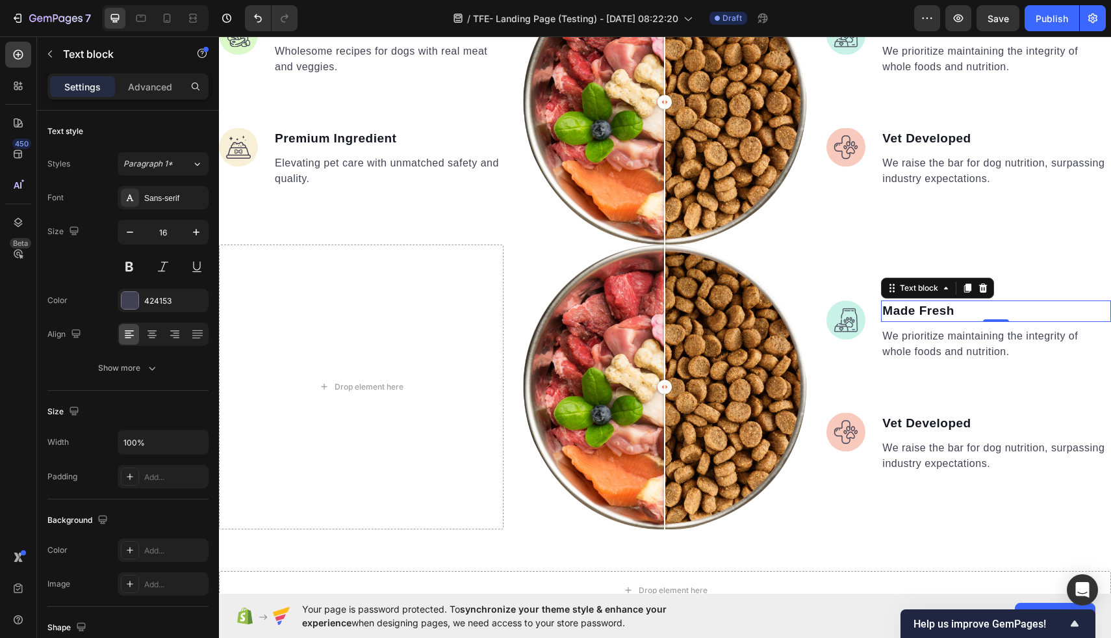
click at [1036, 304] on p "Made Fresh" at bounding box center [996, 311] width 227 height 19
click at [984, 285] on icon at bounding box center [983, 287] width 8 height 9
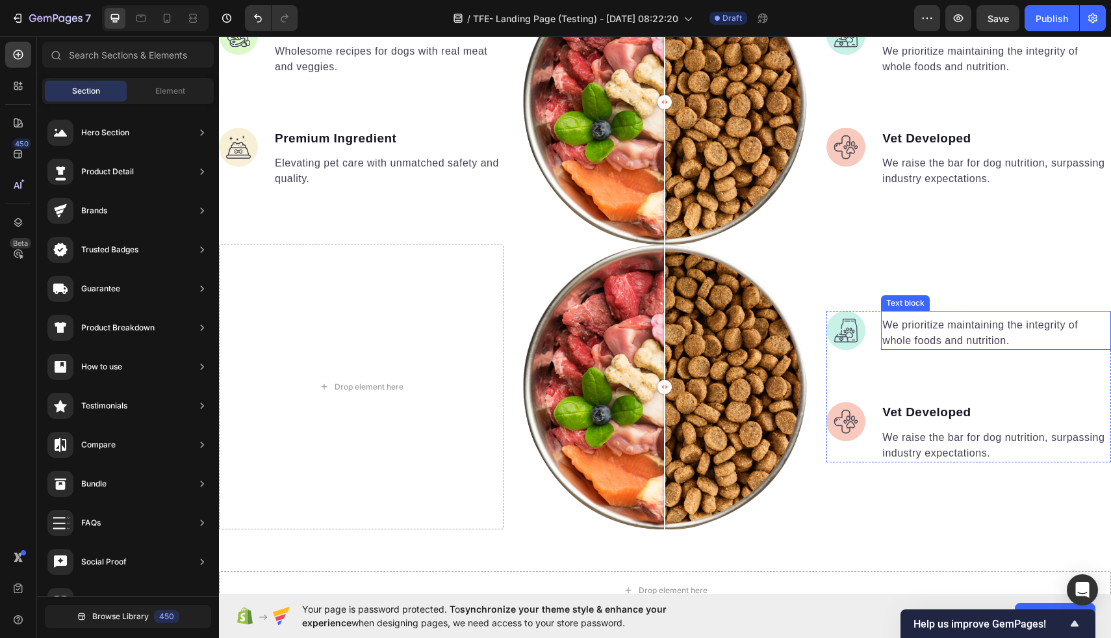
click at [959, 326] on p "We prioritize maintaining the integrity of whole foods and nutrition." at bounding box center [996, 332] width 227 height 31
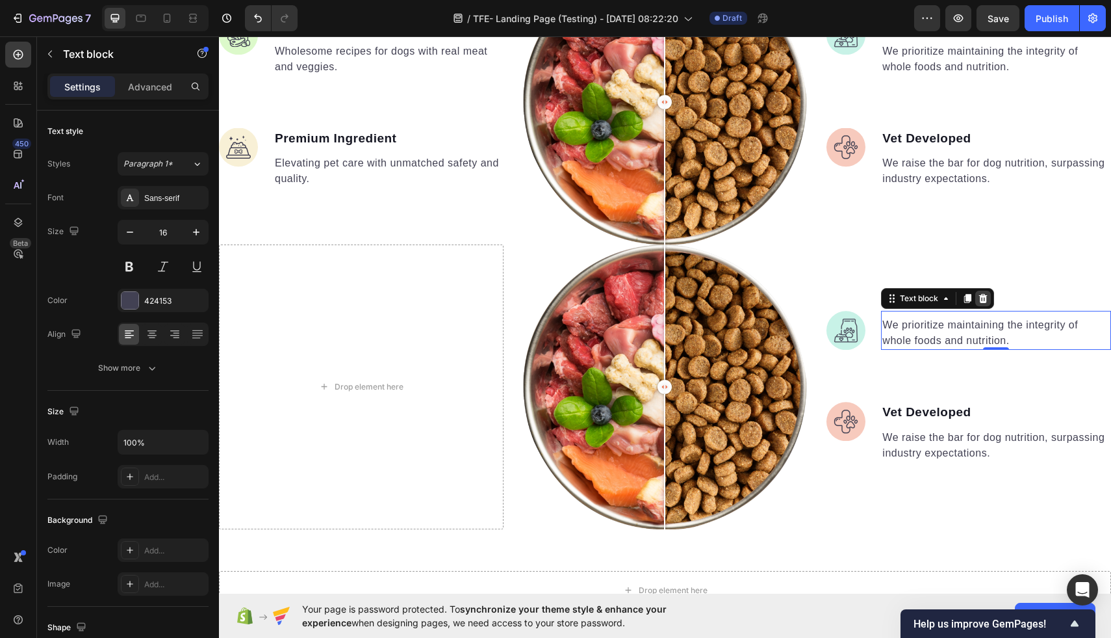
click at [987, 296] on icon at bounding box center [983, 298] width 10 height 10
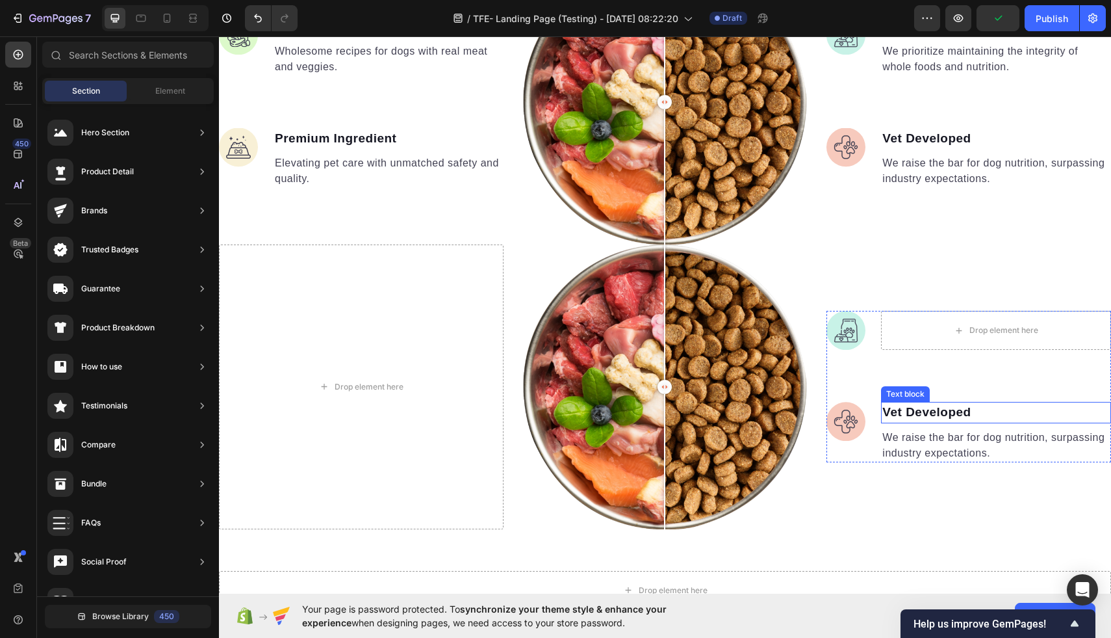
click at [977, 413] on p "Vet Developed" at bounding box center [996, 412] width 227 height 19
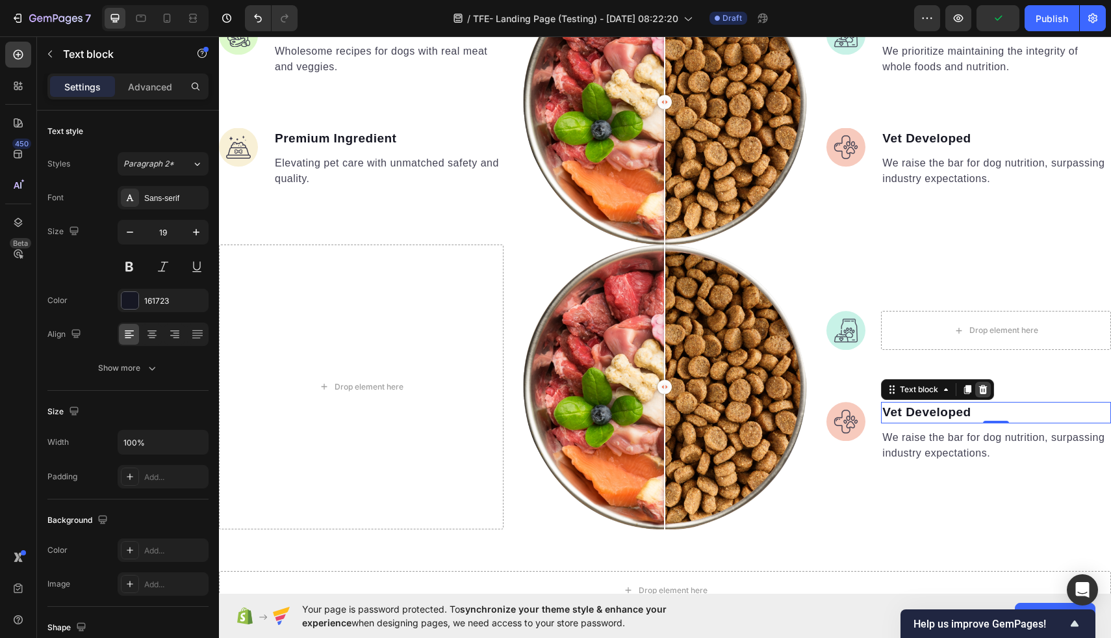
click at [984, 386] on icon at bounding box center [983, 389] width 8 height 9
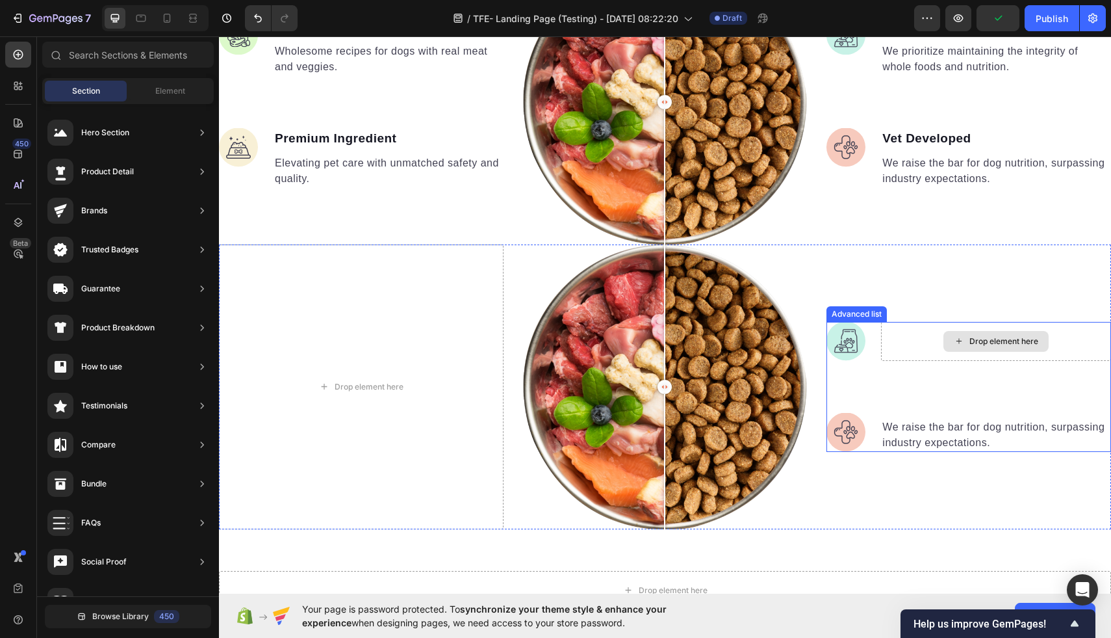
click at [942, 344] on div "Drop element here" at bounding box center [996, 341] width 230 height 39
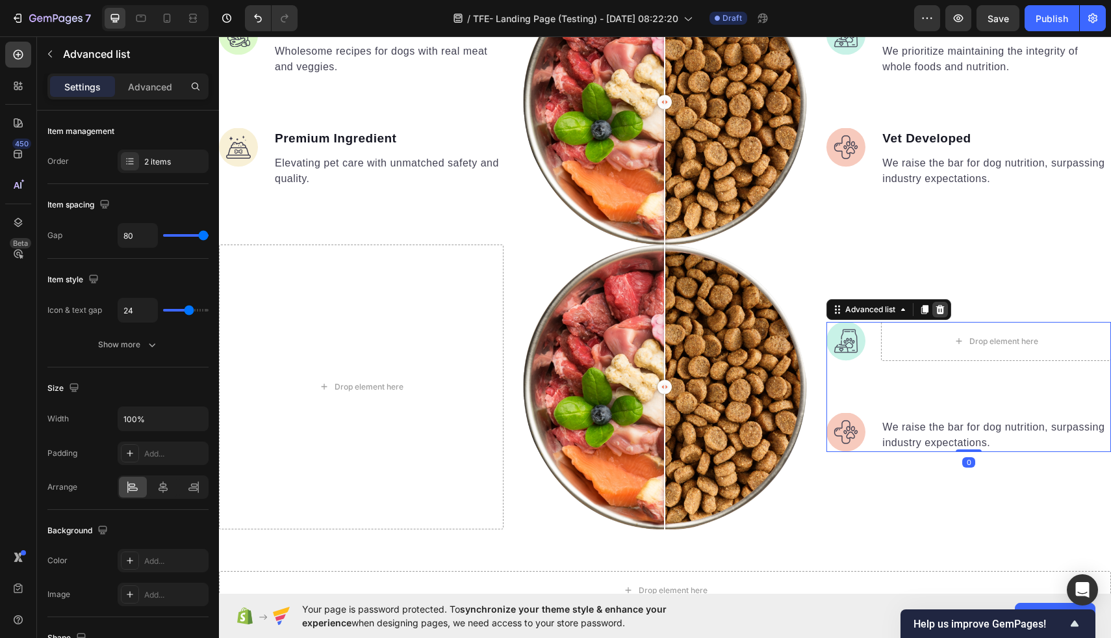
click at [942, 310] on icon at bounding box center [940, 309] width 10 height 10
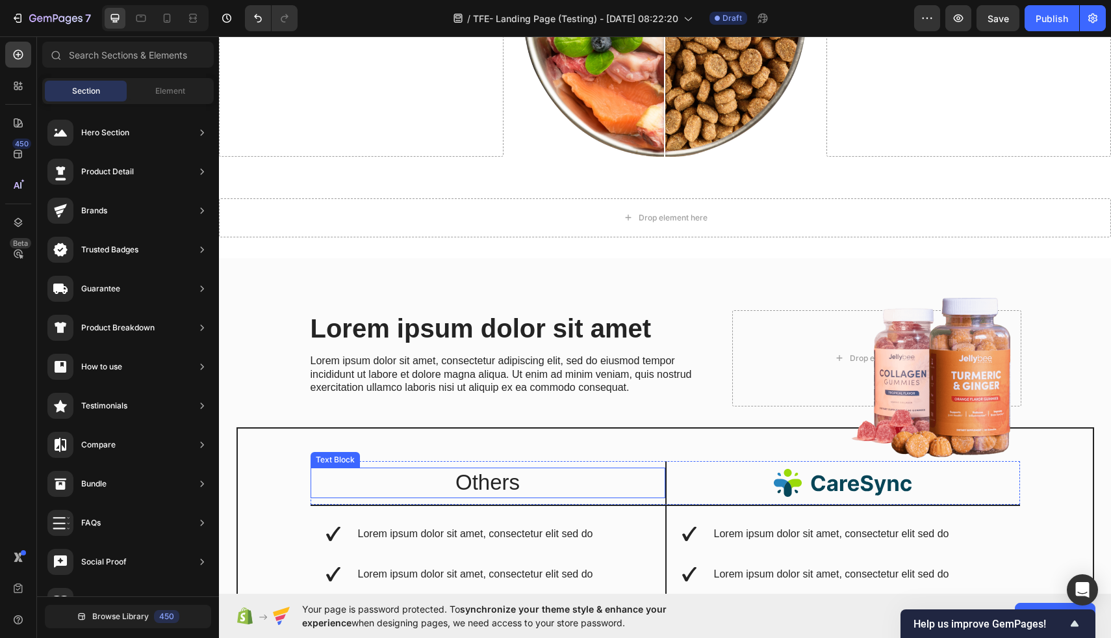
scroll to position [1762, 0]
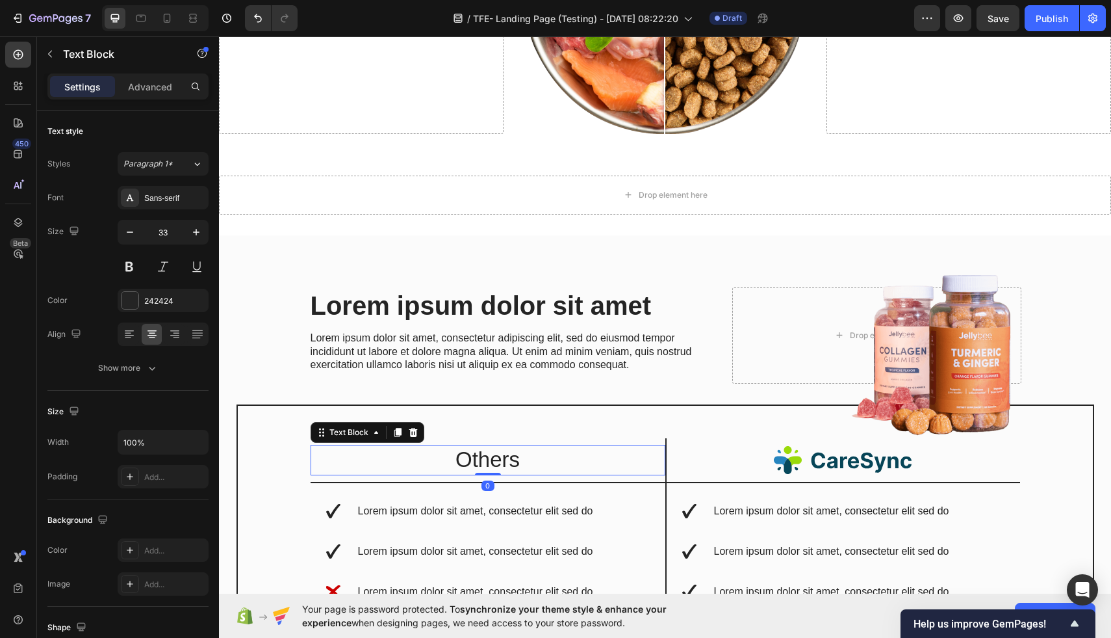
click at [419, 455] on p "Others" at bounding box center [488, 460] width 352 height 28
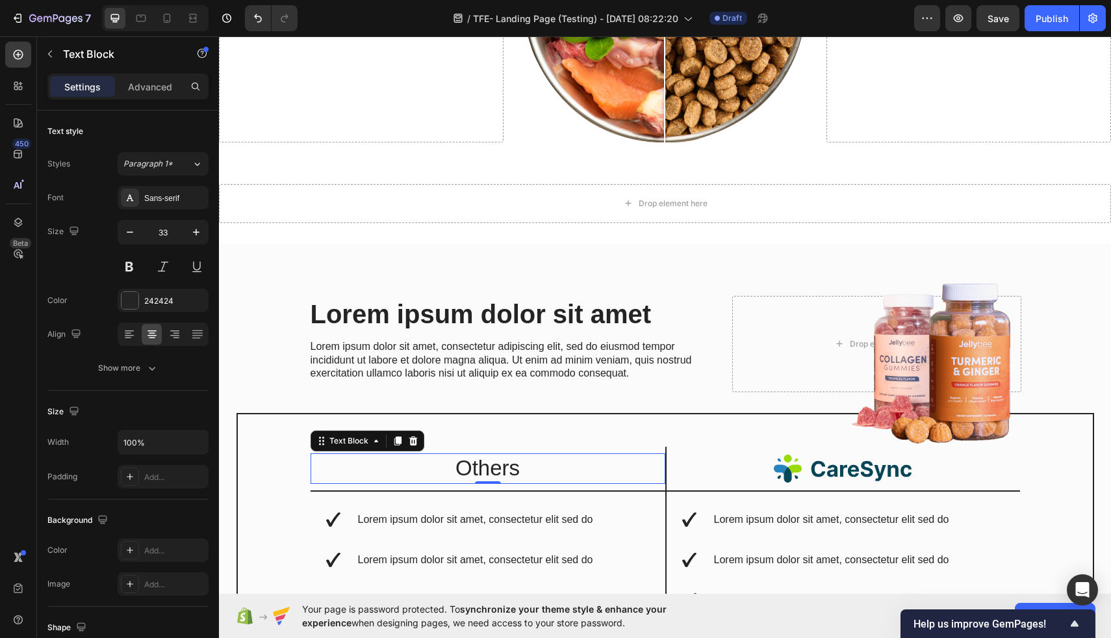
scroll to position [1748, 0]
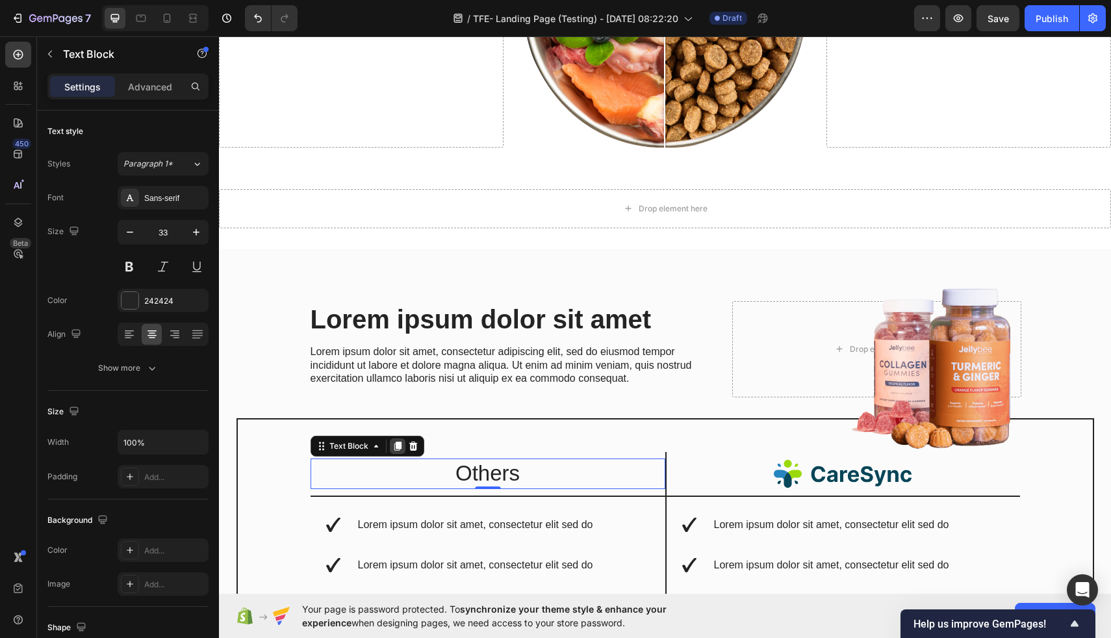
click at [396, 444] on icon at bounding box center [397, 445] width 7 height 9
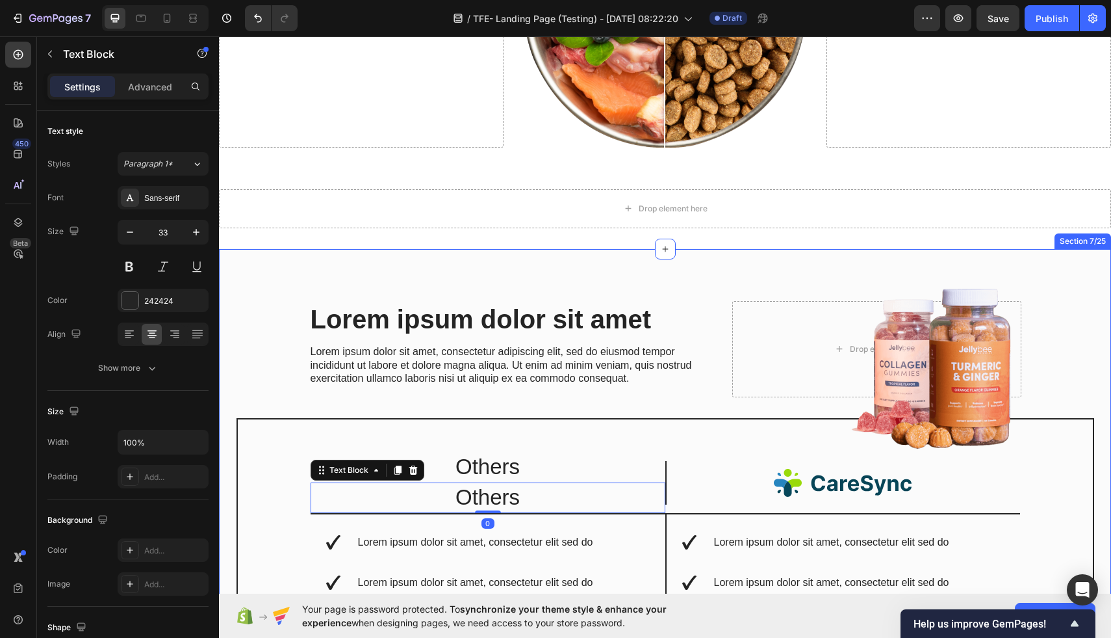
scroll to position [1731, 0]
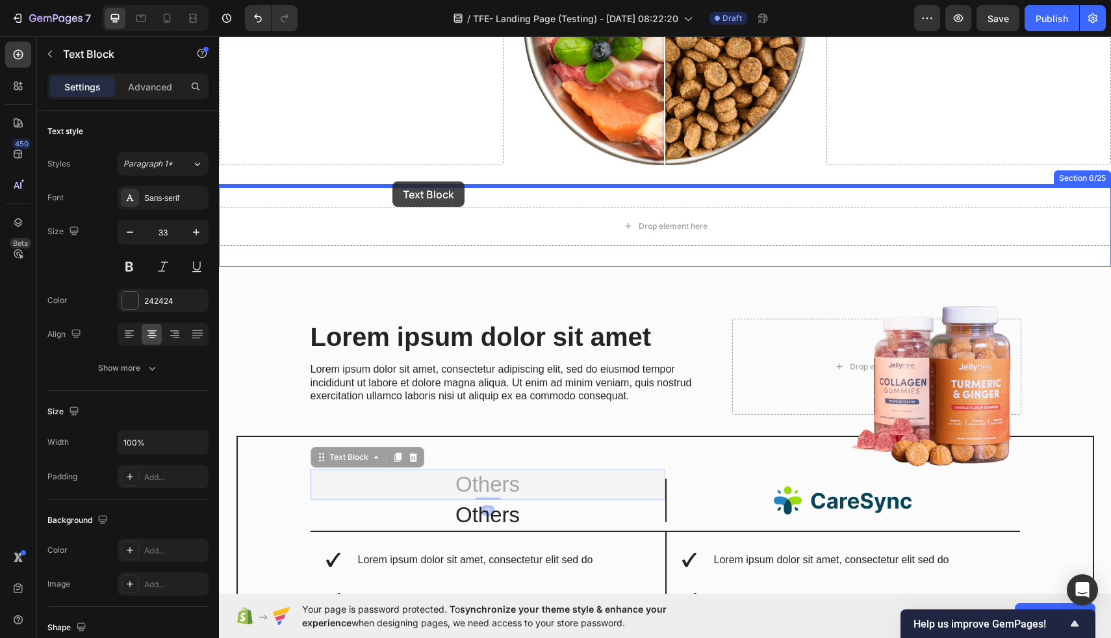
drag, startPoint x: 447, startPoint y: 482, endPoint x: 393, endPoint y: 181, distance: 305.8
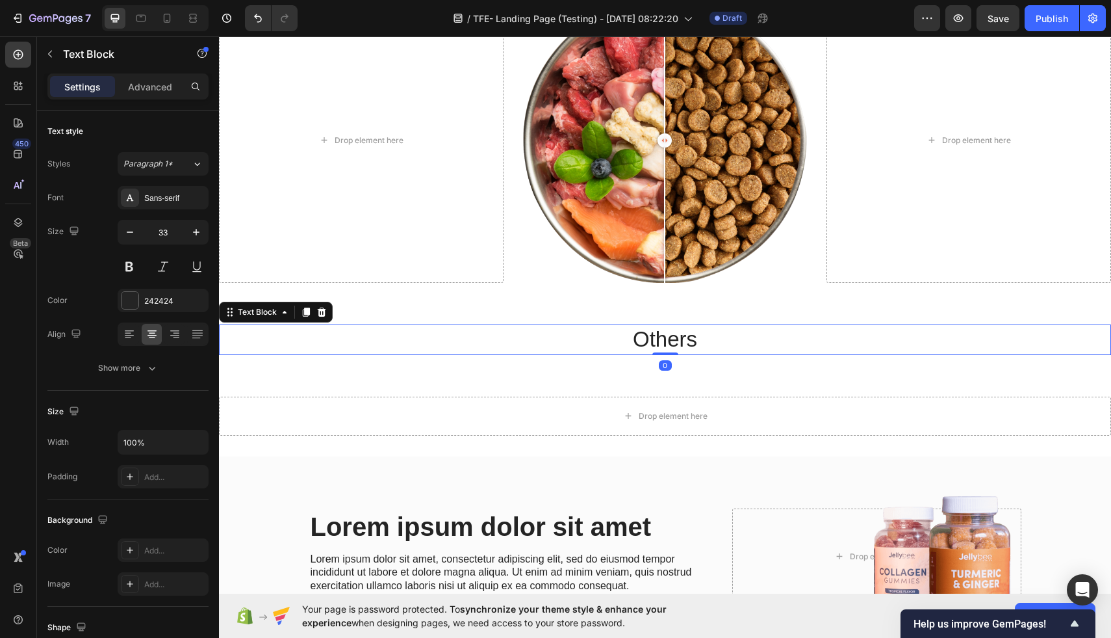
scroll to position [1539, 0]
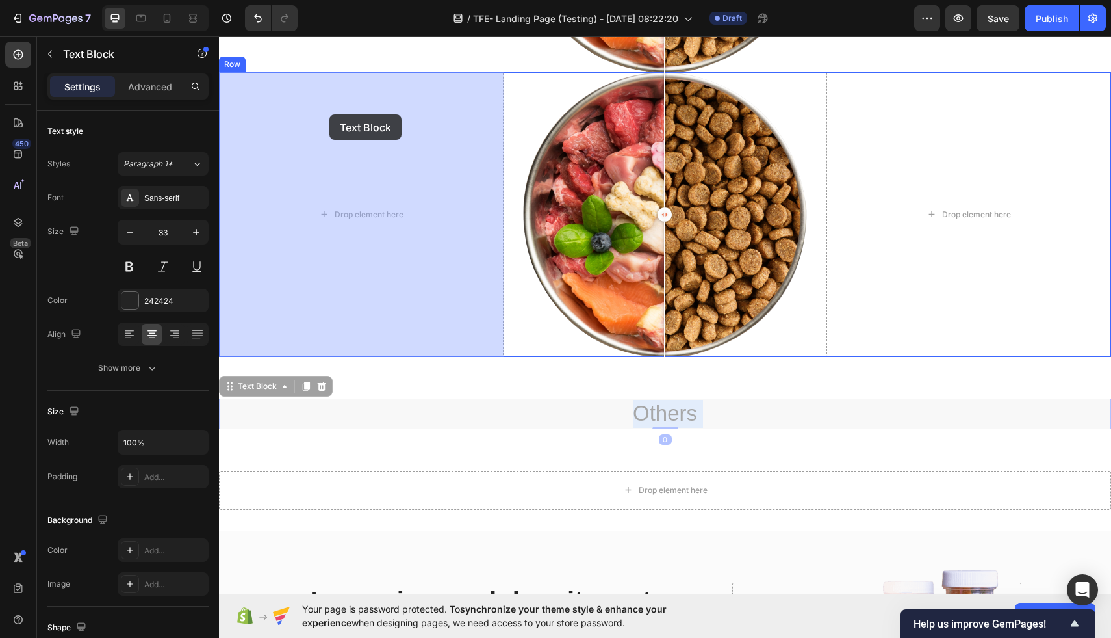
drag, startPoint x: 393, startPoint y: 411, endPoint x: 329, endPoint y: 116, distance: 301.8
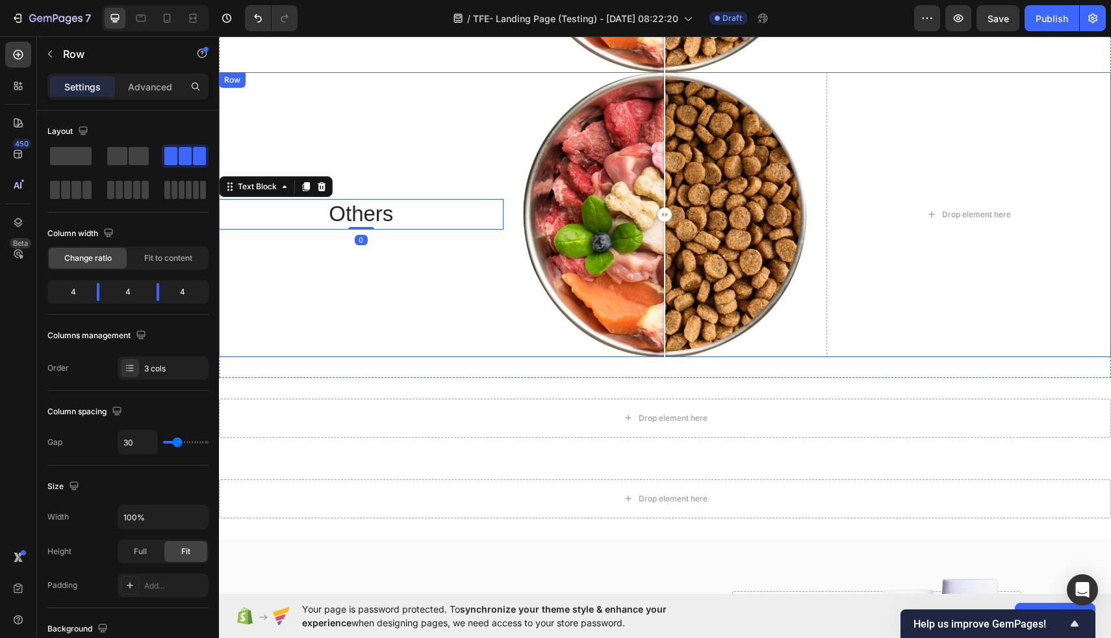
click at [377, 115] on div "Others Text Block 0" at bounding box center [361, 214] width 285 height 285
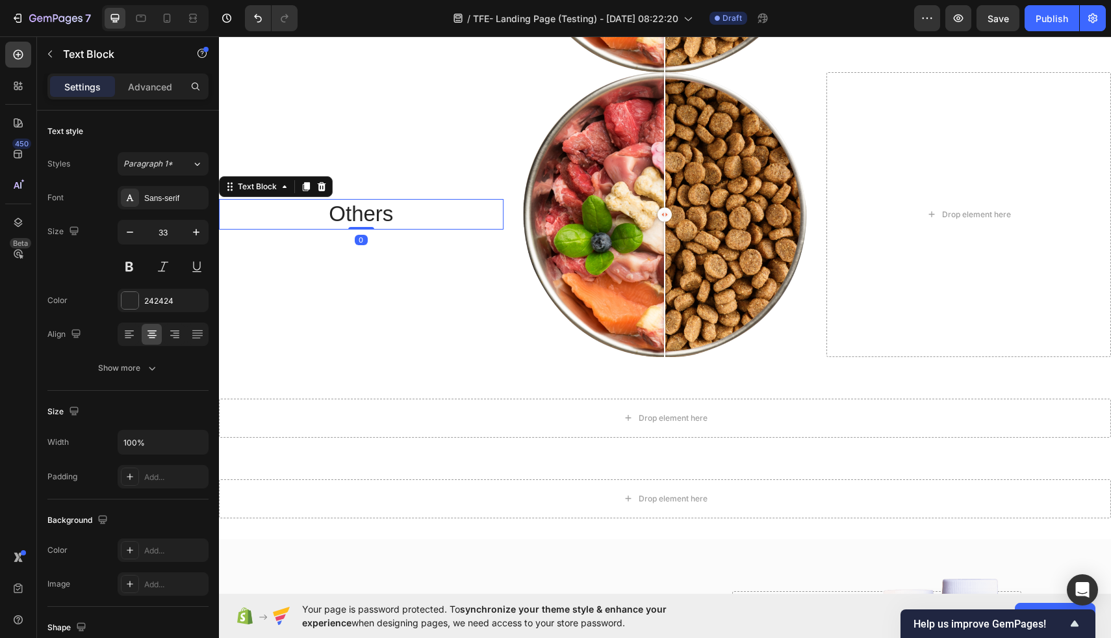
click at [387, 214] on p "Others" at bounding box center [361, 214] width 282 height 28
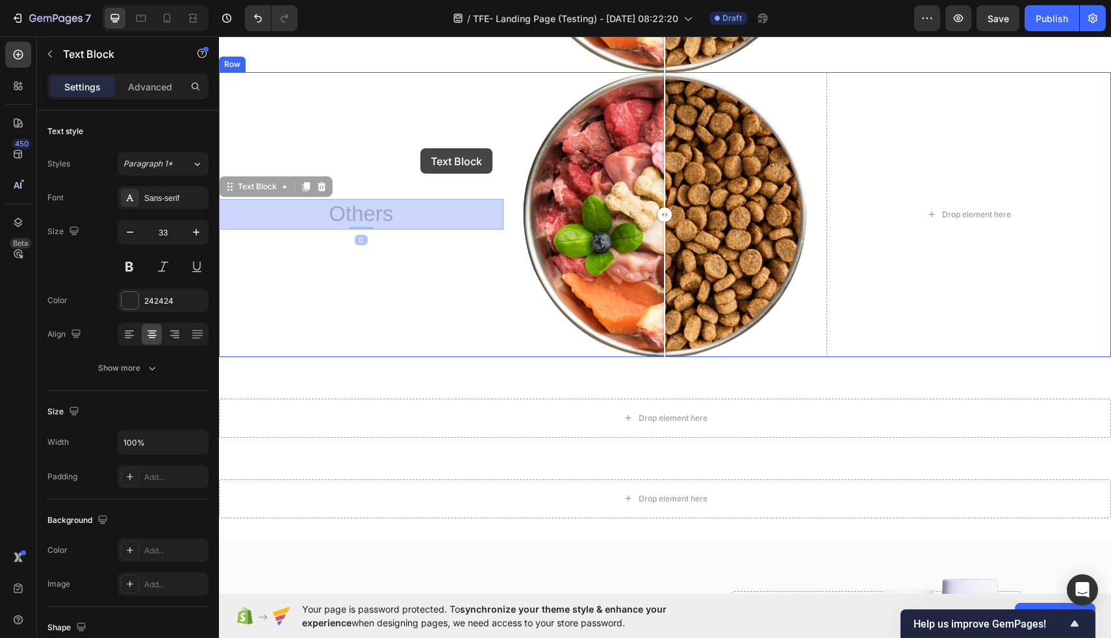
scroll to position [1524, 0]
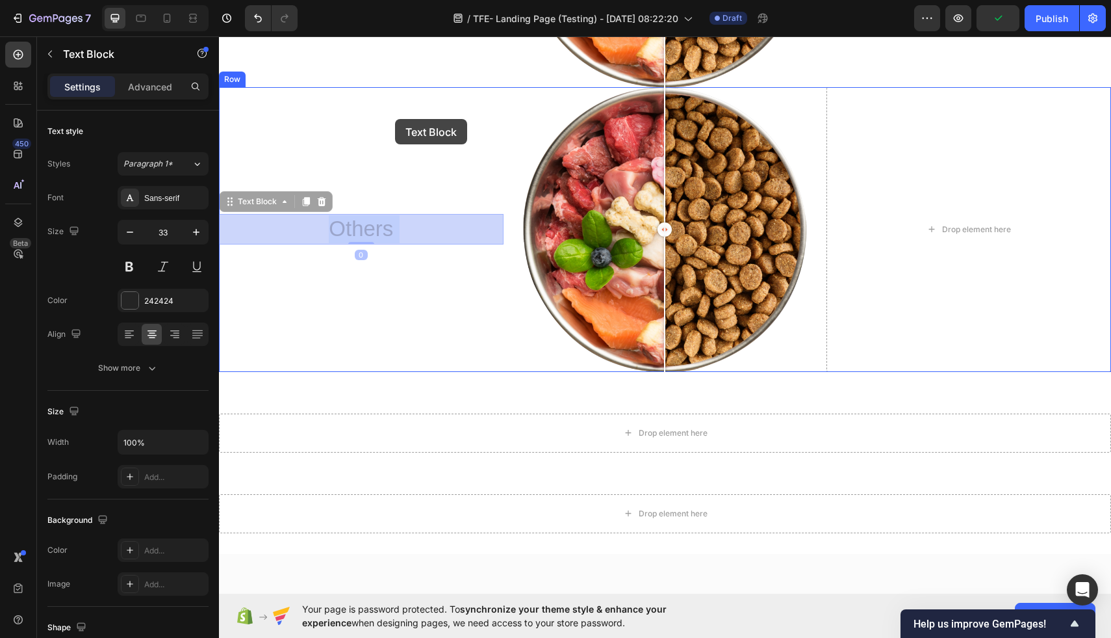
drag, startPoint x: 420, startPoint y: 203, endPoint x: 395, endPoint y: 119, distance: 88.2
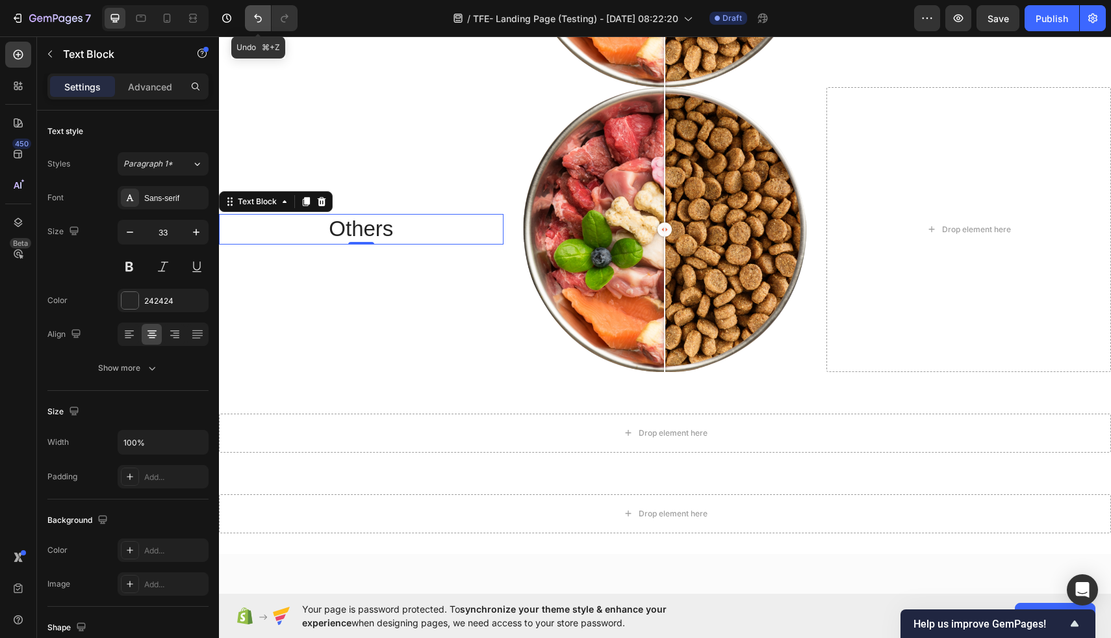
click at [255, 19] on icon "Undo/Redo" at bounding box center [258, 18] width 13 height 13
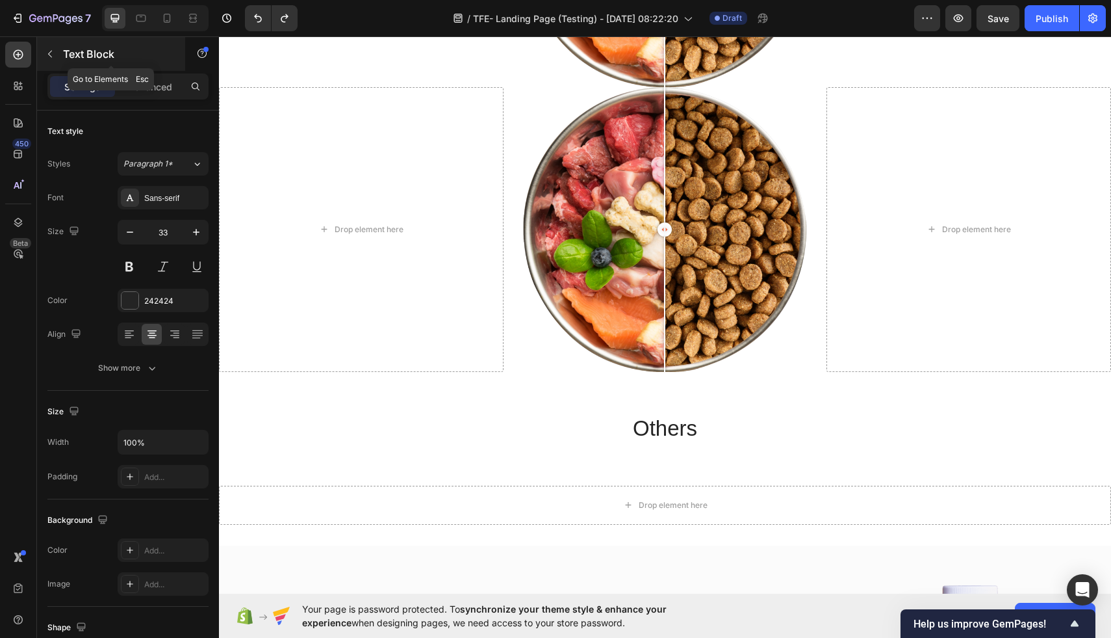
click at [49, 59] on button "button" at bounding box center [50, 54] width 21 height 21
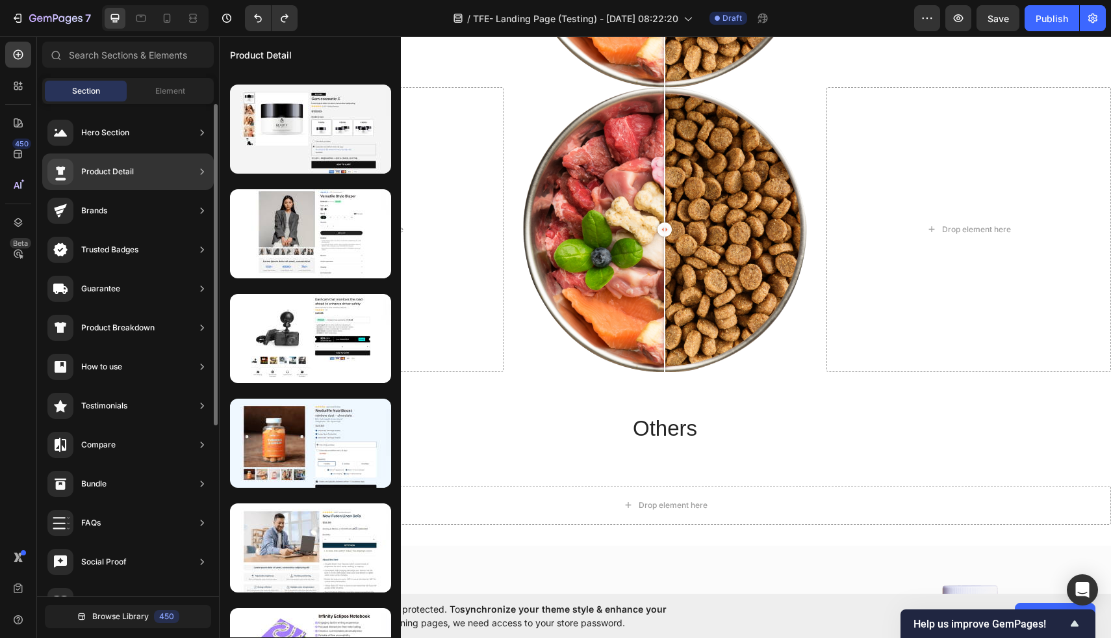
scroll to position [472, 0]
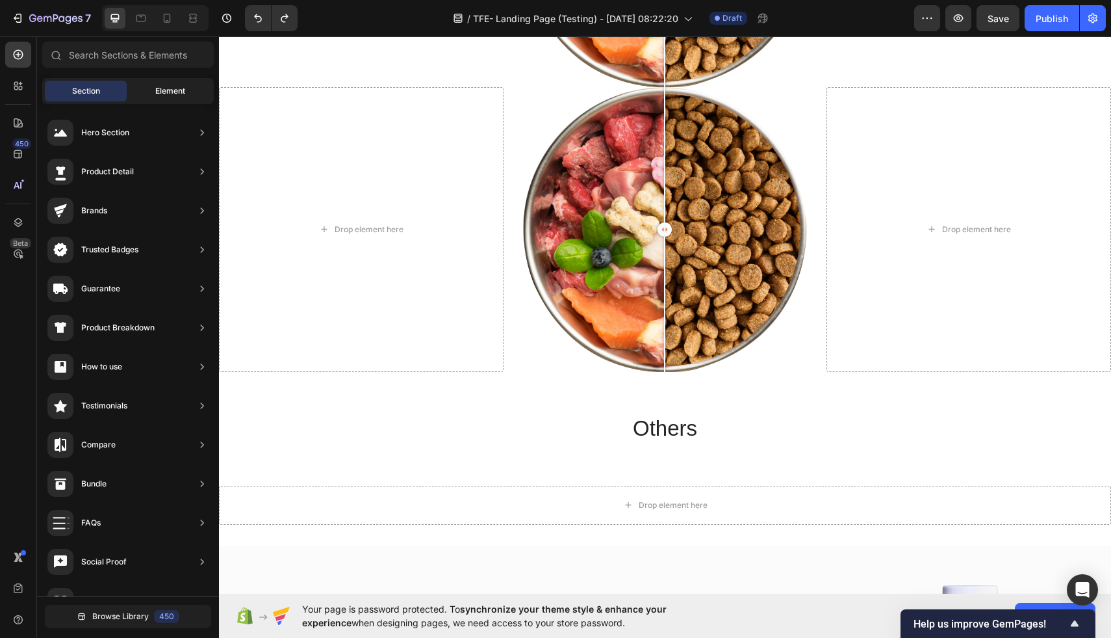
click at [159, 86] on span "Element" at bounding box center [170, 91] width 30 height 12
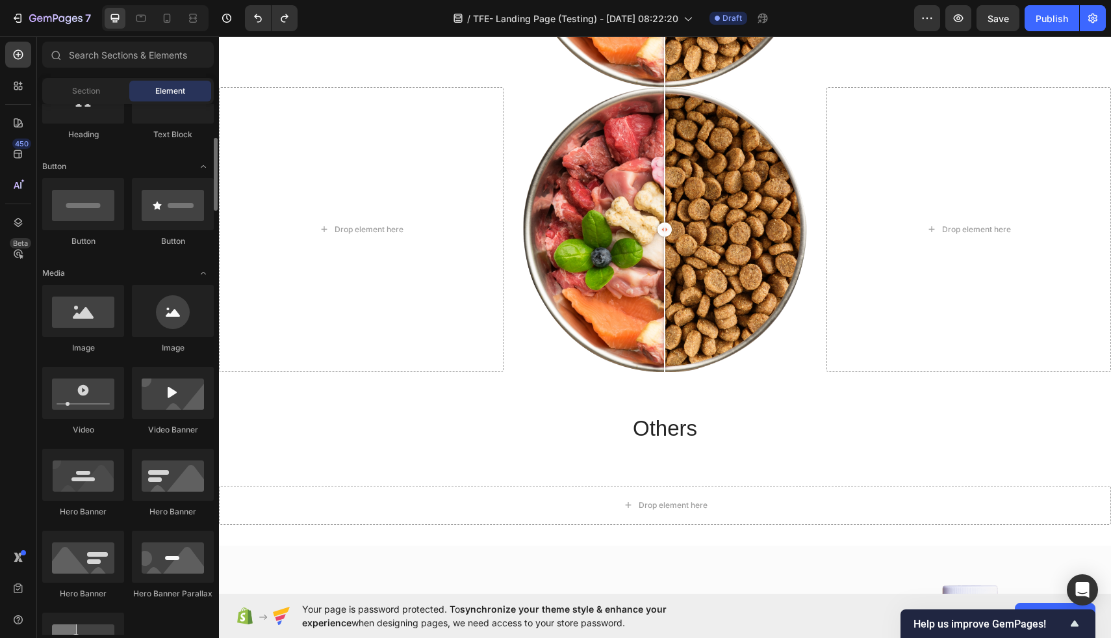
scroll to position [0, 0]
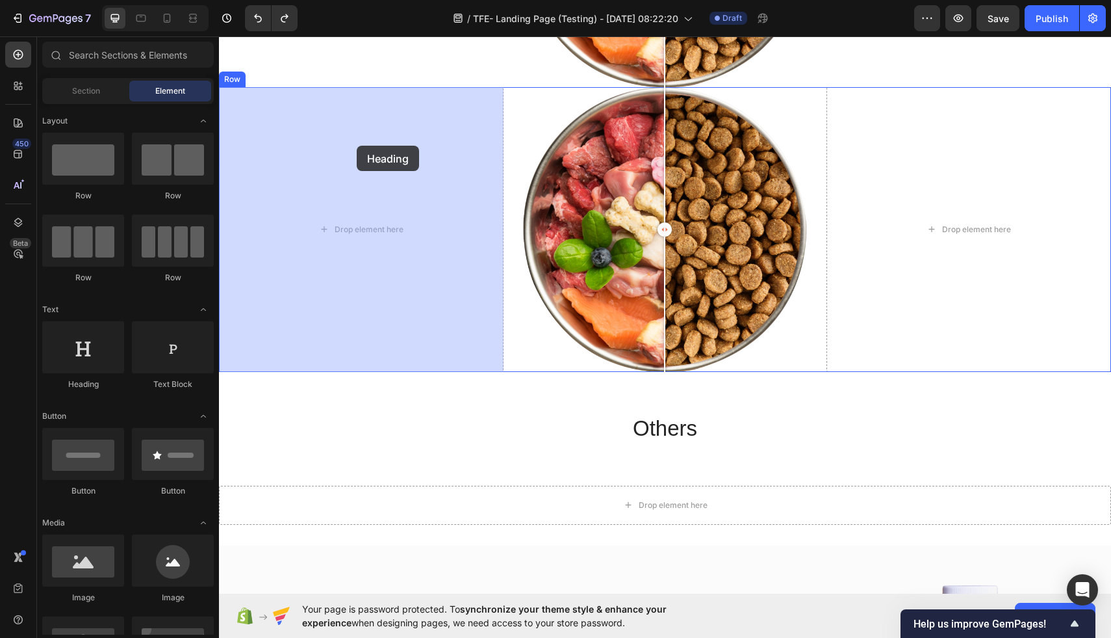
drag, startPoint x: 315, startPoint y: 387, endPoint x: 357, endPoint y: 146, distance: 244.7
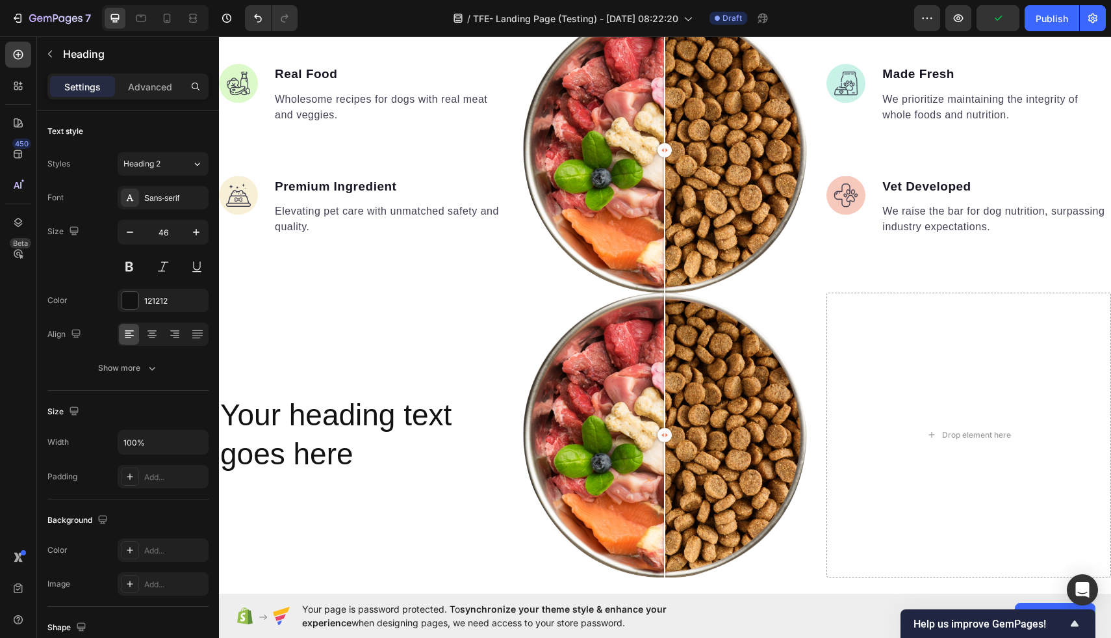
scroll to position [1341, 0]
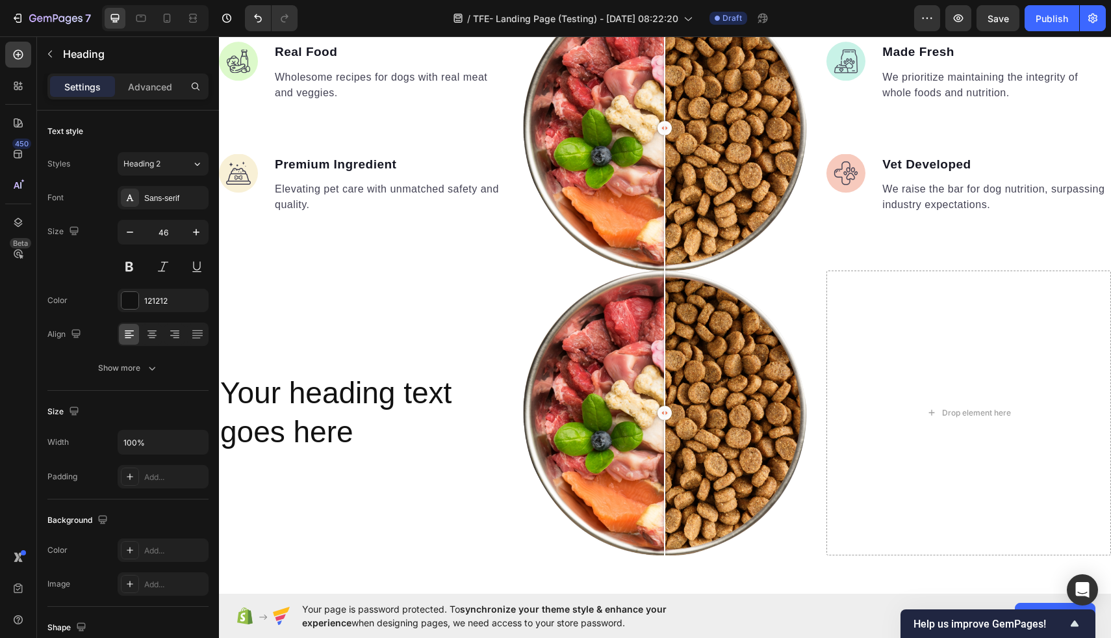
click at [310, 404] on h2 "Your heading text goes here" at bounding box center [361, 412] width 285 height 81
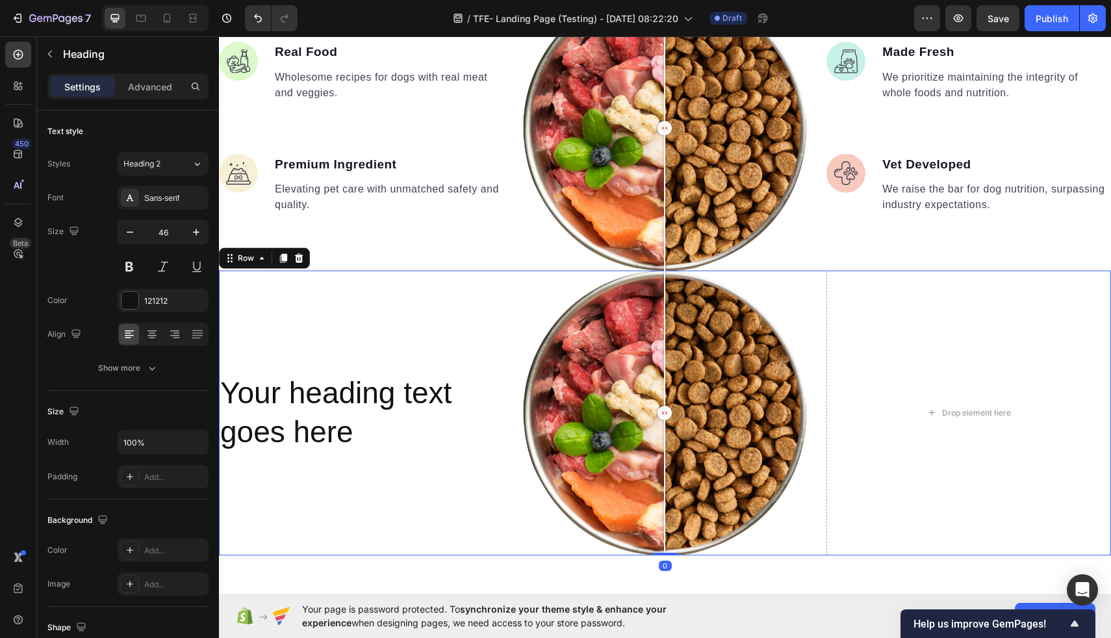
click at [422, 341] on div "Your heading text goes here Heading" at bounding box center [361, 412] width 285 height 285
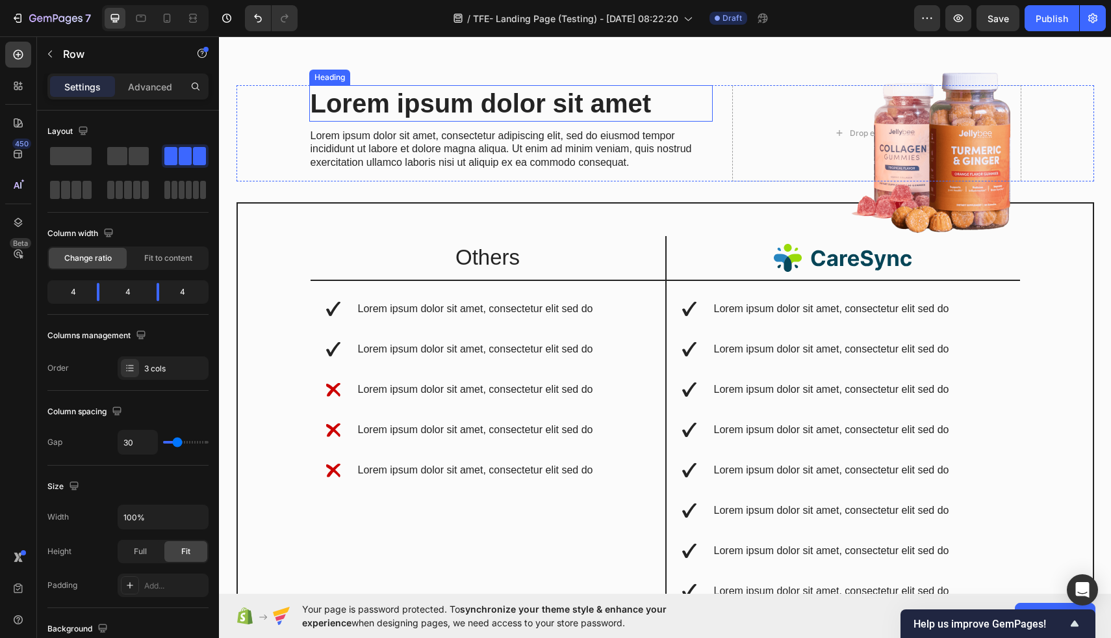
scroll to position [2037, 0]
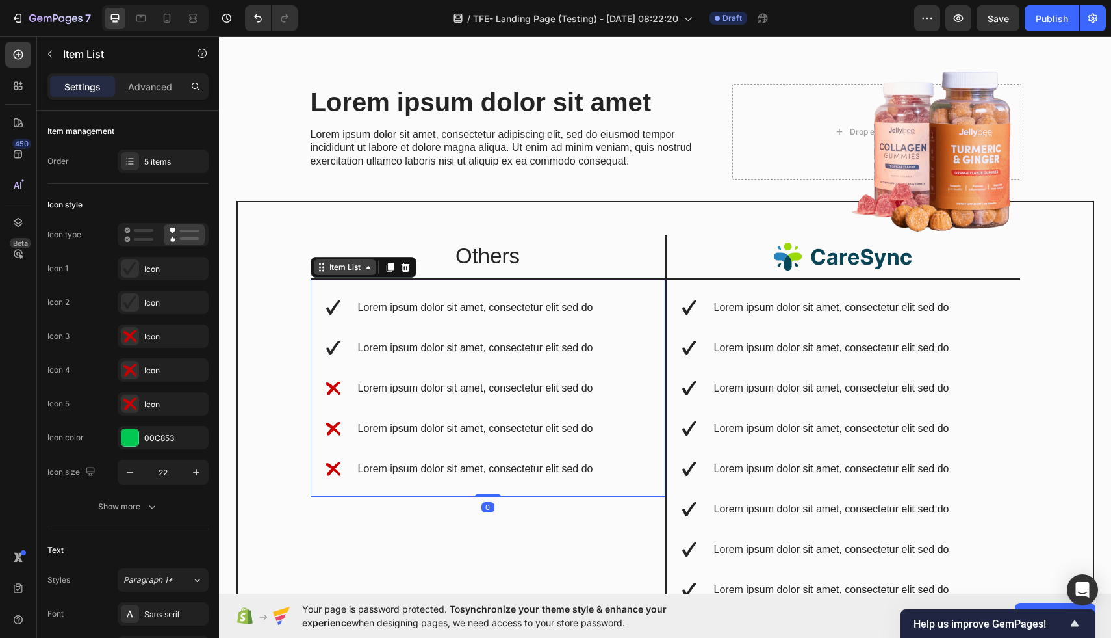
click at [335, 272] on div "Item List" at bounding box center [345, 267] width 36 height 12
click at [393, 269] on icon at bounding box center [389, 267] width 7 height 9
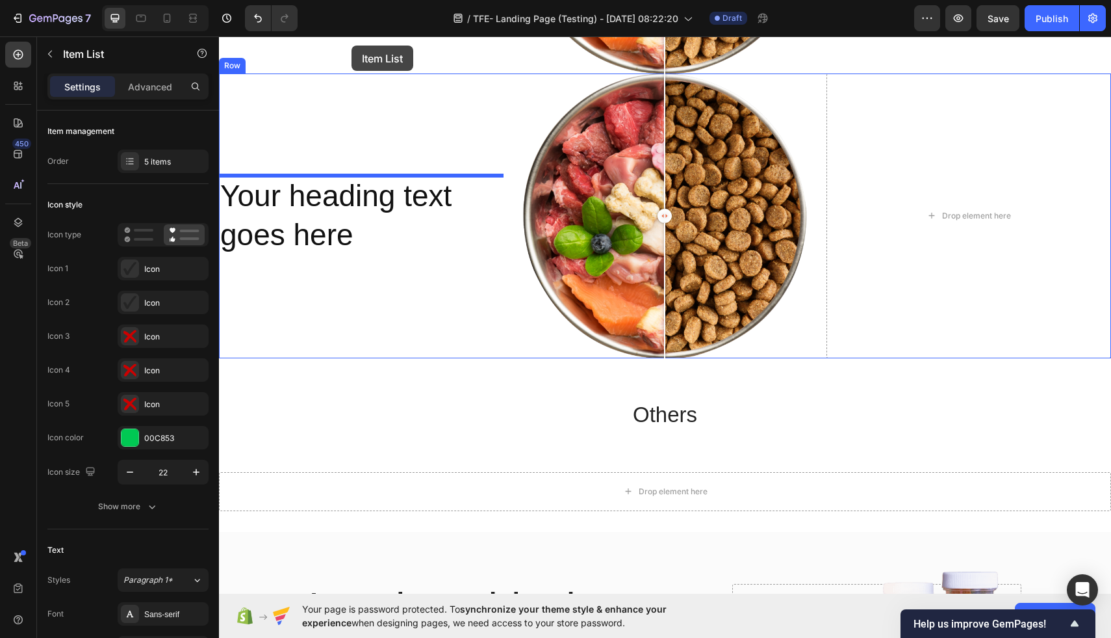
scroll to position [1482, 0]
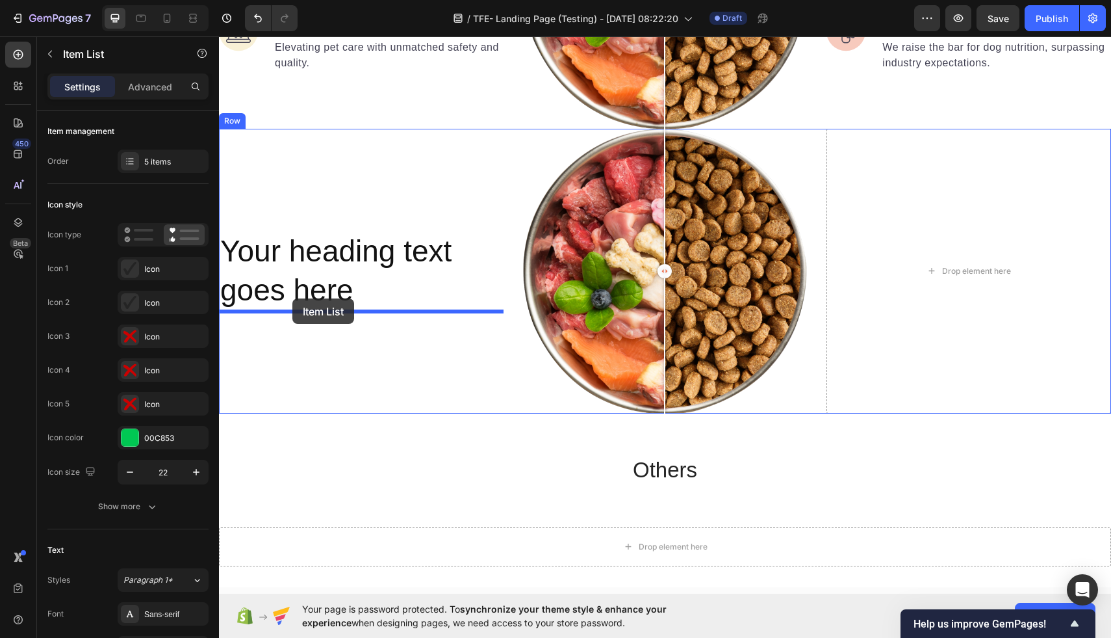
drag, startPoint x: 320, startPoint y: 247, endPoint x: 292, endPoint y: 303, distance: 62.8
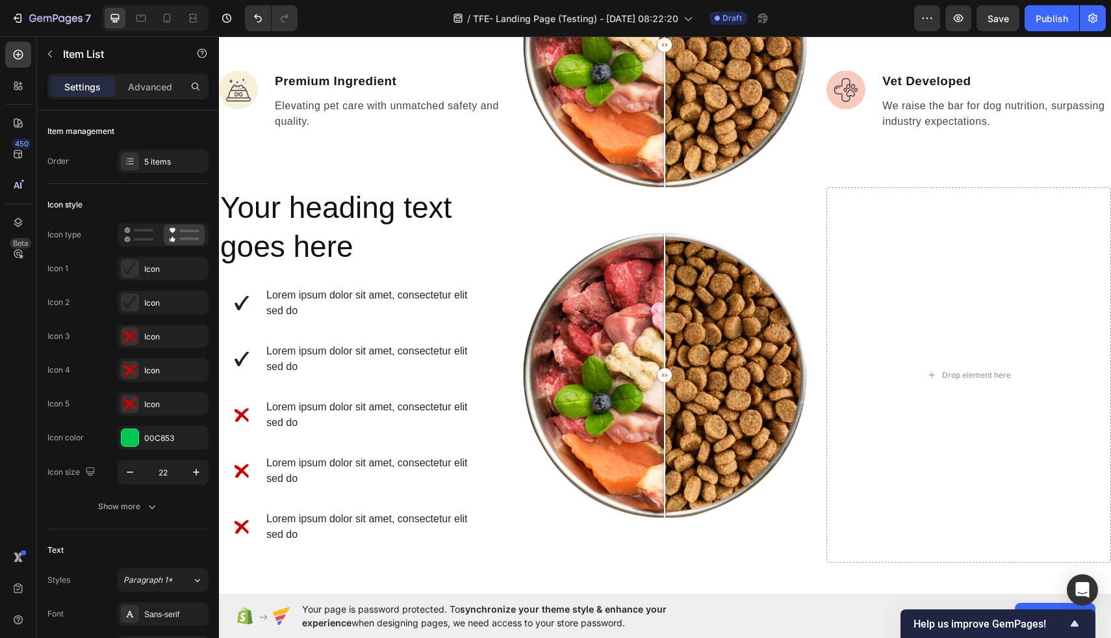
scroll to position [1417, 0]
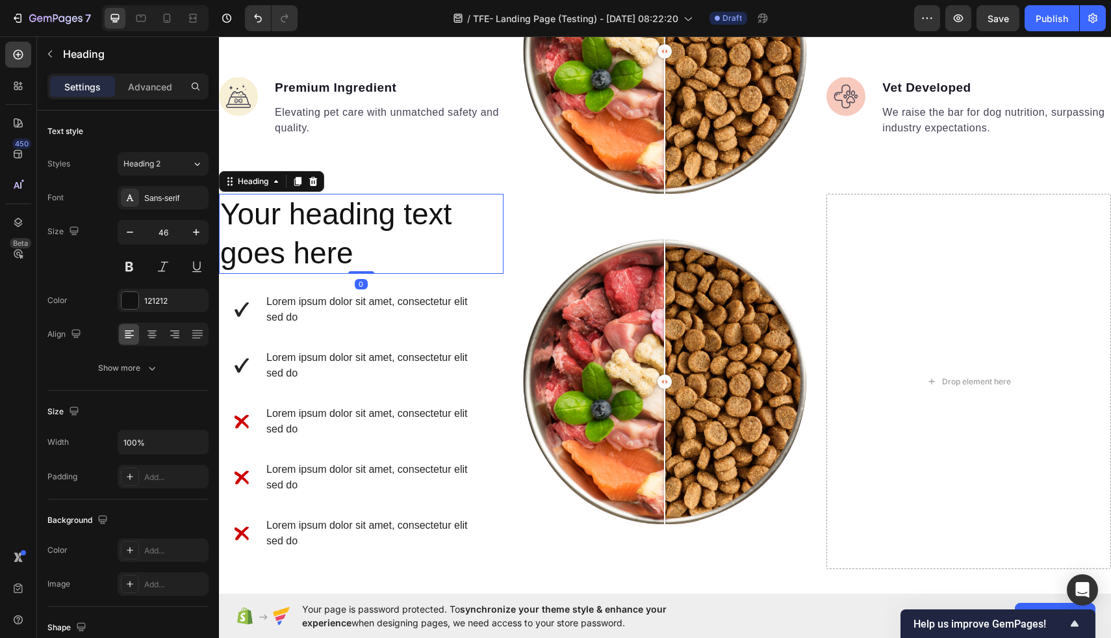
click at [348, 227] on h2 "Your heading text goes here" at bounding box center [361, 234] width 285 height 81
click at [164, 227] on input "46" at bounding box center [163, 231] width 43 height 23
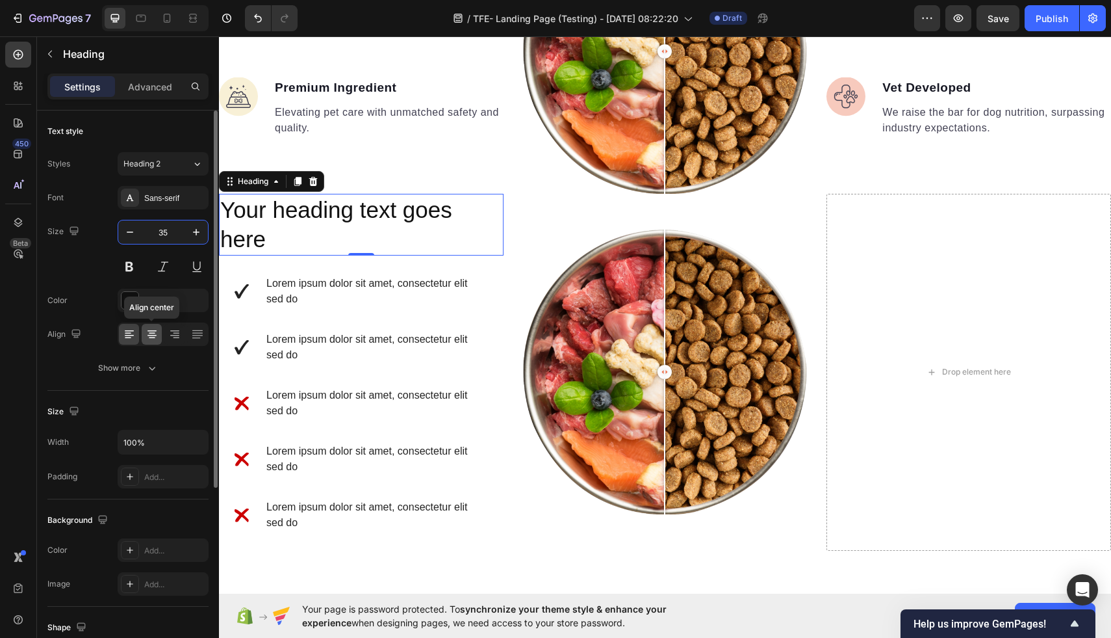
type input "35"
click at [146, 337] on icon at bounding box center [152, 334] width 13 height 13
click at [129, 265] on button at bounding box center [129, 266] width 23 height 23
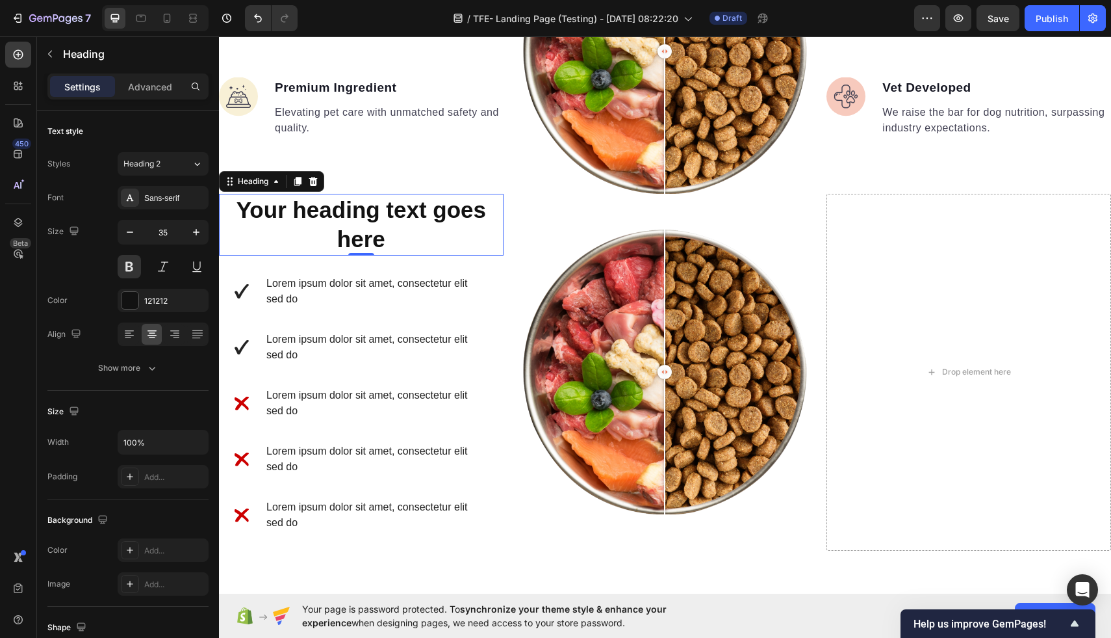
click at [398, 237] on h2 "Your heading text goes here" at bounding box center [361, 225] width 285 height 62
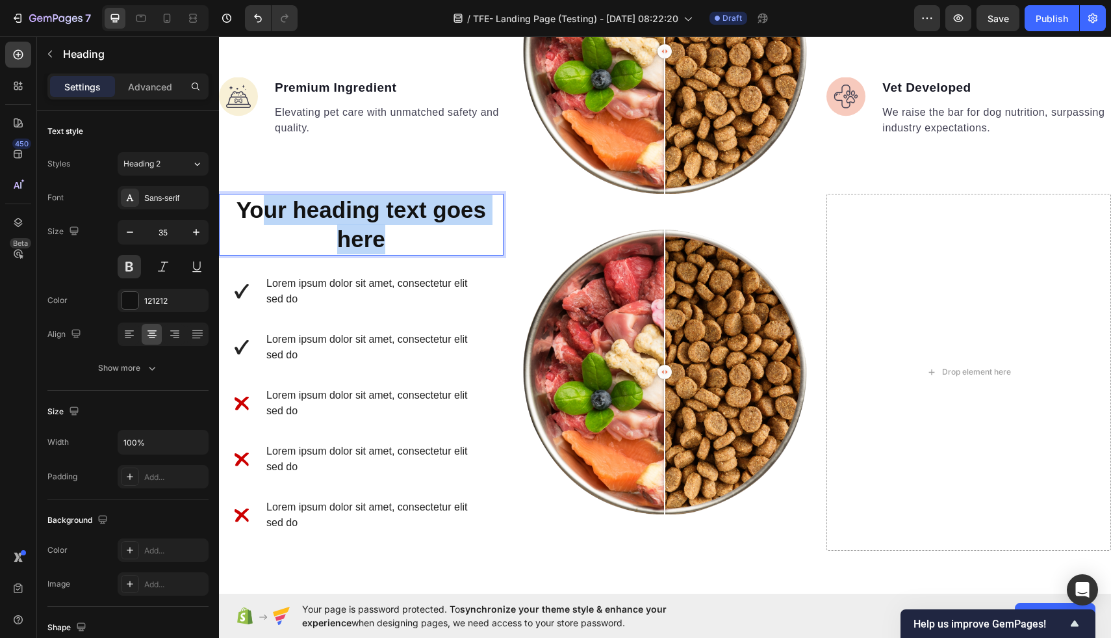
drag, startPoint x: 398, startPoint y: 237, endPoint x: 268, endPoint y: 203, distance: 133.7
click at [268, 203] on p "Your heading text goes here" at bounding box center [361, 224] width 282 height 59
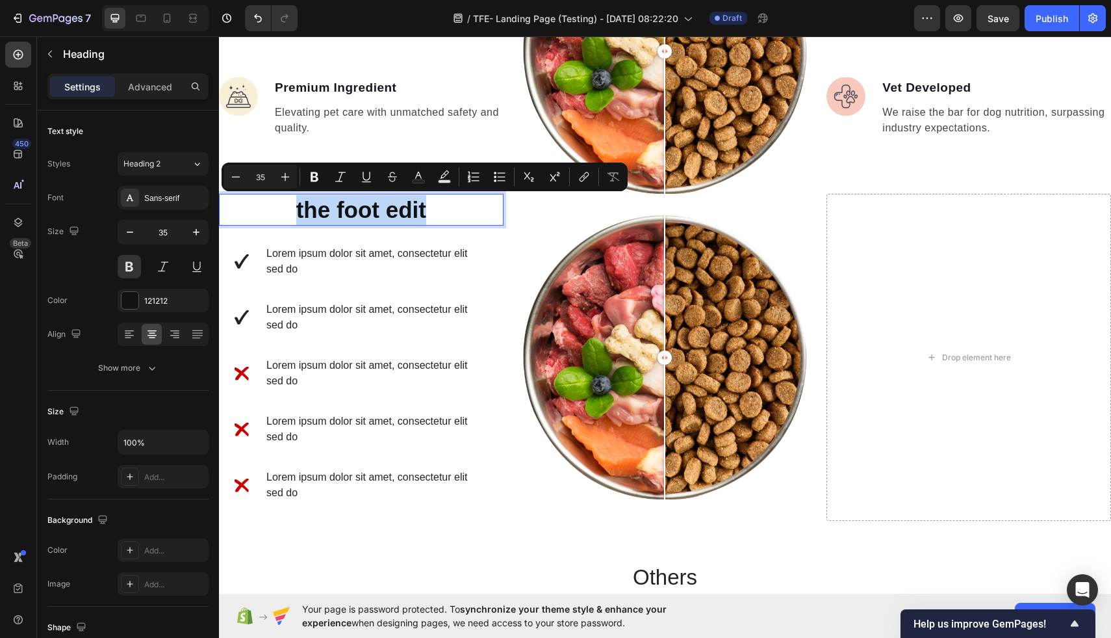
drag, startPoint x: 440, startPoint y: 209, endPoint x: 251, endPoint y: 209, distance: 189.1
click at [251, 209] on p "the foot edit" at bounding box center [361, 210] width 282 height 30
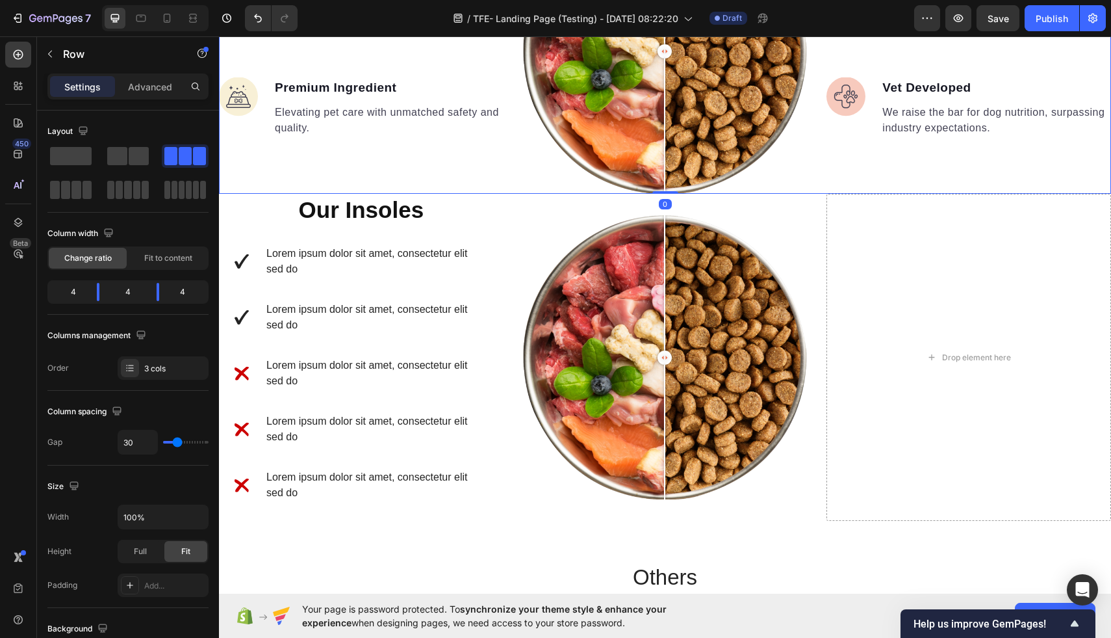
click at [513, 174] on div "Image Real Food Text block Wholesome recipes for dogs with real meat and veggie…" at bounding box center [665, 51] width 892 height 285
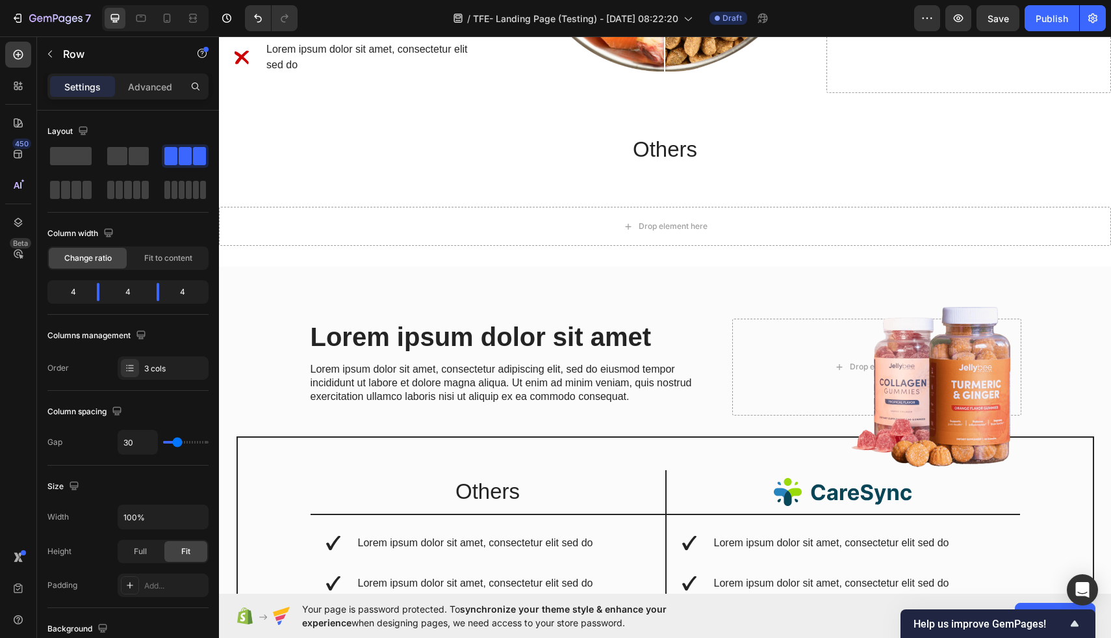
scroll to position [2000, 0]
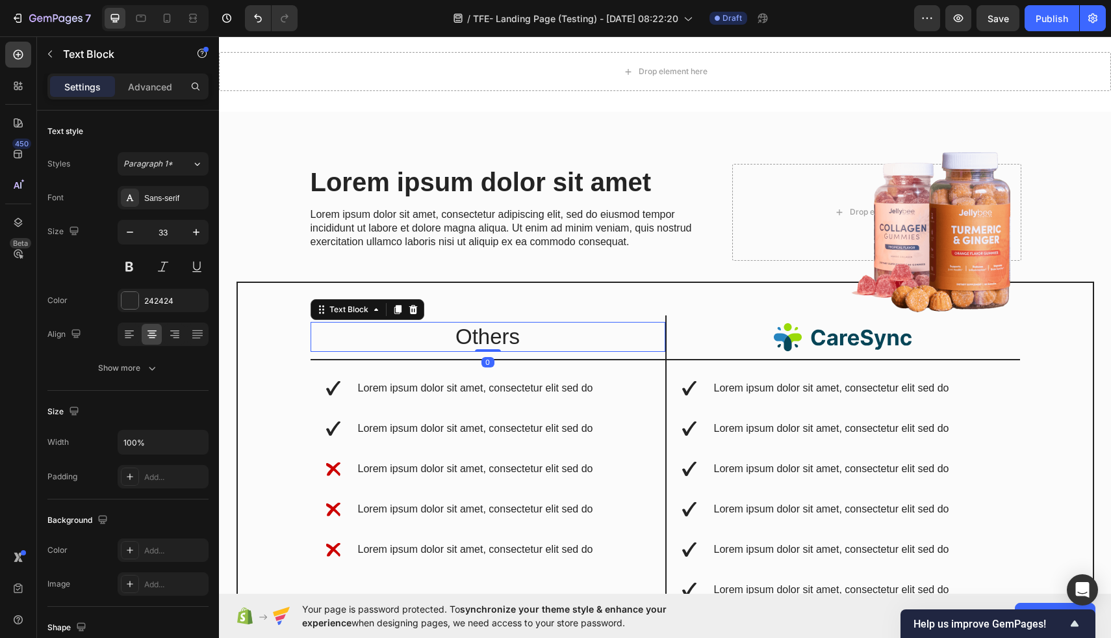
click at [500, 335] on p "Others" at bounding box center [488, 337] width 352 height 28
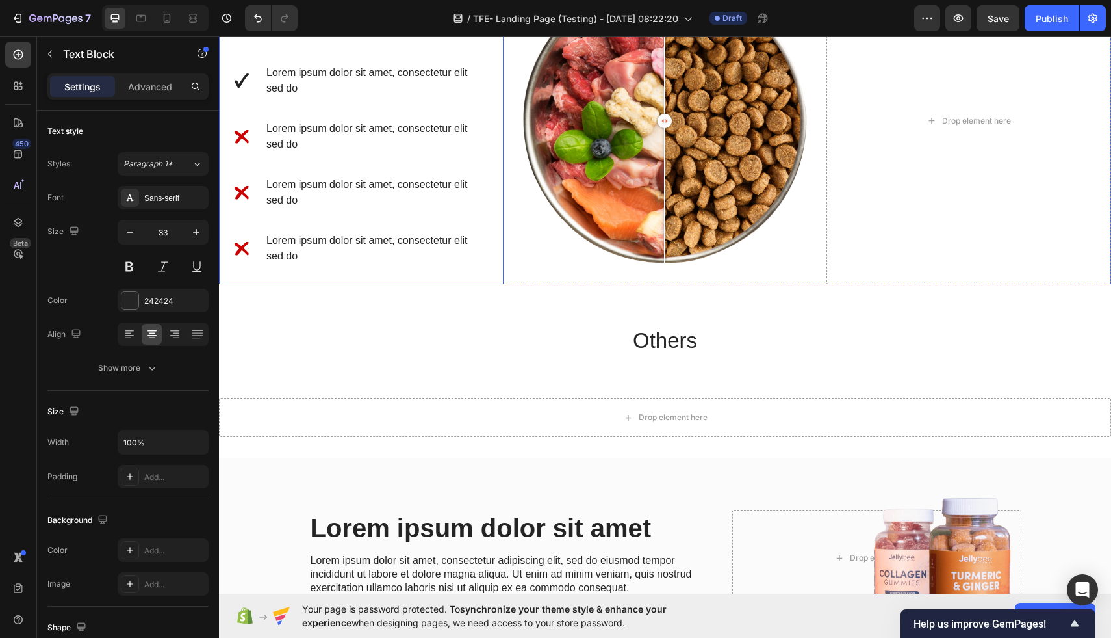
scroll to position [1885, 0]
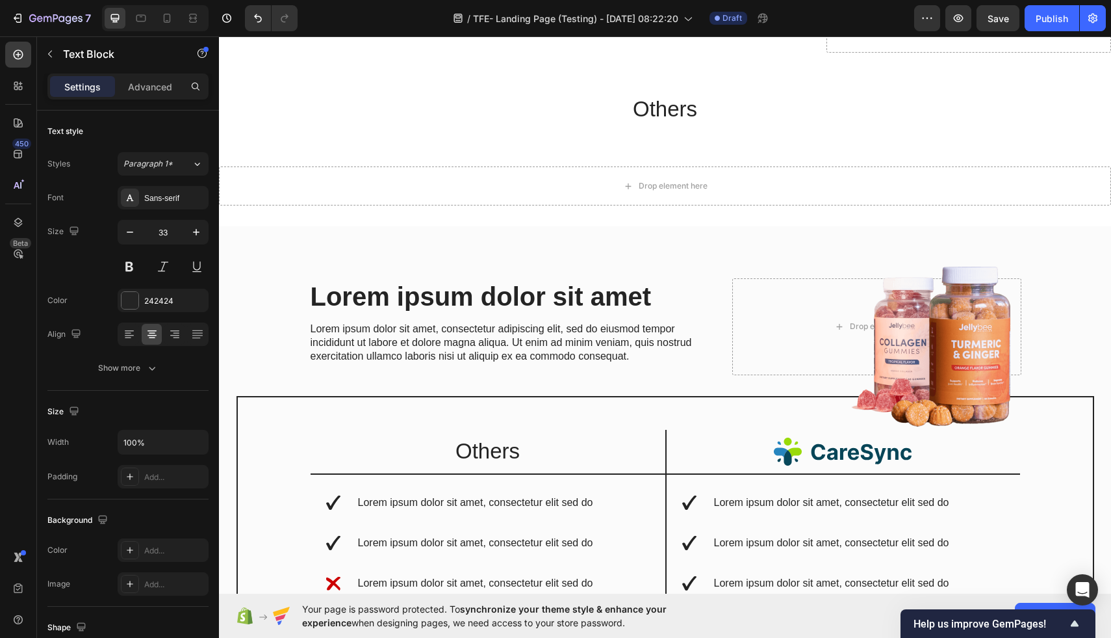
click at [495, 445] on p "Others" at bounding box center [488, 451] width 352 height 28
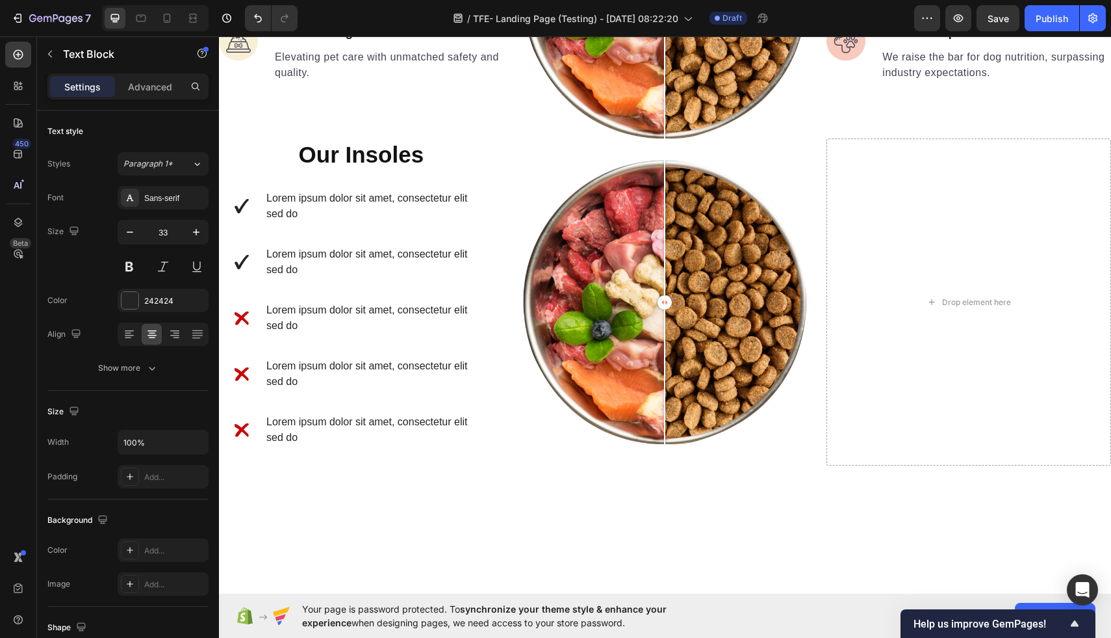
scroll to position [1206, 0]
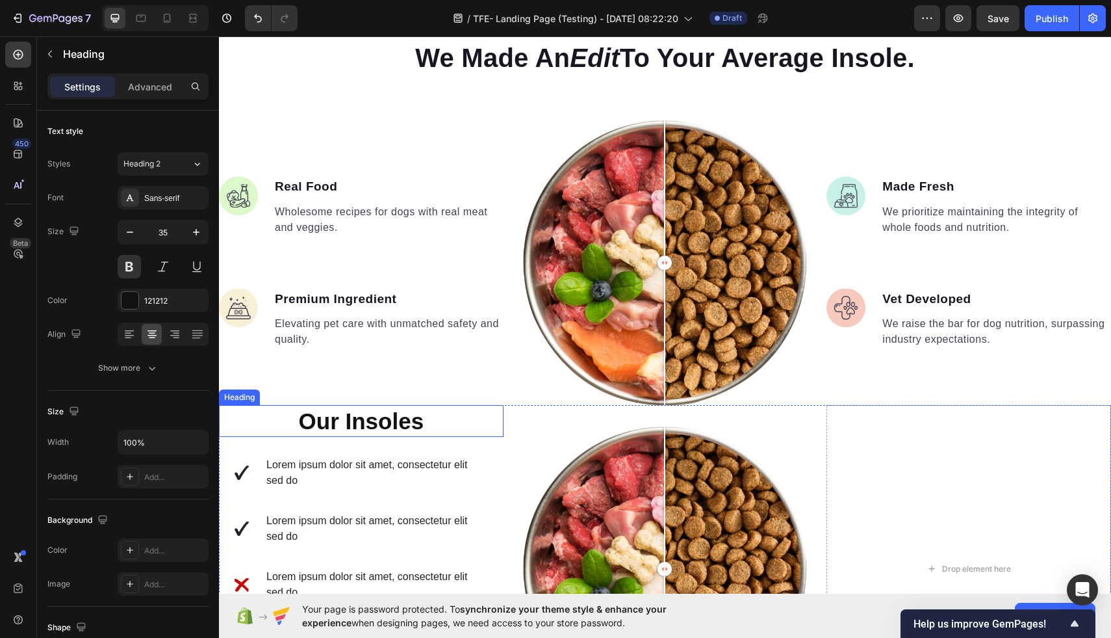
click at [394, 419] on h2 "Our Insoles" at bounding box center [361, 421] width 285 height 32
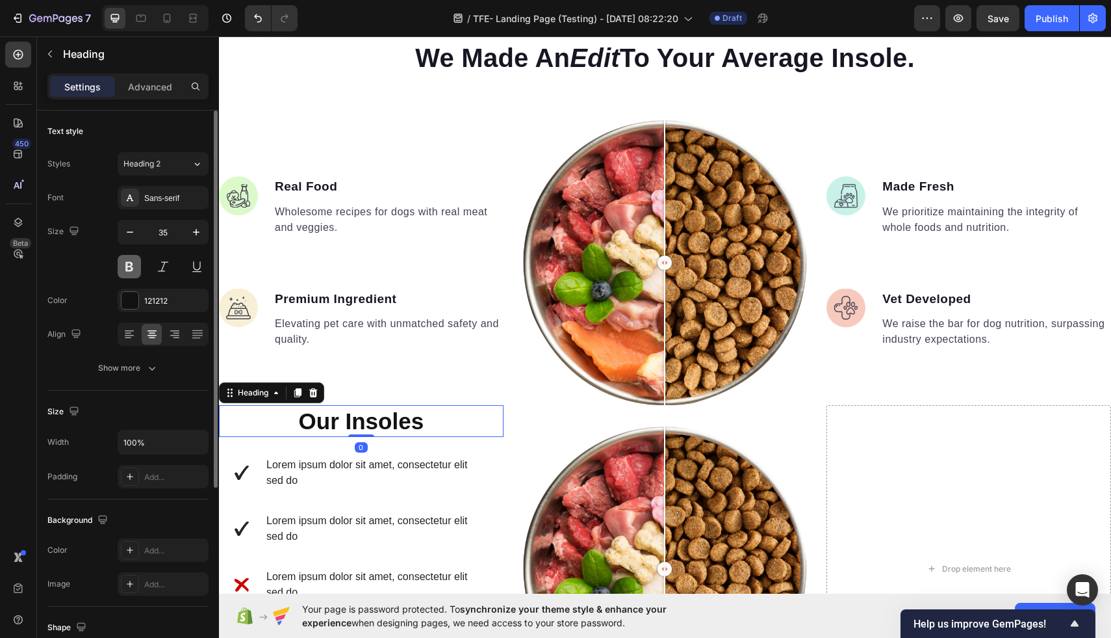
click at [133, 263] on button at bounding box center [129, 266] width 23 height 23
click at [172, 237] on input "35" at bounding box center [163, 231] width 43 height 23
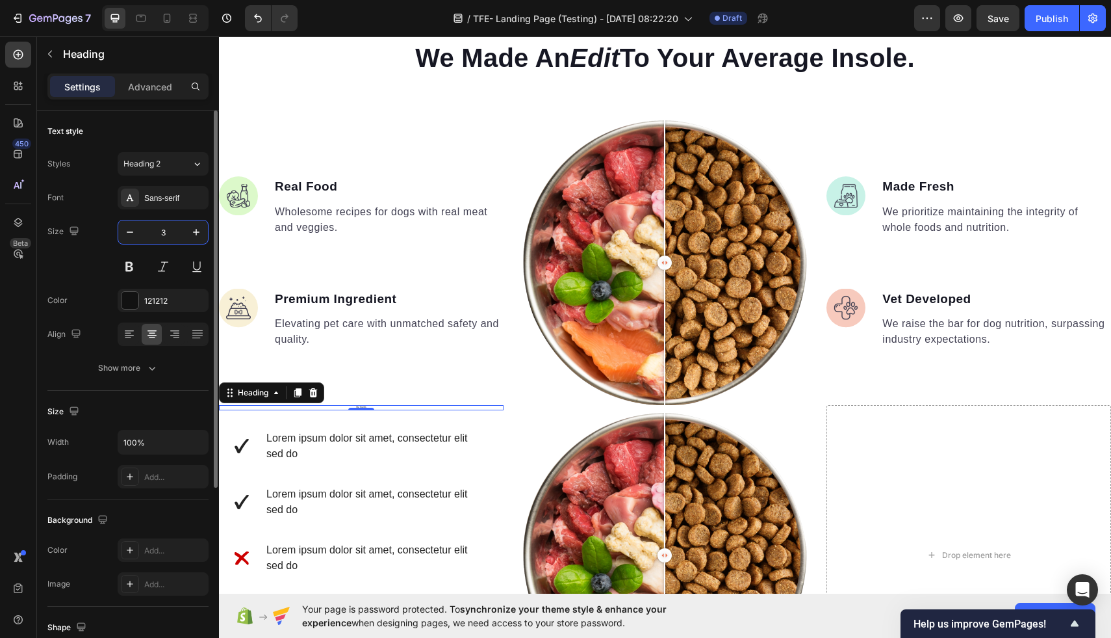
type input "34"
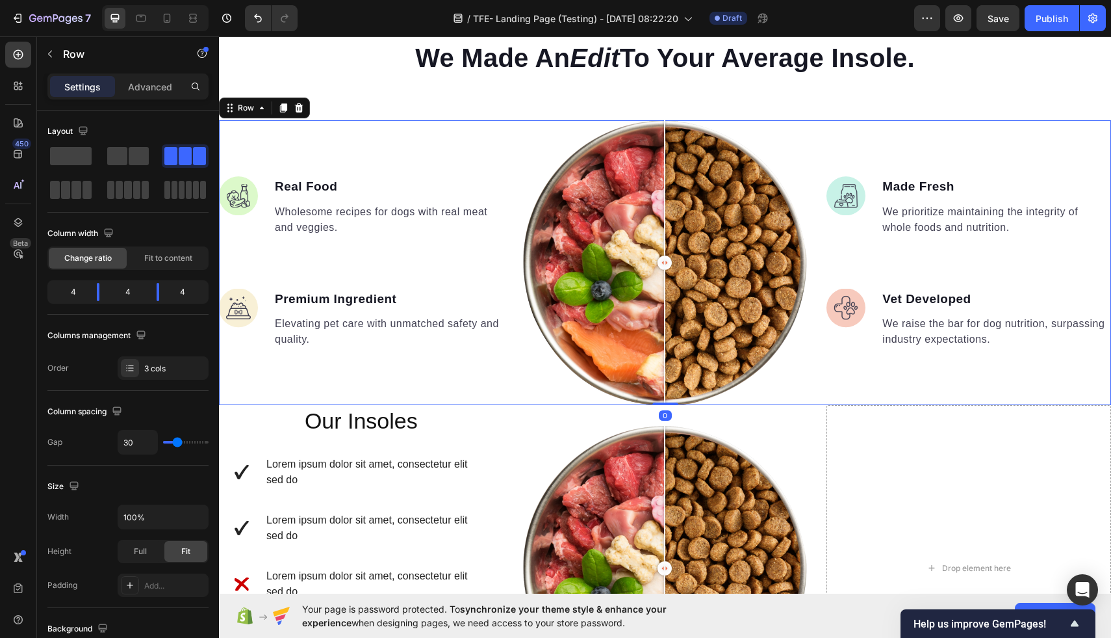
click at [426, 404] on div "Image Real Food Text block Wholesome recipes for dogs with real meat and veggie…" at bounding box center [361, 262] width 285 height 285
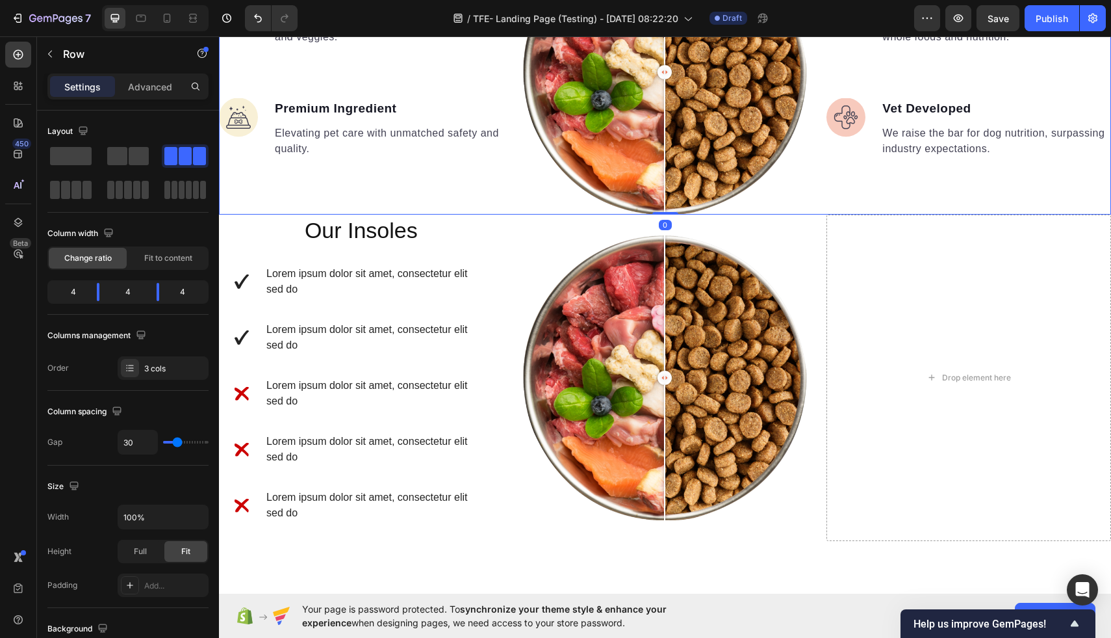
scroll to position [1436, 0]
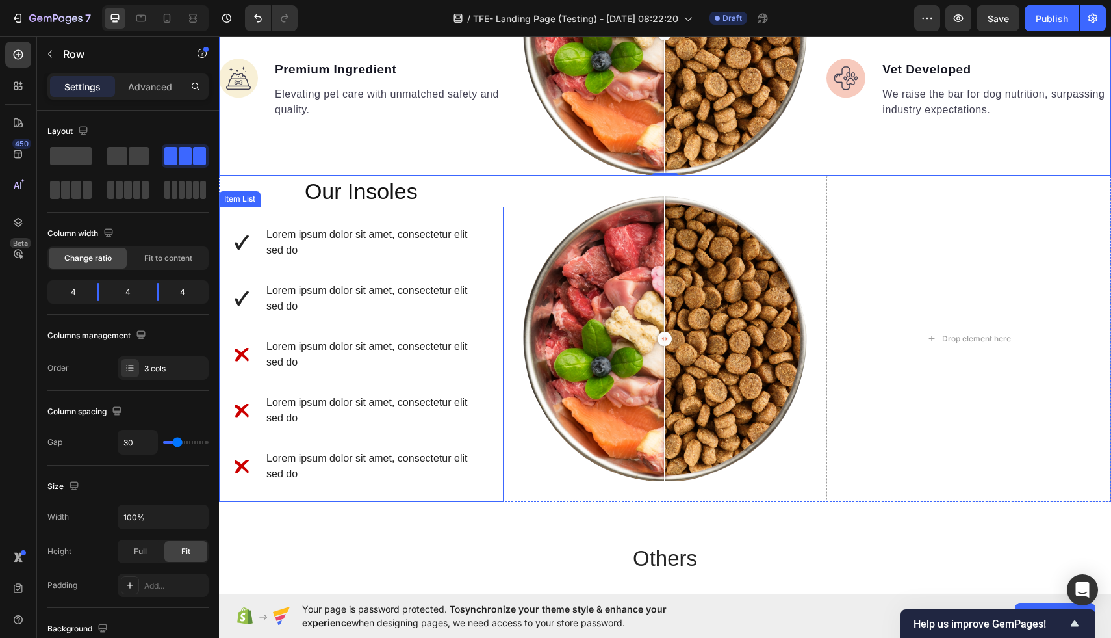
click at [340, 244] on p "Lorem ipsum dolor sit amet, consectetur elit sed do" at bounding box center [376, 242] width 220 height 31
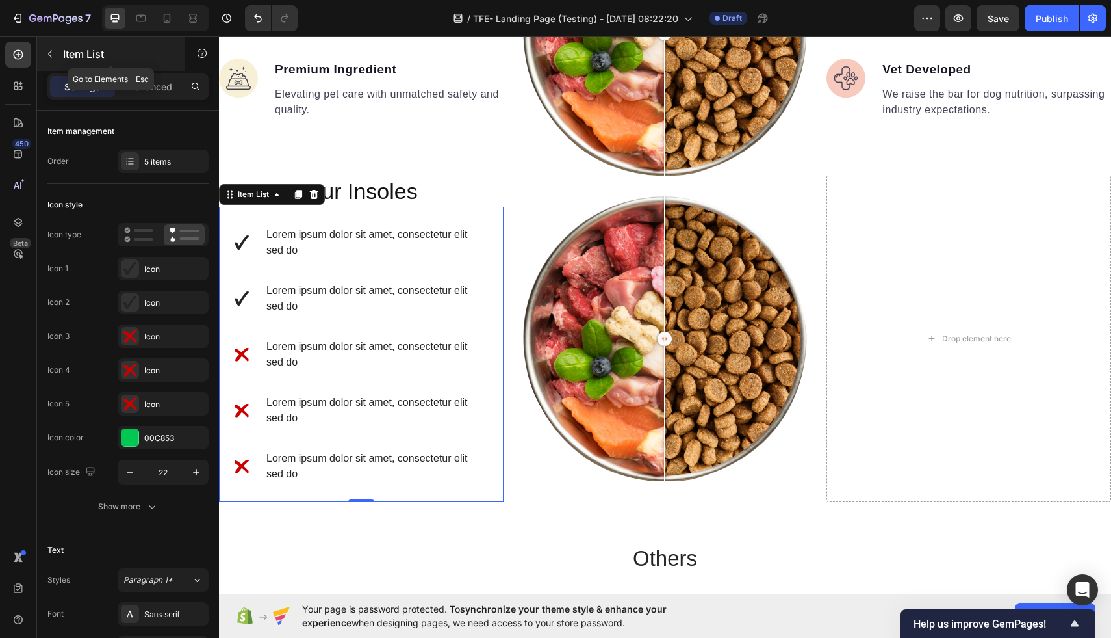
click at [51, 53] on icon "button" at bounding box center [50, 54] width 10 height 10
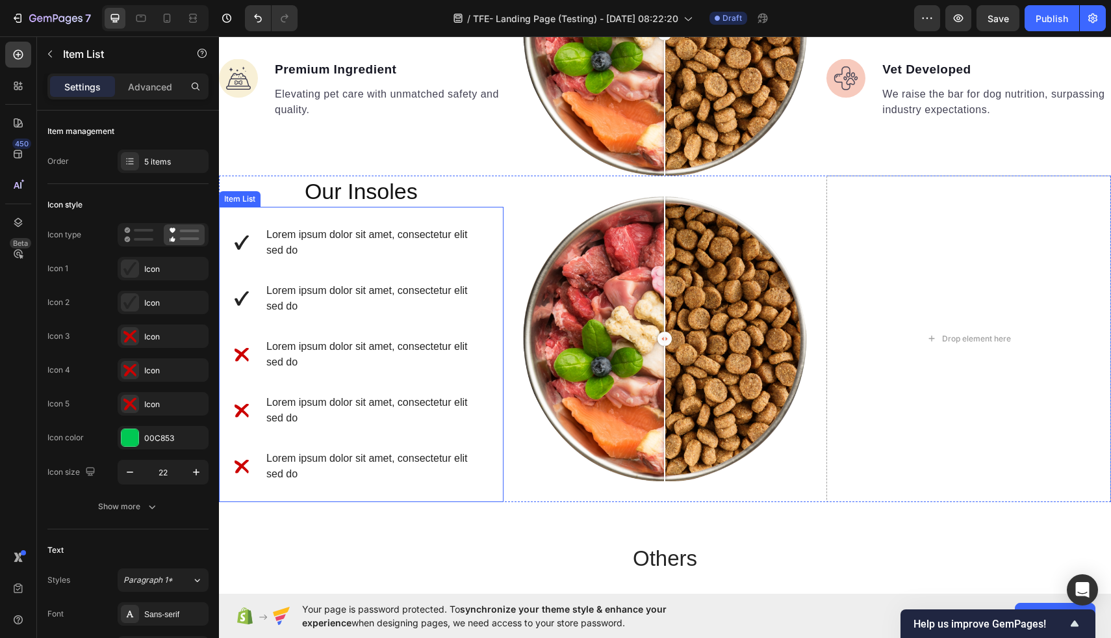
click at [370, 250] on p "Lorem ipsum dolor sit amet, consectetur elit sed do" at bounding box center [376, 242] width 220 height 31
click at [380, 302] on p "Lorem ipsum dolor sit amet, consectetur elit sed do" at bounding box center [376, 298] width 220 height 31
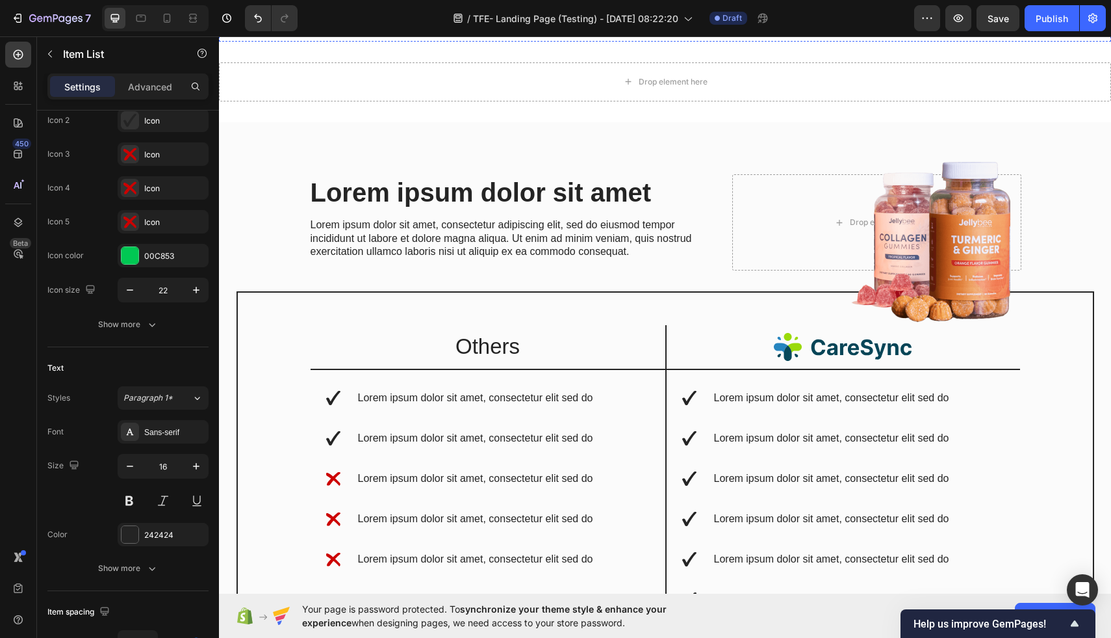
scroll to position [1991, 0]
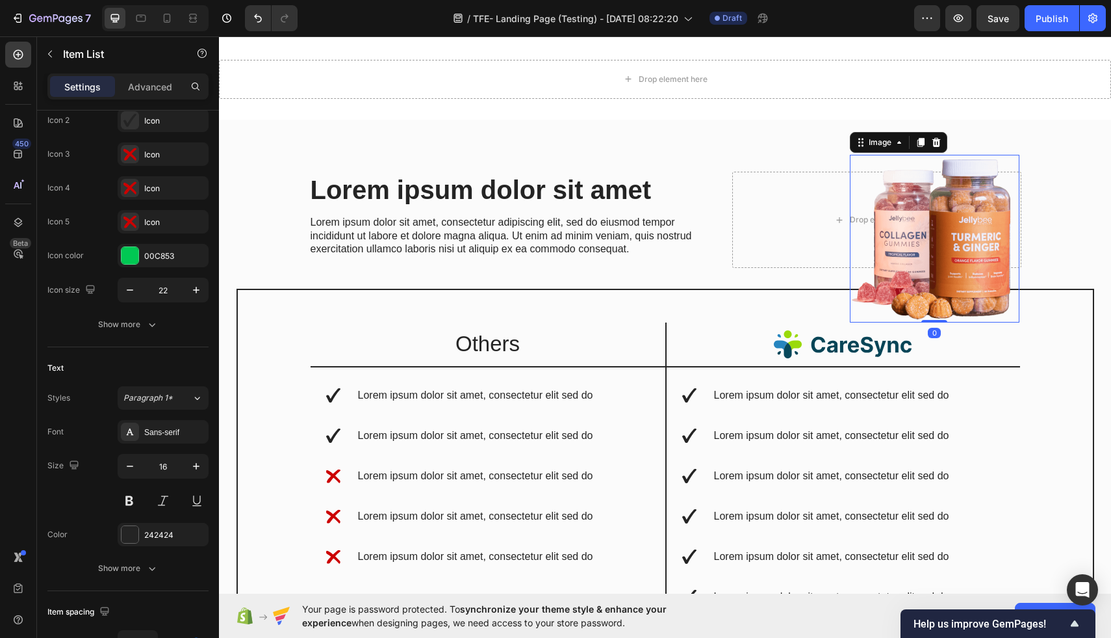
click at [890, 239] on img at bounding box center [935, 239] width 170 height 168
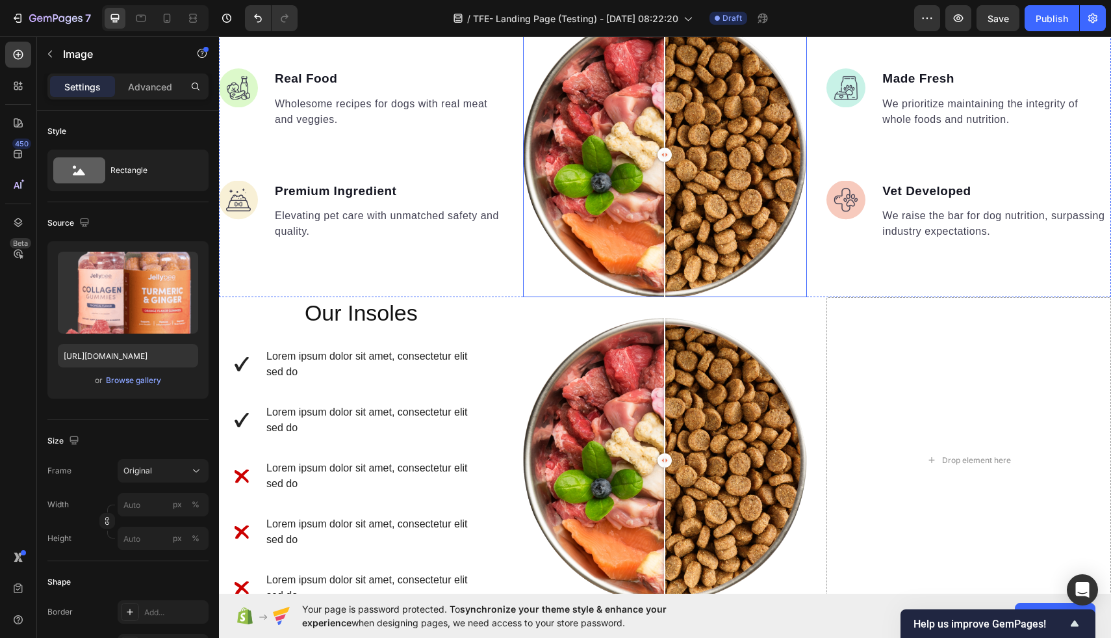
scroll to position [1490, 0]
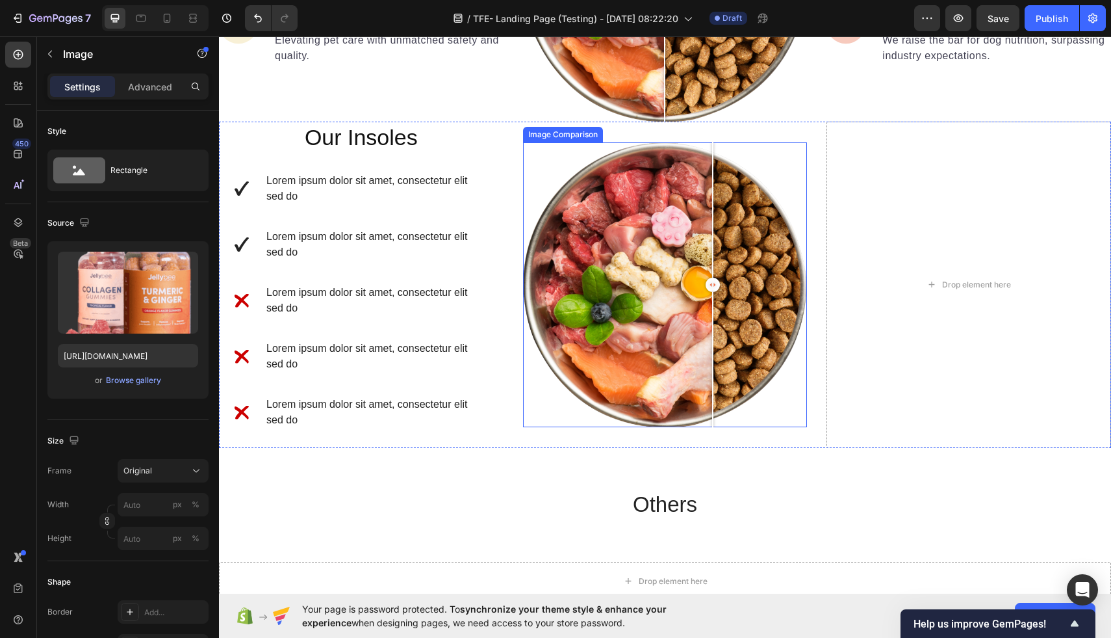
click at [713, 422] on div at bounding box center [665, 284] width 285 height 285
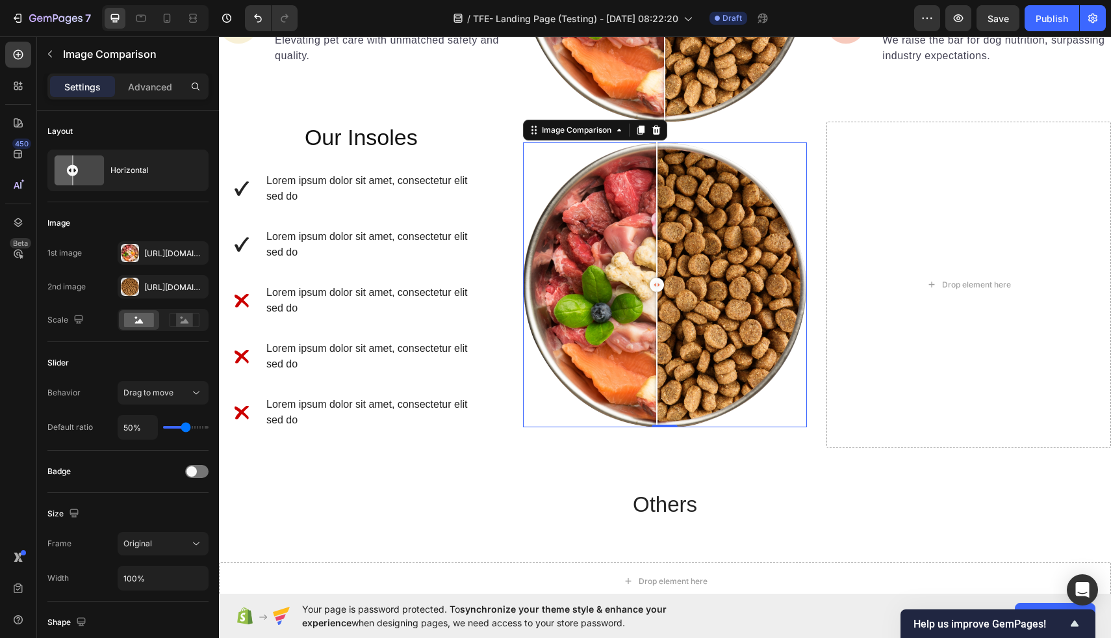
drag, startPoint x: 715, startPoint y: 285, endPoint x: 654, endPoint y: 285, distance: 61.1
click at [654, 285] on div at bounding box center [657, 285] width 14 height 14
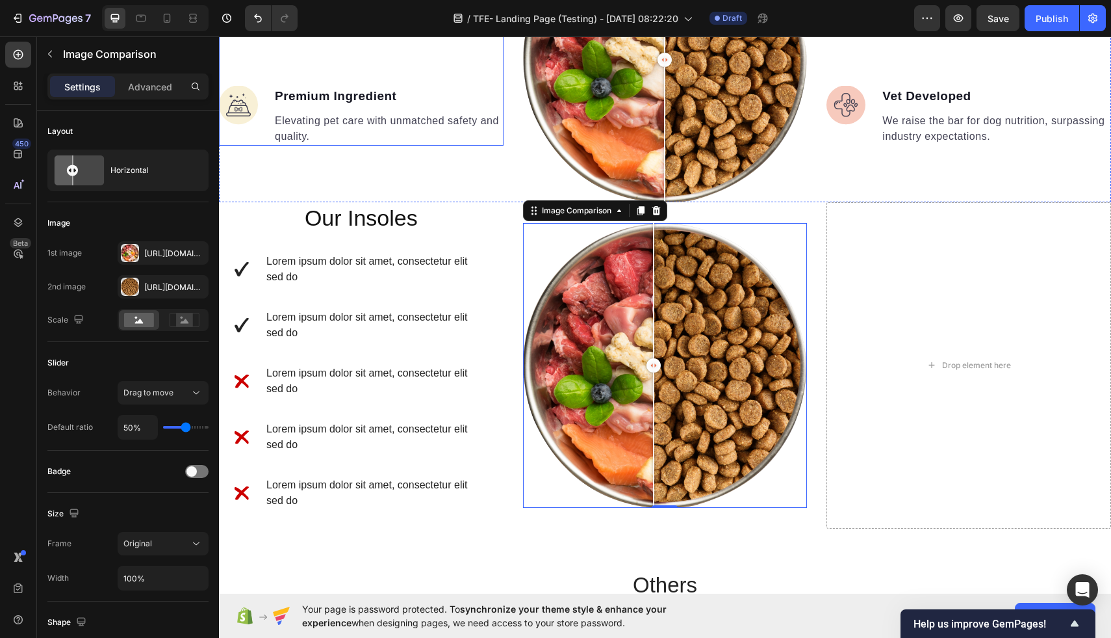
scroll to position [1382, 0]
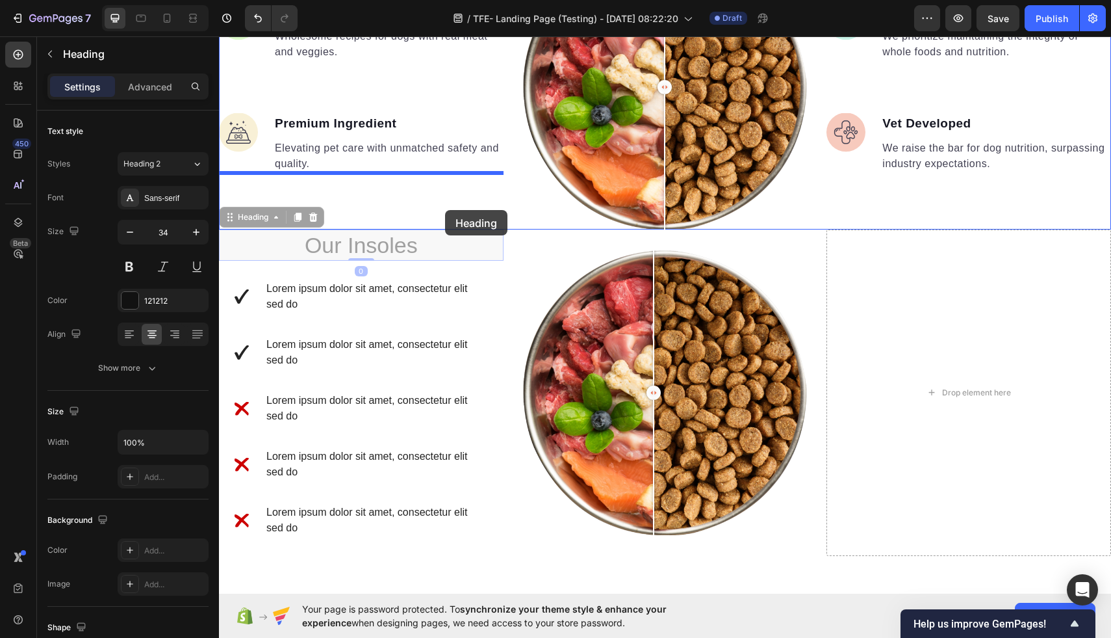
drag, startPoint x: 414, startPoint y: 239, endPoint x: 445, endPoint y: 210, distance: 42.3
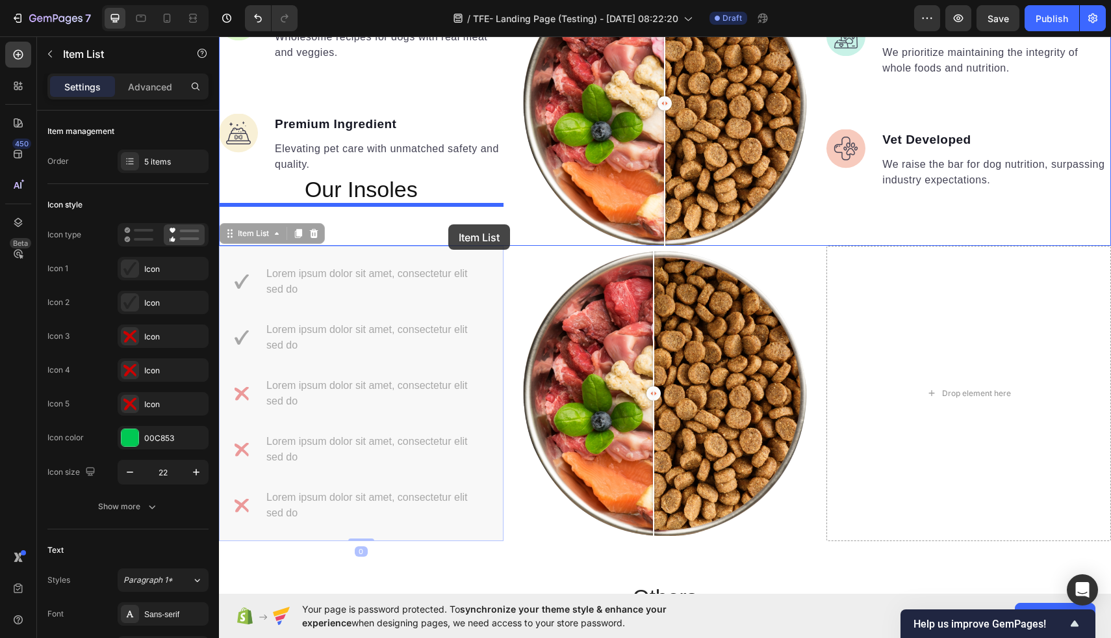
drag, startPoint x: 468, startPoint y: 311, endPoint x: 448, endPoint y: 224, distance: 89.2
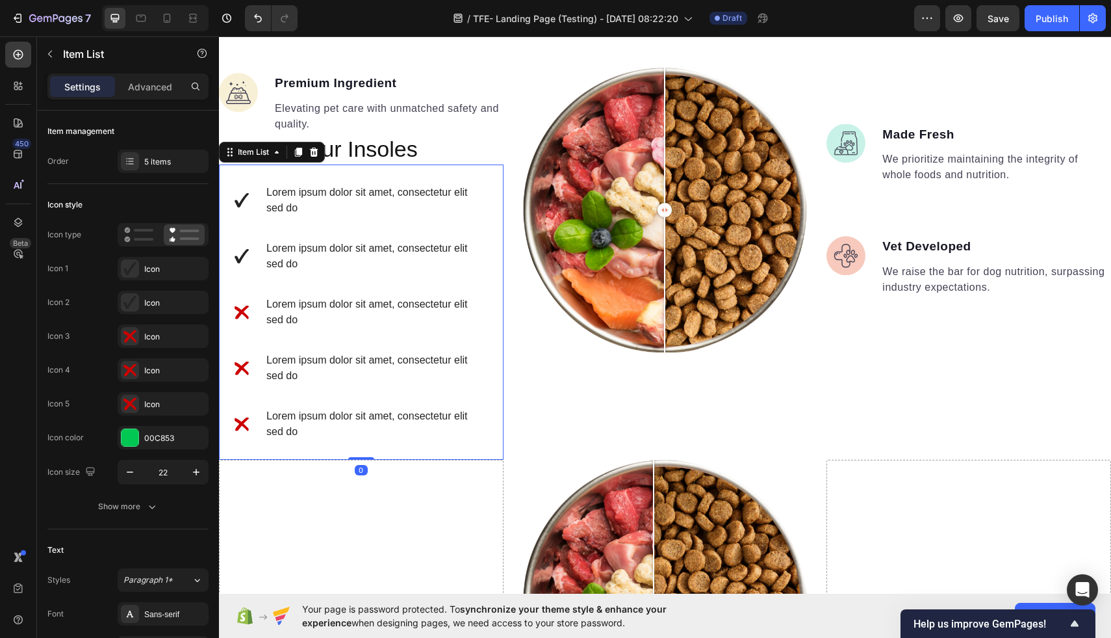
scroll to position [1325, 0]
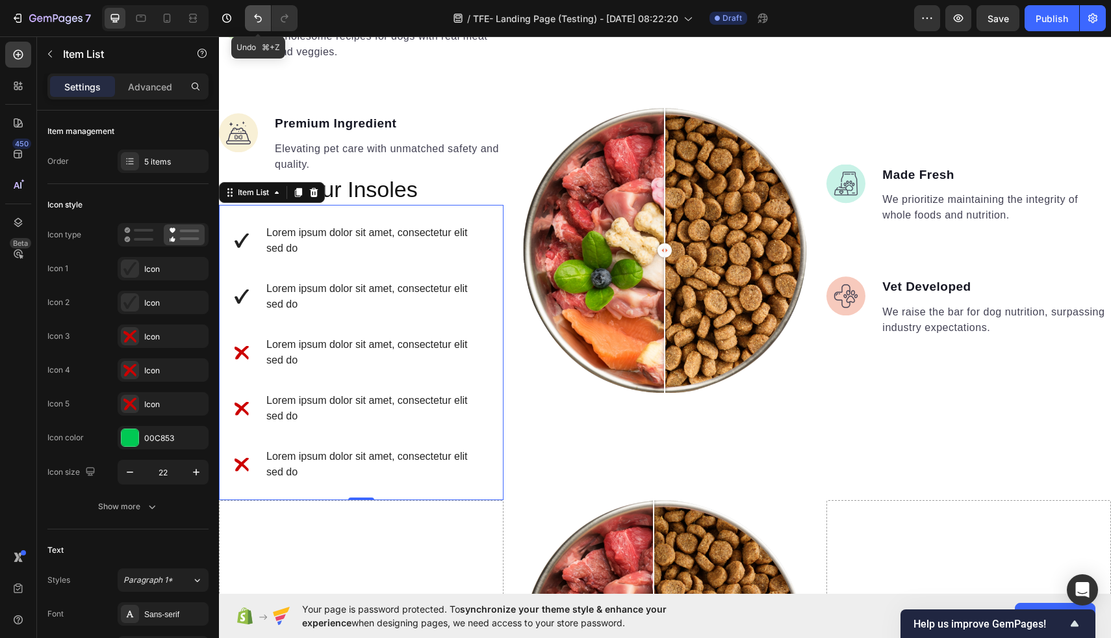
click at [256, 21] on icon "Undo/Redo" at bounding box center [258, 18] width 13 height 13
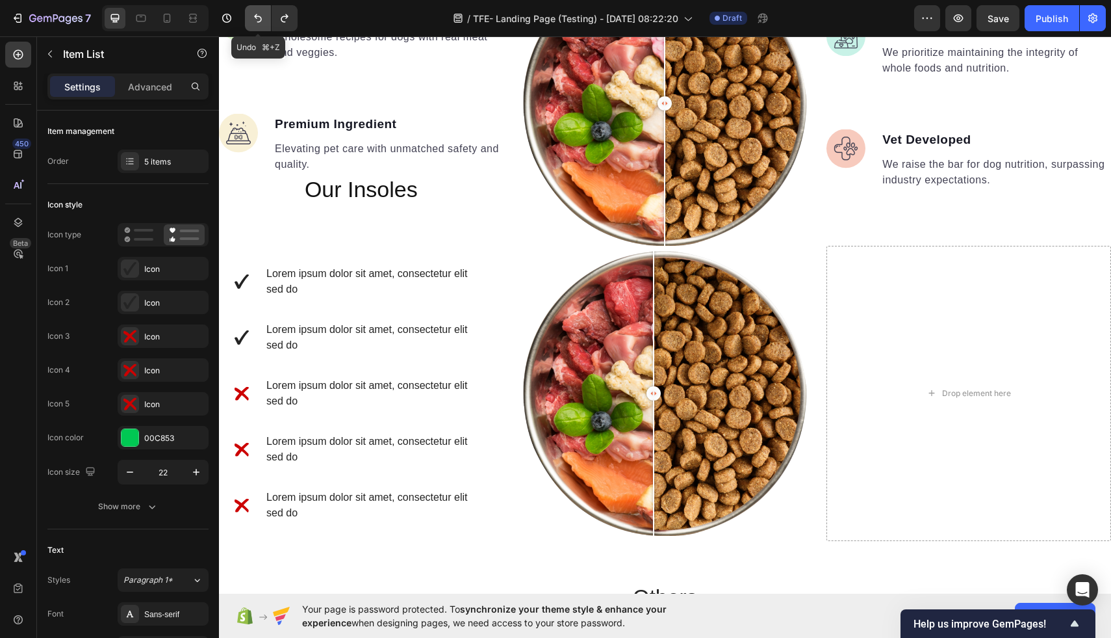
click at [256, 19] on icon "Undo/Redo" at bounding box center [258, 18] width 13 height 13
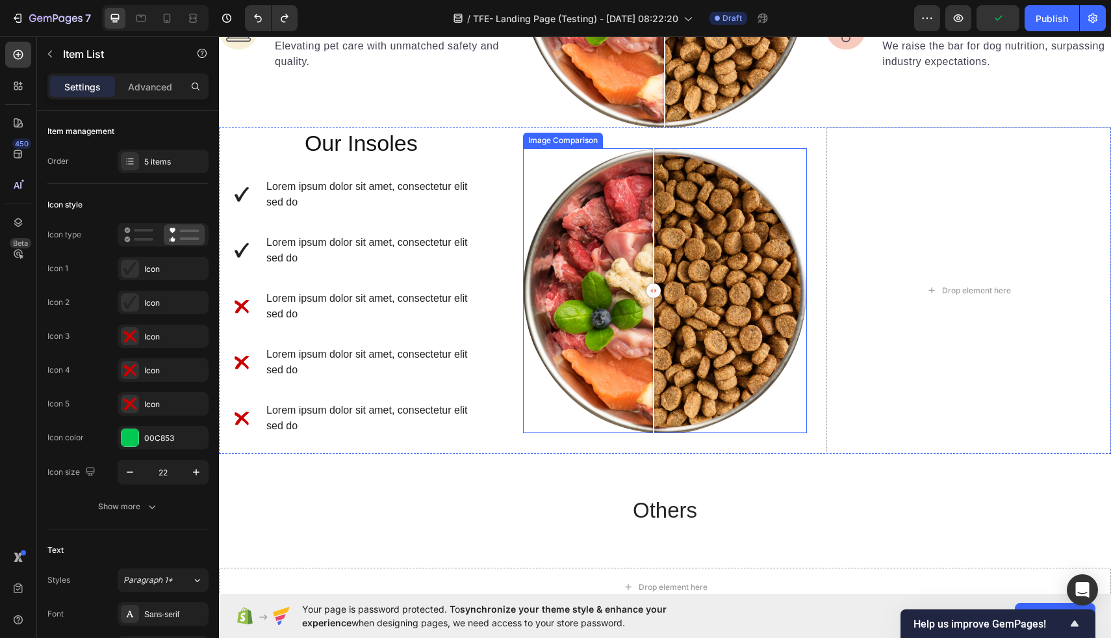
scroll to position [1453, 0]
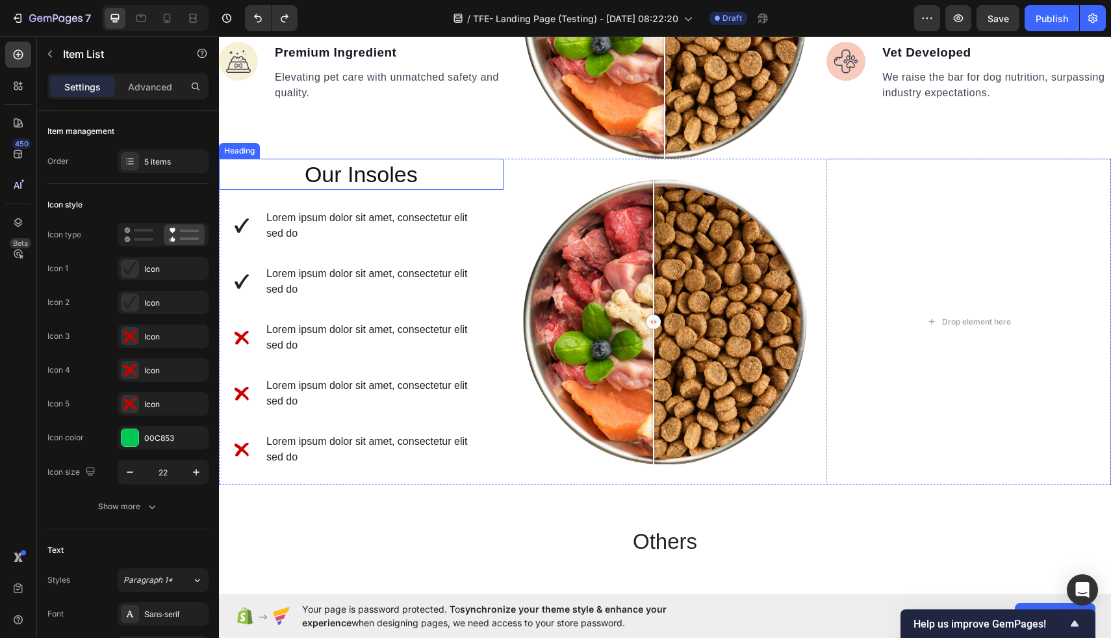
click at [435, 170] on h2 "Our Insoles" at bounding box center [361, 174] width 285 height 31
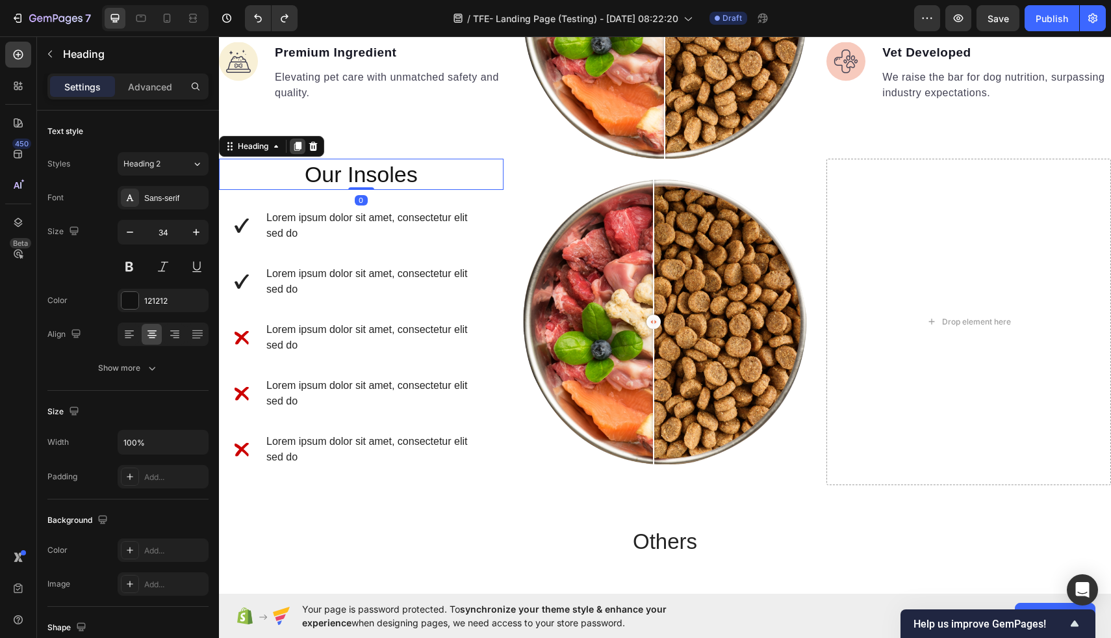
click at [298, 140] on div at bounding box center [298, 146] width 16 height 16
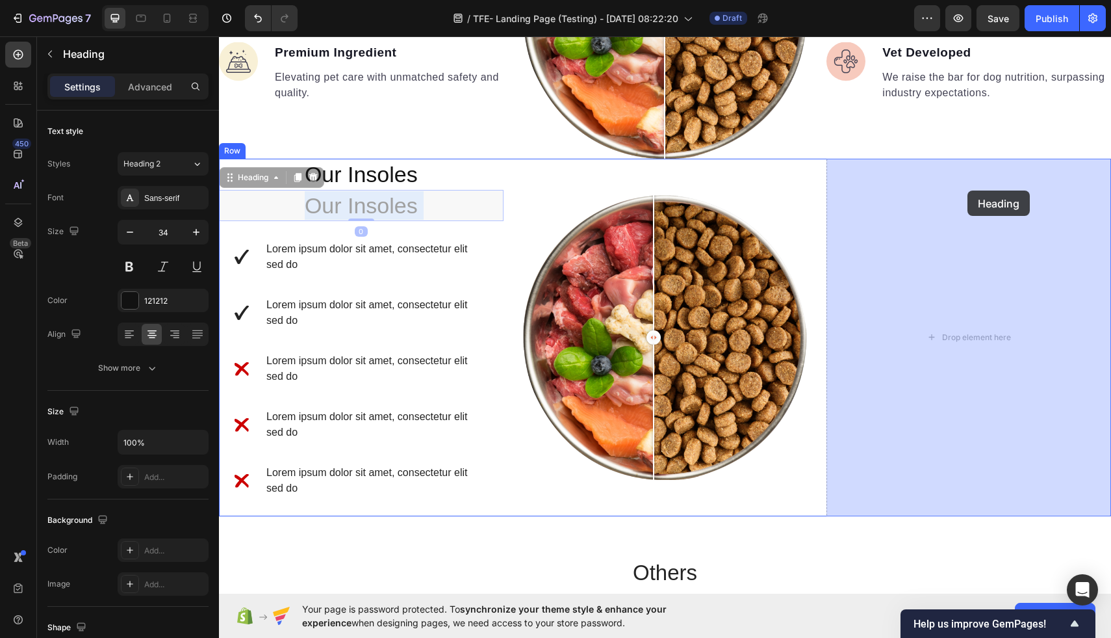
drag, startPoint x: 377, startPoint y: 203, endPoint x: 965, endPoint y: 200, distance: 588.2
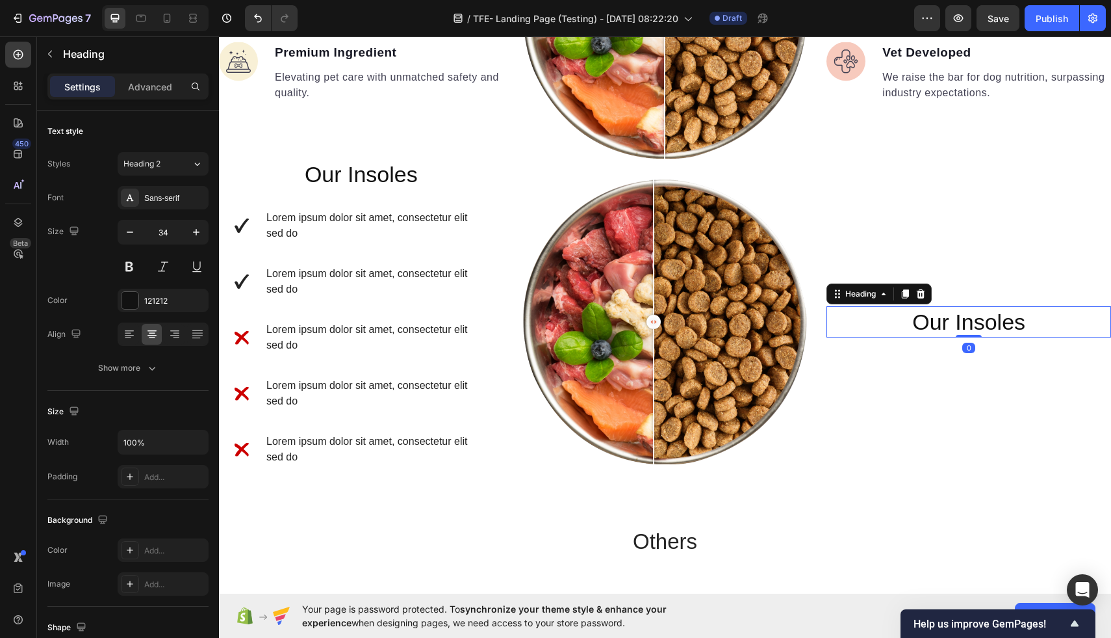
click at [1026, 329] on h2 "Our Insoles" at bounding box center [969, 321] width 285 height 31
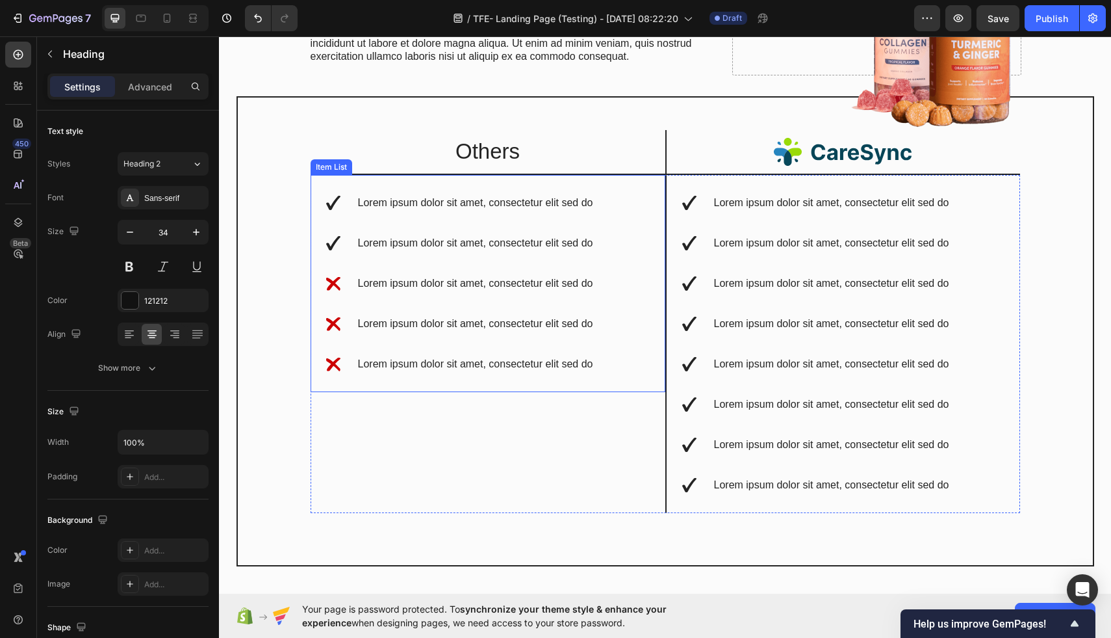
scroll to position [2182, 0]
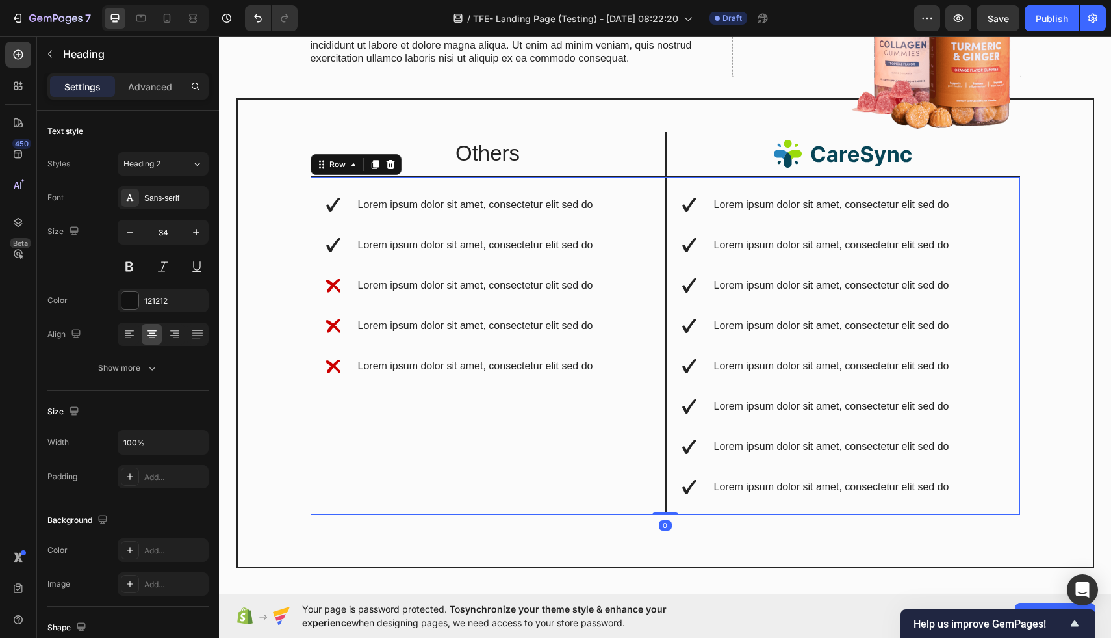
click at [393, 482] on div "Lorem ipsum dolor sit amet, consectetur elit sed do Lorem ipsum dolor sit amet,…" at bounding box center [488, 346] width 355 height 338
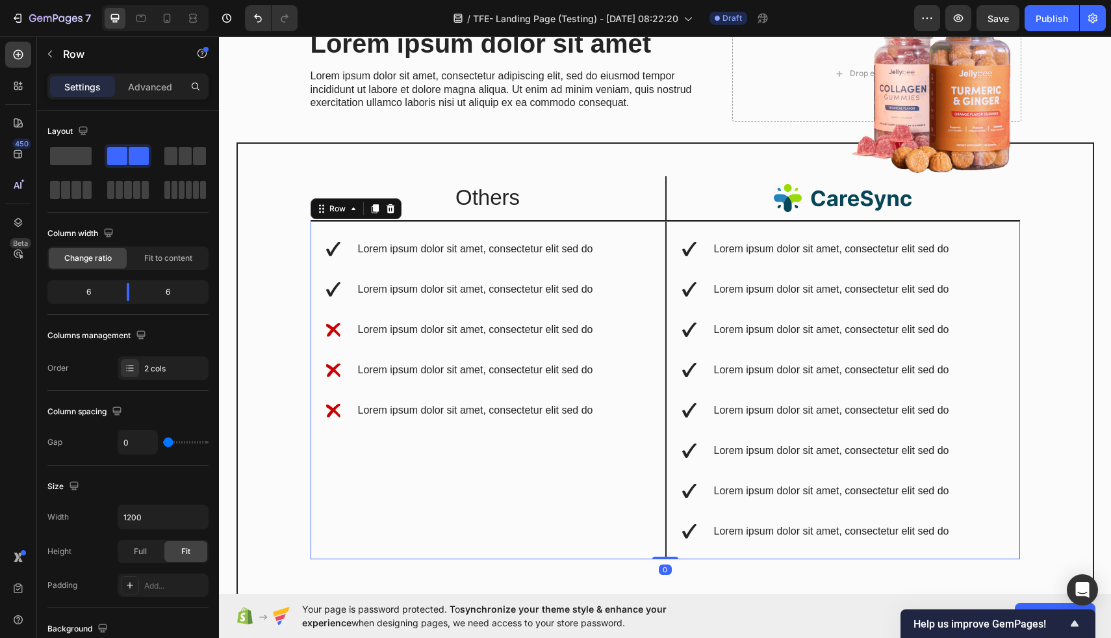
scroll to position [2006, 0]
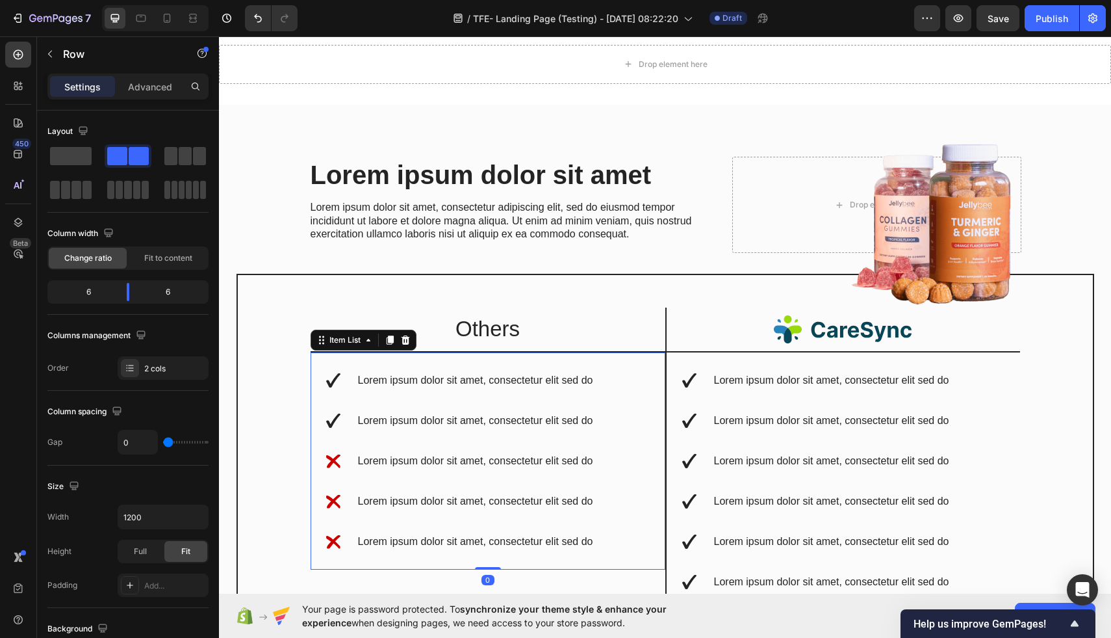
click at [626, 397] on div "Lorem ipsum dolor sit amet, consectetur elit sed do Lorem ipsum dolor sit amet,…" at bounding box center [488, 460] width 355 height 217
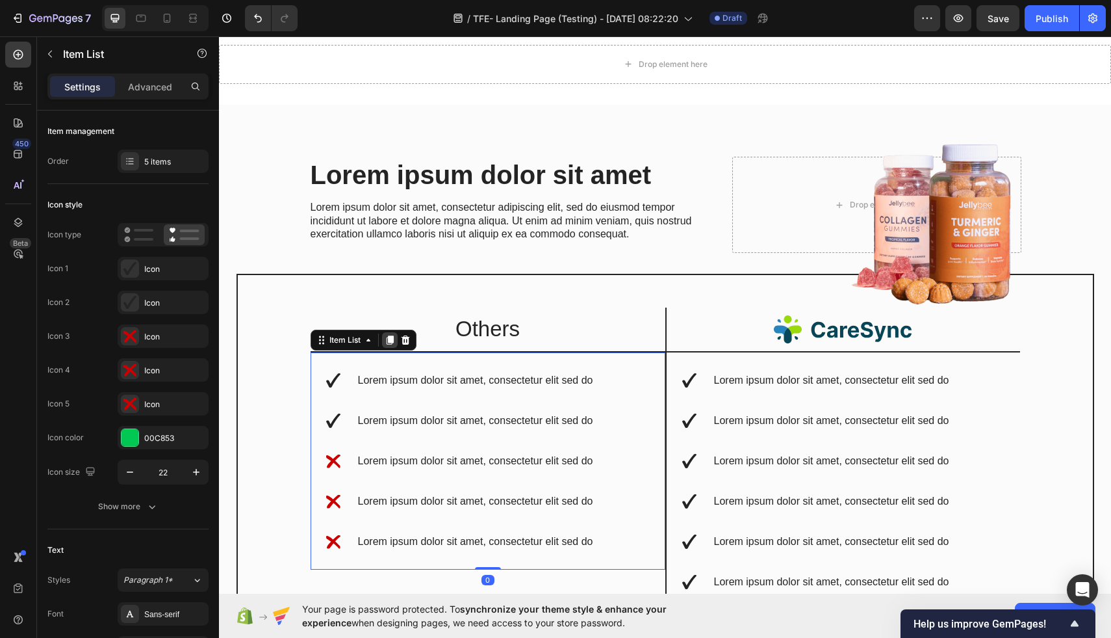
click at [393, 340] on icon at bounding box center [389, 339] width 7 height 9
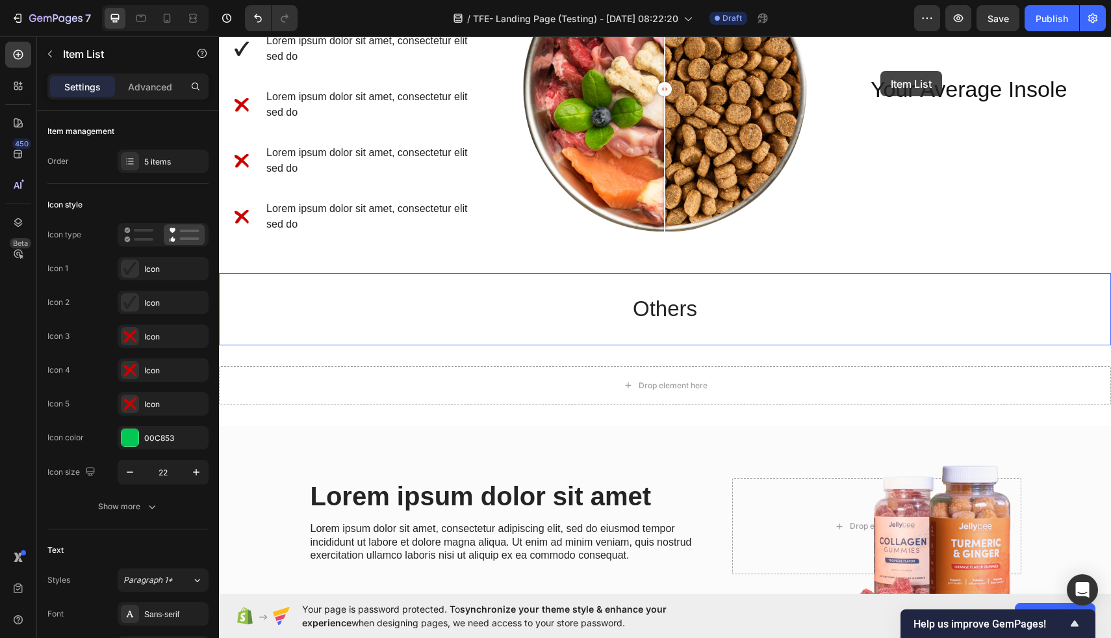
scroll to position [1610, 0]
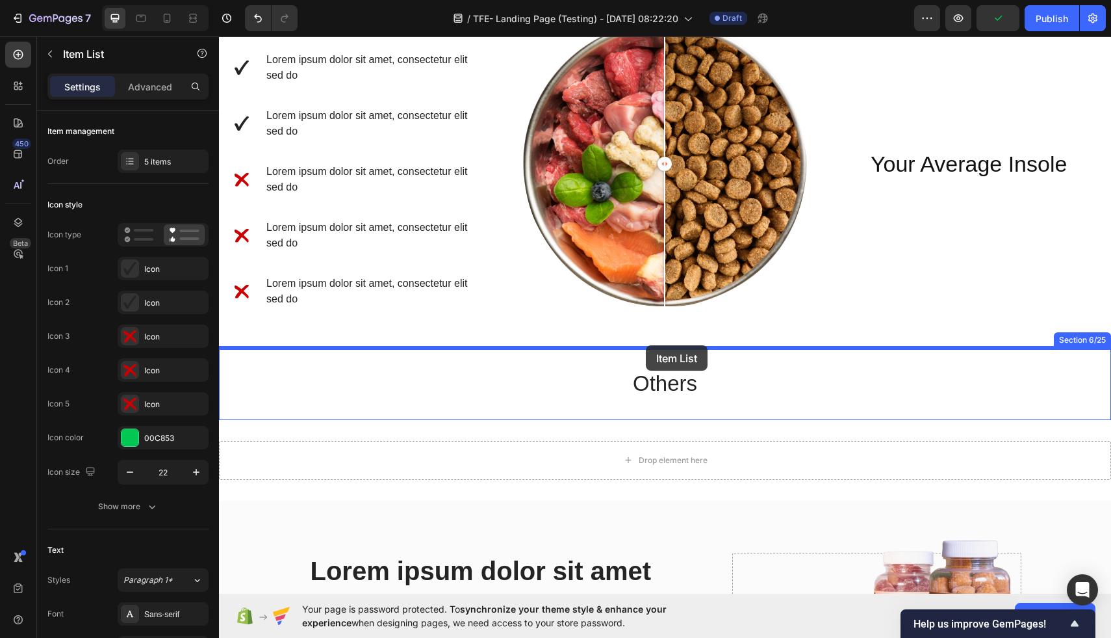
drag, startPoint x: 556, startPoint y: 215, endPoint x: 645, endPoint y: 347, distance: 158.8
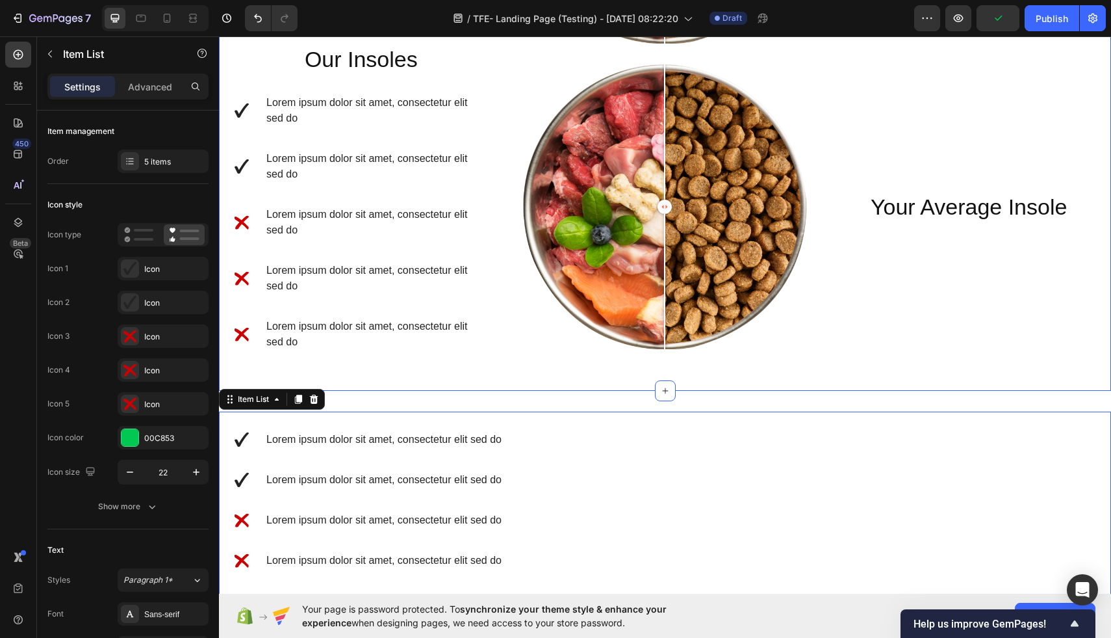
scroll to position [1529, 0]
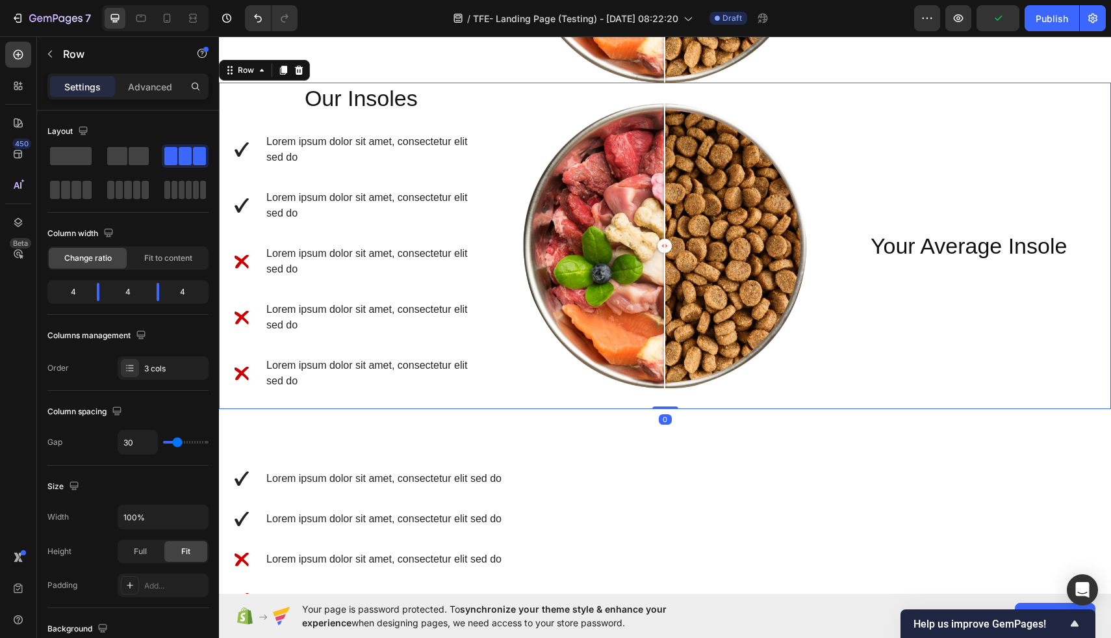
click at [963, 271] on div "Your Average Insole Heading" at bounding box center [969, 246] width 285 height 326
click at [963, 247] on h2 "Your Average Insole" at bounding box center [969, 245] width 285 height 31
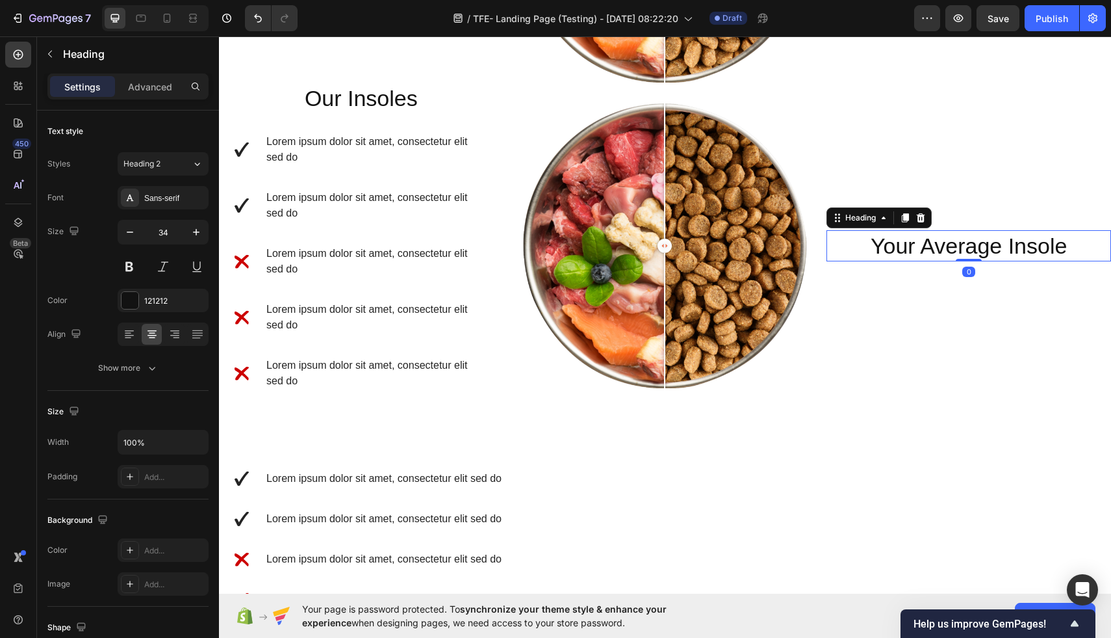
scroll to position [1513, 0]
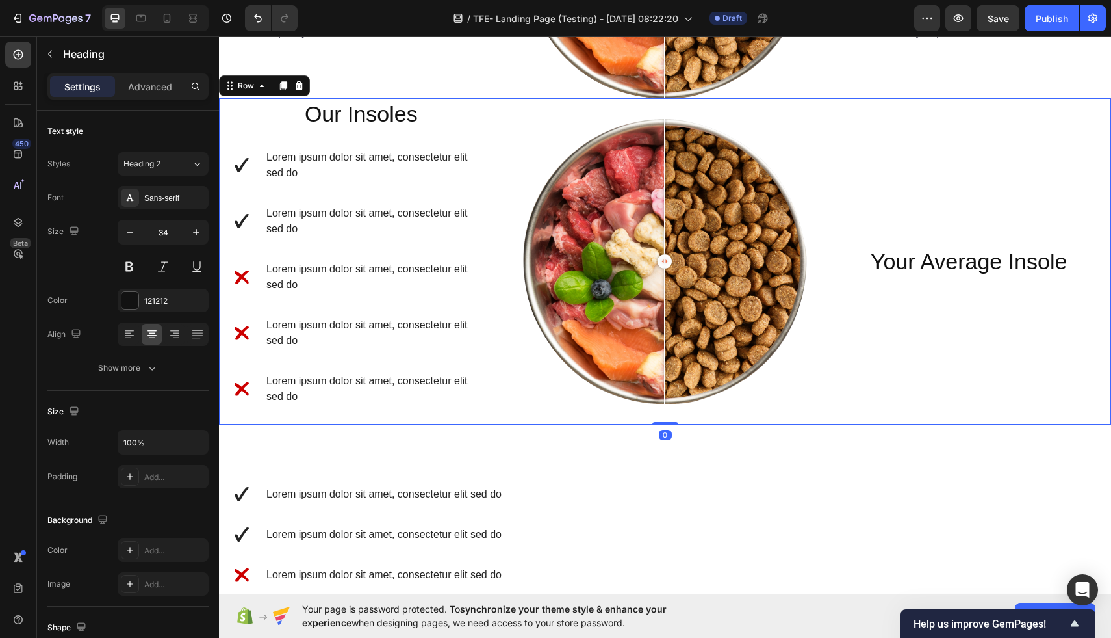
click at [948, 190] on div "Your Average Insole Heading" at bounding box center [969, 261] width 285 height 326
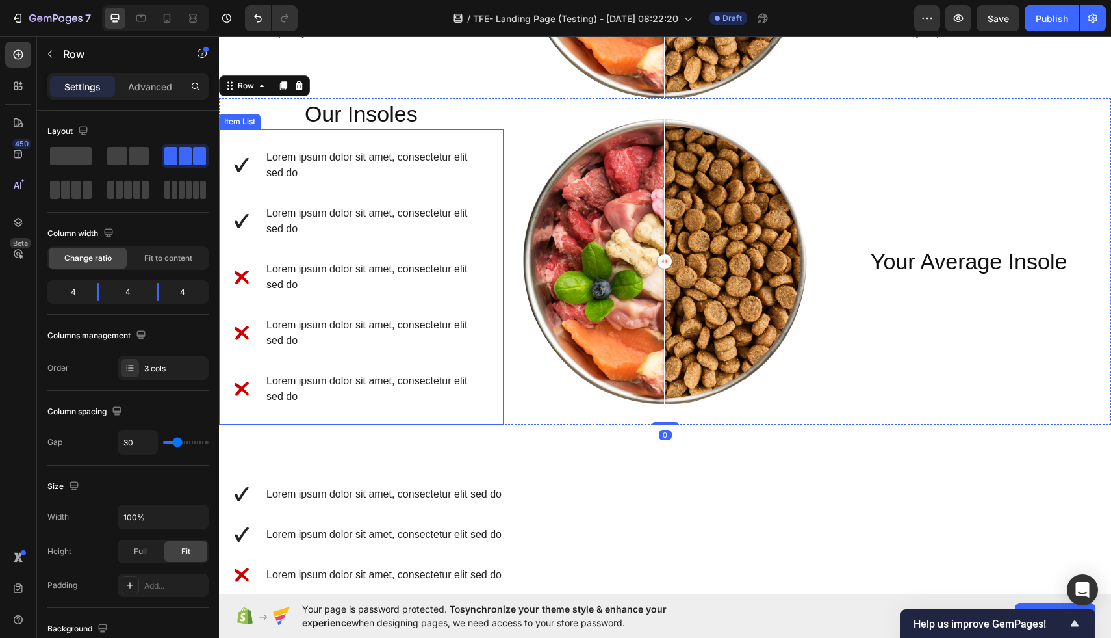
click at [496, 153] on div "Lorem ipsum dolor sit amet, consectetur elit sed do Lorem ipsum dolor sit amet,…" at bounding box center [361, 276] width 285 height 295
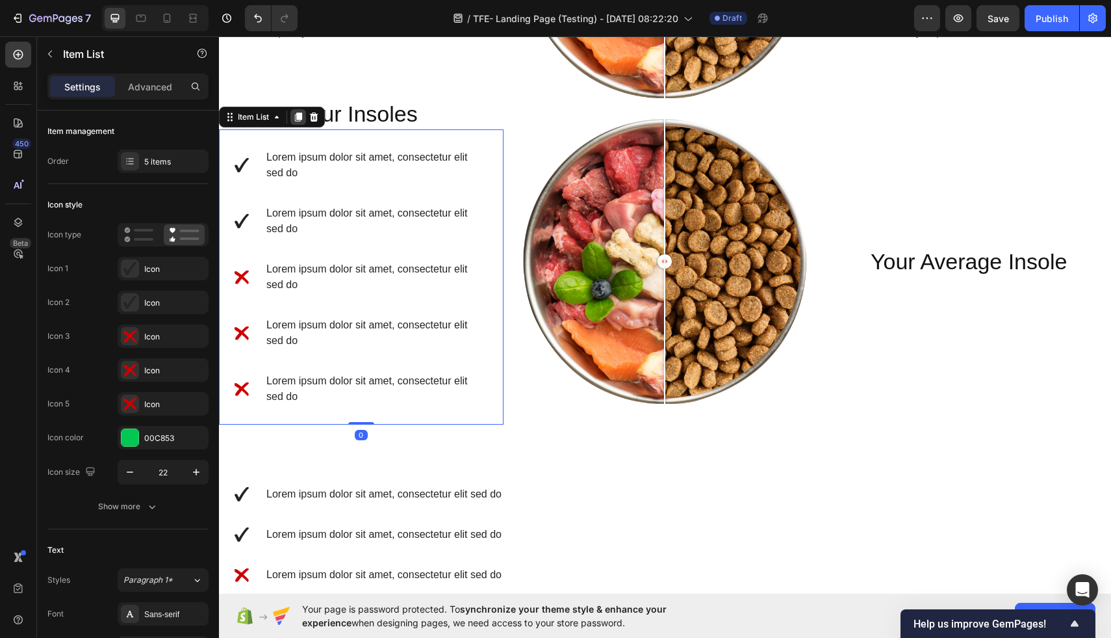
click at [296, 118] on icon at bounding box center [298, 117] width 10 height 10
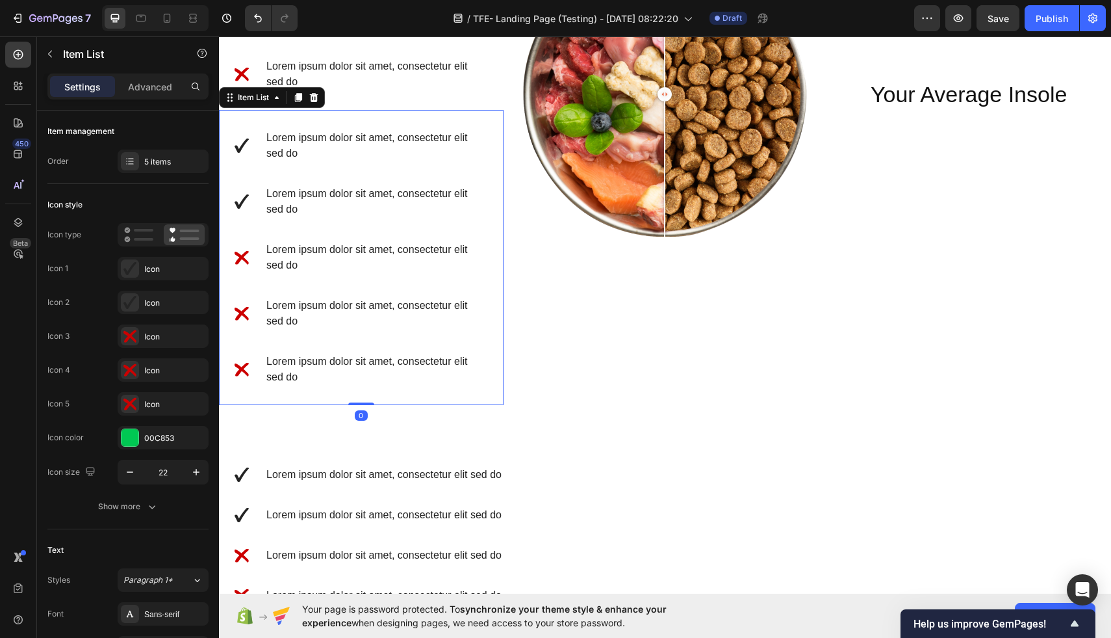
scroll to position [1855, 0]
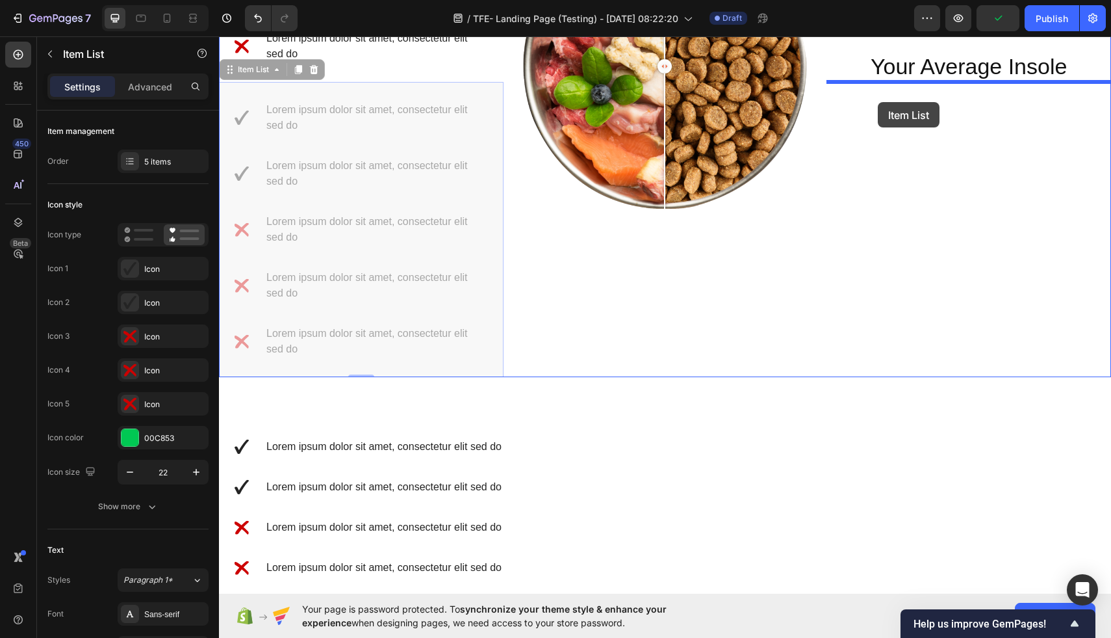
drag, startPoint x: 240, startPoint y: 72, endPoint x: 878, endPoint y: 102, distance: 638.2
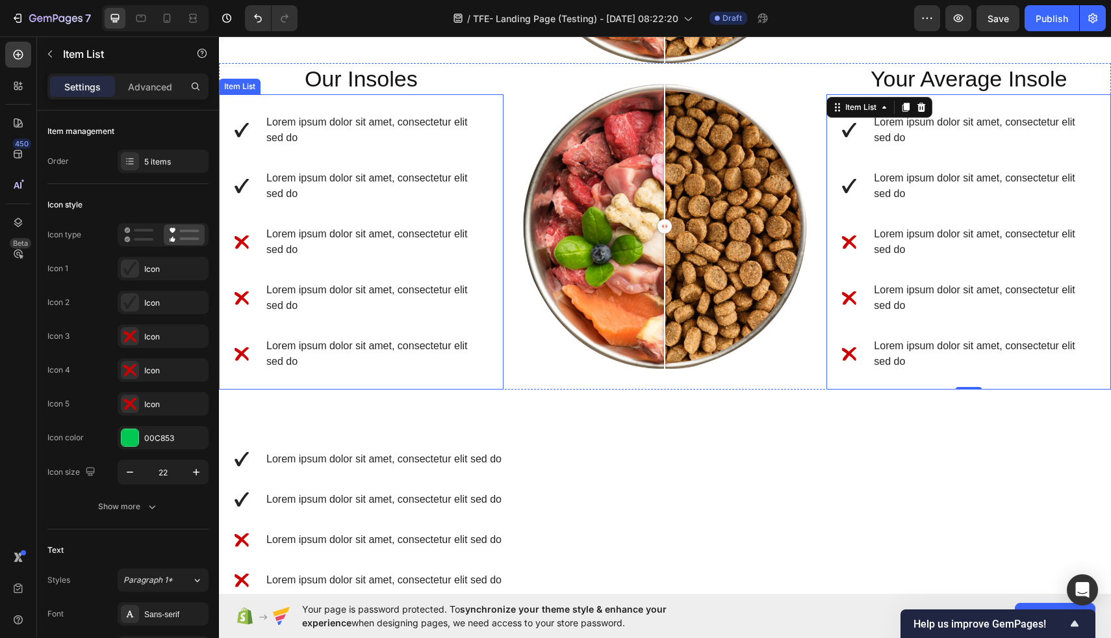
scroll to position [1647, 0]
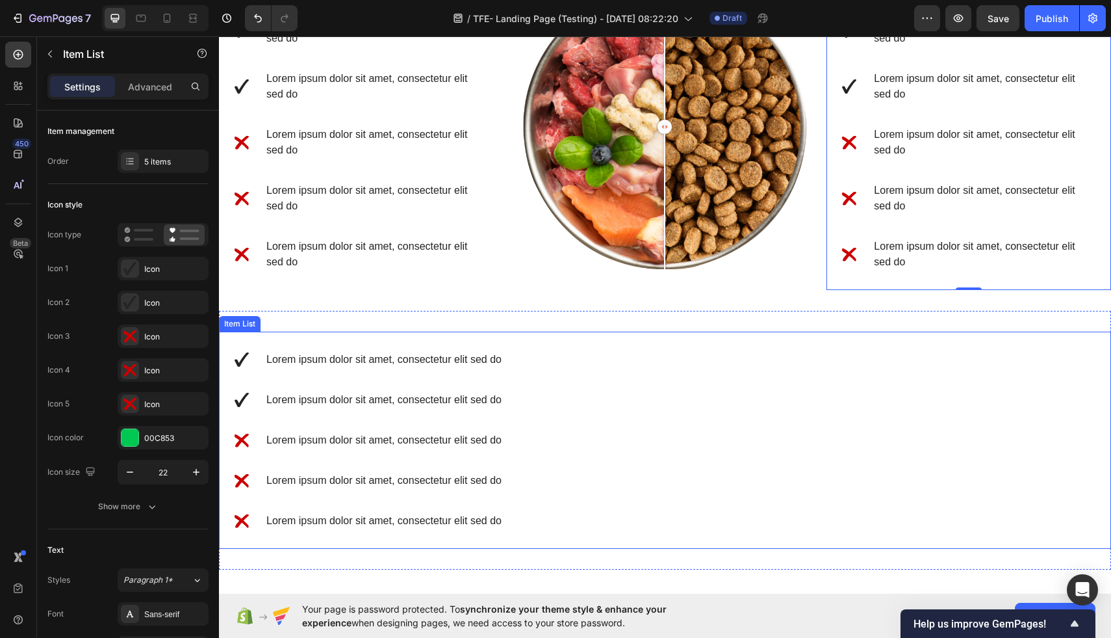
click at [428, 357] on p "Lorem ipsum dolor sit amet, consectetur elit sed do" at bounding box center [383, 360] width 235 height 16
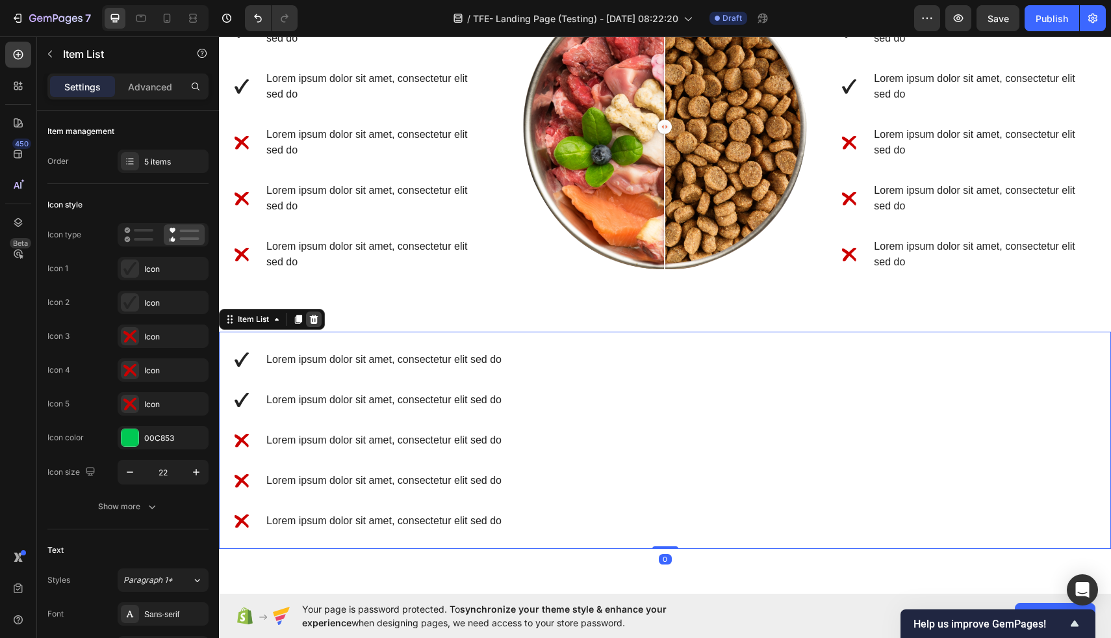
click at [317, 320] on icon at bounding box center [314, 319] width 8 height 9
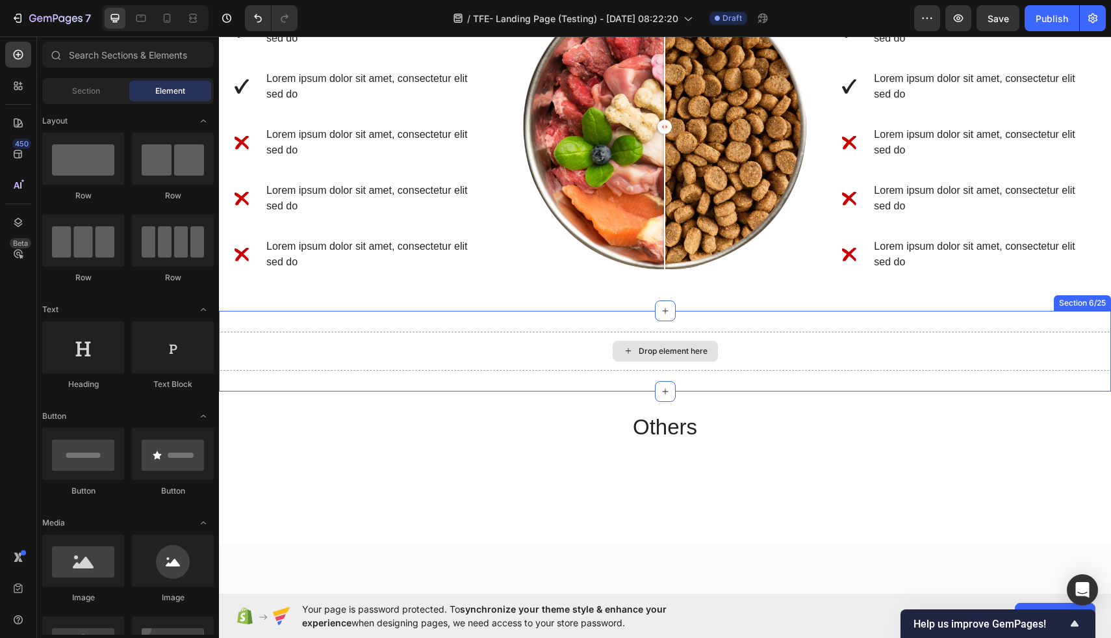
click at [727, 346] on div "Drop element here" at bounding box center [665, 350] width 892 height 39
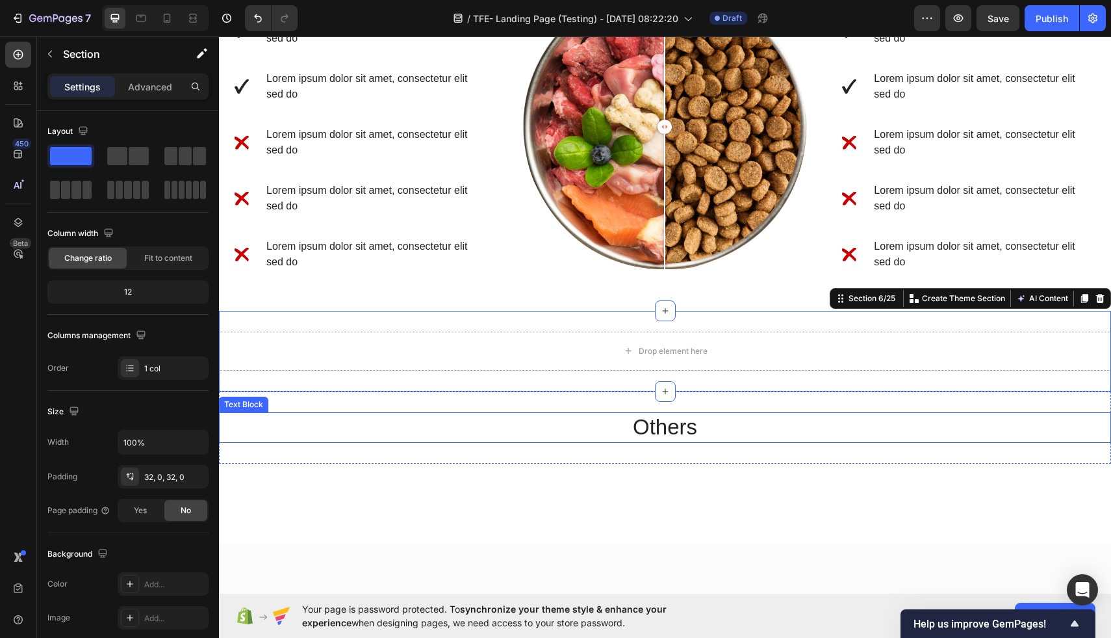
click at [693, 413] on p "Others" at bounding box center [665, 427] width 890 height 28
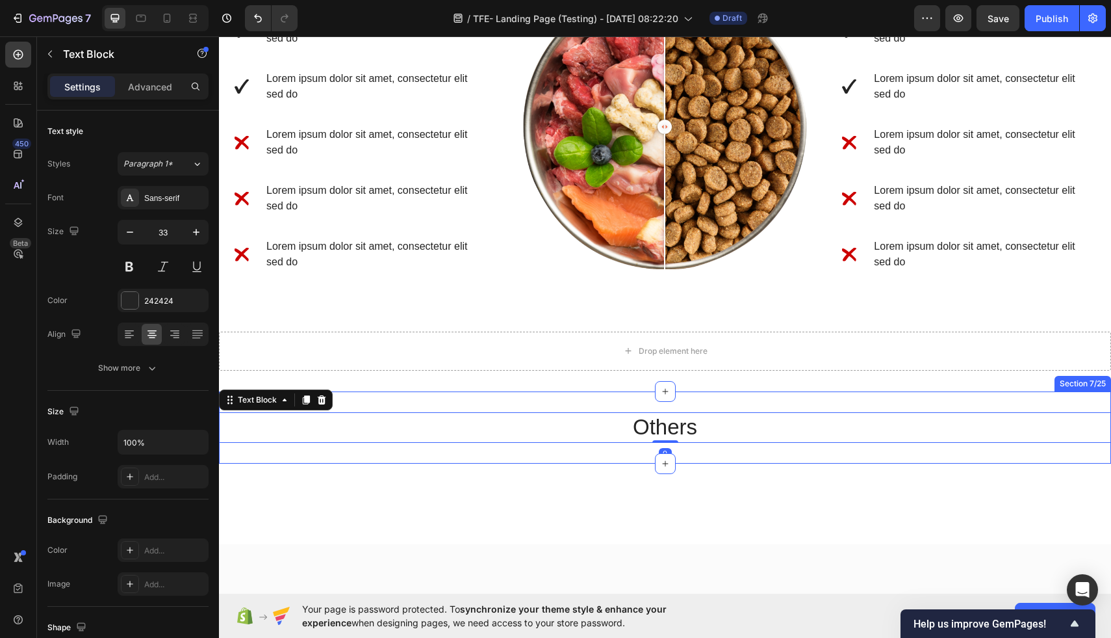
click at [775, 393] on div "Others Text Block 0 Section 7/25" at bounding box center [665, 427] width 892 height 72
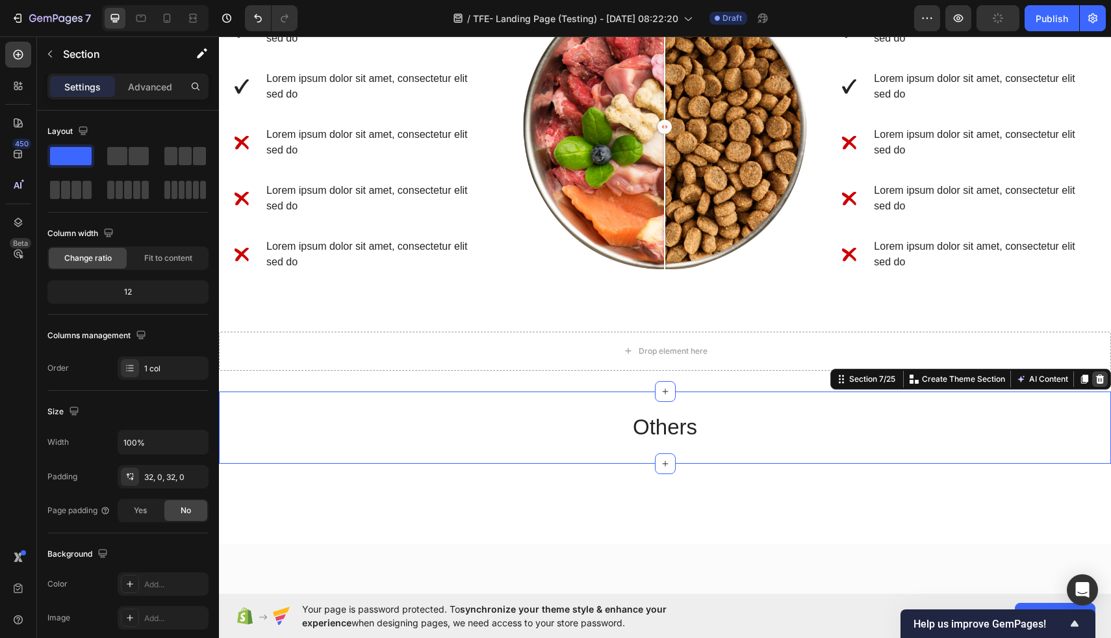
click at [1099, 378] on icon at bounding box center [1100, 379] width 10 height 10
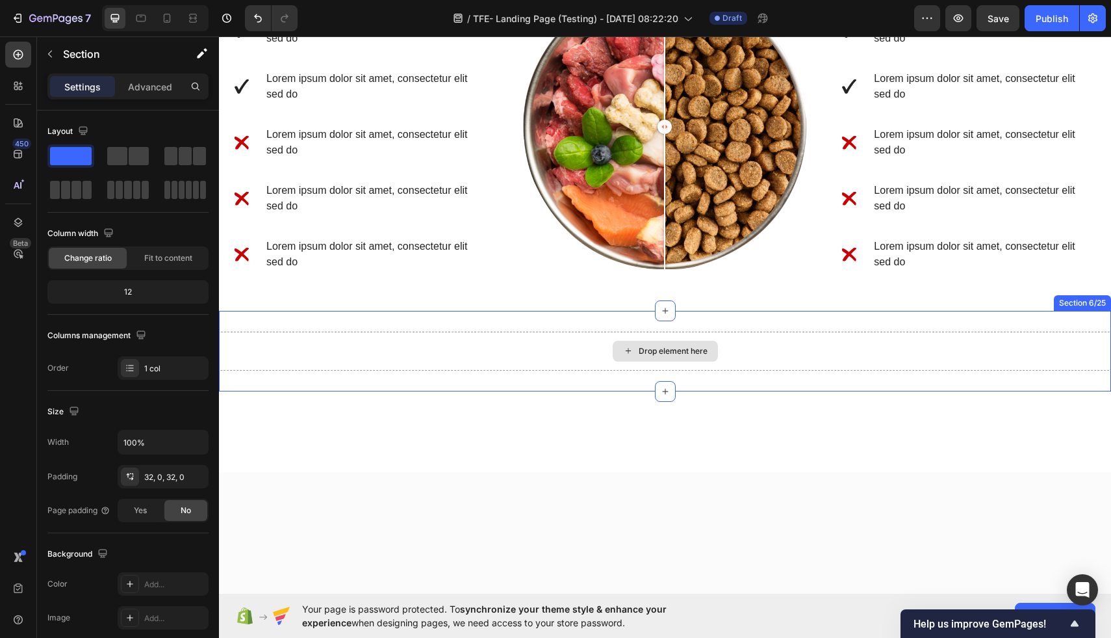
click at [879, 340] on div "Drop element here" at bounding box center [665, 350] width 892 height 39
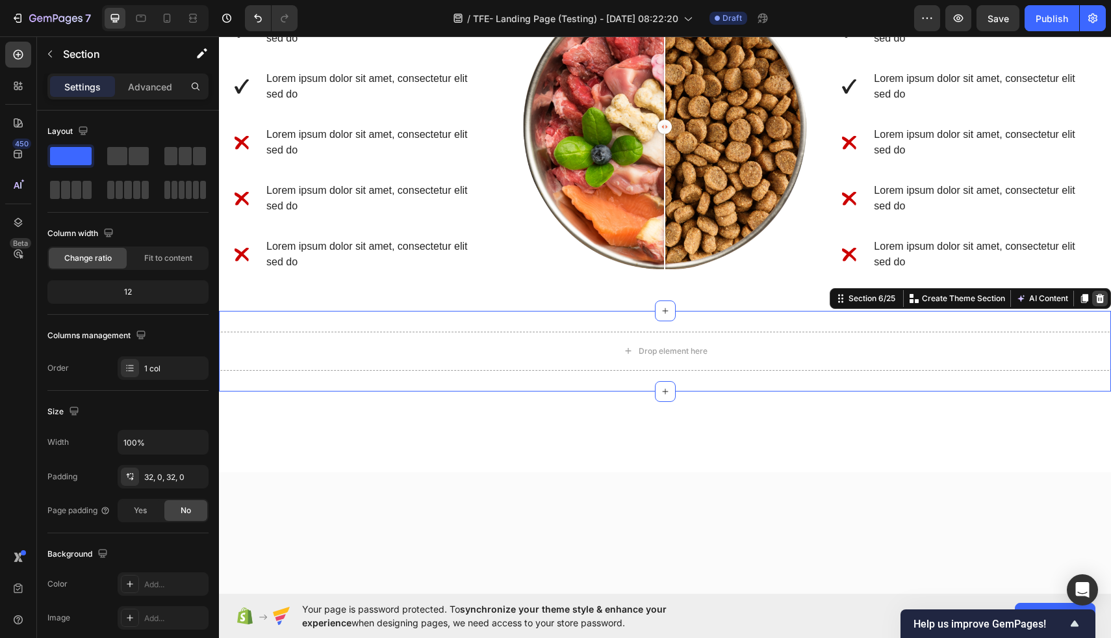
click at [1100, 300] on icon at bounding box center [1100, 298] width 8 height 9
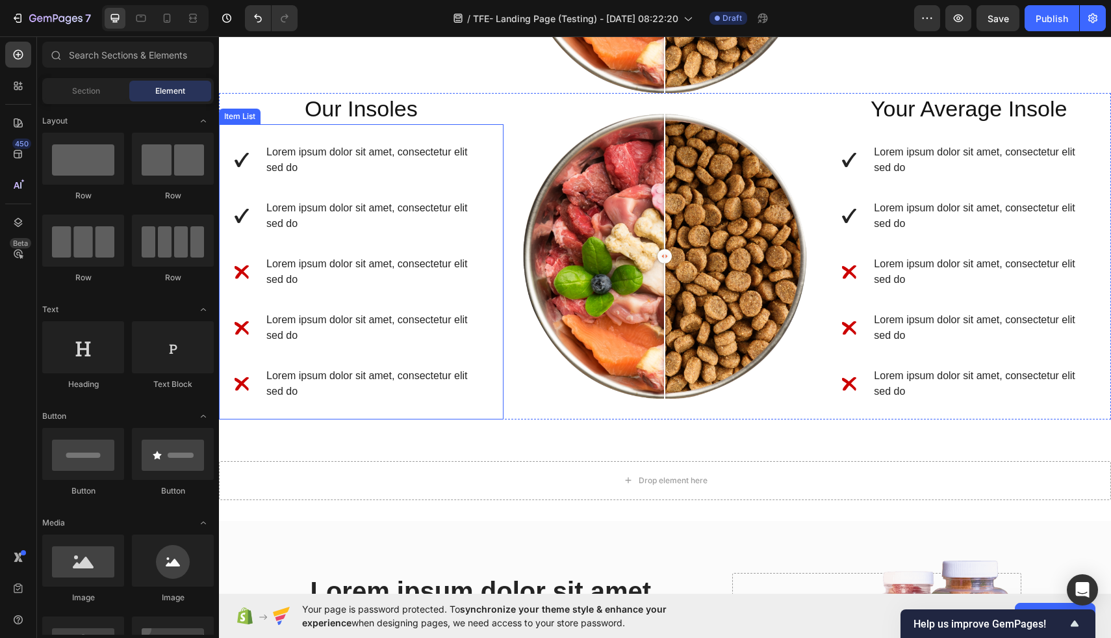
scroll to position [1458, 0]
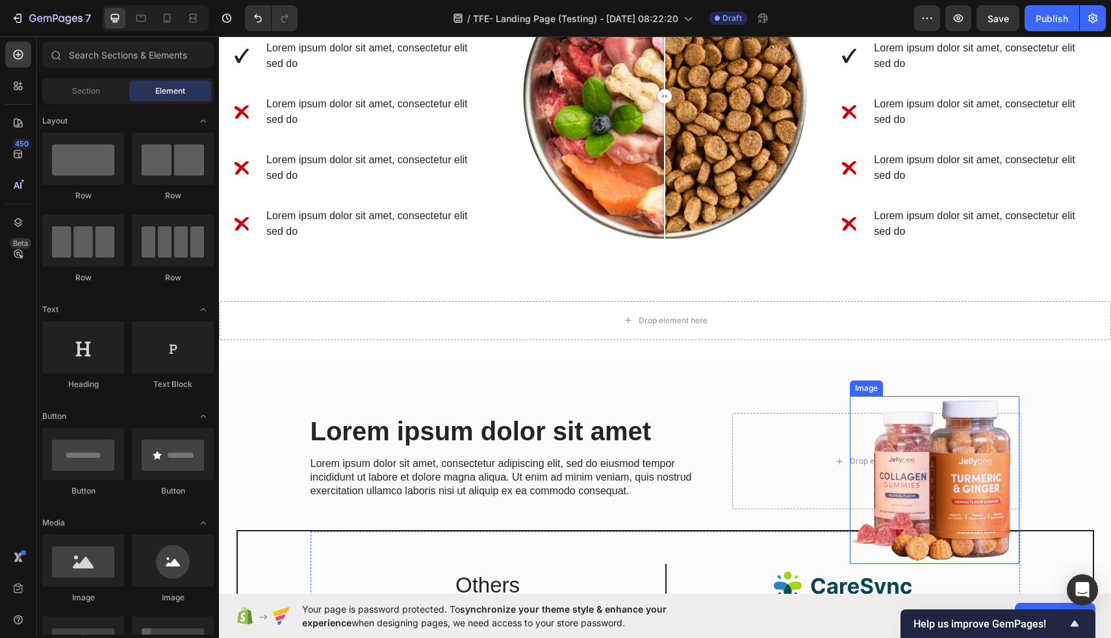
scroll to position [1725, 0]
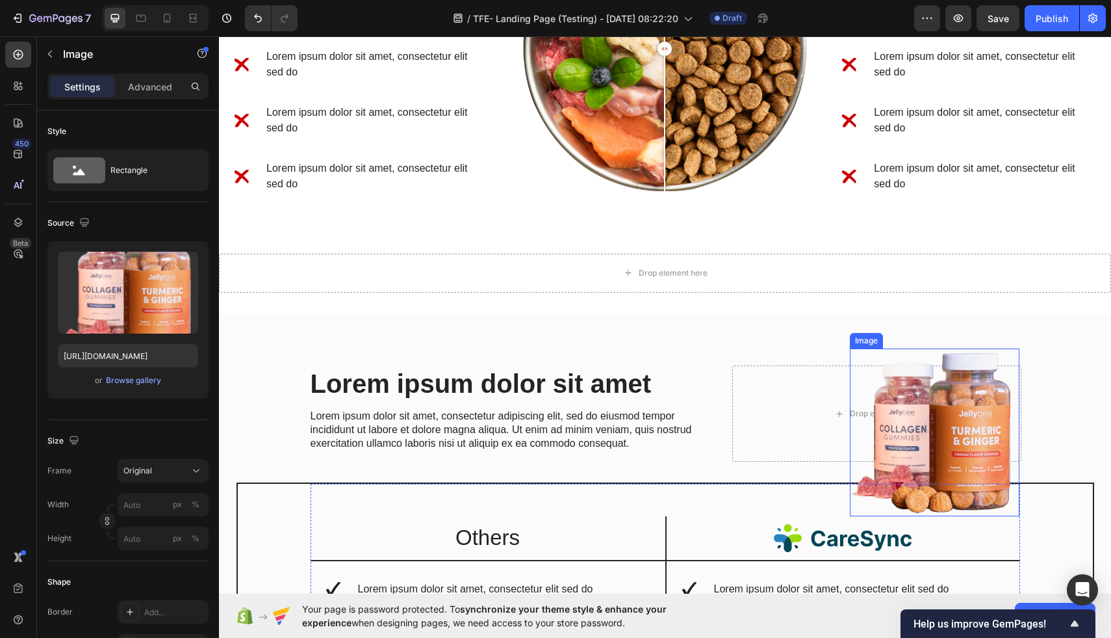
click at [890, 436] on img at bounding box center [935, 432] width 170 height 168
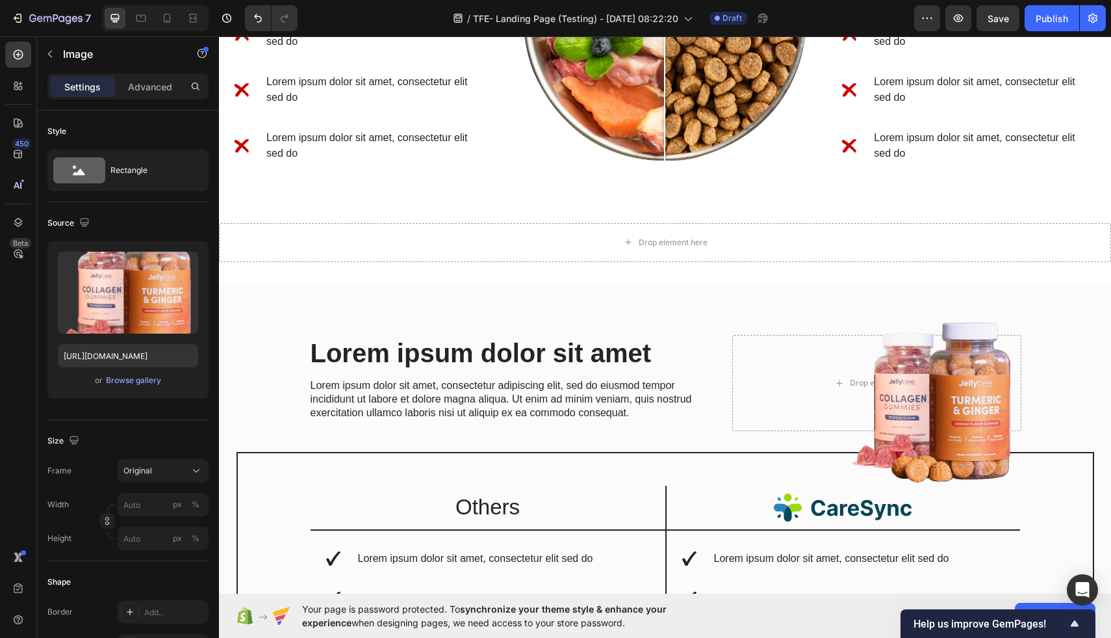
scroll to position [1788, 0]
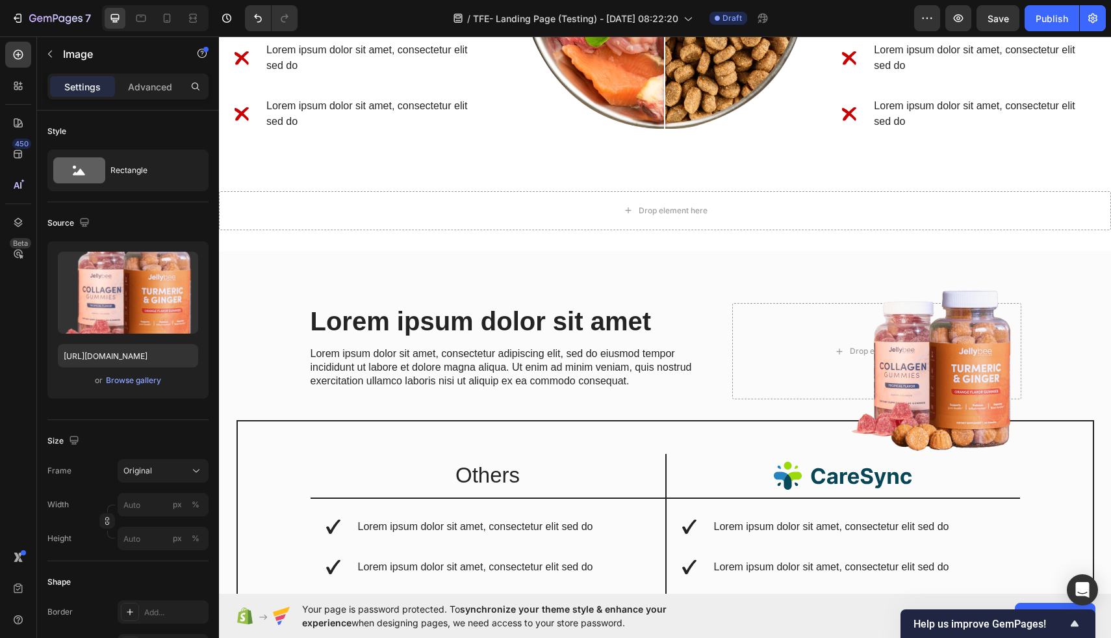
click at [921, 328] on img at bounding box center [935, 370] width 170 height 168
click at [927, 412] on img at bounding box center [935, 370] width 170 height 168
click at [467, 283] on div "Lorem ipsum dolor sit amet Heading Lorem ipsum dolor sit amet, consectetur adip…" at bounding box center [665, 586] width 892 height 670
click at [976, 400] on img at bounding box center [935, 370] width 170 height 168
click at [920, 275] on icon at bounding box center [920, 274] width 7 height 9
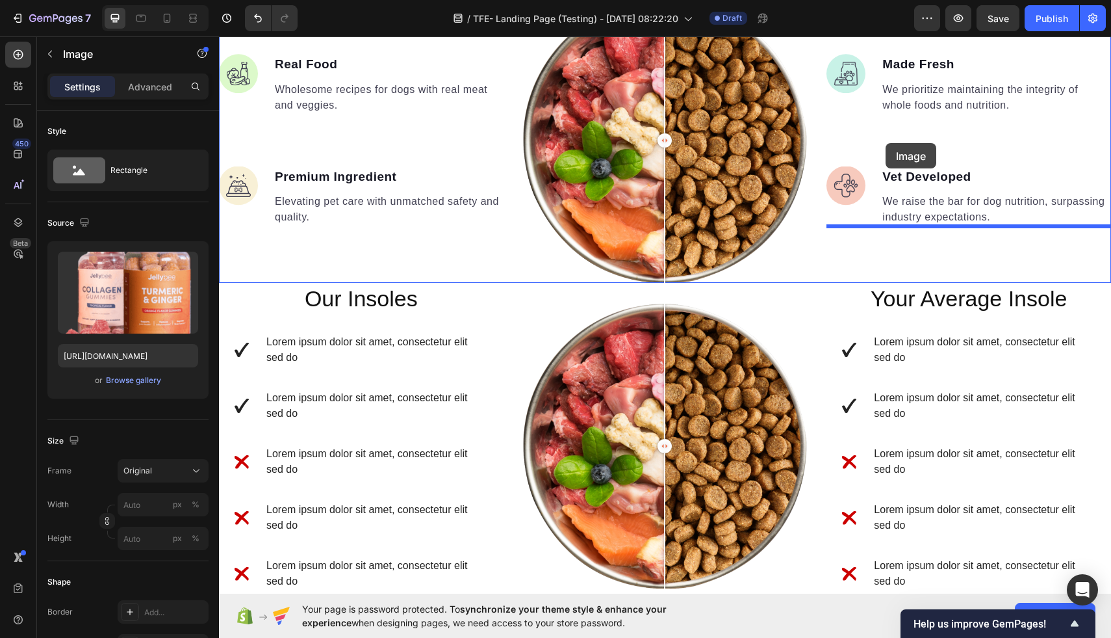
scroll to position [1326, 0]
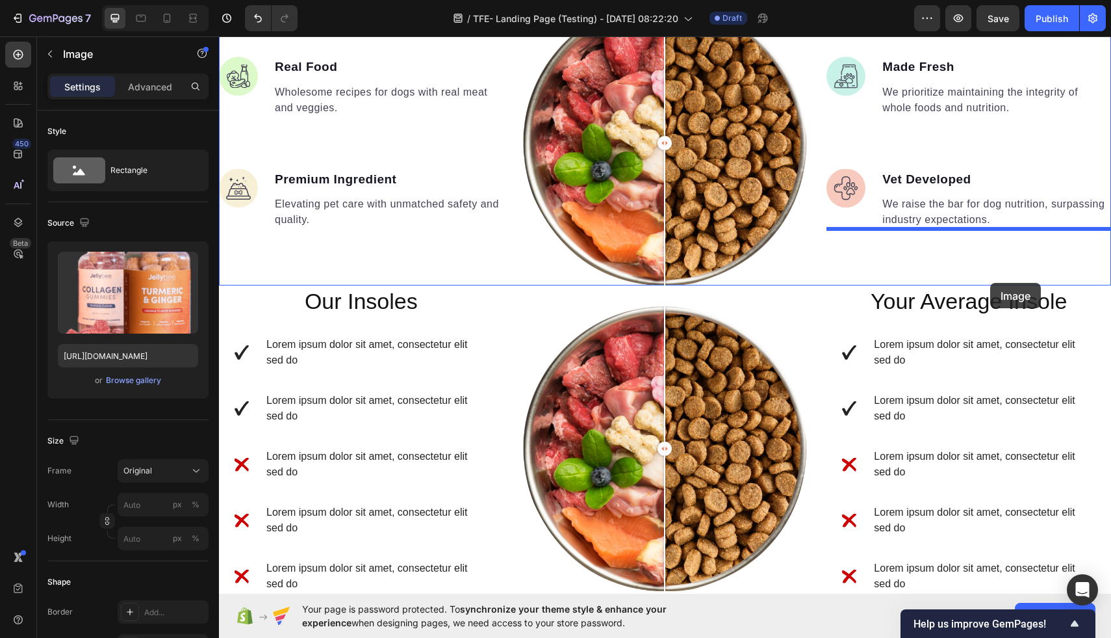
drag, startPoint x: 957, startPoint y: 320, endPoint x: 990, endPoint y: 283, distance: 50.6
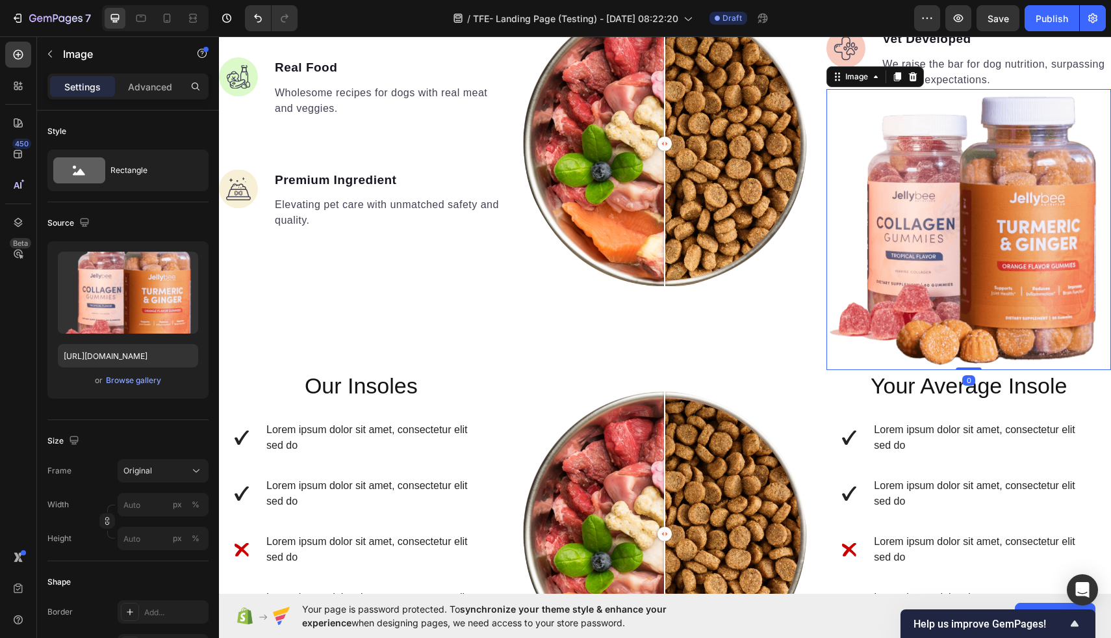
click at [1007, 281] on img at bounding box center [969, 229] width 285 height 281
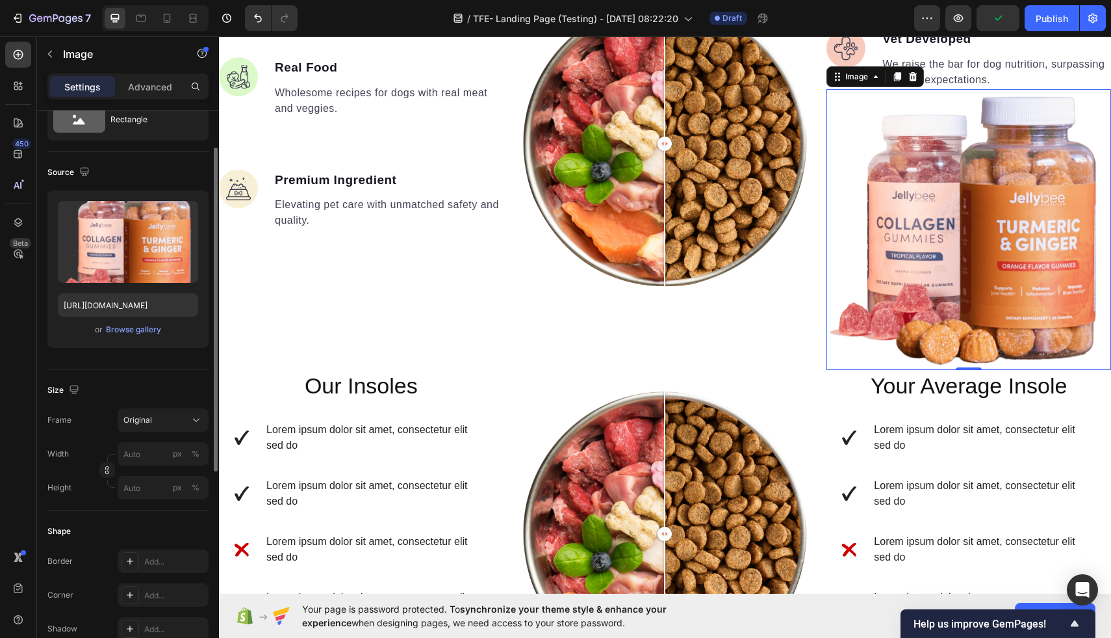
scroll to position [64, 0]
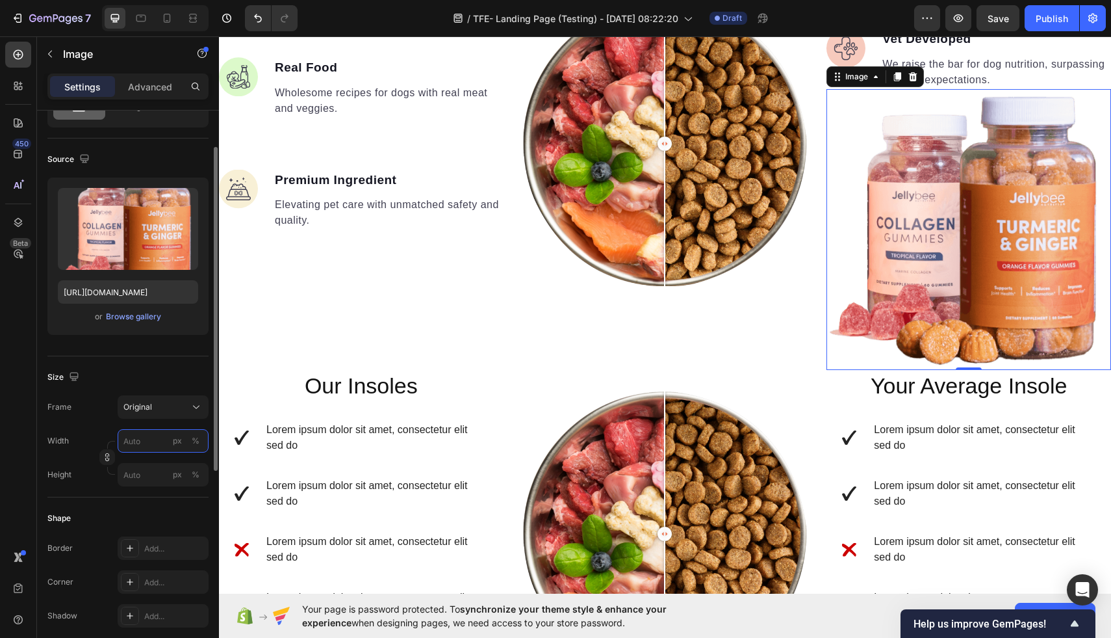
click at [146, 443] on input "px %" at bounding box center [163, 440] width 91 height 23
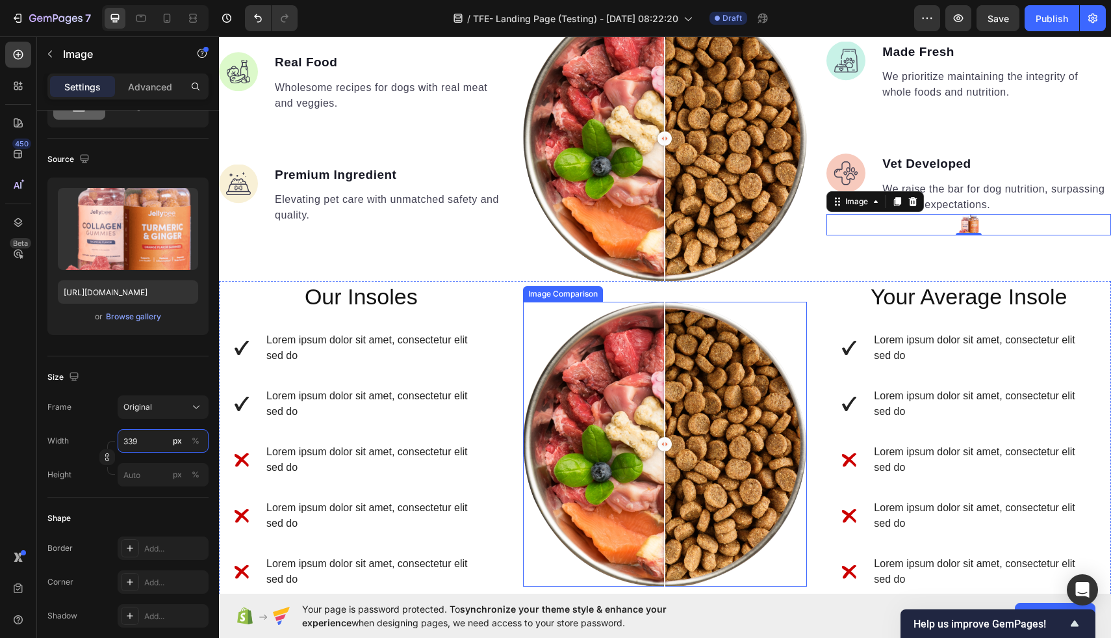
scroll to position [1383, 0]
type input "3"
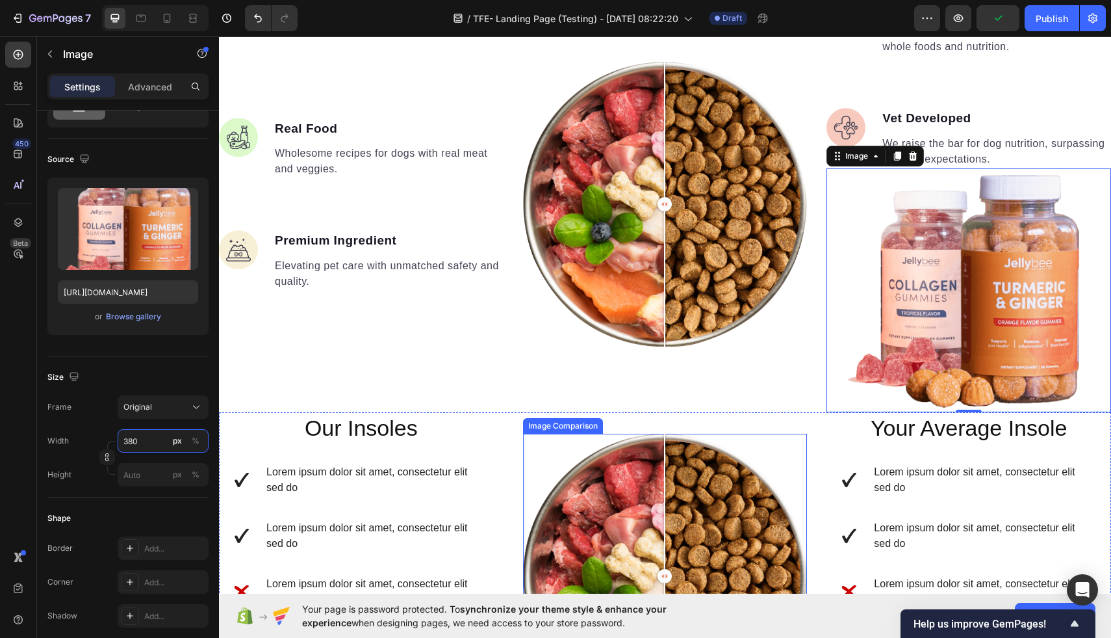
scroll to position [1396, 0]
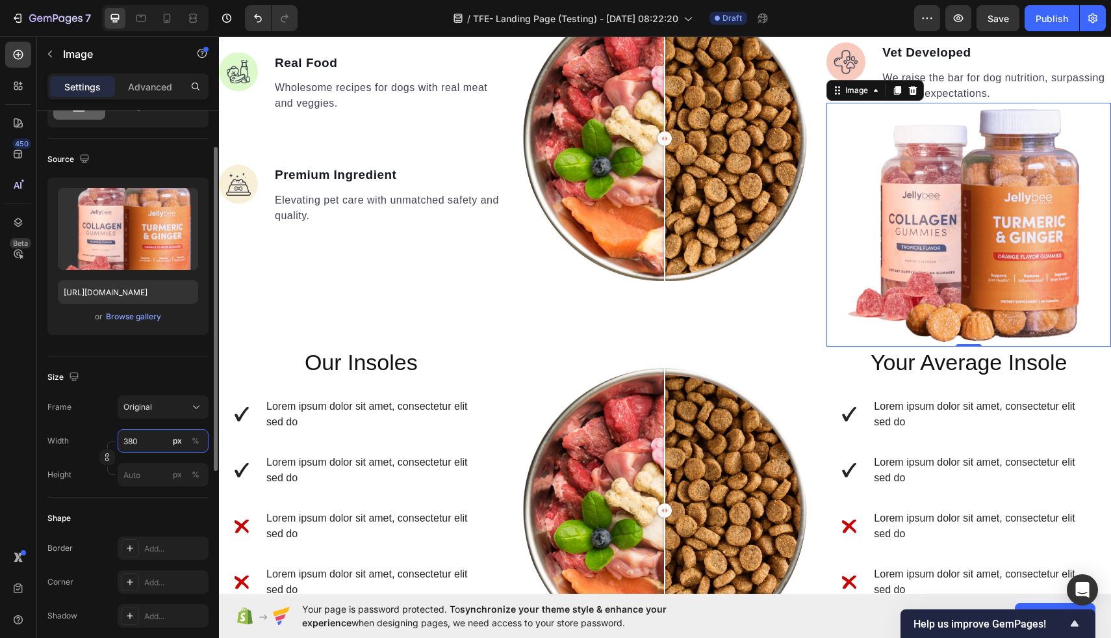
click at [127, 441] on input "380" at bounding box center [163, 440] width 91 height 23
click at [129, 440] on input "380" at bounding box center [163, 440] width 91 height 23
click at [141, 439] on input "380" at bounding box center [163, 440] width 91 height 23
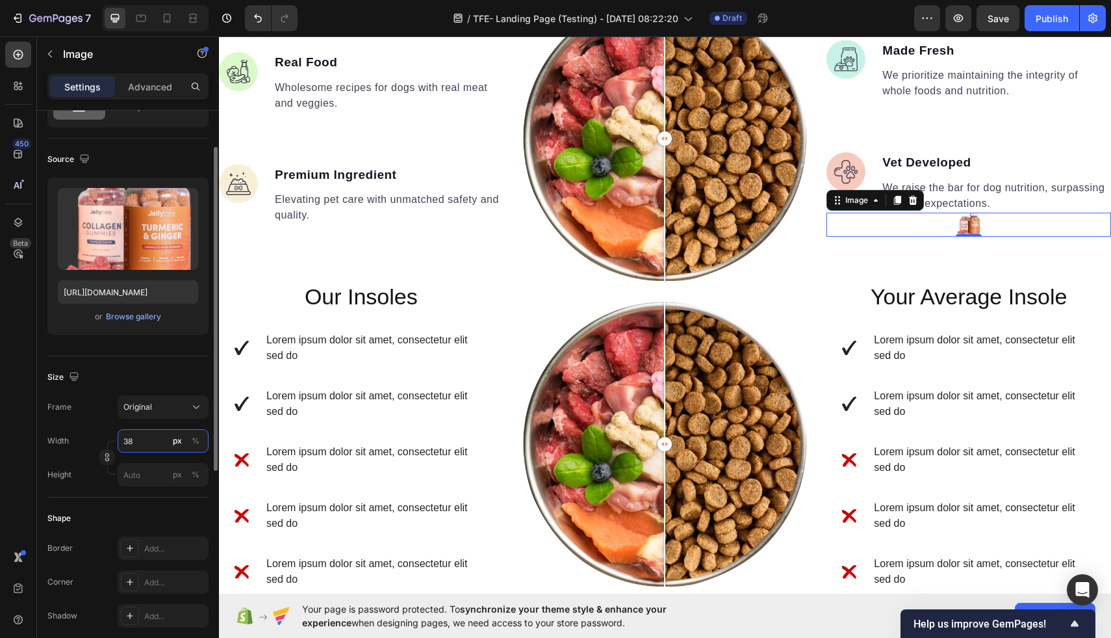
type input "3"
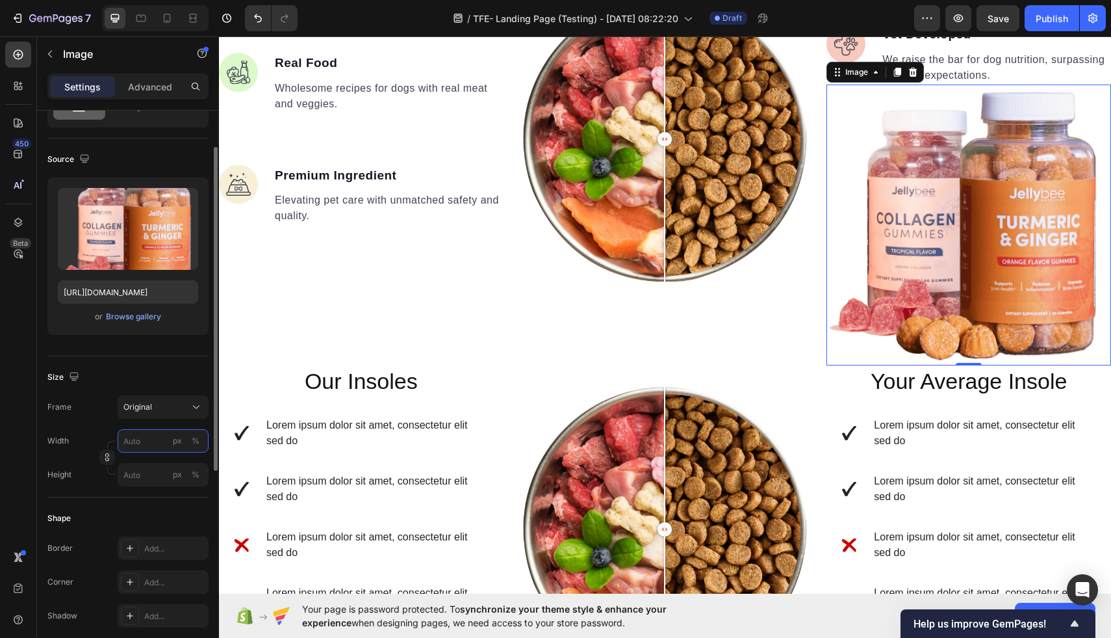
type input "3"
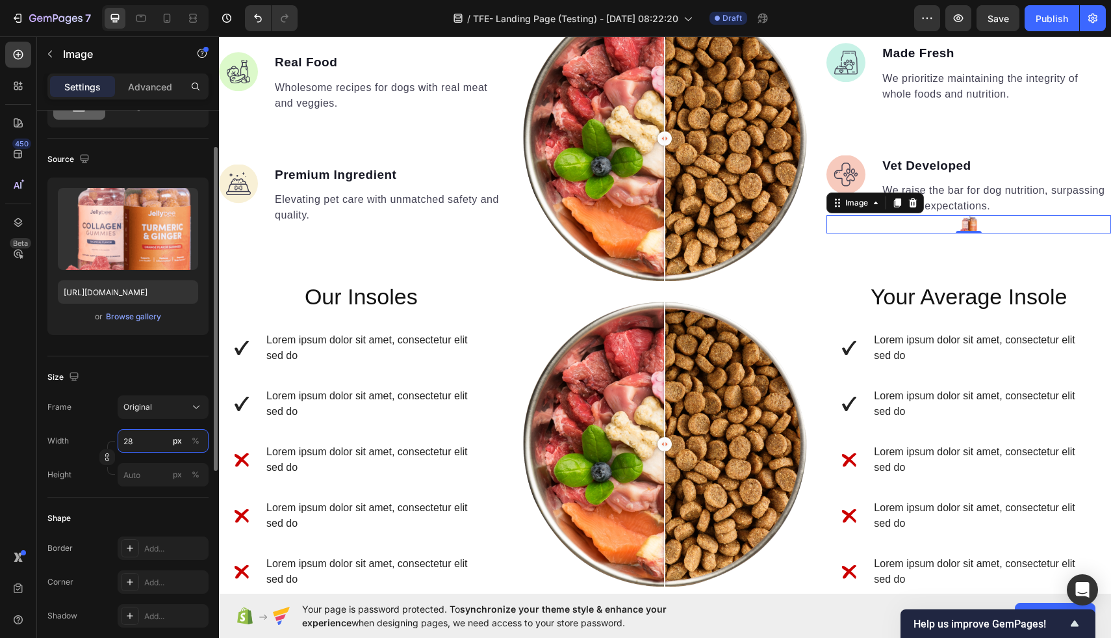
scroll to position [0, 0]
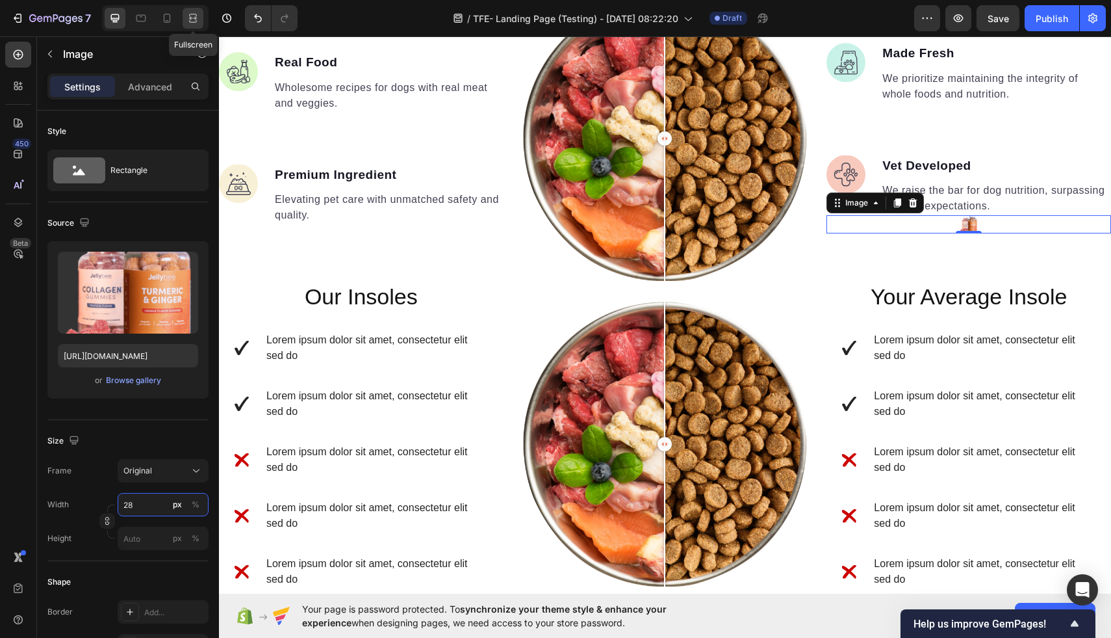
type input "28"
click at [200, 12] on icon at bounding box center [193, 18] width 13 height 13
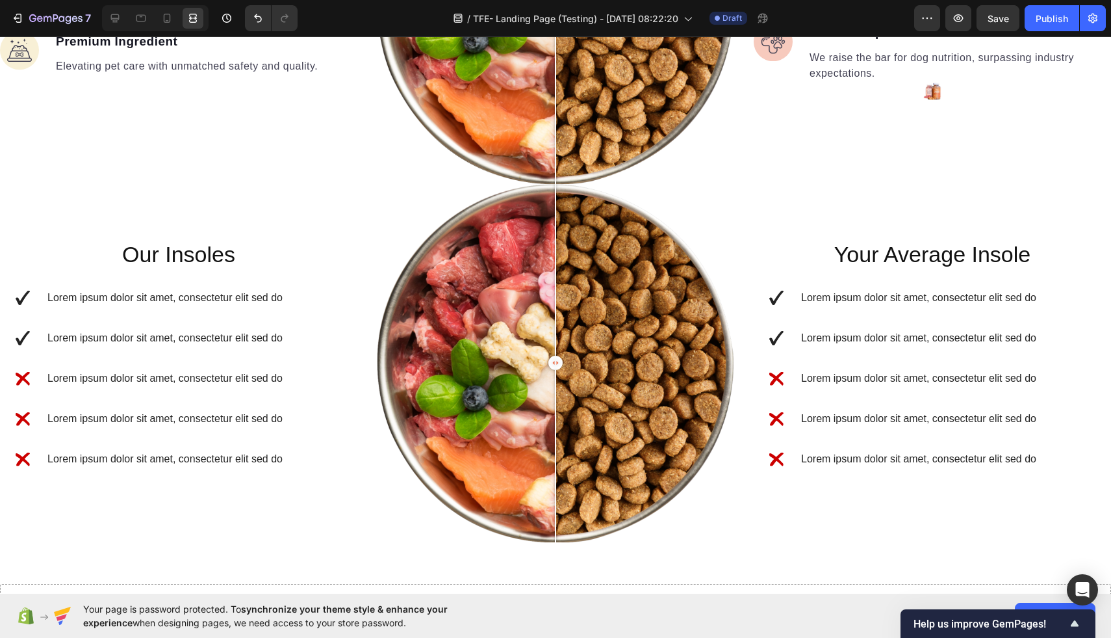
scroll to position [1467, 0]
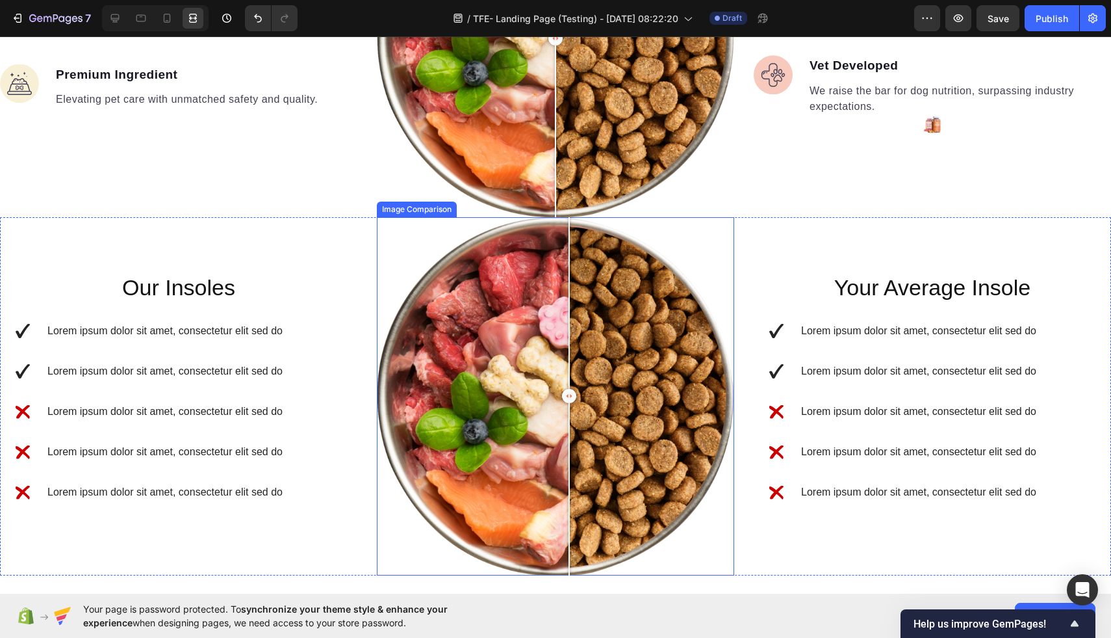
click at [569, 244] on div at bounding box center [555, 395] width 357 height 357
click at [468, 244] on div at bounding box center [555, 395] width 357 height 357
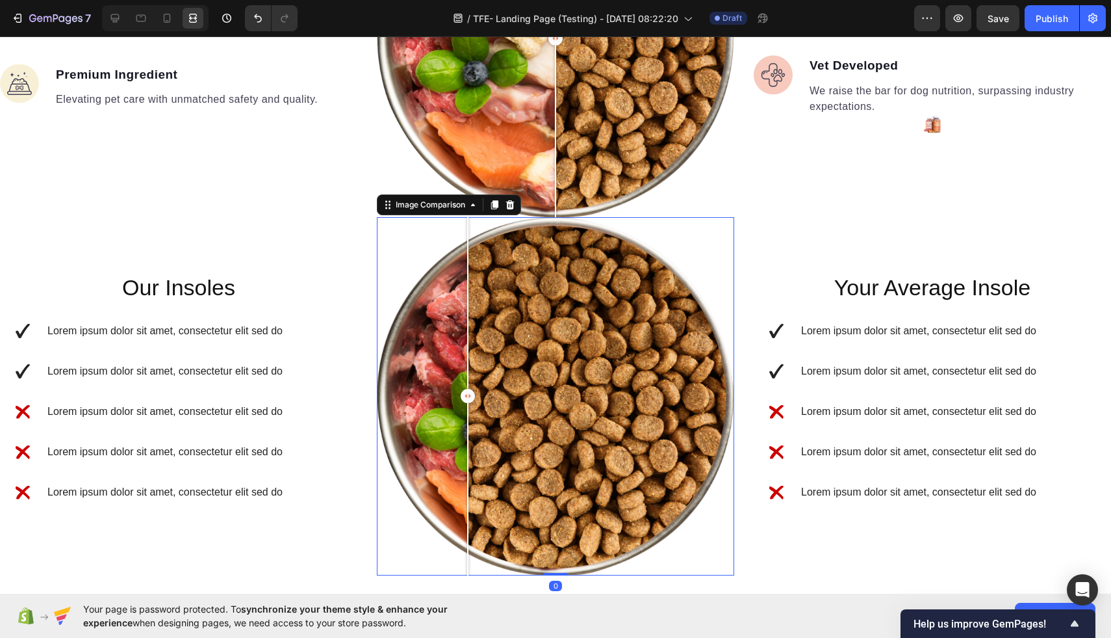
click at [405, 244] on div at bounding box center [555, 395] width 357 height 357
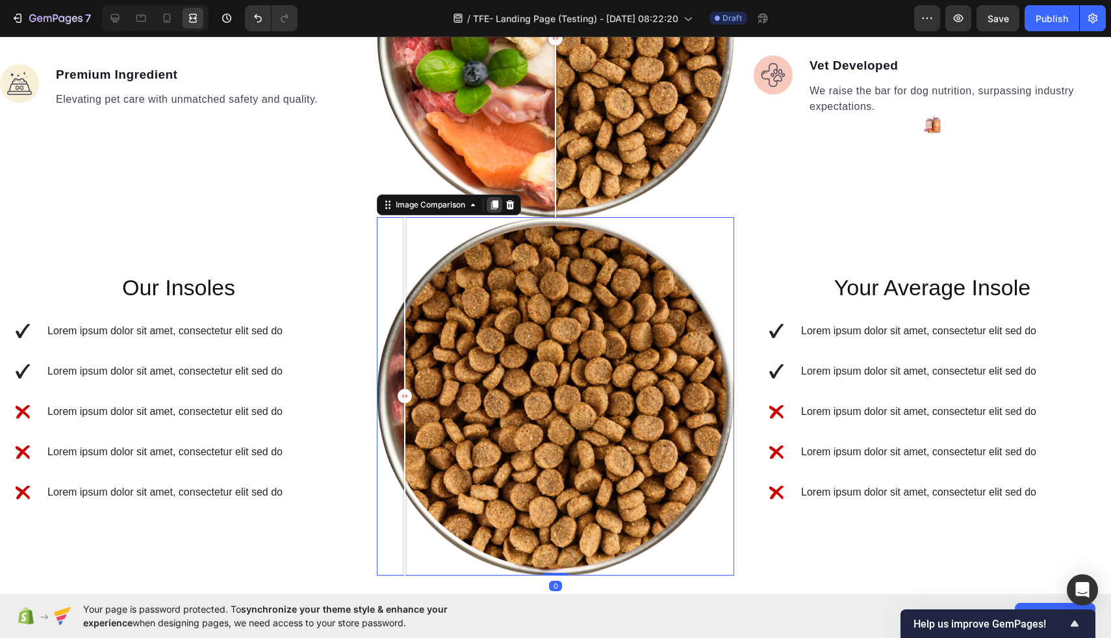
click at [493, 207] on icon at bounding box center [494, 205] width 10 height 10
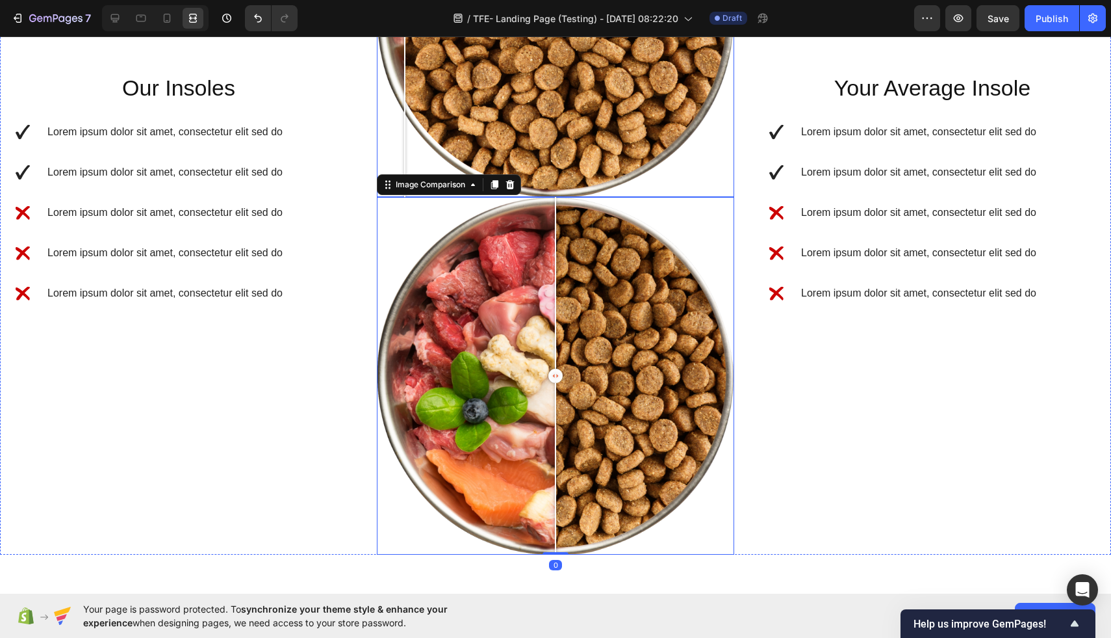
scroll to position [1883, 0]
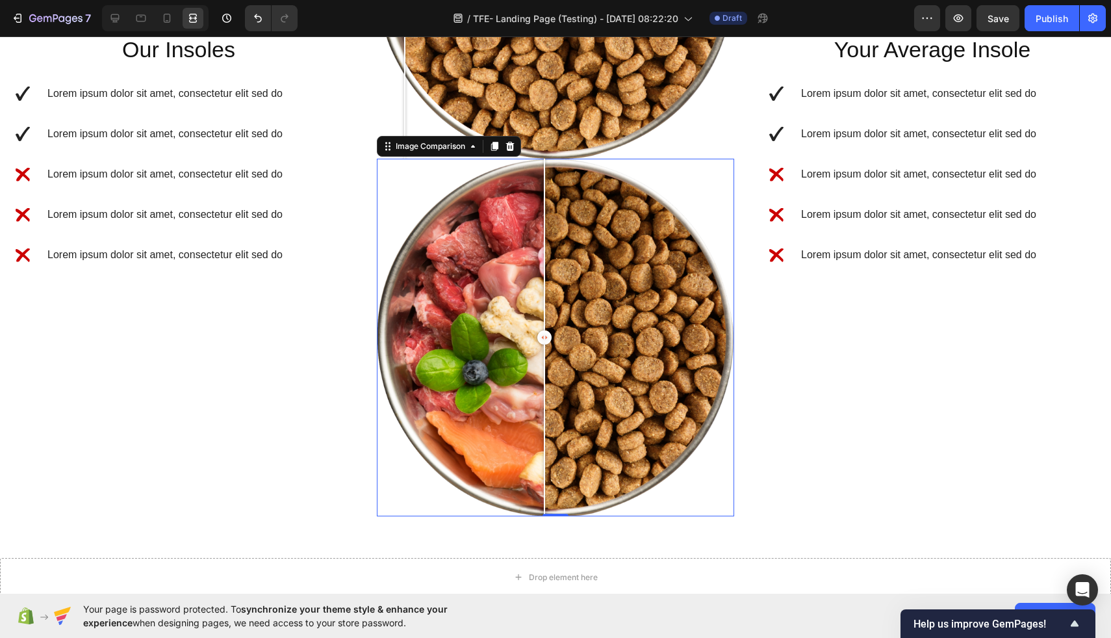
drag, startPoint x: 400, startPoint y: 186, endPoint x: 576, endPoint y: 444, distance: 312.4
click at [576, 444] on div at bounding box center [555, 337] width 357 height 357
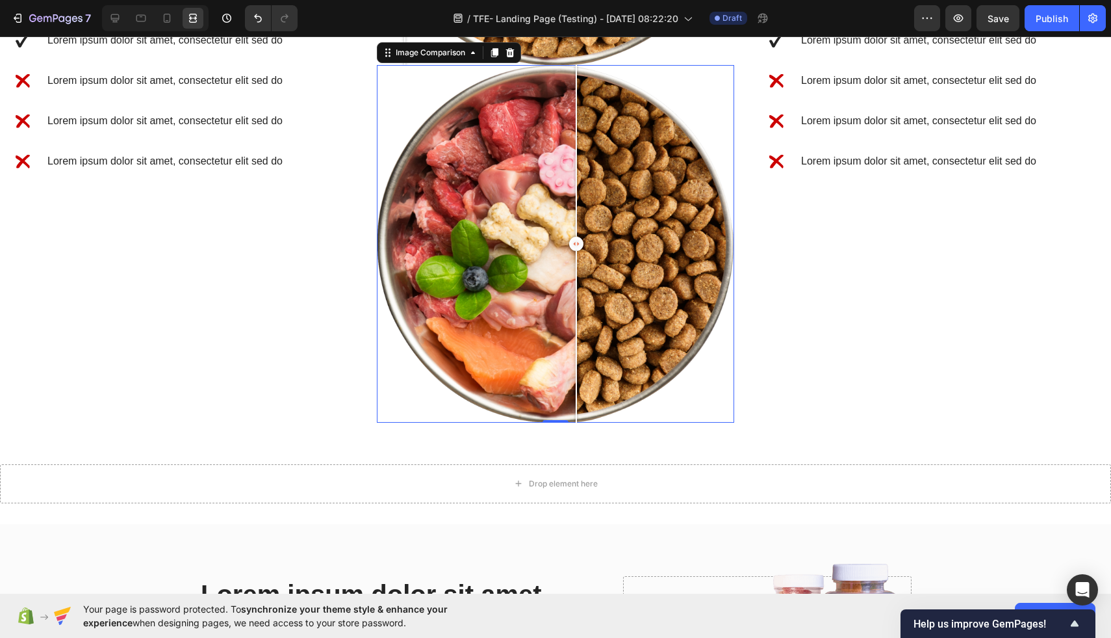
scroll to position [1976, 0]
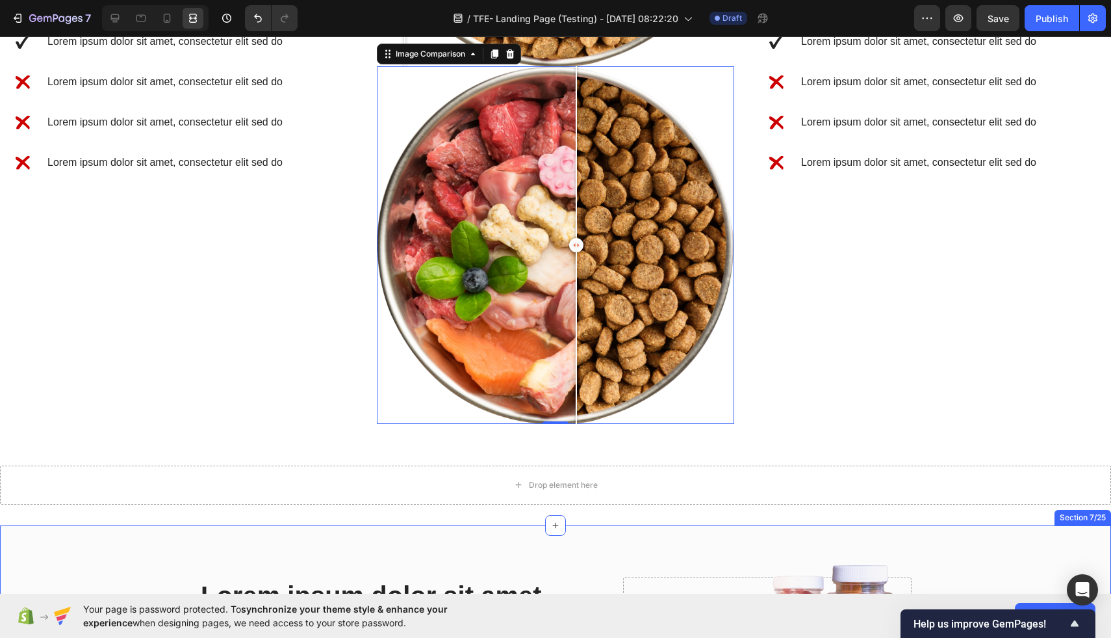
drag, startPoint x: 494, startPoint y: 51, endPoint x: 478, endPoint y: 555, distance: 503.9
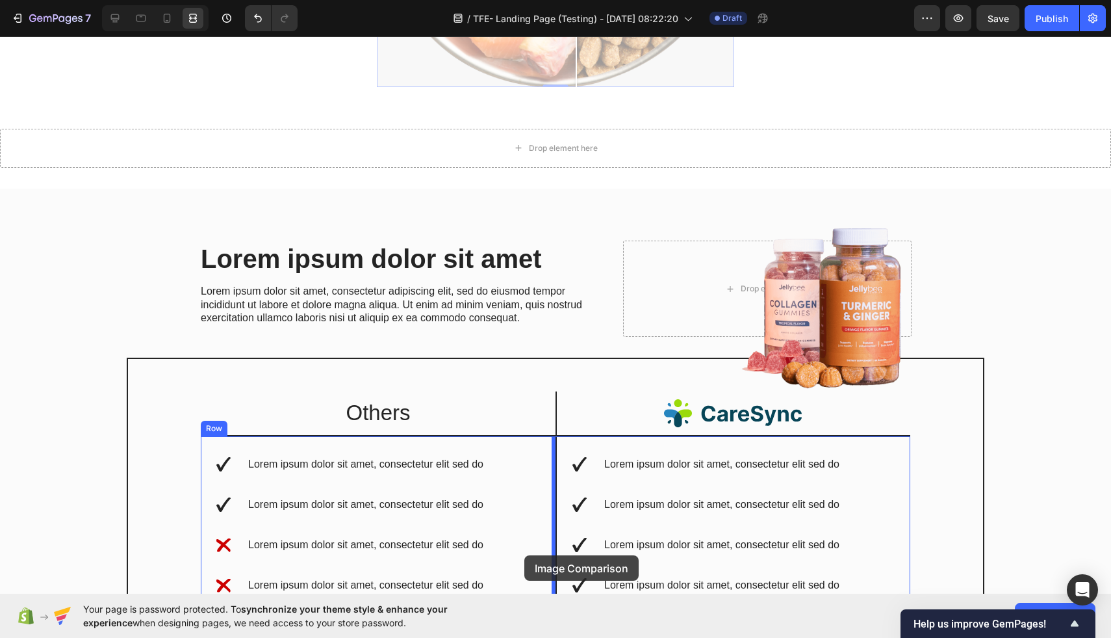
scroll to position [2325, 0]
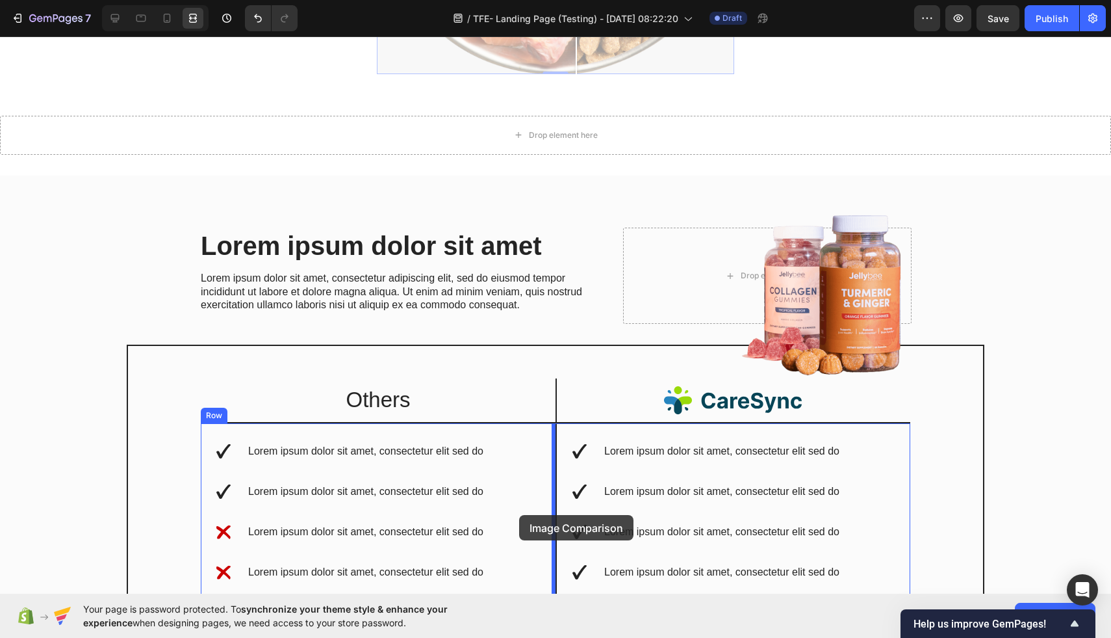
drag, startPoint x: 389, startPoint y: 214, endPoint x: 519, endPoint y: 515, distance: 327.2
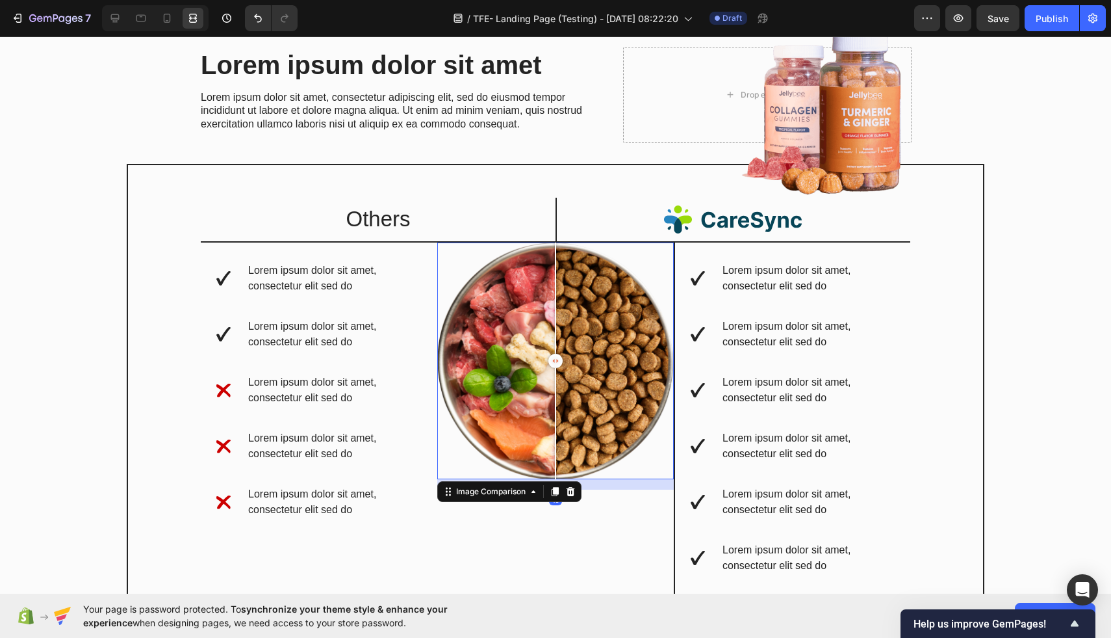
scroll to position [2156, 0]
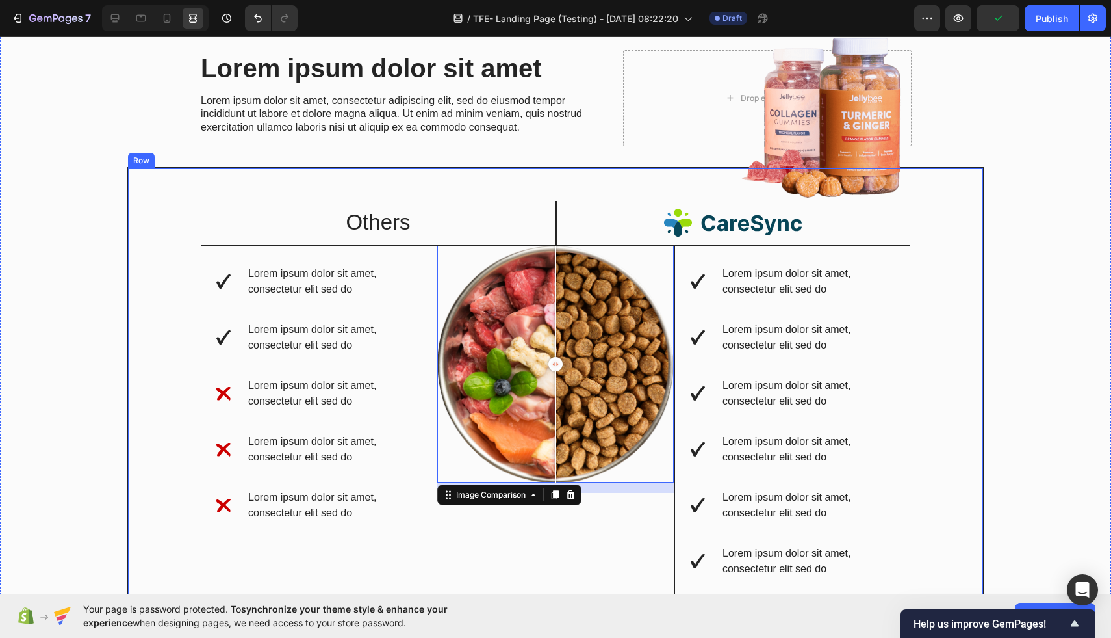
click at [936, 318] on div "Image Row Others Text Block Image Row Lorem ipsum dolor sit amet, consectetur e…" at bounding box center [556, 464] width 858 height 595
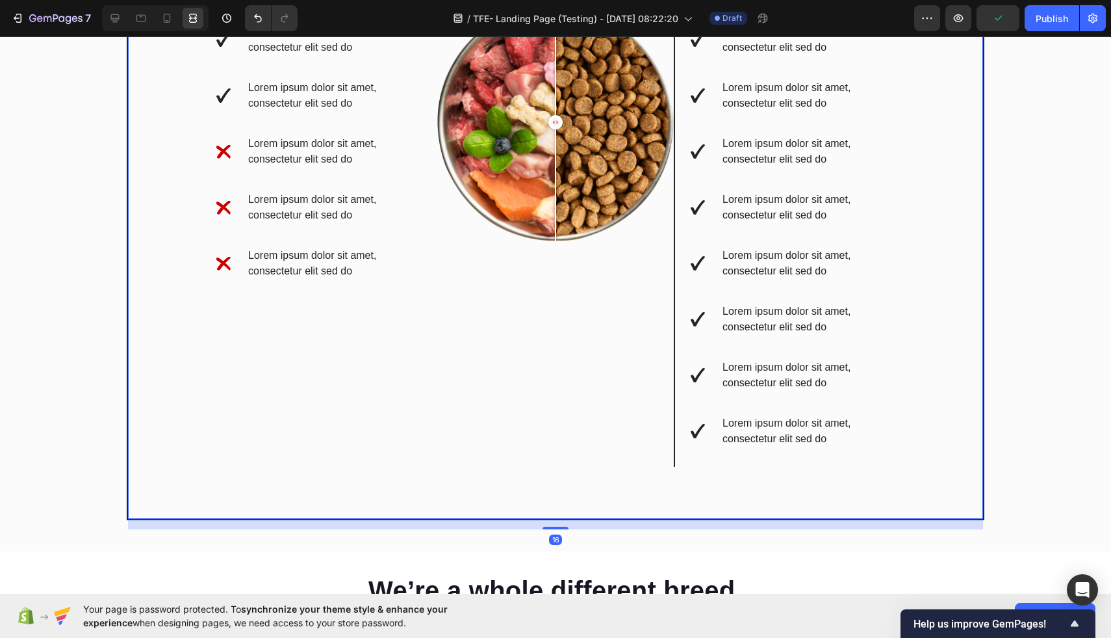
scroll to position [2401, 0]
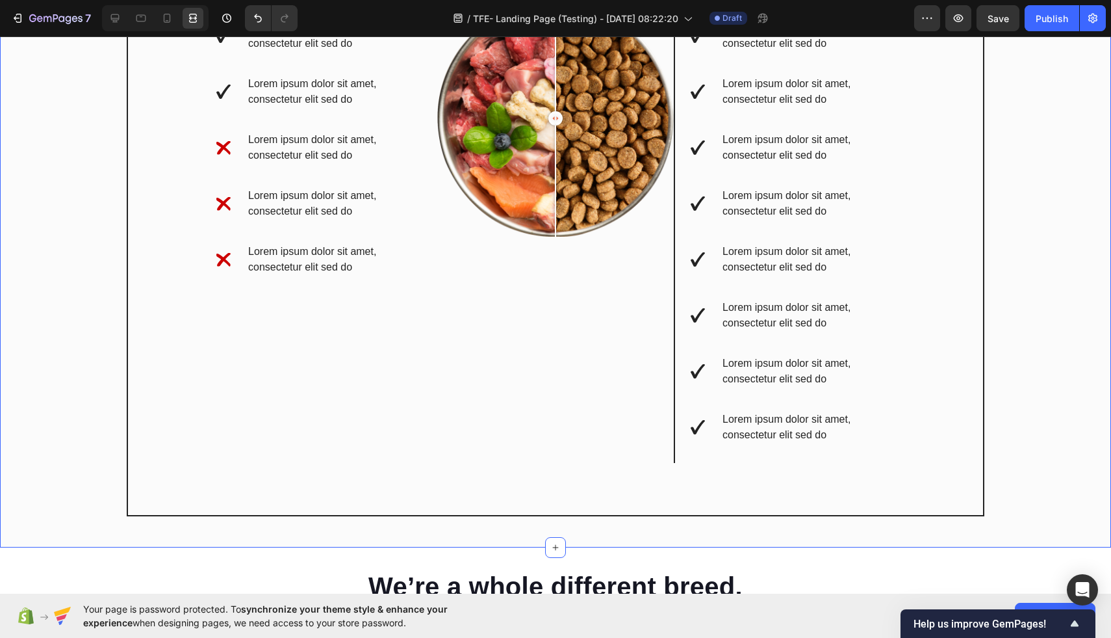
click at [1017, 313] on div "Lorem ipsum dolor sit amet Heading Lorem ipsum dolor sit amet, consectetur adip…" at bounding box center [556, 165] width 1092 height 722
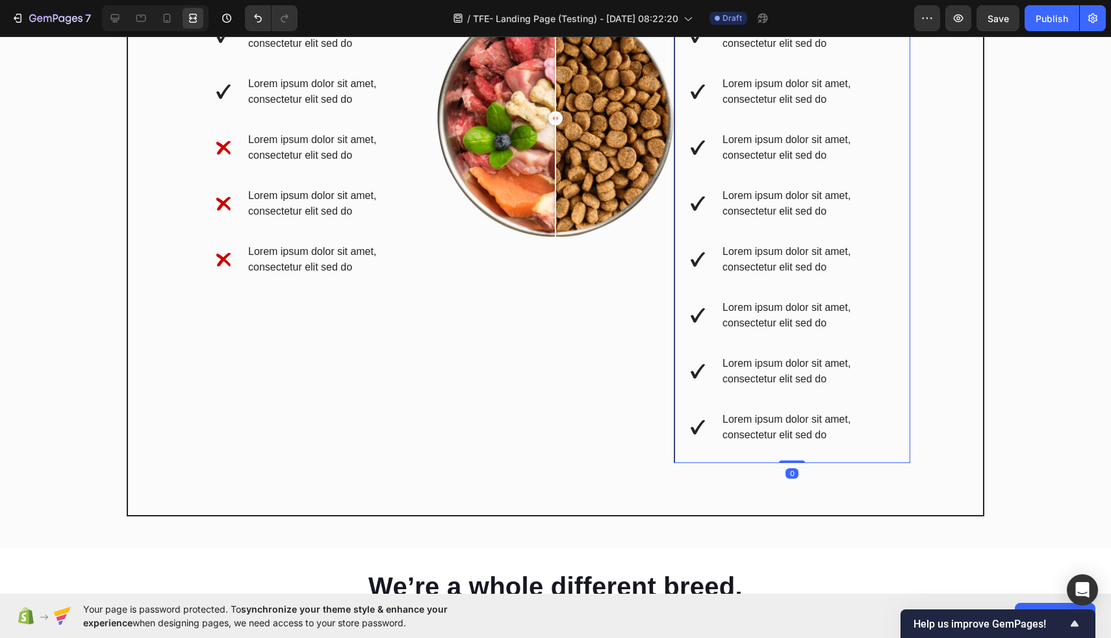
click at [876, 351] on div "Lorem ipsum dolor sit amet, consectetur elit sed do Lorem ipsum dolor sit amet,…" at bounding box center [793, 231] width 204 height 426
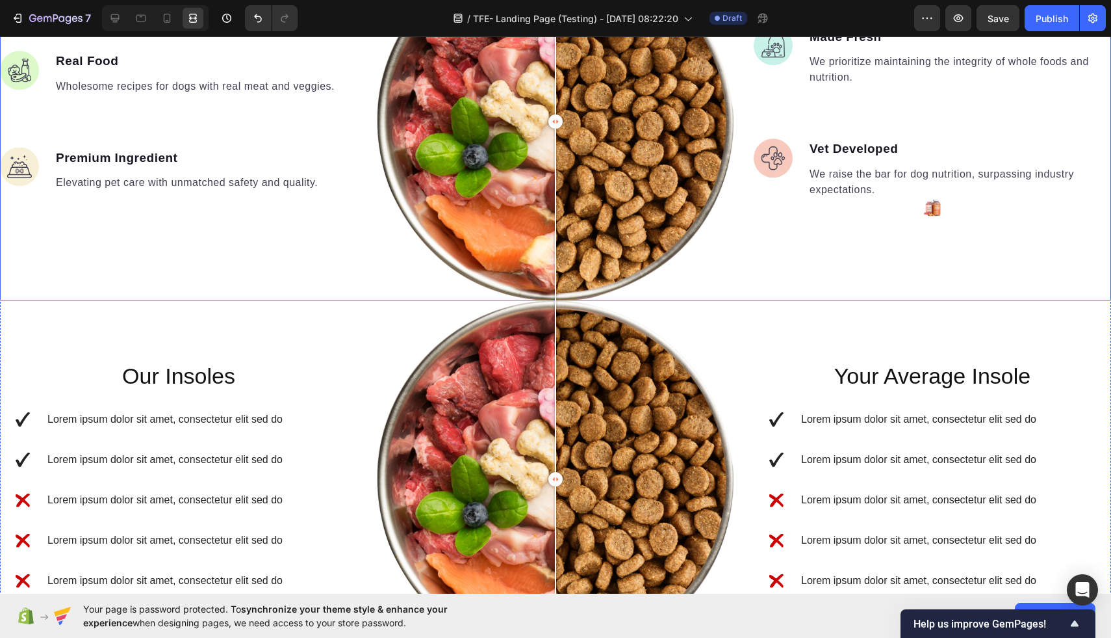
scroll to position [1421, 0]
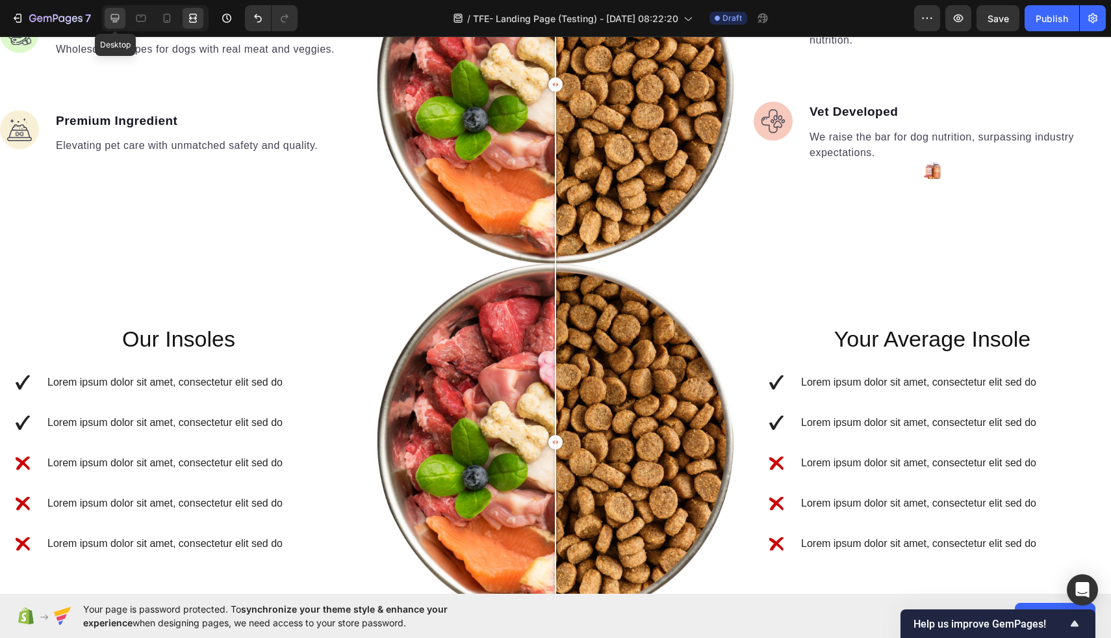
click at [115, 21] on icon at bounding box center [115, 18] width 13 height 13
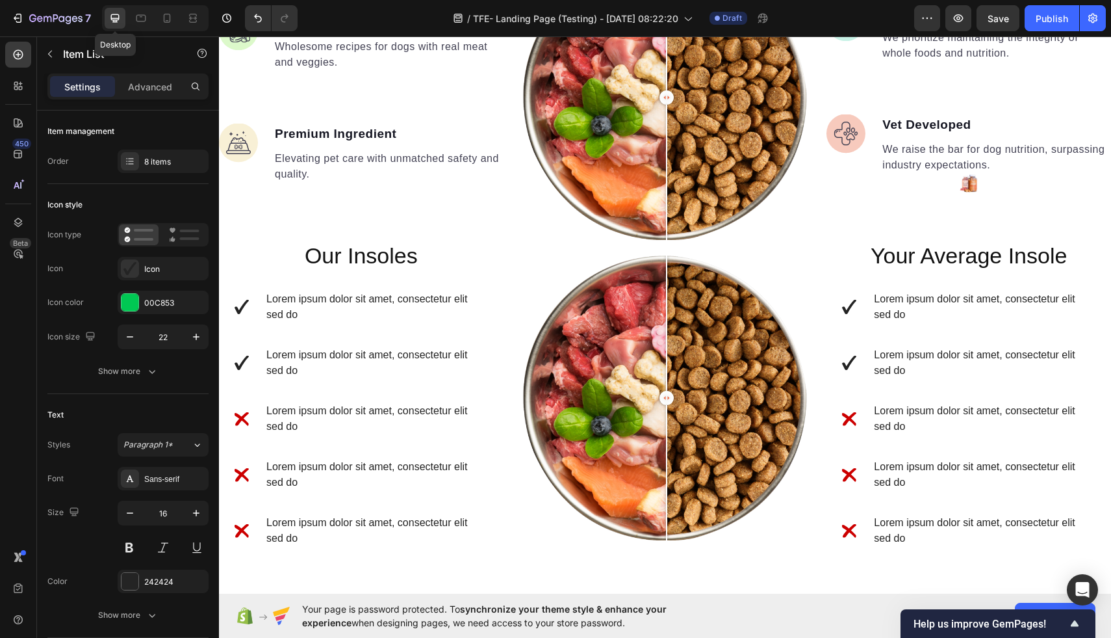
scroll to position [1369, 0]
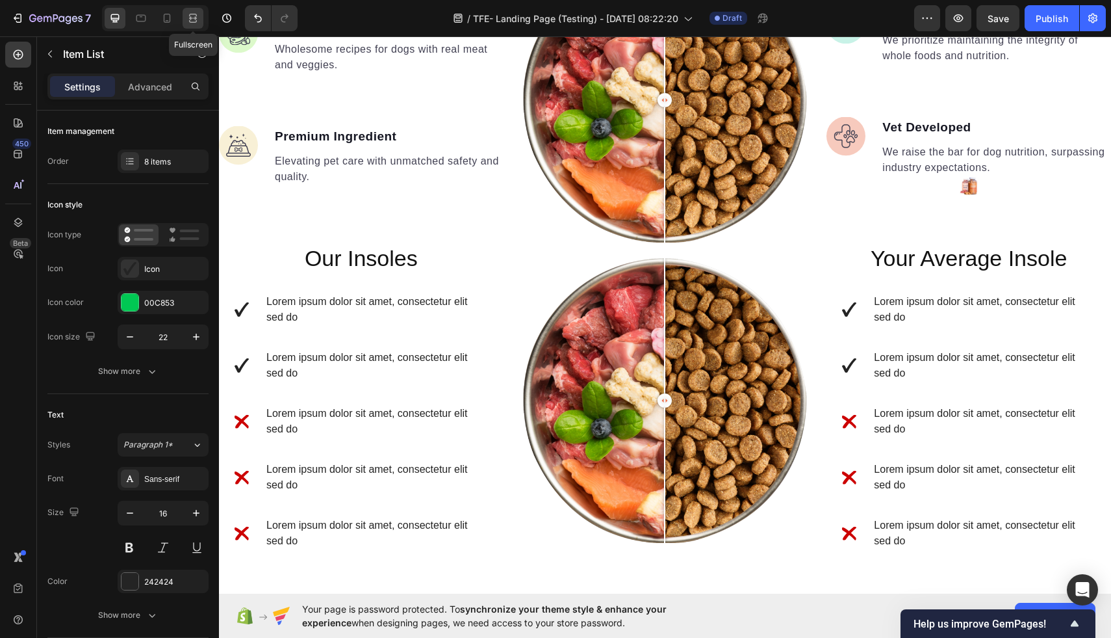
click at [195, 17] on icon at bounding box center [195, 17] width 4 height 3
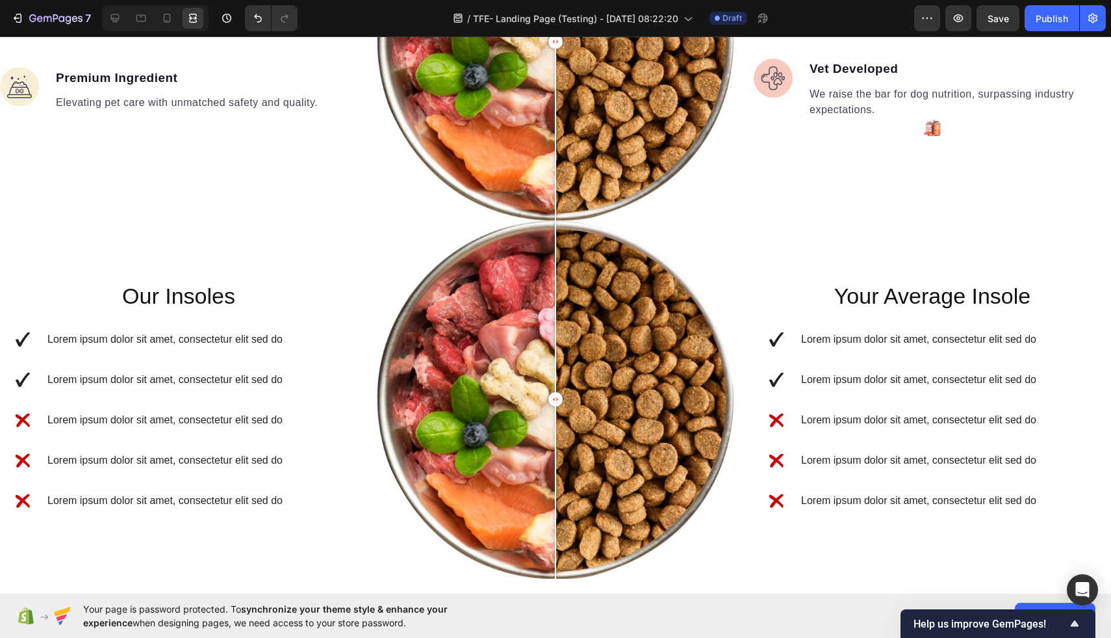
scroll to position [1533, 0]
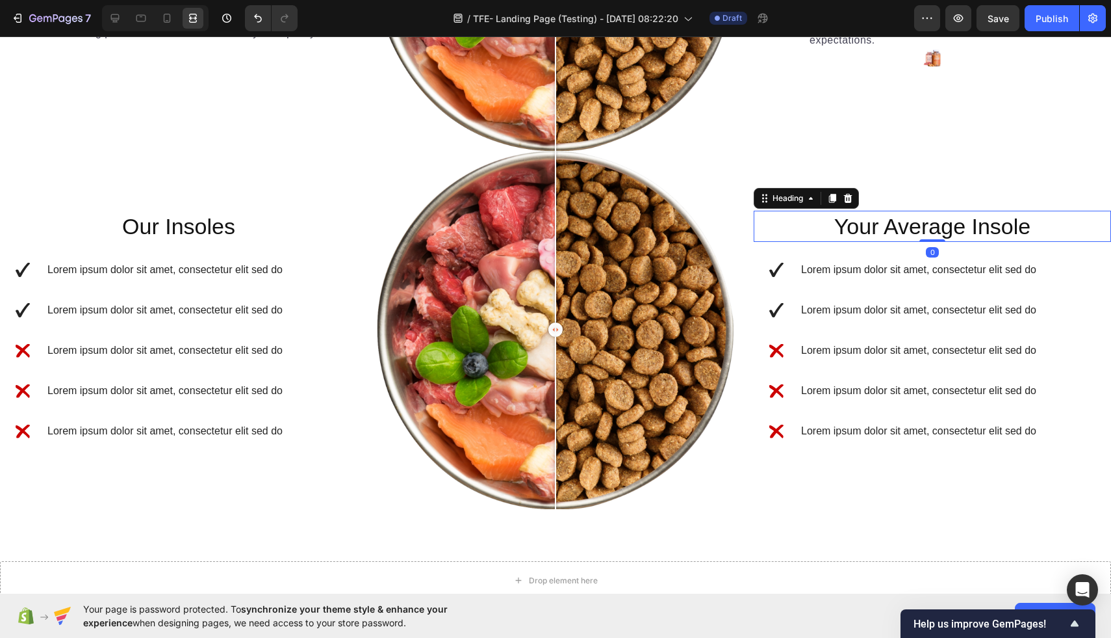
click at [863, 211] on h2 "Your Average Insole" at bounding box center [932, 226] width 357 height 31
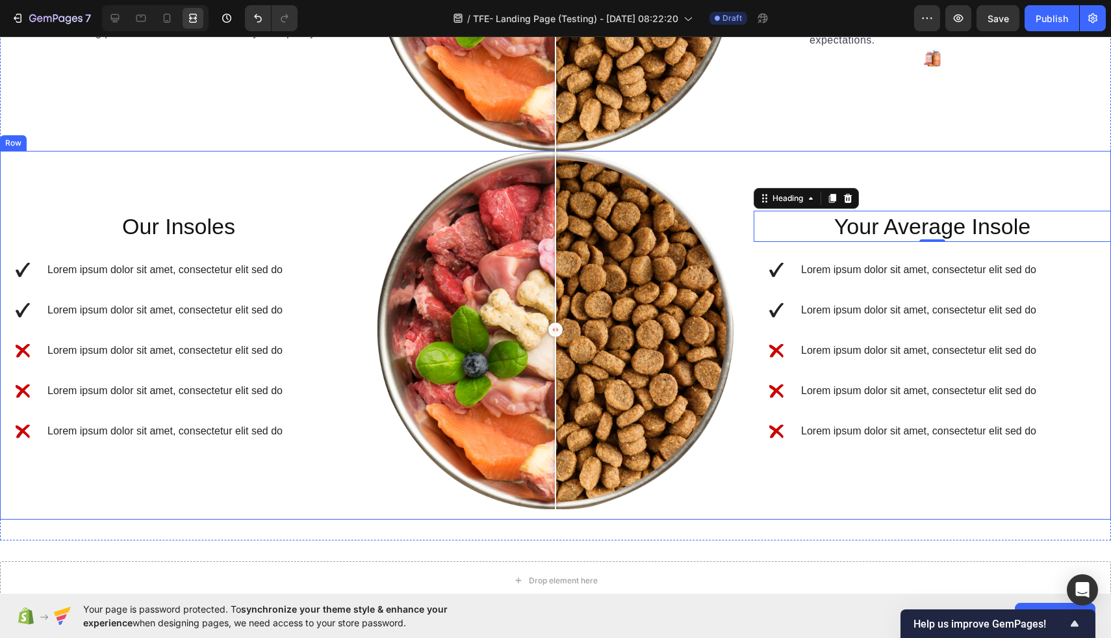
click at [841, 168] on div "Your Average Insole Heading 0 Lorem ipsum dolor sit amet, consectetur elit sed …" at bounding box center [932, 335] width 357 height 368
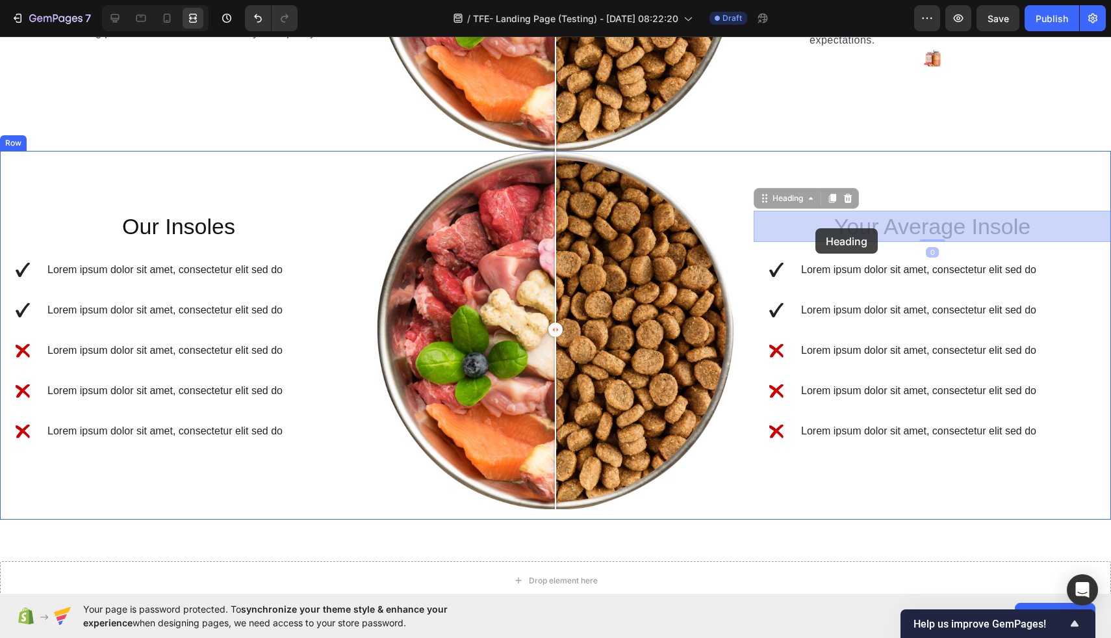
drag, startPoint x: 814, startPoint y: 218, endPoint x: 816, endPoint y: 228, distance: 10.5
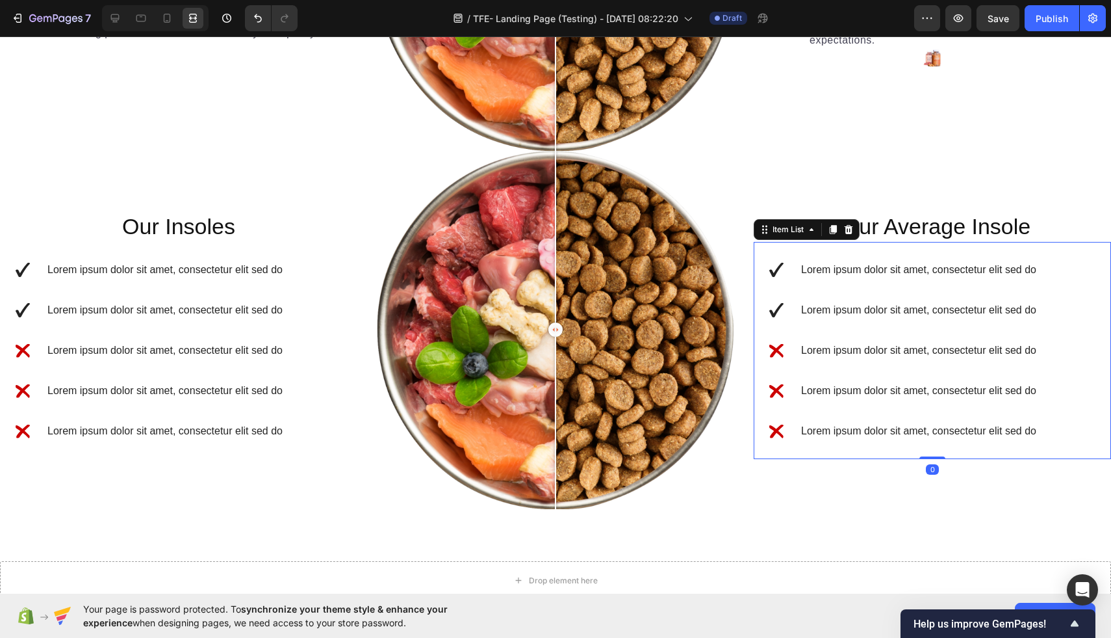
click at [805, 255] on div "Lorem ipsum dolor sit amet, consectetur elit sed do Lorem ipsum dolor sit amet,…" at bounding box center [932, 350] width 357 height 217
click at [119, 21] on icon at bounding box center [115, 18] width 13 height 13
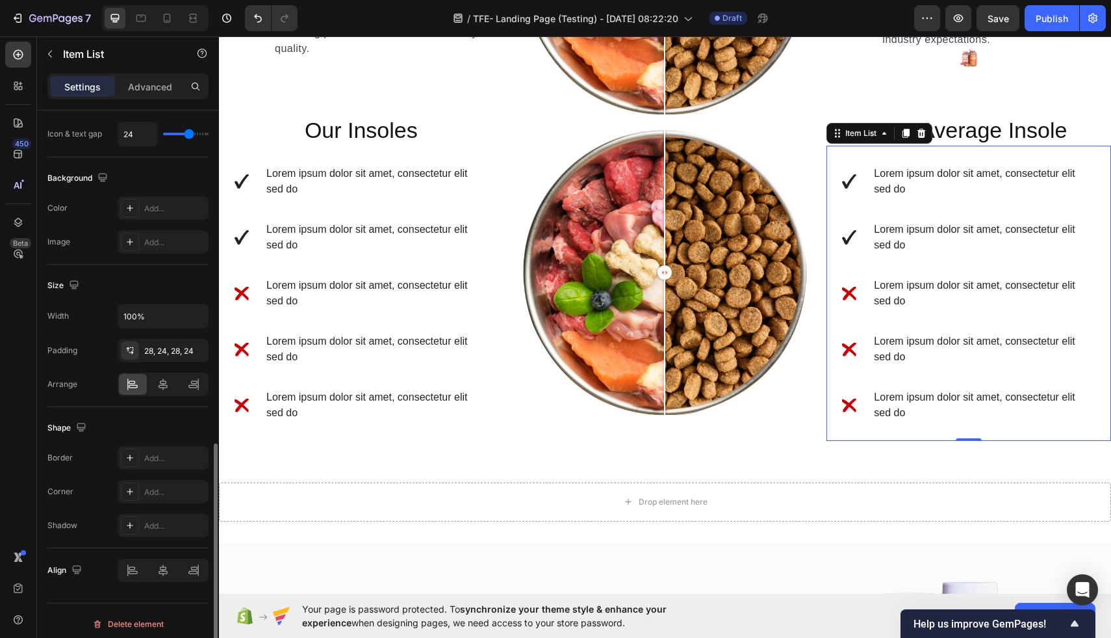
scroll to position [771, 0]
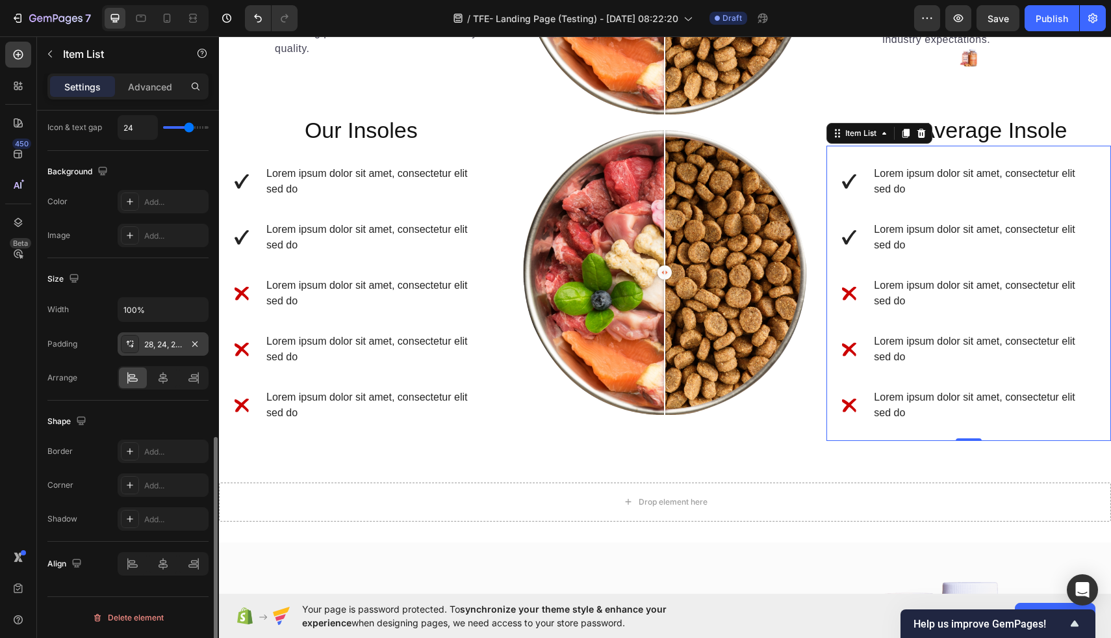
click at [162, 346] on div "28, 24, 28, 24" at bounding box center [163, 345] width 38 height 12
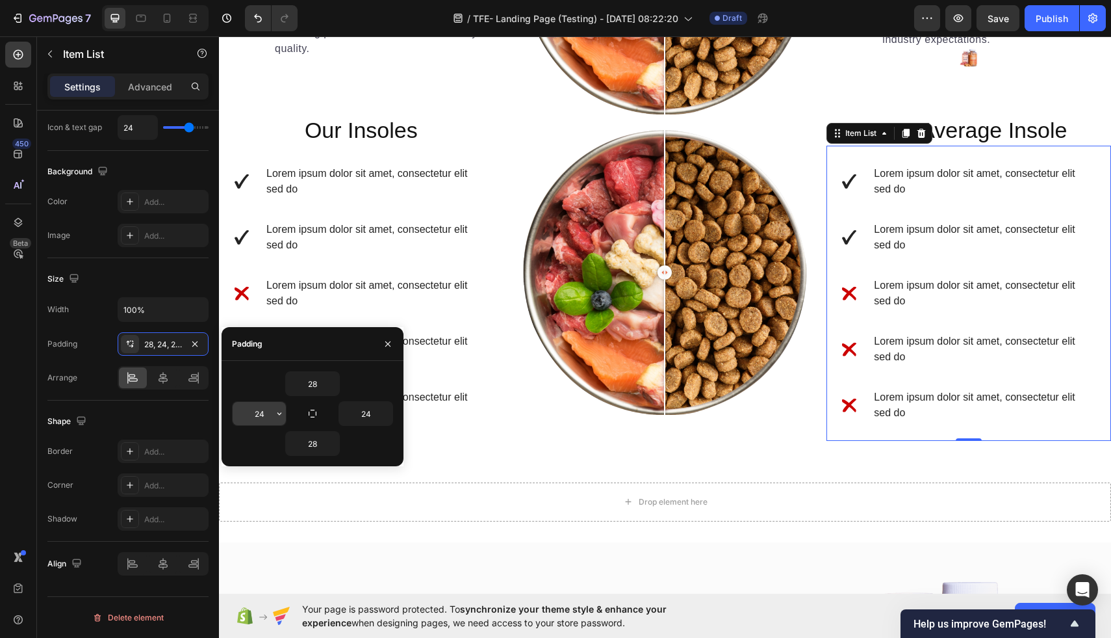
click at [265, 414] on input "24" at bounding box center [259, 413] width 53 height 23
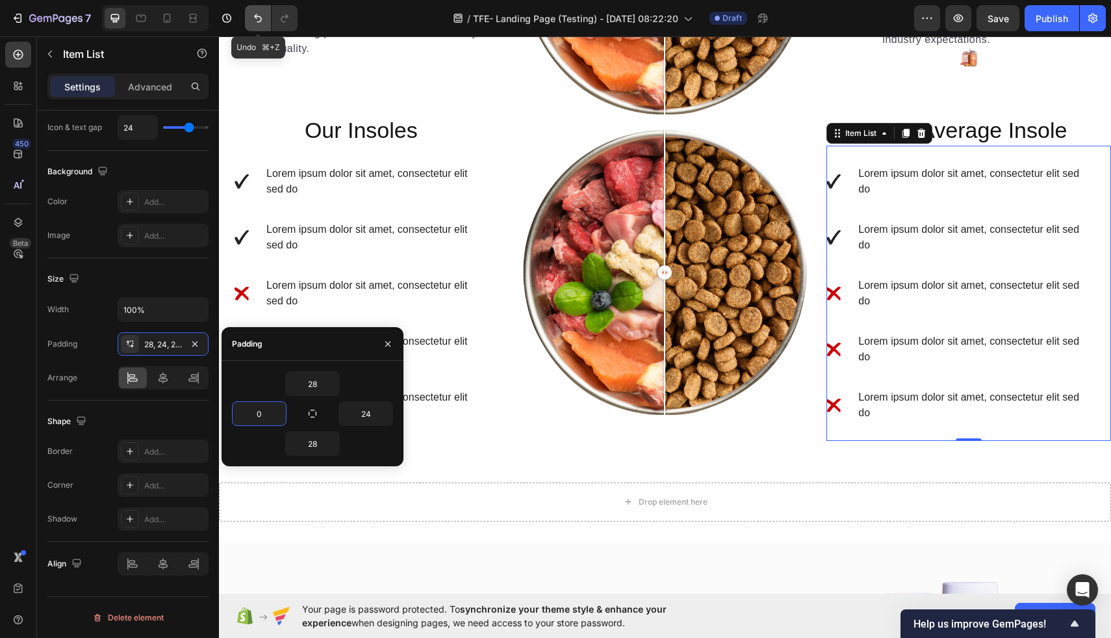
click at [250, 20] on button "Undo/Redo" at bounding box center [258, 18] width 26 height 26
type input "24"
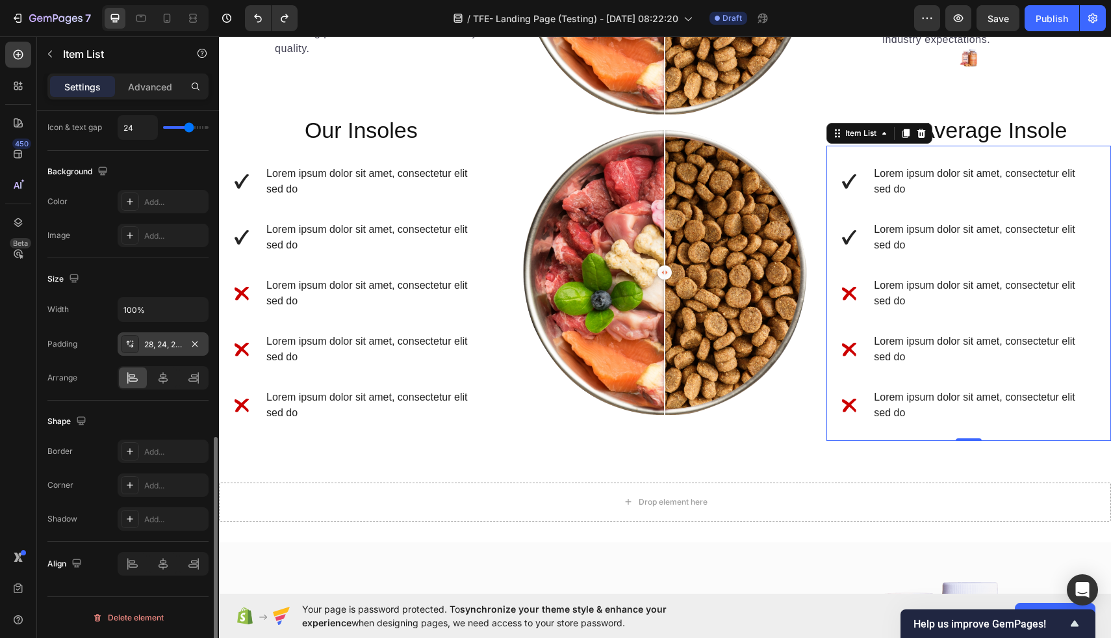
click at [155, 346] on div "28, 24, 28, 24" at bounding box center [163, 345] width 38 height 12
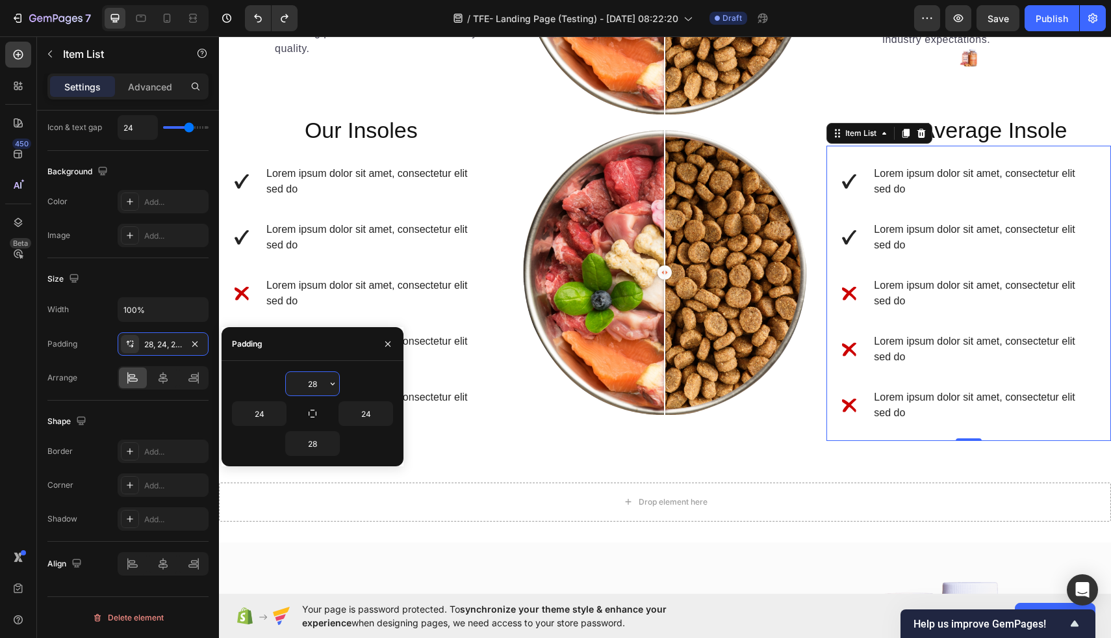
click at [320, 385] on input "28" at bounding box center [312, 383] width 53 height 23
type input "2"
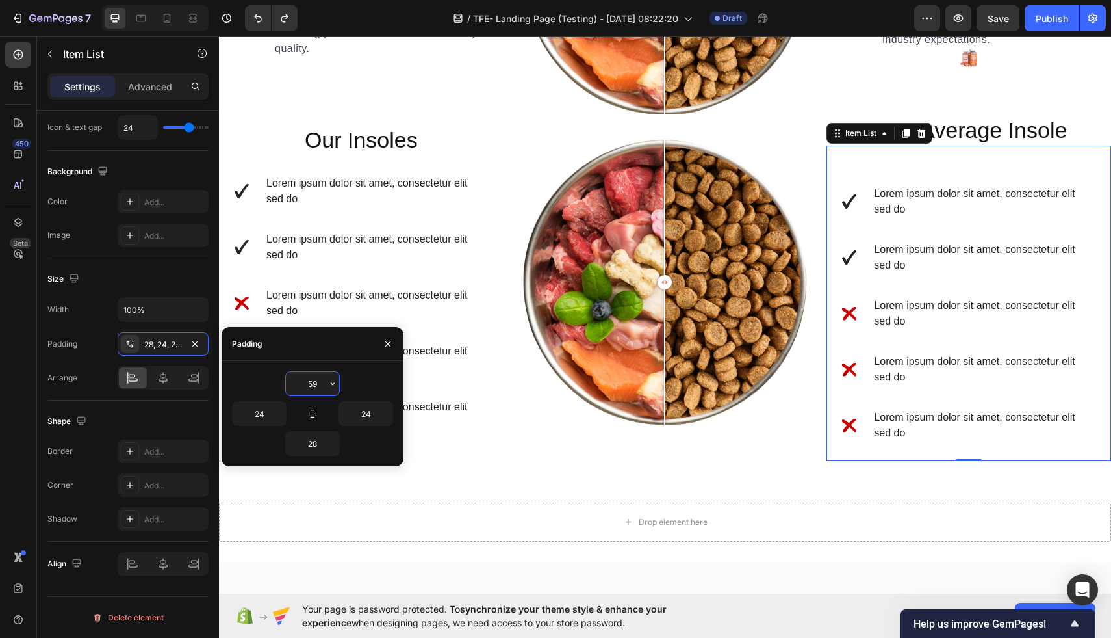
type input "5"
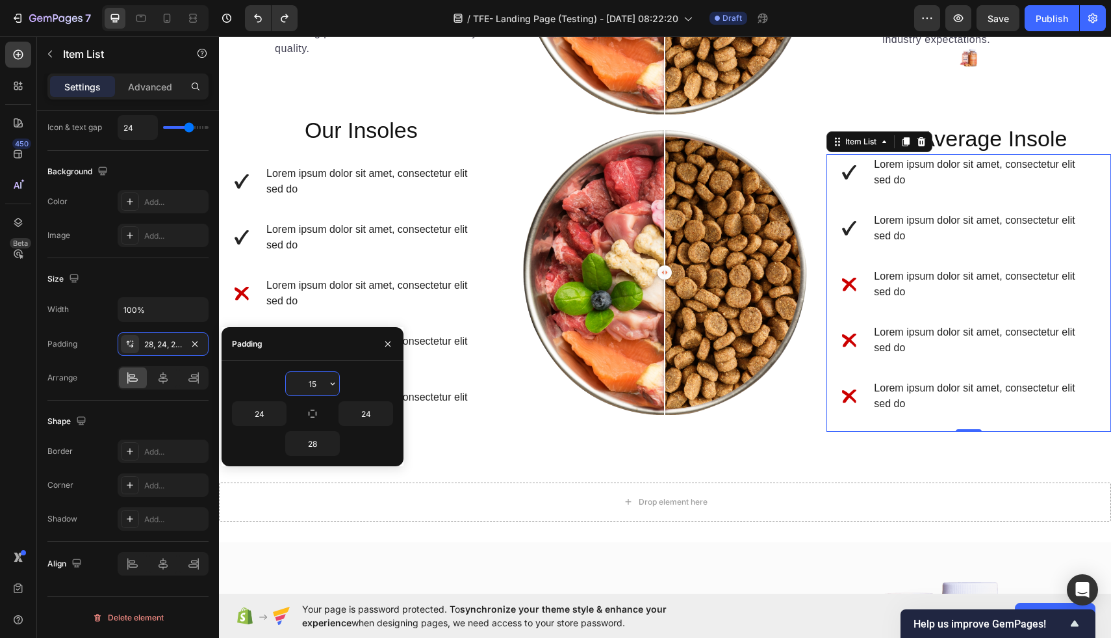
type input "150"
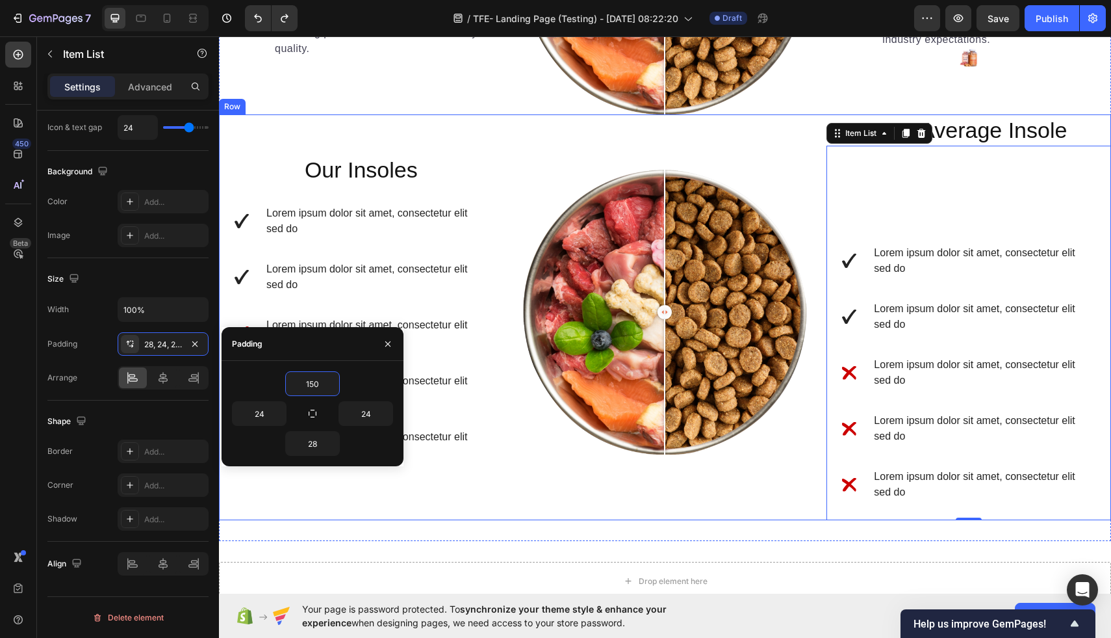
click at [808, 129] on div "Our Insoles Heading Lorem ipsum dolor sit amet, consectetur elit sed do Lorem i…" at bounding box center [665, 317] width 892 height 406
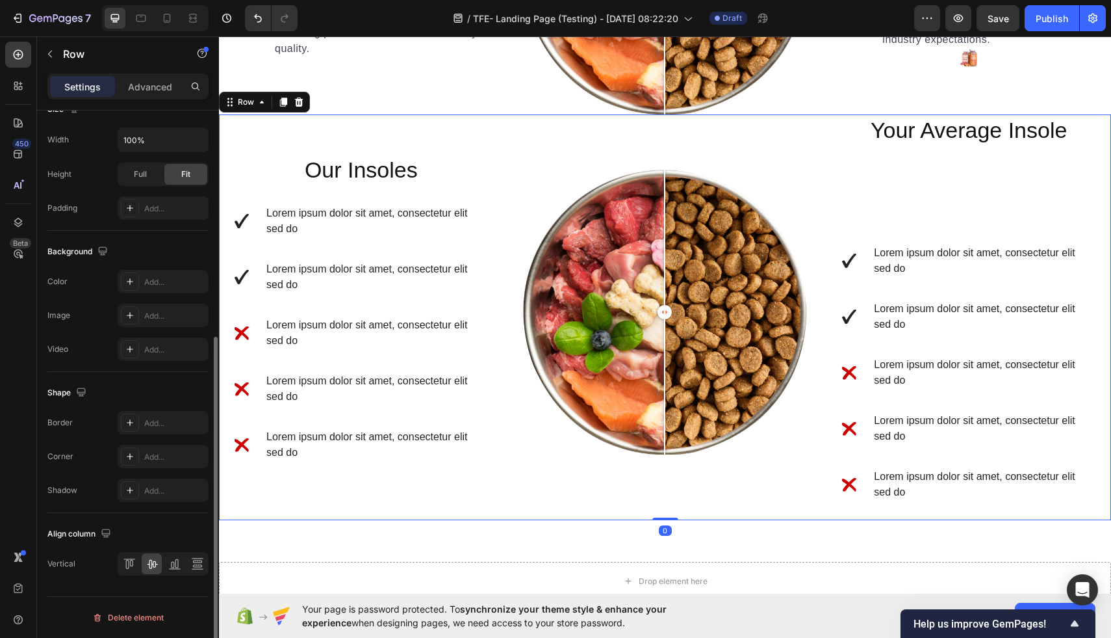
scroll to position [0, 0]
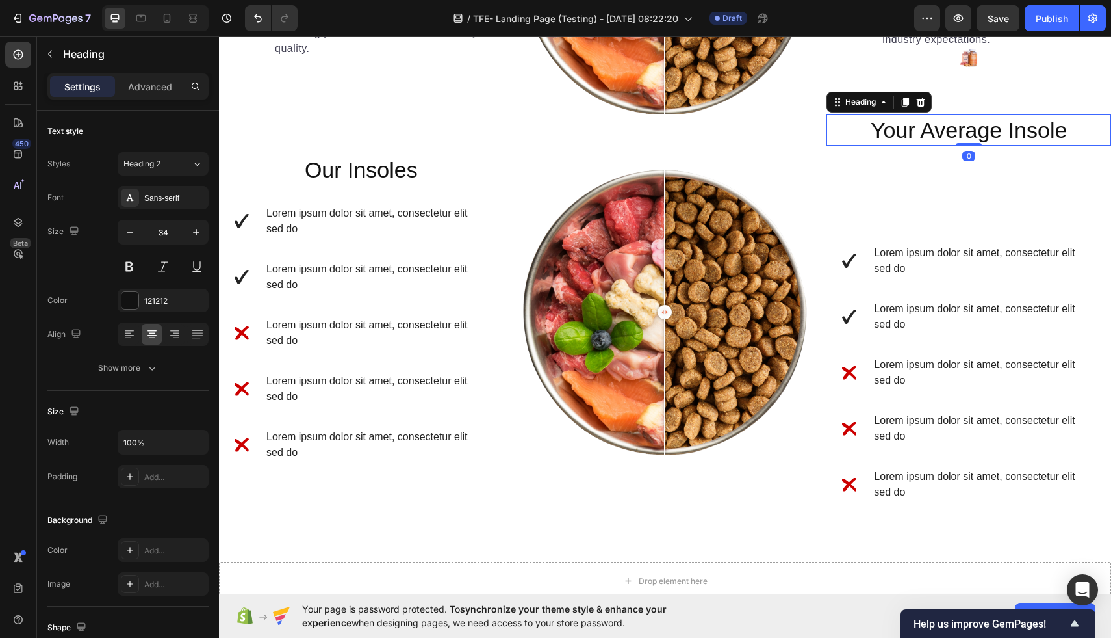
click at [940, 129] on h2 "Your Average Insole" at bounding box center [969, 129] width 285 height 31
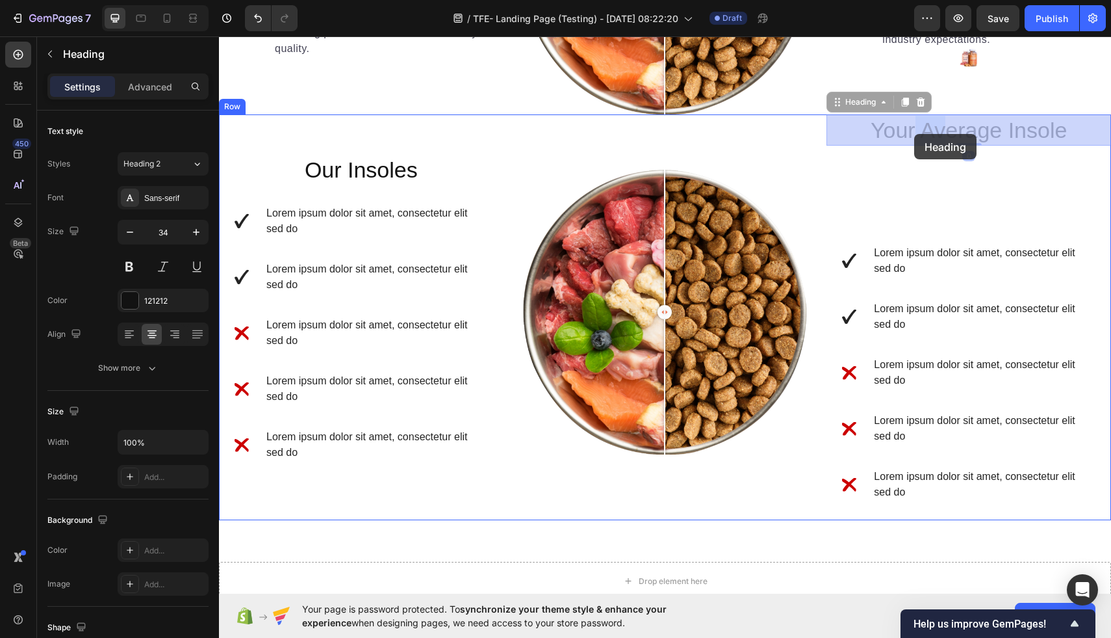
drag, startPoint x: 940, startPoint y: 129, endPoint x: 914, endPoint y: 134, distance: 26.5
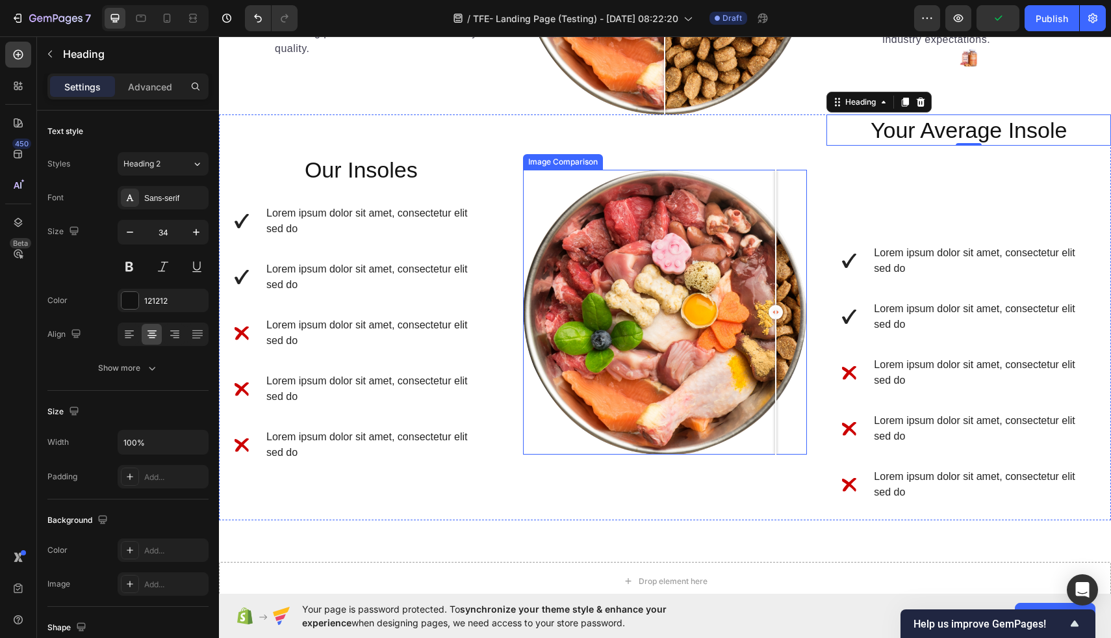
click at [776, 201] on div at bounding box center [665, 312] width 285 height 285
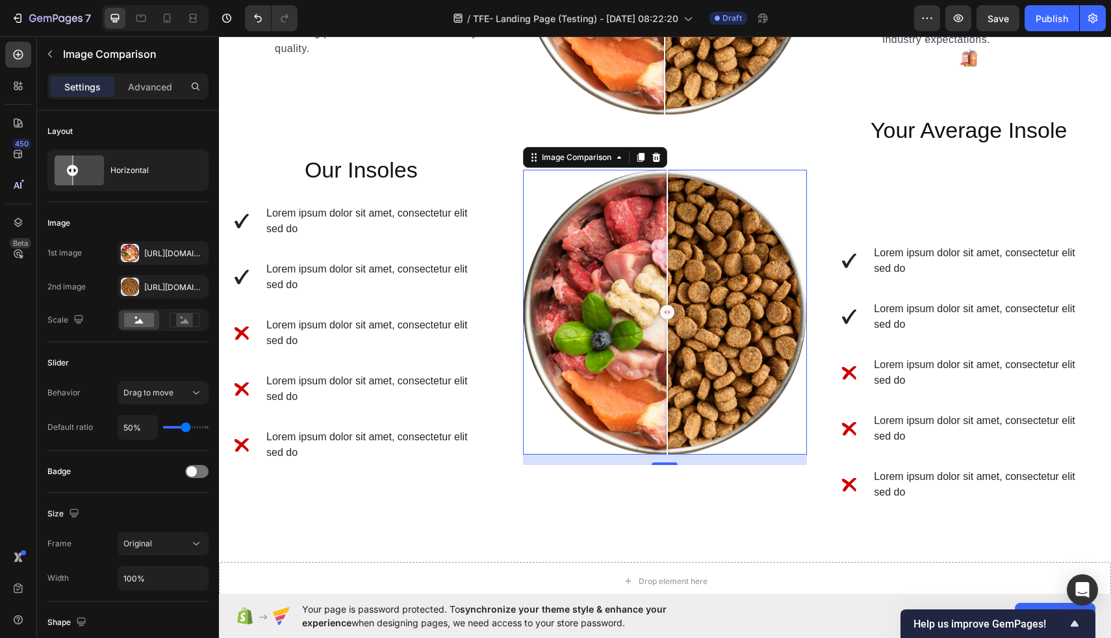
drag, startPoint x: 773, startPoint y: 309, endPoint x: 667, endPoint y: 310, distance: 105.9
click at [667, 310] on div at bounding box center [667, 312] width 14 height 14
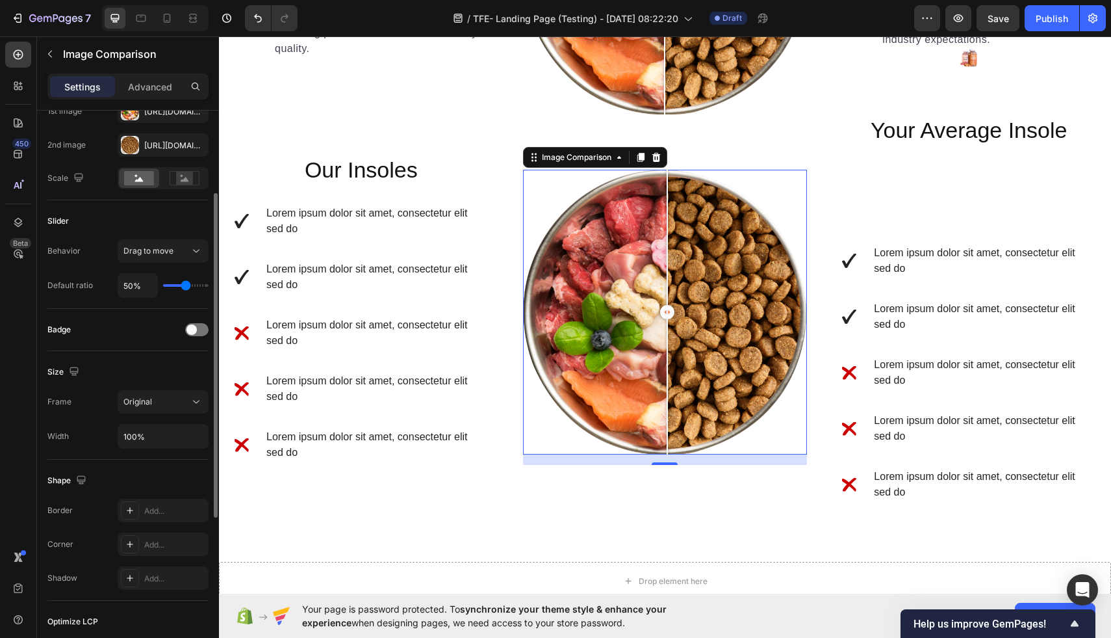
scroll to position [142, 0]
click at [162, 415] on div "Frame Original Width 100%" at bounding box center [127, 418] width 161 height 58
click at [162, 410] on button "Original" at bounding box center [163, 400] width 91 height 23
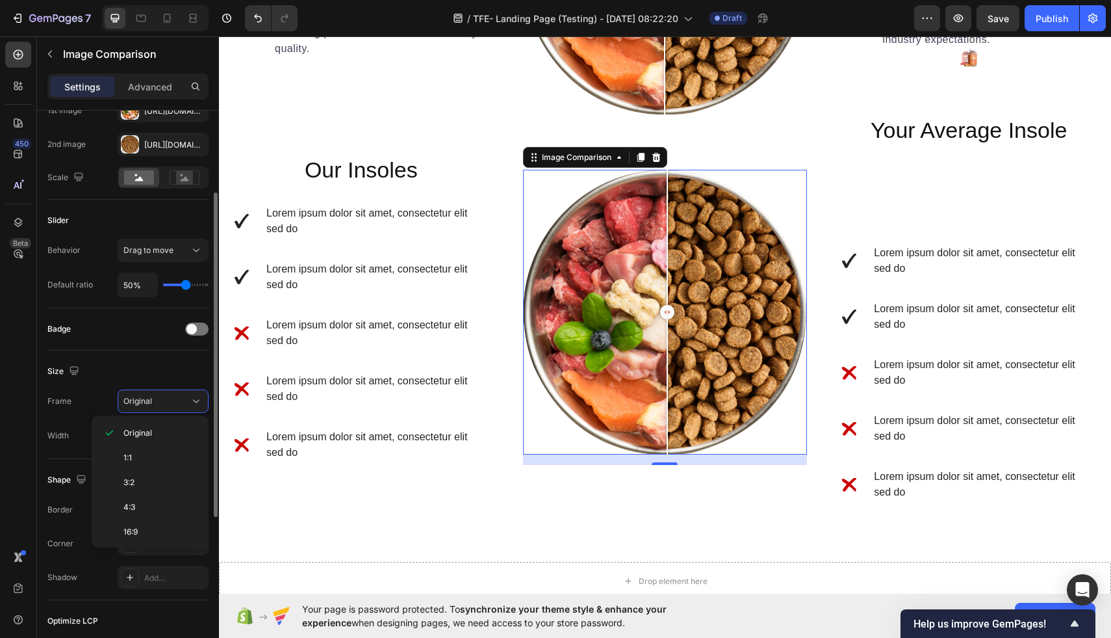
click at [125, 353] on div "Size Frame Original Width 100%" at bounding box center [127, 404] width 161 height 109
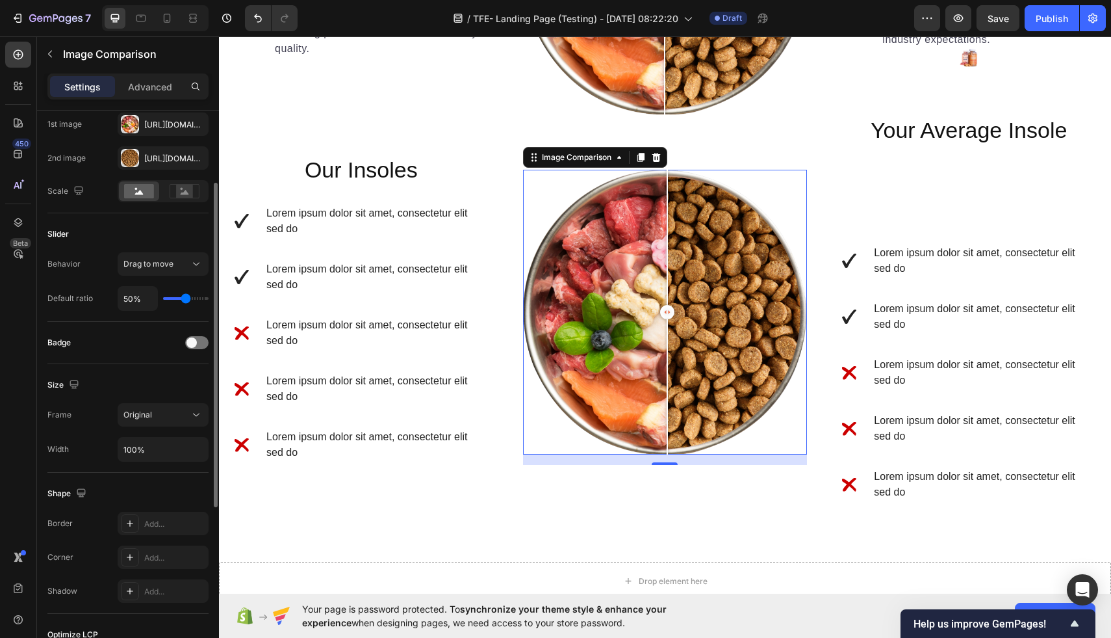
scroll to position [127, 0]
click at [168, 448] on input "100%" at bounding box center [163, 450] width 90 height 23
click at [137, 456] on input "100%" at bounding box center [163, 450] width 90 height 23
click at [133, 453] on input "100%" at bounding box center [163, 450] width 90 height 23
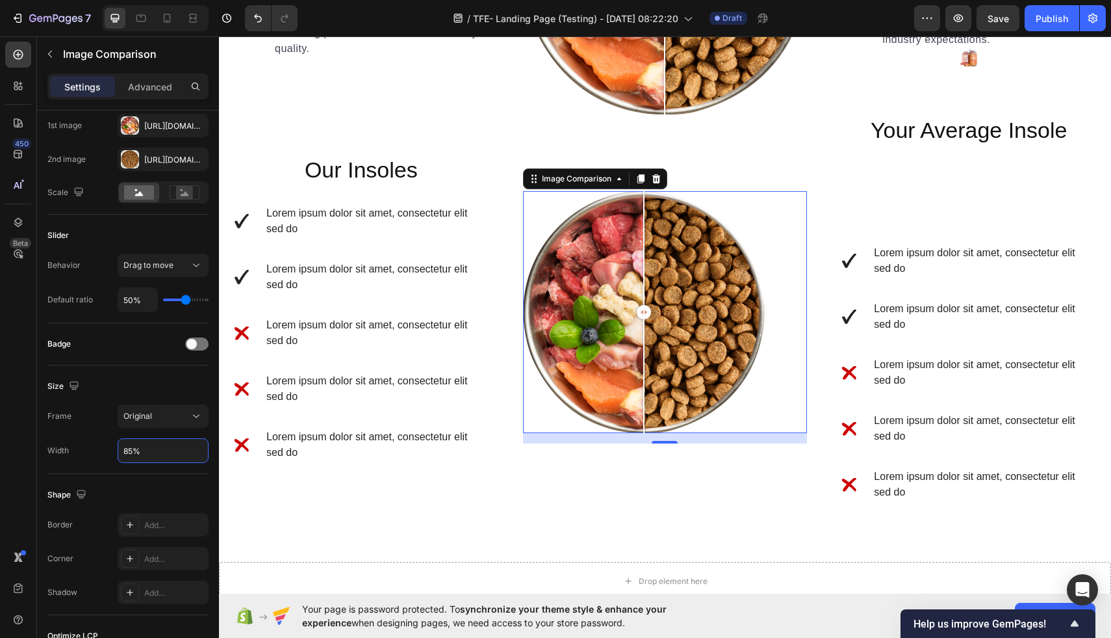
type input "85%"
click at [197, 18] on icon at bounding box center [193, 18] width 13 height 13
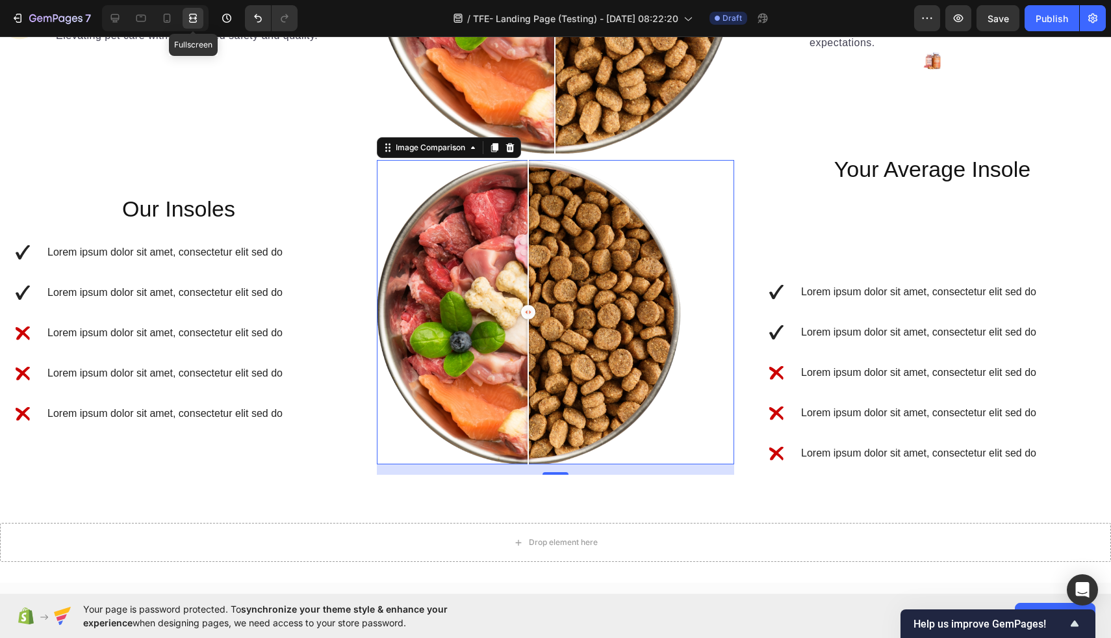
scroll to position [1533, 0]
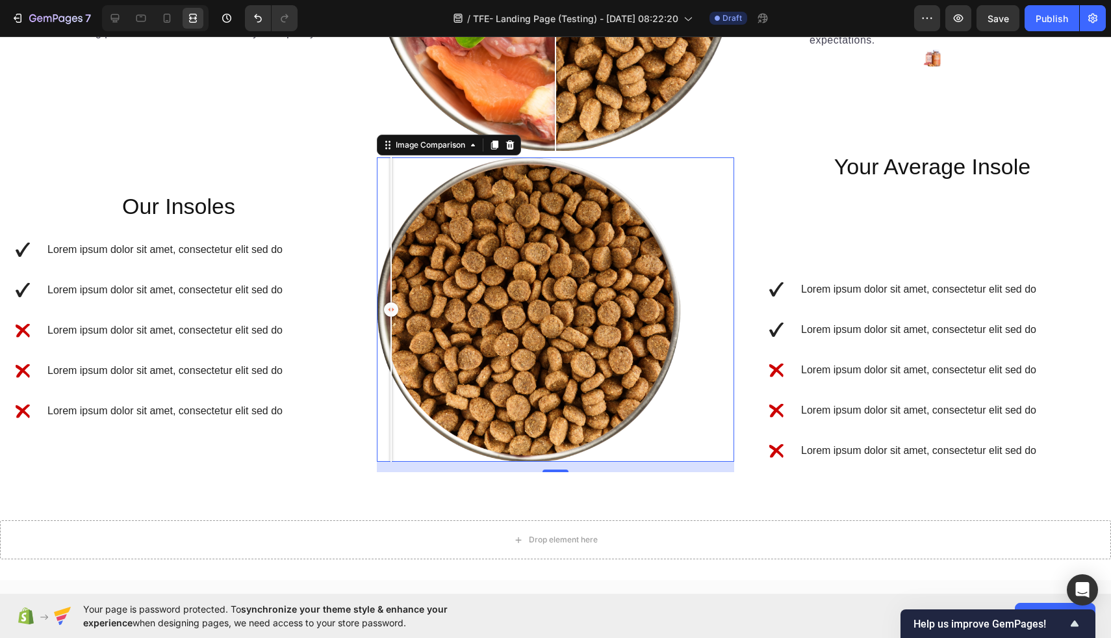
click at [391, 201] on div at bounding box center [529, 309] width 304 height 304
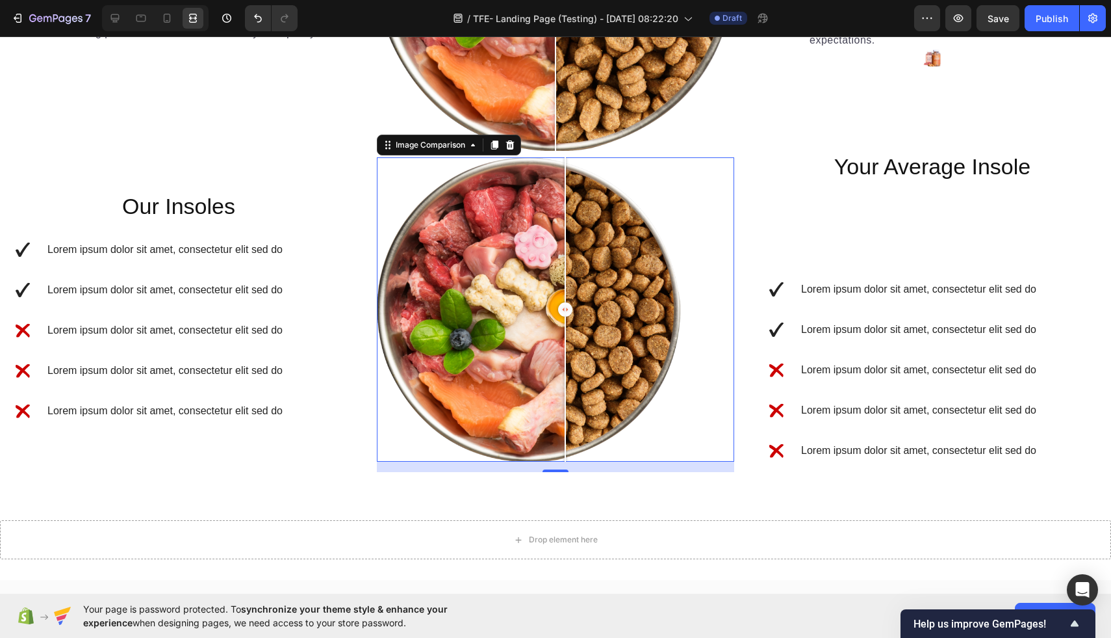
click at [565, 257] on div at bounding box center [529, 309] width 304 height 304
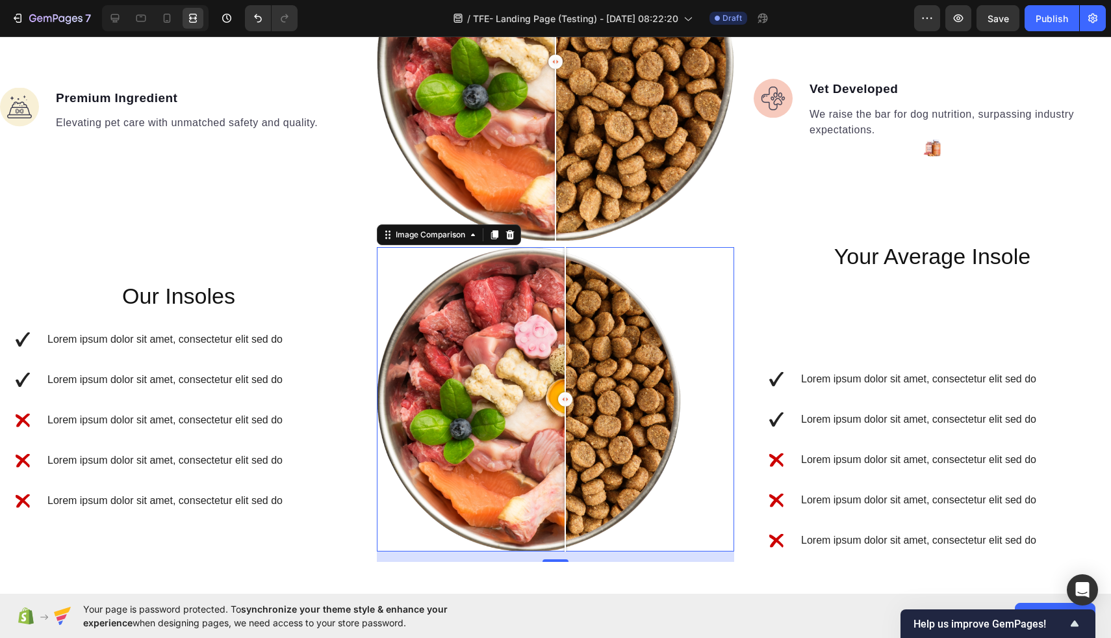
scroll to position [1421, 0]
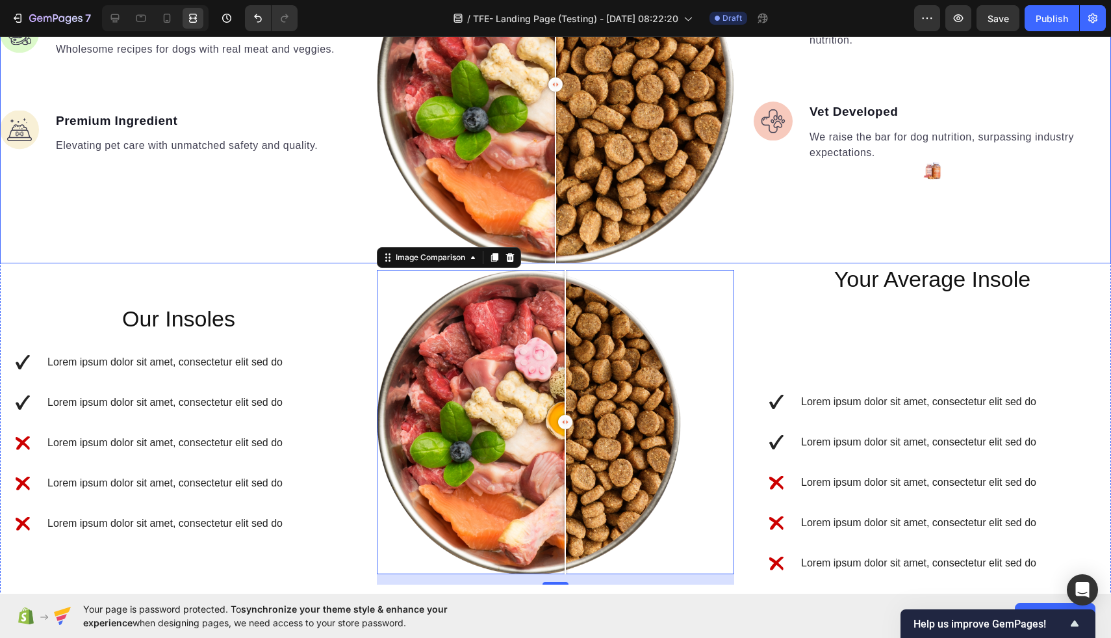
click at [786, 253] on div "Image Made Fresh Text block We prioritize maintaining the integrity of whole fo…" at bounding box center [932, 84] width 357 height 357
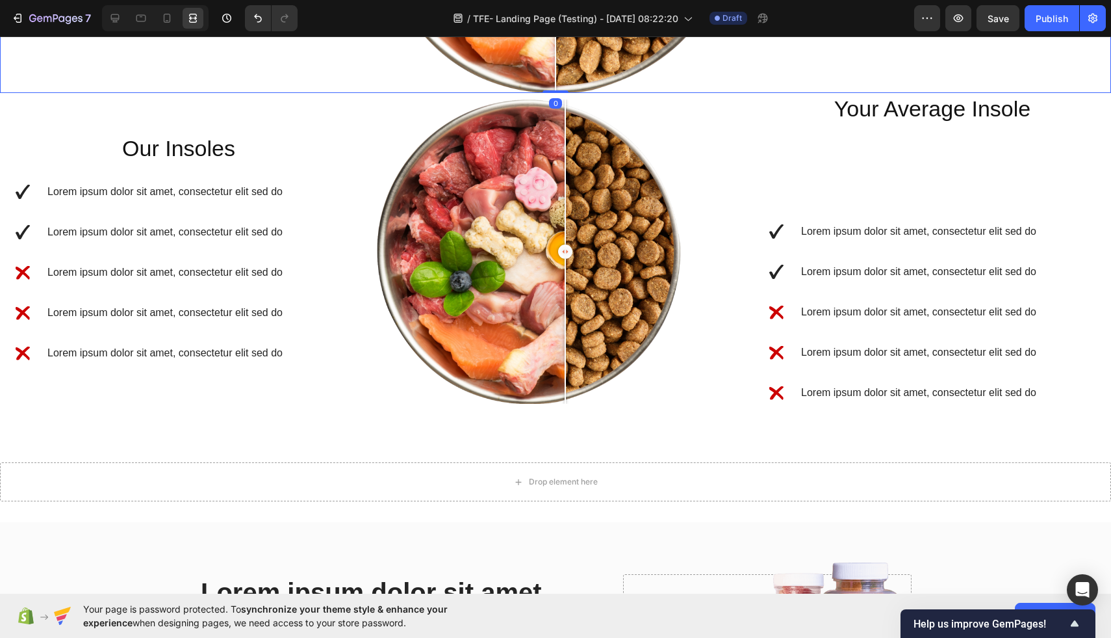
scroll to position [1595, 0]
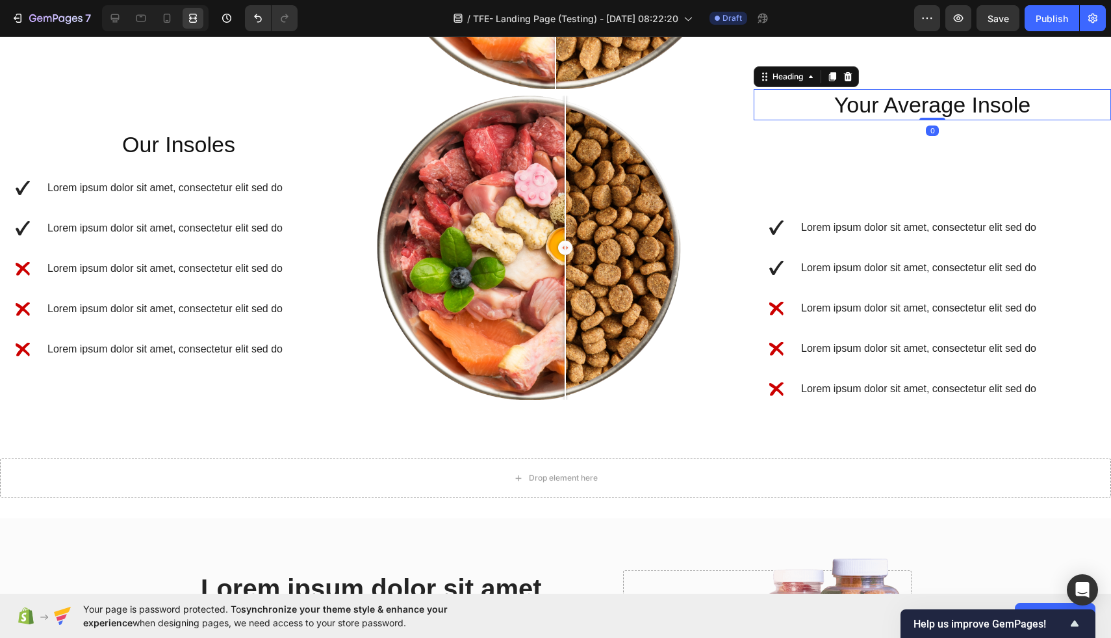
click at [928, 104] on p "Your Average Insole" at bounding box center [932, 104] width 355 height 29
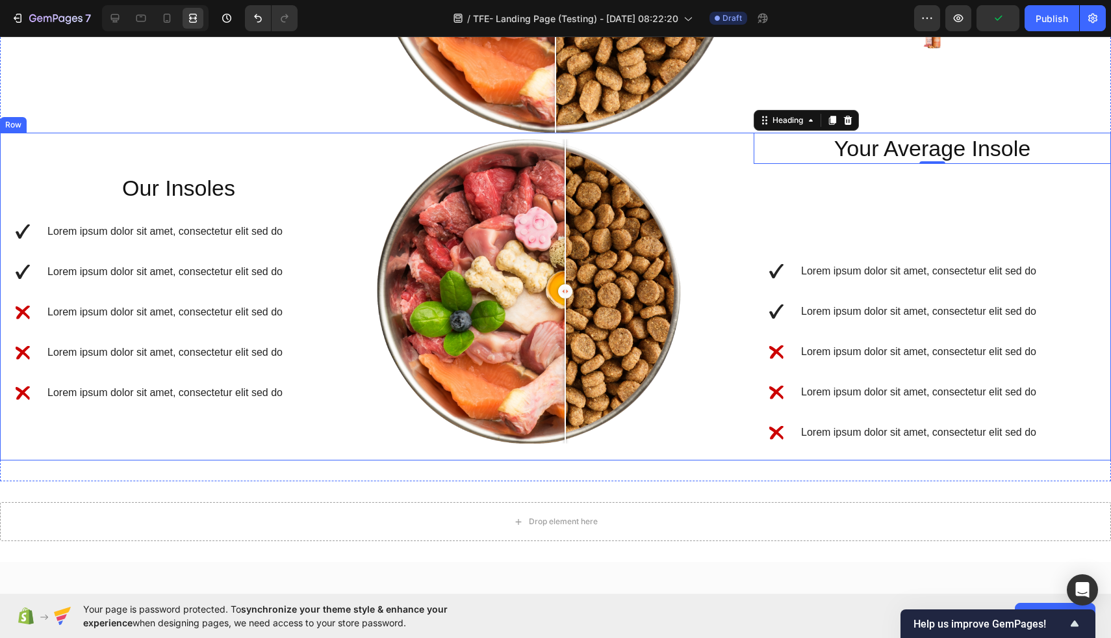
scroll to position [1542, 0]
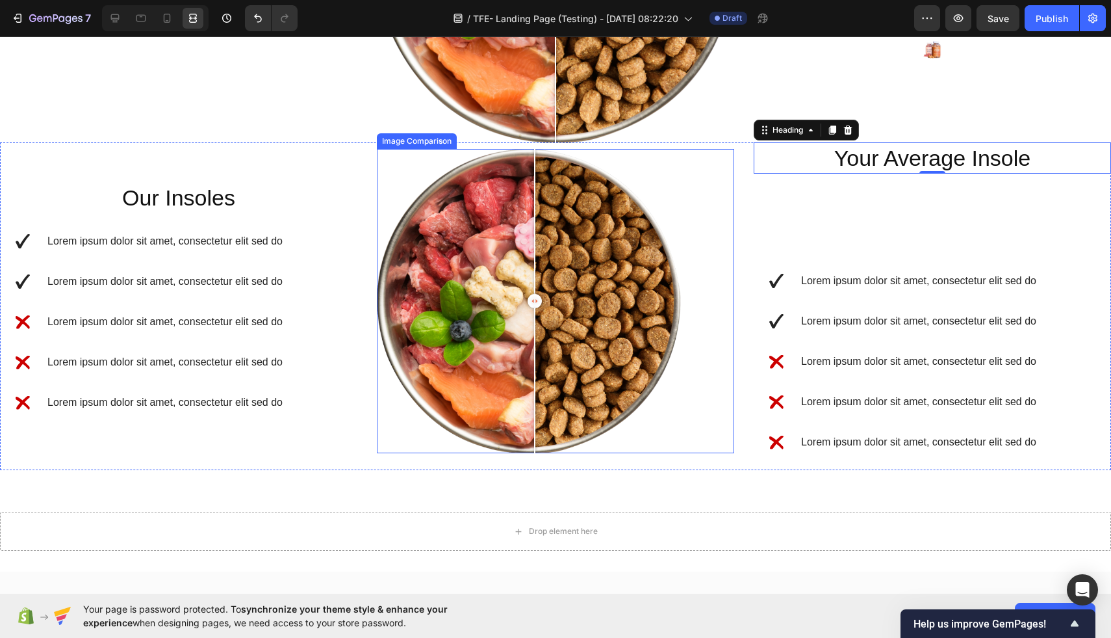
drag, startPoint x: 565, startPoint y: 306, endPoint x: 532, endPoint y: 309, distance: 33.2
click at [533, 308] on div at bounding box center [535, 301] width 14 height 14
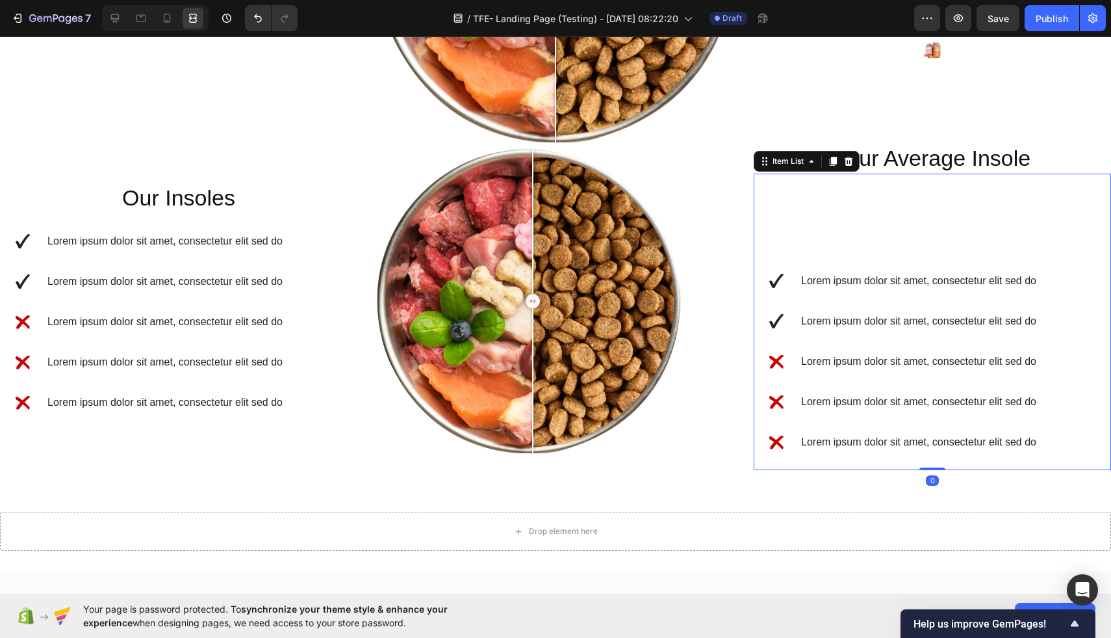
click at [905, 207] on div "Lorem ipsum dolor sit amet, consectetur elit sed do Lorem ipsum dolor sit amet,…" at bounding box center [932, 322] width 357 height 296
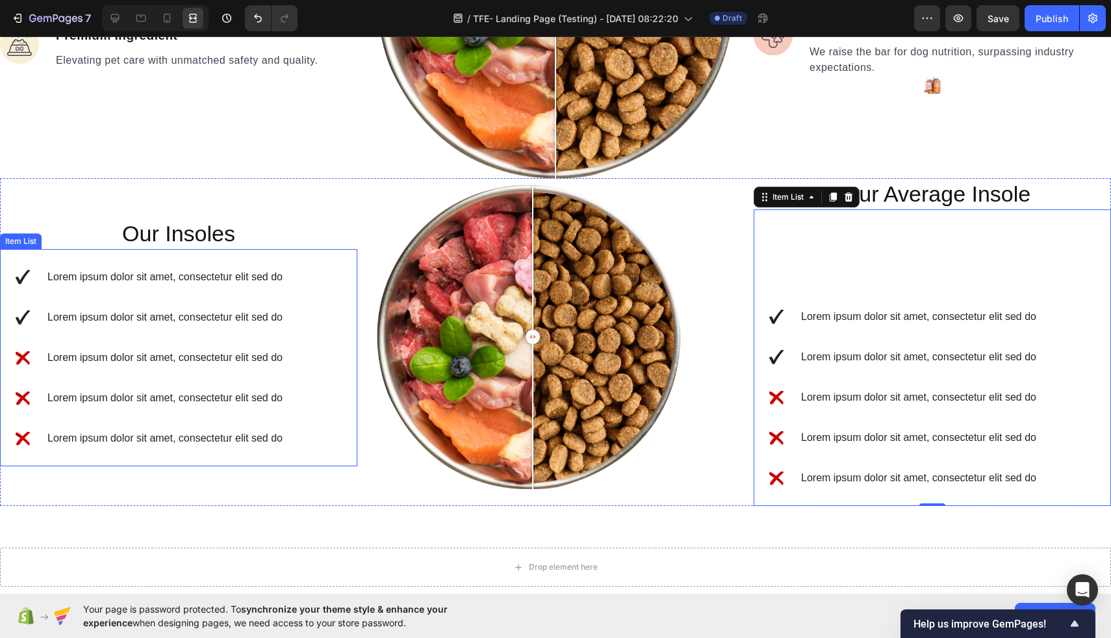
scroll to position [1502, 0]
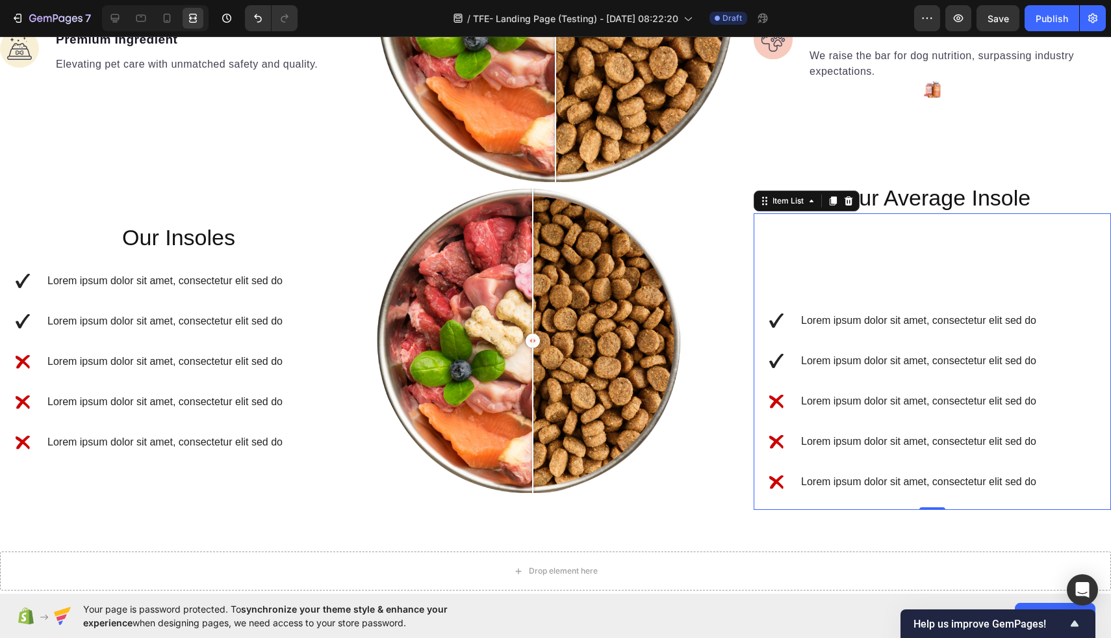
click at [1081, 274] on div "Lorem ipsum dolor sit amet, consectetur elit sed do Lorem ipsum dolor sit amet,…" at bounding box center [932, 361] width 357 height 296
click at [110, 19] on icon at bounding box center [115, 18] width 13 height 13
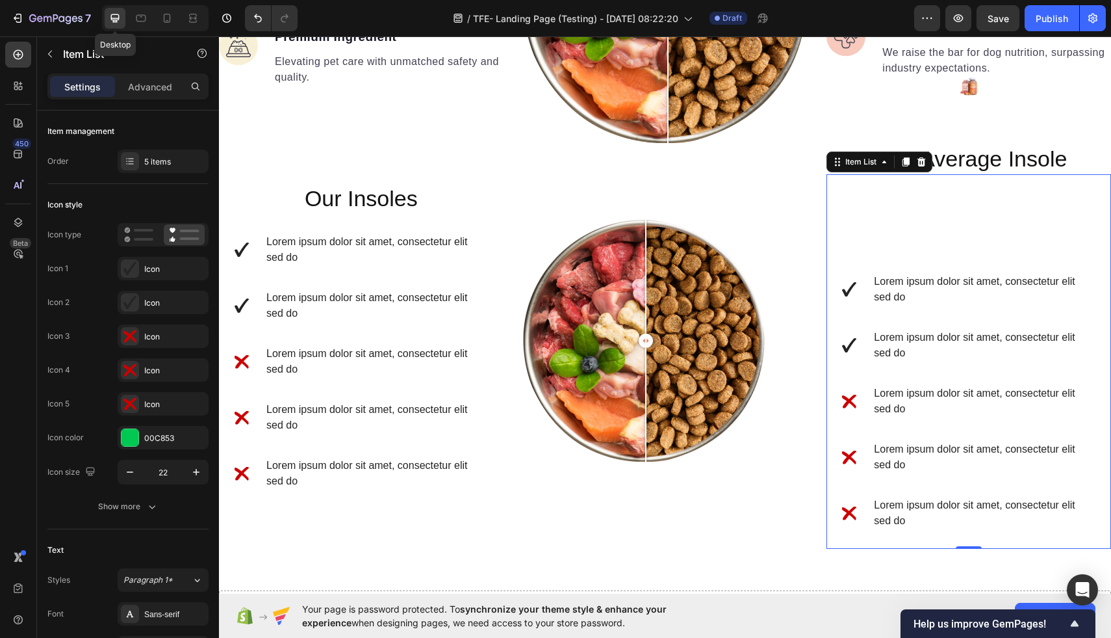
scroll to position [1466, 0]
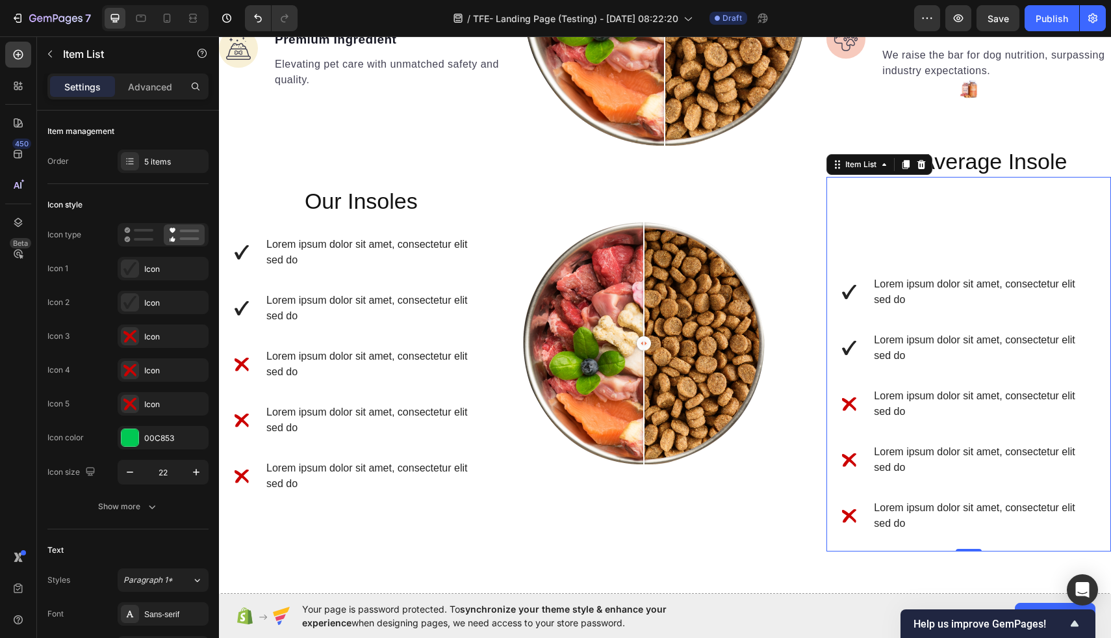
click at [997, 260] on div "Lorem ipsum dolor sit amet, consectetur elit sed do Lorem ipsum dolor sit amet,…" at bounding box center [969, 364] width 285 height 374
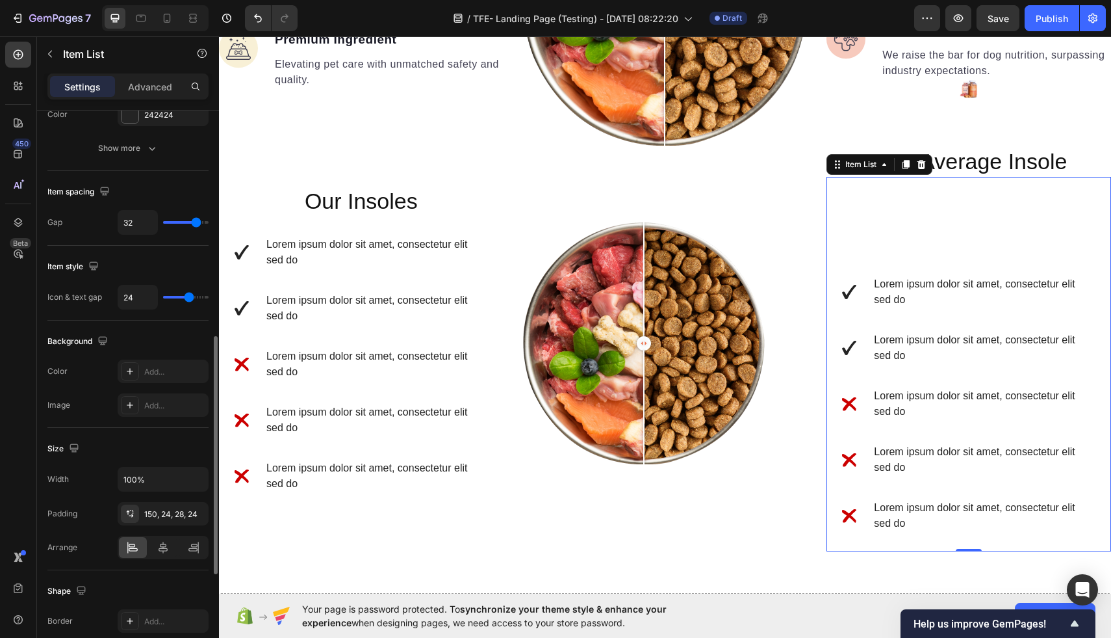
scroll to position [602, 0]
click at [174, 510] on div "150, 24, 28, 24" at bounding box center [163, 514] width 38 height 12
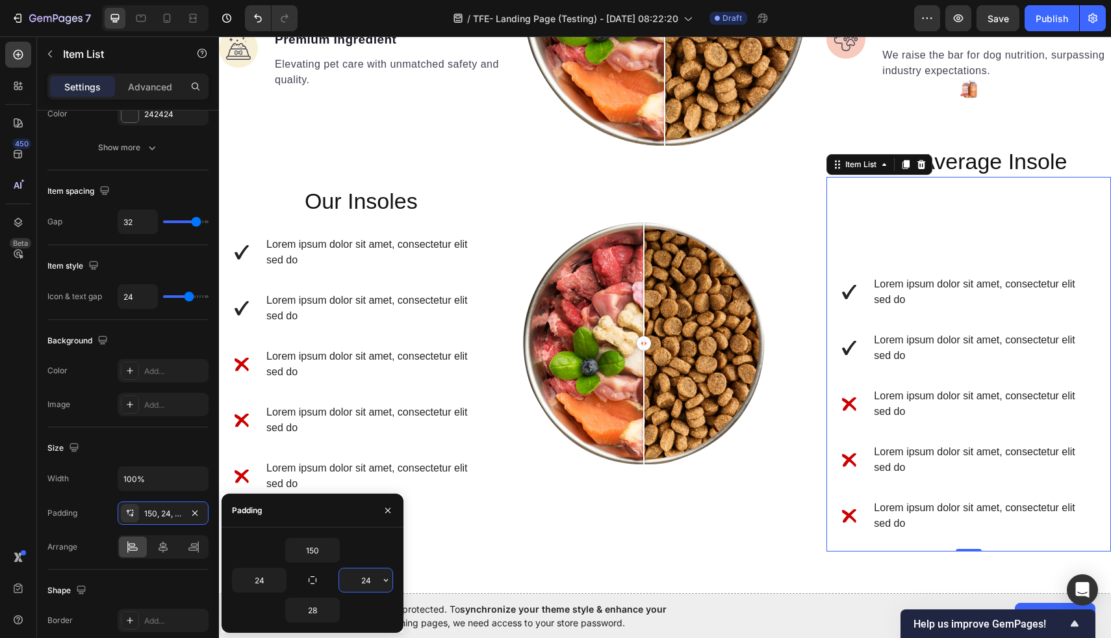
click at [374, 578] on input "24" at bounding box center [365, 579] width 53 height 23
type input "2"
type input "0"
click at [324, 547] on input "150" at bounding box center [312, 549] width 53 height 23
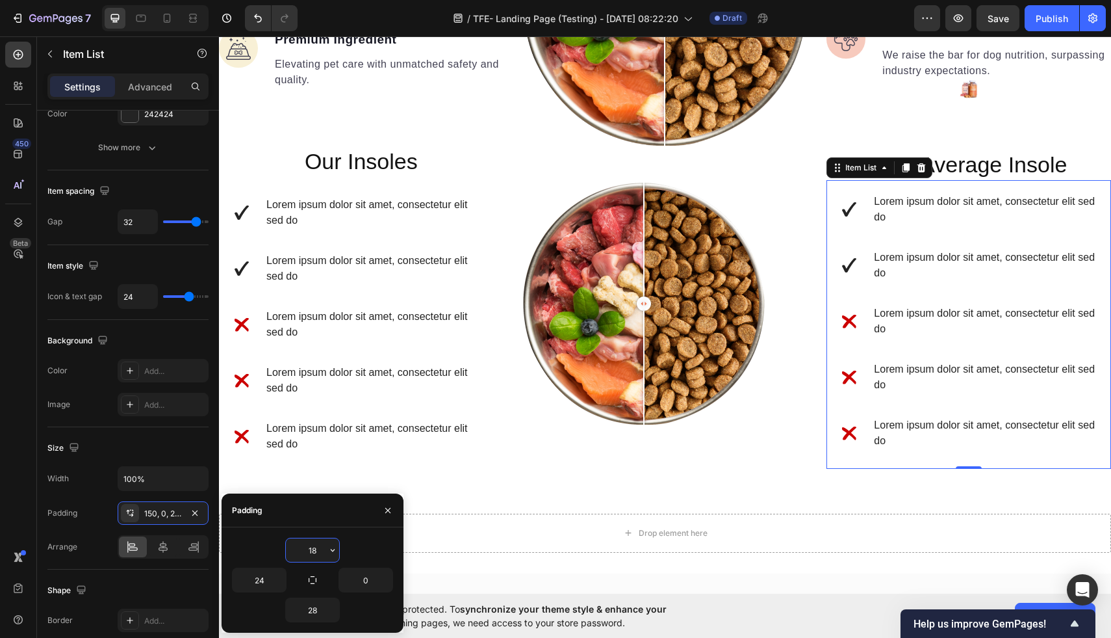
type input "180"
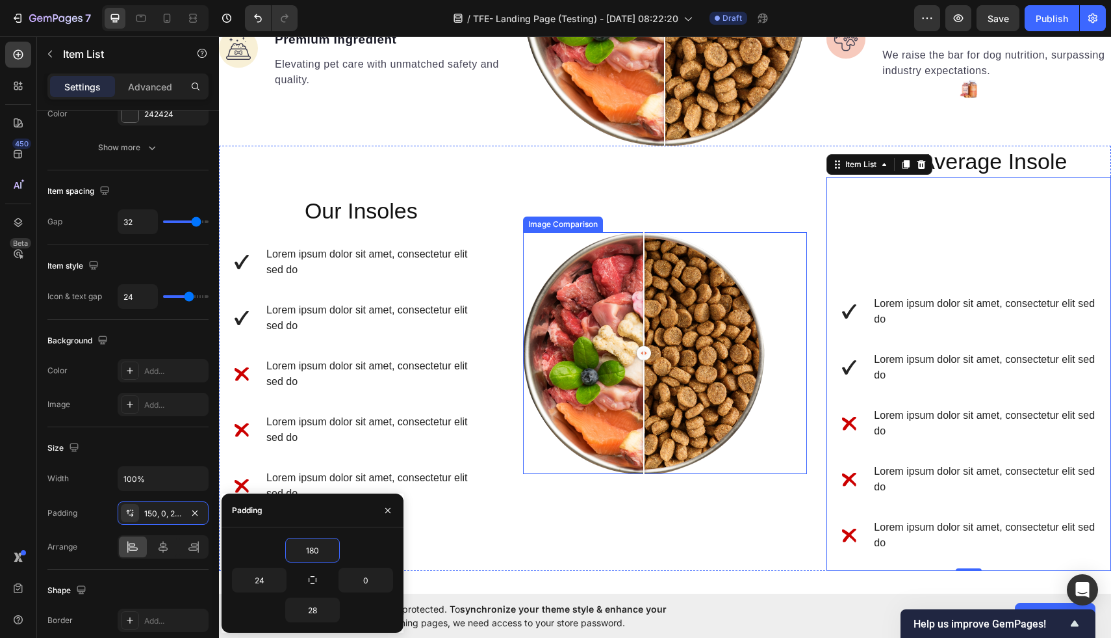
click at [760, 224] on div "Image Comparison" at bounding box center [665, 358] width 285 height 425
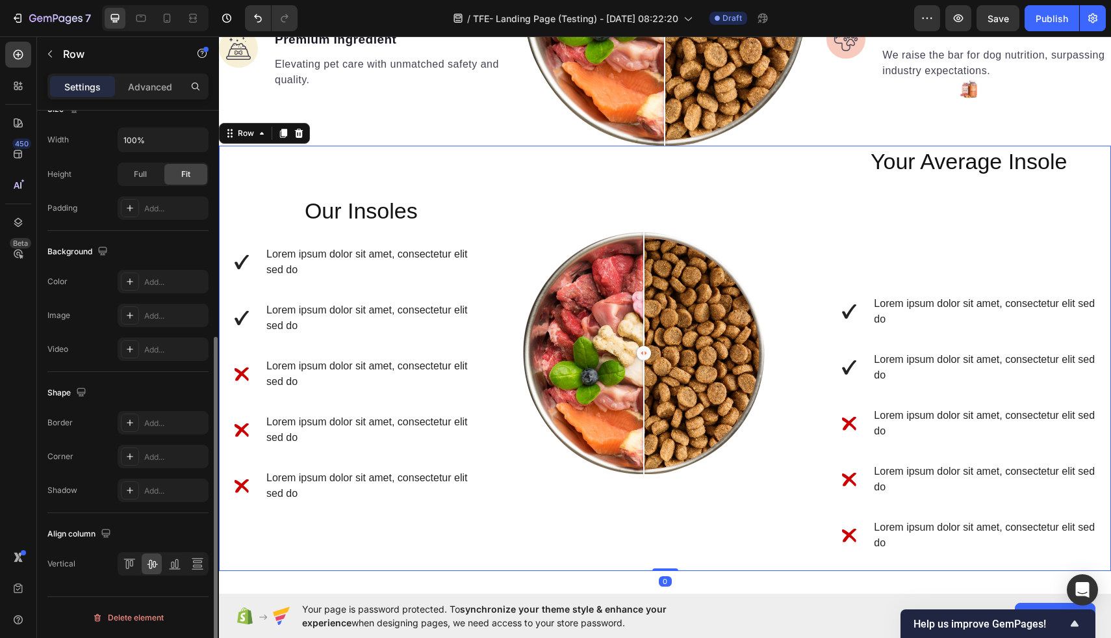
scroll to position [0, 0]
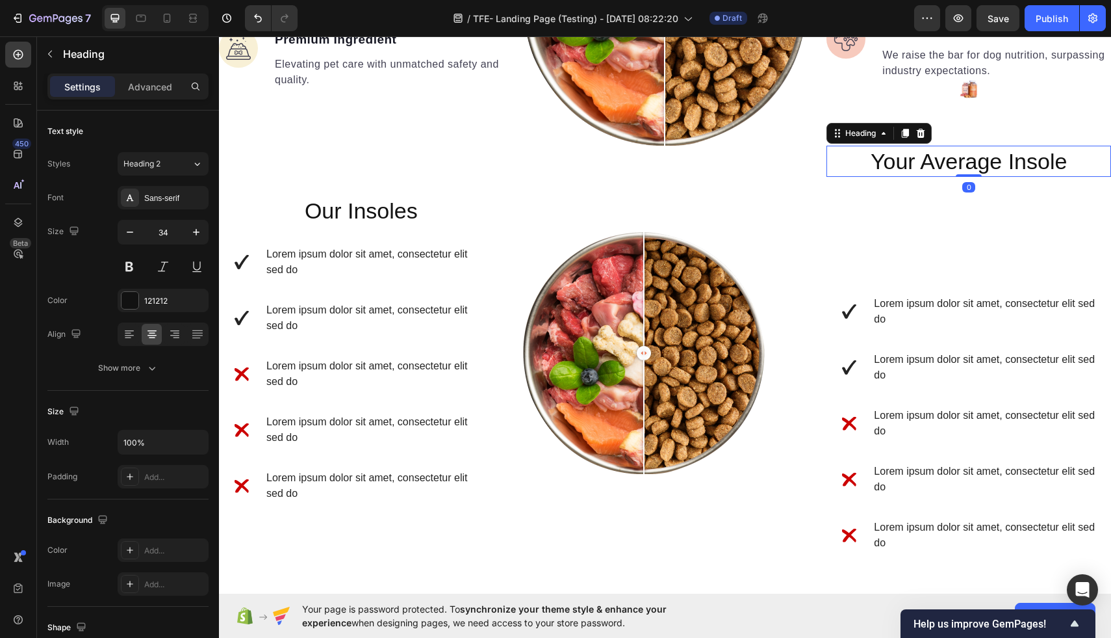
click at [954, 160] on p "Your Average Insole" at bounding box center [969, 161] width 282 height 29
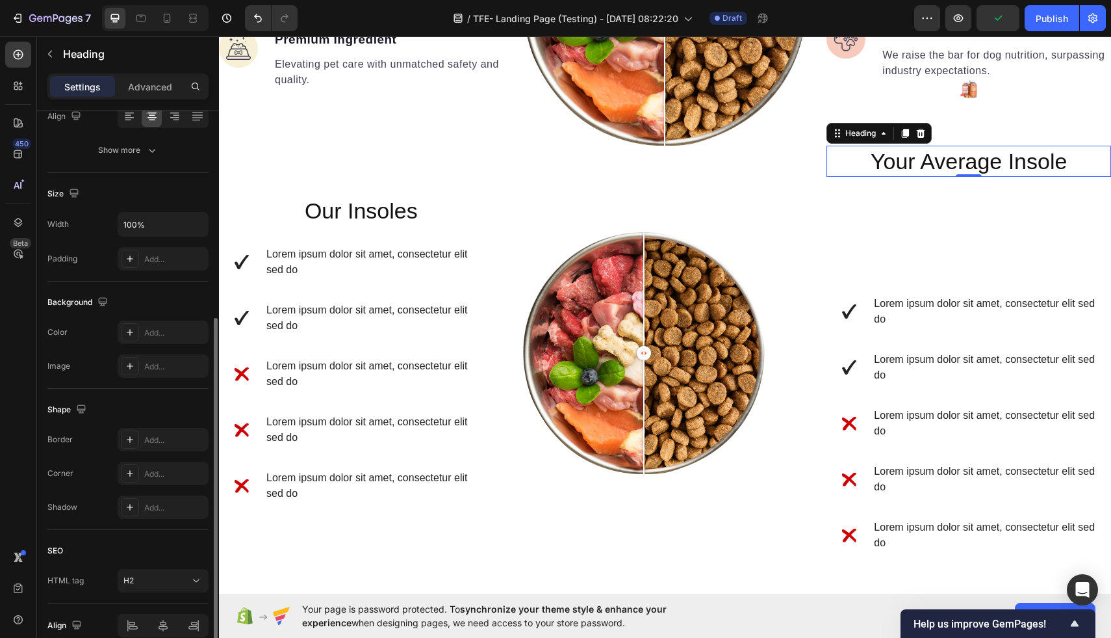
scroll to position [213, 0]
click at [171, 266] on div "Add..." at bounding box center [174, 265] width 61 height 12
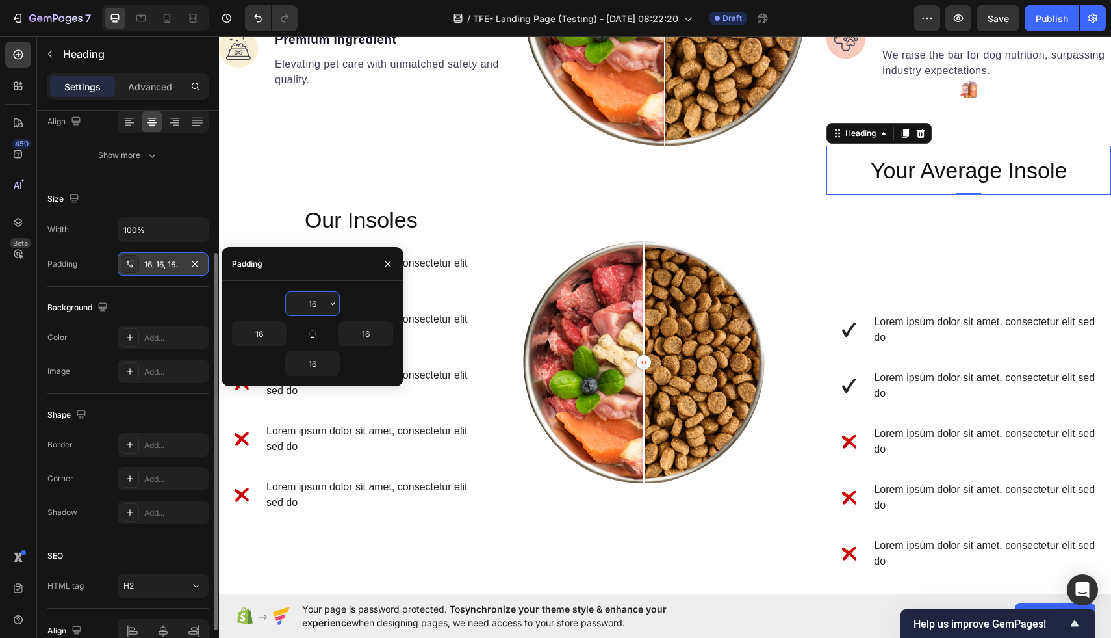
click at [316, 304] on input "16" at bounding box center [312, 303] width 53 height 23
type input "1"
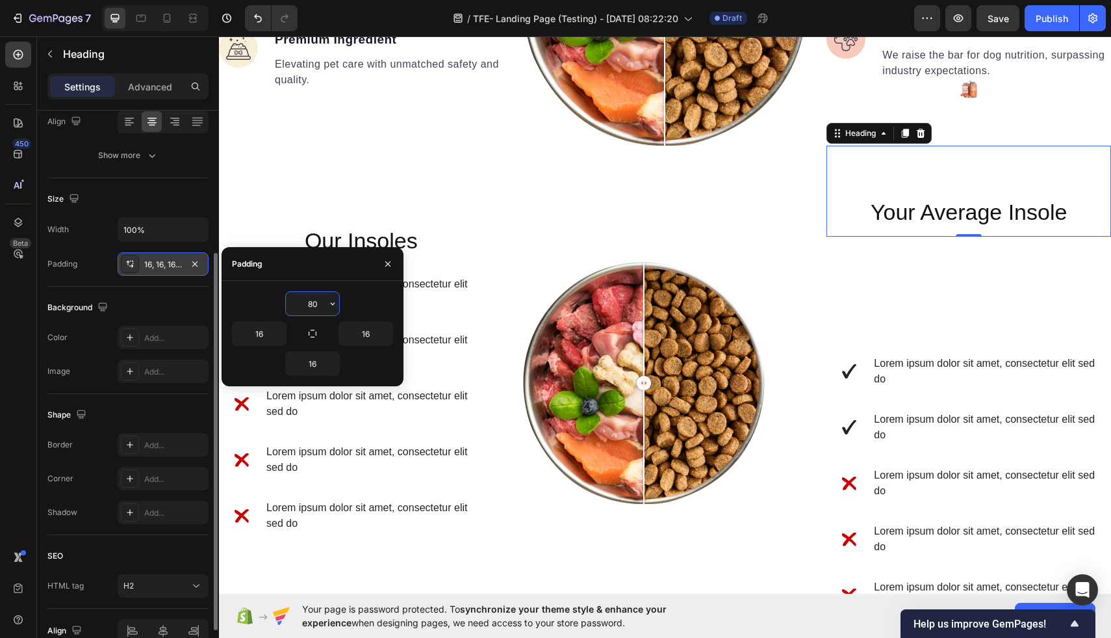
type input "8"
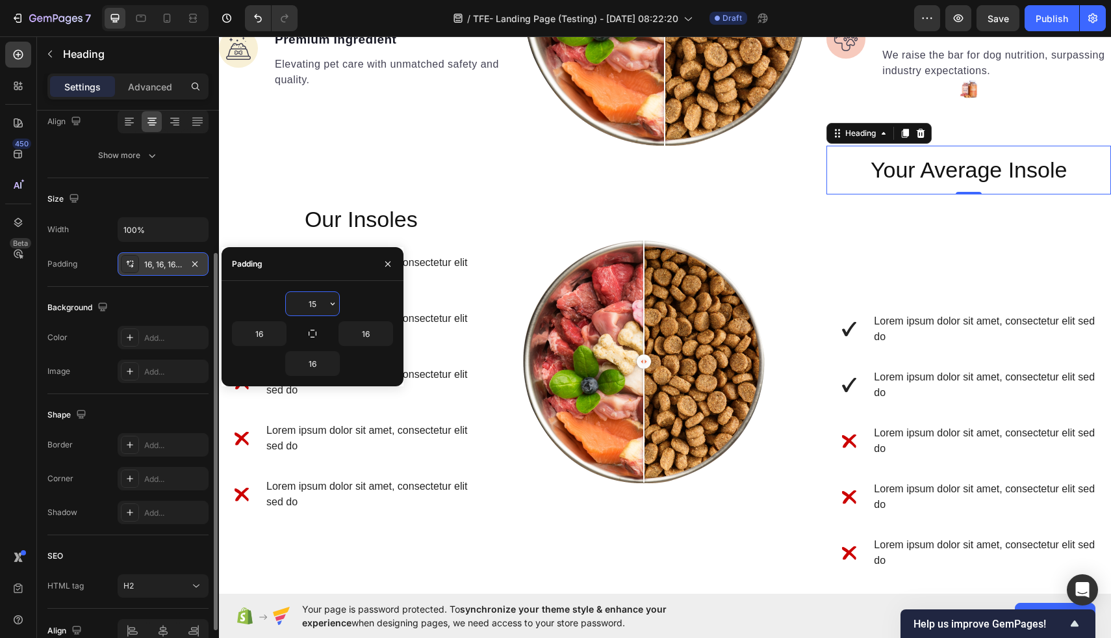
type input "1"
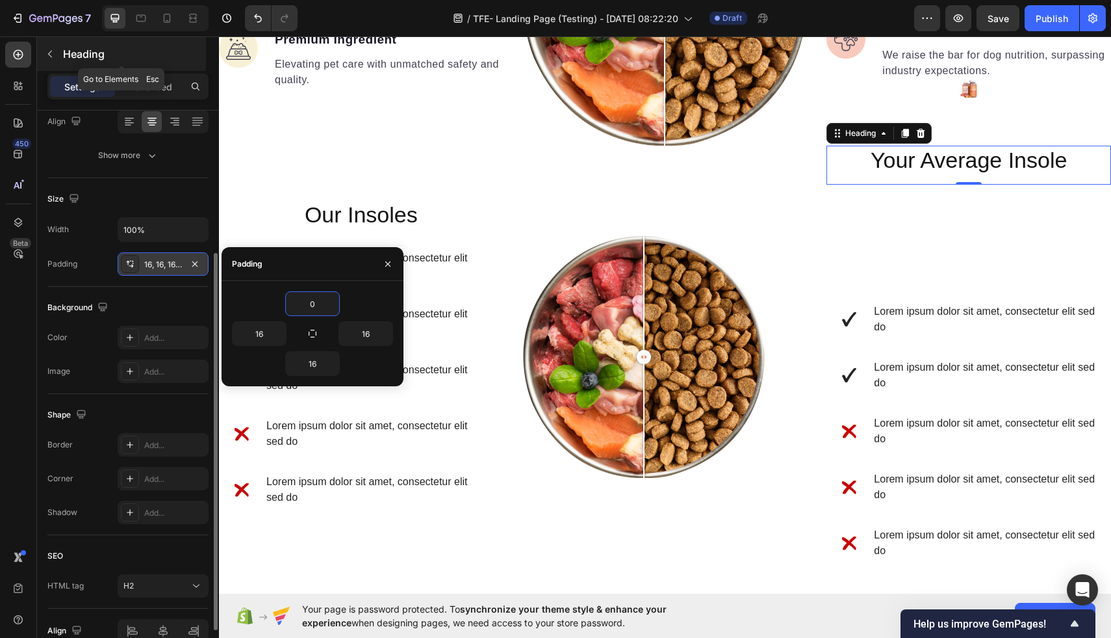
click at [50, 53] on icon "button" at bounding box center [50, 54] width 10 height 10
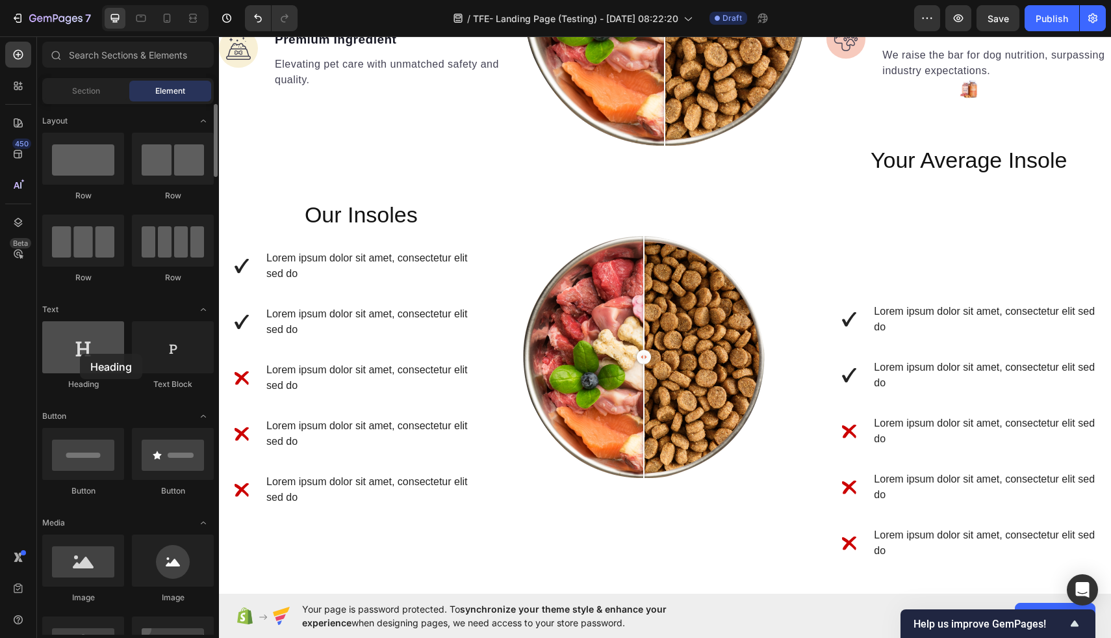
drag, startPoint x: 83, startPoint y: 331, endPoint x: 79, endPoint y: 353, distance: 21.8
click at [79, 353] on div at bounding box center [83, 347] width 82 height 52
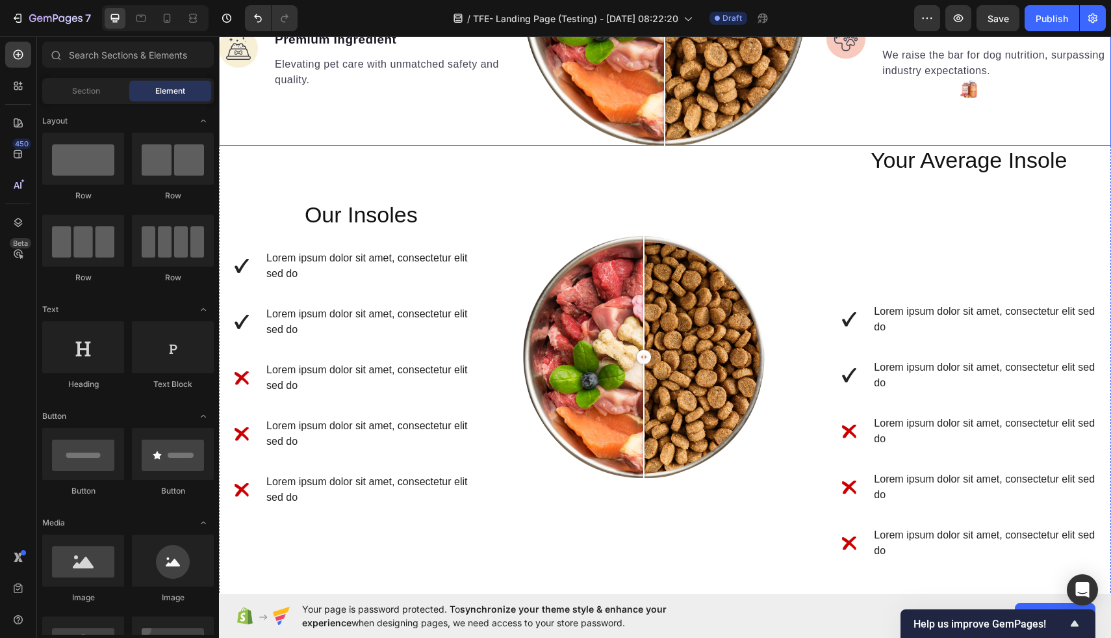
click at [452, 135] on div "Image Real Food Text block Wholesome recipes for dogs with real meat and veggie…" at bounding box center [361, 3] width 285 height 285
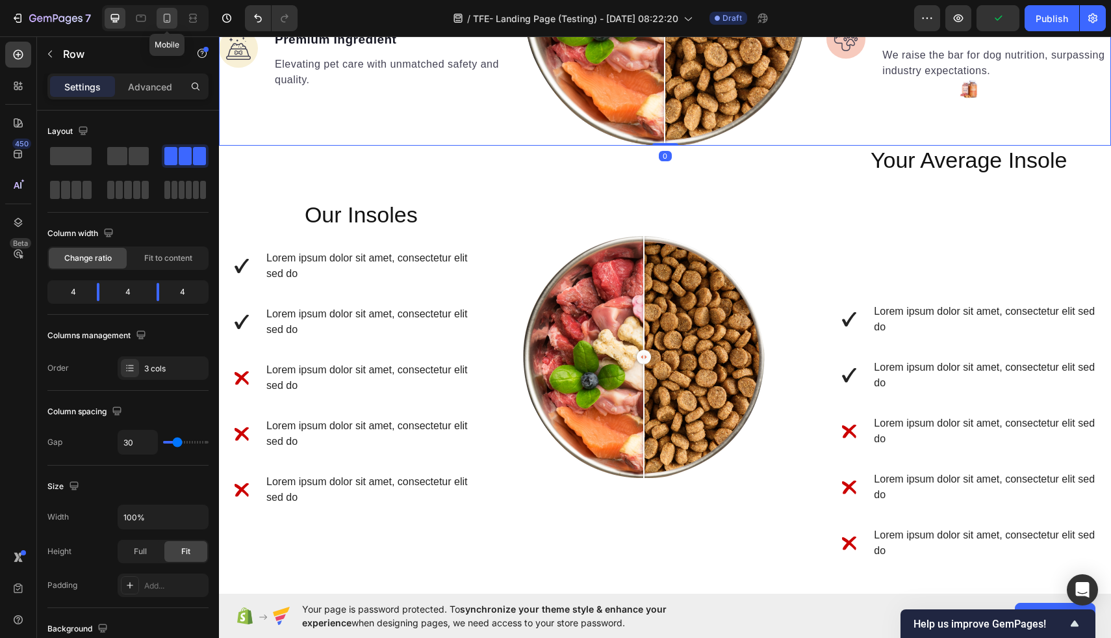
click at [168, 14] on icon at bounding box center [167, 18] width 7 height 9
type input "0"
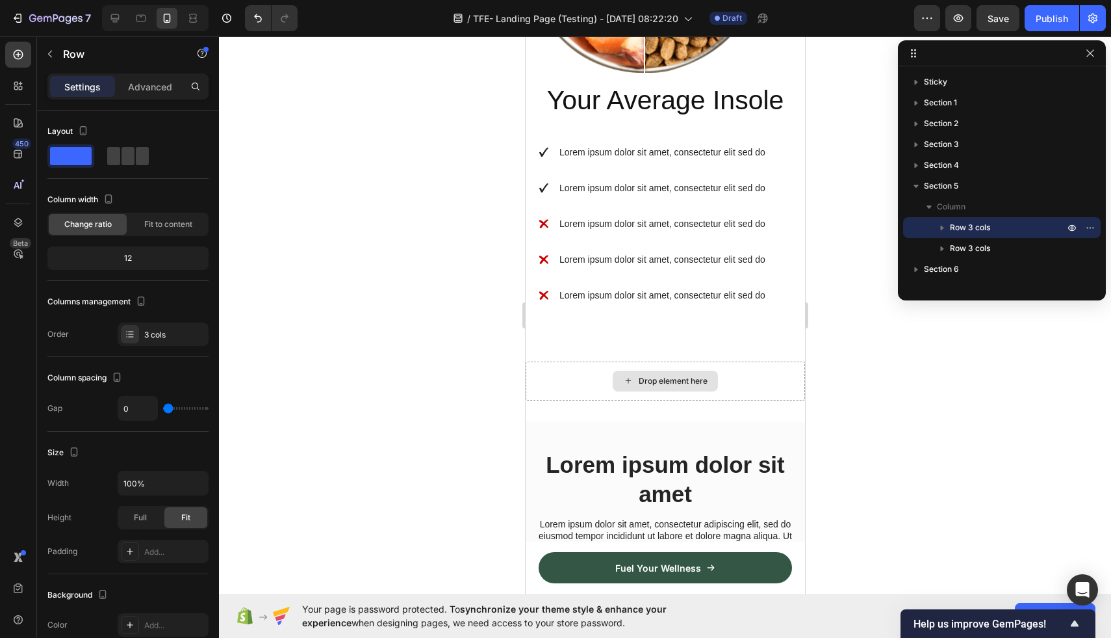
scroll to position [2006, 0]
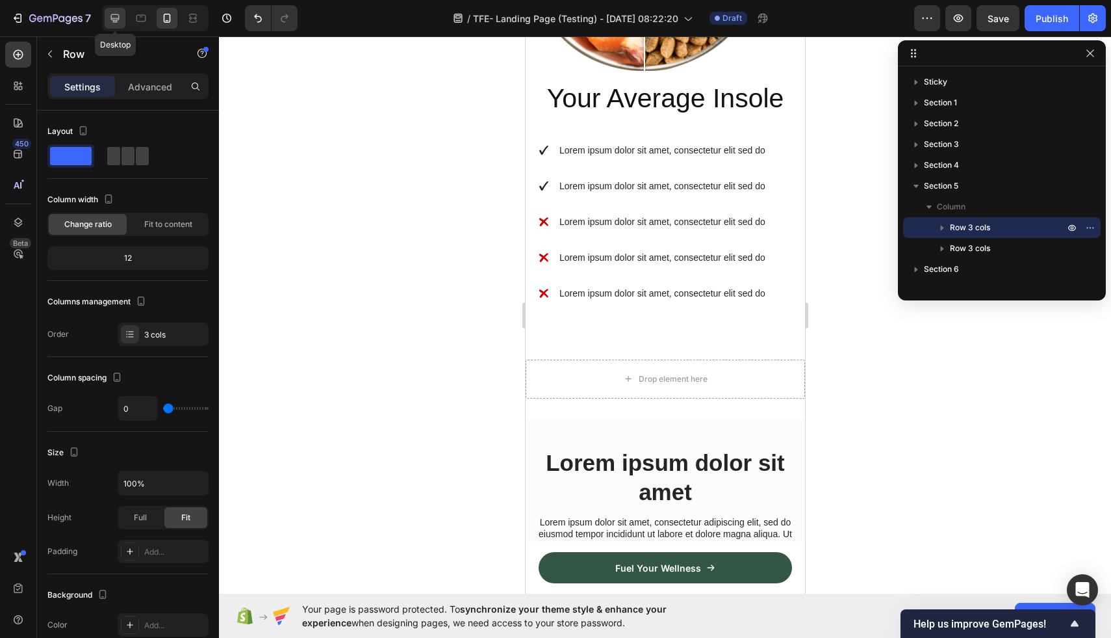
click at [115, 18] on icon at bounding box center [115, 18] width 8 height 8
type input "30"
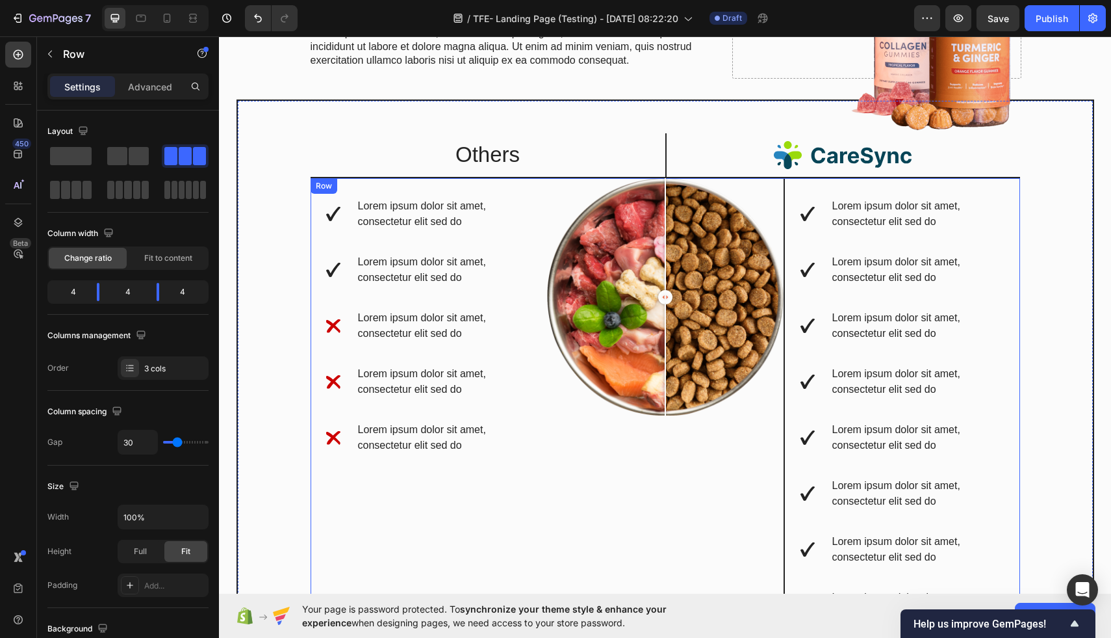
scroll to position [2151, 0]
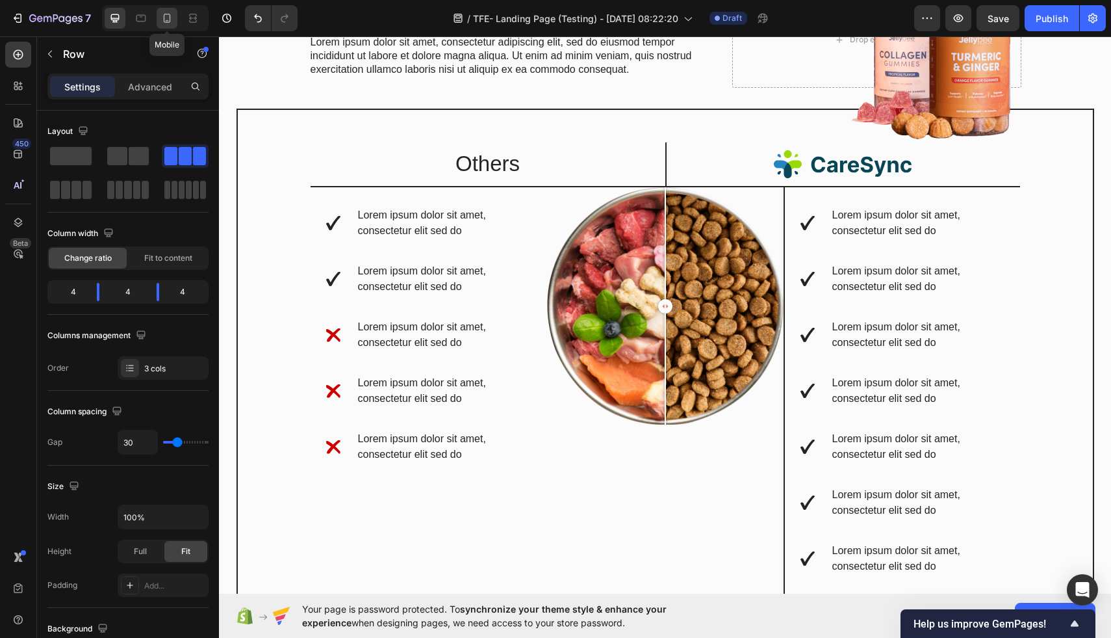
click at [168, 19] on icon at bounding box center [167, 18] width 13 height 13
type input "0"
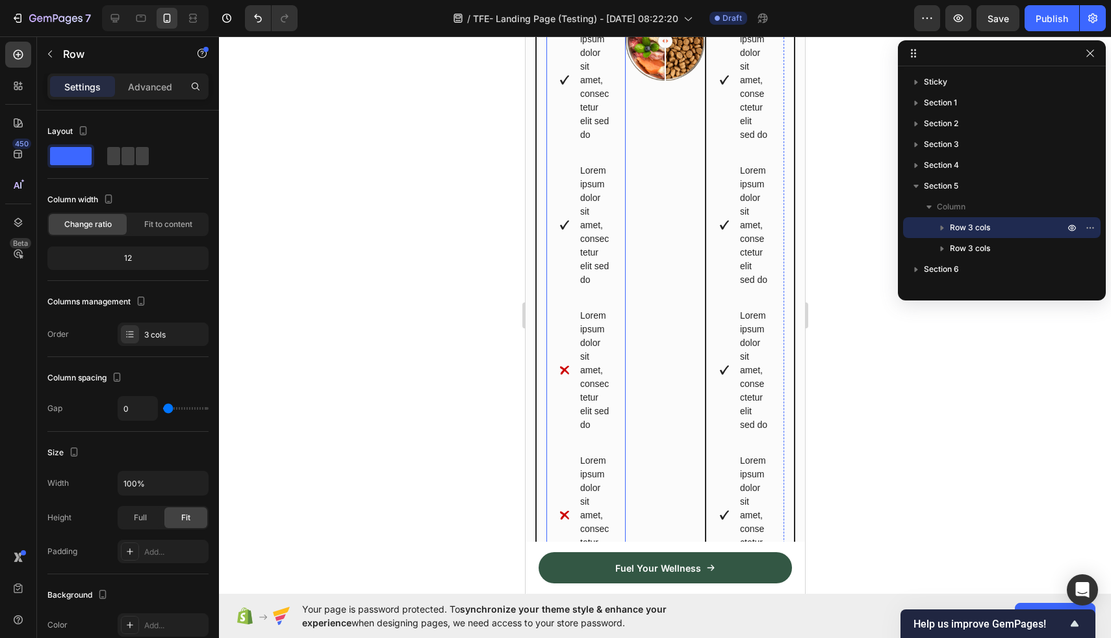
scroll to position [2310, 0]
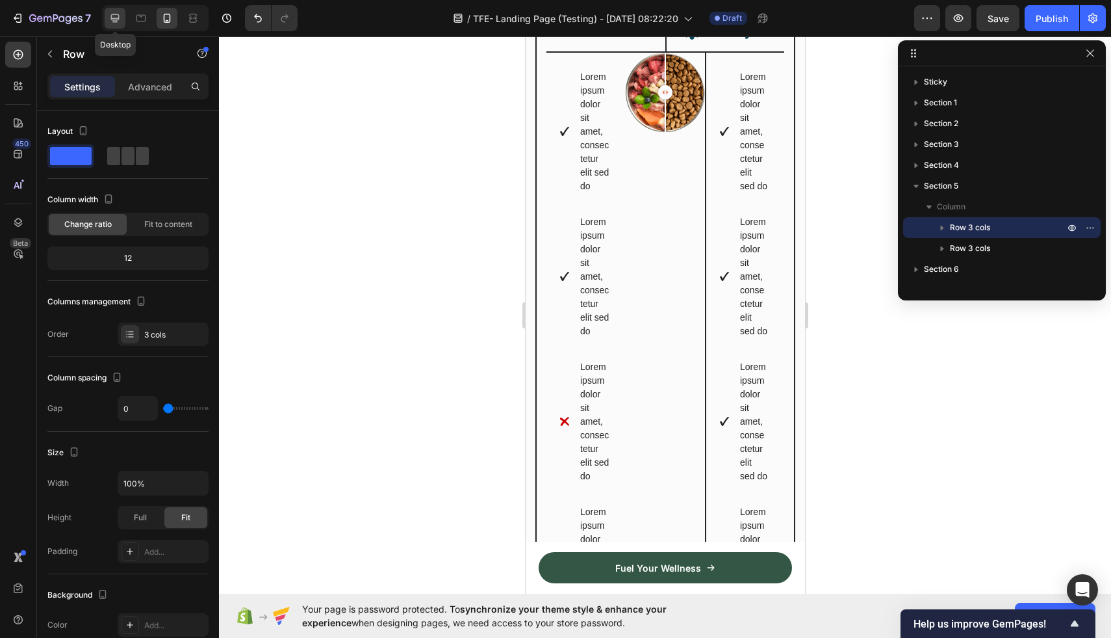
click at [116, 23] on icon at bounding box center [115, 18] width 13 height 13
type input "30"
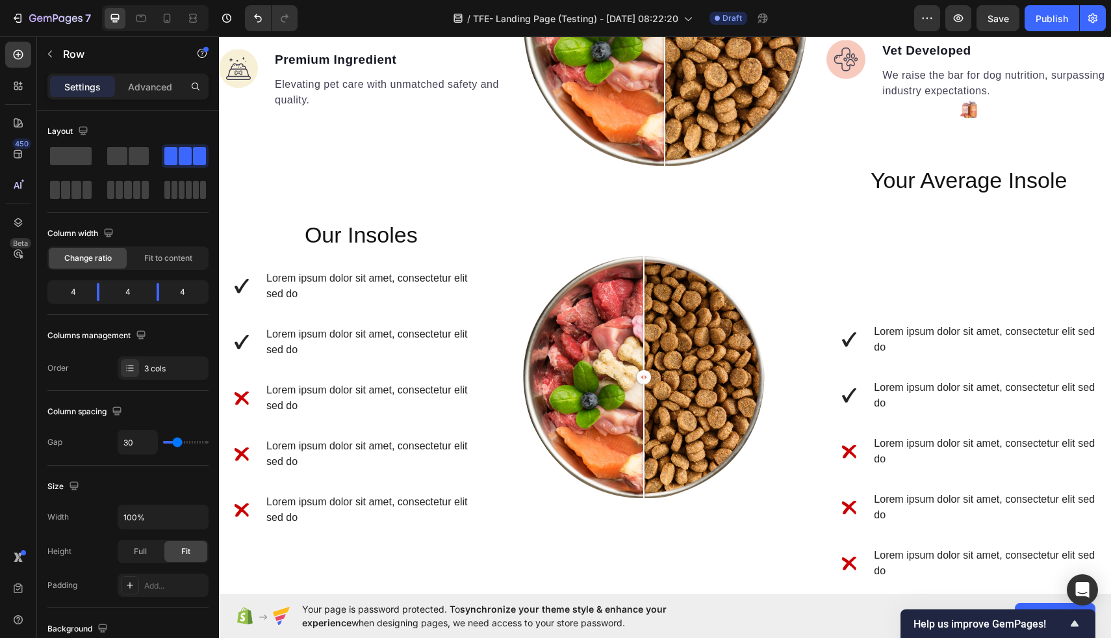
scroll to position [1433, 0]
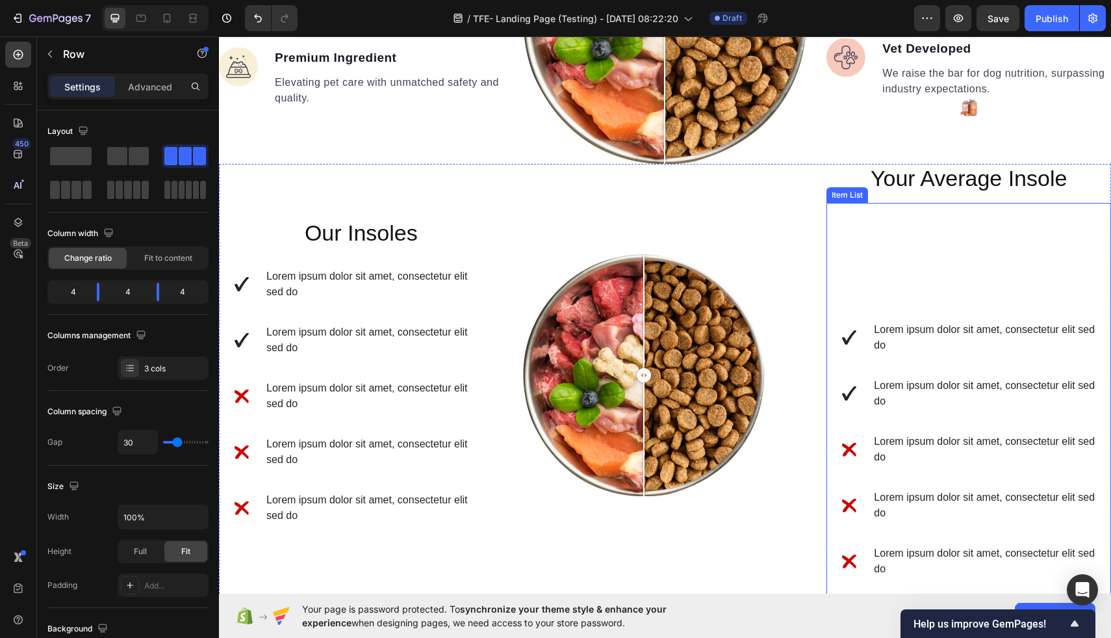
click at [938, 251] on div "Lorem ipsum dolor sit amet, consectetur elit sed do Lorem ipsum dolor sit amet,…" at bounding box center [969, 400] width 285 height 394
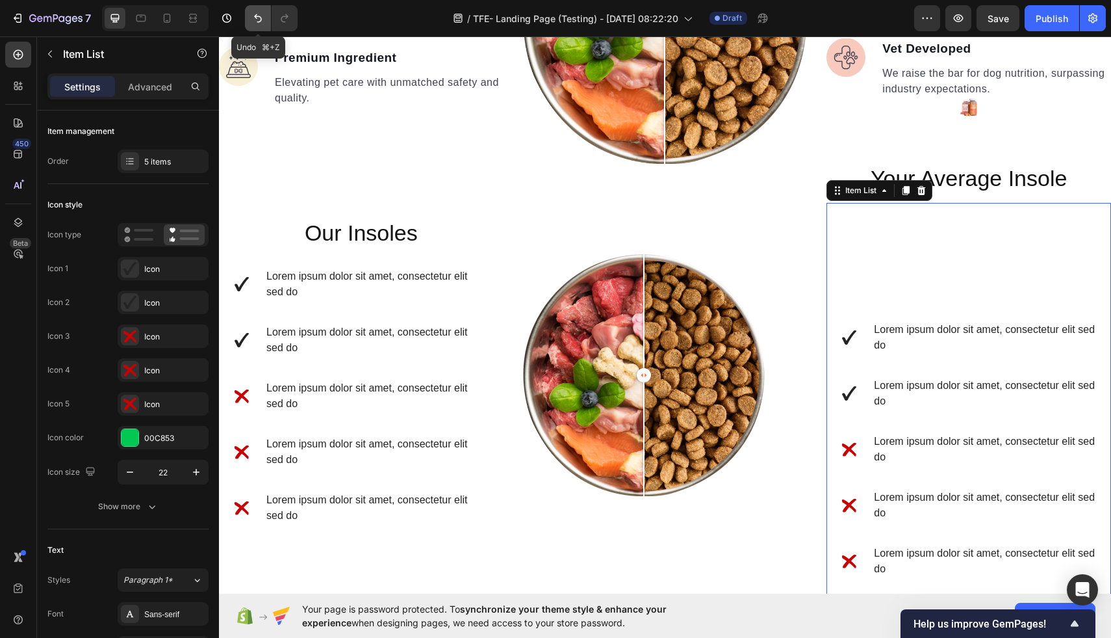
click at [261, 14] on icon "Undo/Redo" at bounding box center [258, 18] width 13 height 13
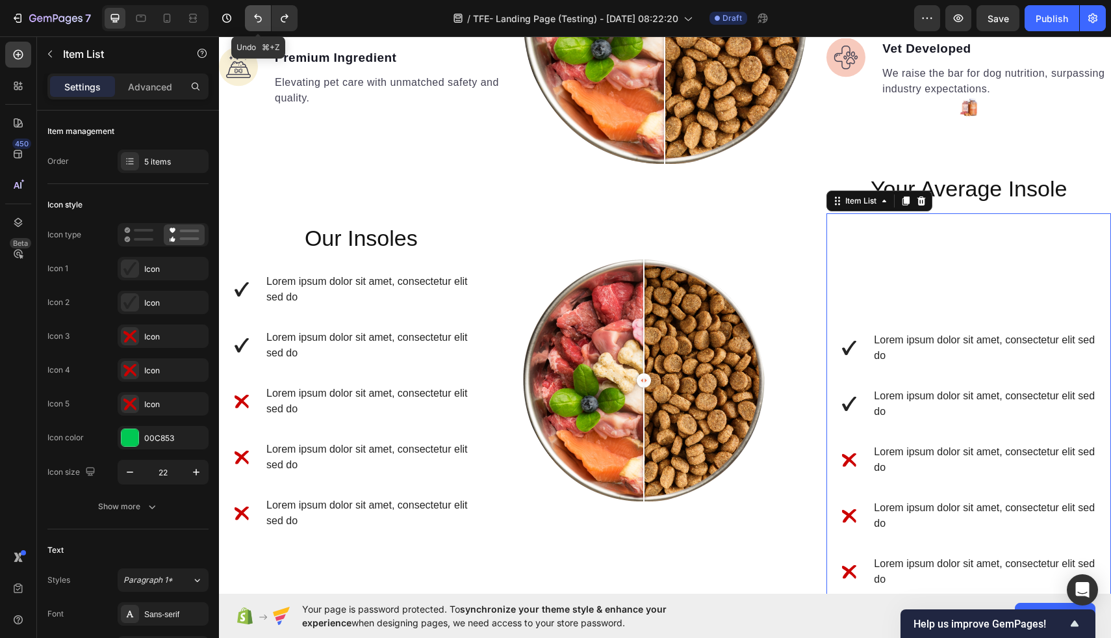
click at [261, 14] on icon "Undo/Redo" at bounding box center [258, 18] width 13 height 13
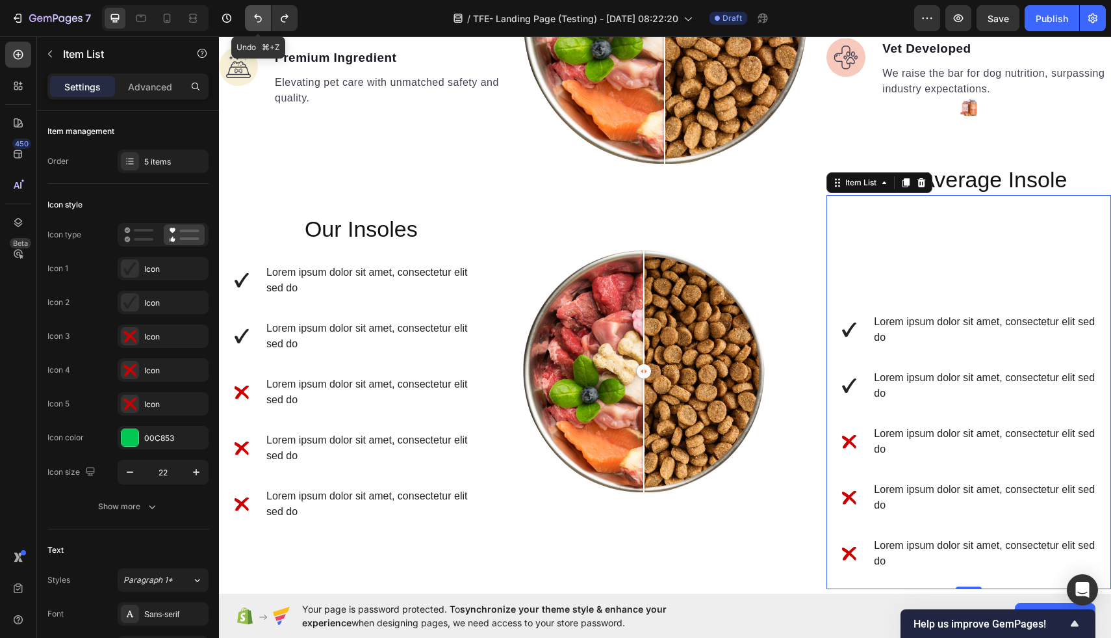
click at [261, 14] on icon "Undo/Redo" at bounding box center [258, 18] width 13 height 13
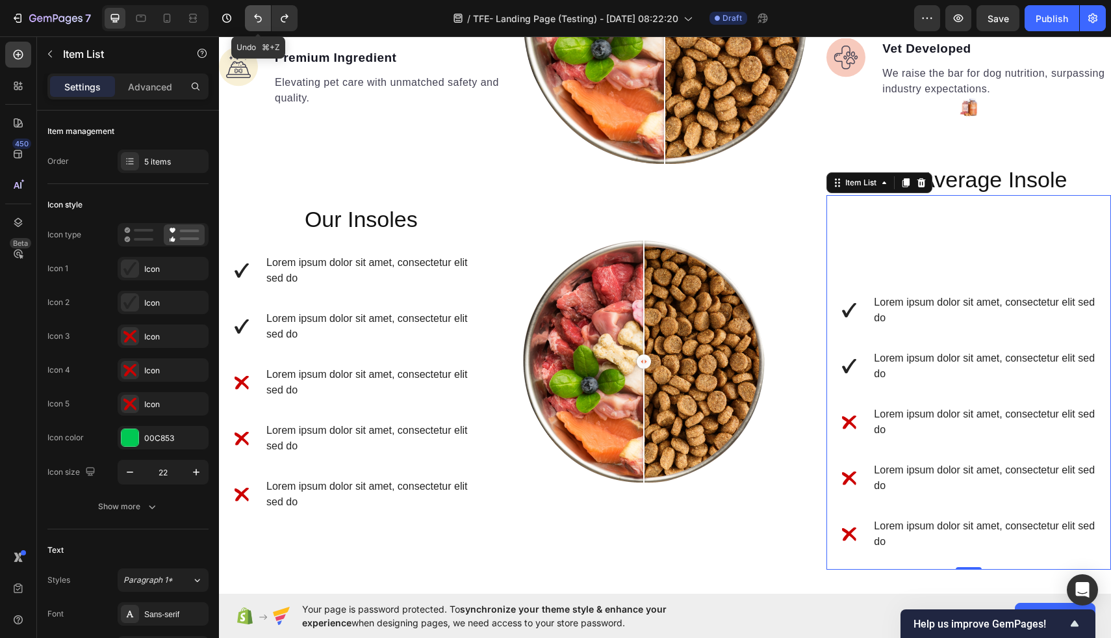
click at [261, 14] on icon "Undo/Redo" at bounding box center [258, 18] width 13 height 13
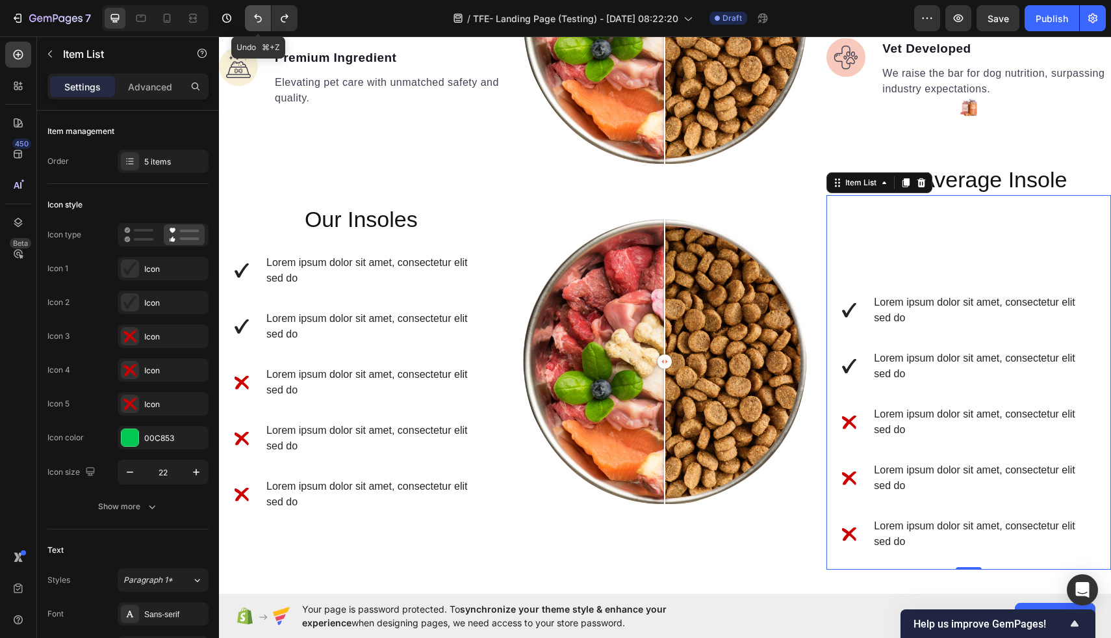
click at [261, 14] on icon "Undo/Redo" at bounding box center [258, 18] width 13 height 13
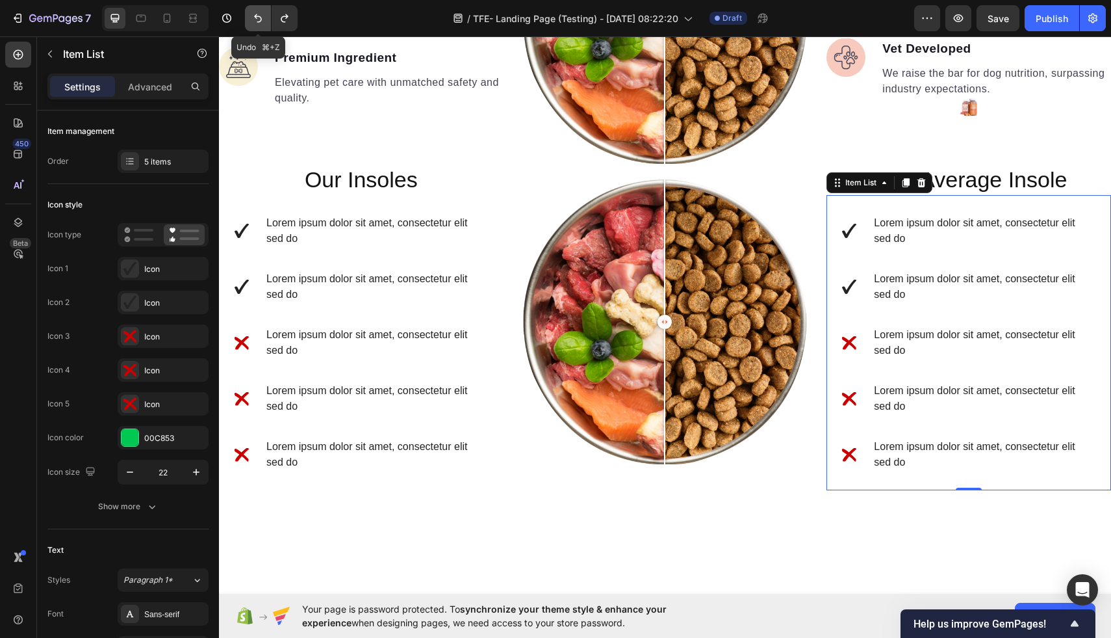
click at [261, 14] on icon "Undo/Redo" at bounding box center [258, 18] width 13 height 13
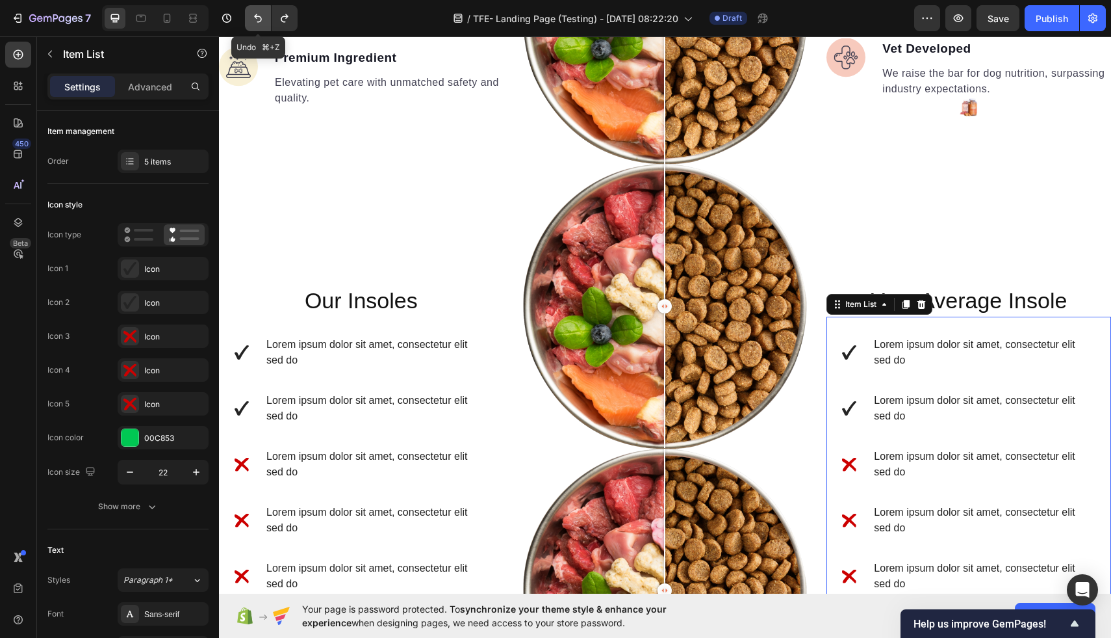
click at [261, 14] on icon "Undo/Redo" at bounding box center [258, 18] width 13 height 13
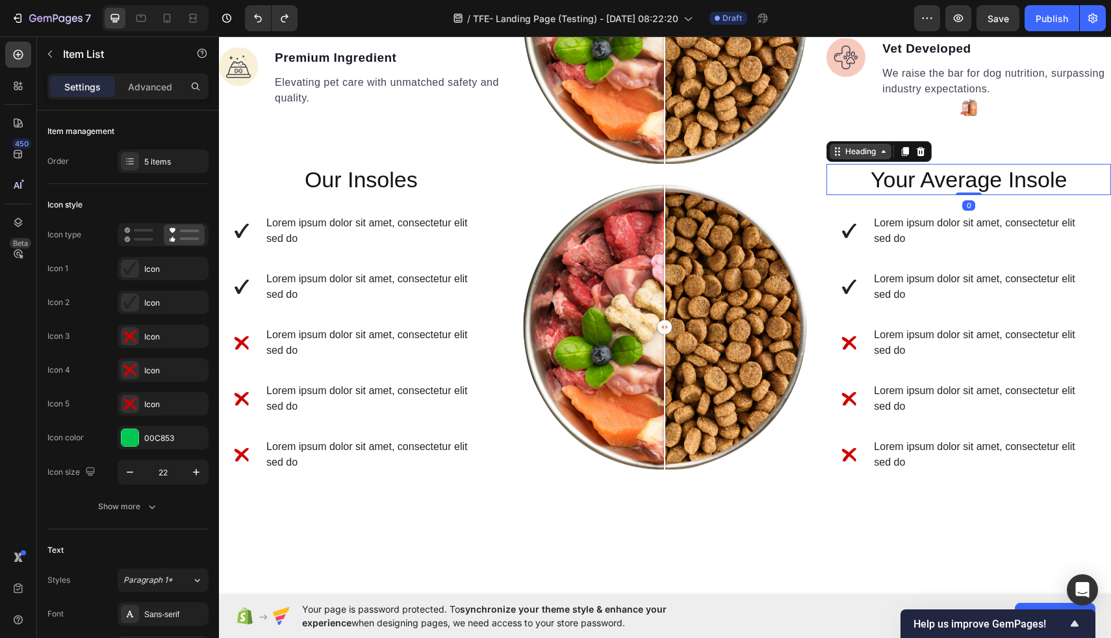
click at [850, 151] on div "Heading" at bounding box center [861, 152] width 36 height 12
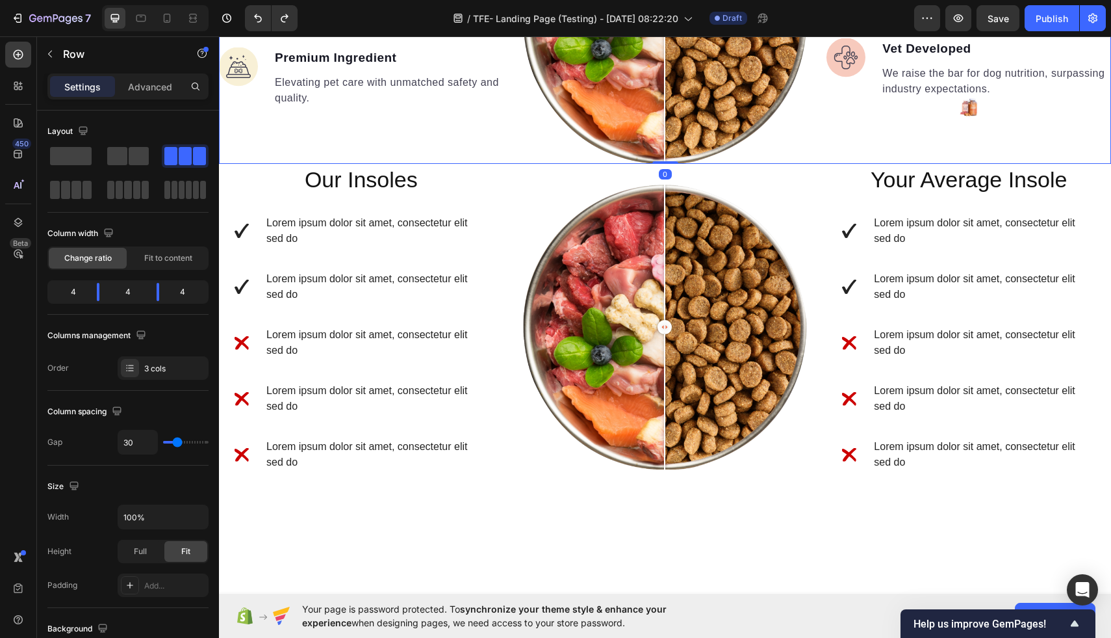
click at [807, 151] on div "Image Real Food Text block Wholesome recipes for dogs with real meat and veggie…" at bounding box center [665, 21] width 892 height 285
click at [365, 173] on h2 "Our Insoles" at bounding box center [361, 179] width 285 height 31
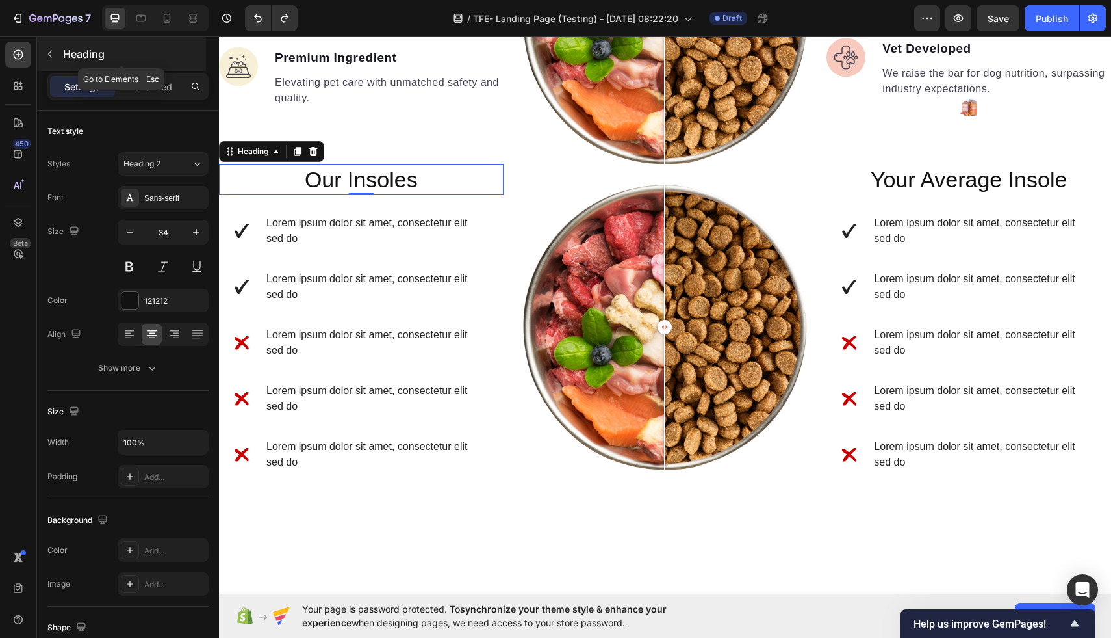
click at [52, 55] on icon "button" at bounding box center [50, 54] width 10 height 10
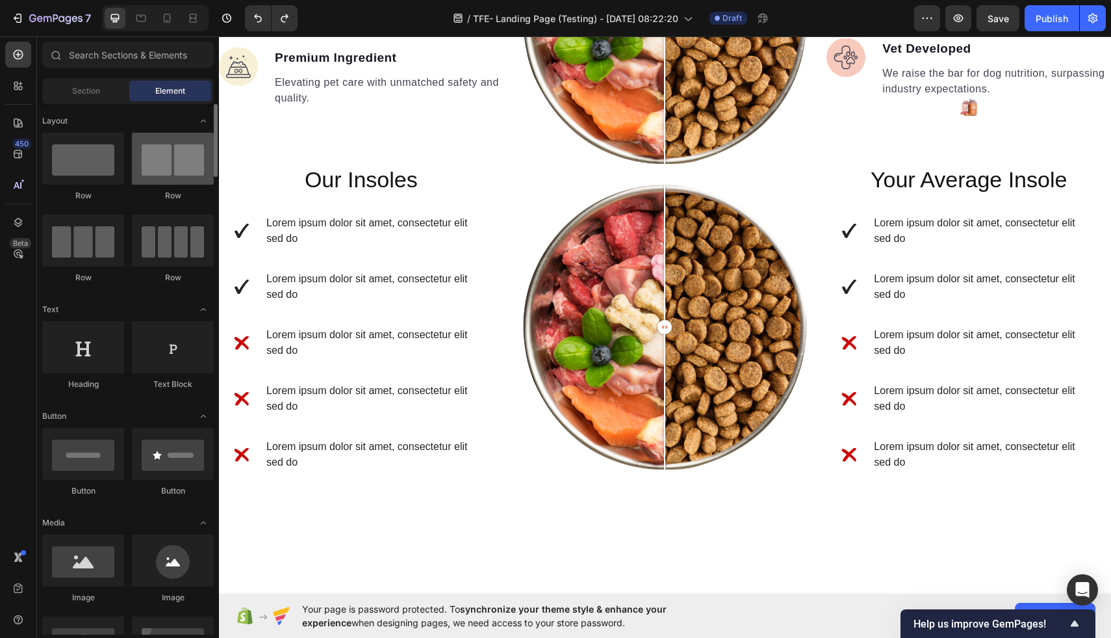
click at [185, 163] on div at bounding box center [173, 159] width 82 height 52
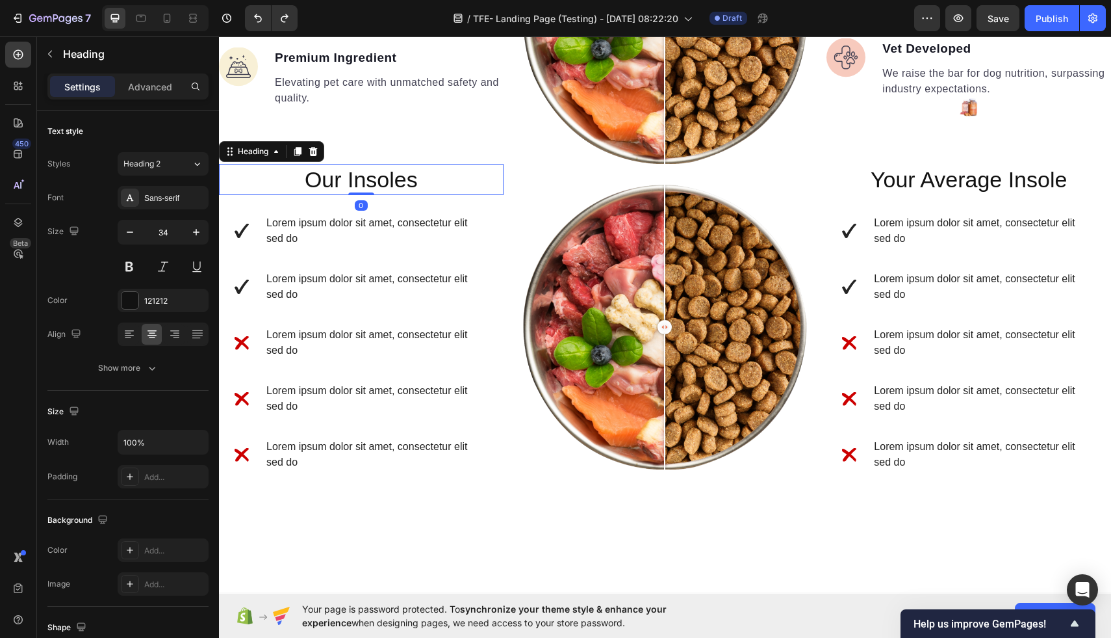
click at [318, 174] on h2 "Our Insoles" at bounding box center [361, 179] width 285 height 31
click at [148, 80] on p "Advanced" at bounding box center [150, 87] width 44 height 14
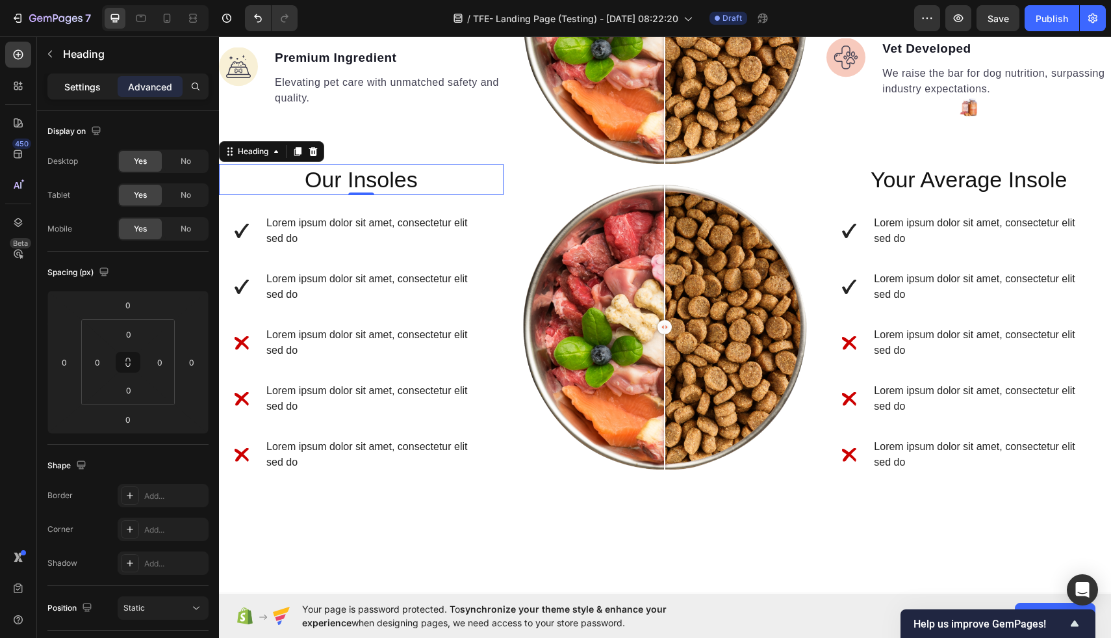
click at [76, 92] on p "Settings" at bounding box center [82, 87] width 36 height 14
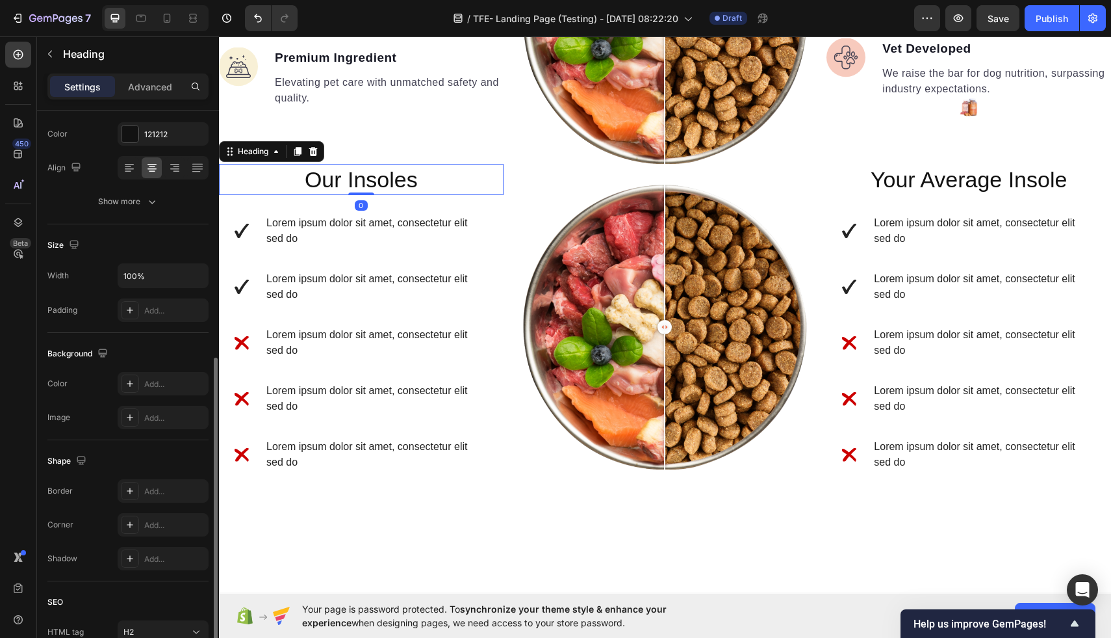
scroll to position [0, 0]
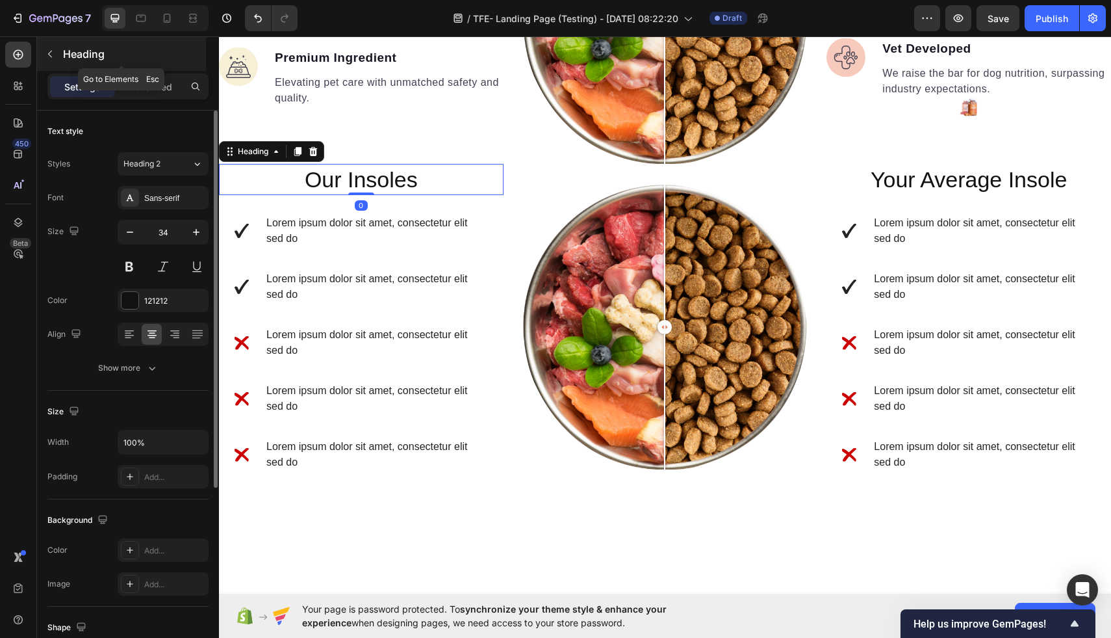
click at [52, 60] on button "button" at bounding box center [50, 54] width 21 height 21
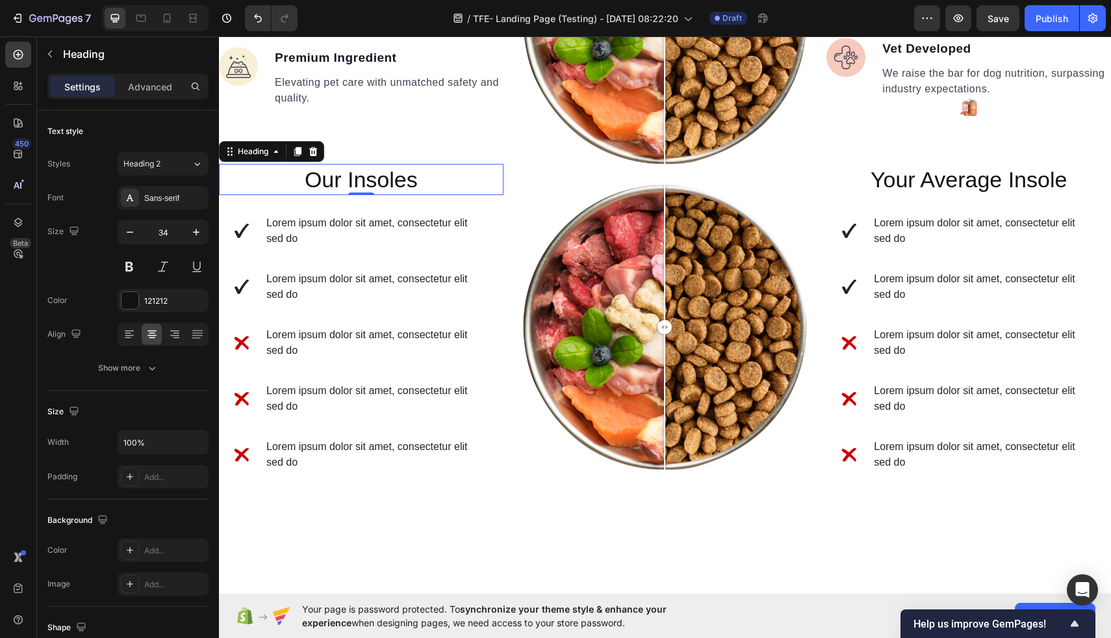
click at [350, 170] on h2 "Our Insoles" at bounding box center [361, 179] width 285 height 31
click at [48, 51] on icon "button" at bounding box center [50, 54] width 10 height 10
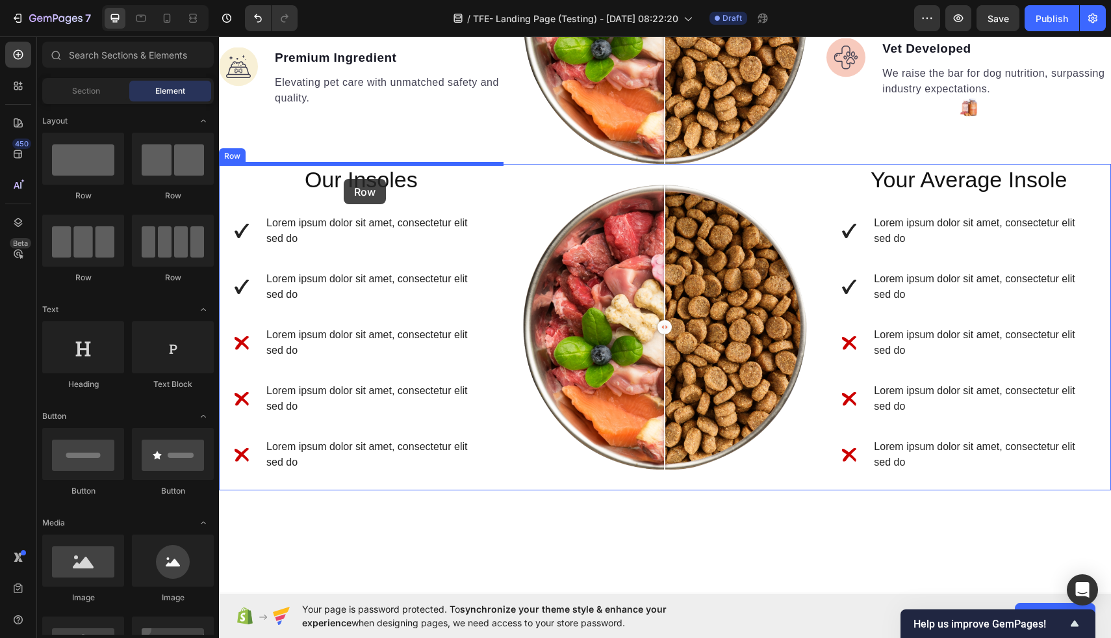
drag, startPoint x: 391, startPoint y: 205, endPoint x: 344, endPoint y: 179, distance: 53.5
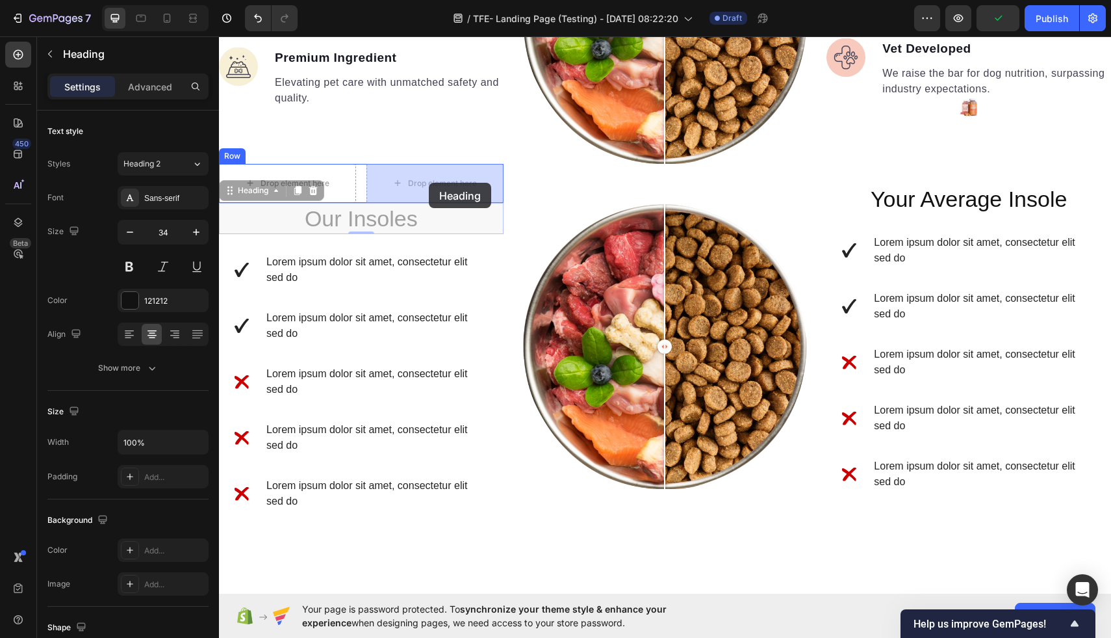
drag, startPoint x: 381, startPoint y: 221, endPoint x: 429, endPoint y: 183, distance: 61.5
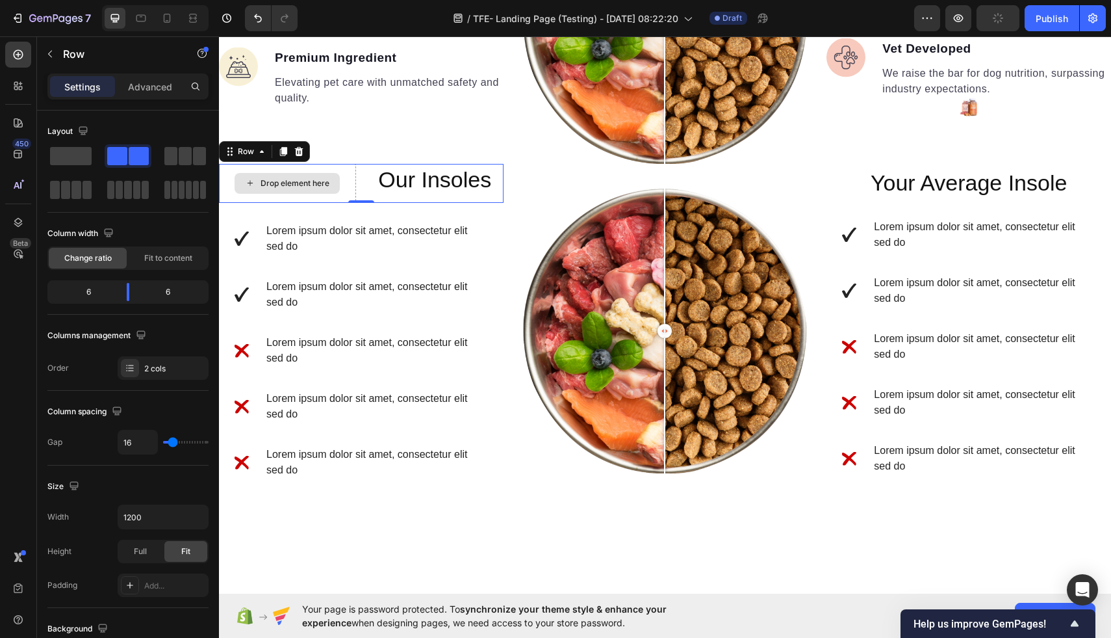
click at [347, 191] on div "Drop element here" at bounding box center [287, 183] width 137 height 39
drag, startPoint x: 128, startPoint y: 292, endPoint x: 81, endPoint y: 290, distance: 47.5
click at [81, 0] on body "7 / TFE- Landing Page (Testing) - [DATE] 08:22:20 Draft Preview Save Publish 45…" at bounding box center [555, 0] width 1111 height 0
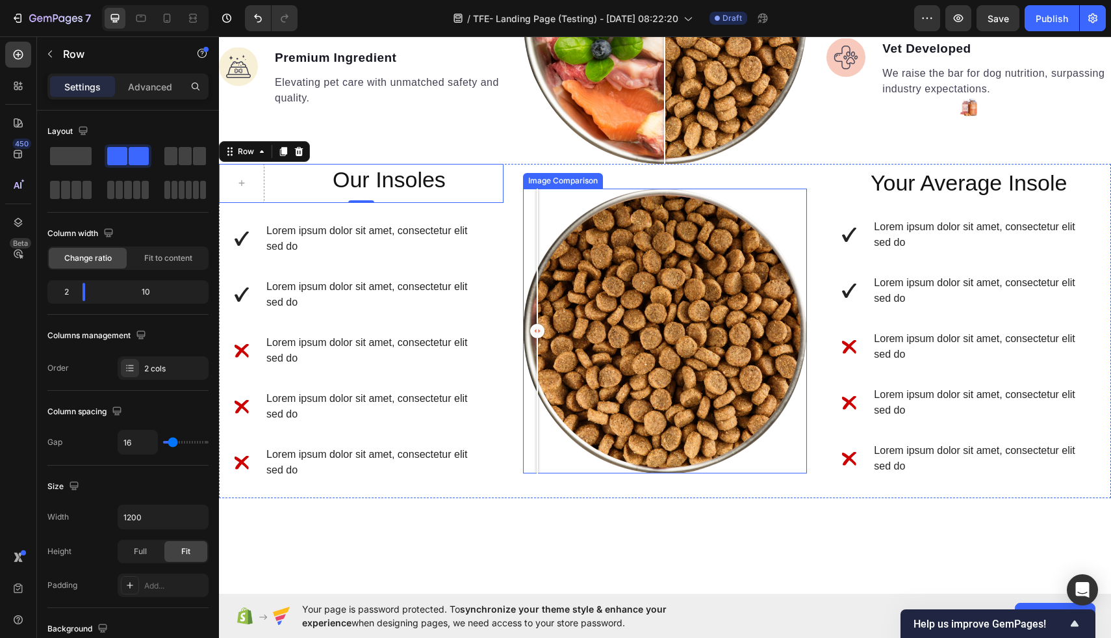
click at [533, 188] on div at bounding box center [665, 330] width 285 height 285
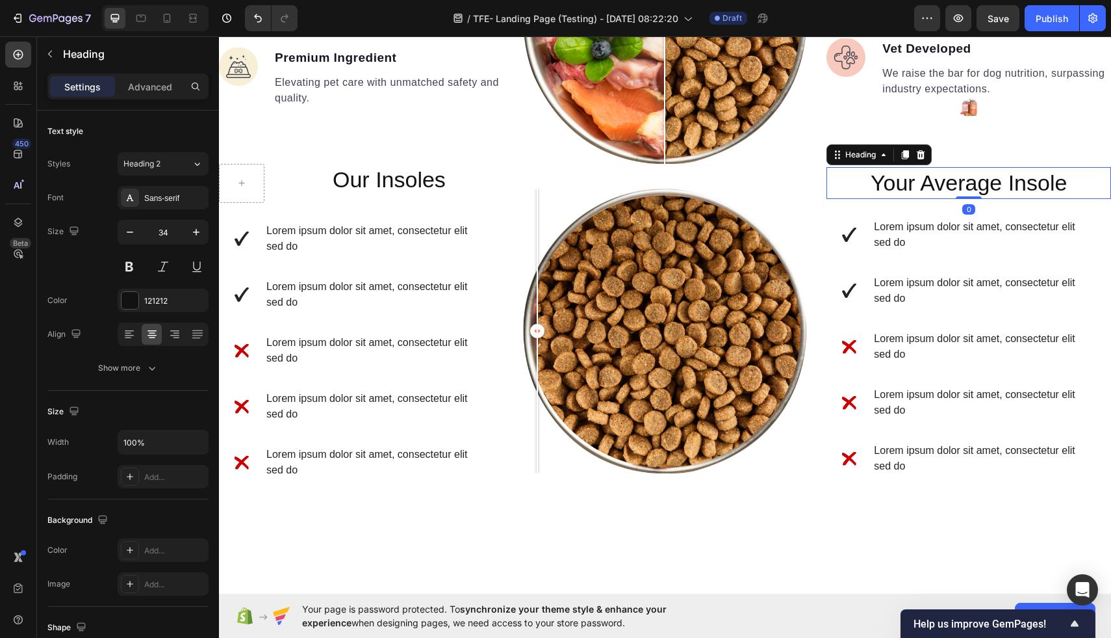
click at [1027, 185] on h2 "Your Average Insole" at bounding box center [969, 182] width 285 height 31
click at [55, 44] on button "button" at bounding box center [50, 54] width 21 height 21
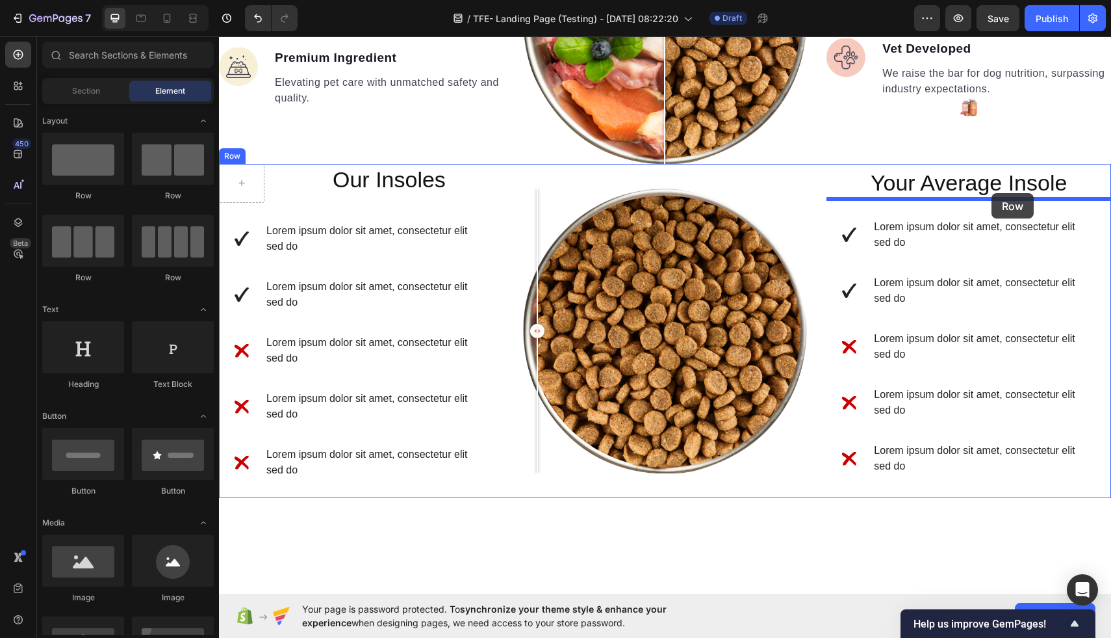
drag, startPoint x: 403, startPoint y: 182, endPoint x: 992, endPoint y: 193, distance: 588.9
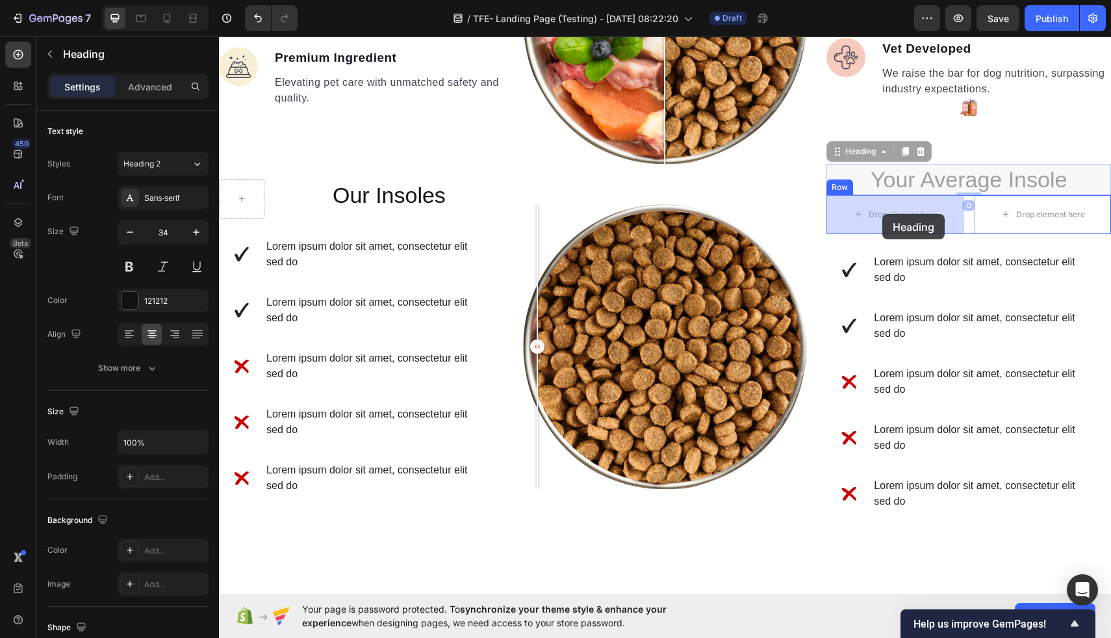
drag, startPoint x: 981, startPoint y: 174, endPoint x: 883, endPoint y: 214, distance: 106.4
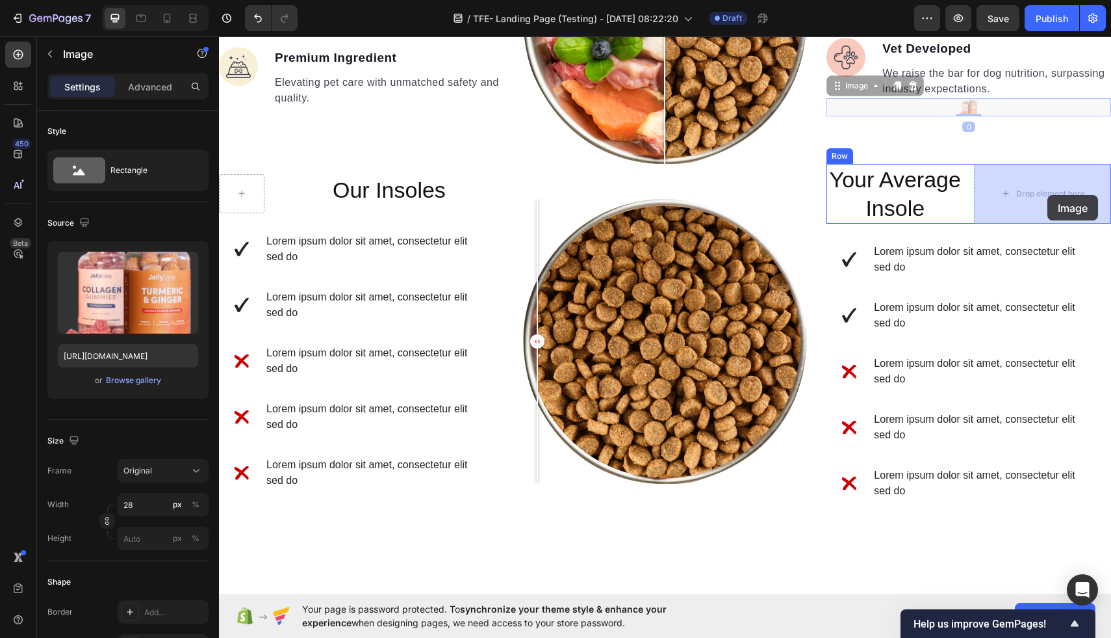
drag, startPoint x: 970, startPoint y: 110, endPoint x: 1047, endPoint y: 194, distance: 114.1
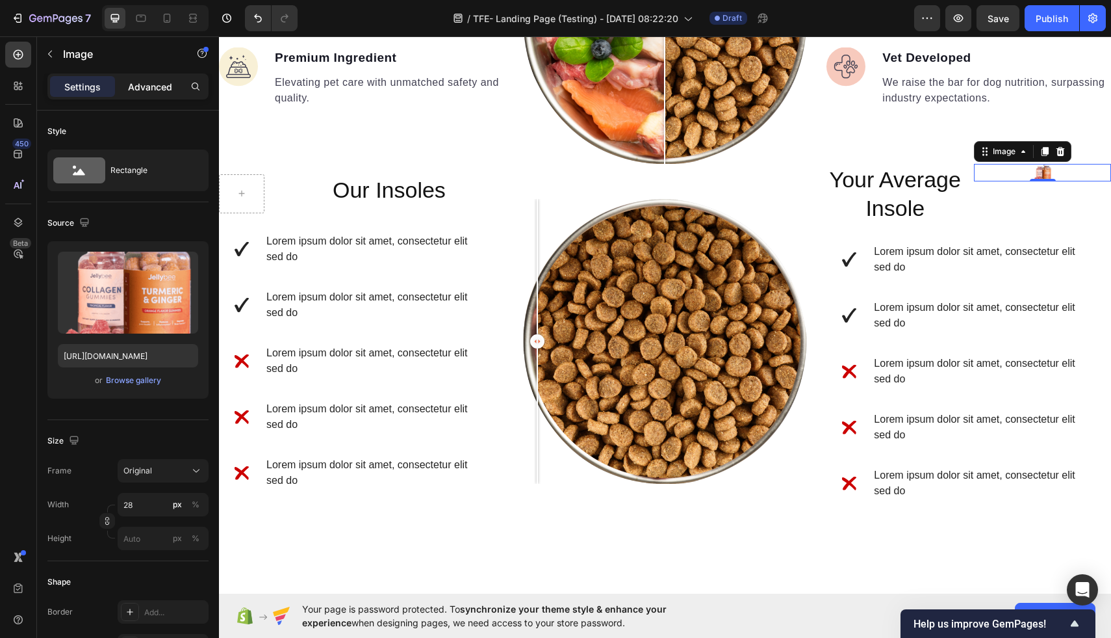
click at [145, 90] on p "Advanced" at bounding box center [150, 87] width 44 height 14
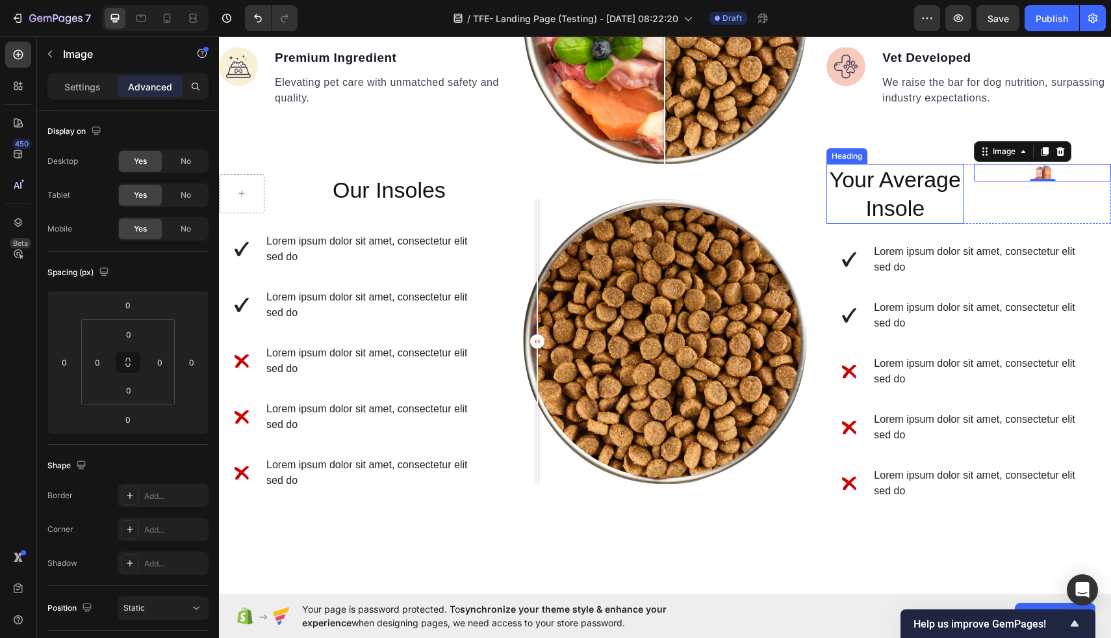
click at [839, 195] on h2 "Your Average Insole" at bounding box center [895, 194] width 137 height 60
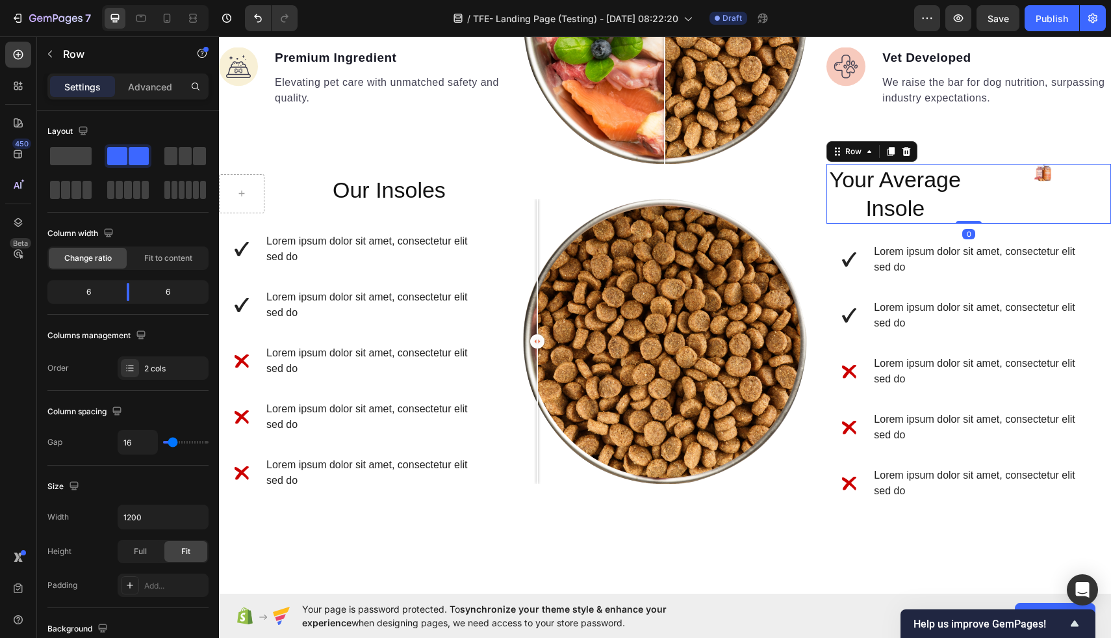
click at [983, 201] on div "Image" at bounding box center [1042, 194] width 137 height 60
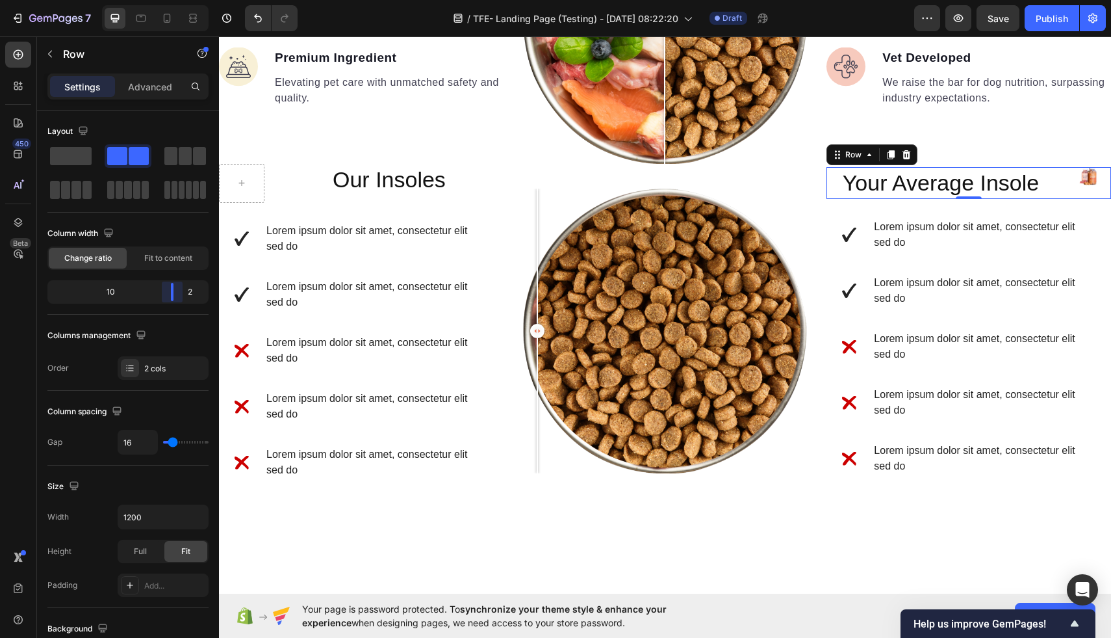
drag, startPoint x: 133, startPoint y: 296, endPoint x: 181, endPoint y: 291, distance: 49.0
click at [181, 0] on body "7 / TFE- Landing Page (Testing) - [DATE] 08:22:20 Draft Preview Save Publish 45…" at bounding box center [555, 0] width 1111 height 0
click at [1088, 176] on img at bounding box center [1088, 176] width 18 height 18
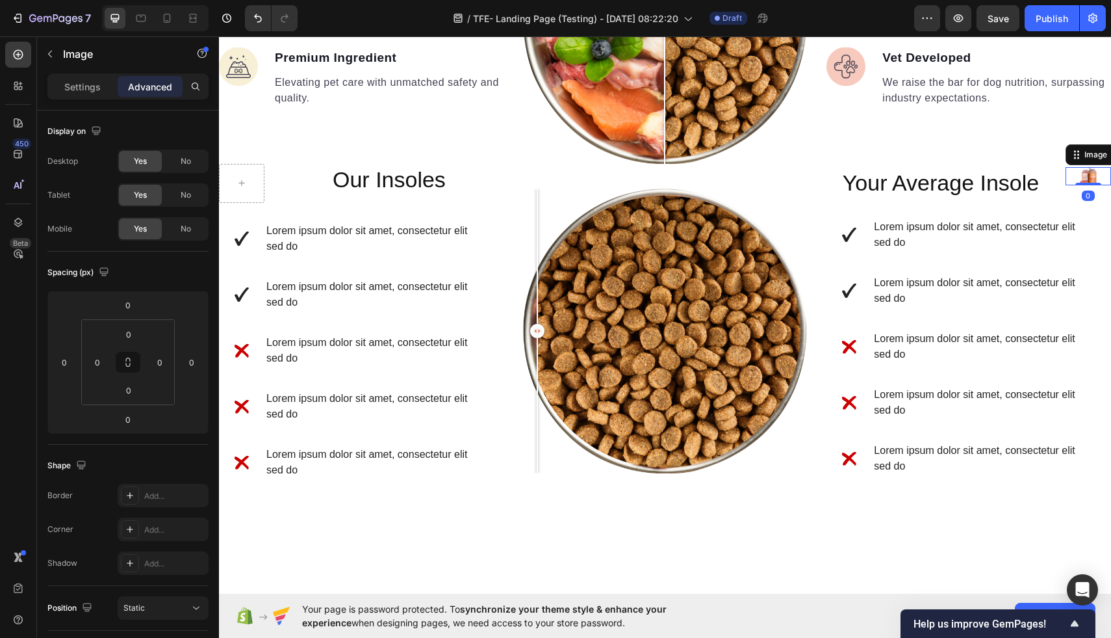
click at [71, 99] on div "Settings Advanced" at bounding box center [128, 91] width 182 height 37
click at [71, 97] on div "Settings Advanced" at bounding box center [127, 86] width 161 height 26
click at [77, 84] on p "Settings" at bounding box center [82, 87] width 36 height 14
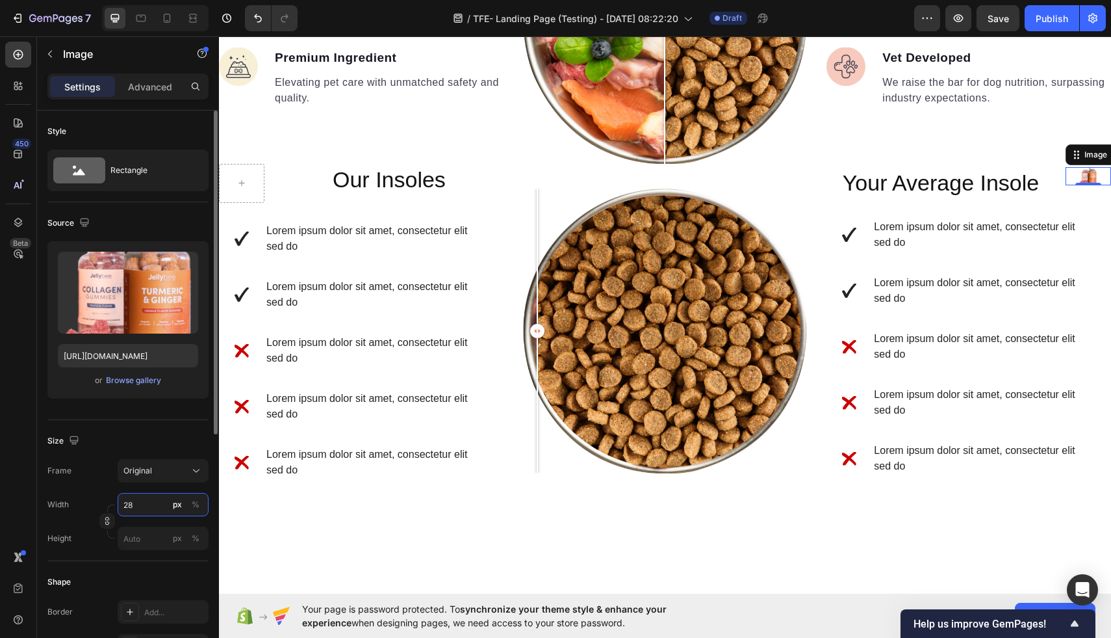
click at [153, 503] on input "28" at bounding box center [163, 504] width 91 height 23
type input "5"
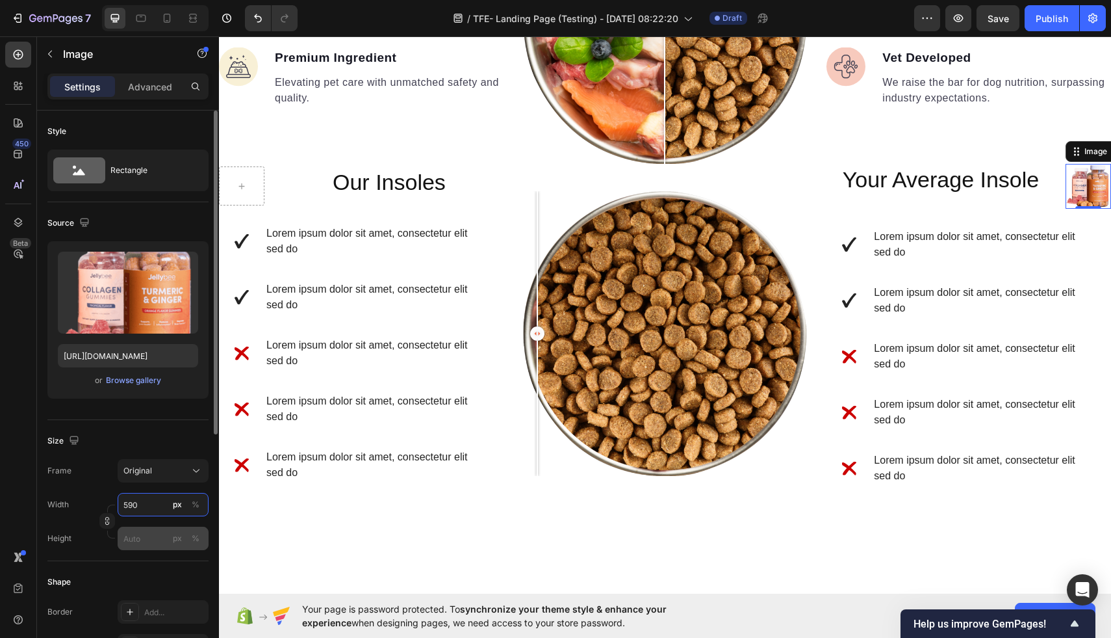
type input "590"
click at [148, 539] on input "px %" at bounding box center [163, 537] width 91 height 23
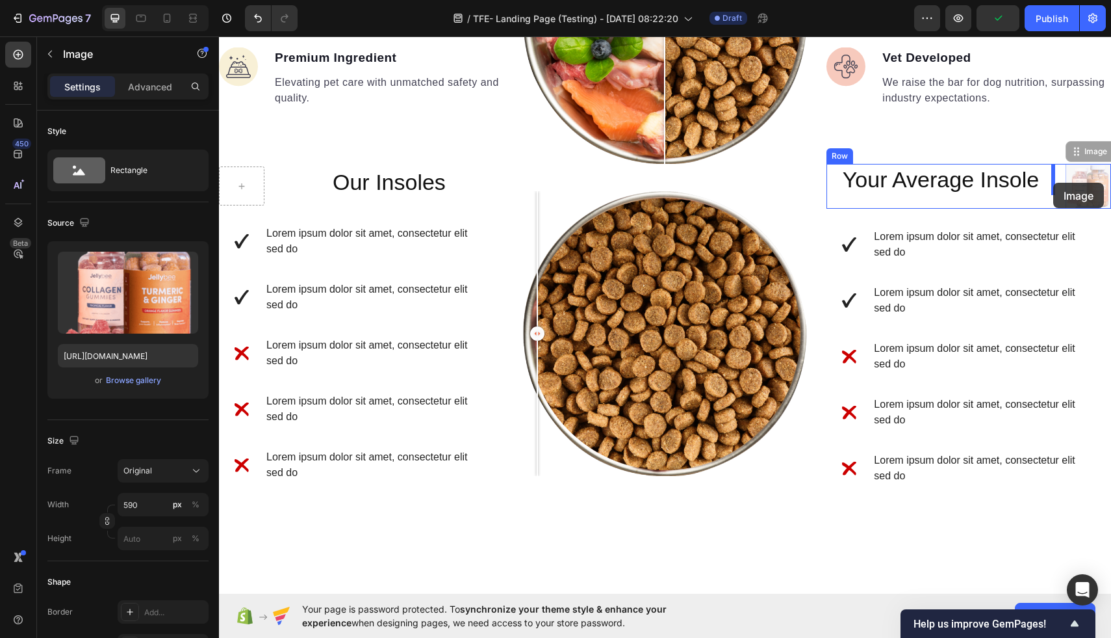
drag, startPoint x: 1090, startPoint y: 188, endPoint x: 1053, endPoint y: 183, distance: 36.9
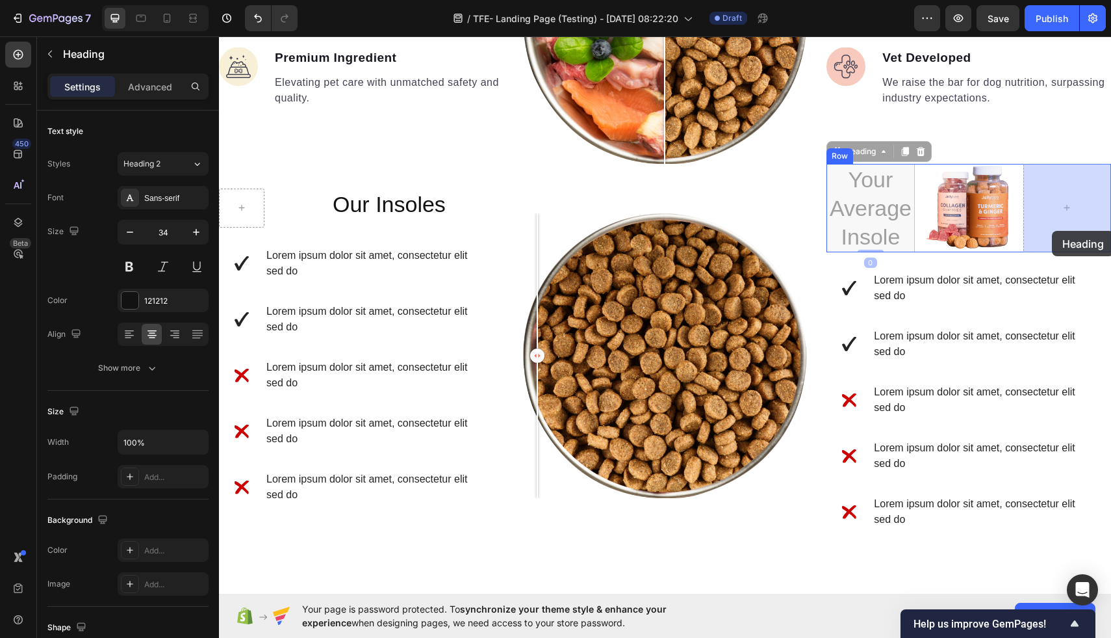
drag, startPoint x: 875, startPoint y: 233, endPoint x: 1050, endPoint y: 227, distance: 175.6
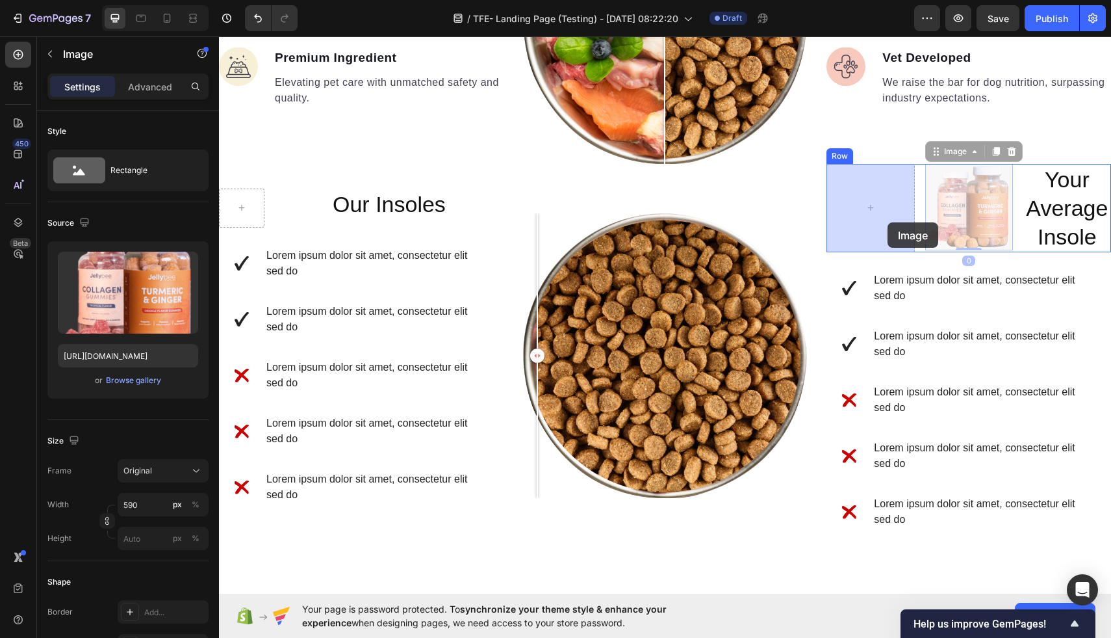
drag, startPoint x: 974, startPoint y: 224, endPoint x: 883, endPoint y: 220, distance: 91.0
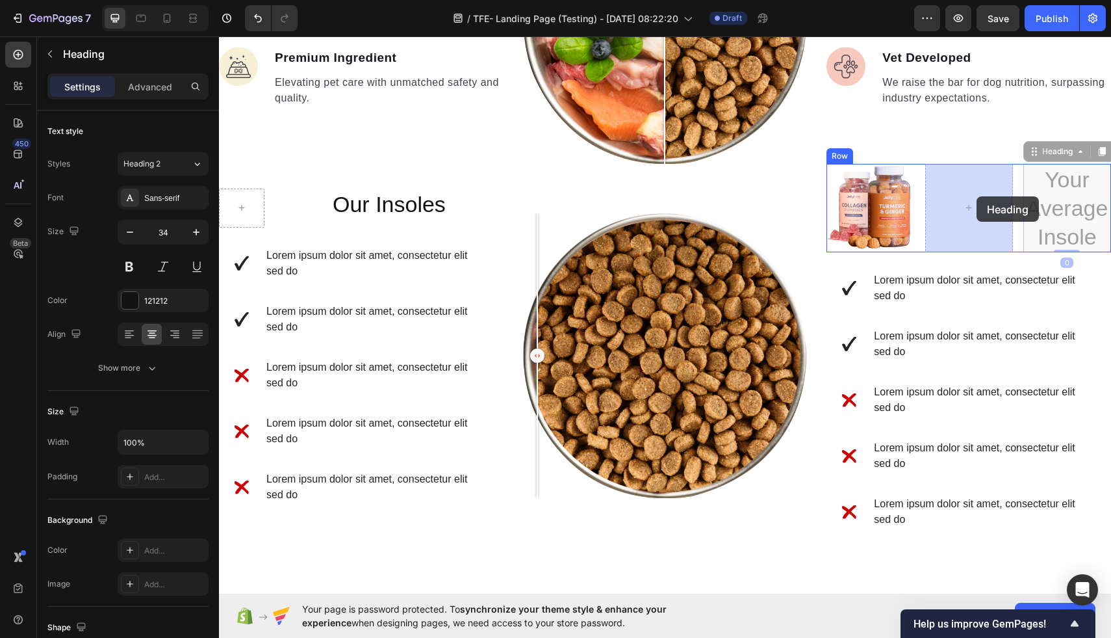
drag, startPoint x: 1064, startPoint y: 197, endPoint x: 977, endPoint y: 196, distance: 87.1
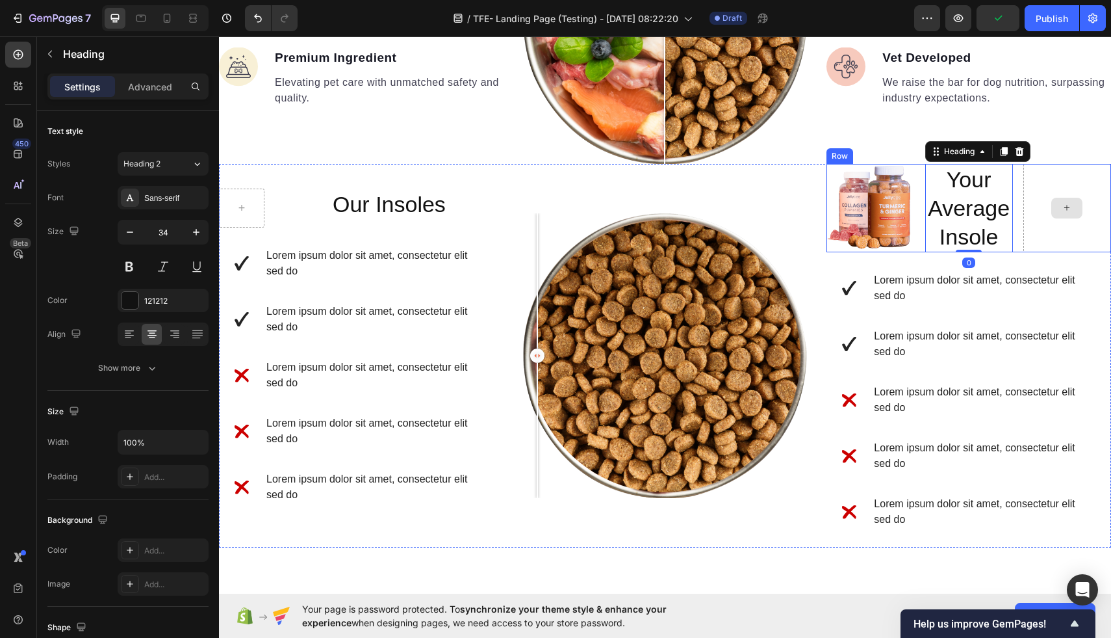
click at [1061, 210] on div at bounding box center [1067, 208] width 31 height 21
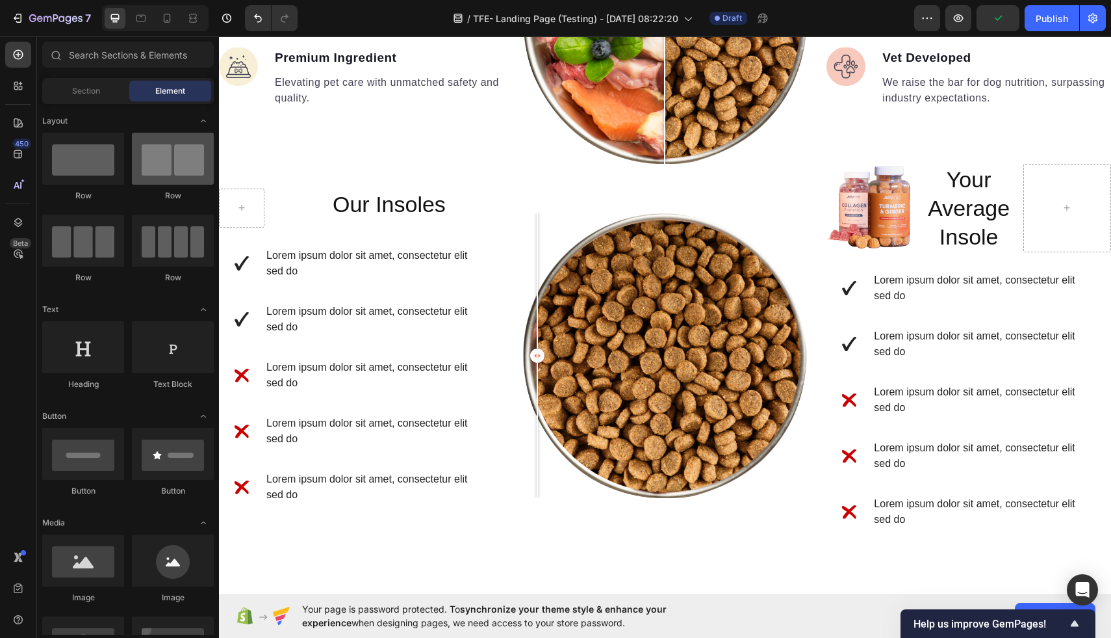
click at [180, 173] on div at bounding box center [173, 159] width 82 height 52
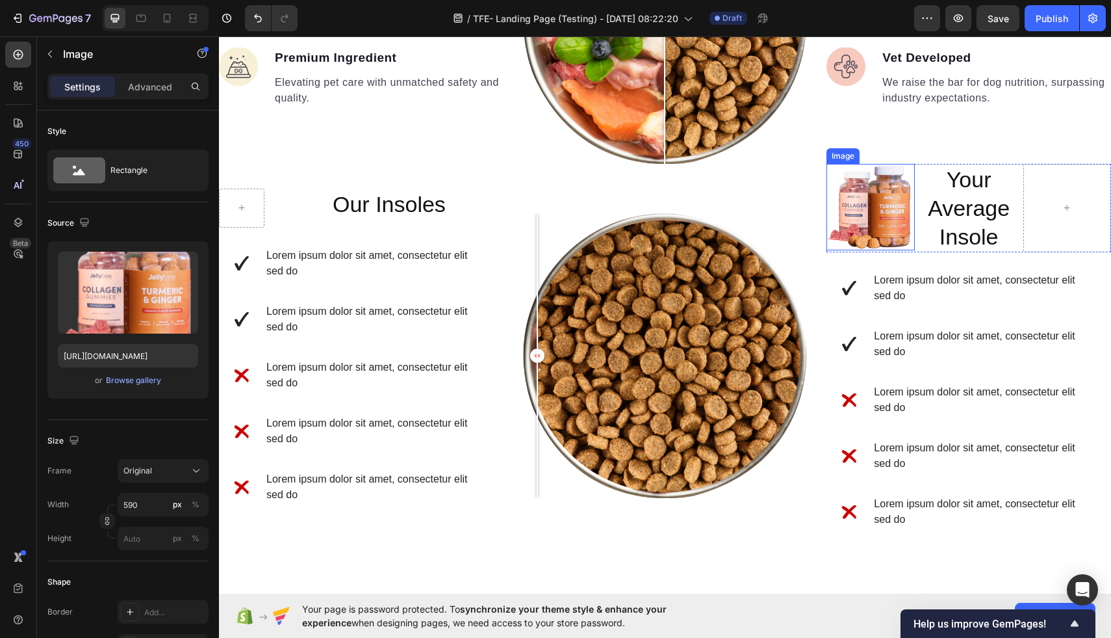
click at [844, 169] on img at bounding box center [871, 207] width 88 height 87
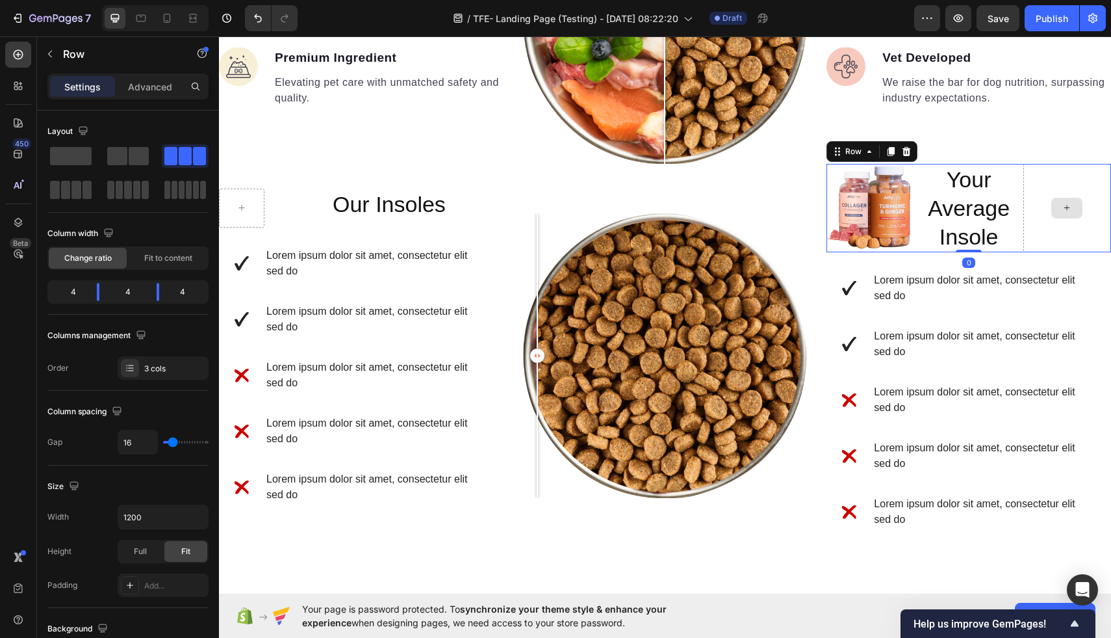
click at [1024, 177] on div at bounding box center [1068, 208] width 88 height 89
click at [131, 162] on span at bounding box center [139, 156] width 20 height 18
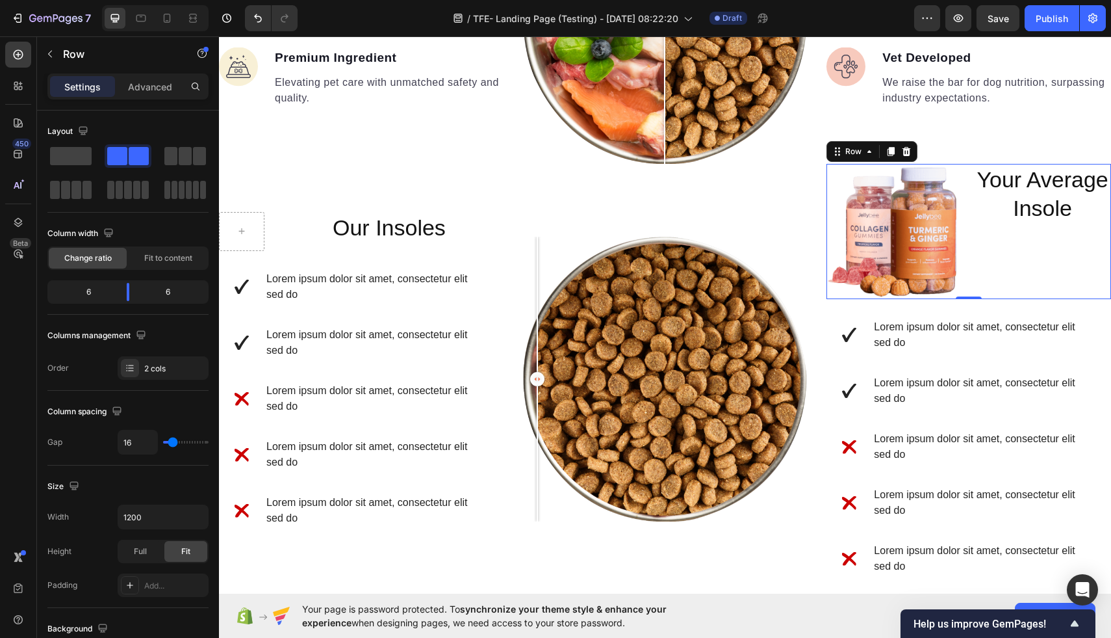
click at [1010, 235] on div "Your Average Insole Heading" at bounding box center [1042, 231] width 137 height 135
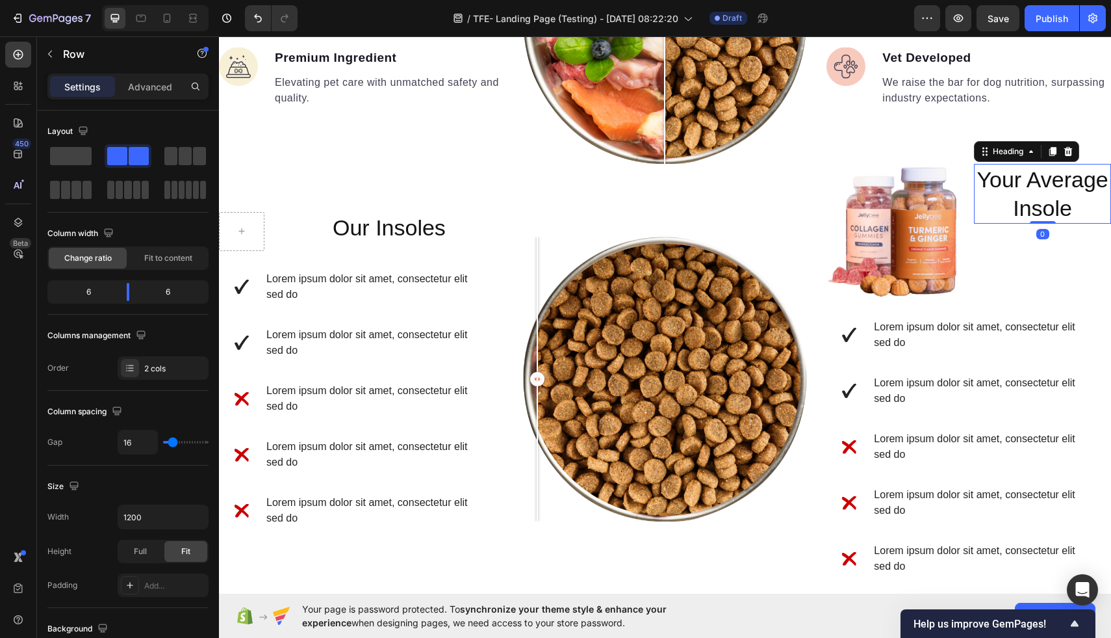
click at [1012, 203] on h2 "Your Average Insole" at bounding box center [1042, 194] width 137 height 60
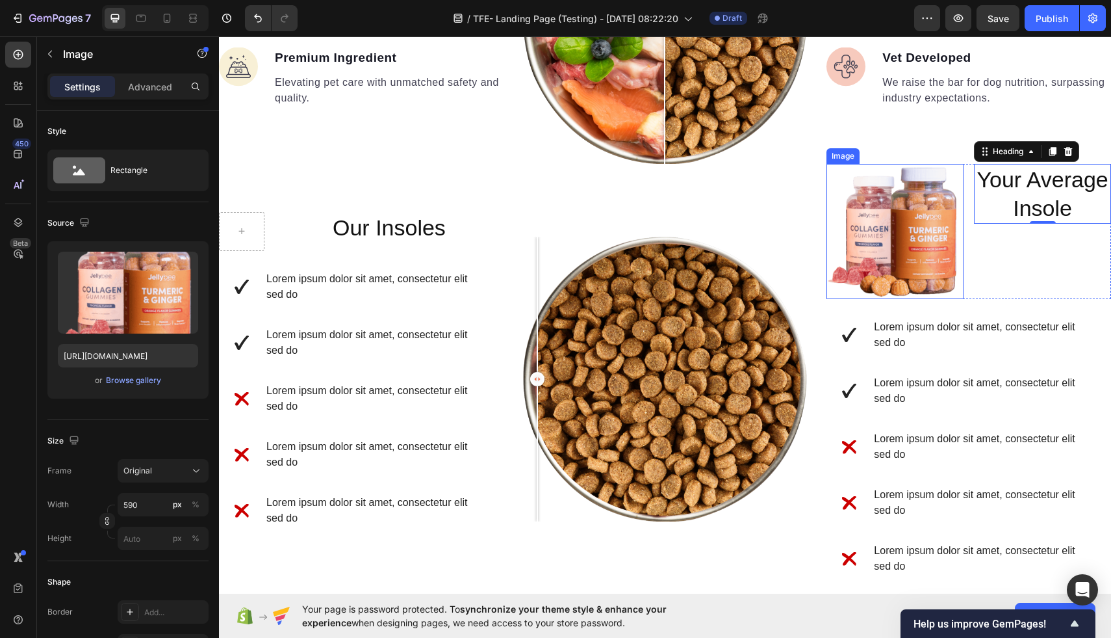
click at [919, 242] on img at bounding box center [895, 231] width 137 height 135
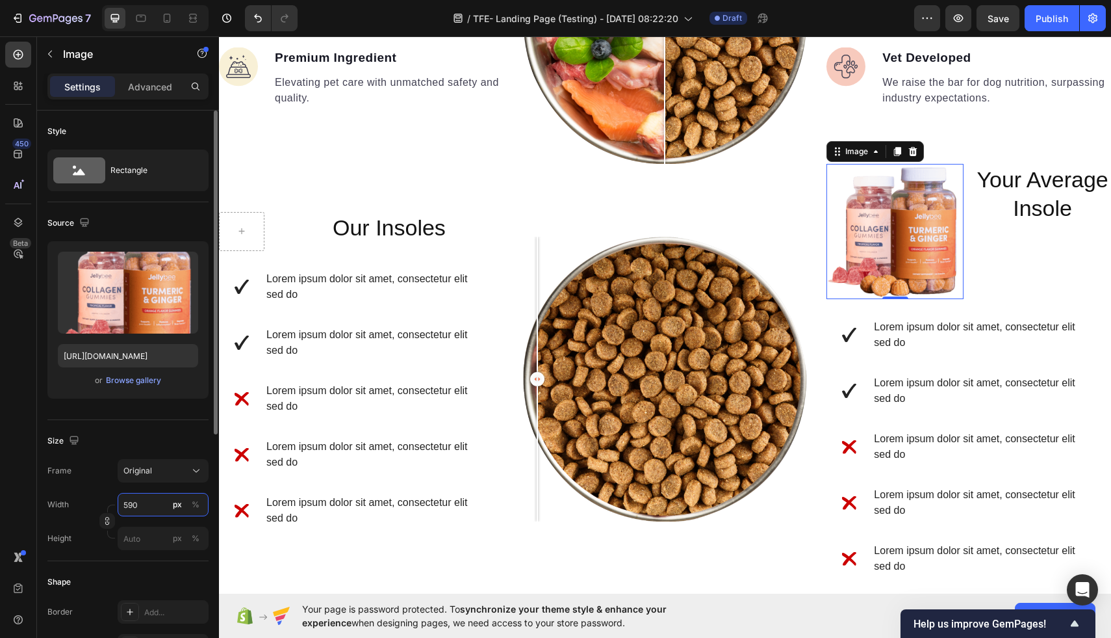
click at [144, 506] on input "590" at bounding box center [163, 504] width 91 height 23
click at [144, 507] on input "590" at bounding box center [163, 504] width 91 height 23
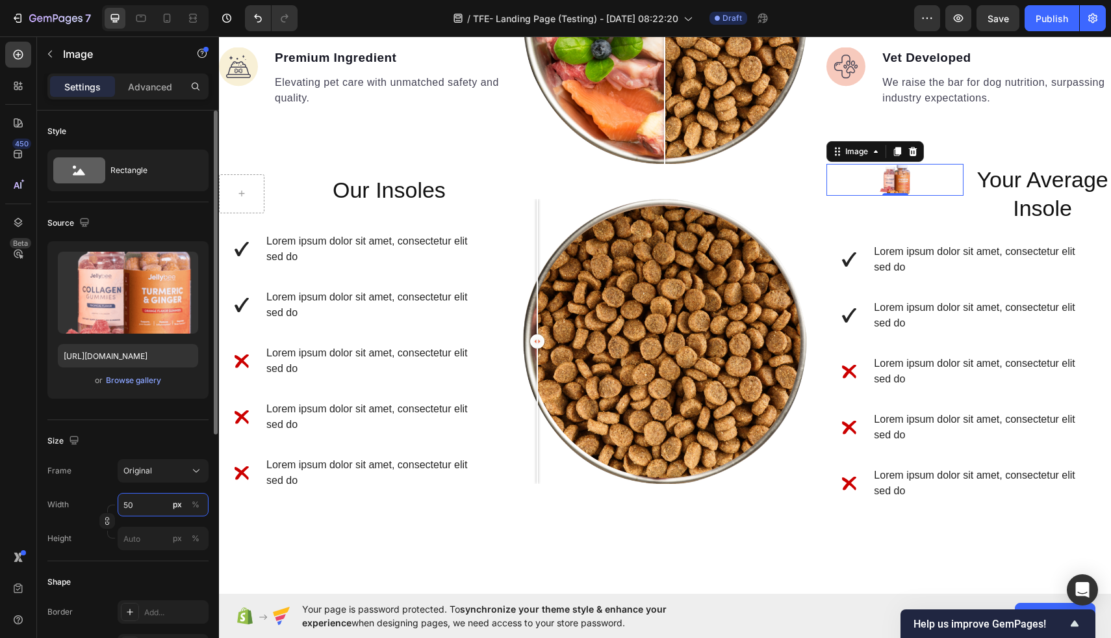
type input "5"
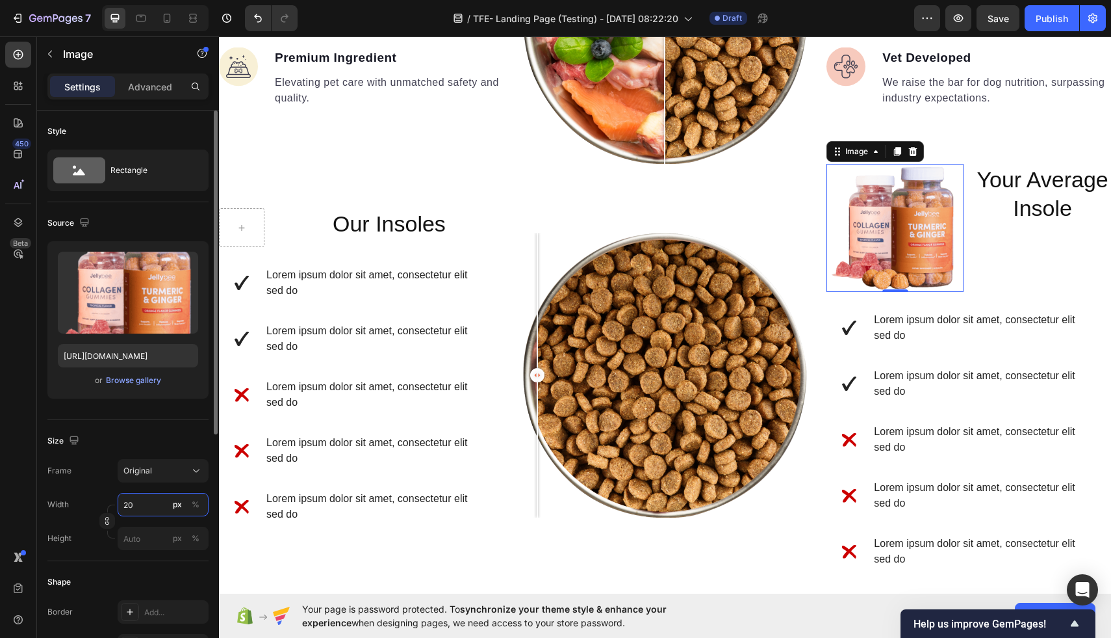
type input "2"
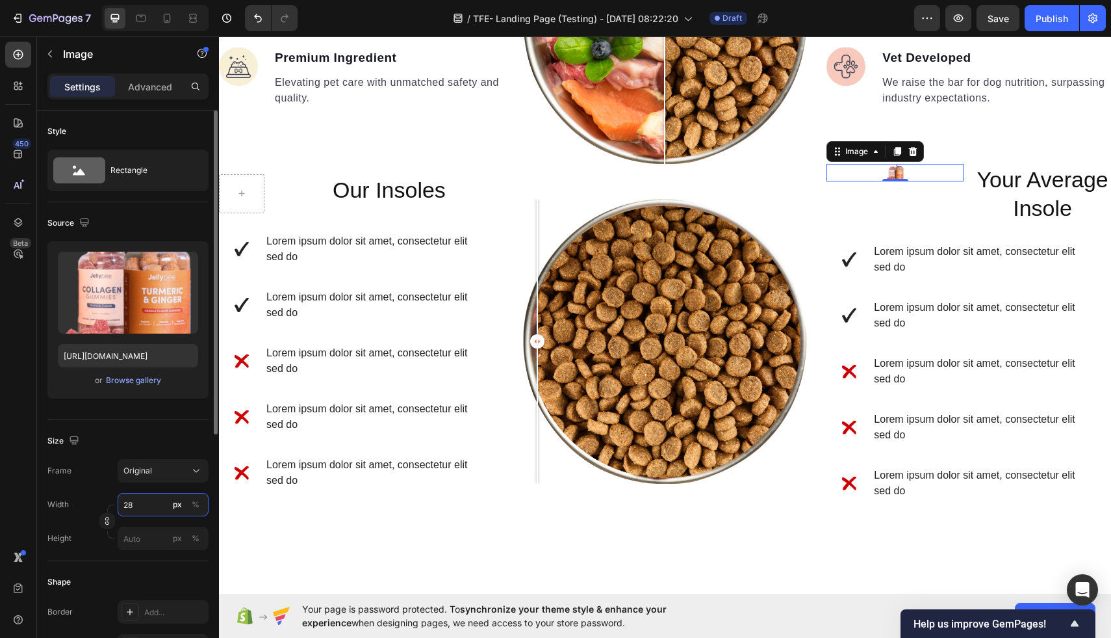
type input "2"
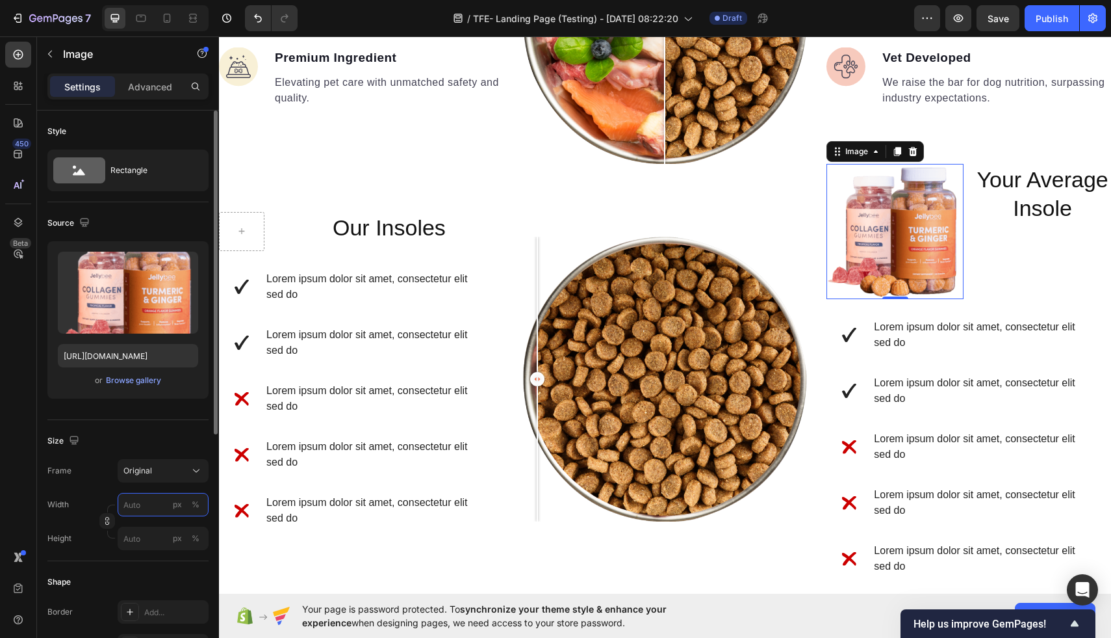
type input "2"
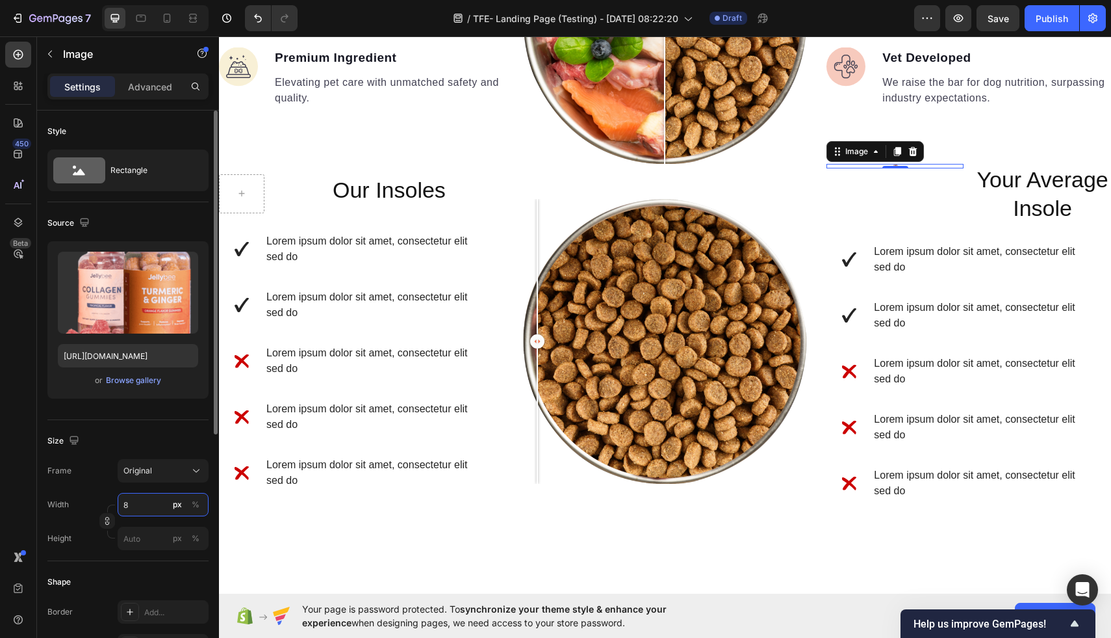
type input "89"
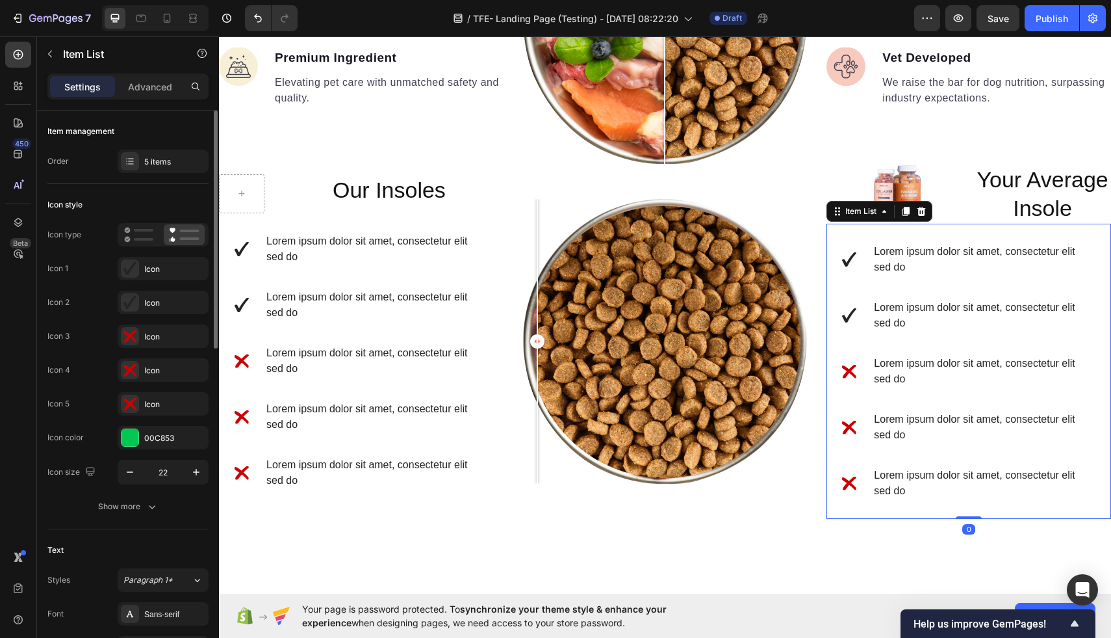
click at [1021, 385] on p "Lorem ipsum dolor sit amet, consectetur elit sed do" at bounding box center [984, 370] width 220 height 31
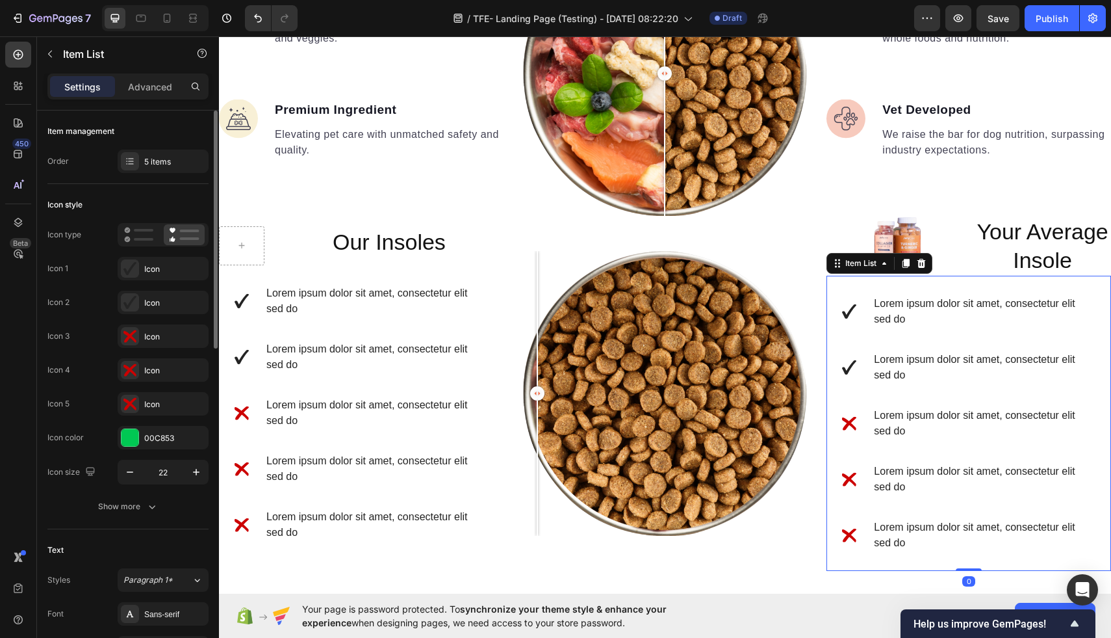
scroll to position [1373, 0]
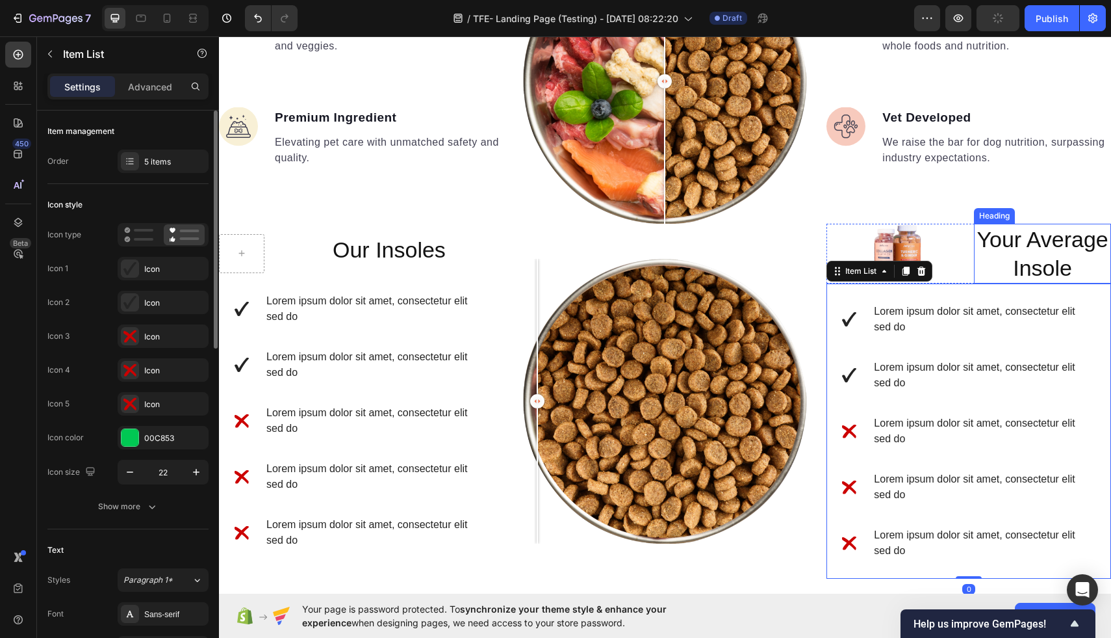
click at [1062, 250] on h2 "Your Average Insole" at bounding box center [1042, 254] width 137 height 60
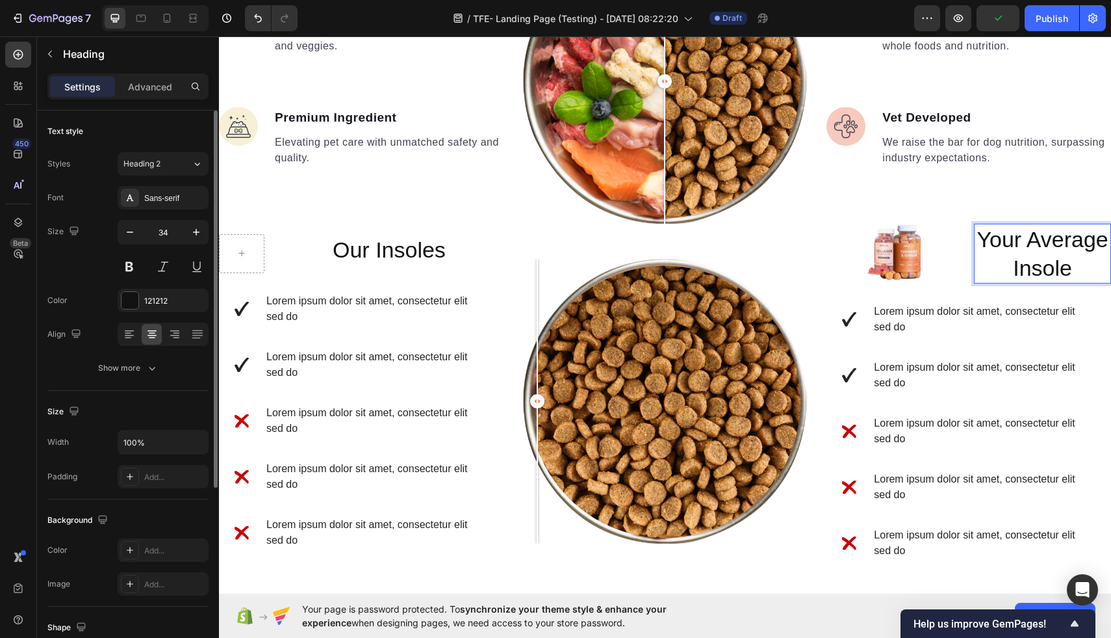
click at [997, 255] on h2 "Your Average Insole" at bounding box center [1042, 254] width 137 height 60
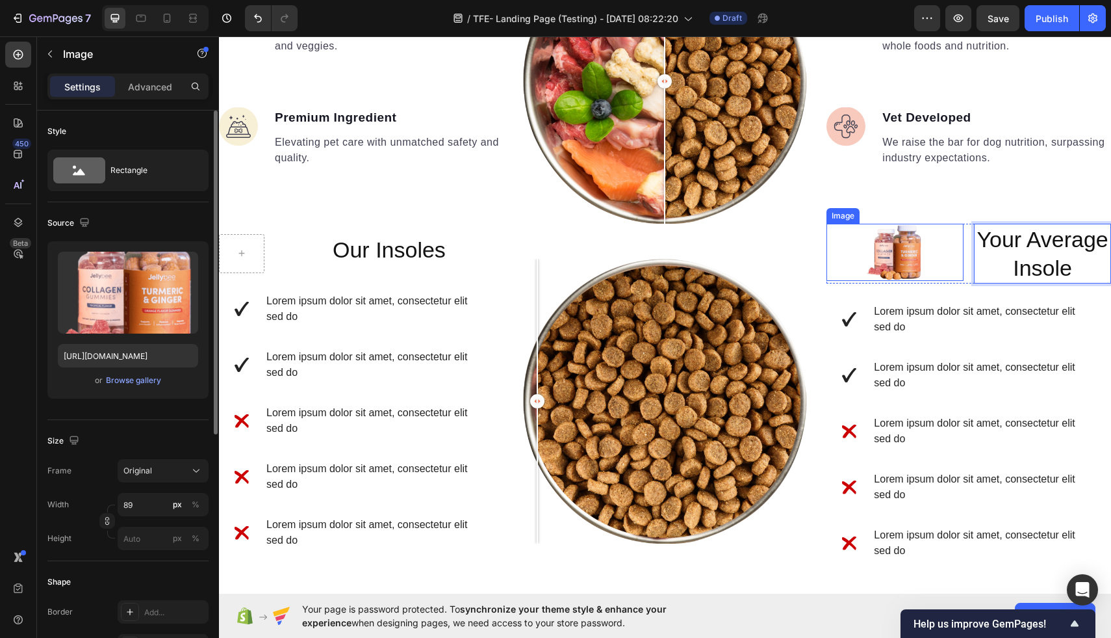
click at [851, 247] on div at bounding box center [895, 252] width 137 height 57
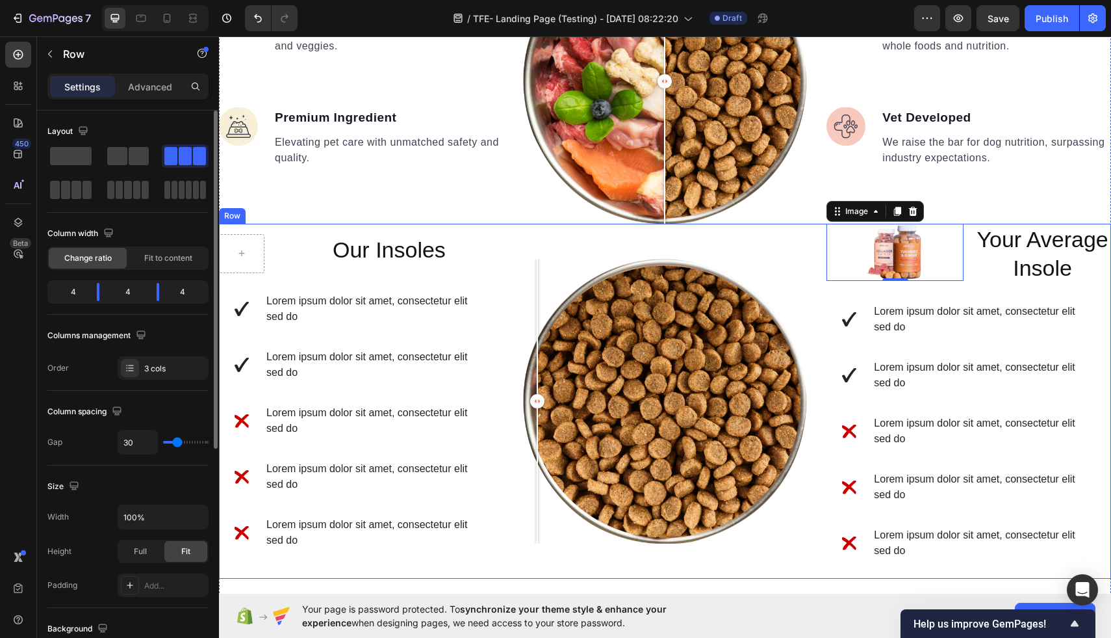
click at [805, 248] on div "Image Comparison" at bounding box center [665, 401] width 285 height 355
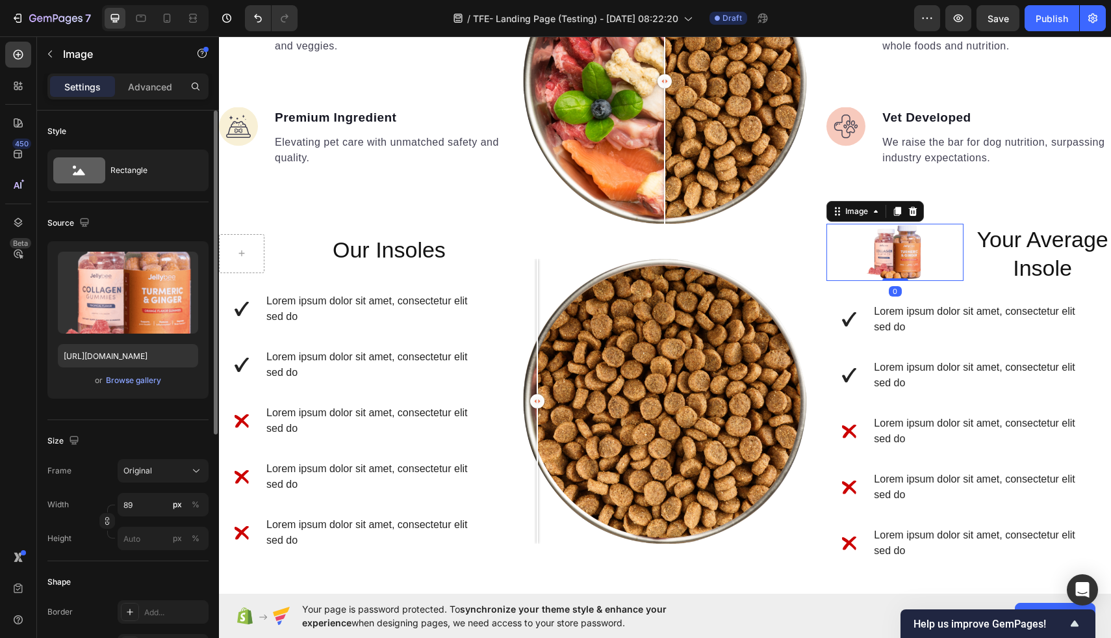
click at [836, 245] on div at bounding box center [895, 252] width 137 height 57
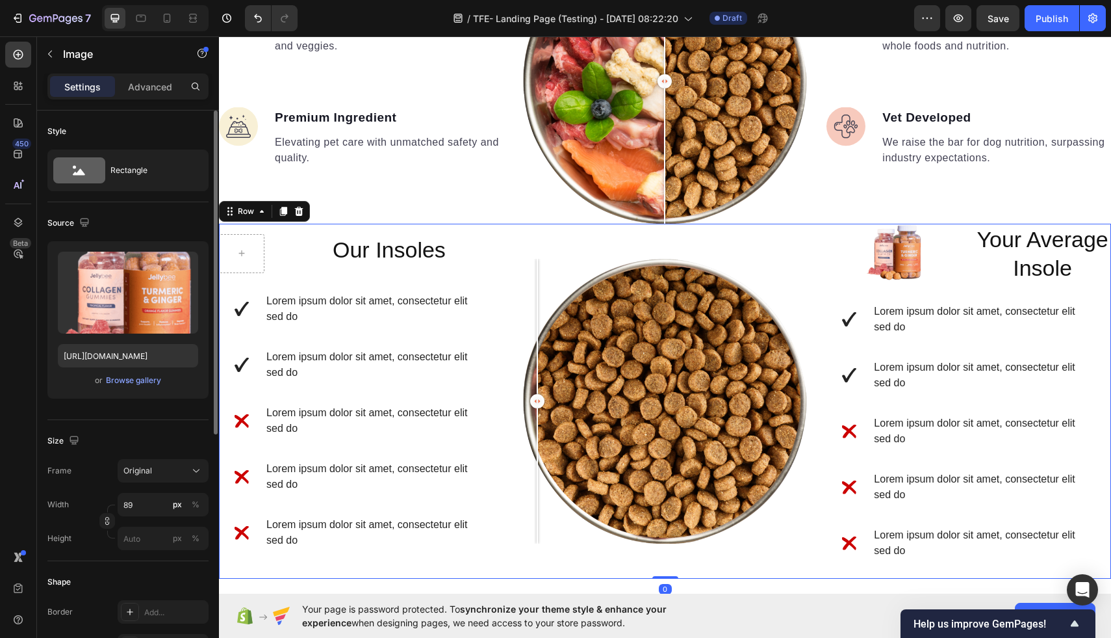
click at [801, 253] on div "Image Comparison" at bounding box center [665, 401] width 285 height 355
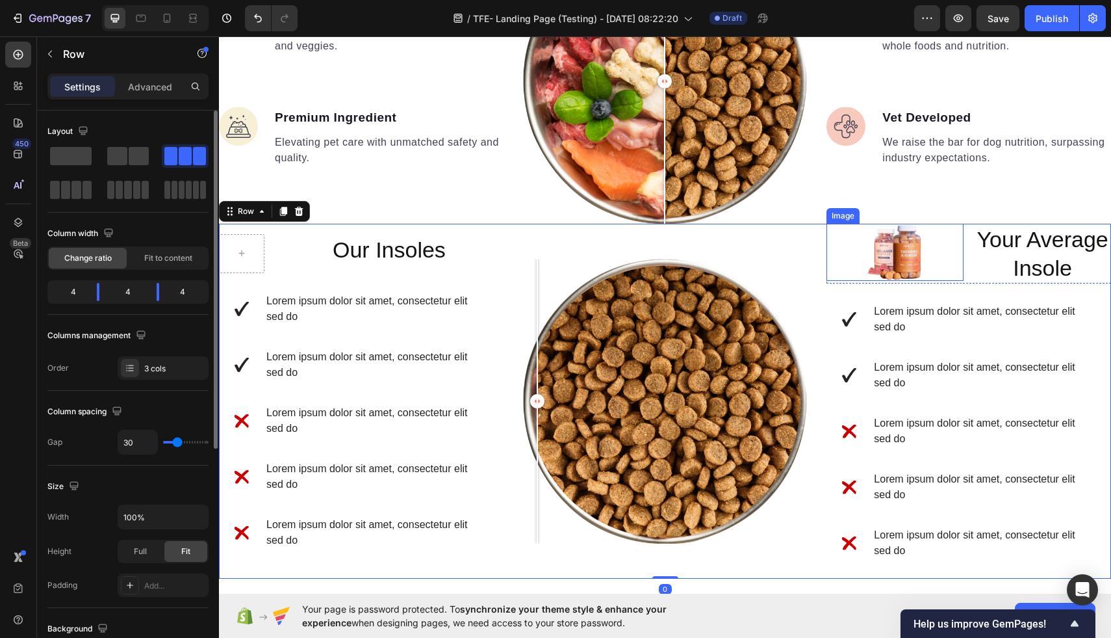
click at [832, 244] on div at bounding box center [895, 252] width 137 height 57
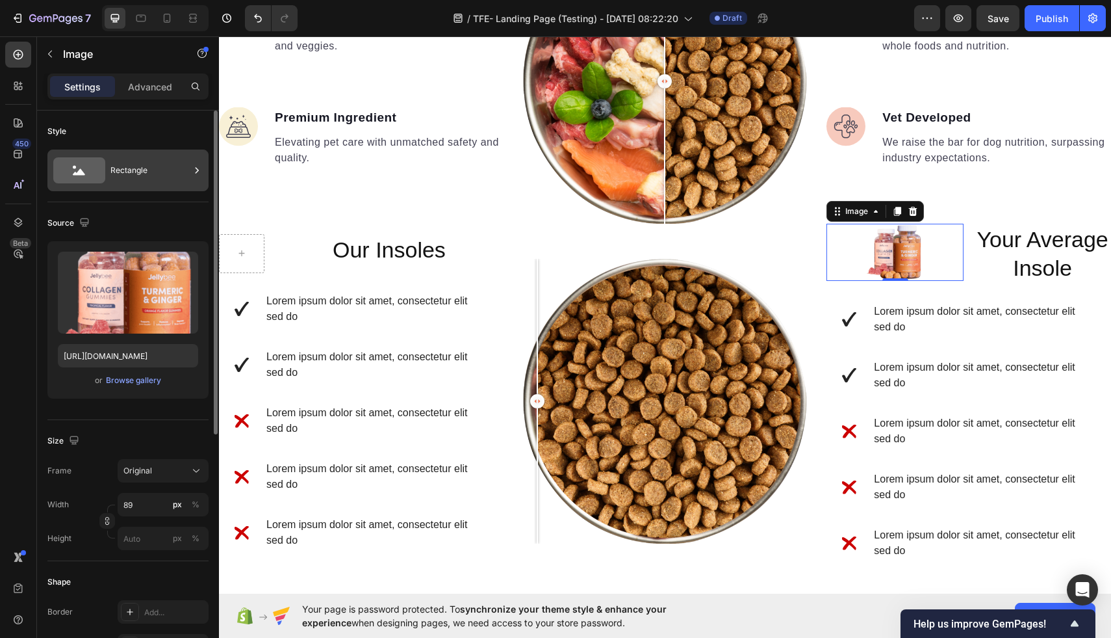
click at [77, 177] on icon at bounding box center [79, 170] width 52 height 26
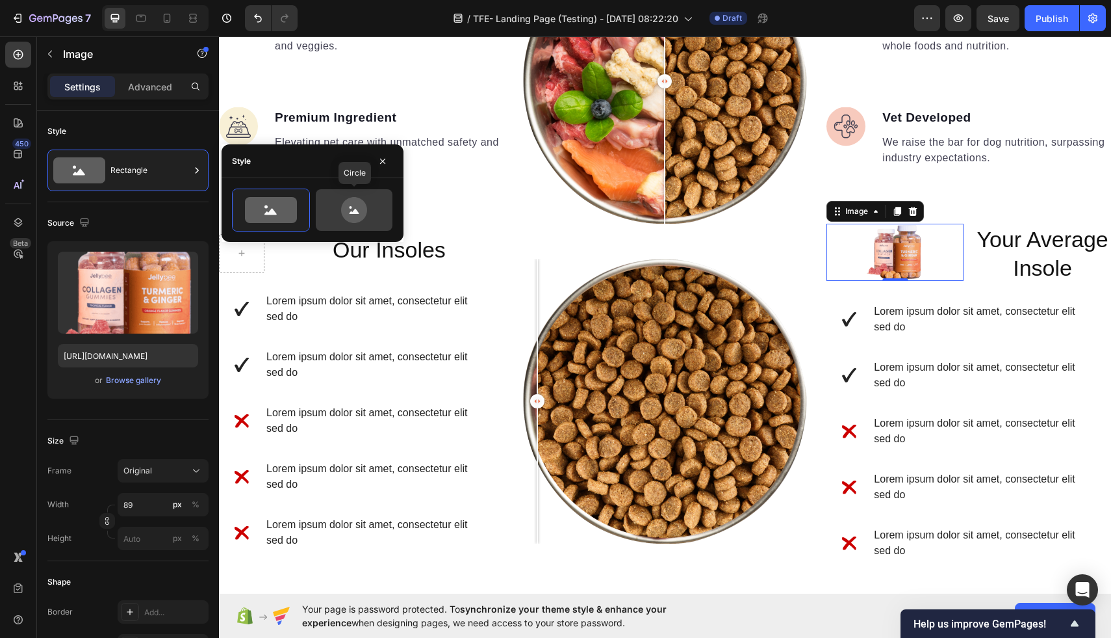
click at [344, 202] on icon at bounding box center [354, 210] width 26 height 26
type input "80"
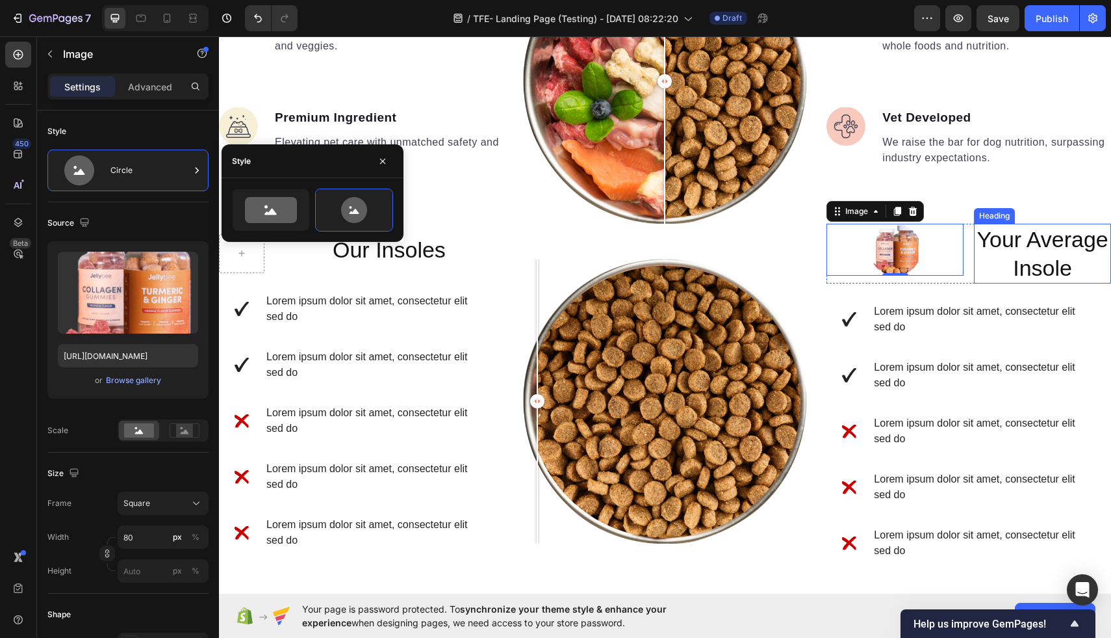
click at [1057, 268] on p "Your Average Insole" at bounding box center [1042, 253] width 135 height 57
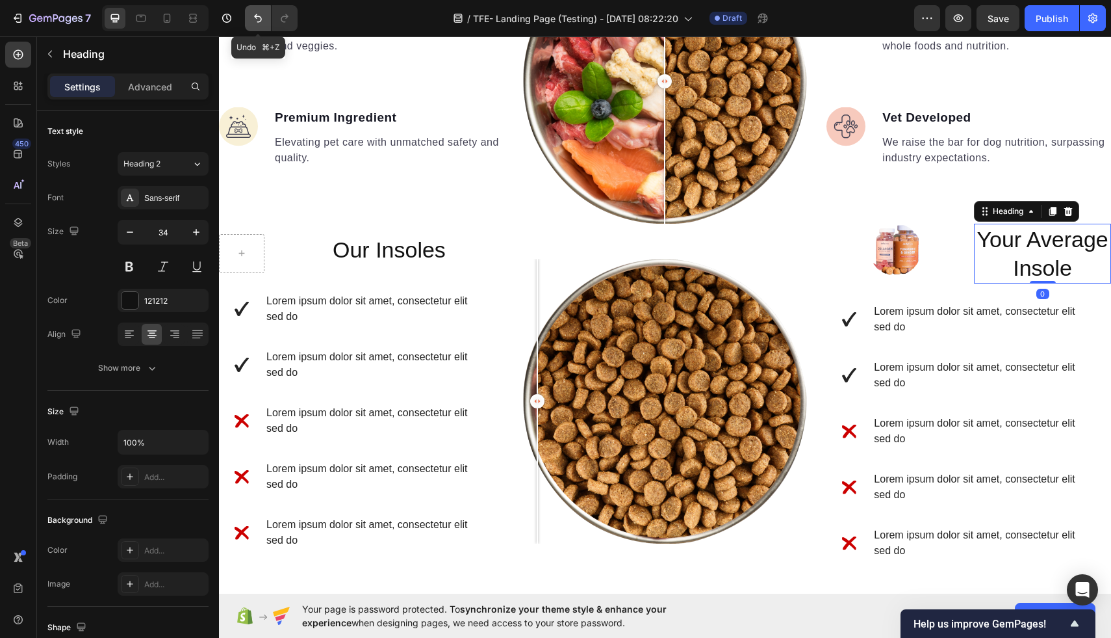
click at [255, 16] on icon "Undo/Redo" at bounding box center [258, 18] width 8 height 8
click at [261, 8] on button "Undo/Redo" at bounding box center [258, 18] width 26 height 26
click at [263, 10] on button "Undo/Redo" at bounding box center [258, 18] width 26 height 26
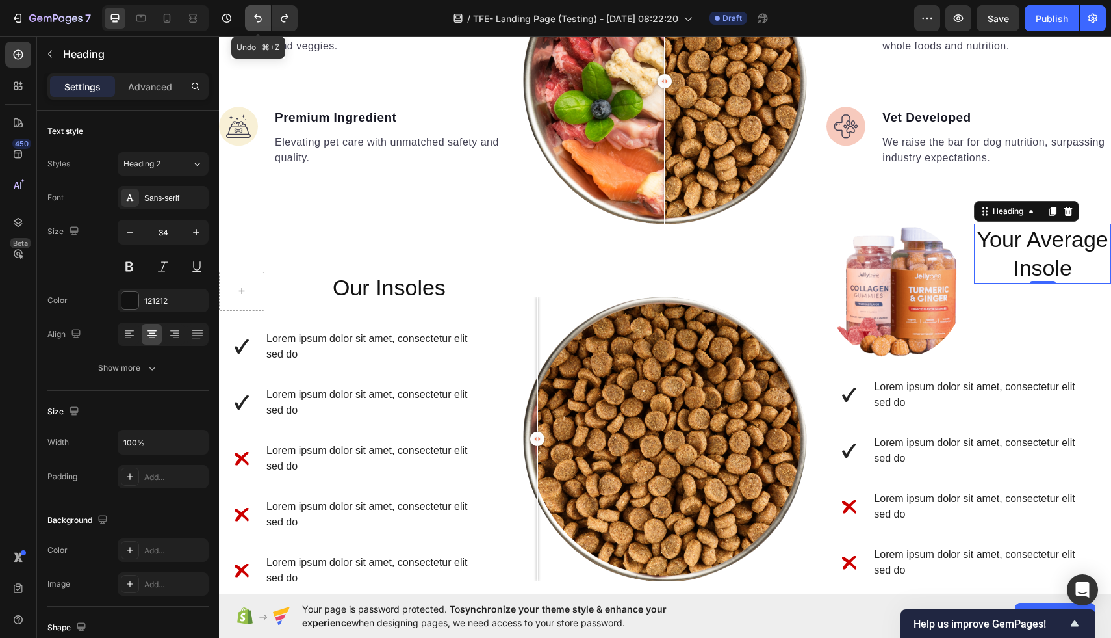
click at [263, 10] on button "Undo/Redo" at bounding box center [258, 18] width 26 height 26
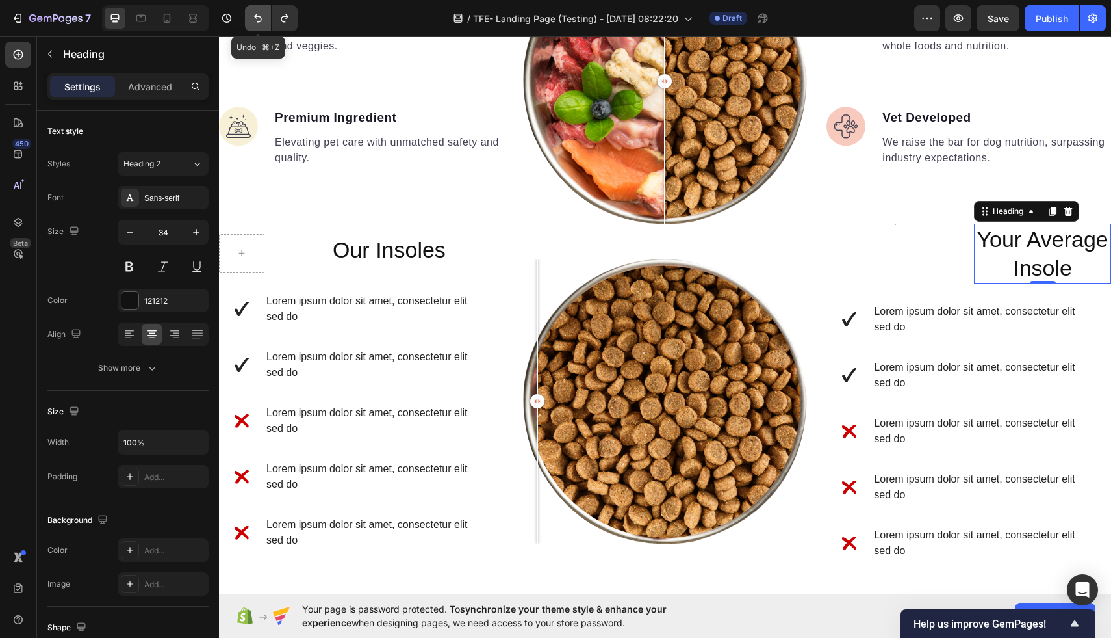
click at [263, 10] on button "Undo/Redo" at bounding box center [258, 18] width 26 height 26
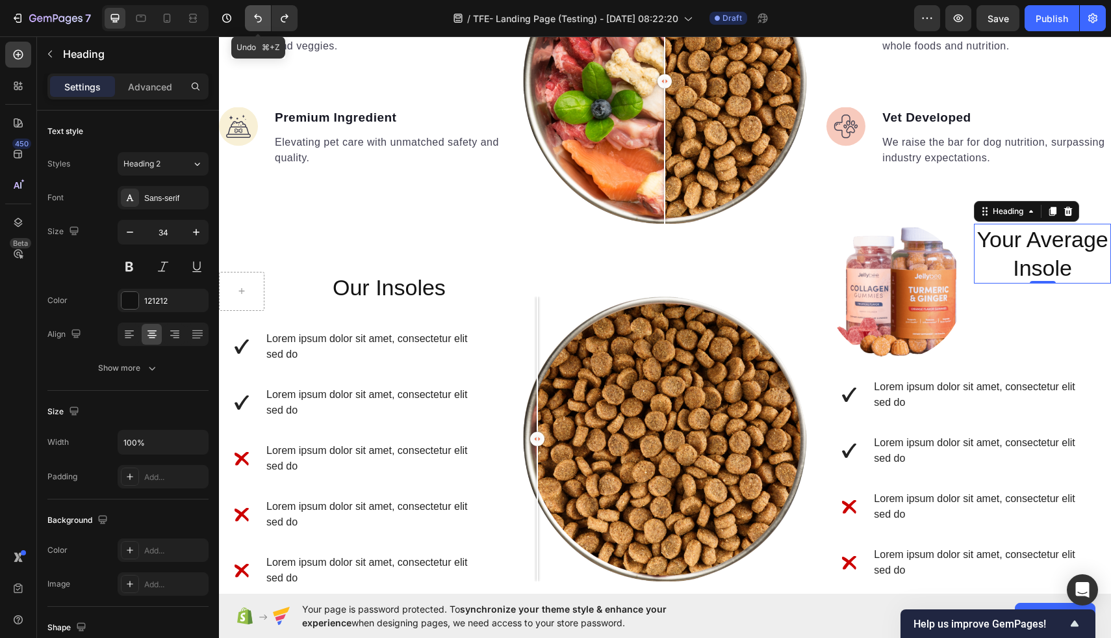
click at [263, 10] on button "Undo/Redo" at bounding box center [258, 18] width 26 height 26
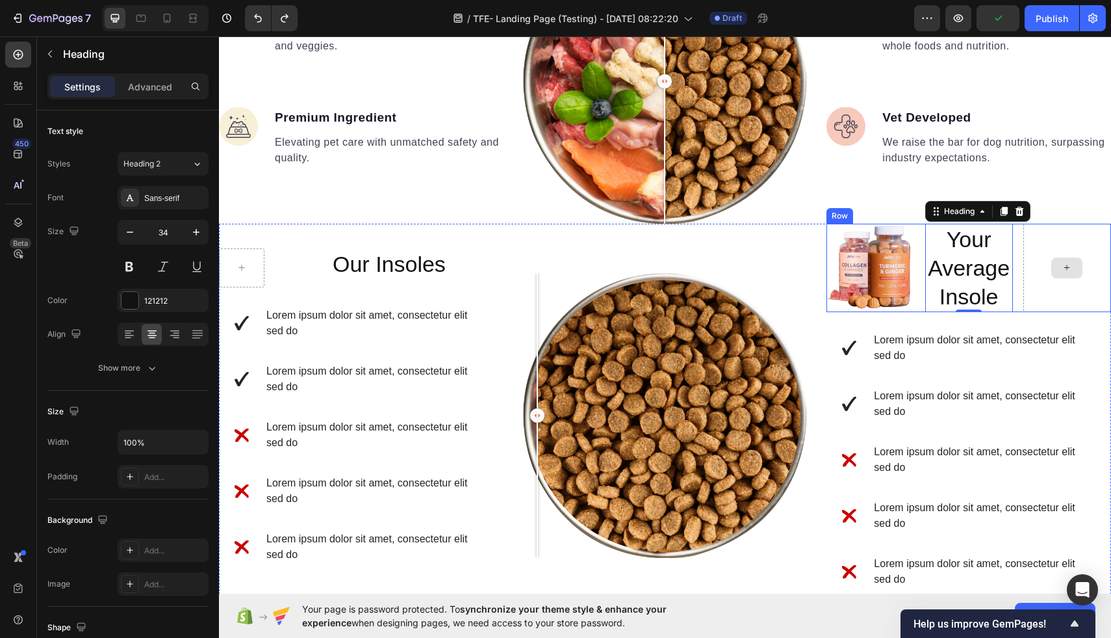
click at [1063, 246] on div at bounding box center [1068, 268] width 88 height 89
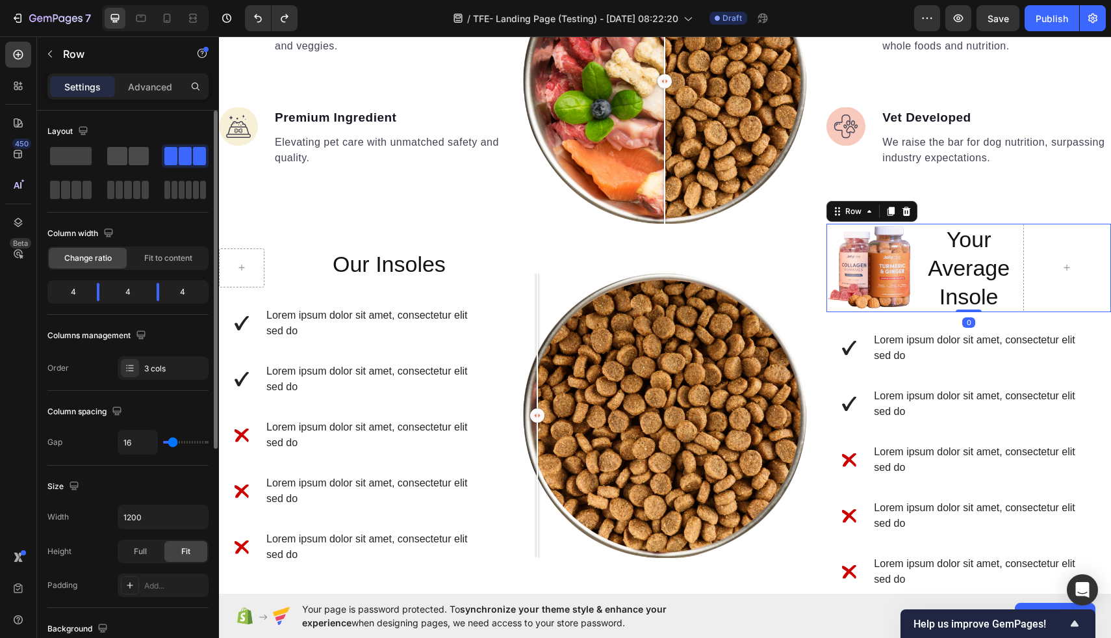
click at [125, 157] on span at bounding box center [117, 156] width 20 height 18
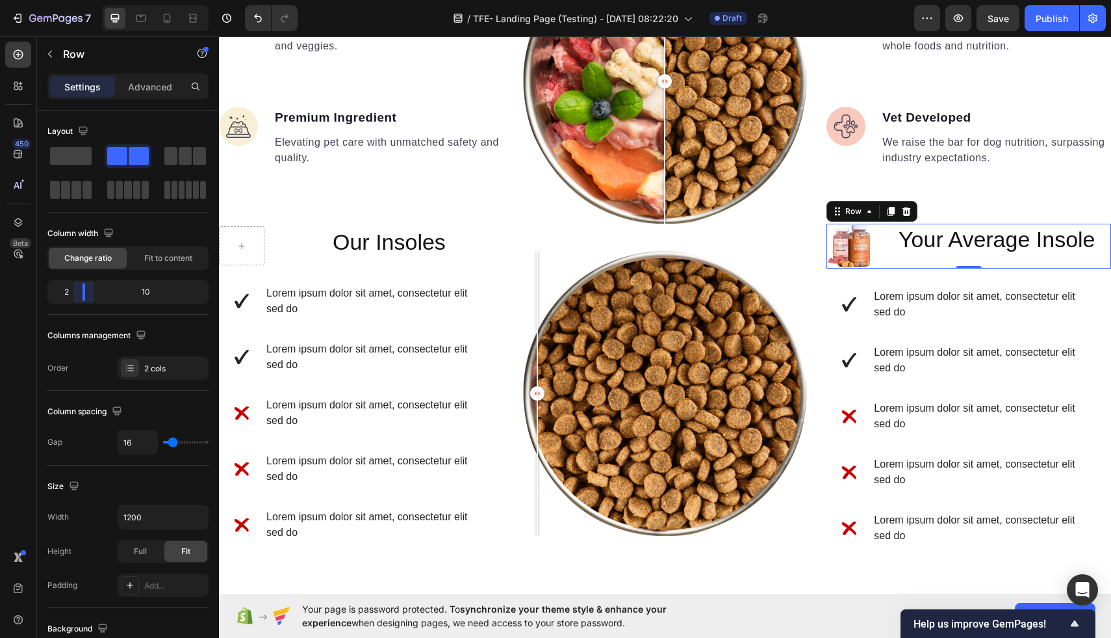
drag, startPoint x: 129, startPoint y: 300, endPoint x: 75, endPoint y: 285, distance: 56.0
click at [75, 0] on body "7 / TFE- Landing Page (Testing) - [DATE] 08:22:20 Draft Preview Save Publish 45…" at bounding box center [555, 0] width 1111 height 0
click at [168, 252] on div "Fit to content" at bounding box center [168, 258] width 78 height 21
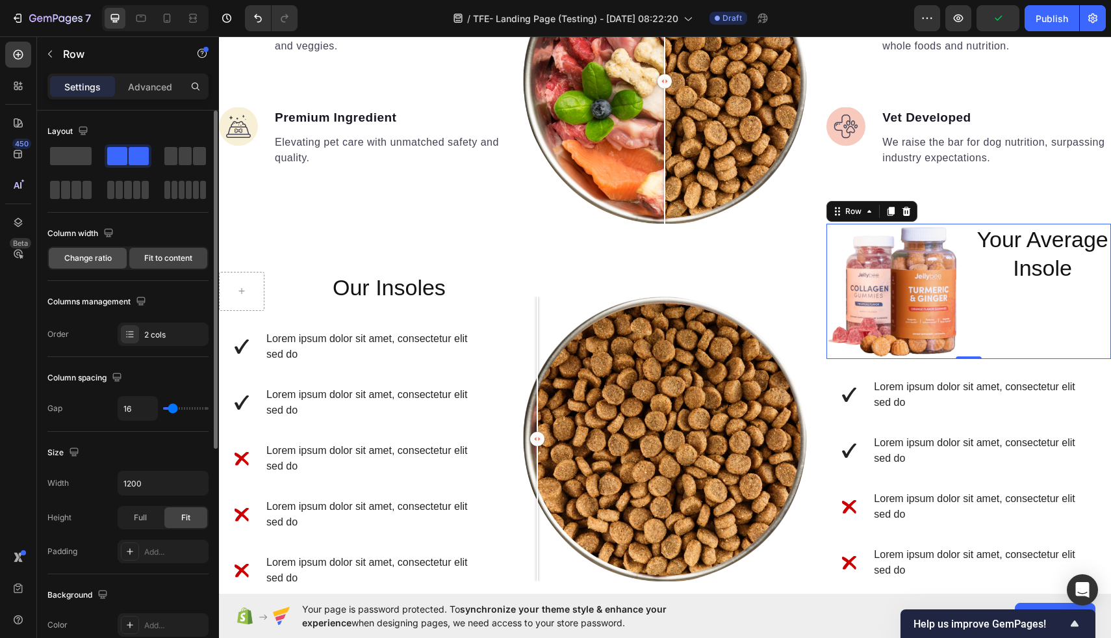
click at [81, 261] on span "Change ratio" at bounding box center [87, 258] width 47 height 12
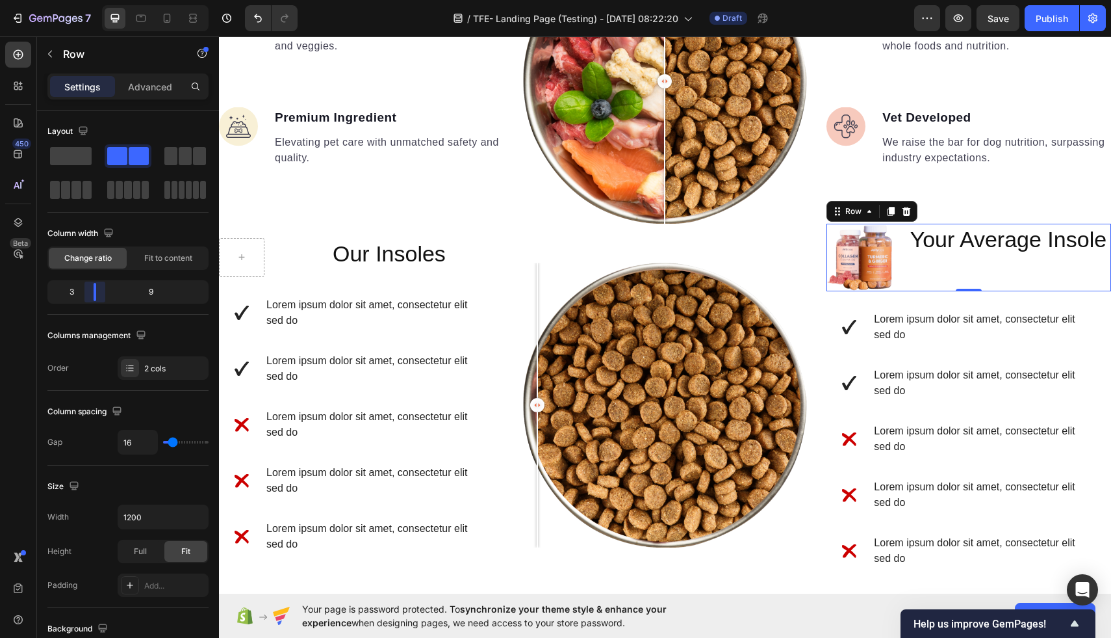
drag, startPoint x: 85, startPoint y: 299, endPoint x: 92, endPoint y: 298, distance: 6.5
click at [92, 0] on body "7 / TFE- Landing Page (Testing) - [DATE] 08:22:20 Draft Preview Save Publish 45…" at bounding box center [555, 0] width 1111 height 0
click at [191, 20] on icon at bounding box center [193, 18] width 13 height 13
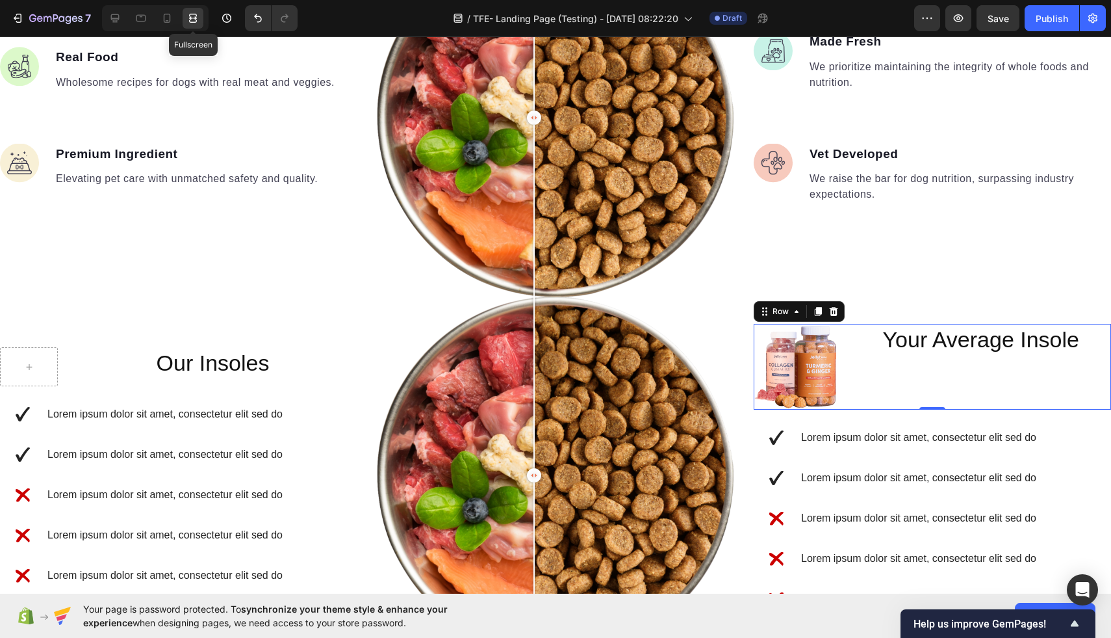
scroll to position [1425, 0]
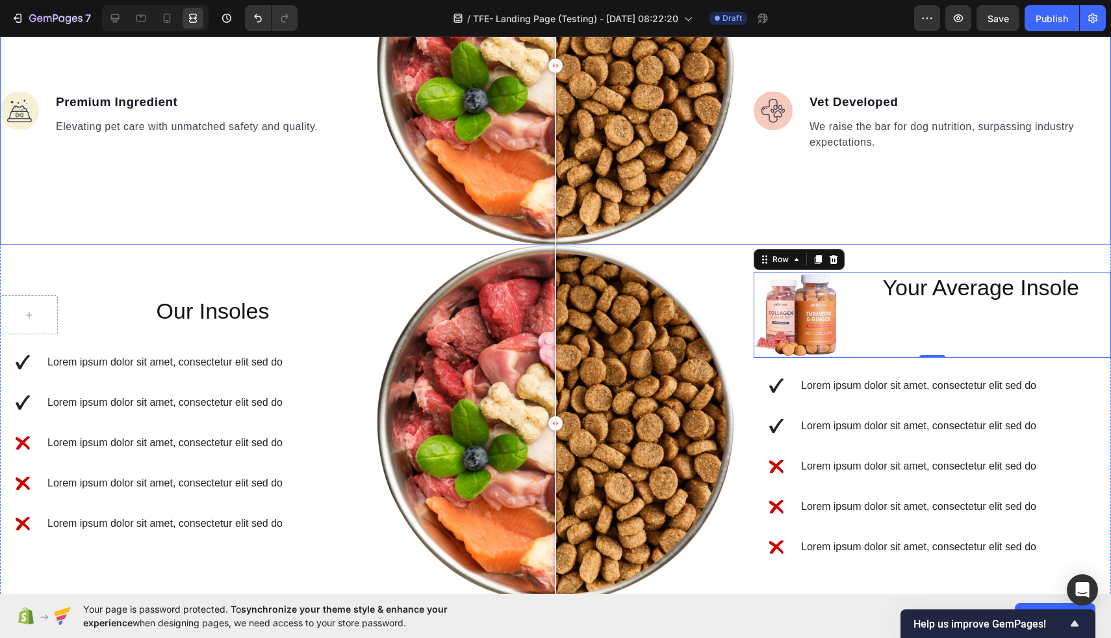
click at [963, 172] on div "Image Made Fresh Text block We prioritize maintaining the integrity of whole fo…" at bounding box center [932, 65] width 357 height 357
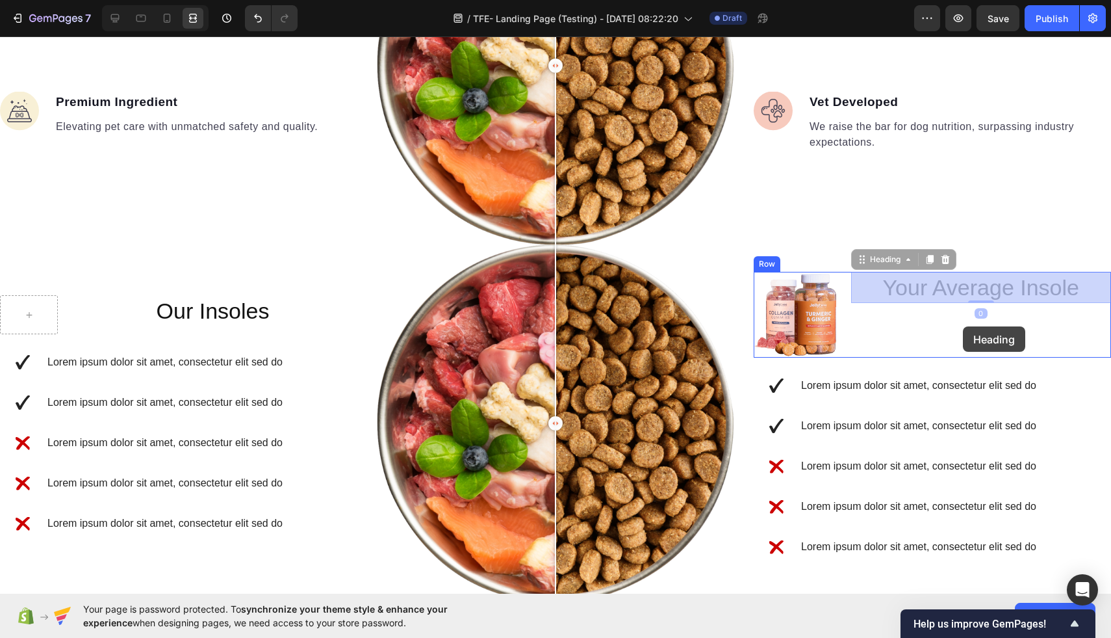
drag, startPoint x: 974, startPoint y: 296, endPoint x: 963, endPoint y: 324, distance: 30.7
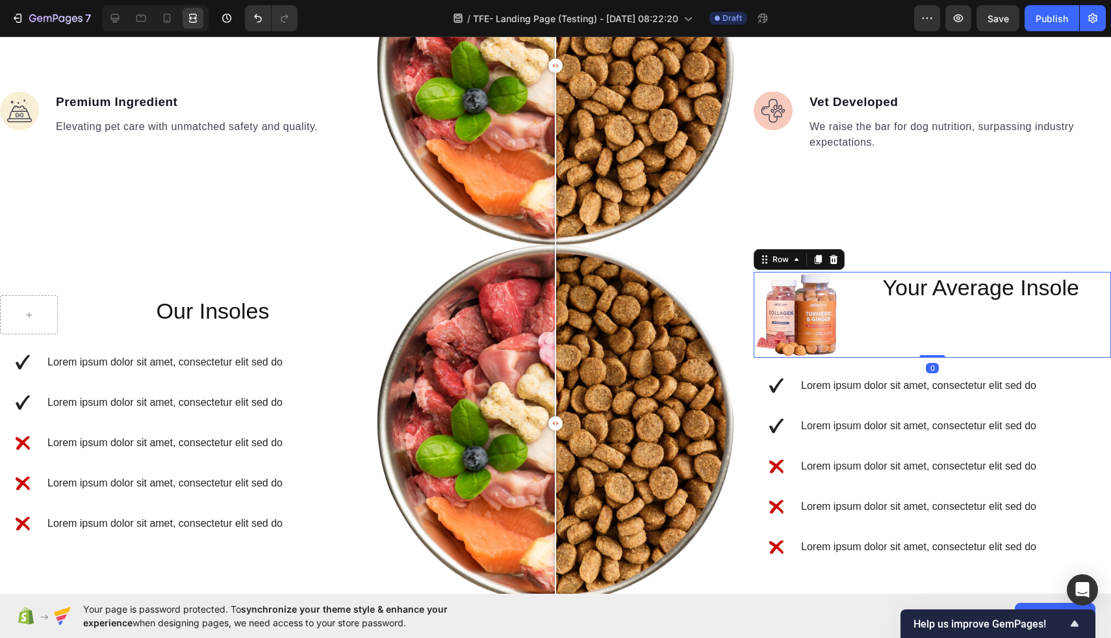
click at [925, 323] on div "Your Average Insole Heading" at bounding box center [981, 315] width 261 height 86
click at [833, 326] on img at bounding box center [797, 315] width 87 height 86
click at [899, 325] on div "Your Average Insole Heading" at bounding box center [981, 315] width 261 height 86
click at [888, 297] on p "Your Average Insole" at bounding box center [982, 287] width 258 height 29
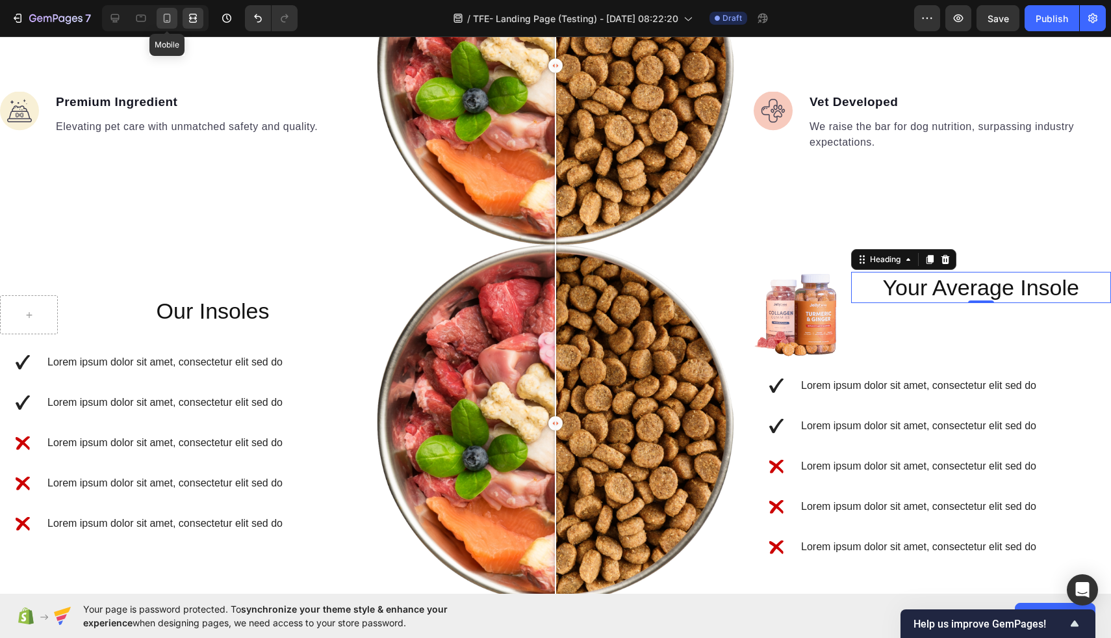
click at [167, 18] on icon at bounding box center [167, 18] width 13 height 13
type input "41"
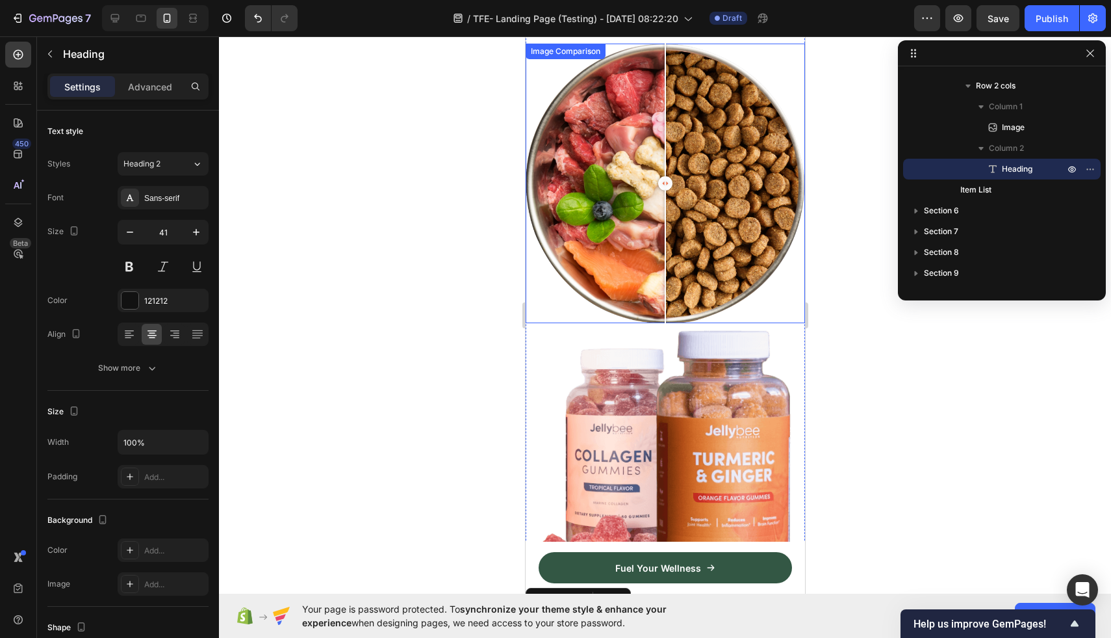
scroll to position [1827, 0]
click at [706, 160] on div at bounding box center [664, 182] width 279 height 279
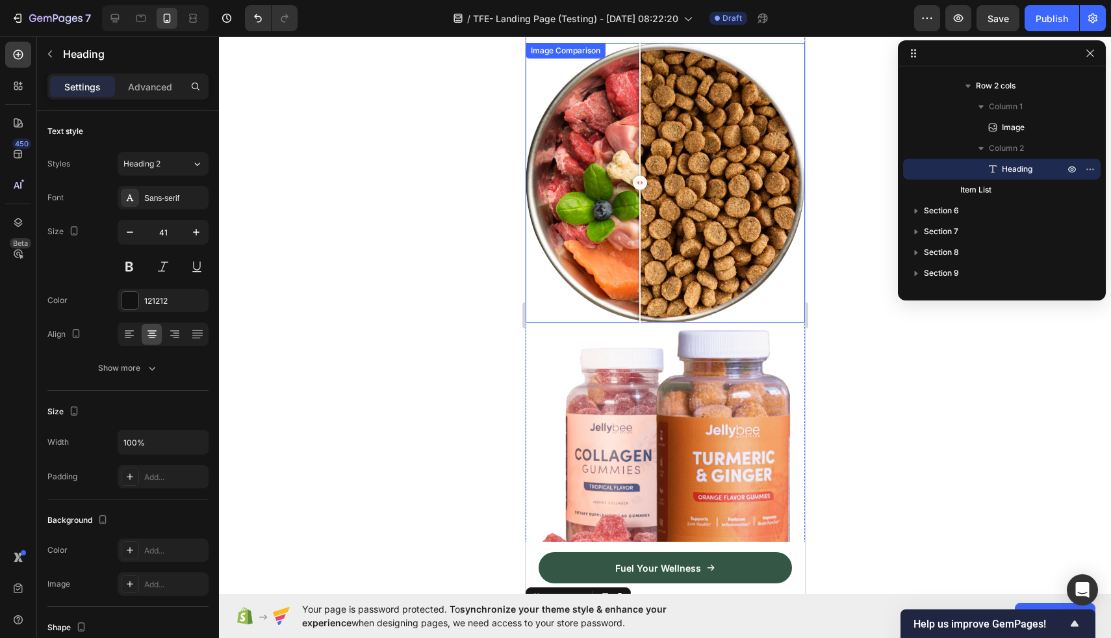
drag, startPoint x: 703, startPoint y: 176, endPoint x: 639, endPoint y: 174, distance: 63.7
click at [639, 175] on div at bounding box center [639, 182] width 14 height 14
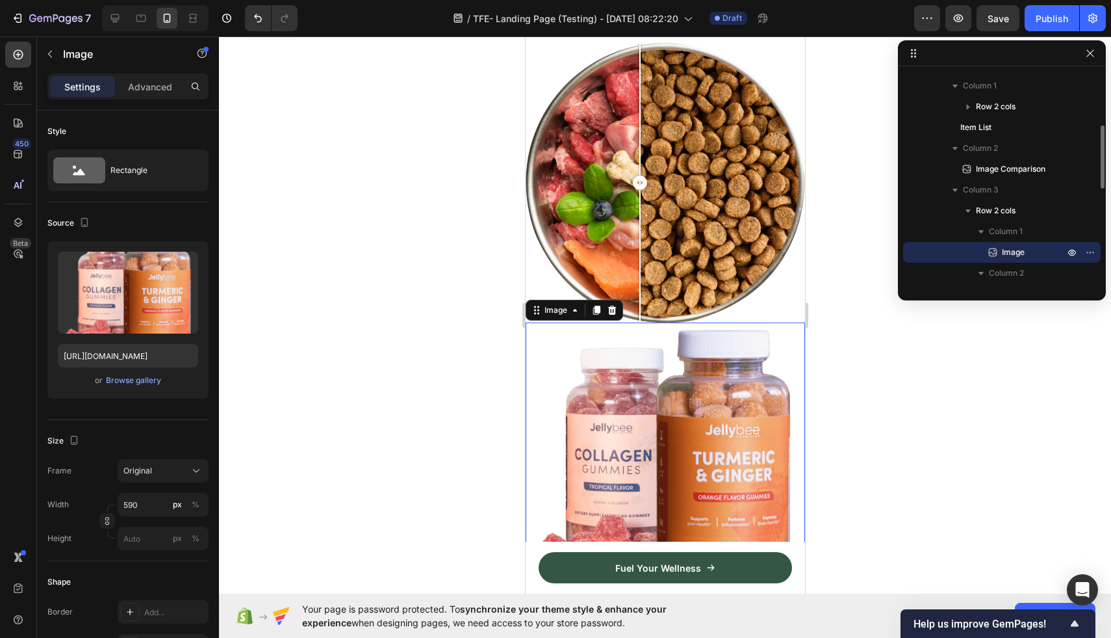
click at [719, 385] on img at bounding box center [664, 460] width 279 height 276
click at [191, 20] on icon at bounding box center [193, 18] width 13 height 13
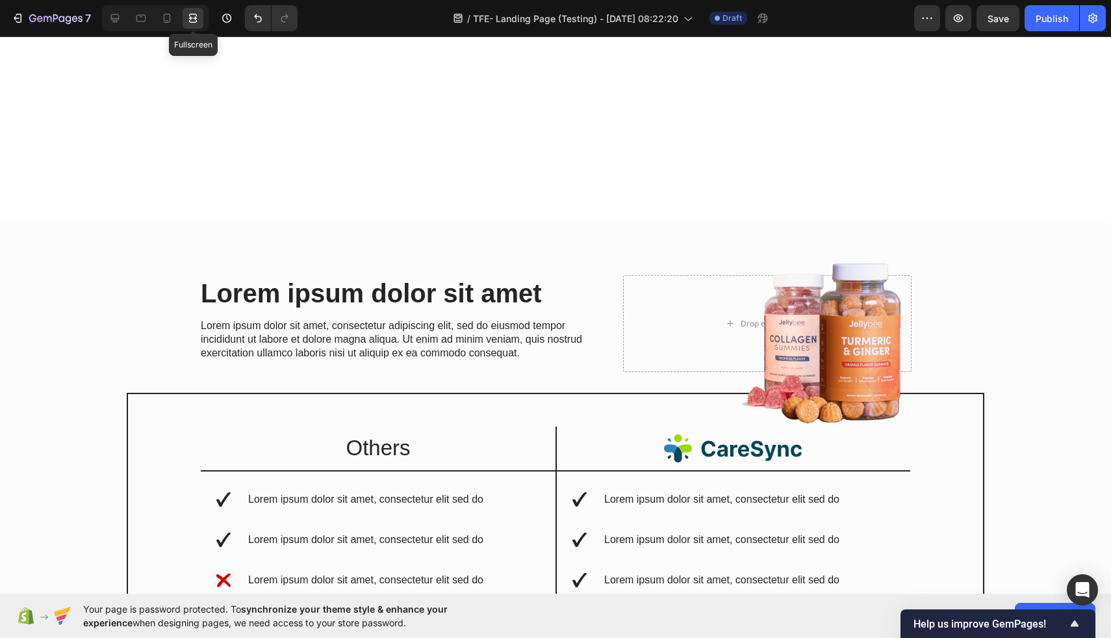
scroll to position [2052, 0]
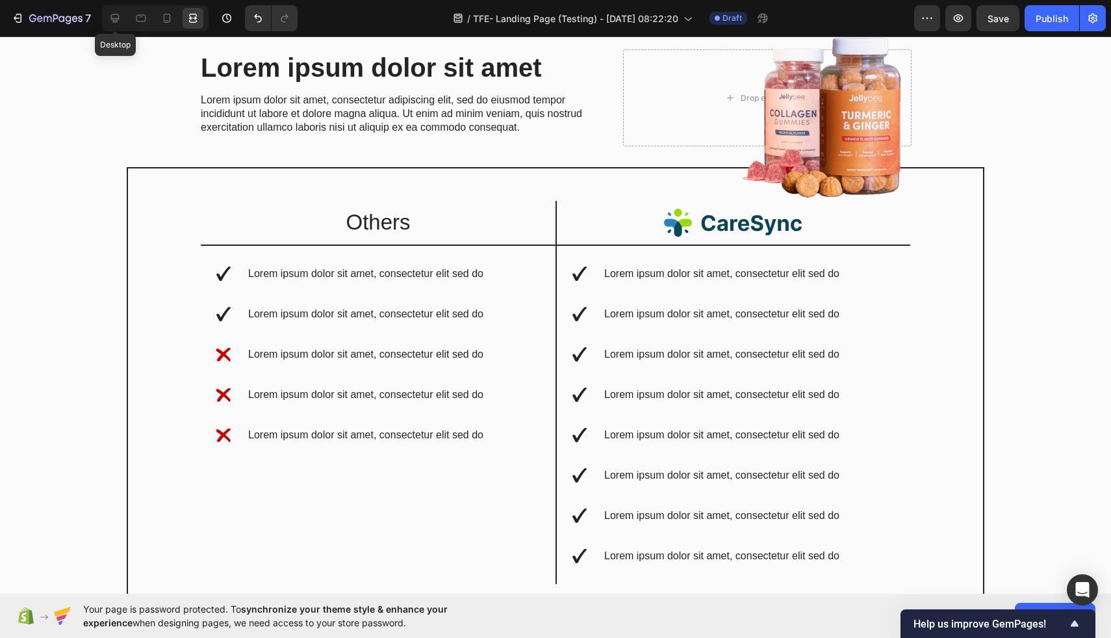
click at [106, 28] on div at bounding box center [115, 18] width 21 height 21
click at [109, 25] on div at bounding box center [115, 18] width 21 height 21
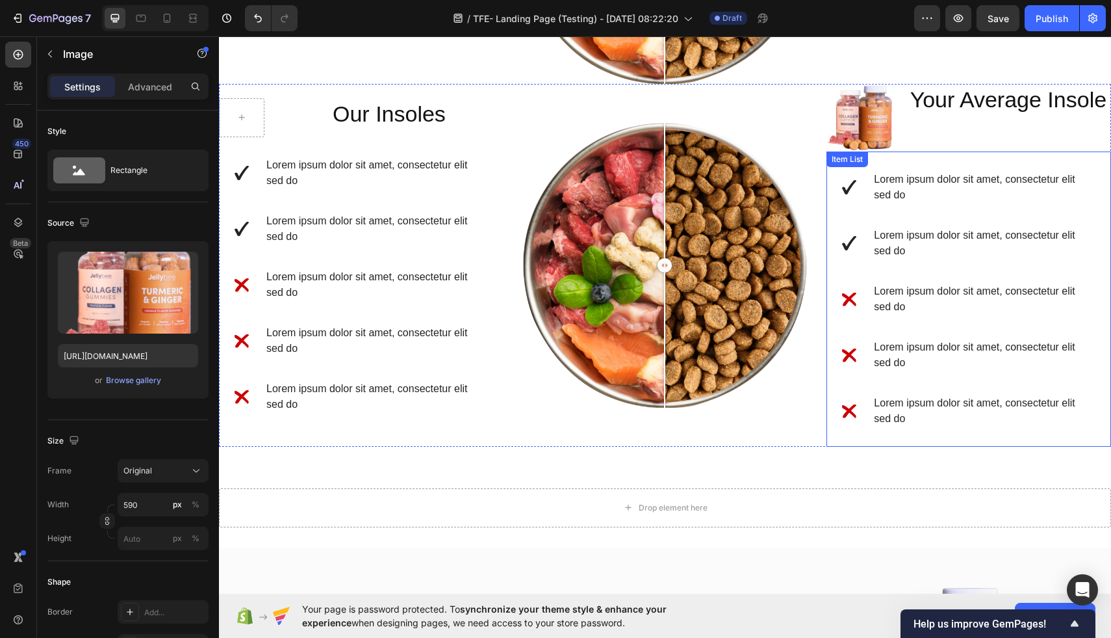
scroll to position [1469, 0]
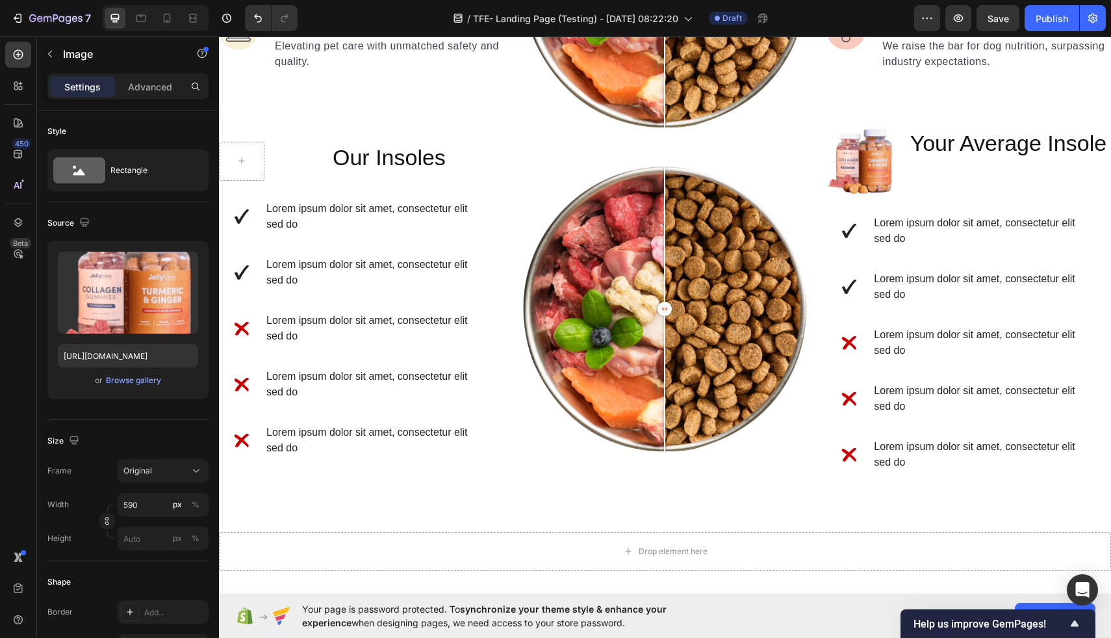
click at [869, 155] on img at bounding box center [861, 161] width 68 height 68
click at [870, 160] on img at bounding box center [861, 161] width 68 height 68
click at [974, 157] on h2 "Your Average Insole" at bounding box center [1008, 142] width 205 height 31
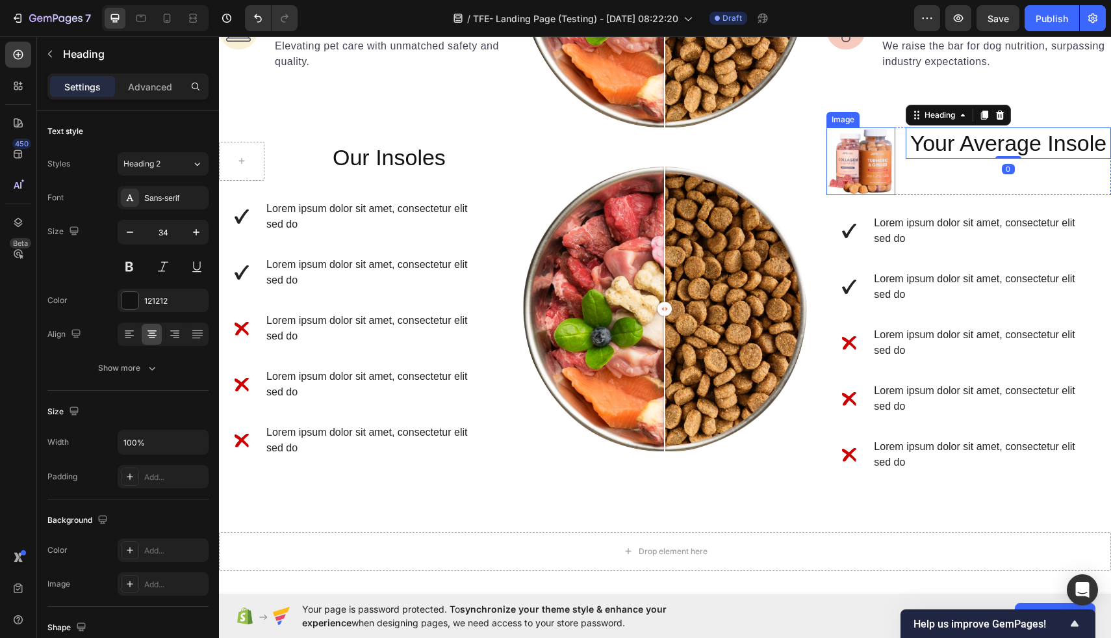
click at [842, 160] on img at bounding box center [861, 161] width 68 height 68
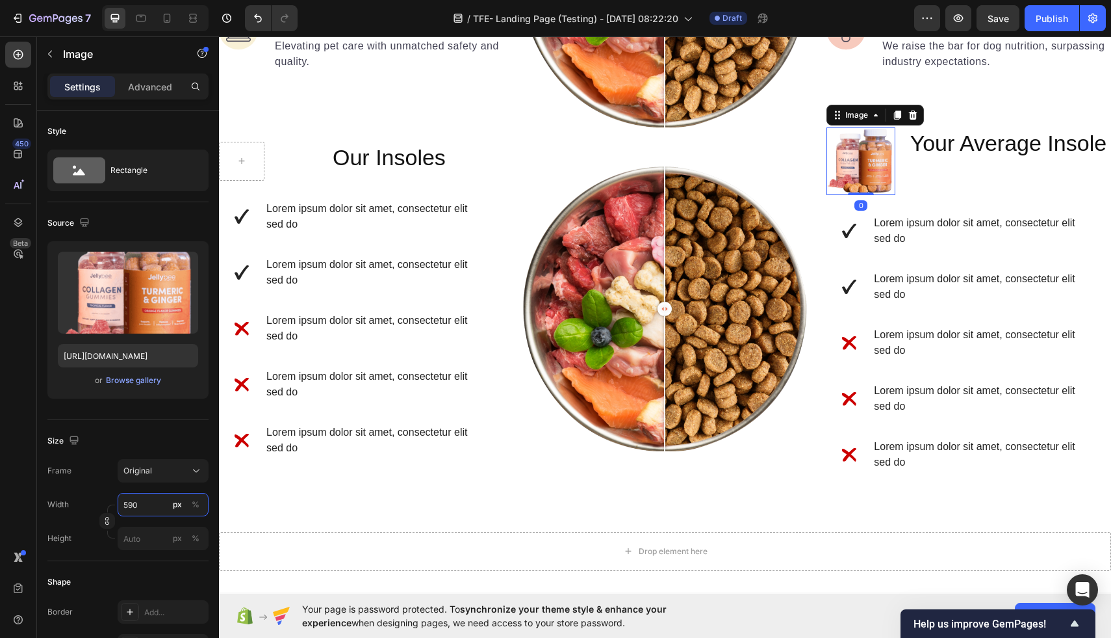
click at [122, 509] on input "590" at bounding box center [163, 504] width 91 height 23
click at [128, 508] on input "590" at bounding box center [163, 504] width 91 height 23
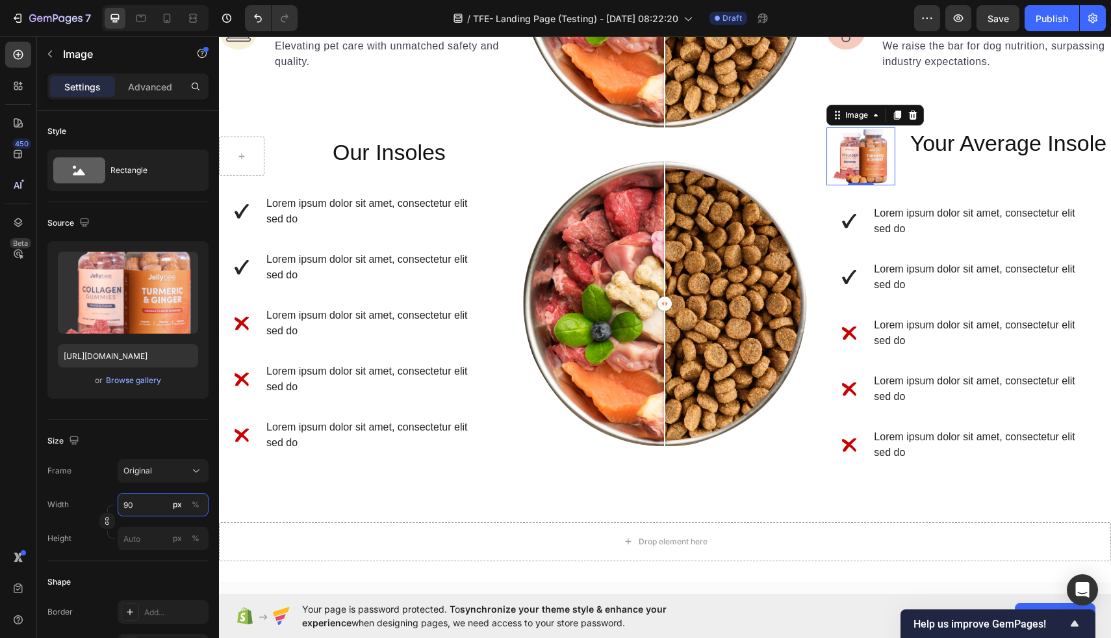
type input "390"
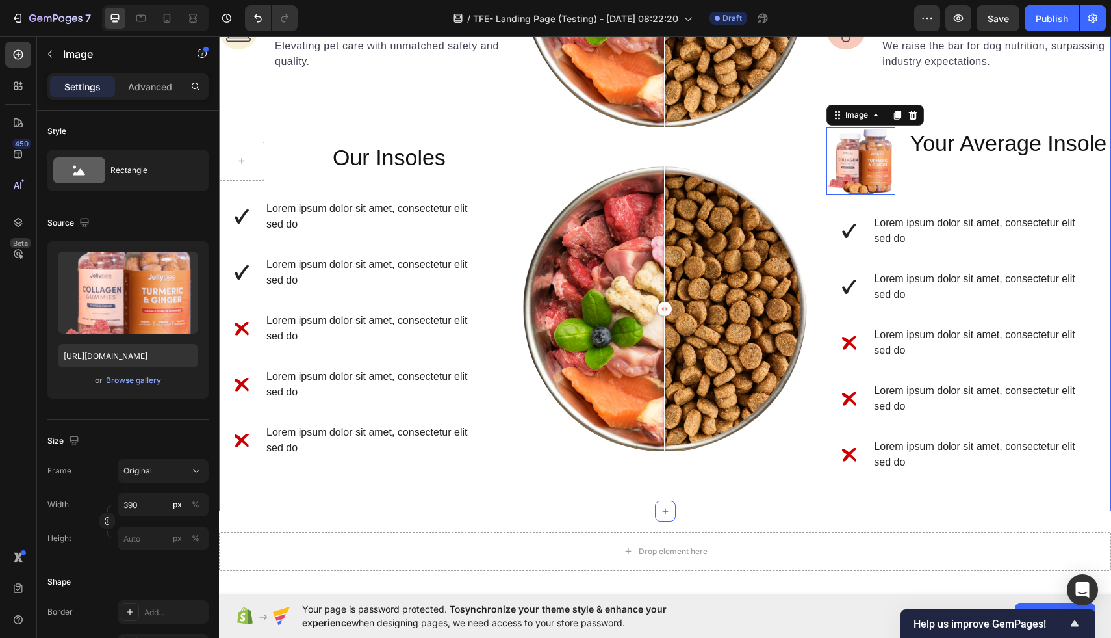
click at [278, 506] on div "Image Real Food Text block Wholesome recipes for dogs with real meat and veggie…" at bounding box center [665, 166] width 892 height 689
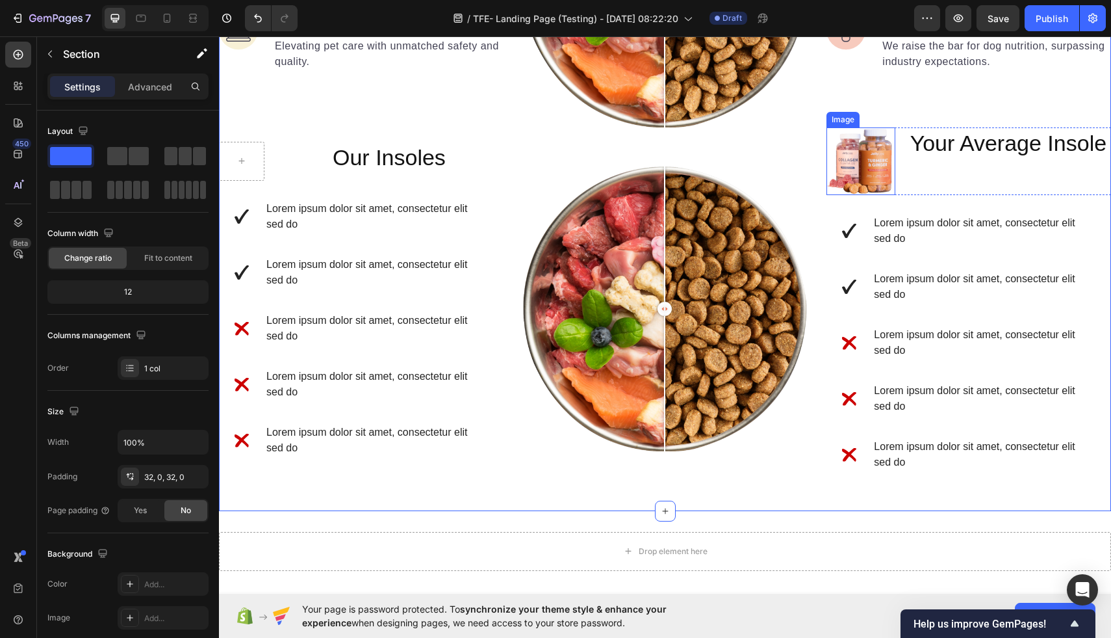
click at [873, 158] on img at bounding box center [861, 161] width 68 height 68
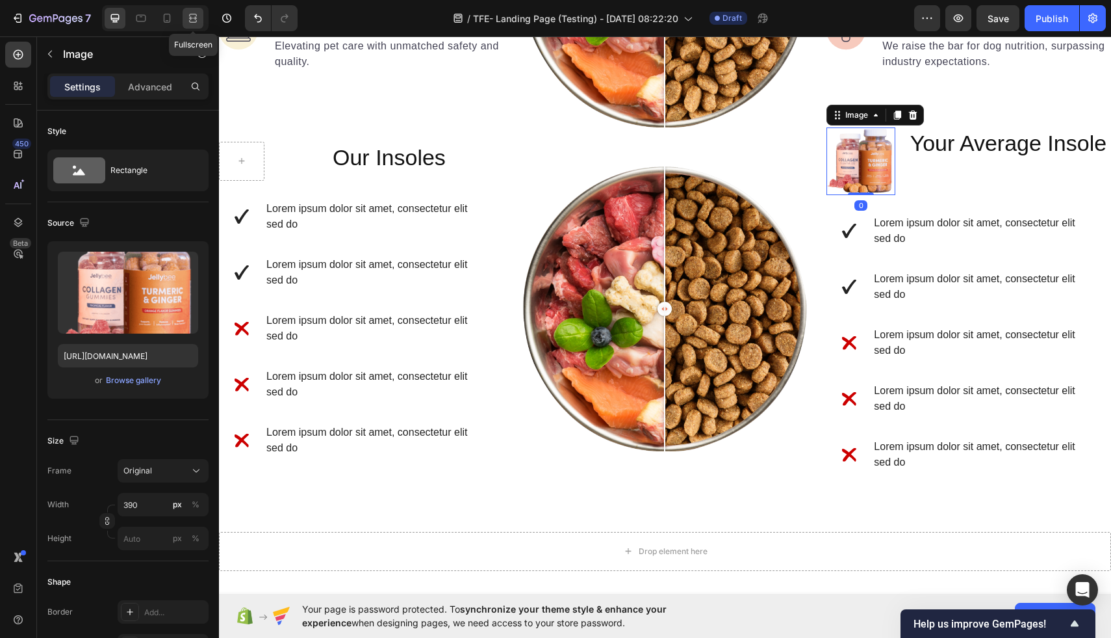
click at [190, 16] on icon at bounding box center [193, 18] width 13 height 13
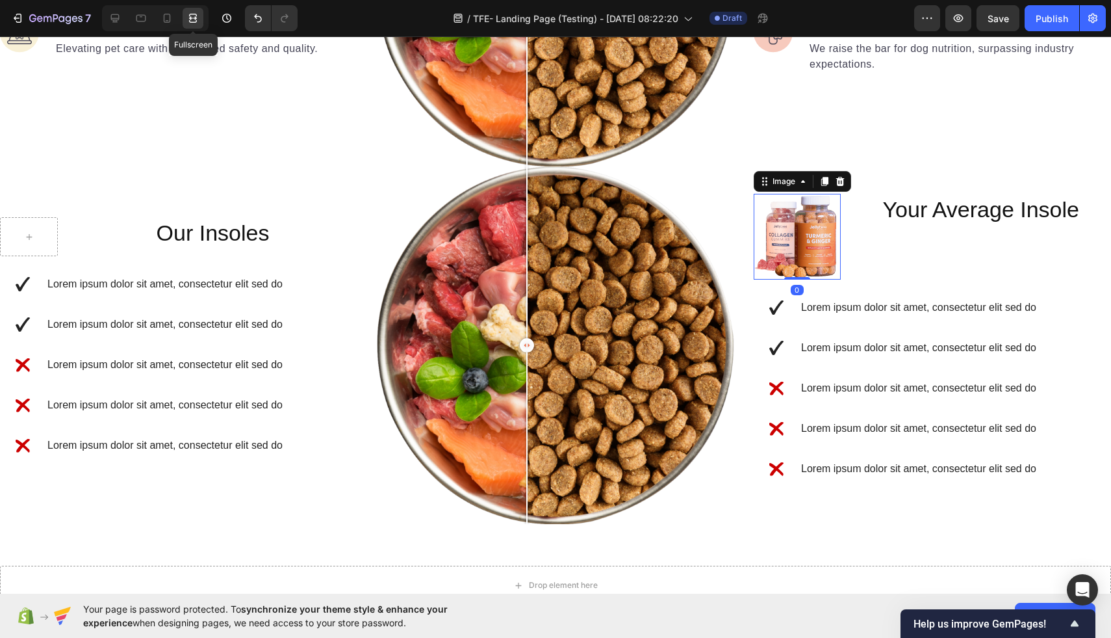
scroll to position [1506, 0]
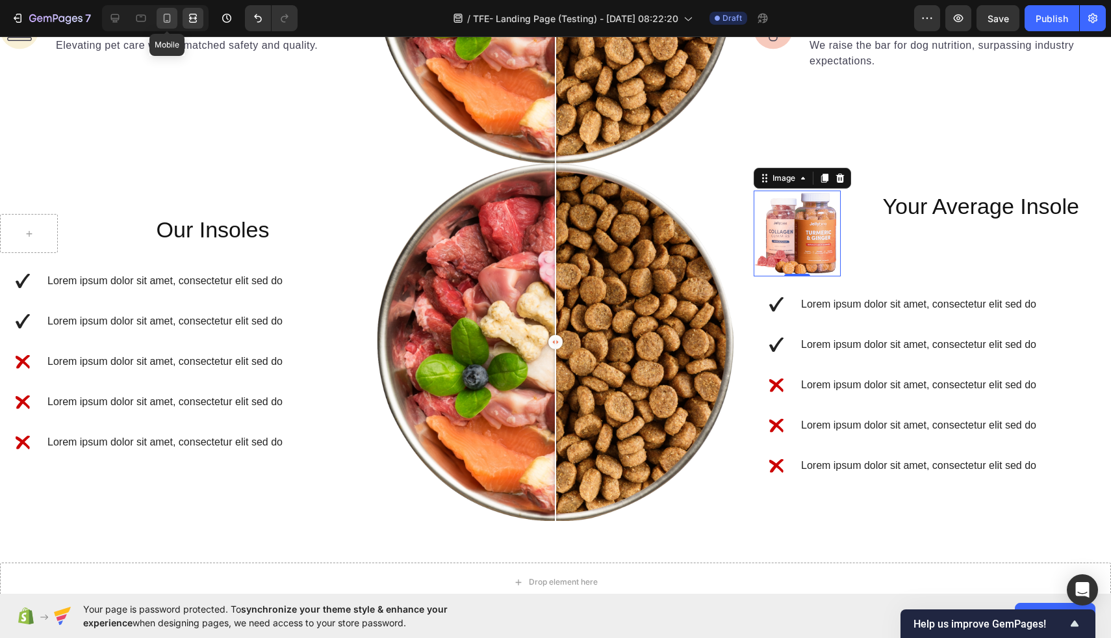
click at [164, 23] on icon at bounding box center [167, 18] width 13 height 13
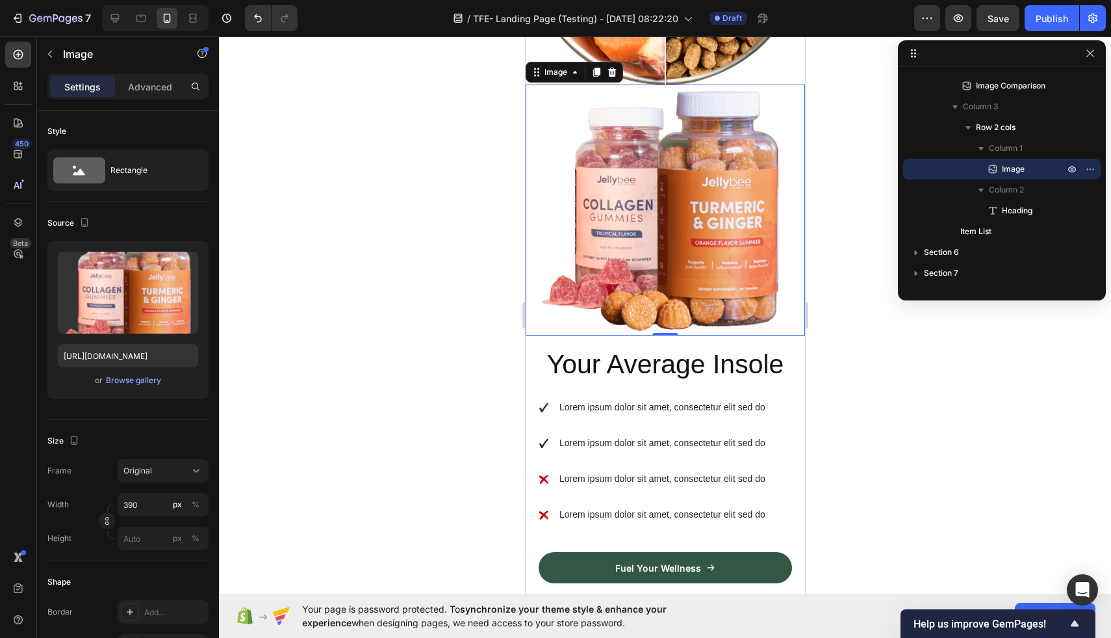
scroll to position [2067, 0]
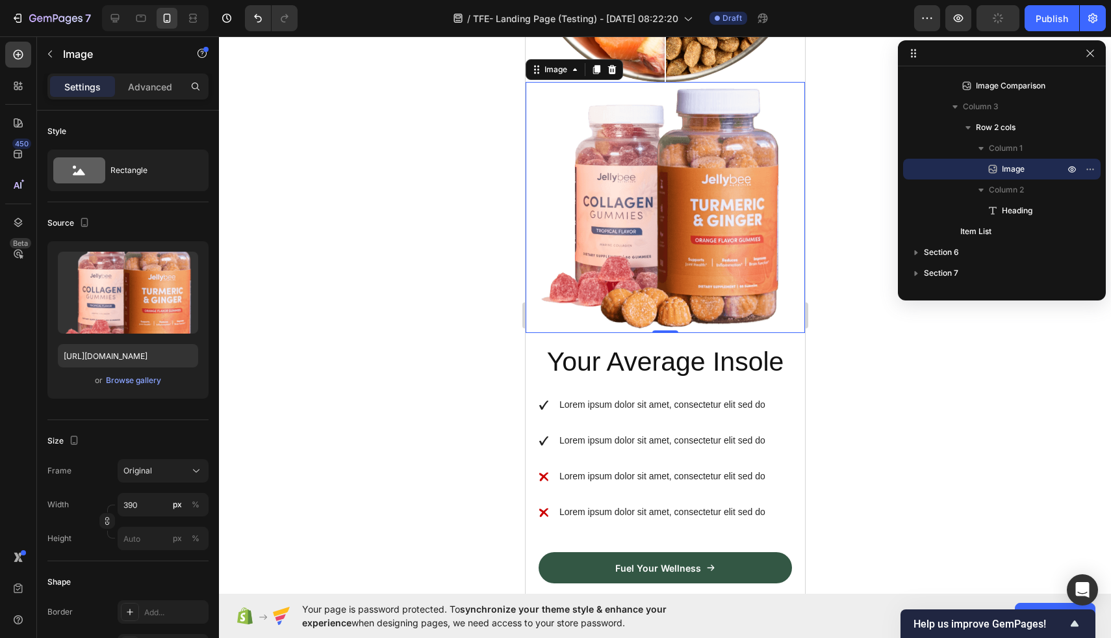
click at [641, 249] on img at bounding box center [664, 207] width 253 height 251
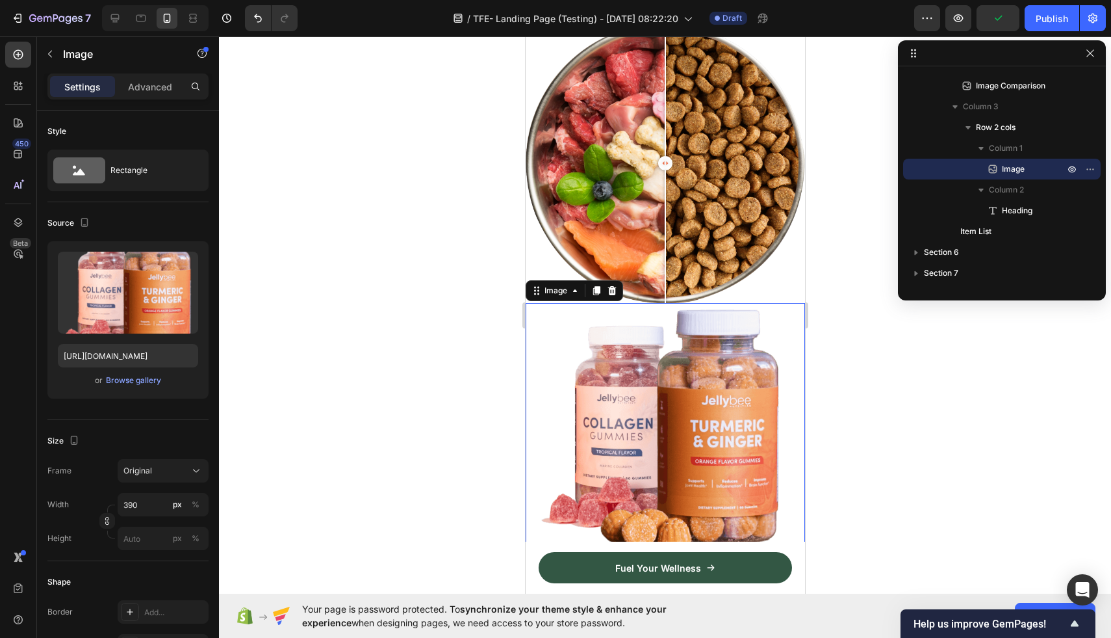
scroll to position [1728, 0]
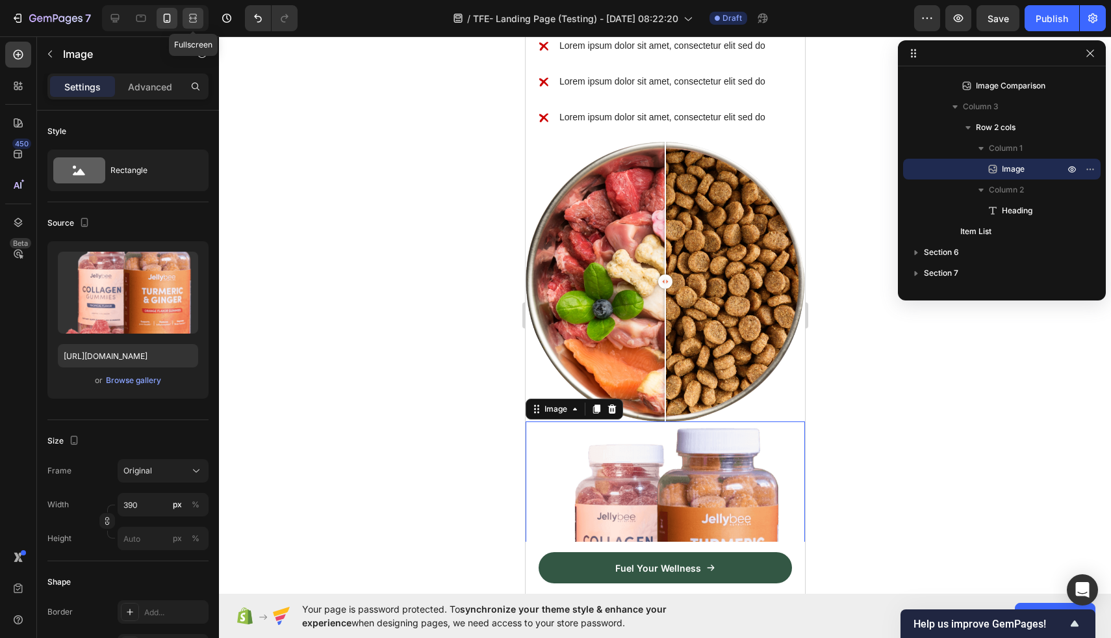
click at [196, 23] on icon at bounding box center [193, 18] width 13 height 13
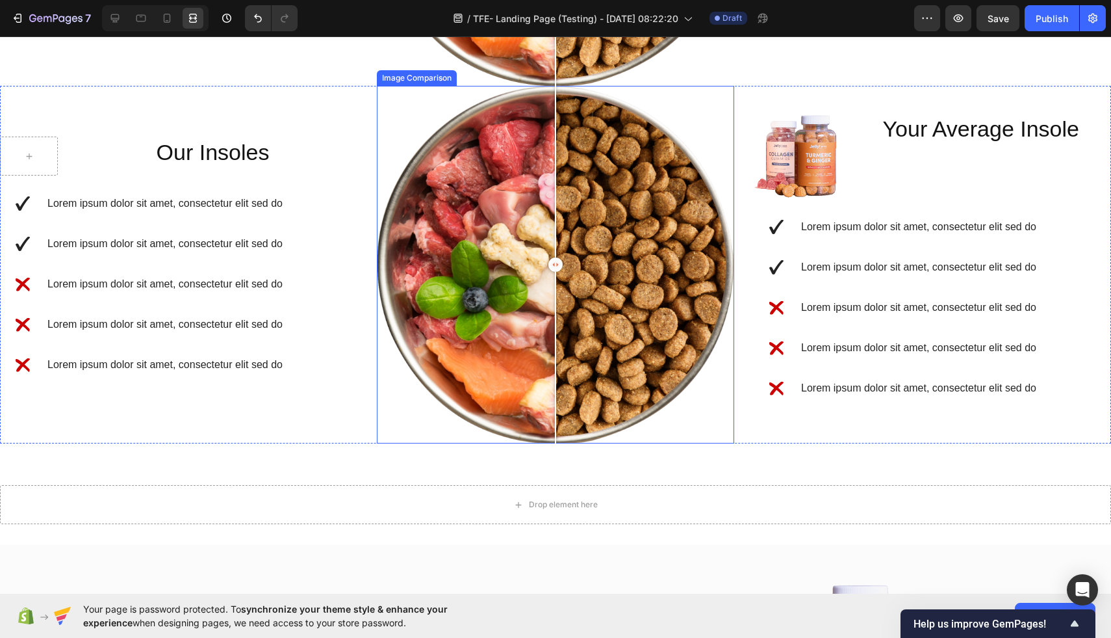
scroll to position [1584, 0]
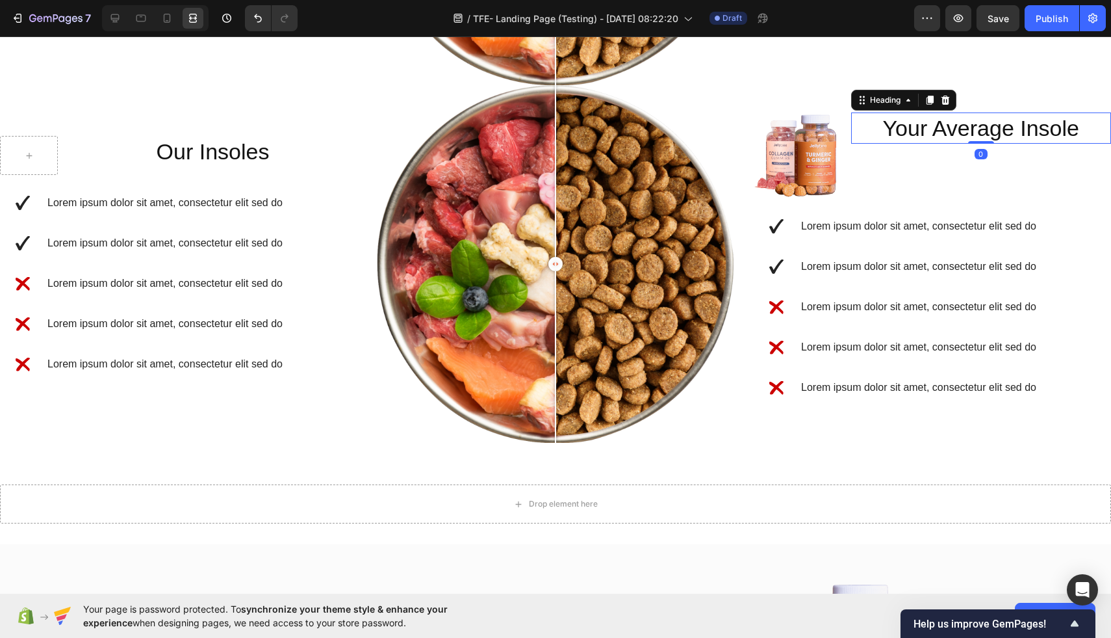
click at [1014, 128] on h2 "Your Average Insole" at bounding box center [981, 127] width 261 height 31
click at [116, 22] on icon at bounding box center [115, 18] width 8 height 8
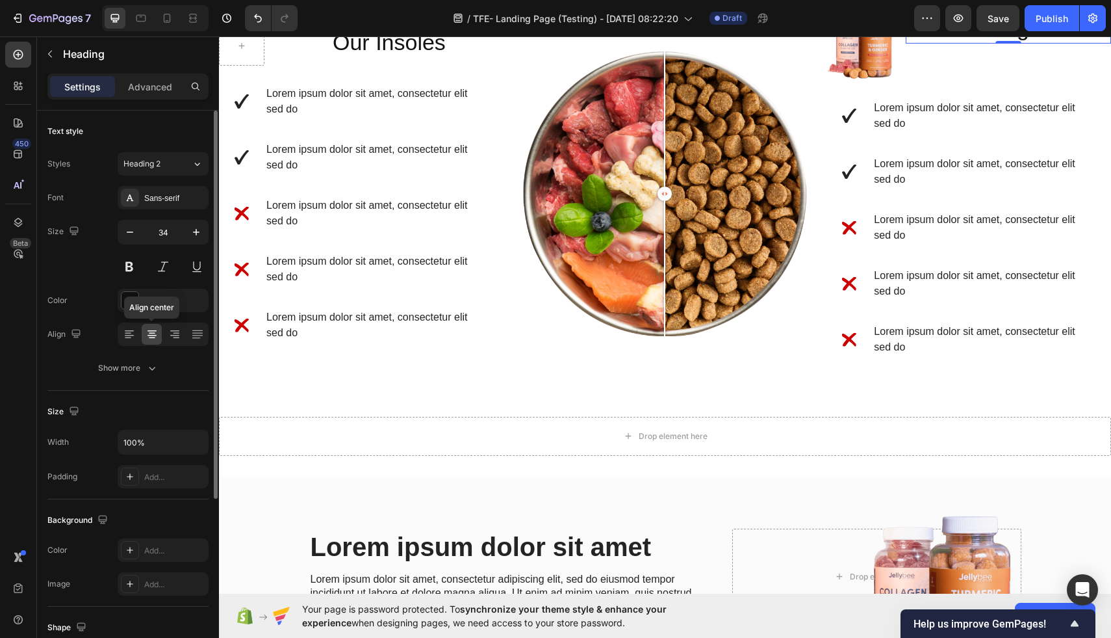
click at [150, 333] on icon at bounding box center [152, 334] width 13 height 13
click at [172, 472] on div "Add..." at bounding box center [174, 477] width 61 height 12
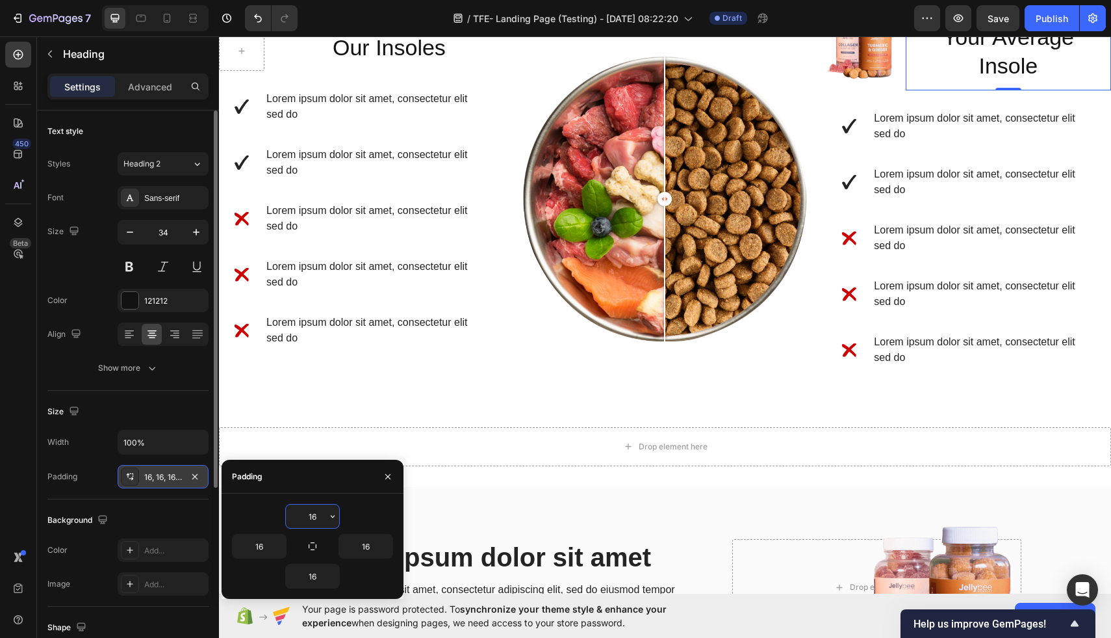
click at [320, 518] on input "16" at bounding box center [312, 515] width 53 height 23
type input "1"
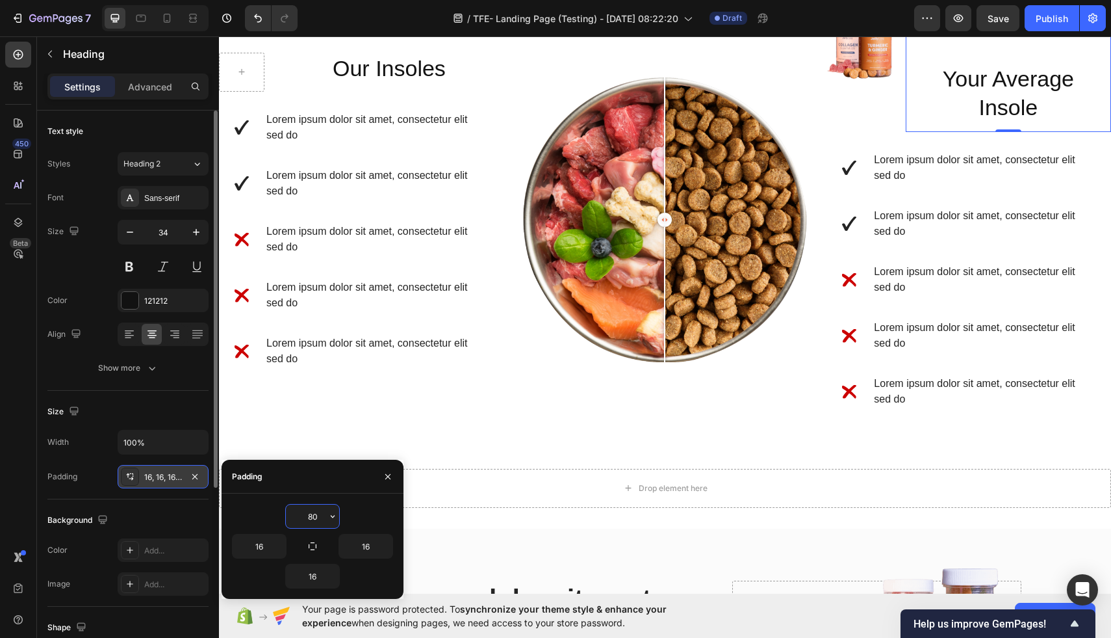
type input "8"
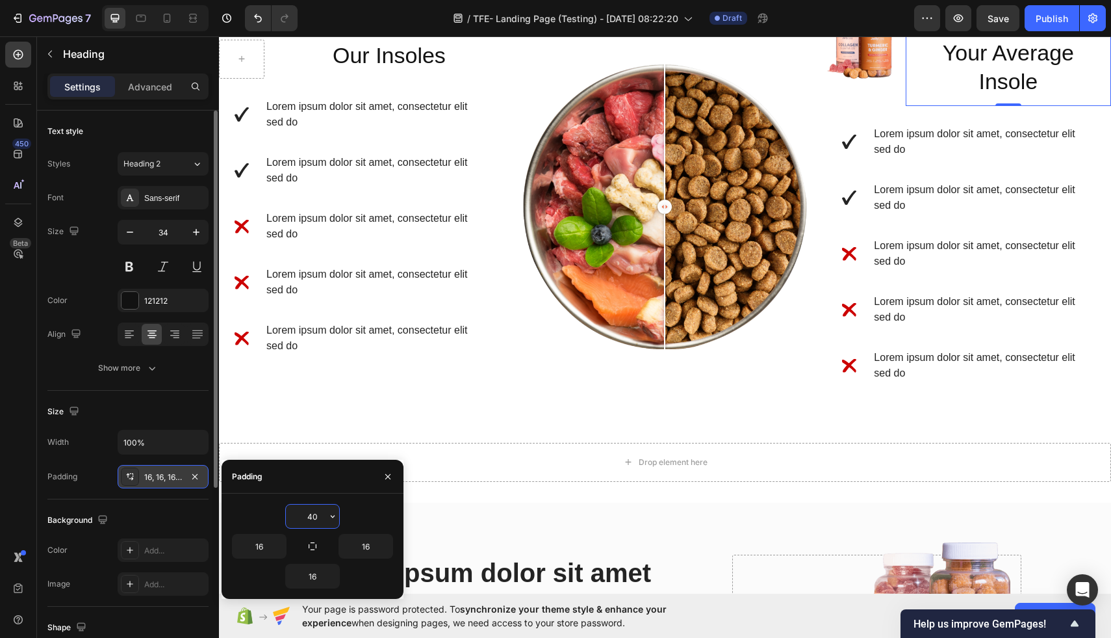
type input "4"
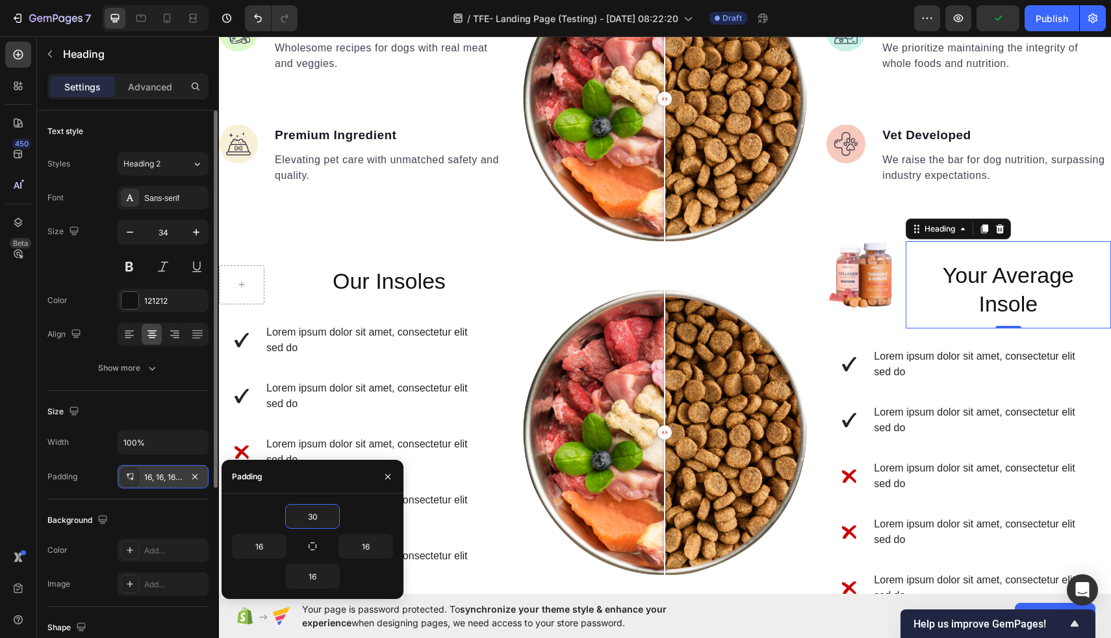
scroll to position [1367, 0]
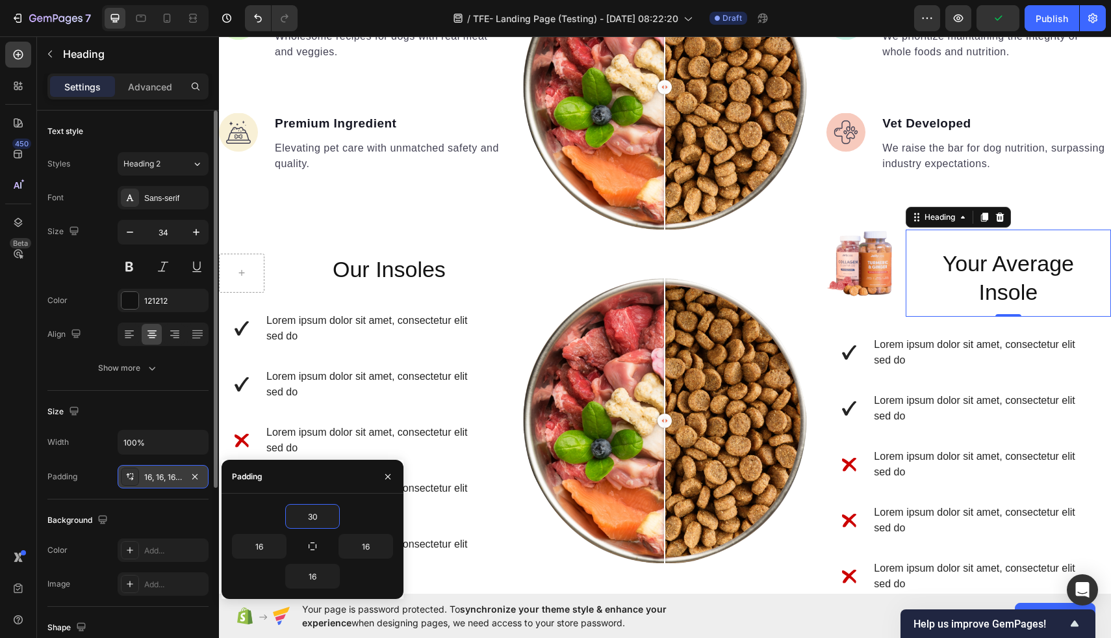
type input "3"
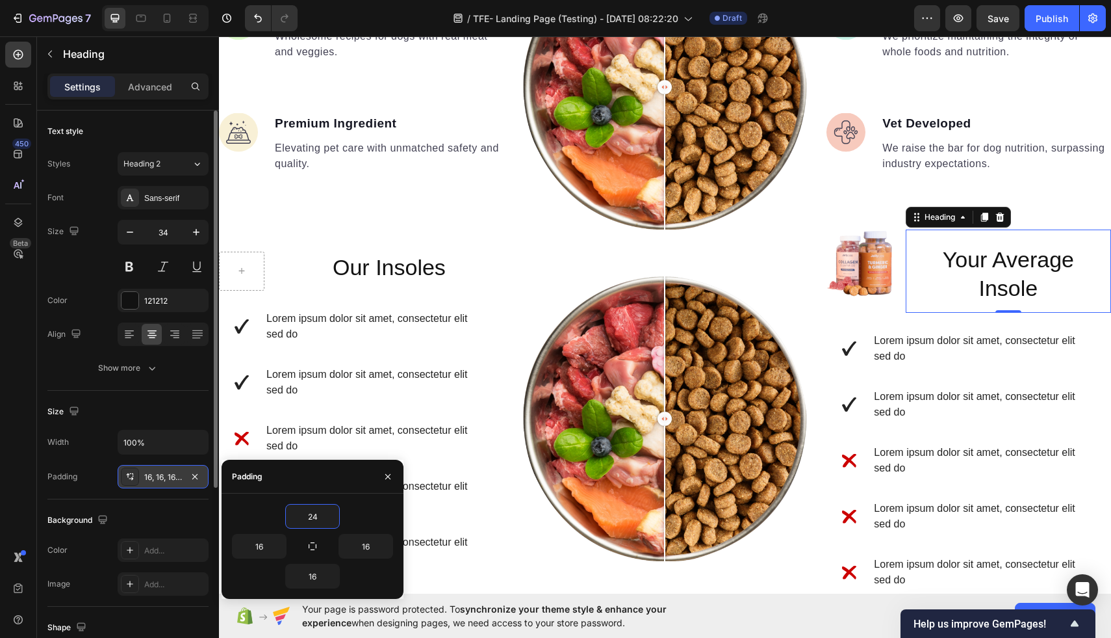
type input "2"
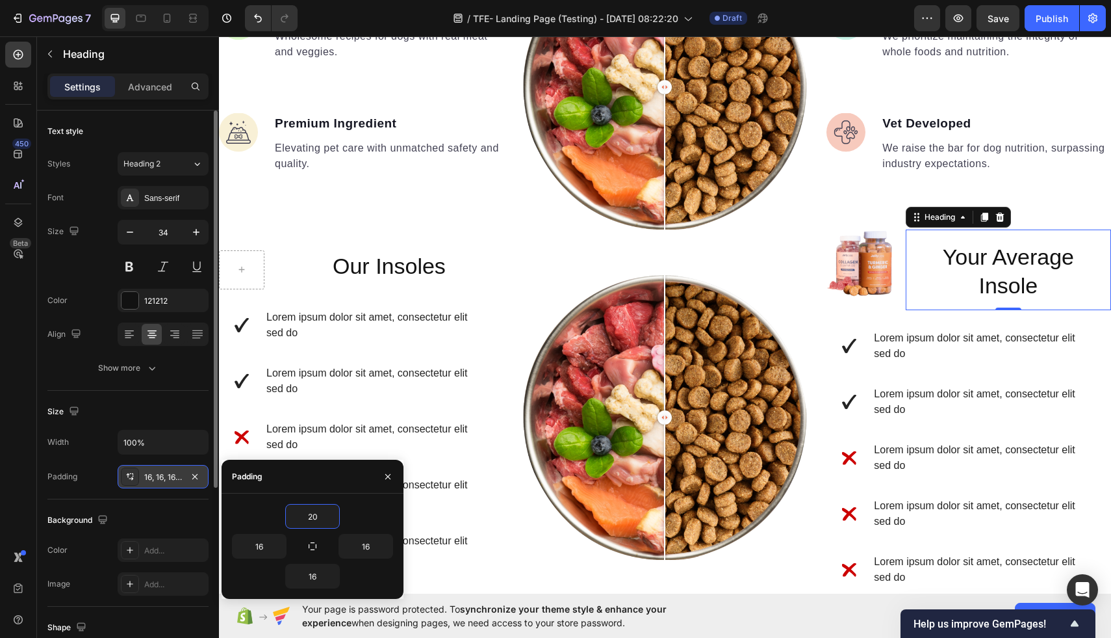
type input "2"
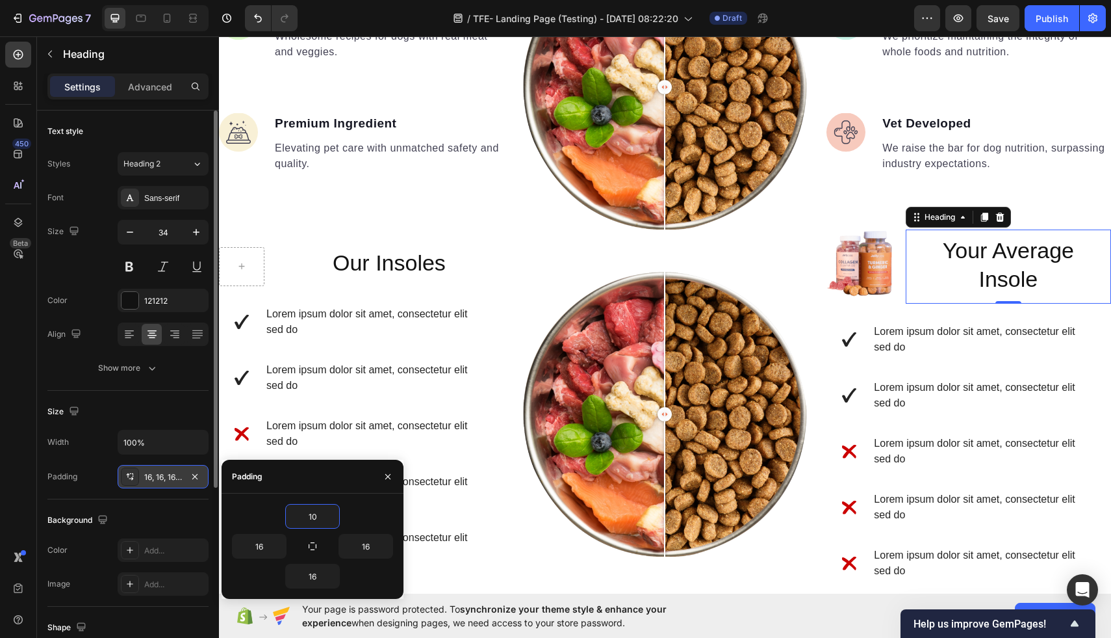
type input "1"
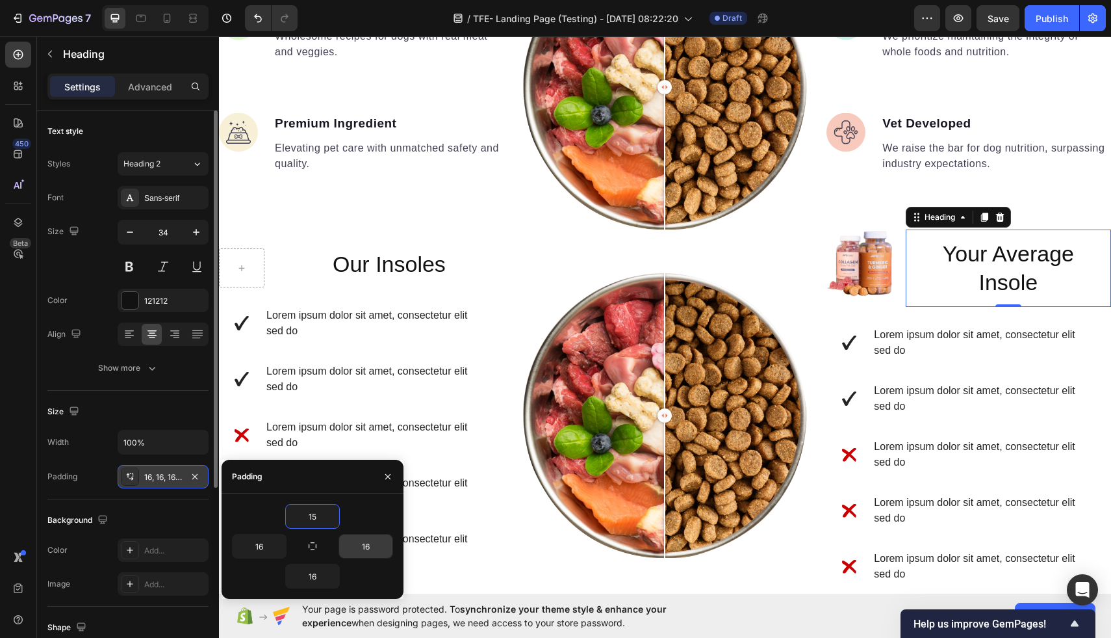
type input "15"
click at [373, 540] on input "16" at bounding box center [365, 545] width 53 height 23
click at [366, 552] on input "16" at bounding box center [365, 545] width 53 height 23
type input "1"
type input "0"
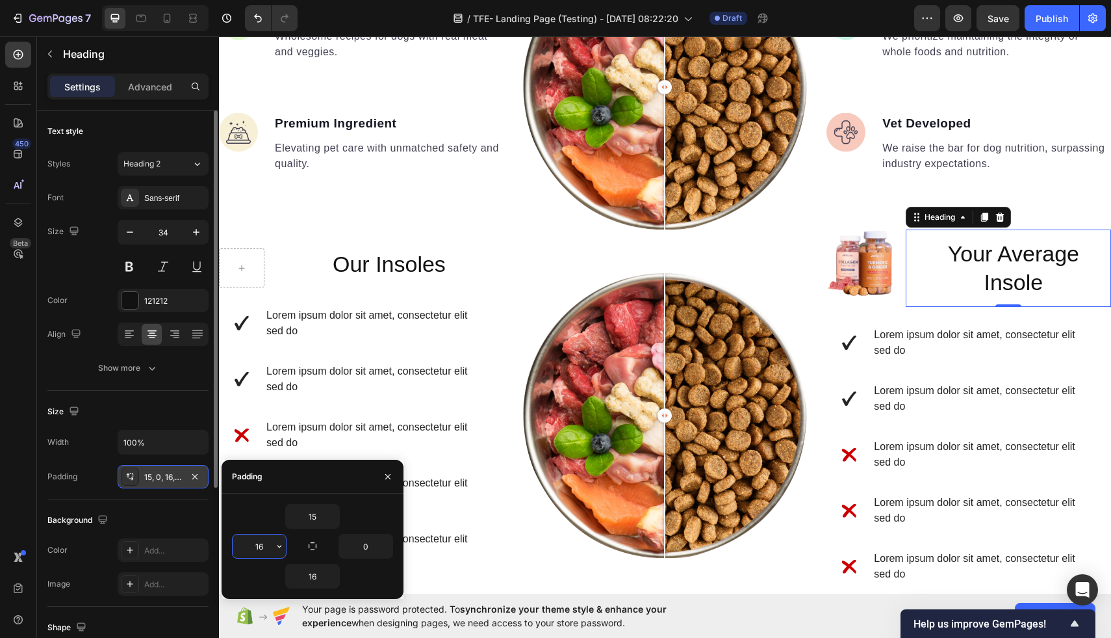
click at [270, 549] on input "16" at bounding box center [259, 545] width 53 height 23
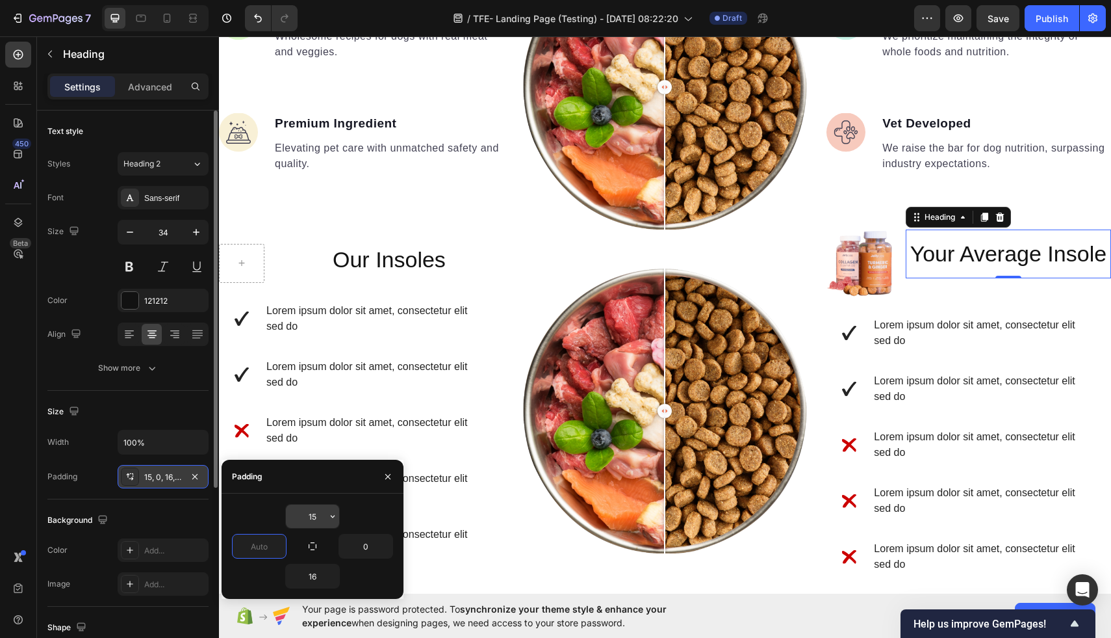
type input "0"
click at [318, 511] on input "15" at bounding box center [312, 515] width 53 height 23
click at [315, 517] on input "15" at bounding box center [312, 515] width 53 height 23
type input "17"
click at [760, 250] on div "Image Comparison" at bounding box center [665, 410] width 285 height 363
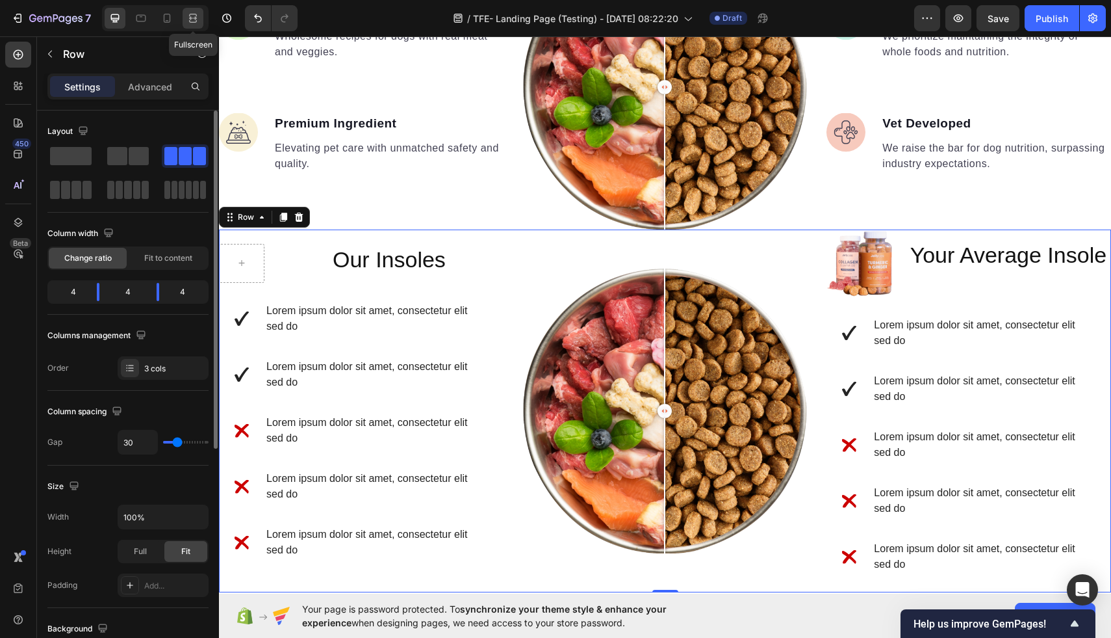
click at [189, 21] on icon at bounding box center [193, 21] width 8 height 3
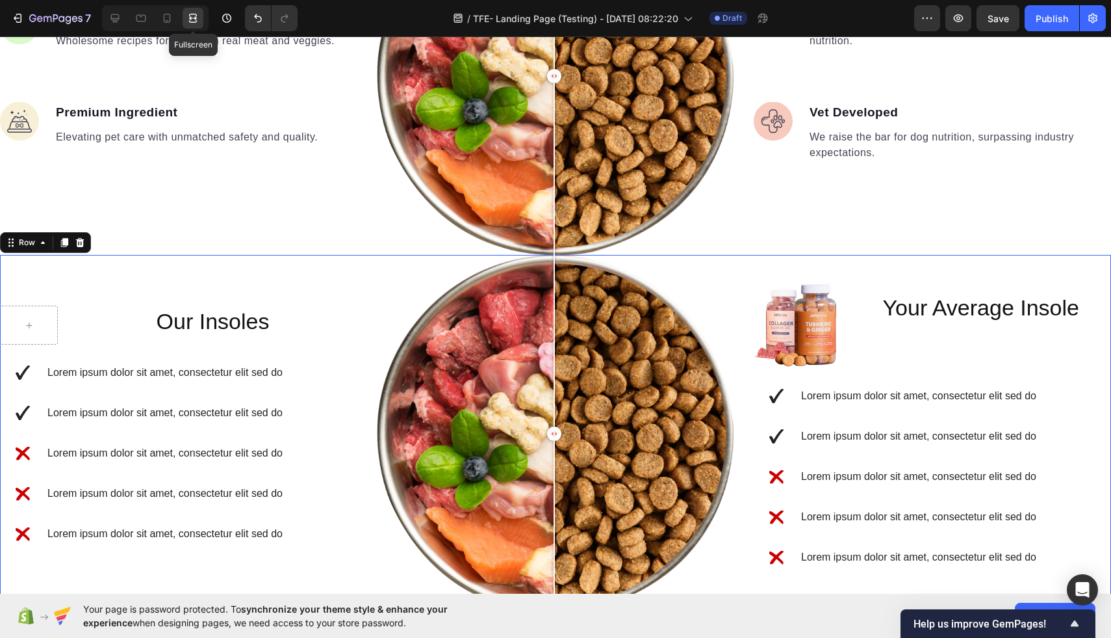
scroll to position [1419, 0]
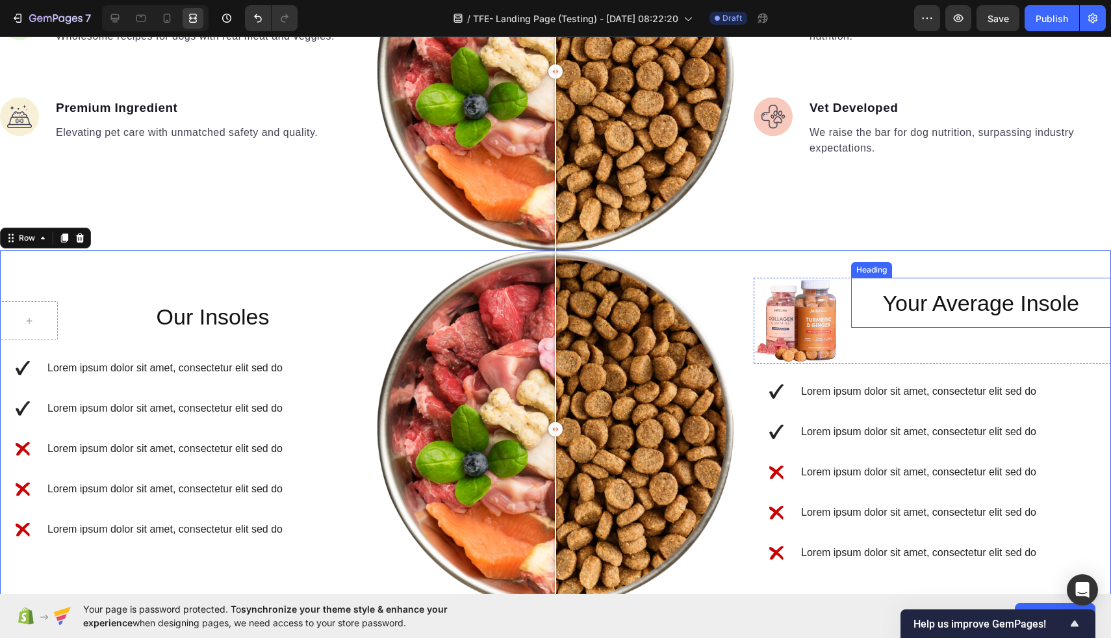
click at [929, 308] on h2 "Your Average Insole" at bounding box center [981, 303] width 261 height 50
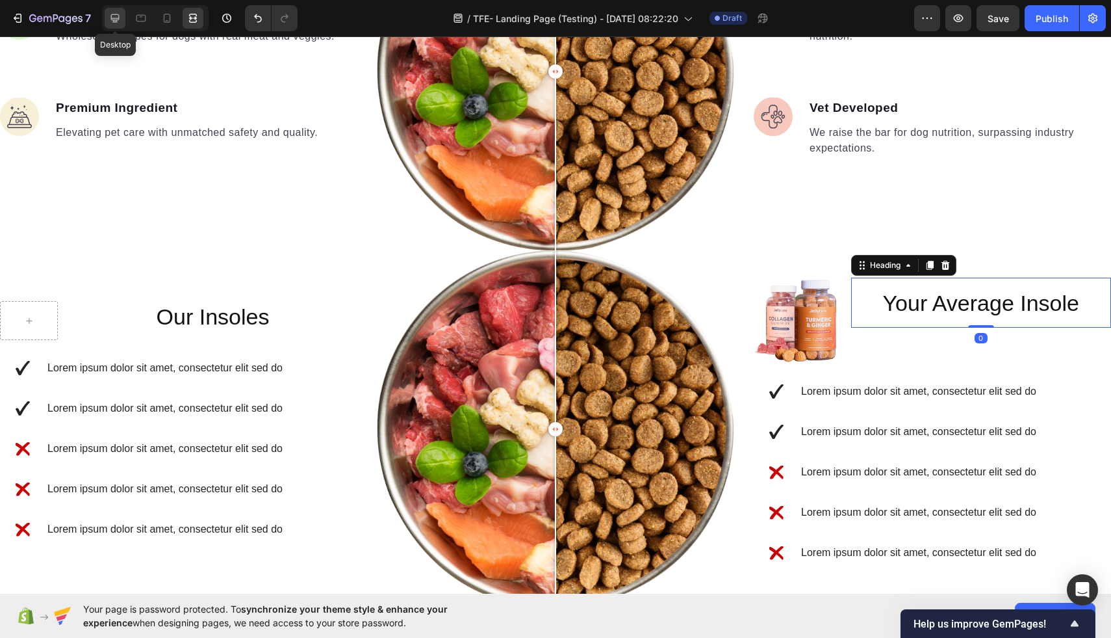
click at [108, 15] on div at bounding box center [115, 18] width 21 height 21
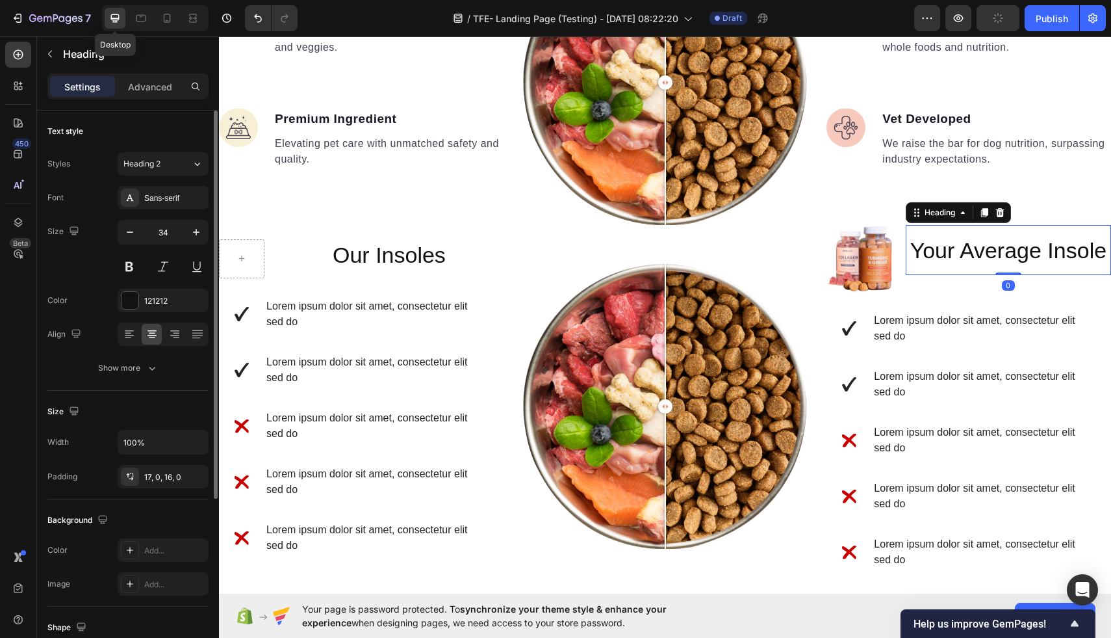
scroll to position [1367, 0]
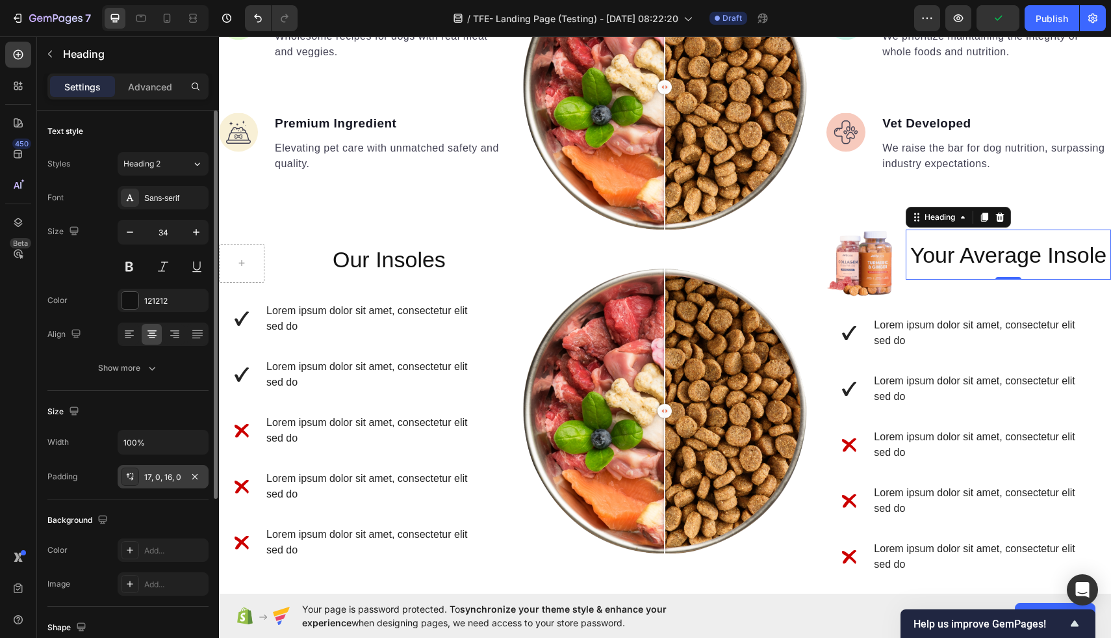
click at [153, 476] on div "17, 0, 16, 0" at bounding box center [163, 477] width 38 height 12
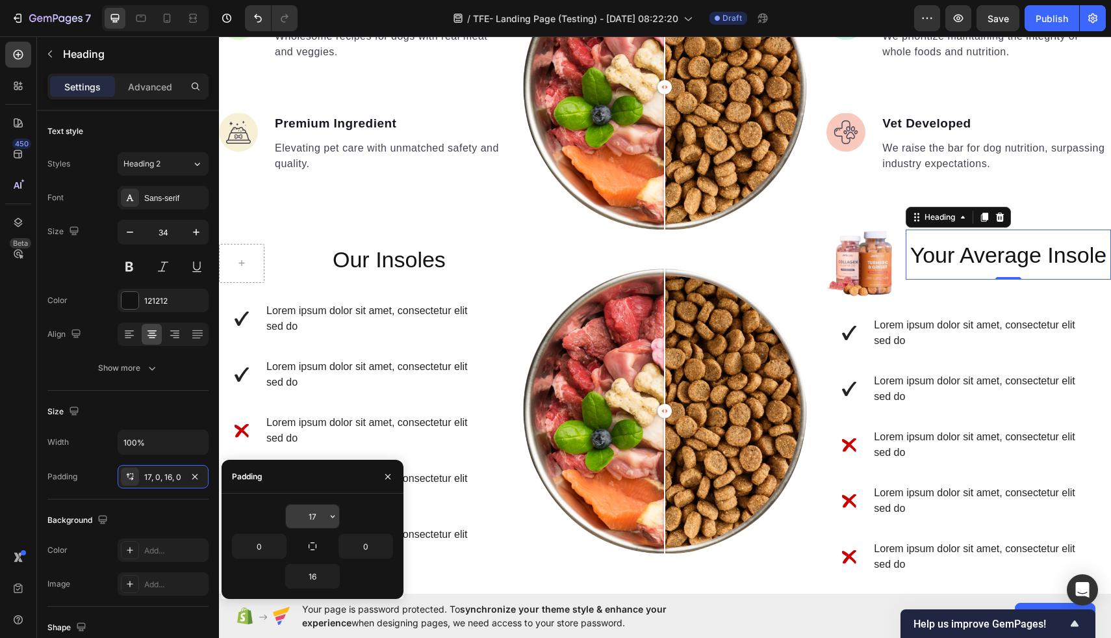
click at [318, 521] on input "17" at bounding box center [312, 515] width 53 height 23
type input "22"
click at [367, 549] on input "0" at bounding box center [365, 545] width 53 height 23
type input "5"
type input "10"
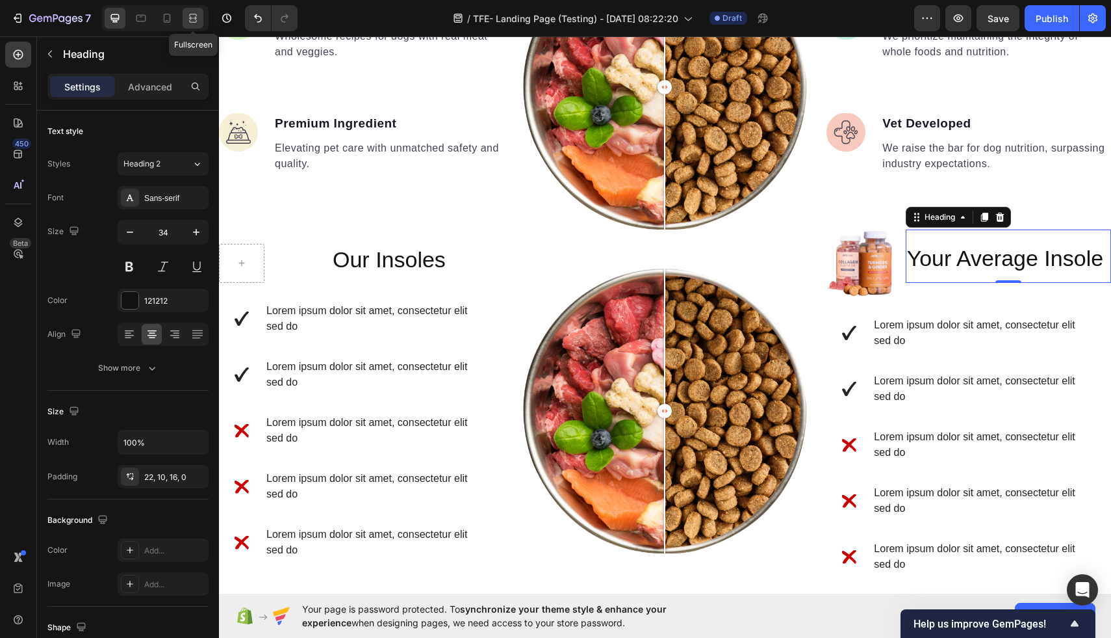
click at [195, 18] on icon at bounding box center [195, 17] width 4 height 3
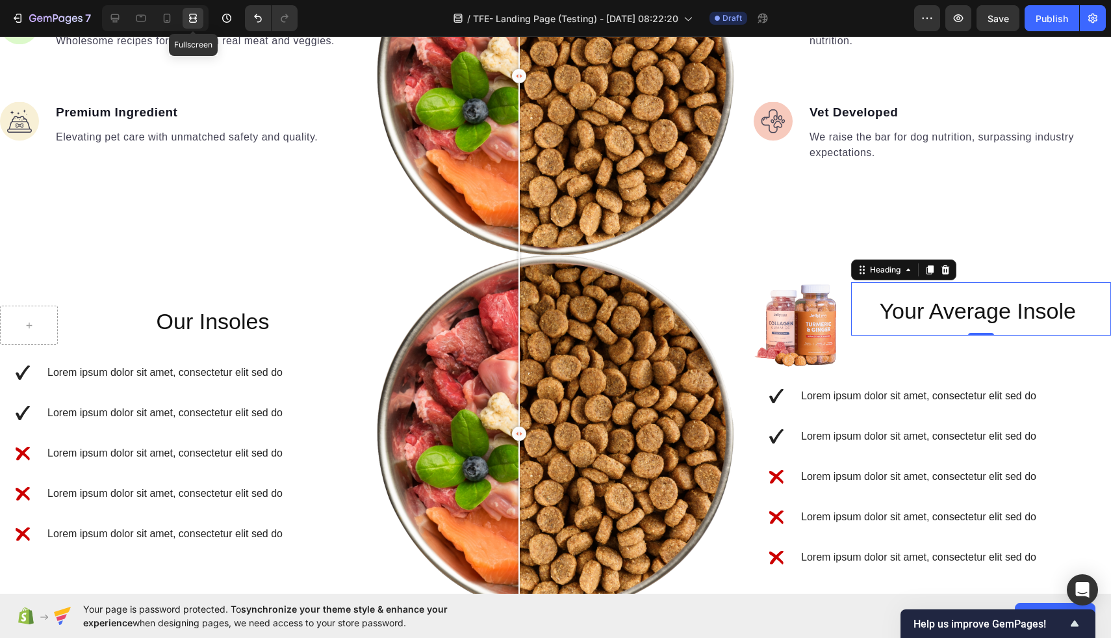
scroll to position [1419, 0]
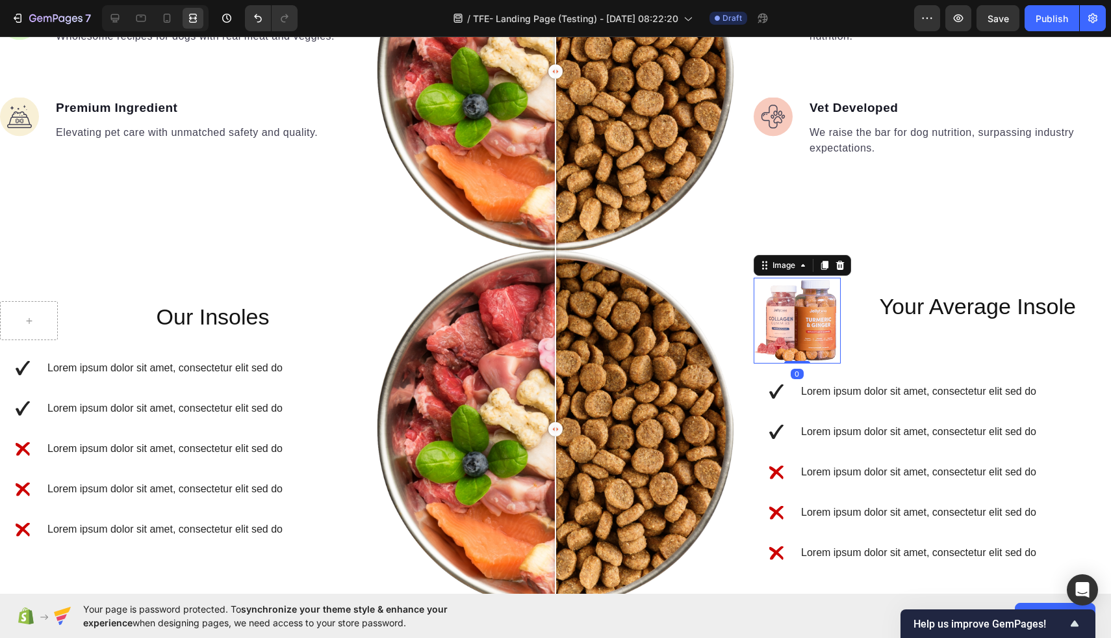
click at [755, 278] on img at bounding box center [797, 321] width 87 height 86
click at [919, 322] on h2 "Your Average Insole" at bounding box center [981, 304] width 261 height 53
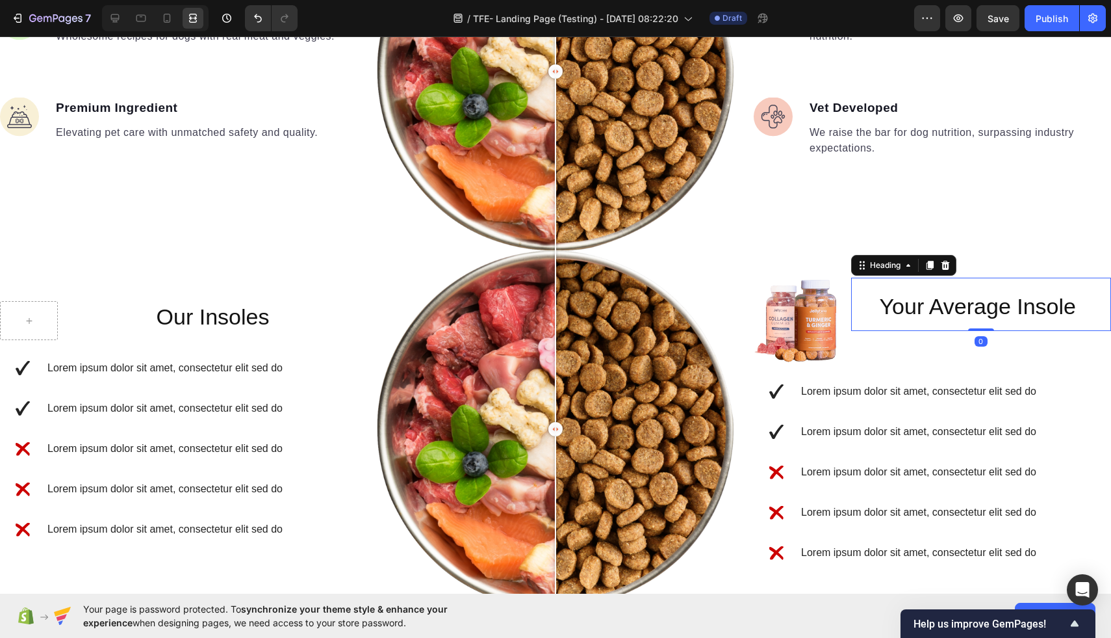
click at [925, 314] on h2 "Your Average Insole" at bounding box center [981, 304] width 261 height 53
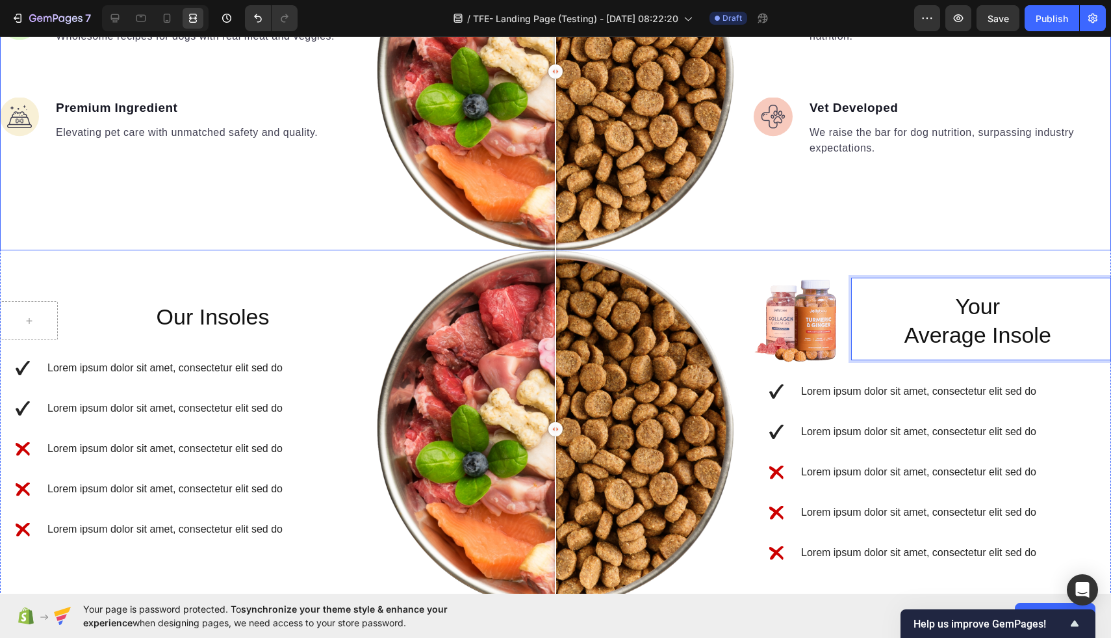
click at [1026, 200] on div "Image Made Fresh Text block We prioritize maintaining the integrity of whole fo…" at bounding box center [932, 71] width 357 height 357
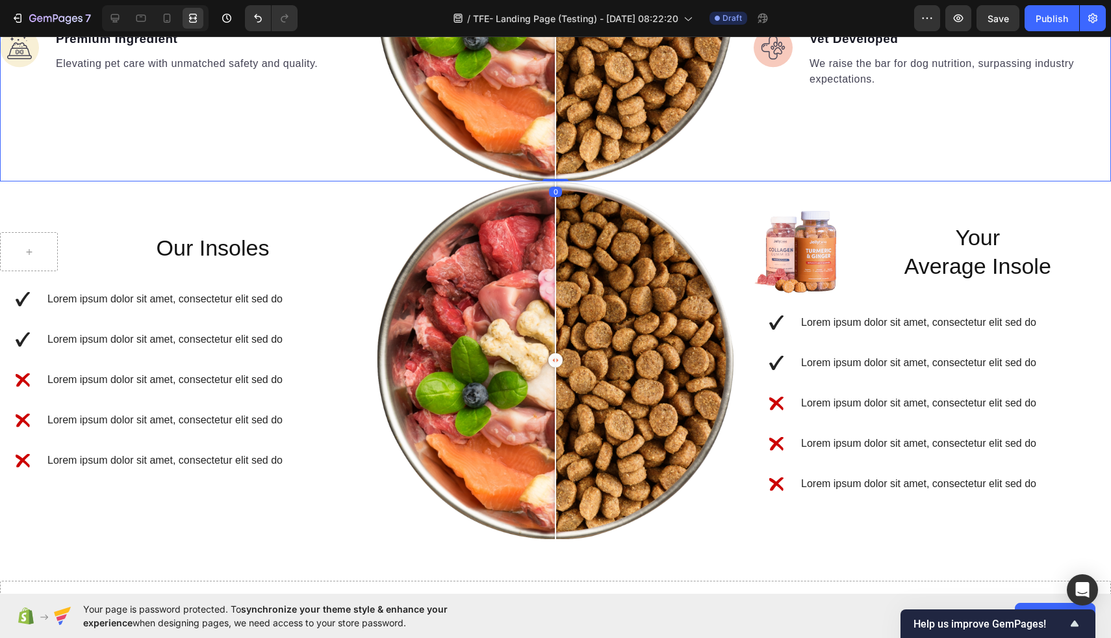
scroll to position [1519, 0]
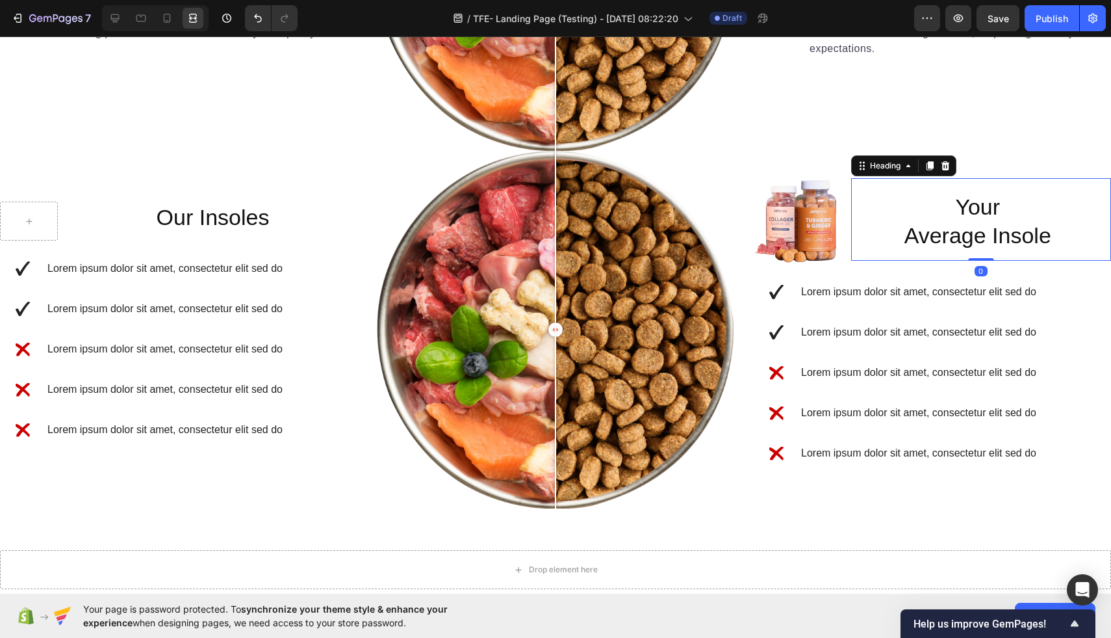
click at [977, 222] on p "Your Average Insole" at bounding box center [978, 220] width 254 height 57
click at [259, 22] on icon "Undo/Redo" at bounding box center [258, 18] width 8 height 8
click at [259, 21] on icon "Undo/Redo" at bounding box center [258, 18] width 13 height 13
click at [922, 237] on h2 "Your Average Insole" at bounding box center [981, 219] width 261 height 82
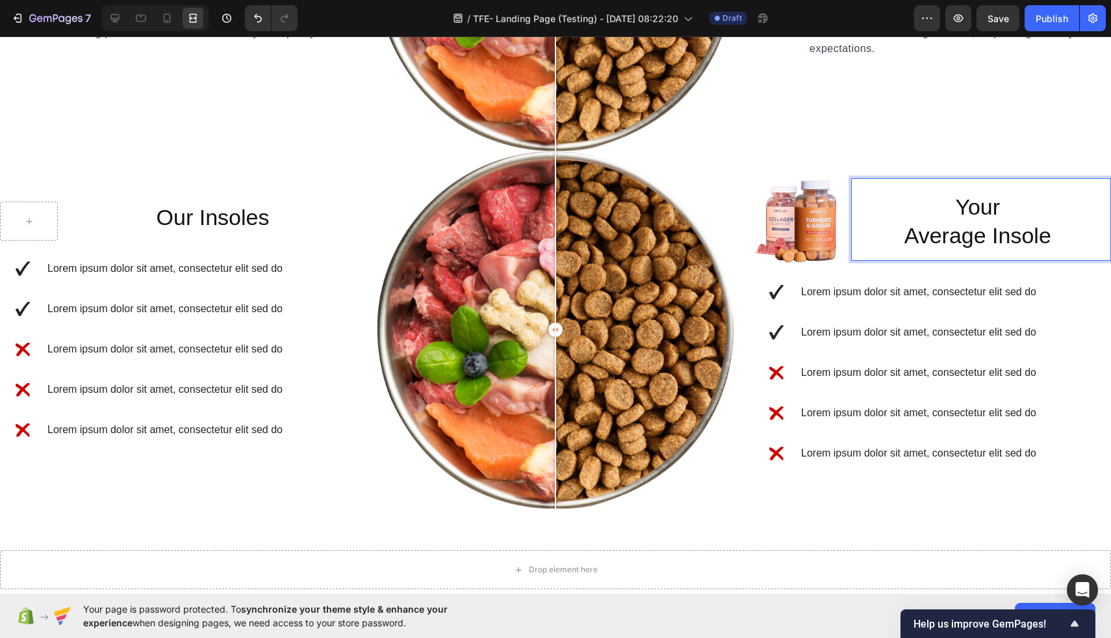
click at [908, 237] on p "Your Average Insole" at bounding box center [978, 220] width 254 height 57
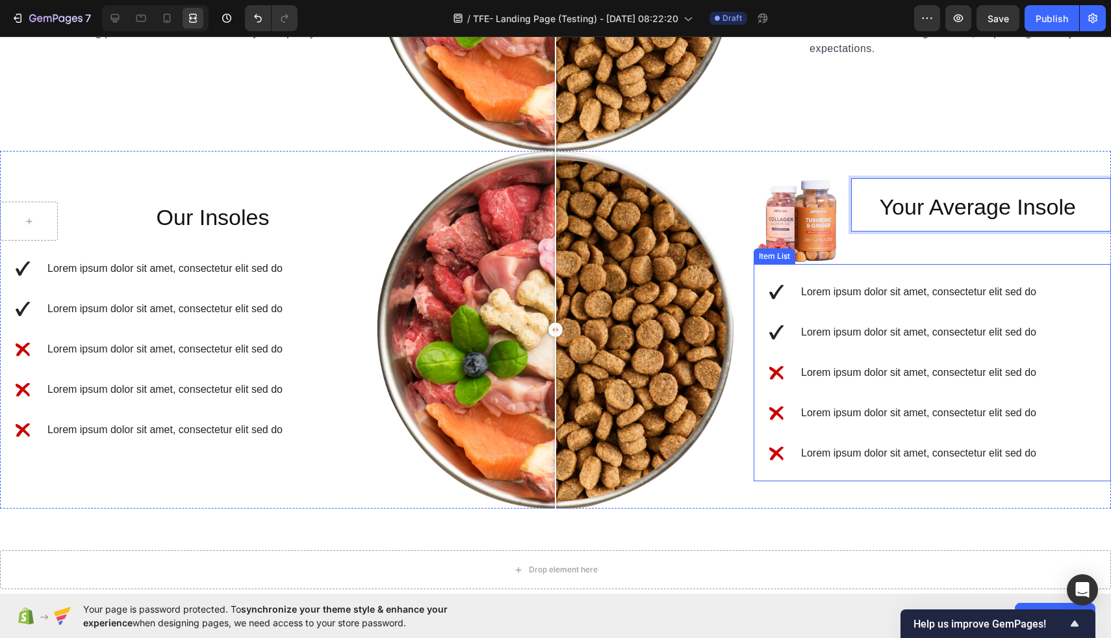
click at [905, 330] on p "Lorem ipsum dolor sit amet, consectetur elit sed do" at bounding box center [918, 332] width 235 height 16
click at [972, 201] on p "Your Average Insole" at bounding box center [978, 206] width 254 height 29
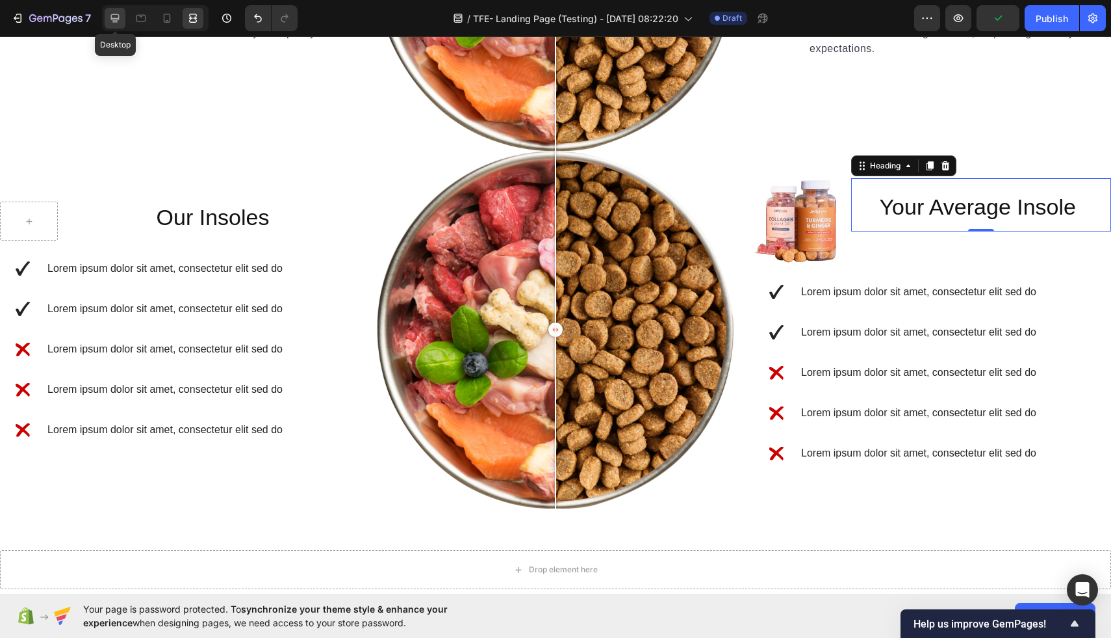
click at [119, 22] on icon at bounding box center [115, 18] width 13 height 13
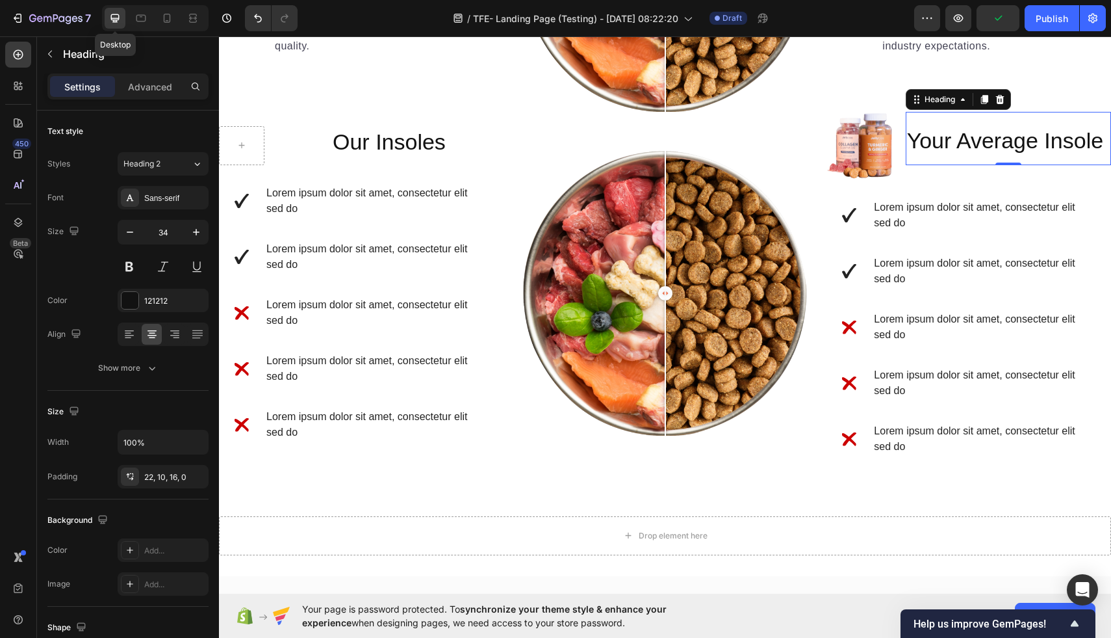
scroll to position [1482, 0]
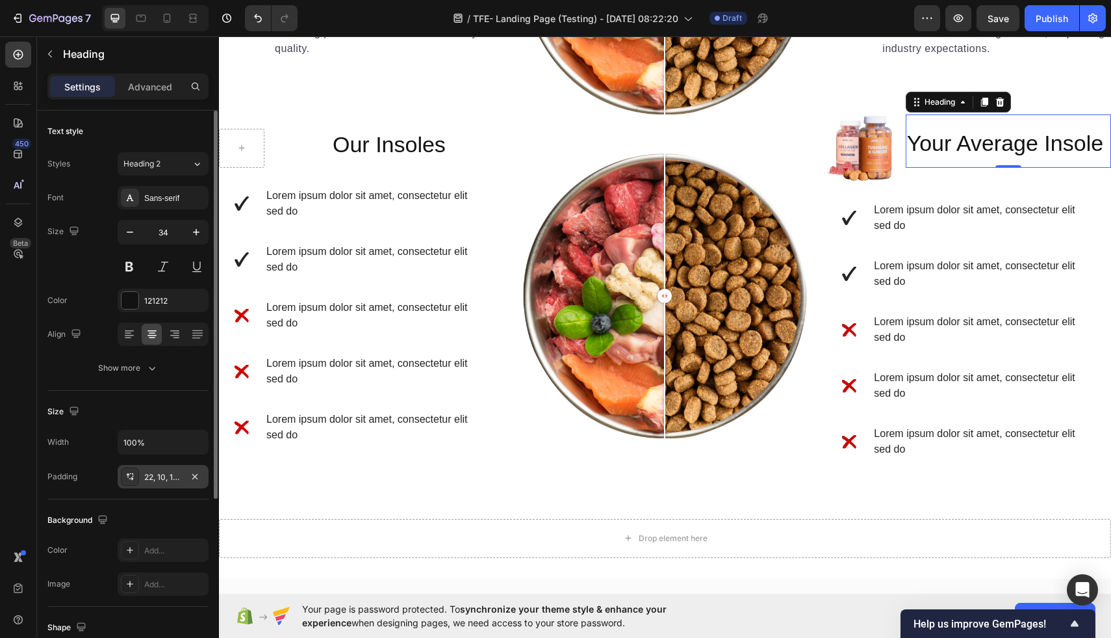
click at [164, 475] on div "22, 10, 16, 0" at bounding box center [163, 477] width 38 height 12
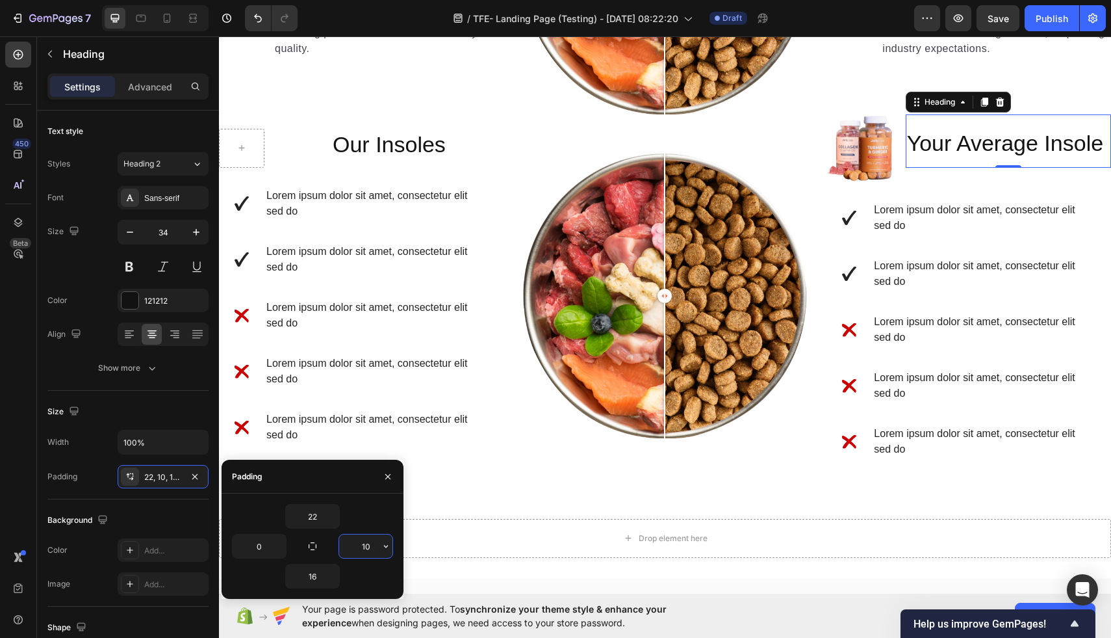
click at [373, 550] on input "10" at bounding box center [365, 545] width 53 height 23
type input "22"
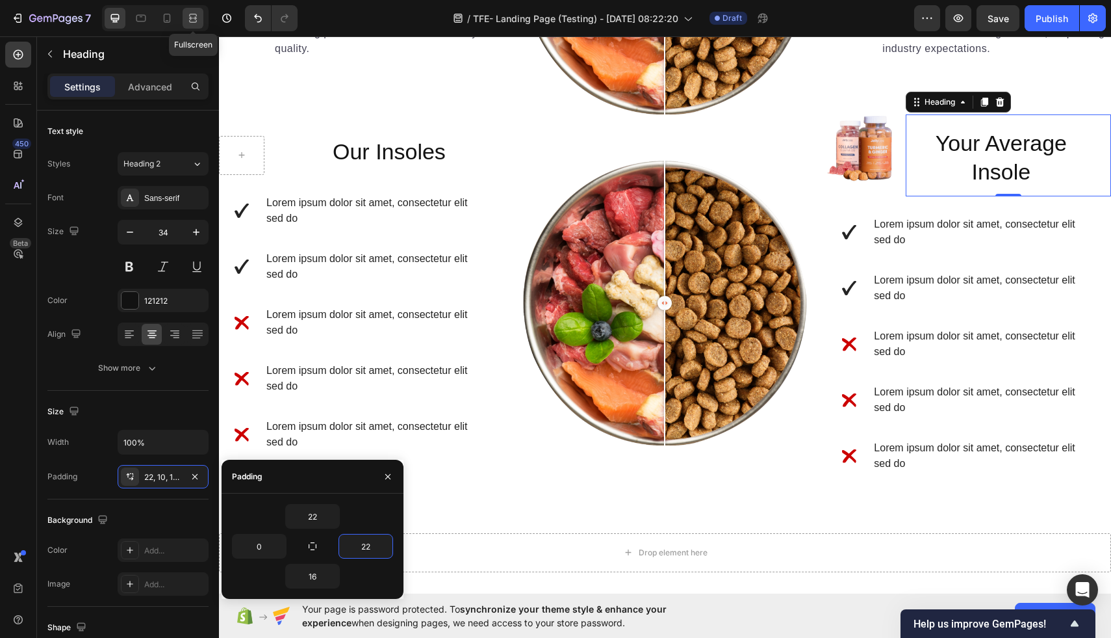
click at [190, 22] on icon at bounding box center [193, 21] width 8 height 3
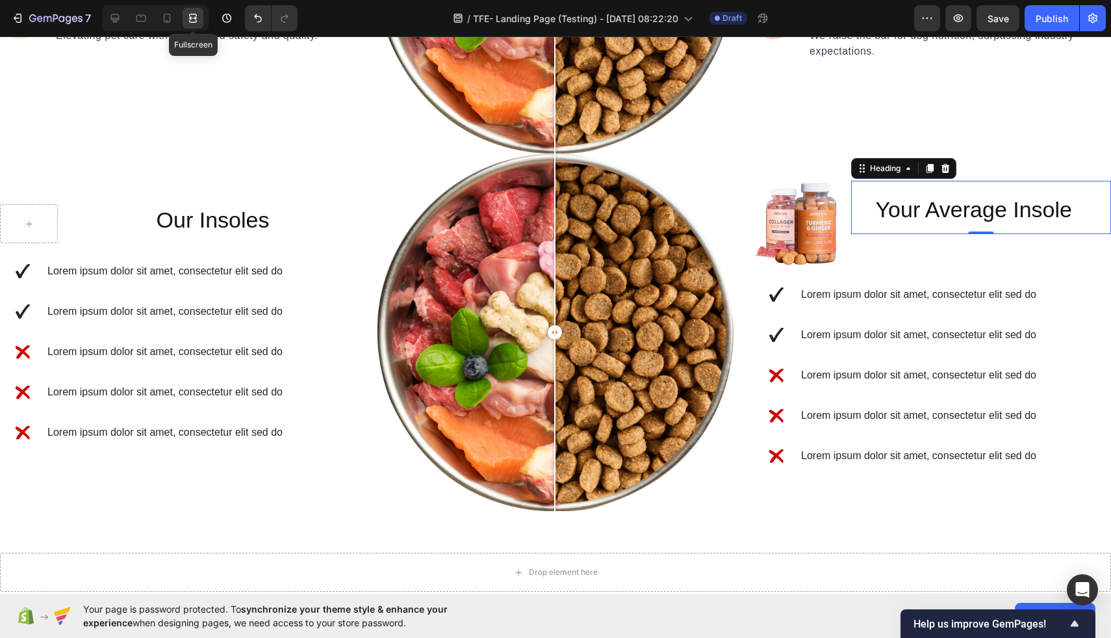
scroll to position [1519, 0]
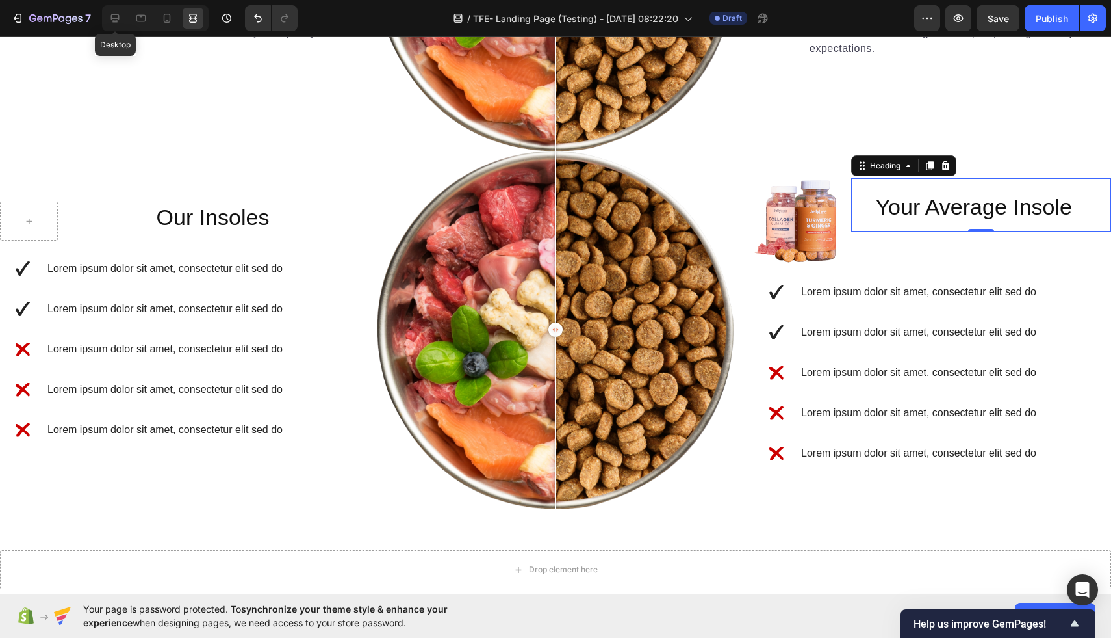
drag, startPoint x: 116, startPoint y: 17, endPoint x: 135, endPoint y: 81, distance: 66.4
click at [116, 17] on icon at bounding box center [115, 18] width 13 height 13
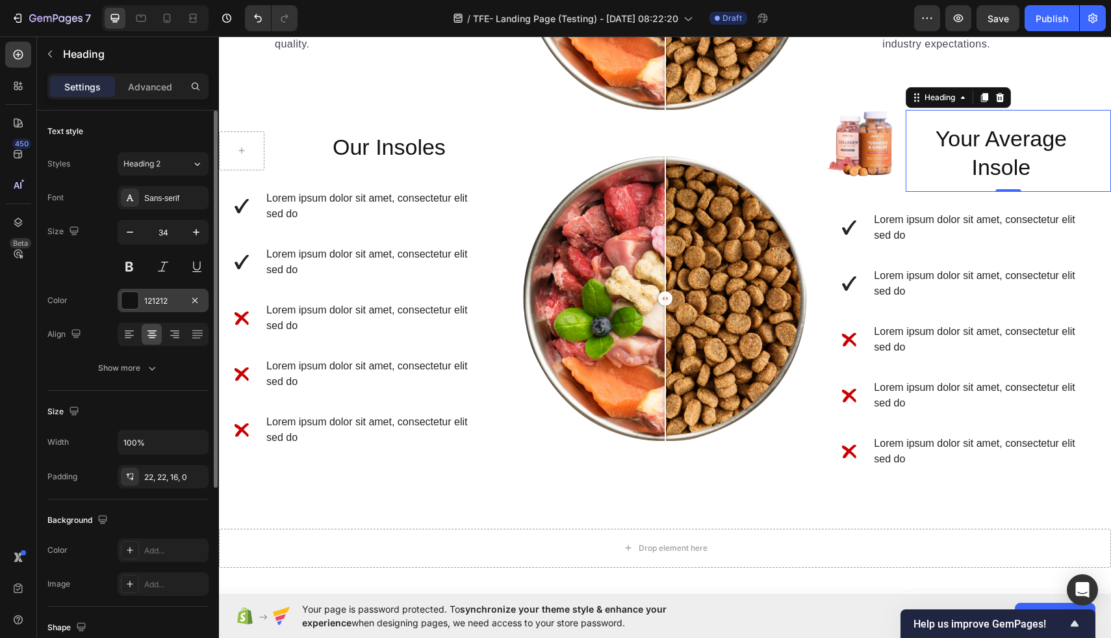
scroll to position [1482, 0]
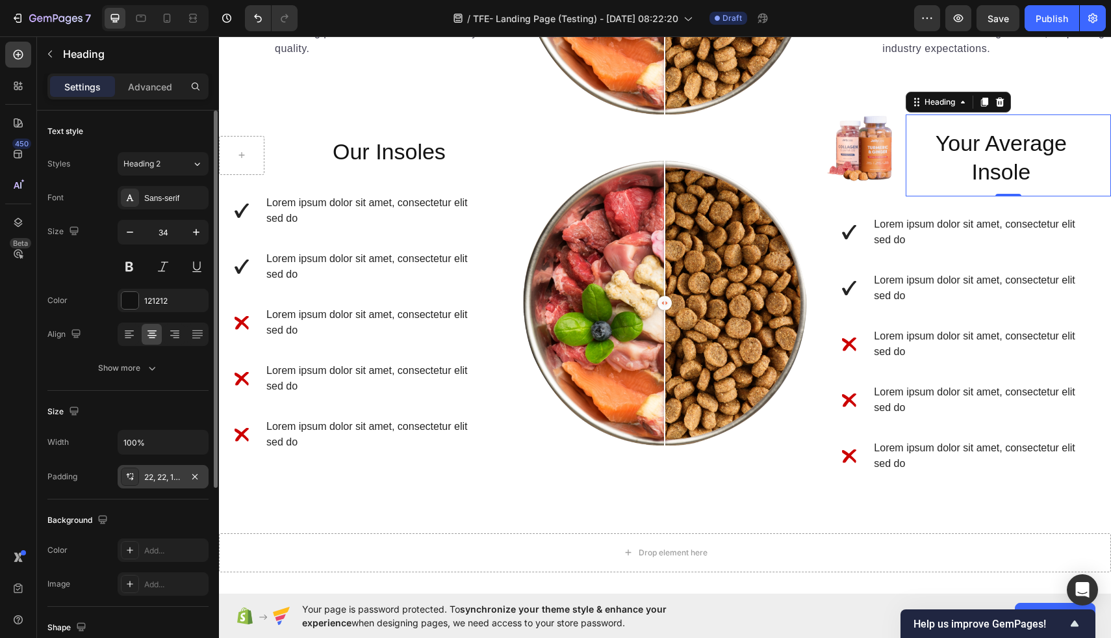
click at [174, 481] on div "22, 22, 16, 0" at bounding box center [163, 477] width 38 height 12
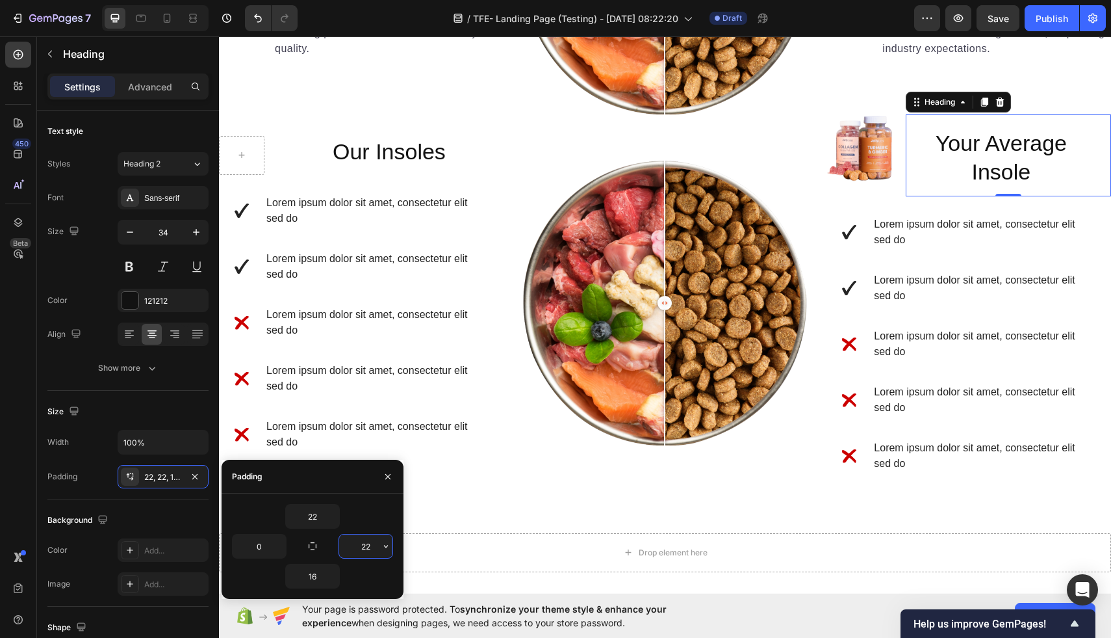
click at [372, 543] on input "22" at bounding box center [365, 545] width 53 height 23
click at [195, 16] on icon at bounding box center [193, 18] width 13 height 13
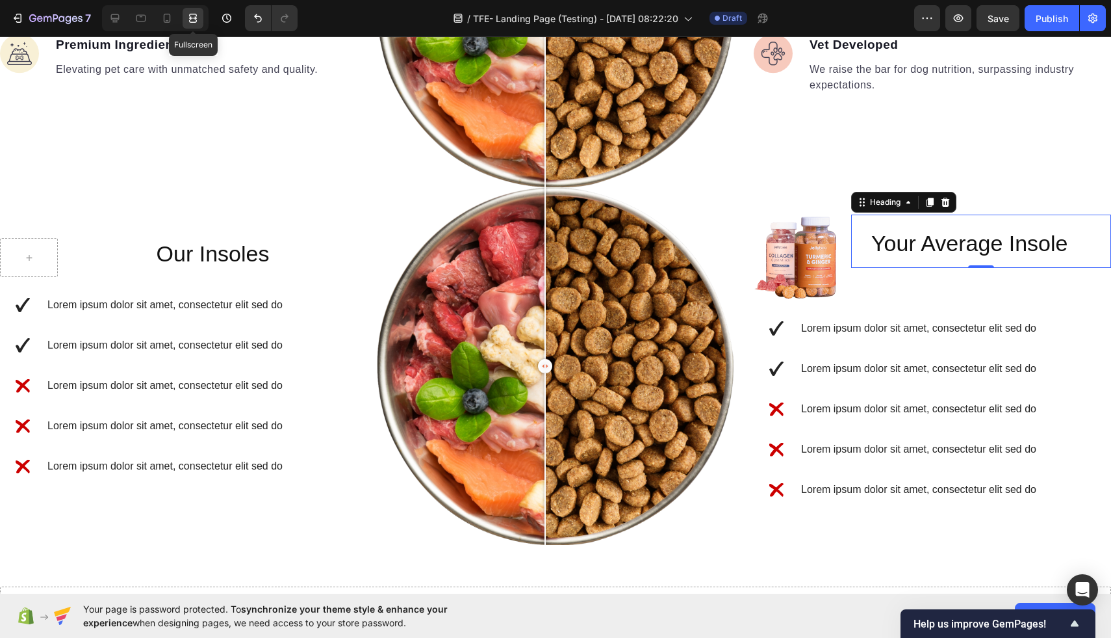
scroll to position [1519, 0]
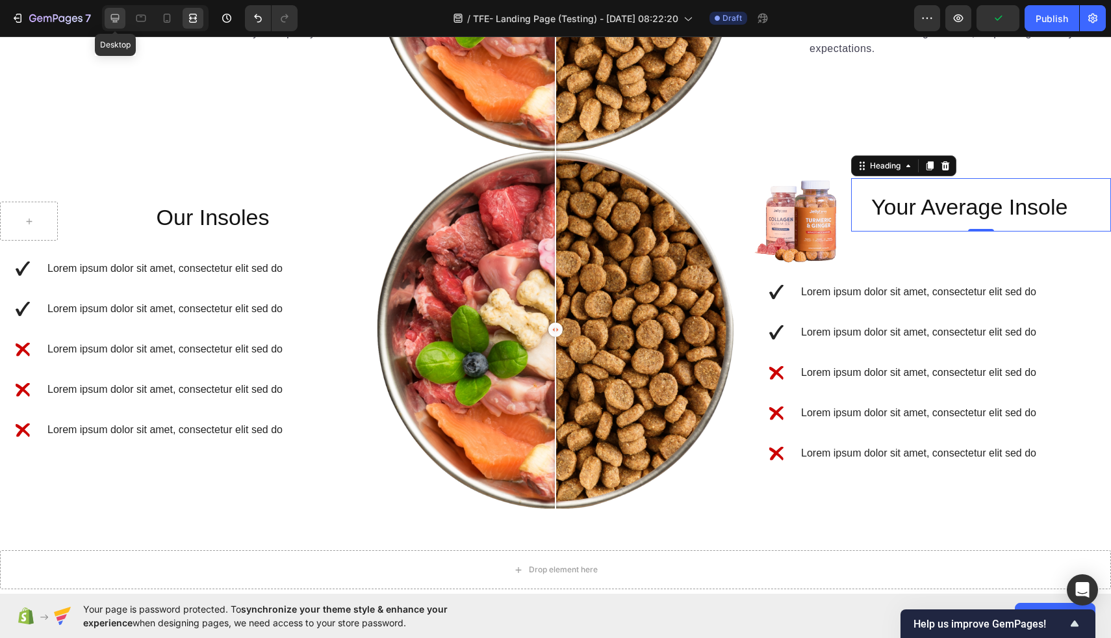
click at [108, 14] on div at bounding box center [115, 18] width 21 height 21
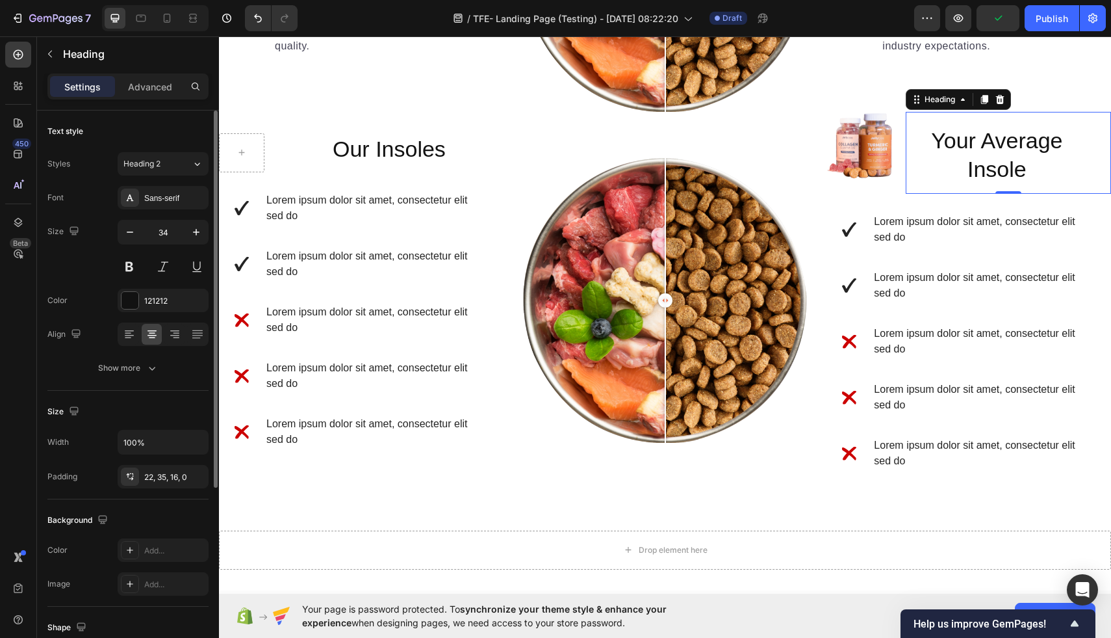
scroll to position [1482, 0]
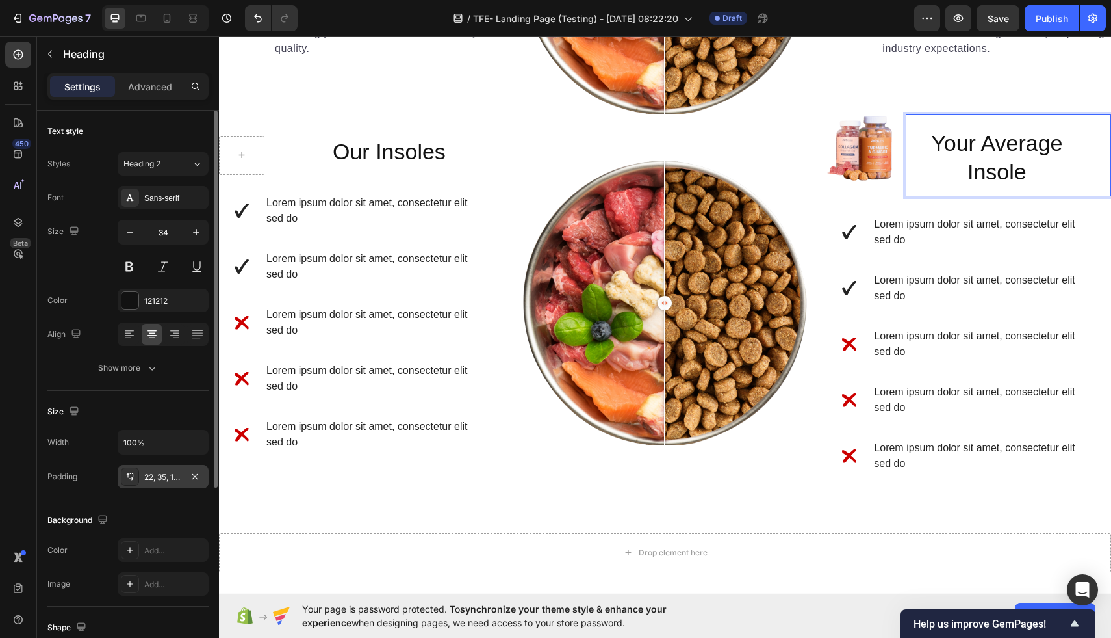
click at [157, 482] on div "22, 35, 16, 0" at bounding box center [163, 477] width 38 height 12
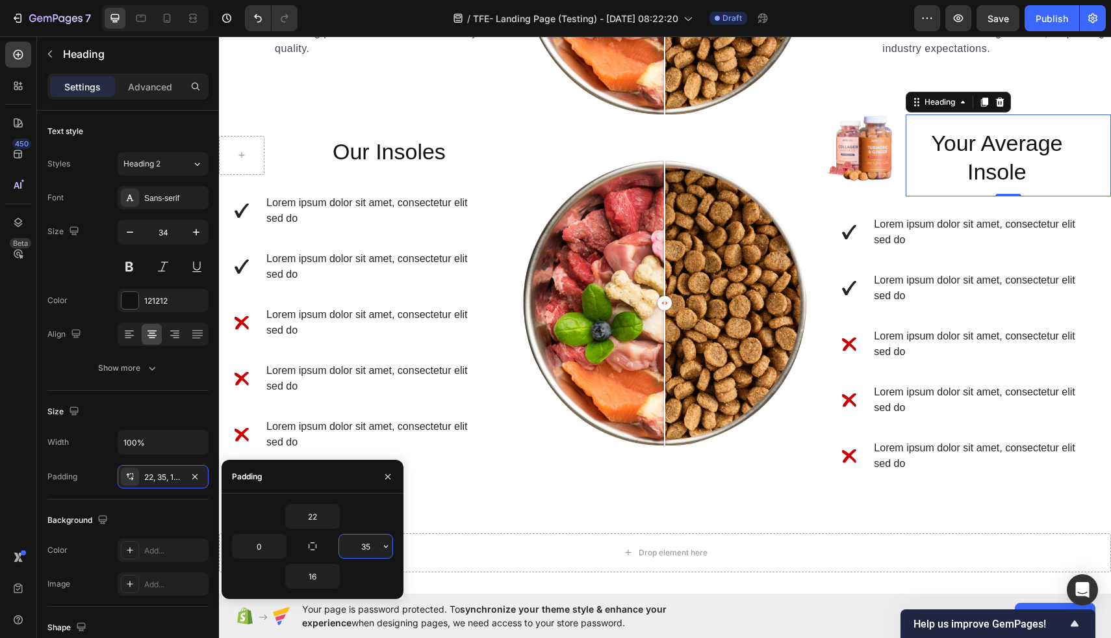
click at [363, 543] on input "35" at bounding box center [365, 545] width 53 height 23
click at [368, 549] on input "35" at bounding box center [365, 545] width 53 height 23
type input "3"
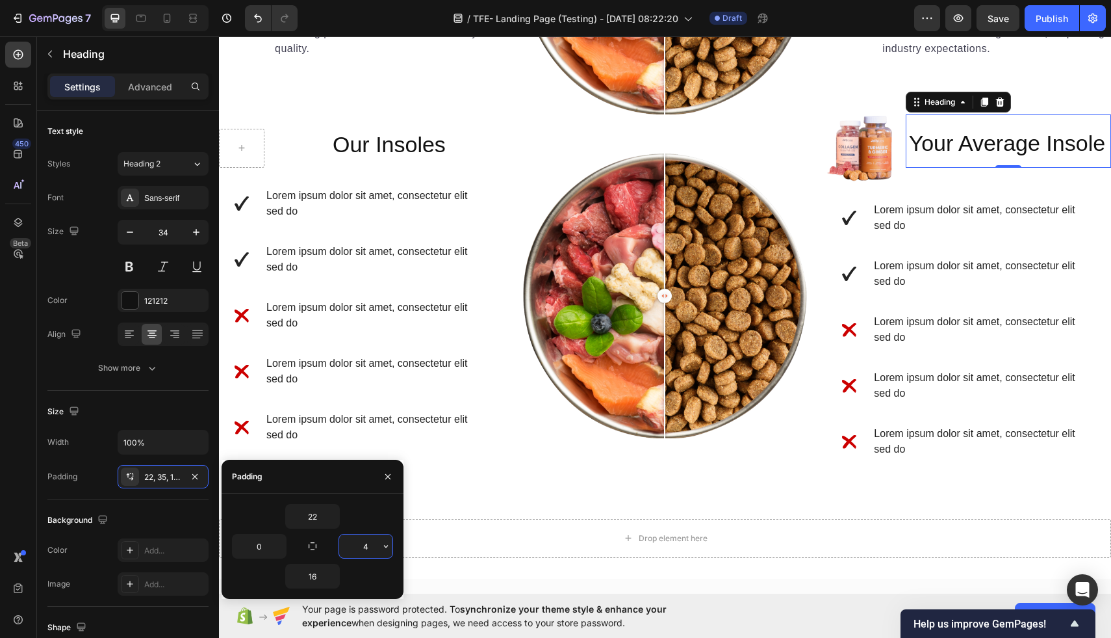
type input "45"
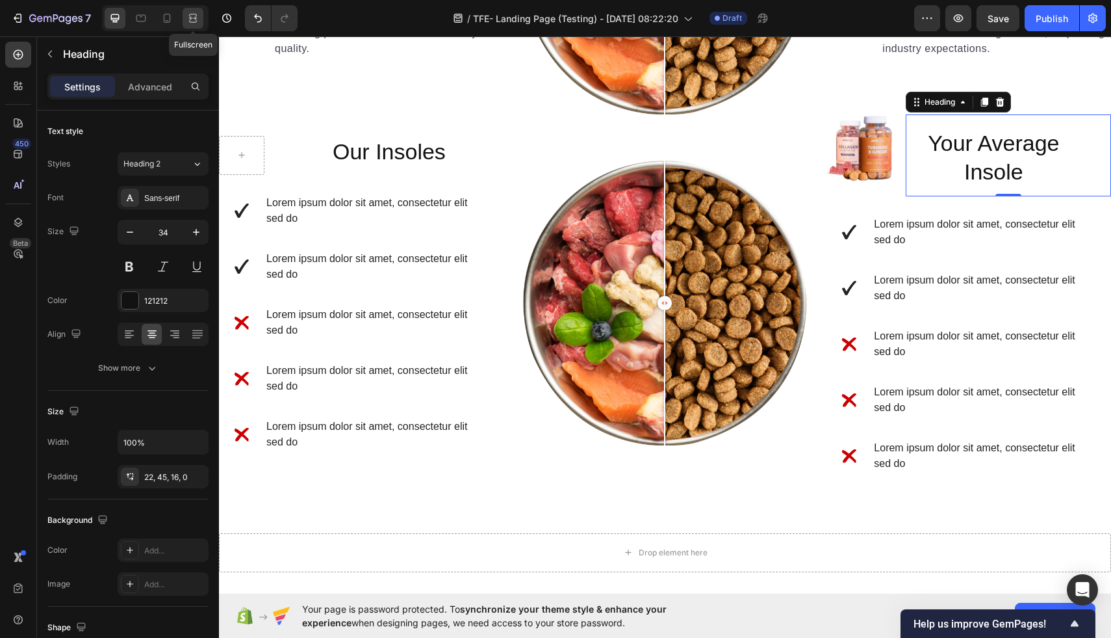
click at [190, 18] on icon at bounding box center [191, 17] width 4 height 3
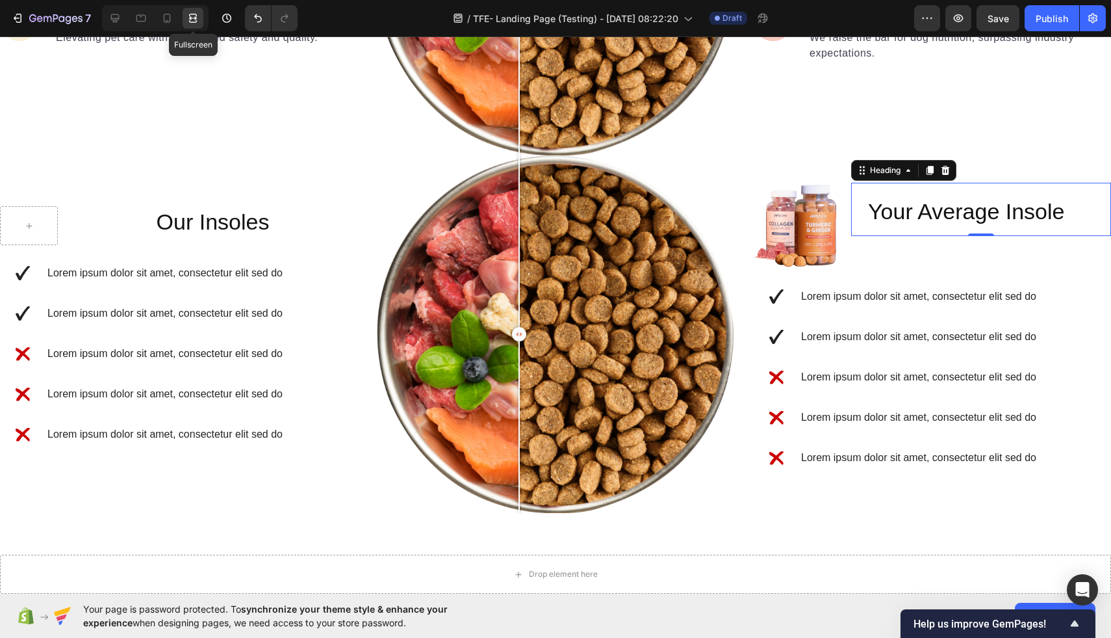
scroll to position [1519, 0]
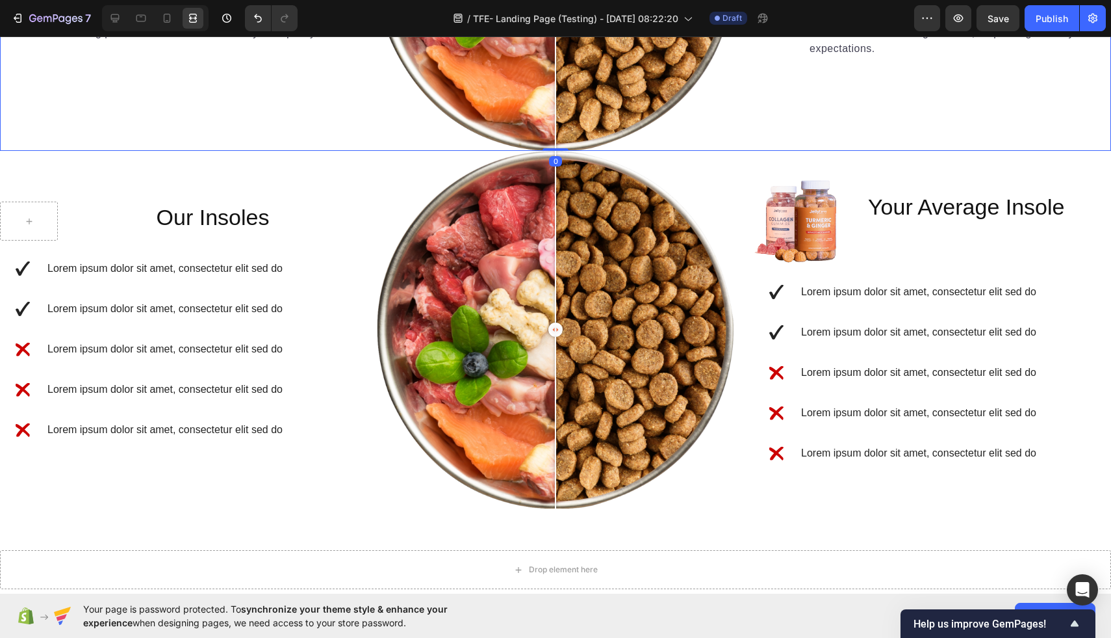
click at [110, 24] on icon at bounding box center [115, 18] width 13 height 13
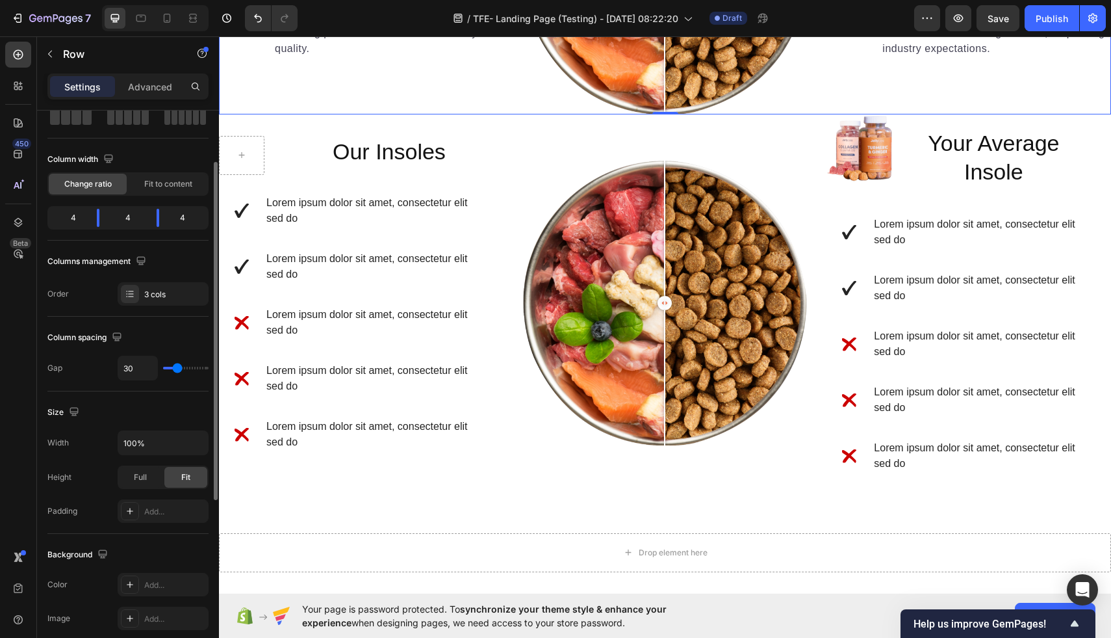
scroll to position [88, 0]
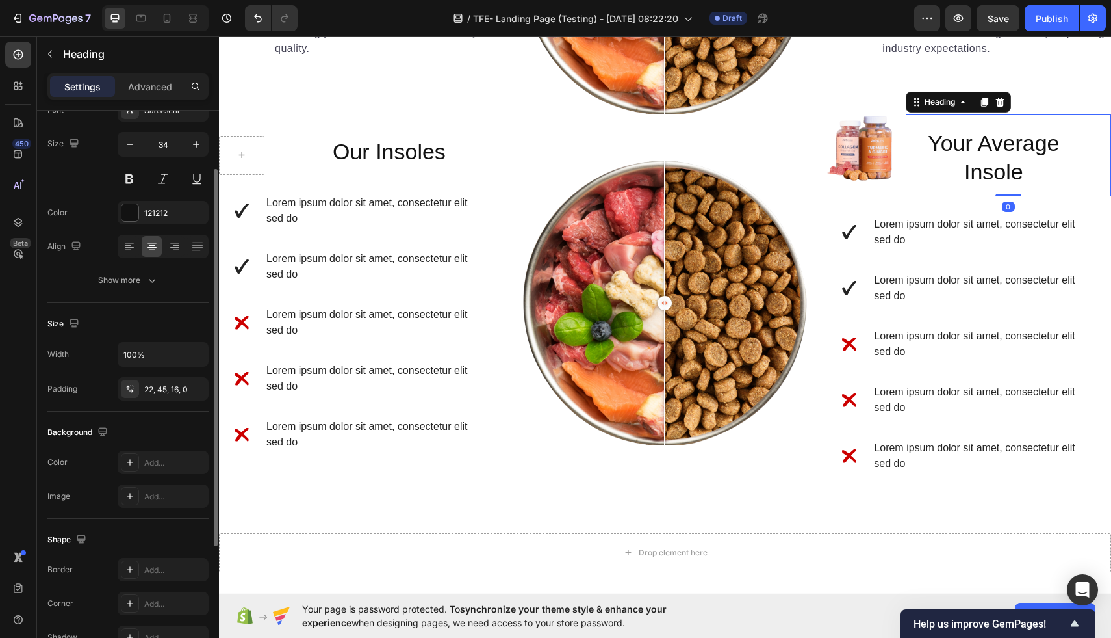
click at [1008, 163] on p "Your Average Insole" at bounding box center [994, 157] width 176 height 57
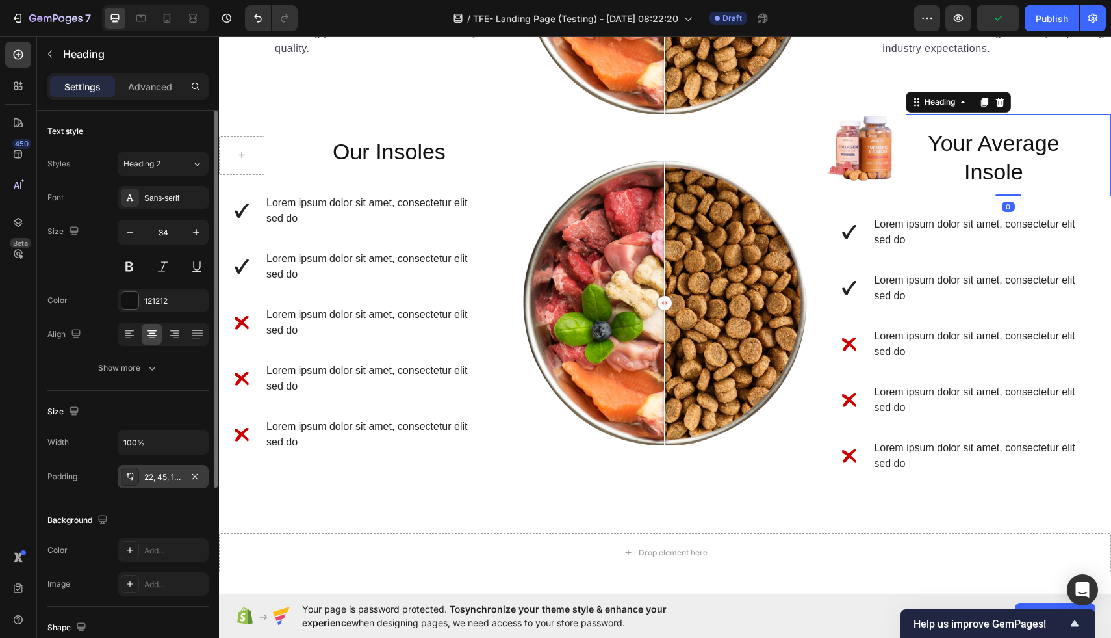
click at [166, 470] on div "22, 45, 16, 0" at bounding box center [163, 476] width 91 height 23
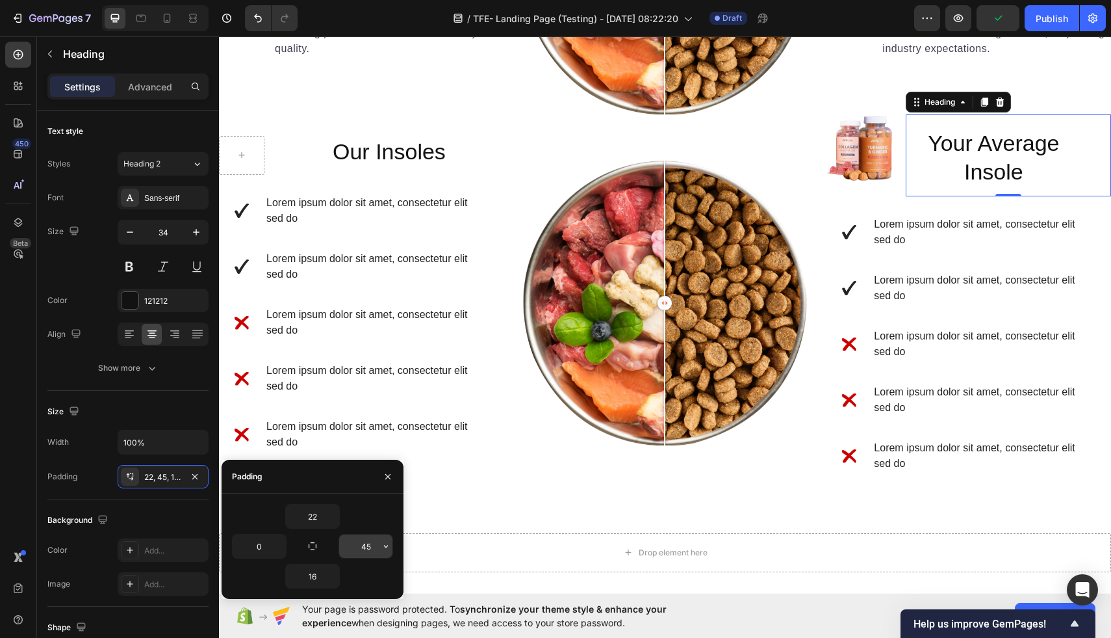
click at [376, 550] on input "45" at bounding box center [365, 545] width 53 height 23
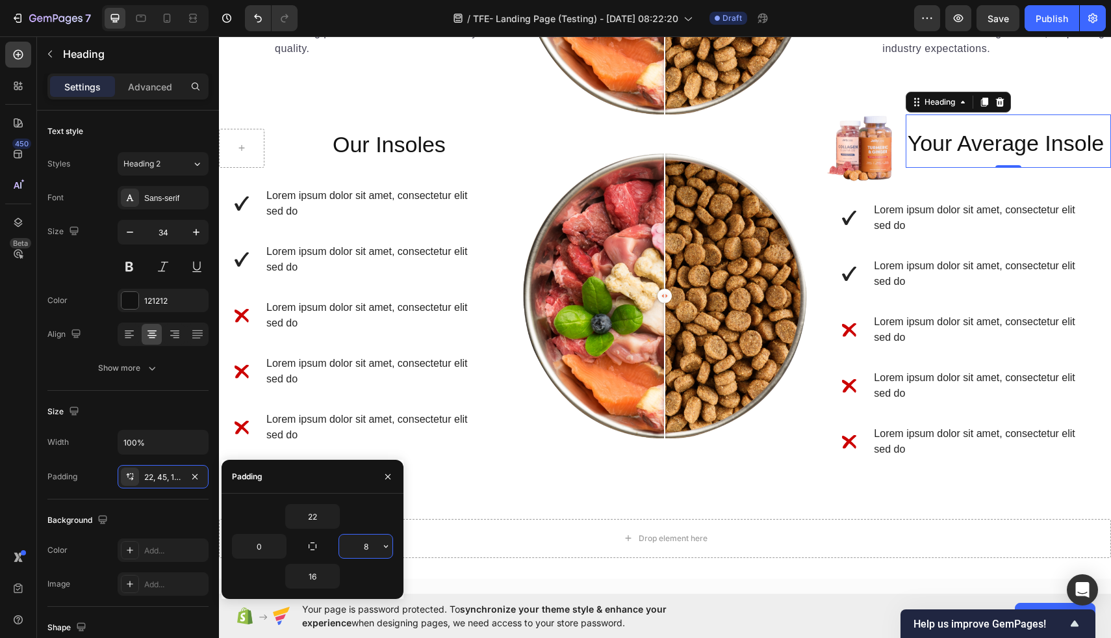
type input "82"
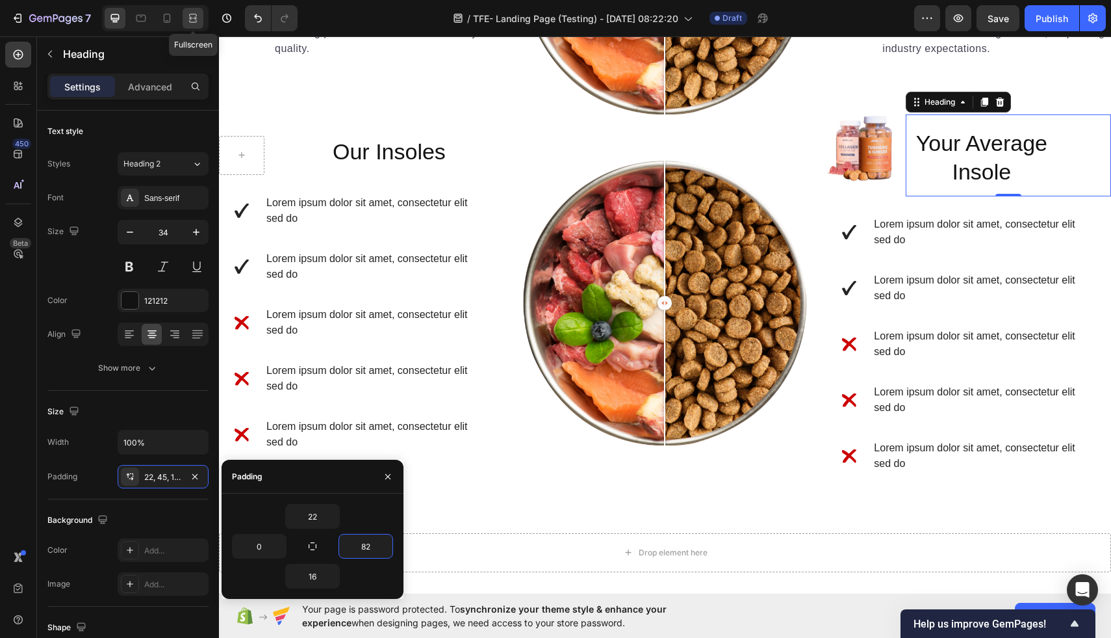
click at [188, 12] on icon at bounding box center [193, 18] width 13 height 13
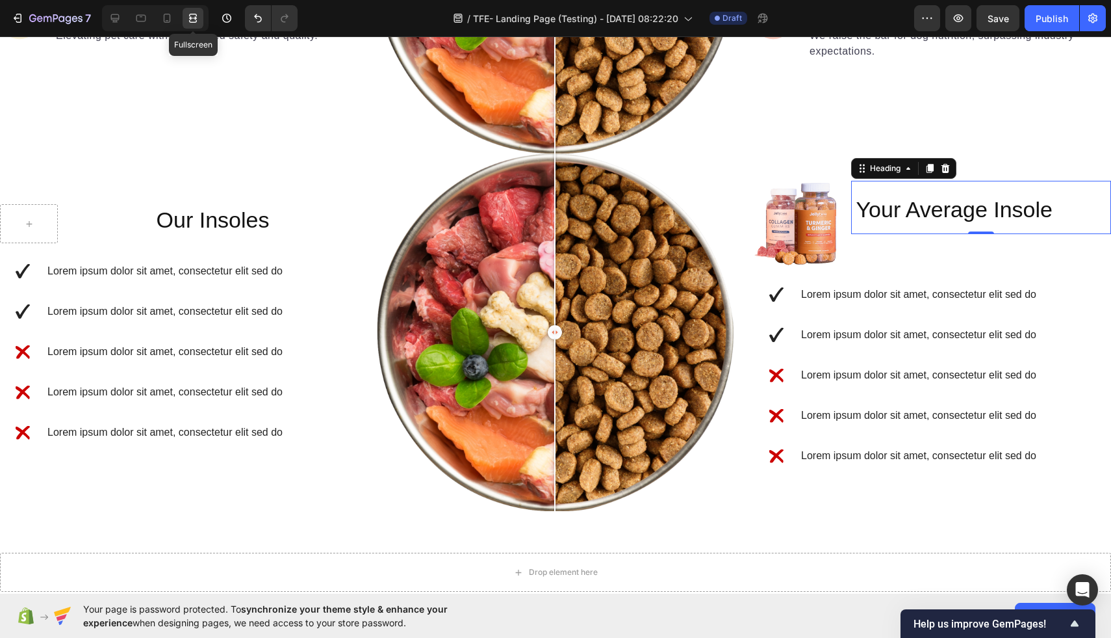
scroll to position [1519, 0]
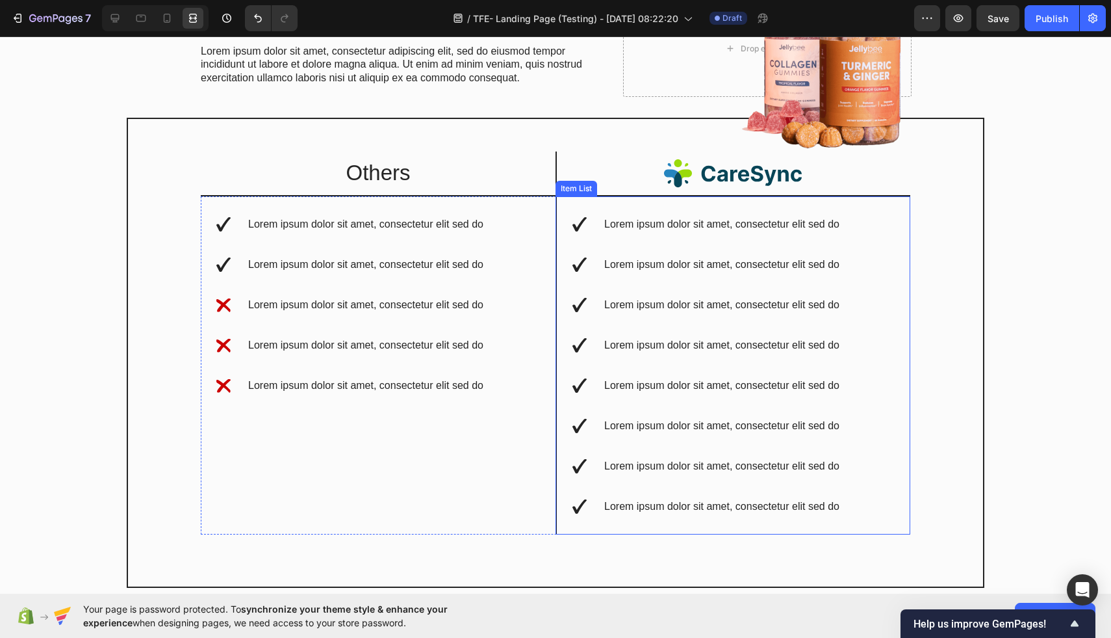
scroll to position [2064, 0]
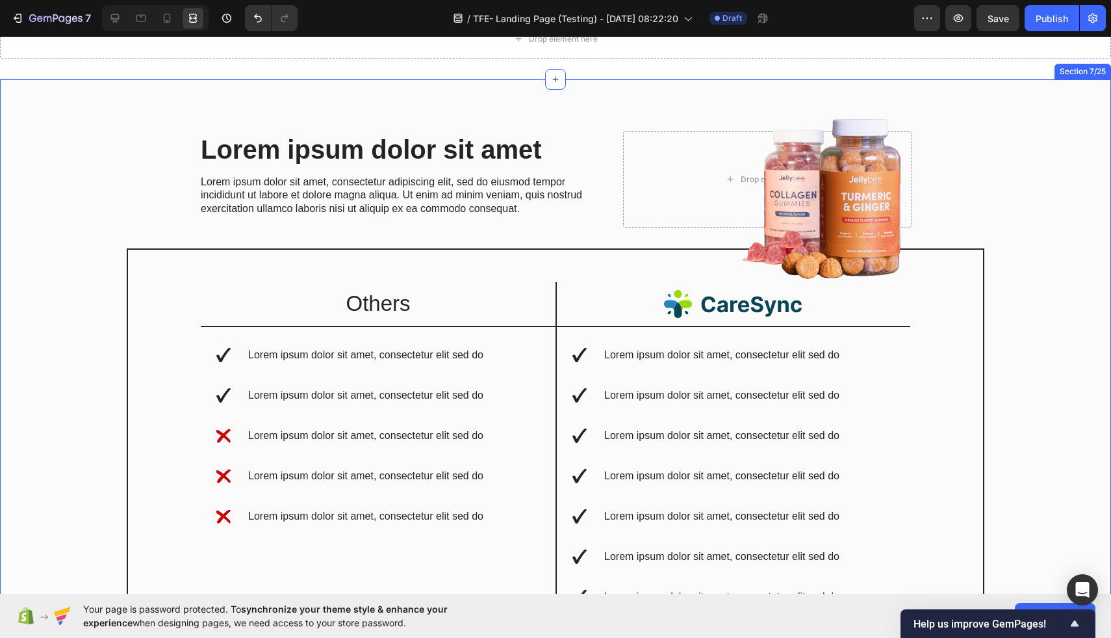
click at [1032, 157] on div "Lorem ipsum dolor sit amet Heading Lorem ipsum dolor sit amet, consectetur adip…" at bounding box center [556, 429] width 1092 height 597
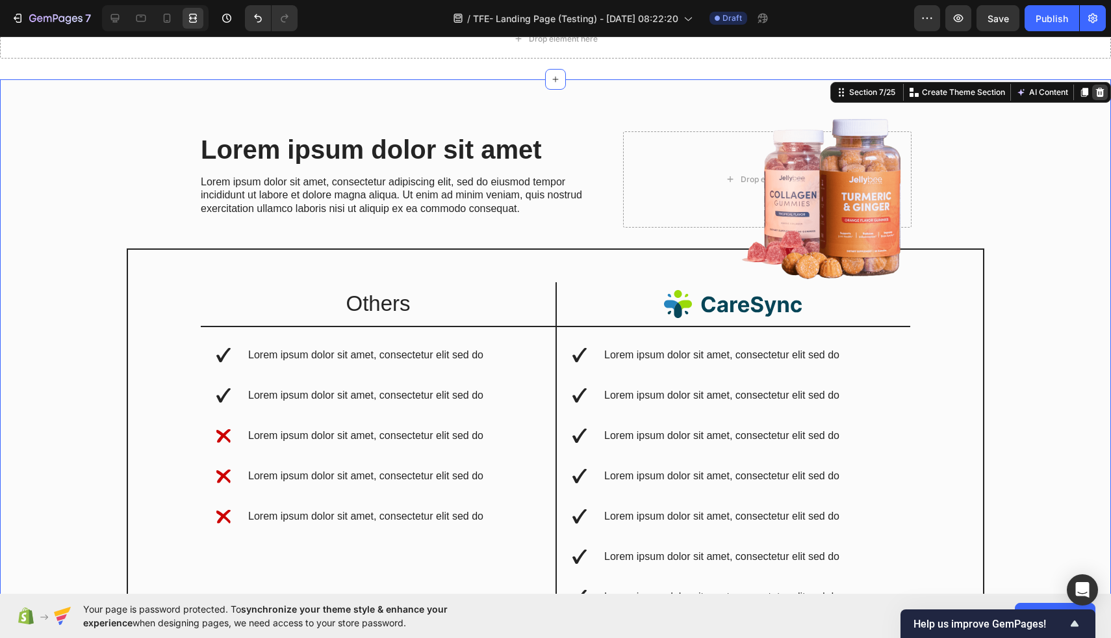
click at [1098, 92] on icon at bounding box center [1100, 91] width 8 height 9
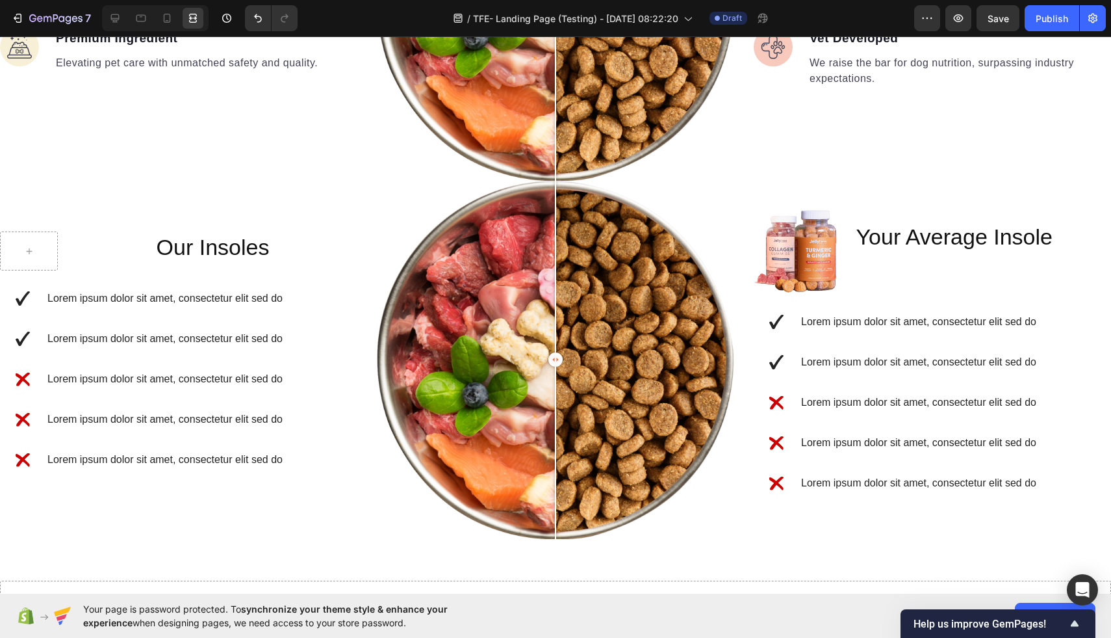
scroll to position [1505, 0]
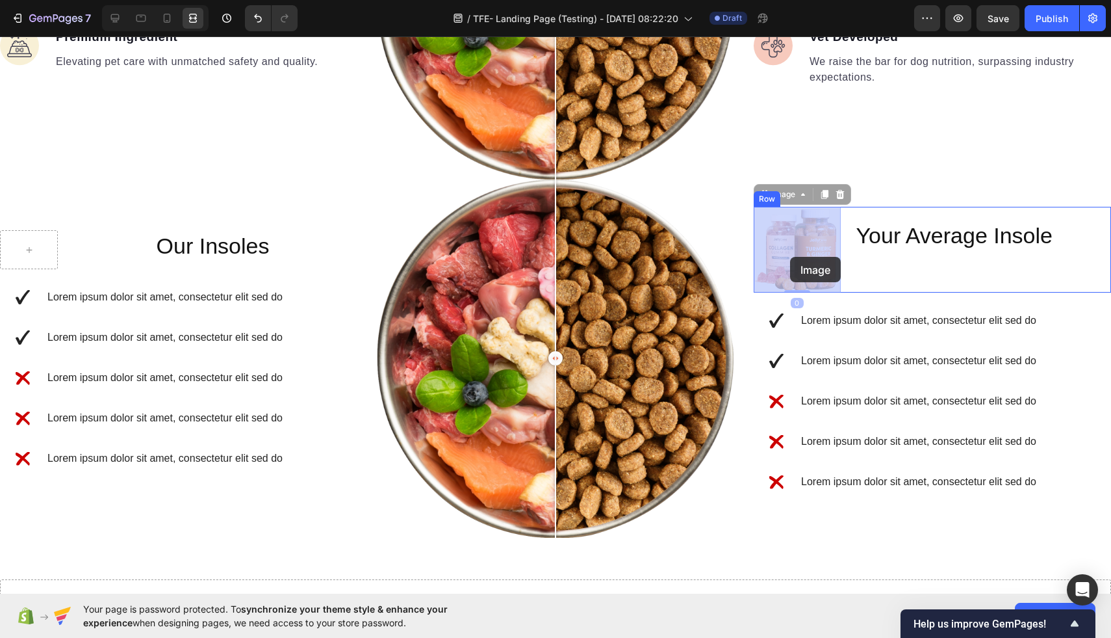
drag, startPoint x: 801, startPoint y: 263, endPoint x: 790, endPoint y: 257, distance: 11.9
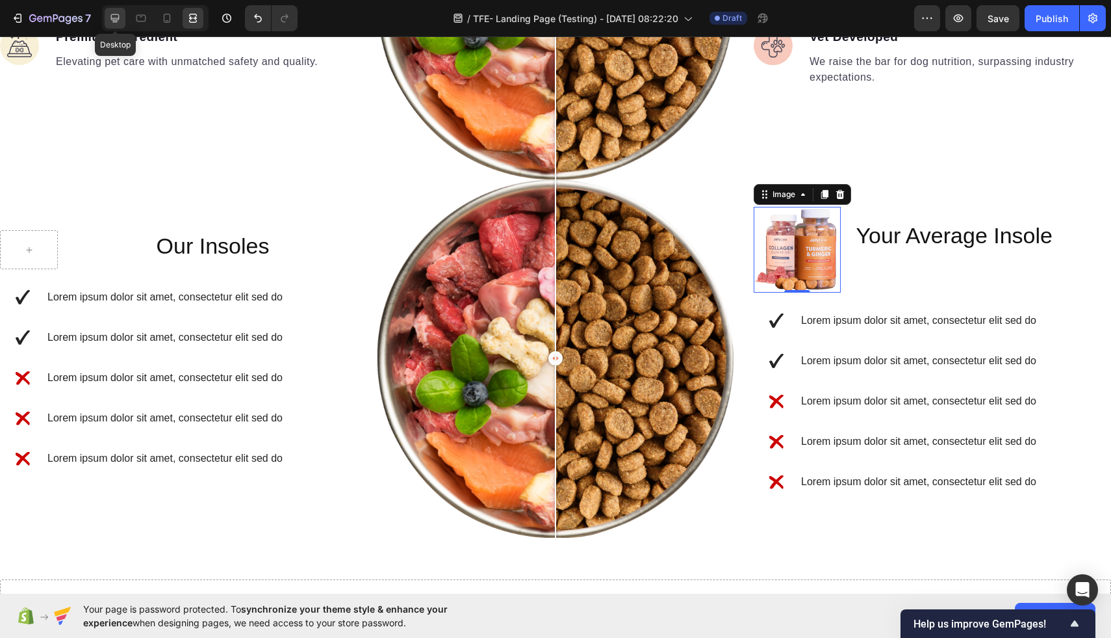
click at [114, 16] on icon at bounding box center [115, 18] width 13 height 13
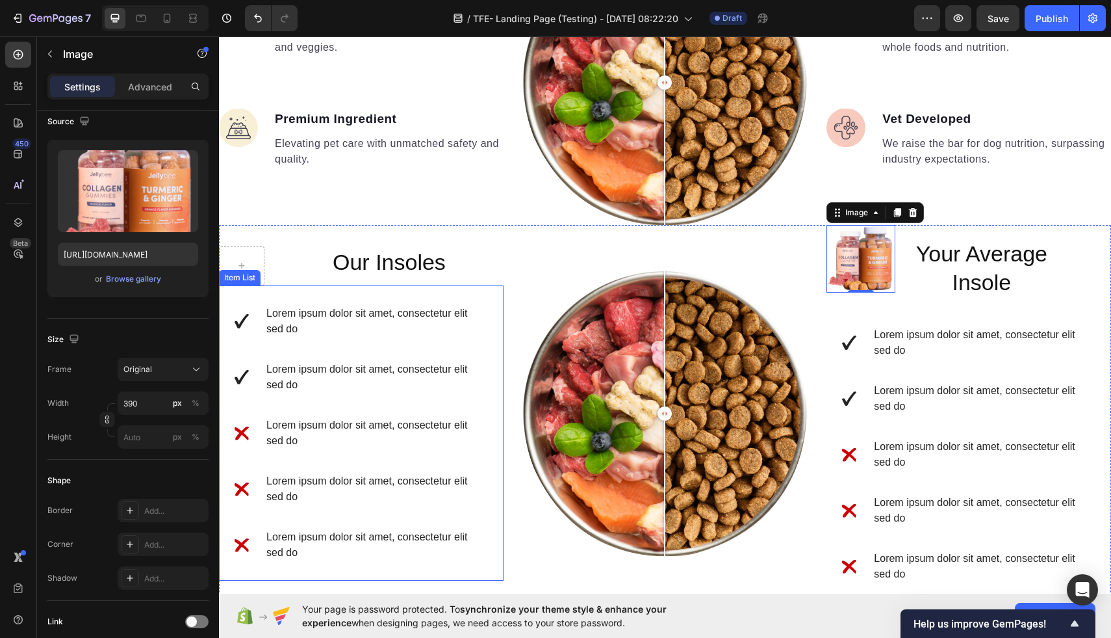
scroll to position [1382, 0]
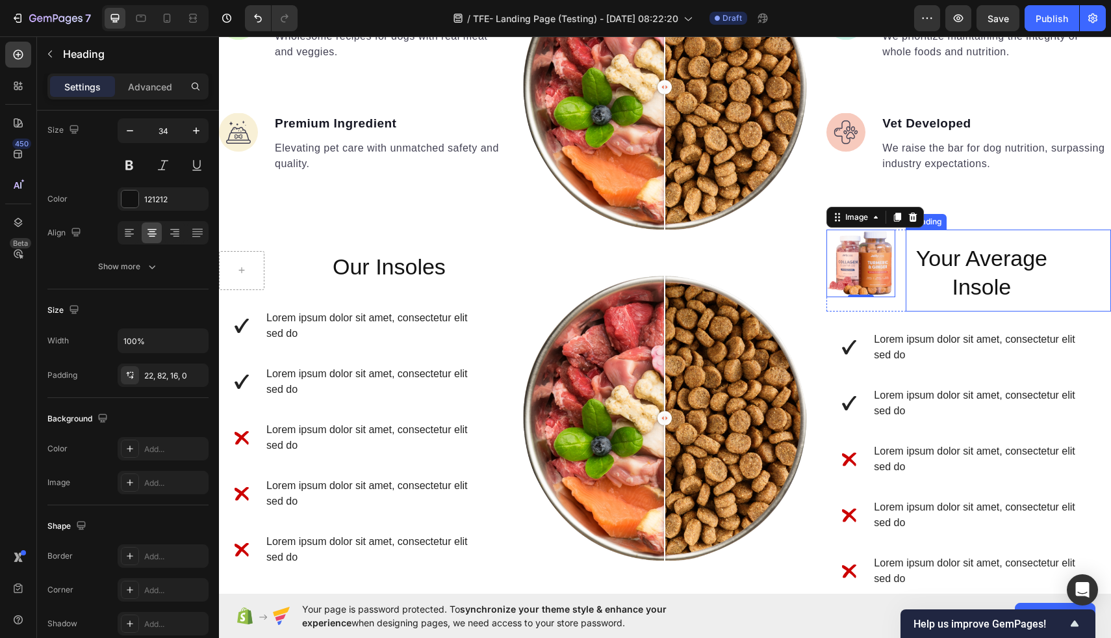
click at [991, 273] on h2 "Your Average Insole" at bounding box center [1008, 270] width 205 height 82
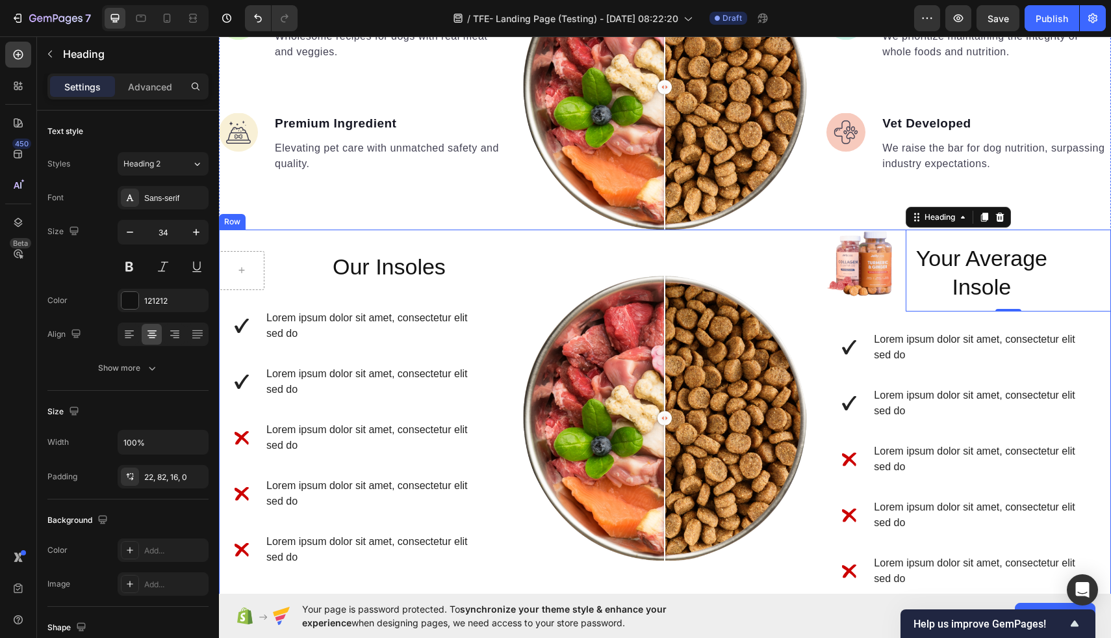
click at [831, 274] on img at bounding box center [861, 263] width 68 height 68
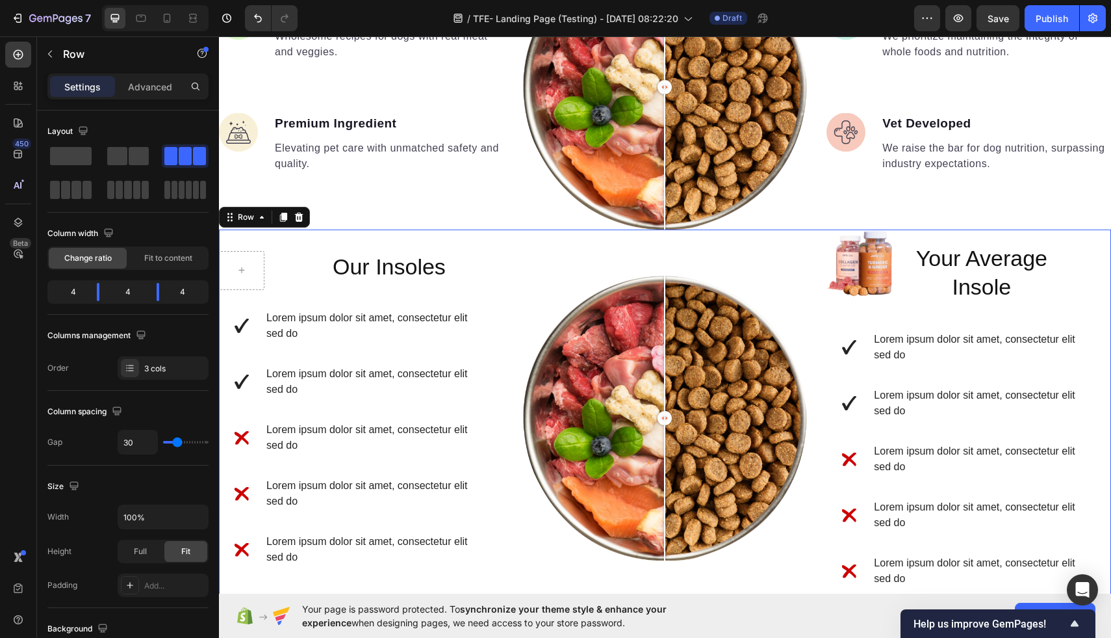
click at [797, 274] on div "Image Comparison" at bounding box center [665, 417] width 285 height 377
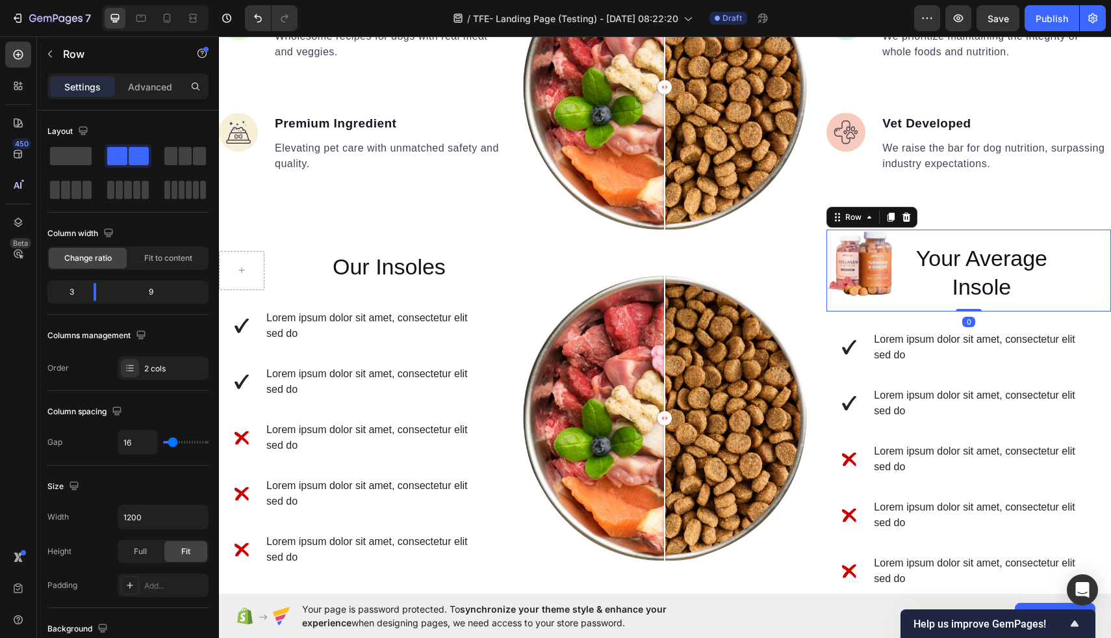
click at [887, 303] on div "Image" at bounding box center [861, 270] width 68 height 82
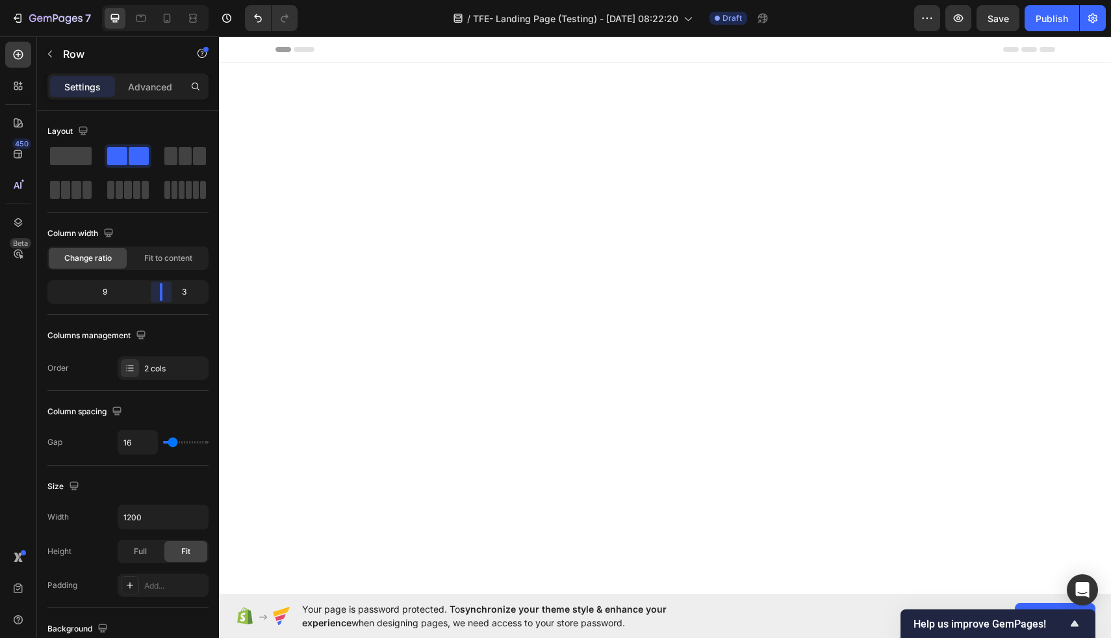
scroll to position [1382, 0]
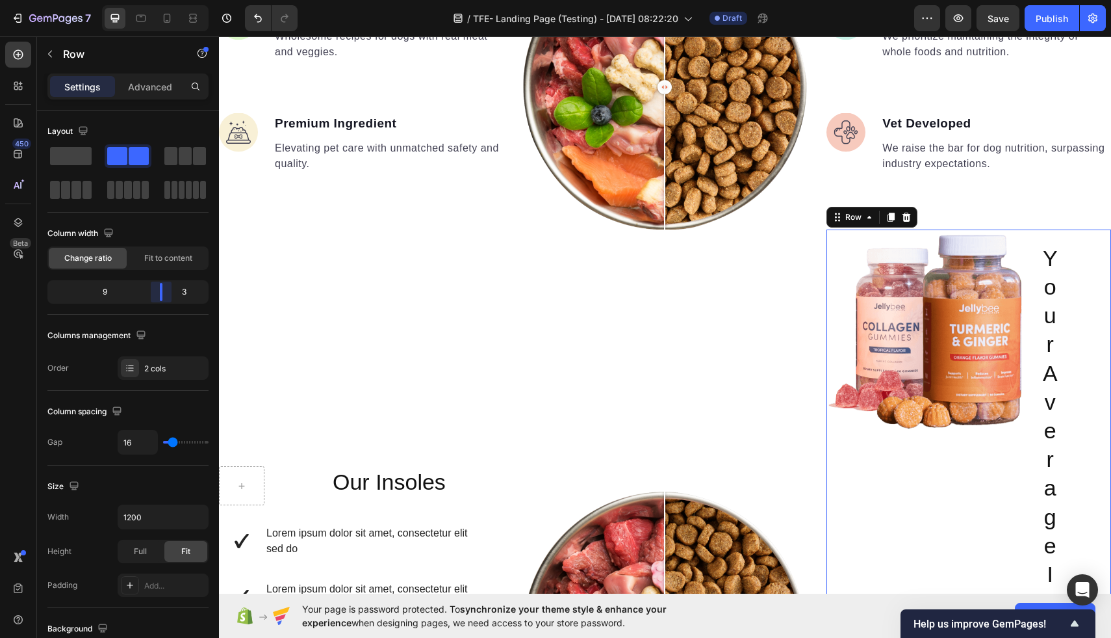
click at [176, 0] on body "7 / TFE- Landing Page (Testing) - [DATE] 08:22:20 Draft Preview Save Publish 45…" at bounding box center [555, 0] width 1111 height 0
click at [127, 374] on div at bounding box center [130, 368] width 18 height 18
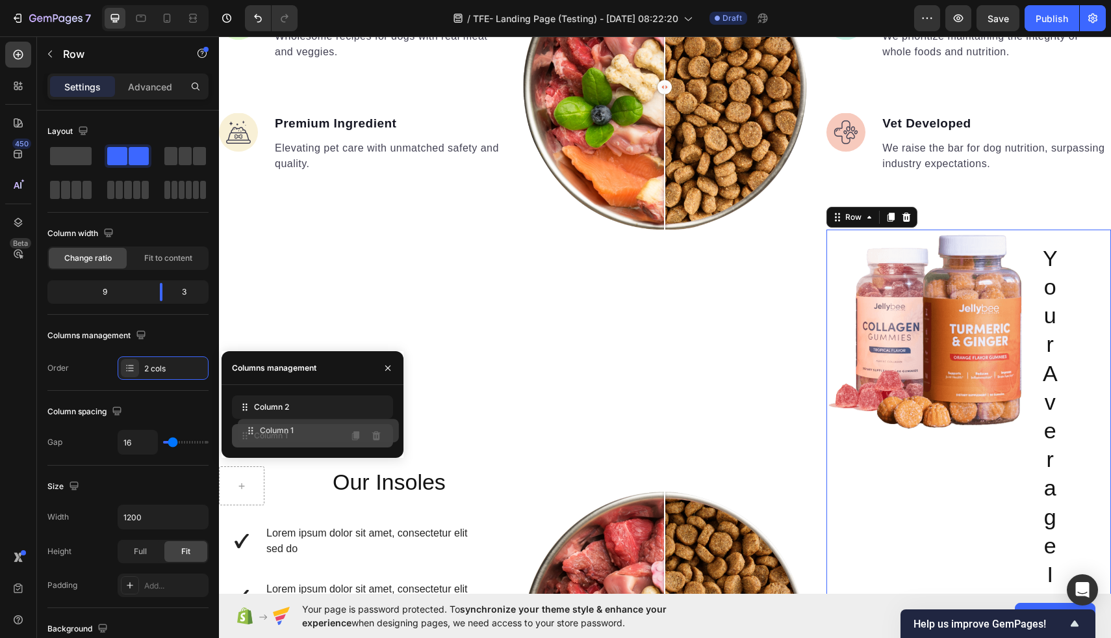
drag, startPoint x: 247, startPoint y: 410, endPoint x: 253, endPoint y: 434, distance: 24.7
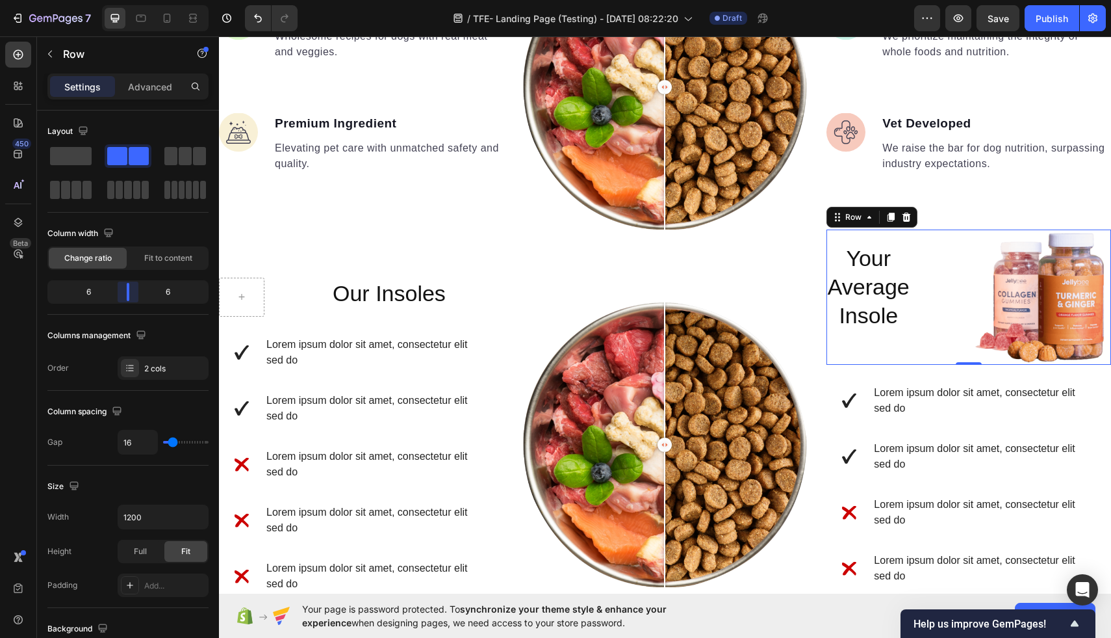
drag, startPoint x: 158, startPoint y: 293, endPoint x: 130, endPoint y: 295, distance: 28.0
click at [130, 0] on body "7 / TFE- Landing Page (Testing) - [DATE] 08:22:20 Draft Preview Save Publish 45…" at bounding box center [555, 0] width 1111 height 0
click at [168, 257] on span "Fit to content" at bounding box center [168, 258] width 48 height 12
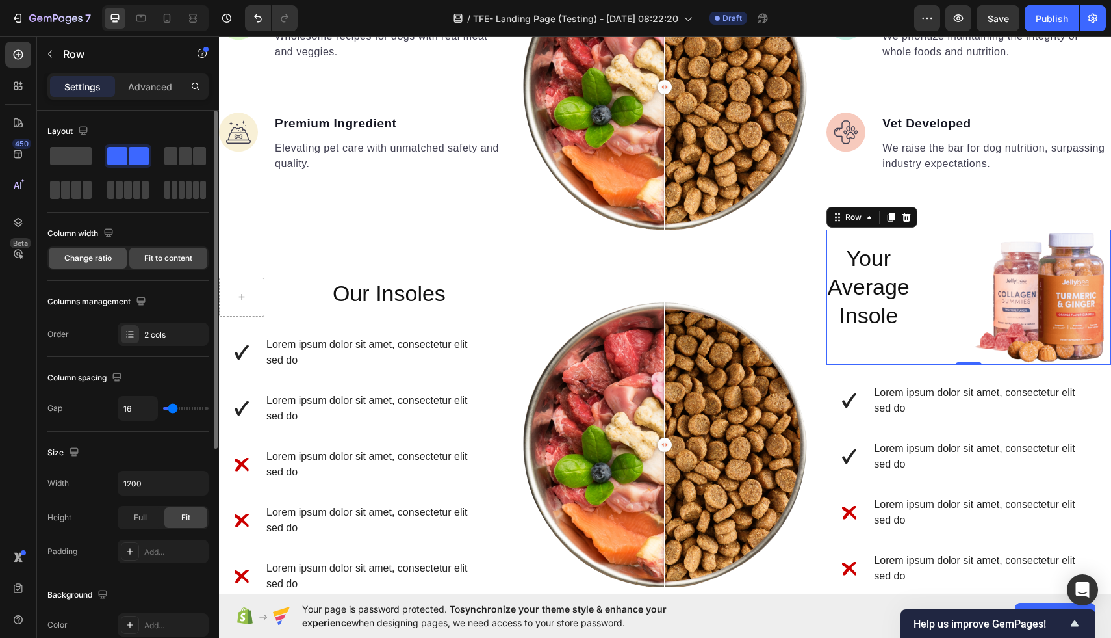
click at [96, 264] on div "Change ratio" at bounding box center [88, 258] width 78 height 21
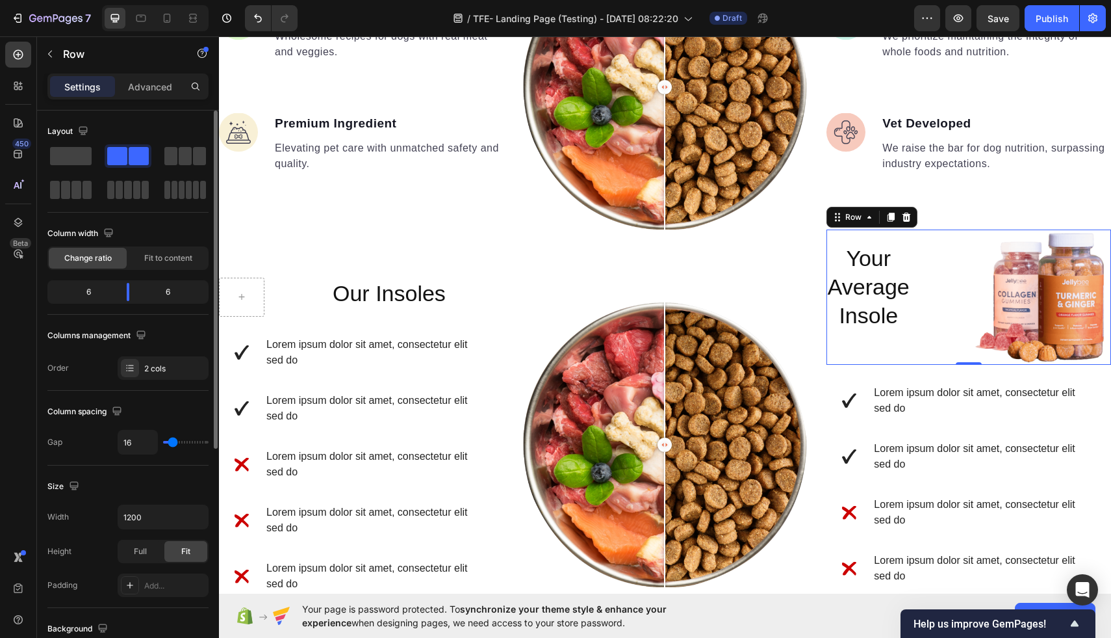
click at [133, 302] on div "6 6" at bounding box center [127, 291] width 161 height 23
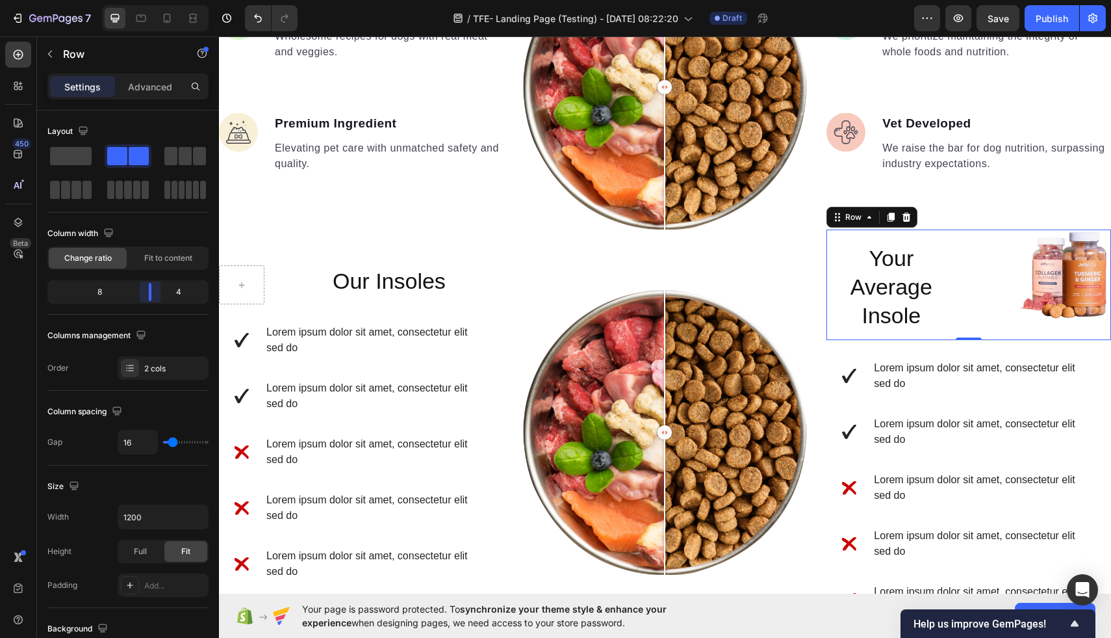
drag, startPoint x: 130, startPoint y: 296, endPoint x: 157, endPoint y: 289, distance: 28.1
click at [157, 0] on body "7 / TFE- Landing Page (Testing) - [DATE] 08:22:20 Draft Preview Save Publish 45…" at bounding box center [555, 0] width 1111 height 0
click at [200, 21] on div at bounding box center [193, 18] width 21 height 21
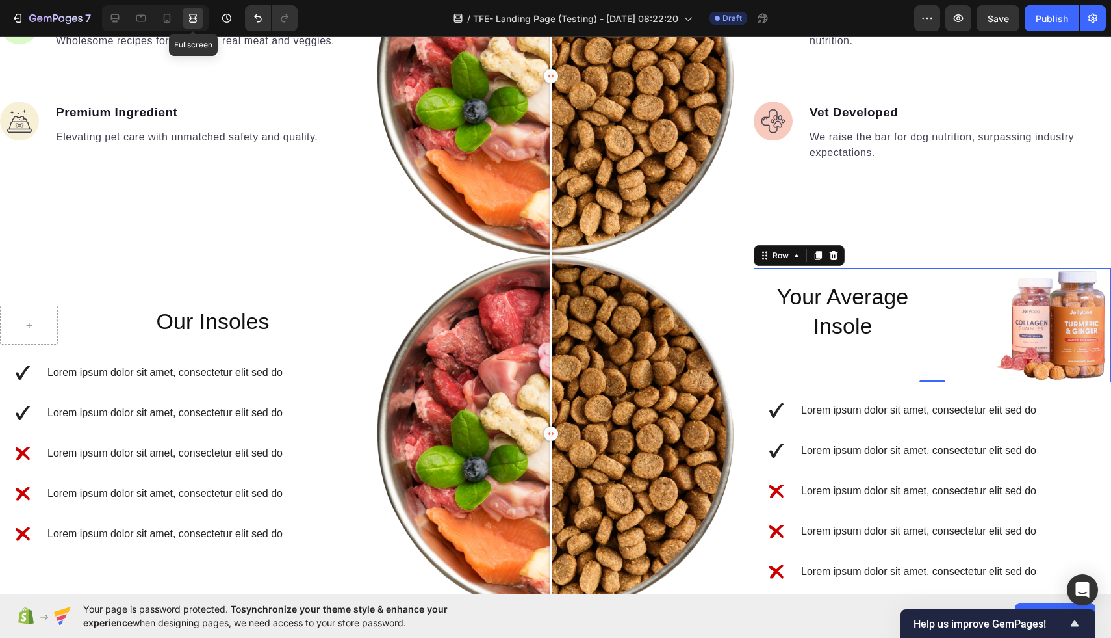
scroll to position [1434, 0]
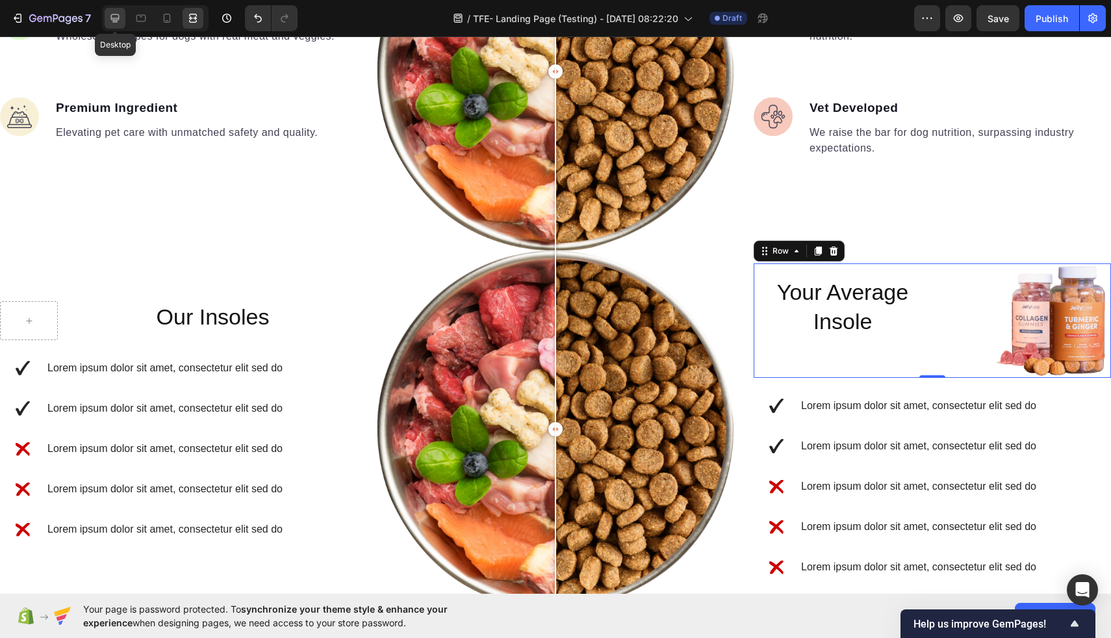
click at [116, 21] on icon at bounding box center [115, 18] width 8 height 8
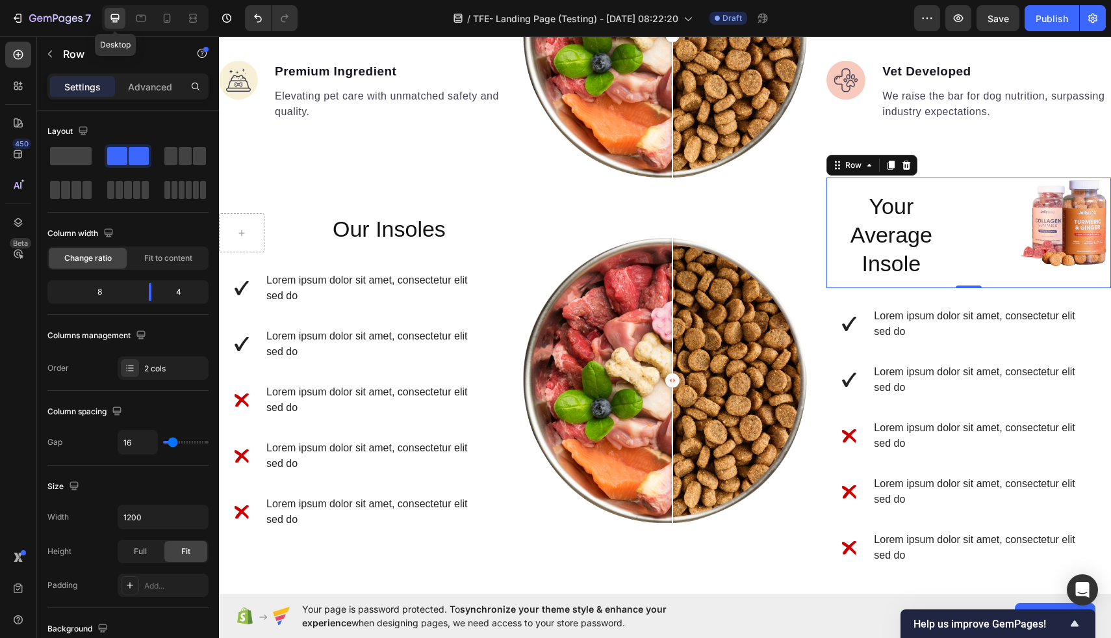
scroll to position [1382, 0]
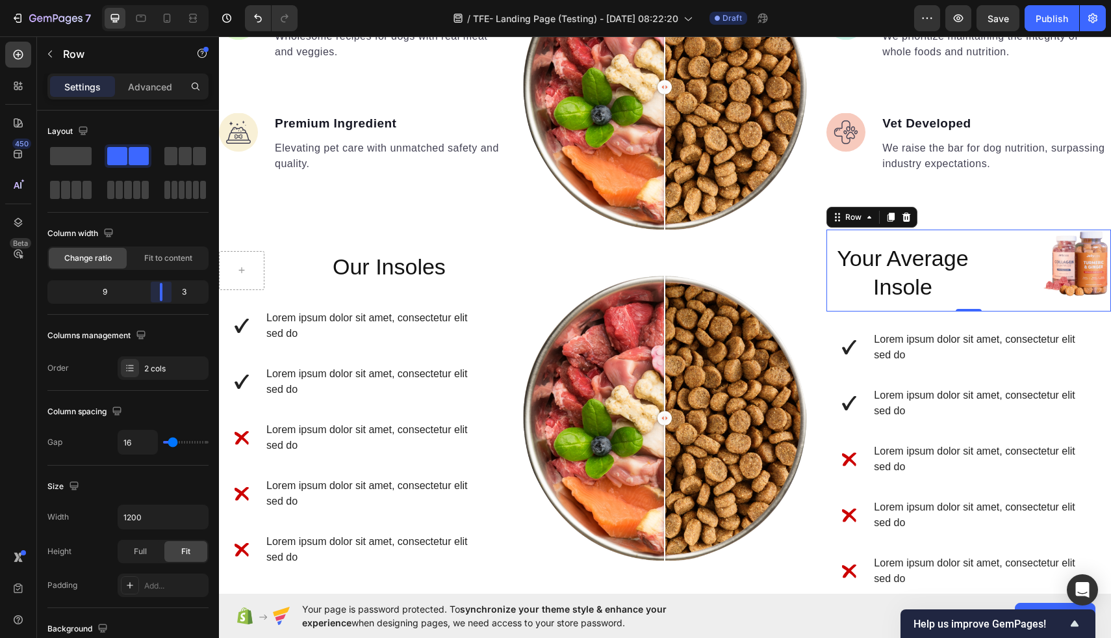
drag, startPoint x: 148, startPoint y: 292, endPoint x: 167, endPoint y: 288, distance: 19.4
click at [167, 0] on body "7 / TFE- Landing Page (Testing) - [DATE] 08:22:20 Draft Preview Save Publish 45…" at bounding box center [555, 0] width 1111 height 0
click at [190, 16] on icon at bounding box center [191, 17] width 4 height 3
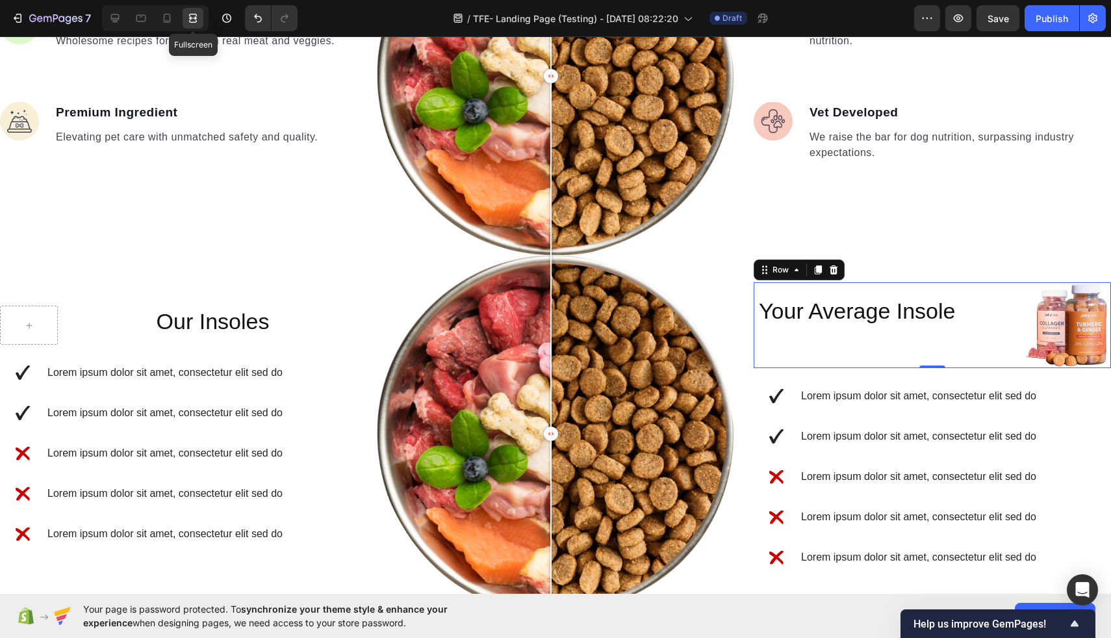
scroll to position [1434, 0]
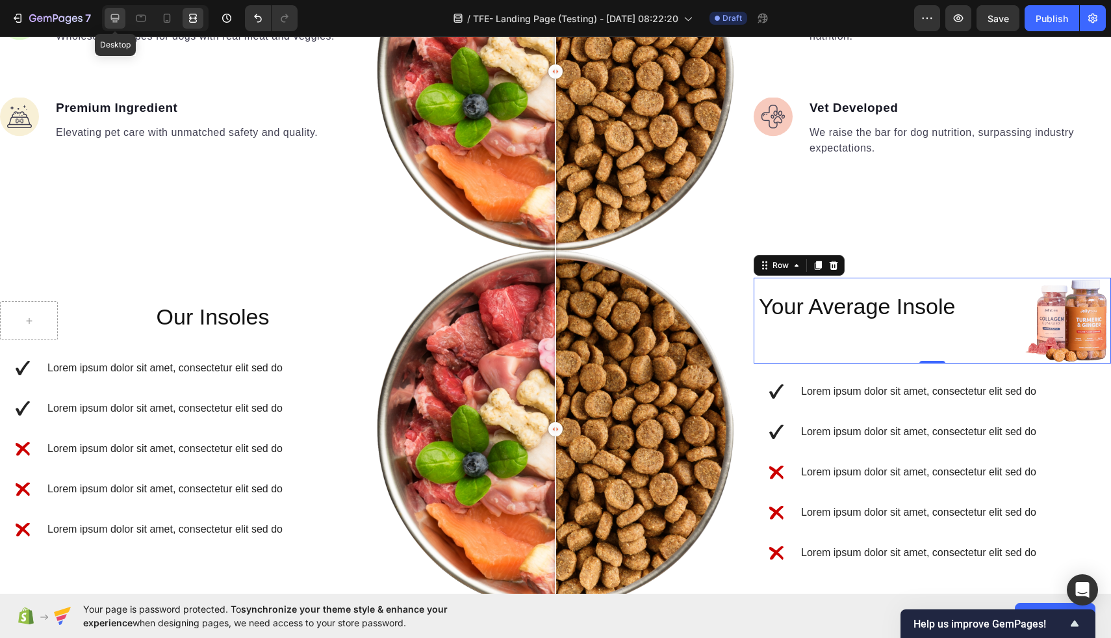
click at [115, 23] on icon at bounding box center [115, 18] width 13 height 13
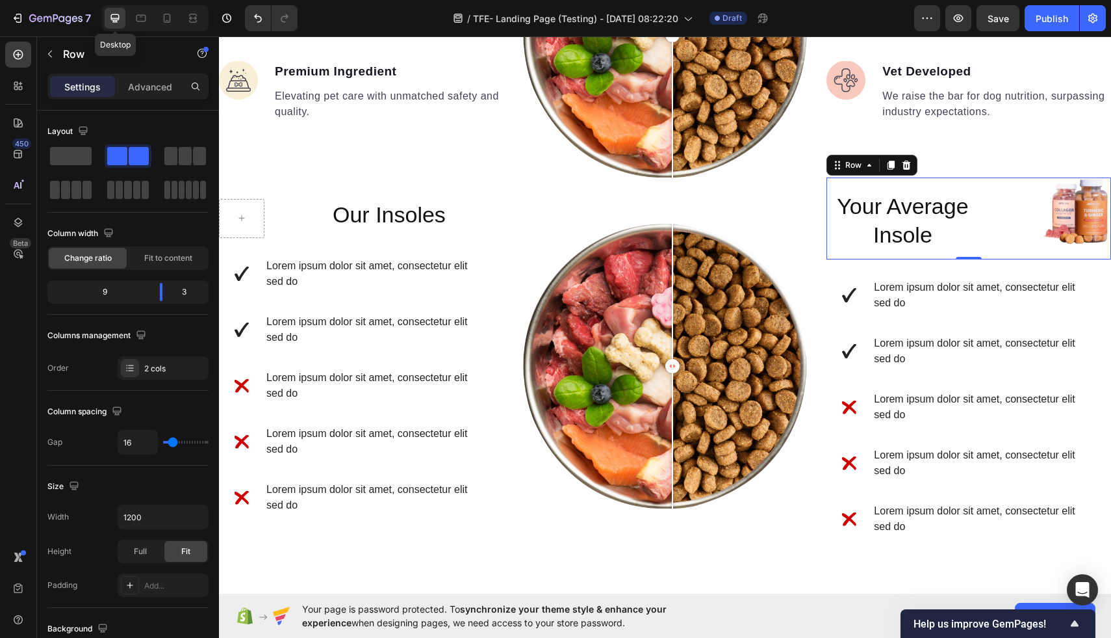
scroll to position [1382, 0]
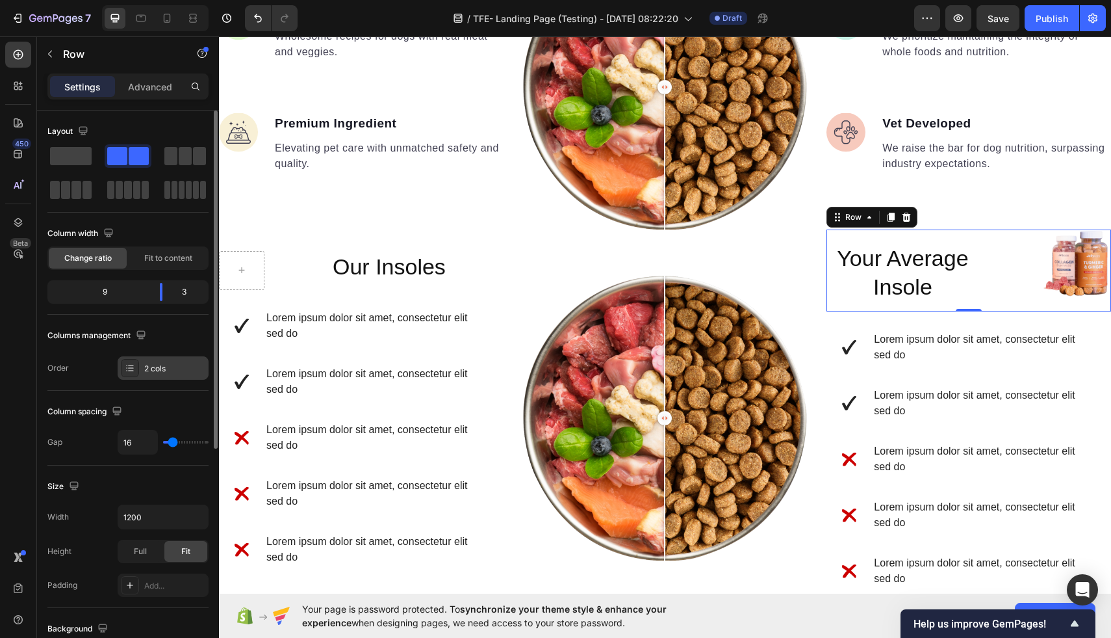
click at [171, 369] on div "2 cols" at bounding box center [174, 369] width 61 height 12
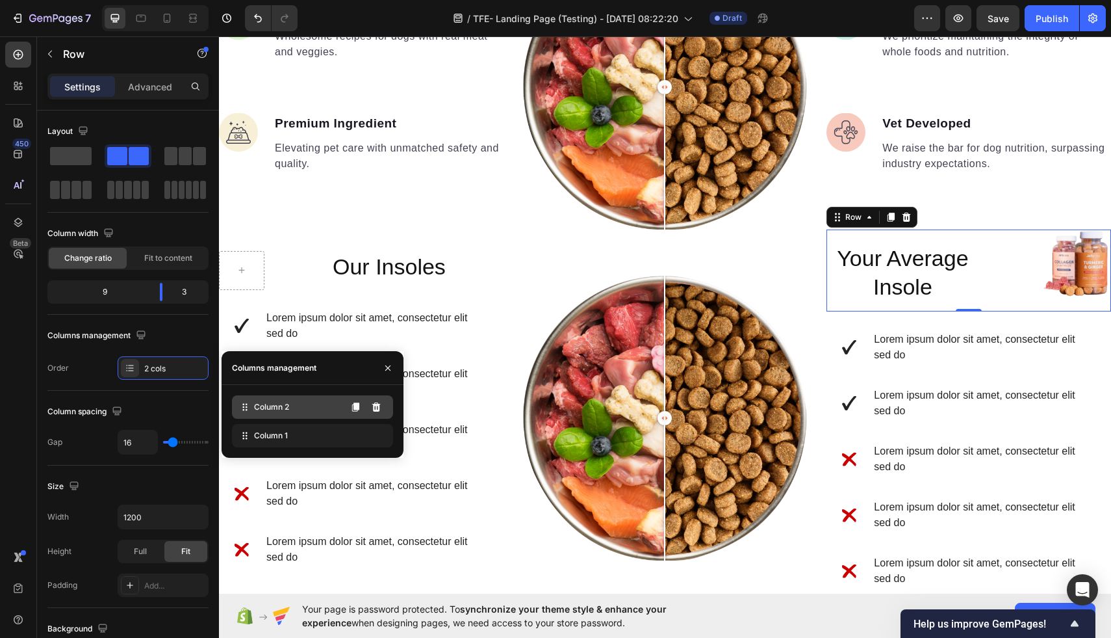
click at [278, 417] on div "Column 2" at bounding box center [312, 406] width 161 height 23
click at [903, 275] on h2 "Your Average Insole" at bounding box center [929, 270] width 205 height 82
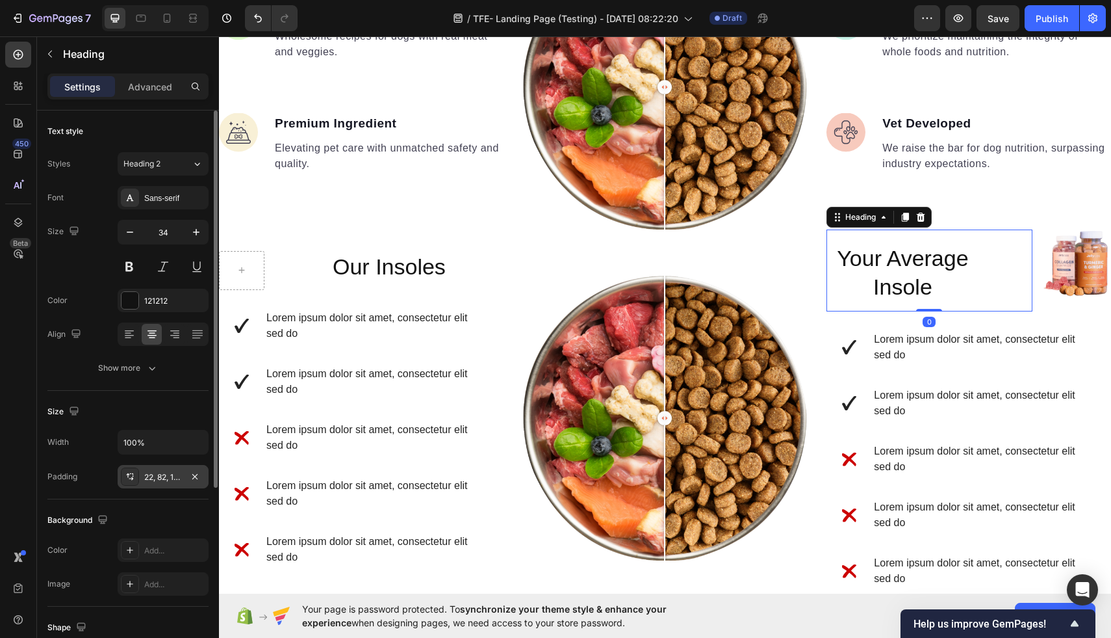
click at [167, 476] on div "22, 82, 16, 0" at bounding box center [163, 477] width 38 height 12
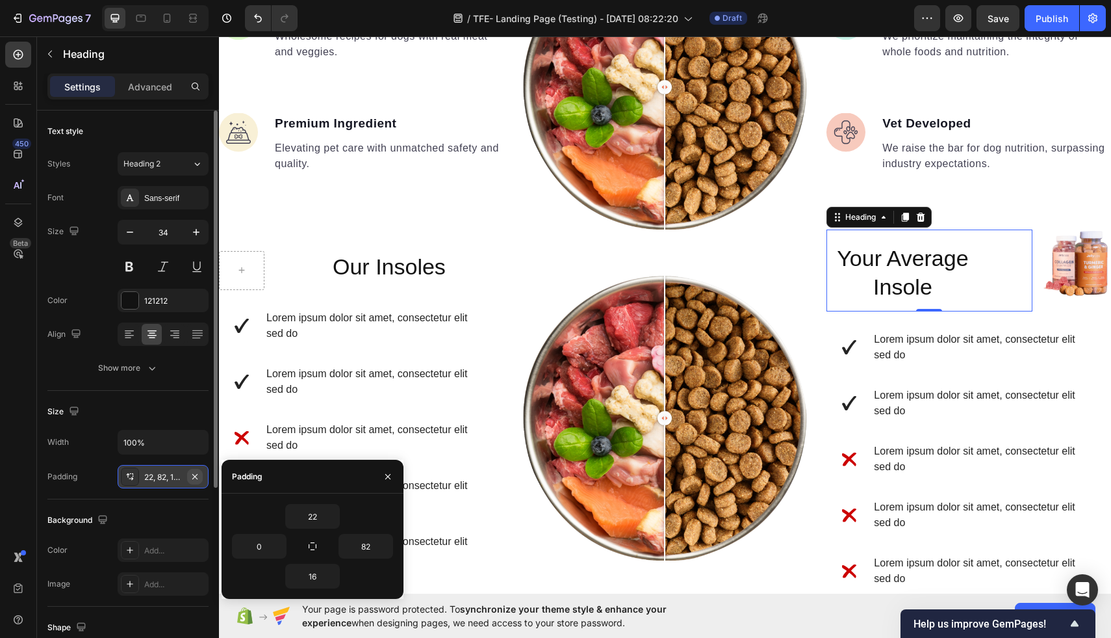
click at [194, 476] on icon "button" at bounding box center [194, 475] width 5 height 5
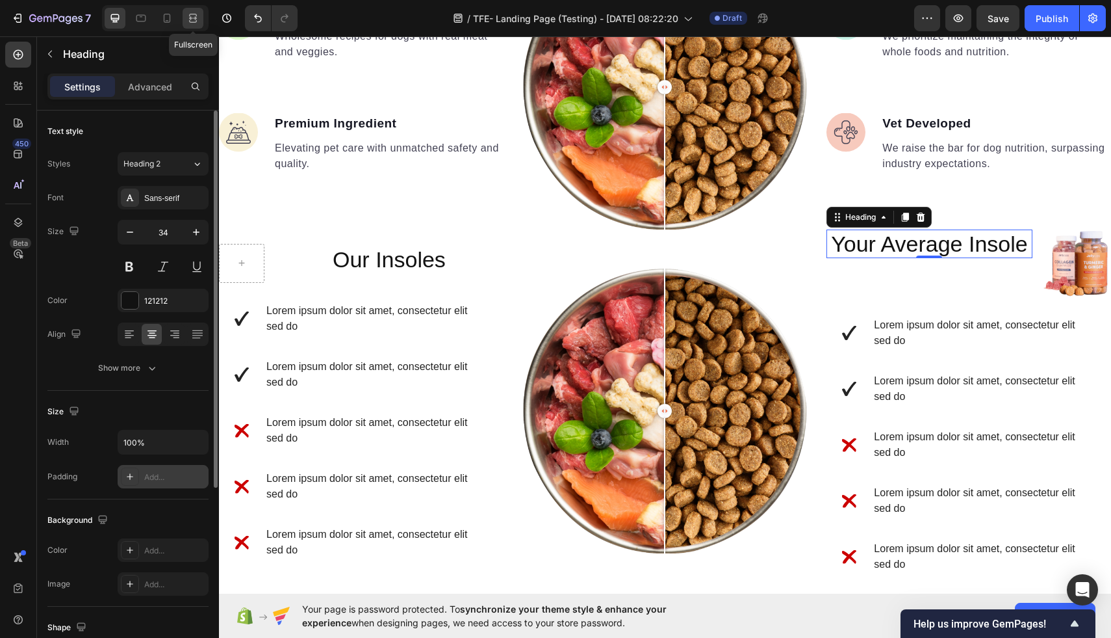
click at [193, 12] on icon at bounding box center [193, 18] width 13 height 13
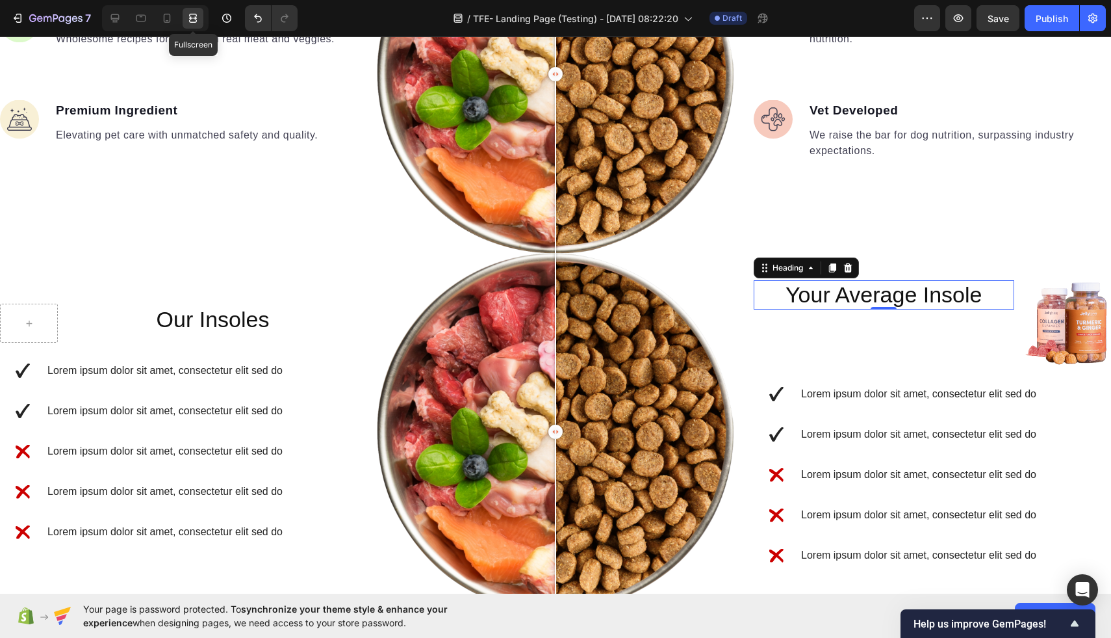
scroll to position [1434, 0]
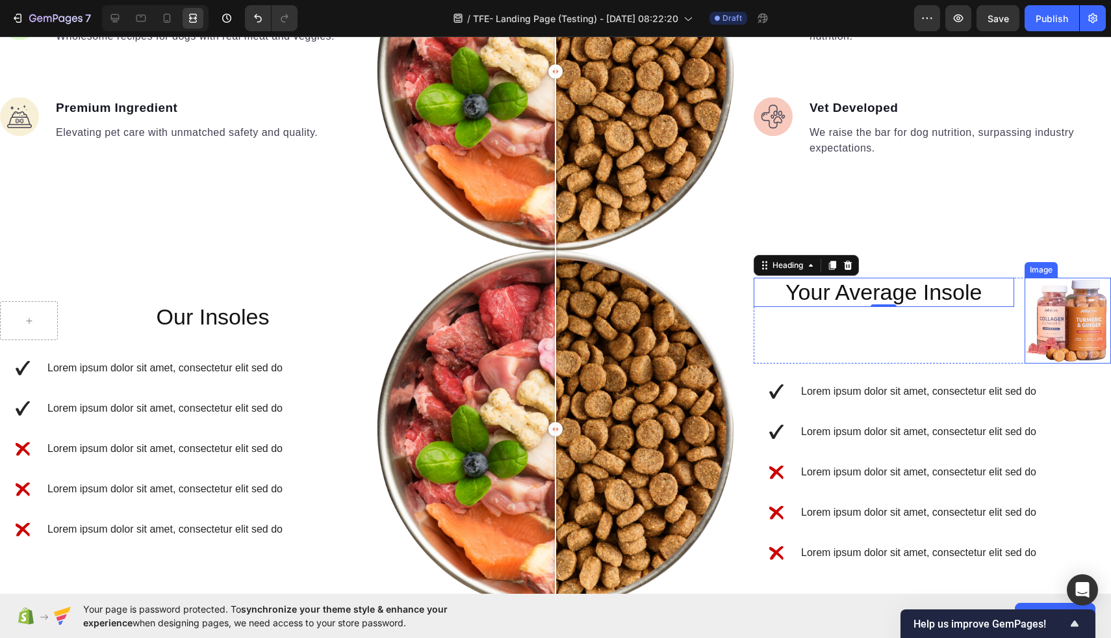
click at [1070, 325] on img at bounding box center [1068, 321] width 87 height 86
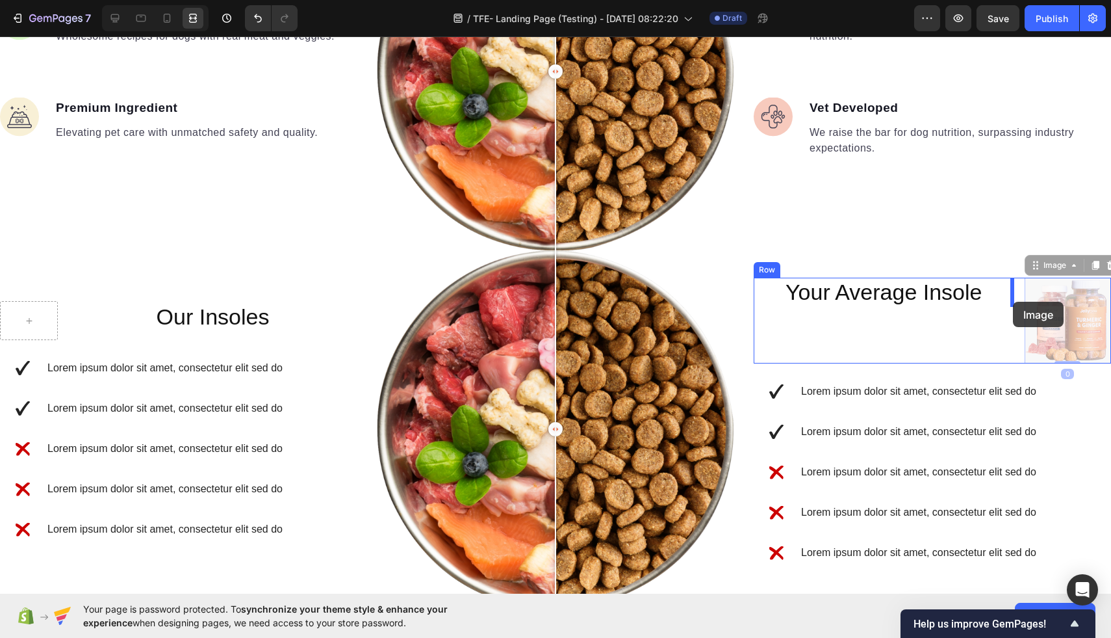
drag, startPoint x: 1063, startPoint y: 302, endPoint x: 1013, endPoint y: 302, distance: 49.4
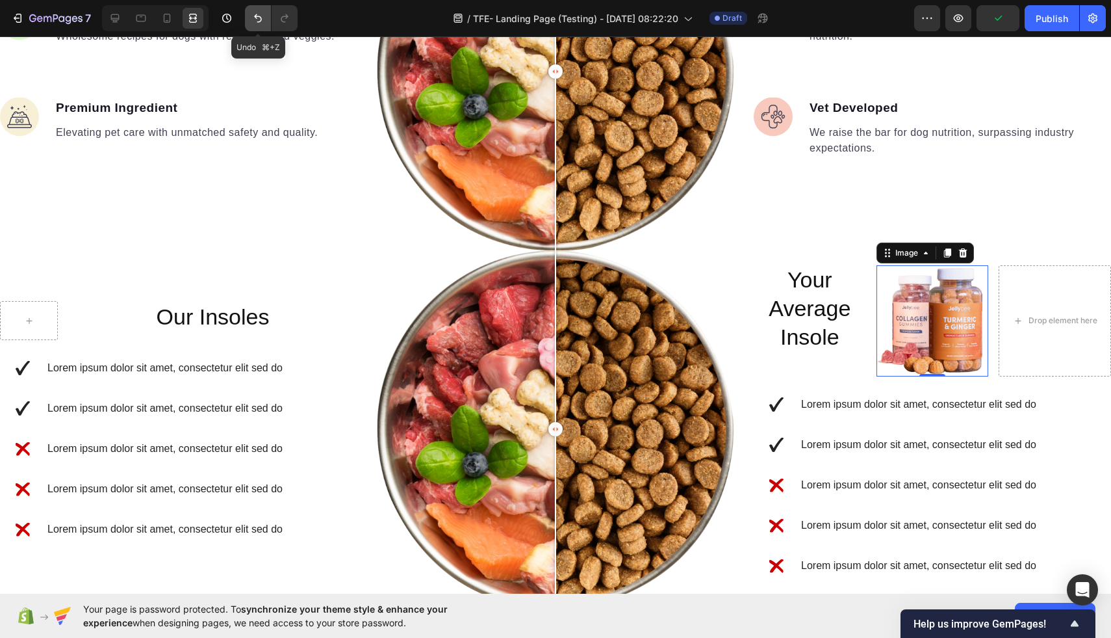
click at [252, 21] on icon "Undo/Redo" at bounding box center [258, 18] width 13 height 13
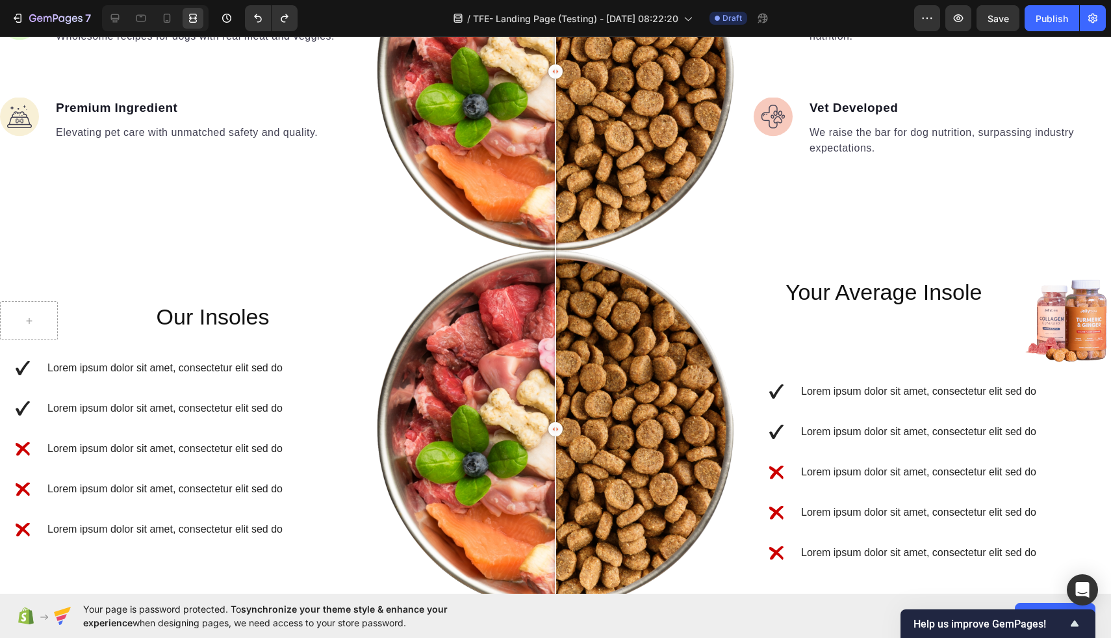
click at [1089, 322] on img at bounding box center [1068, 321] width 87 height 86
click at [1041, 324] on img at bounding box center [1068, 321] width 87 height 86
click at [110, 18] on icon at bounding box center [115, 18] width 13 height 13
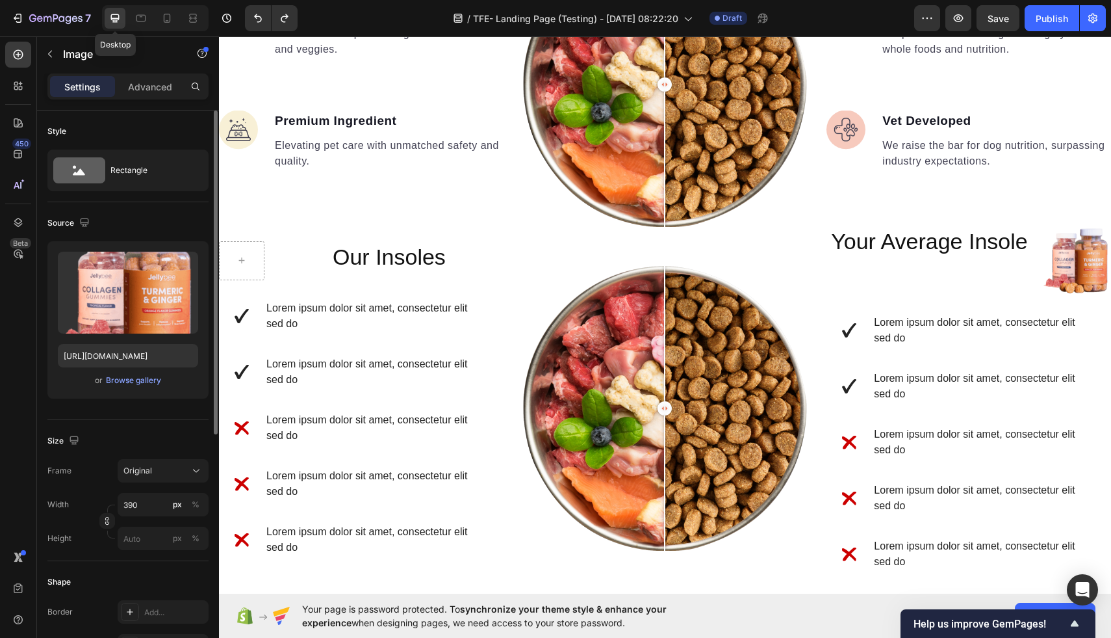
scroll to position [1382, 0]
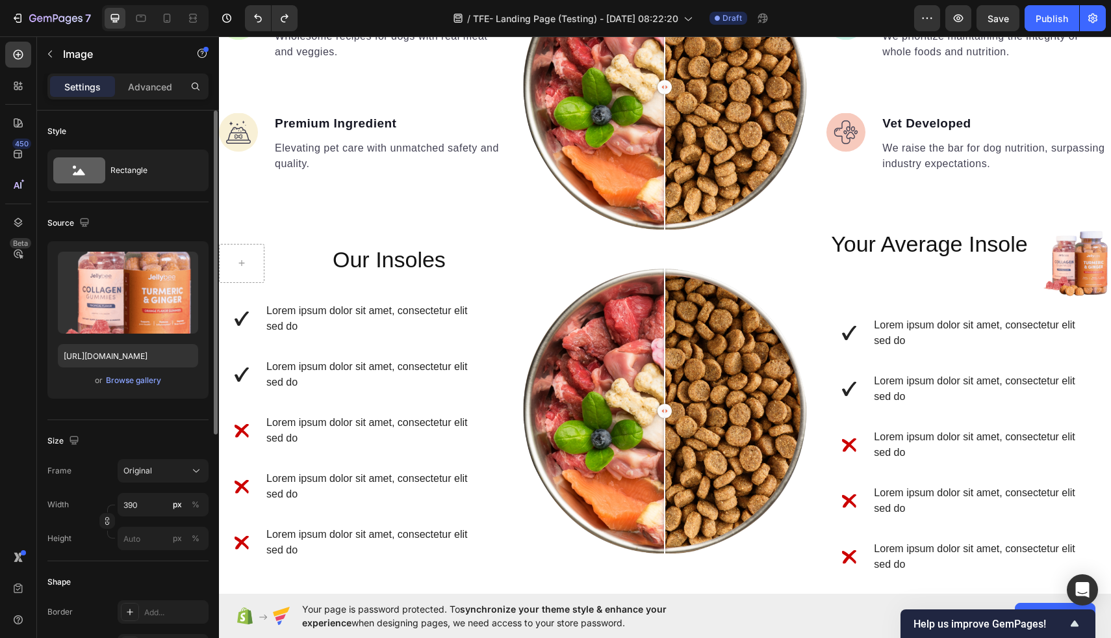
click at [1098, 257] on img at bounding box center [1077, 263] width 68 height 68
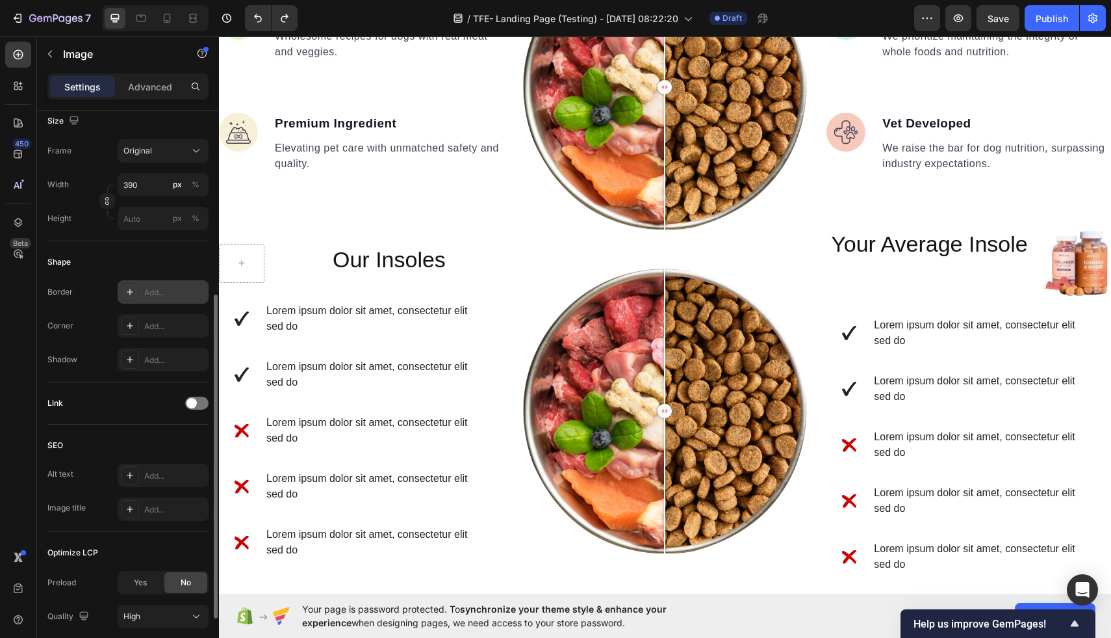
scroll to position [417, 0]
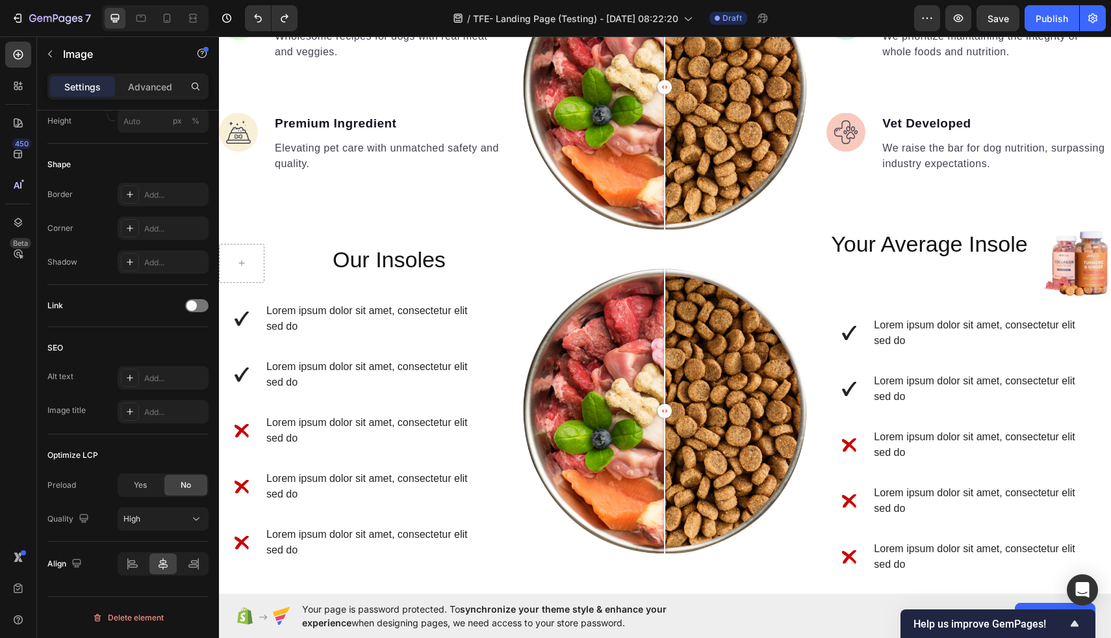
click at [1081, 243] on img at bounding box center [1077, 263] width 68 height 68
click at [1074, 280] on img at bounding box center [1077, 263] width 68 height 68
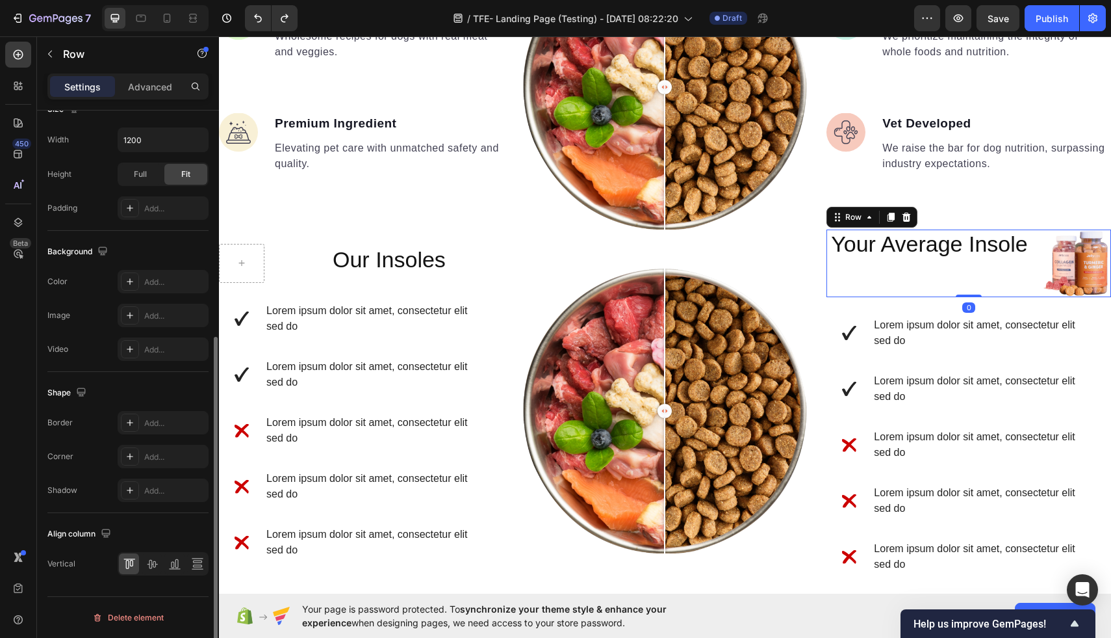
click at [976, 278] on div "Your Average Insole Heading" at bounding box center [929, 263] width 205 height 68
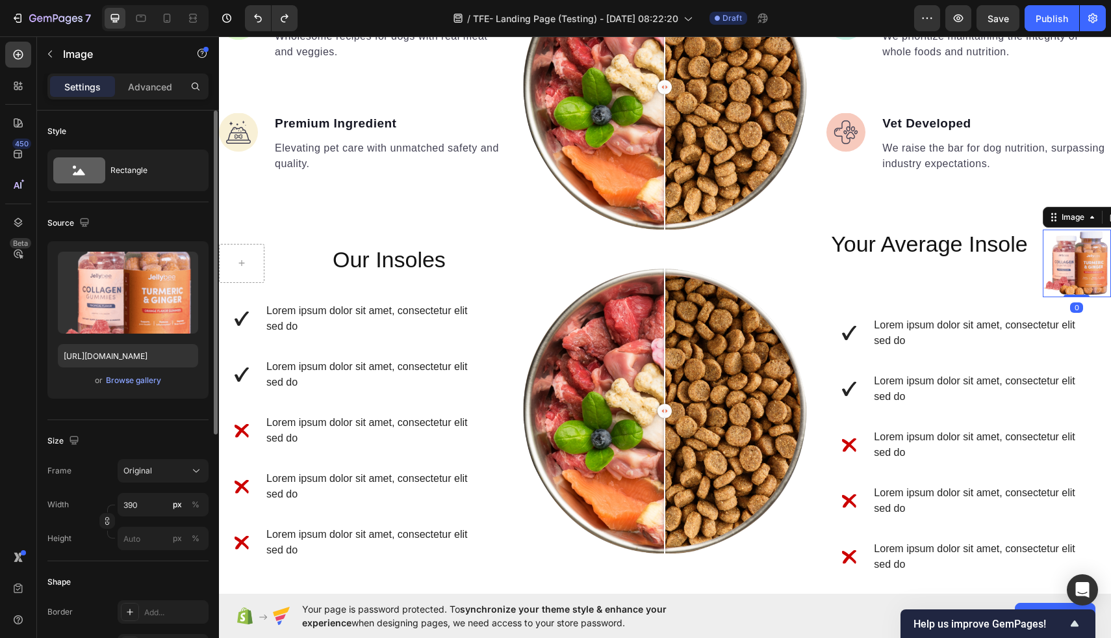
click at [1085, 255] on img at bounding box center [1077, 263] width 68 height 68
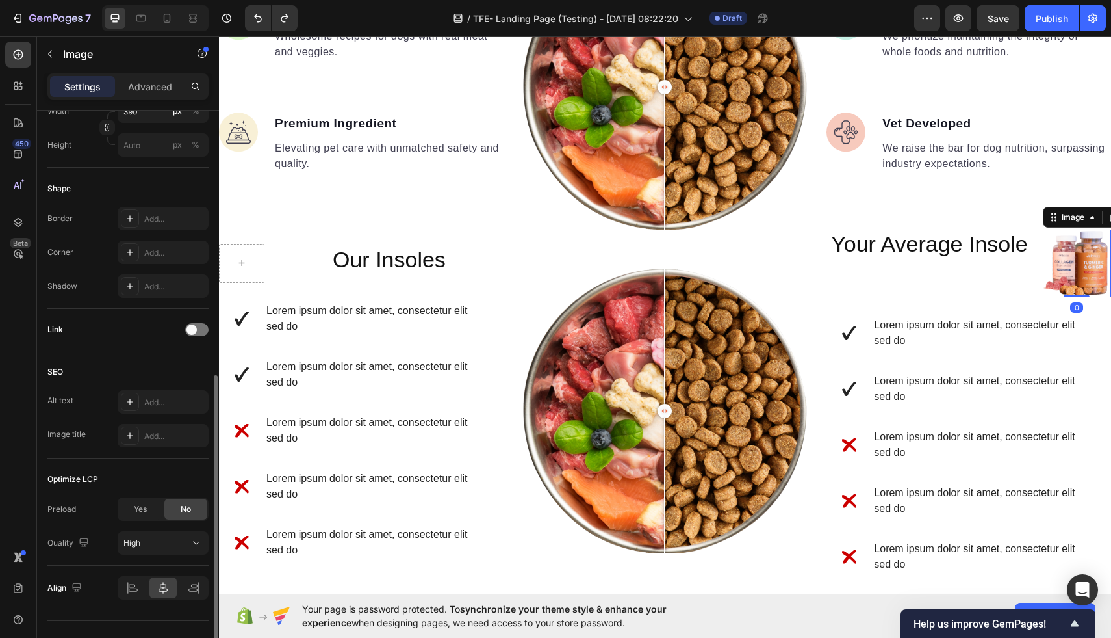
scroll to position [417, 0]
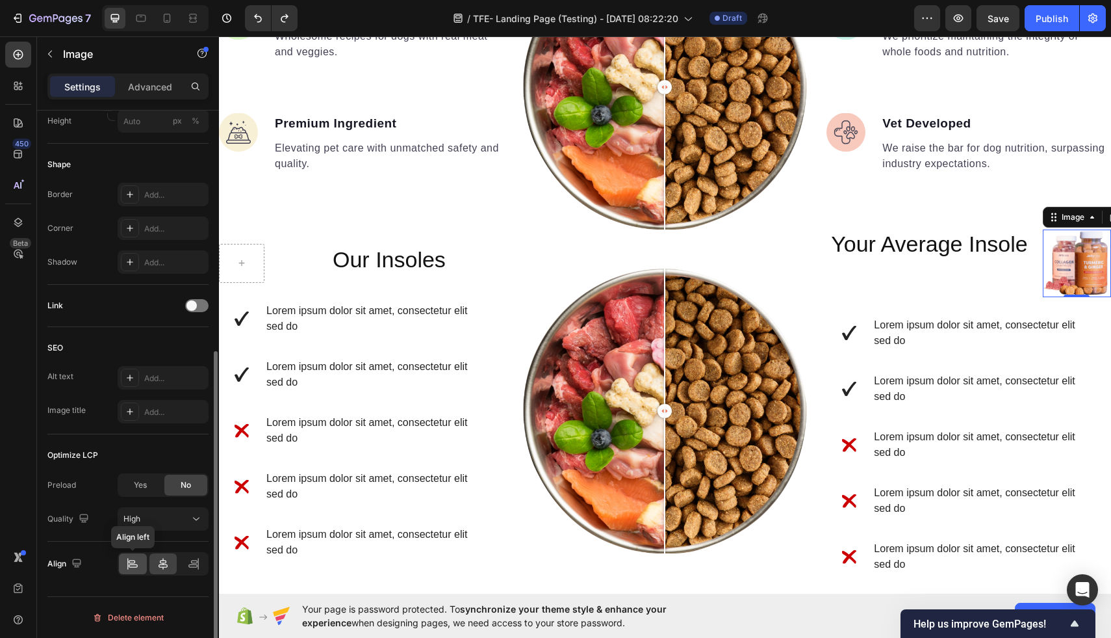
click at [135, 563] on icon at bounding box center [132, 563] width 13 height 13
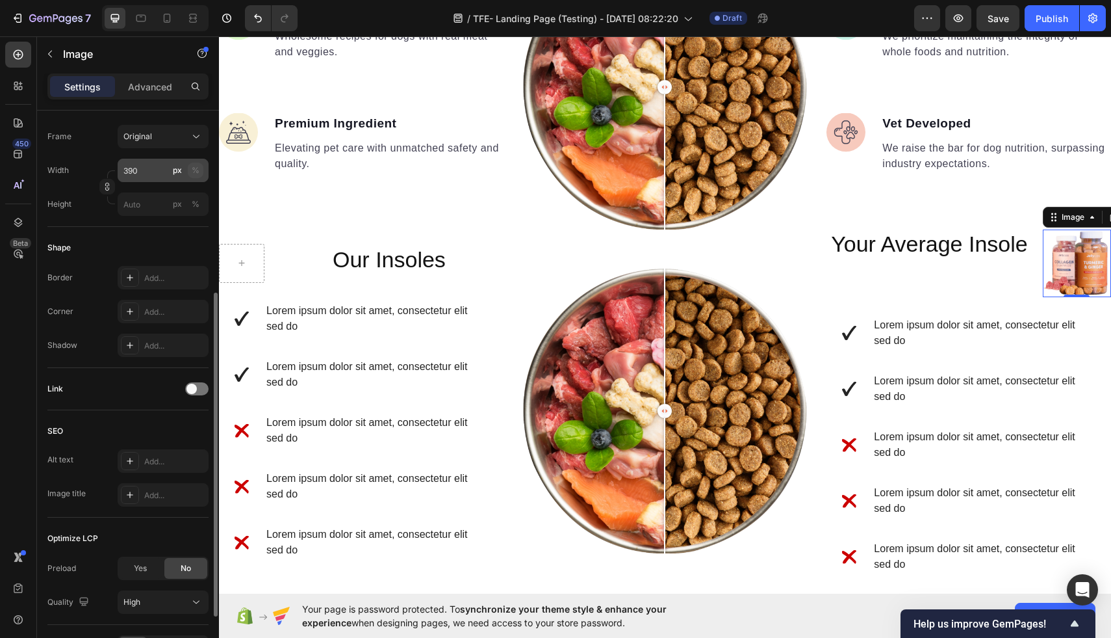
scroll to position [354, 0]
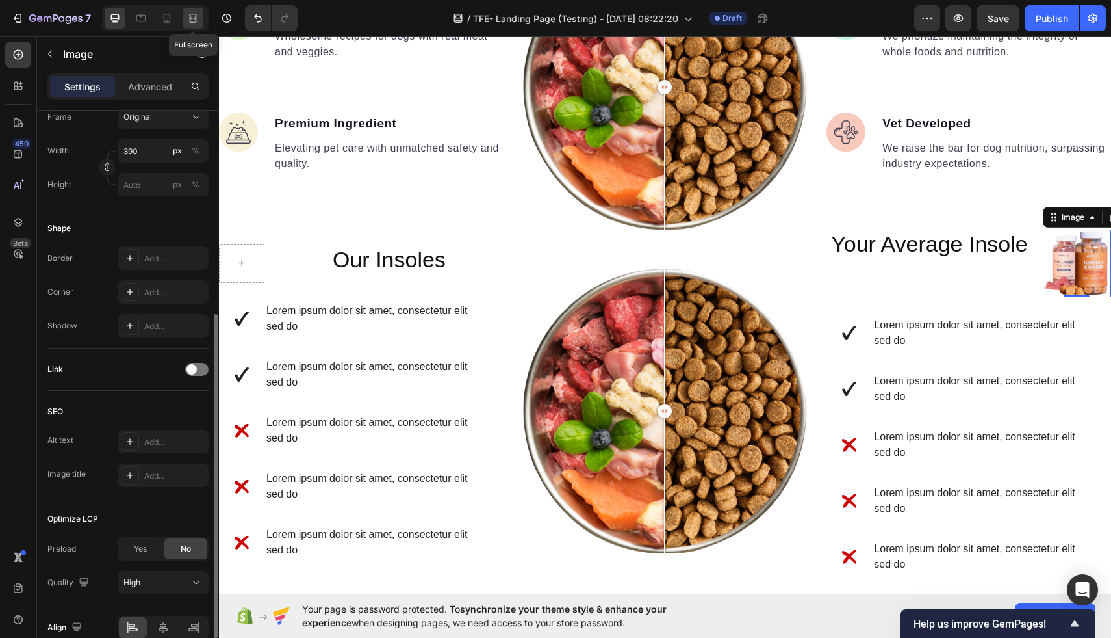
click at [192, 21] on icon at bounding box center [193, 18] width 13 height 13
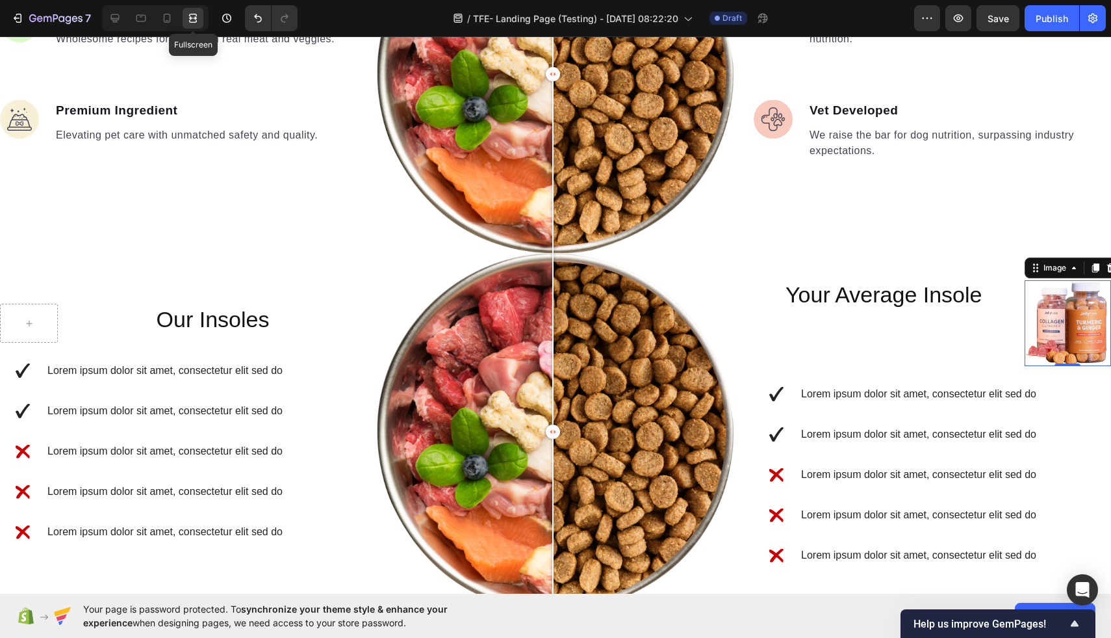
scroll to position [1434, 0]
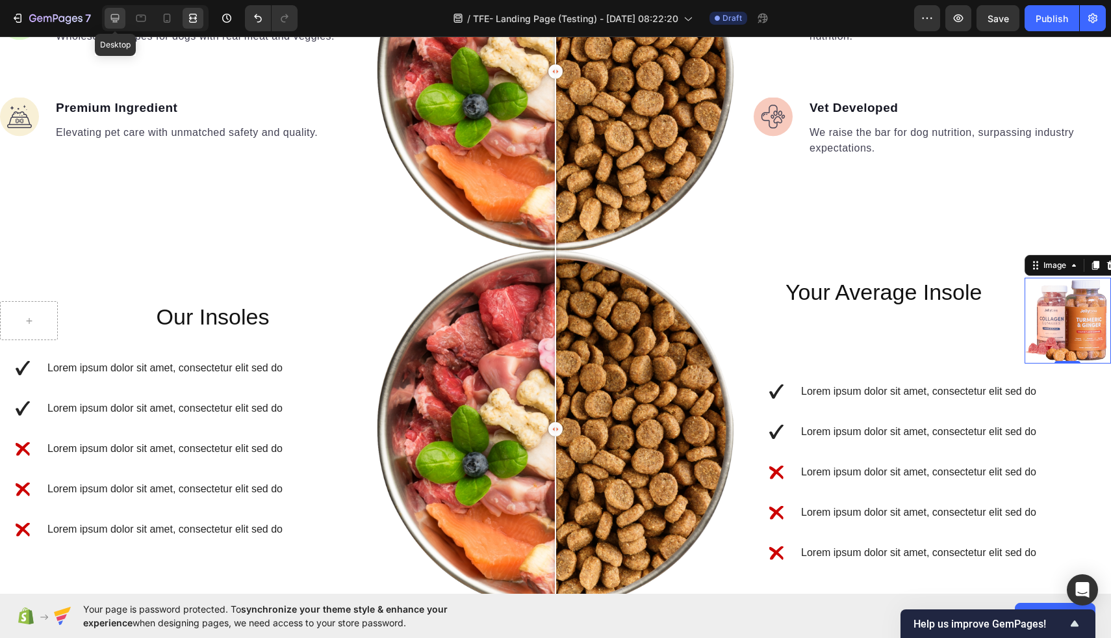
click at [118, 20] on icon at bounding box center [115, 18] width 8 height 8
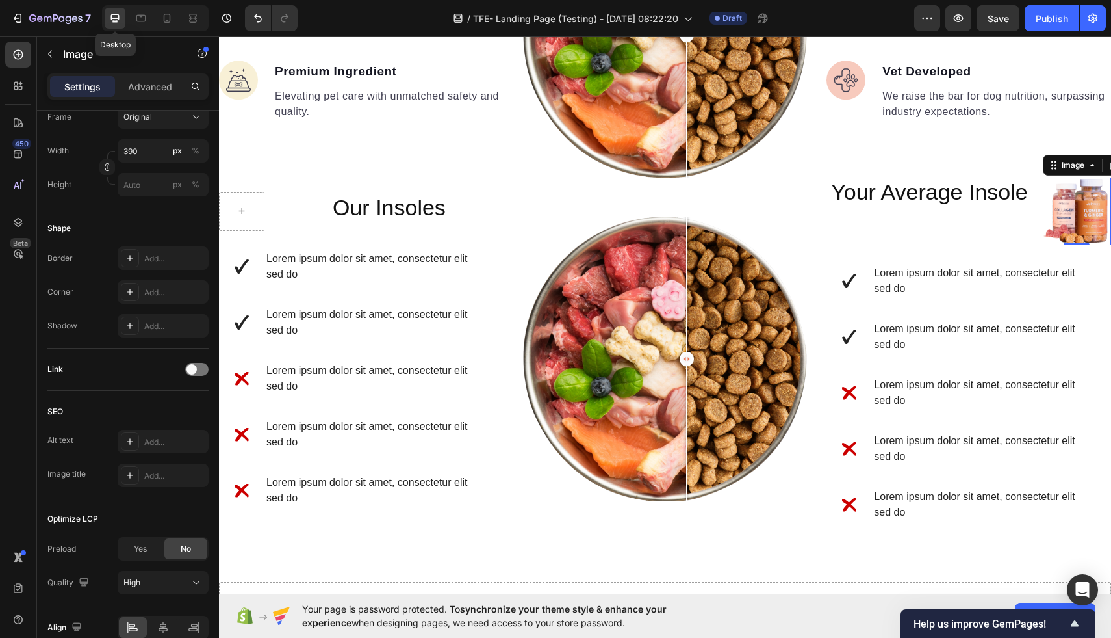
scroll to position [1382, 0]
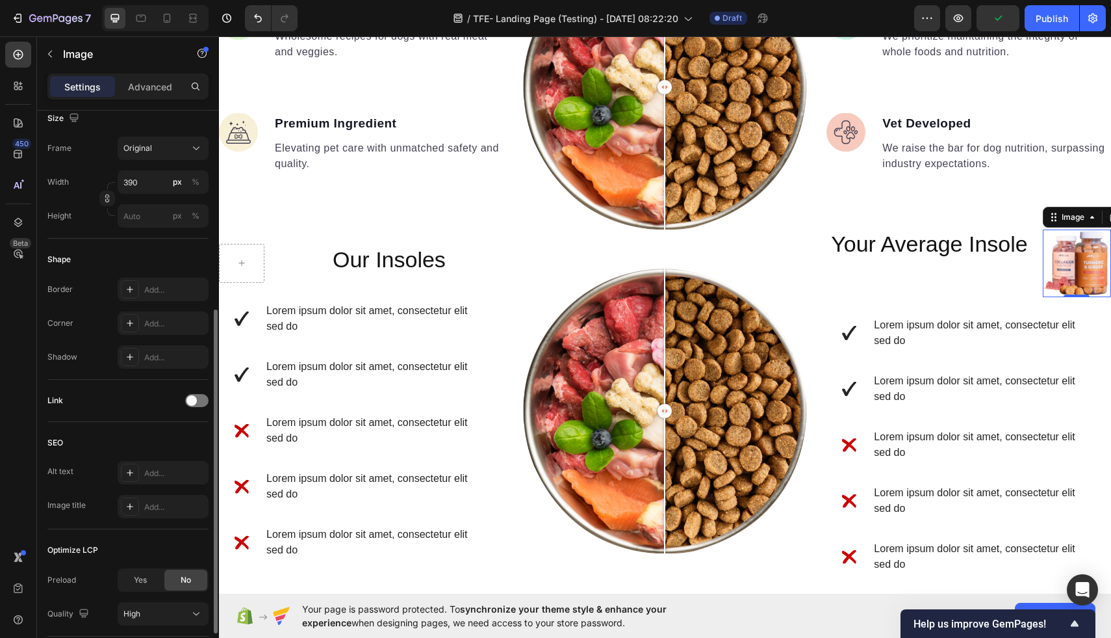
scroll to position [331, 0]
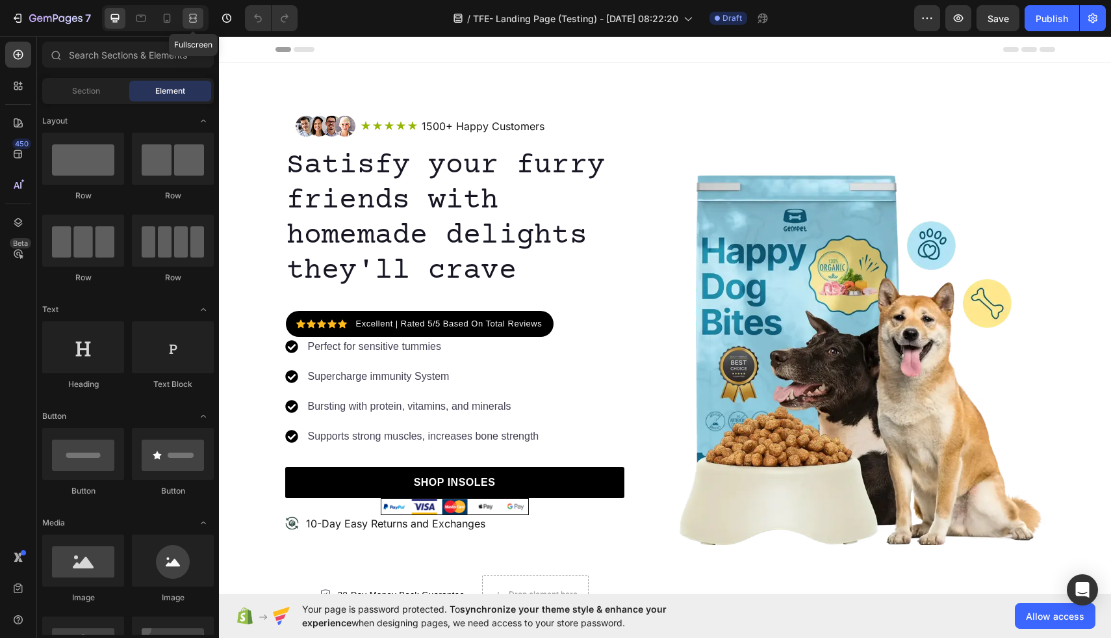
click at [190, 21] on icon at bounding box center [193, 21] width 8 height 3
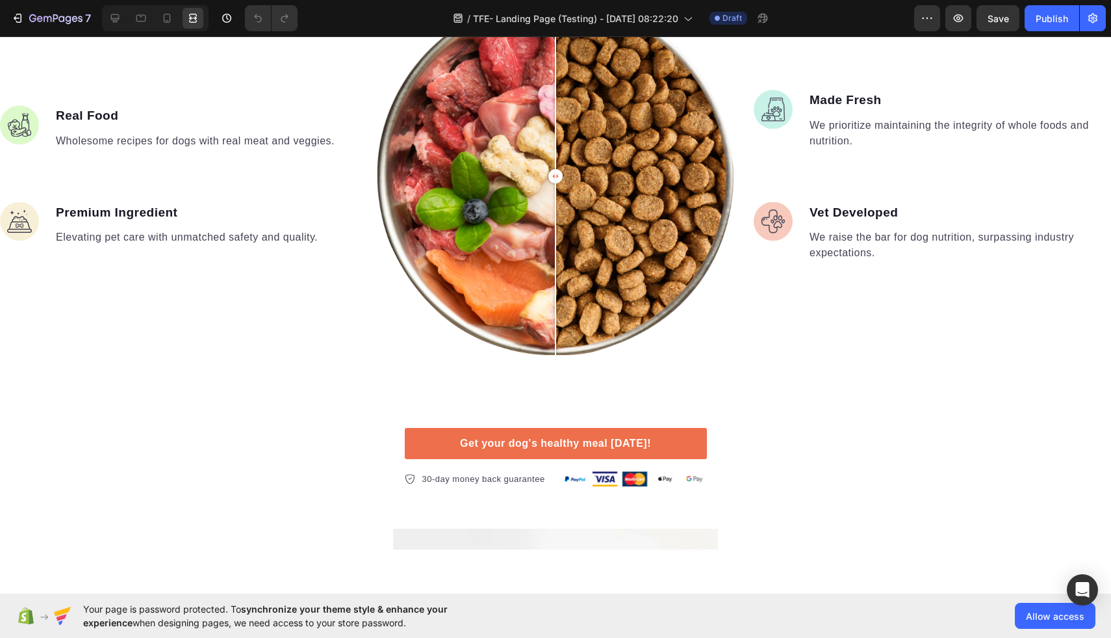
scroll to position [2319, 0]
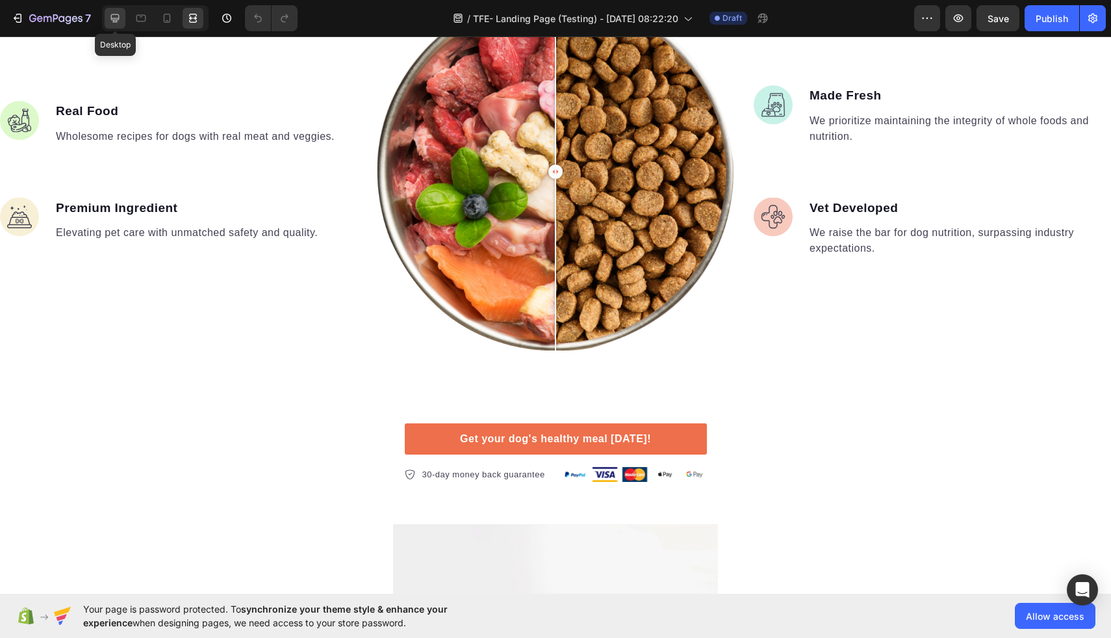
click at [109, 21] on icon at bounding box center [115, 18] width 13 height 13
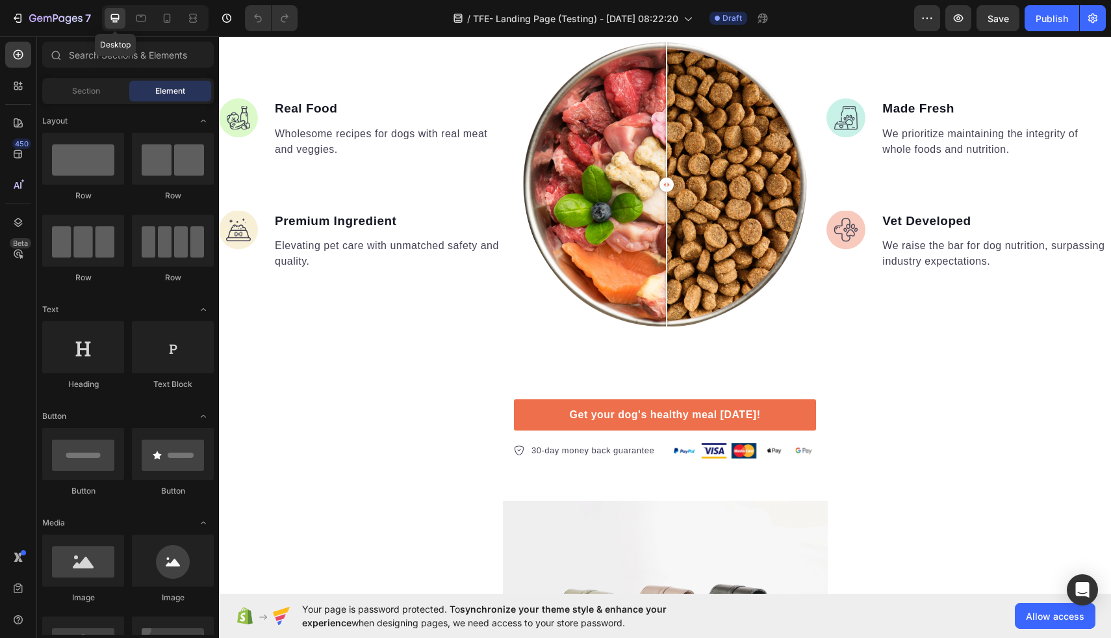
scroll to position [2267, 0]
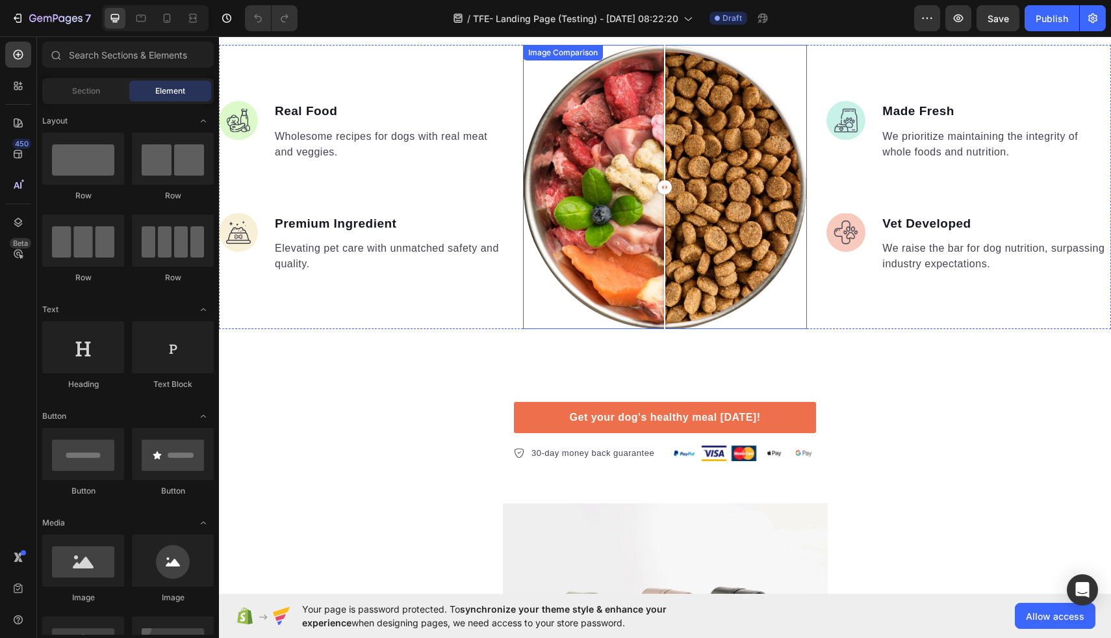
click at [542, 102] on div at bounding box center [665, 187] width 285 height 285
drag, startPoint x: 542, startPoint y: 182, endPoint x: 671, endPoint y: 182, distance: 129.3
click at [671, 182] on div at bounding box center [671, 187] width 14 height 14
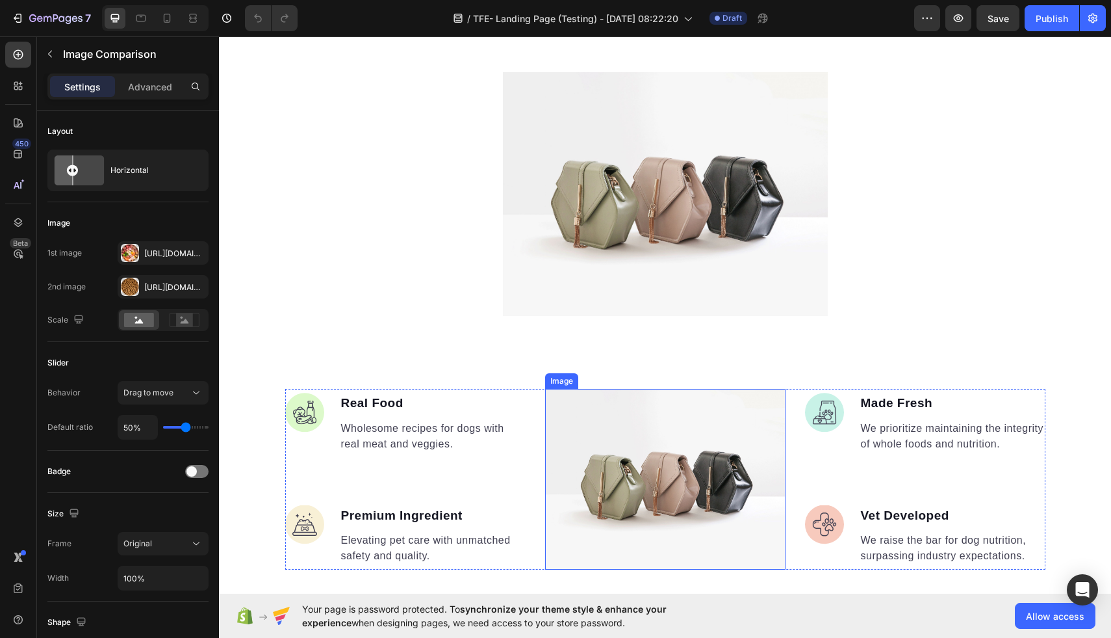
scroll to position [2680, 0]
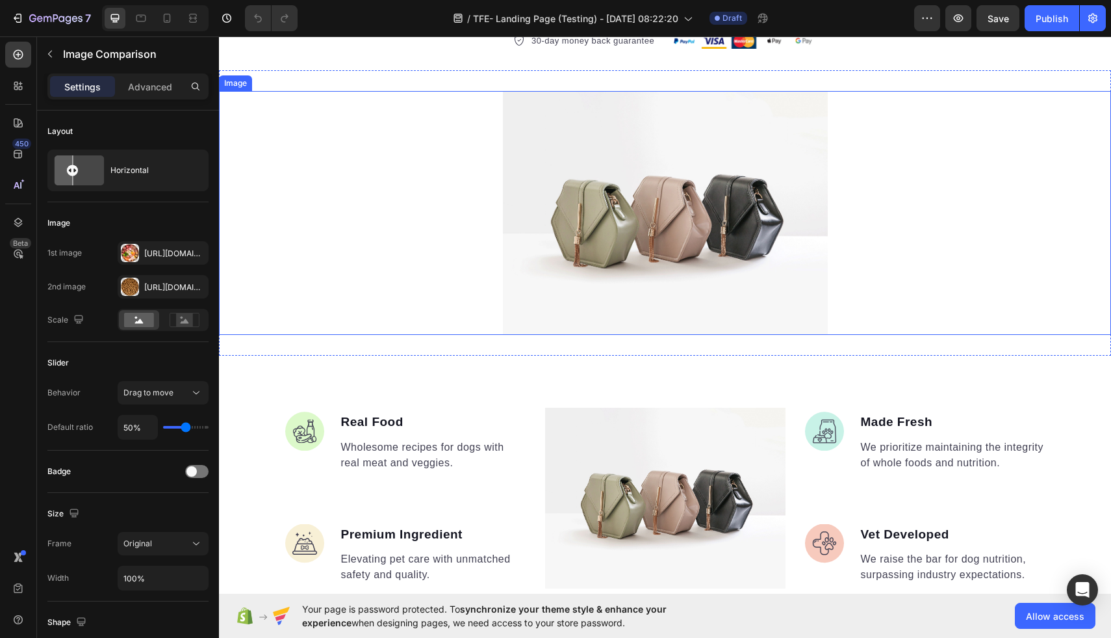
click at [715, 246] on img at bounding box center [665, 213] width 325 height 244
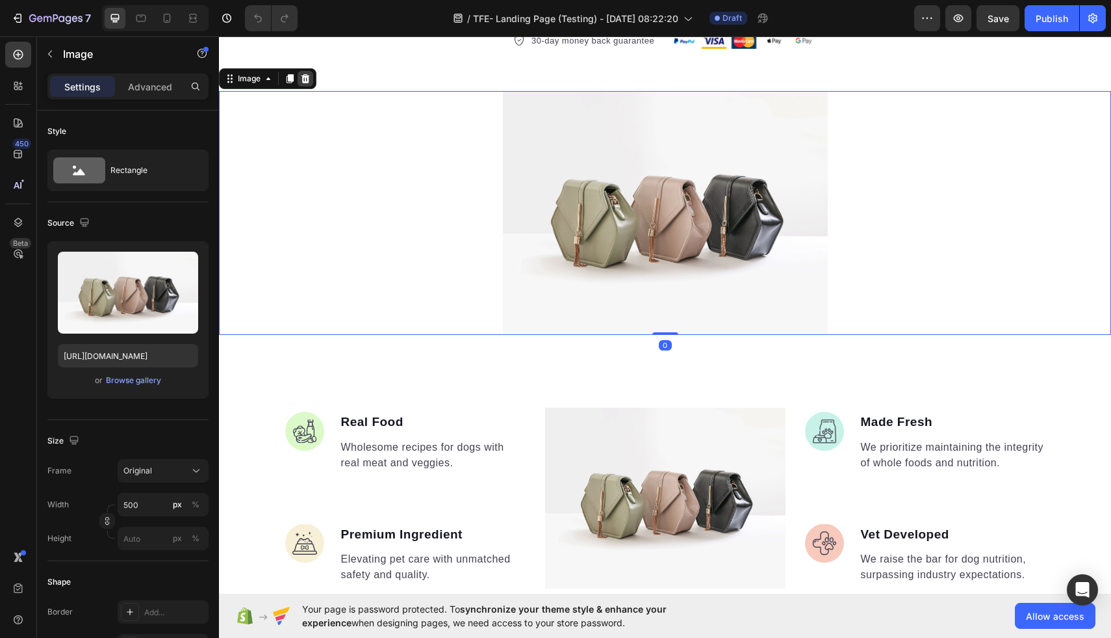
click at [304, 83] on icon at bounding box center [306, 78] width 8 height 9
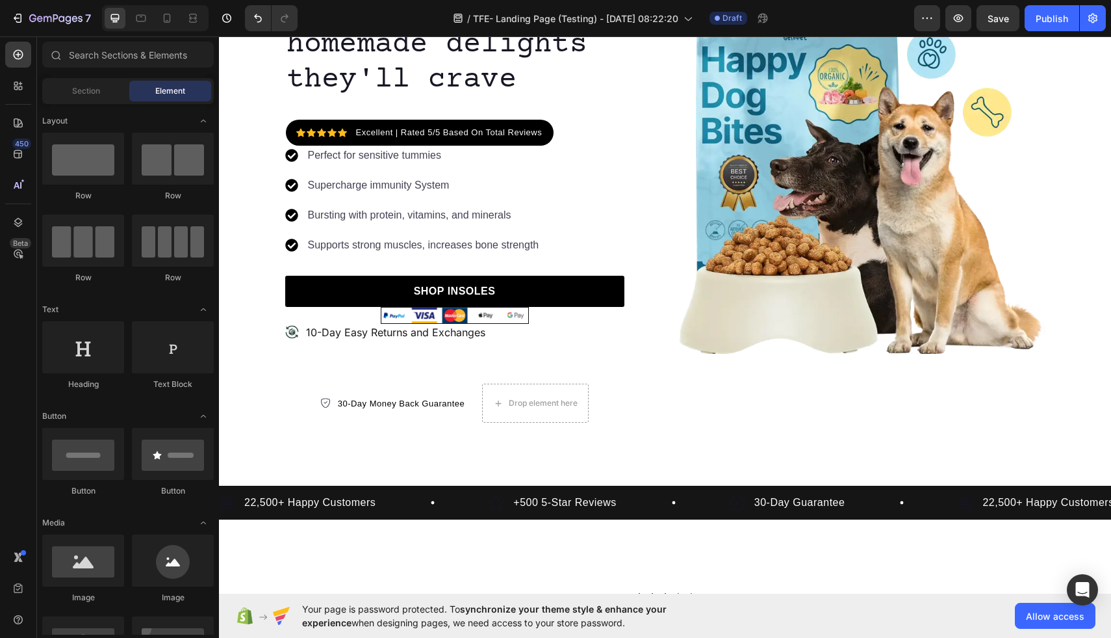
scroll to position [0, 0]
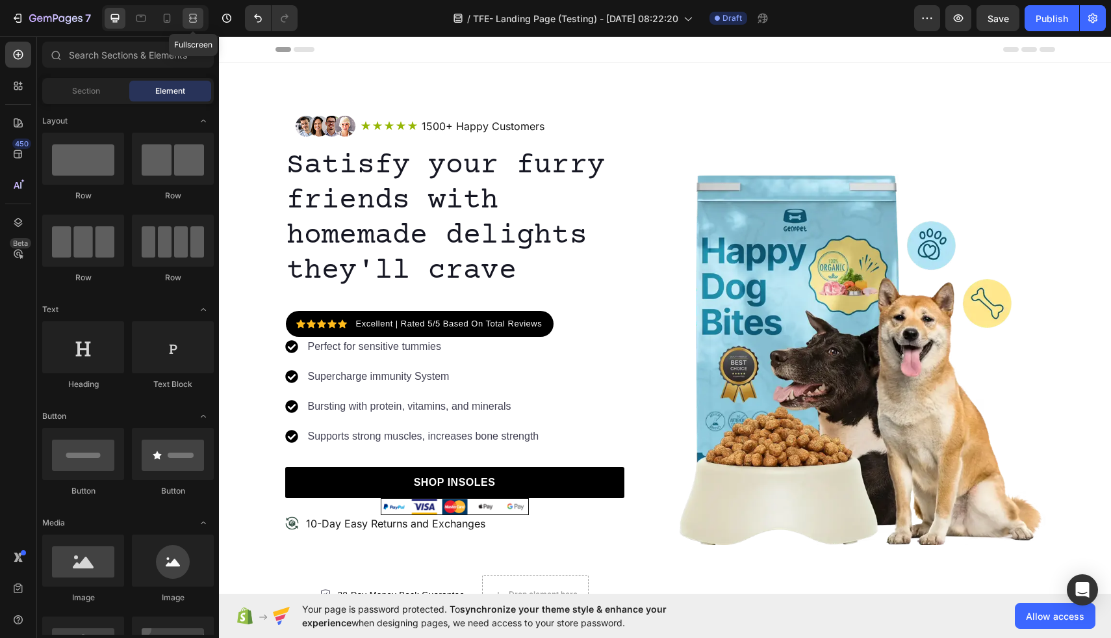
click at [190, 23] on icon at bounding box center [193, 18] width 13 height 13
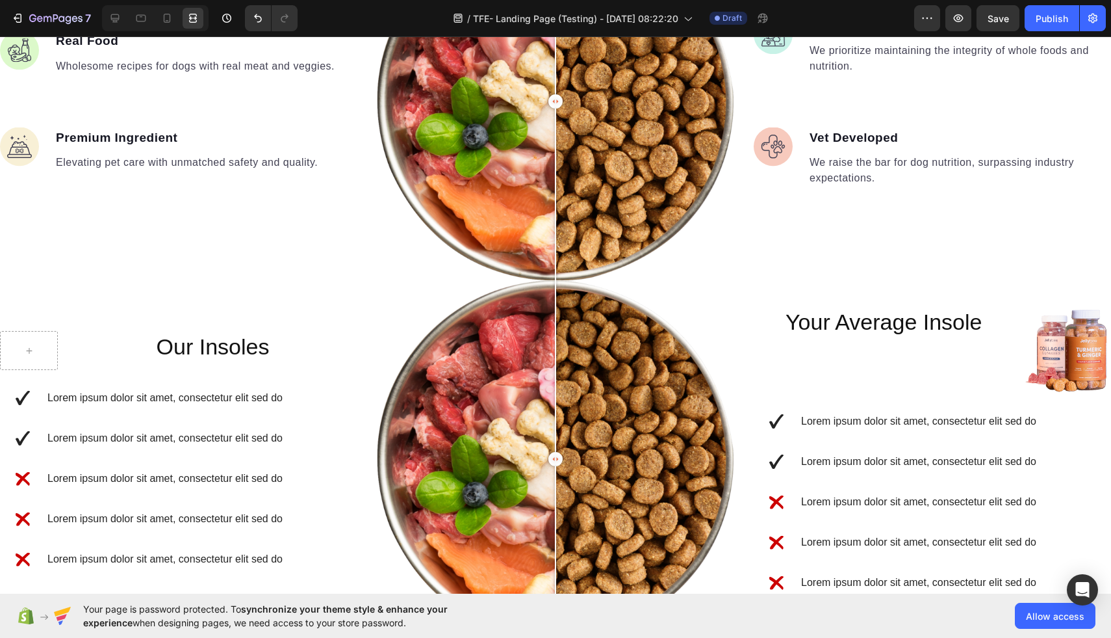
scroll to position [1408, 0]
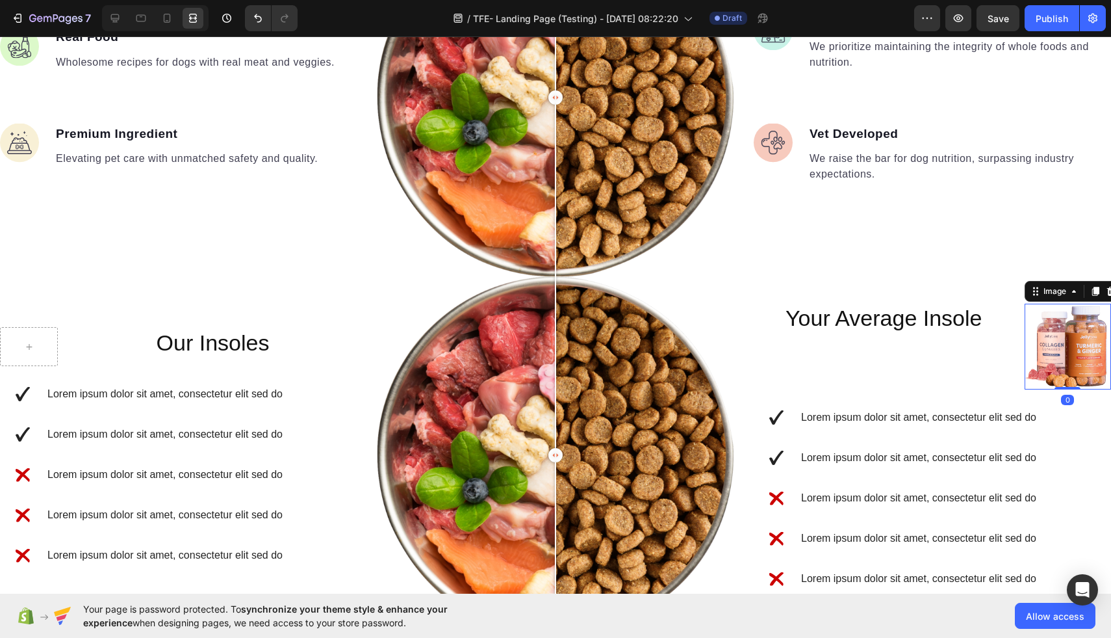
click at [1083, 359] on img at bounding box center [1068, 347] width 87 height 86
click at [1107, 292] on icon at bounding box center [1111, 291] width 10 height 10
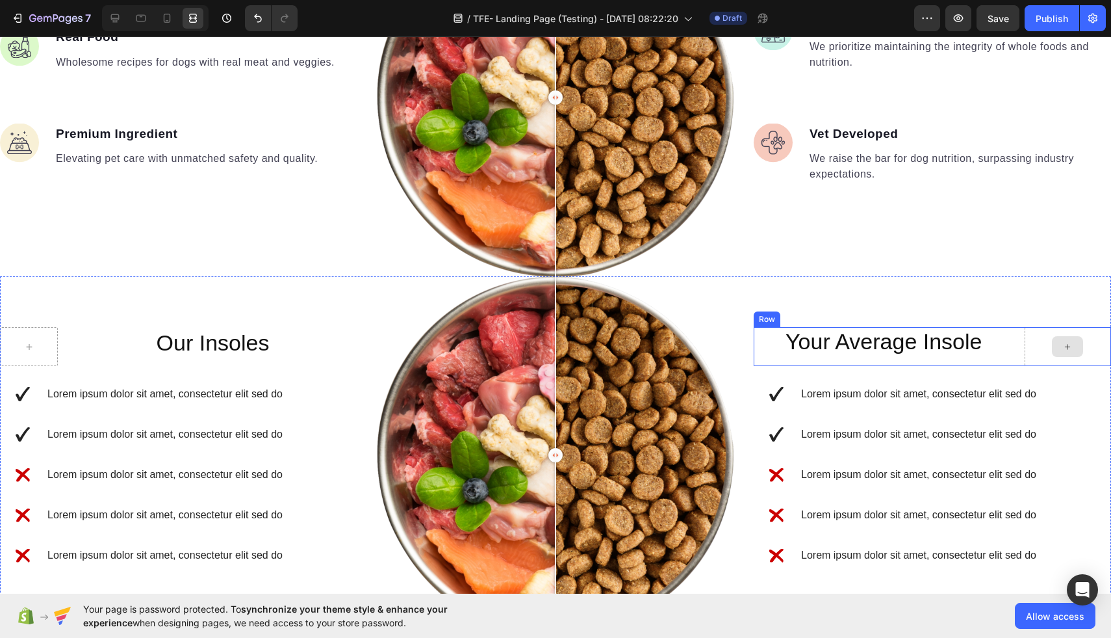
click at [1077, 346] on div at bounding box center [1067, 346] width 31 height 21
click at [114, 20] on icon at bounding box center [115, 18] width 8 height 8
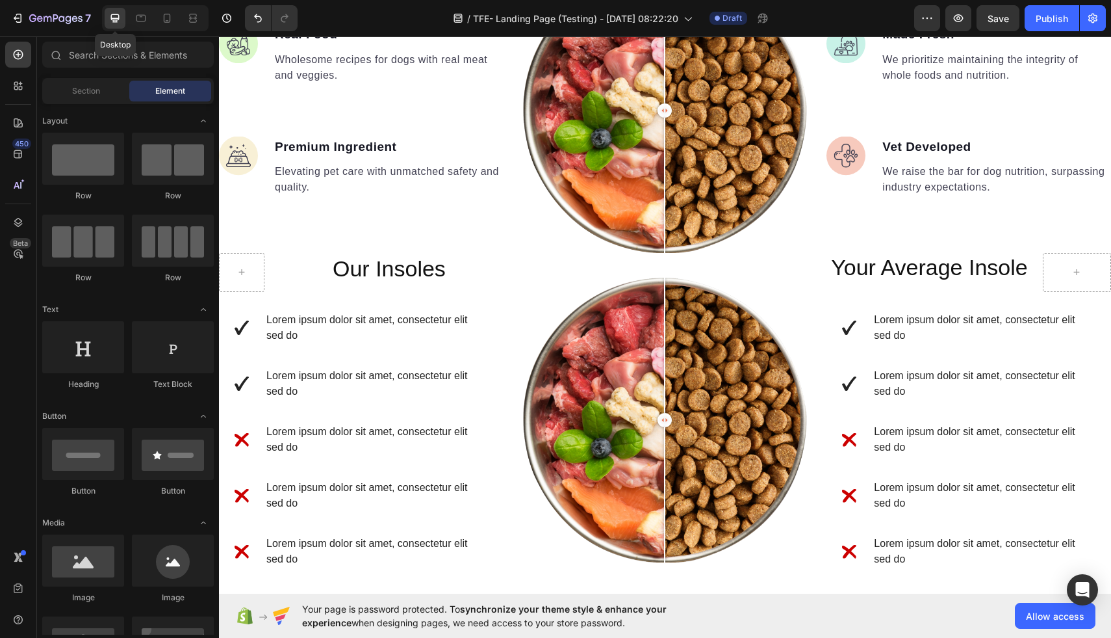
scroll to position [1356, 0]
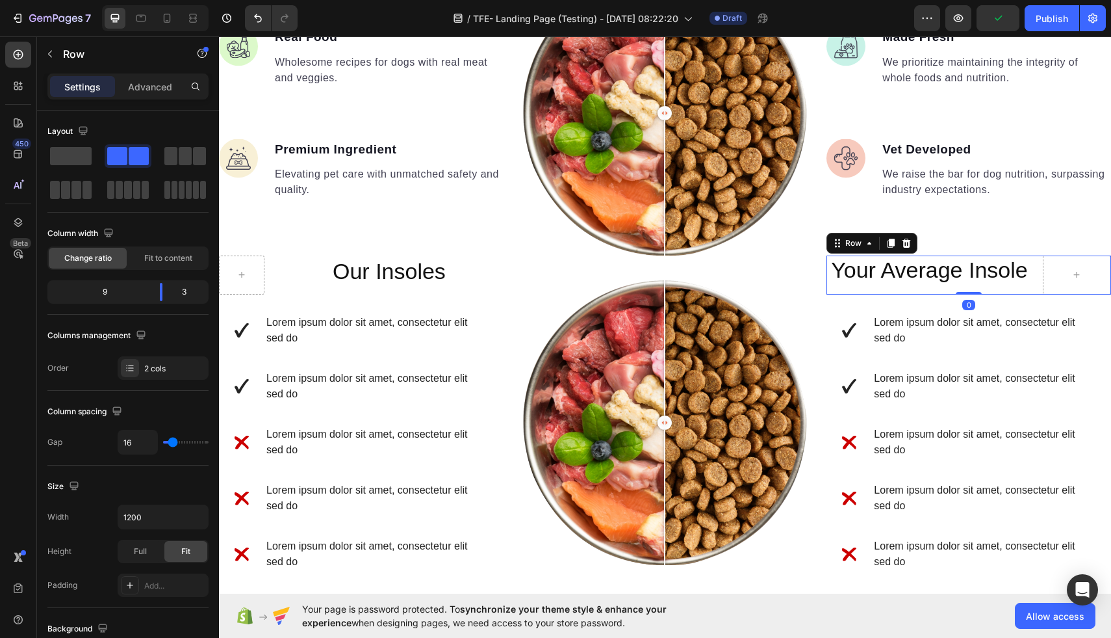
click at [1037, 266] on div "Your Average Insole Heading Row 0" at bounding box center [969, 274] width 285 height 39
click at [81, 153] on span at bounding box center [71, 156] width 42 height 18
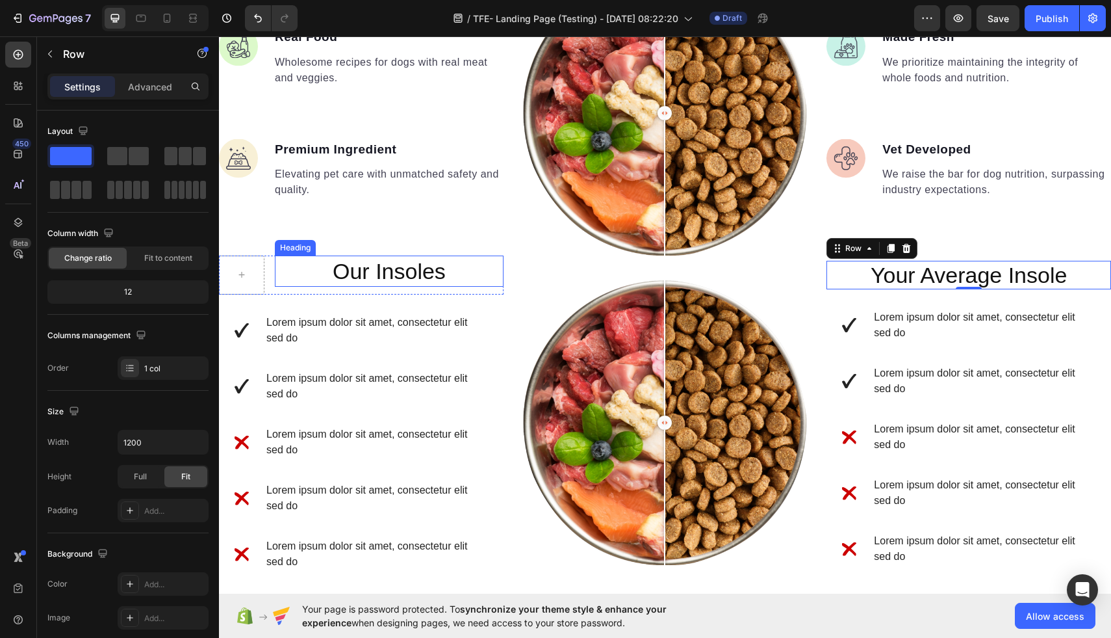
click at [380, 277] on h2 "Our Insoles" at bounding box center [389, 270] width 228 height 31
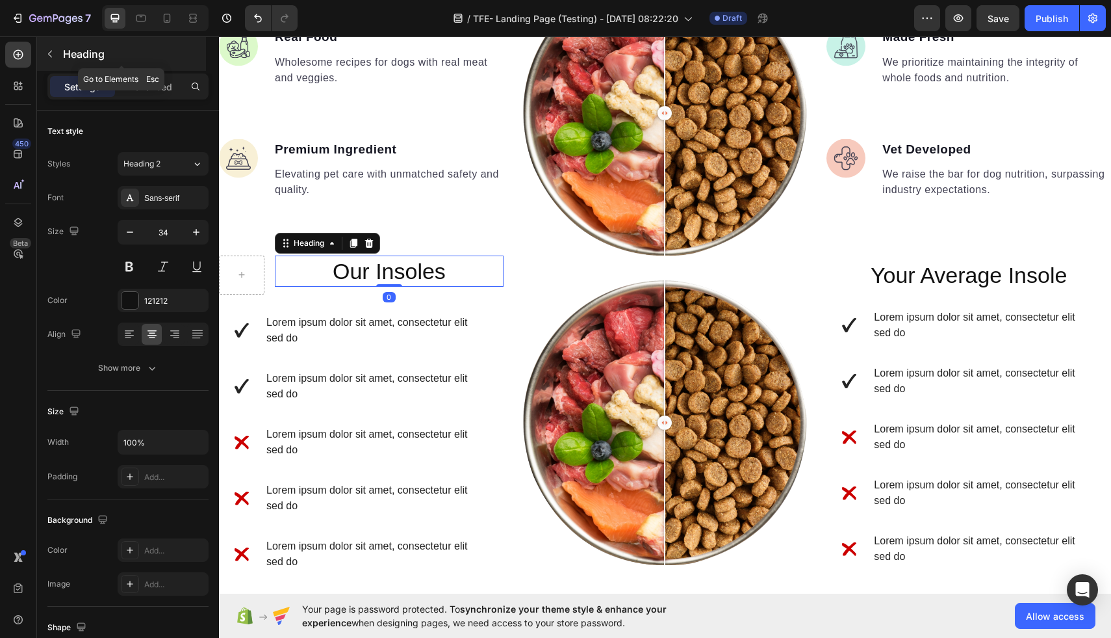
click at [45, 56] on icon "button" at bounding box center [50, 54] width 10 height 10
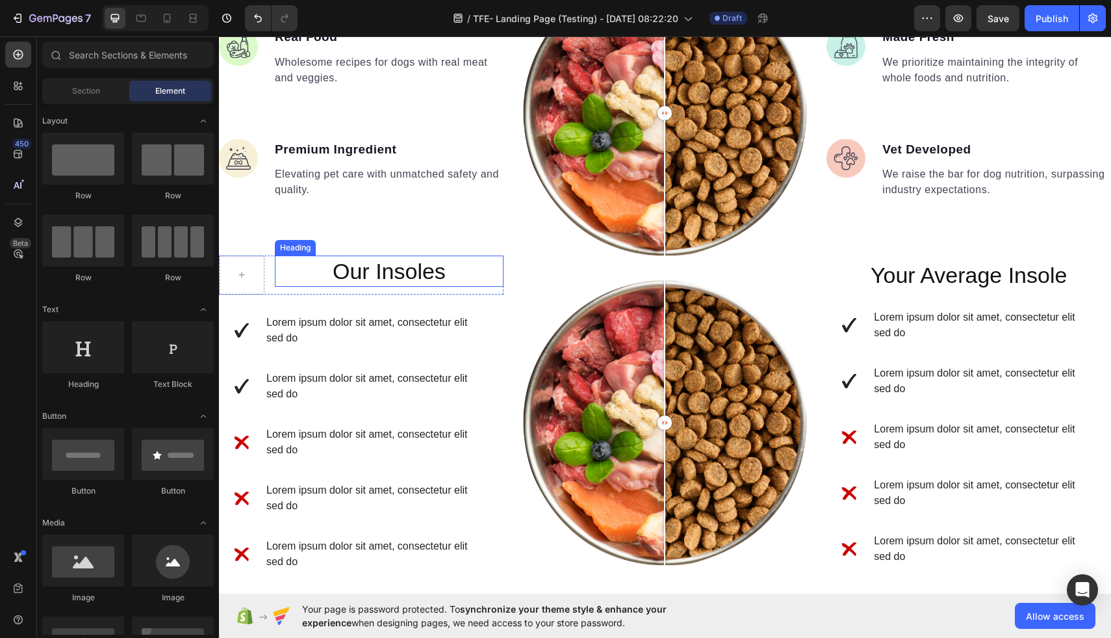
click at [420, 277] on h2 "Our Insoles" at bounding box center [389, 270] width 228 height 31
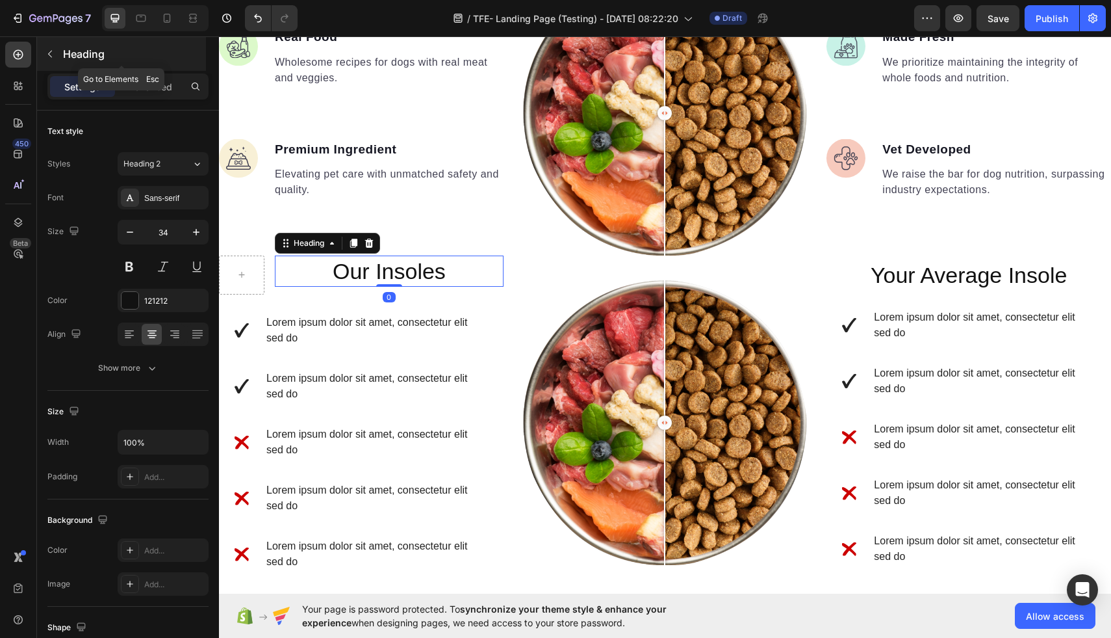
click at [52, 49] on icon "button" at bounding box center [50, 54] width 10 height 10
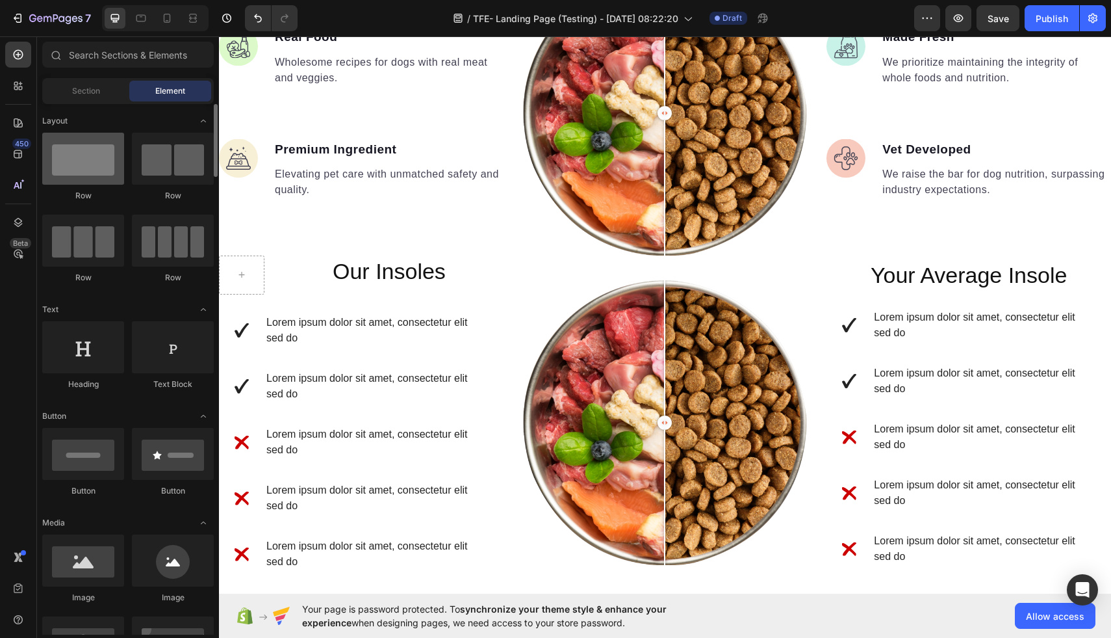
click at [101, 173] on div at bounding box center [83, 159] width 82 height 52
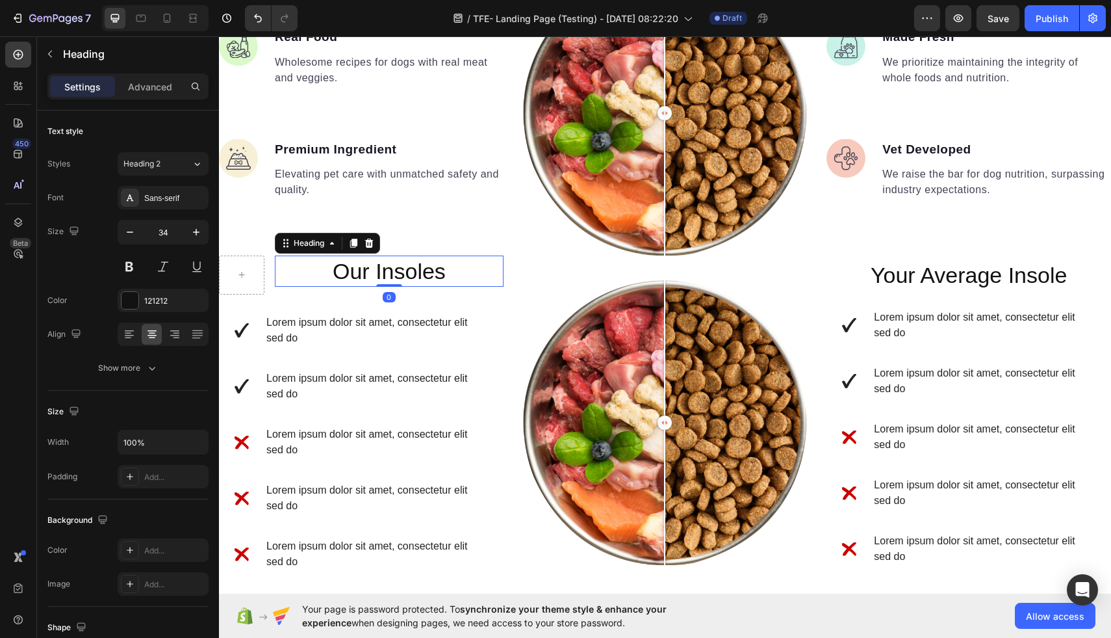
click at [304, 274] on h2 "Our Insoles" at bounding box center [389, 270] width 228 height 31
click at [49, 53] on icon "button" at bounding box center [50, 54] width 4 height 7
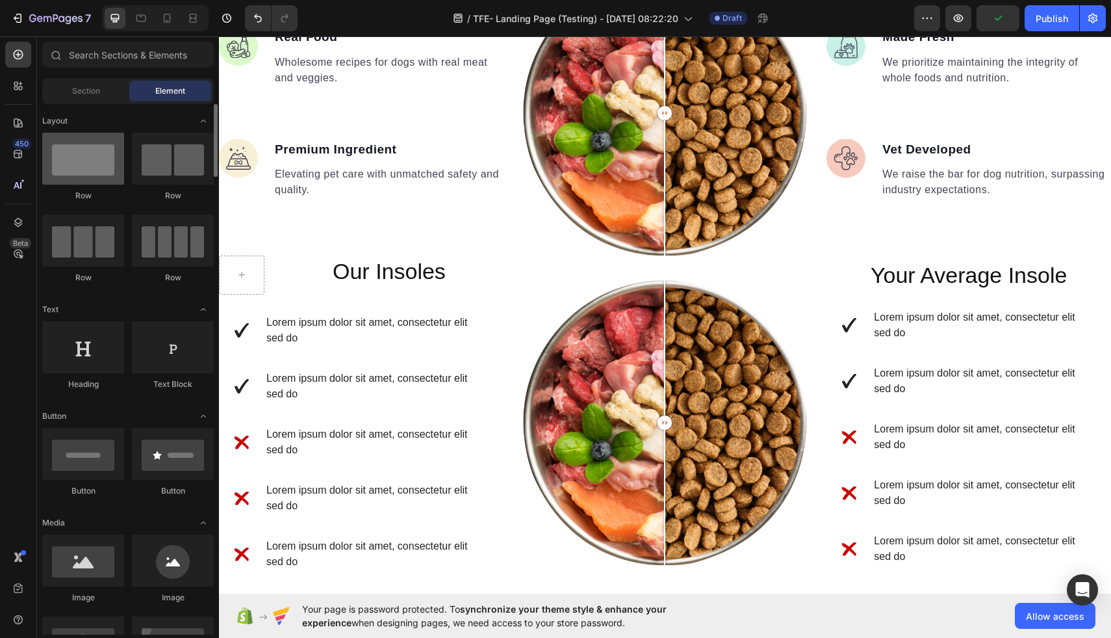
click at [87, 168] on div at bounding box center [83, 159] width 82 height 52
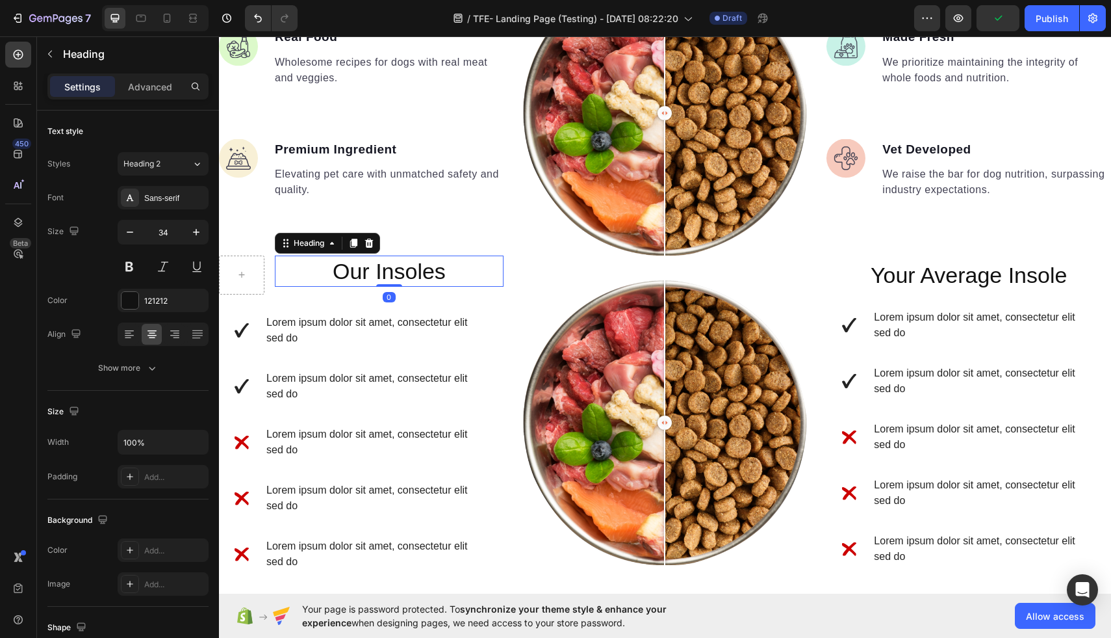
click at [278, 279] on h2 "Our Insoles" at bounding box center [389, 270] width 228 height 31
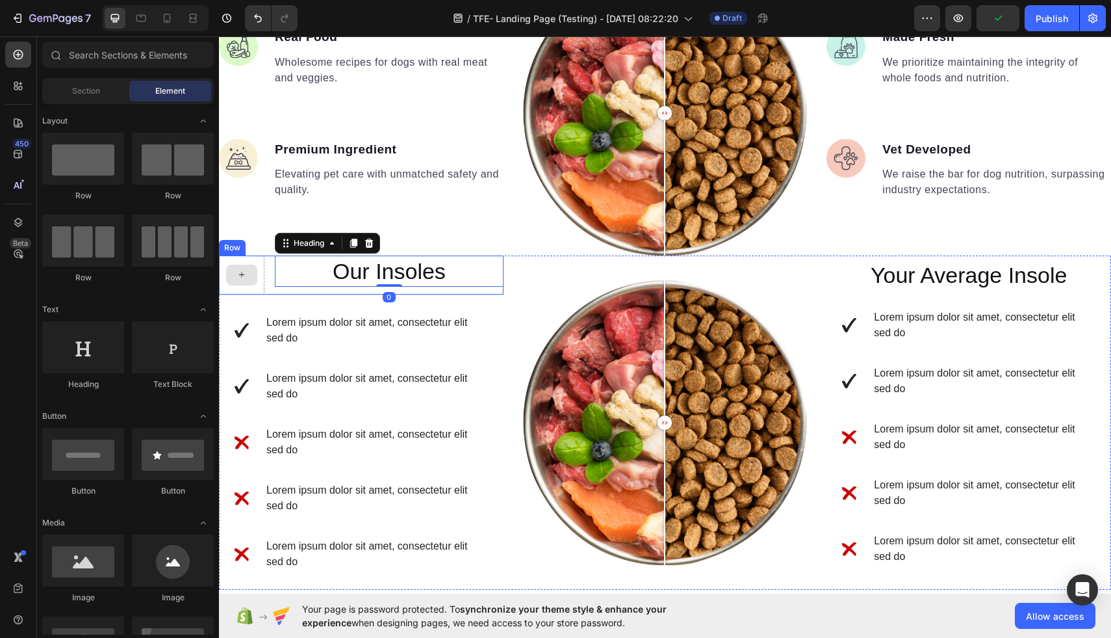
click at [250, 279] on div at bounding box center [241, 275] width 31 height 21
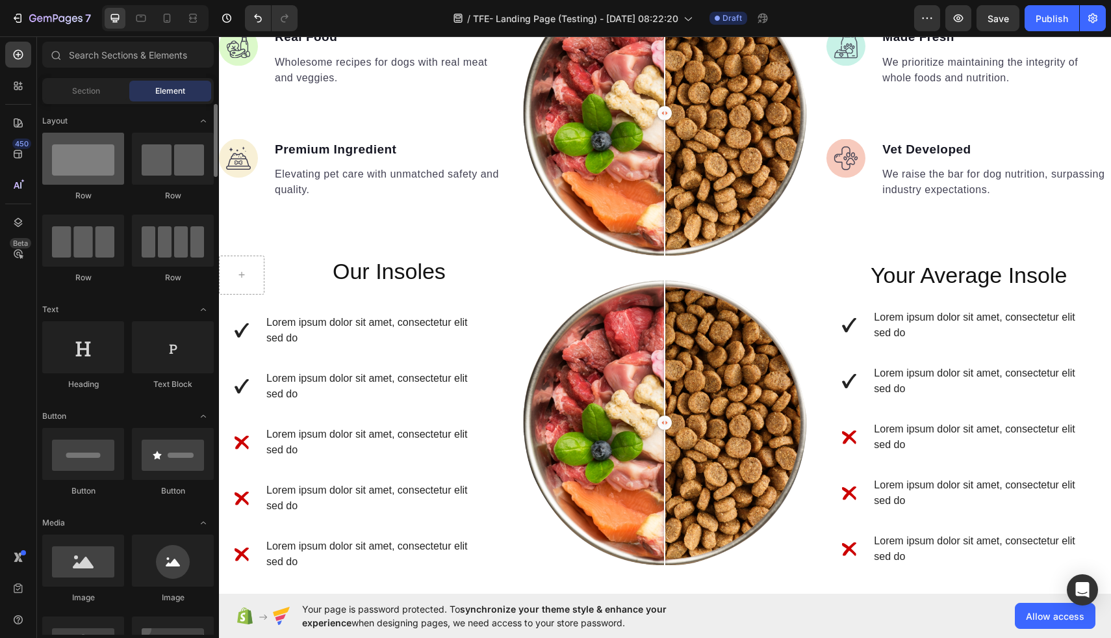
click at [91, 164] on div at bounding box center [83, 159] width 82 height 52
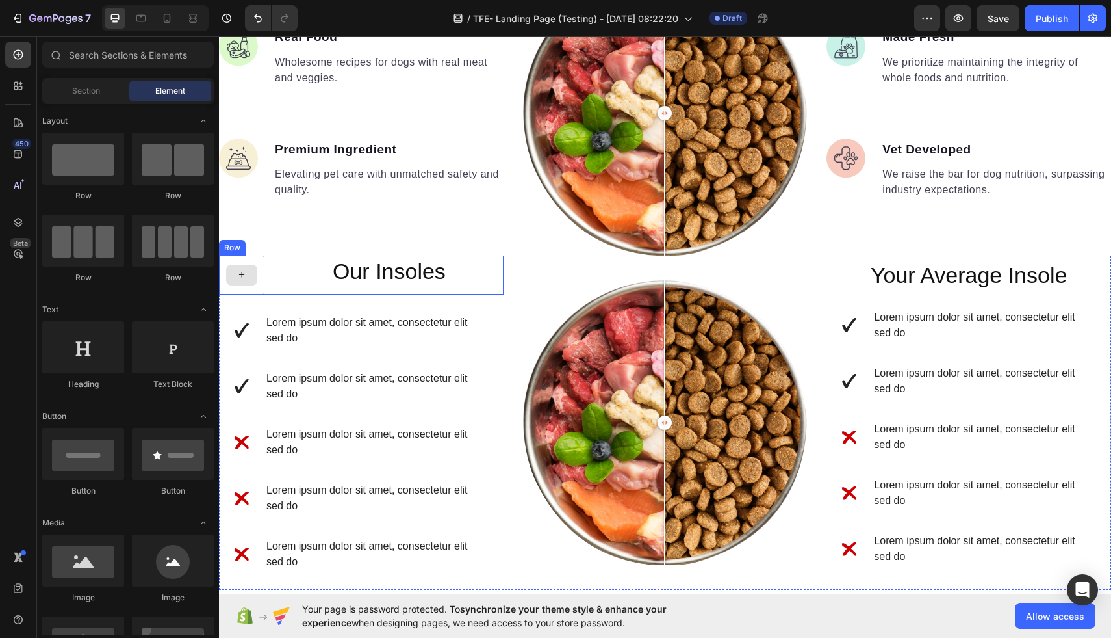
click at [248, 276] on div at bounding box center [241, 275] width 31 height 21
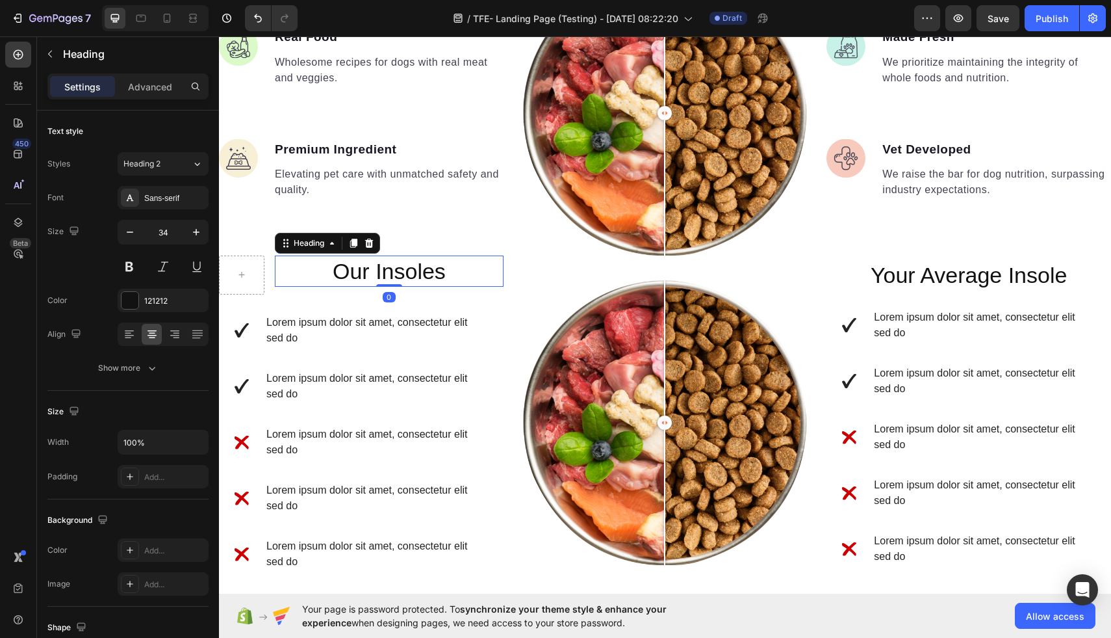
click at [309, 275] on h2 "Our Insoles" at bounding box center [389, 270] width 228 height 31
click at [252, 290] on div at bounding box center [241, 274] width 45 height 39
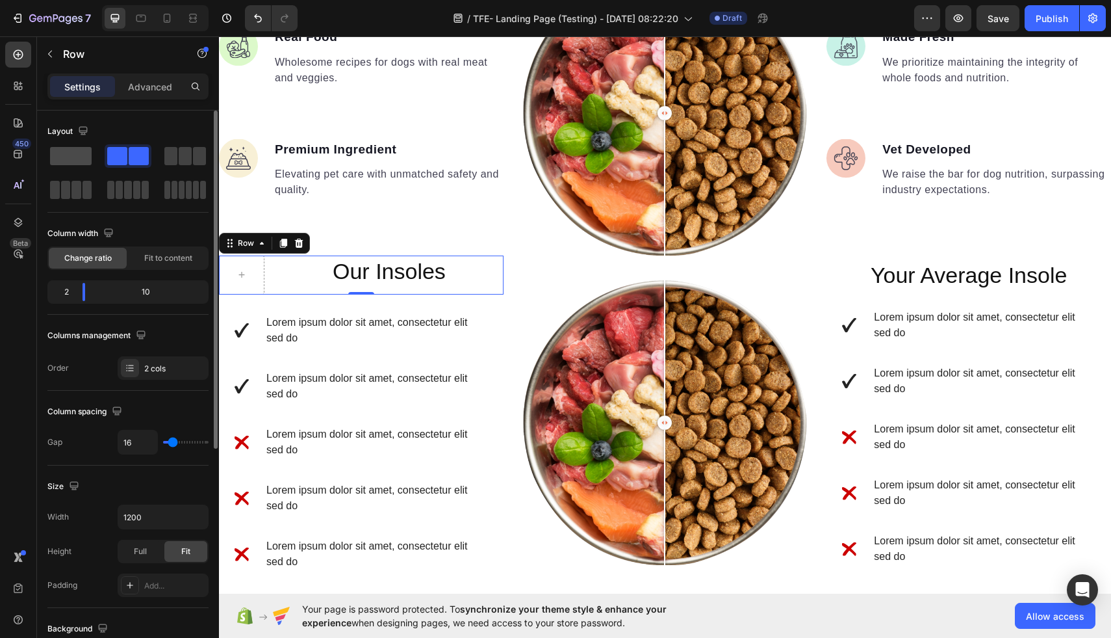
click at [57, 162] on span at bounding box center [71, 156] width 42 height 18
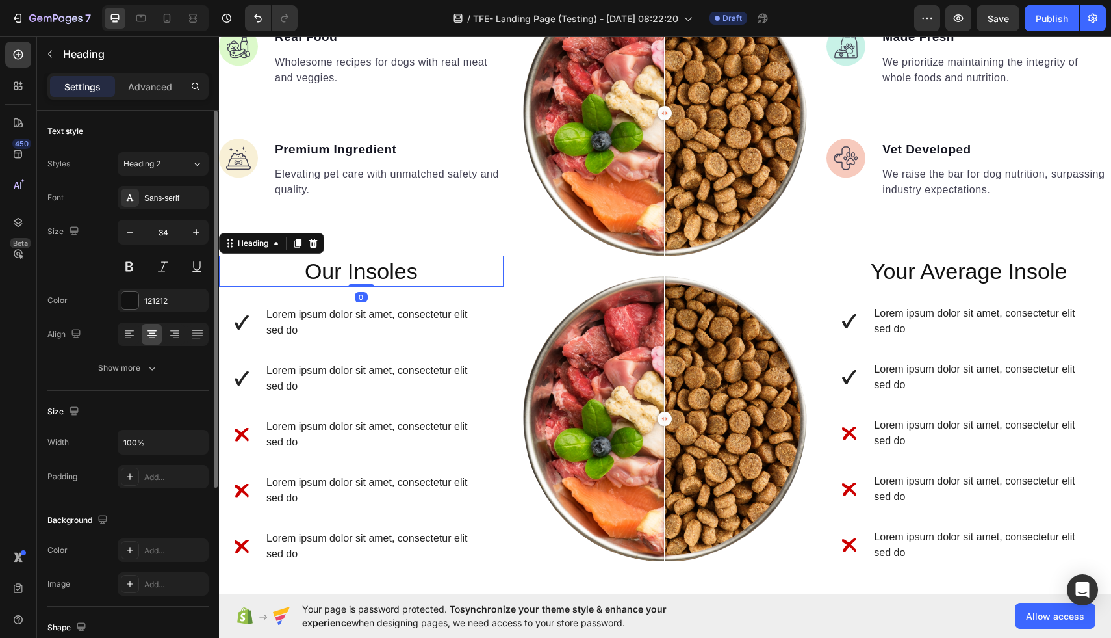
click at [431, 274] on h2 "Our Insoles" at bounding box center [361, 270] width 285 height 31
click at [431, 274] on p "Our Insoles" at bounding box center [361, 271] width 282 height 29
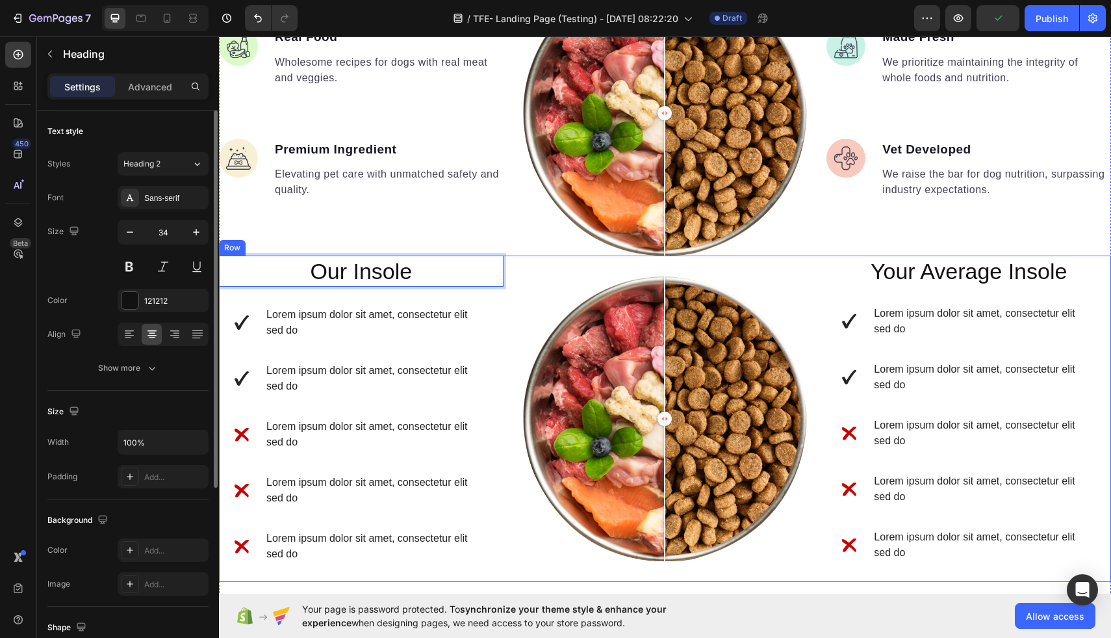
click at [571, 256] on div "Image Comparison" at bounding box center [665, 418] width 285 height 326
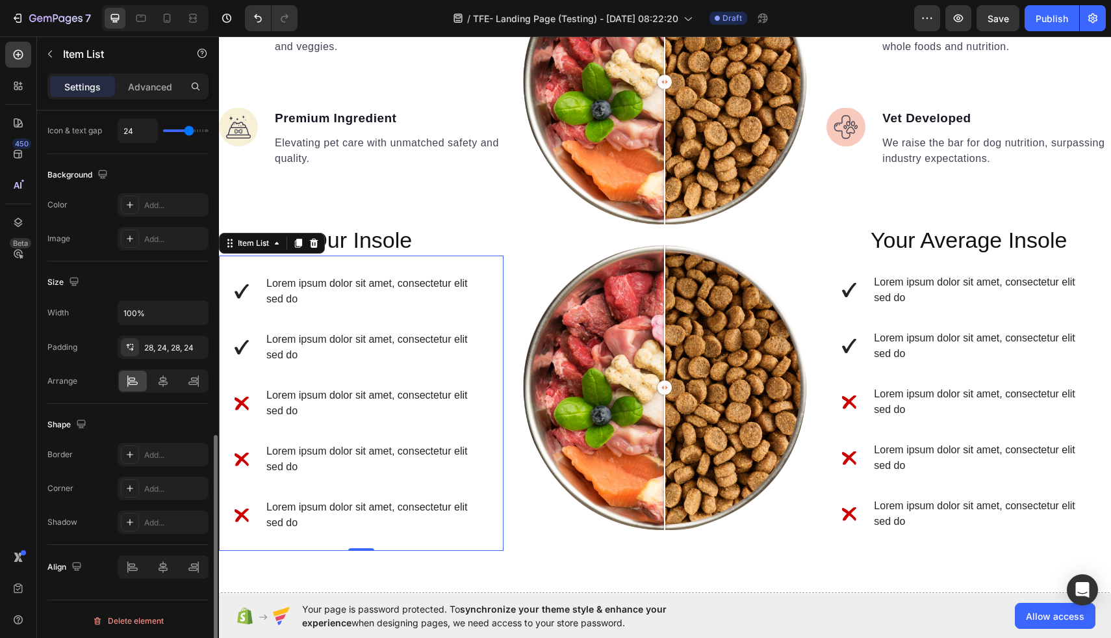
scroll to position [771, 0]
click at [155, 346] on div "28, 24, 28, 24" at bounding box center [163, 345] width 38 height 12
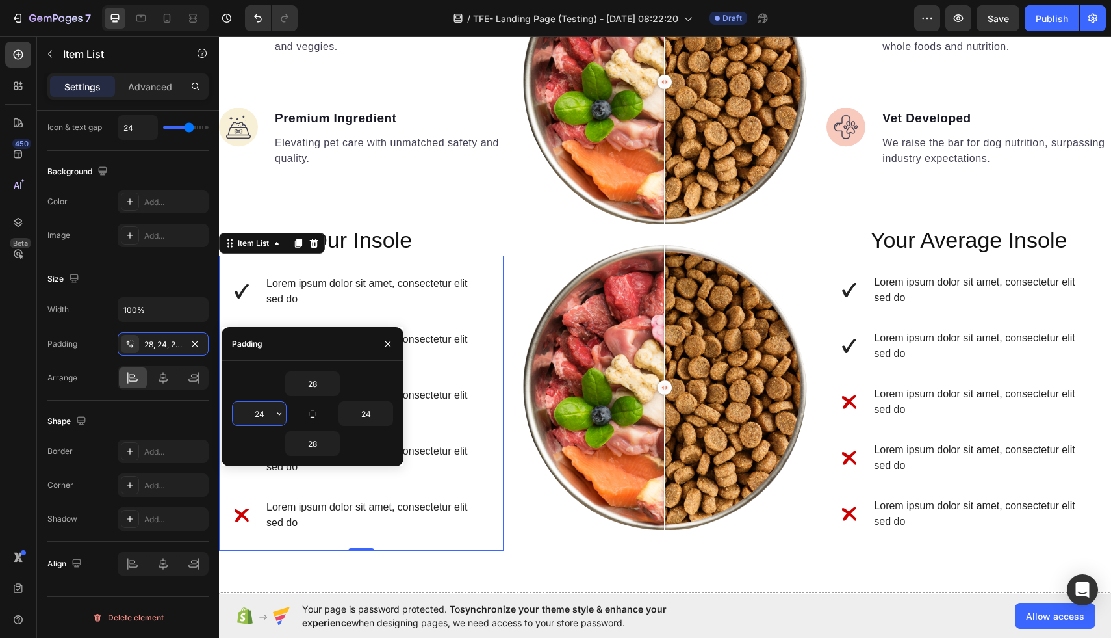
click at [270, 413] on input "24" at bounding box center [259, 413] width 53 height 23
type input "2"
type input "32"
click at [551, 207] on div at bounding box center [665, 82] width 285 height 285
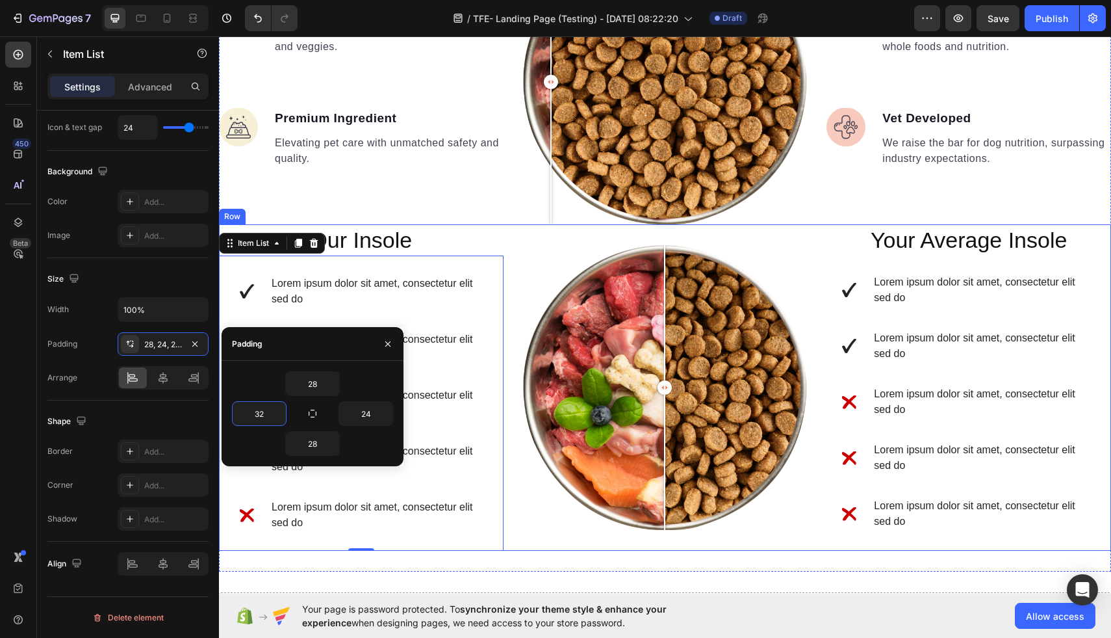
click at [511, 243] on div "Our Insole Heading Row Lorem ipsum dolor sit amet, consectetur elit sed do Lore…" at bounding box center [665, 387] width 892 height 326
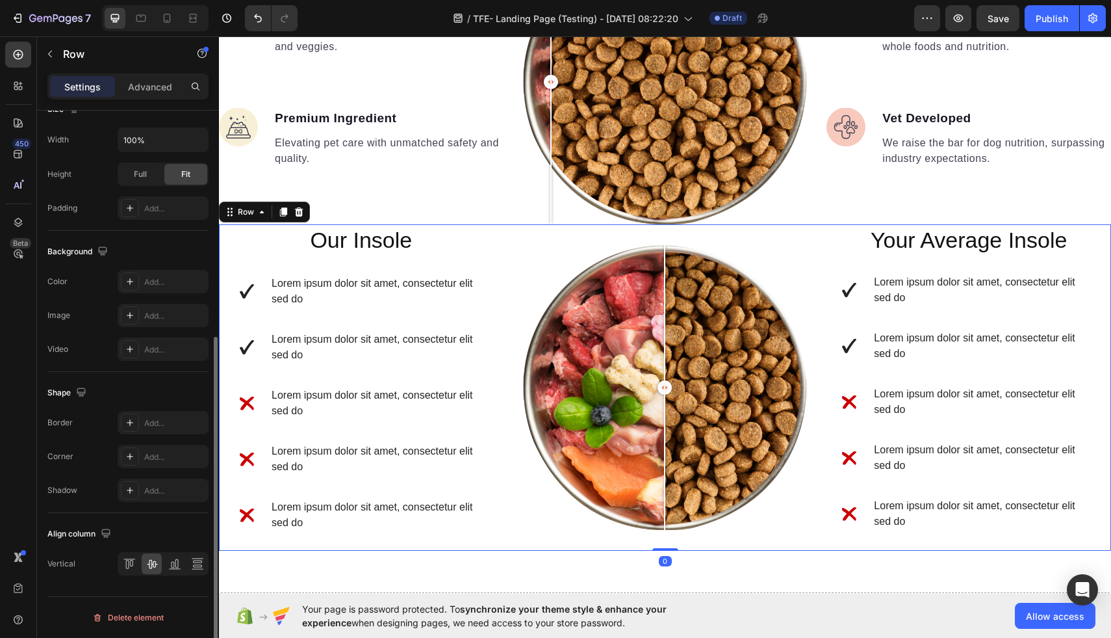
scroll to position [0, 0]
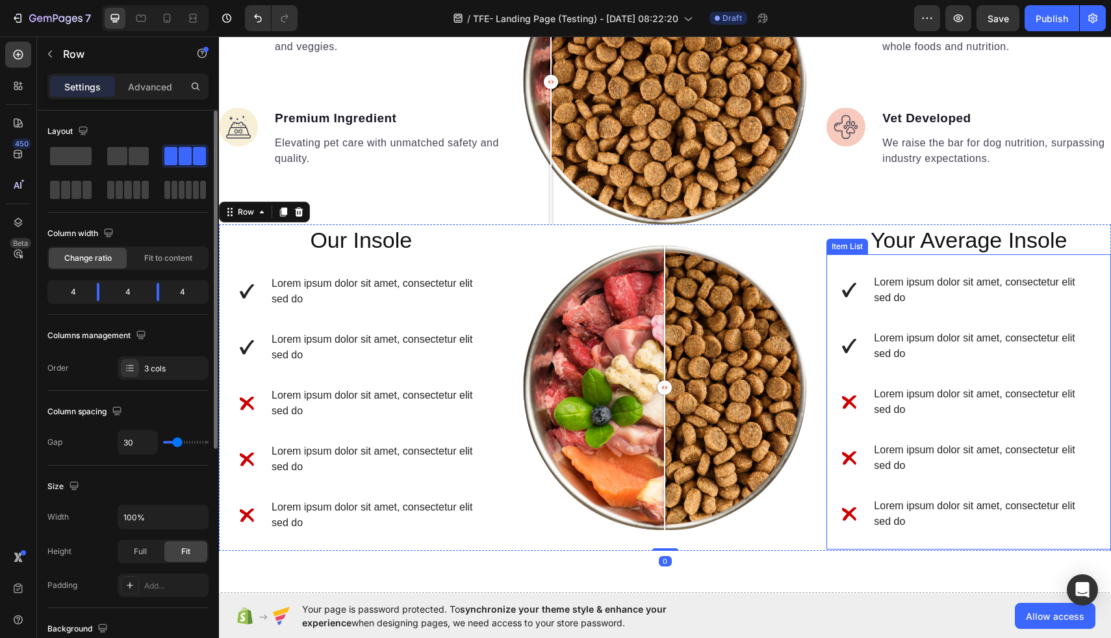
click at [1037, 362] on div "Lorem ipsum dolor sit amet, consectetur elit sed do" at bounding box center [984, 345] width 224 height 35
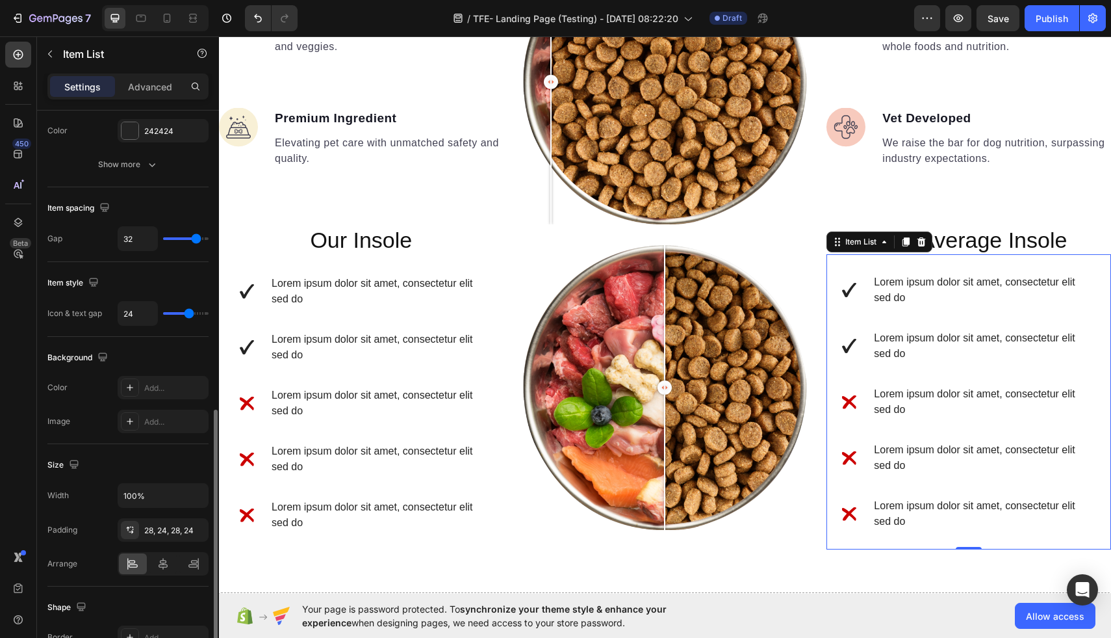
scroll to position [629, 0]
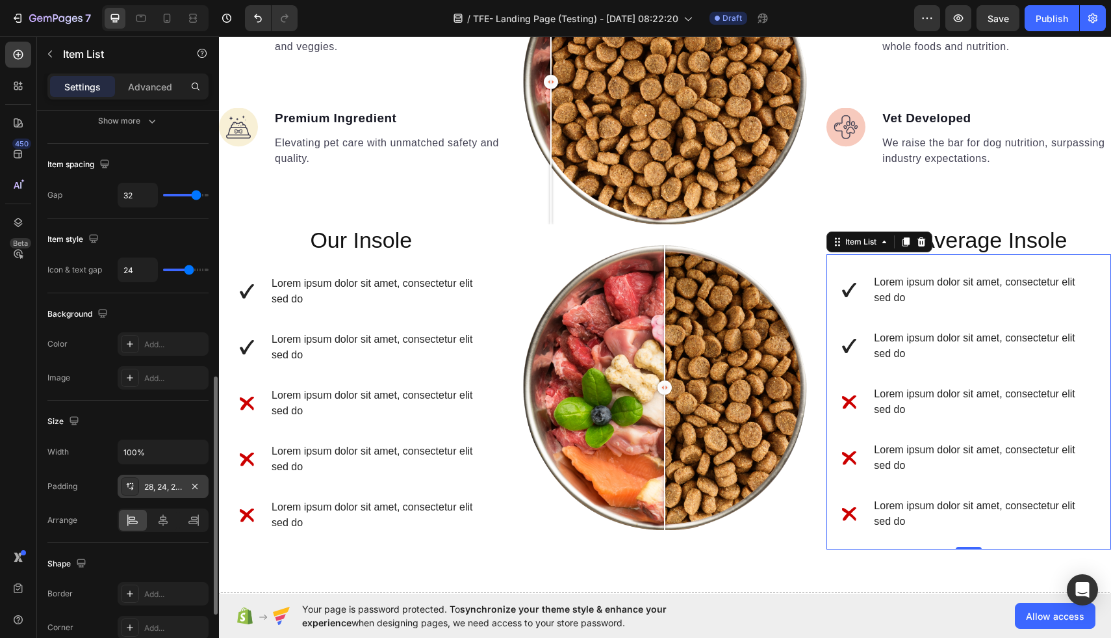
click at [167, 487] on div "28, 24, 28, 24" at bounding box center [163, 487] width 38 height 12
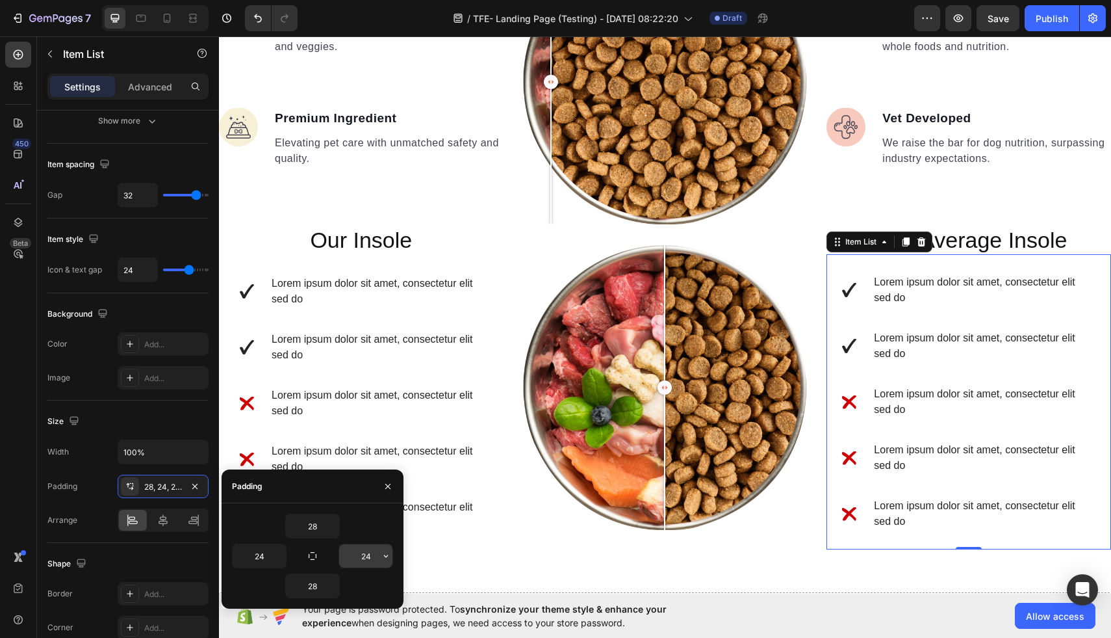
click at [376, 558] on input "24" at bounding box center [365, 555] width 53 height 23
type input "32"
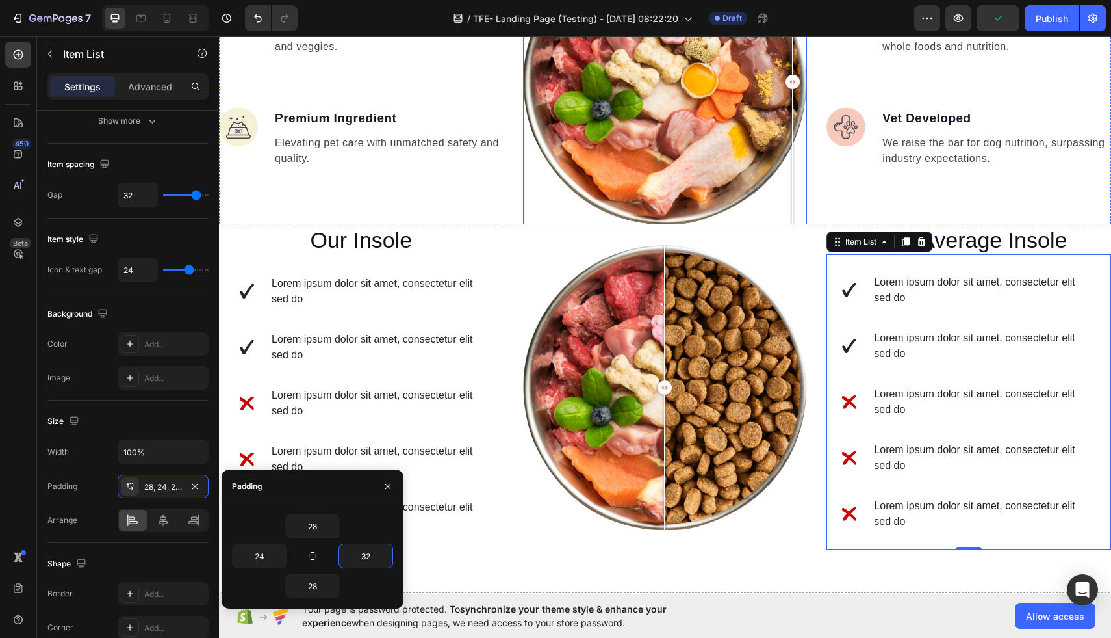
click at [804, 211] on div at bounding box center [665, 82] width 285 height 285
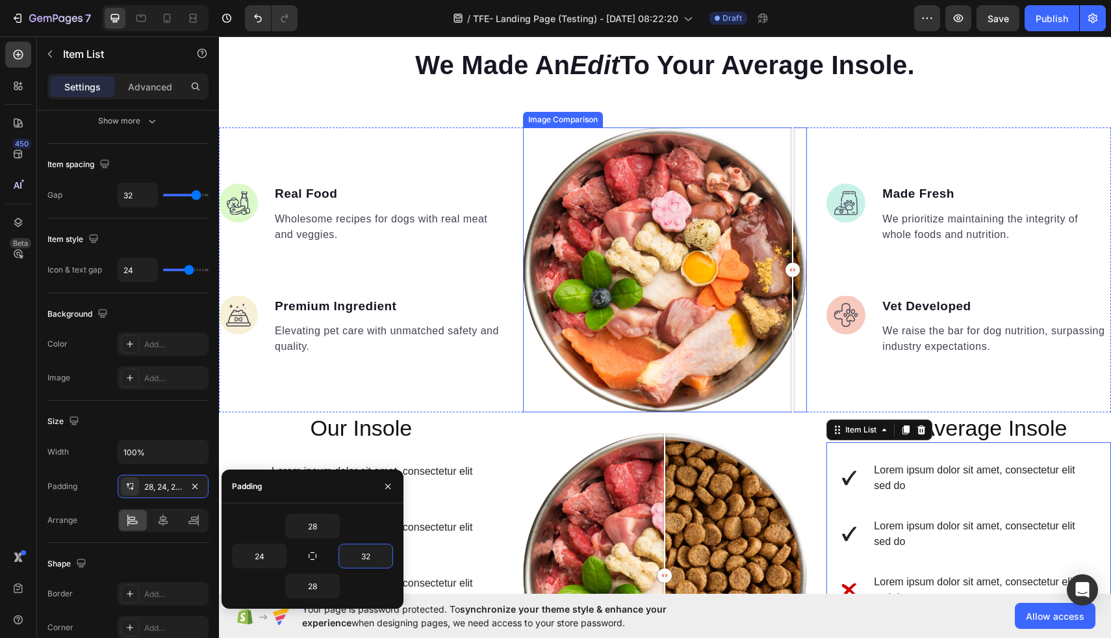
scroll to position [1211, 0]
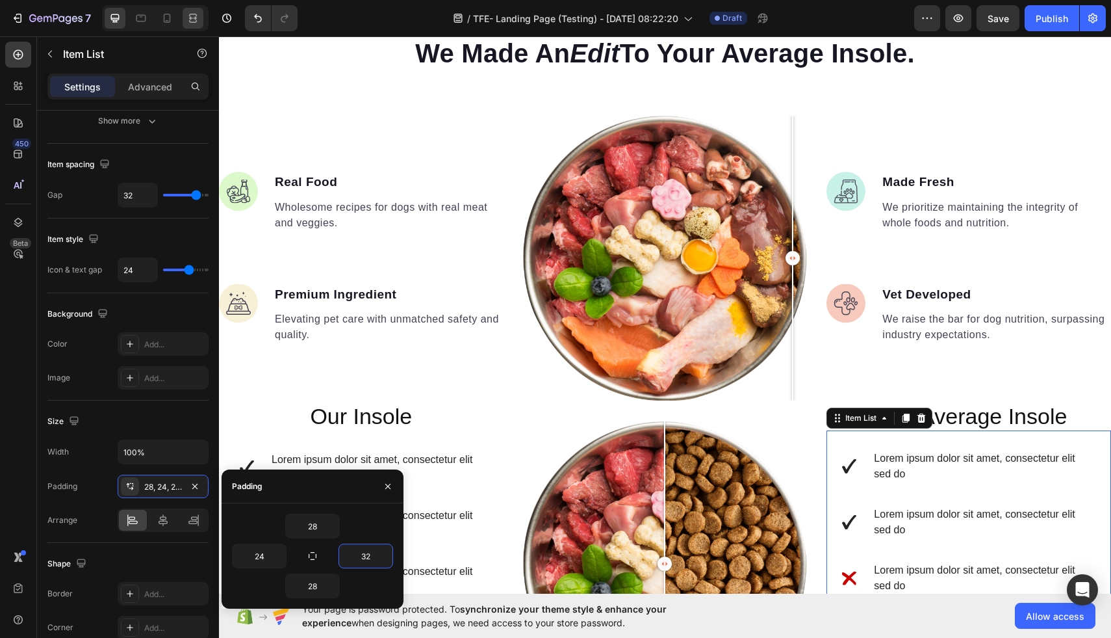
click at [187, 20] on icon at bounding box center [193, 18] width 13 height 13
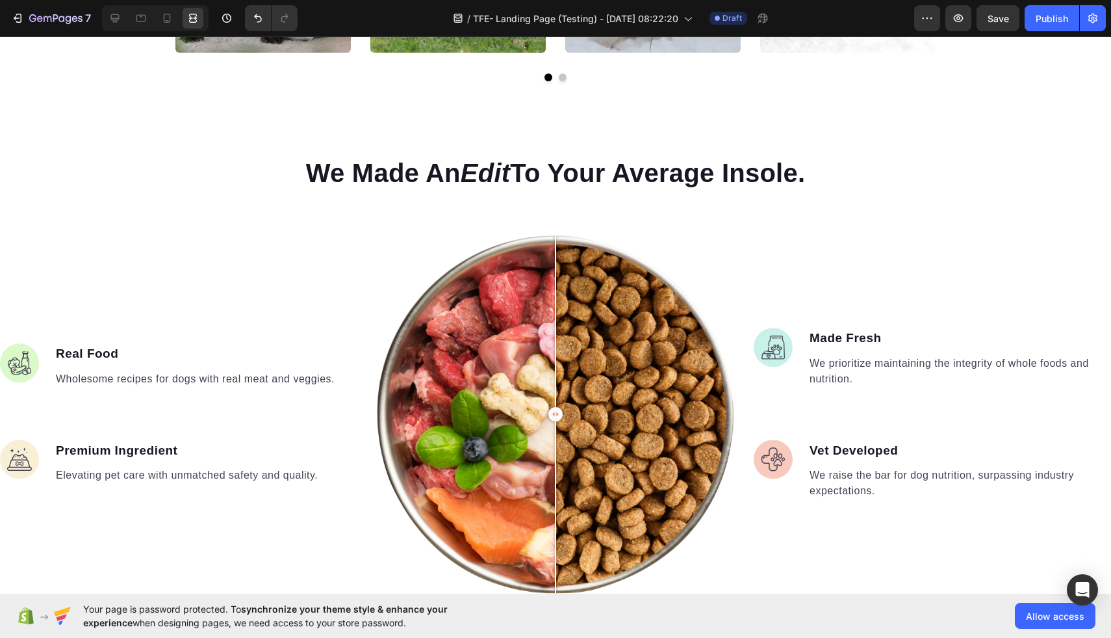
scroll to position [1070, 0]
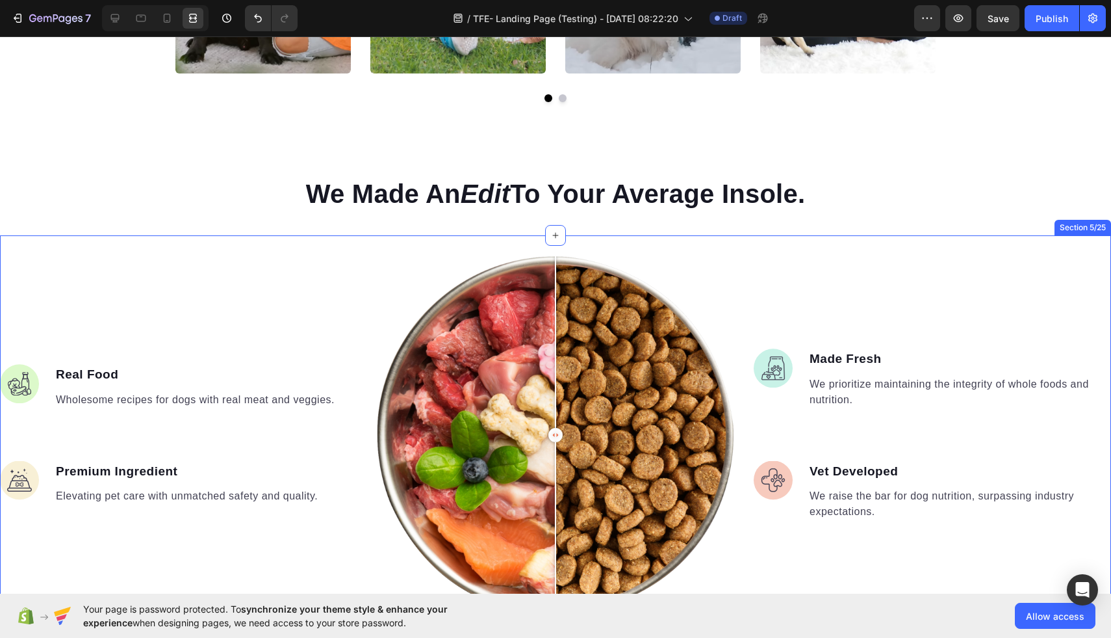
click at [376, 255] on div "Image Real Food Text block Wholesome recipes for dogs with real meat and veggie…" at bounding box center [555, 613] width 1111 height 757
click at [1100, 222] on icon at bounding box center [1100, 222] width 8 height 9
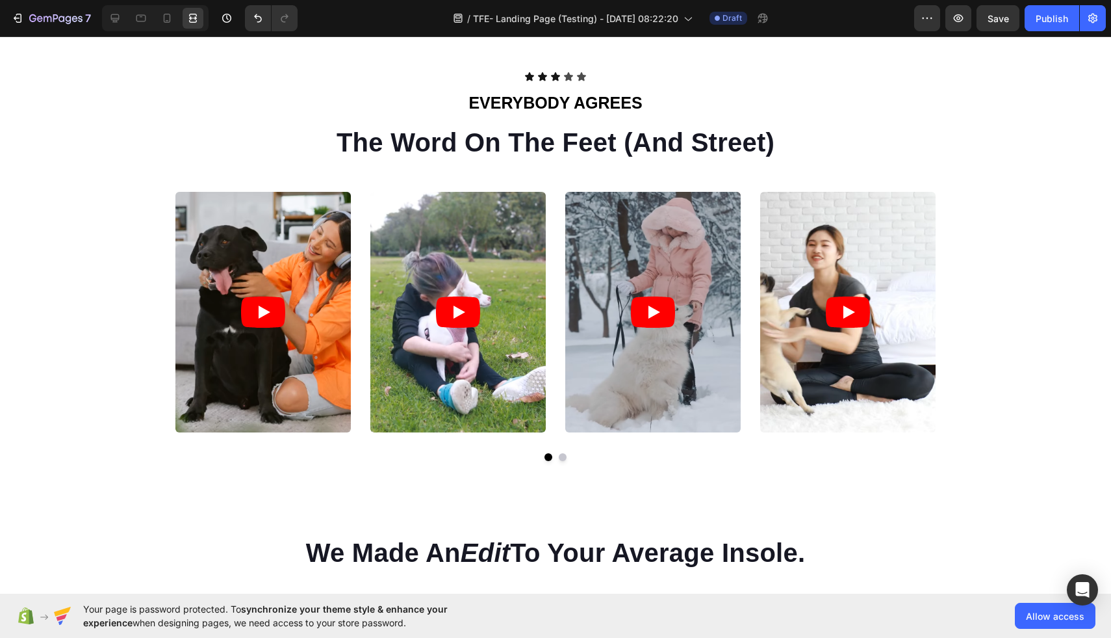
scroll to position [678, 0]
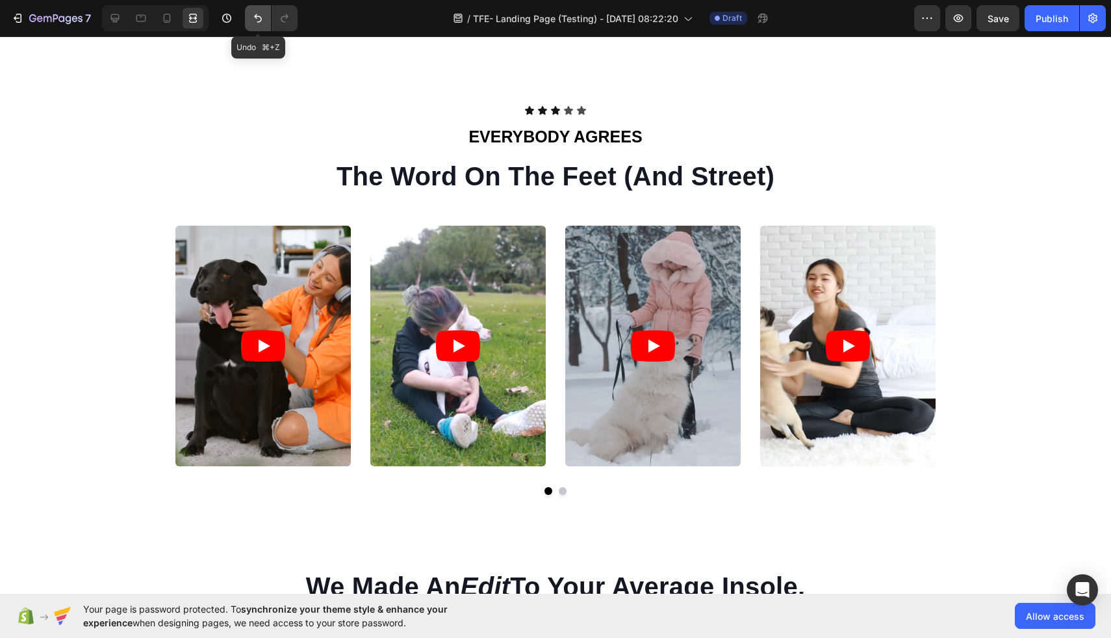
click at [253, 21] on icon "Undo/Redo" at bounding box center [258, 18] width 13 height 13
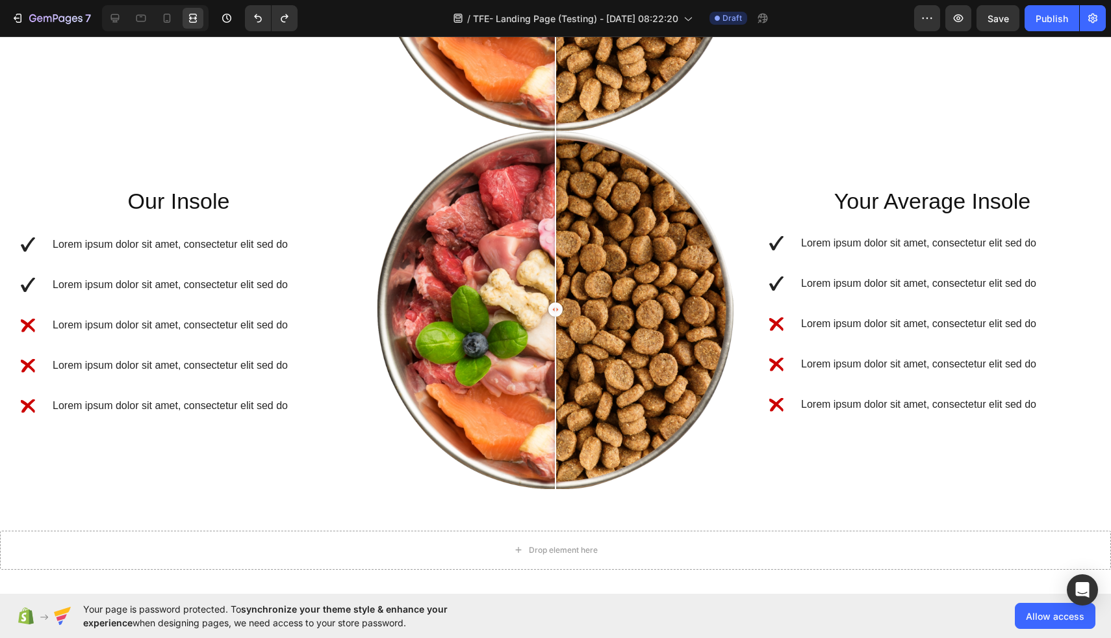
scroll to position [1482, 0]
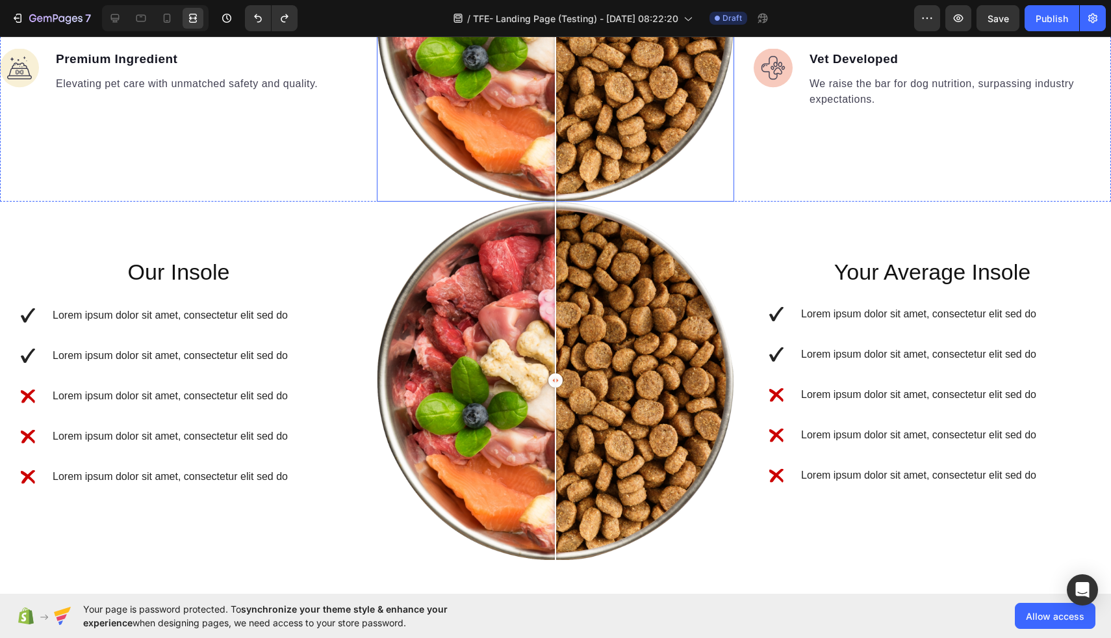
click at [430, 129] on div at bounding box center [555, 22] width 357 height 357
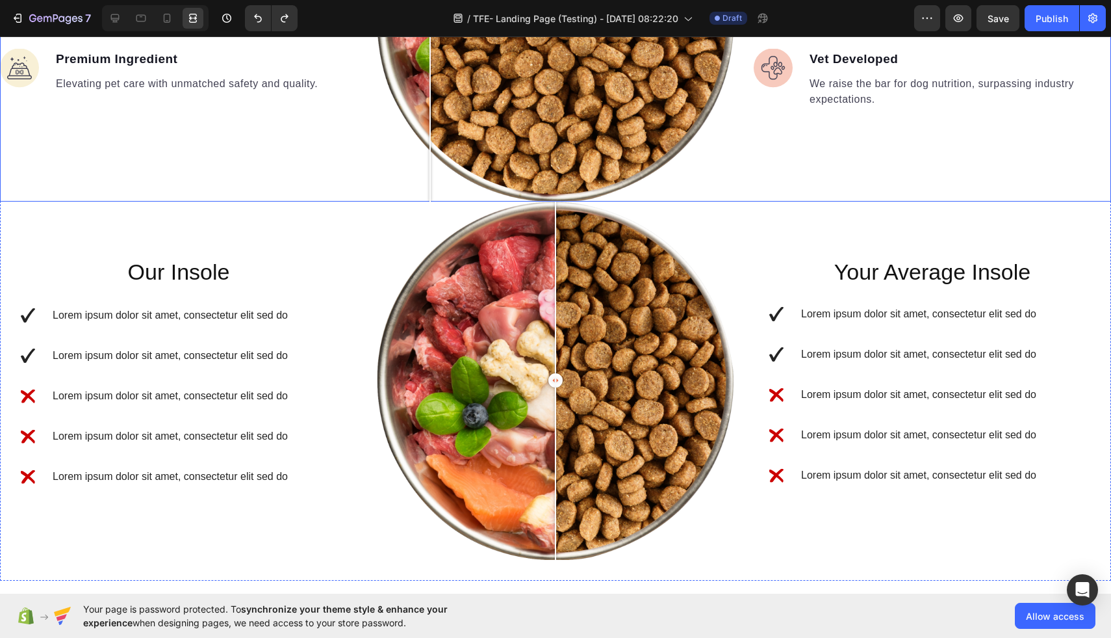
click at [338, 157] on div "Image Real Food Text block Wholesome recipes for dogs with real meat and veggie…" at bounding box center [178, 22] width 357 height 357
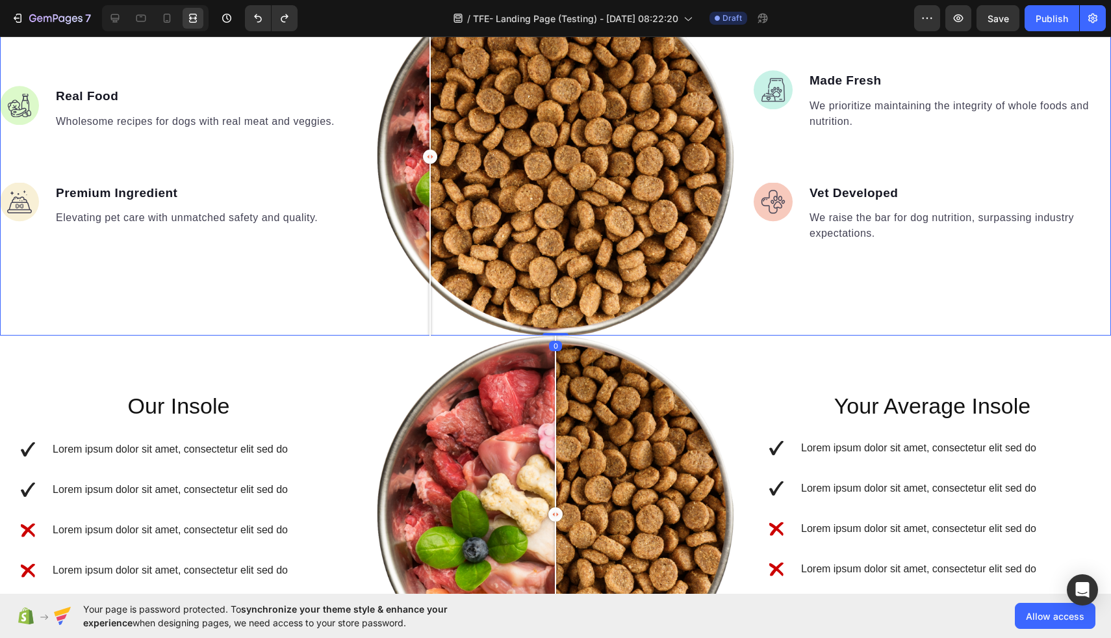
scroll to position [1188, 0]
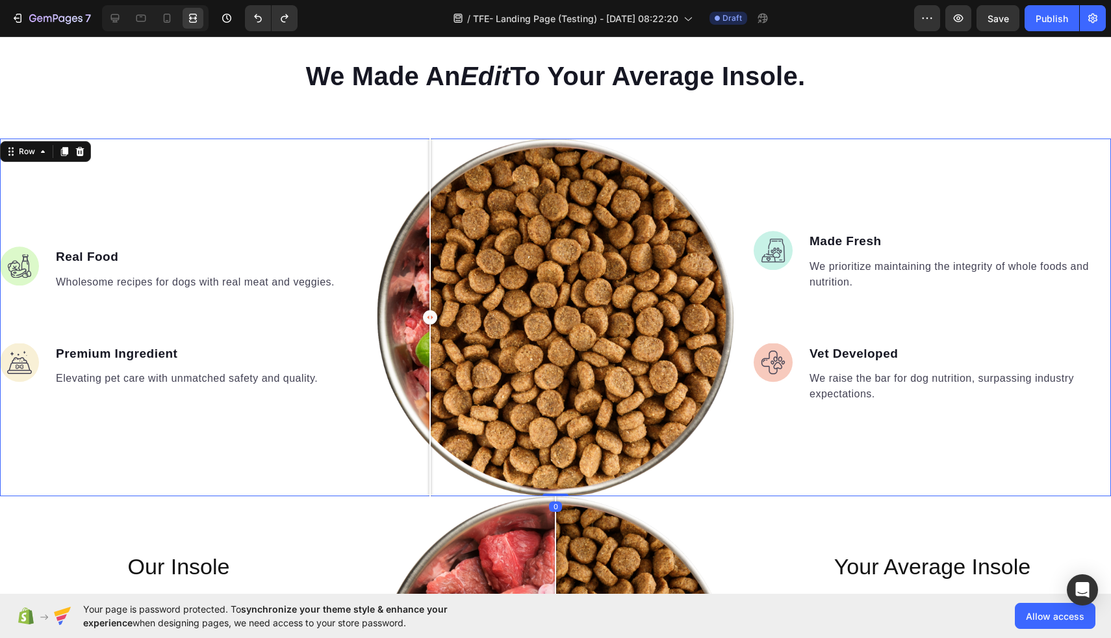
click at [958, 170] on div "Image Made Fresh Text block We prioritize maintaining the integrity of whole fo…" at bounding box center [932, 316] width 357 height 357
click at [1015, 166] on div "Image Made Fresh Text block We prioritize maintaining the integrity of whole fo…" at bounding box center [932, 316] width 357 height 357
click at [77, 149] on icon at bounding box center [80, 151] width 8 height 9
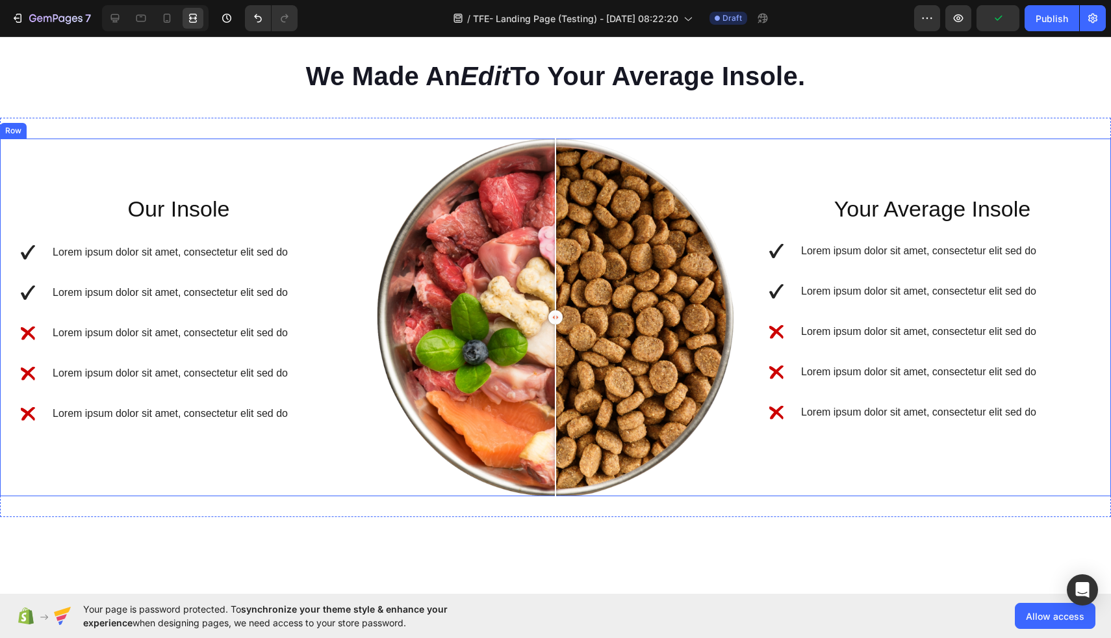
click at [366, 474] on div "Our Insole Heading Row Lorem ipsum dolor sit amet, consectetur elit sed do Lore…" at bounding box center [555, 316] width 1111 height 357
click at [116, 14] on icon at bounding box center [115, 18] width 8 height 8
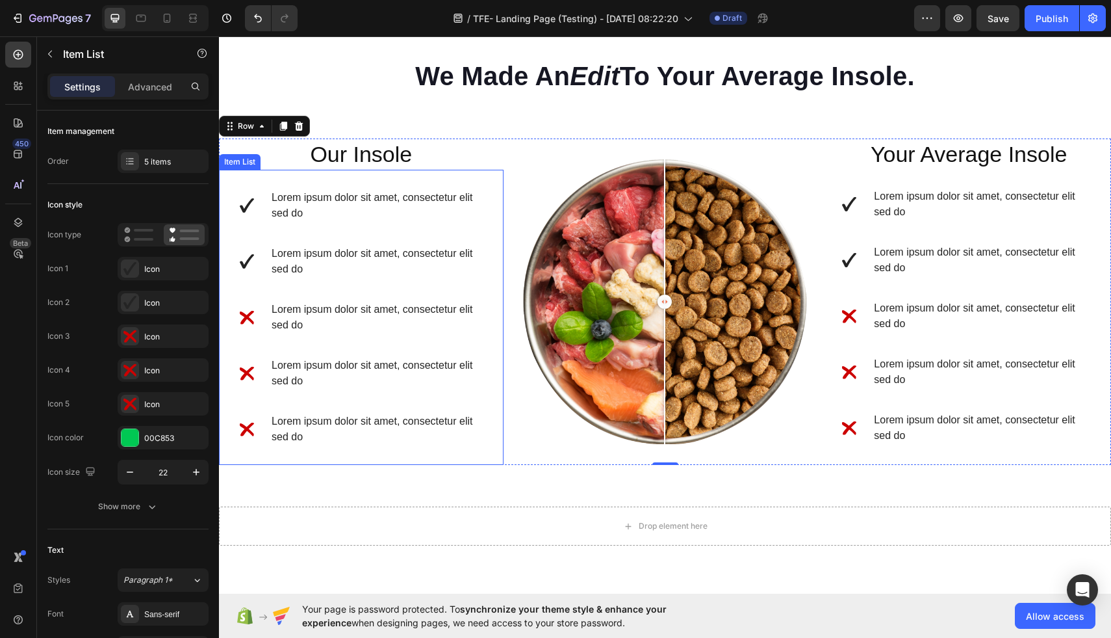
click at [260, 181] on div "Lorem ipsum dolor sit amet, consectetur elit sed do Lorem ipsum dolor sit amet,…" at bounding box center [361, 317] width 285 height 295
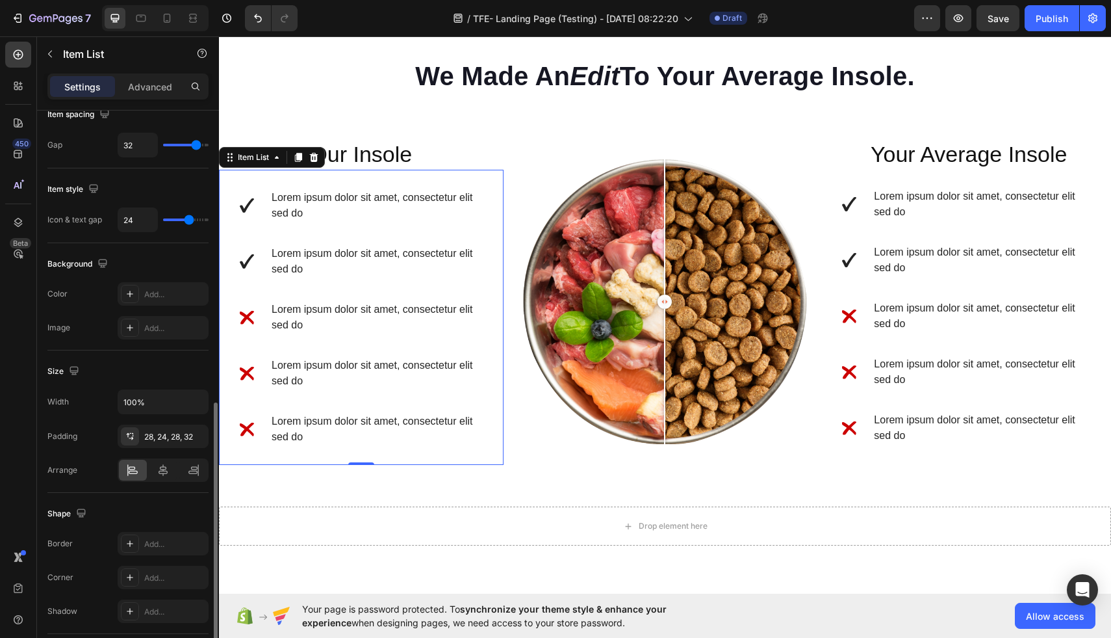
scroll to position [684, 0]
click at [149, 434] on div "28, 24, 28, 32" at bounding box center [163, 432] width 38 height 12
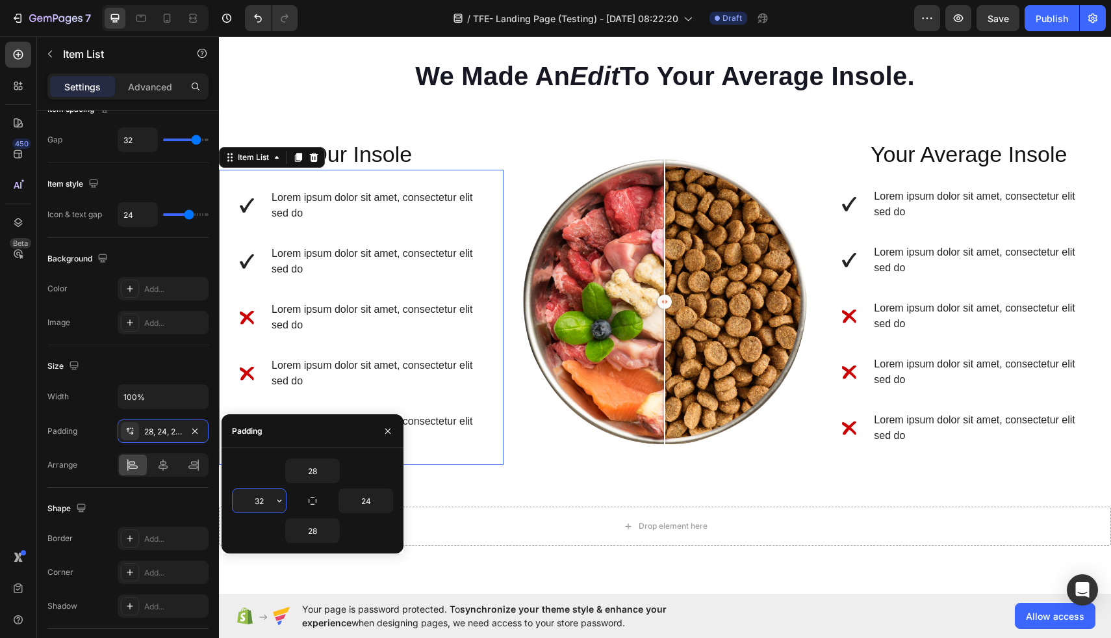
click at [268, 507] on input "32" at bounding box center [259, 500] width 53 height 23
type input "42"
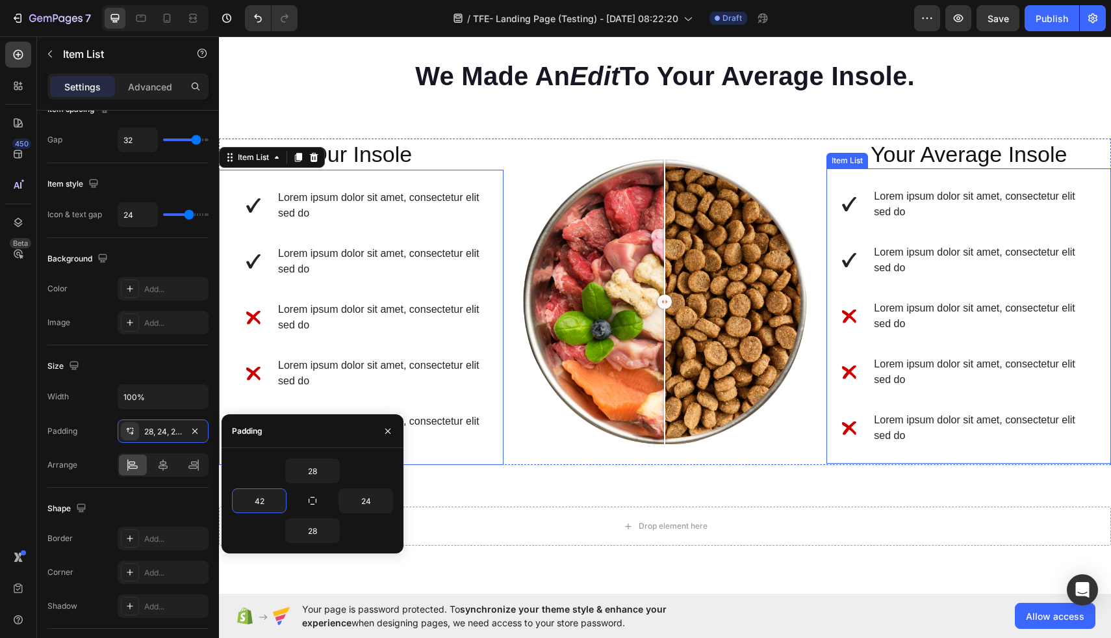
click at [1068, 181] on div "Lorem ipsum dolor sit amet, consectetur elit sed do Lorem ipsum dolor sit amet,…" at bounding box center [969, 315] width 285 height 295
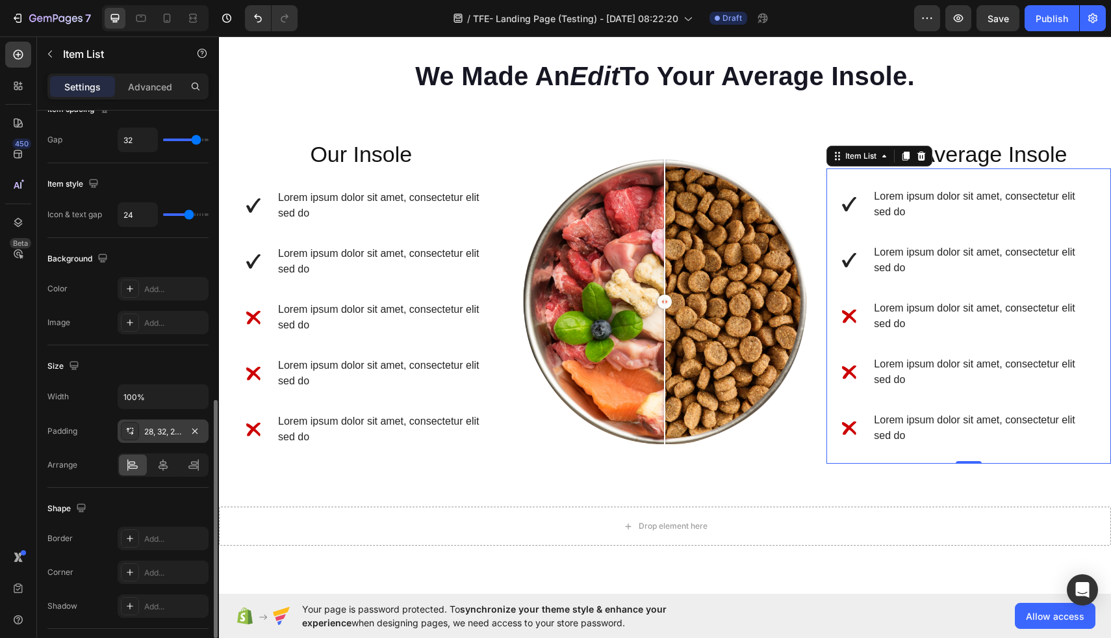
click at [168, 432] on div "28, 32, 28, 24" at bounding box center [163, 432] width 38 height 12
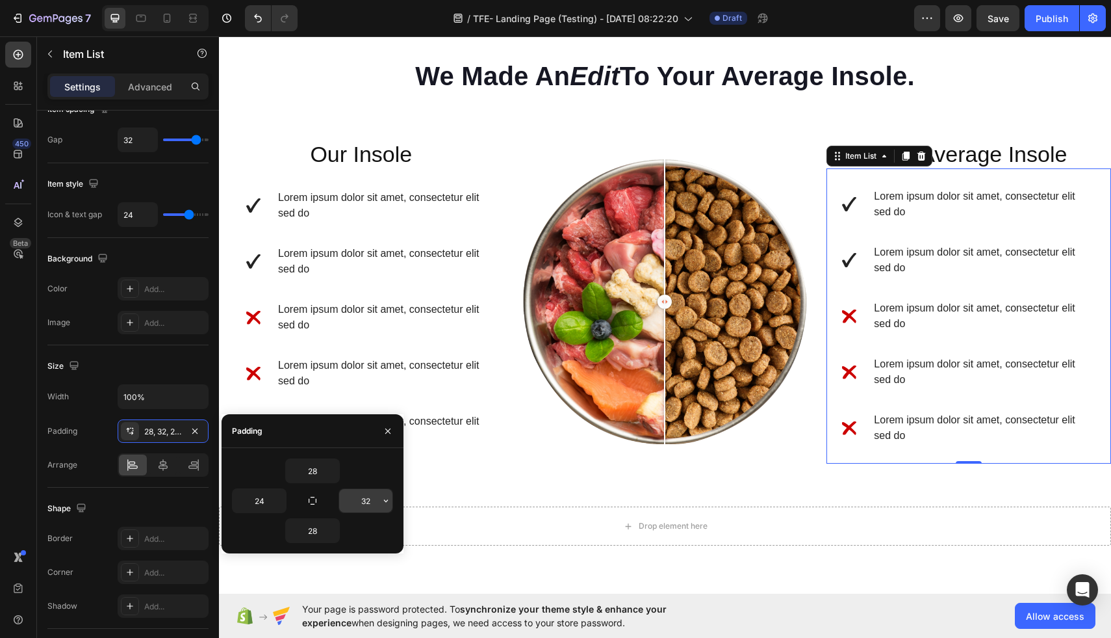
click at [374, 506] on input "32" at bounding box center [365, 500] width 53 height 23
type input "42"
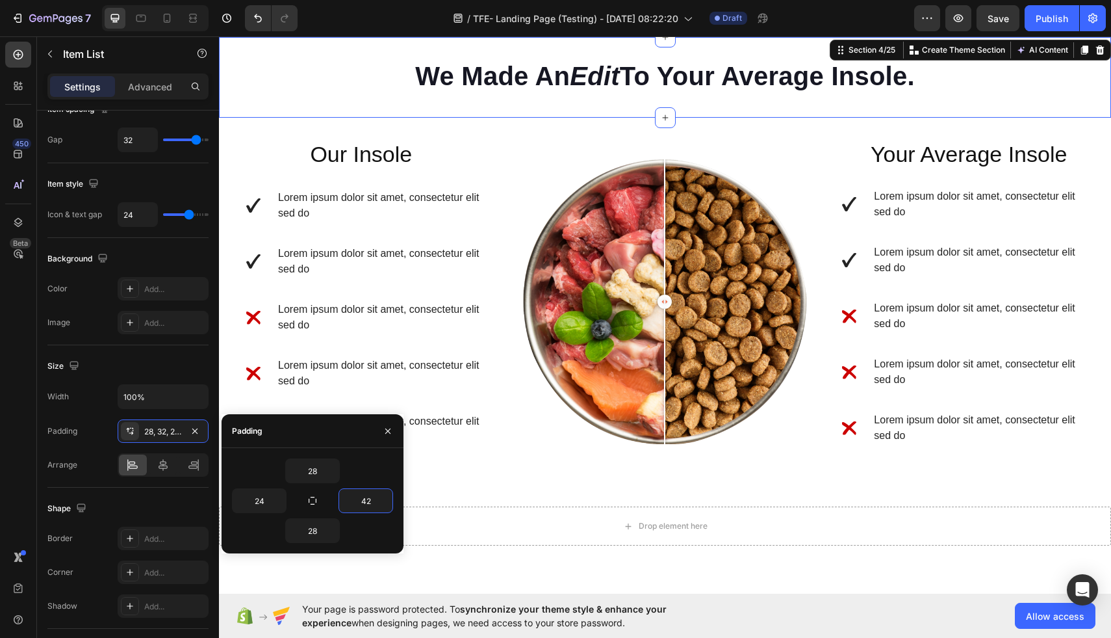
click at [564, 109] on div "We Made An Edit To Your Average Insole. Heading Heading Row Section 4/25 You ca…" at bounding box center [665, 77] width 892 height 81
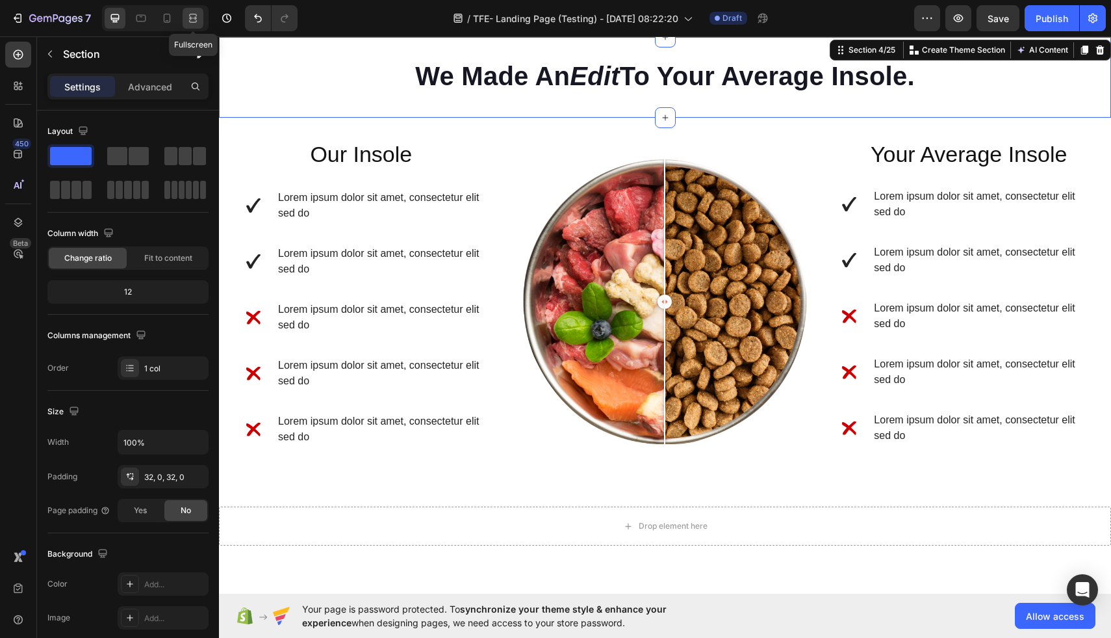
click at [190, 19] on icon at bounding box center [191, 17] width 4 height 3
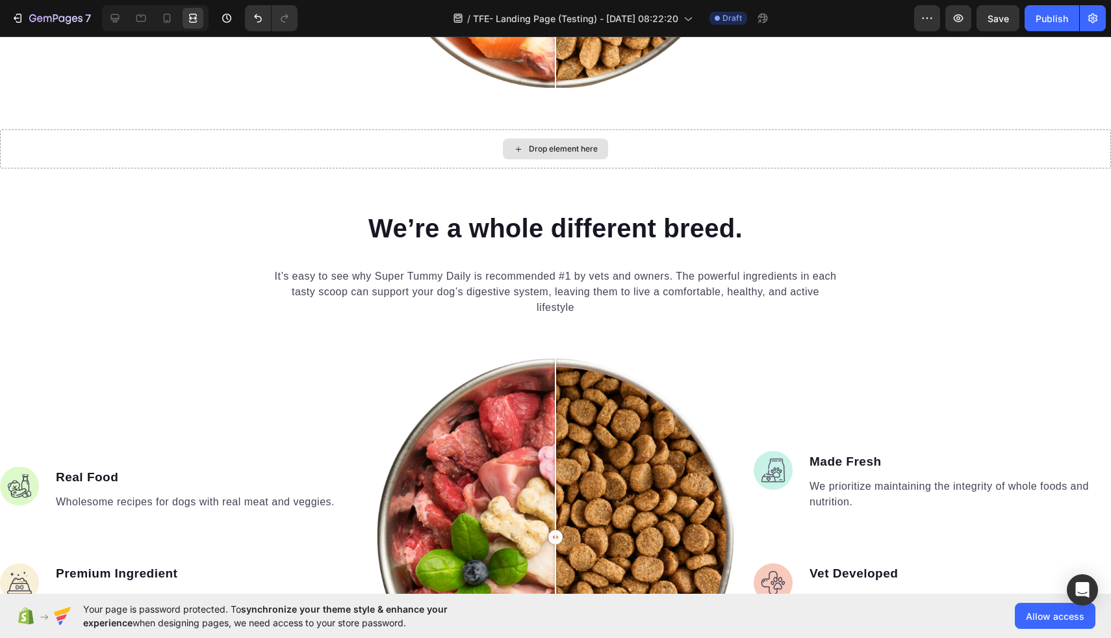
scroll to position [1597, 0]
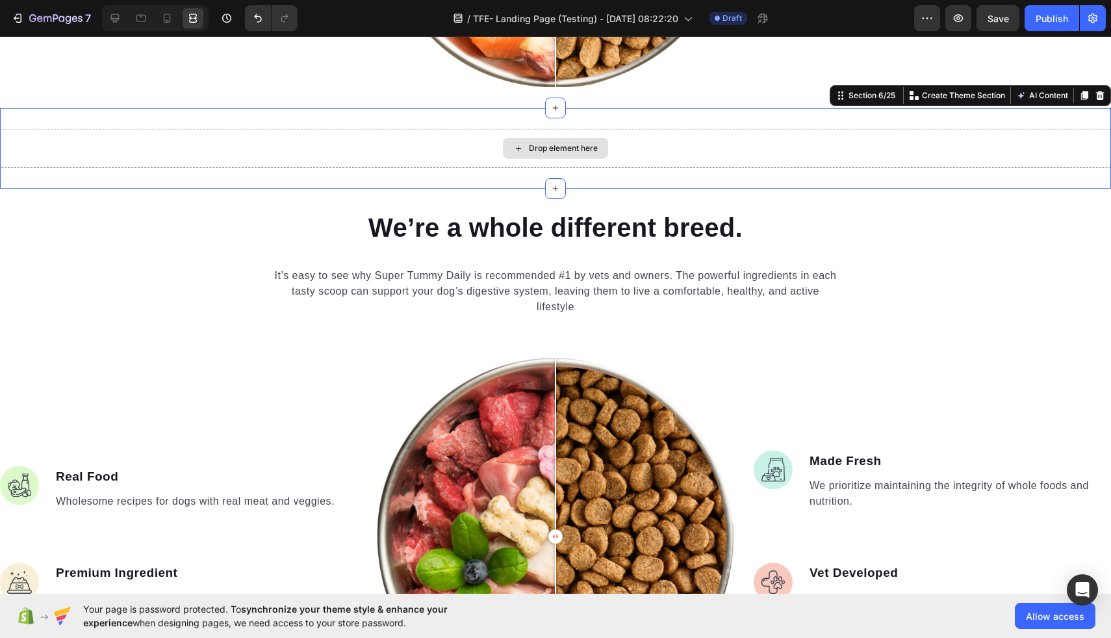
click at [367, 162] on div "Drop element here" at bounding box center [555, 148] width 1111 height 39
click at [170, 16] on icon at bounding box center [167, 18] width 13 height 13
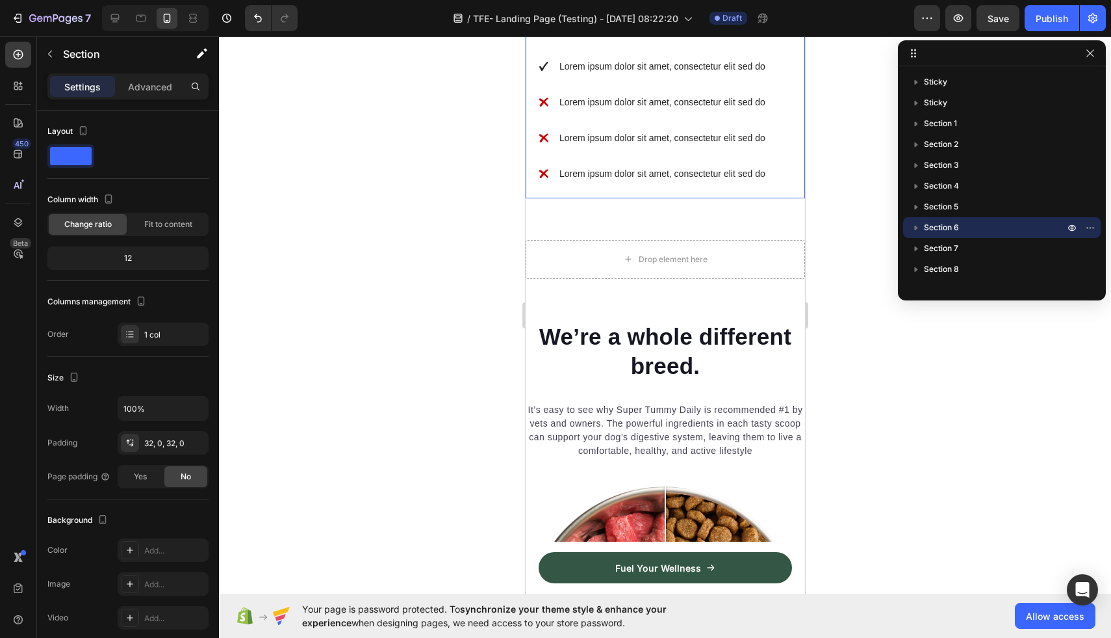
scroll to position [2000, 0]
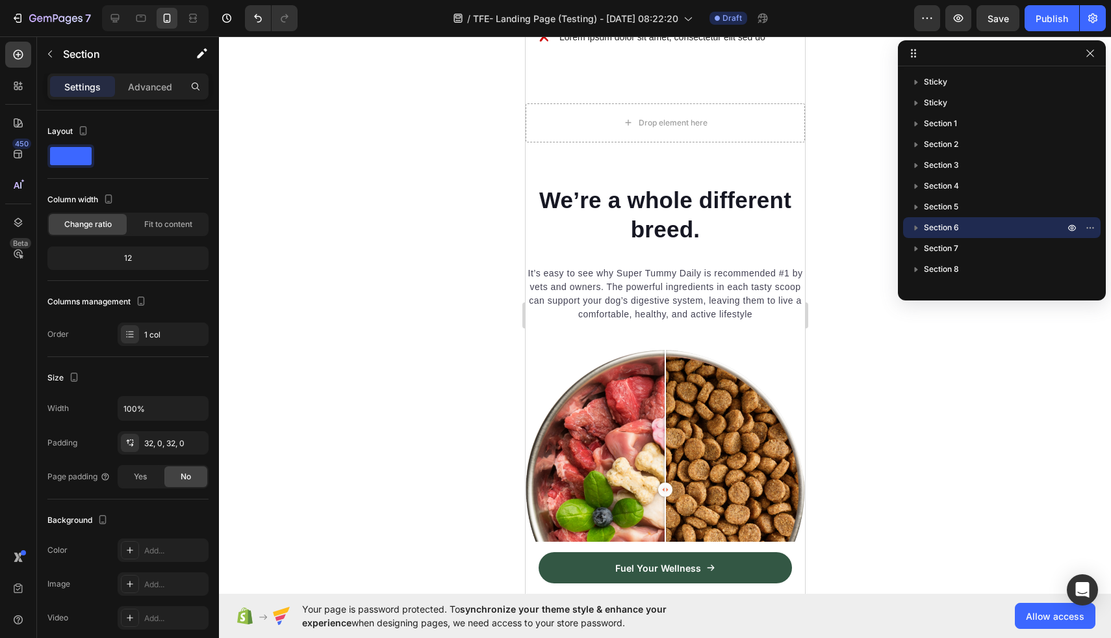
click at [738, 155] on div "Drop element here Section 6/25" at bounding box center [664, 123] width 279 height 81
click at [751, 89] on div "Drop element here Section 6/25" at bounding box center [664, 123] width 279 height 81
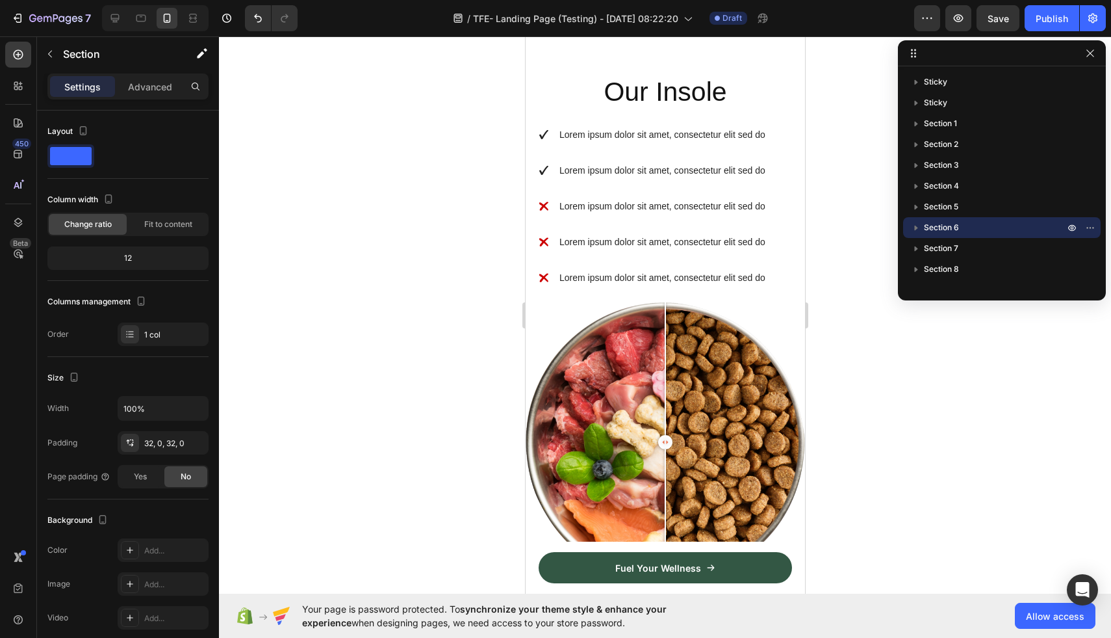
scroll to position [1241, 0]
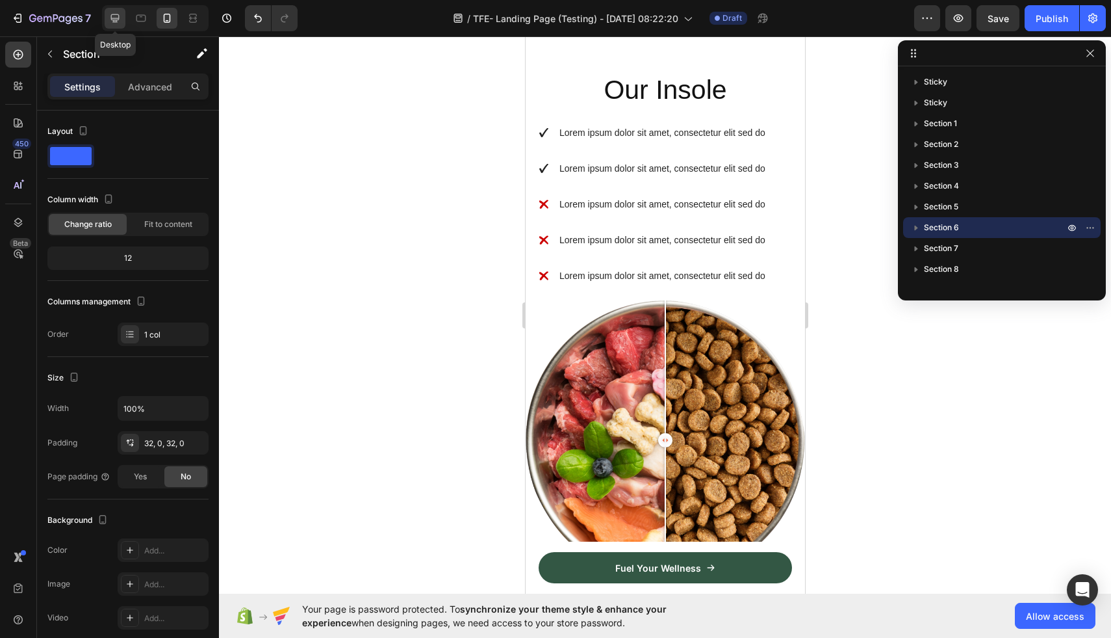
click at [116, 12] on icon at bounding box center [115, 18] width 13 height 13
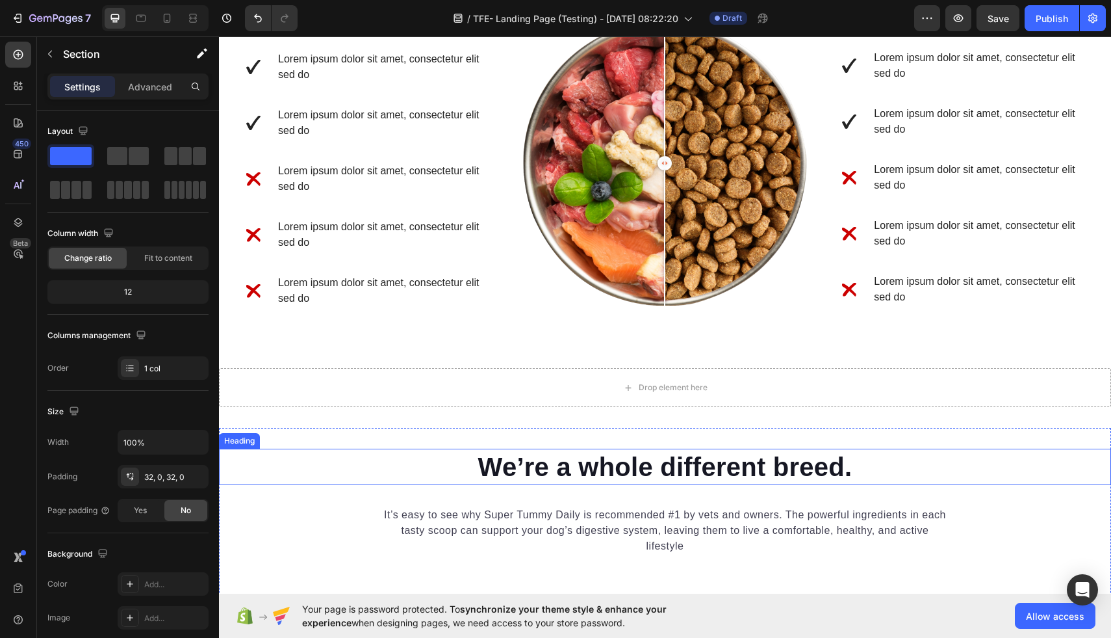
scroll to position [1187, 0]
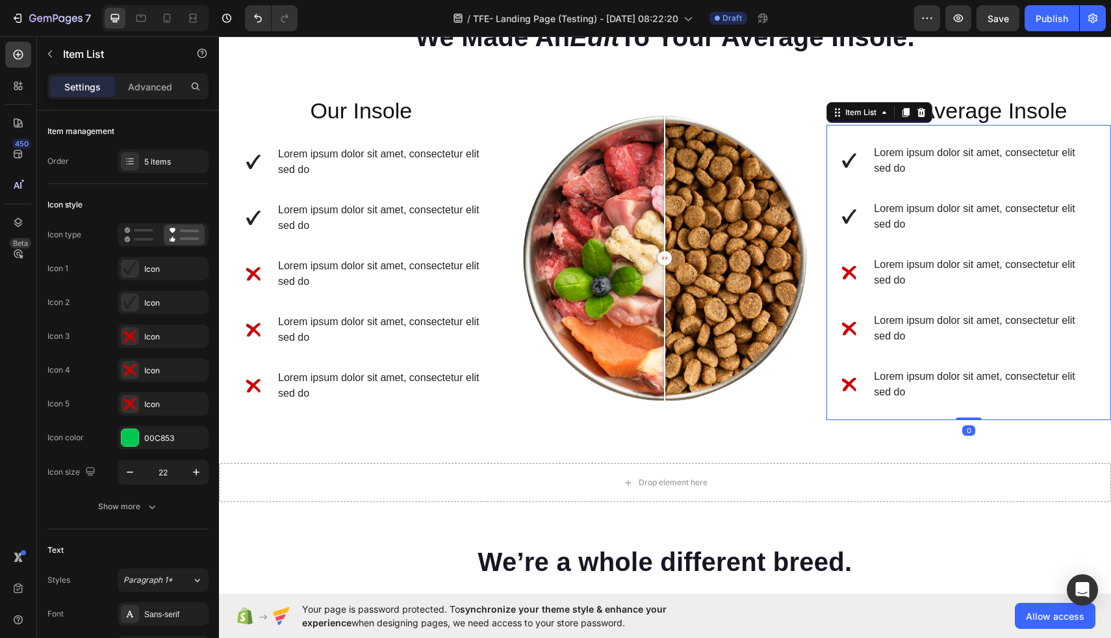
click at [831, 183] on div "Lorem ipsum dolor sit amet, consectetur elit sed do Lorem ipsum dolor sit amet,…" at bounding box center [969, 272] width 285 height 295
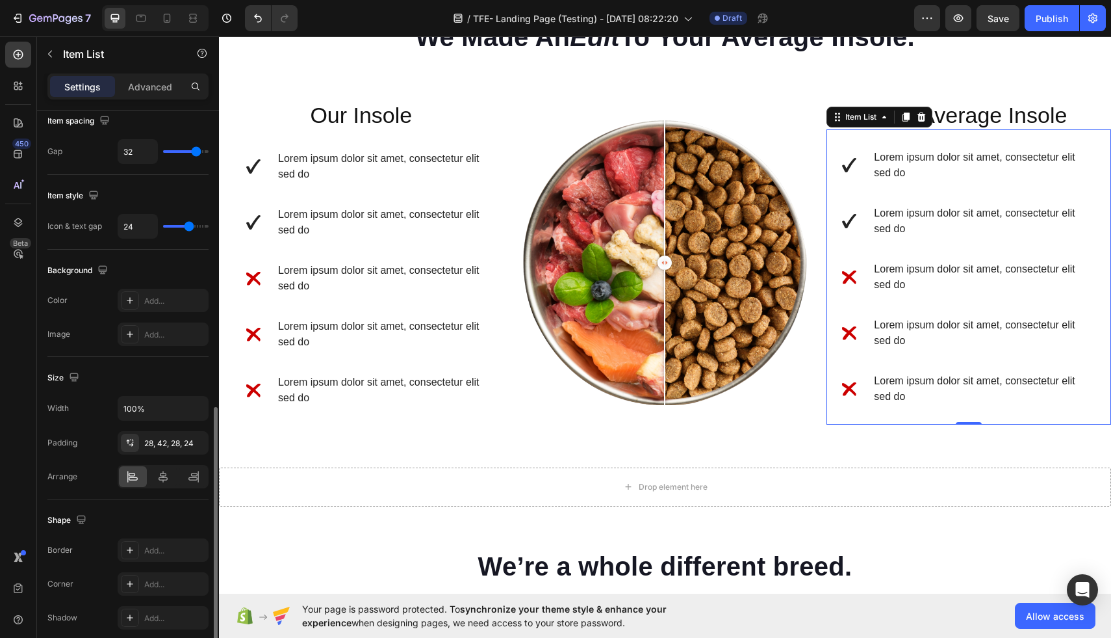
scroll to position [681, 0]
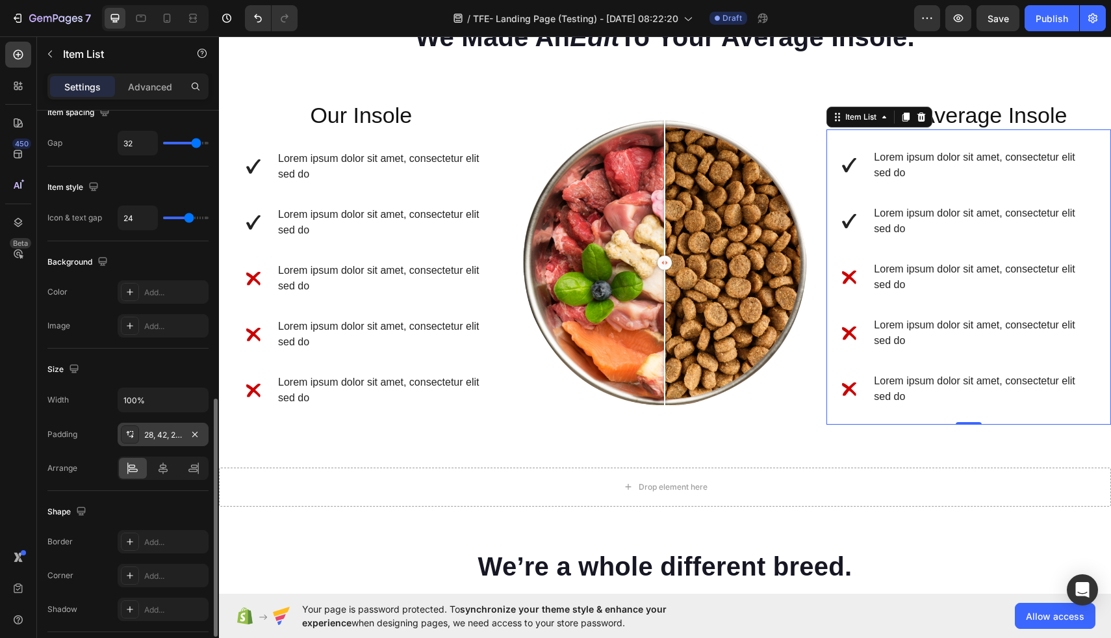
click at [161, 433] on div "28, 42, 28, 24" at bounding box center [163, 435] width 38 height 12
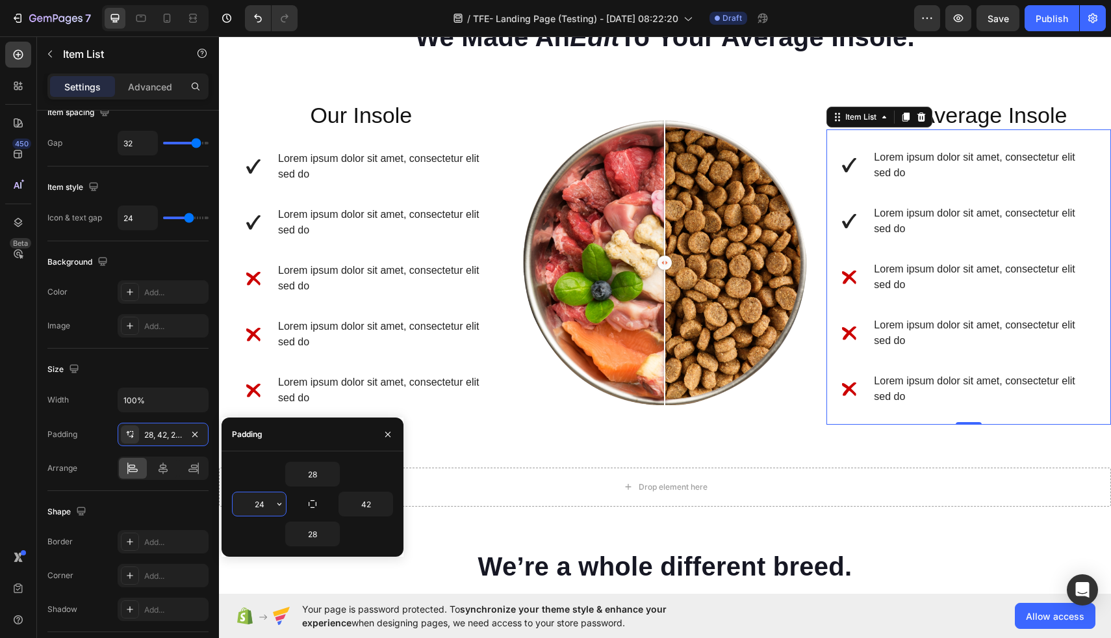
click at [267, 508] on input "24" at bounding box center [259, 503] width 53 height 23
type input "28"
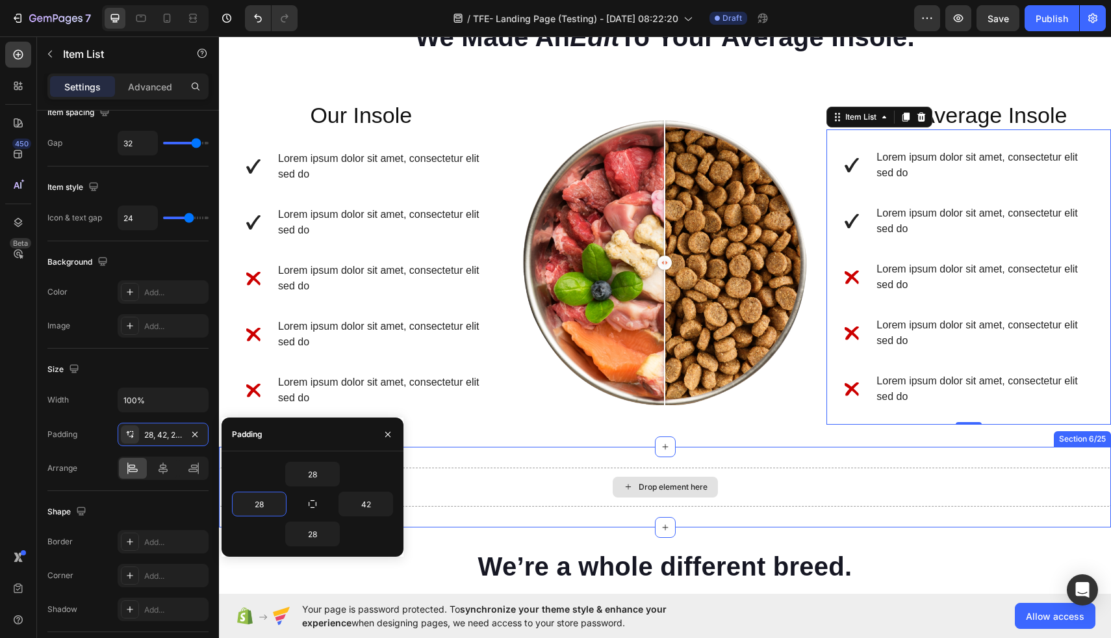
scroll to position [1189, 0]
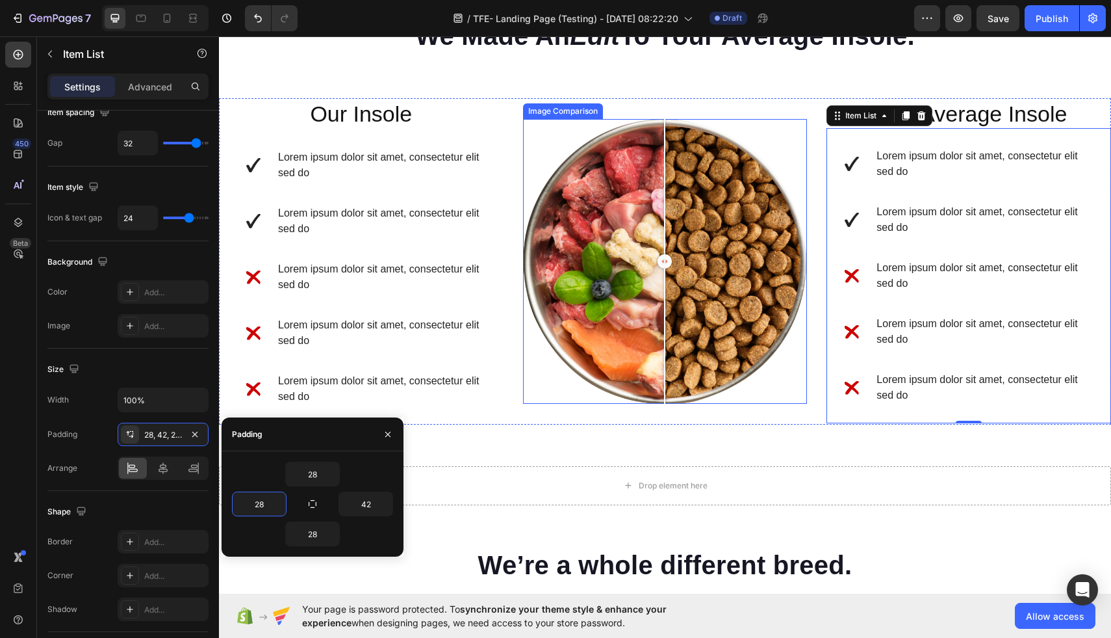
click at [539, 393] on div at bounding box center [665, 261] width 285 height 285
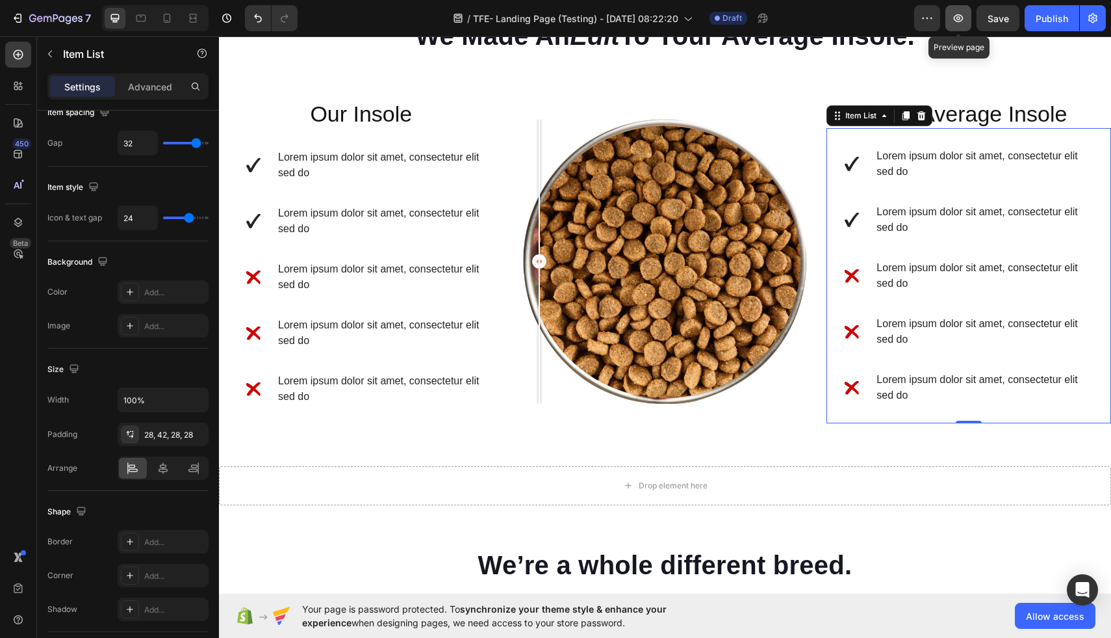
click at [960, 25] on button "button" at bounding box center [959, 18] width 26 height 26
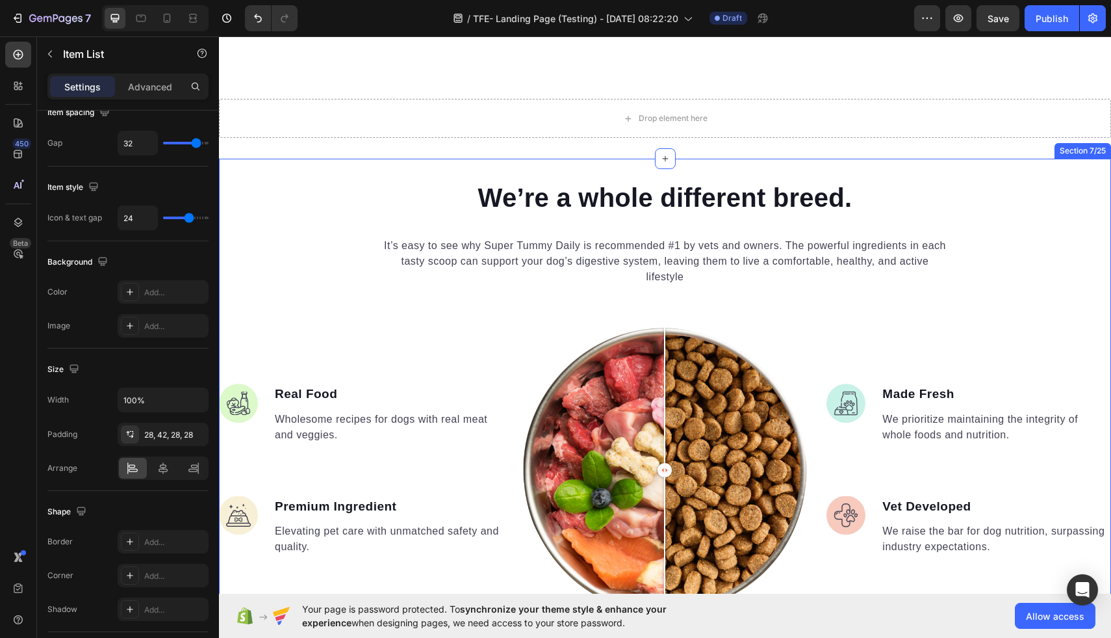
scroll to position [1533, 0]
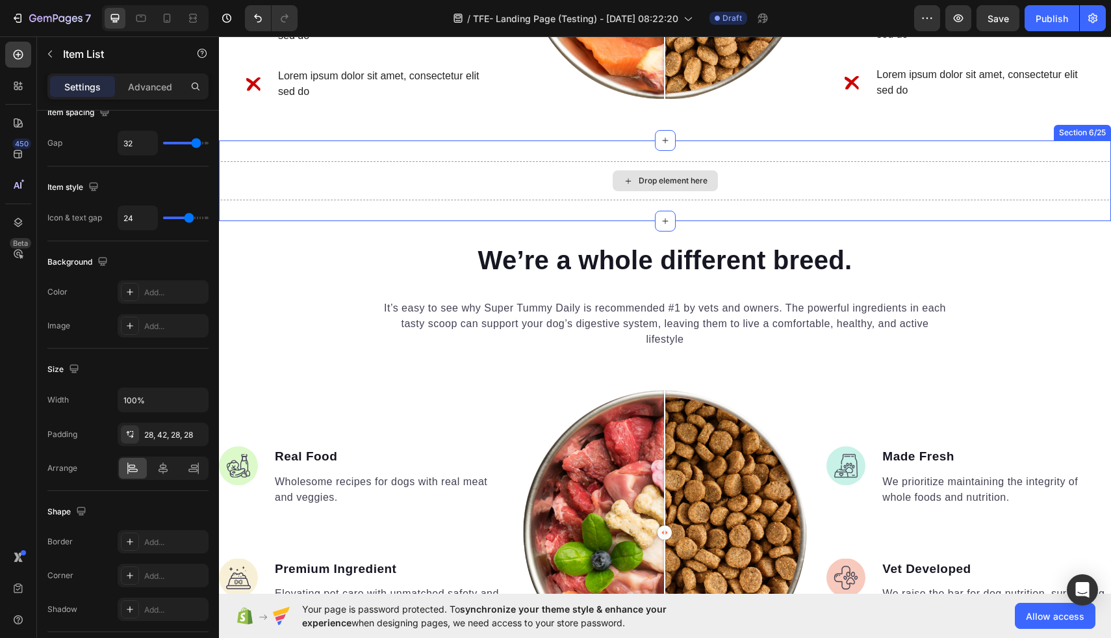
click at [544, 196] on div "Drop element here" at bounding box center [665, 180] width 892 height 39
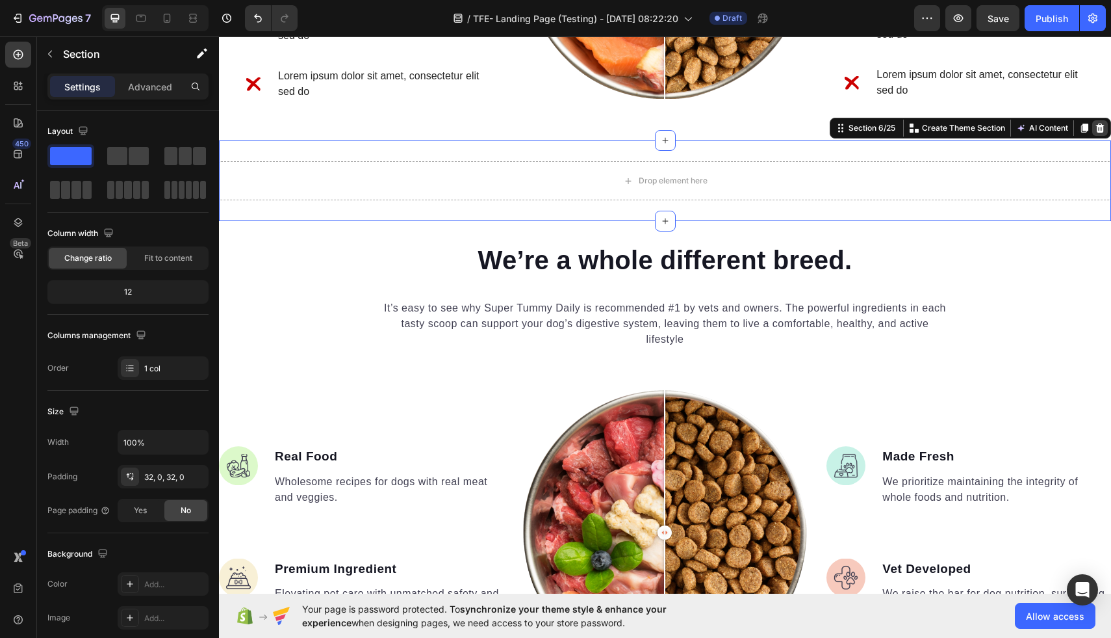
click at [1102, 127] on icon at bounding box center [1100, 128] width 10 height 10
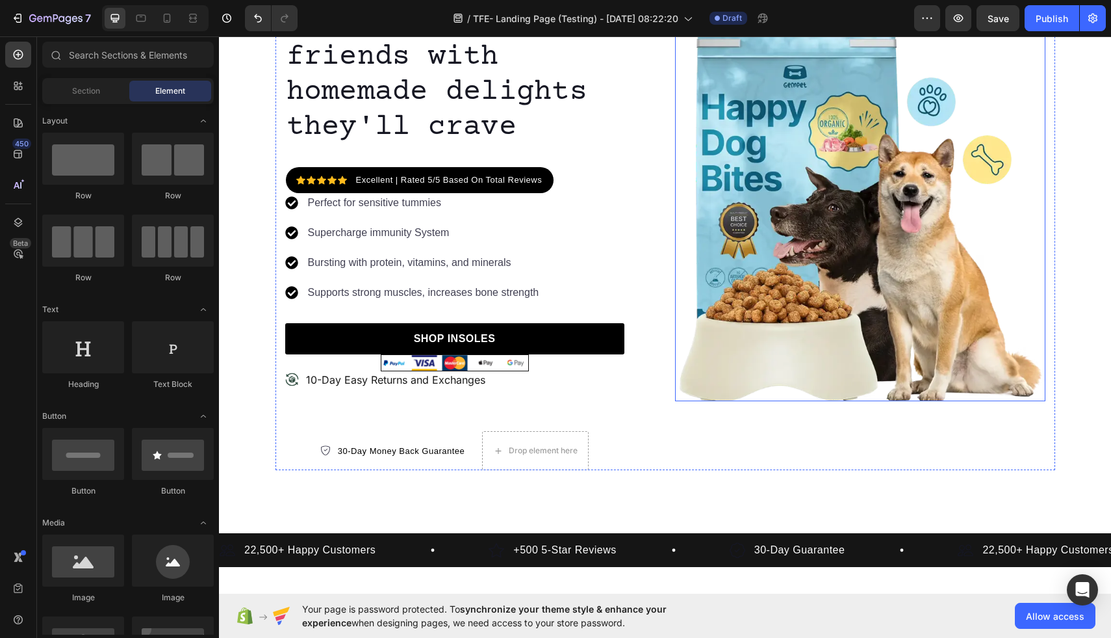
scroll to position [170, 0]
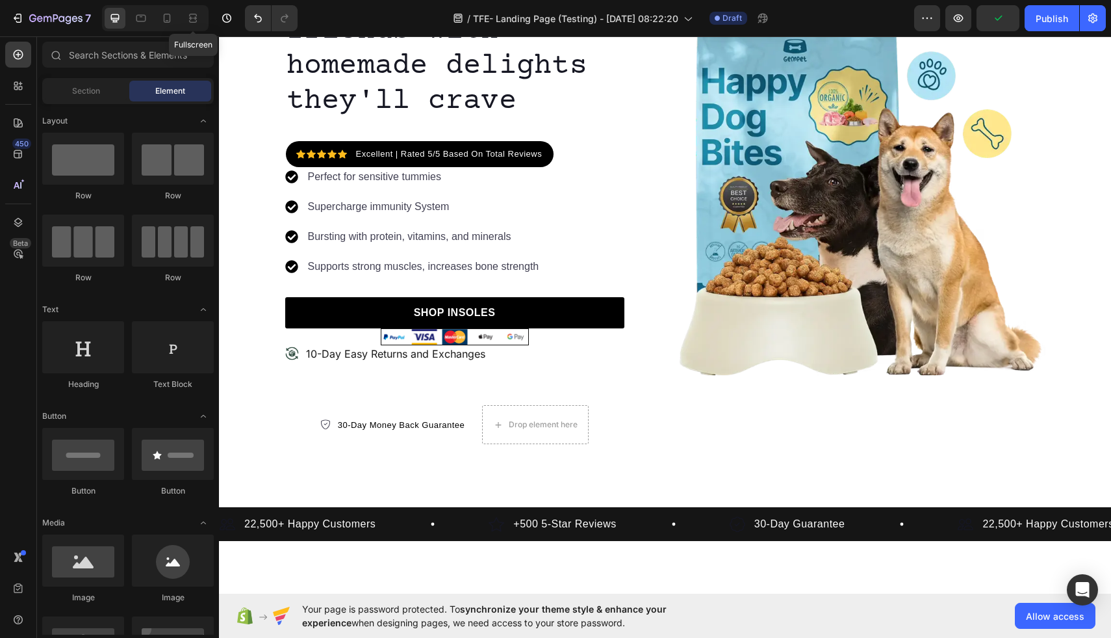
drag, startPoint x: 192, startPoint y: 22, endPoint x: 199, endPoint y: 29, distance: 9.7
click at [192, 22] on icon at bounding box center [193, 21] width 8 height 3
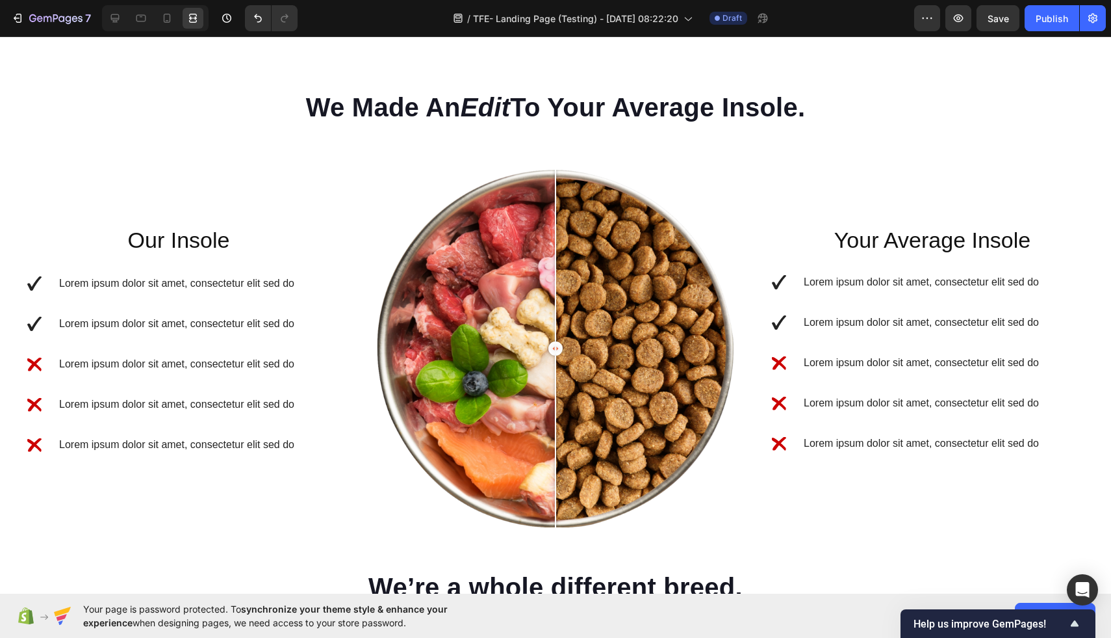
scroll to position [1161, 0]
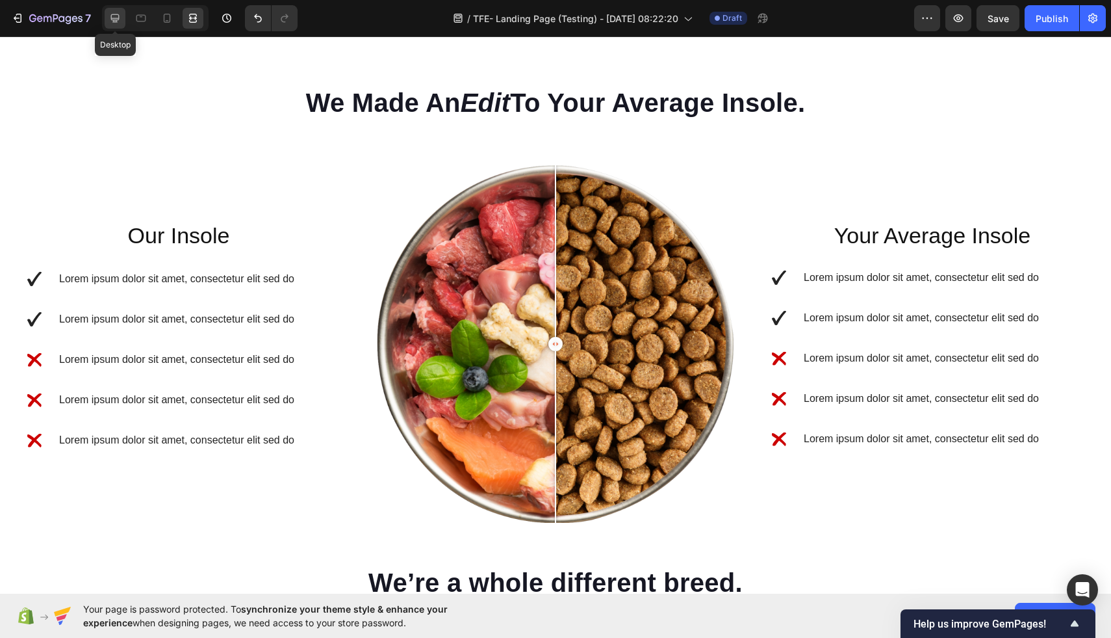
click at [117, 19] on icon at bounding box center [115, 18] width 8 height 8
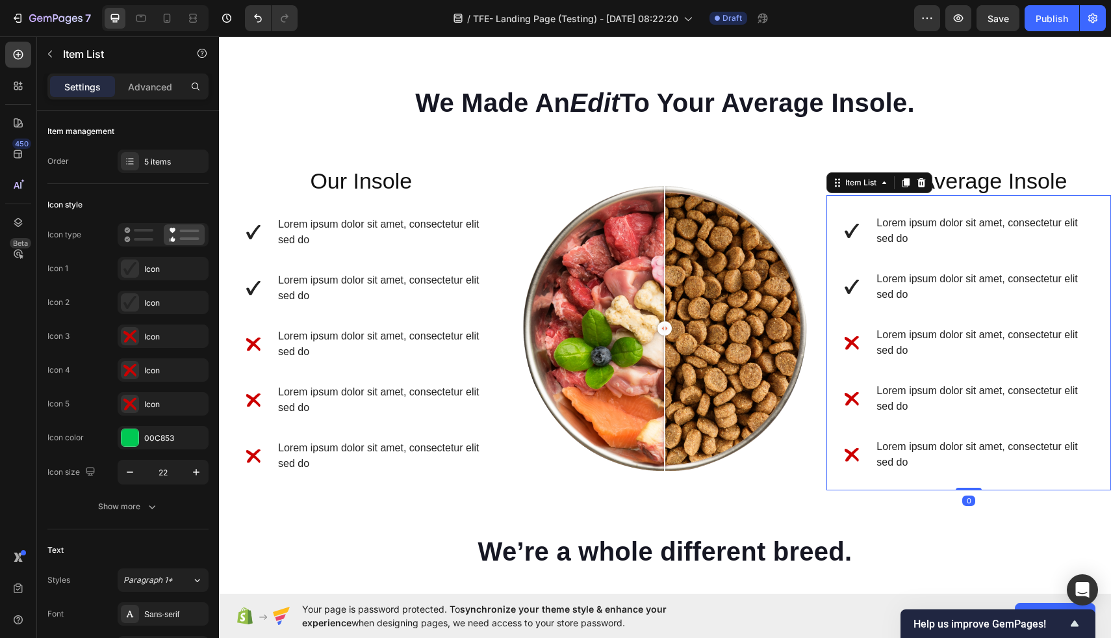
click at [854, 285] on icon at bounding box center [852, 286] width 14 height 14
click at [126, 305] on icon at bounding box center [129, 302] width 13 height 13
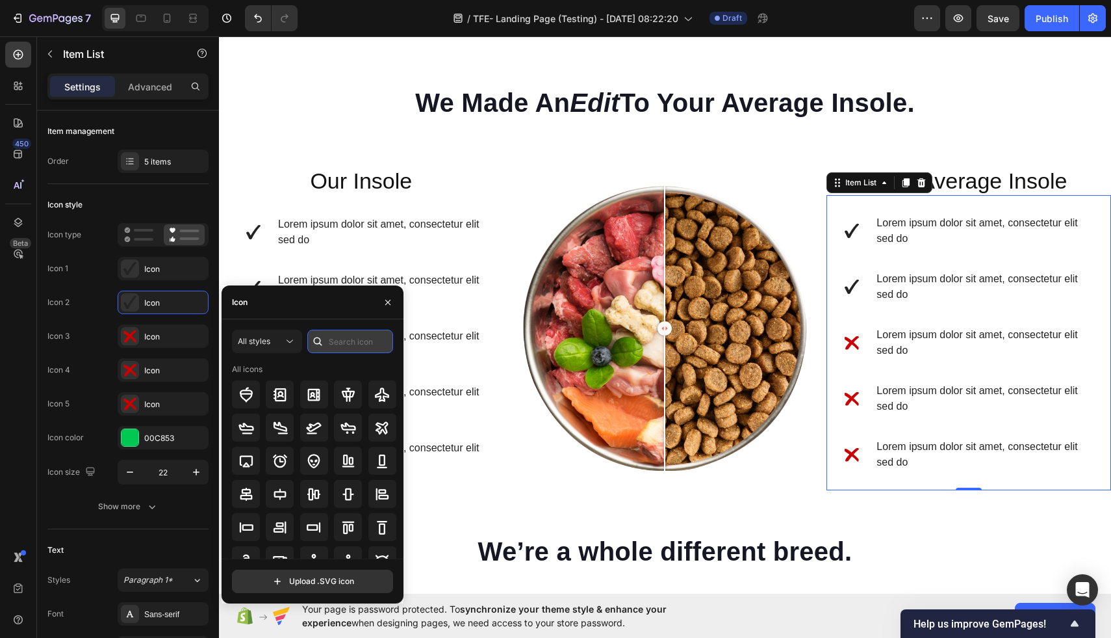
click at [349, 342] on input "text" at bounding box center [350, 340] width 86 height 23
type input "x"
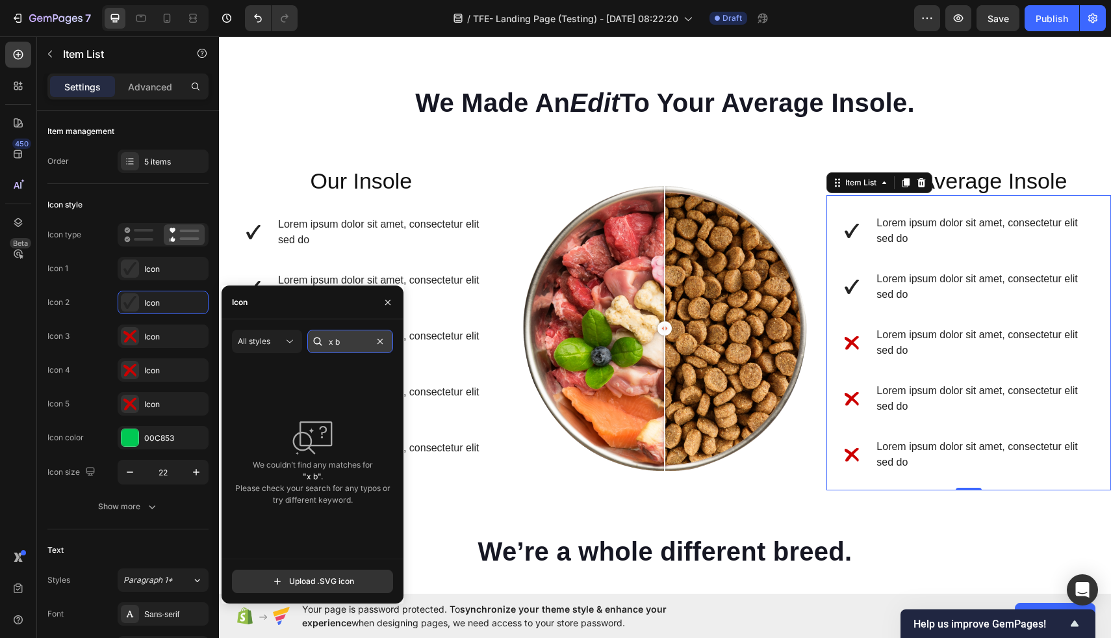
type input "x"
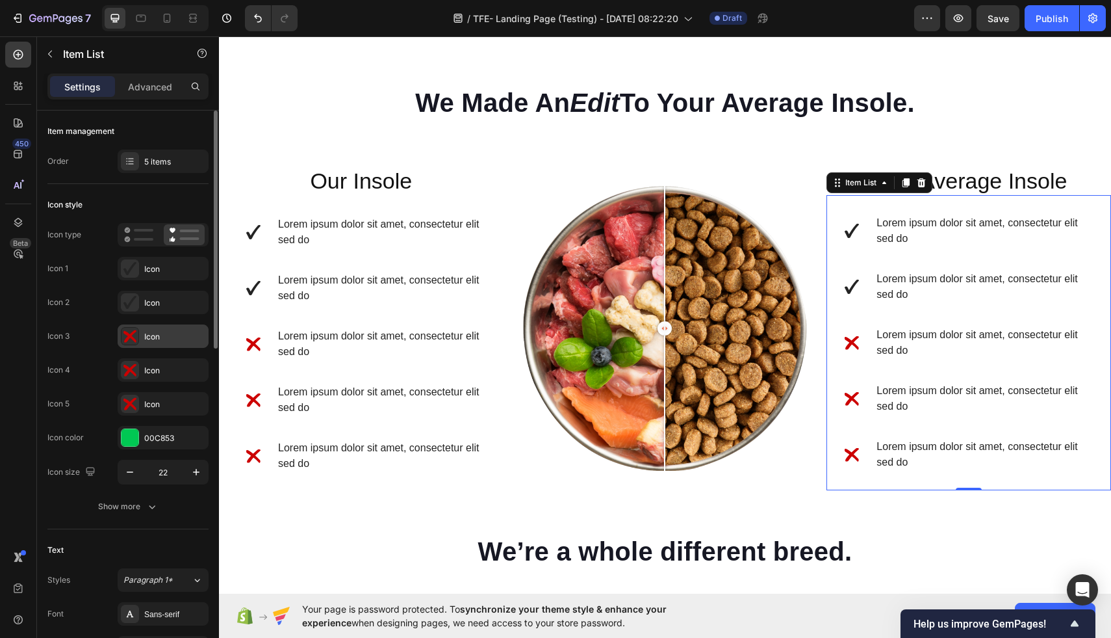
click at [129, 333] on icon at bounding box center [129, 335] width 13 height 13
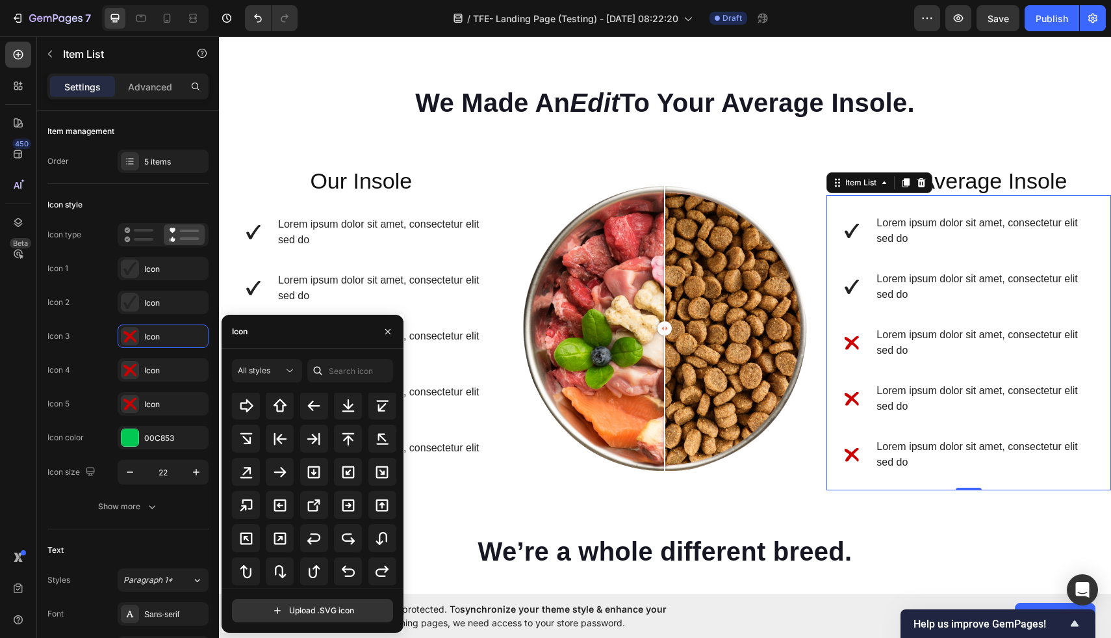
scroll to position [702, 0]
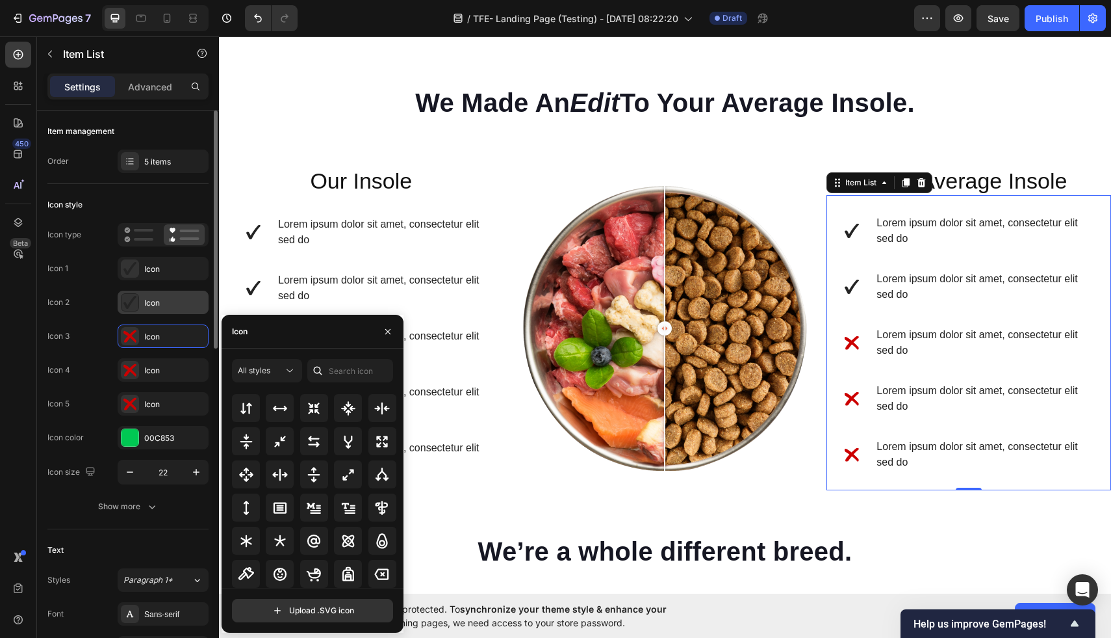
click at [119, 305] on div "Icon" at bounding box center [163, 302] width 91 height 23
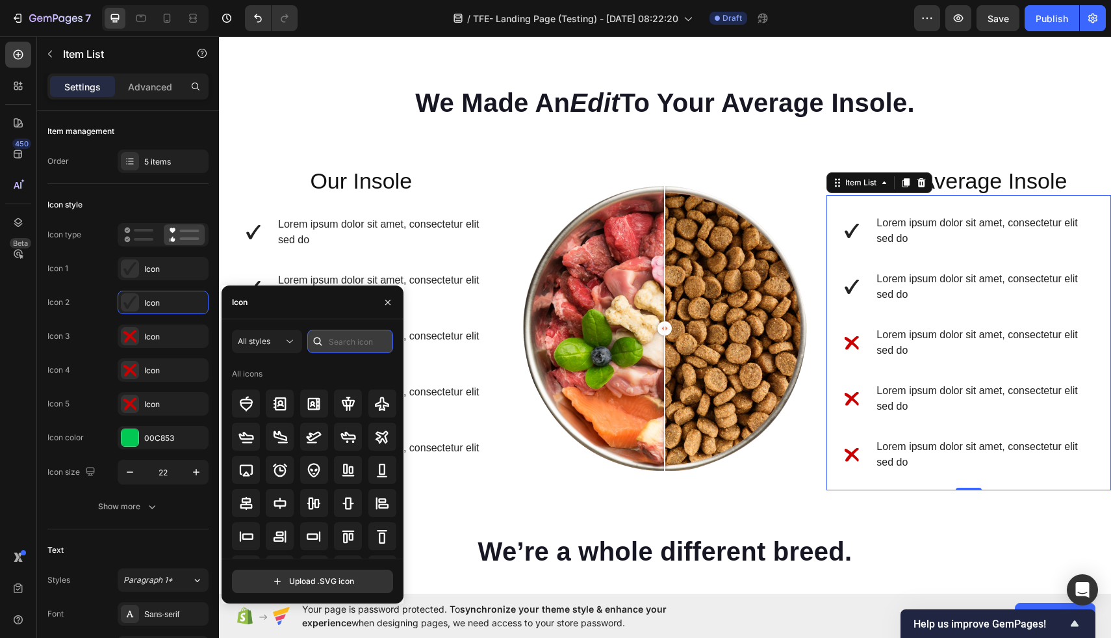
click at [331, 342] on input "text" at bounding box center [350, 340] width 86 height 23
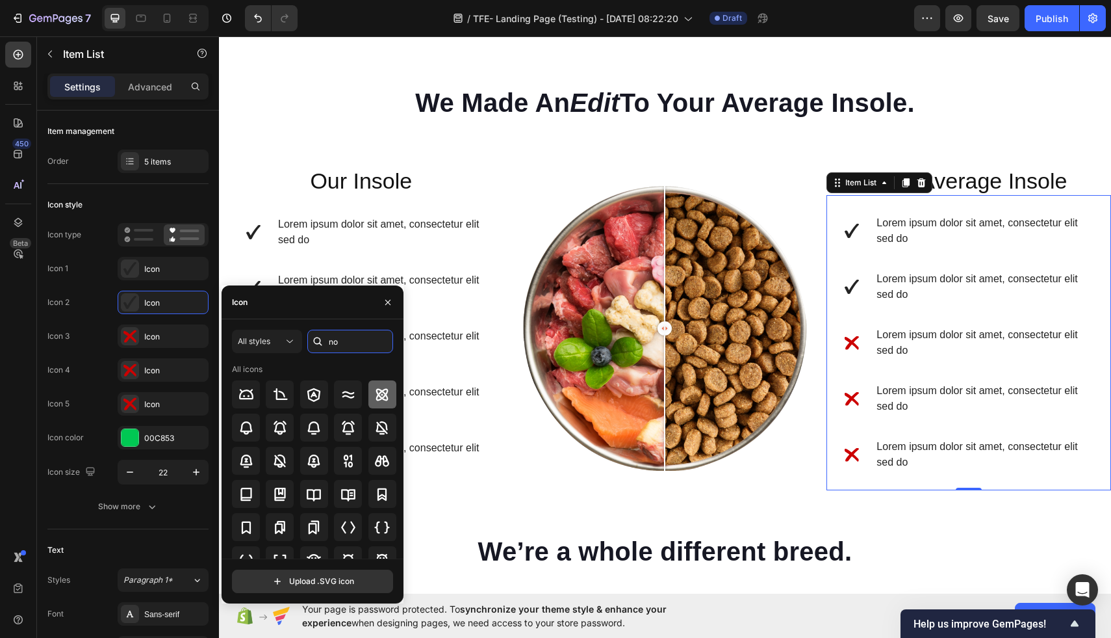
scroll to position [143, 0]
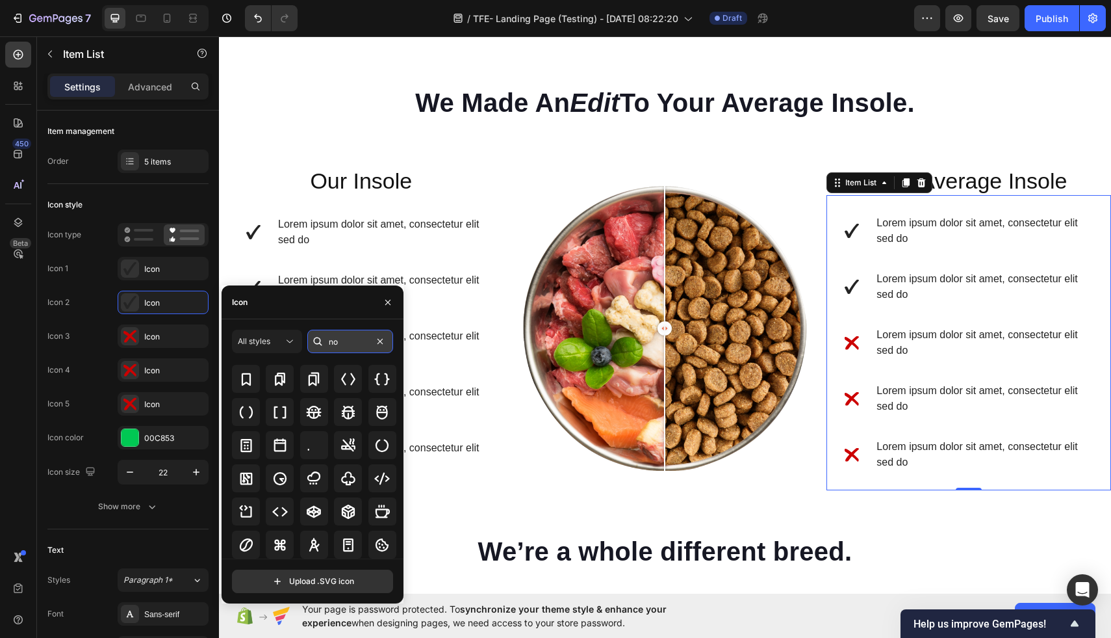
type input "n"
click at [342, 331] on input "red" at bounding box center [350, 340] width 86 height 23
click at [351, 344] on input "red" at bounding box center [350, 340] width 86 height 23
type input "red icon"
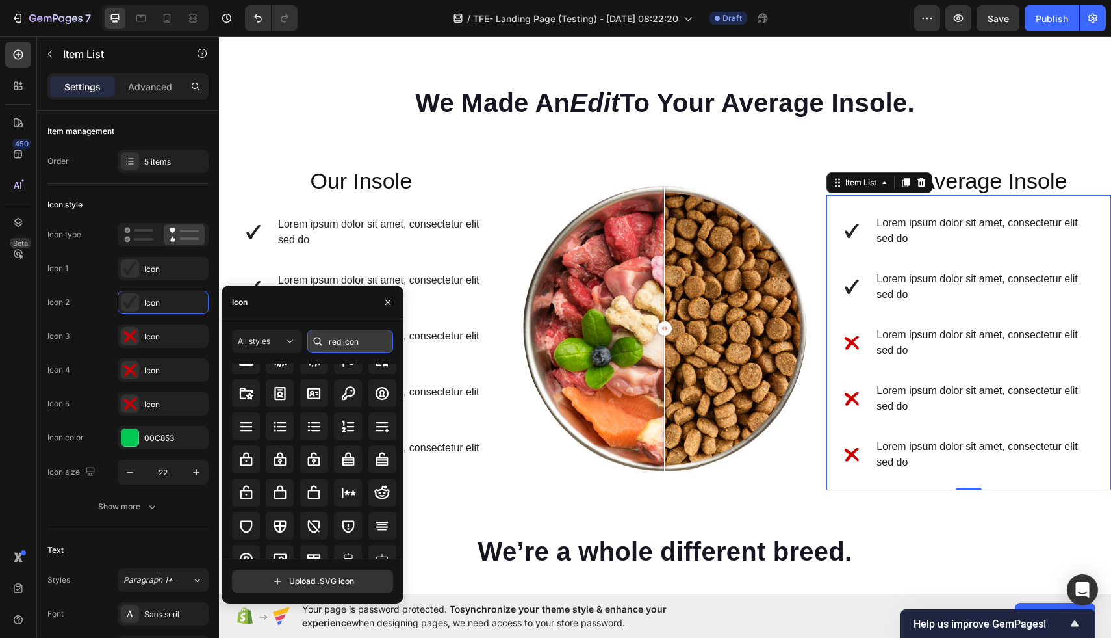
scroll to position [0, 0]
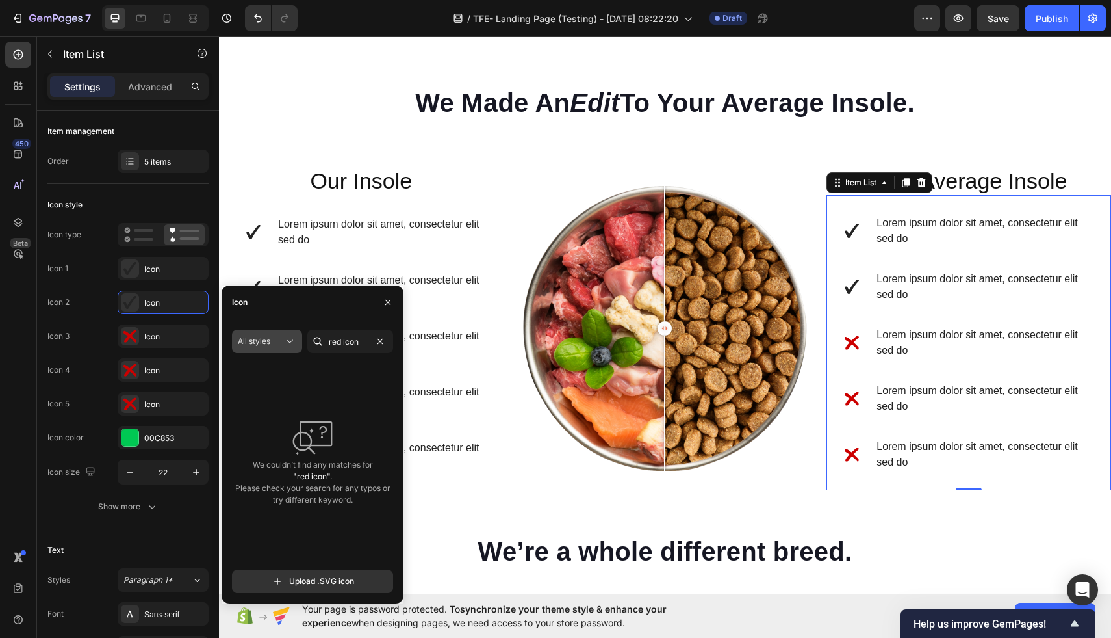
click at [262, 339] on span "All styles" at bounding box center [254, 341] width 32 height 10
click at [322, 374] on div "We couldn’t find any matches for "red icon". Please check your search for any t…" at bounding box center [312, 460] width 161 height 195
drag, startPoint x: 388, startPoint y: 298, endPoint x: 25, endPoint y: 269, distance: 364.4
click at [388, 298] on icon "button" at bounding box center [388, 302] width 10 height 10
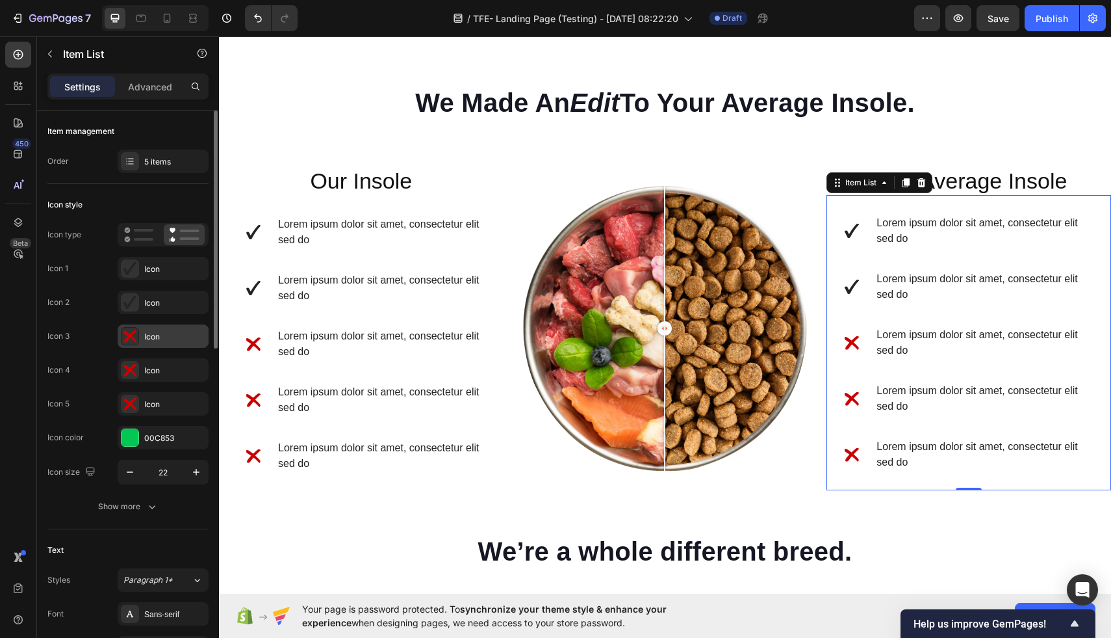
click at [181, 333] on div "Icon" at bounding box center [174, 337] width 61 height 12
click at [134, 239] on rect at bounding box center [143, 239] width 19 height 3
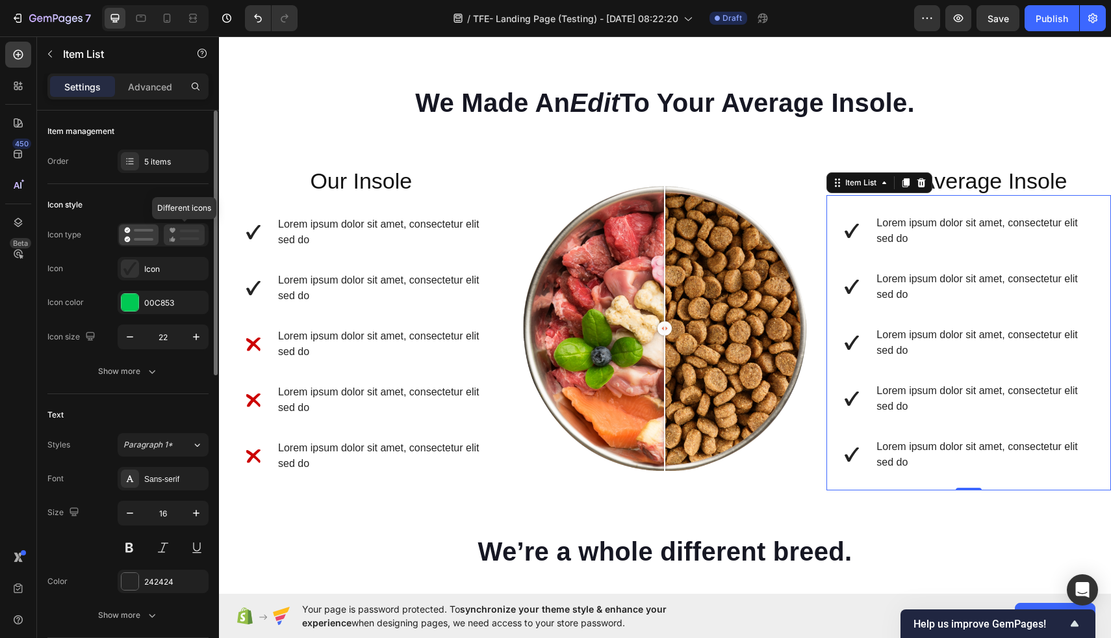
click at [179, 237] on icon at bounding box center [184, 235] width 31 height 16
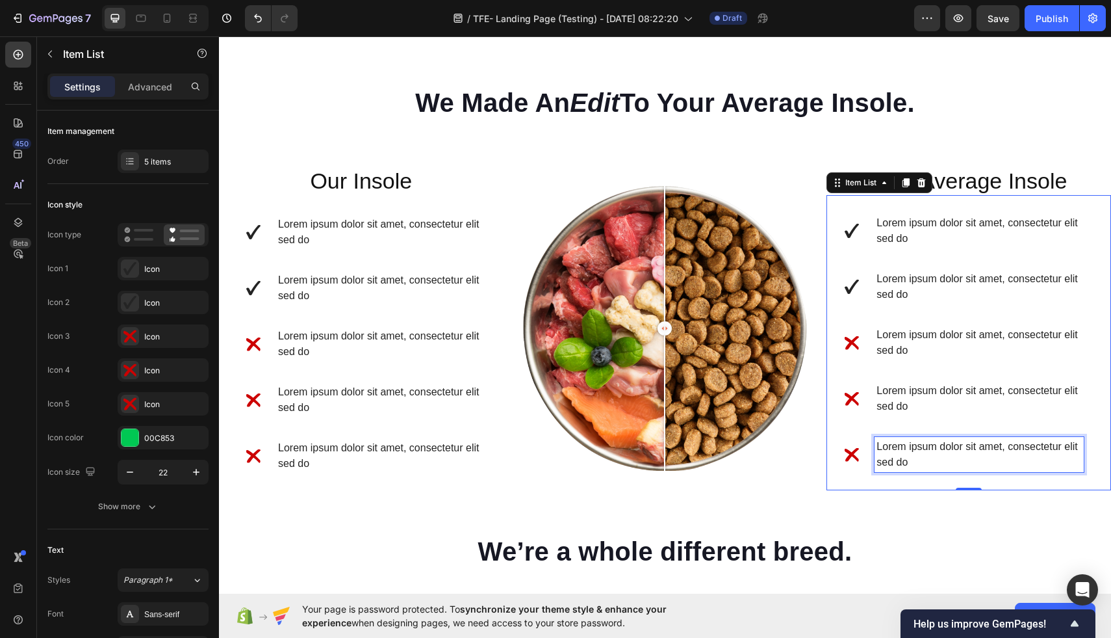
click at [962, 446] on p "Lorem ipsum dolor sit amet, consectetur elit sed do" at bounding box center [979, 454] width 205 height 31
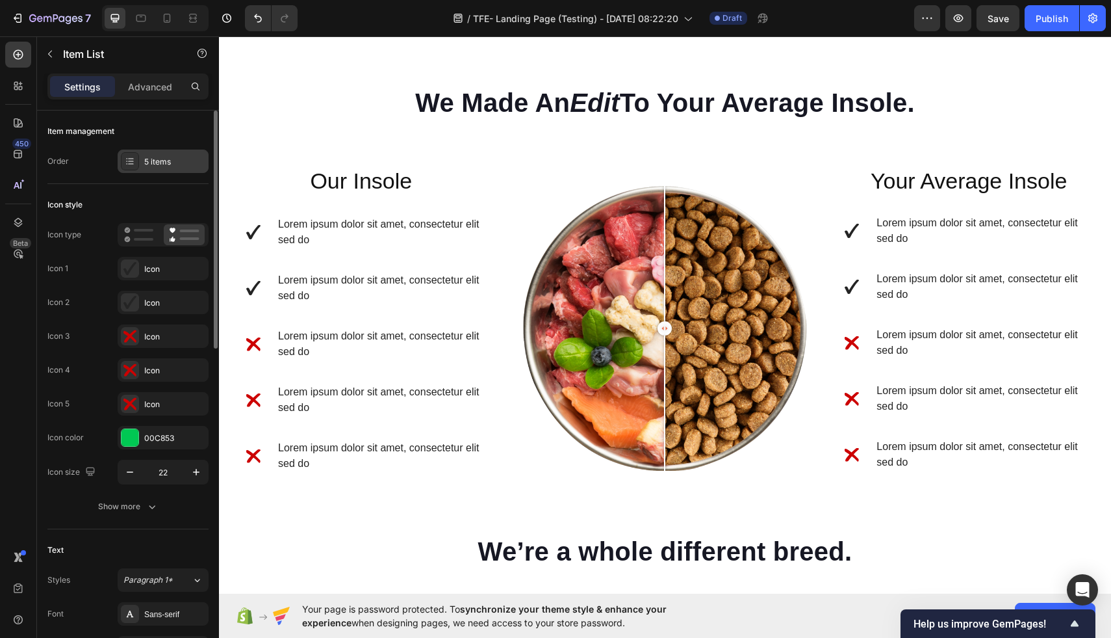
click at [129, 159] on icon at bounding box center [130, 161] width 10 height 10
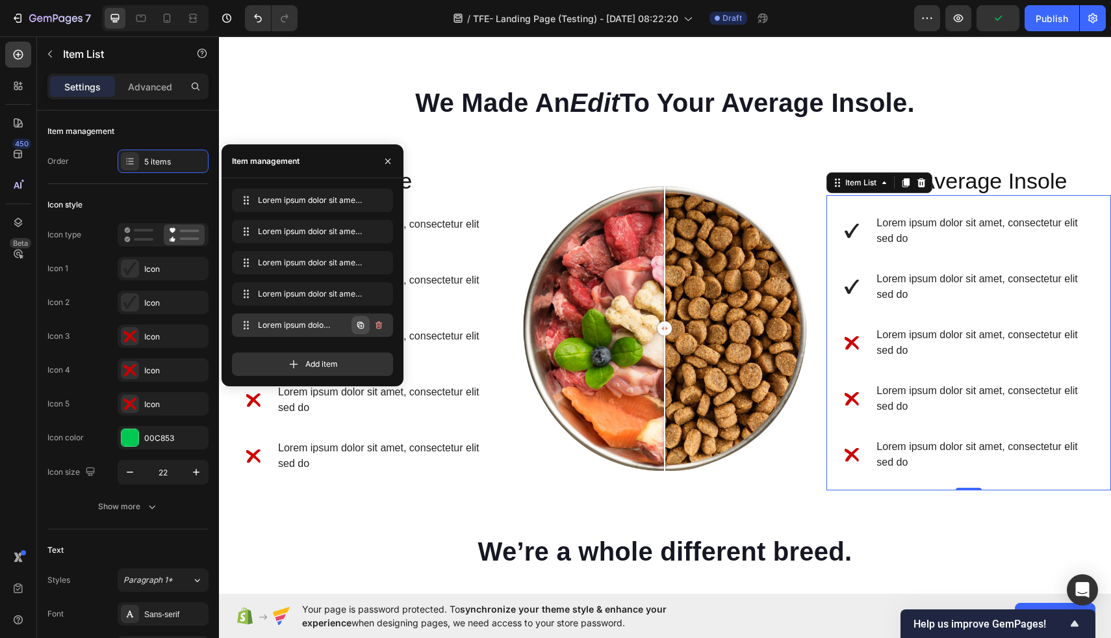
click at [361, 325] on icon "button" at bounding box center [360, 325] width 10 height 10
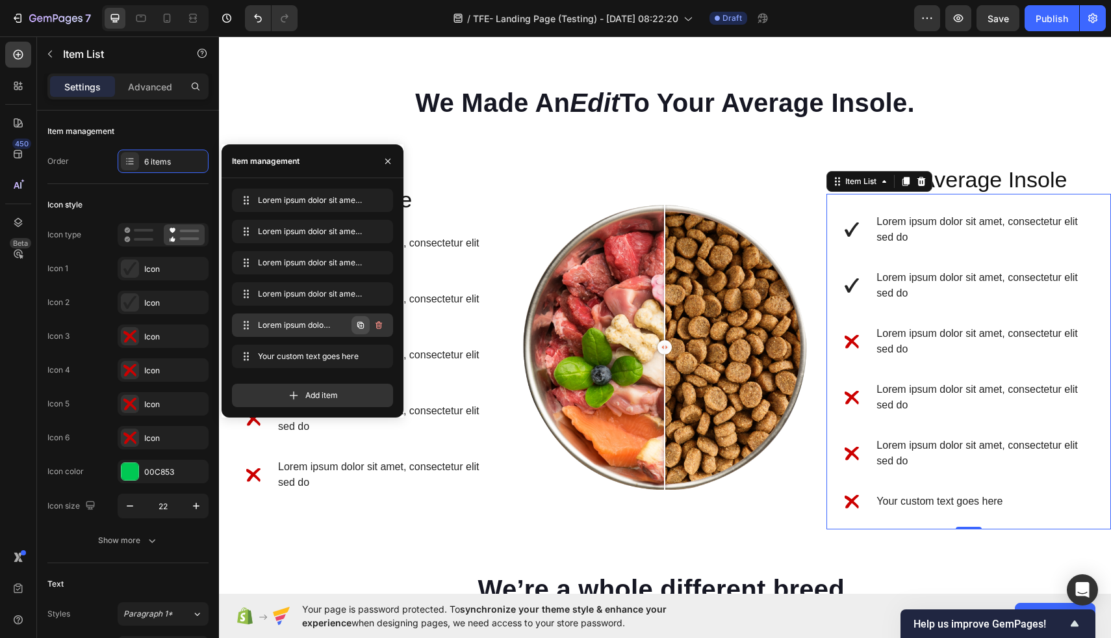
click at [361, 324] on icon "button" at bounding box center [360, 325] width 10 height 10
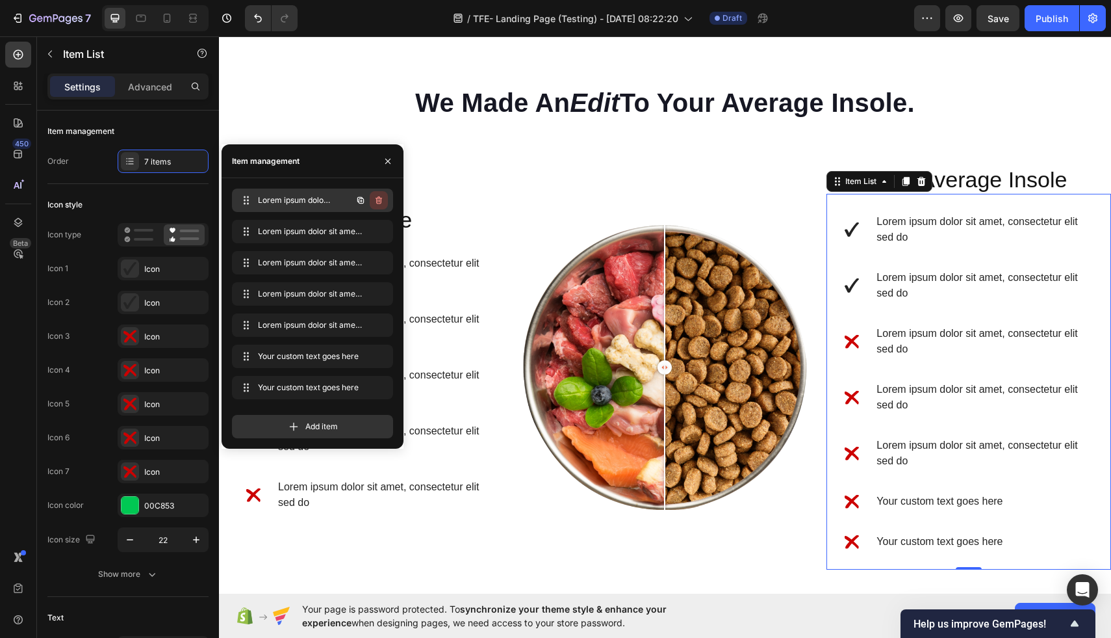
click at [378, 201] on icon "button" at bounding box center [379, 200] width 10 height 10
click at [374, 200] on div "Delete" at bounding box center [370, 200] width 24 height 12
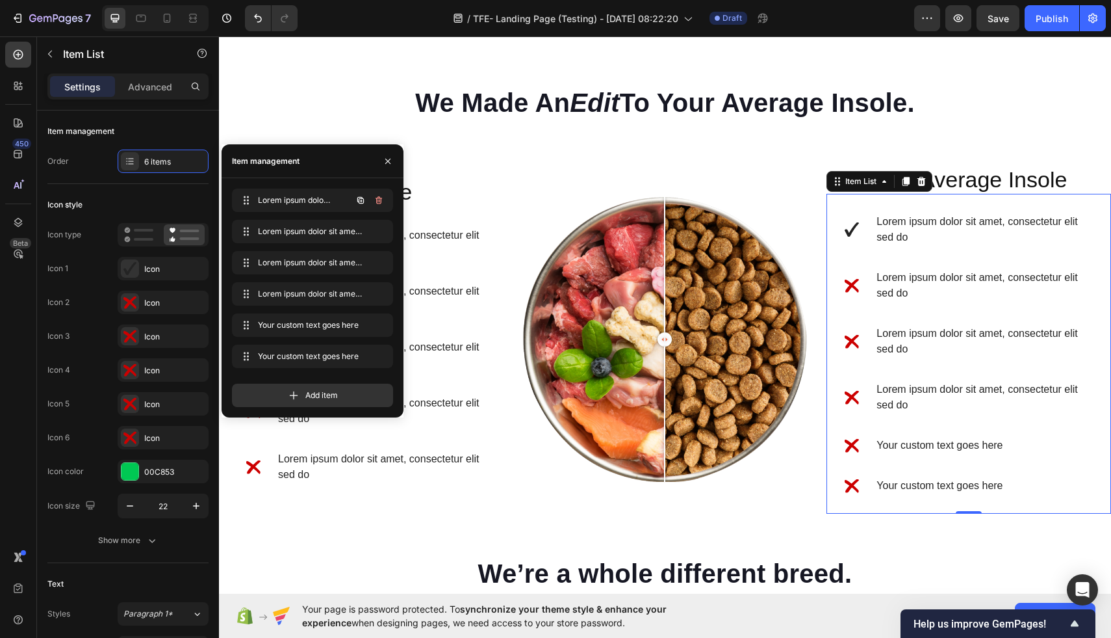
click at [374, 201] on icon "button" at bounding box center [379, 200] width 10 height 10
click at [374, 201] on div "Delete" at bounding box center [370, 200] width 24 height 12
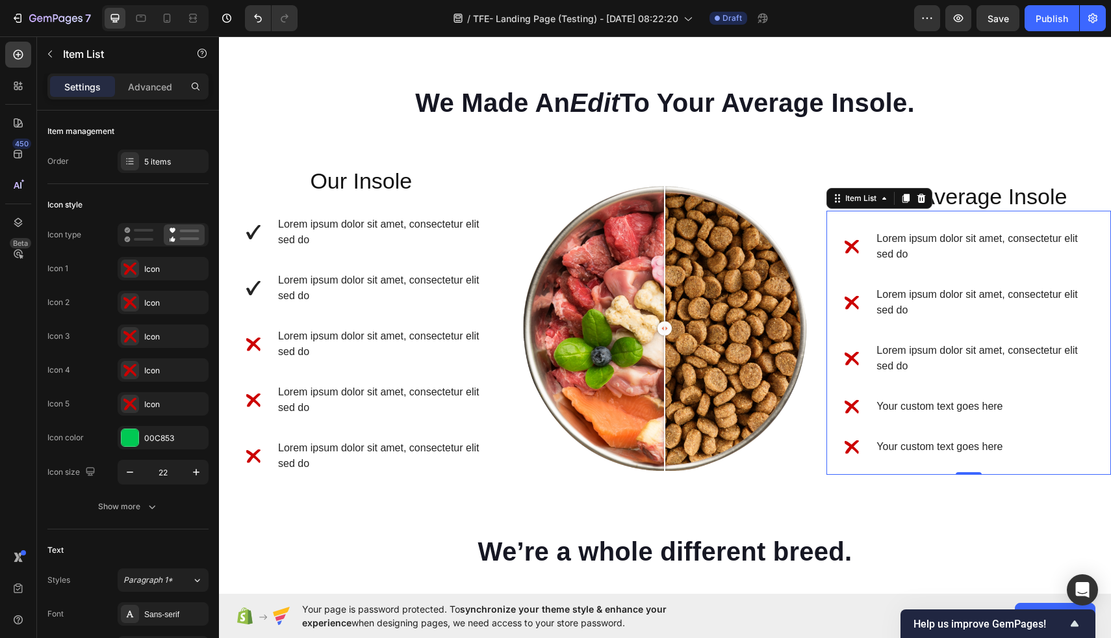
click at [855, 443] on icon at bounding box center [853, 447] width 14 height 14
click at [854, 447] on icon at bounding box center [852, 447] width 14 height 13
click at [894, 446] on div "Your custom text goes here" at bounding box center [979, 446] width 209 height 19
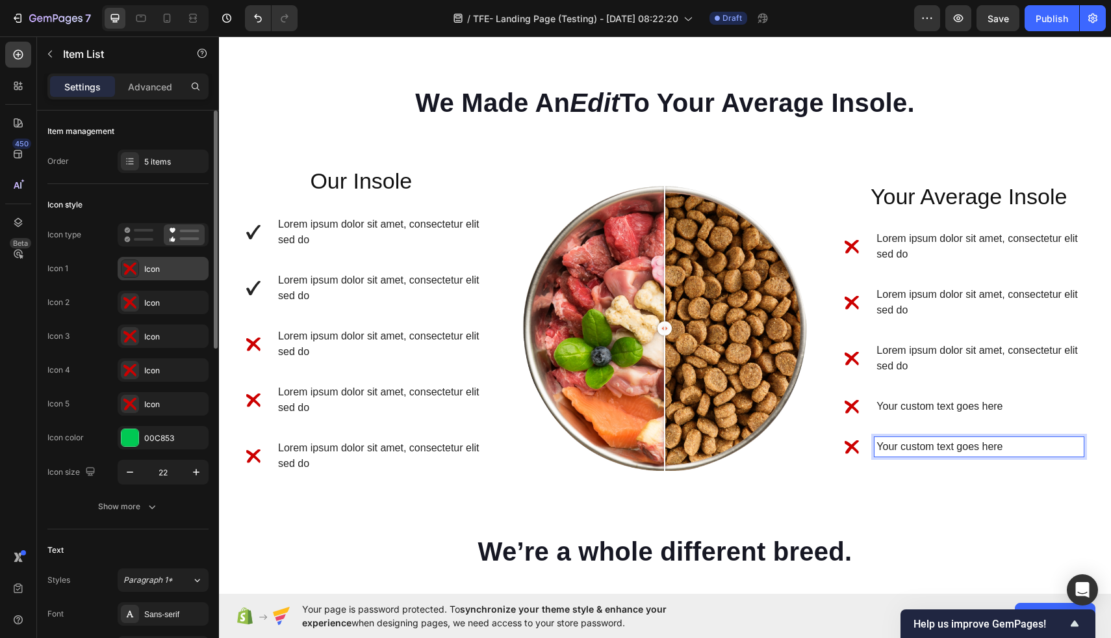
click at [166, 261] on div "Icon" at bounding box center [163, 268] width 91 height 23
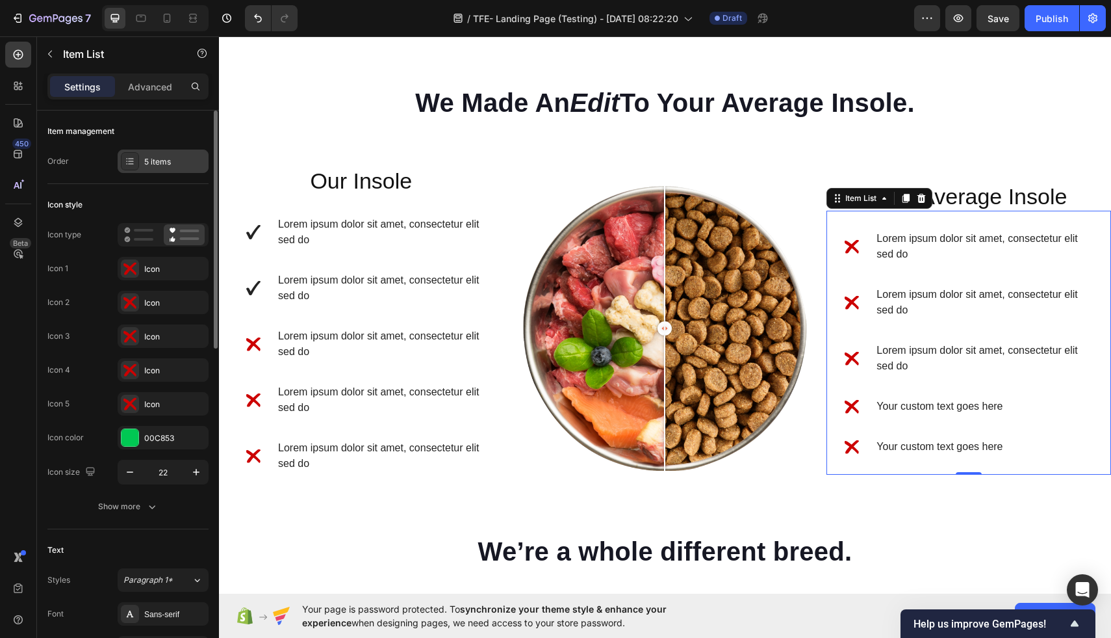
click at [166, 152] on div "5 items" at bounding box center [163, 160] width 91 height 23
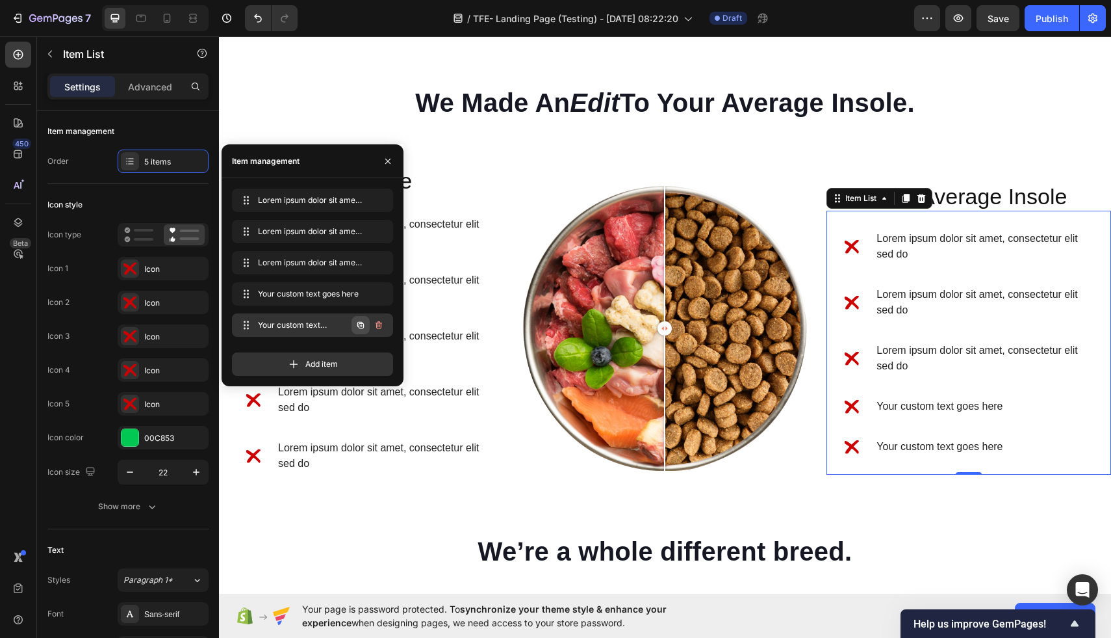
click at [360, 327] on icon "button" at bounding box center [360, 325] width 10 height 10
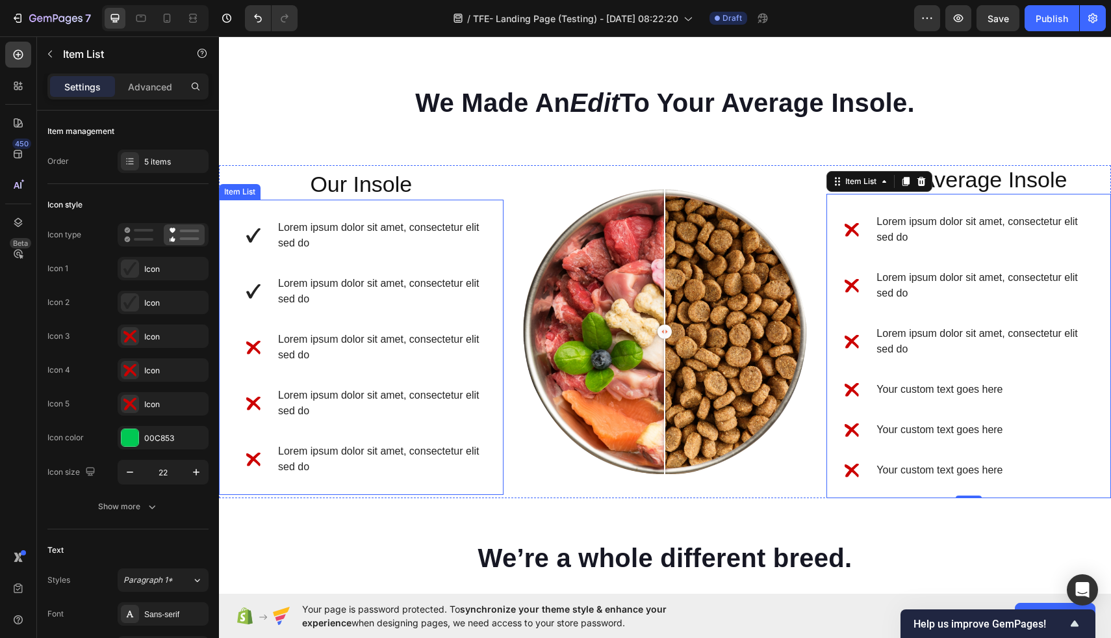
click at [461, 218] on div "Lorem ipsum dolor sit amet, consectetur elit sed do" at bounding box center [382, 235] width 212 height 35
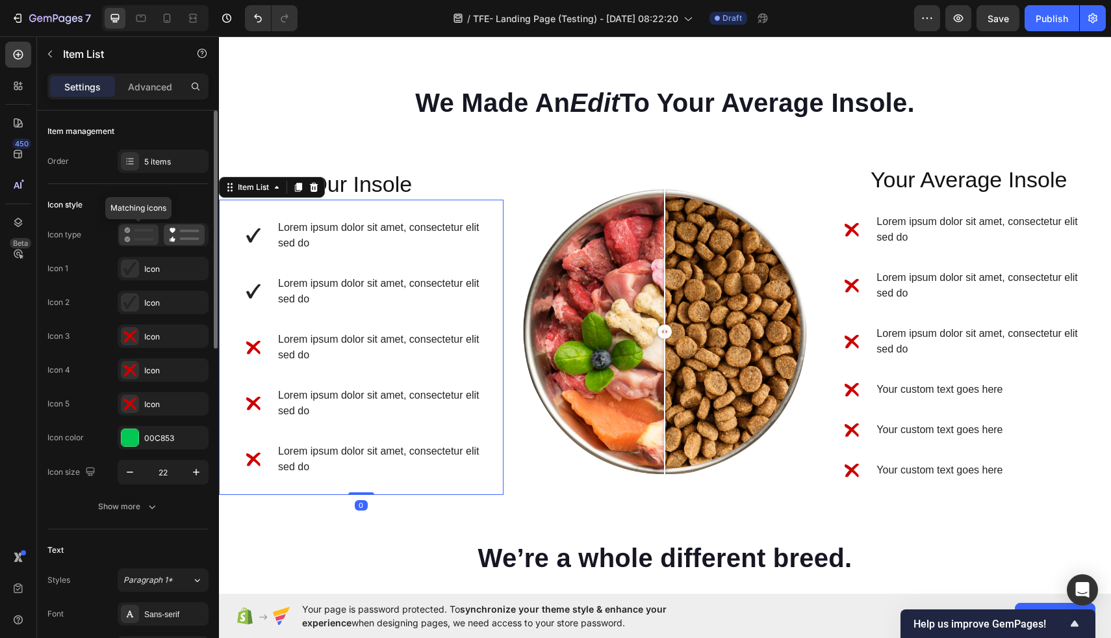
click at [135, 237] on icon at bounding box center [138, 235] width 29 height 16
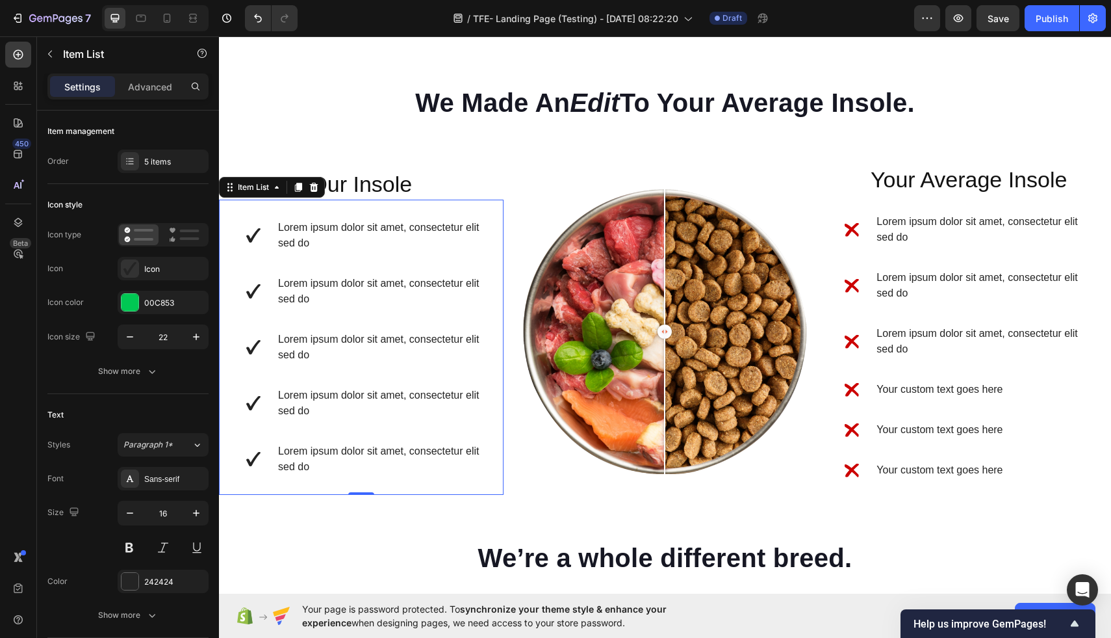
click at [291, 463] on p "Lorem ipsum dolor sit amet, consectetur elit sed do" at bounding box center [382, 458] width 208 height 31
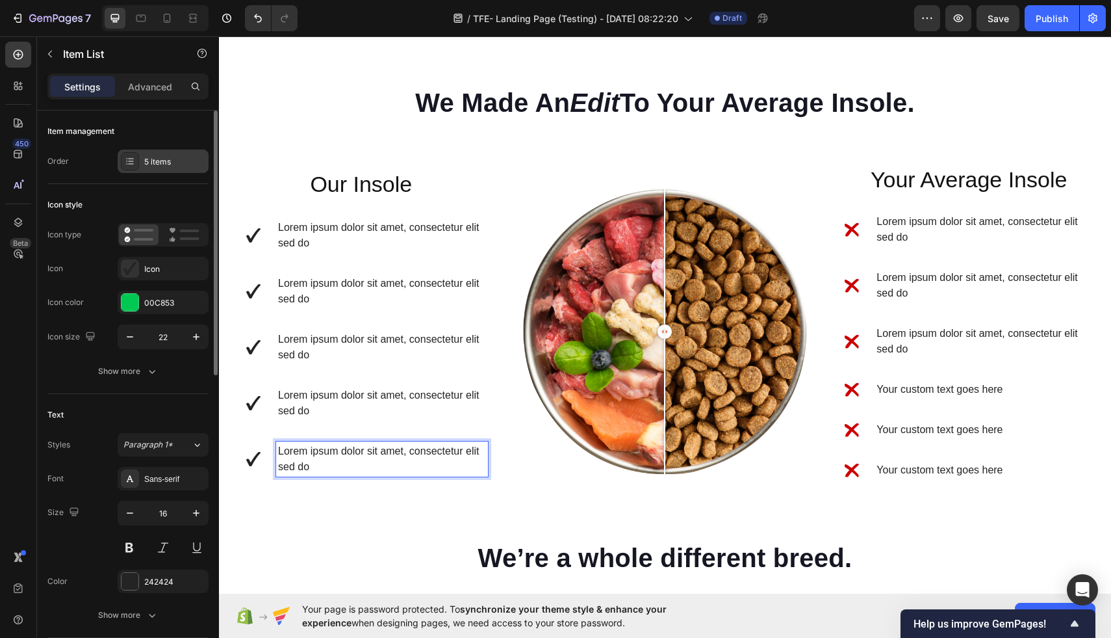
click at [174, 164] on div "5 items" at bounding box center [174, 162] width 61 height 12
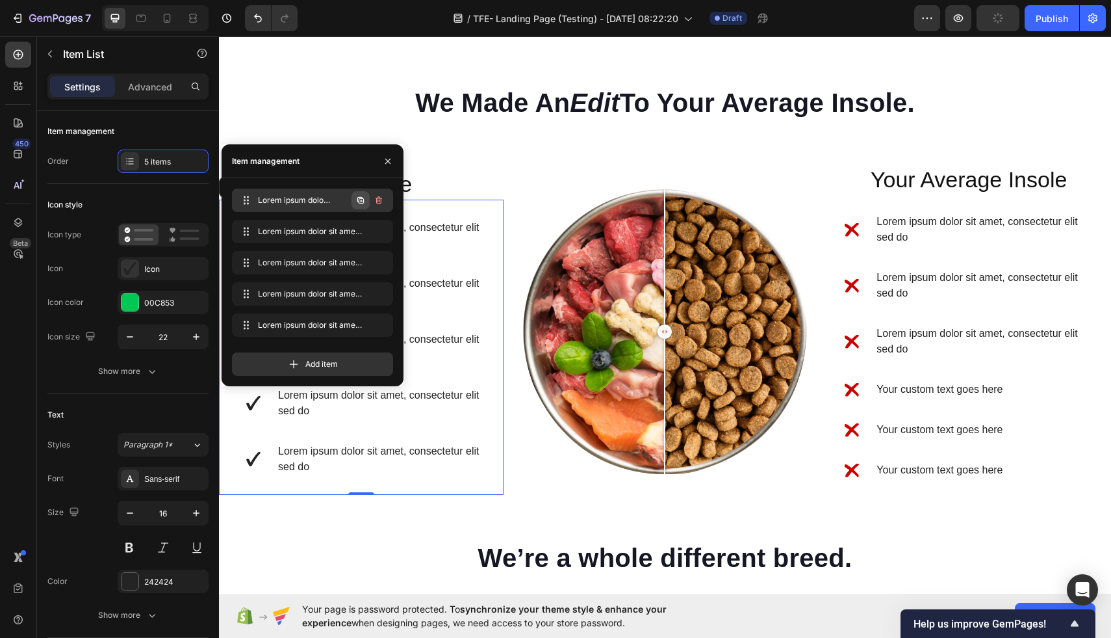
click at [360, 200] on icon "button" at bounding box center [361, 201] width 3 height 3
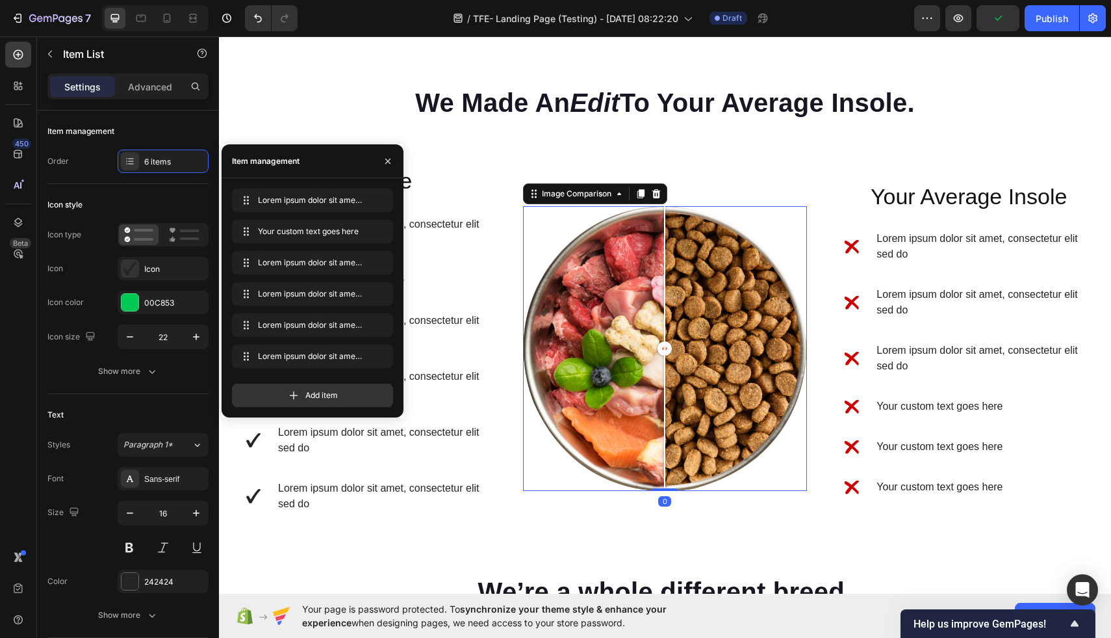
click at [563, 202] on div "Image Comparison" at bounding box center [595, 193] width 144 height 21
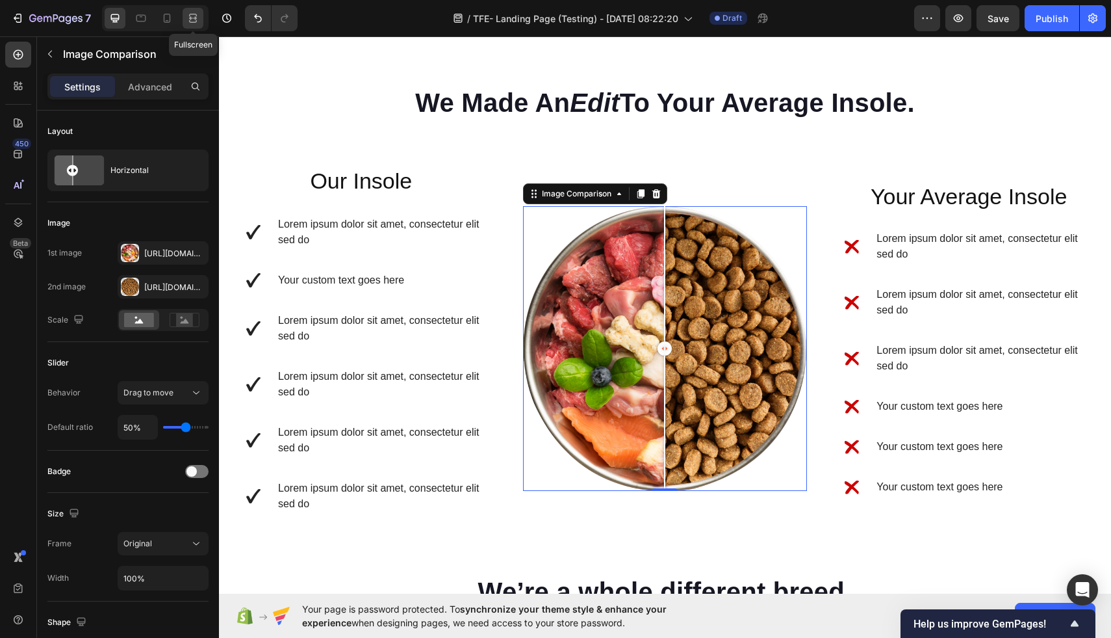
click at [196, 18] on icon at bounding box center [195, 17] width 4 height 3
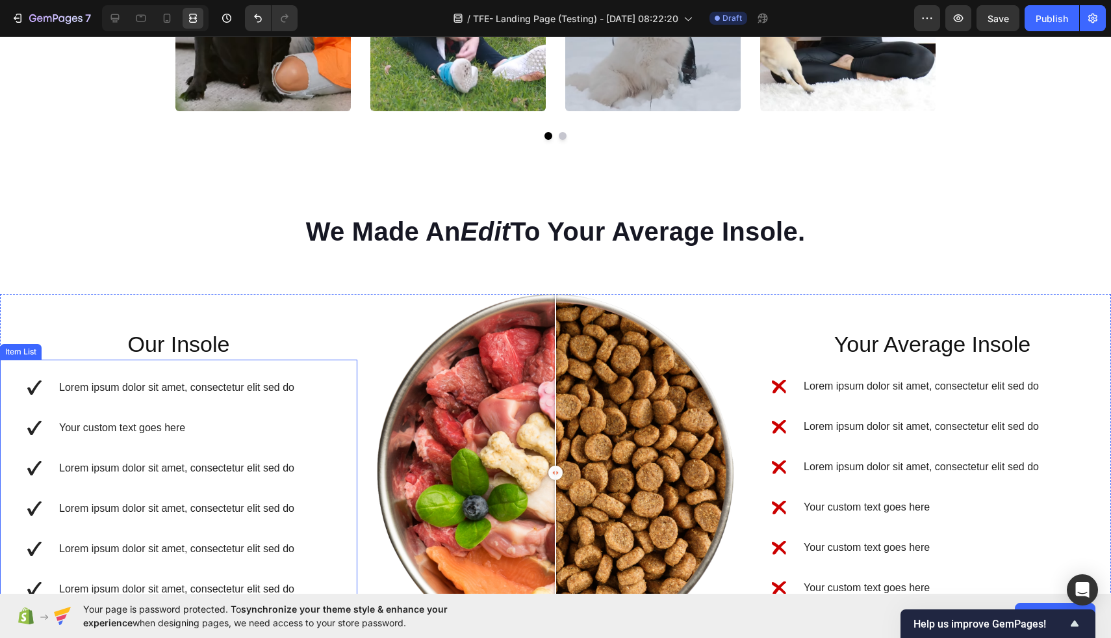
scroll to position [999, 0]
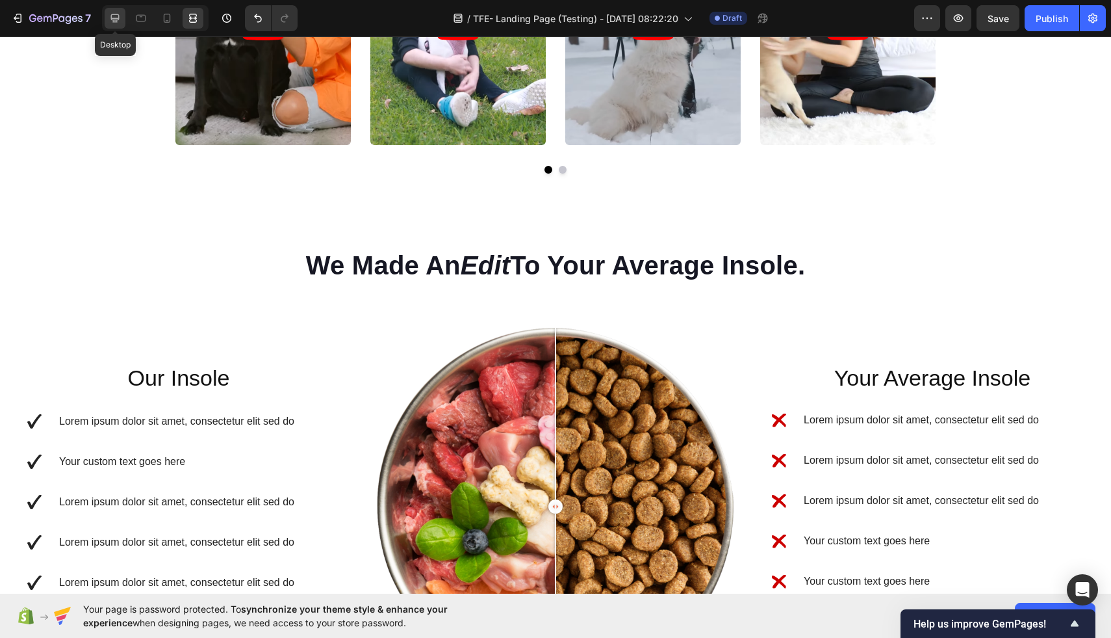
click at [108, 17] on div at bounding box center [115, 18] width 21 height 21
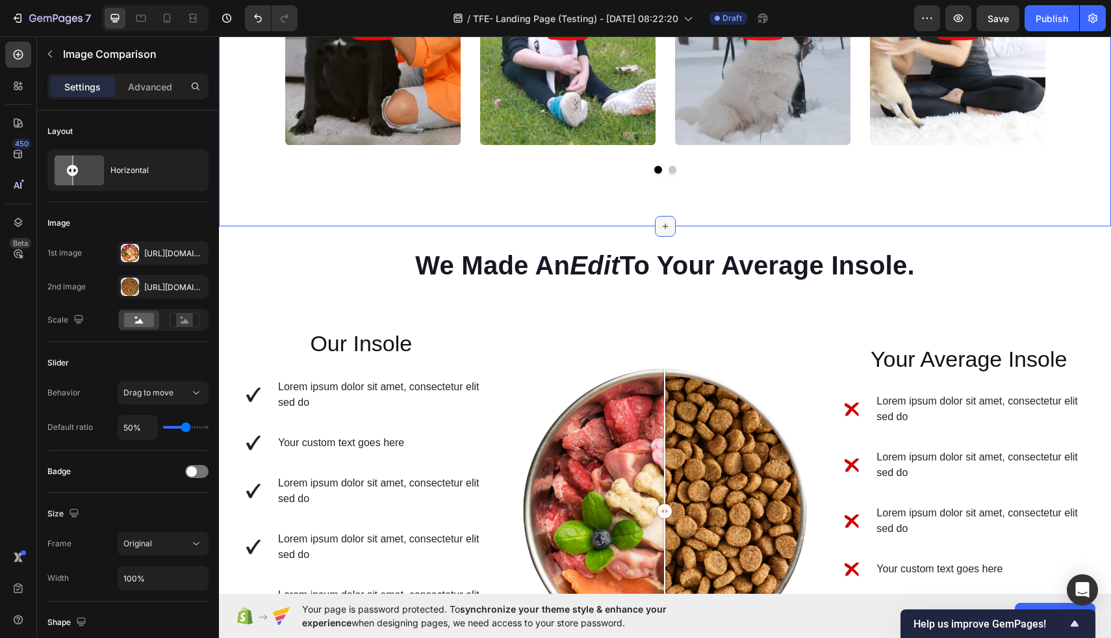
click at [658, 219] on div at bounding box center [665, 226] width 21 height 21
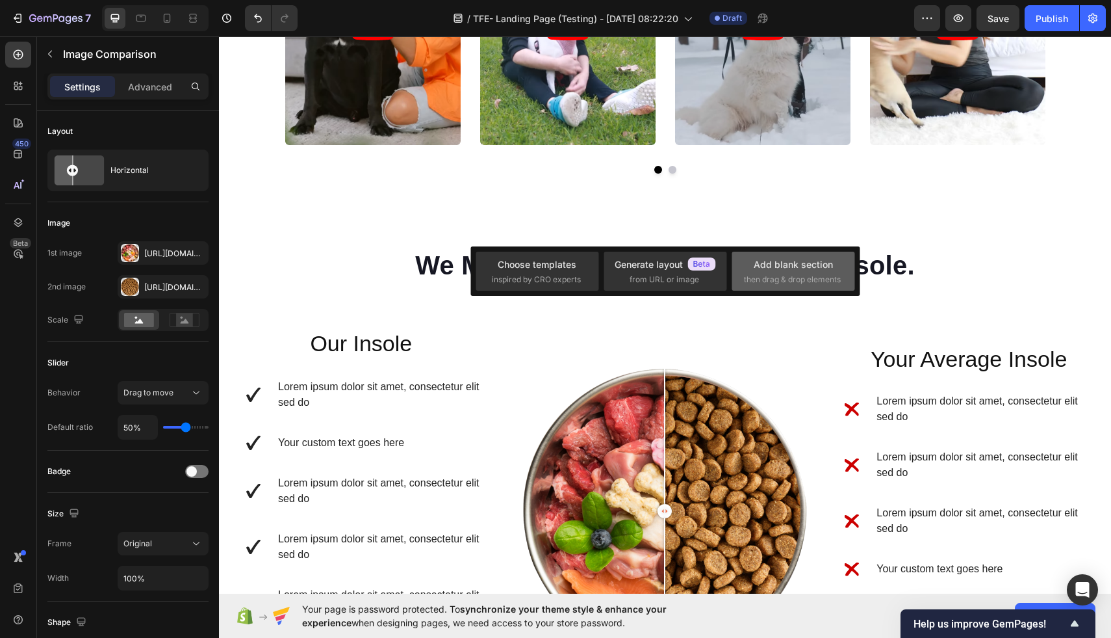
click at [799, 262] on div "Add blank section" at bounding box center [793, 264] width 79 height 14
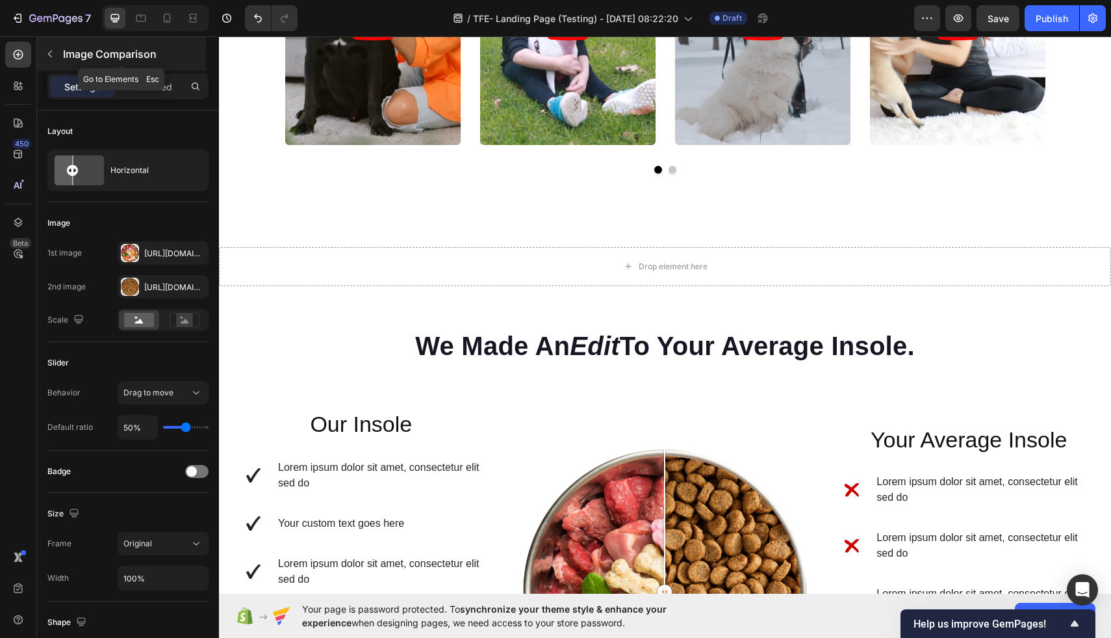
click at [49, 52] on icon "button" at bounding box center [50, 54] width 10 height 10
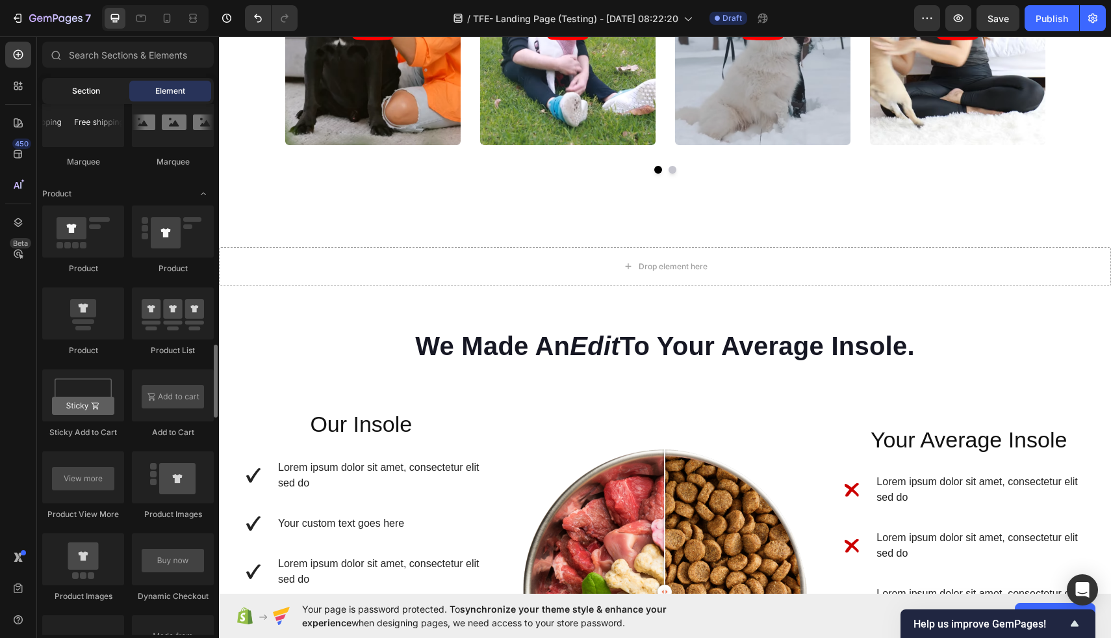
scroll to position [1541, 0]
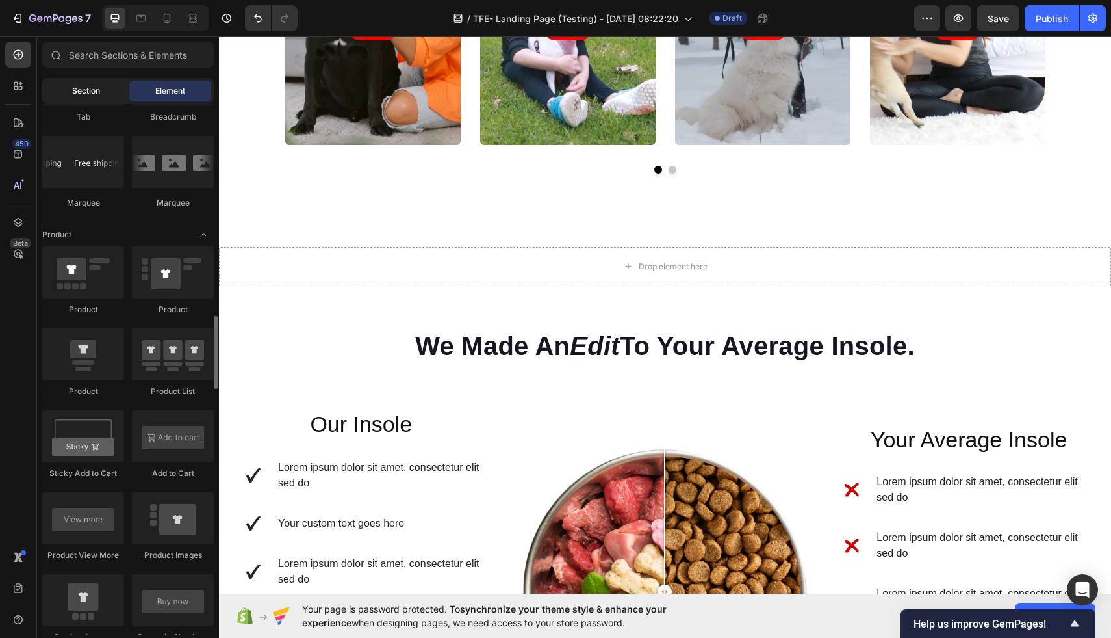
click at [101, 84] on div "Section" at bounding box center [86, 91] width 82 height 21
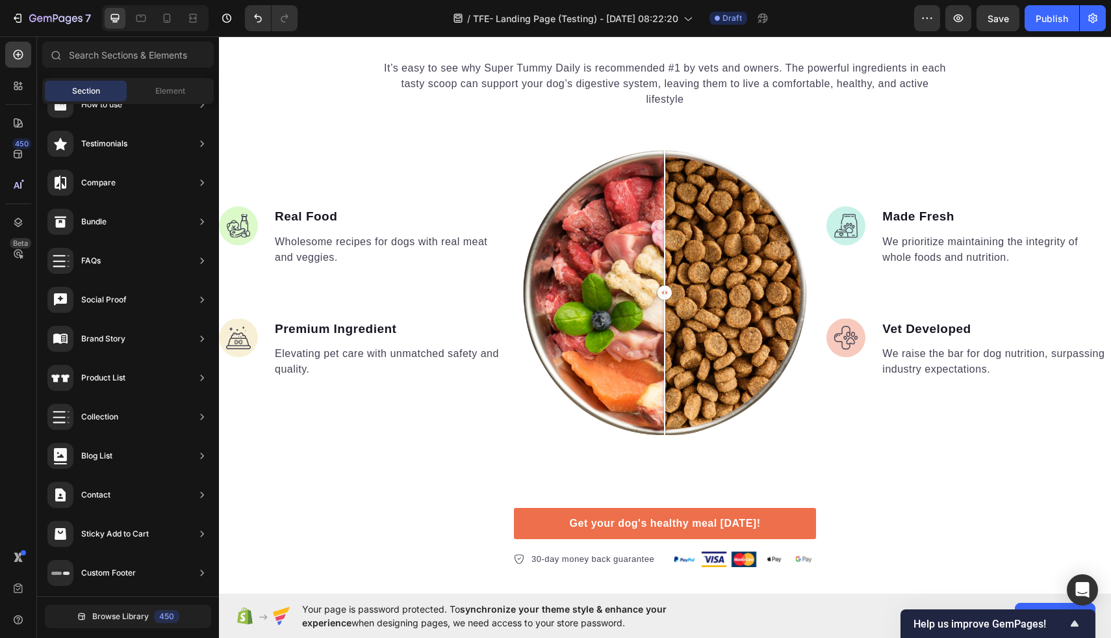
scroll to position [1812, 0]
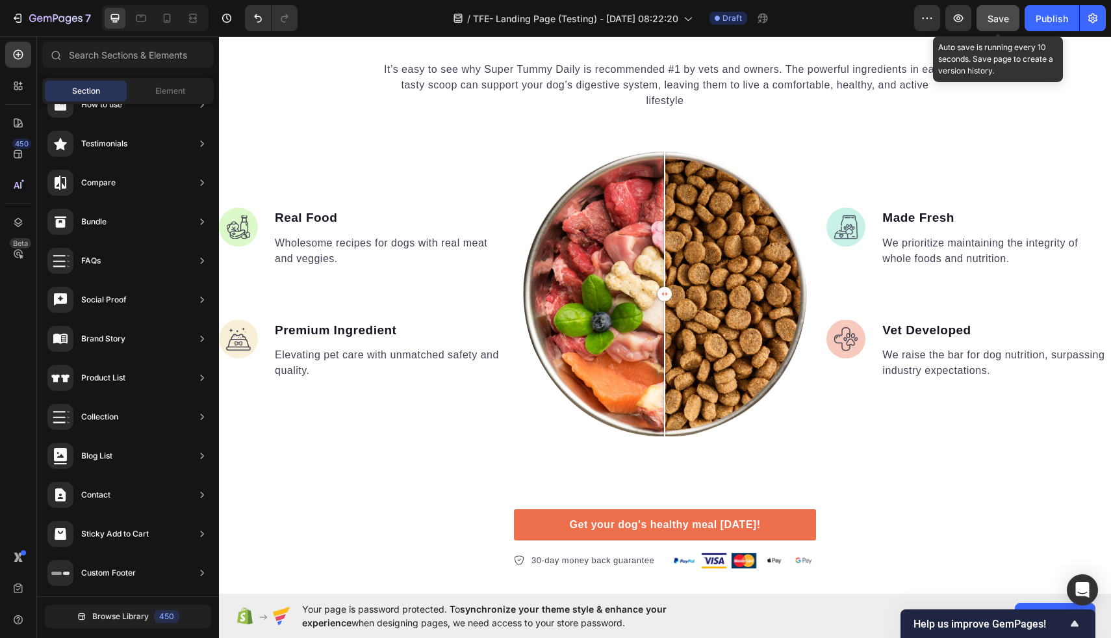
click at [1007, 18] on span "Save" at bounding box center [998, 18] width 21 height 11
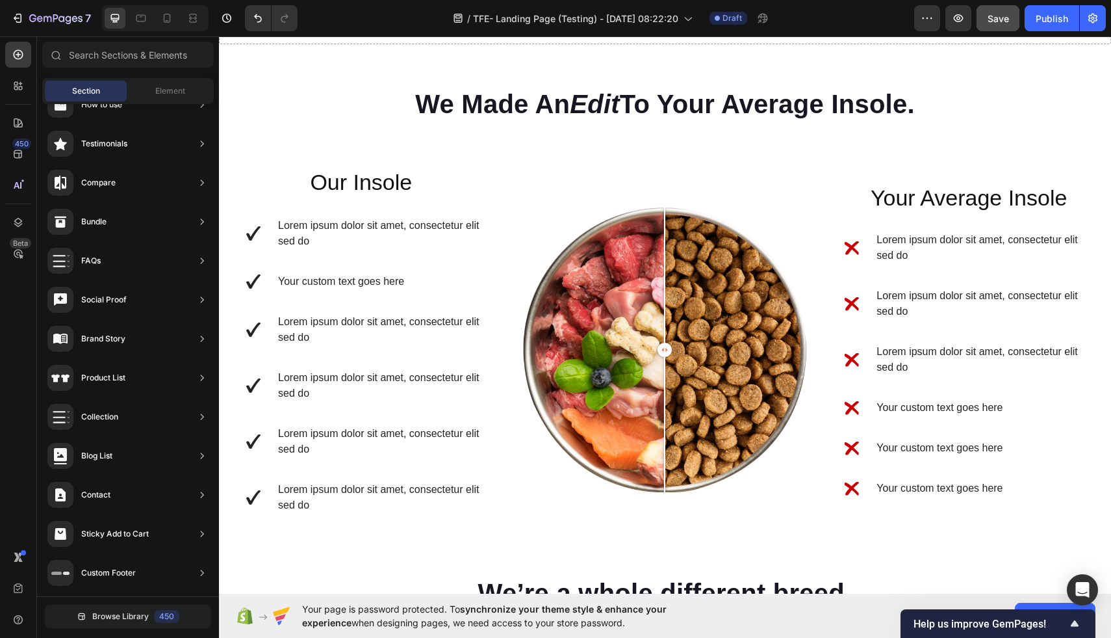
scroll to position [1217, 0]
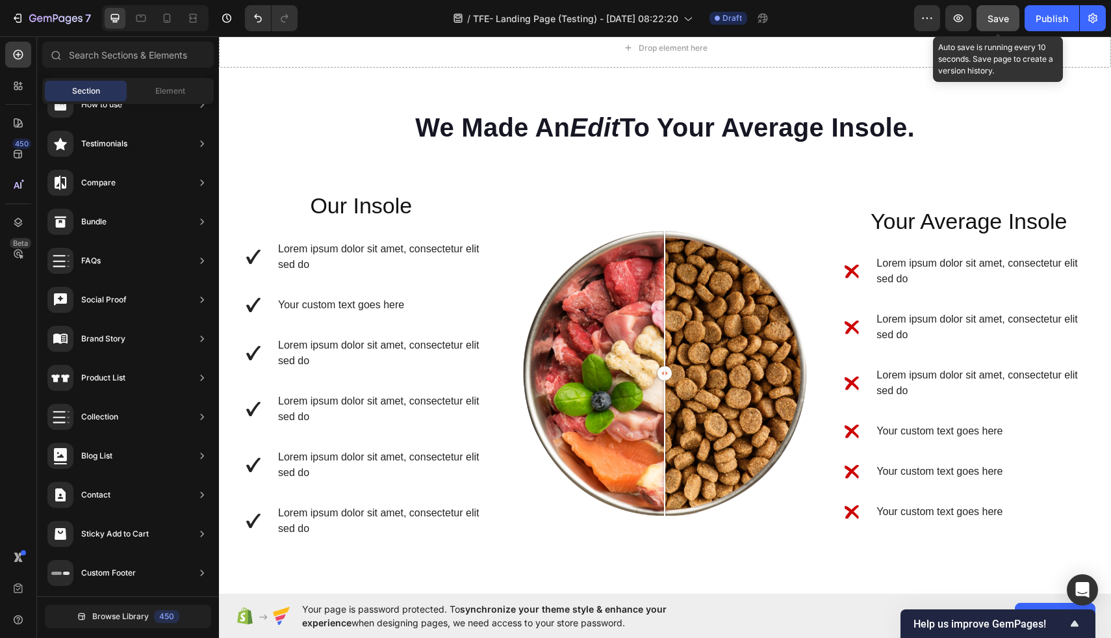
click at [991, 19] on span "Save" at bounding box center [998, 18] width 21 height 11
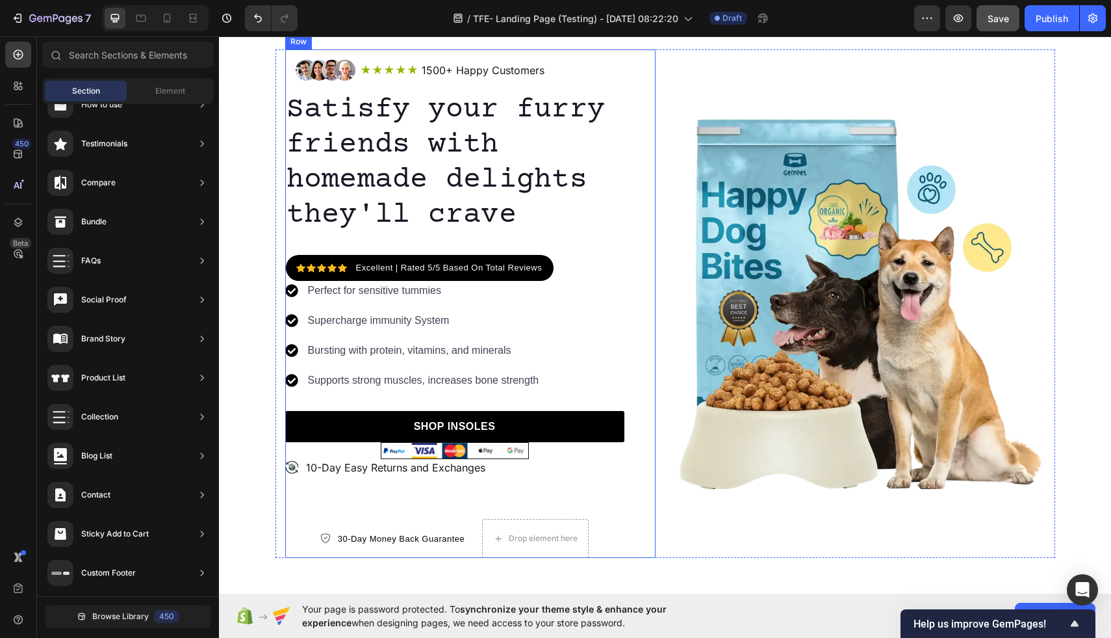
scroll to position [62, 0]
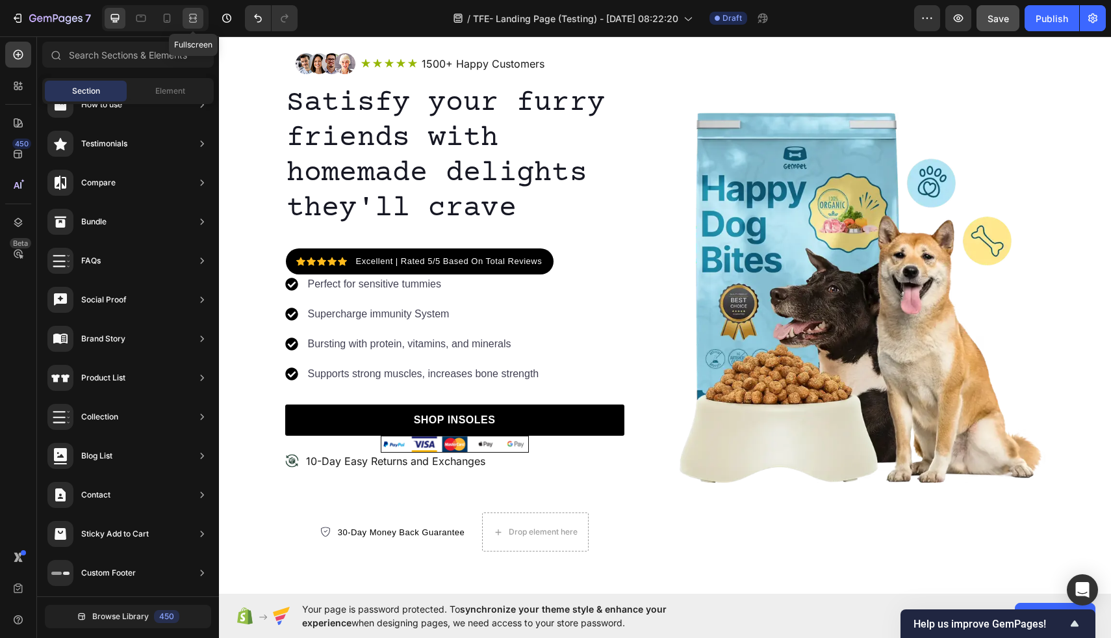
click at [194, 16] on icon at bounding box center [193, 18] width 13 height 13
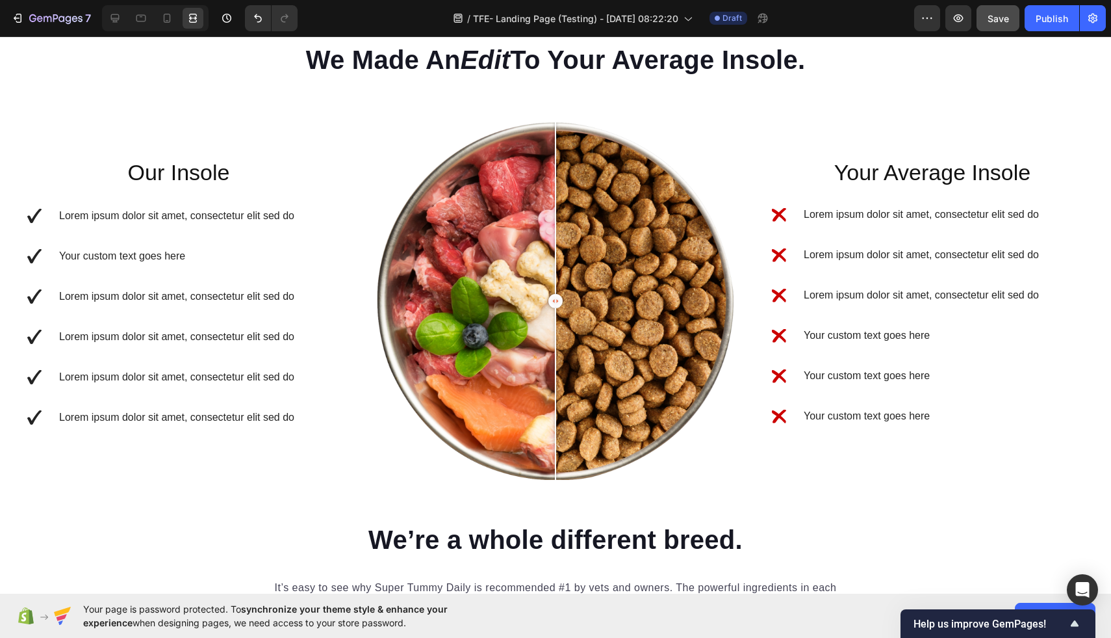
scroll to position [1290, 0]
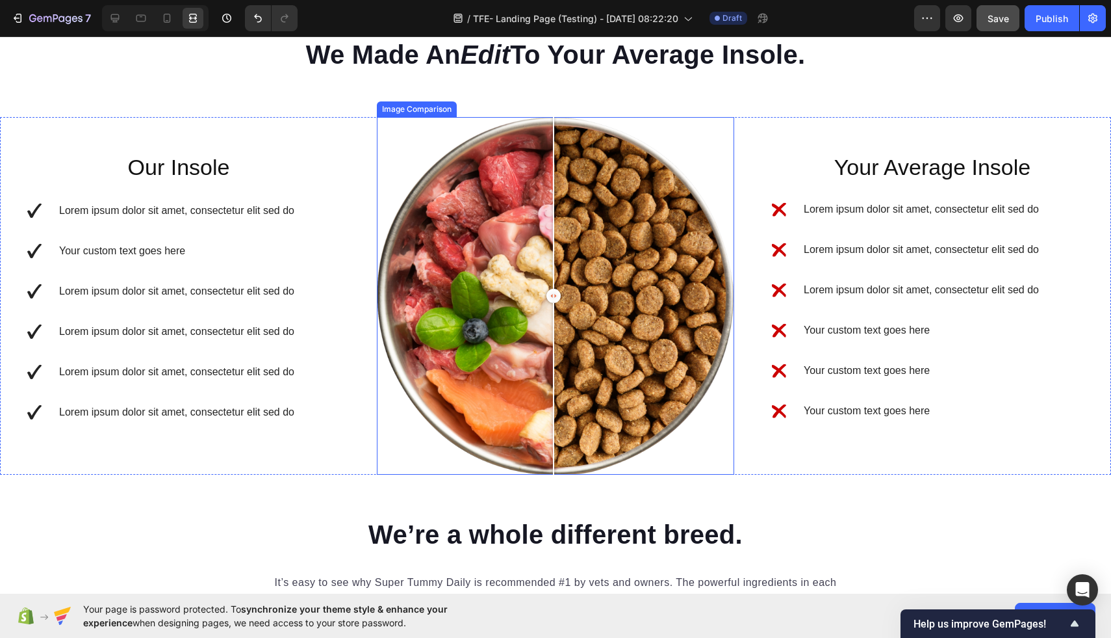
drag, startPoint x: 558, startPoint y: 298, endPoint x: 554, endPoint y: 291, distance: 8.1
click at [554, 291] on div at bounding box center [554, 296] width 14 height 14
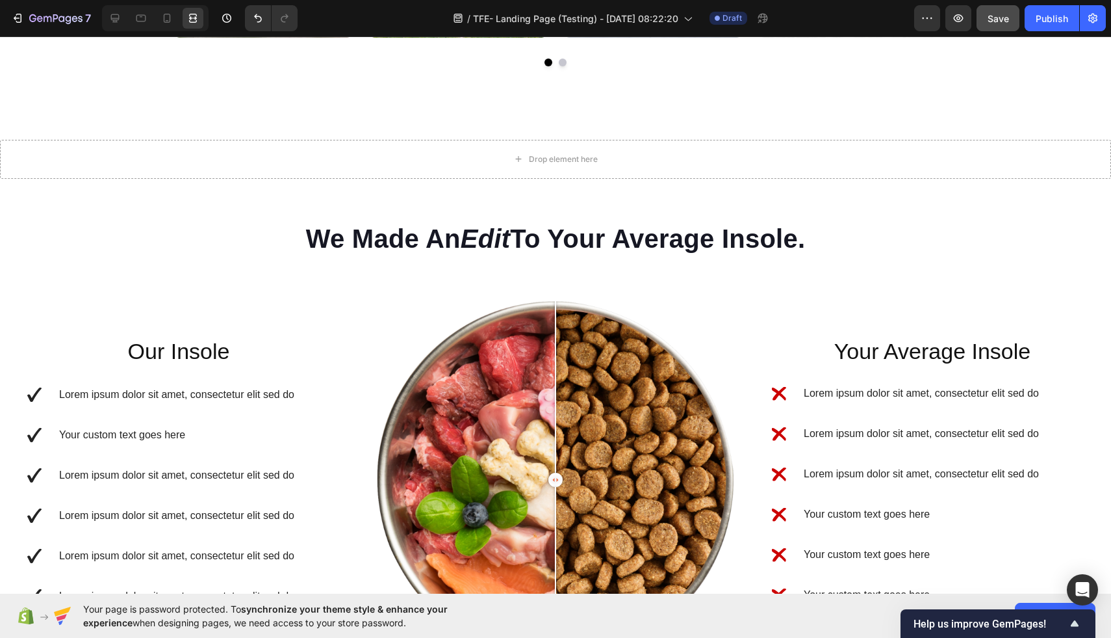
scroll to position [1103, 0]
